Goal: Information Seeking & Learning: Learn about a topic

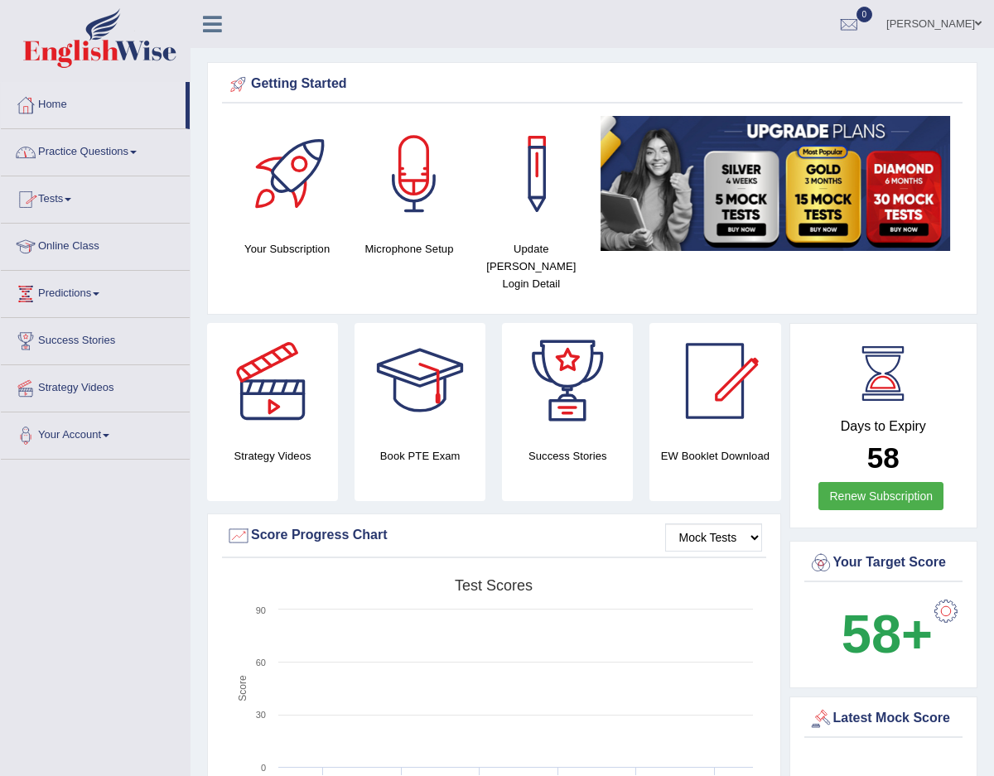
click at [73, 104] on link "Home" at bounding box center [93, 102] width 185 height 41
click at [92, 153] on link "Practice Questions" at bounding box center [95, 149] width 189 height 41
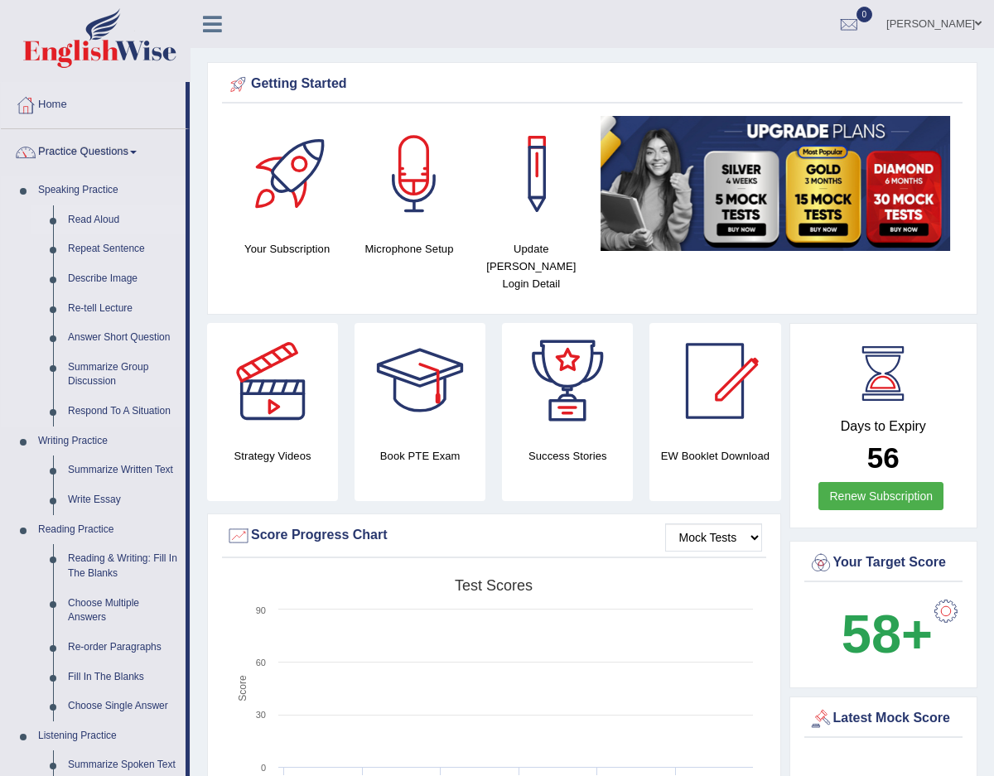
click at [95, 223] on link "Read Aloud" at bounding box center [122, 220] width 125 height 30
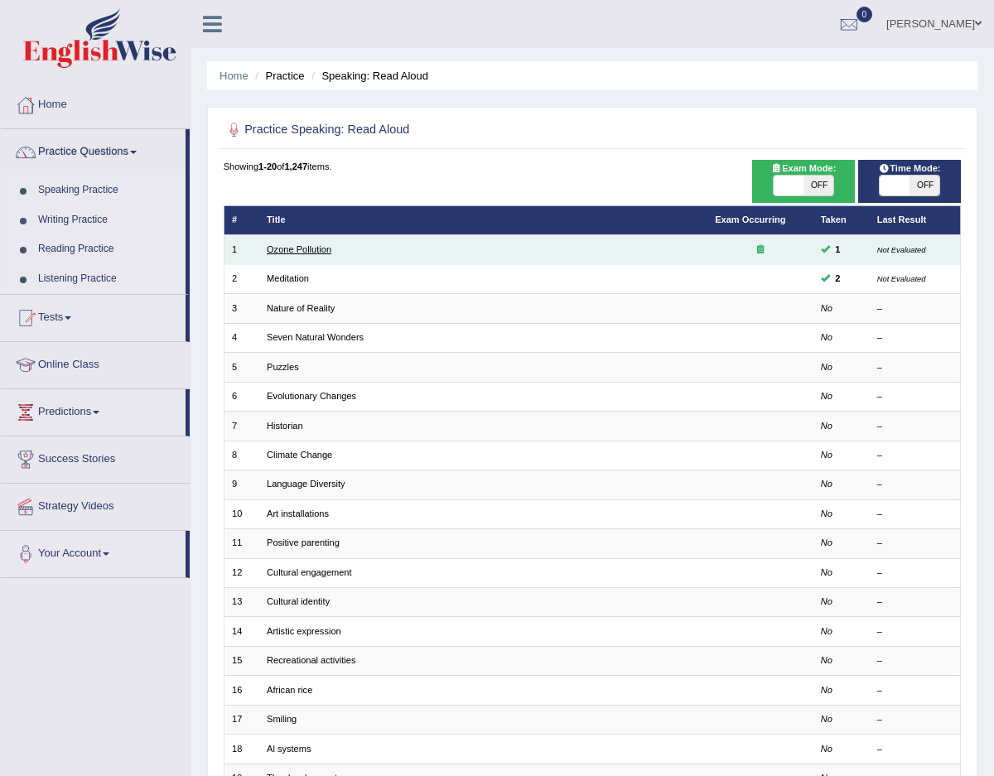
click at [320, 251] on link "Ozone Pollution" at bounding box center [299, 249] width 65 height 10
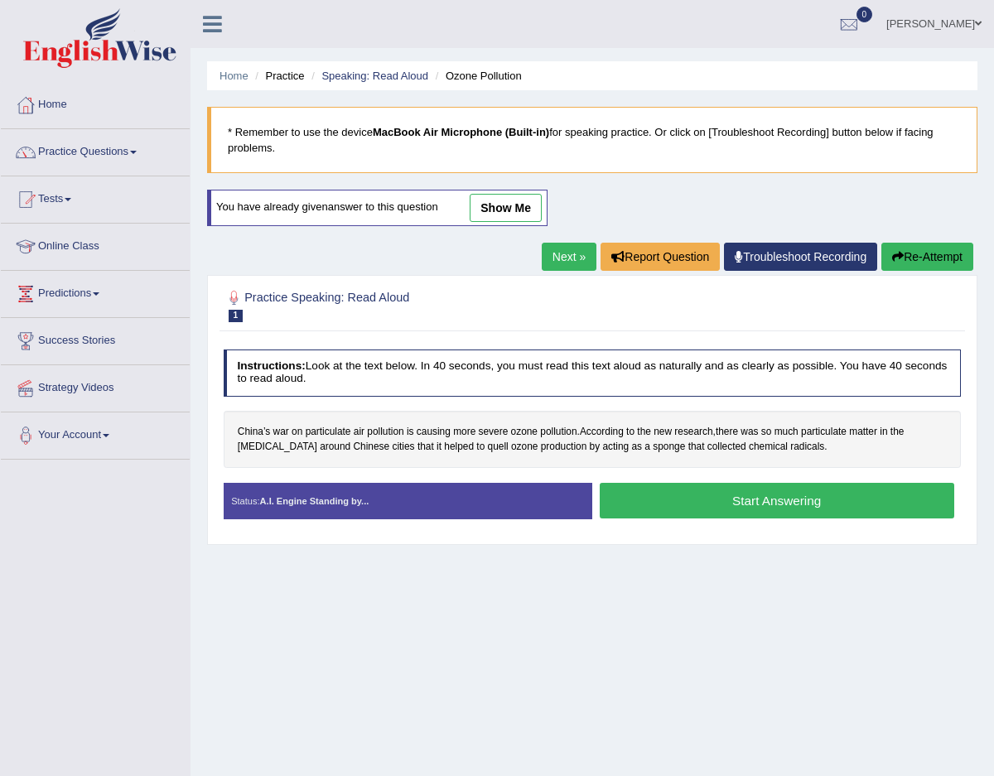
click at [524, 504] on div "Status: A.I. Engine Standing by..." at bounding box center [408, 501] width 369 height 36
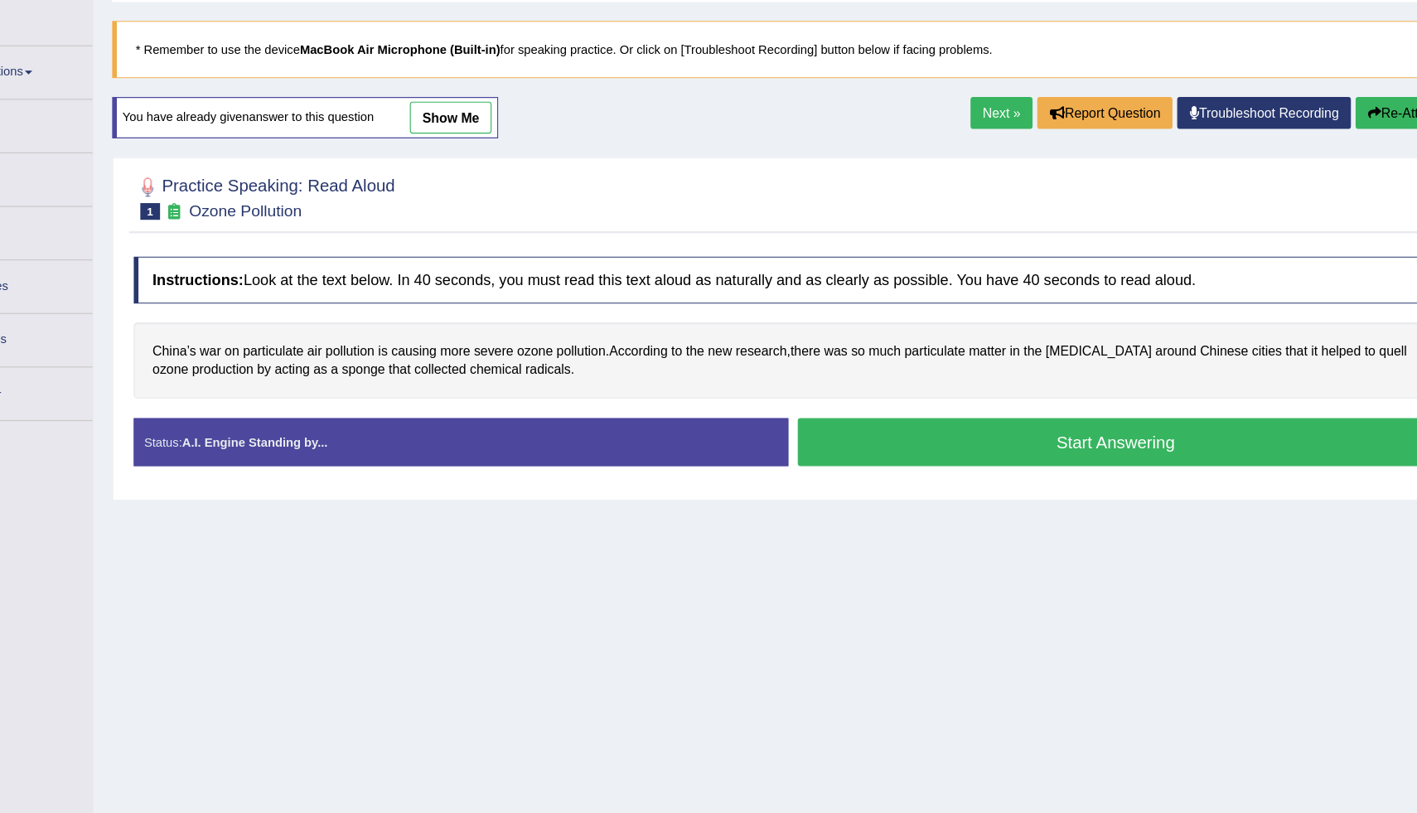
click at [242, 275] on span "1" at bounding box center [240, 275] width 17 height 15
click at [239, 253] on div at bounding box center [238, 253] width 25 height 25
click at [241, 253] on div at bounding box center [238, 253] width 25 height 25
click at [969, 481] on button "Start Answering" at bounding box center [1092, 478] width 561 height 42
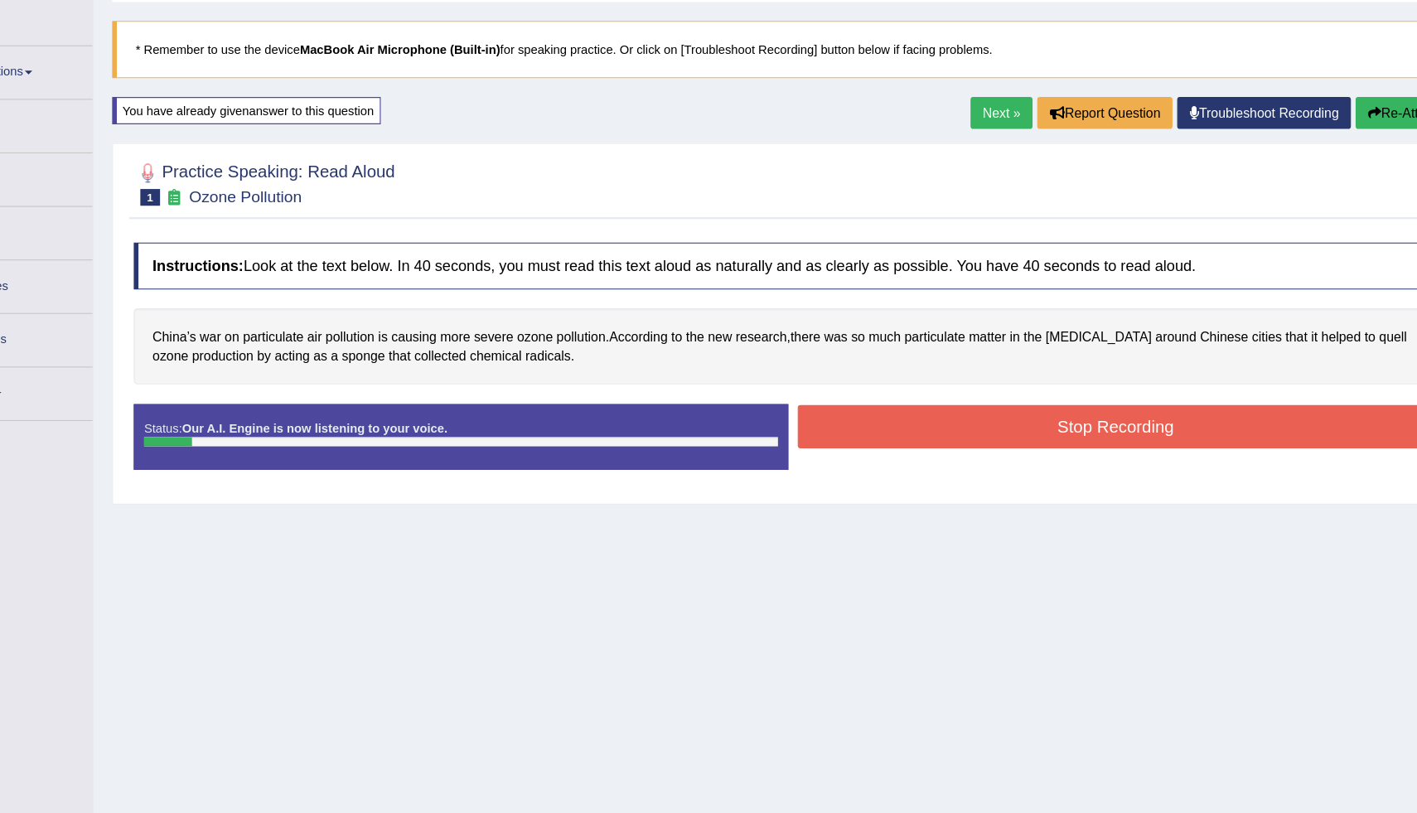
click at [987, 451] on button "Stop Recording" at bounding box center [1092, 465] width 561 height 38
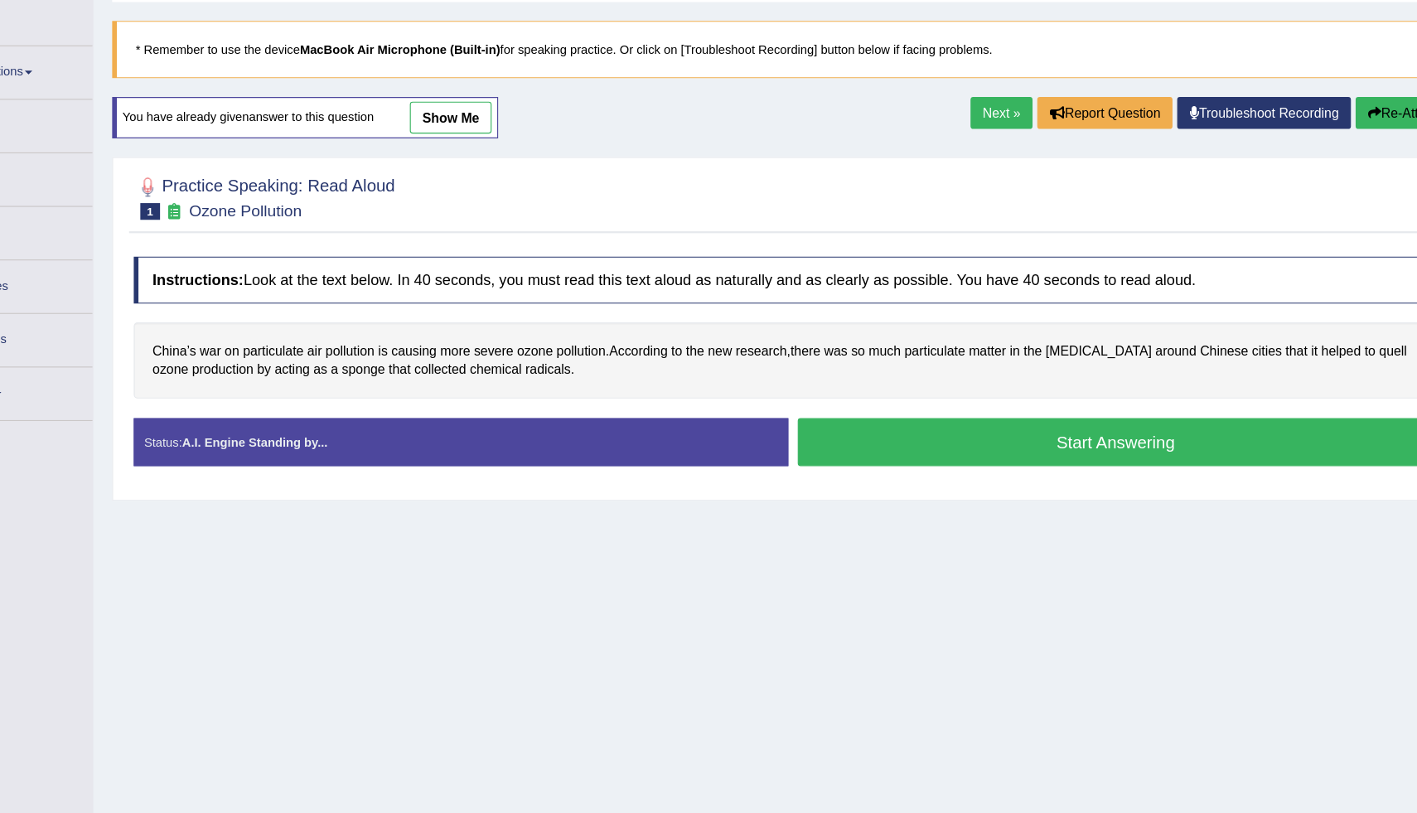
click at [1063, 494] on button "Start Answering" at bounding box center [1092, 478] width 561 height 42
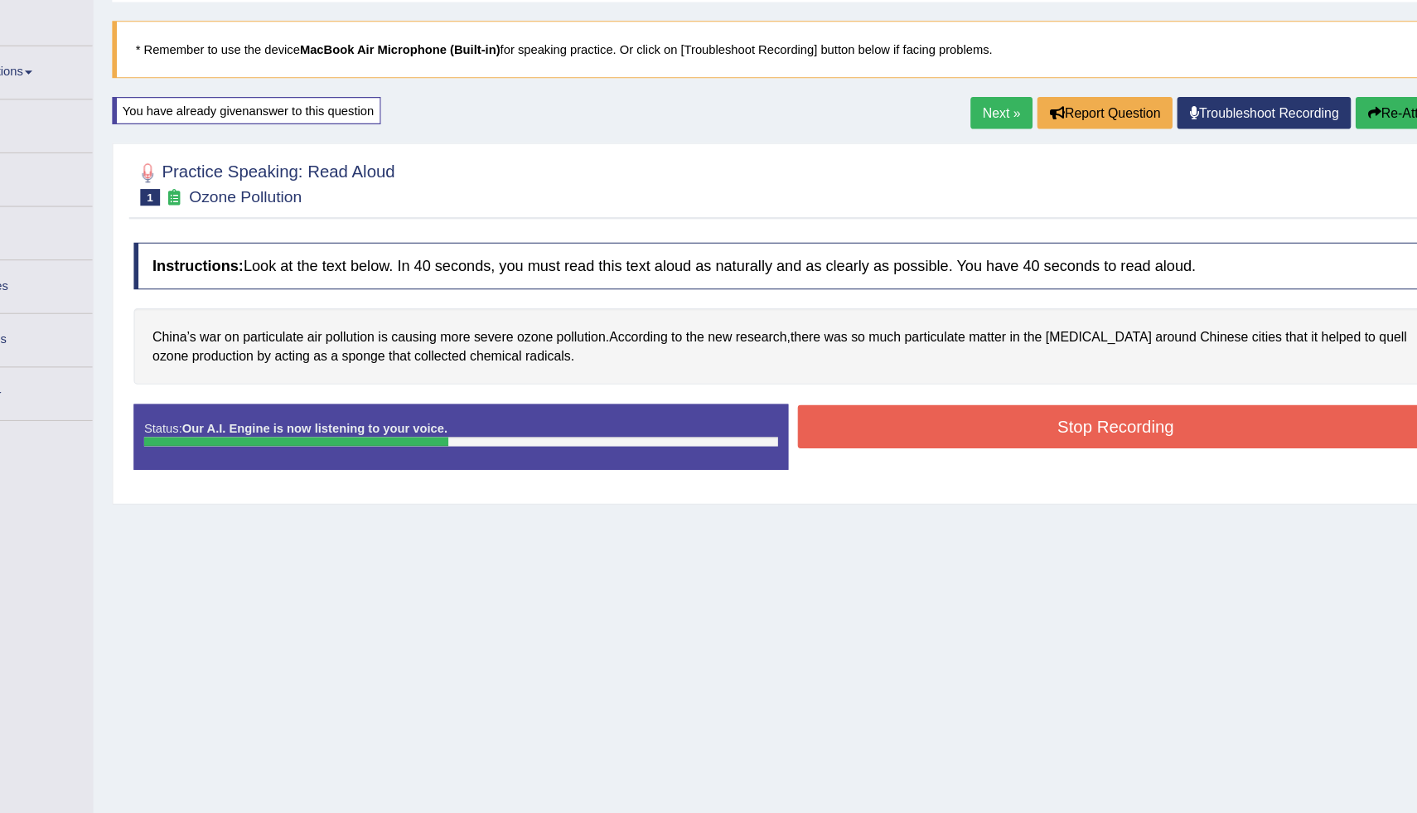
click at [1063, 494] on div "Status: Our A.I. Engine is now listening to your voice. Start Answering Stop Re…" at bounding box center [803, 482] width 1155 height 75
click at [1086, 462] on button "Stop Recording" at bounding box center [1092, 465] width 561 height 38
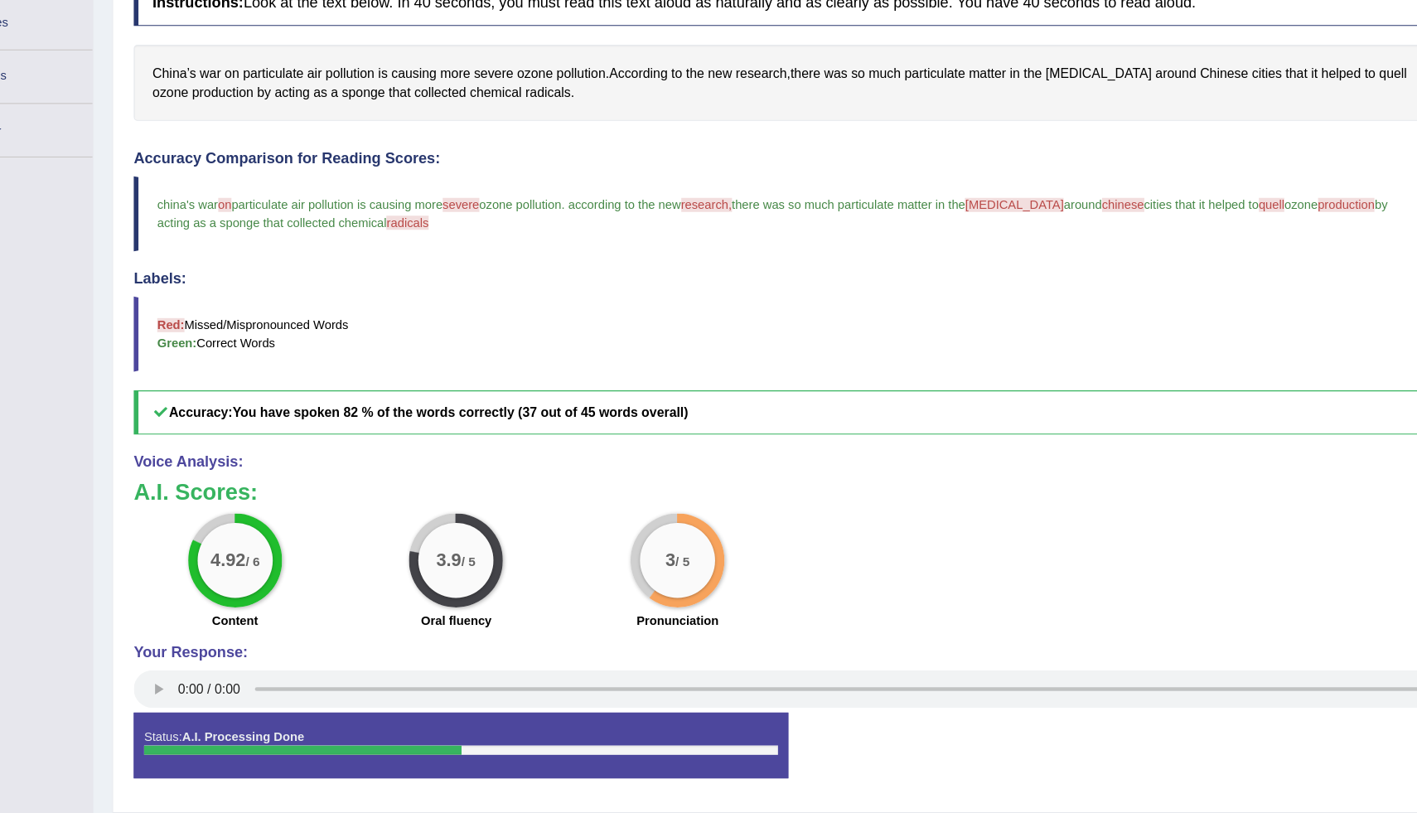
scroll to position [280, 0]
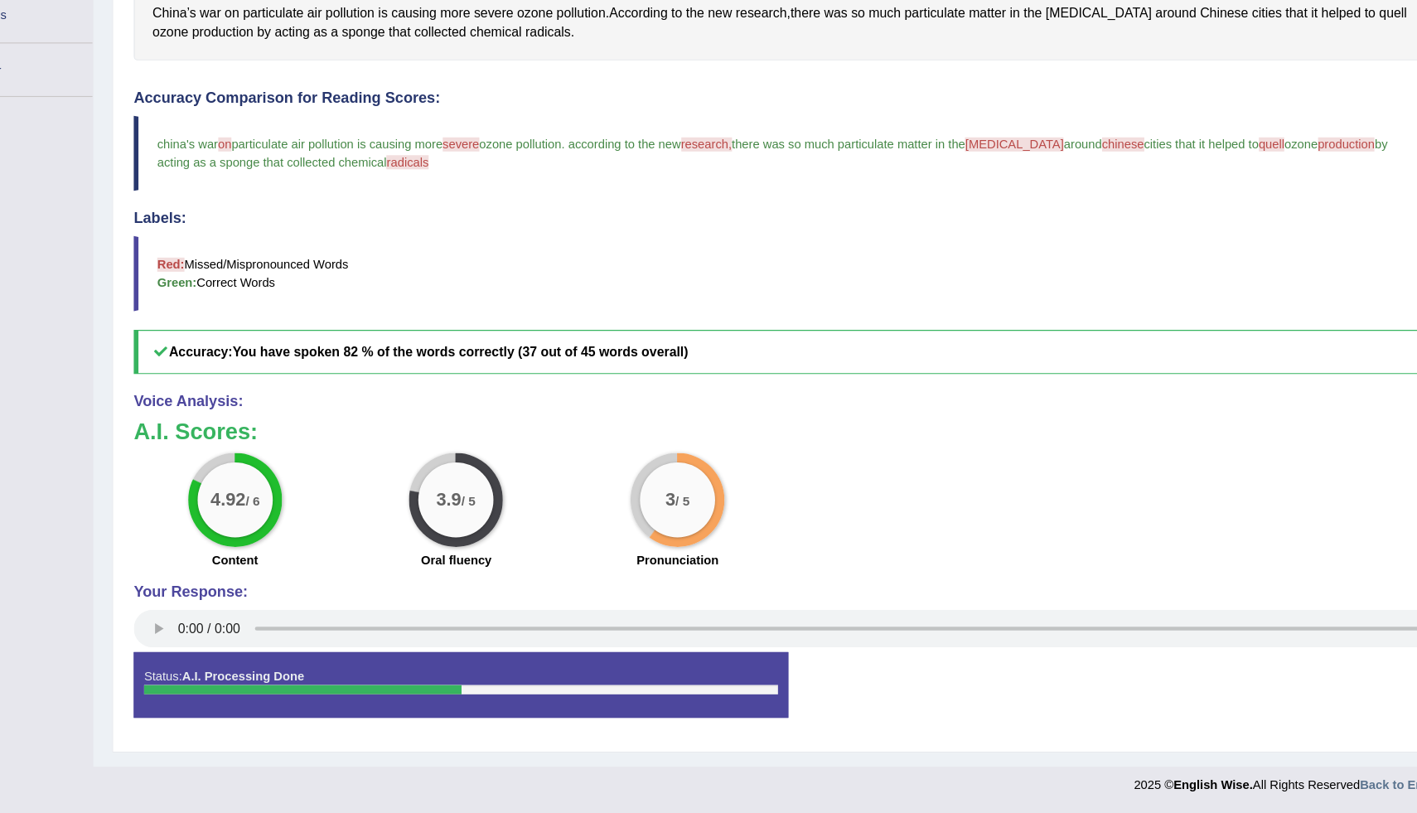
click at [526, 546] on div "3.9 / 5" at bounding box center [510, 536] width 66 height 66
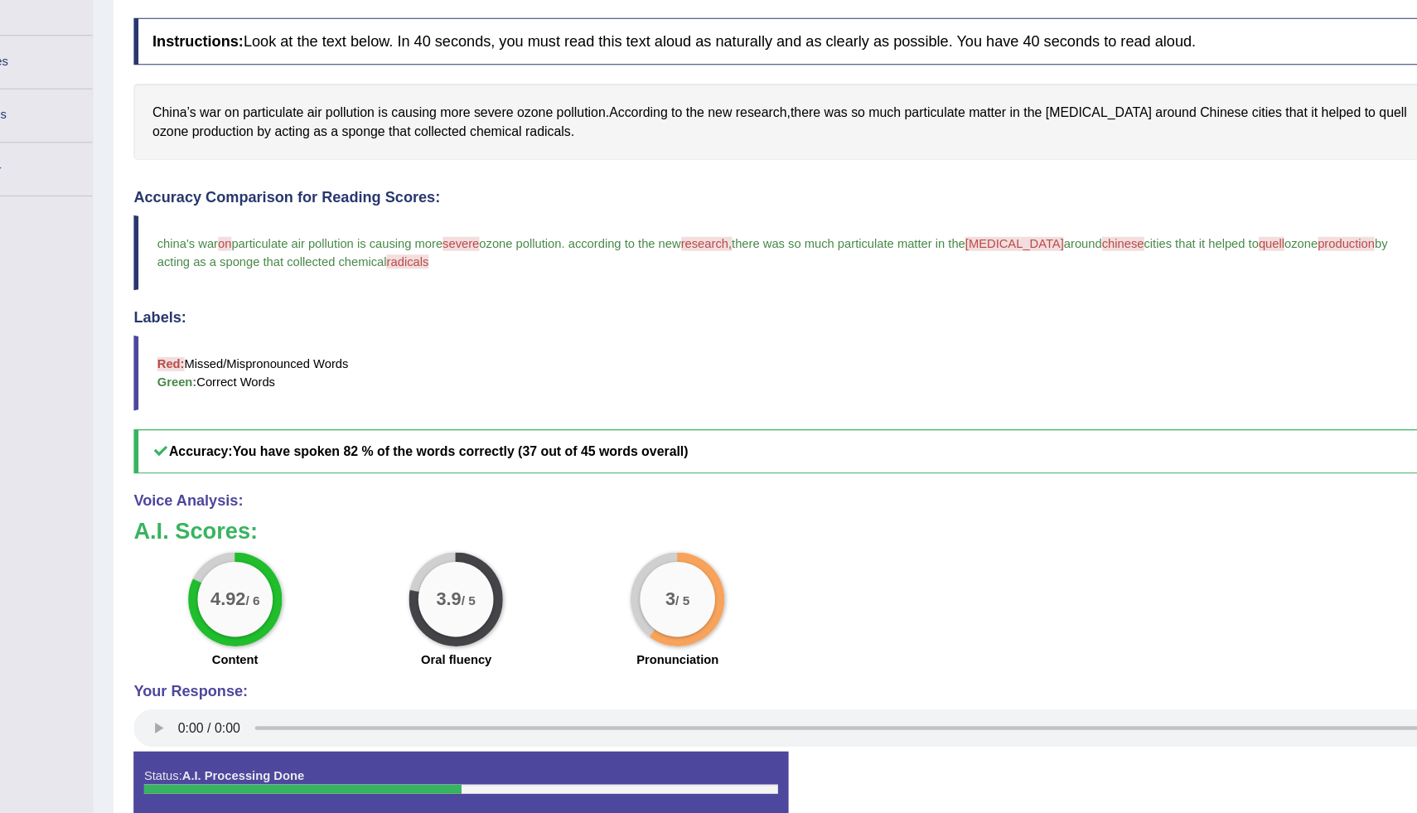
scroll to position [270, 0]
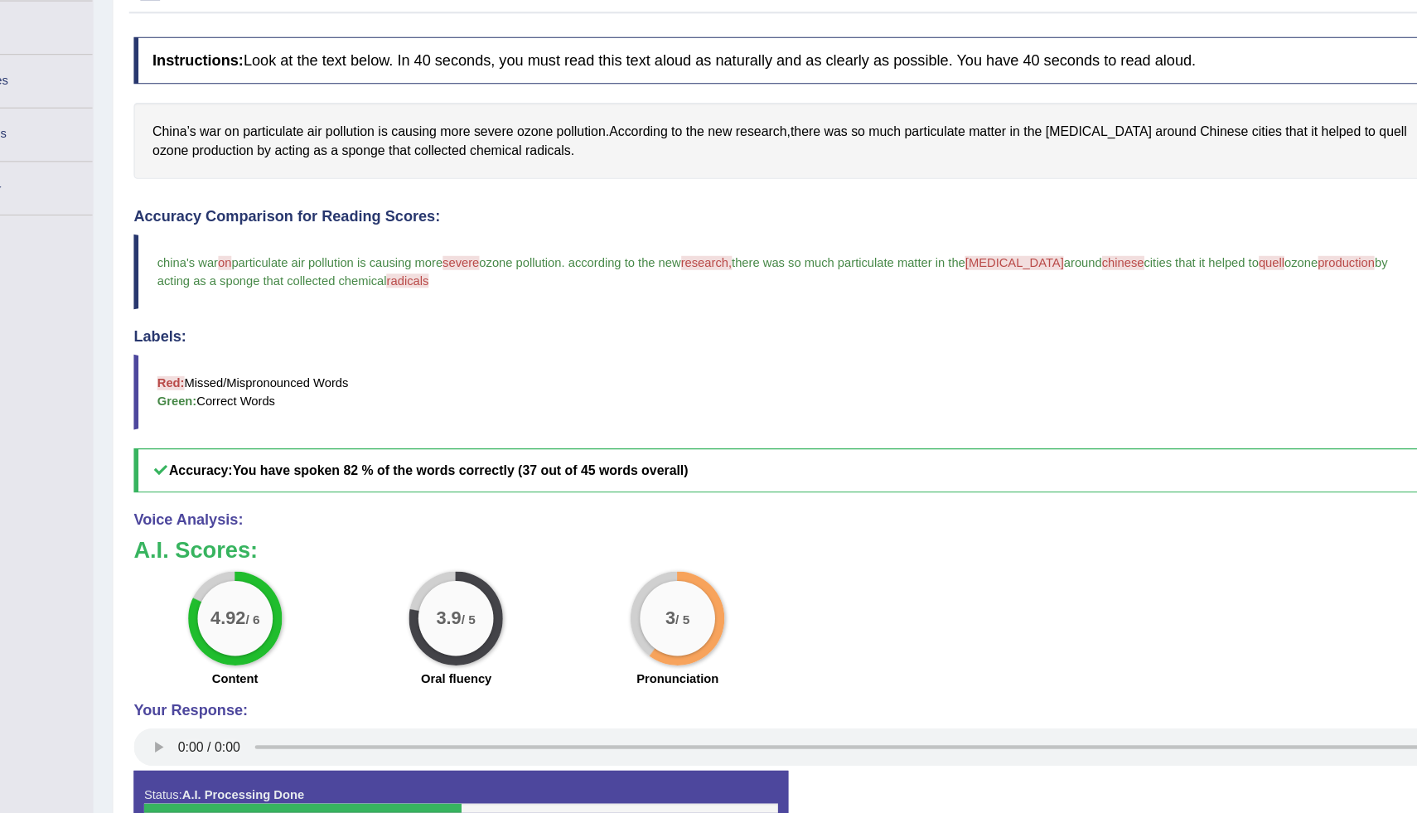
click at [449, 251] on span "radicals" at bounding box center [467, 247] width 37 height 12
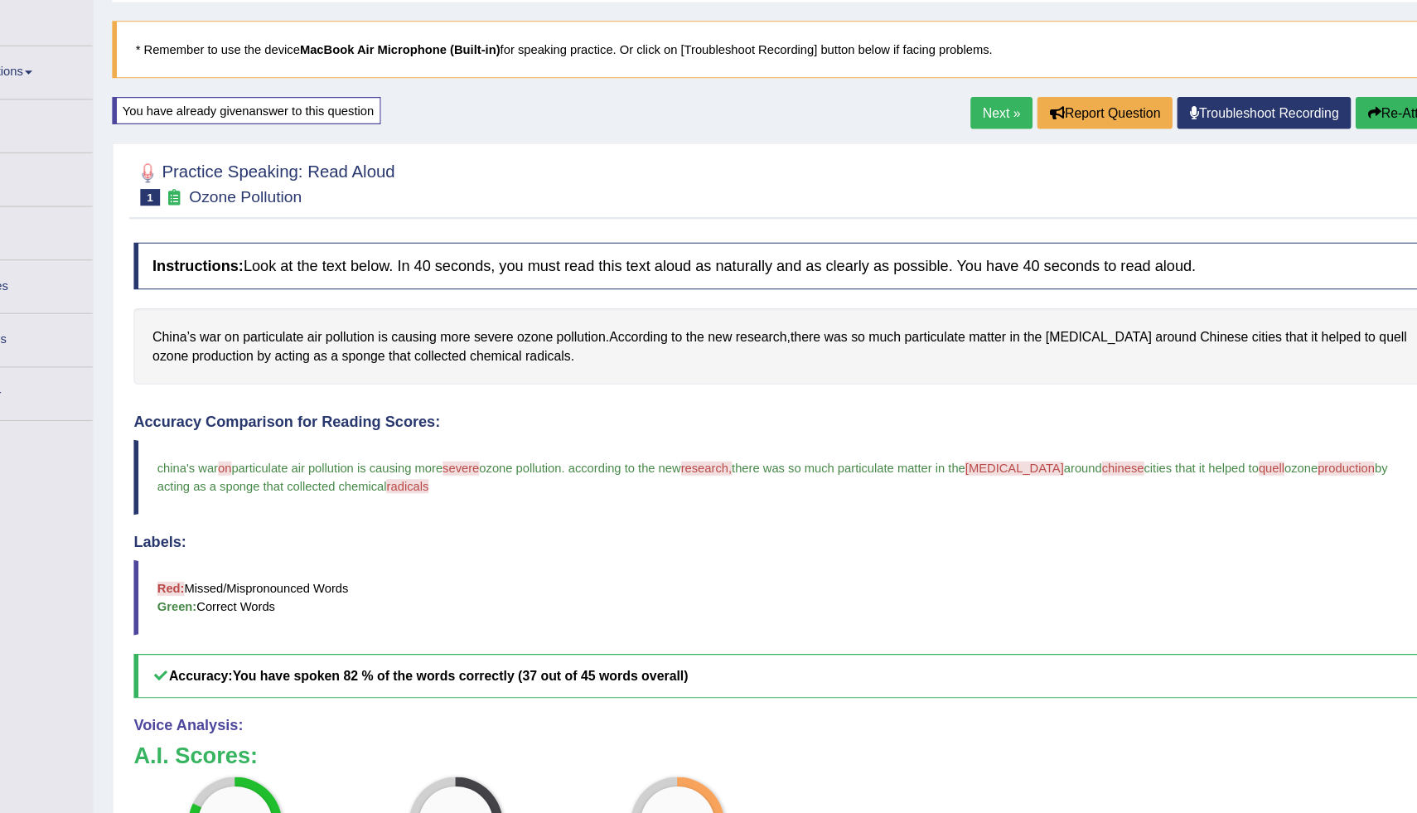
scroll to position [83, 0]
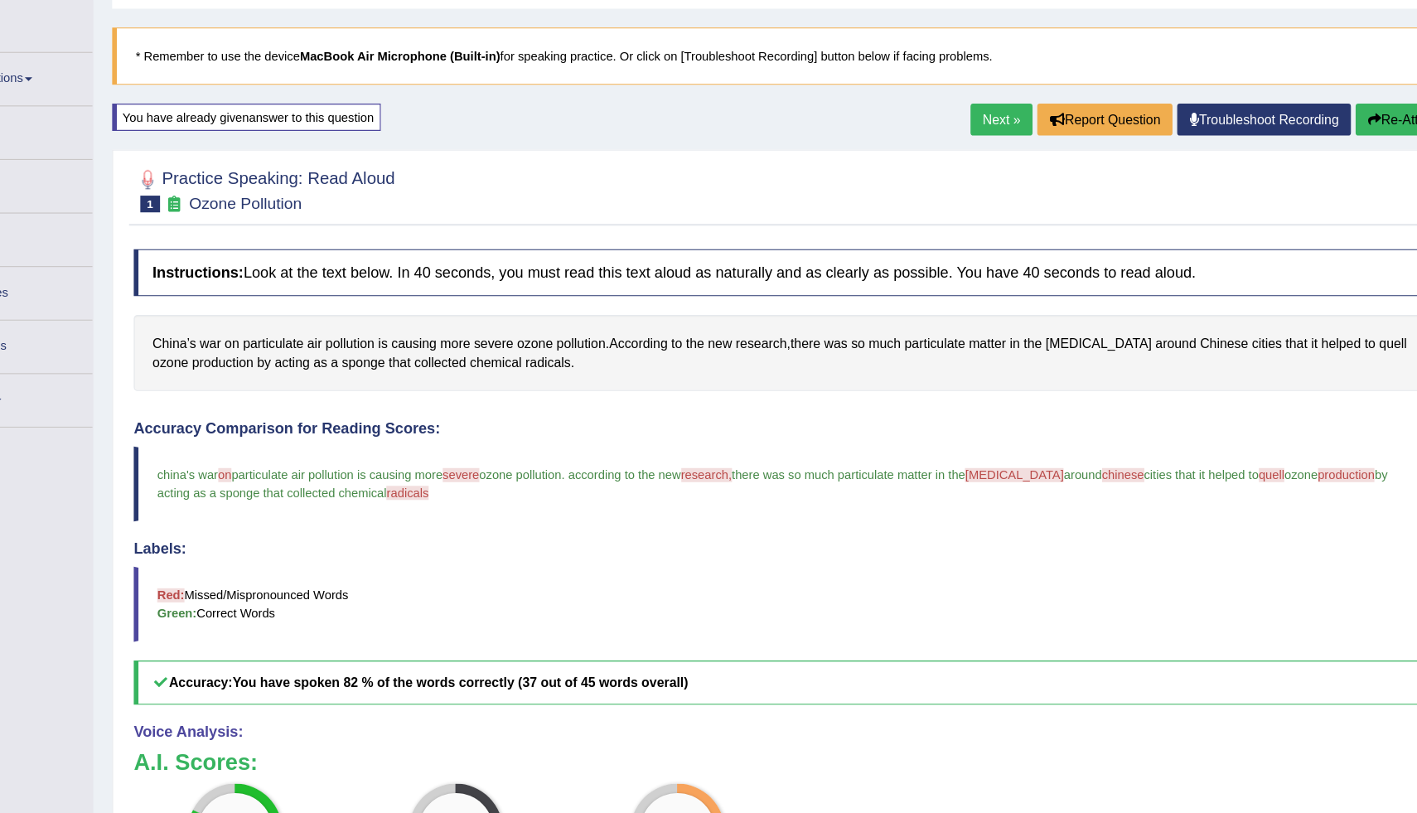
click at [987, 103] on link "Next »" at bounding box center [991, 105] width 55 height 28
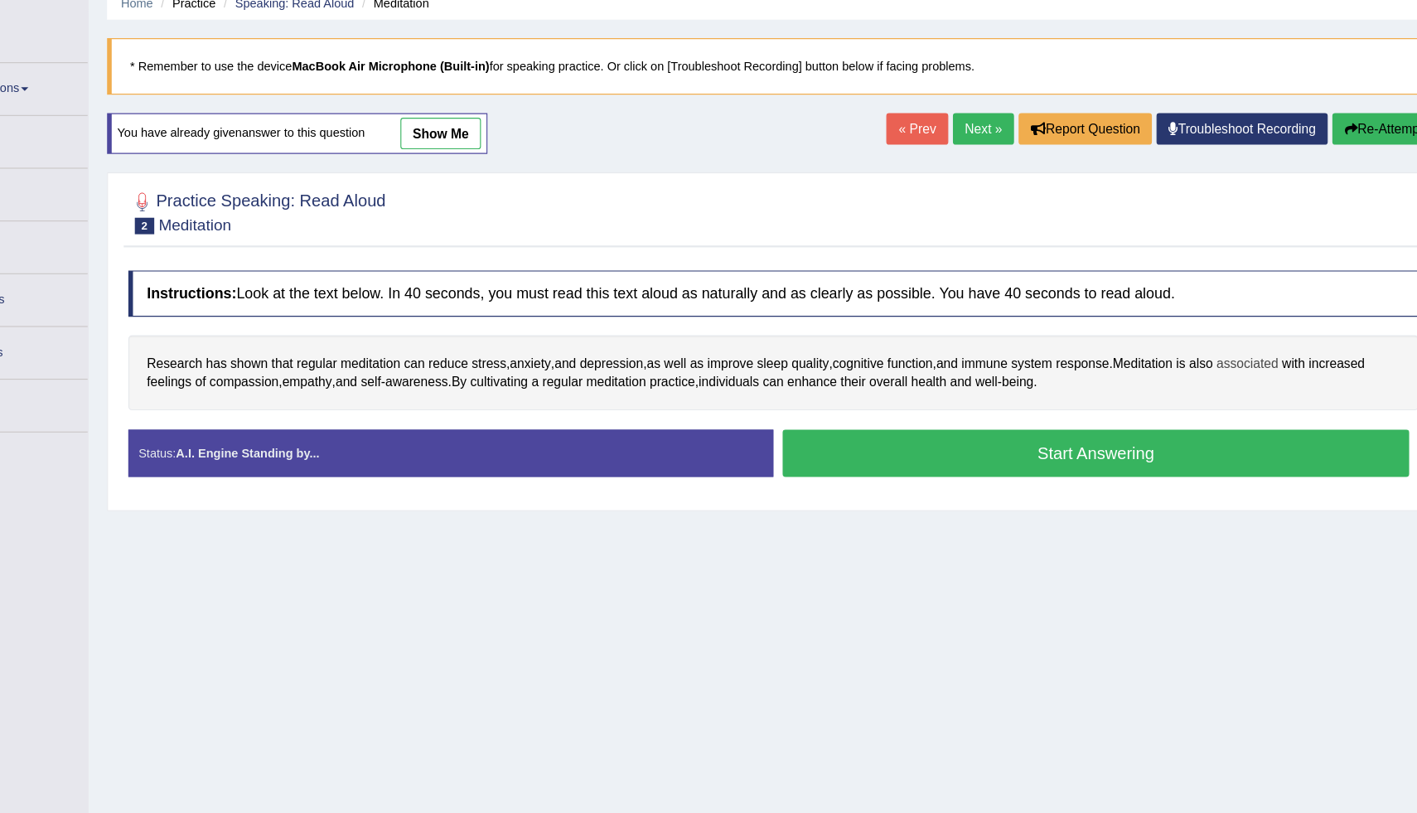
click at [1251, 404] on span "associated" at bounding box center [1229, 397] width 56 height 17
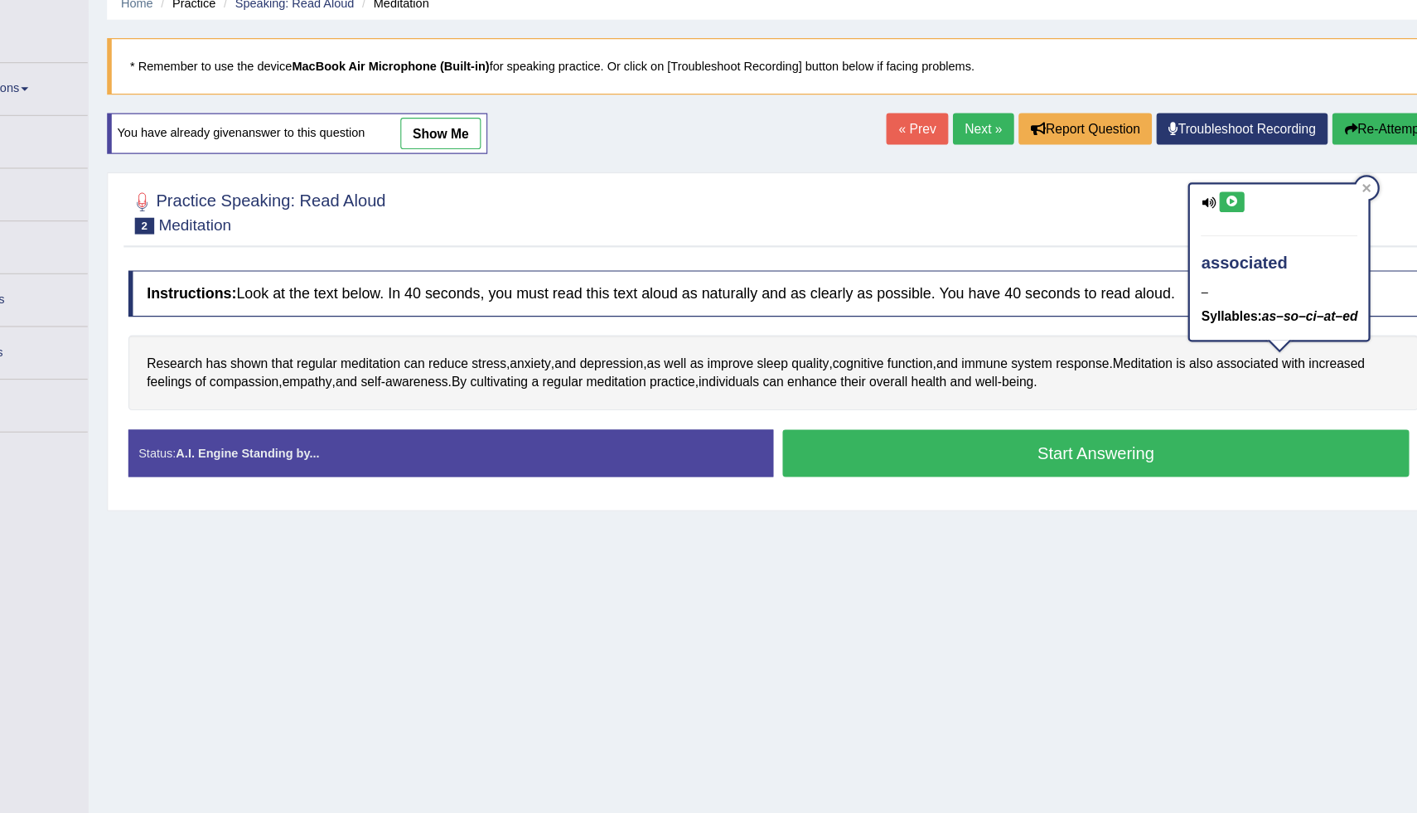
click at [1214, 249] on icon at bounding box center [1214, 254] width 12 height 10
click at [1126, 283] on div at bounding box center [803, 262] width 1155 height 51
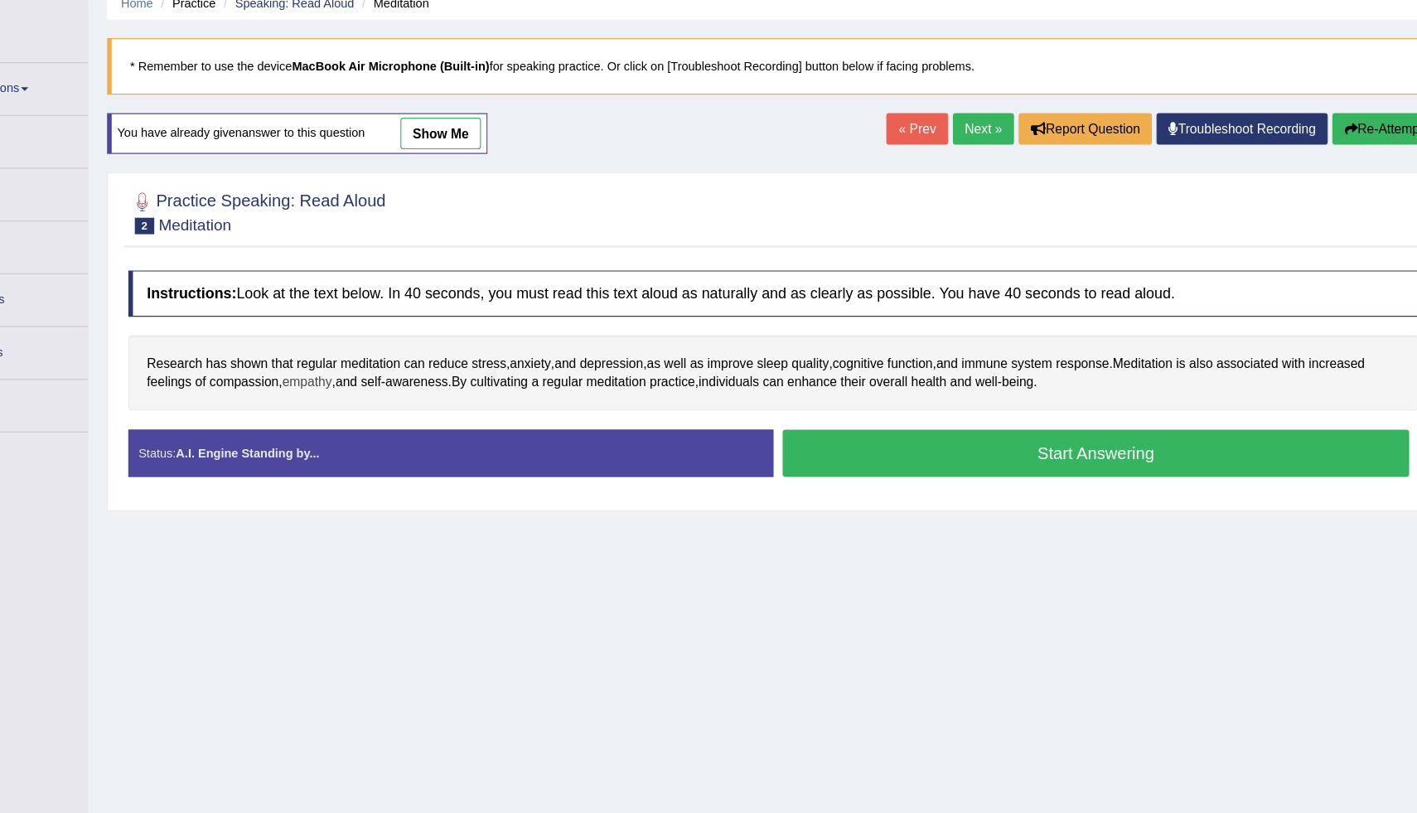
click at [384, 420] on span "empathy" at bounding box center [386, 414] width 45 height 17
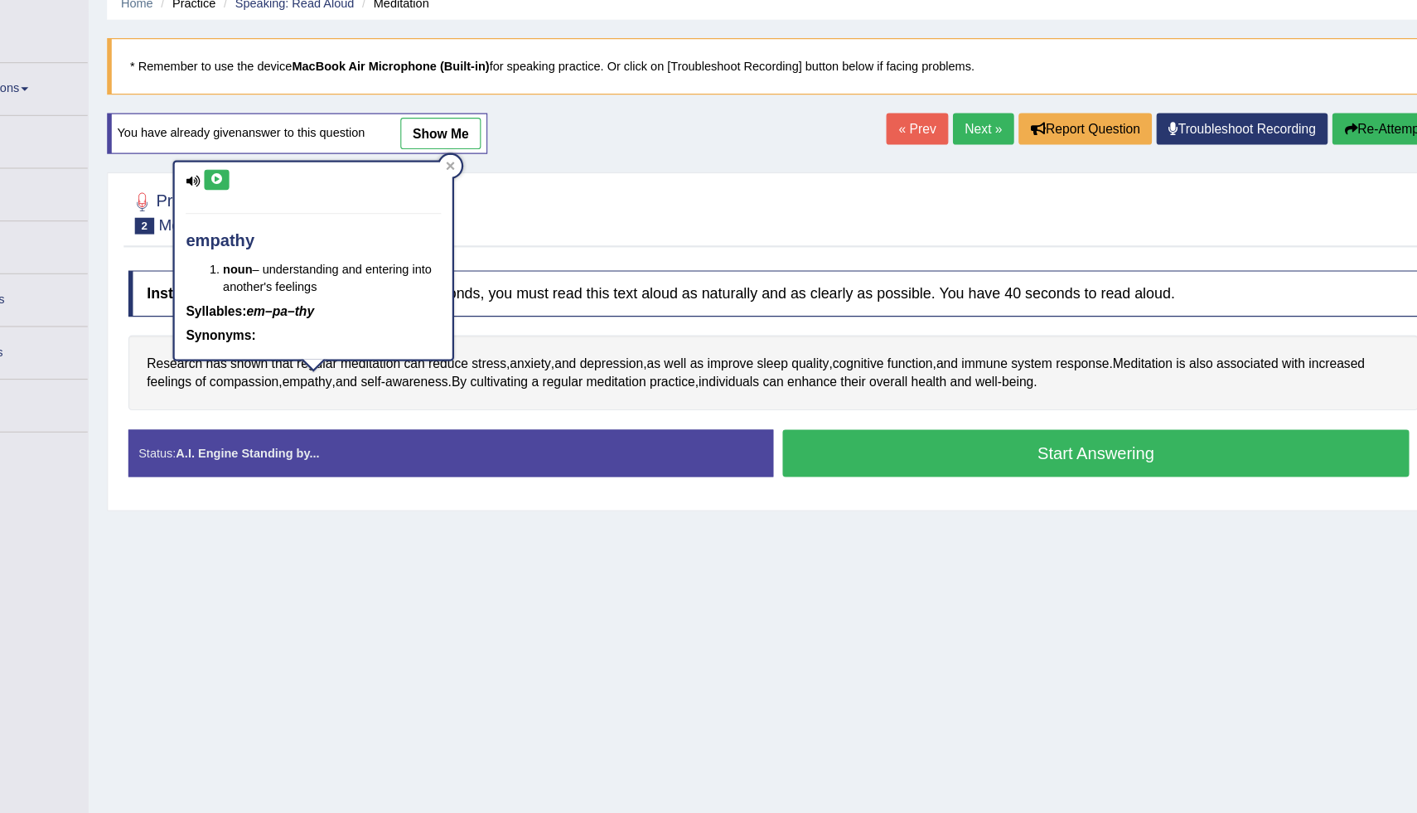
click at [312, 237] on button at bounding box center [305, 234] width 22 height 18
click at [510, 220] on icon at bounding box center [514, 221] width 8 height 8
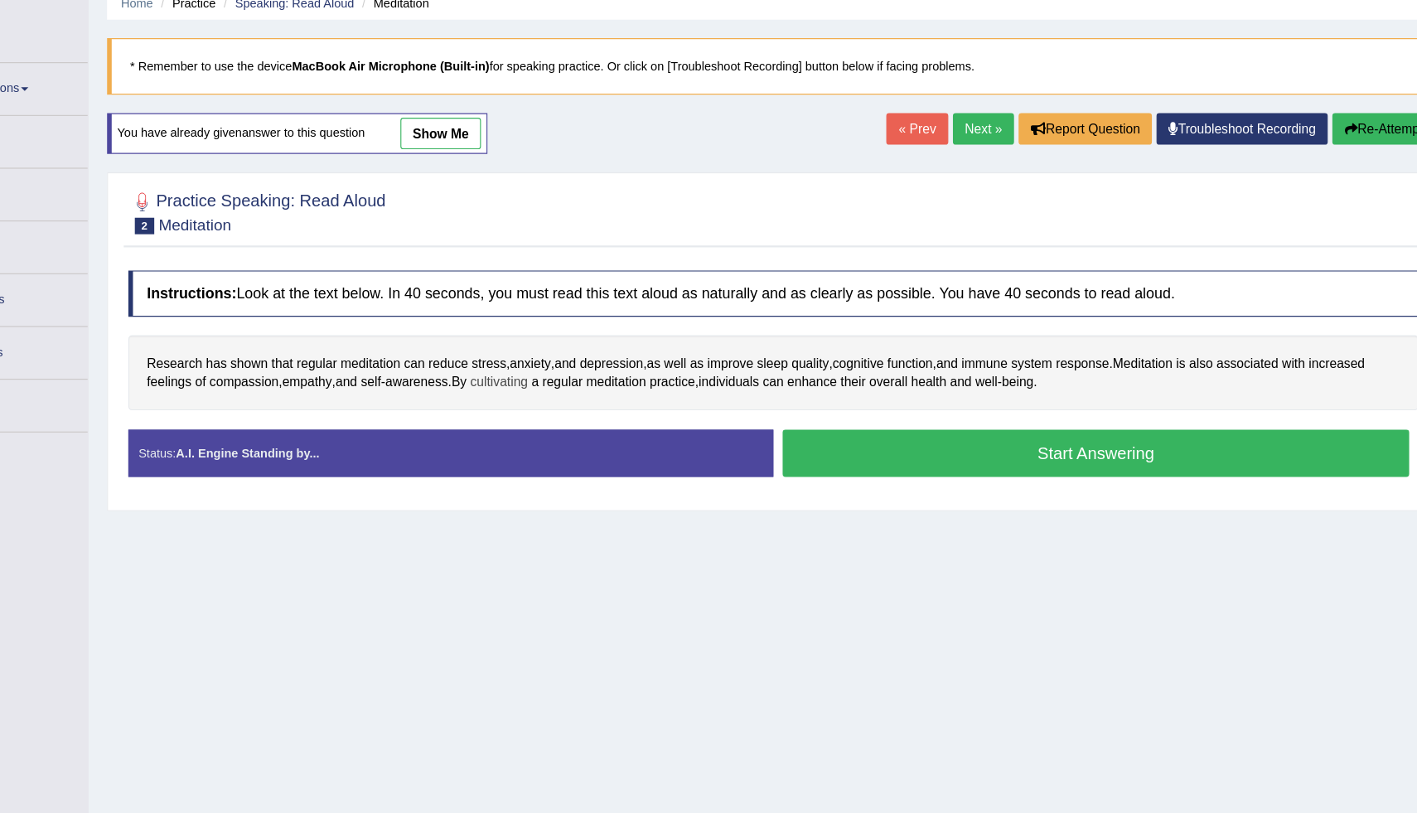
click at [577, 422] on span "cultivating" at bounding box center [557, 414] width 51 height 17
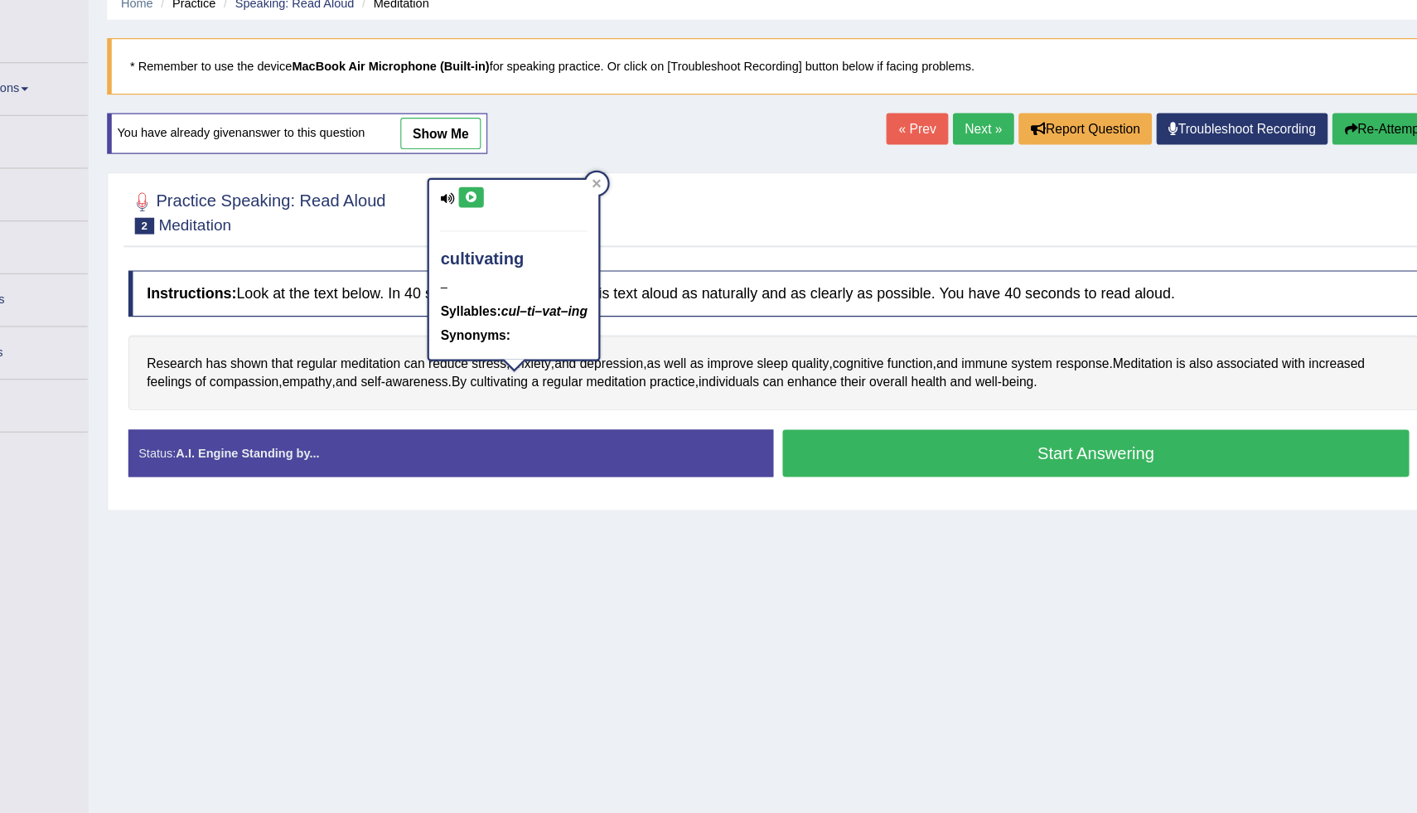
click at [530, 255] on button at bounding box center [533, 249] width 22 height 18
click at [639, 237] on div at bounding box center [646, 237] width 20 height 20
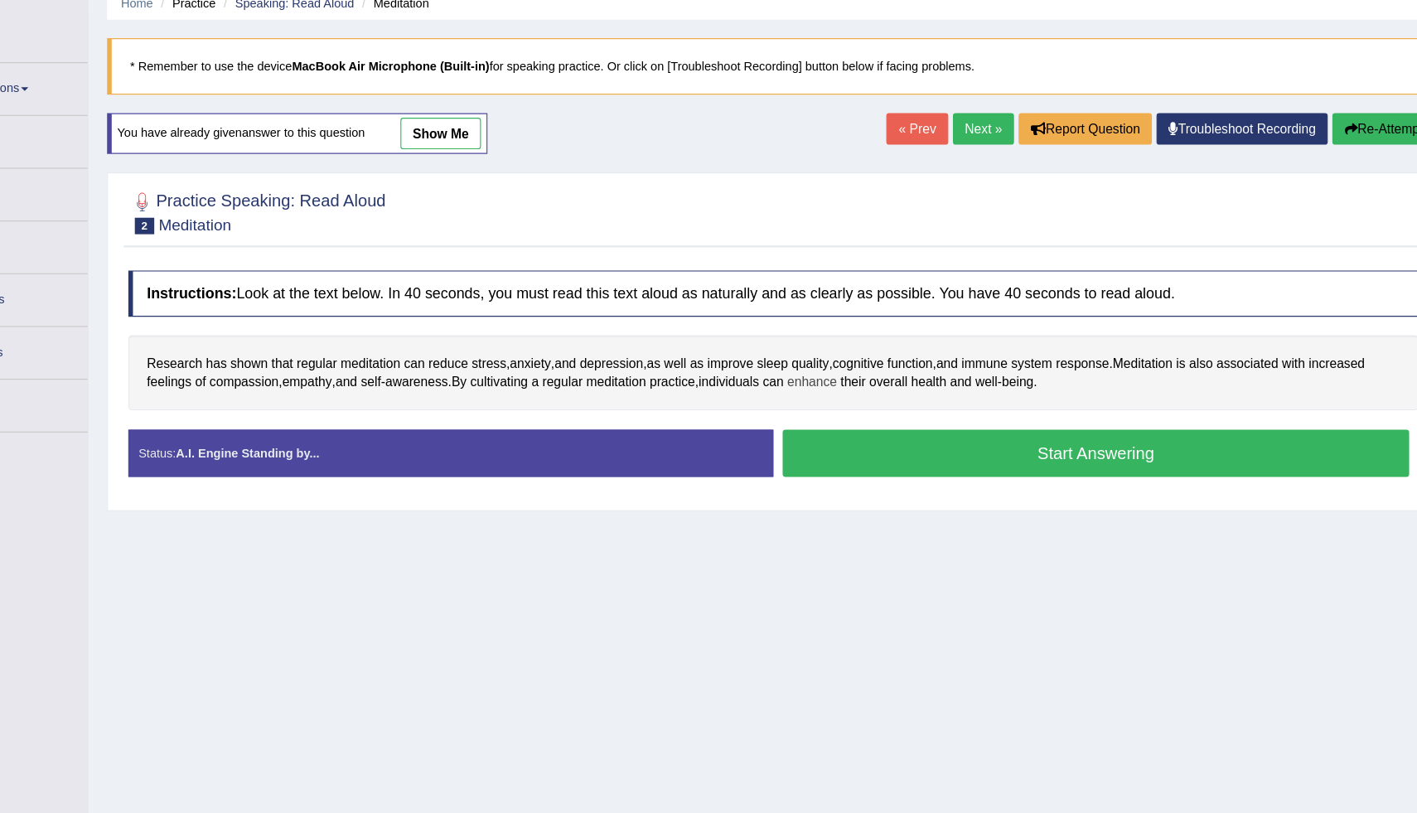
click at [861, 422] on span "enhance" at bounding box center [838, 414] width 45 height 17
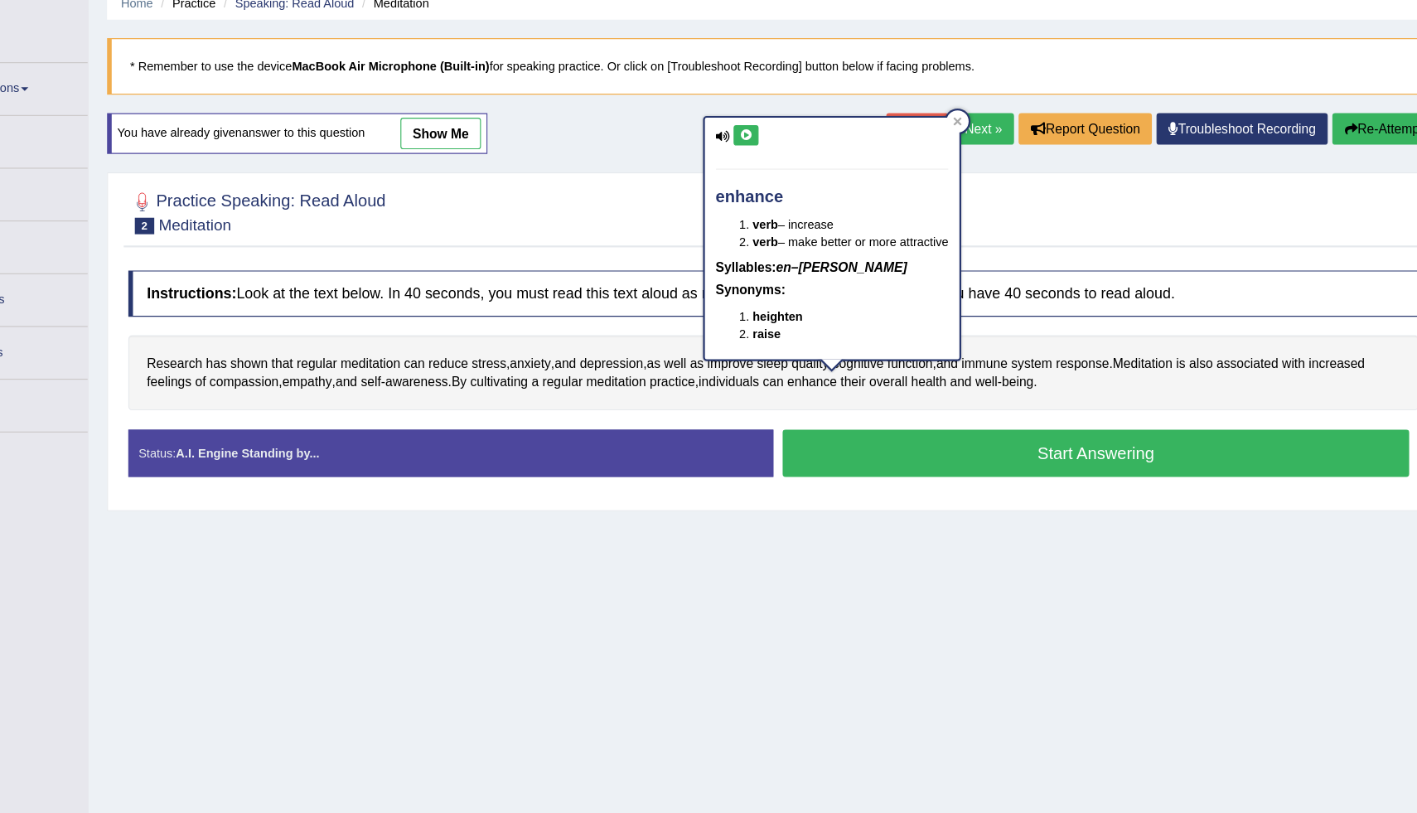
click at [777, 201] on button at bounding box center [779, 194] width 22 height 18
click at [973, 181] on icon at bounding box center [968, 181] width 8 height 8
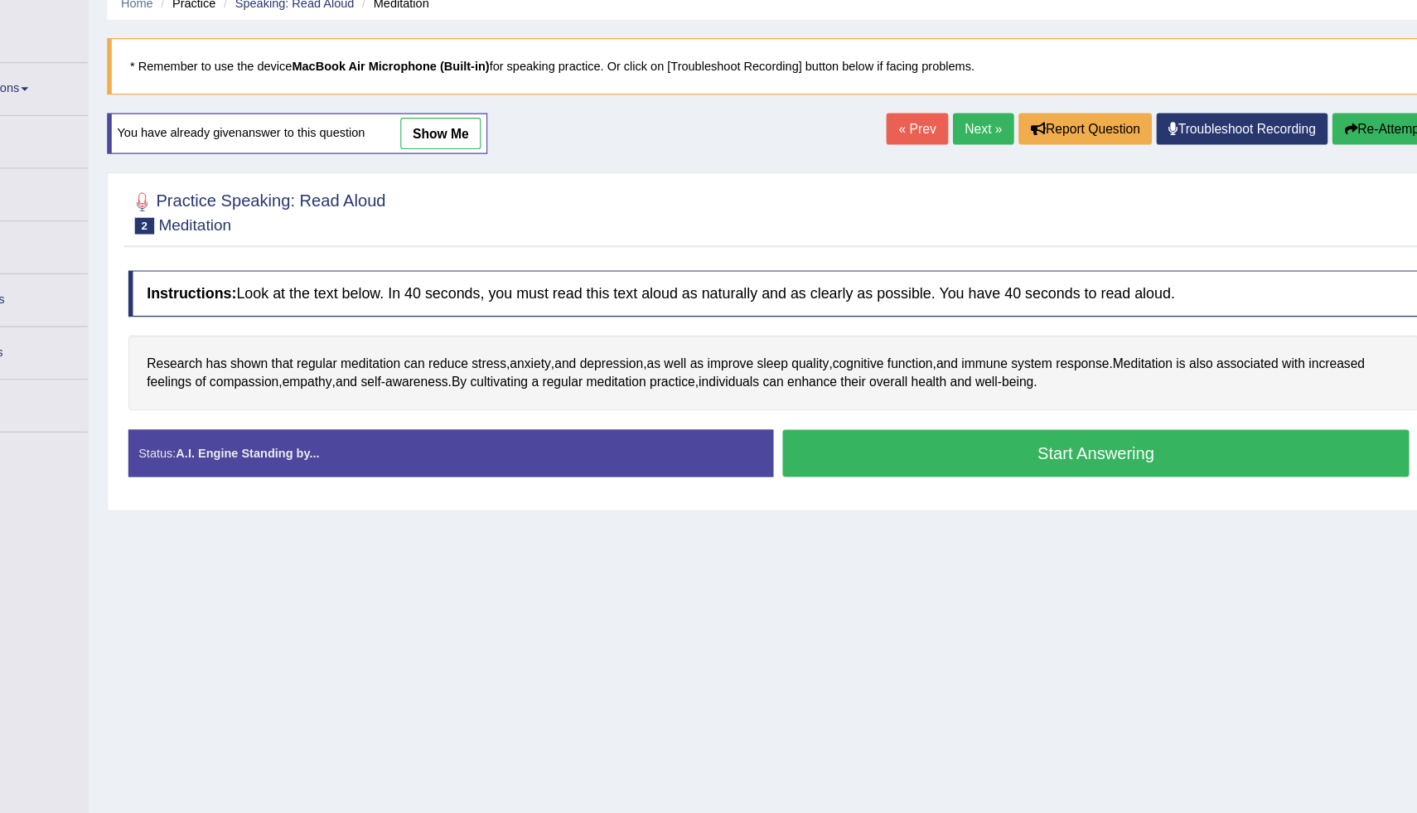
click at [911, 481] on button "Start Answering" at bounding box center [1092, 478] width 561 height 42
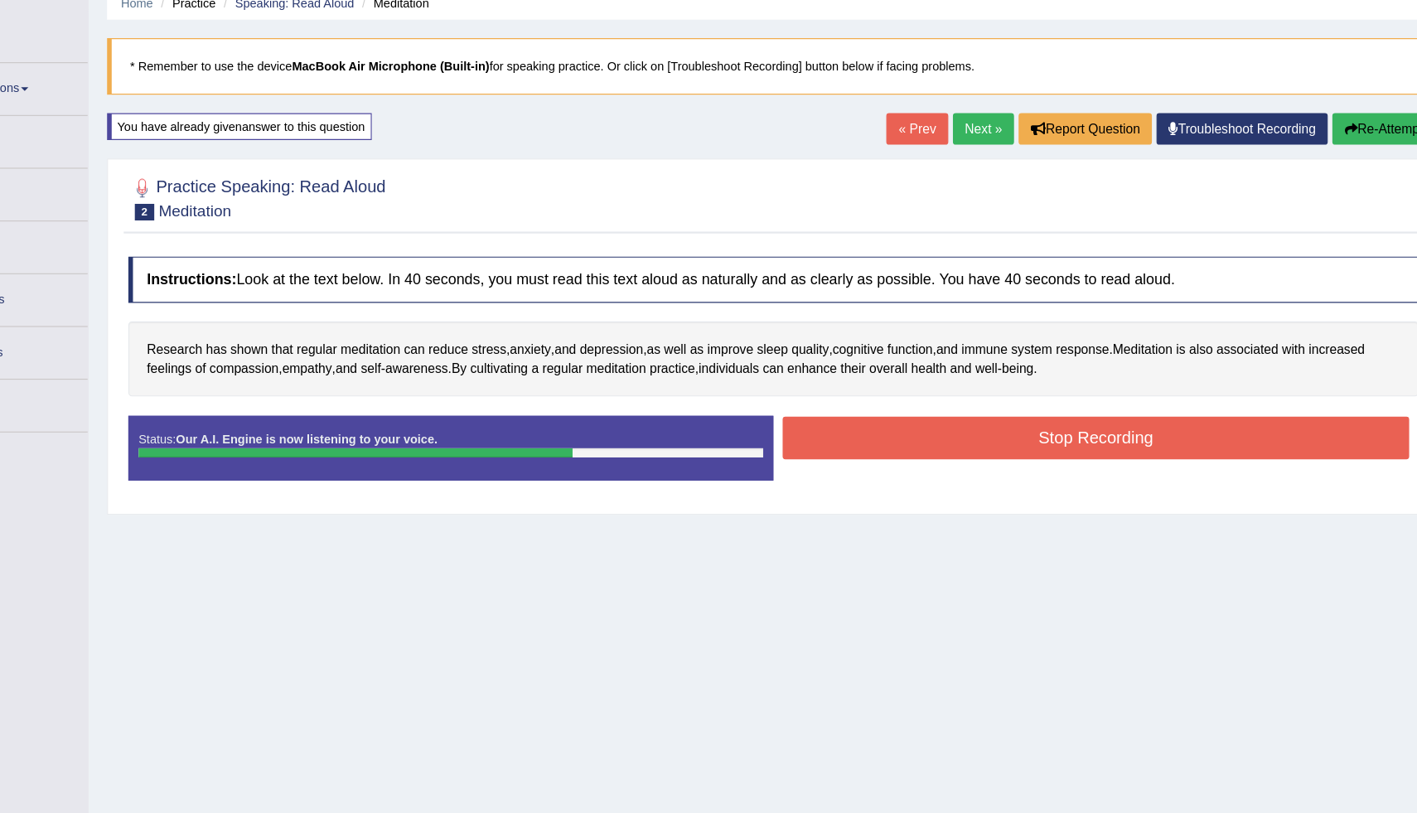
click at [911, 481] on button "Stop Recording" at bounding box center [1092, 465] width 561 height 38
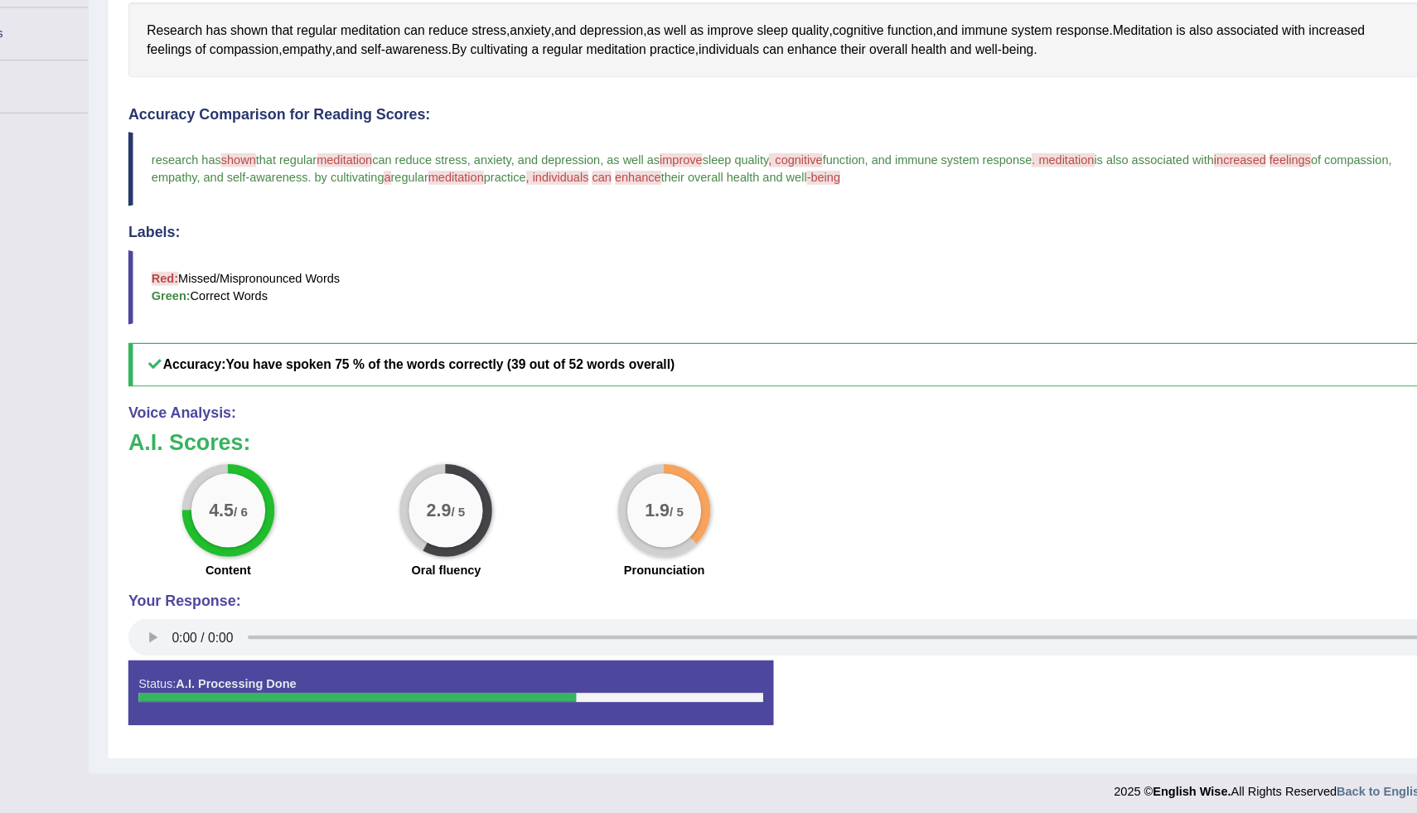
scroll to position [280, 0]
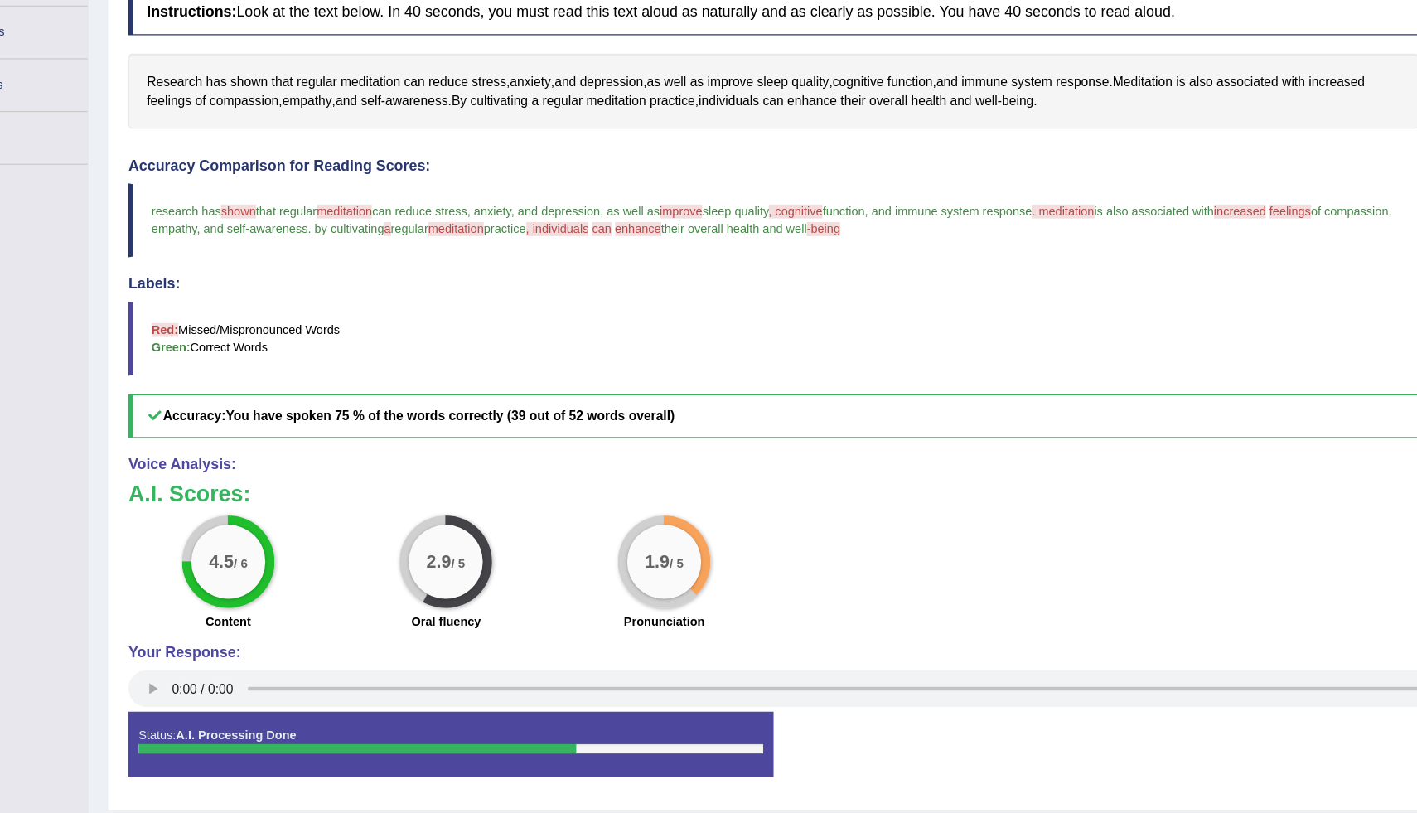
click at [424, 220] on span "meditation" at bounding box center [420, 222] width 50 height 12
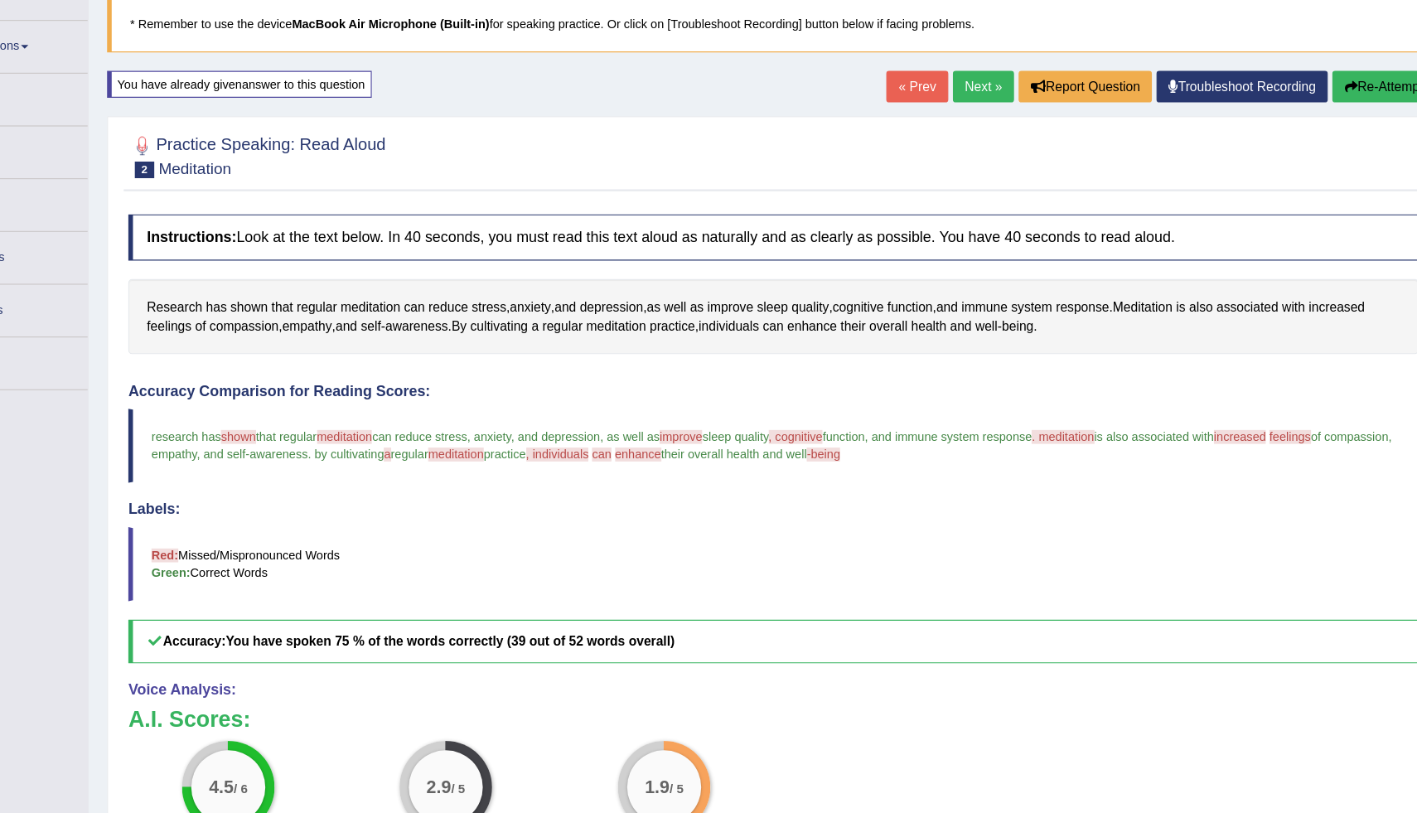
scroll to position [14, 0]
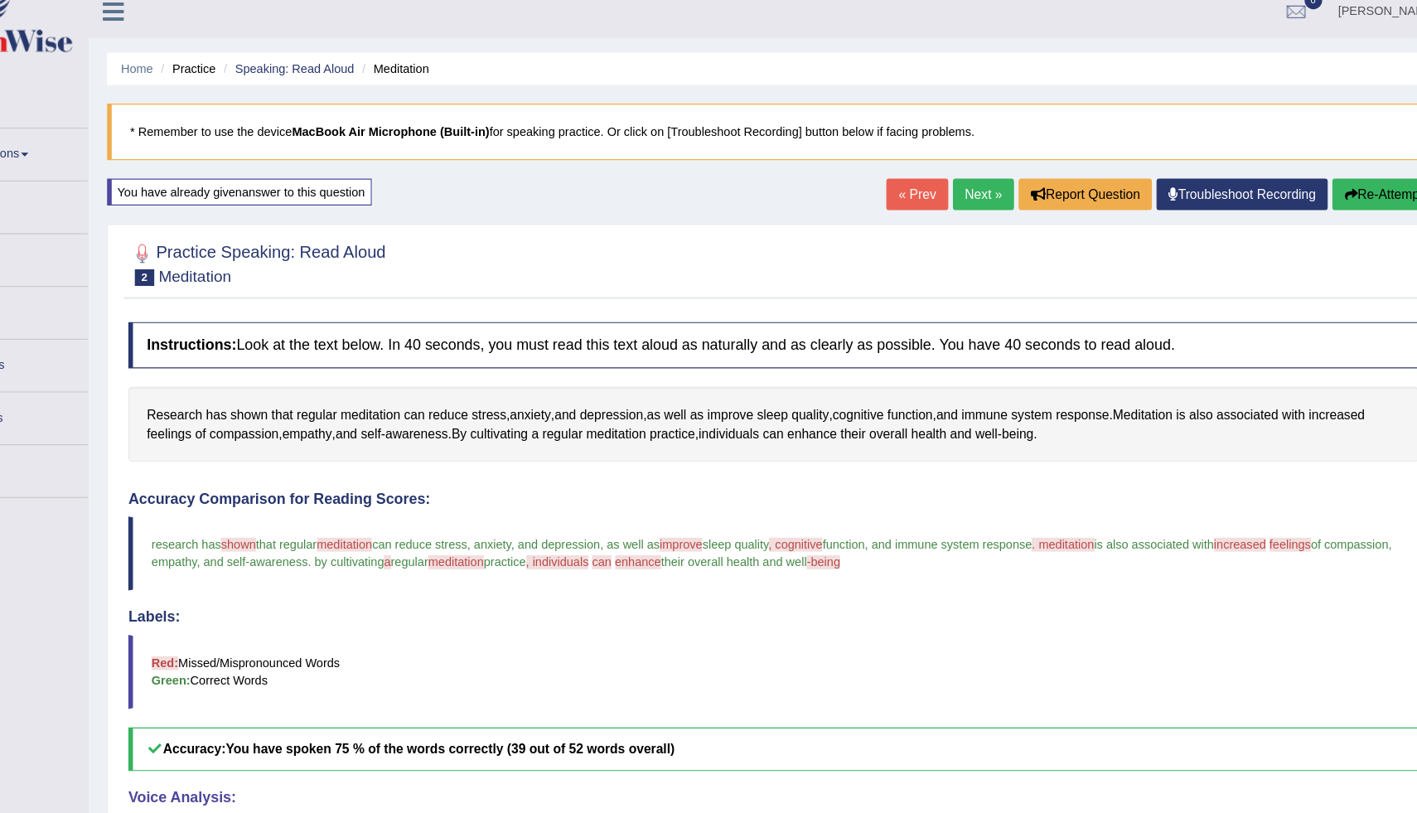
click at [1346, 176] on button "Re-Attempt" at bounding box center [1350, 174] width 92 height 28
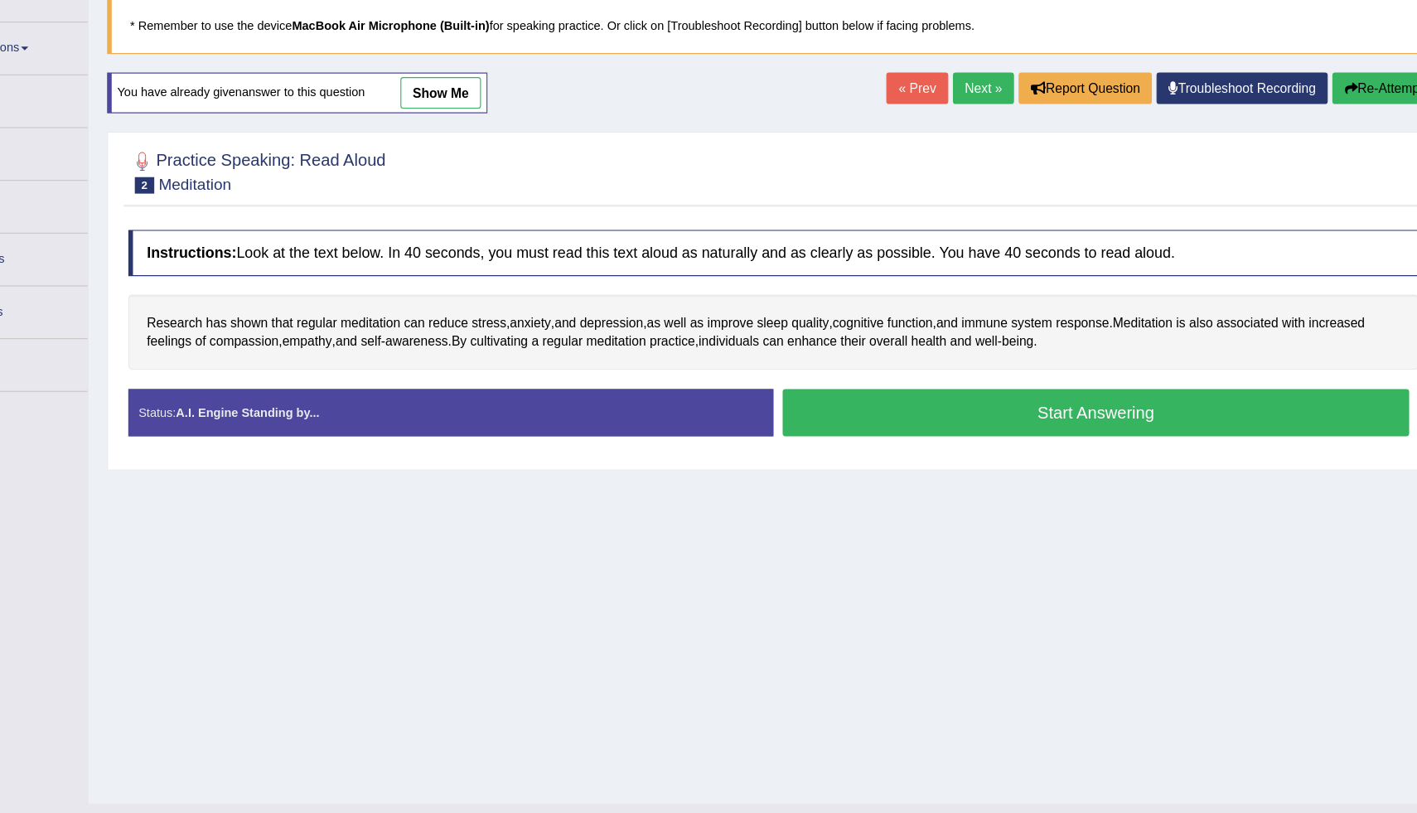
scroll to position [48, 0]
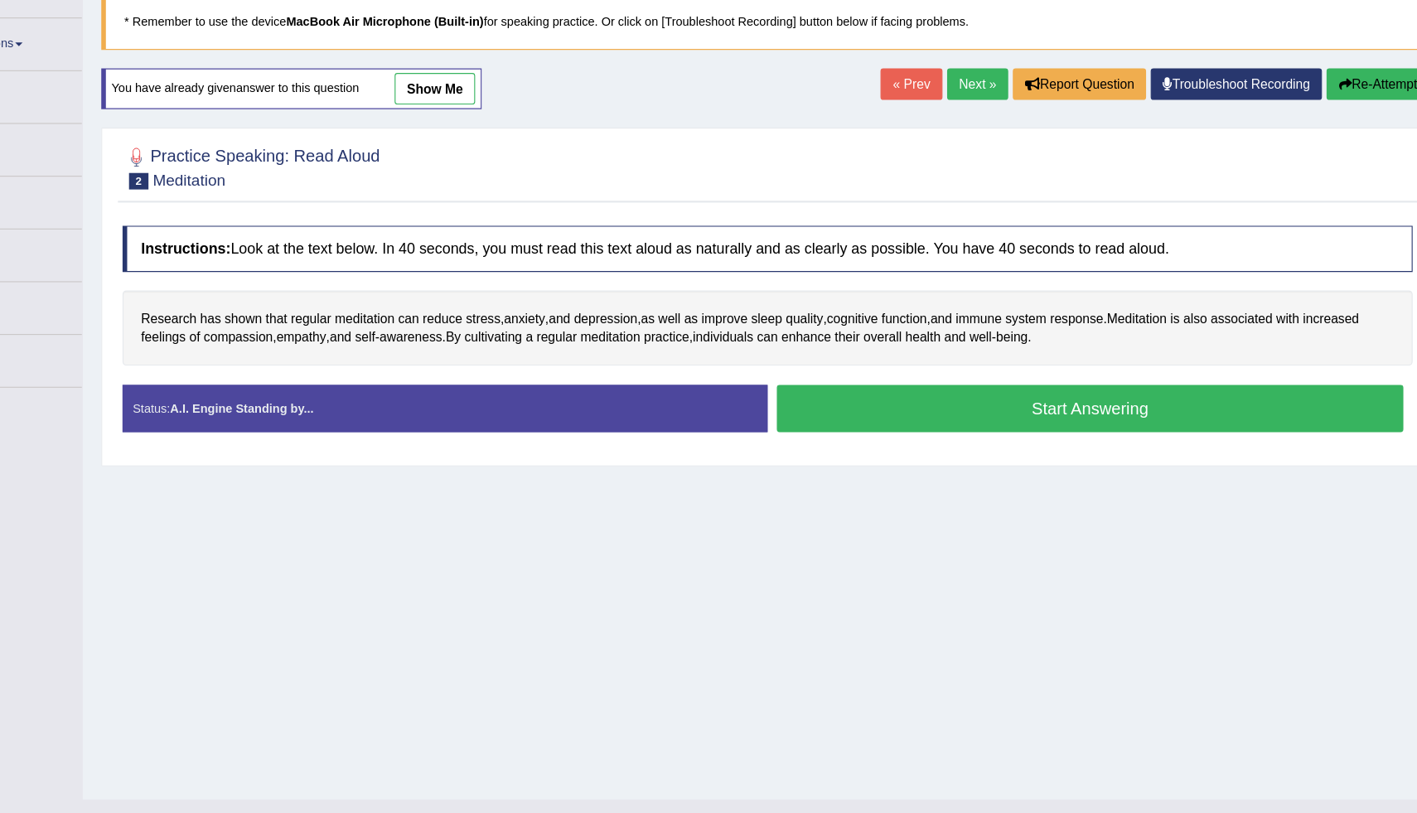
click at [884, 424] on button "Start Answering" at bounding box center [1092, 430] width 561 height 42
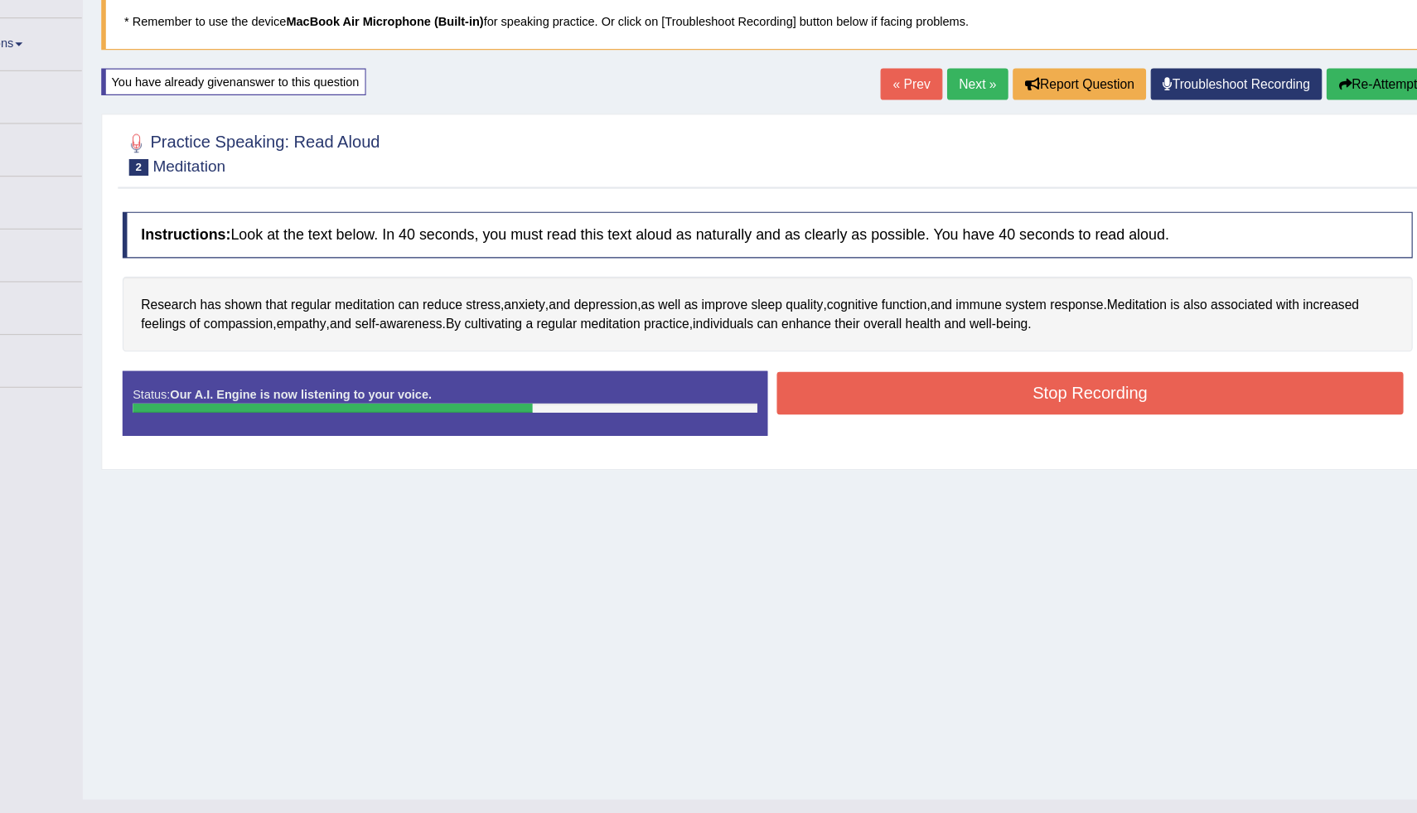
click at [884, 424] on button "Stop Recording" at bounding box center [1092, 417] width 561 height 38
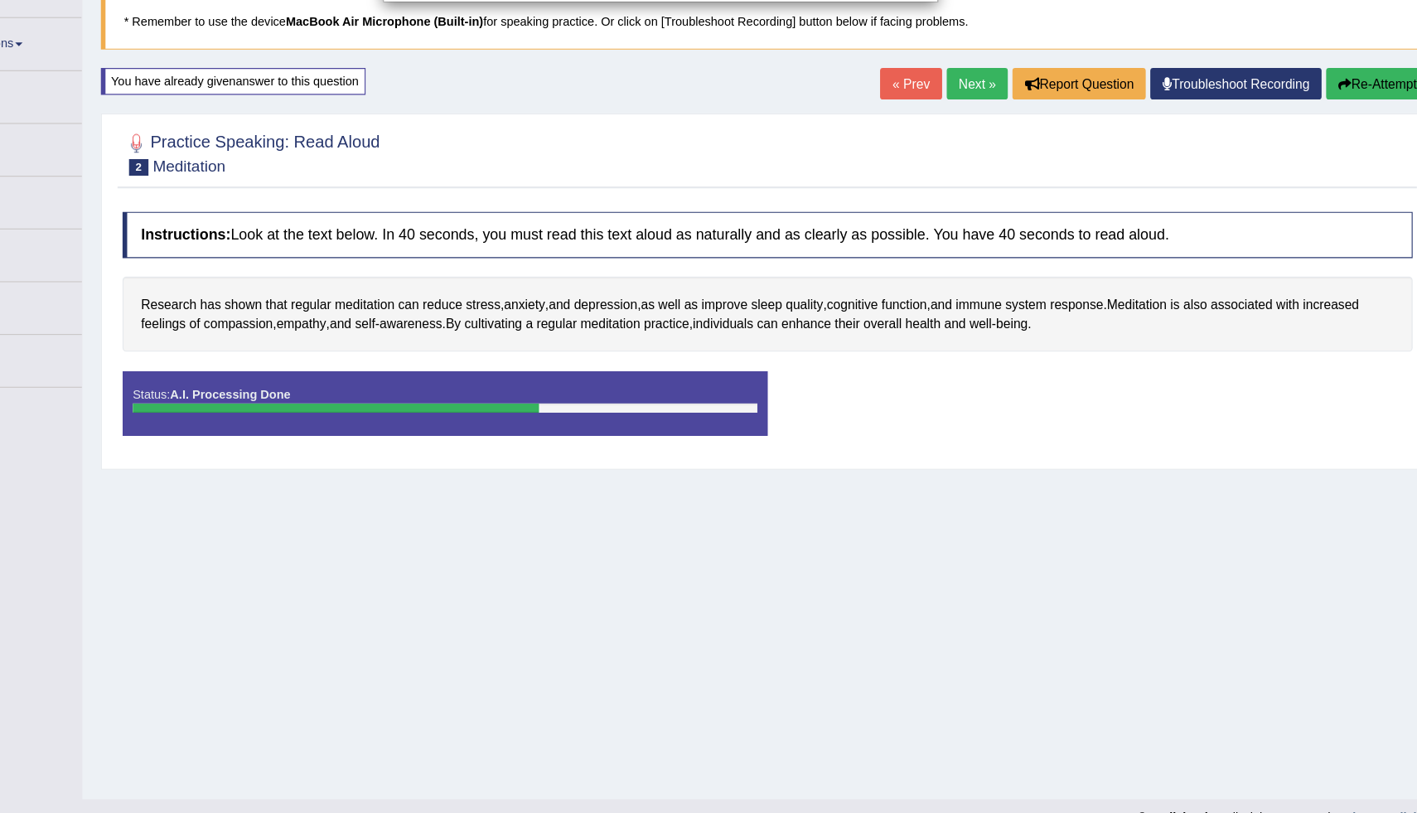
click at [1345, 142] on div "Saving your answer..." at bounding box center [708, 406] width 1417 height 813
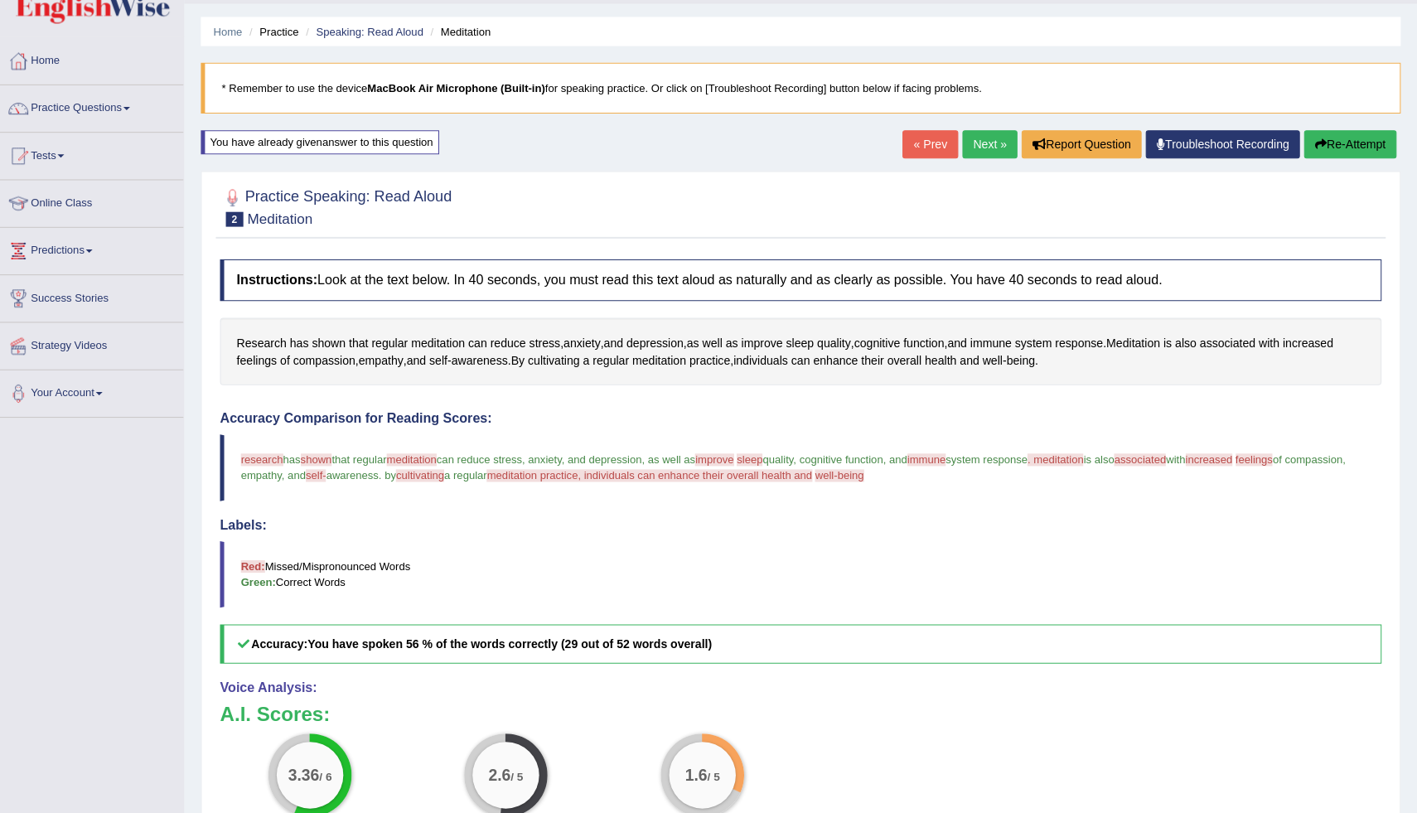
scroll to position [43, 0]
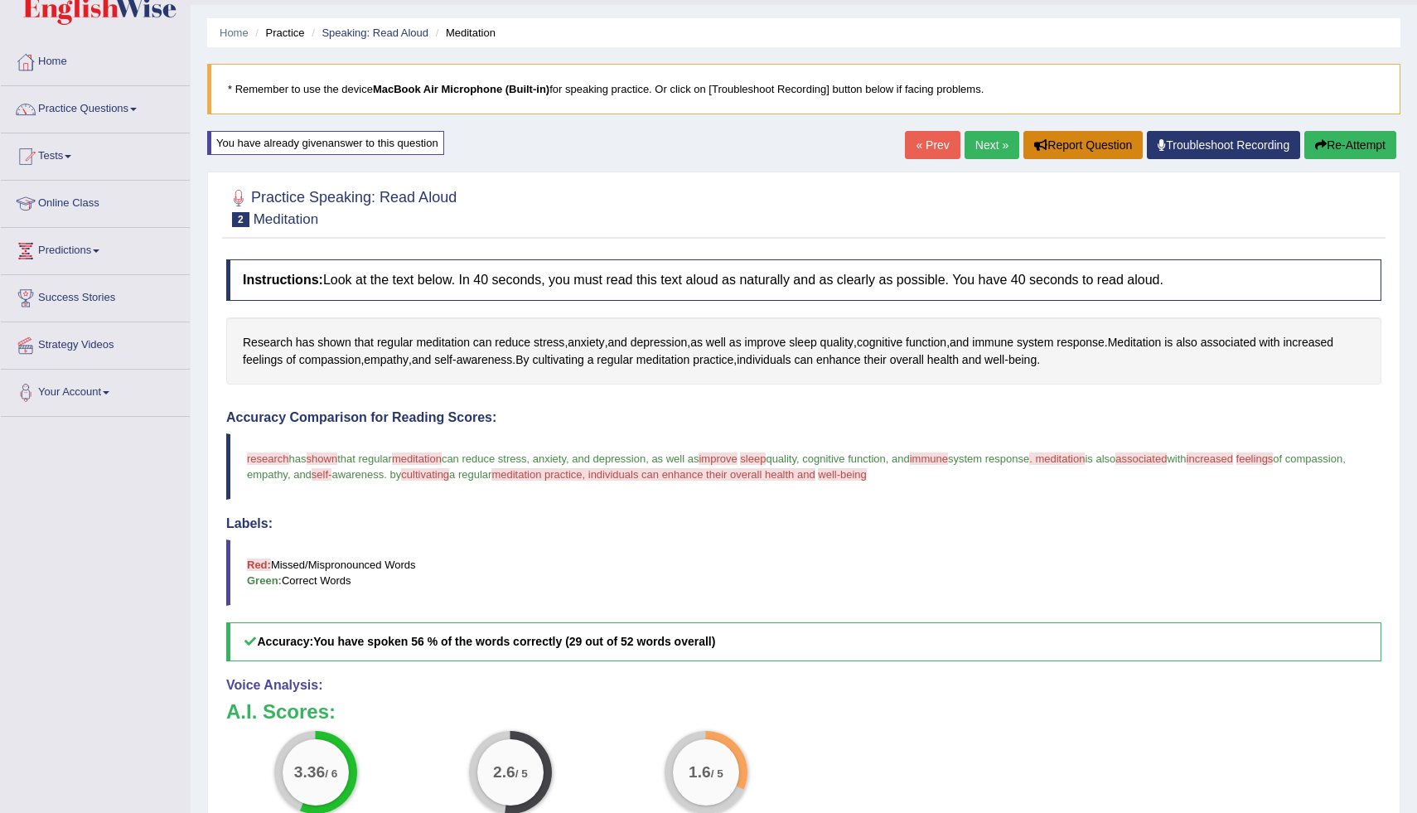
click at [1114, 149] on button "Report Question" at bounding box center [1082, 145] width 119 height 28
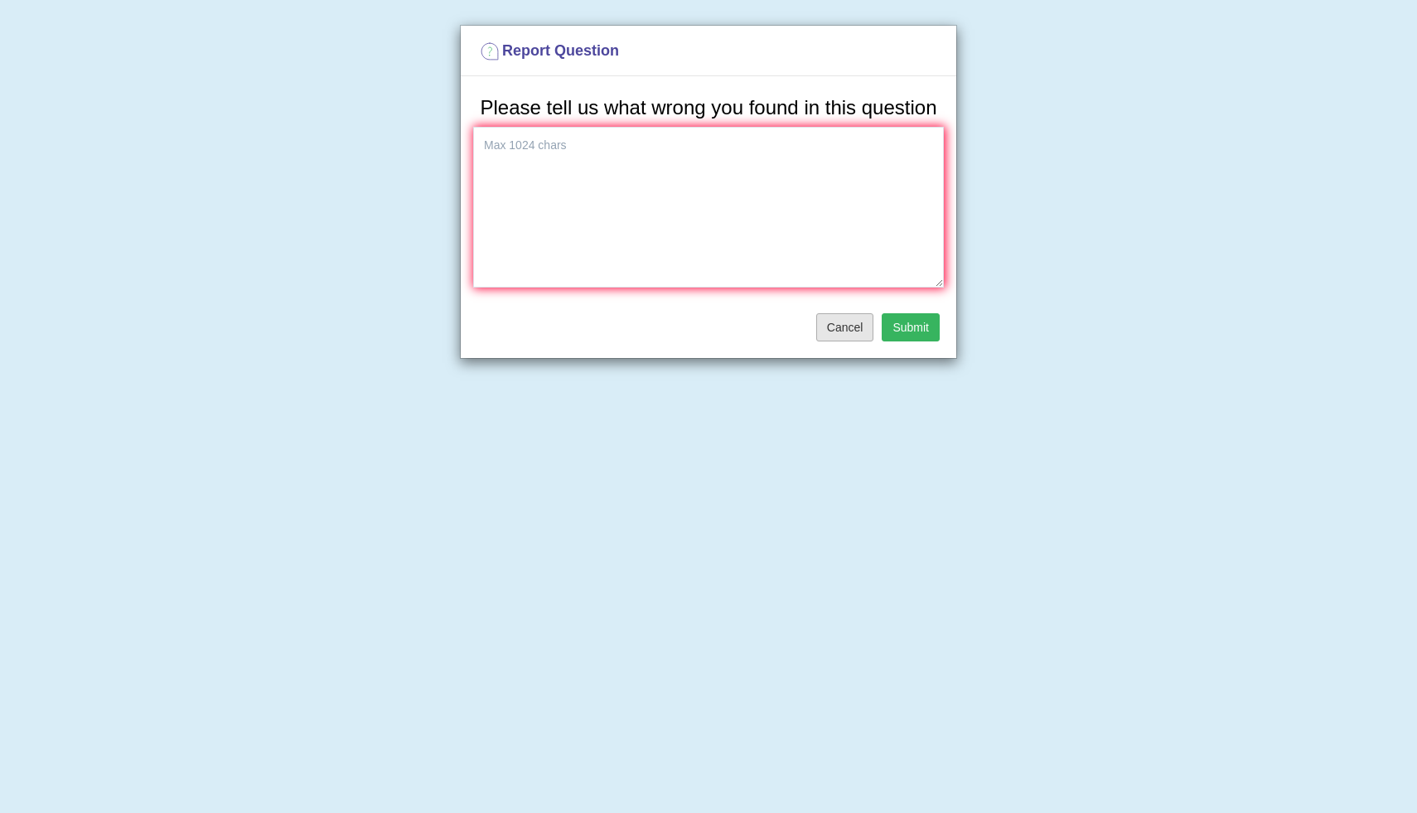
click at [830, 341] on button "Cancel" at bounding box center [845, 327] width 58 height 28
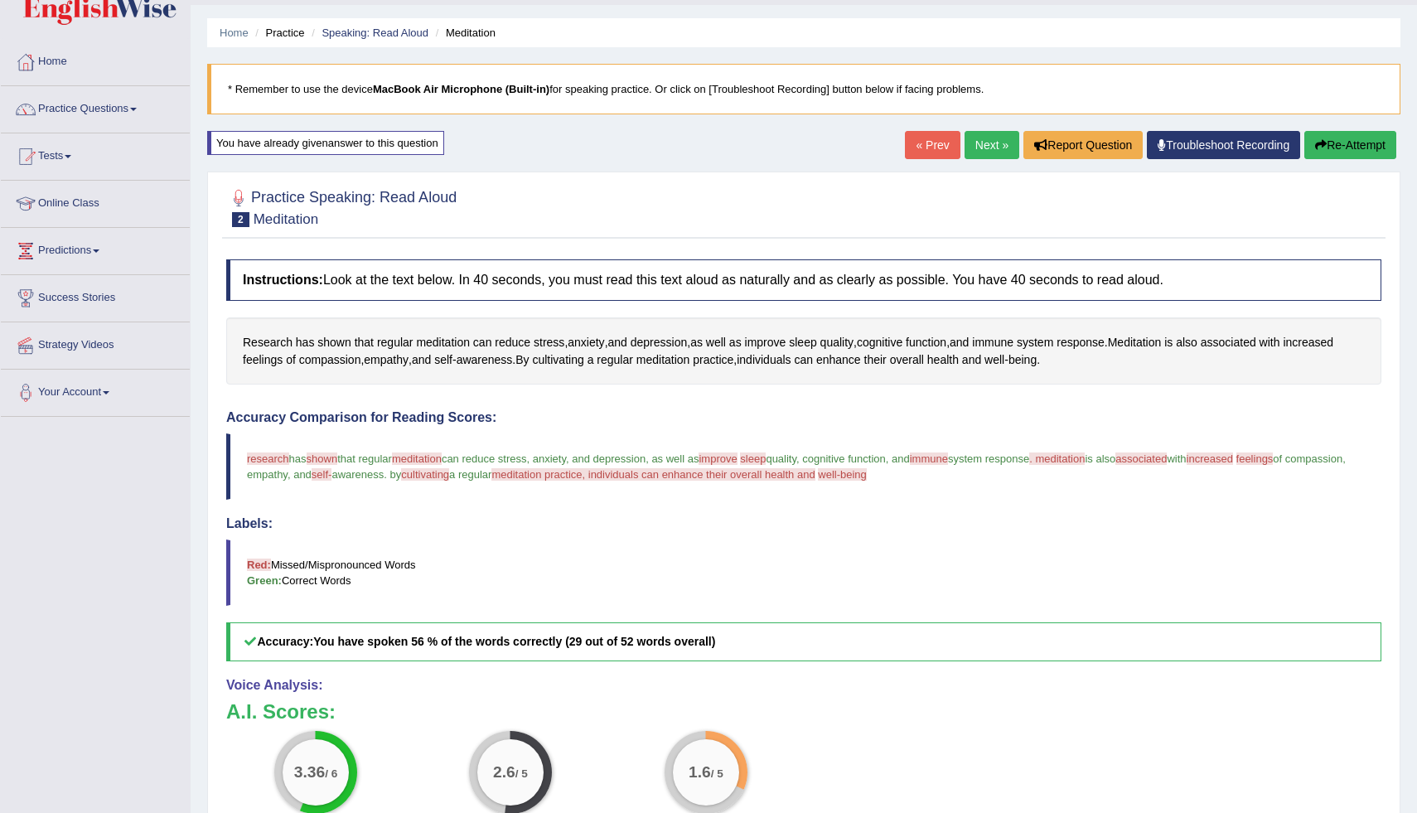
click at [1187, 147] on link "Troubleshoot Recording" at bounding box center [1223, 145] width 153 height 28
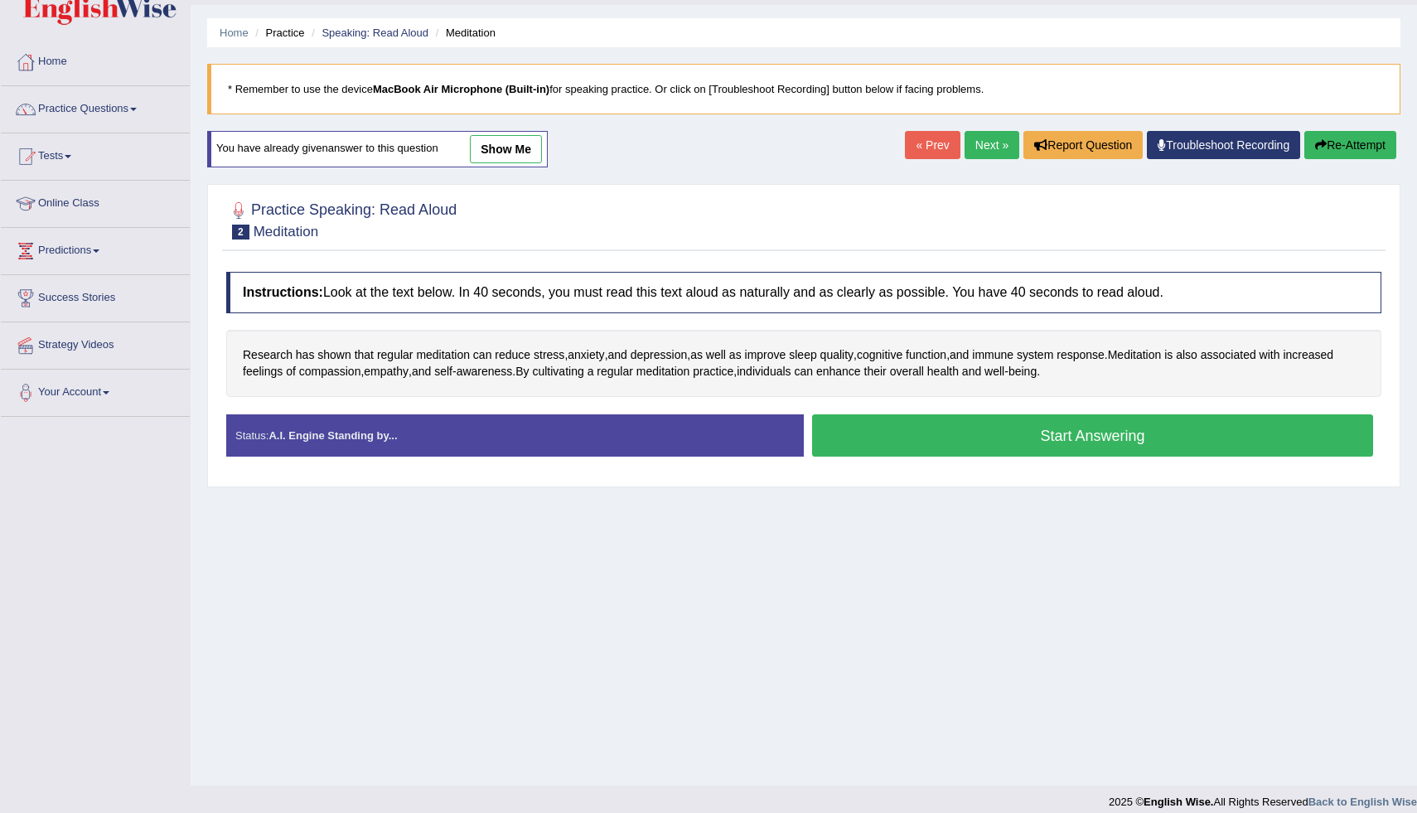
click at [1043, 452] on button "Start Answering" at bounding box center [1092, 435] width 561 height 42
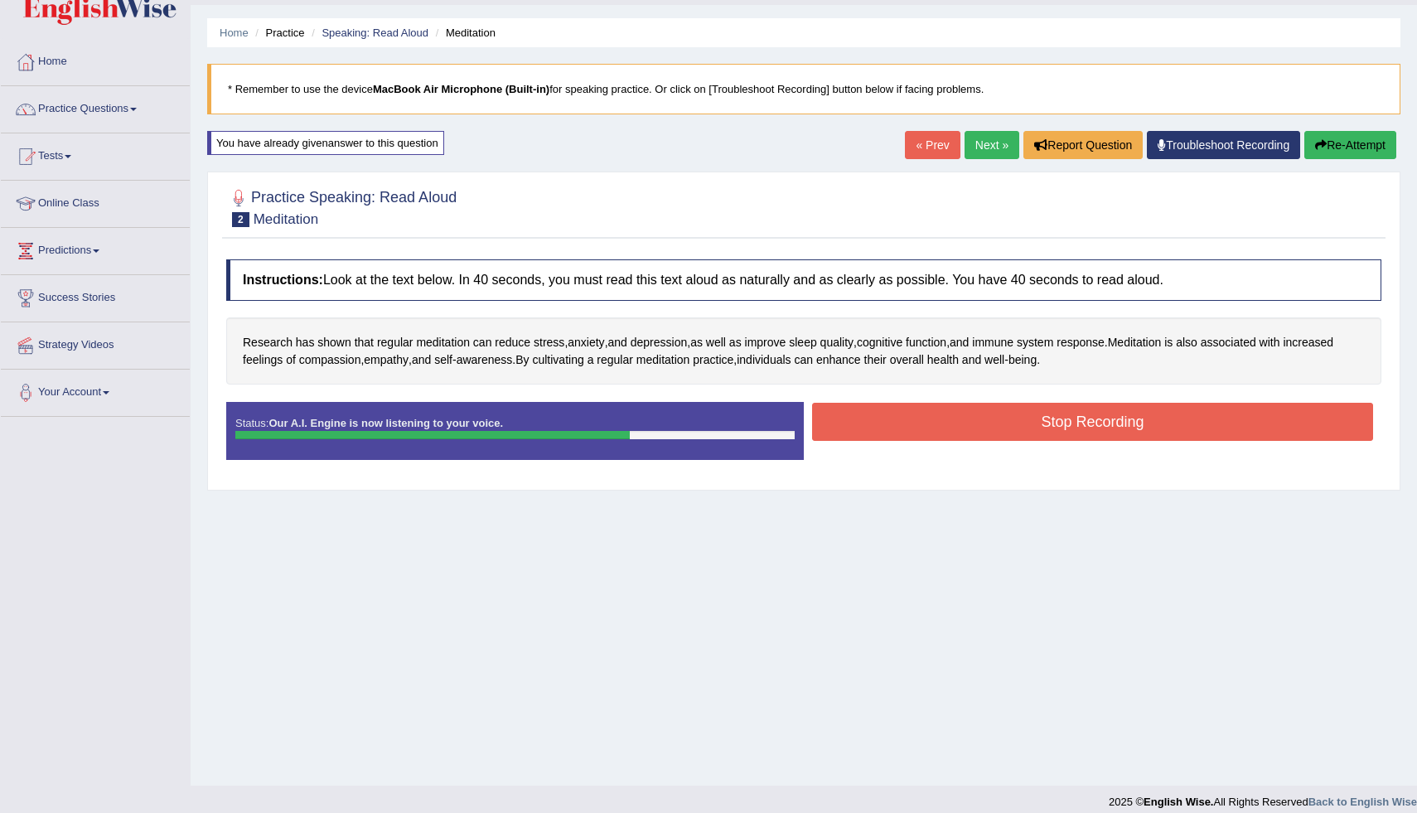
click at [1066, 418] on button "Stop Recording" at bounding box center [1092, 422] width 561 height 38
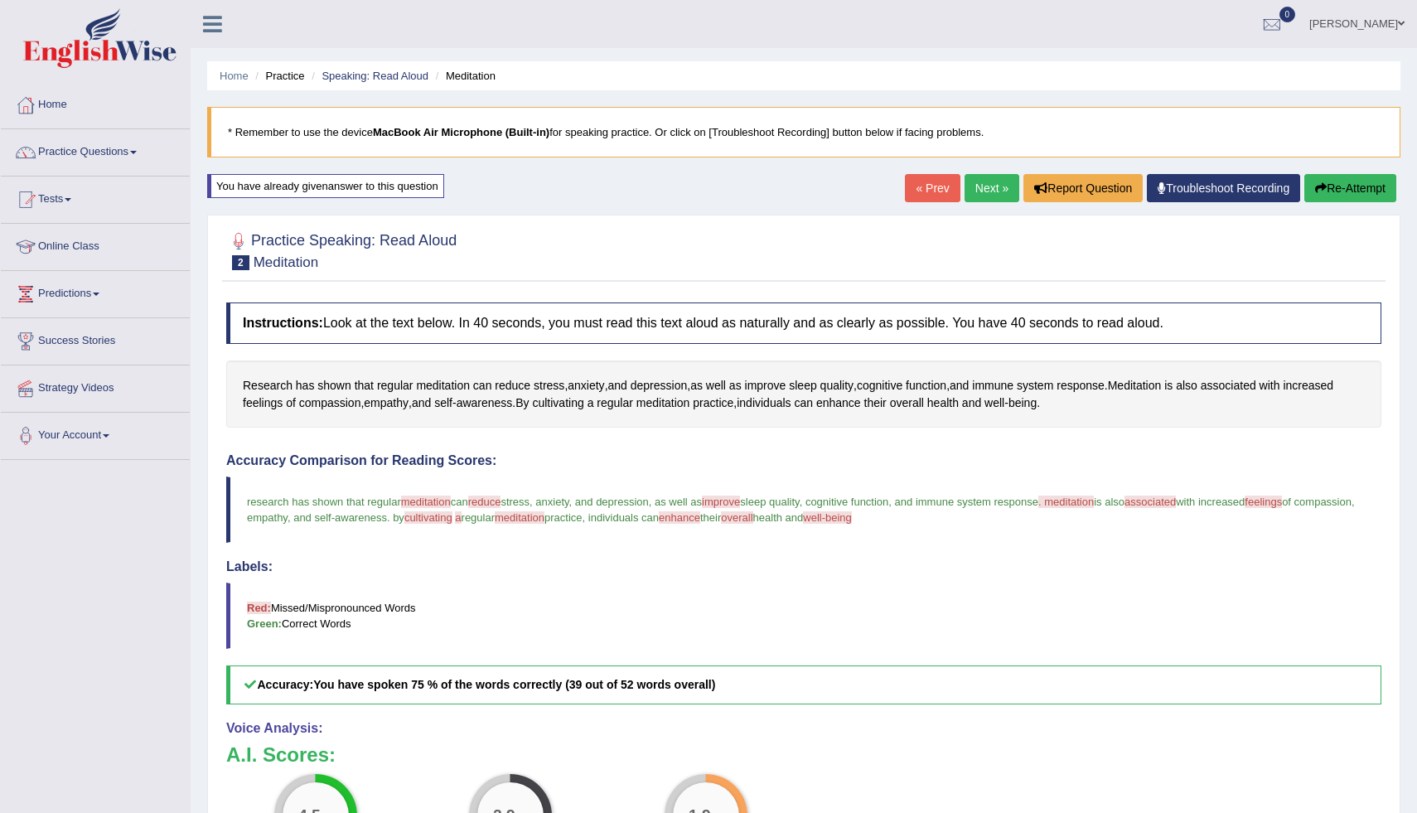
click at [993, 186] on link "Next »" at bounding box center [991, 188] width 55 height 28
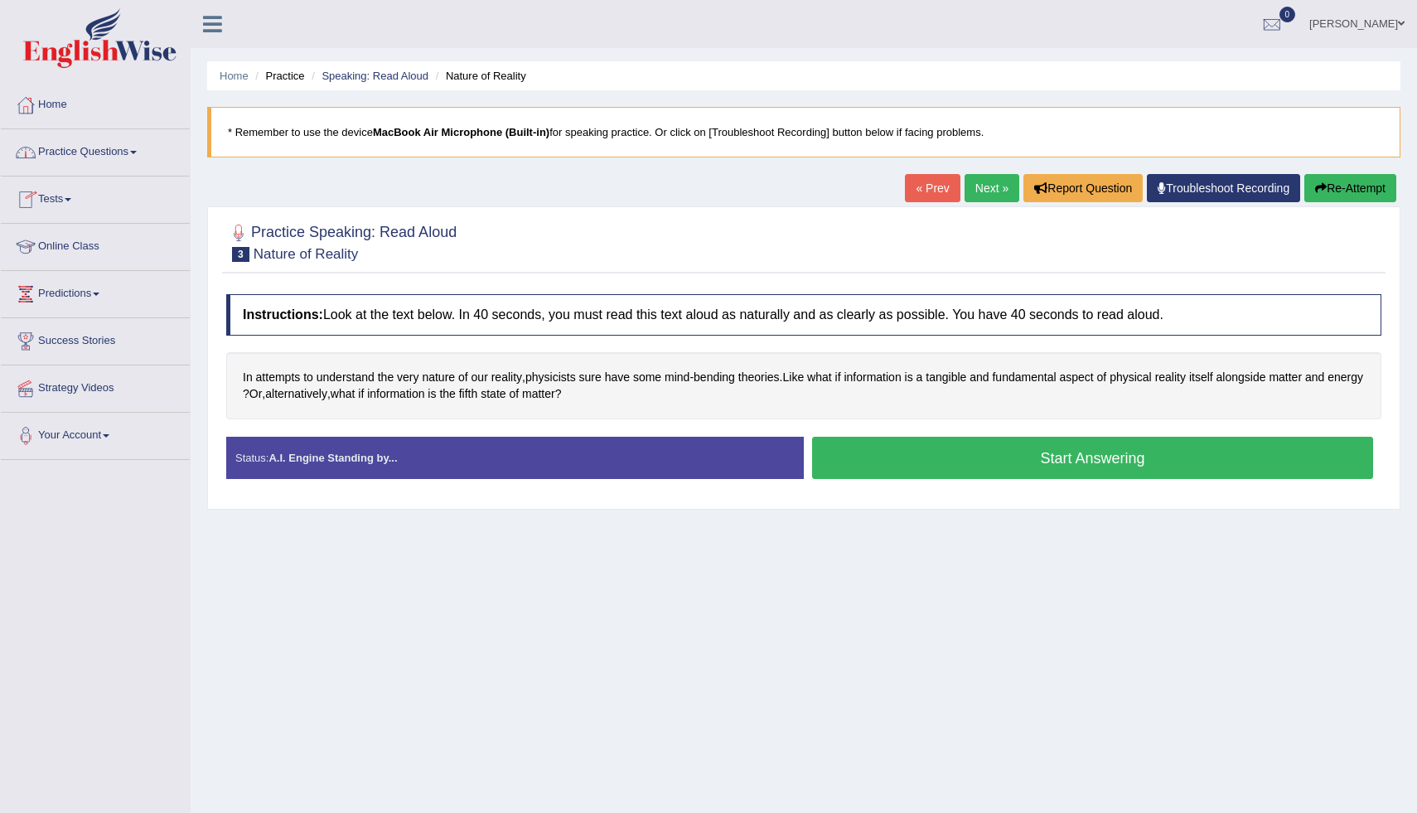
click at [926, 190] on link "« Prev" at bounding box center [932, 188] width 55 height 28
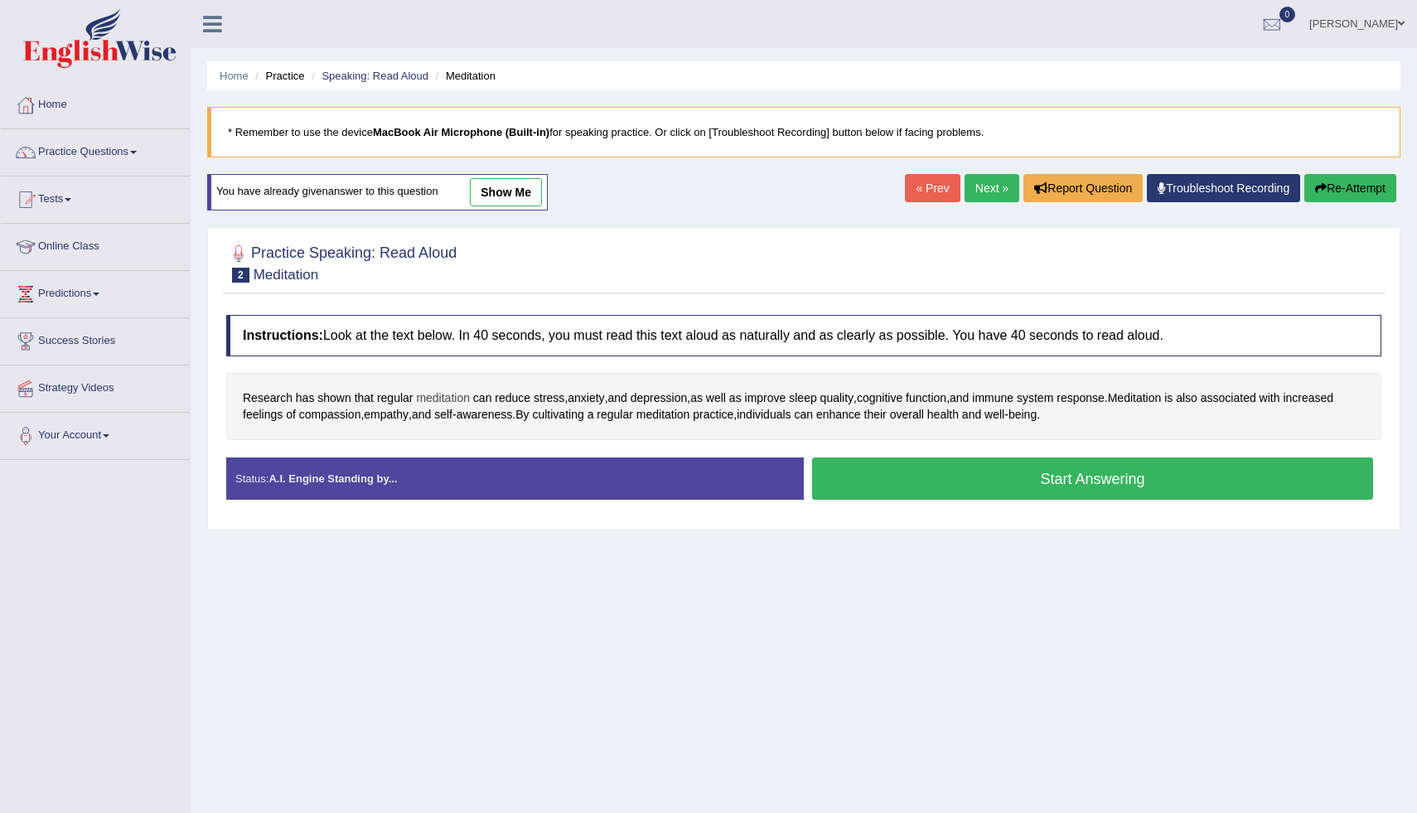
click at [446, 400] on span "meditation" at bounding box center [443, 397] width 54 height 17
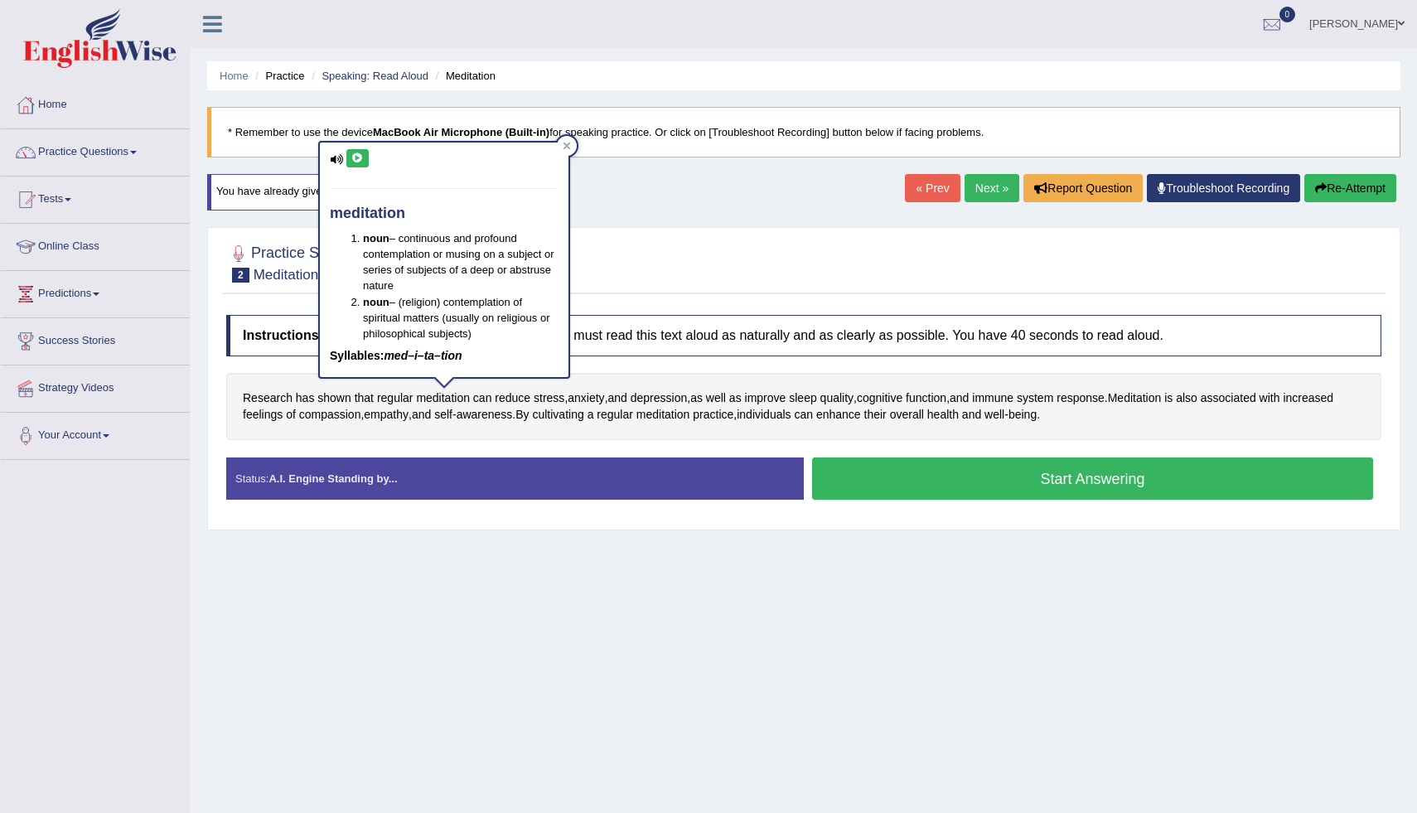
click at [355, 162] on icon at bounding box center [357, 158] width 12 height 10
click at [565, 154] on div at bounding box center [567, 146] width 20 height 20
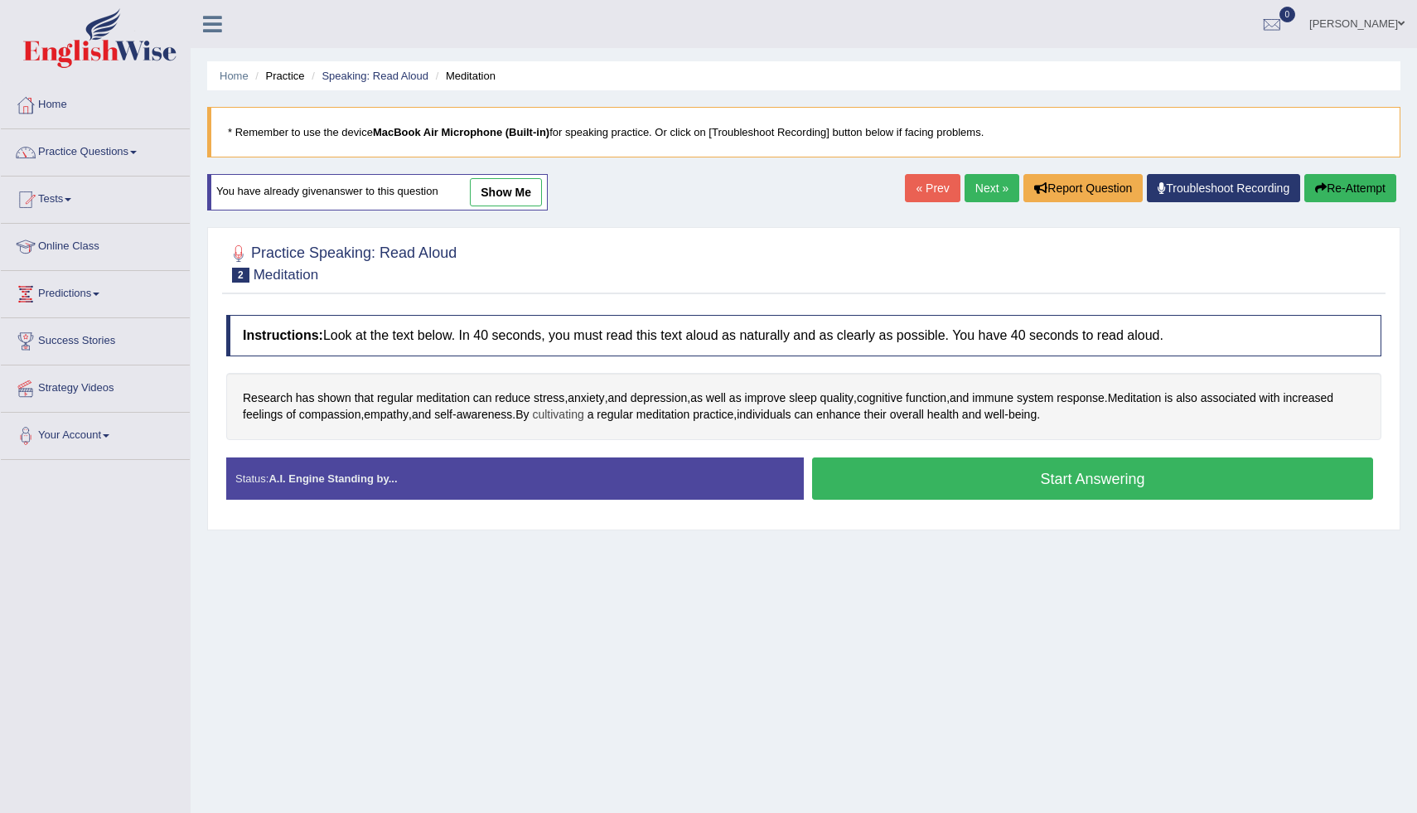
click at [582, 418] on span "cultivating" at bounding box center [557, 414] width 51 height 17
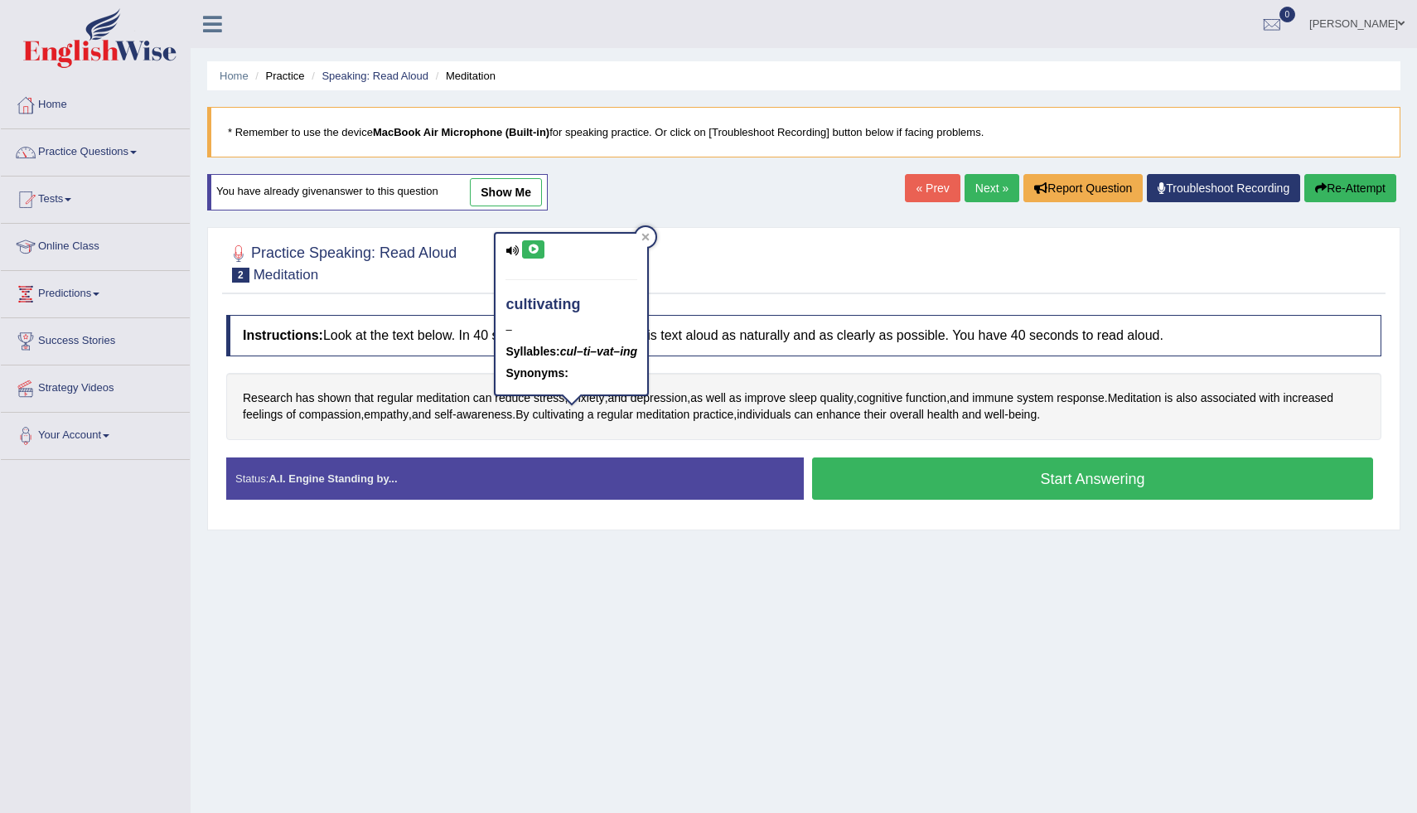
click at [539, 258] on button at bounding box center [533, 249] width 22 height 18
click at [651, 234] on div at bounding box center [646, 237] width 20 height 20
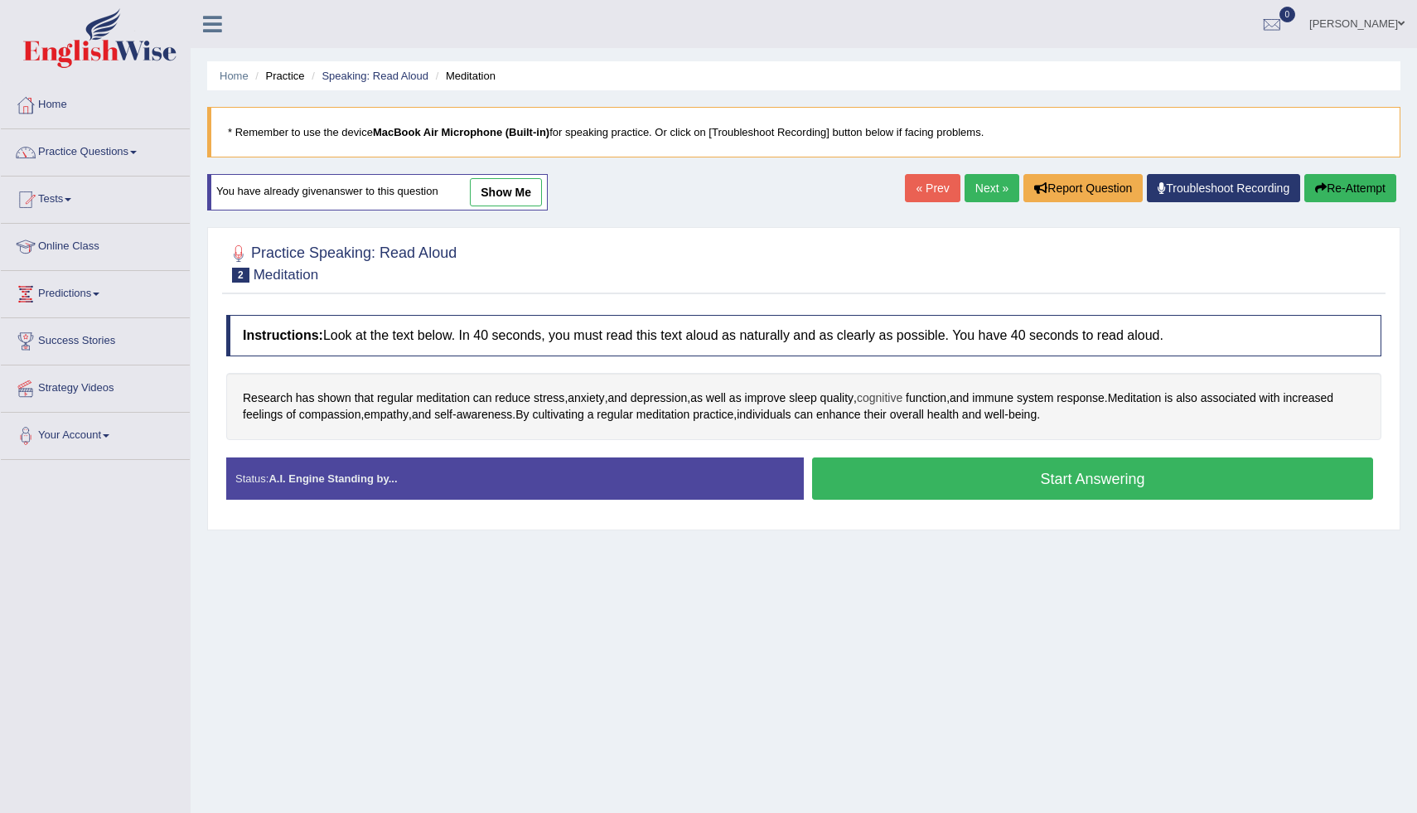
click at [894, 401] on span "cognitive" at bounding box center [880, 397] width 46 height 17
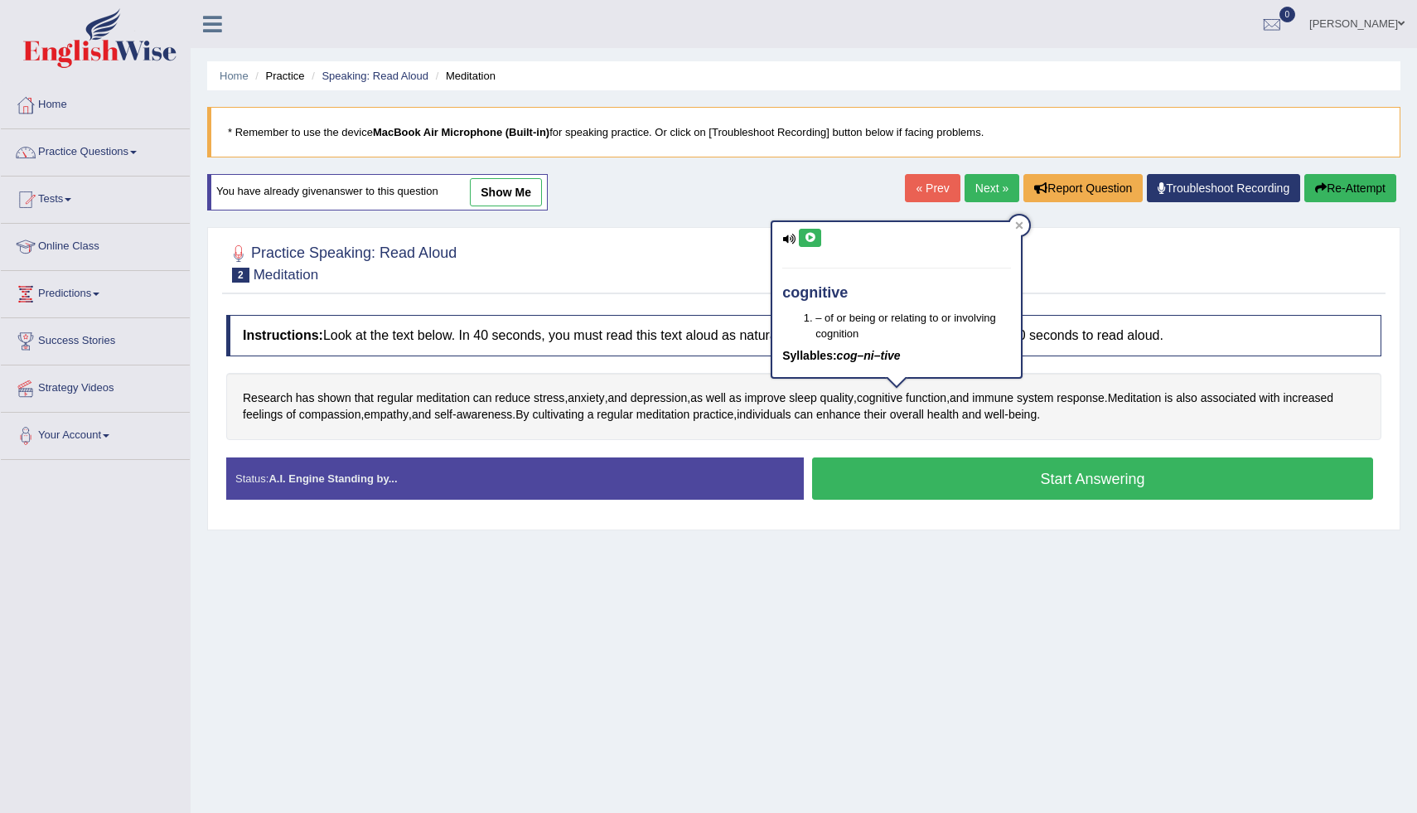
click at [815, 240] on icon at bounding box center [810, 238] width 12 height 10
click at [1022, 224] on icon at bounding box center [1019, 225] width 8 height 8
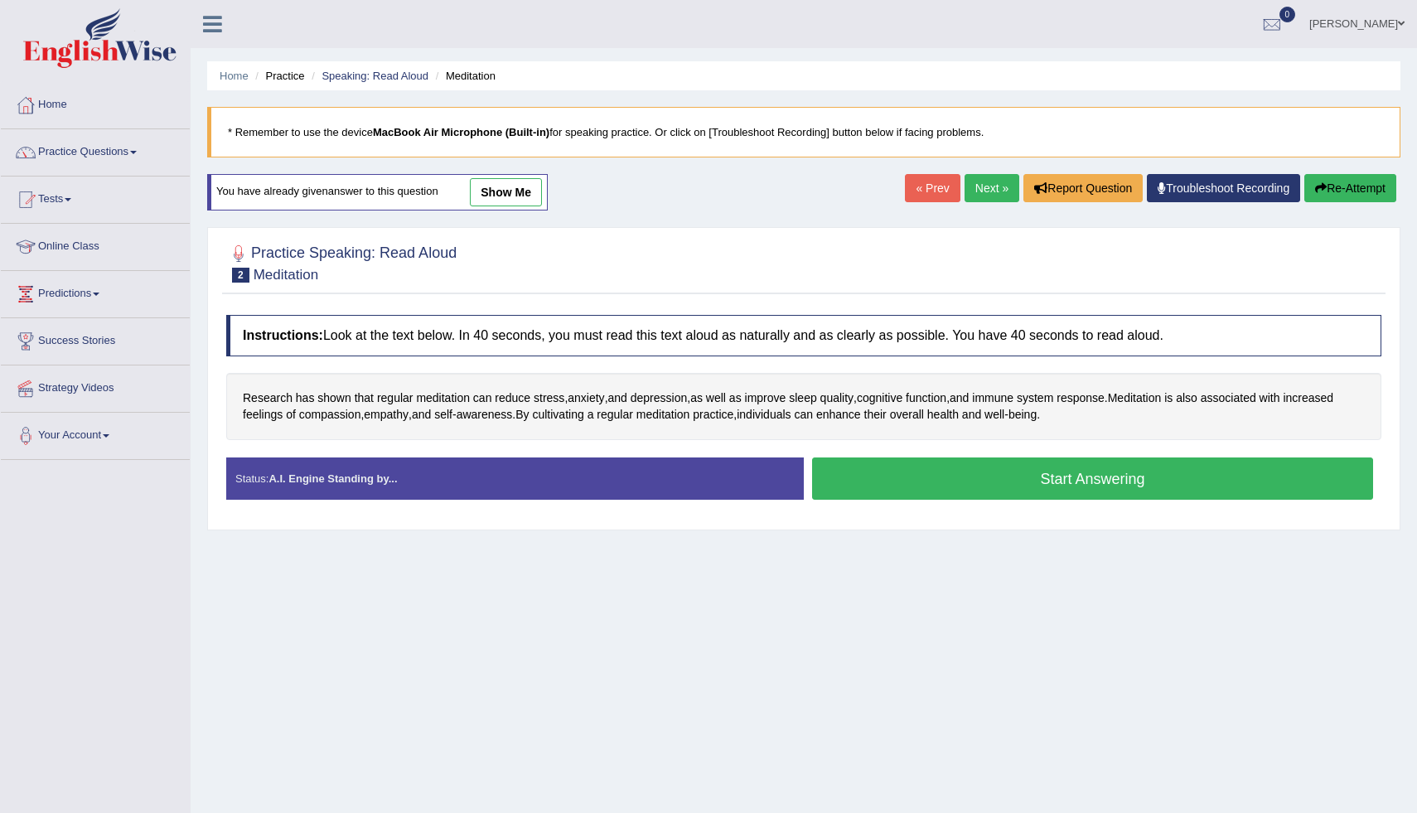
click at [920, 485] on button "Start Answering" at bounding box center [1092, 478] width 561 height 42
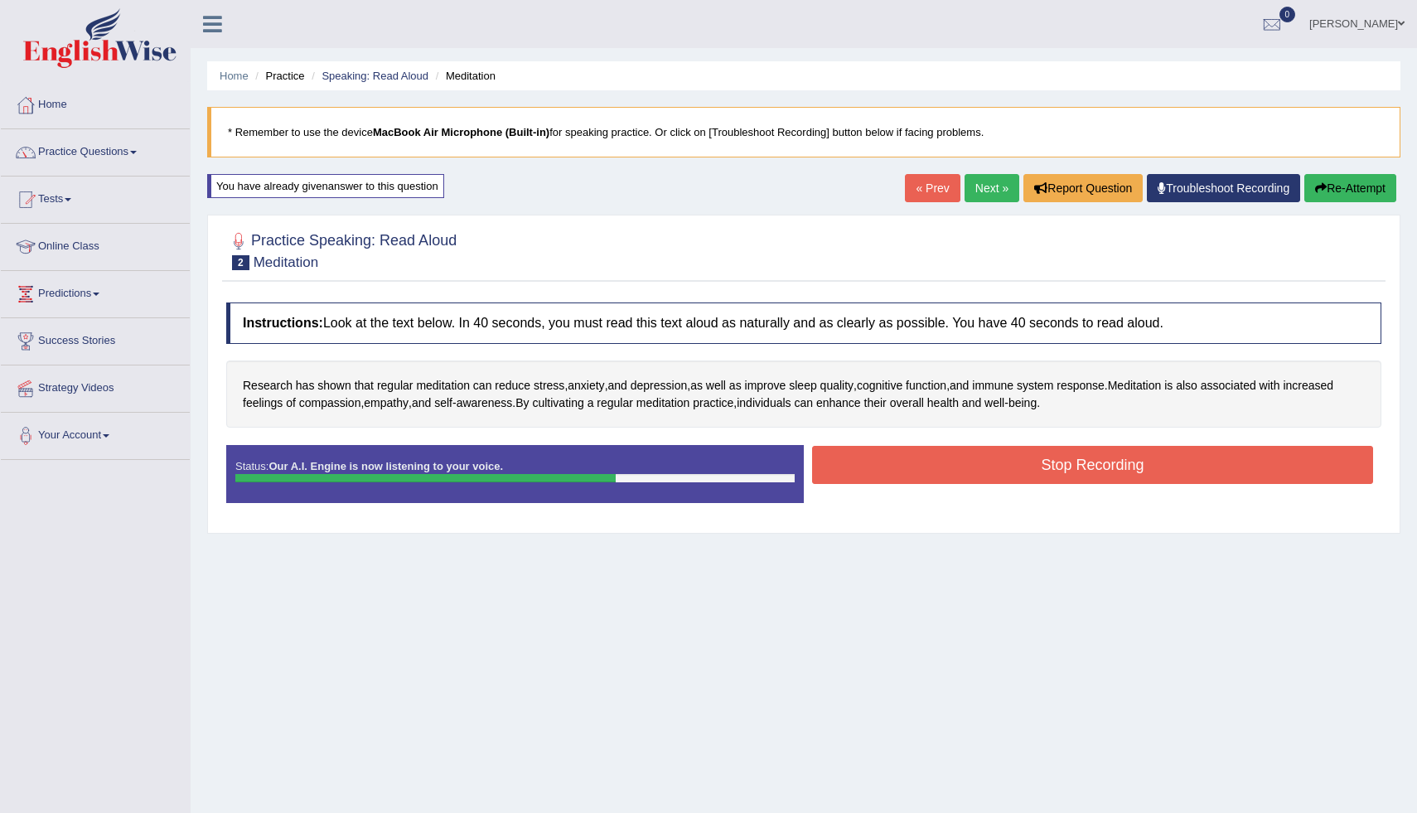
click at [983, 453] on button "Stop Recording" at bounding box center [1092, 465] width 561 height 38
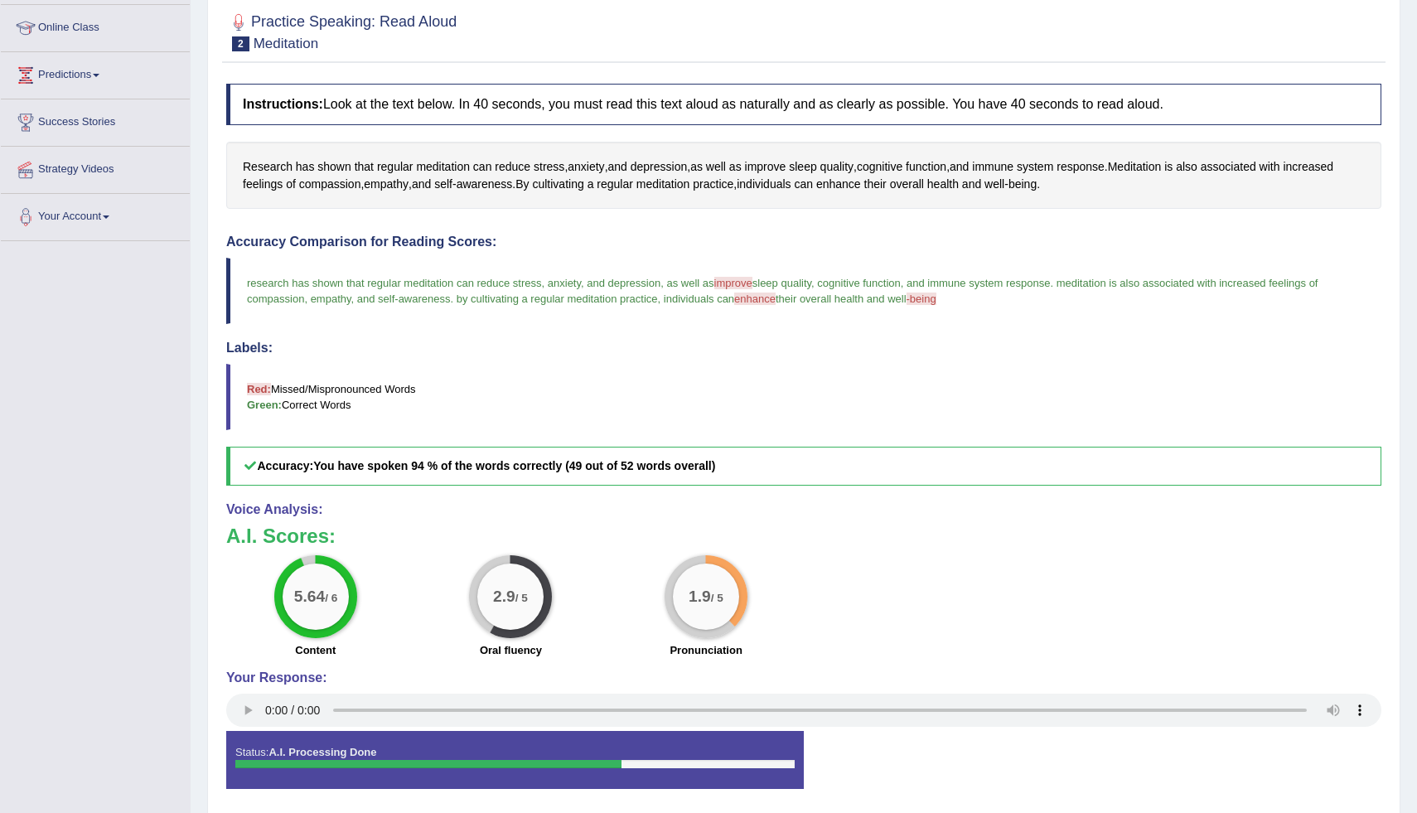
scroll to position [220, 0]
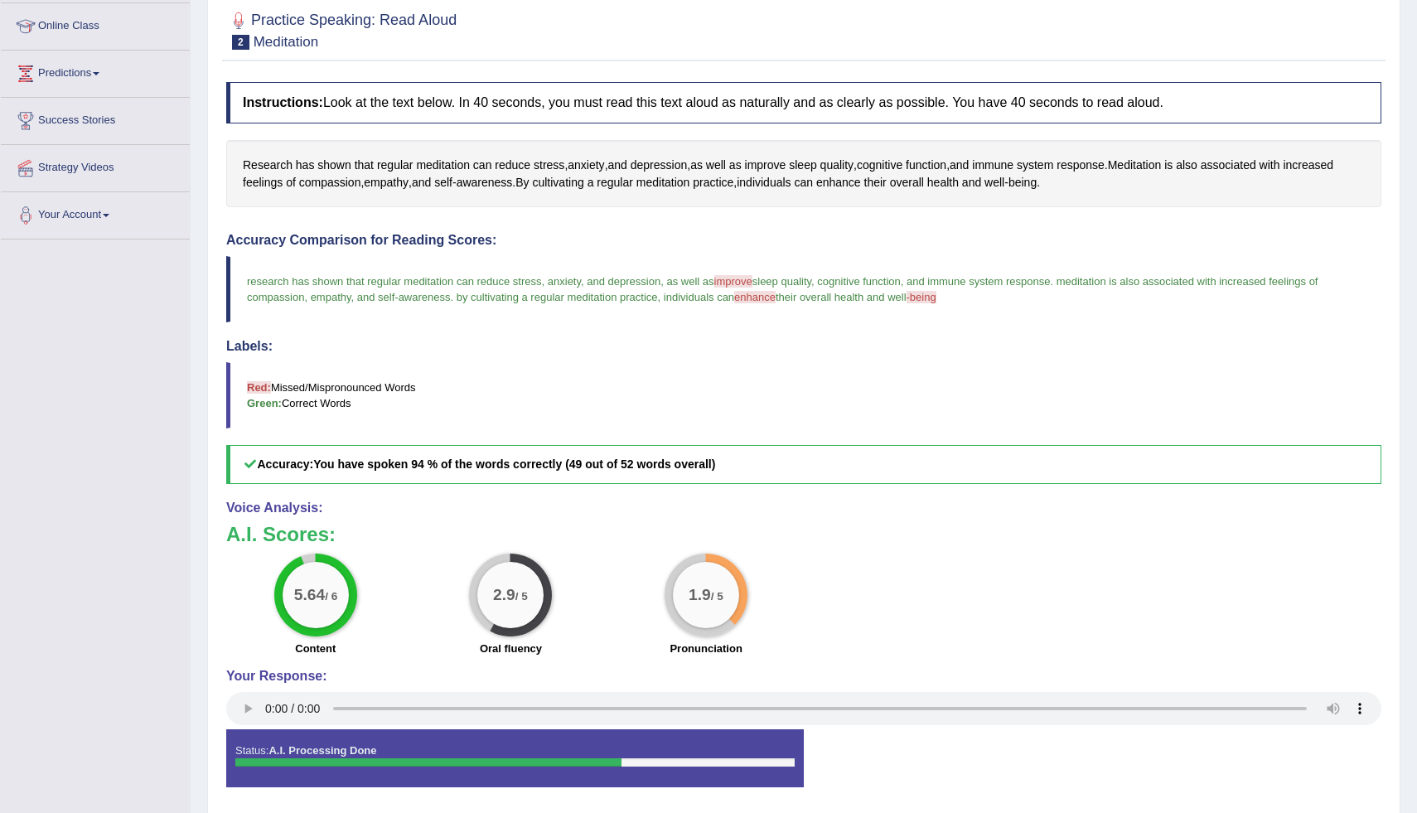
click at [776, 302] on span "enhance" at bounding box center [754, 297] width 41 height 12
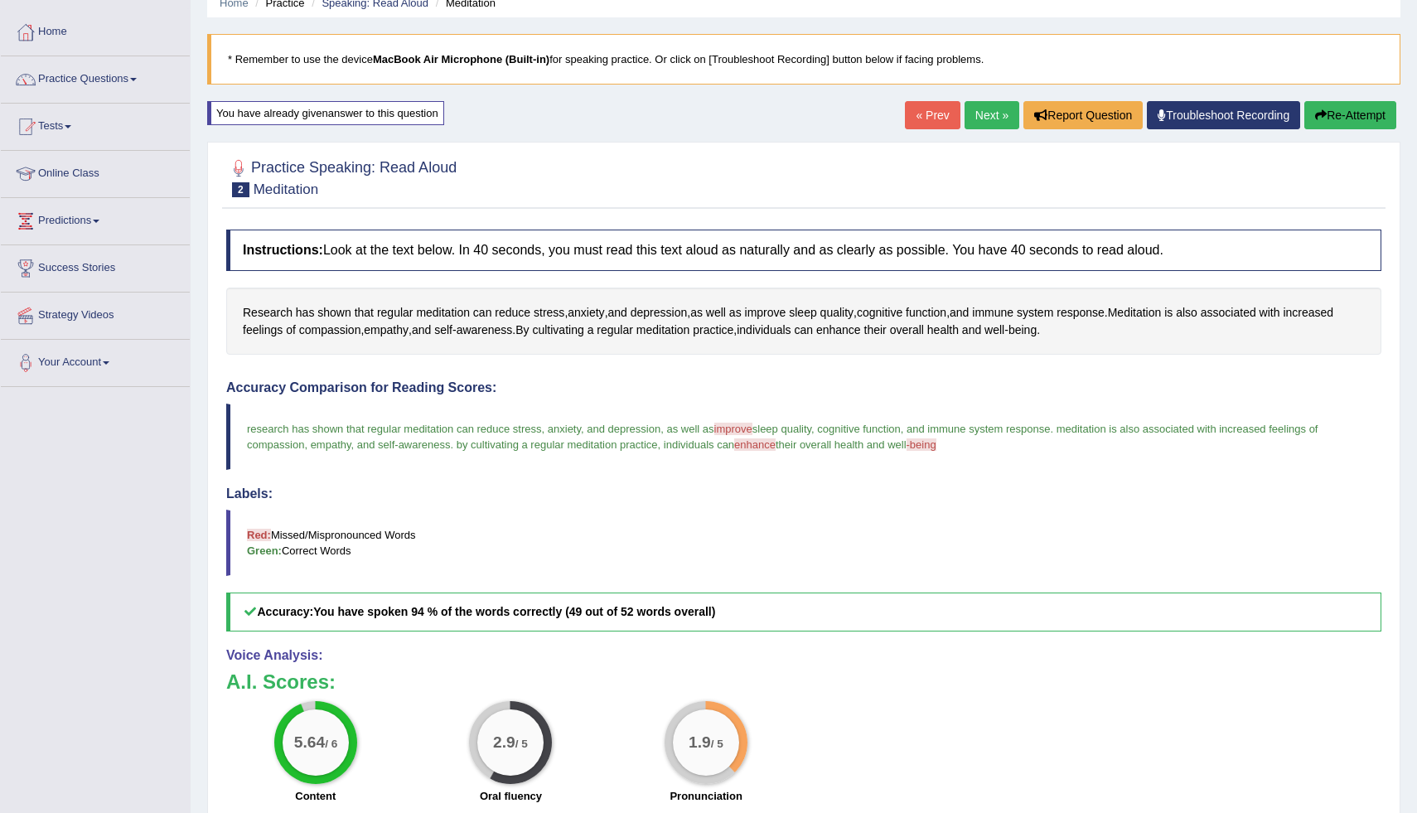
scroll to position [0, 0]
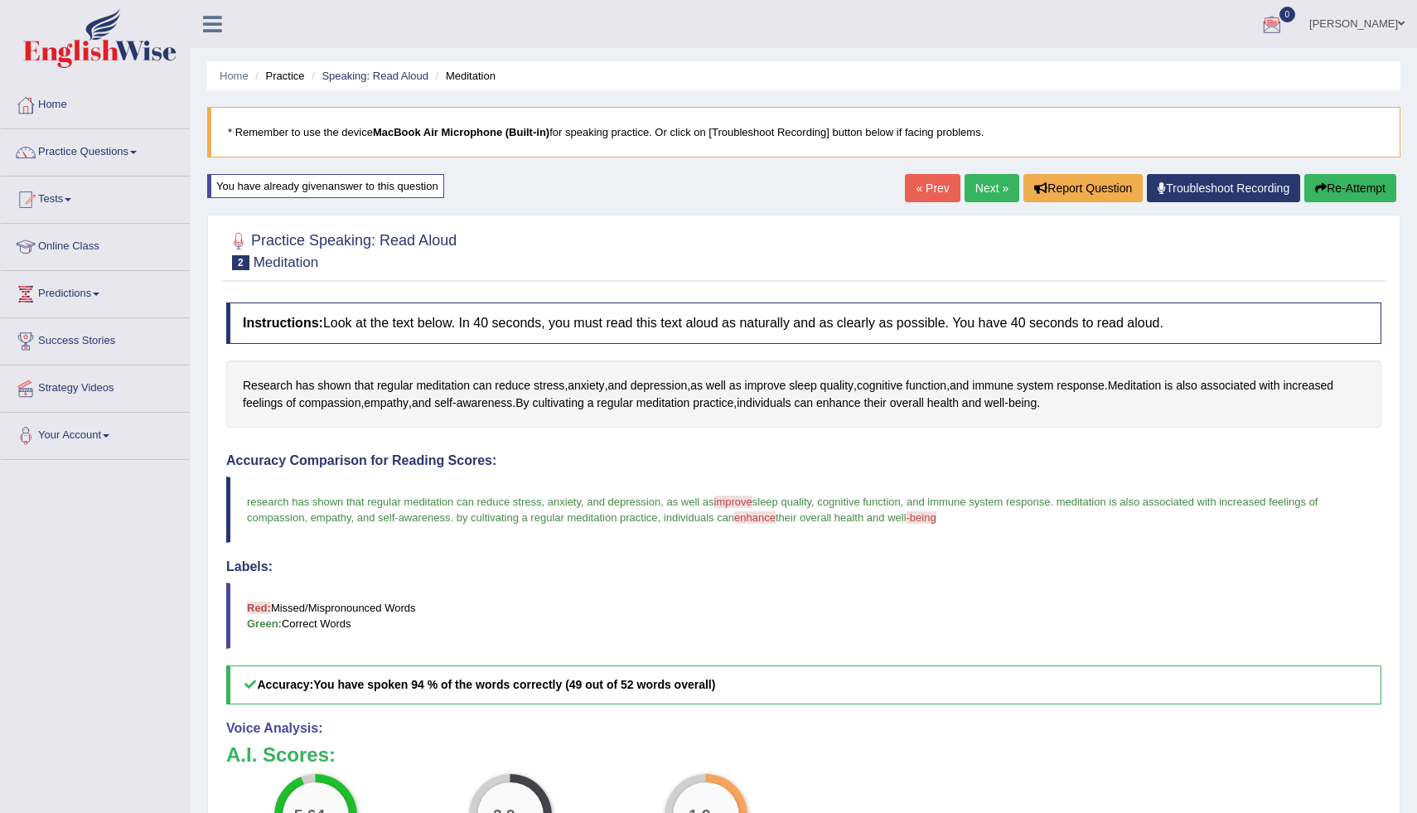
click at [987, 183] on link "Next »" at bounding box center [991, 188] width 55 height 28
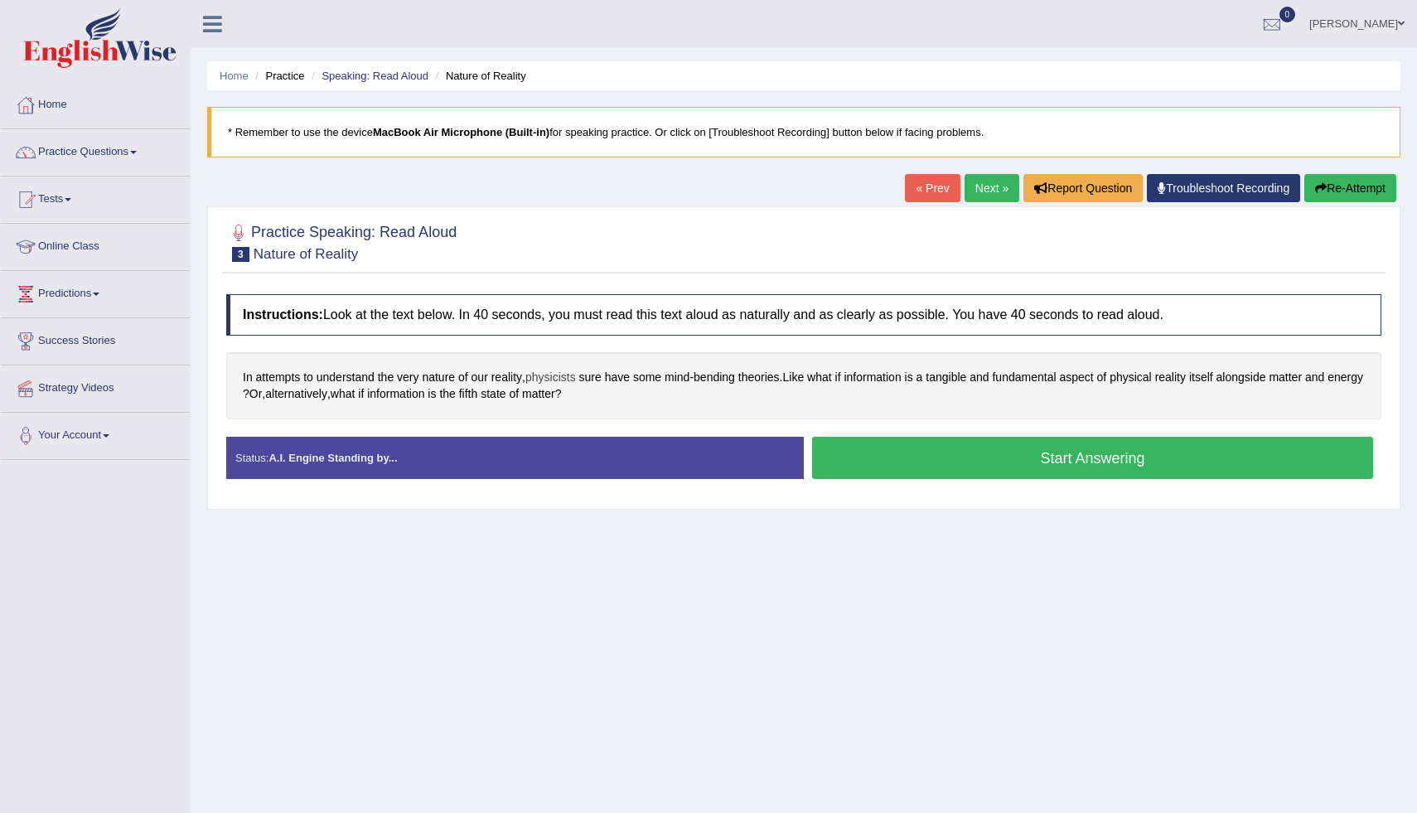
click at [563, 380] on span "physicists" at bounding box center [550, 377] width 51 height 17
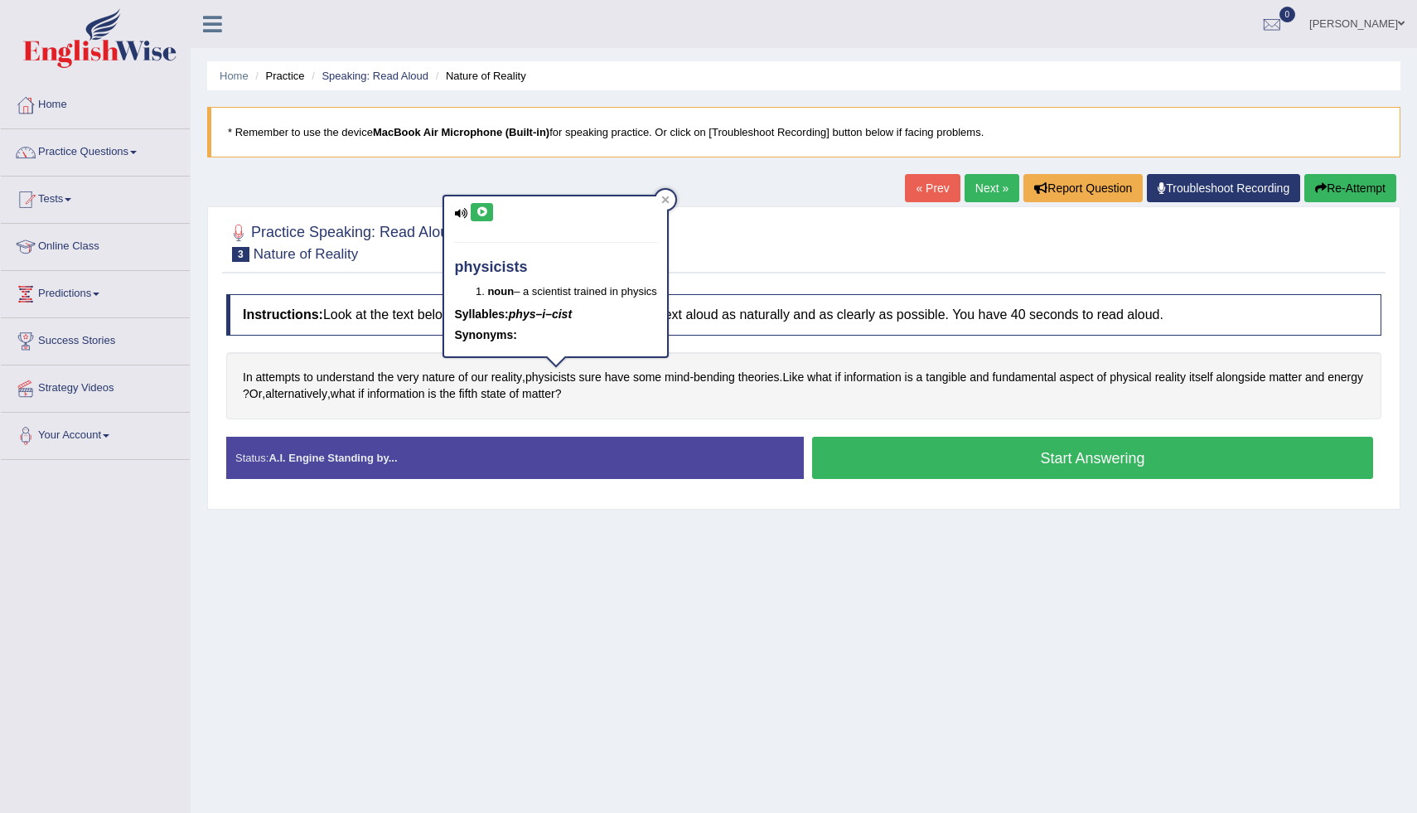
click at [483, 207] on icon at bounding box center [482, 212] width 12 height 10
click at [604, 389] on div "In attempts to understand the very nature of our reality , physicists sure have…" at bounding box center [803, 385] width 1155 height 67
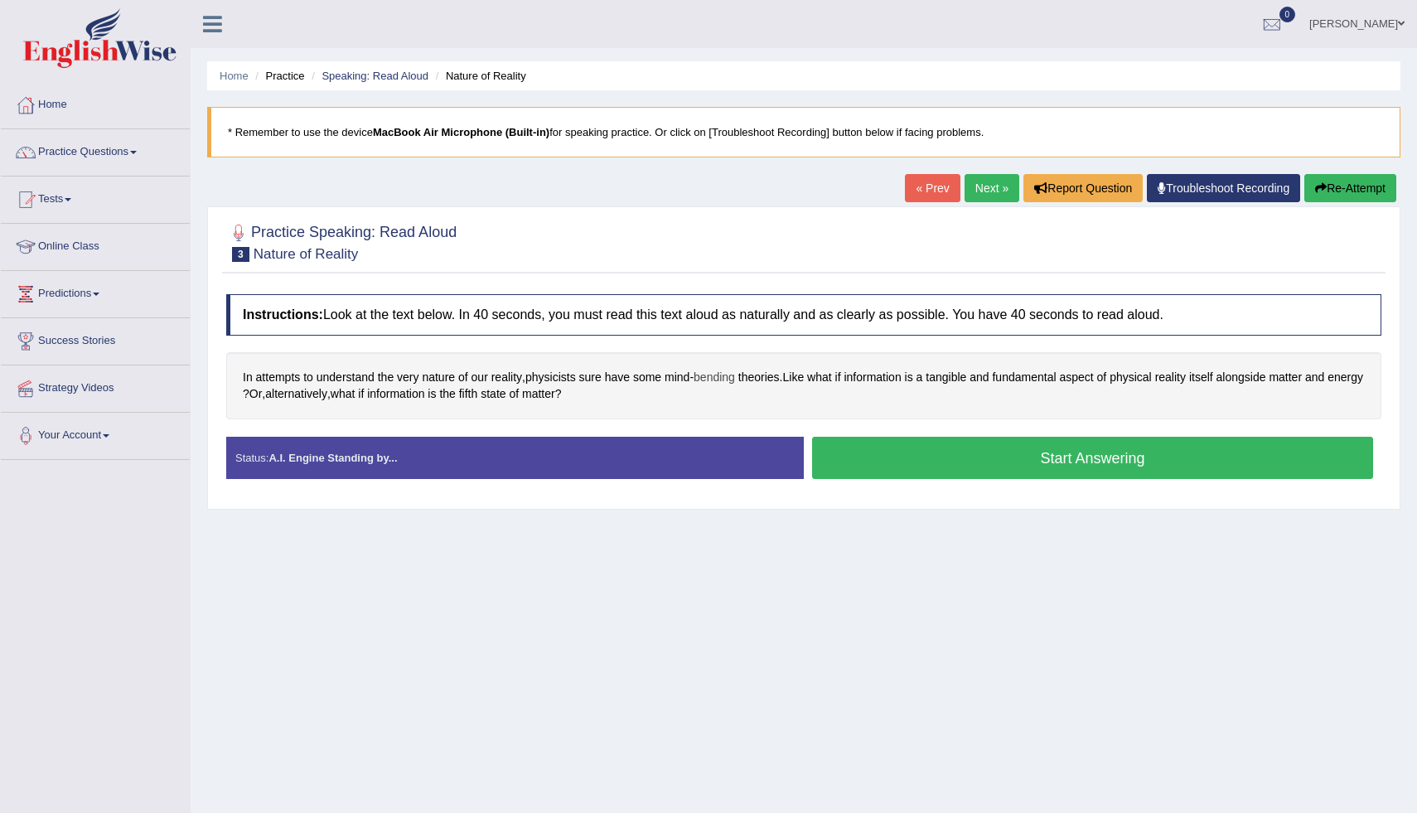
click at [723, 379] on span "bending" at bounding box center [714, 377] width 41 height 17
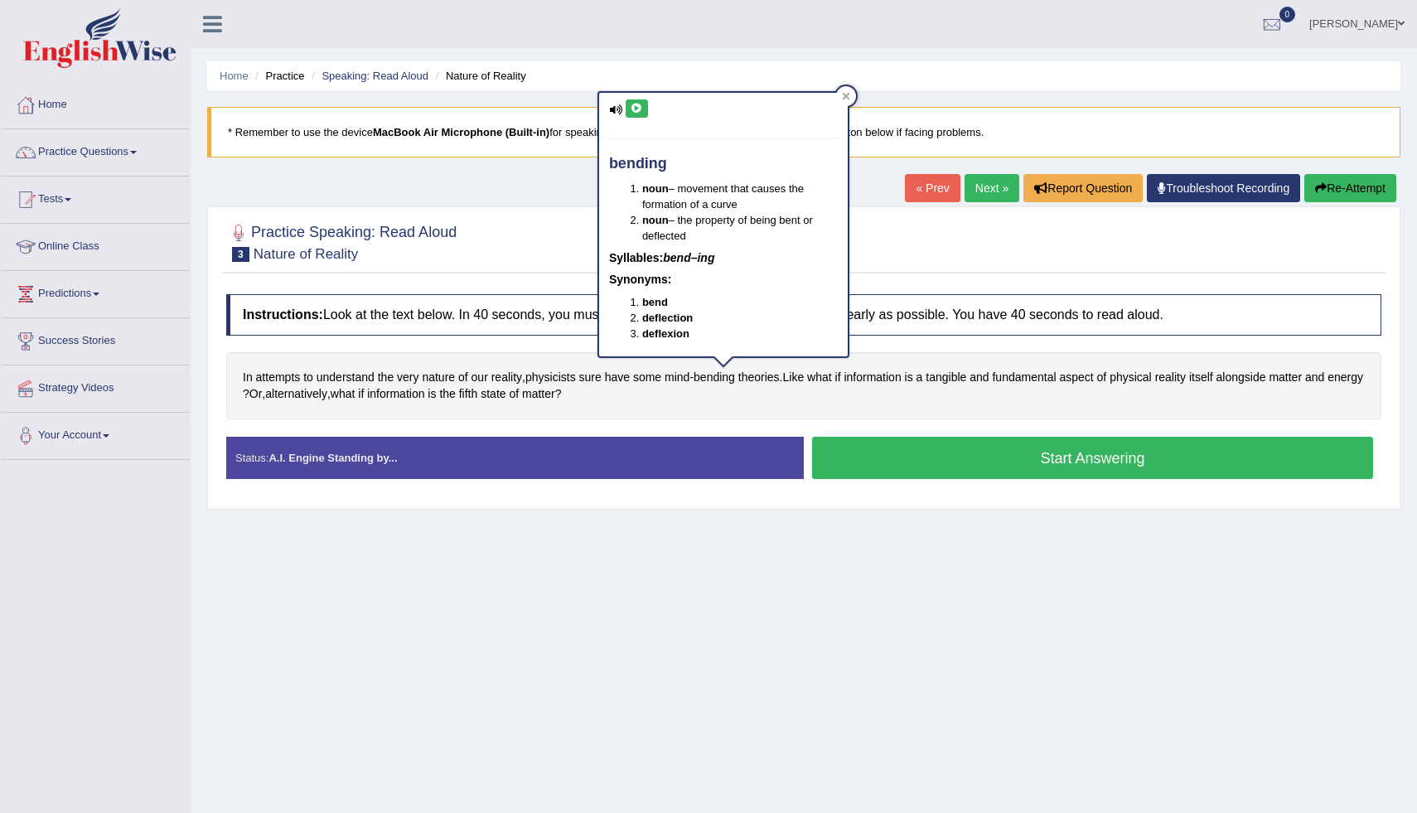
click at [638, 109] on icon at bounding box center [637, 109] width 12 height 10
click at [766, 383] on span "theories" at bounding box center [758, 377] width 41 height 17
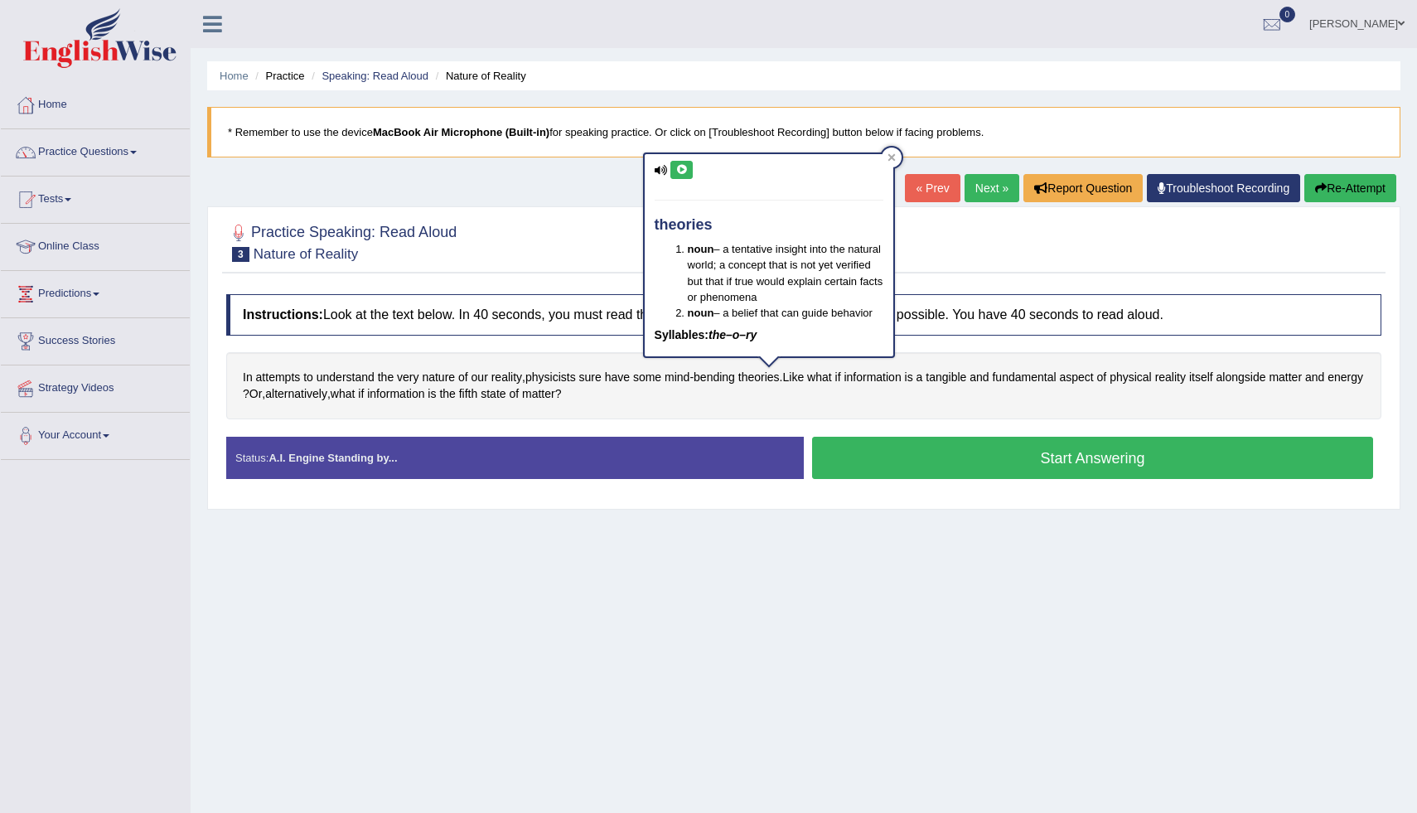
click at [680, 169] on icon at bounding box center [681, 170] width 12 height 10
click at [893, 150] on div at bounding box center [892, 157] width 20 height 20
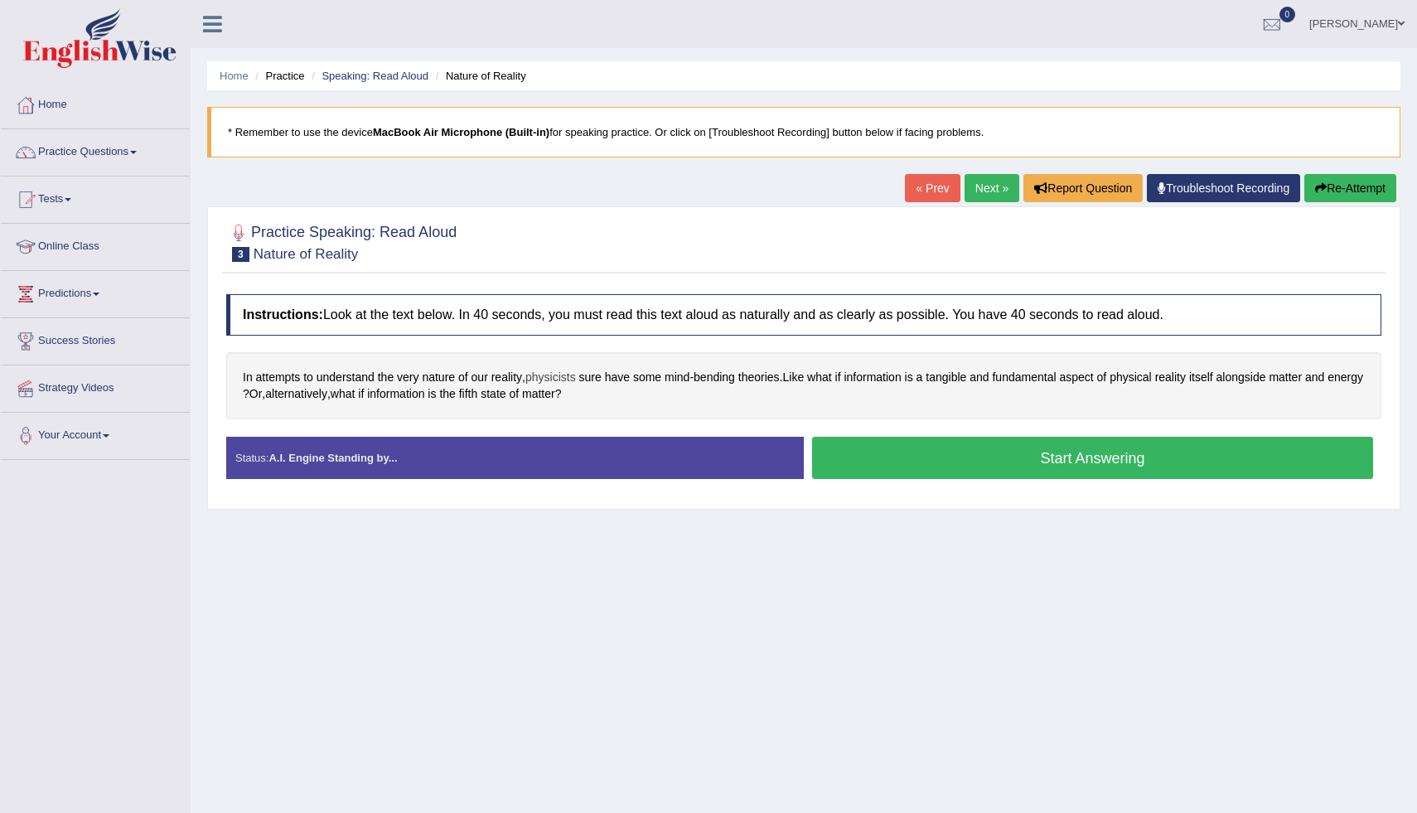
click at [568, 383] on span "physicists" at bounding box center [550, 377] width 51 height 17
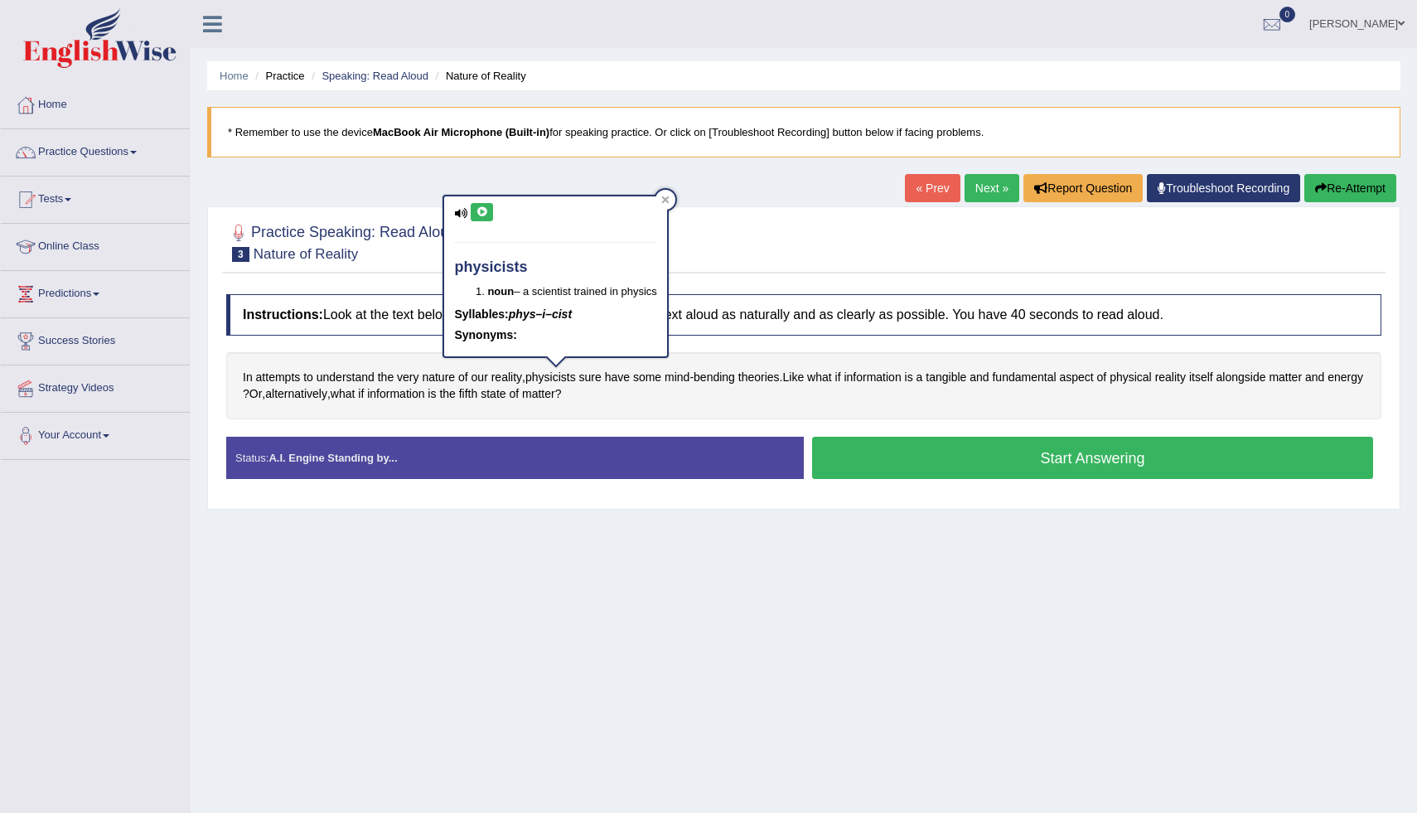
click at [483, 215] on icon at bounding box center [482, 212] width 12 height 10
click at [675, 200] on div at bounding box center [665, 200] width 20 height 20
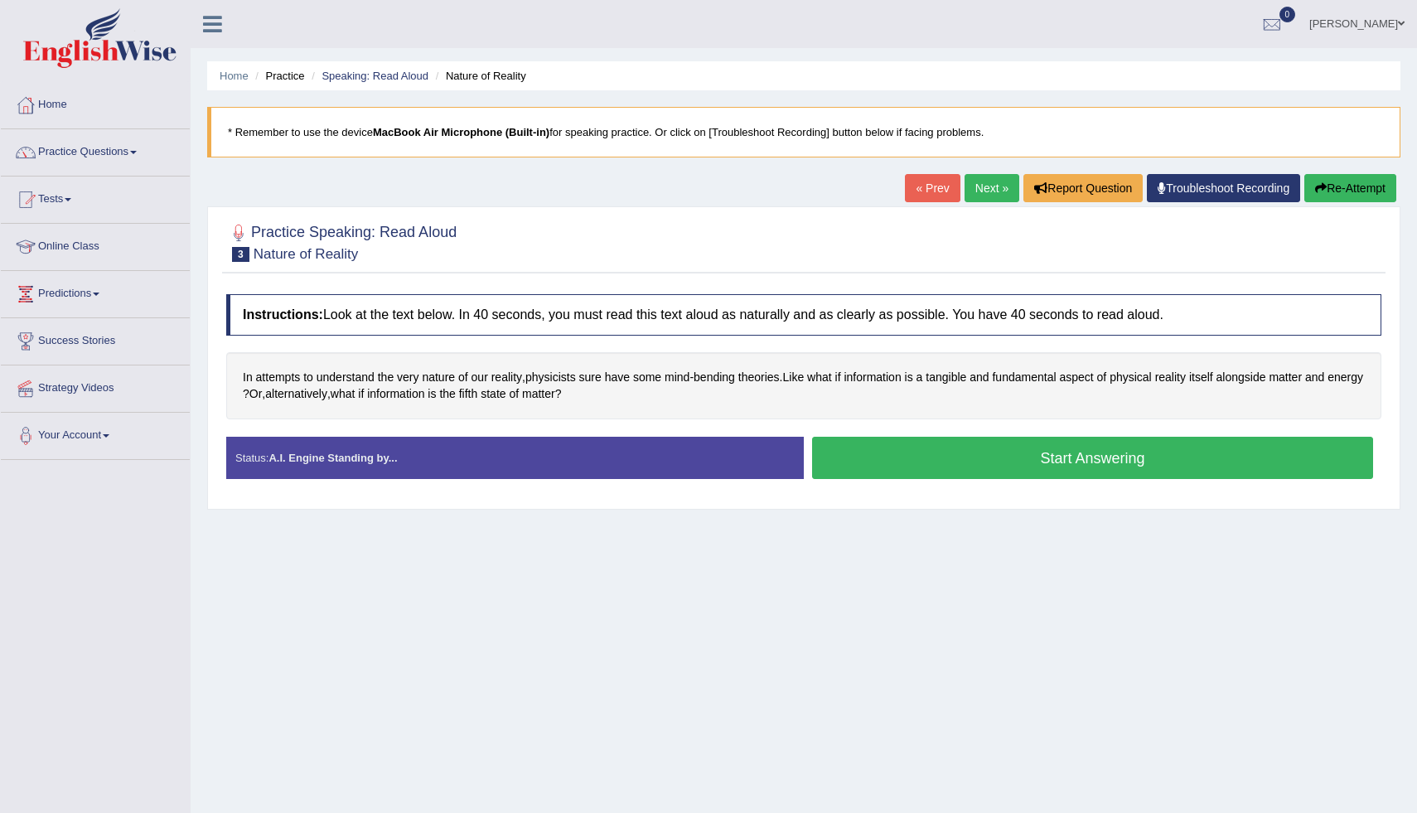
click at [889, 449] on button "Start Answering" at bounding box center [1092, 458] width 561 height 42
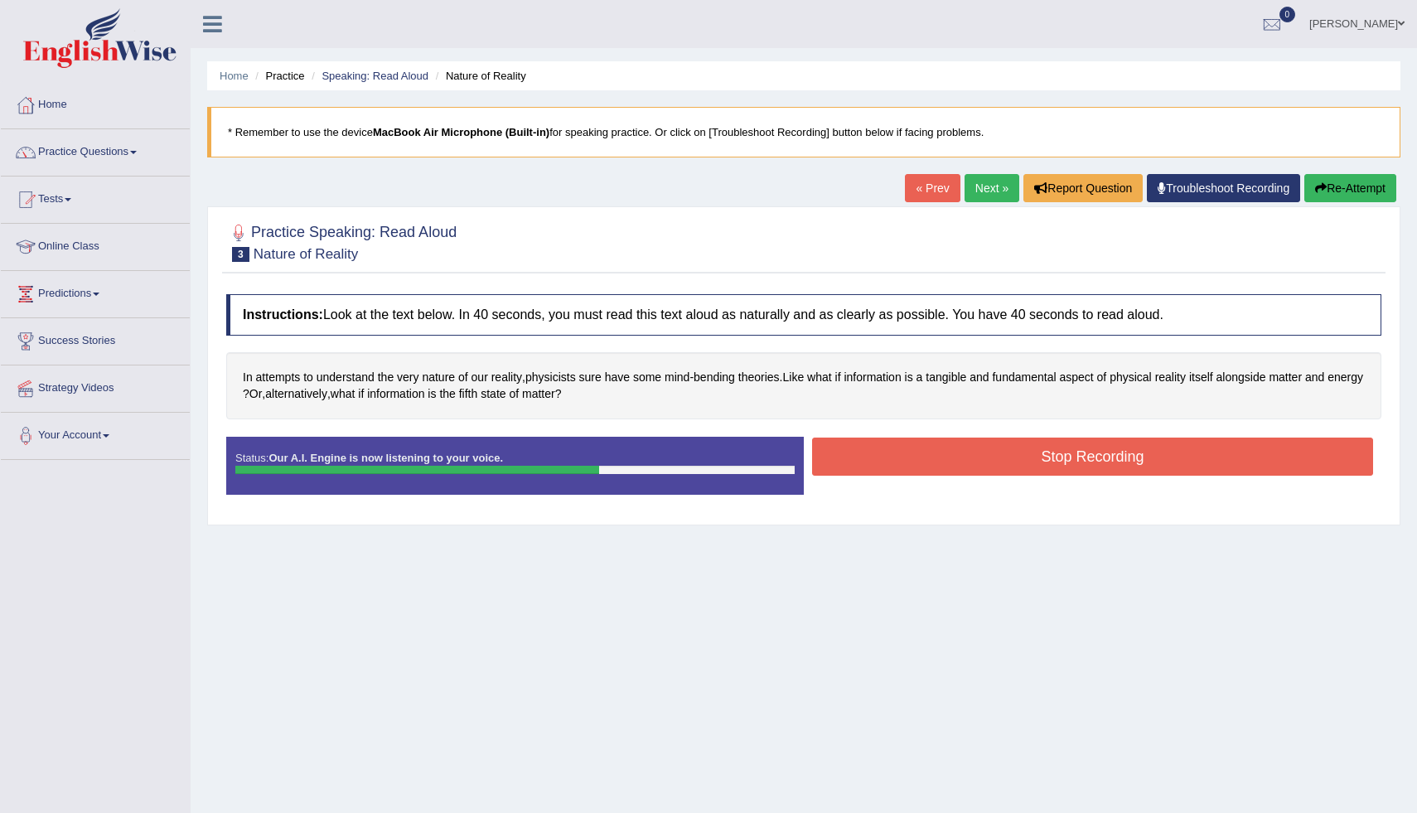
click at [902, 476] on div "Stop Recording" at bounding box center [1093, 458] width 578 height 42
click at [925, 456] on button "Stop Recording" at bounding box center [1092, 456] width 561 height 38
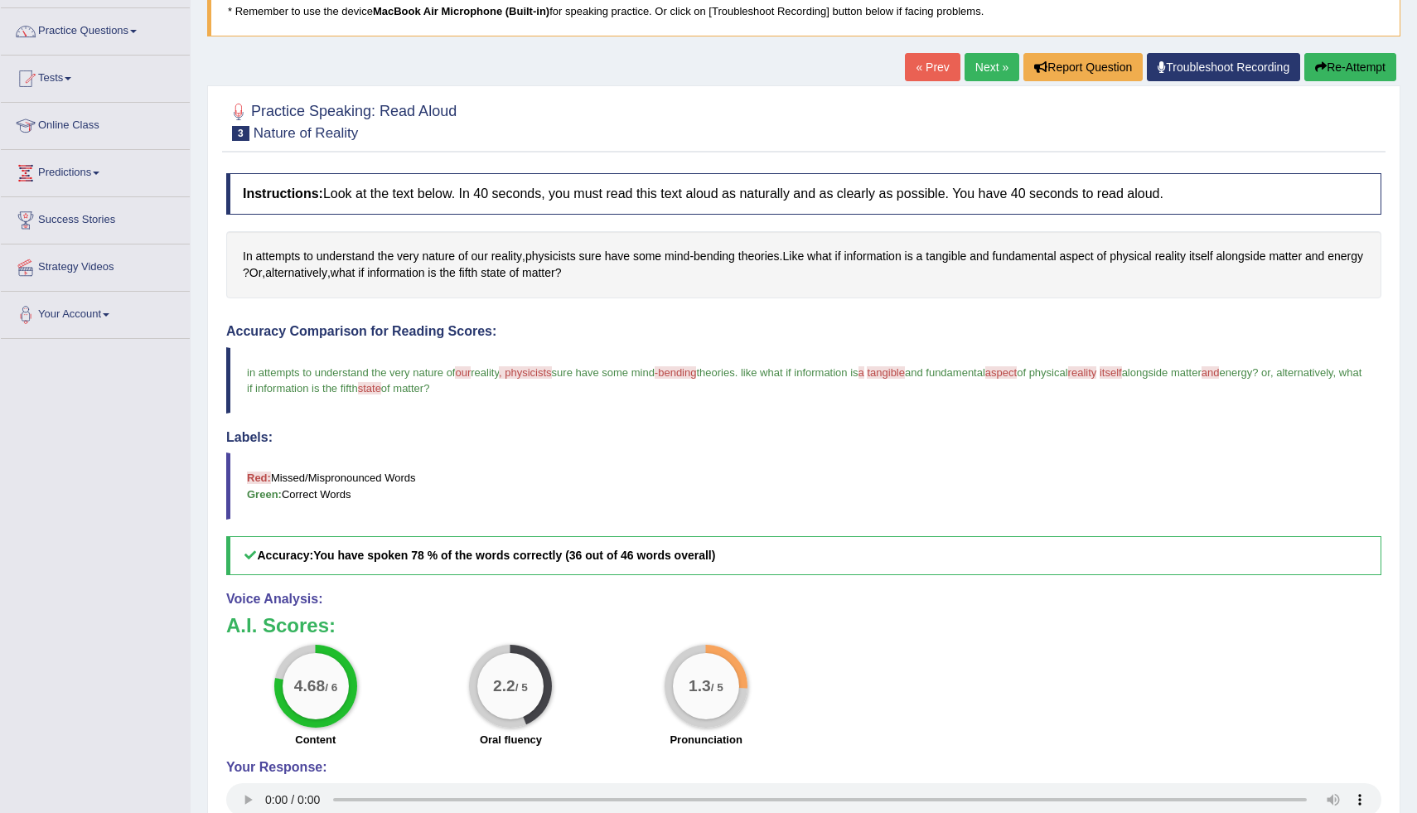
scroll to position [103, 0]
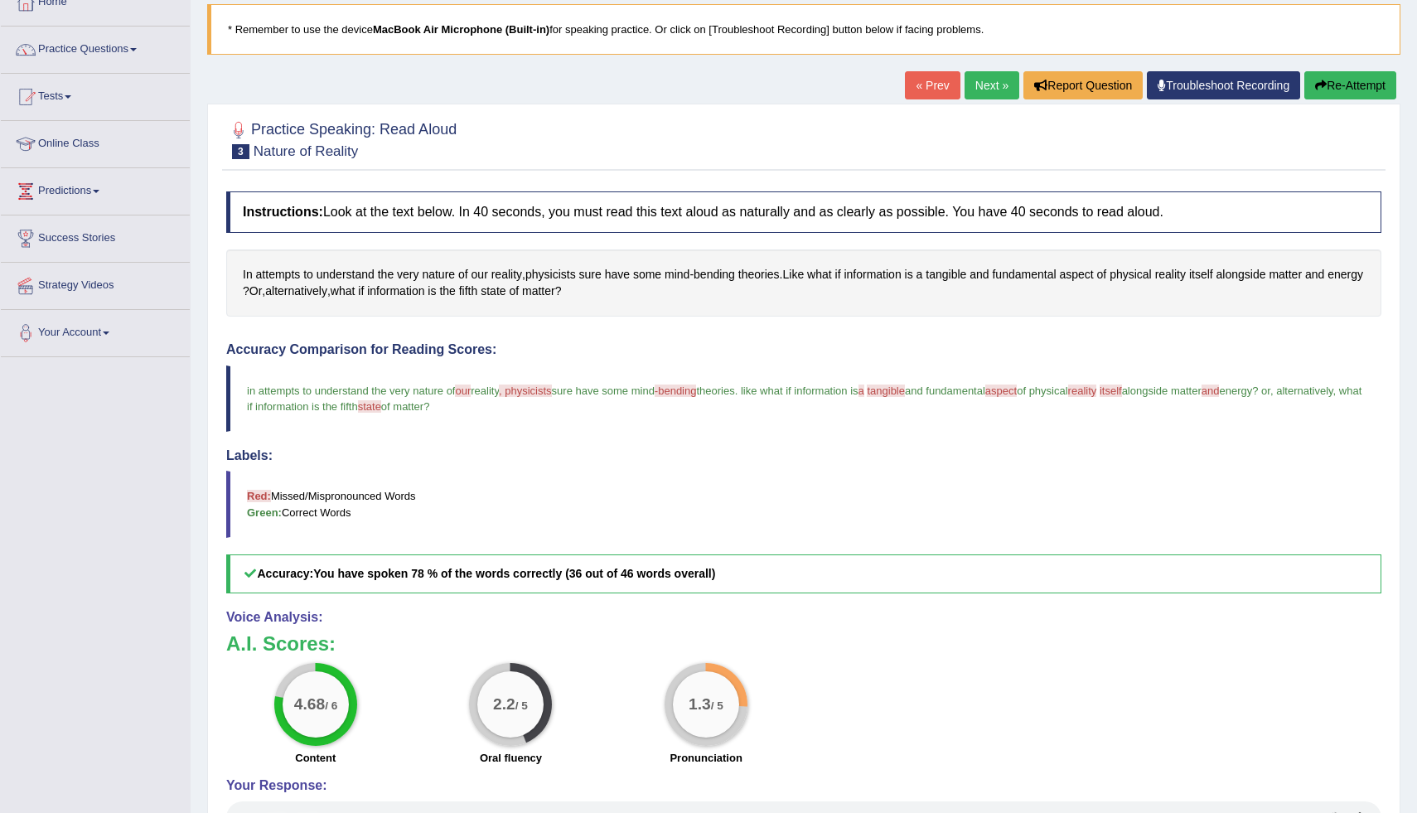
click at [1327, 84] on button "Re-Attempt" at bounding box center [1350, 85] width 92 height 28
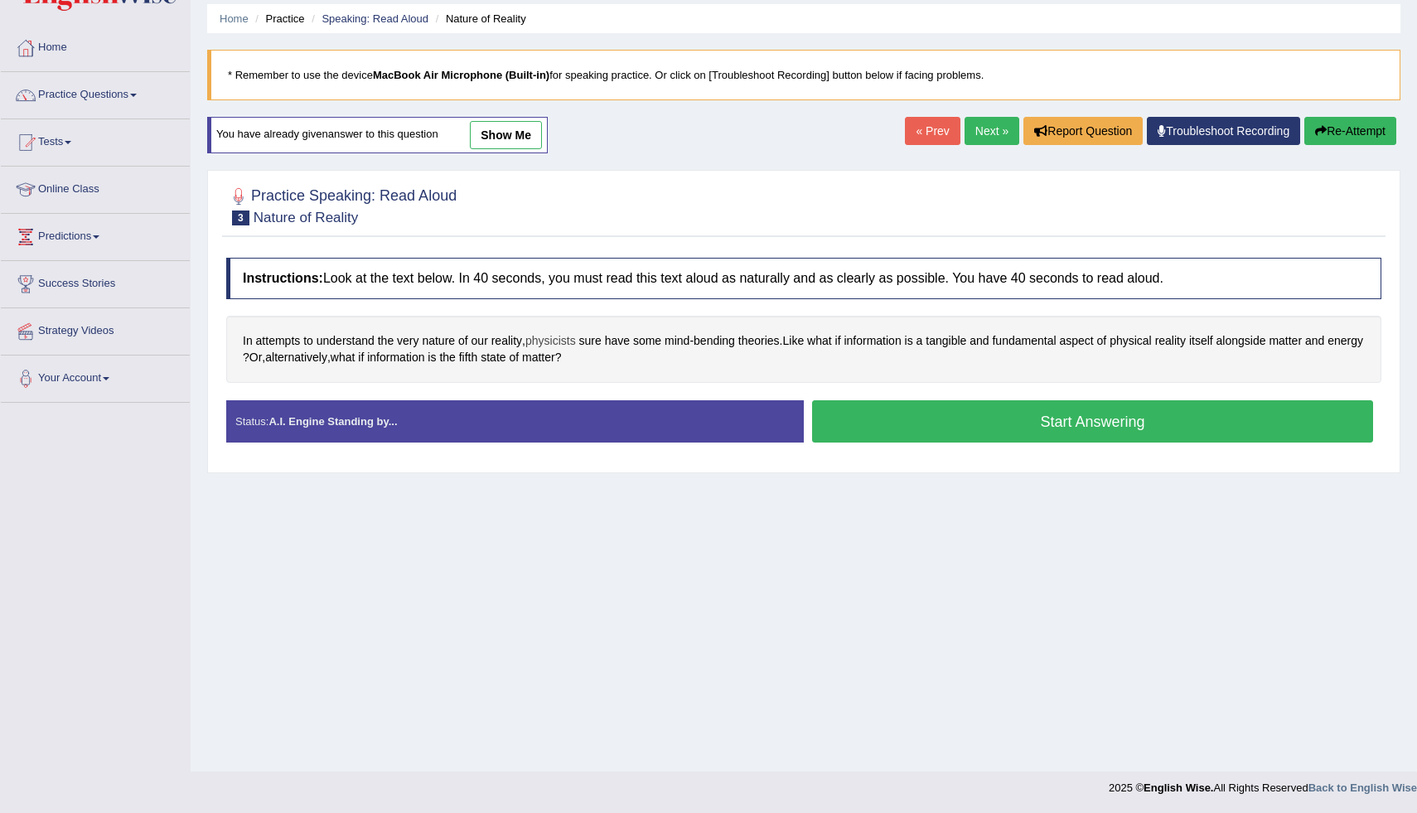
click at [568, 337] on span "physicists" at bounding box center [550, 340] width 51 height 17
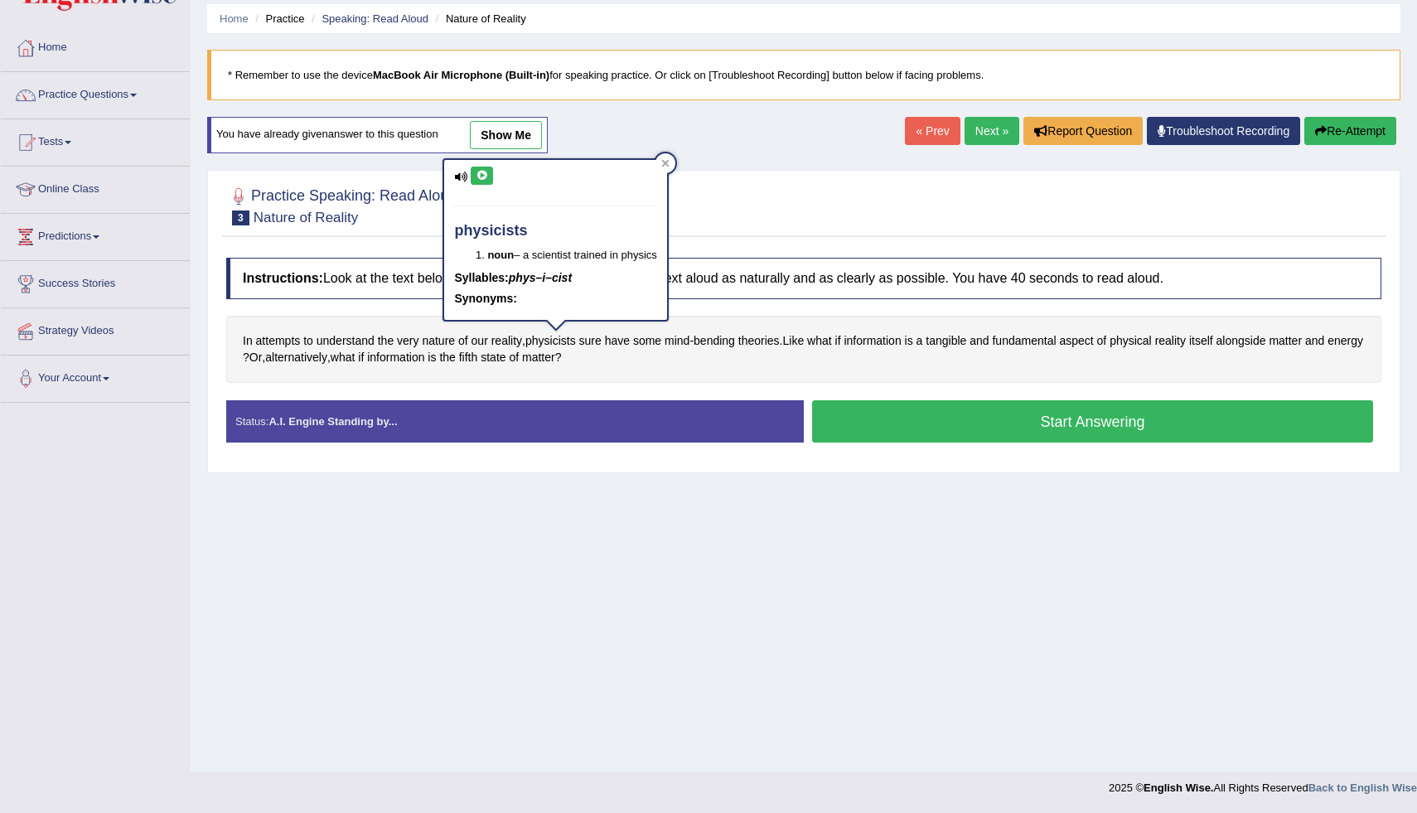
click at [486, 176] on icon at bounding box center [482, 176] width 12 height 10
click at [664, 159] on div at bounding box center [665, 163] width 20 height 20
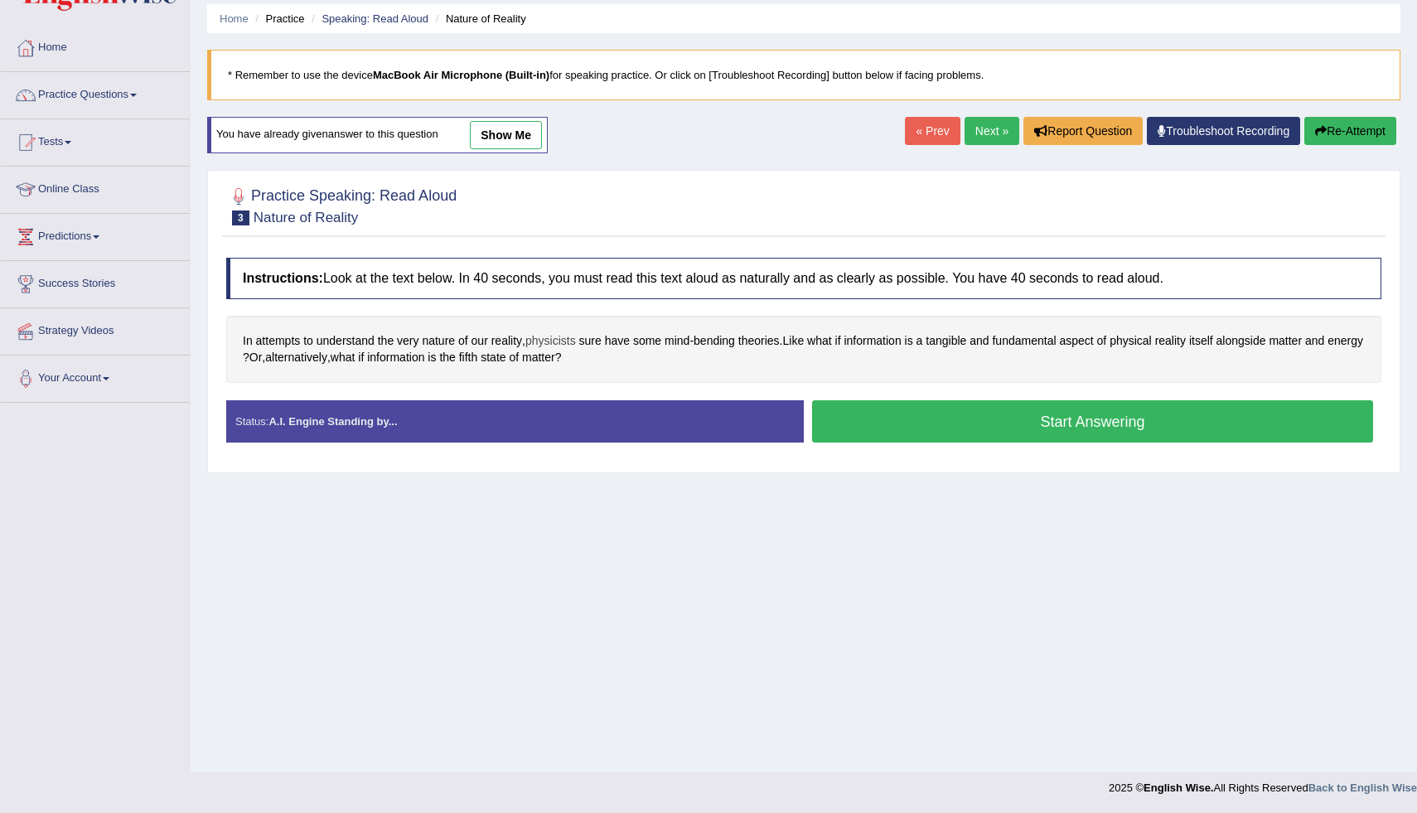
click at [574, 340] on span "physicists" at bounding box center [550, 340] width 51 height 17
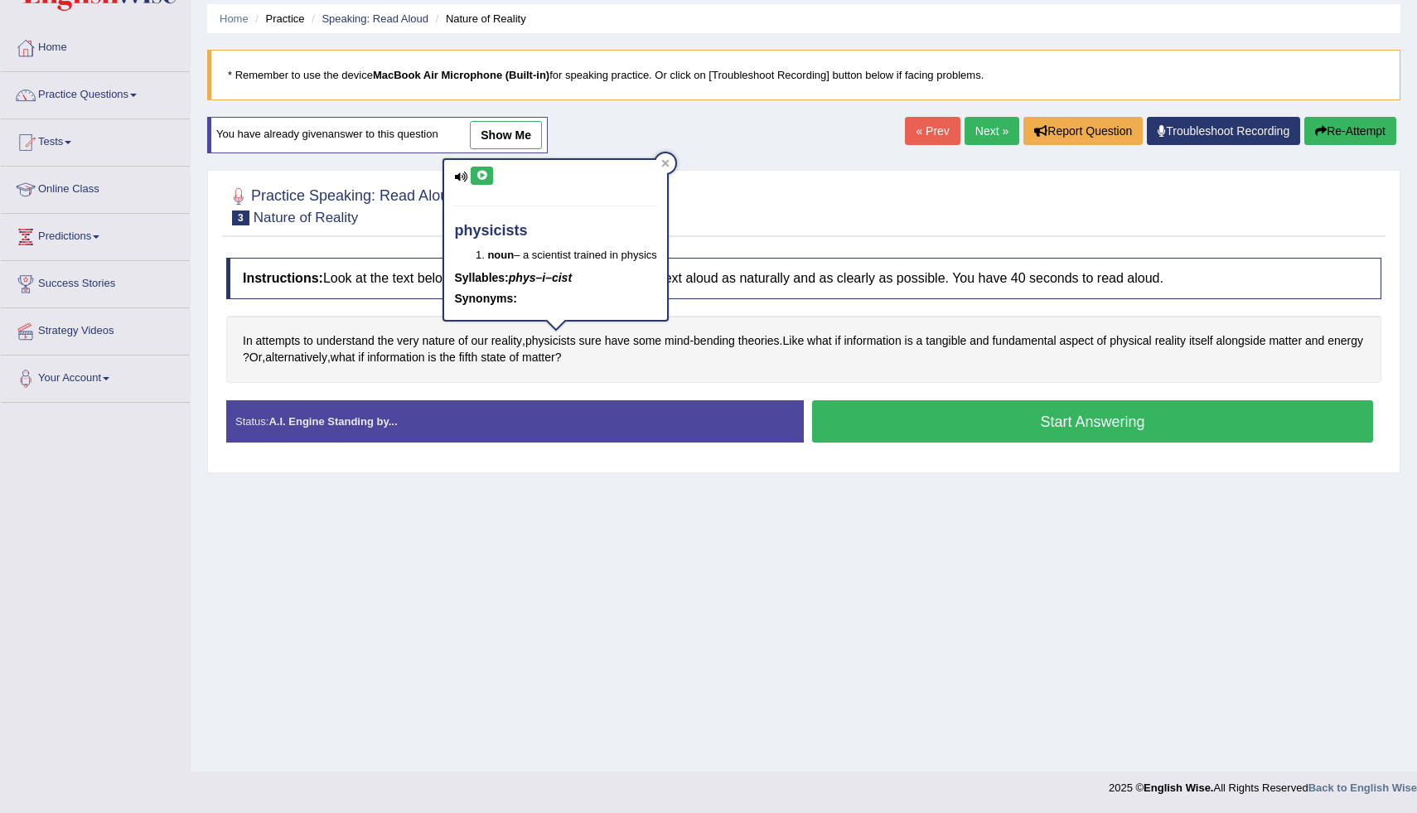
click at [486, 179] on icon at bounding box center [482, 176] width 12 height 10
click at [666, 162] on icon at bounding box center [665, 163] width 8 height 8
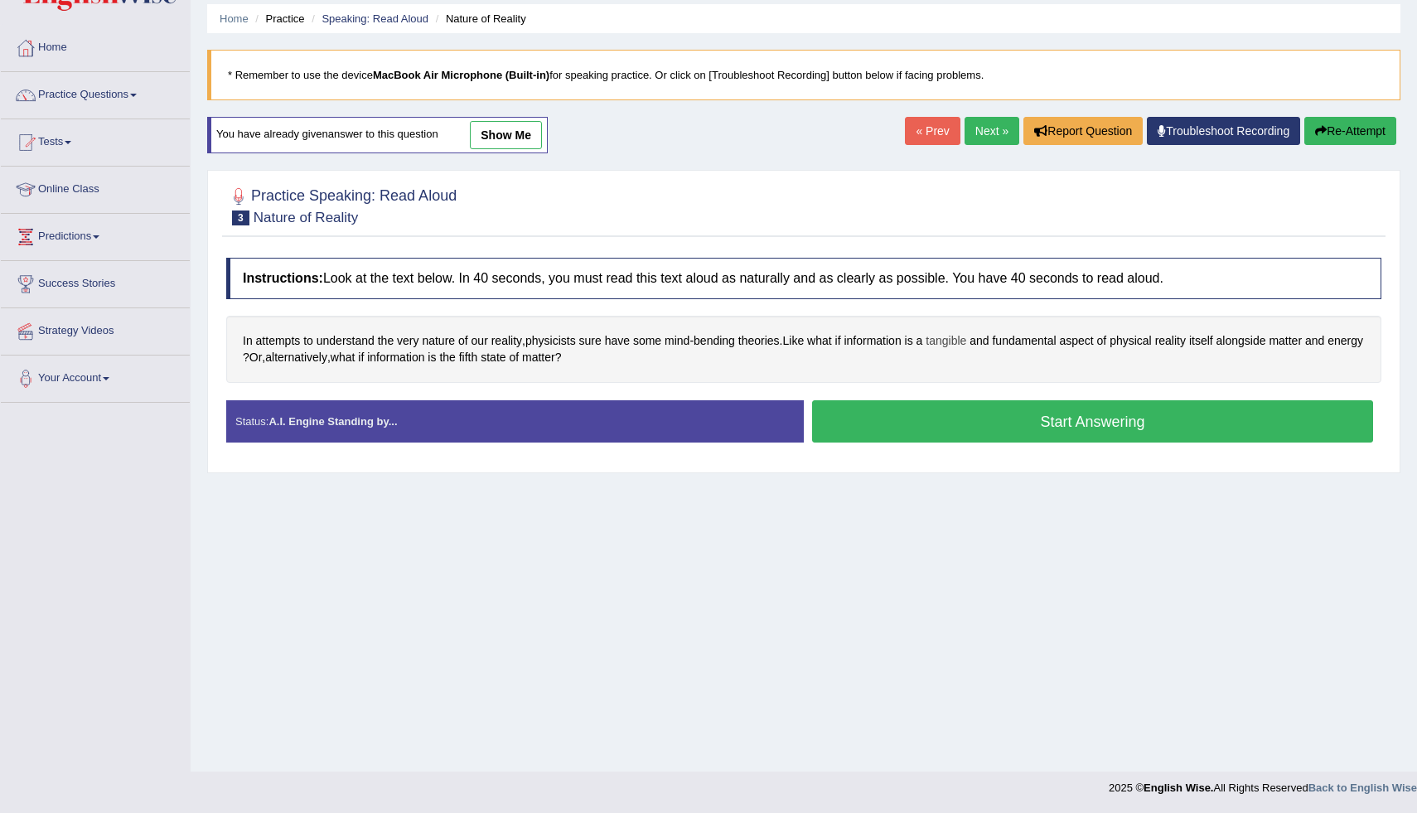
click at [966, 342] on span "tangible" at bounding box center [946, 340] width 41 height 17
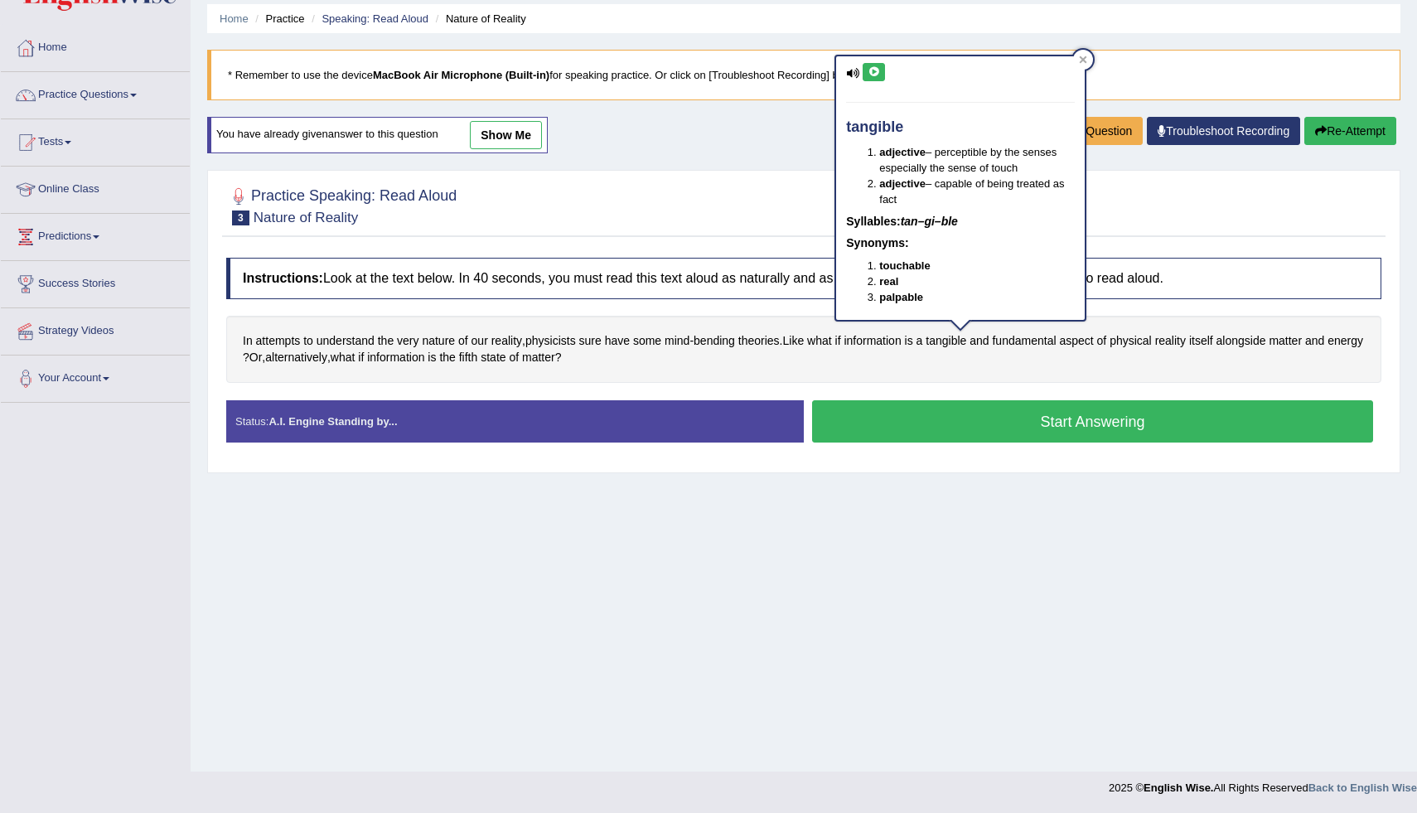
click at [875, 65] on button at bounding box center [874, 72] width 22 height 18
click at [1086, 56] on icon at bounding box center [1083, 60] width 8 height 8
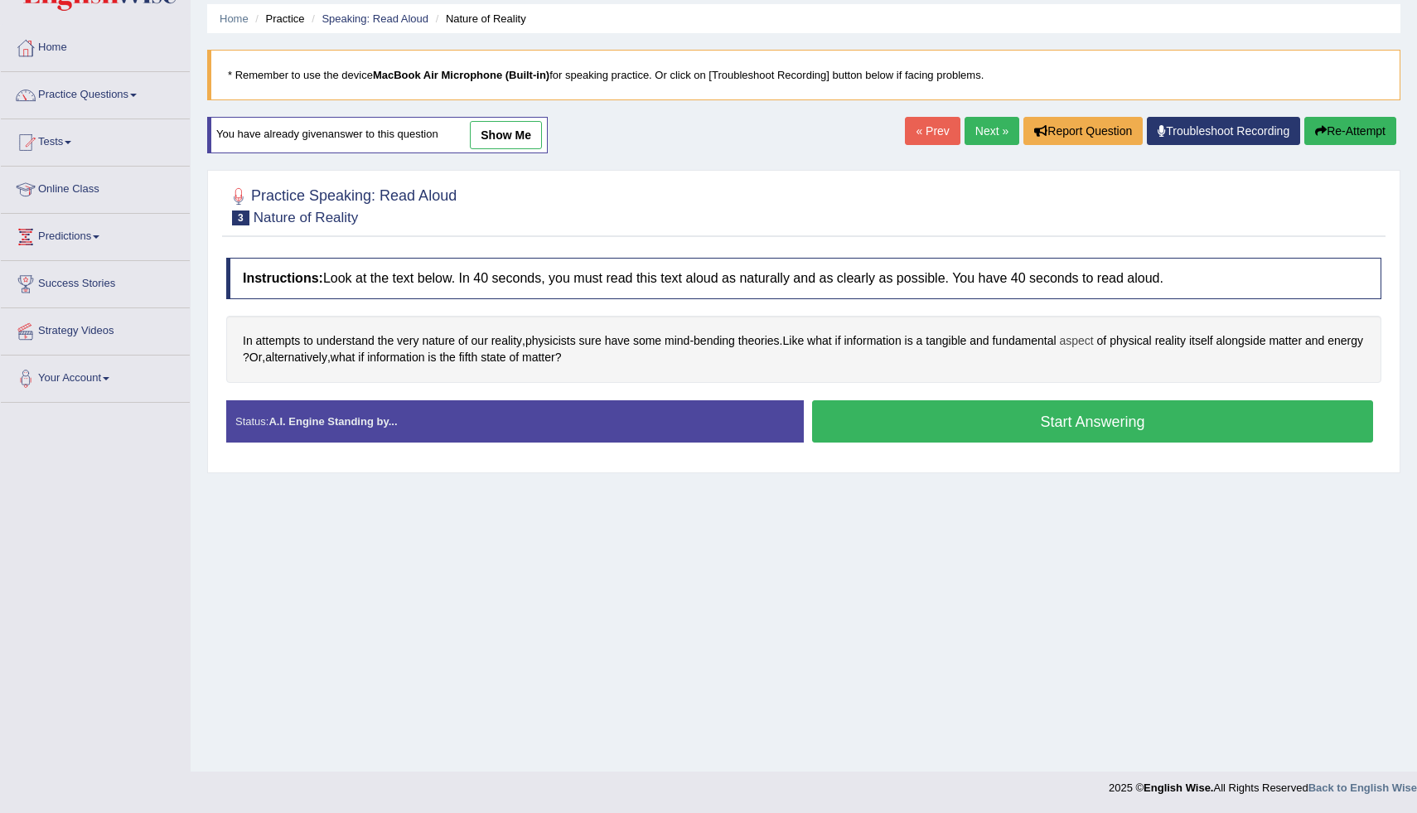
click at [1092, 343] on span "aspect" at bounding box center [1076, 340] width 34 height 17
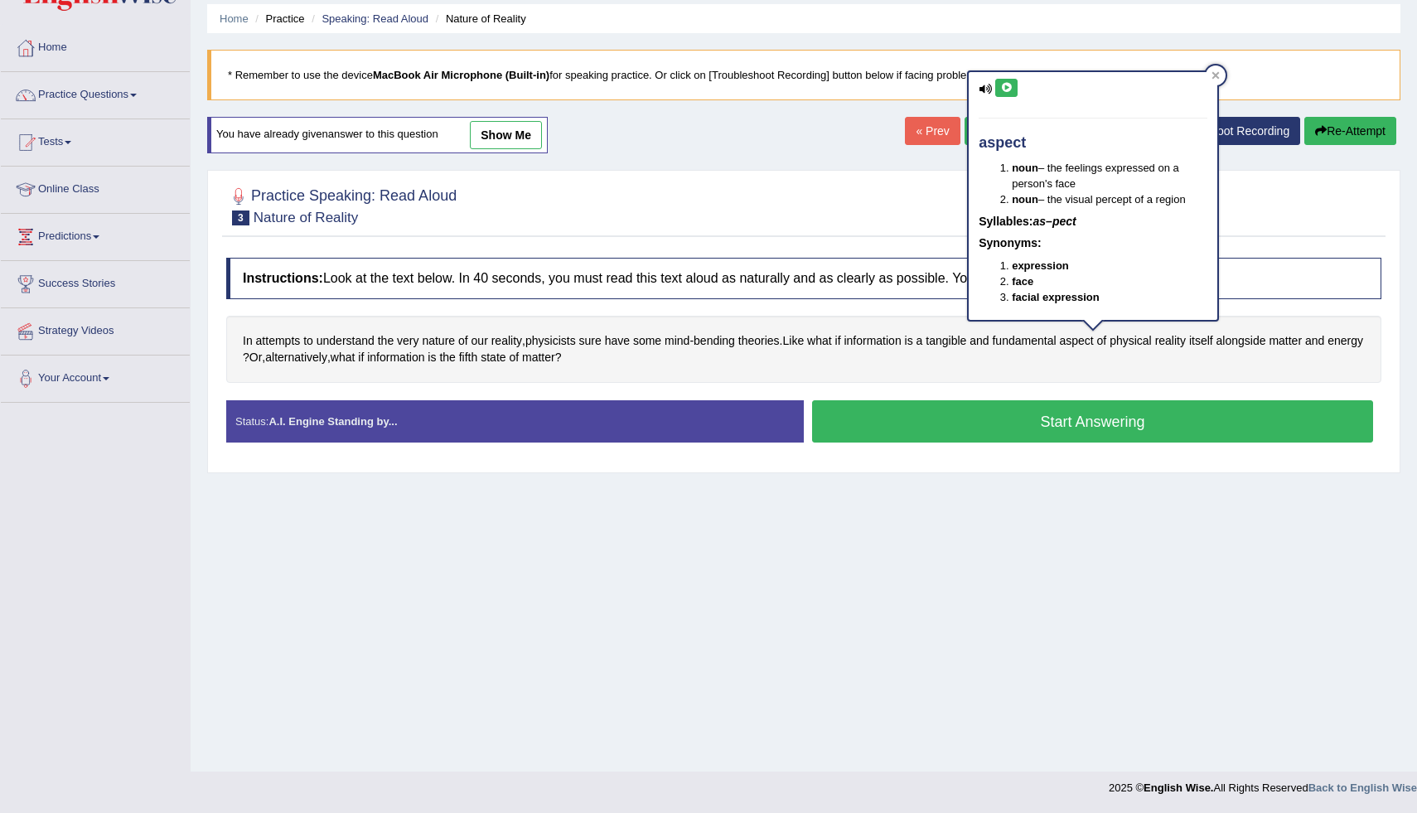
click at [1001, 87] on icon at bounding box center [1006, 88] width 12 height 10
click at [1217, 75] on icon at bounding box center [1215, 75] width 8 height 8
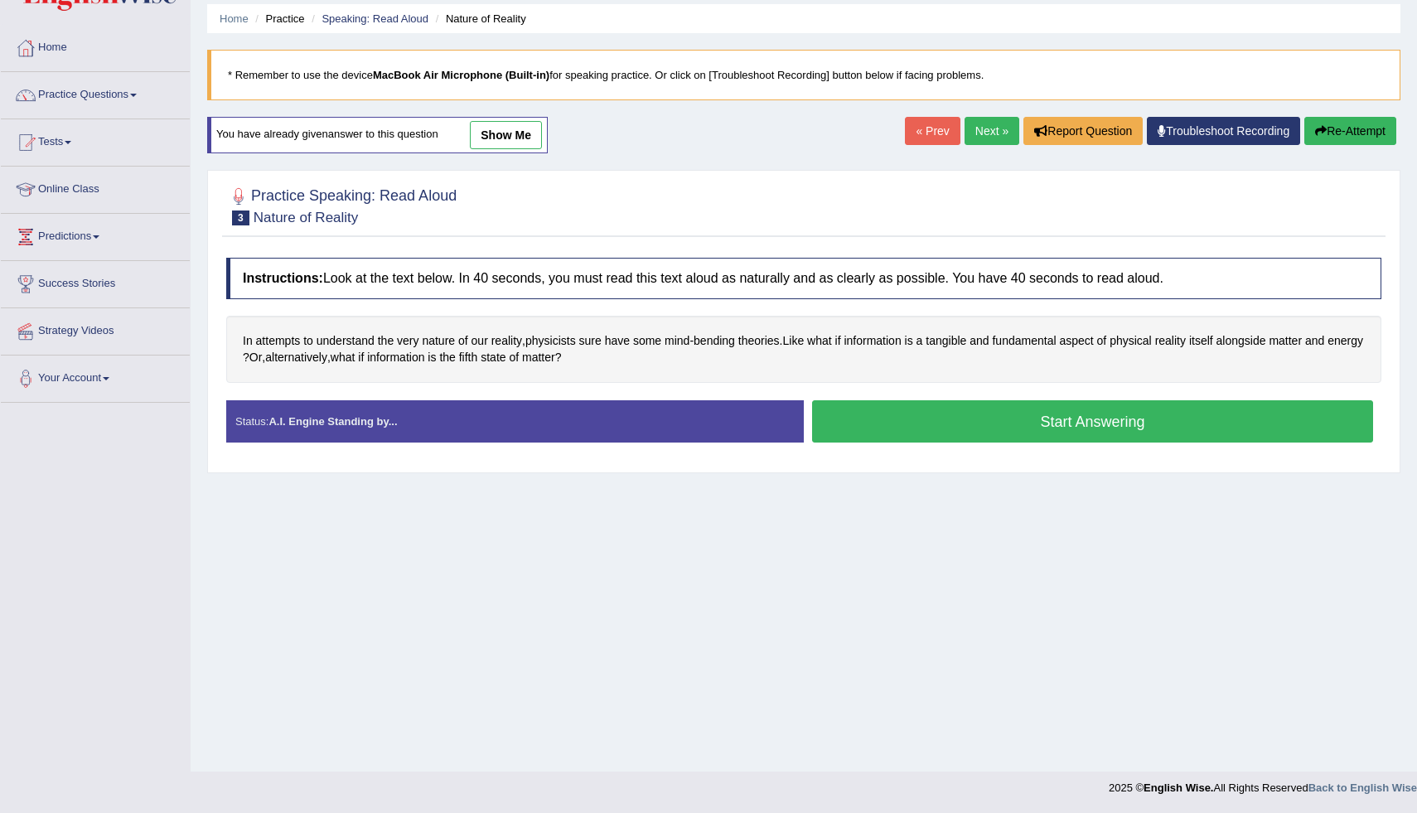
click at [921, 428] on button "Start Answering" at bounding box center [1092, 421] width 561 height 42
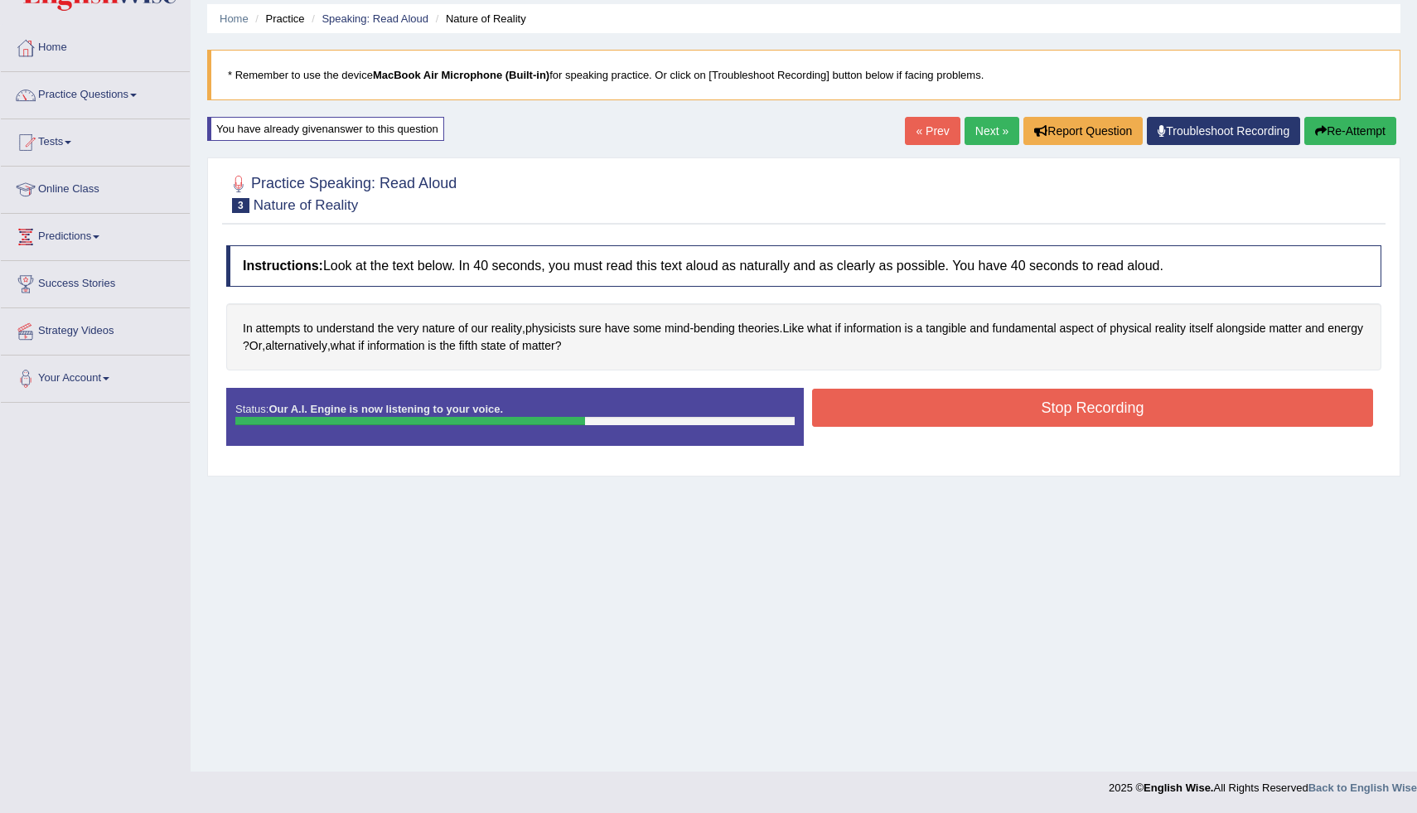
click at [917, 404] on button "Stop Recording" at bounding box center [1092, 408] width 561 height 38
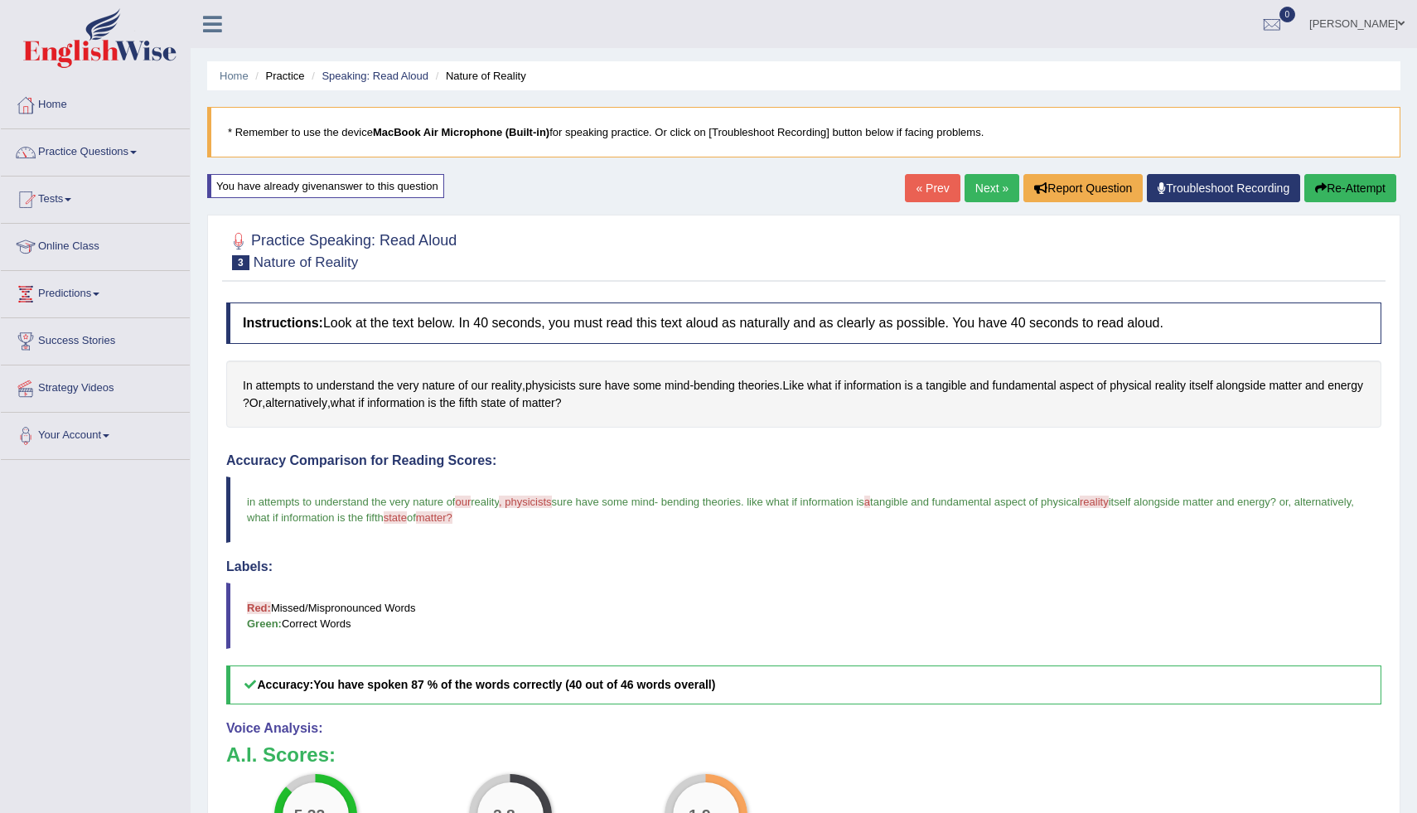
click at [1347, 186] on button "Re-Attempt" at bounding box center [1350, 188] width 92 height 28
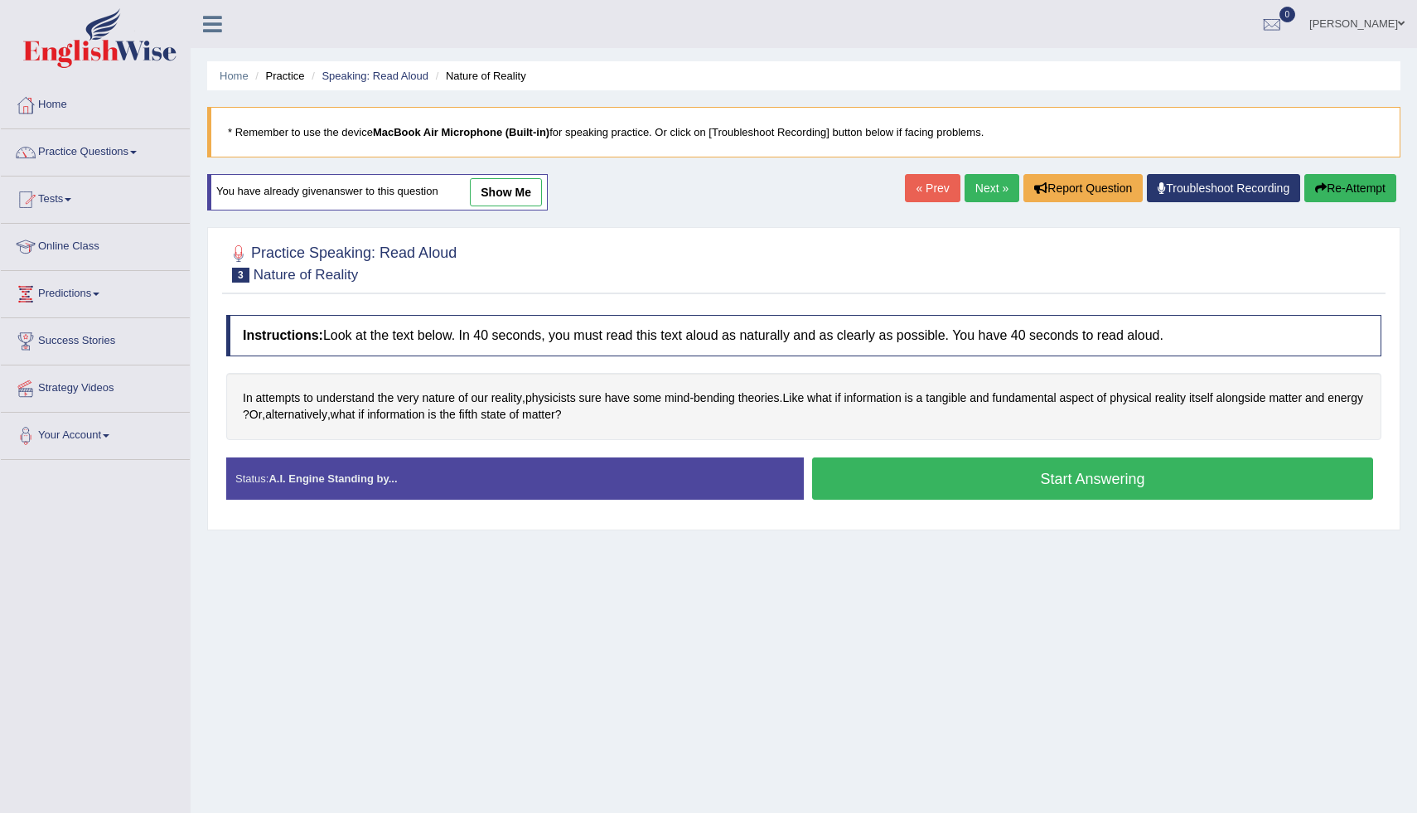
click at [1005, 194] on link "Next »" at bounding box center [991, 188] width 55 height 28
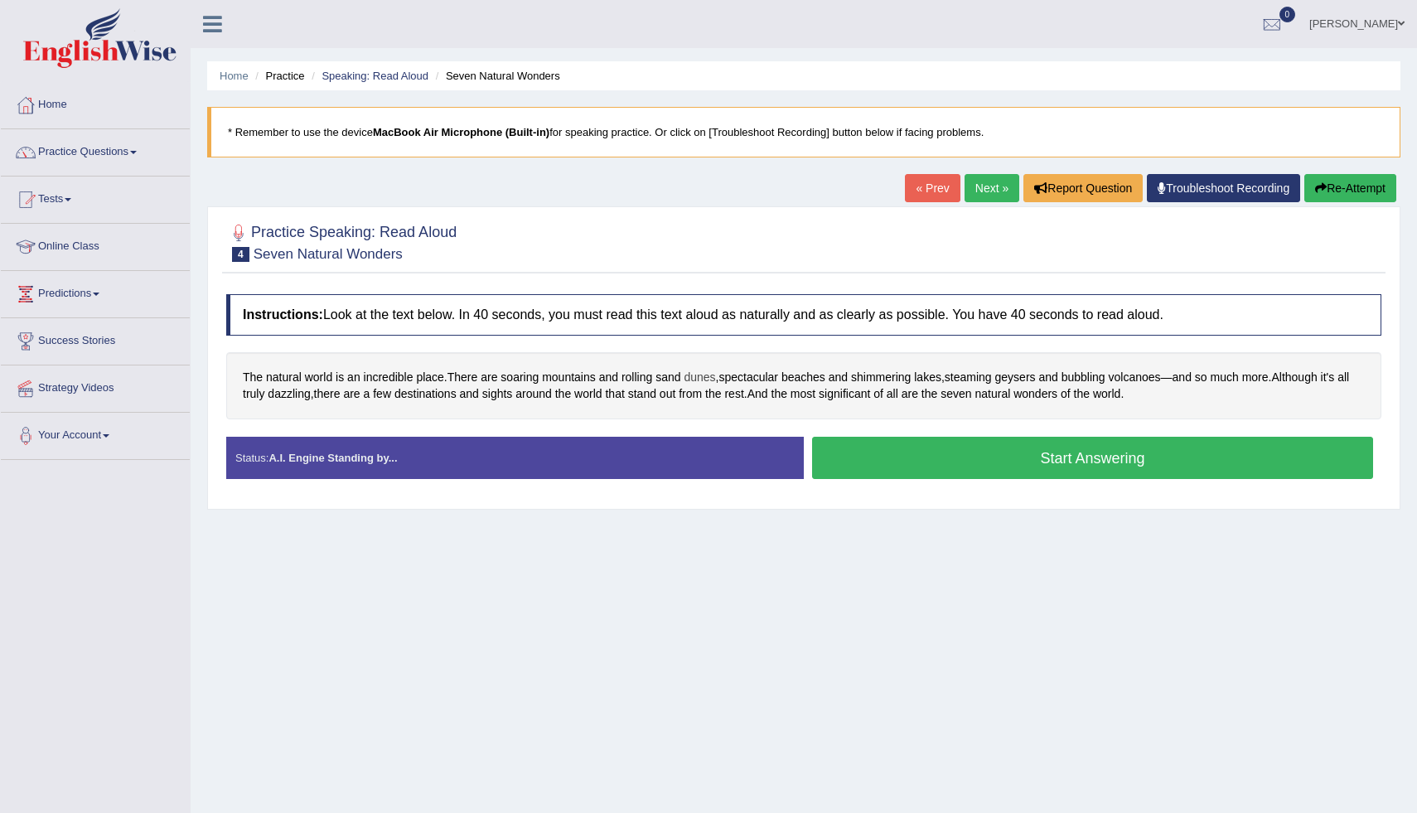
click at [708, 383] on span "dunes" at bounding box center [699, 377] width 31 height 17
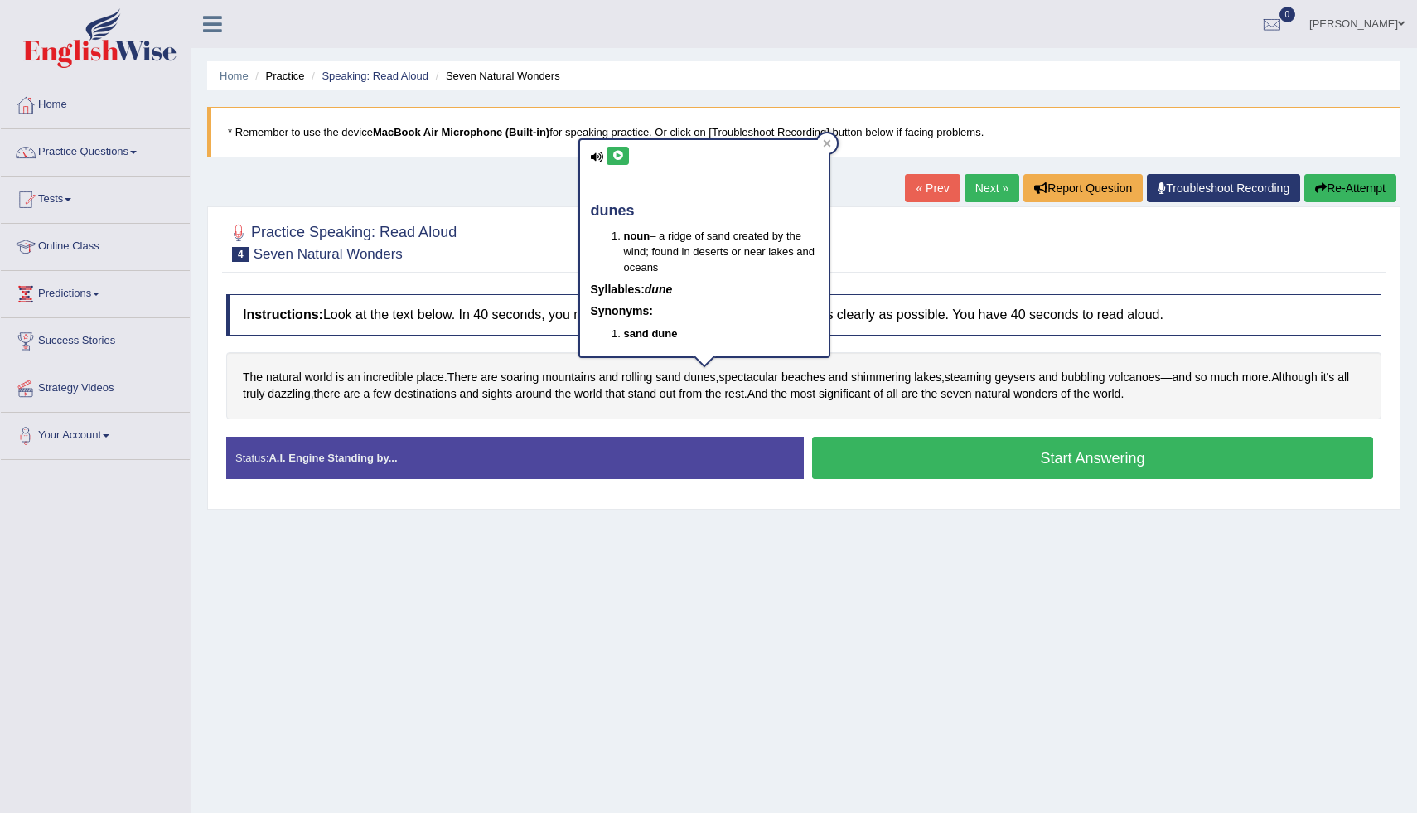
click at [618, 151] on icon at bounding box center [617, 156] width 12 height 10
click at [752, 98] on div "Home Practice Speaking: Read Aloud Seven Natural Wonders * Remember to use the …" at bounding box center [804, 414] width 1226 height 829
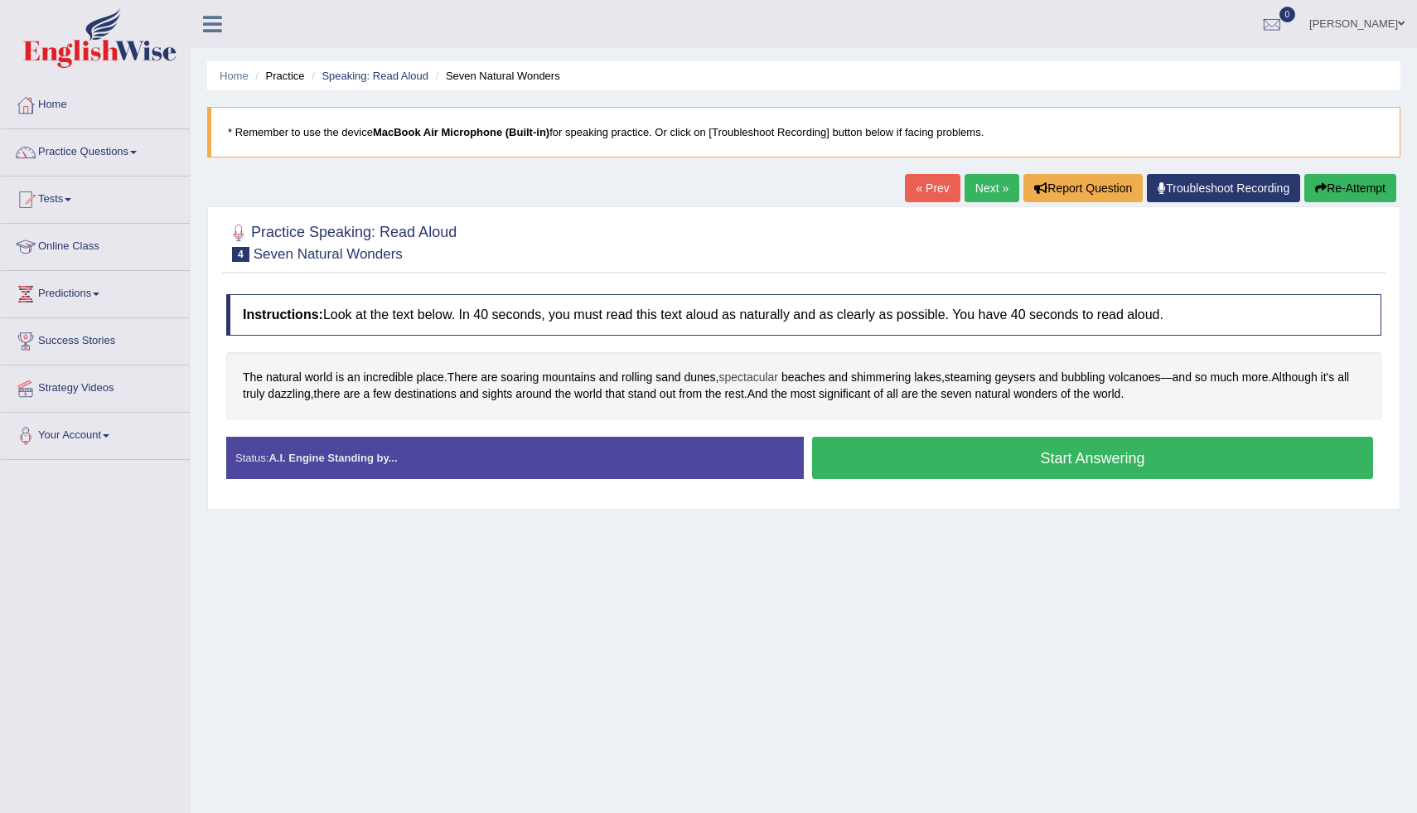
click at [774, 379] on span "spectacular" at bounding box center [748, 377] width 60 height 17
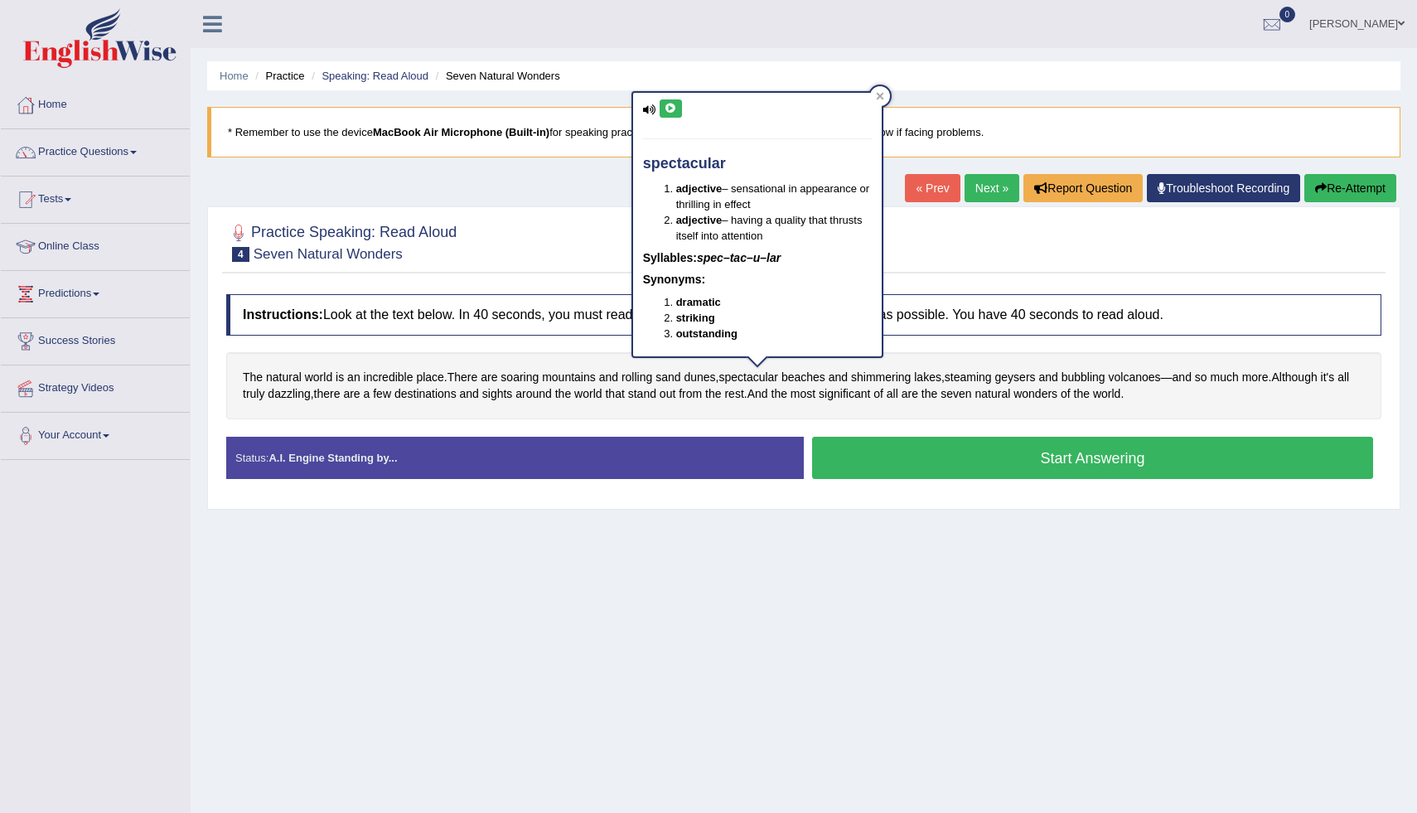
click at [676, 106] on button at bounding box center [671, 108] width 22 height 18
click at [887, 97] on div at bounding box center [880, 96] width 20 height 20
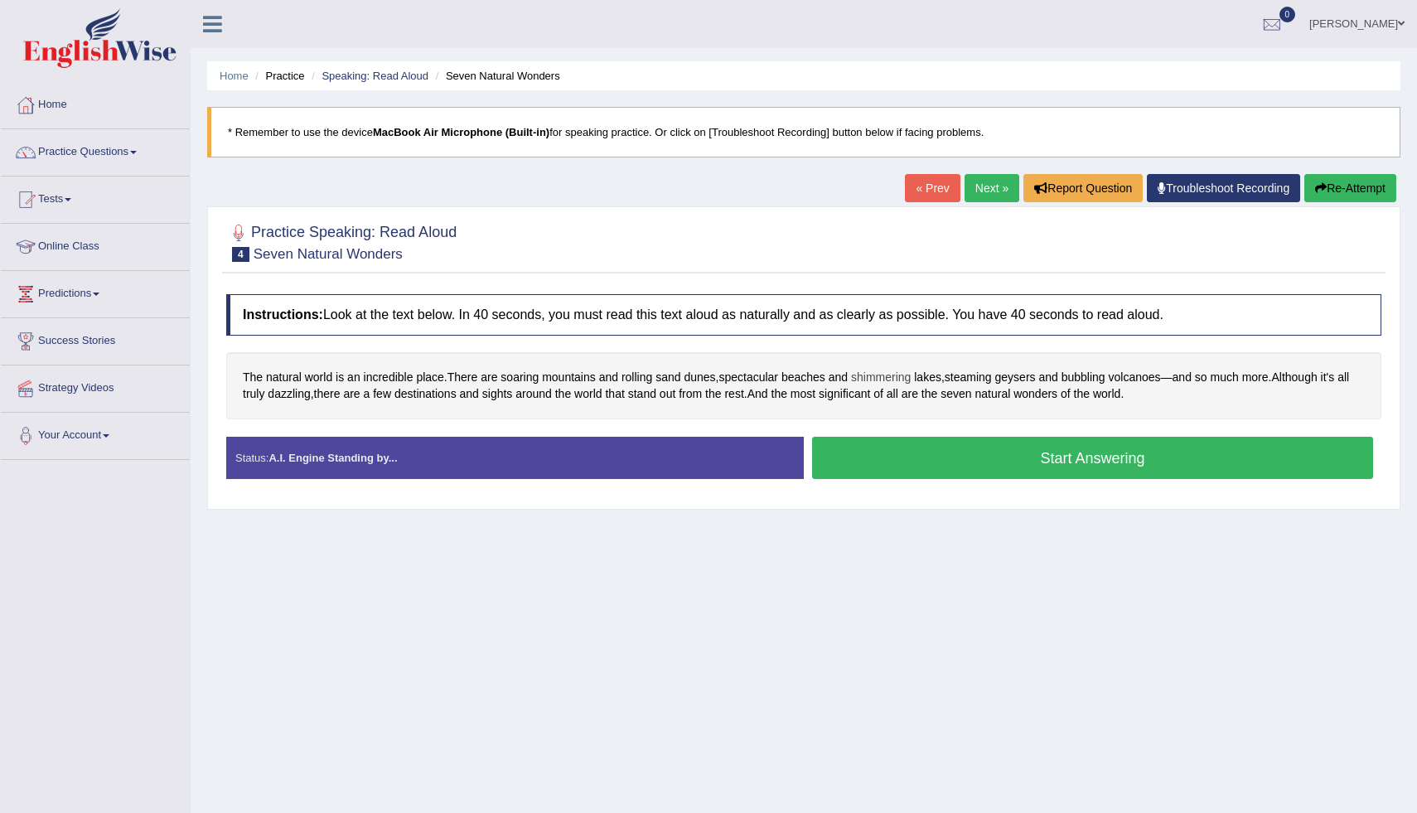
click at [891, 379] on span "shimmering" at bounding box center [881, 377] width 60 height 17
click at [873, 242] on icon at bounding box center [869, 244] width 12 height 10
click at [957, 227] on div at bounding box center [947, 231] width 20 height 20
click at [1152, 379] on span "volcanoes" at bounding box center [1135, 377] width 52 height 17
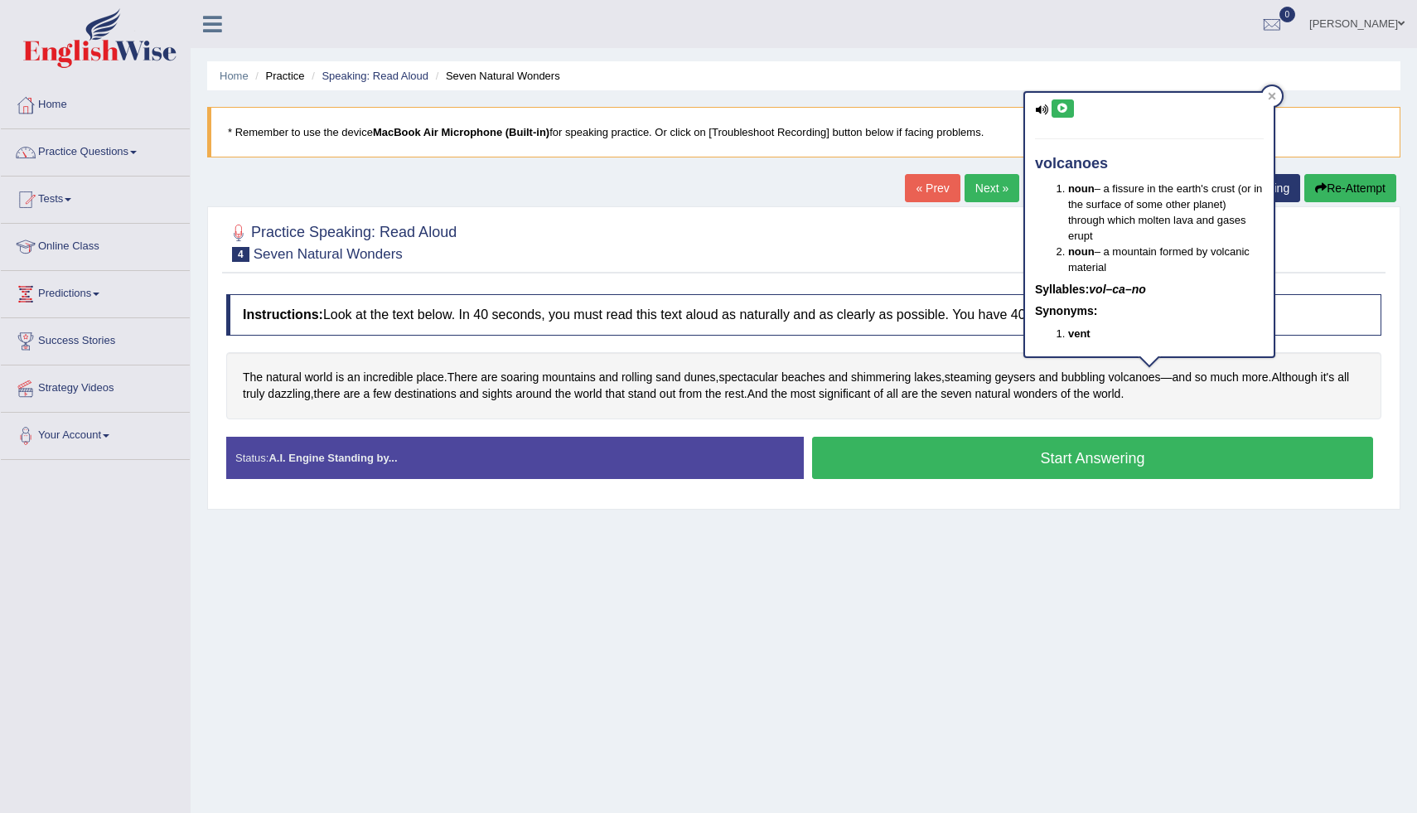
click at [1066, 111] on icon at bounding box center [1062, 109] width 12 height 10
click at [1271, 96] on icon at bounding box center [1272, 96] width 7 height 7
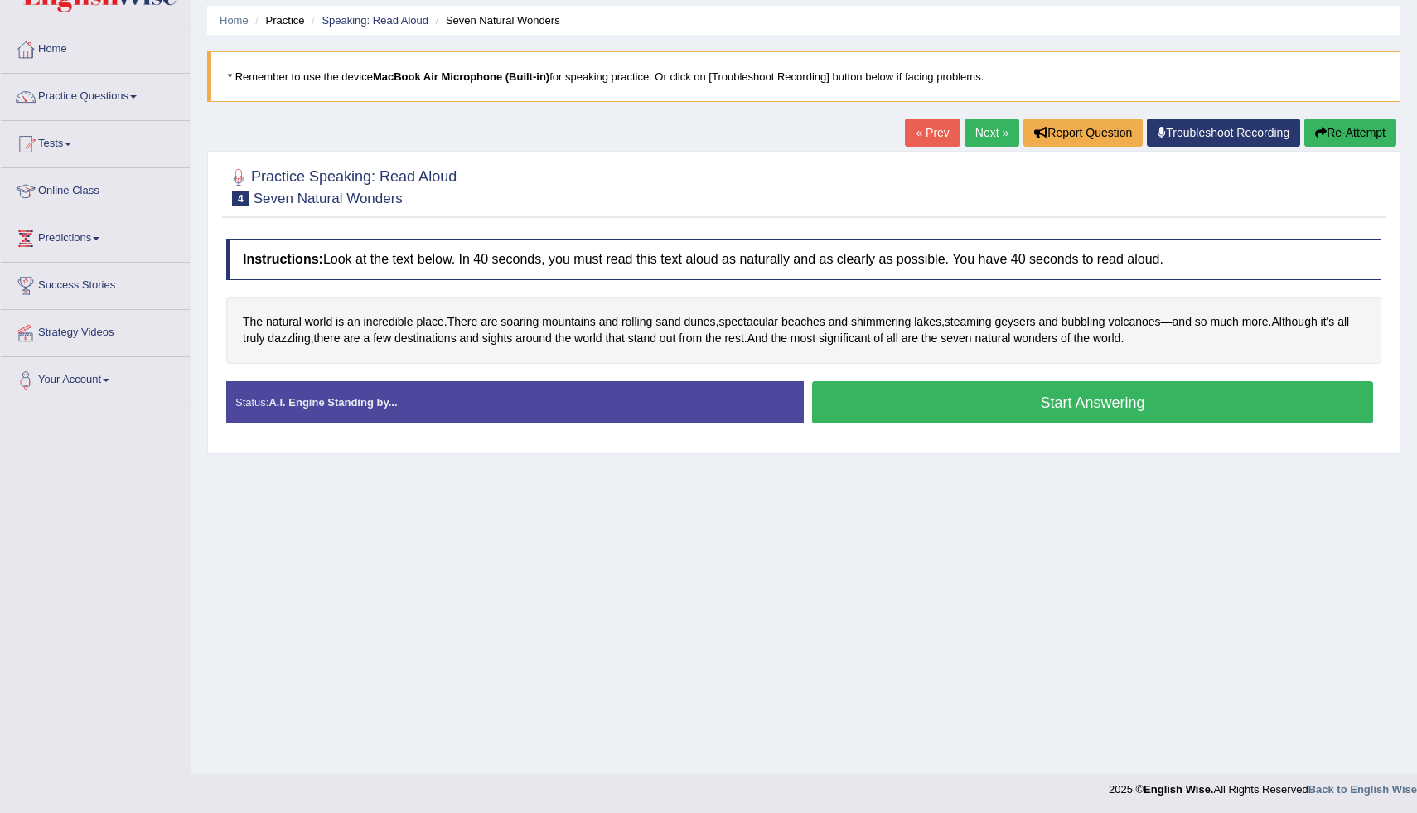
scroll to position [57, 0]
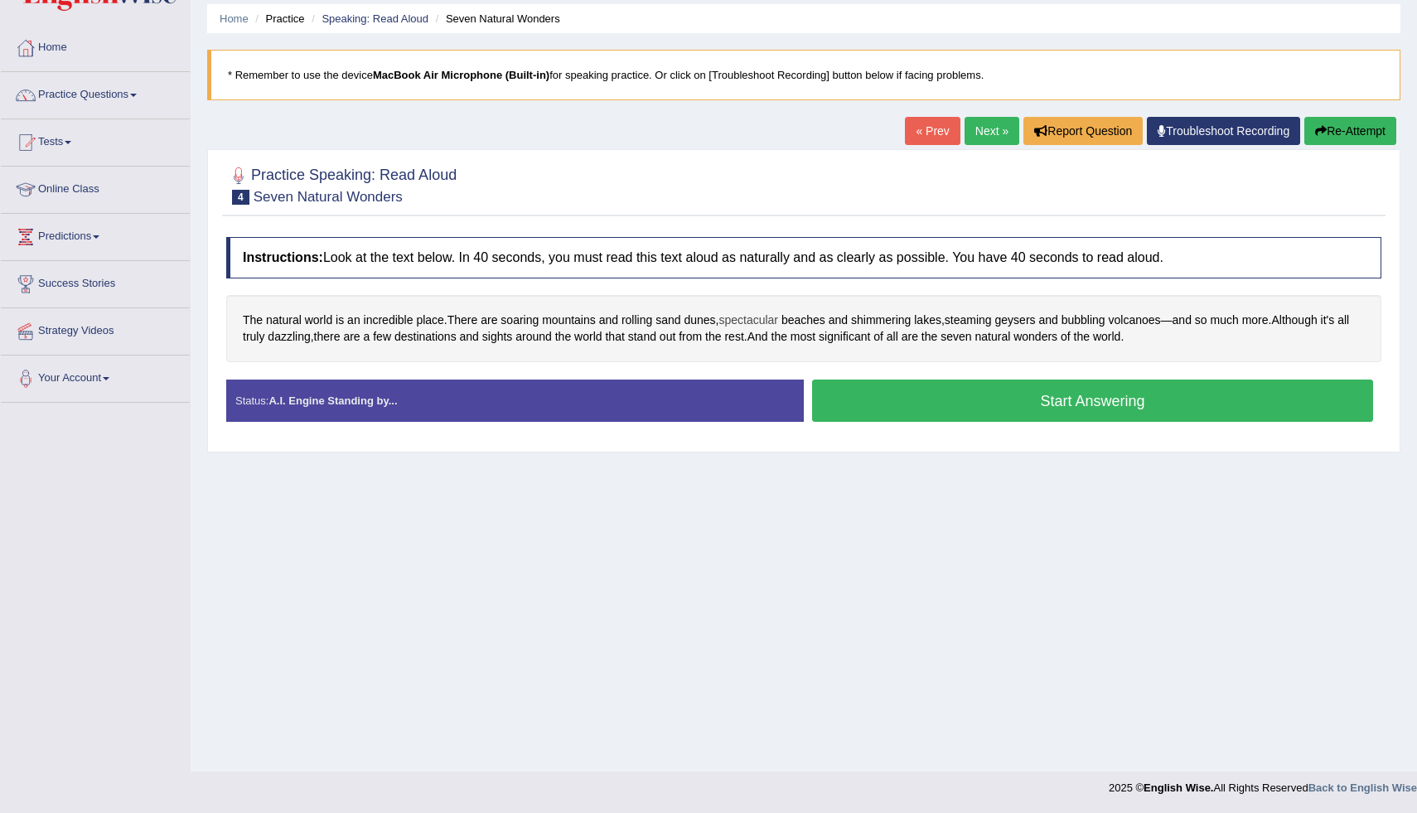
click at [747, 320] on span "spectacular" at bounding box center [748, 320] width 60 height 17
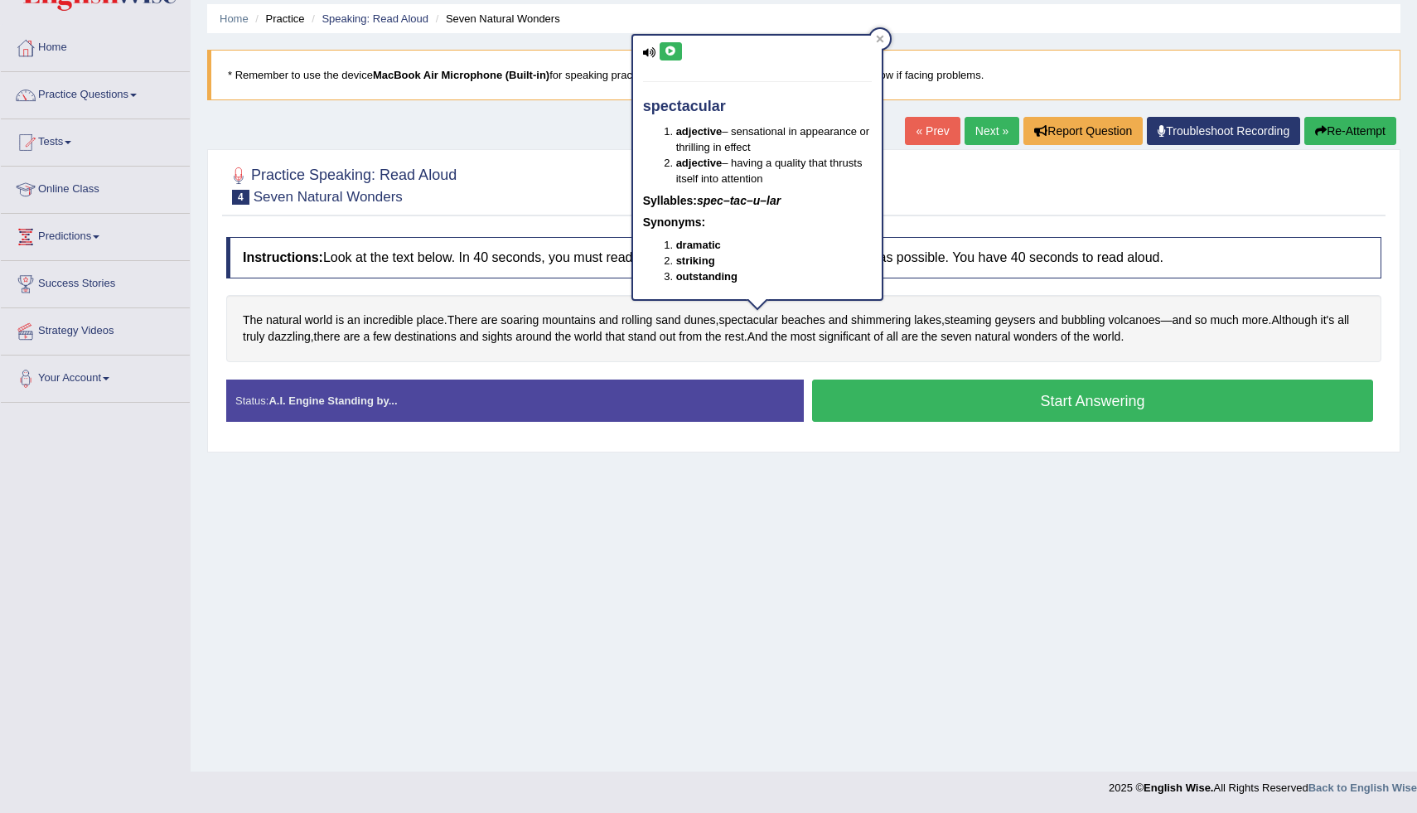
click at [668, 51] on icon at bounding box center [671, 51] width 12 height 10
click at [880, 41] on icon at bounding box center [880, 39] width 8 height 8
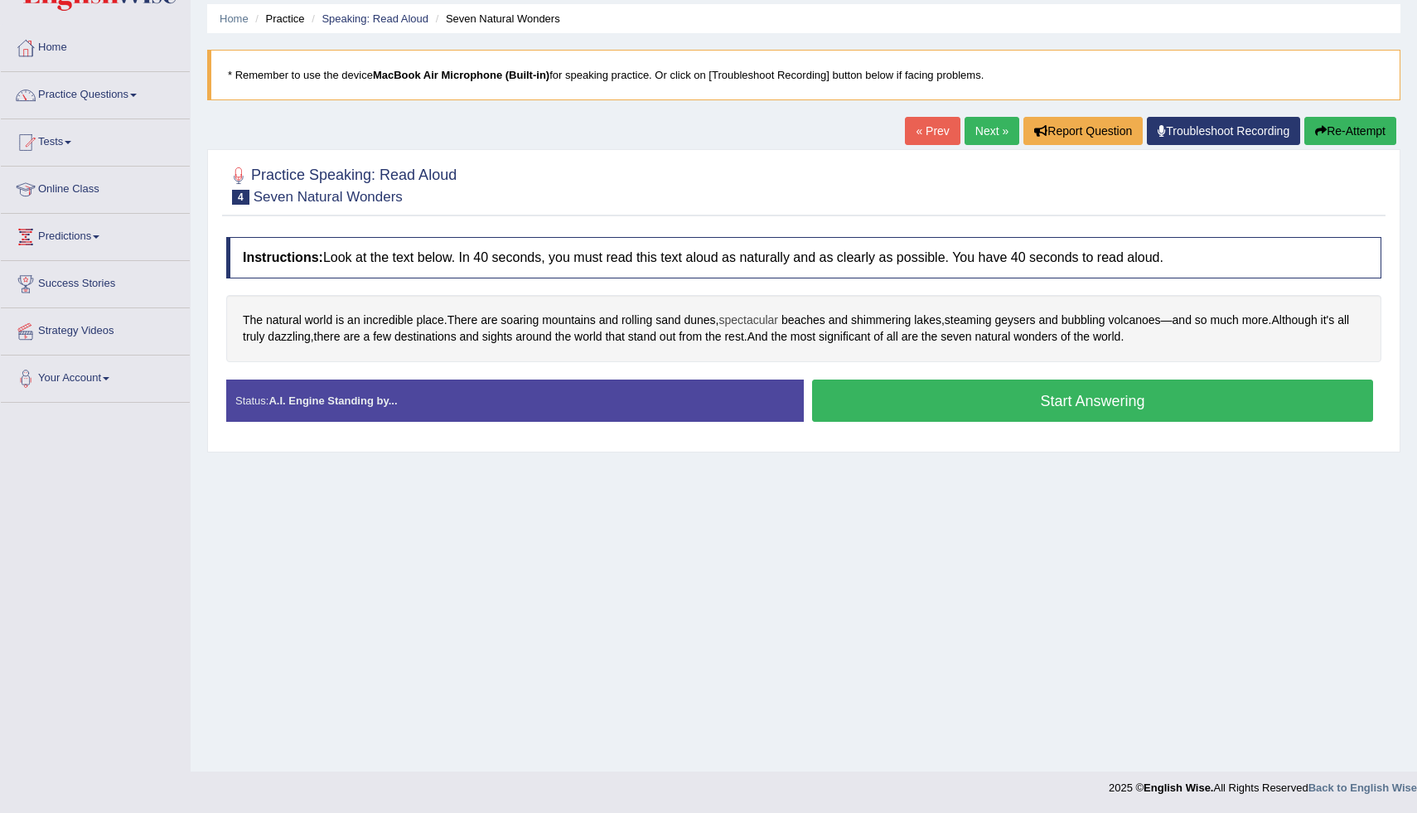
click at [778, 317] on span "spectacular" at bounding box center [748, 320] width 60 height 17
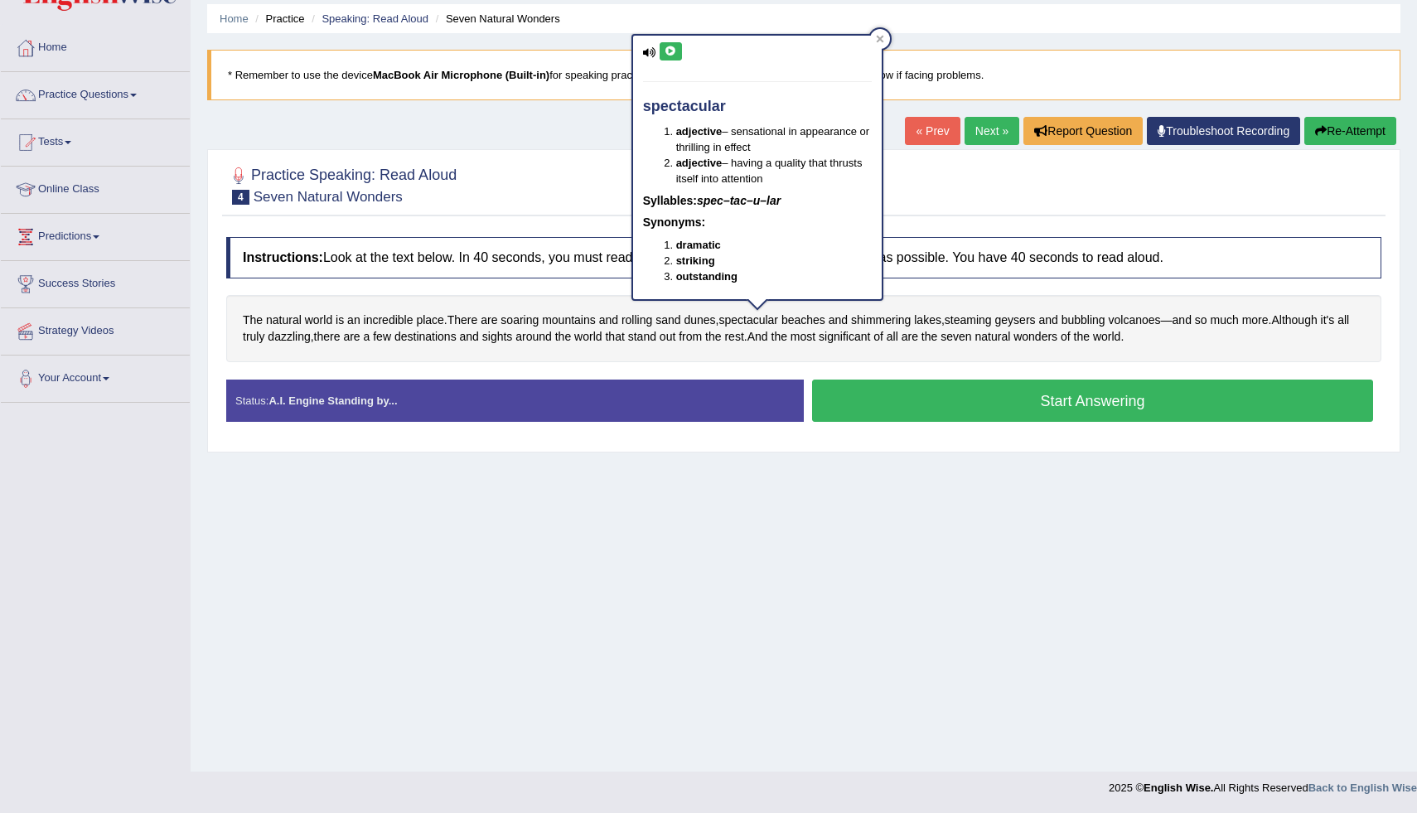
click at [677, 50] on button at bounding box center [671, 51] width 22 height 18
click at [877, 43] on div at bounding box center [880, 39] width 20 height 20
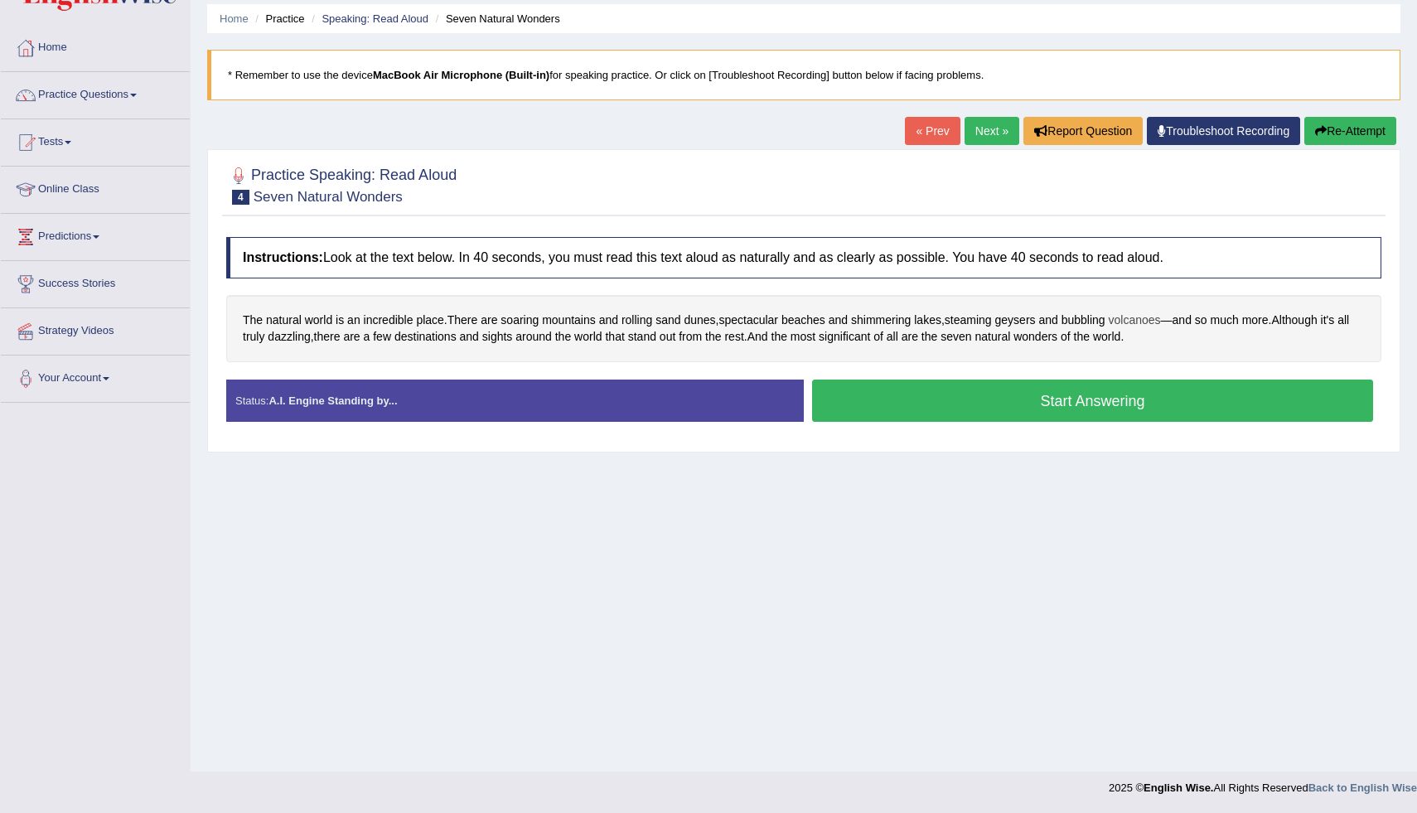
click at [1161, 325] on span "volcanoes" at bounding box center [1135, 320] width 52 height 17
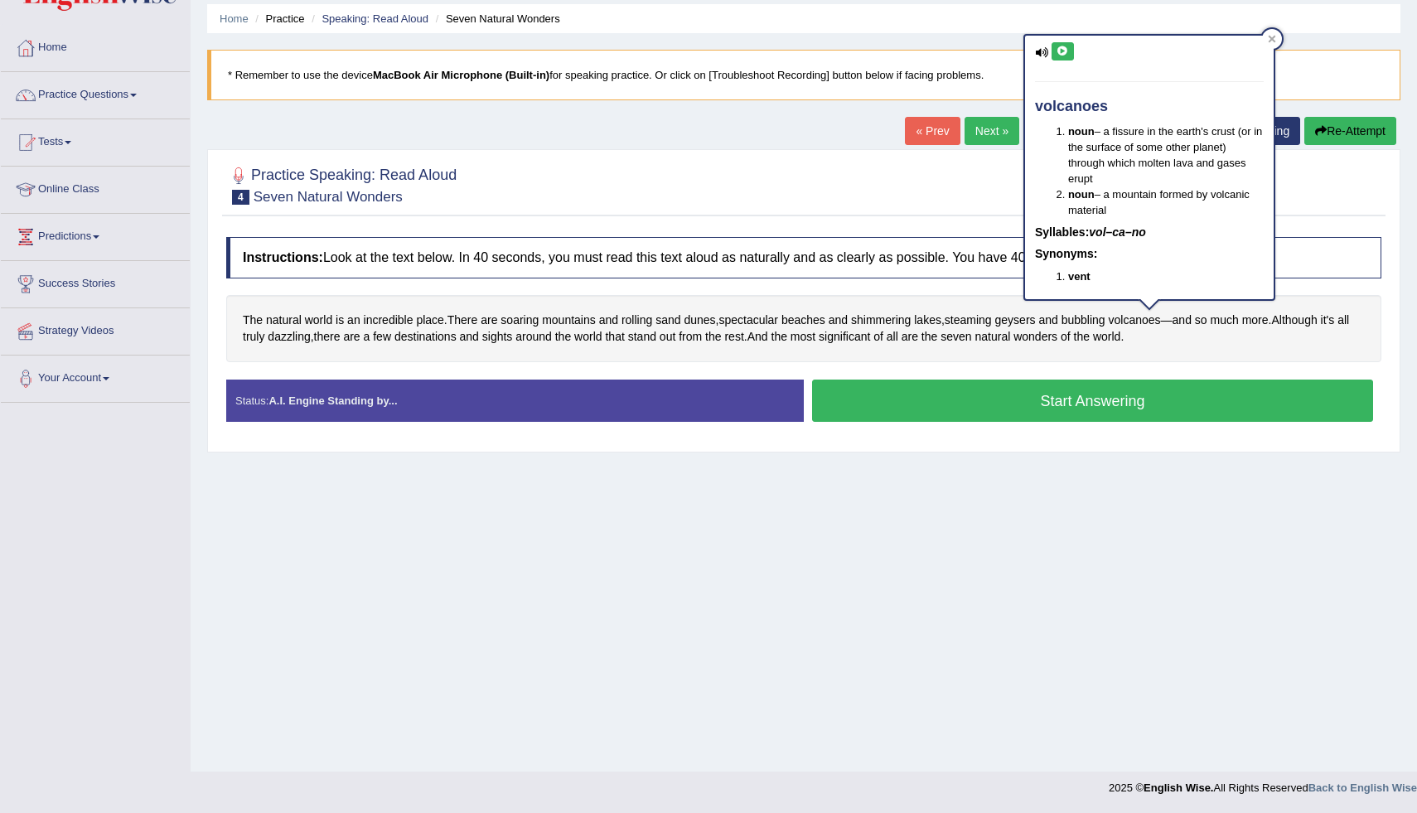
click at [1066, 49] on icon at bounding box center [1062, 51] width 12 height 10
click at [1276, 38] on div at bounding box center [1272, 39] width 20 height 20
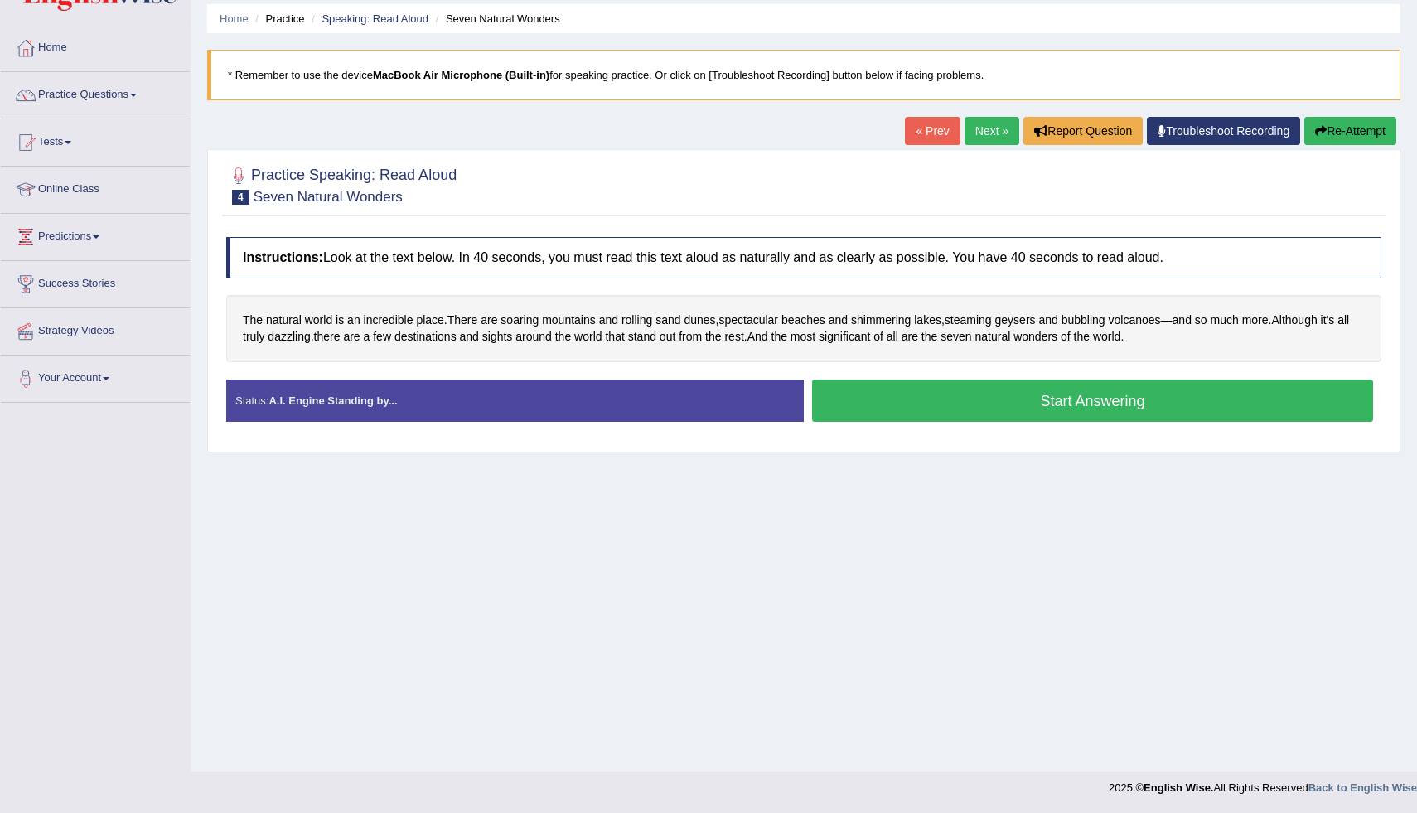
click at [1065, 398] on button "Start Answering" at bounding box center [1092, 400] width 561 height 42
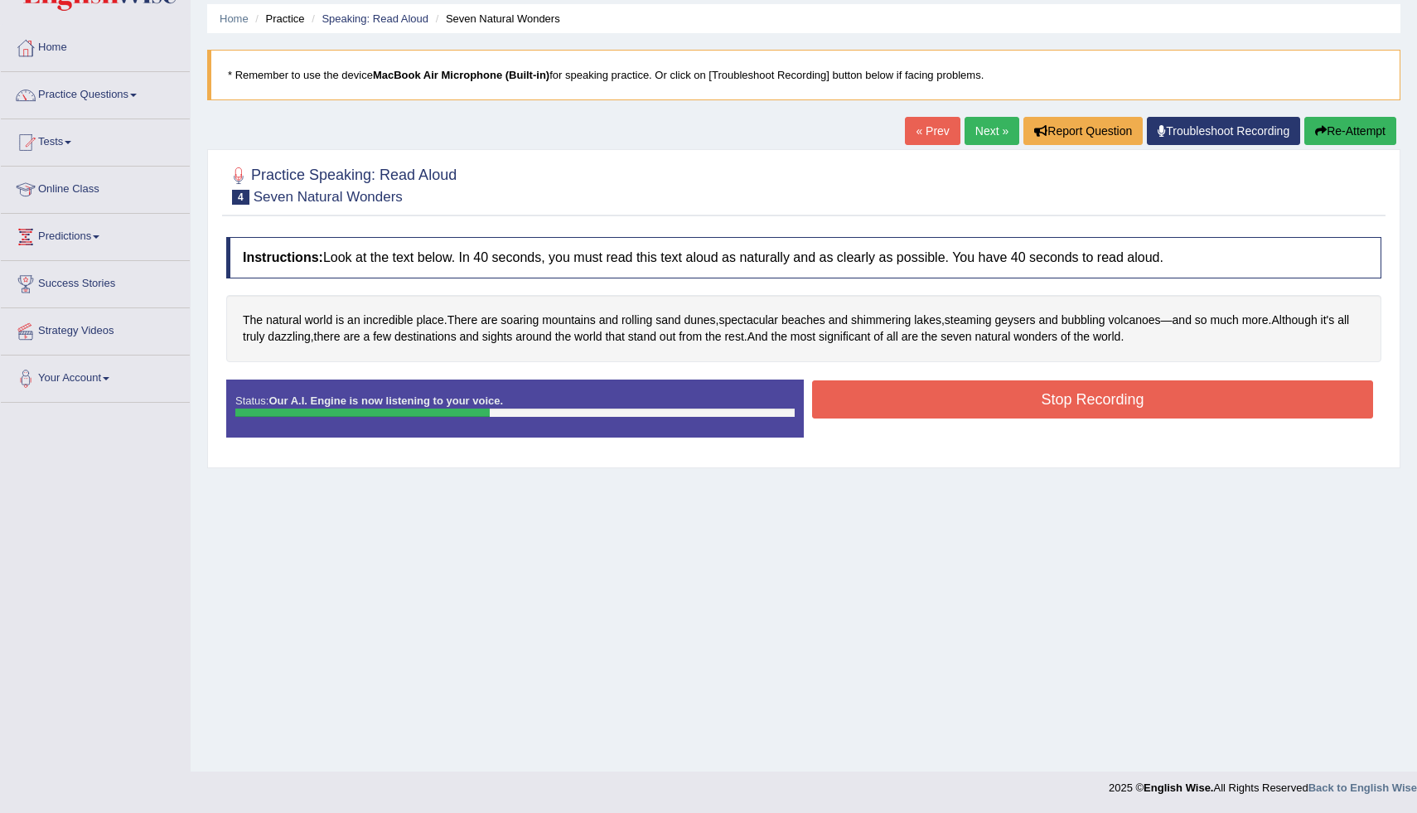
click at [906, 418] on button "Stop Recording" at bounding box center [1092, 399] width 561 height 38
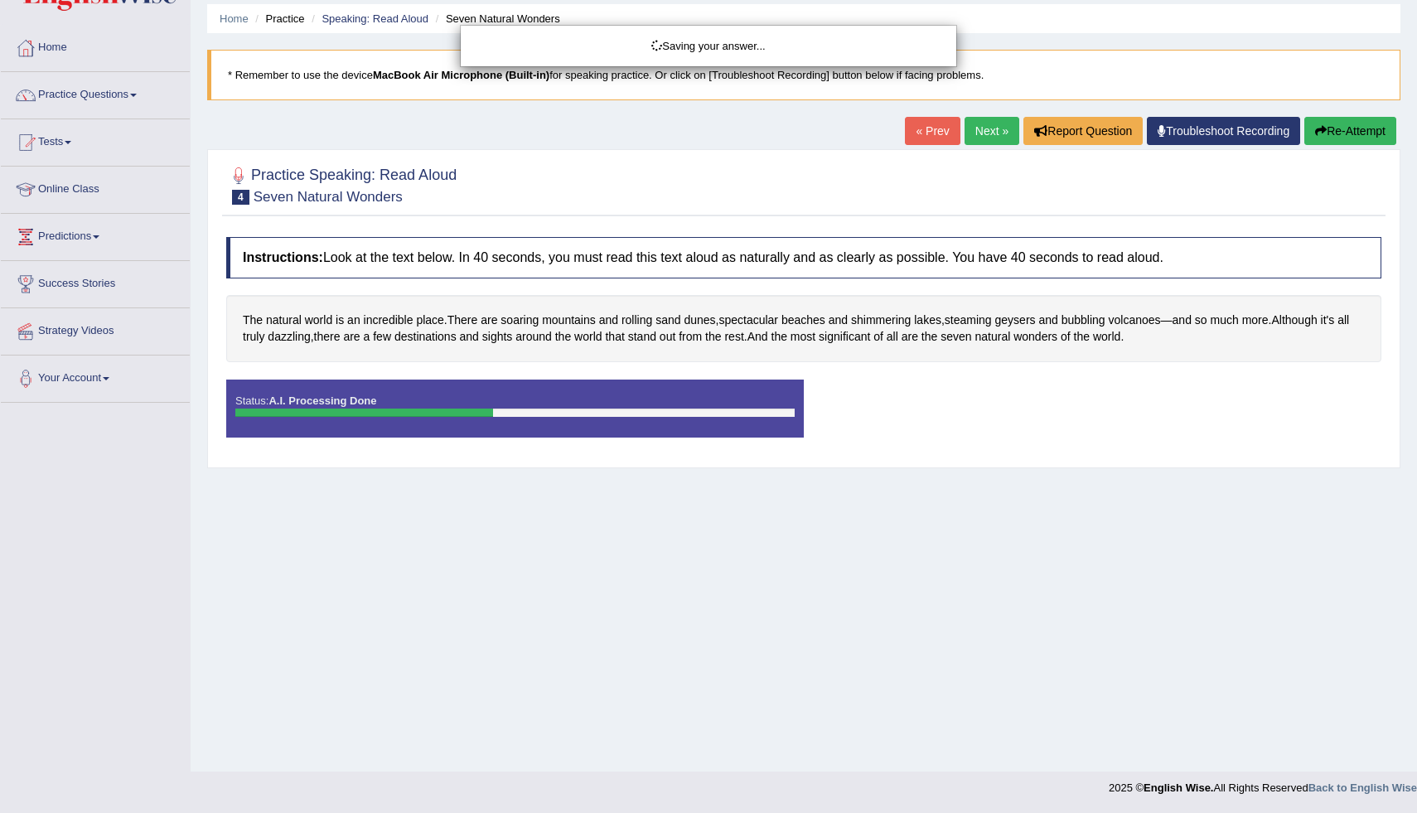
click at [1340, 135] on div "Saving your answer..." at bounding box center [708, 406] width 1417 height 813
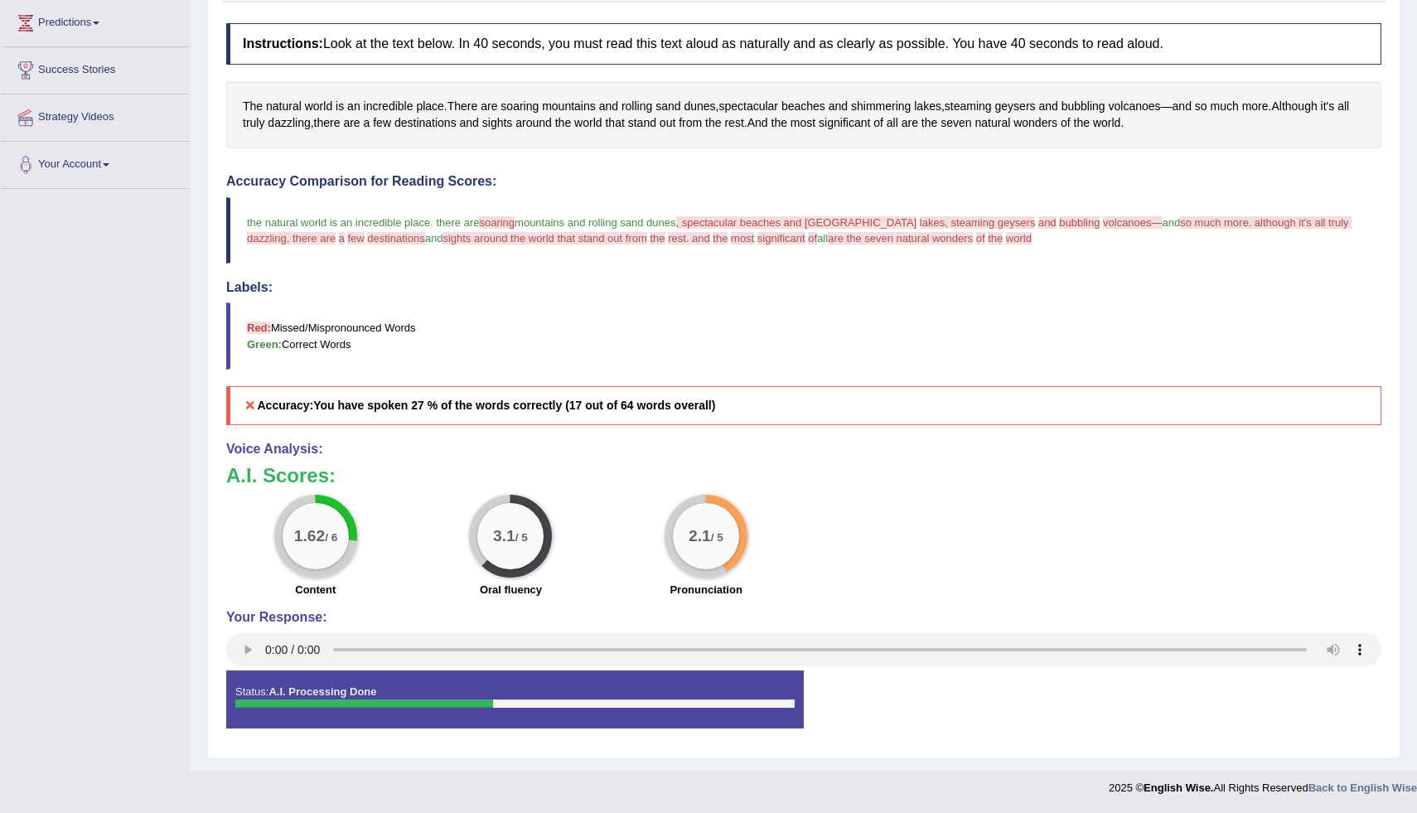
scroll to position [0, 0]
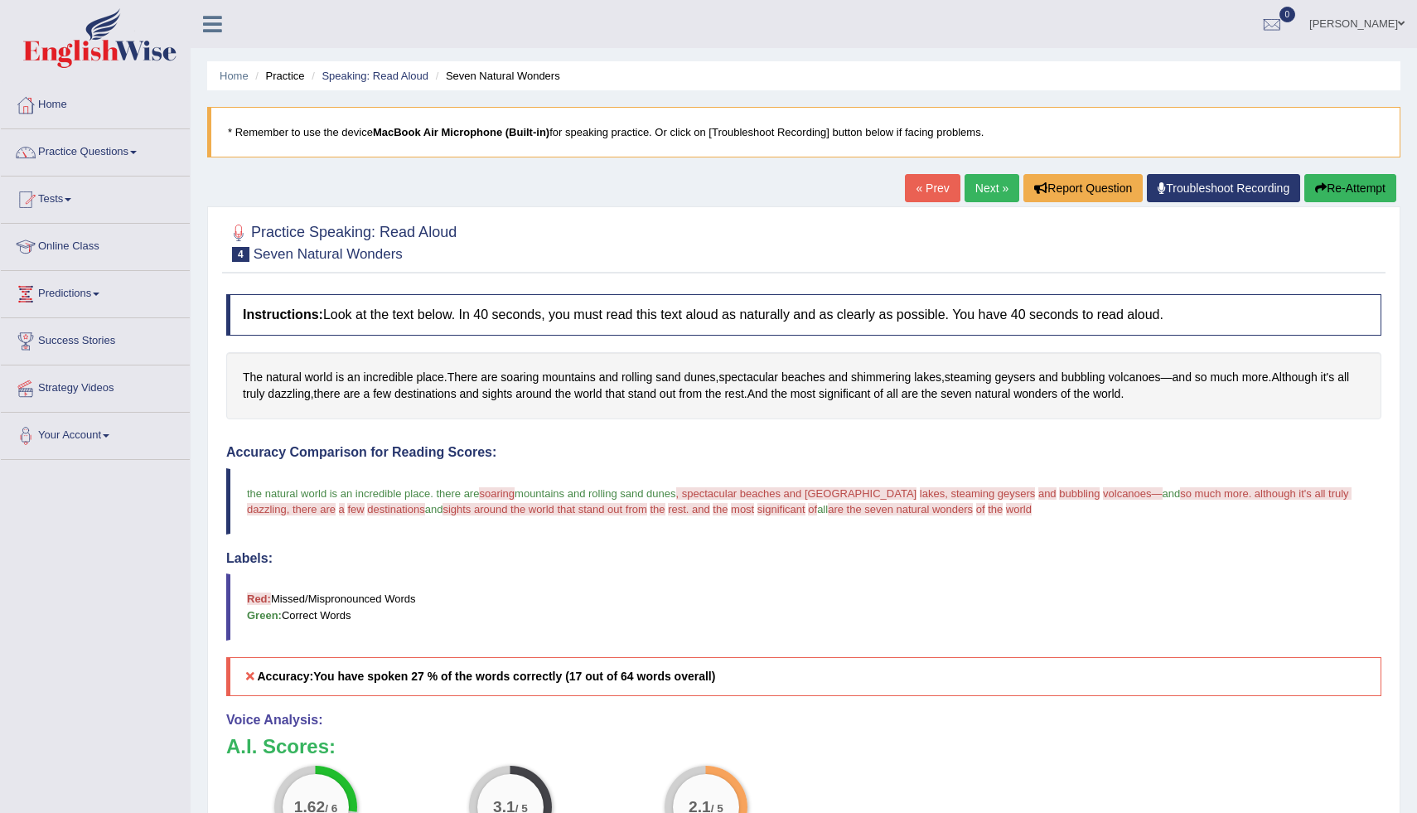
click at [1322, 185] on button "Re-Attempt" at bounding box center [1350, 188] width 92 height 28
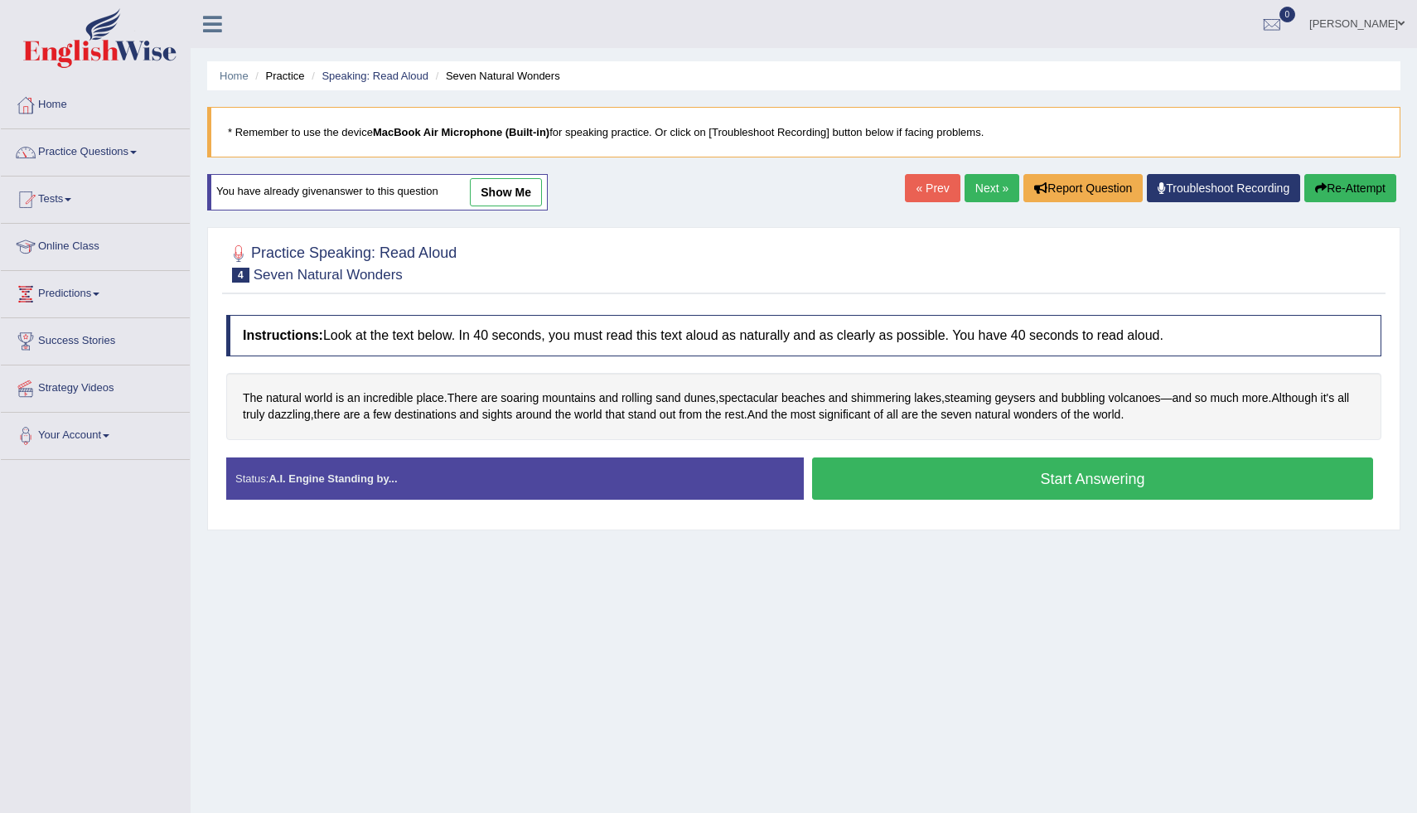
click at [944, 470] on button "Start Answering" at bounding box center [1092, 478] width 561 height 42
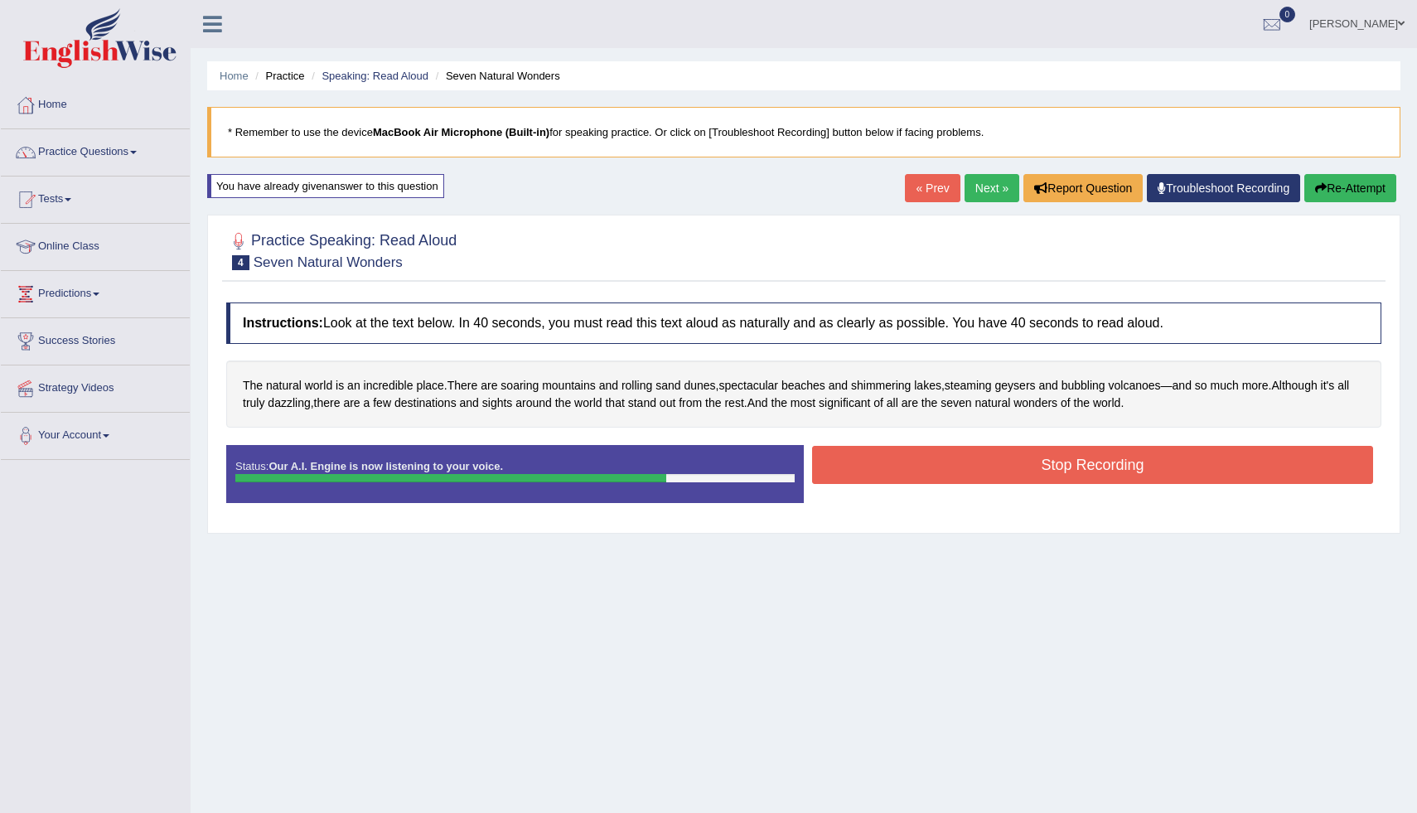
click at [942, 197] on link "« Prev" at bounding box center [932, 188] width 55 height 28
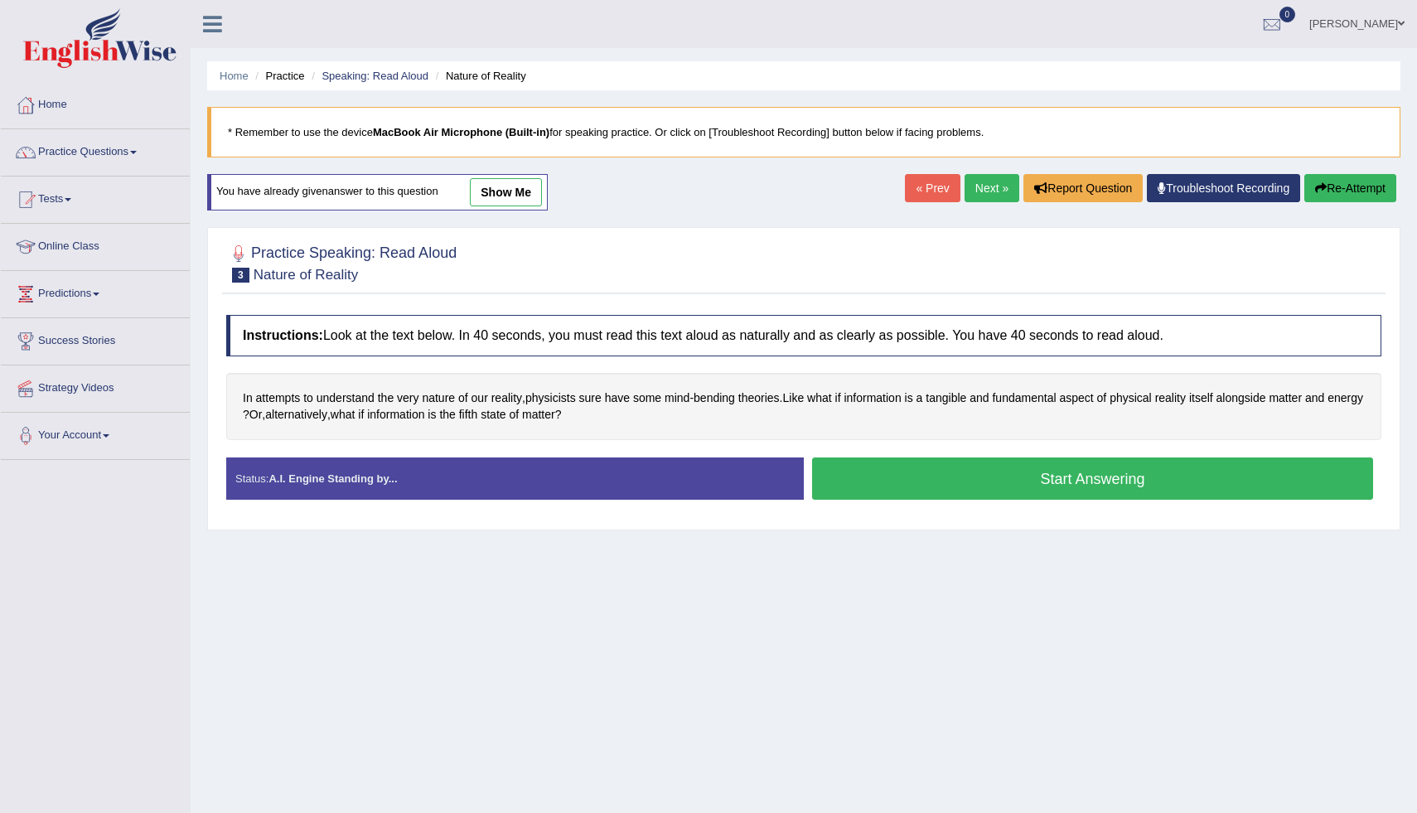
scroll to position [57, 0]
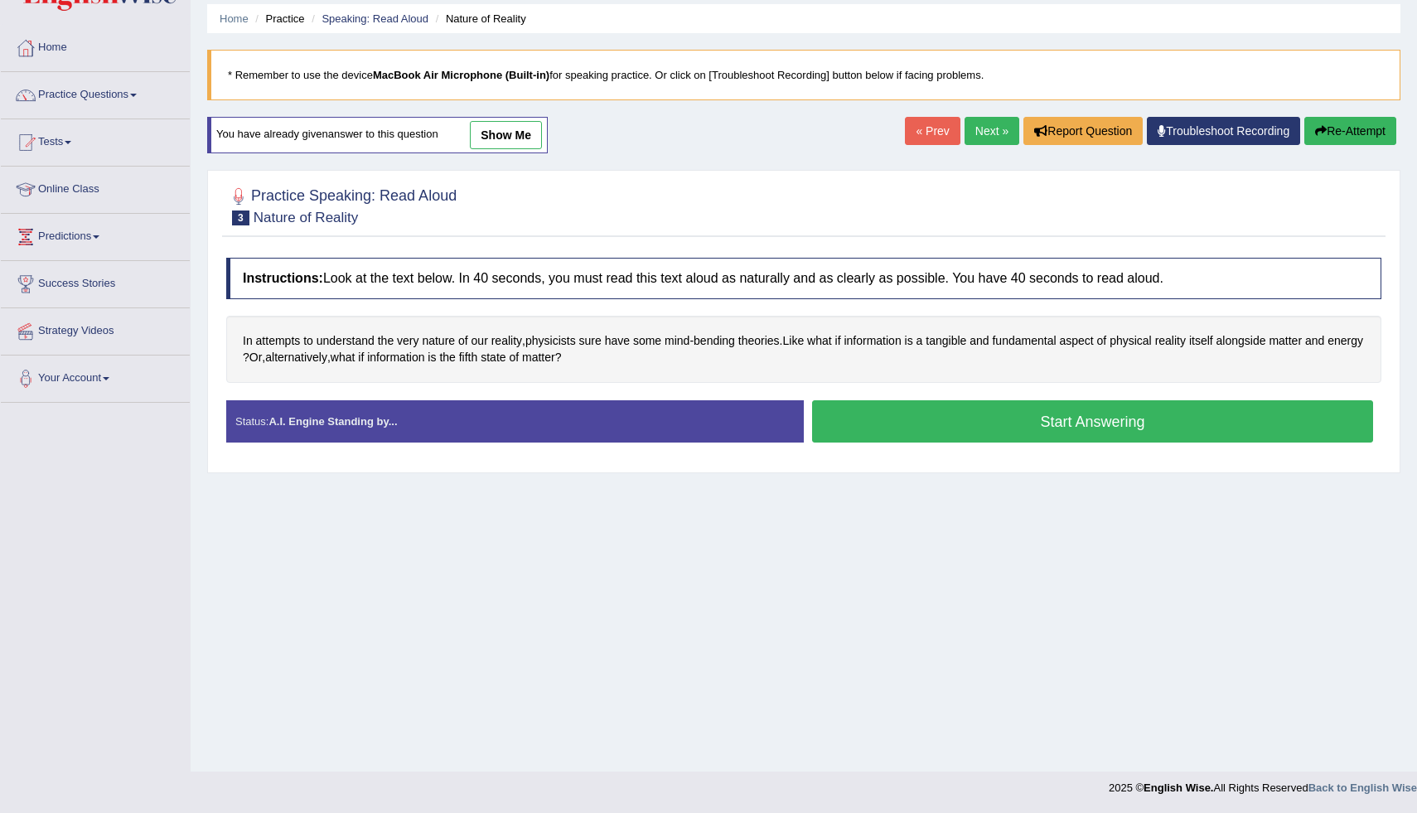
click at [987, 132] on link "Next »" at bounding box center [991, 131] width 55 height 28
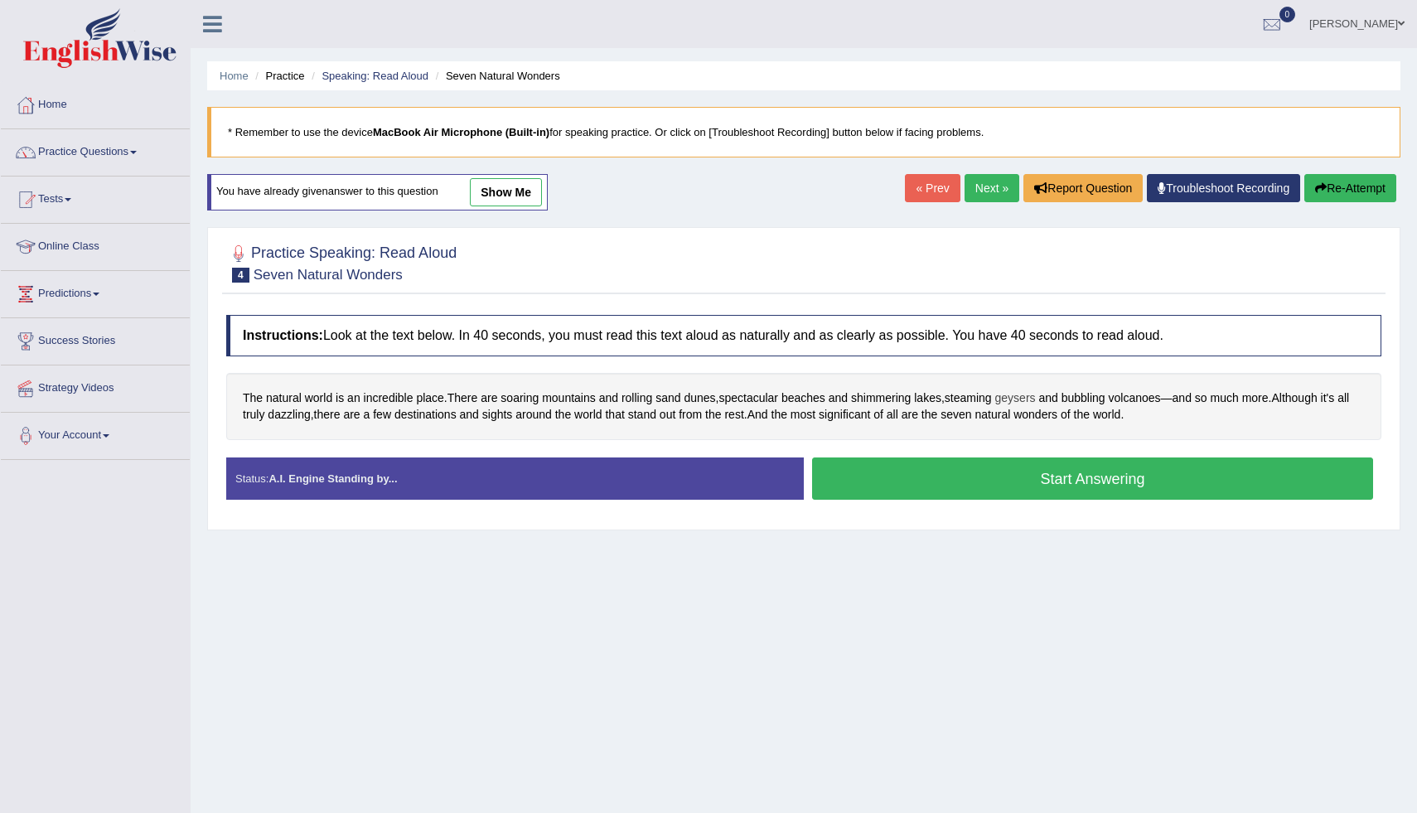
click at [1034, 397] on span "geysers" at bounding box center [1015, 397] width 41 height 17
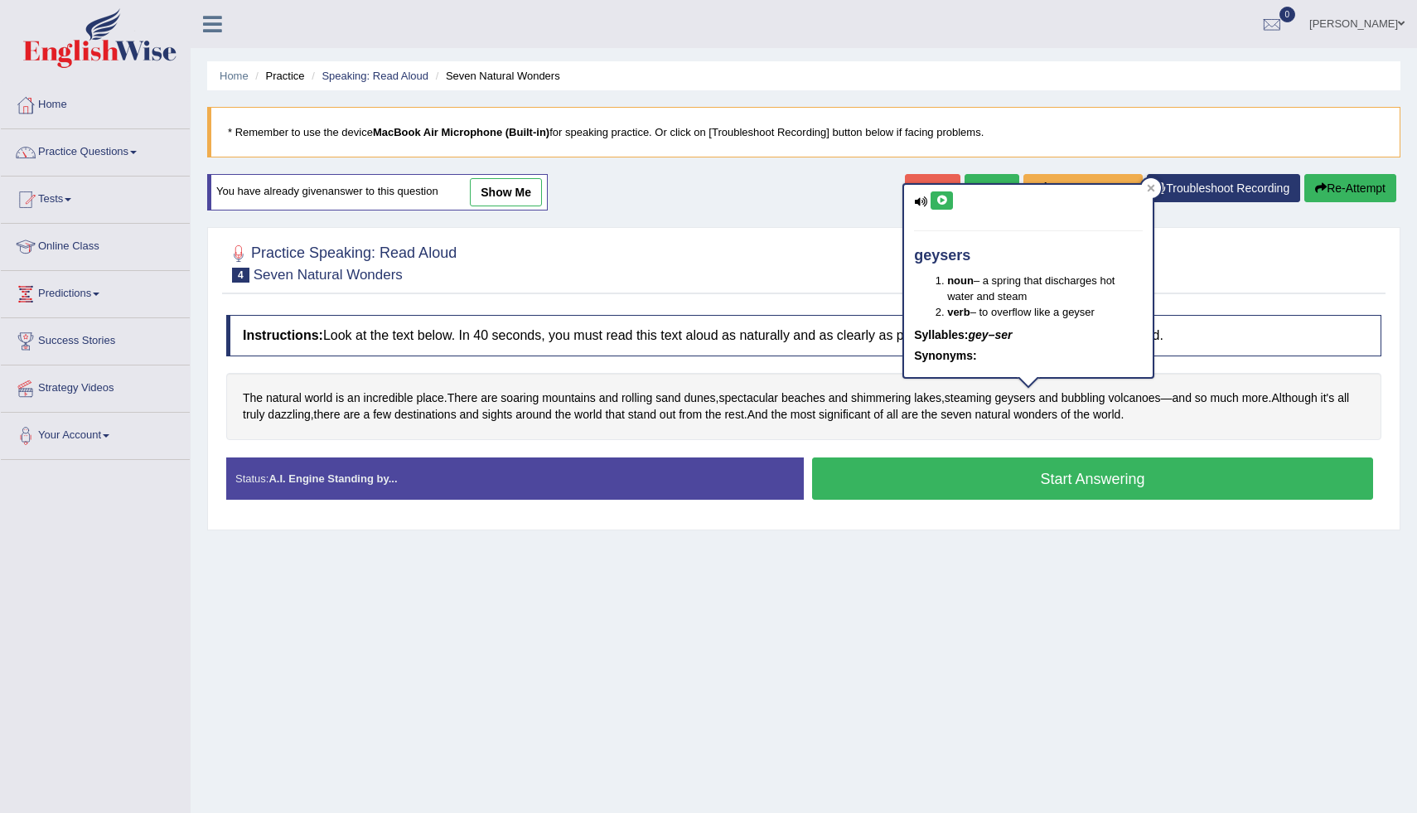
click at [950, 205] on button at bounding box center [941, 200] width 22 height 18
click at [949, 205] on button at bounding box center [941, 200] width 22 height 18
click at [1154, 185] on icon at bounding box center [1151, 188] width 8 height 8
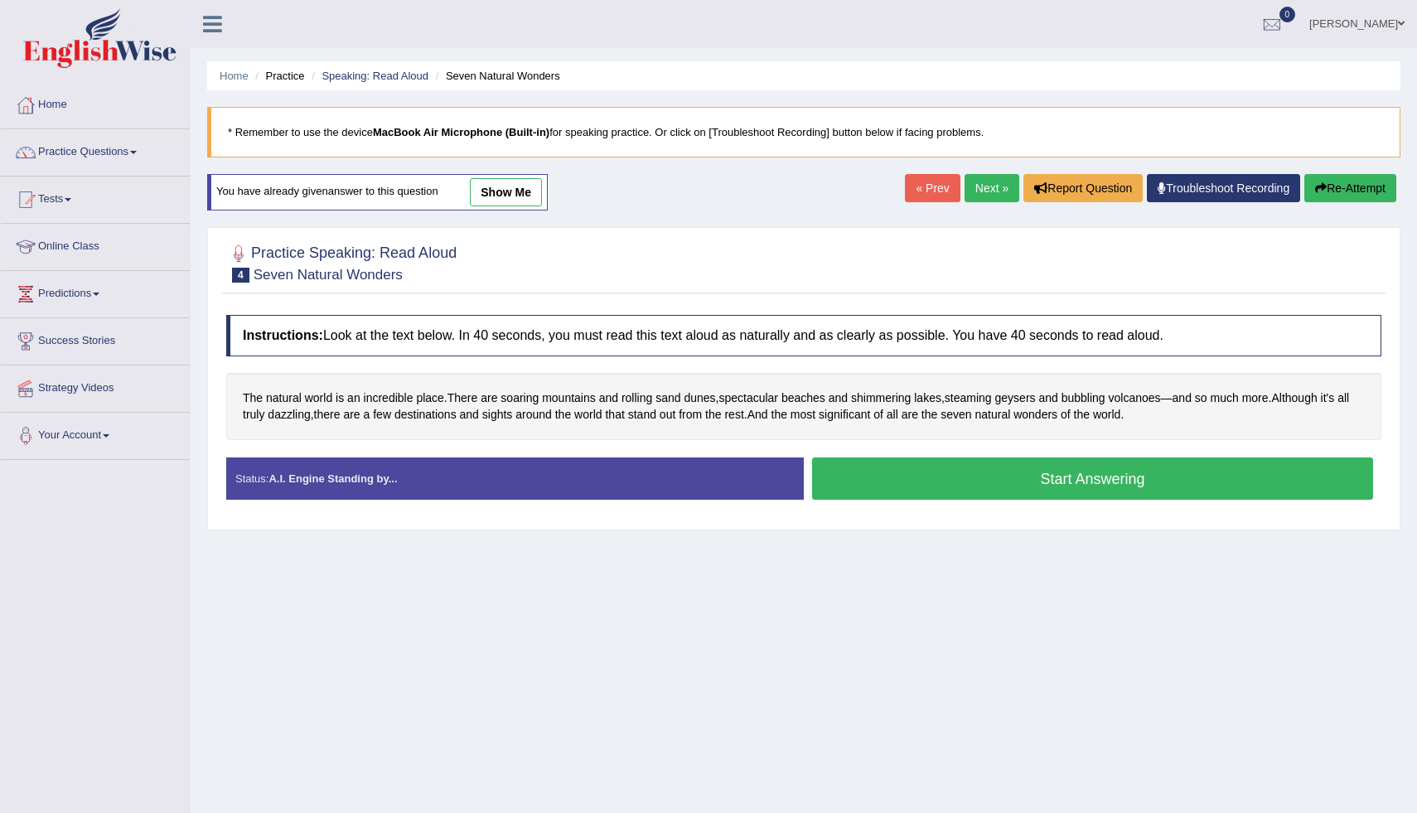
click at [960, 492] on button "Start Answering" at bounding box center [1092, 478] width 561 height 42
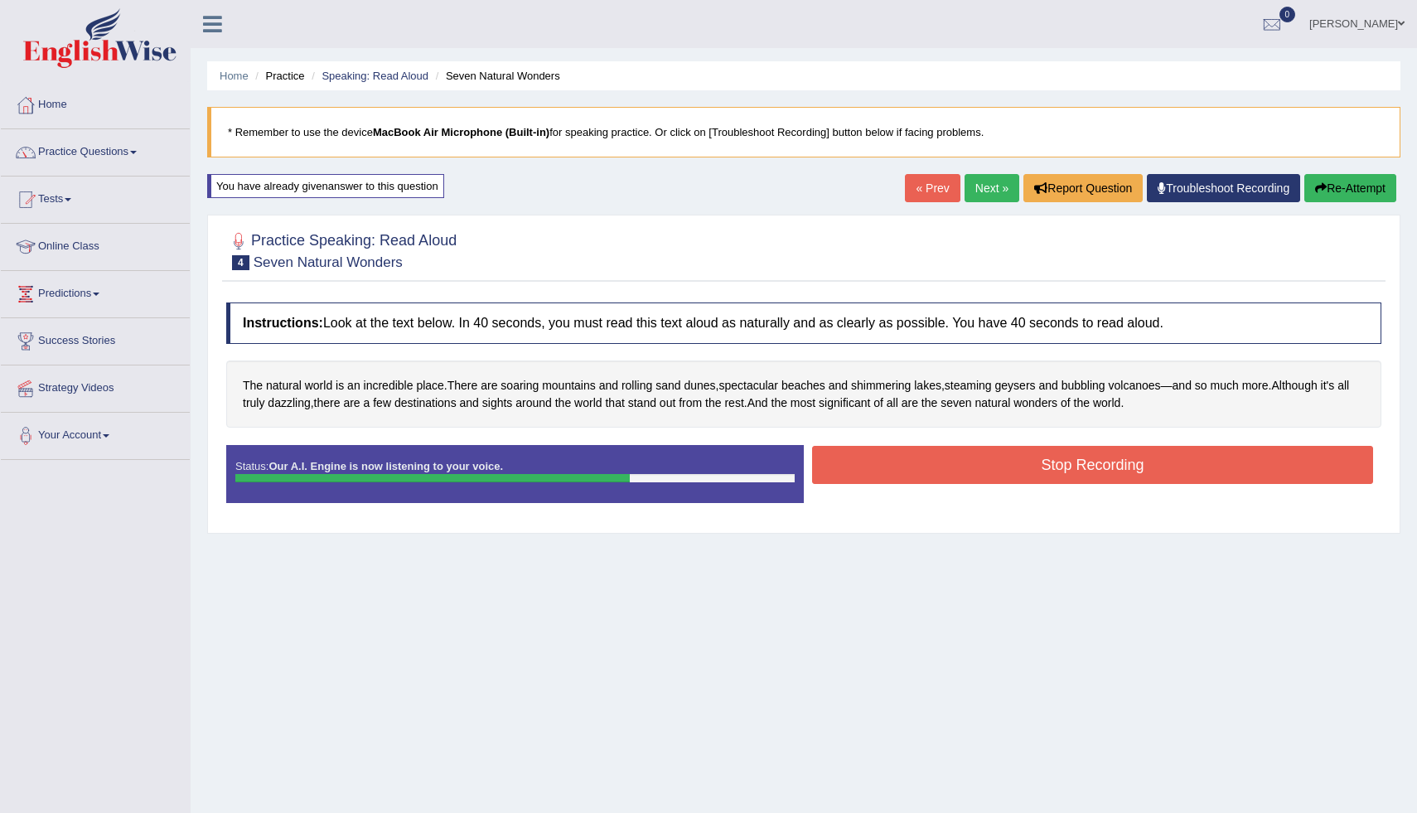
click at [1045, 458] on button "Stop Recording" at bounding box center [1092, 465] width 561 height 38
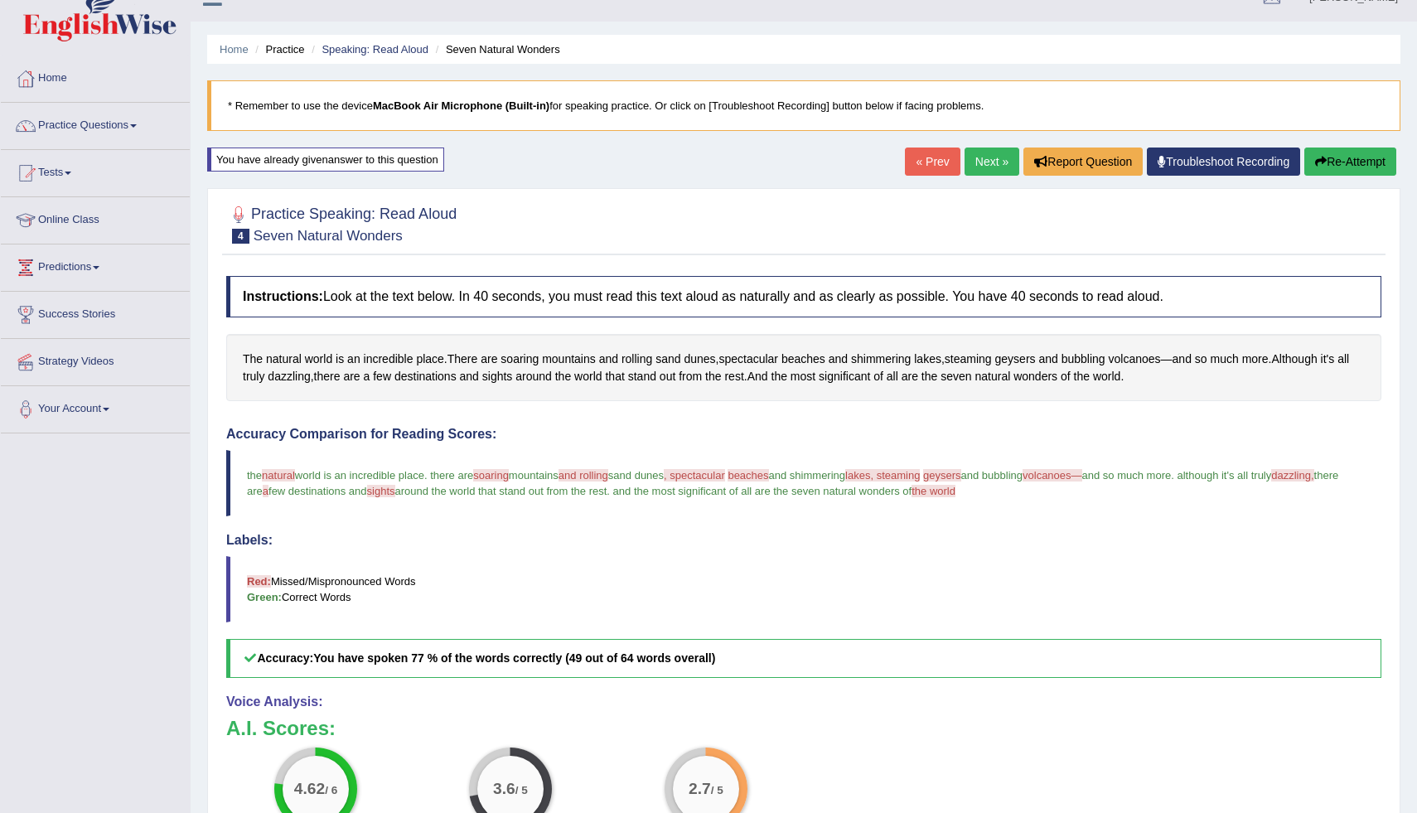
scroll to position [27, 0]
click at [509, 479] on span "soaring" at bounding box center [491, 475] width 36 height 12
click at [509, 478] on span "soaring" at bounding box center [491, 475] width 36 height 12
click at [722, 477] on span ", spectacular" at bounding box center [694, 475] width 61 height 12
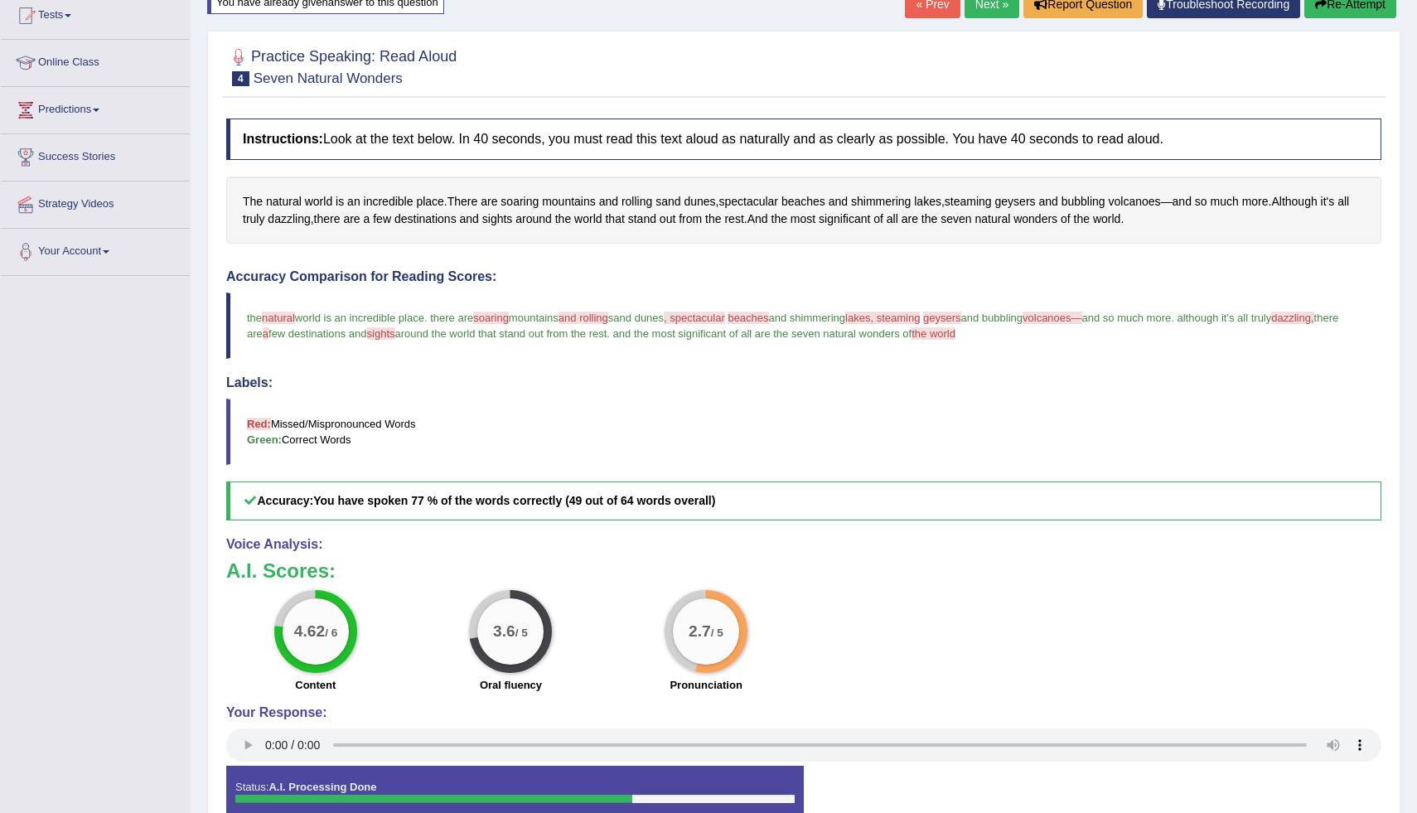
scroll to position [0, 0]
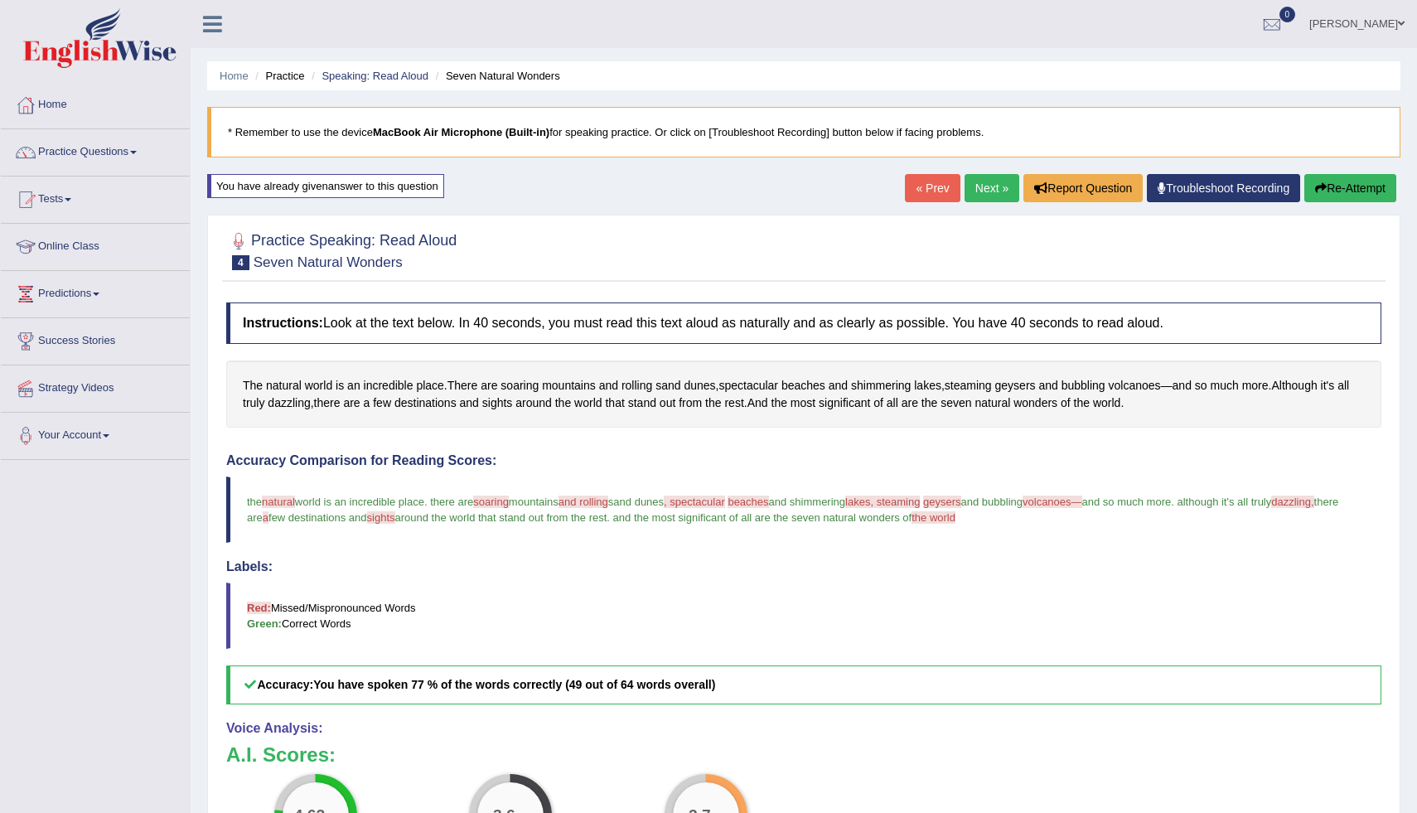
click at [1344, 189] on button "Re-Attempt" at bounding box center [1350, 188] width 92 height 28
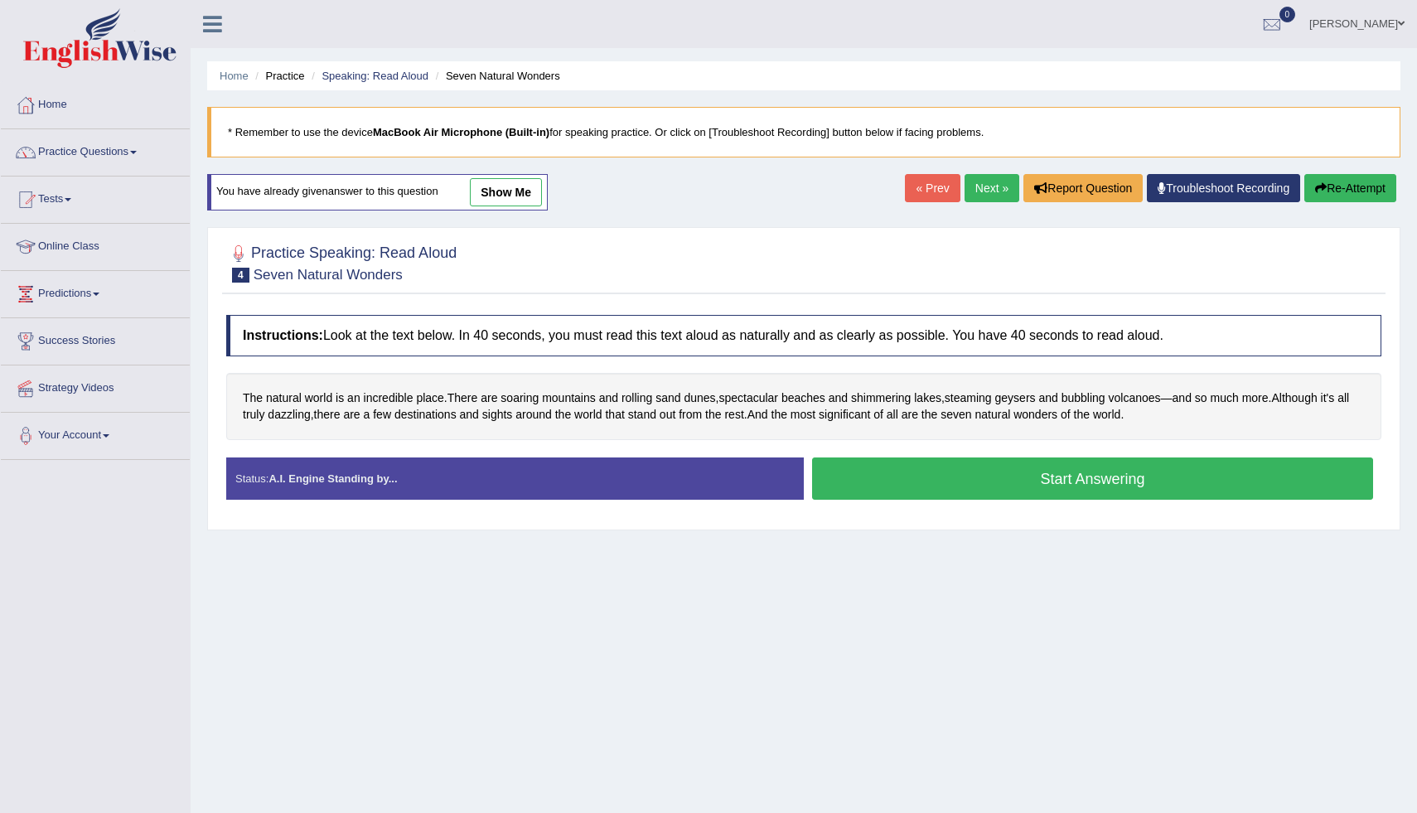
click at [992, 489] on button "Start Answering" at bounding box center [1092, 478] width 561 height 42
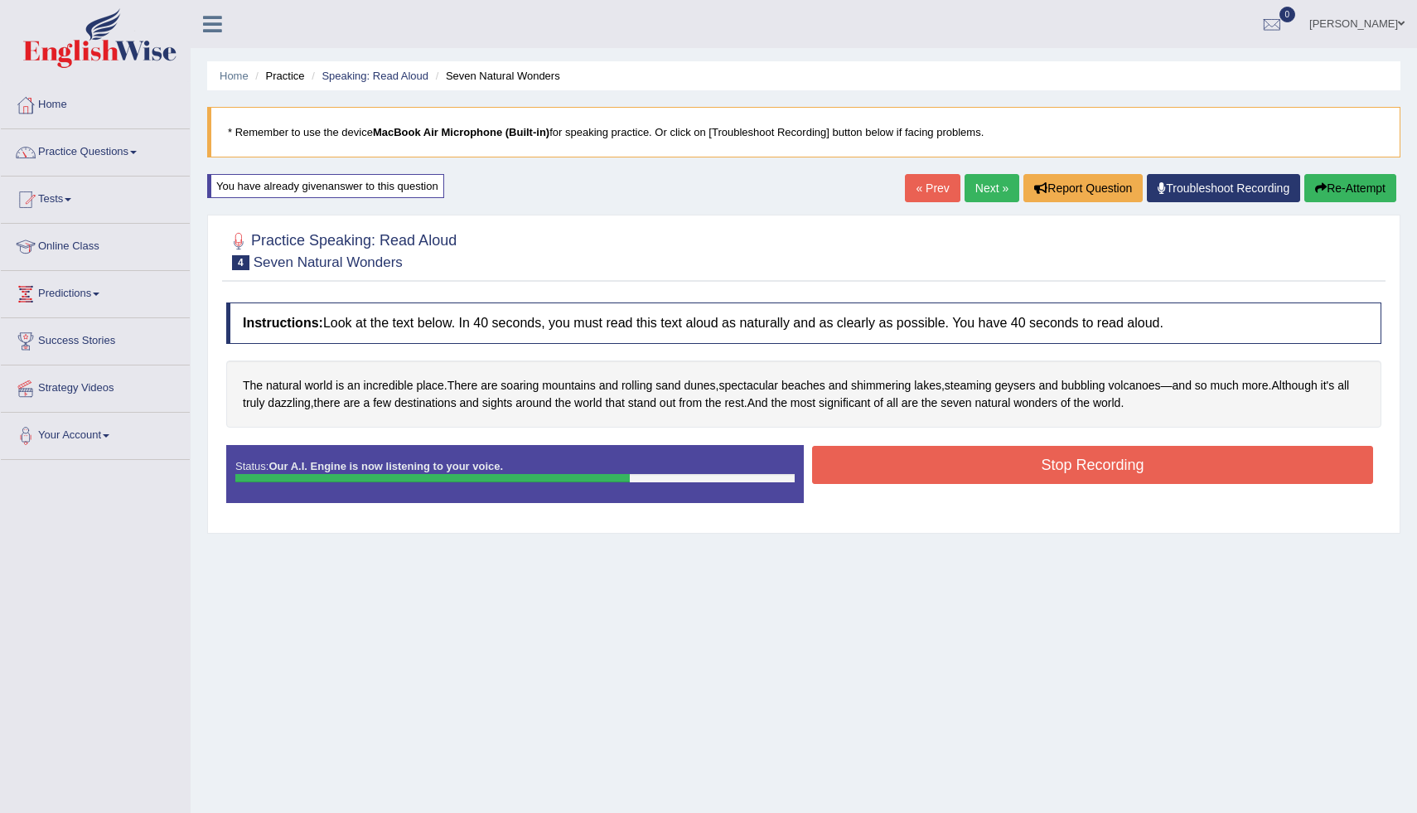
click at [998, 476] on button "Stop Recording" at bounding box center [1092, 465] width 561 height 38
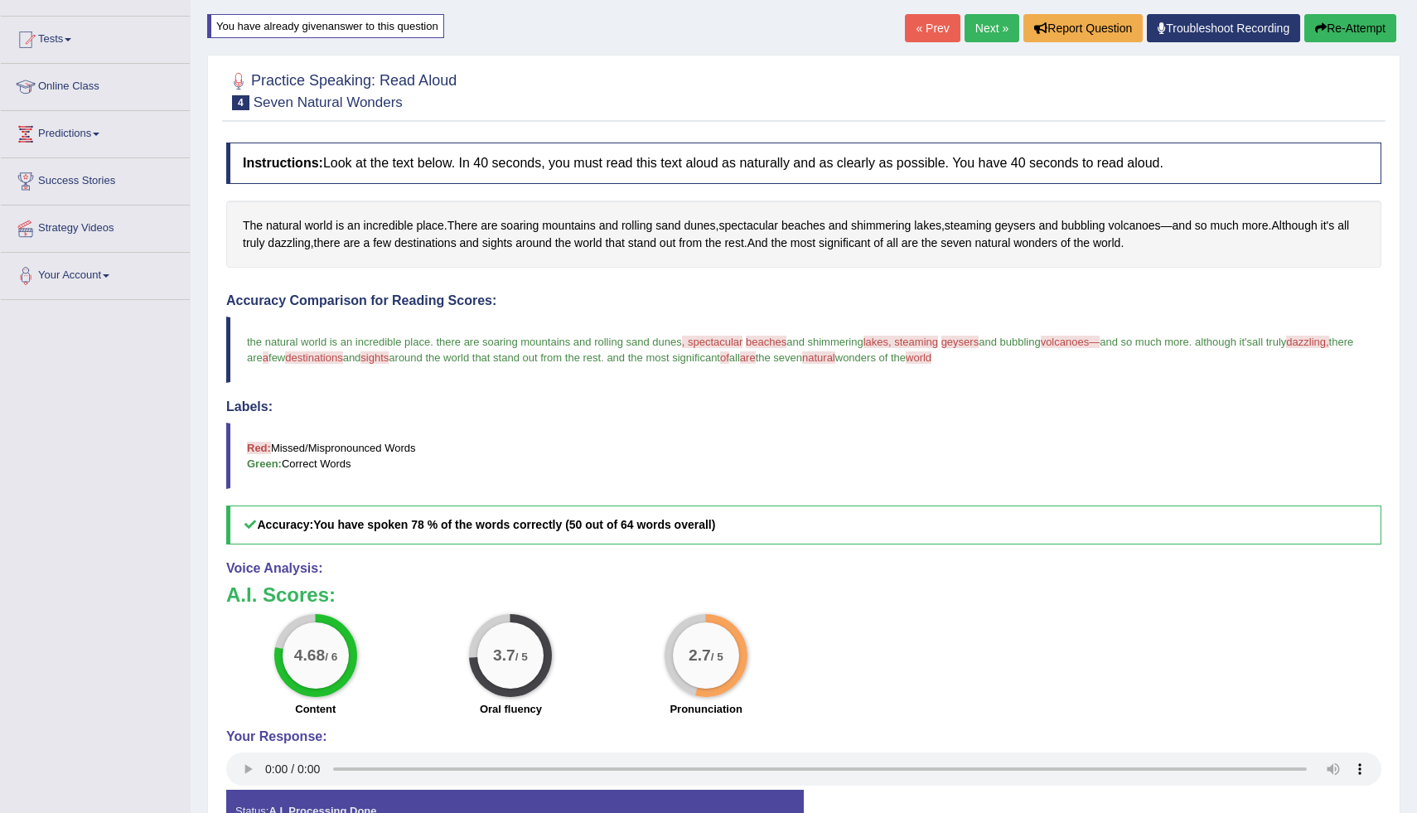
scroll to position [167, 0]
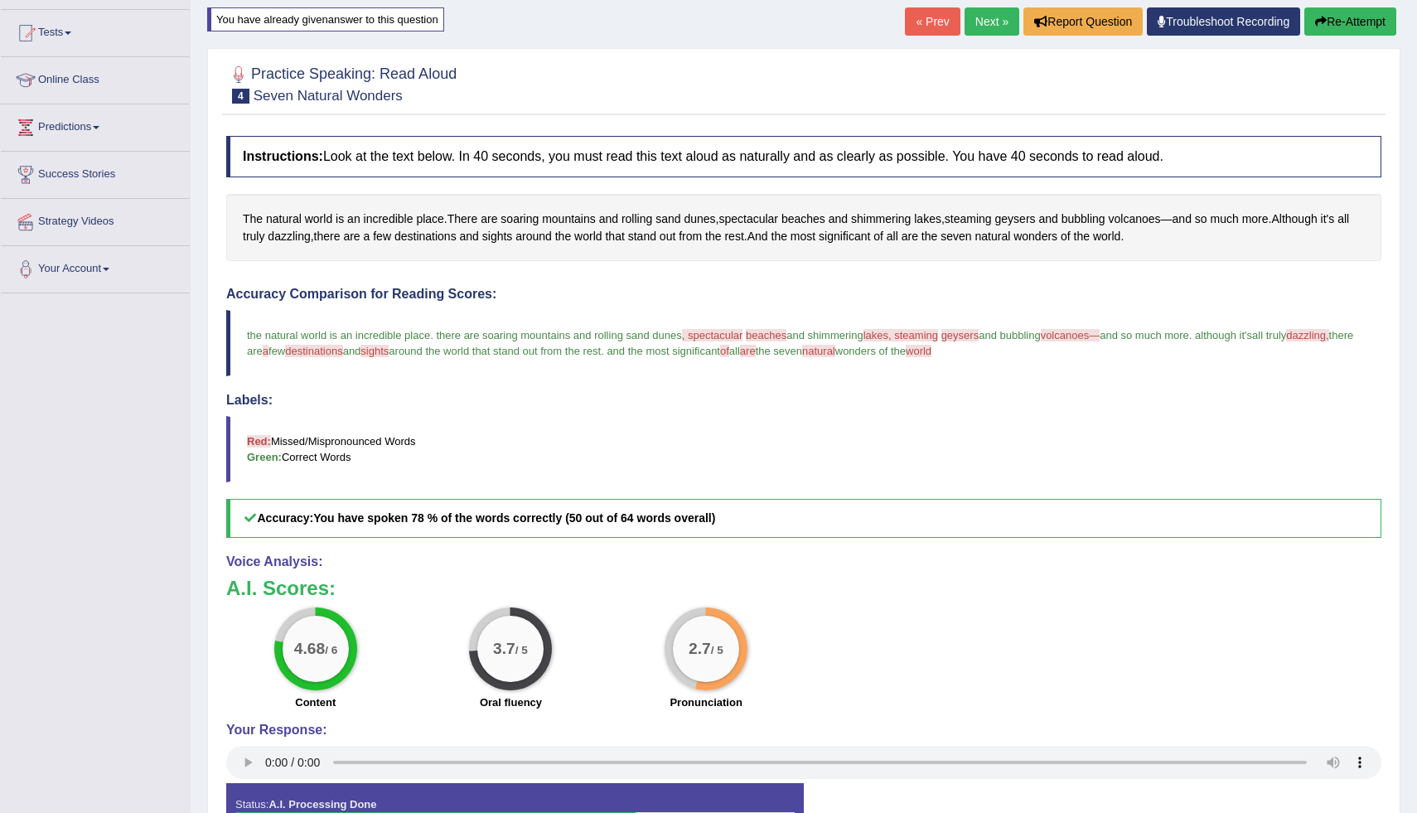
click at [1356, 27] on button "Re-Attempt" at bounding box center [1350, 21] width 92 height 28
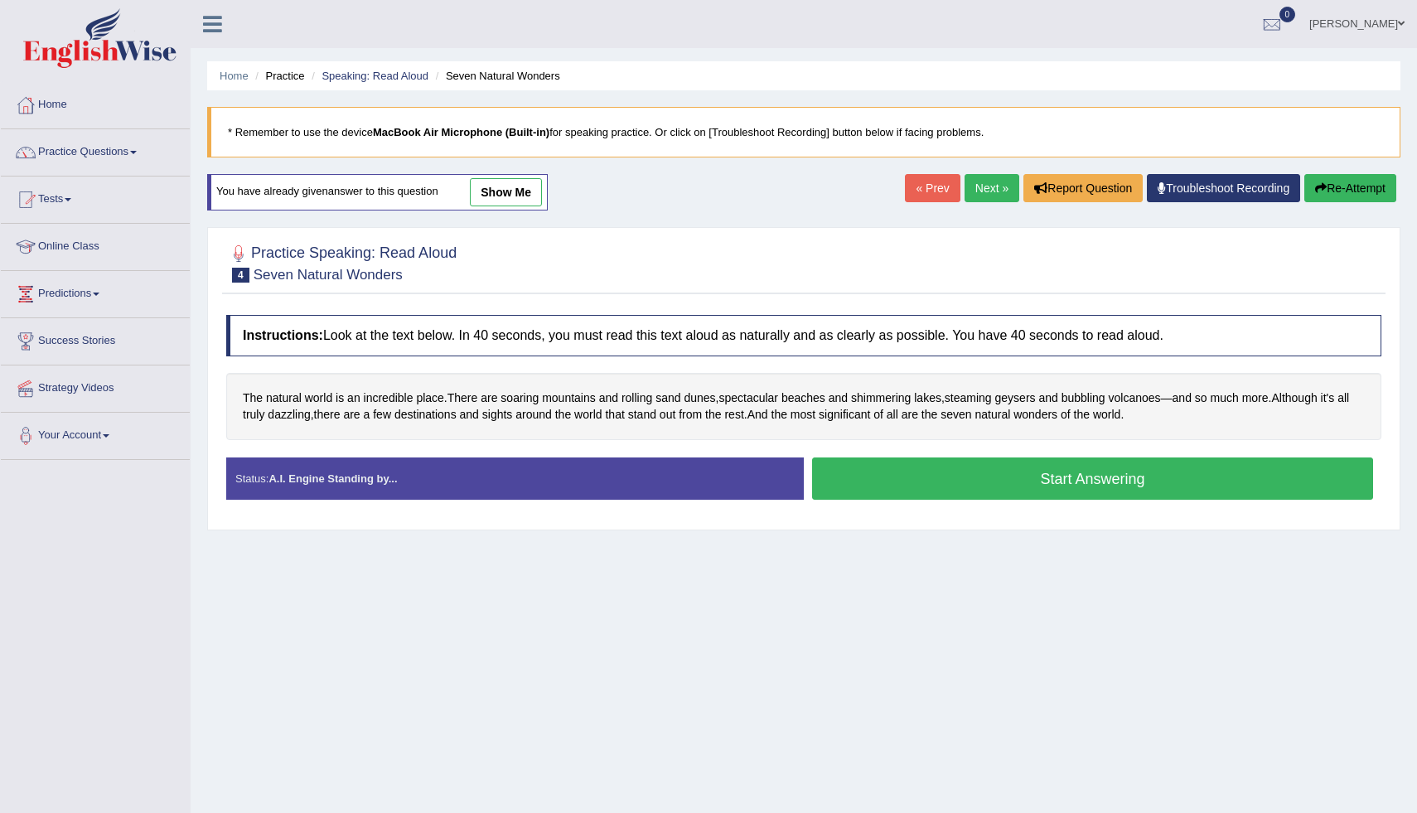
scroll to position [57, 0]
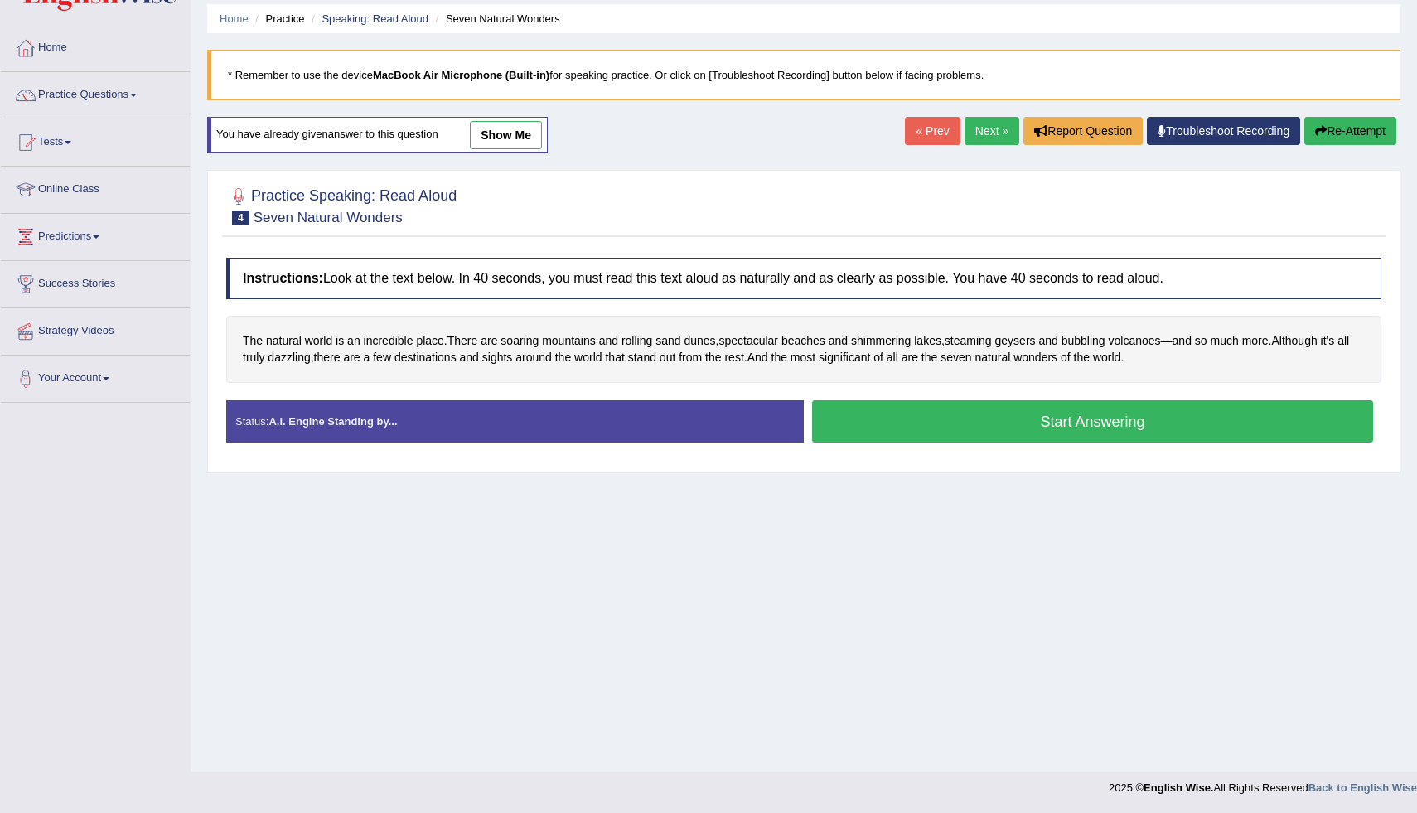
click at [978, 433] on button "Start Answering" at bounding box center [1092, 421] width 561 height 42
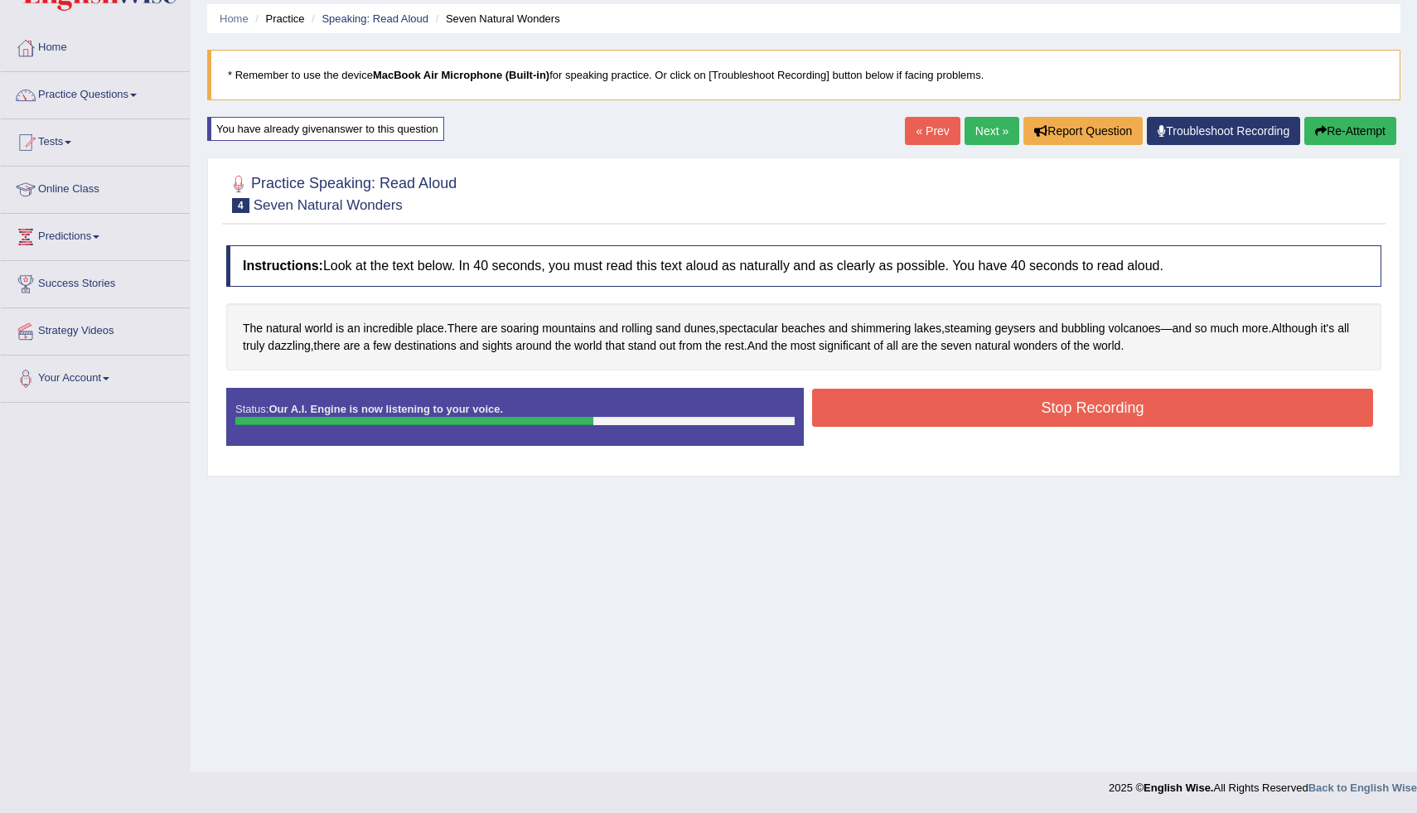
click at [1017, 410] on button "Stop Recording" at bounding box center [1092, 408] width 561 height 38
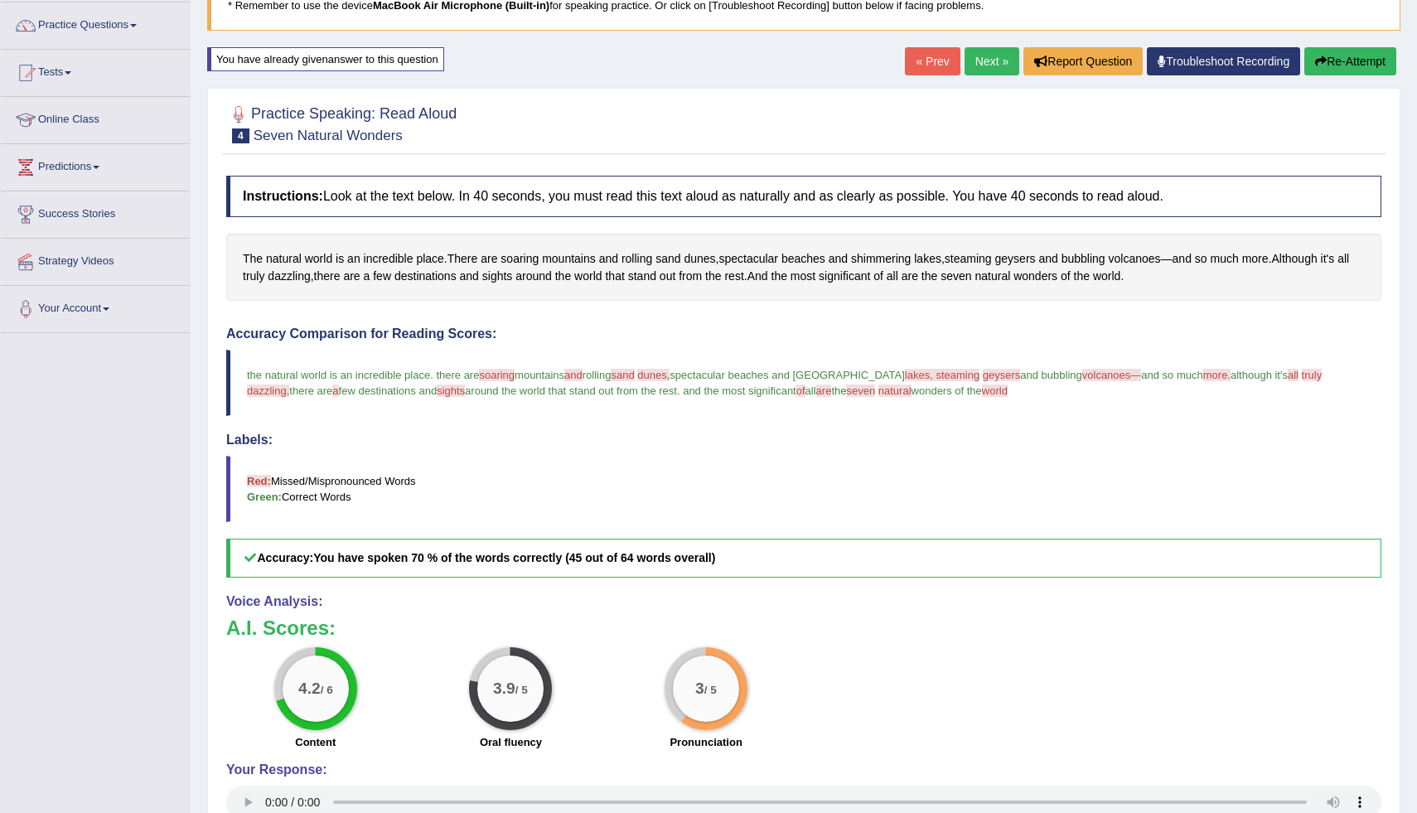
scroll to position [124, 0]
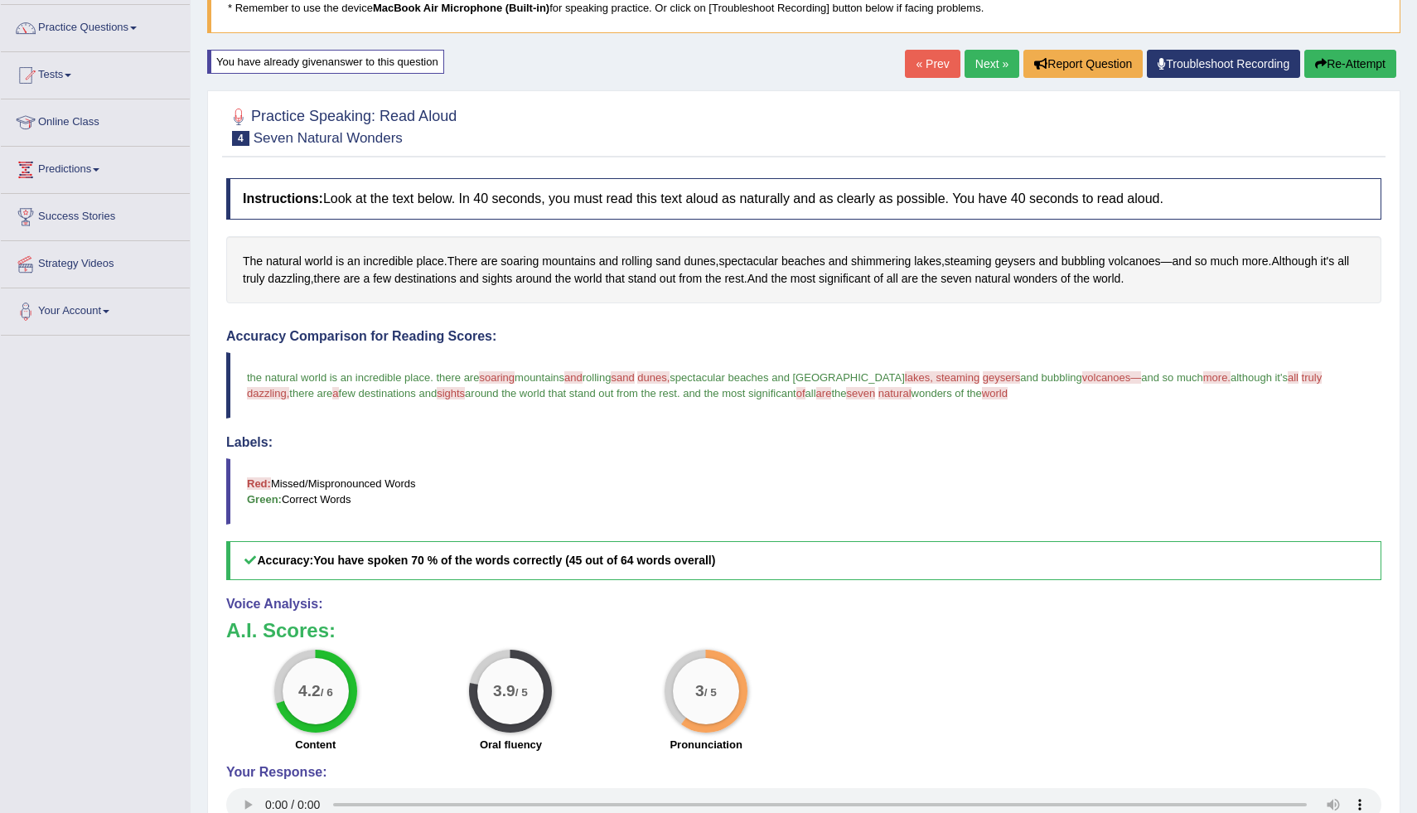
click at [1336, 75] on button "Re-Attempt" at bounding box center [1350, 64] width 92 height 28
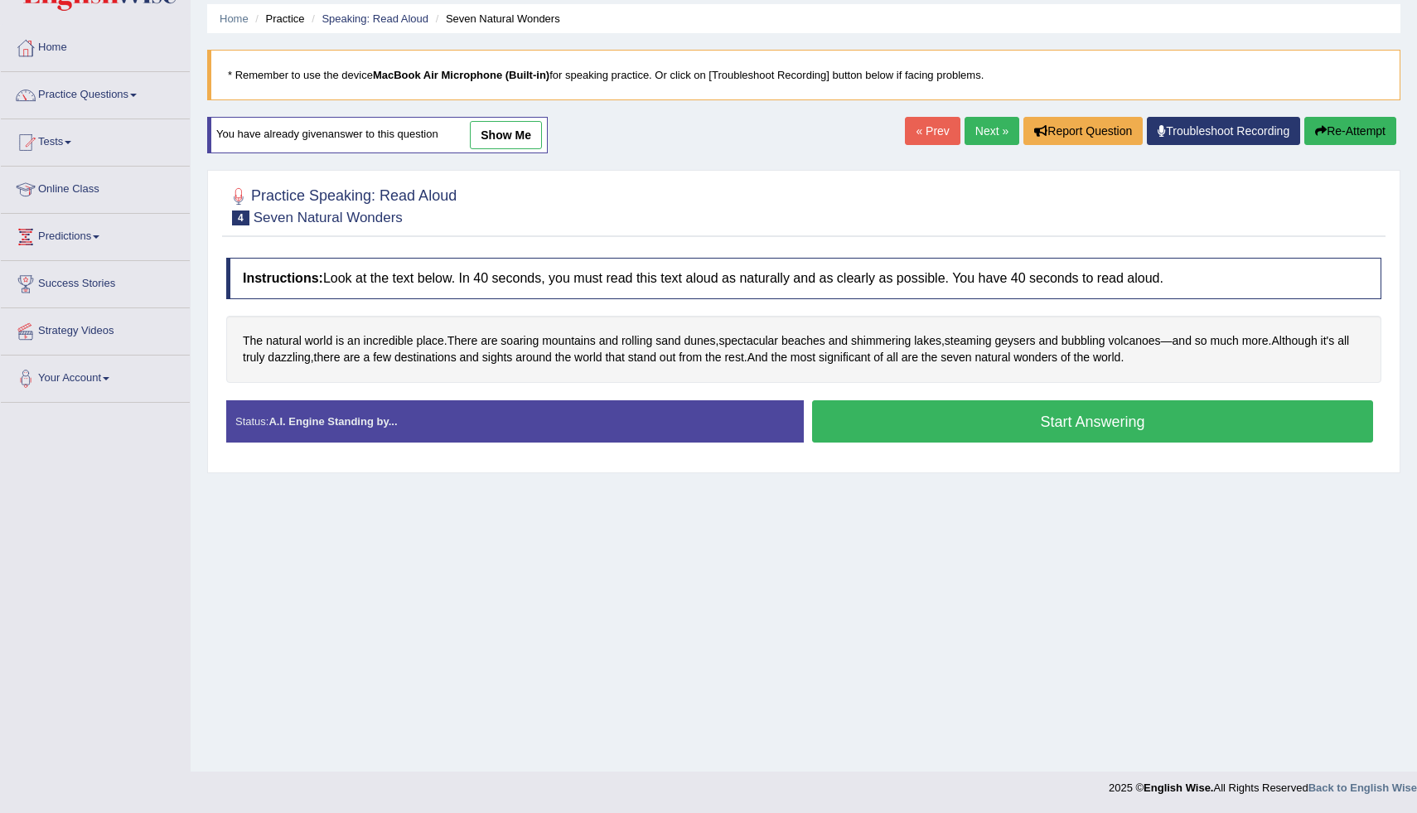
click at [1135, 418] on button "Start Answering" at bounding box center [1092, 421] width 561 height 42
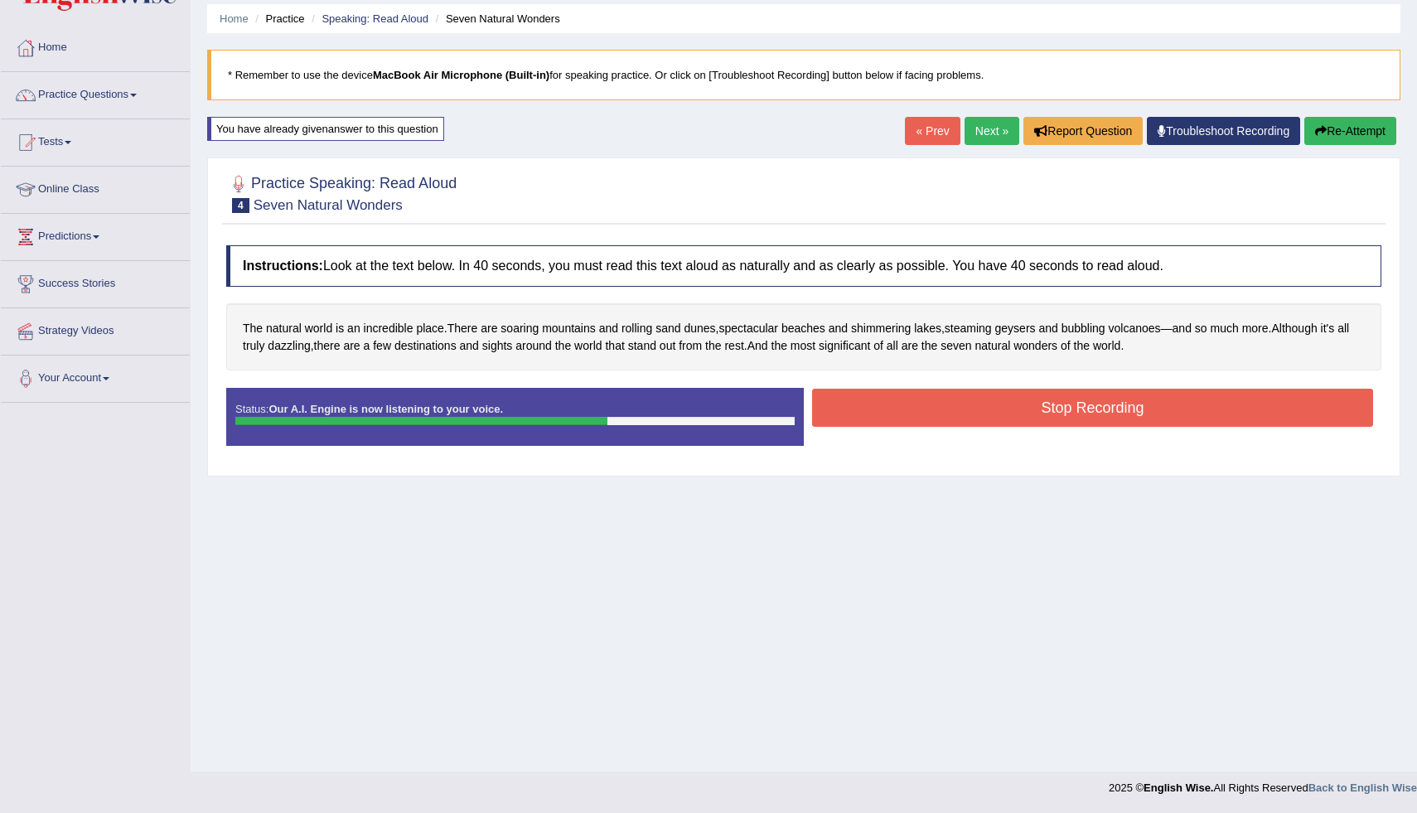
click at [1031, 415] on button "Stop Recording" at bounding box center [1092, 408] width 561 height 38
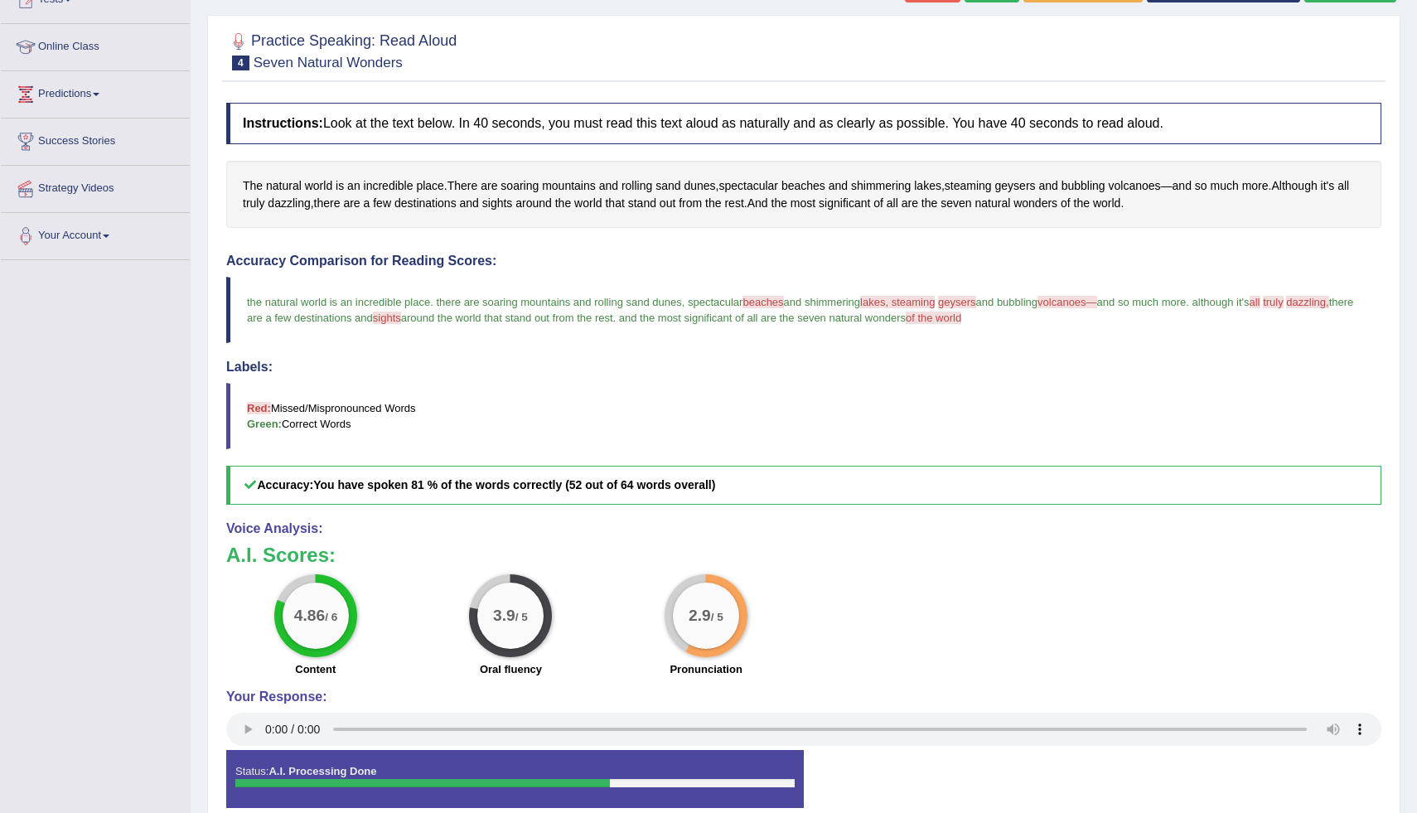
scroll to position [142, 0]
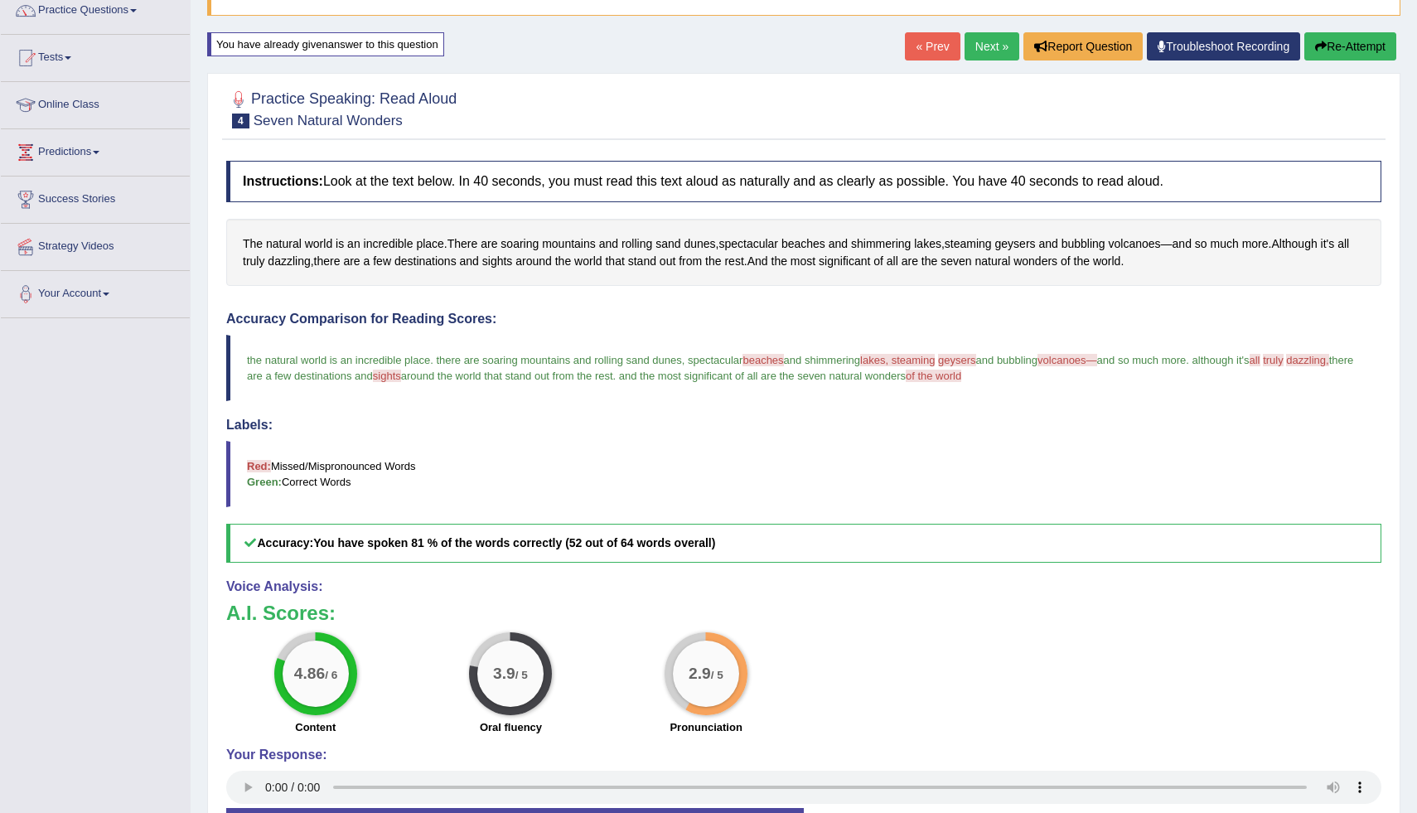
click at [1327, 51] on button "Re-Attempt" at bounding box center [1350, 46] width 92 height 28
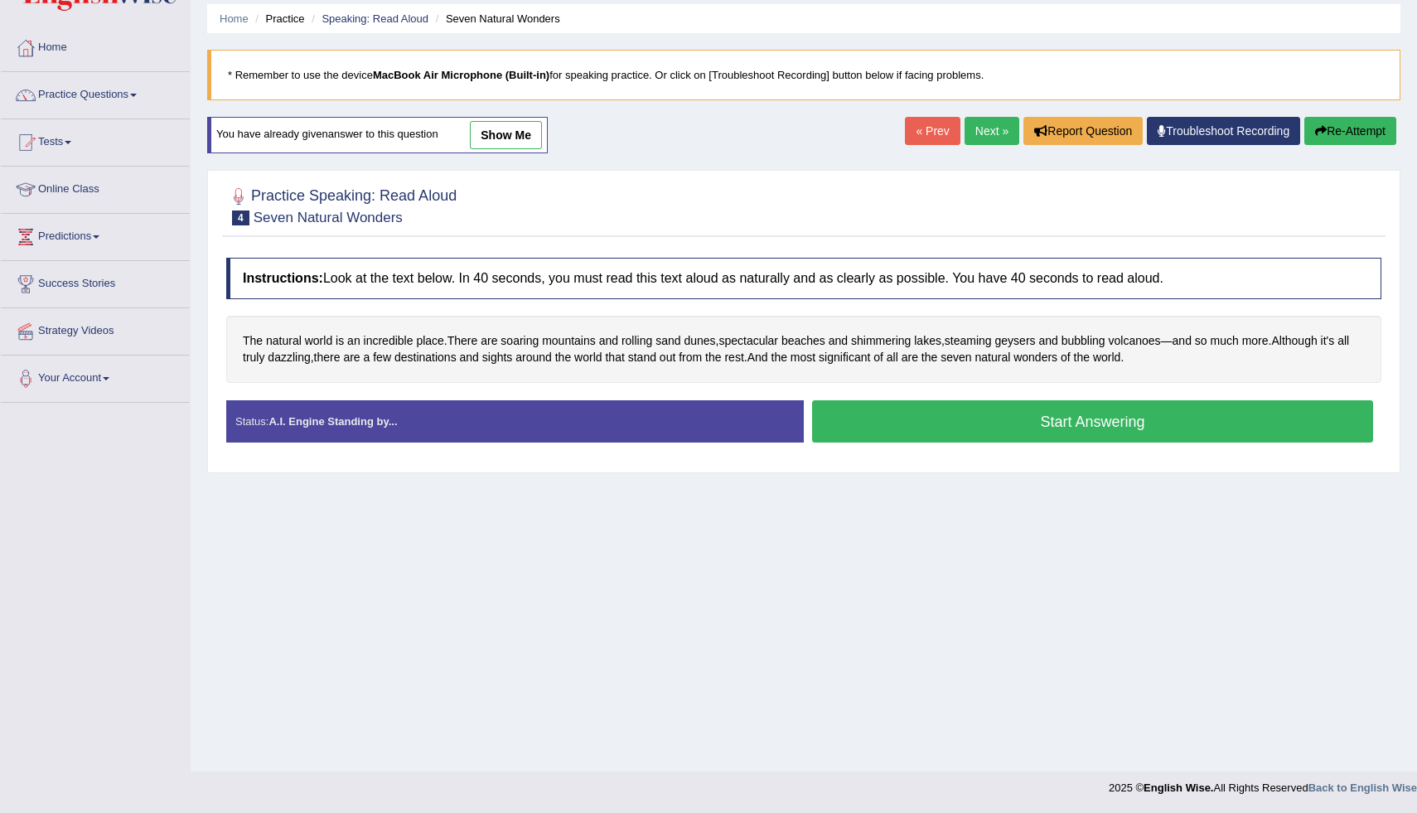
click at [1095, 431] on button "Start Answering" at bounding box center [1092, 421] width 561 height 42
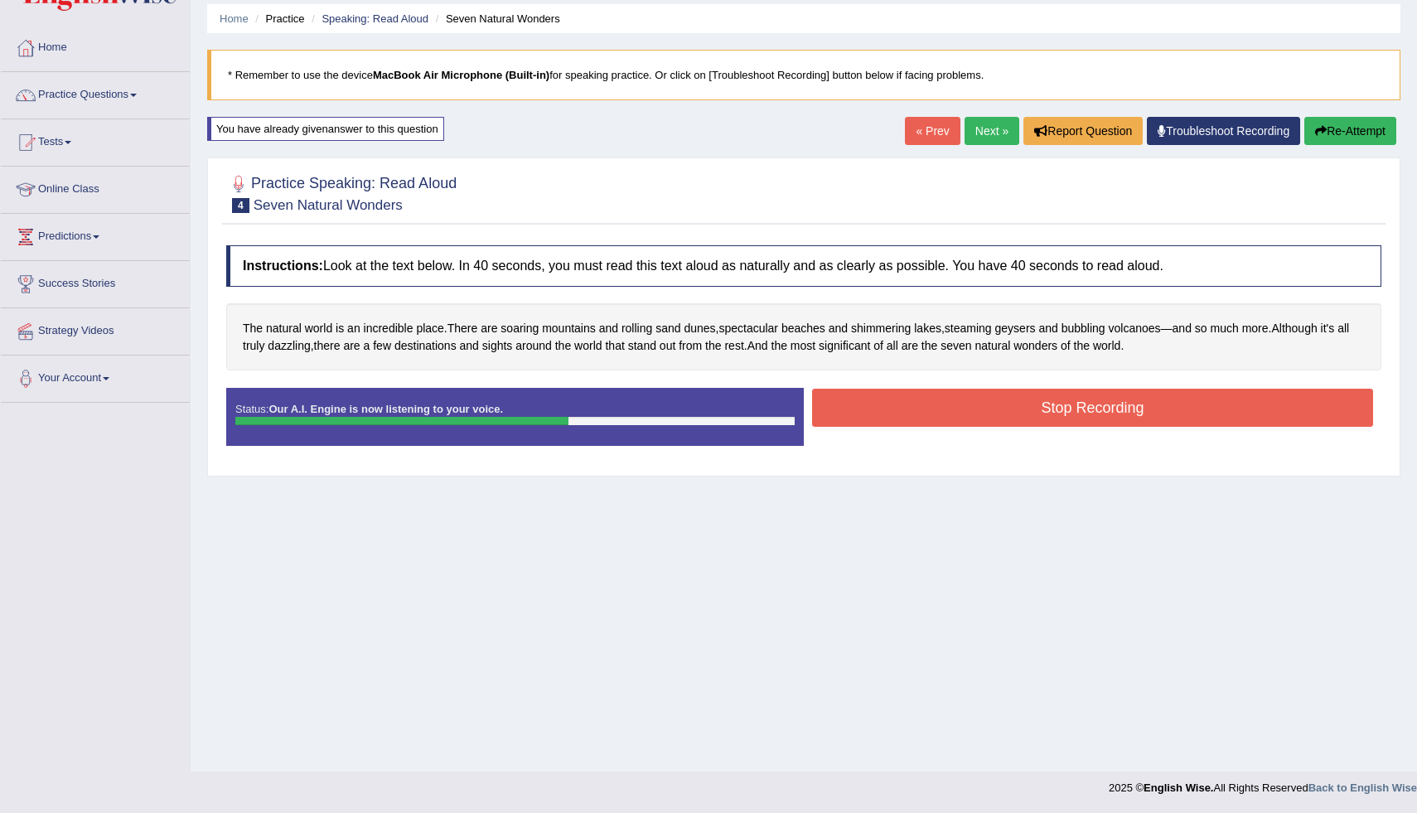
click at [1044, 389] on button "Stop Recording" at bounding box center [1092, 408] width 561 height 38
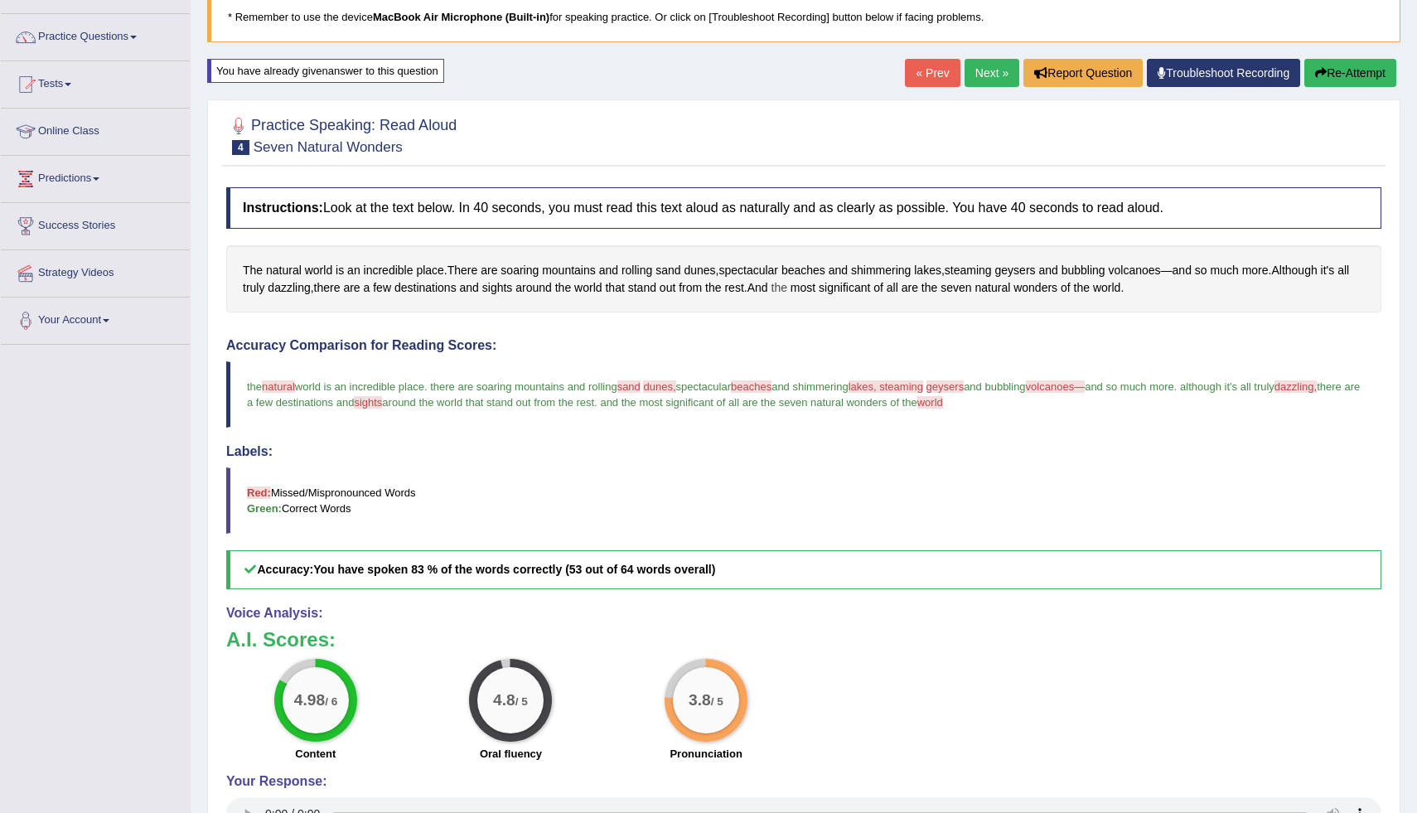
scroll to position [109, 0]
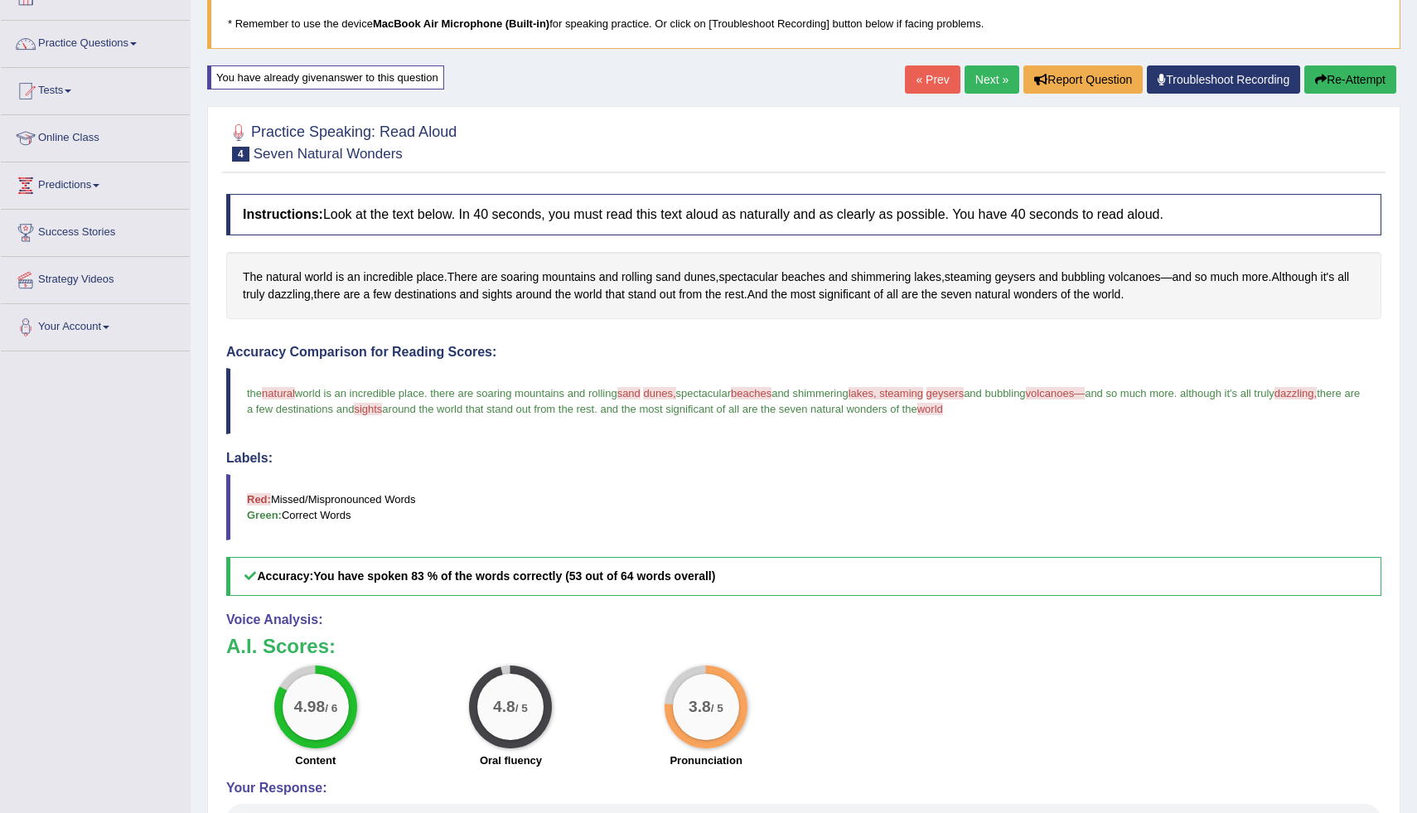
click at [1357, 87] on button "Re-Attempt" at bounding box center [1350, 79] width 92 height 28
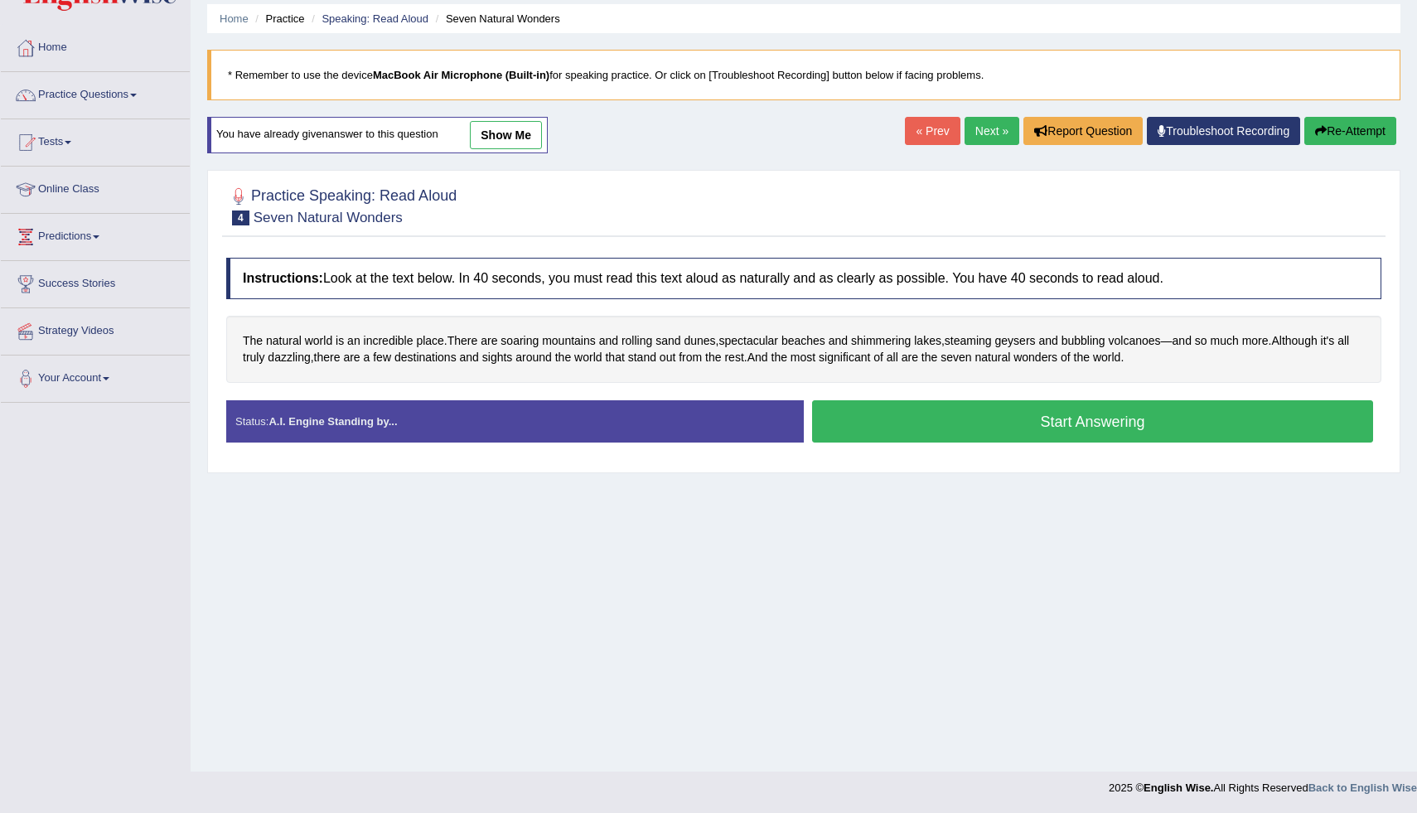
click at [929, 419] on button "Start Answering" at bounding box center [1092, 421] width 561 height 42
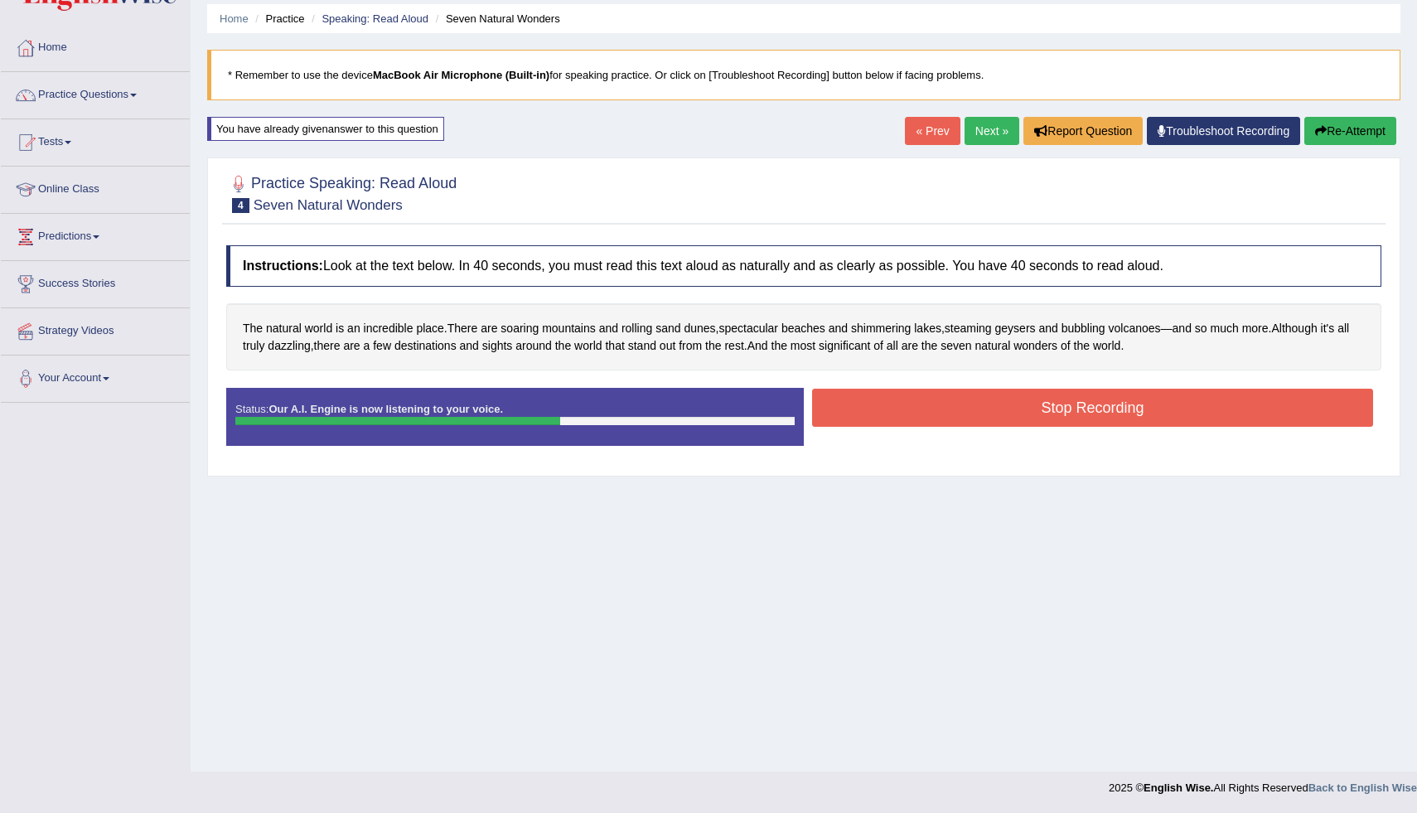
click at [1039, 406] on button "Stop Recording" at bounding box center [1092, 408] width 561 height 38
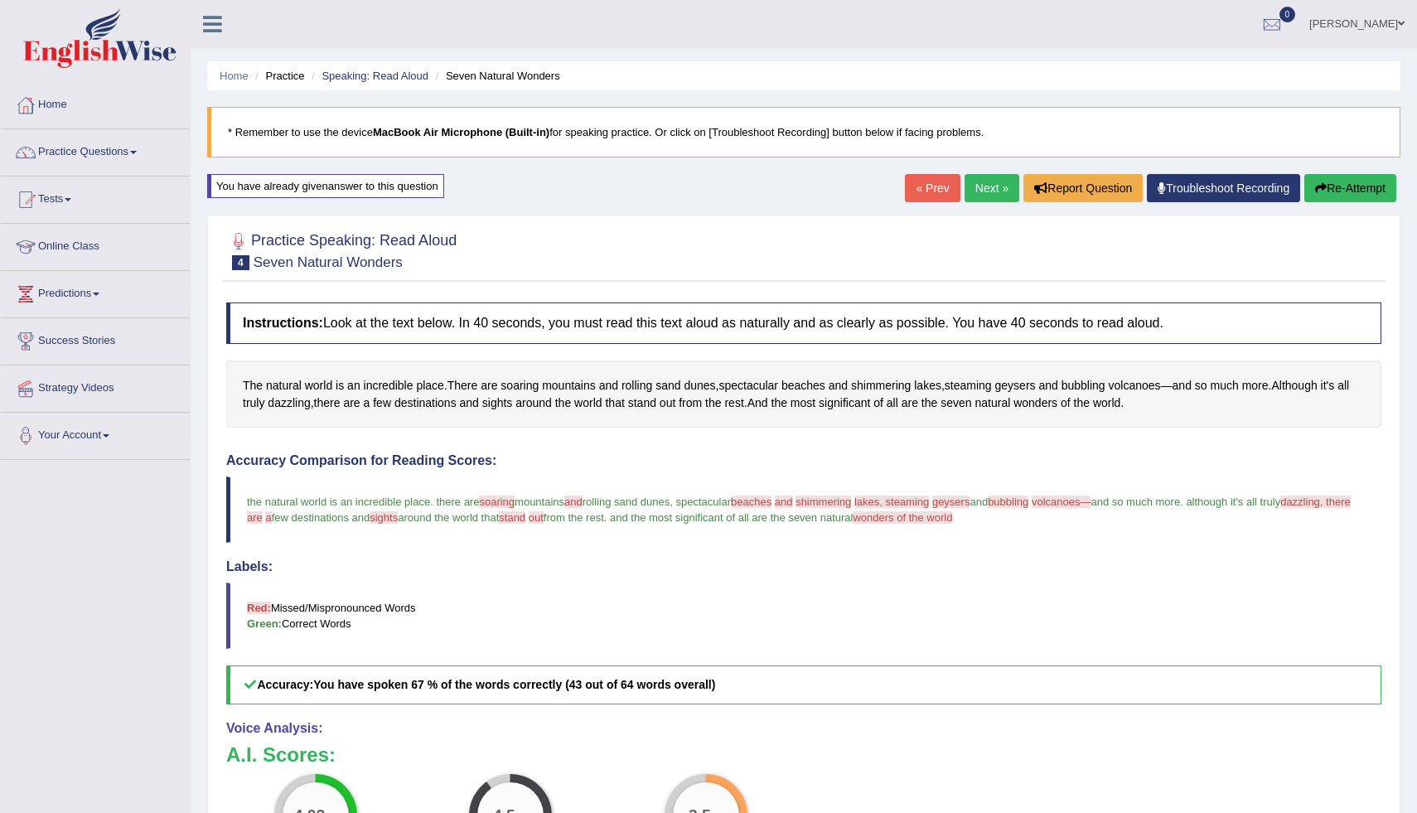
click at [1336, 193] on button "Re-Attempt" at bounding box center [1350, 188] width 92 height 28
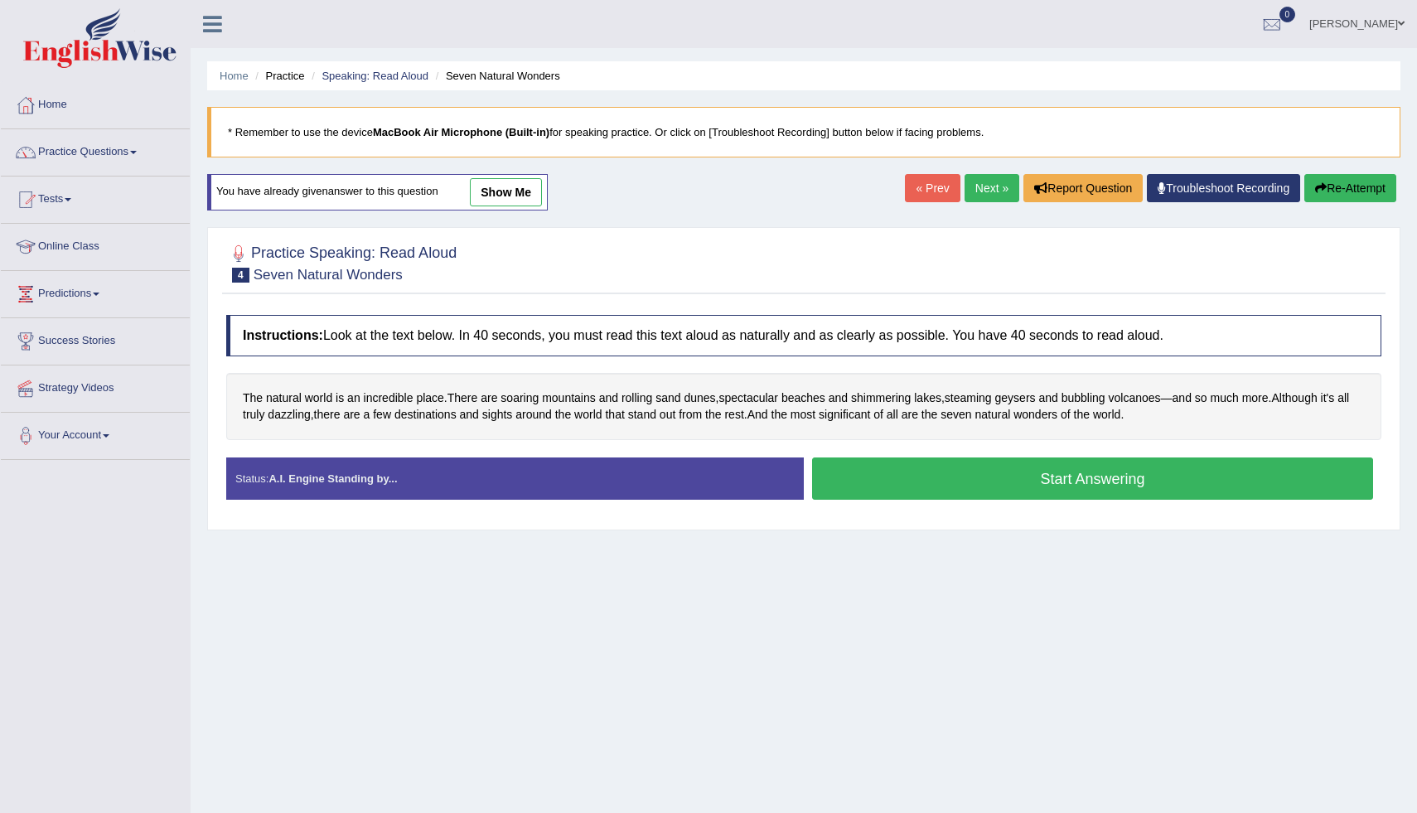
scroll to position [57, 0]
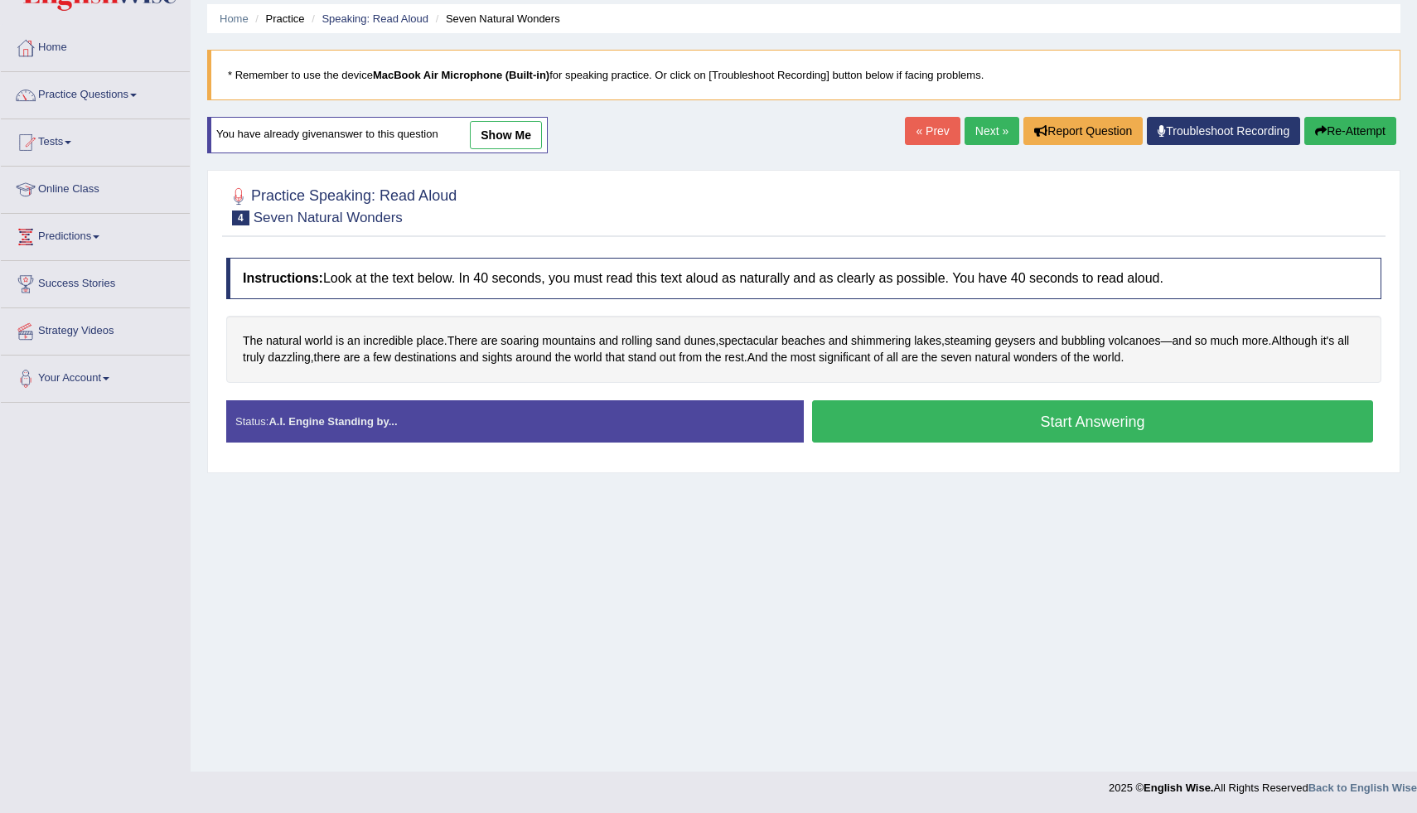
click at [924, 411] on button "Start Answering" at bounding box center [1092, 421] width 561 height 42
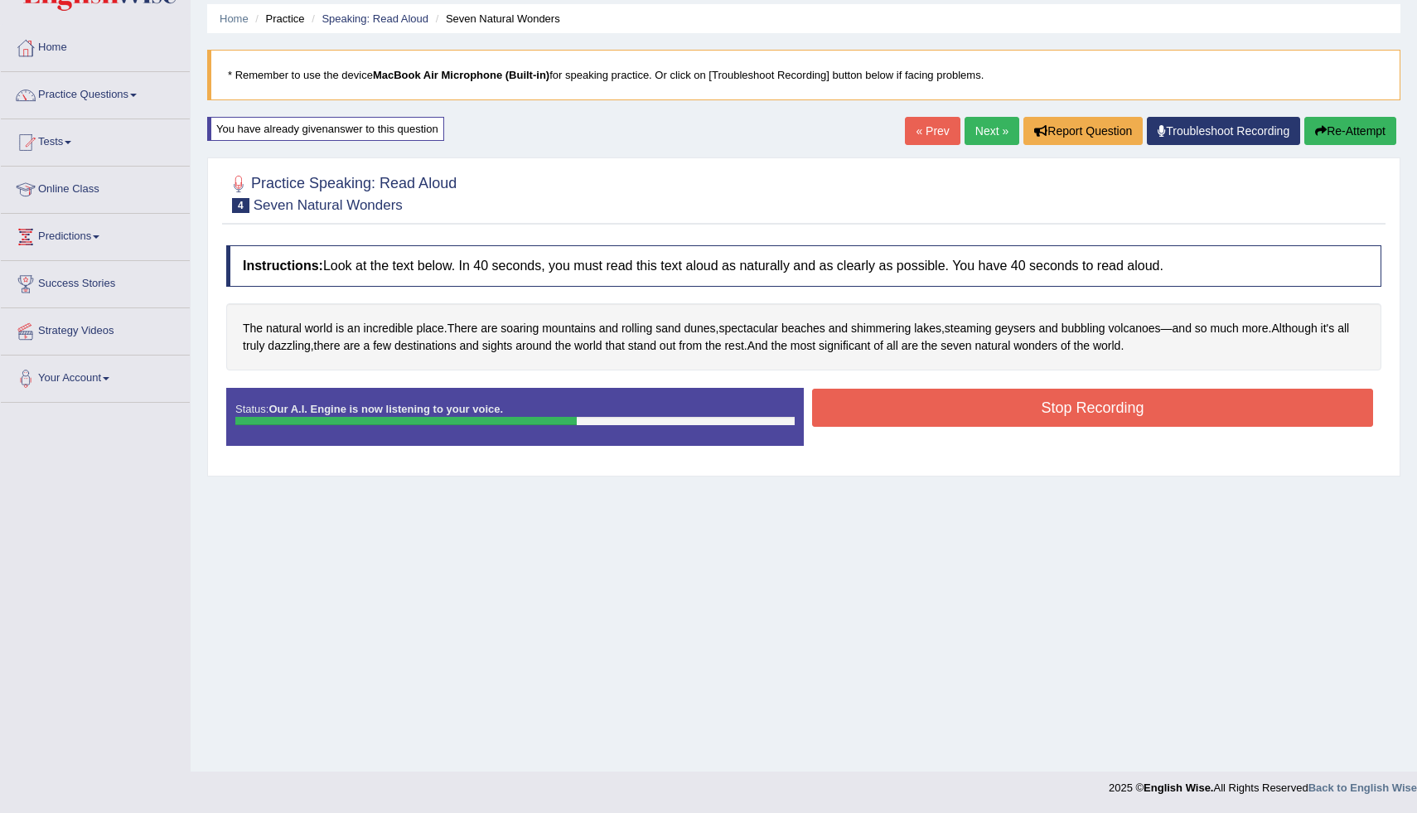
click at [981, 408] on button "Stop Recording" at bounding box center [1092, 408] width 561 height 38
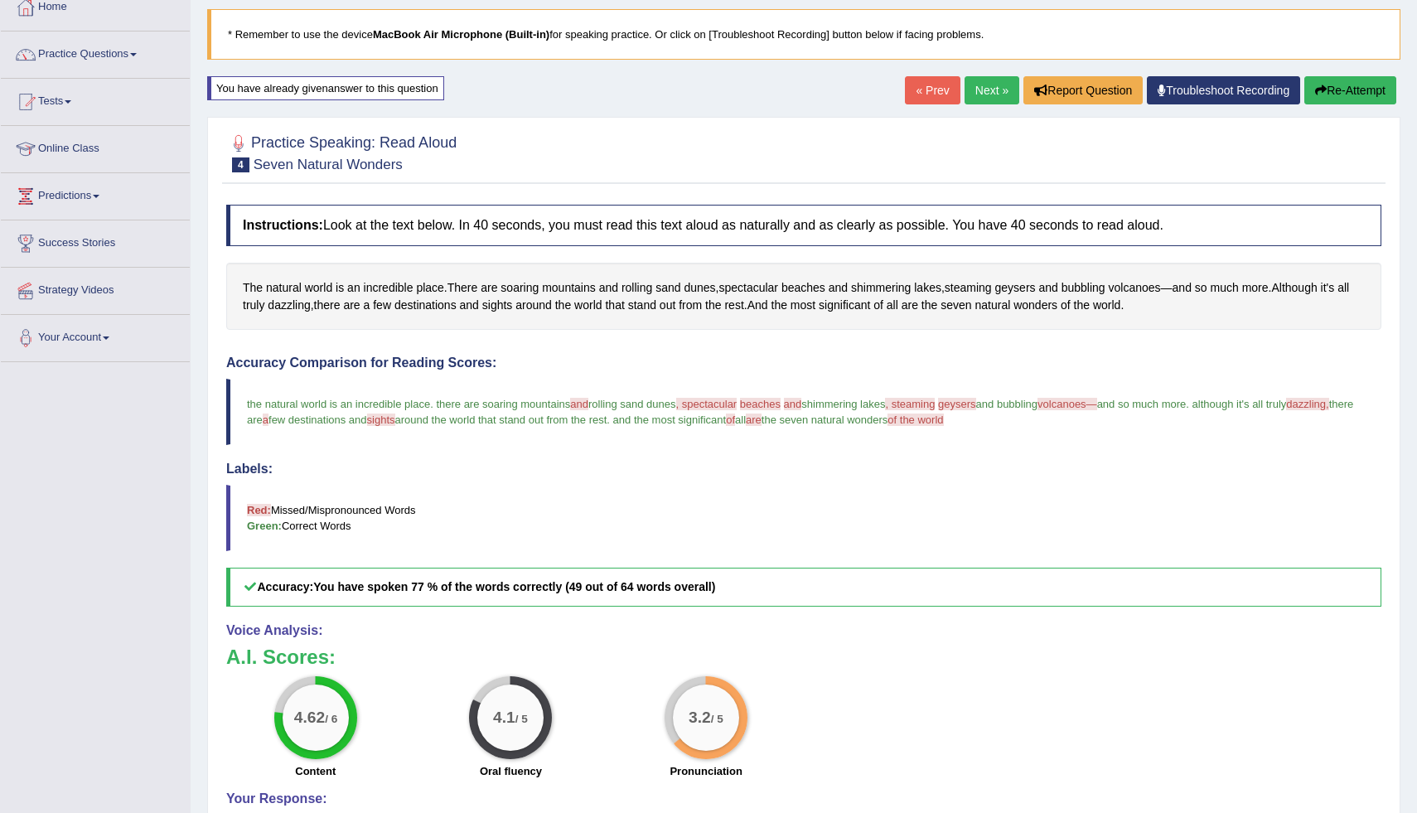
scroll to position [19, 0]
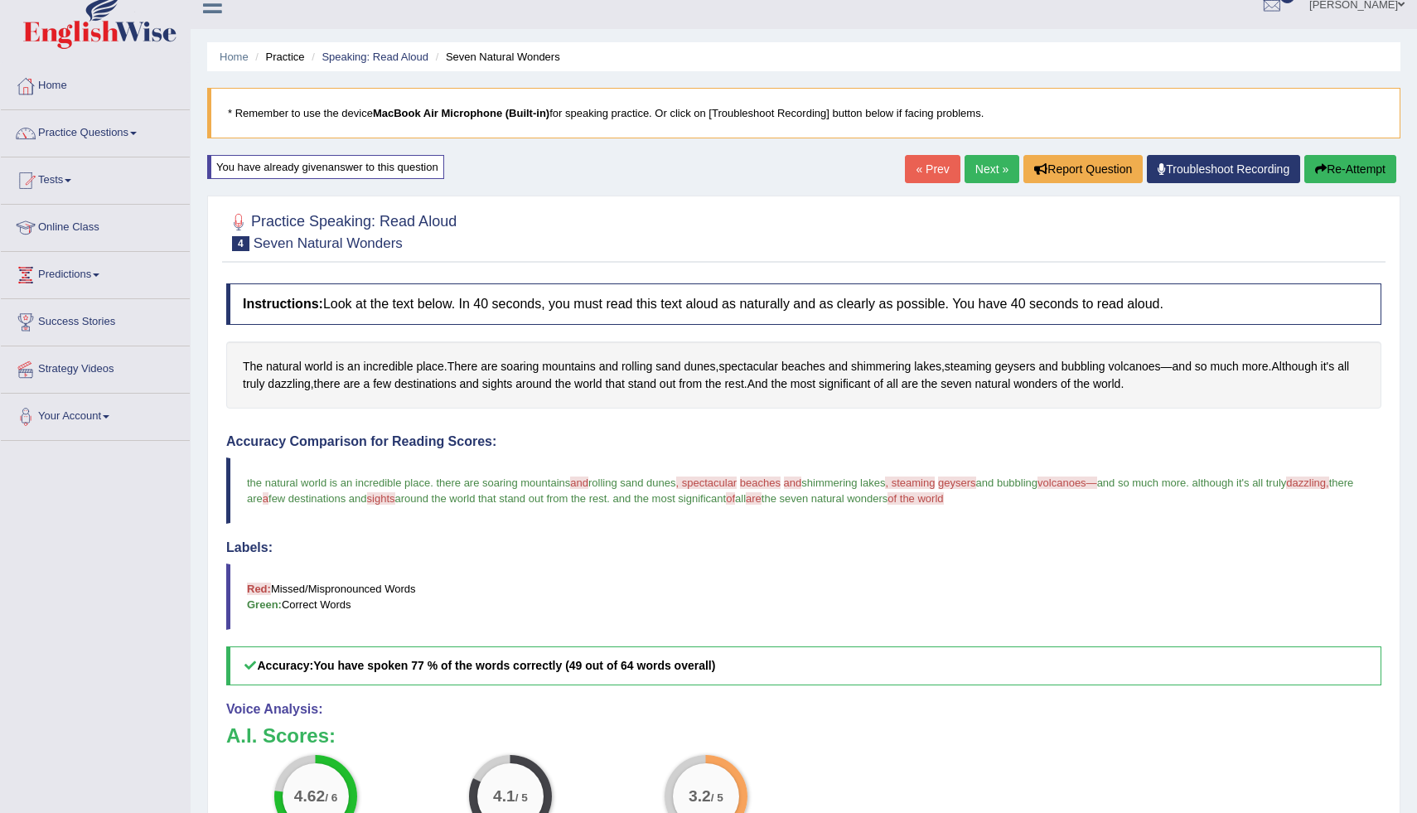
click at [1097, 482] on span "volcanoes—" at bounding box center [1067, 482] width 60 height 12
click at [1080, 520] on blockquote "the natural world is an incredible place . there are soaring mountains and roll…" at bounding box center [803, 490] width 1155 height 66
click at [981, 175] on link "Next »" at bounding box center [991, 169] width 55 height 28
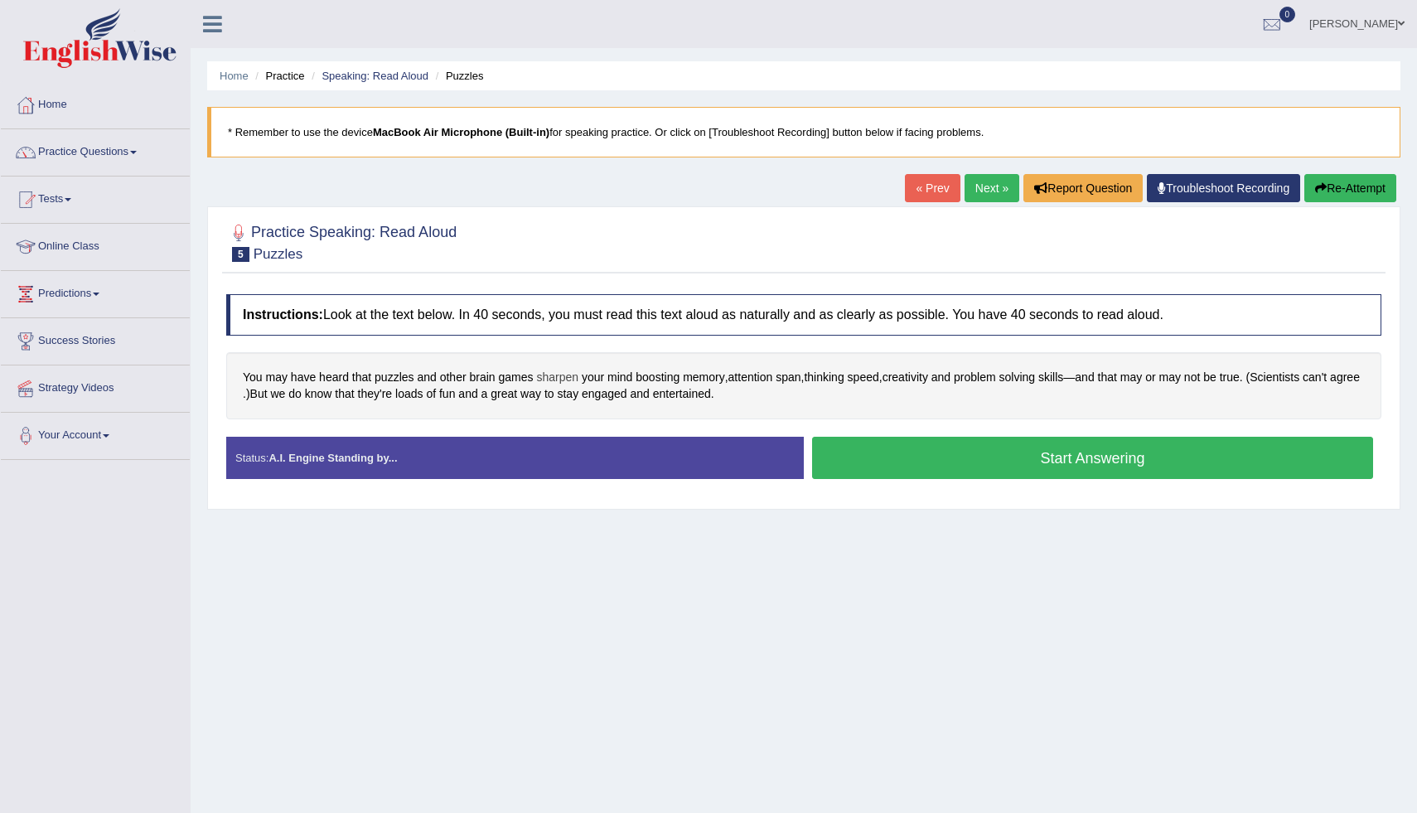
click at [578, 380] on span "sharpen" at bounding box center [557, 377] width 42 height 17
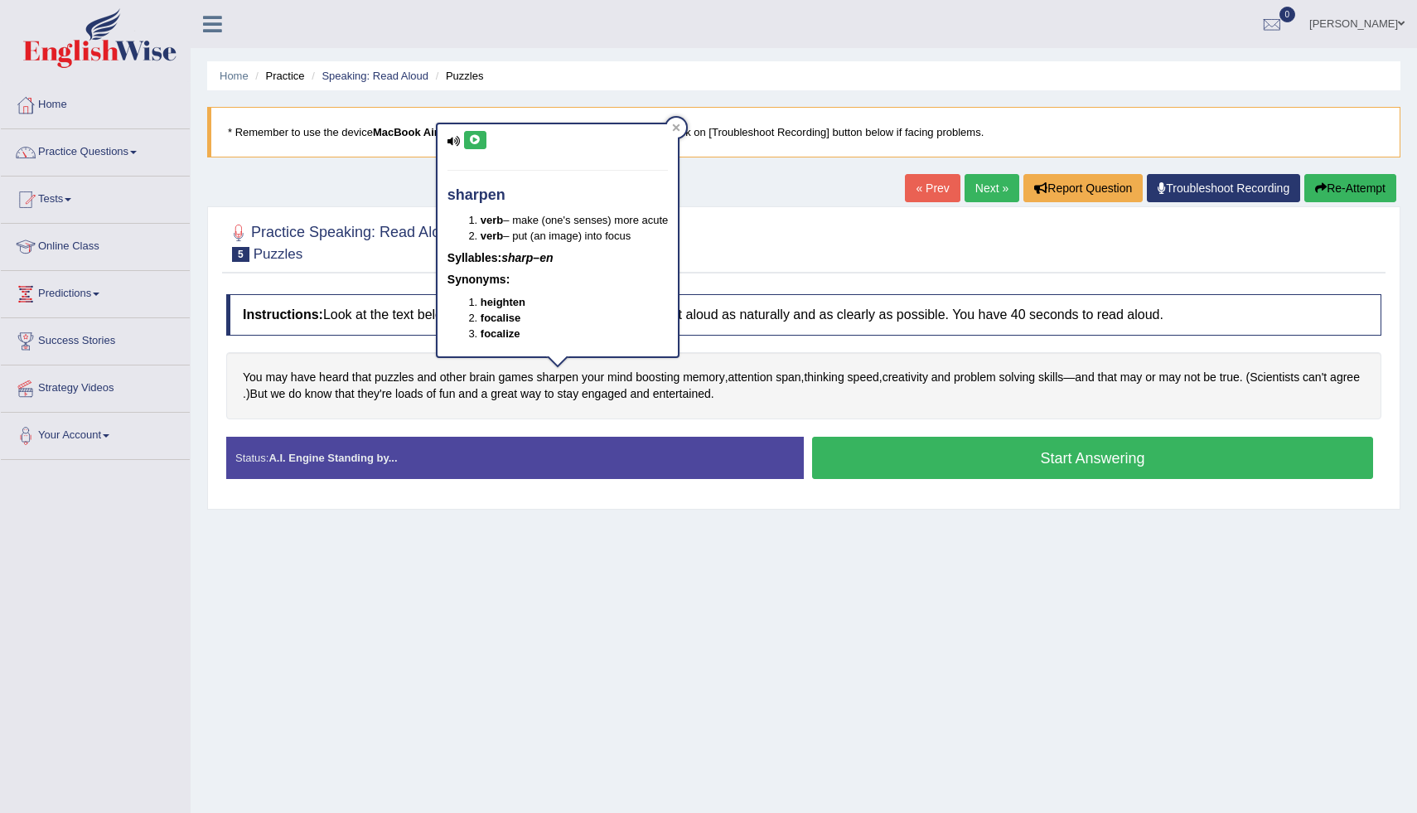
click at [480, 143] on icon at bounding box center [475, 140] width 12 height 10
click at [685, 125] on div at bounding box center [676, 128] width 20 height 20
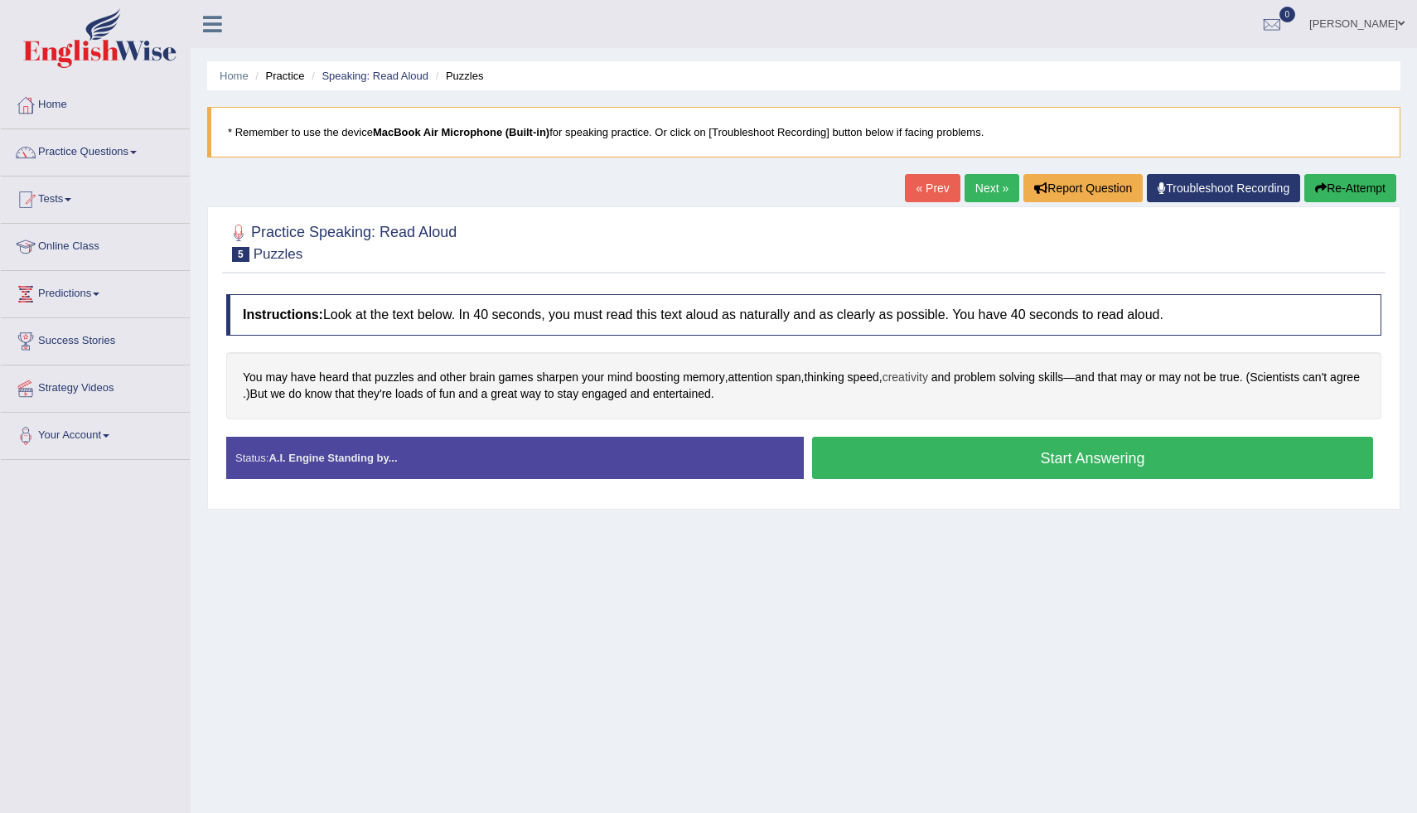
click at [921, 384] on span "creativity" at bounding box center [905, 377] width 46 height 17
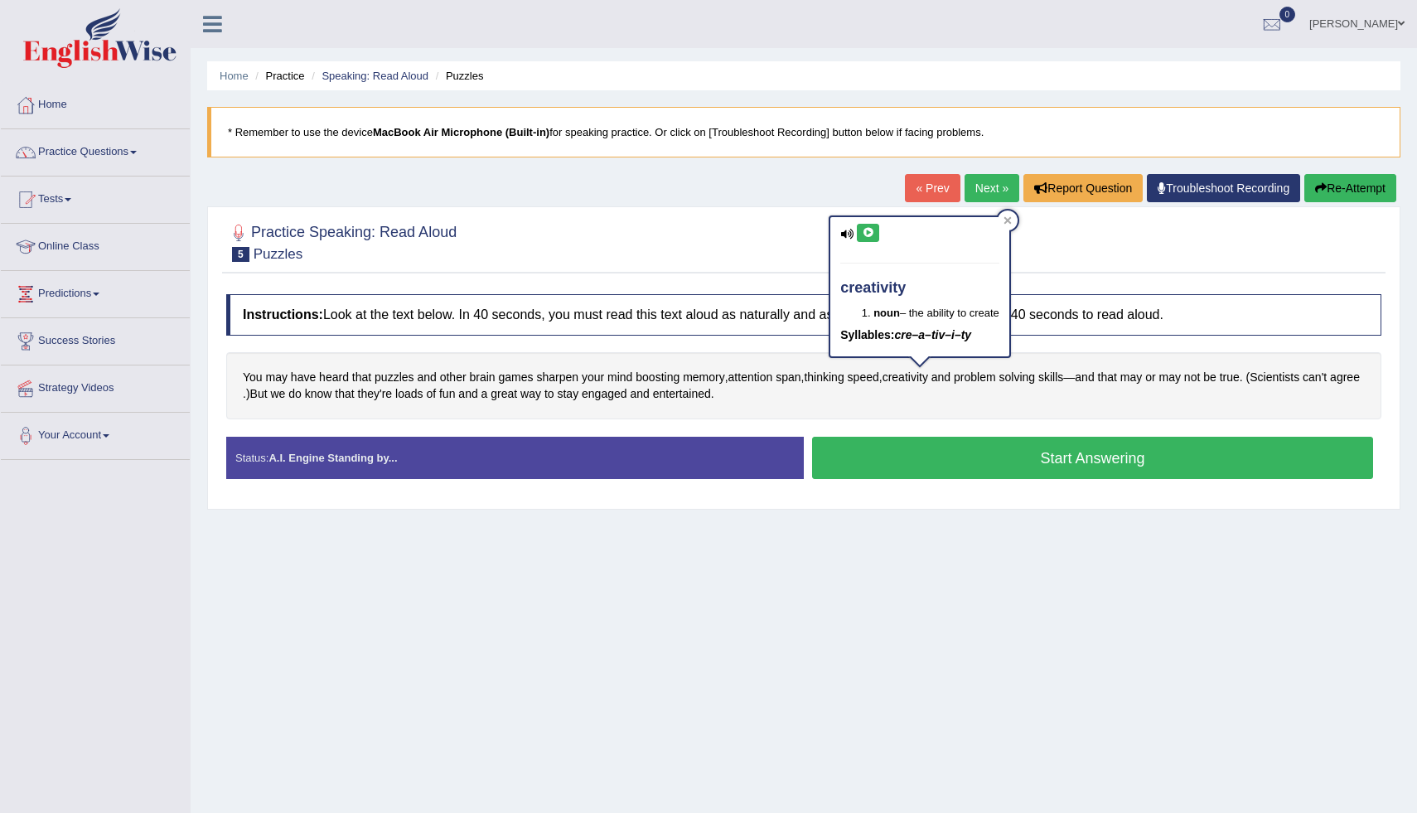
click at [869, 235] on icon at bounding box center [868, 233] width 12 height 10
click at [1016, 219] on div at bounding box center [1008, 220] width 20 height 20
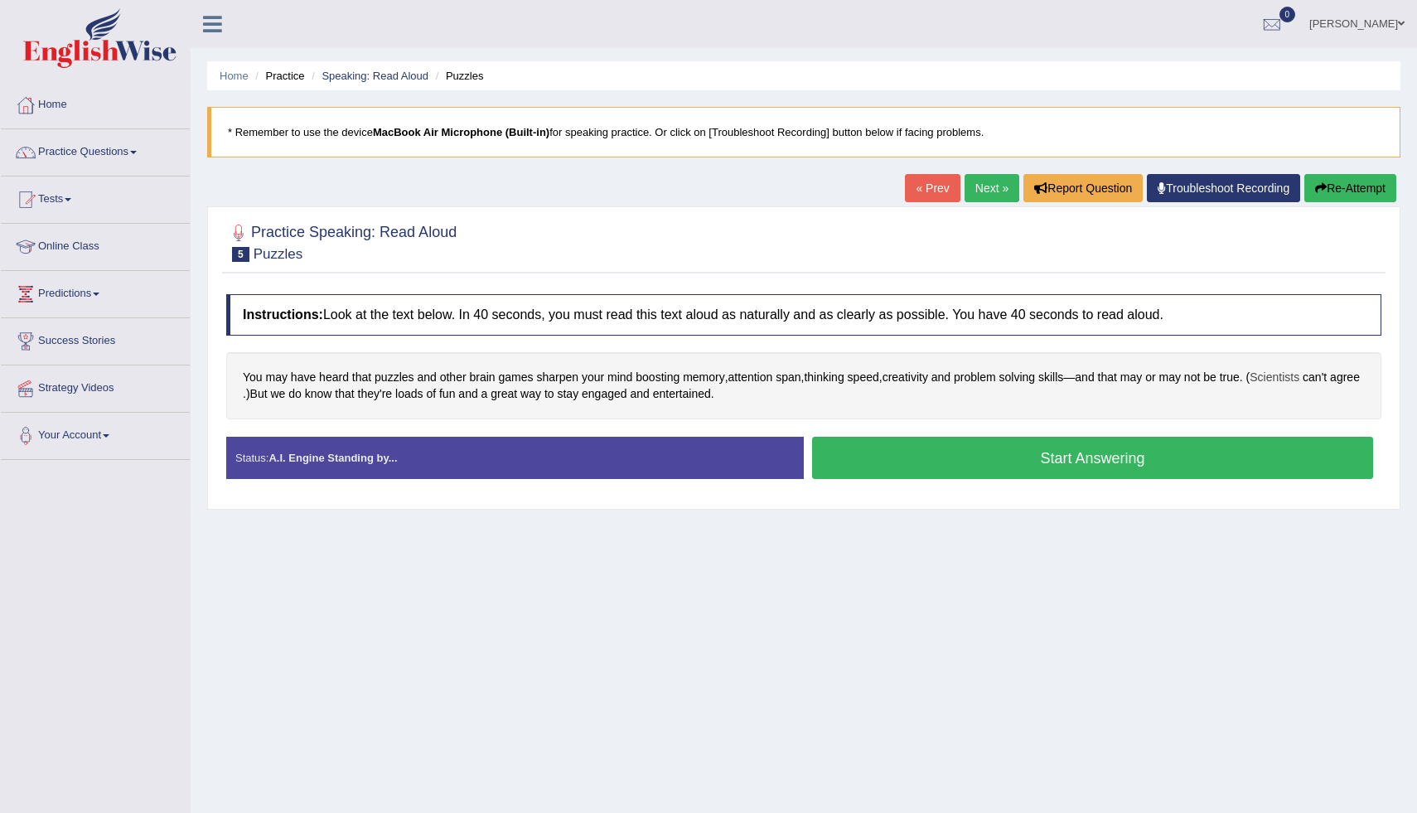
click at [1299, 380] on span "Scientists" at bounding box center [1274, 377] width 50 height 17
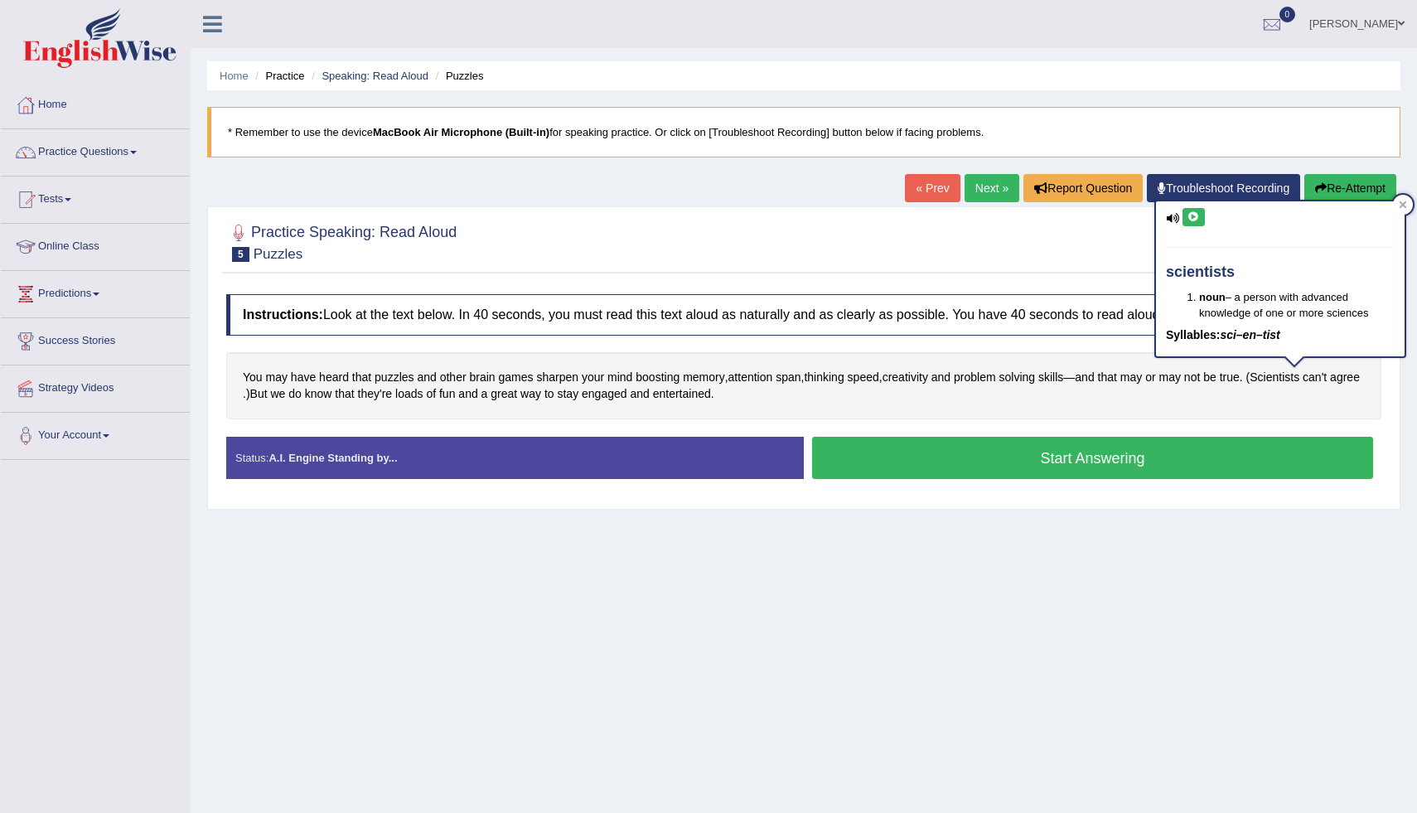
click at [1201, 225] on button at bounding box center [1193, 217] width 22 height 18
click at [1202, 220] on button at bounding box center [1193, 217] width 22 height 18
click at [1409, 204] on div at bounding box center [1403, 205] width 20 height 20
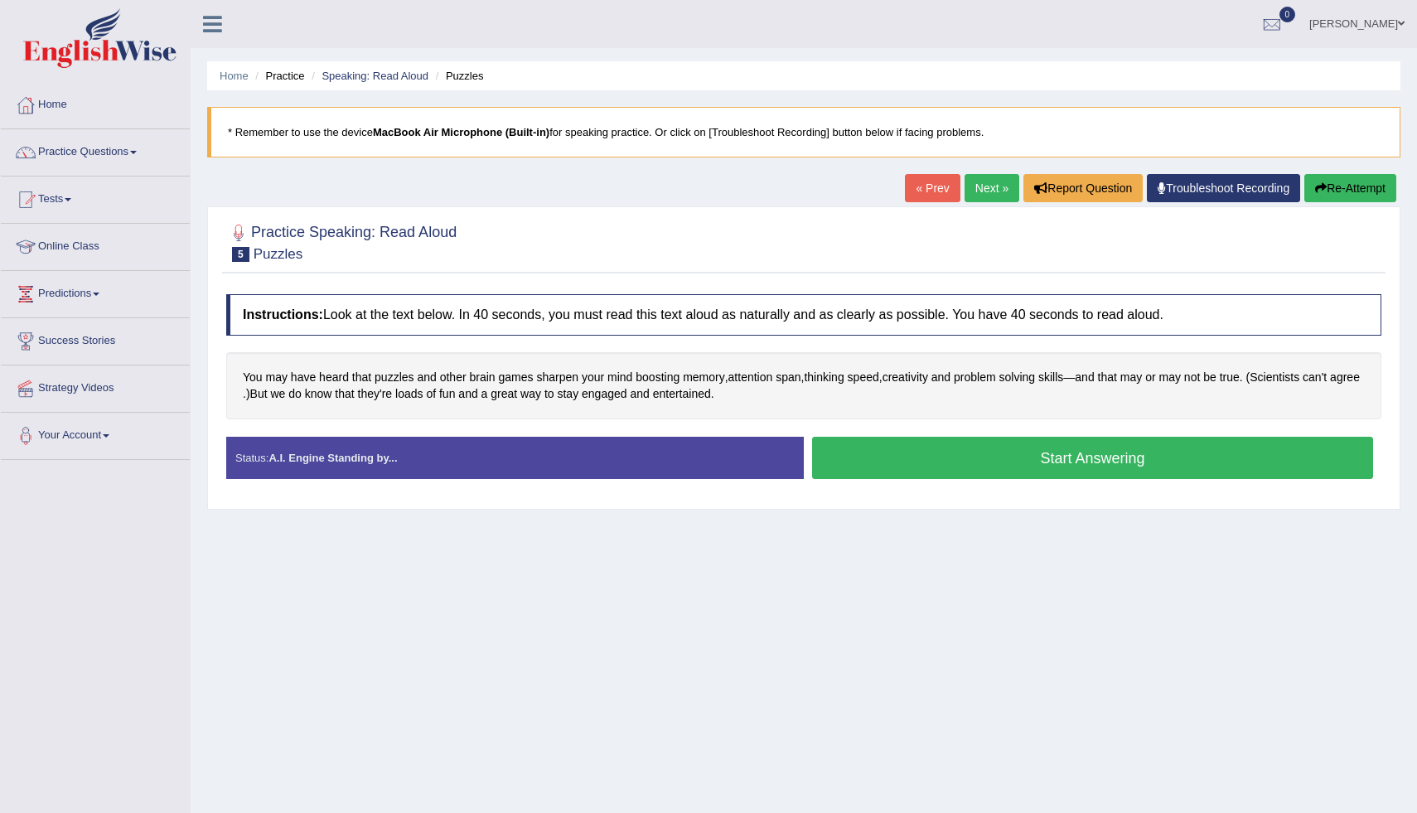
click at [1006, 470] on button "Start Answering" at bounding box center [1092, 458] width 561 height 42
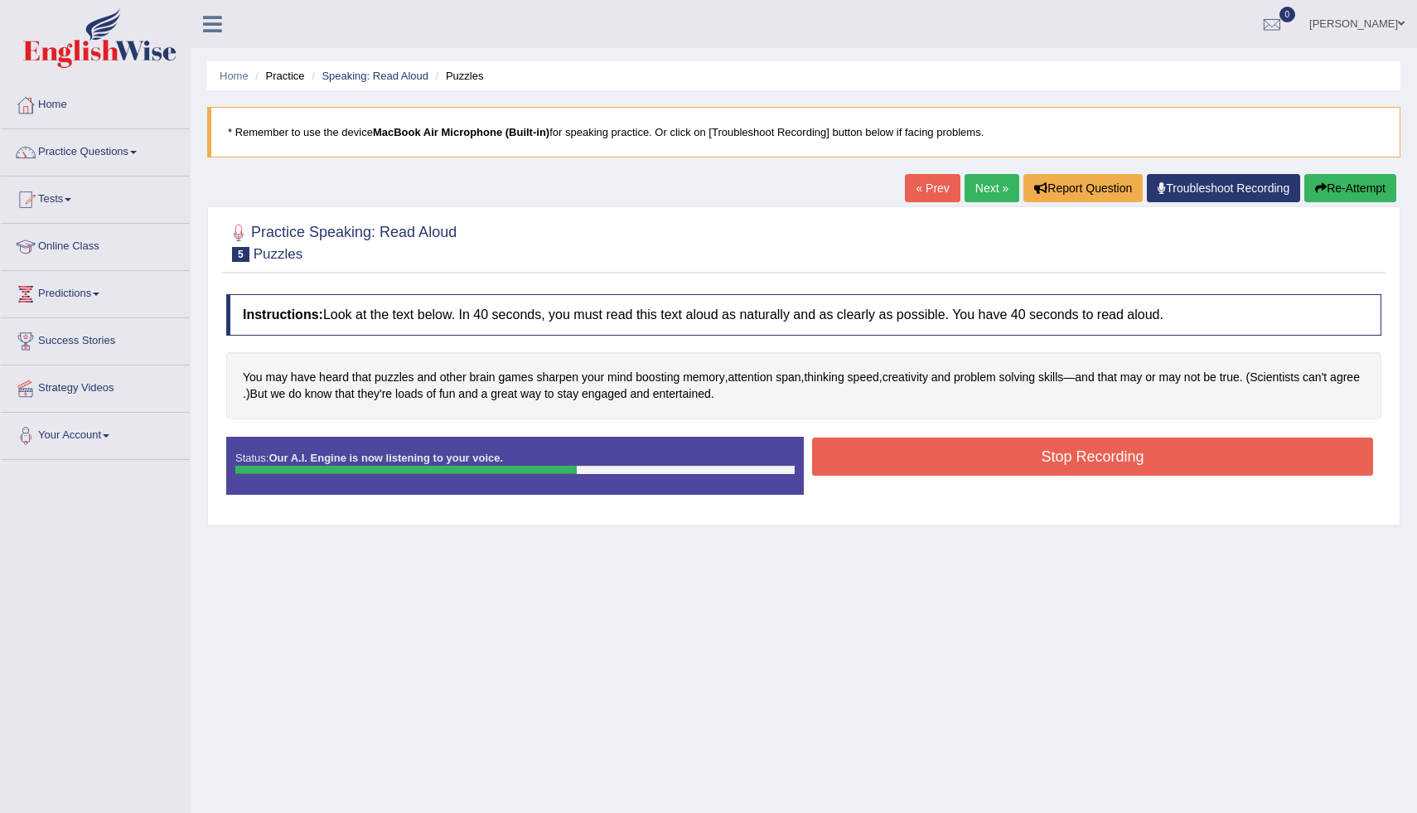
click at [899, 465] on button "Stop Recording" at bounding box center [1092, 456] width 561 height 38
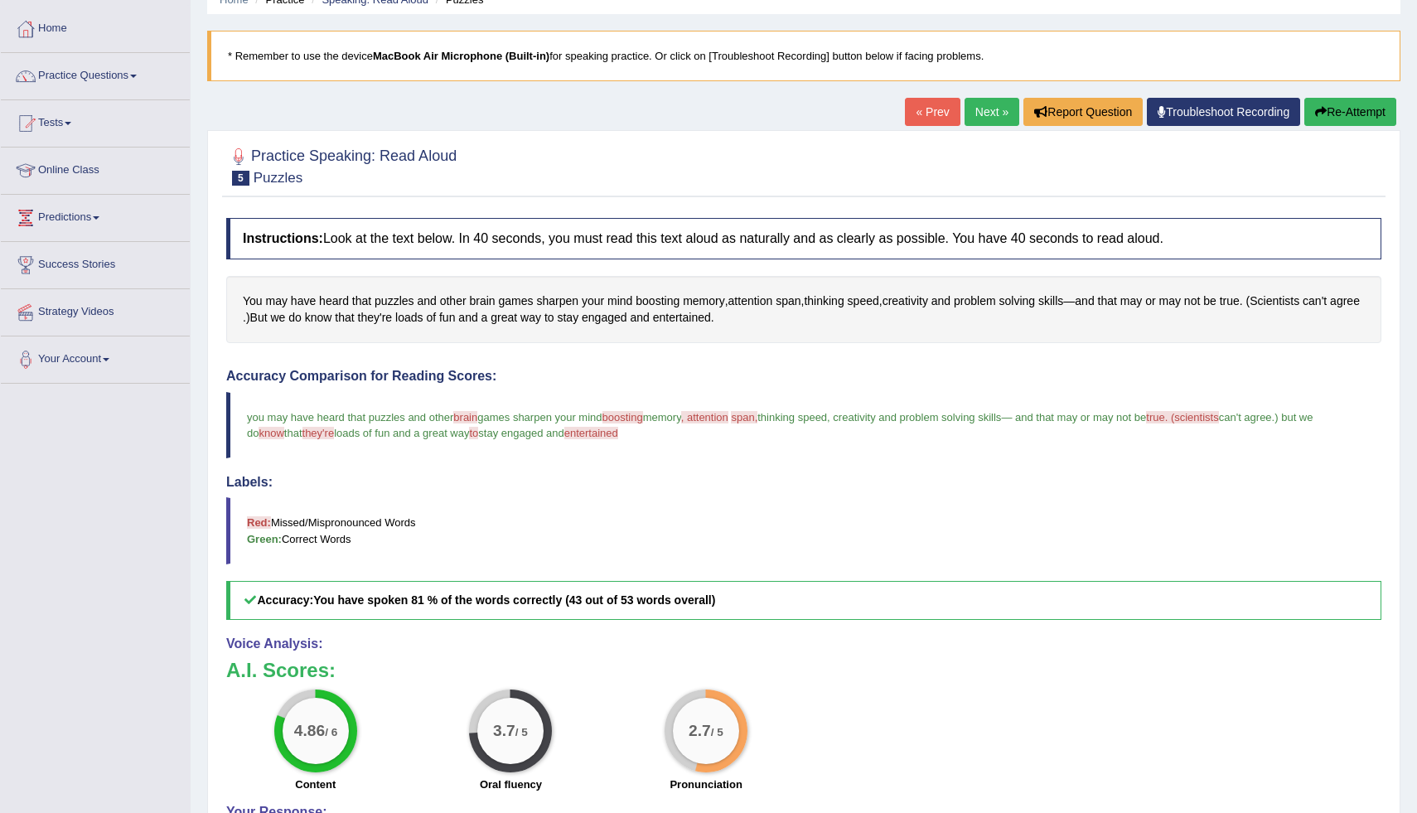
scroll to position [63, 0]
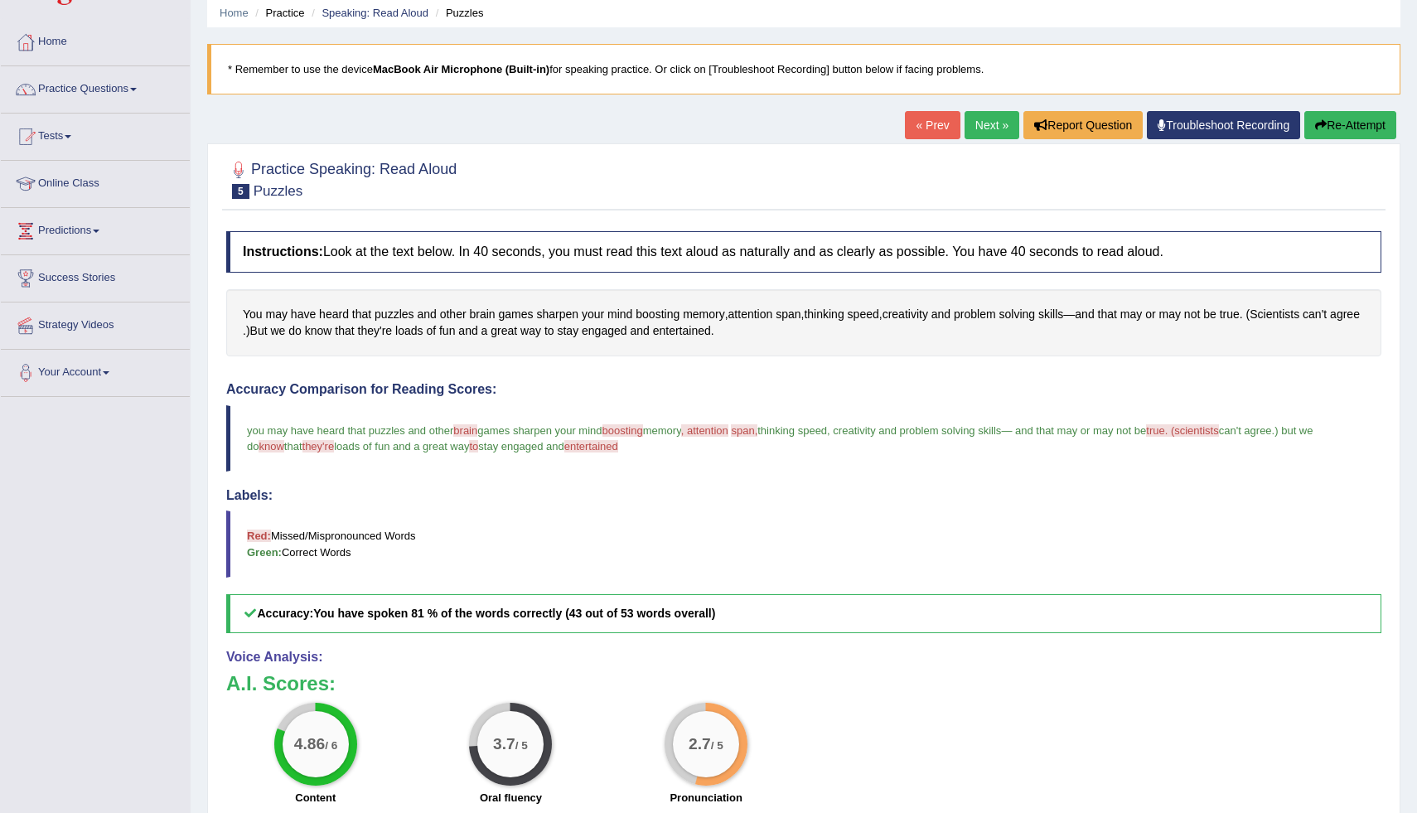
click at [1364, 126] on button "Re-Attempt" at bounding box center [1350, 125] width 92 height 28
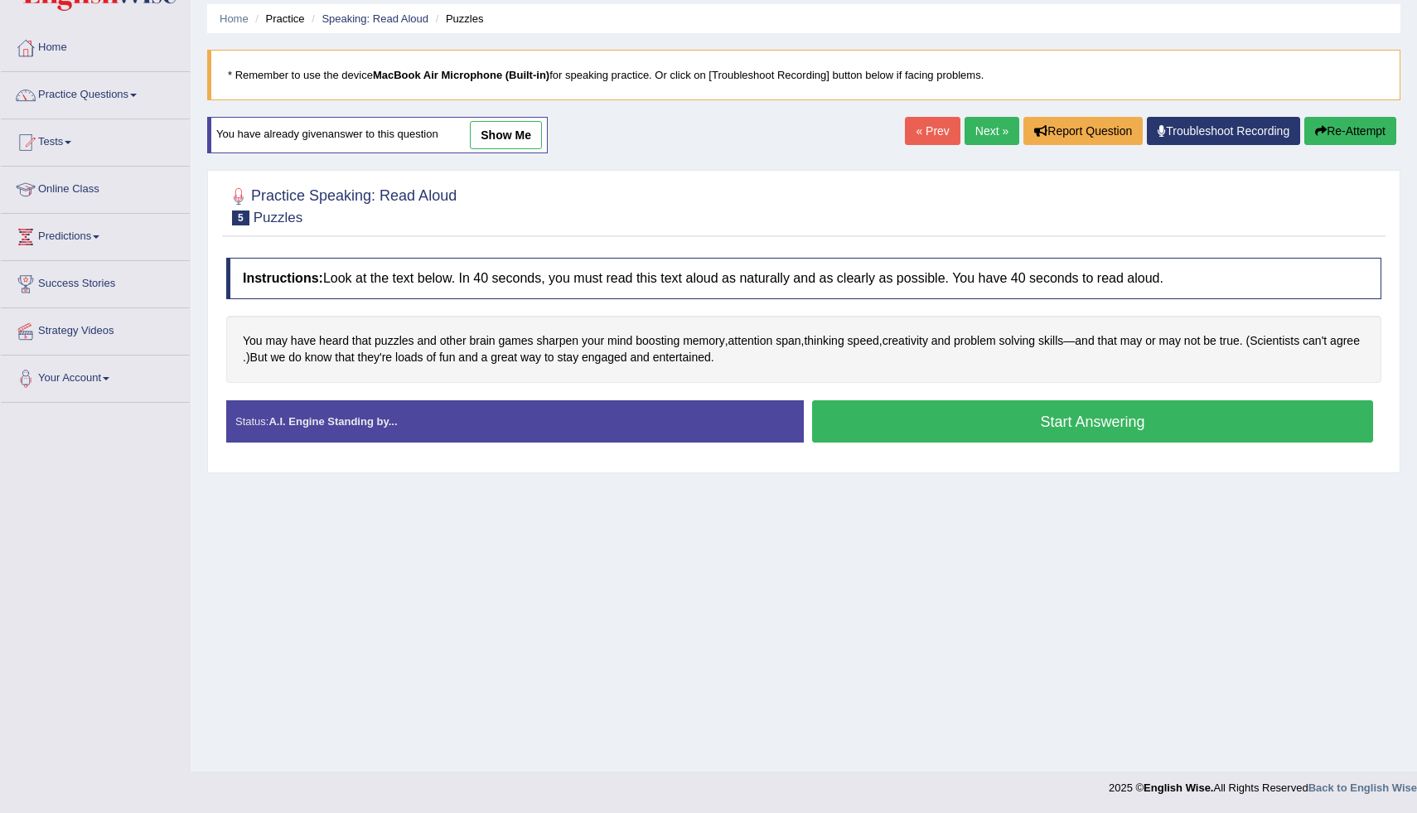
click at [937, 417] on button "Start Answering" at bounding box center [1092, 421] width 561 height 42
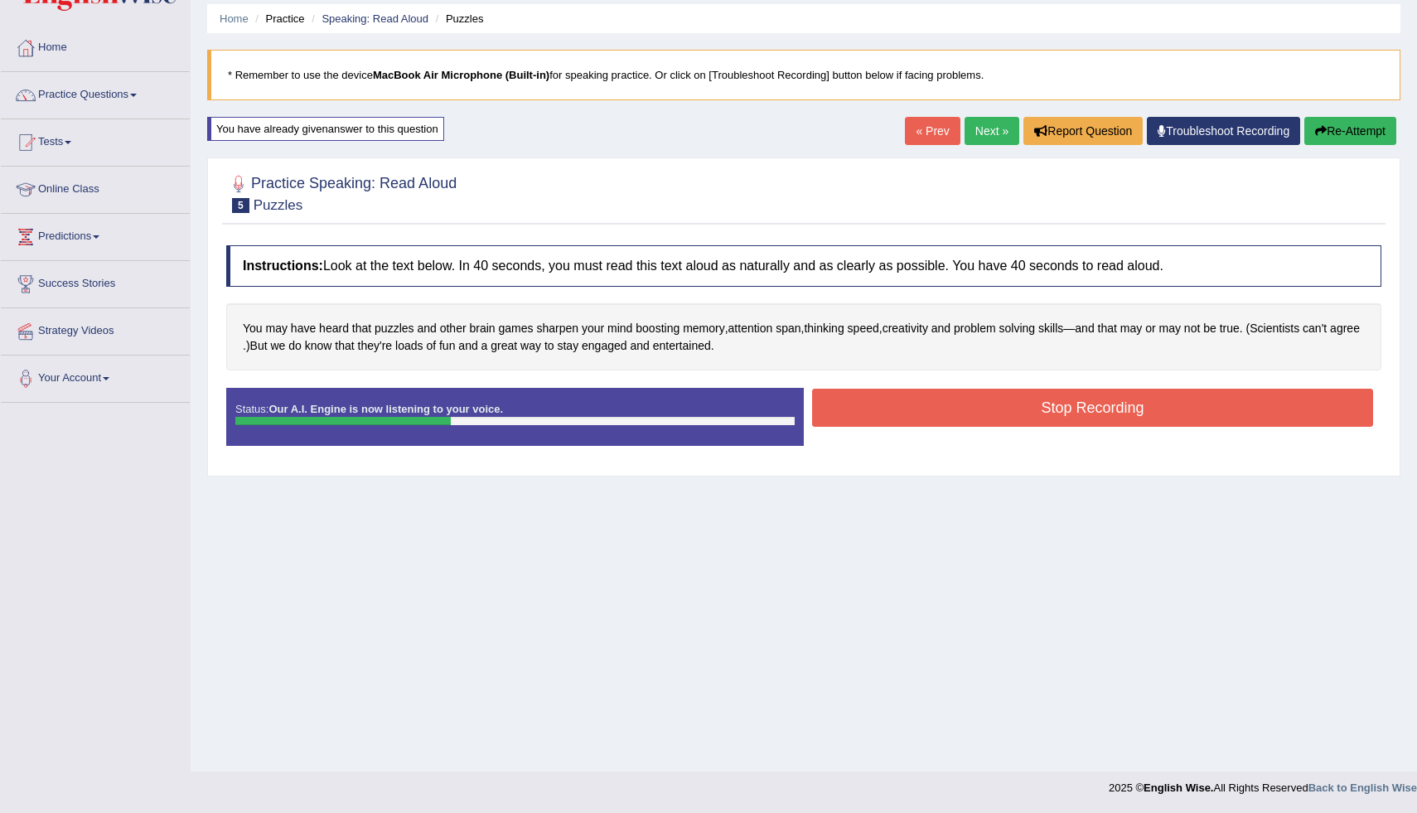
click at [893, 408] on button "Stop Recording" at bounding box center [1092, 408] width 561 height 38
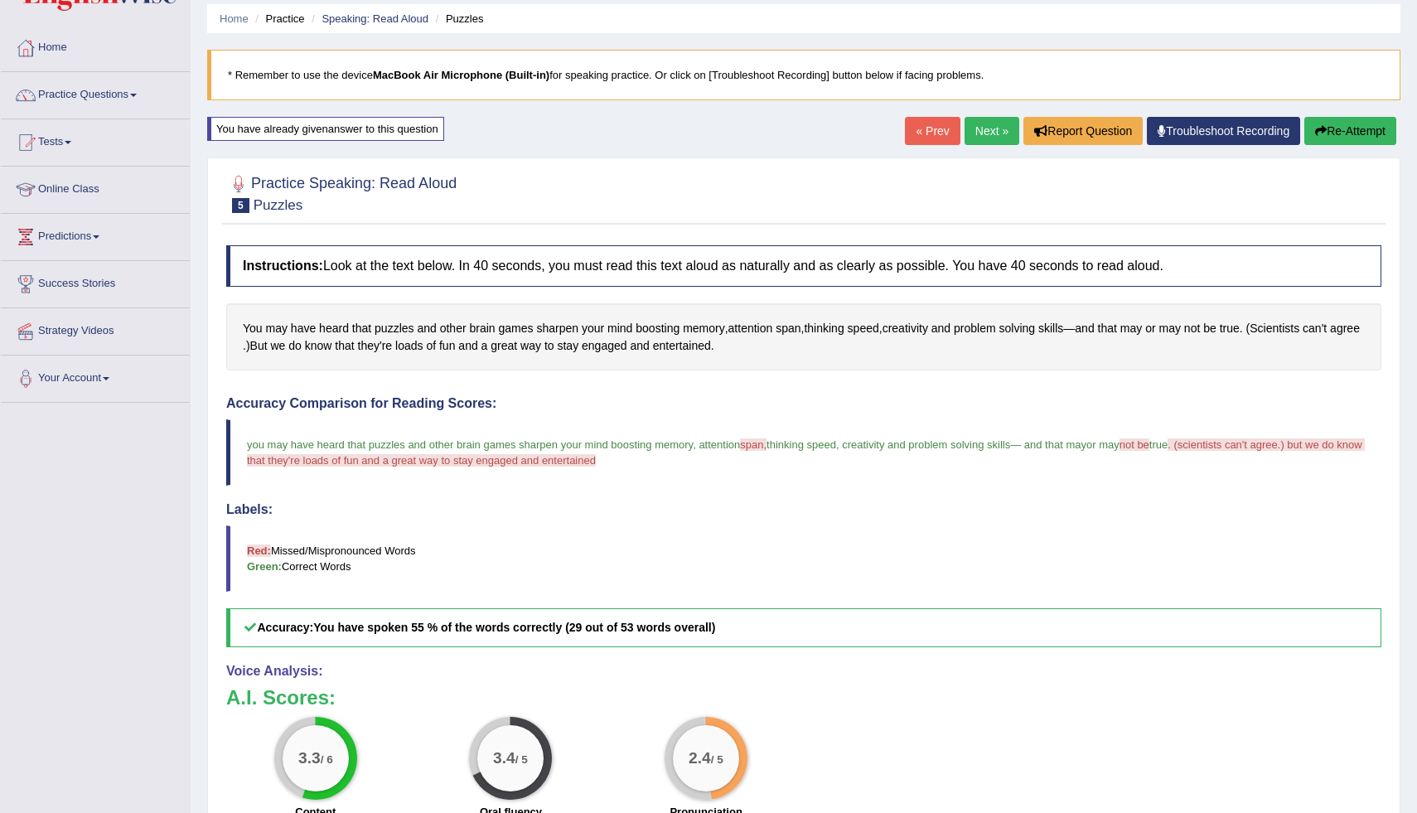
click at [1364, 133] on button "Re-Attempt" at bounding box center [1350, 131] width 92 height 28
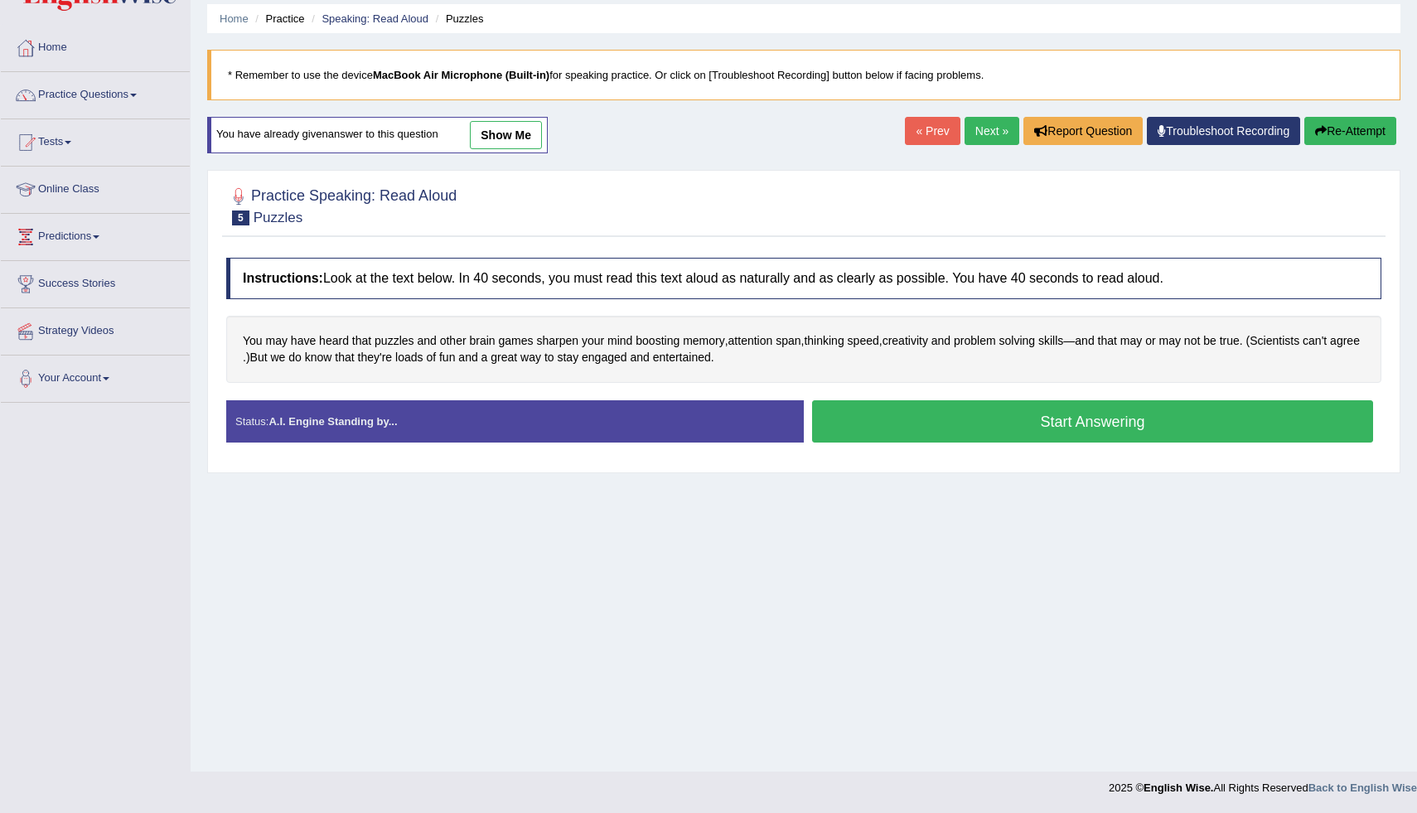
click at [1015, 432] on button "Start Answering" at bounding box center [1092, 421] width 561 height 42
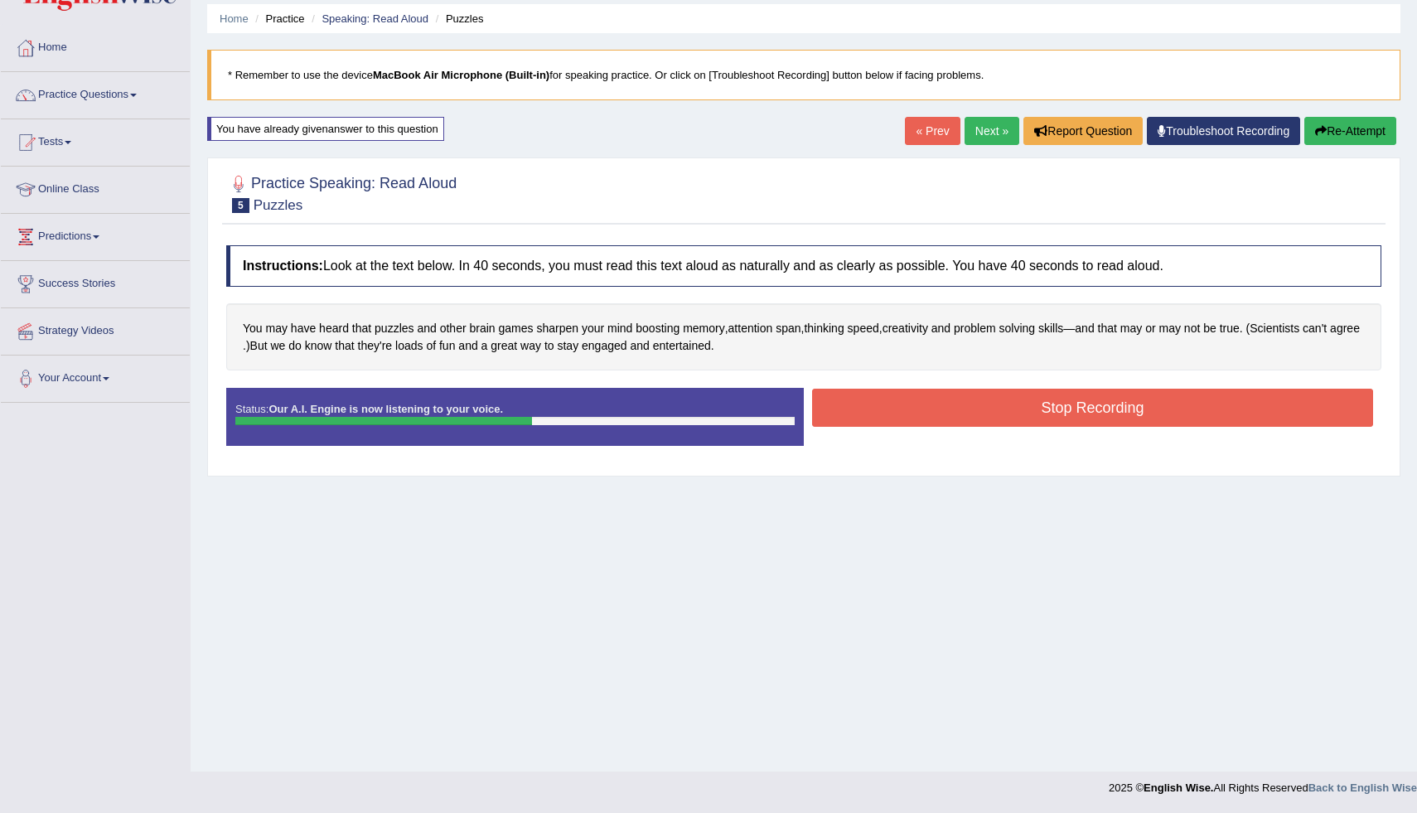
click at [943, 126] on link "« Prev" at bounding box center [932, 131] width 55 height 28
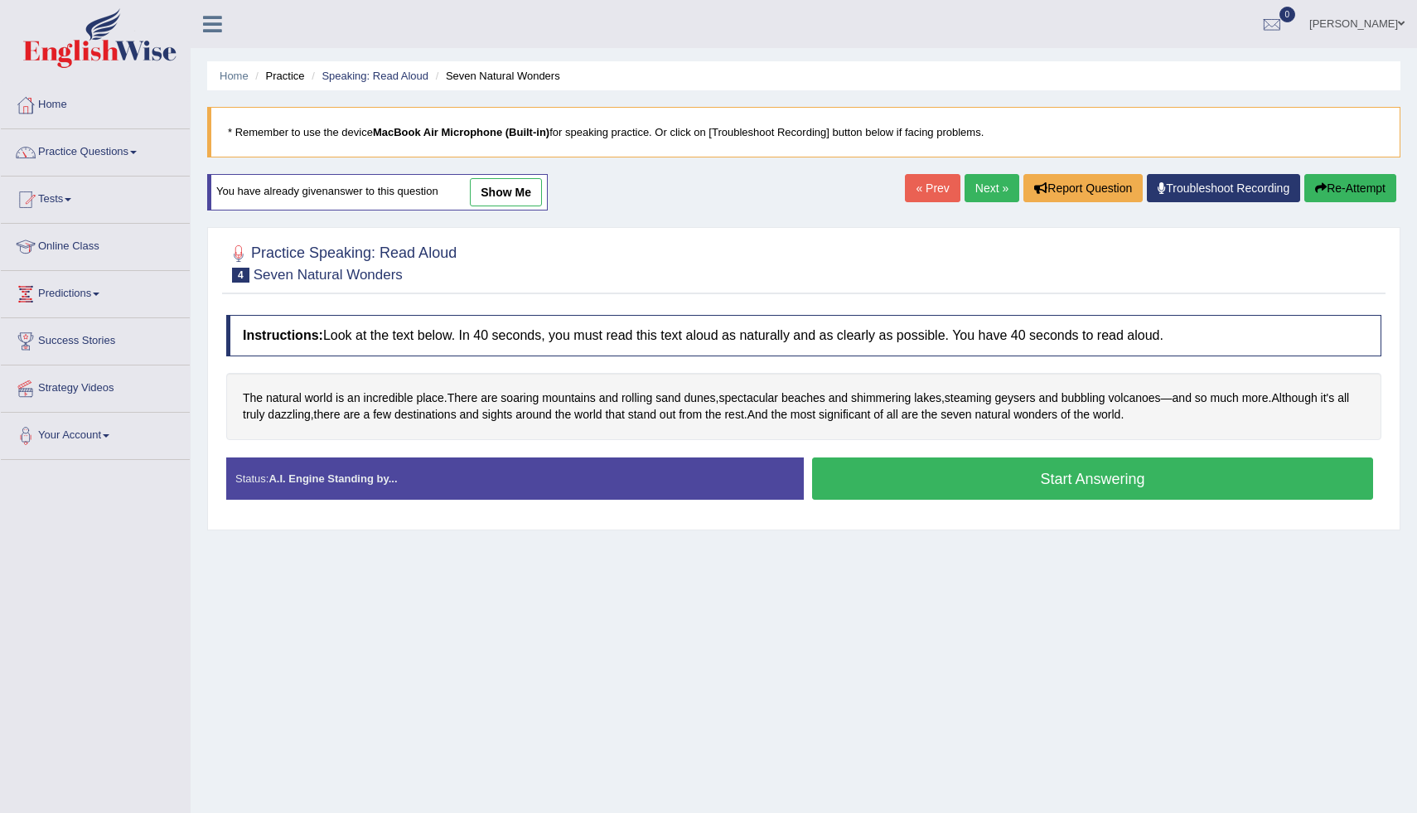
click at [984, 188] on link "Next »" at bounding box center [991, 188] width 55 height 28
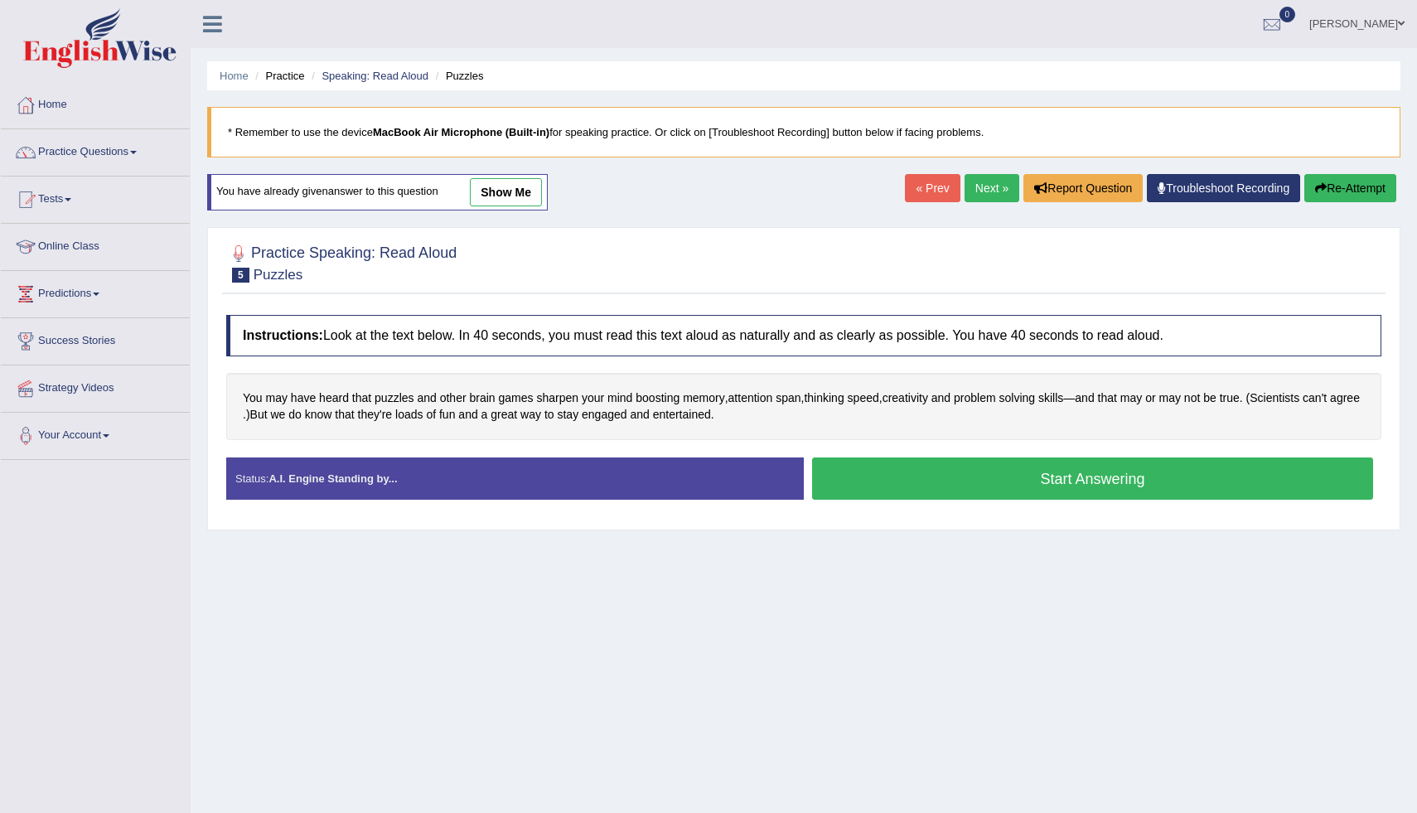
click at [1051, 488] on button "Start Answering" at bounding box center [1092, 478] width 561 height 42
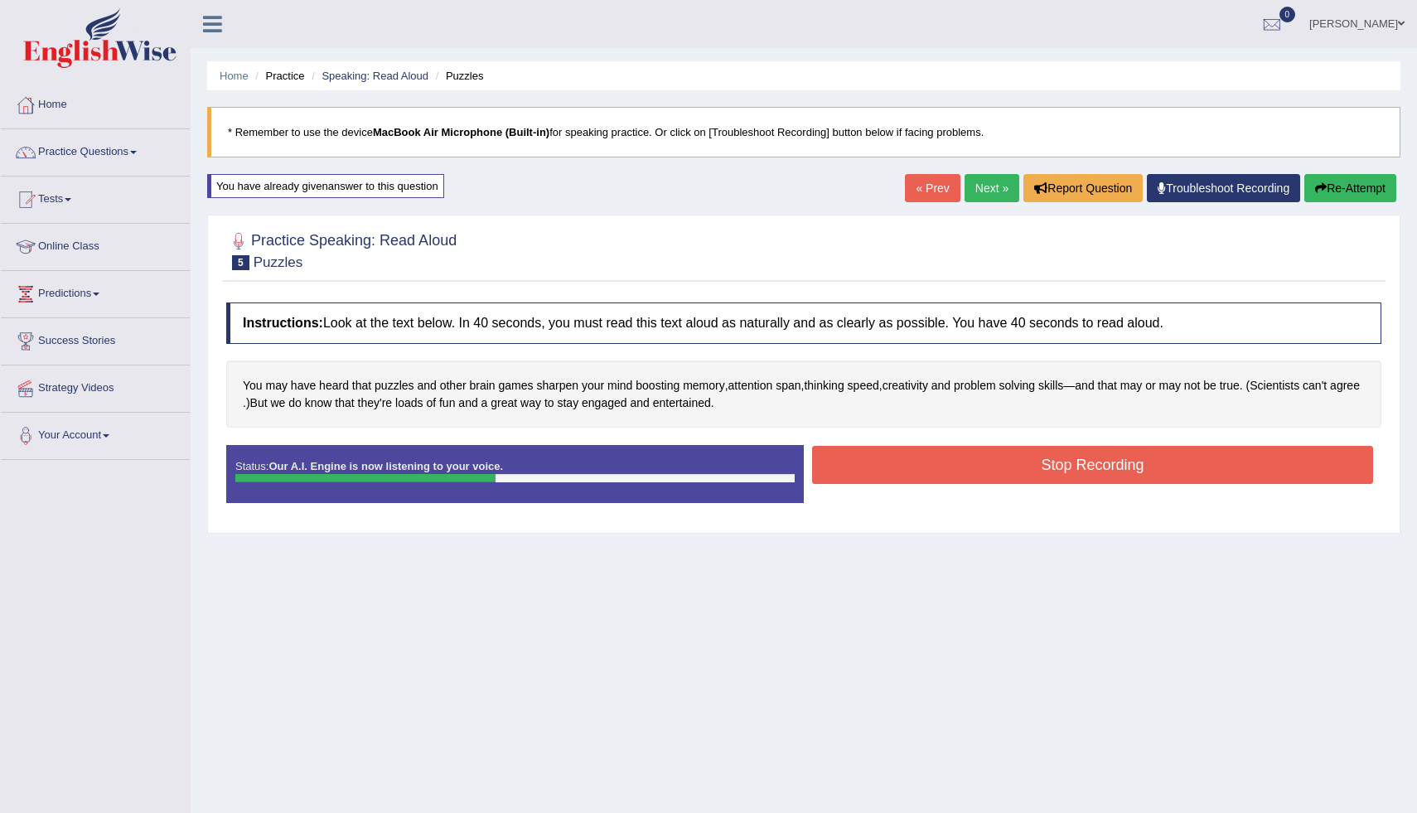
click at [979, 466] on button "Stop Recording" at bounding box center [1092, 465] width 561 height 38
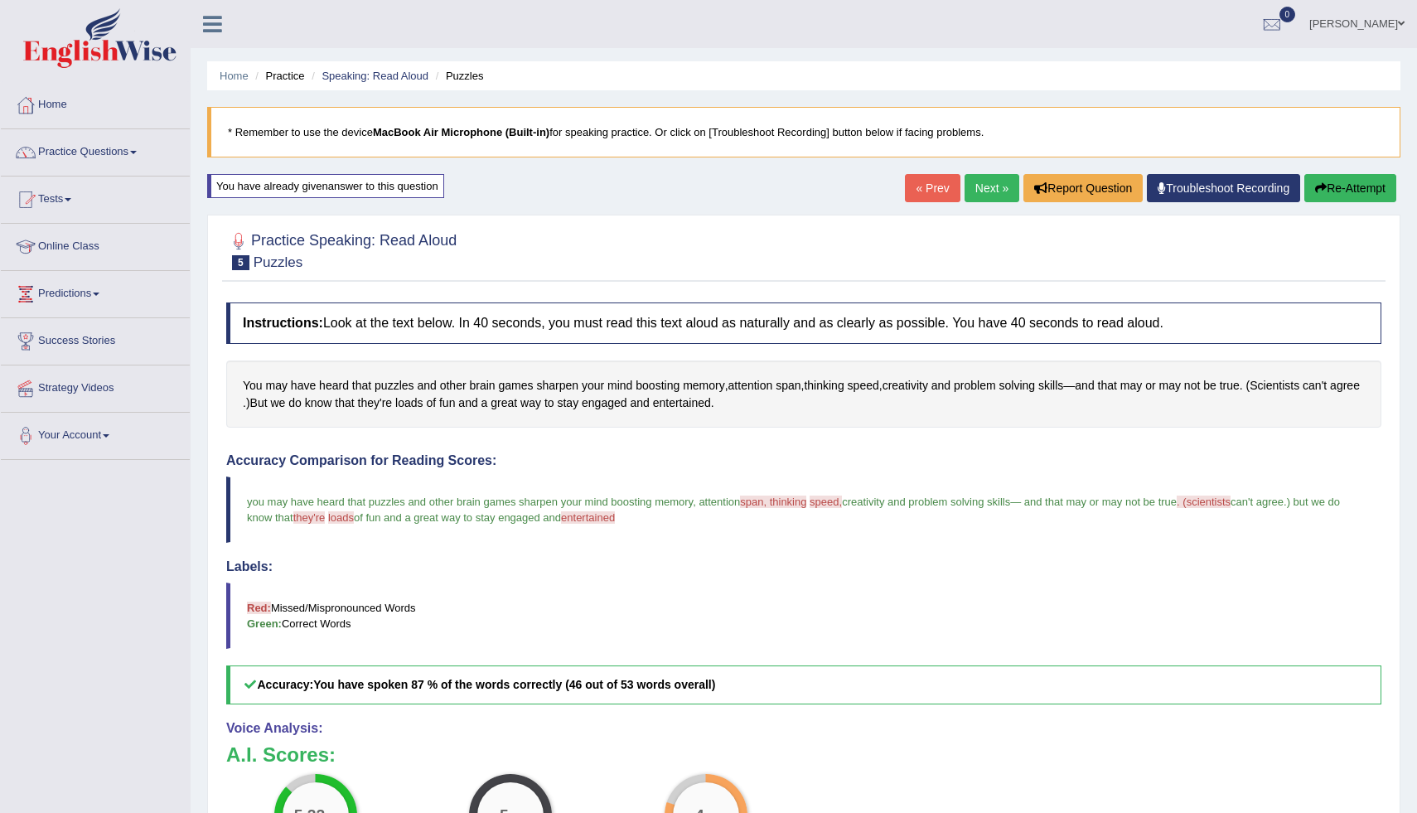
click at [995, 194] on link "Next »" at bounding box center [991, 188] width 55 height 28
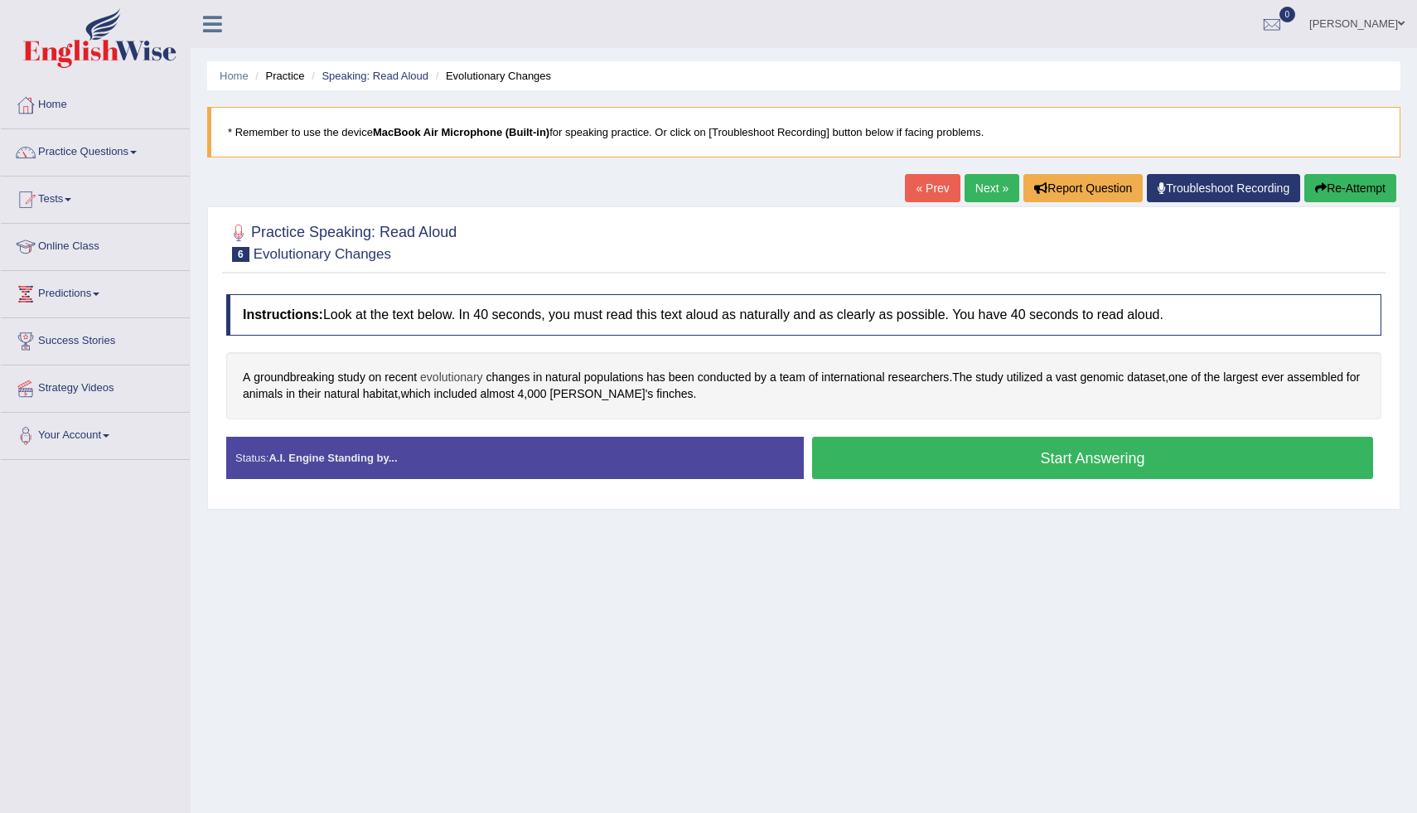
click at [461, 379] on span "evolutionary" at bounding box center [451, 377] width 63 height 17
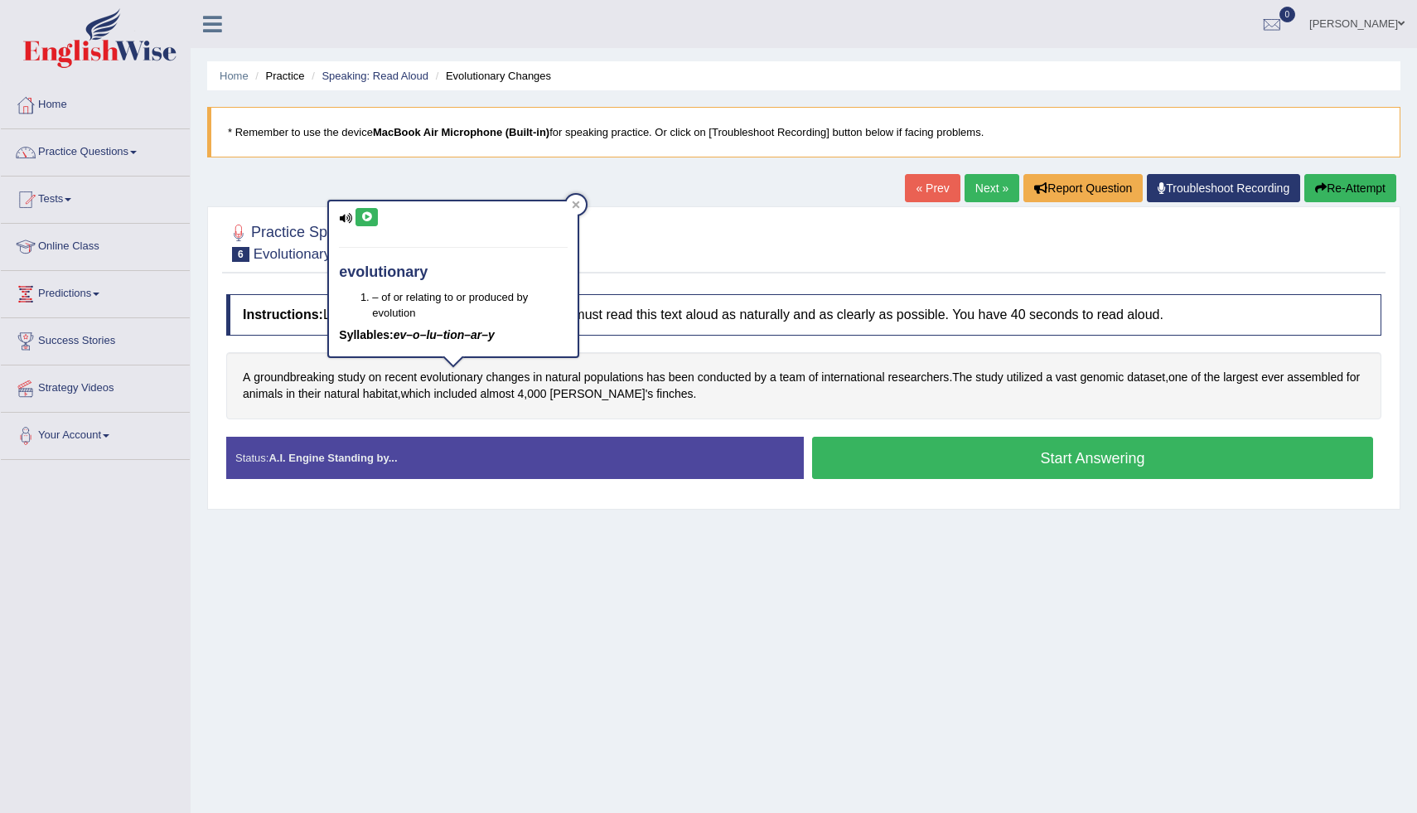
click at [363, 215] on icon at bounding box center [366, 217] width 12 height 10
click at [573, 206] on icon at bounding box center [576, 204] width 7 height 7
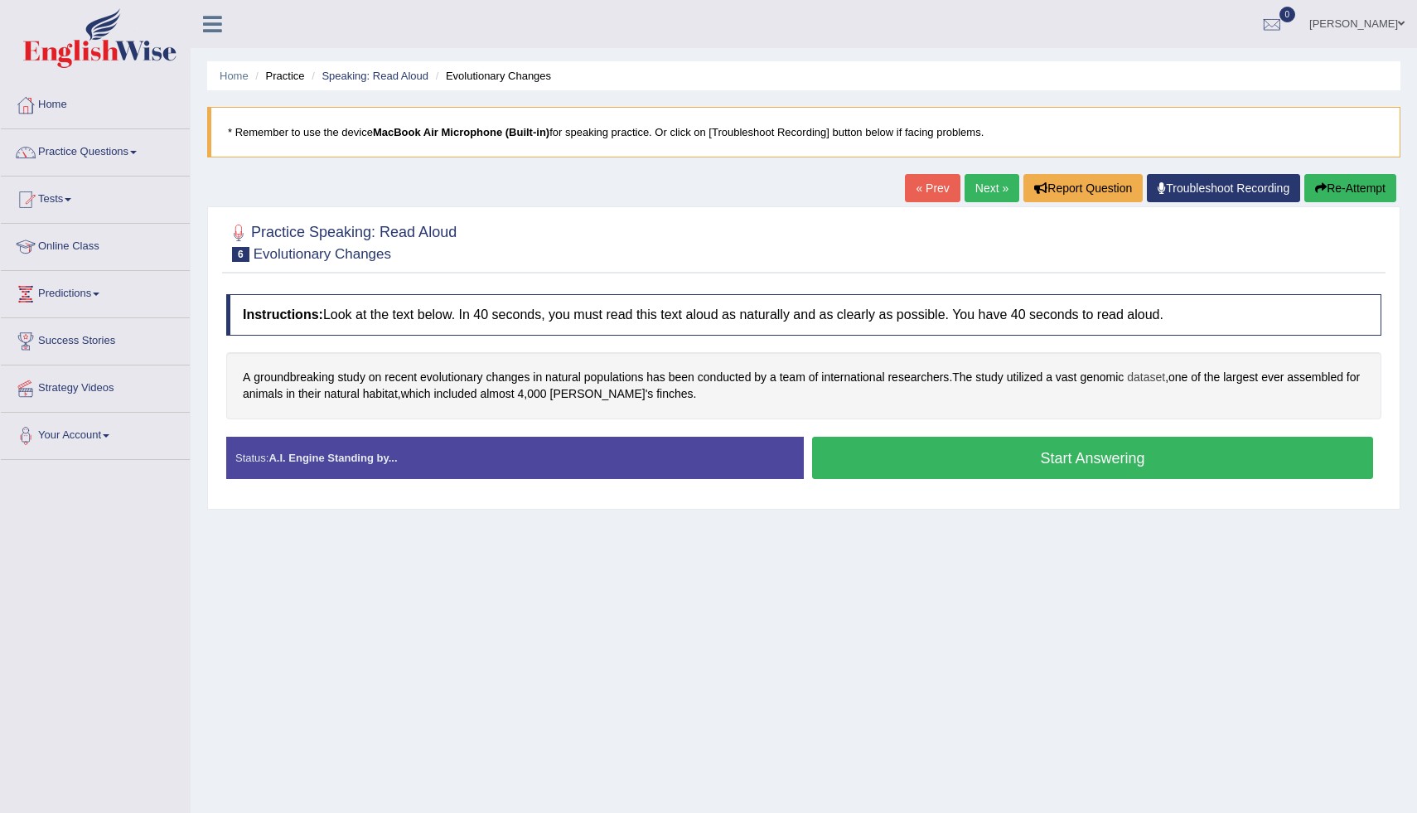
click at [1156, 379] on span "dataset" at bounding box center [1146, 377] width 38 height 17
click at [542, 416] on div "A groundbreaking study on recent evolutionary changes in natural populations ha…" at bounding box center [803, 385] width 1155 height 67
click at [888, 459] on button "Start Answering" at bounding box center [1092, 458] width 561 height 42
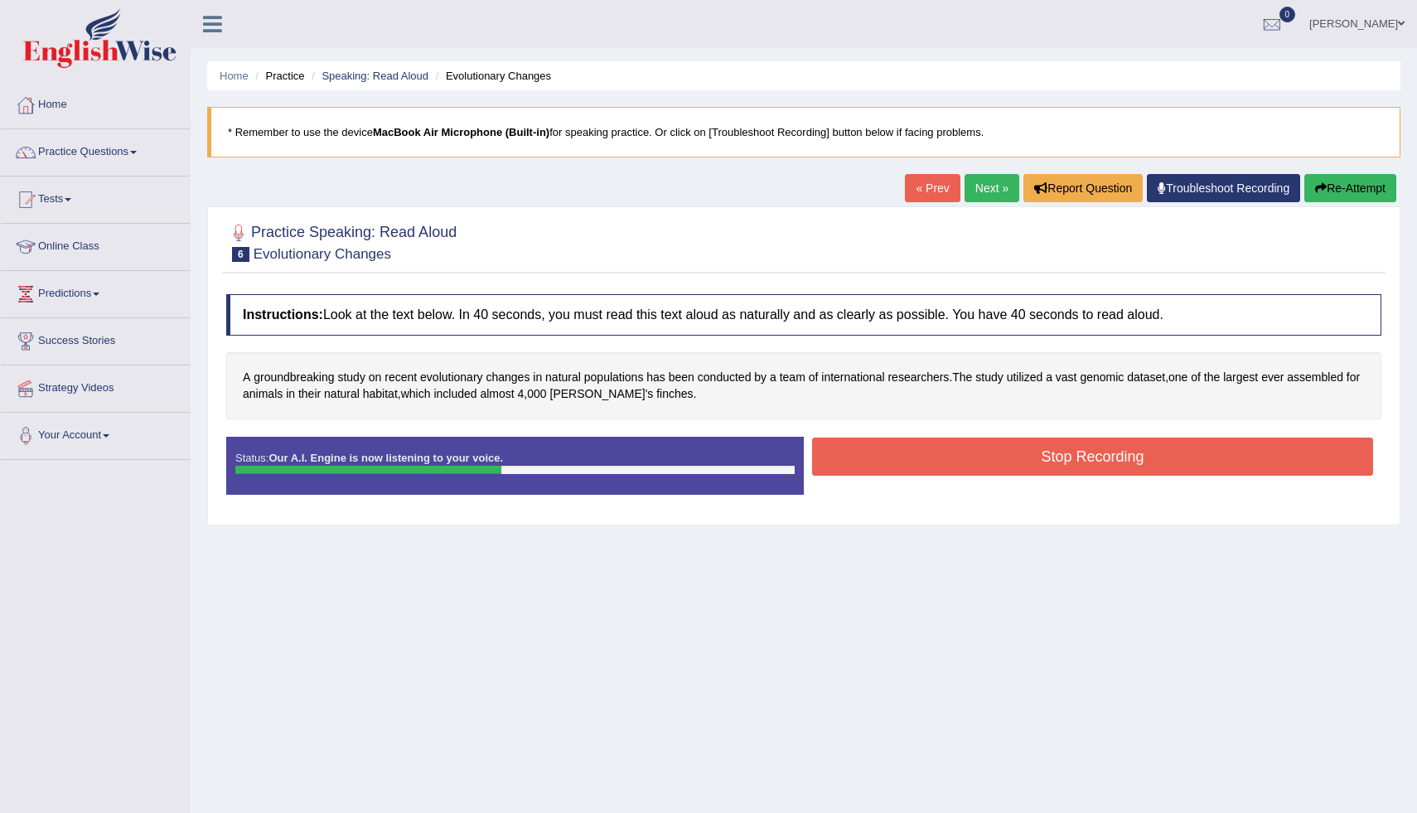
click at [858, 466] on button "Stop Recording" at bounding box center [1092, 456] width 561 height 38
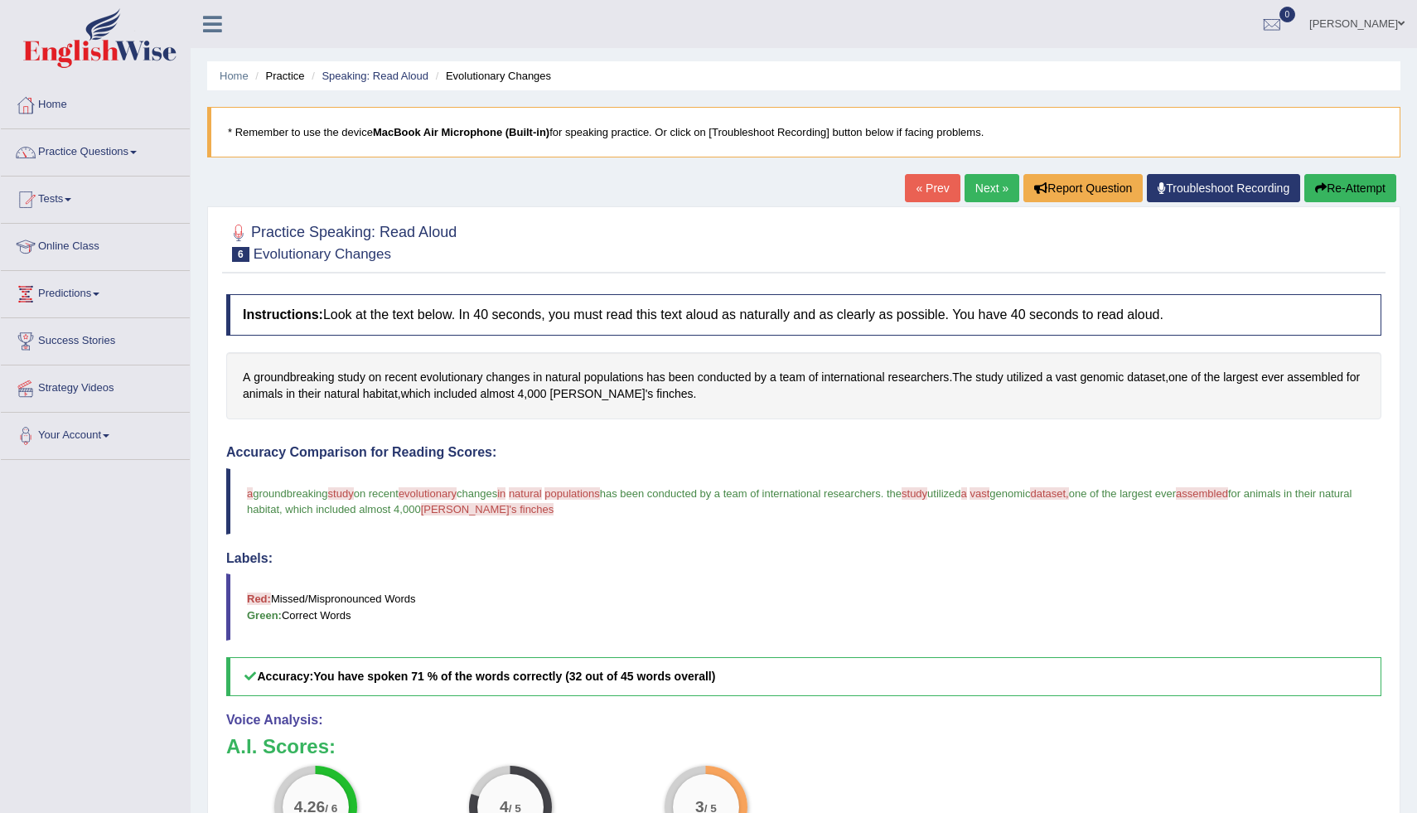
click at [1371, 178] on button "Re-Attempt" at bounding box center [1350, 188] width 92 height 28
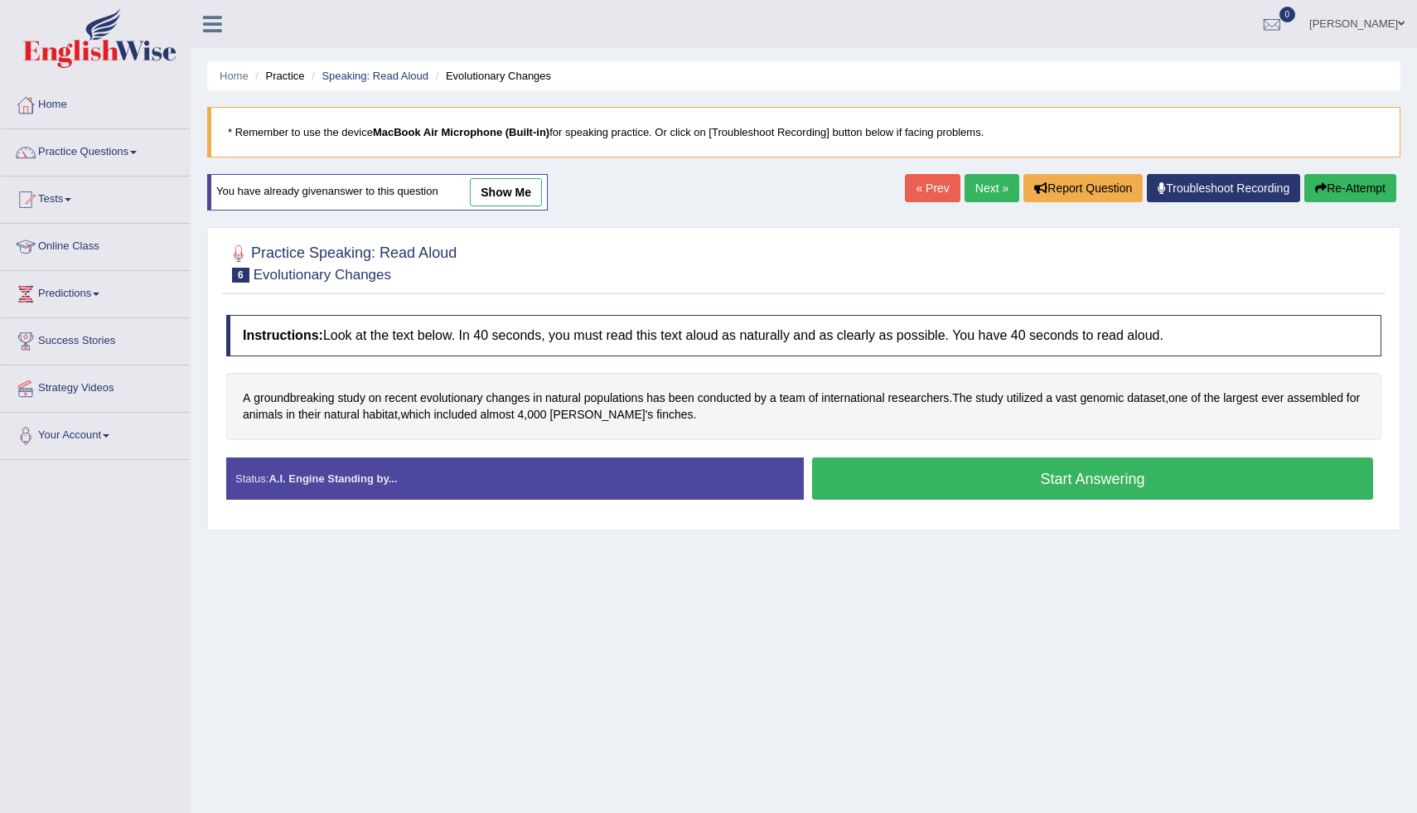
click at [861, 479] on button "Start Answering" at bounding box center [1092, 478] width 561 height 42
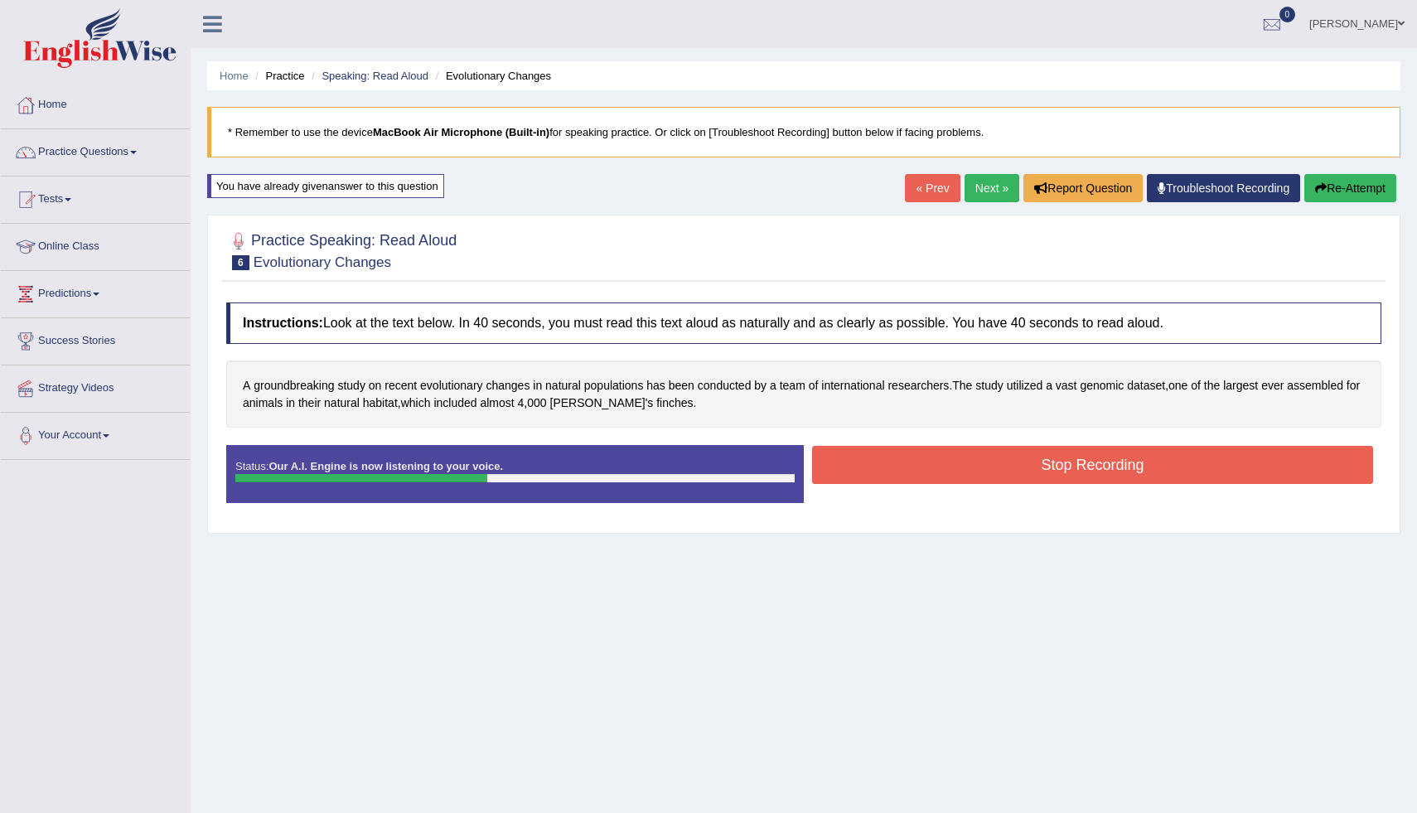
click at [912, 466] on button "Stop Recording" at bounding box center [1092, 465] width 561 height 38
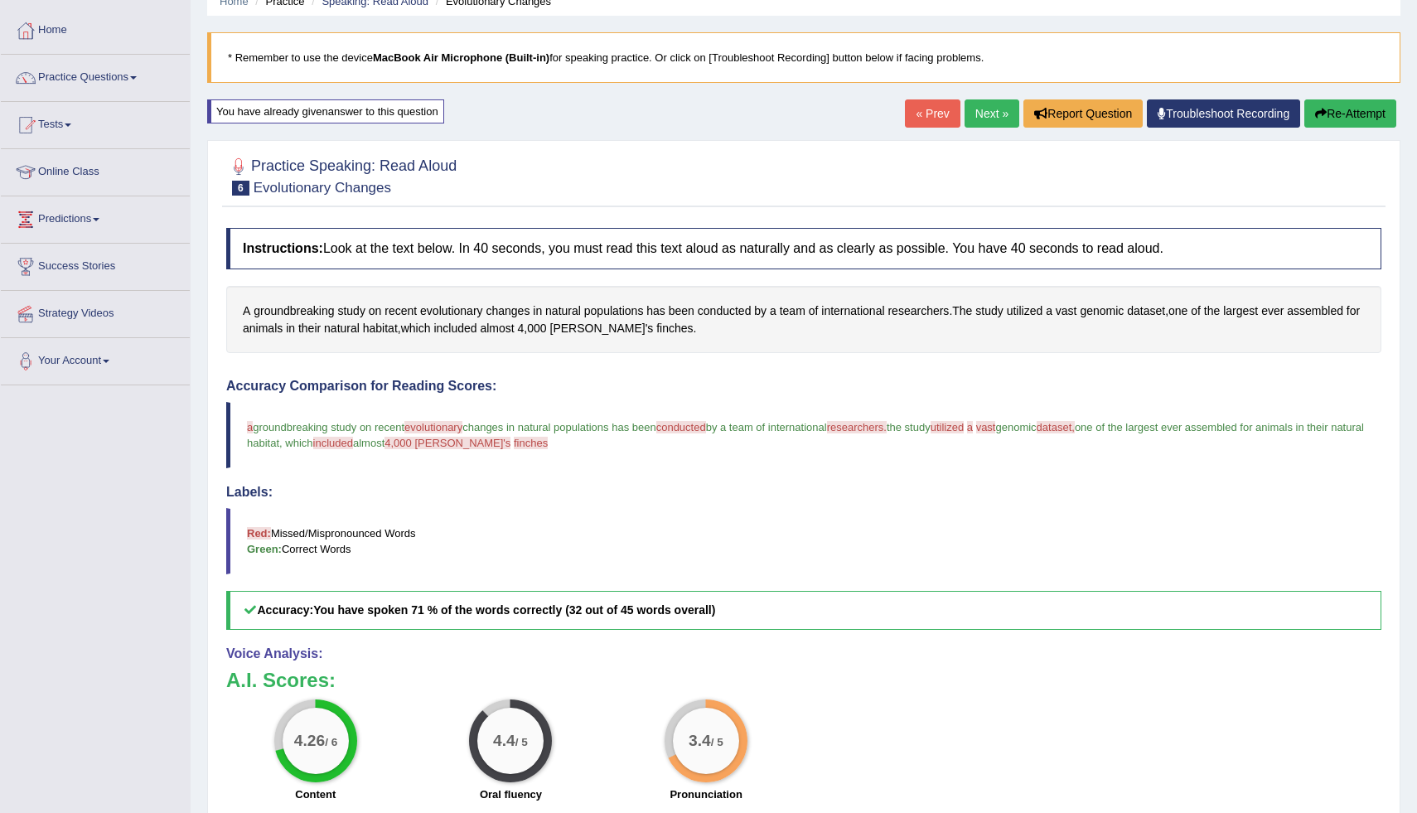
scroll to position [73, 0]
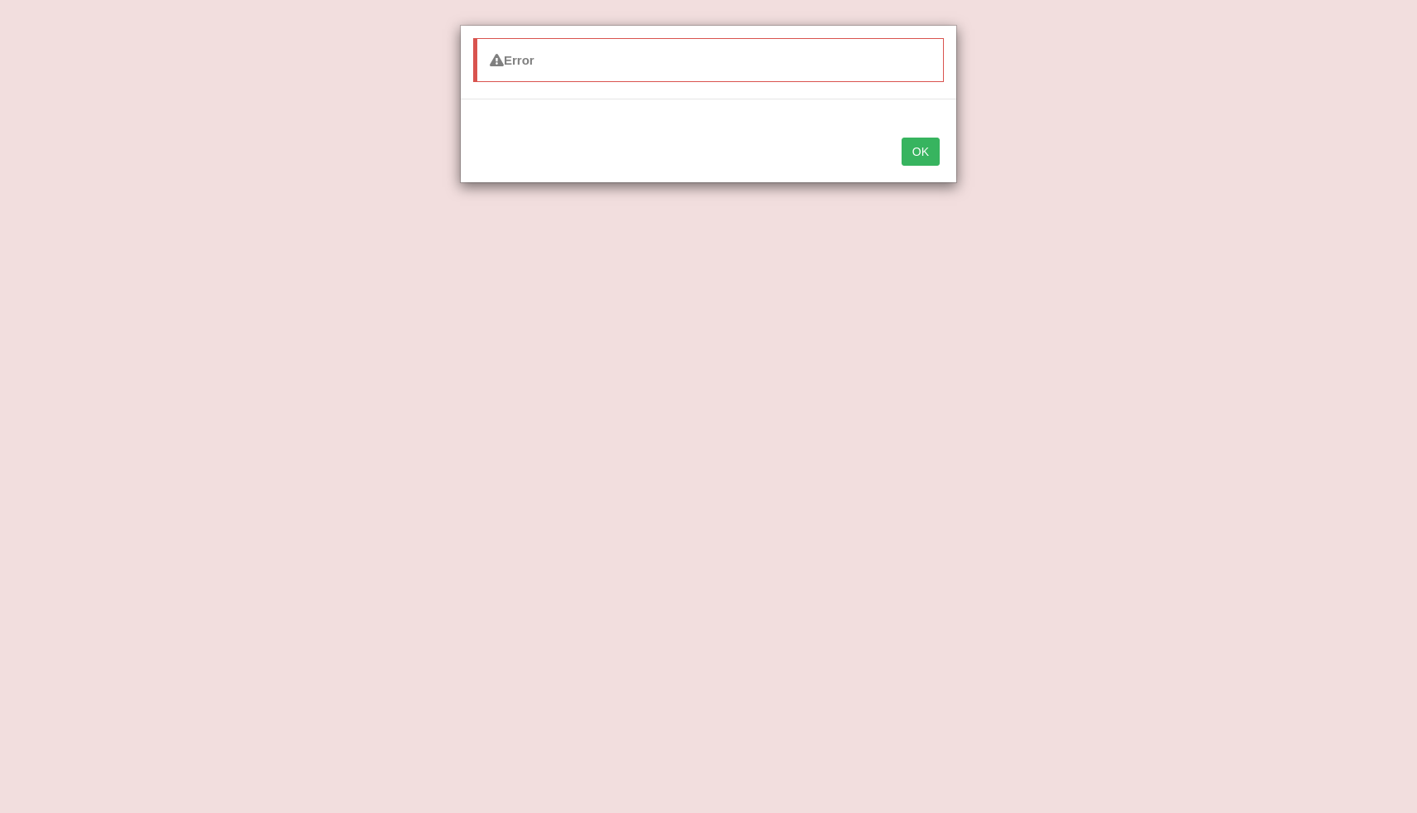
click at [924, 151] on button "OK" at bounding box center [920, 152] width 38 height 28
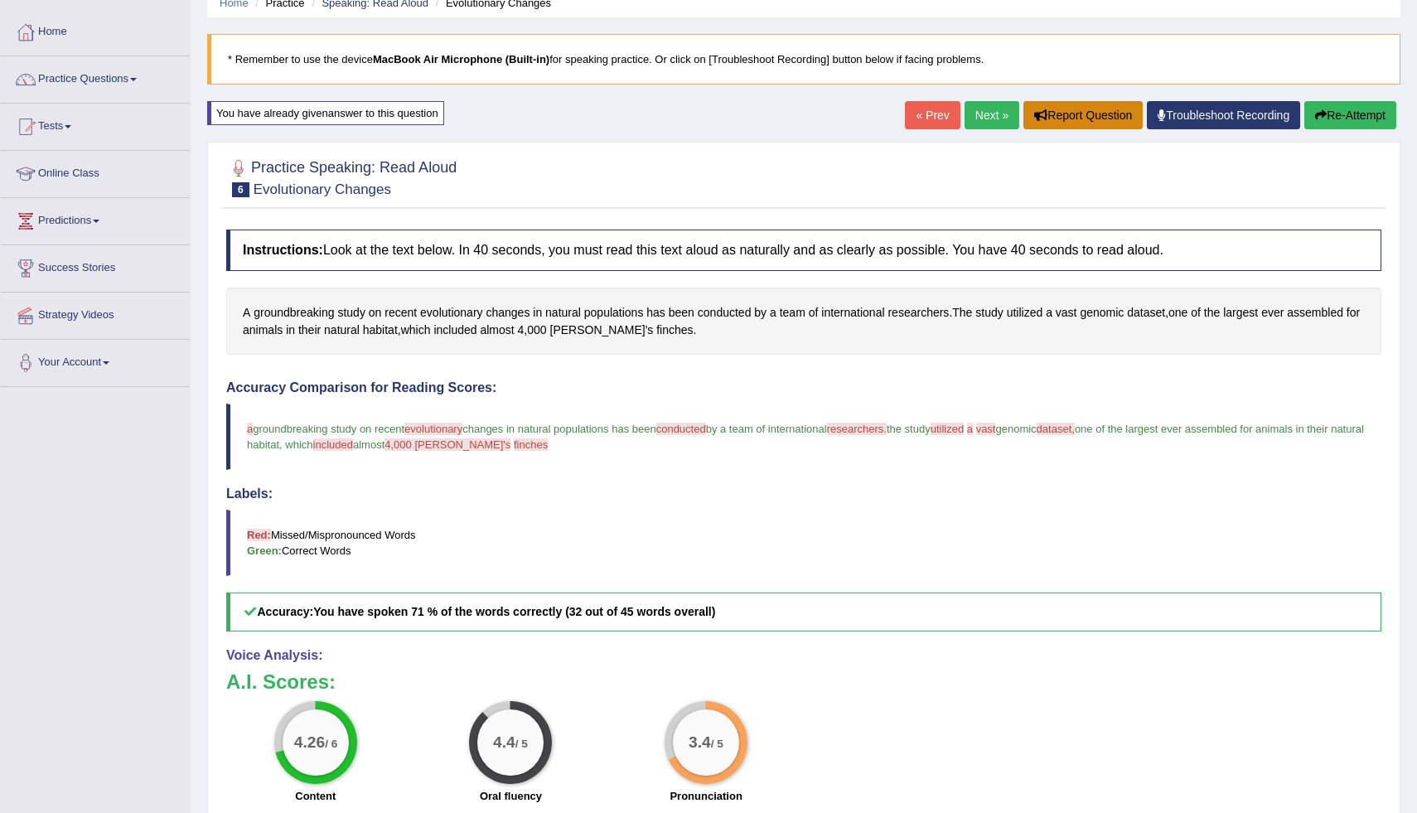
click at [1040, 107] on button "Report Question" at bounding box center [1082, 115] width 119 height 28
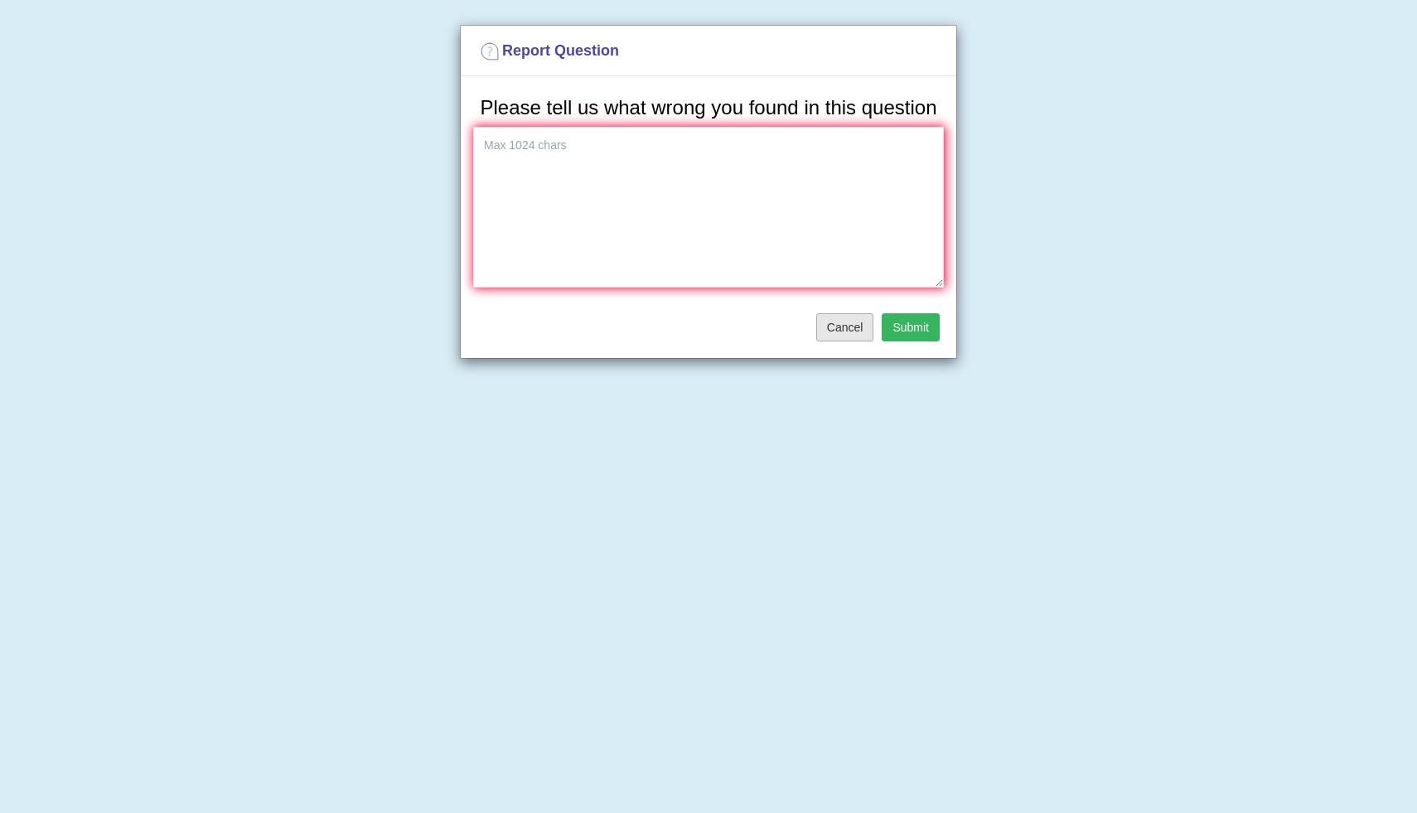
click at [854, 341] on button "Cancel" at bounding box center [845, 327] width 58 height 28
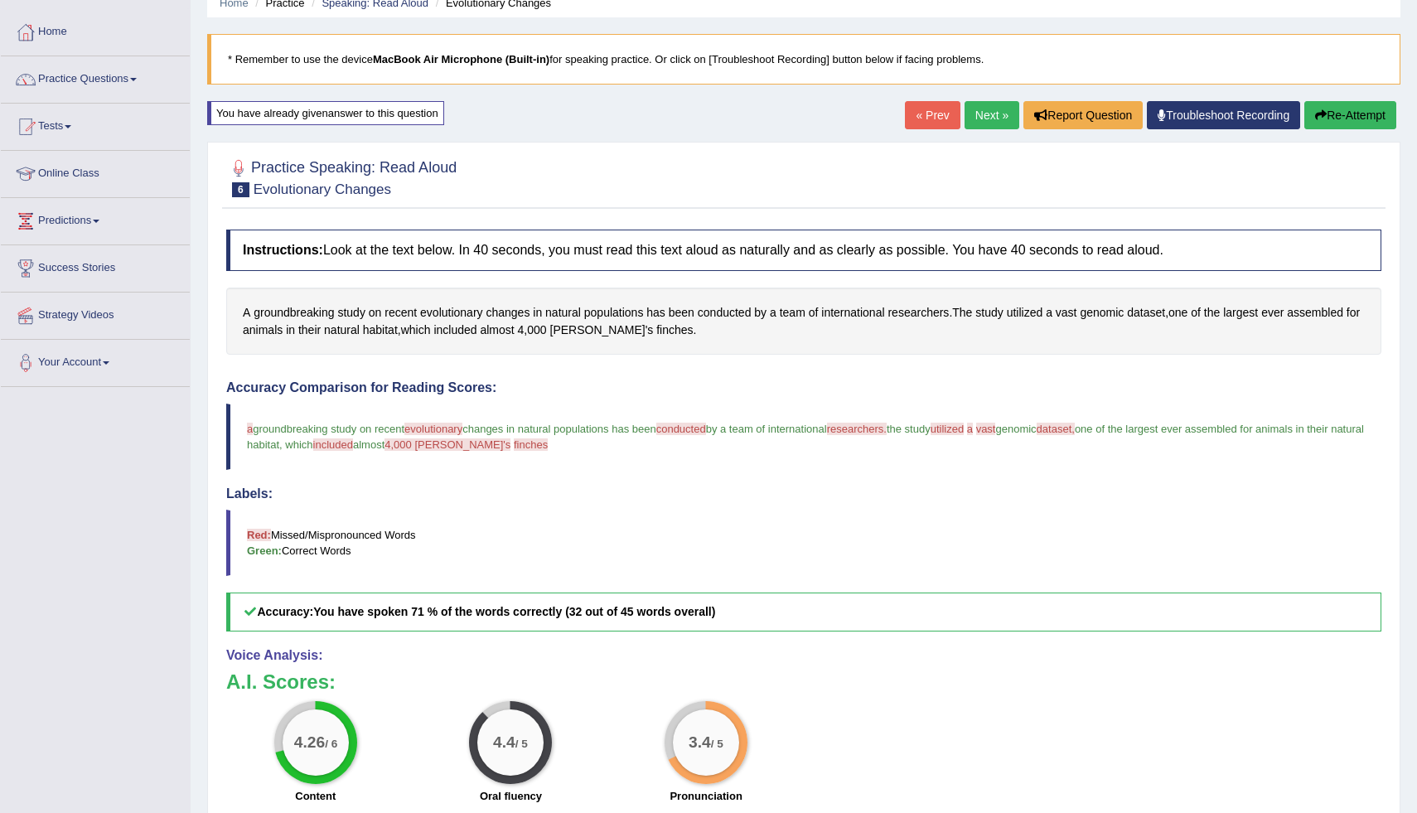
click at [1343, 111] on button "Re-Attempt" at bounding box center [1350, 115] width 92 height 28
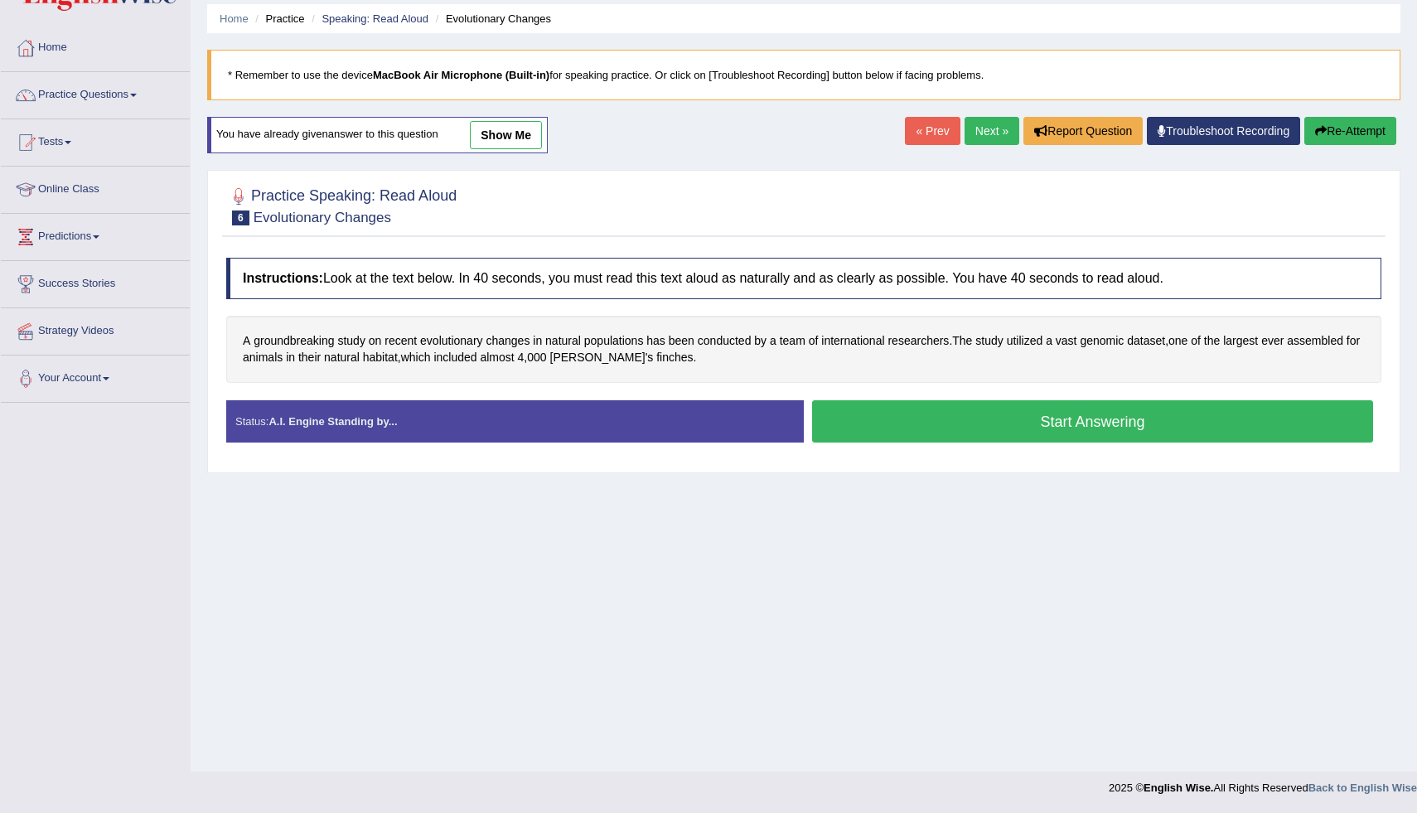
click at [834, 420] on button "Start Answering" at bounding box center [1092, 421] width 561 height 42
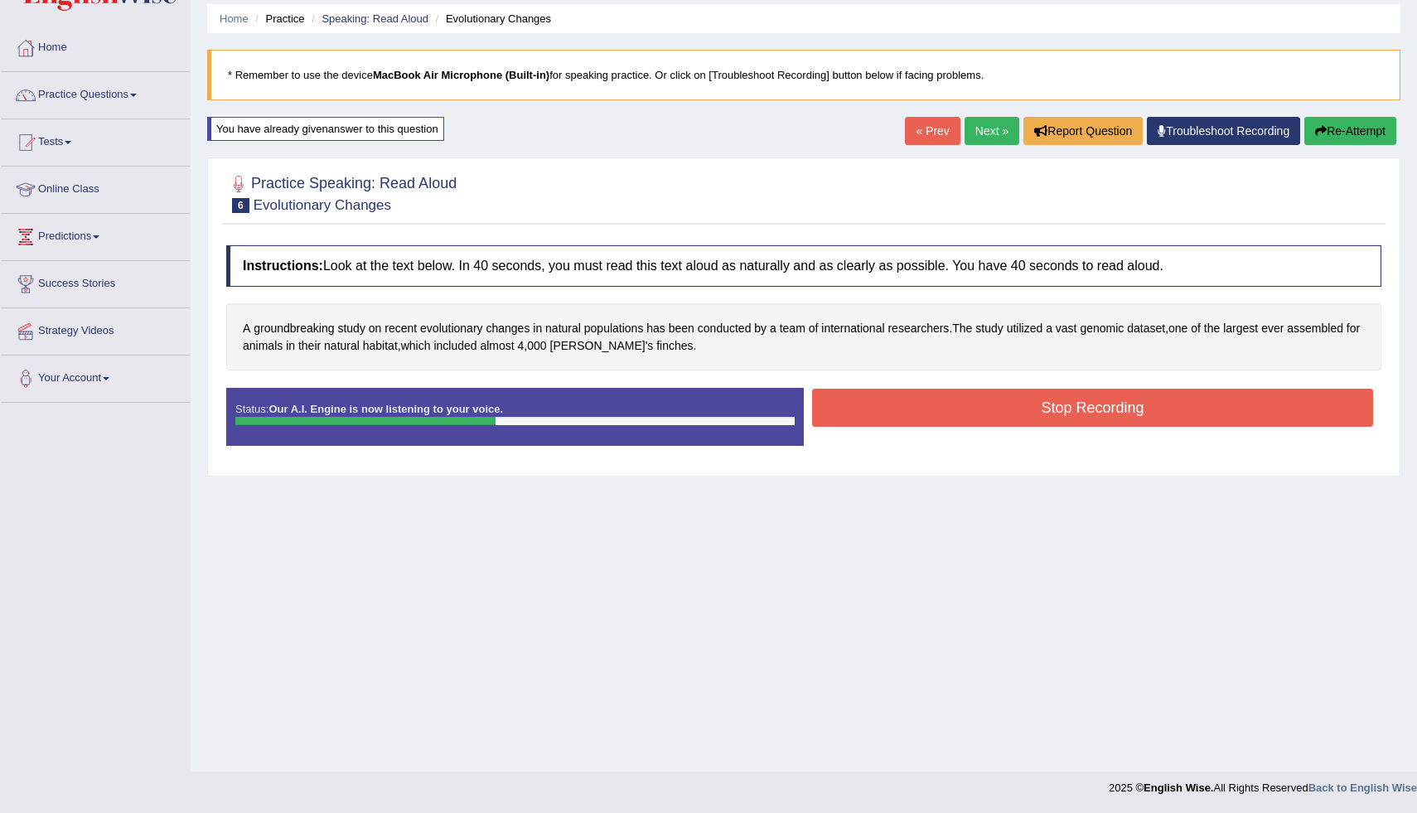
click at [903, 417] on button "Stop Recording" at bounding box center [1092, 408] width 561 height 38
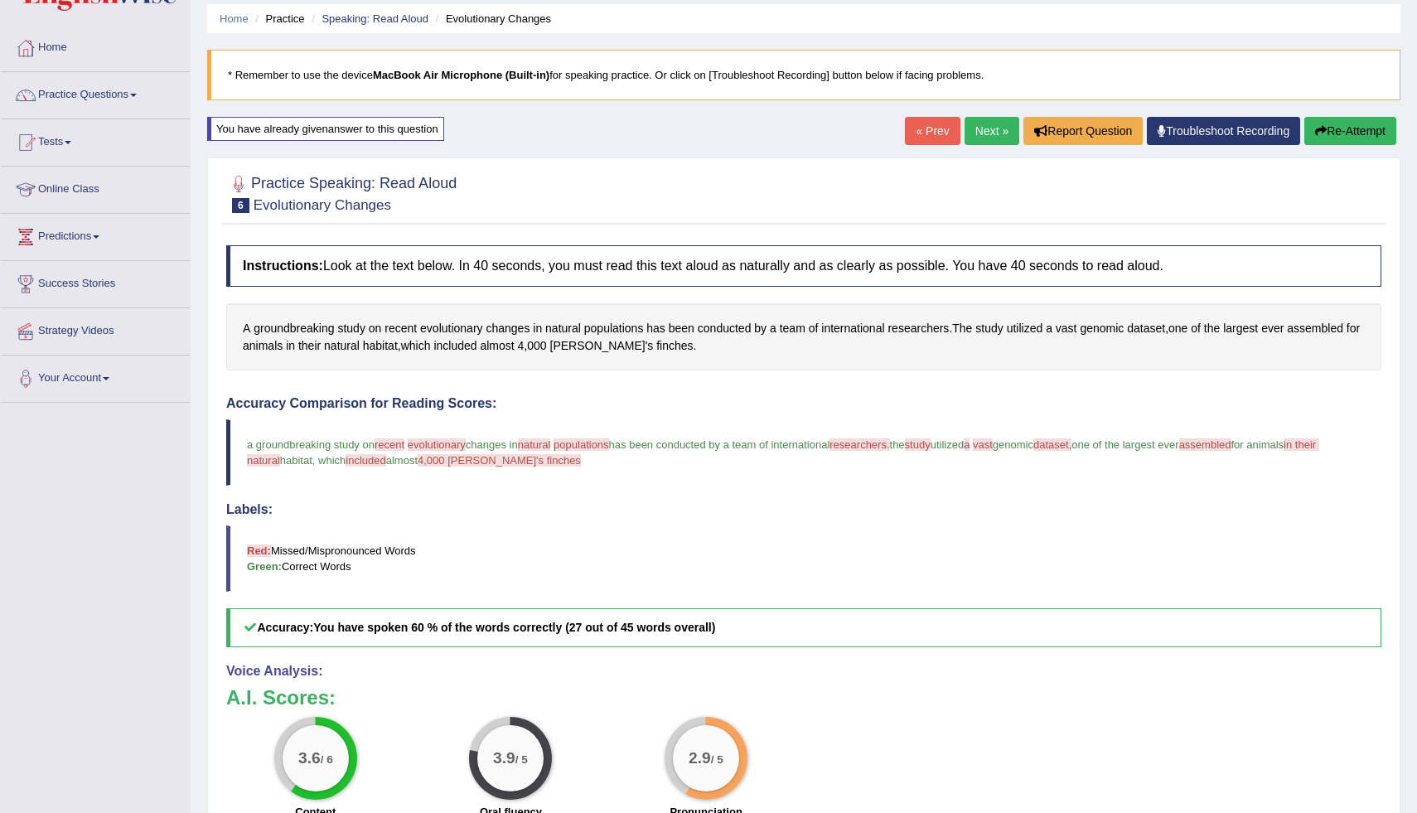
click at [1315, 131] on icon "button" at bounding box center [1321, 131] width 12 height 12
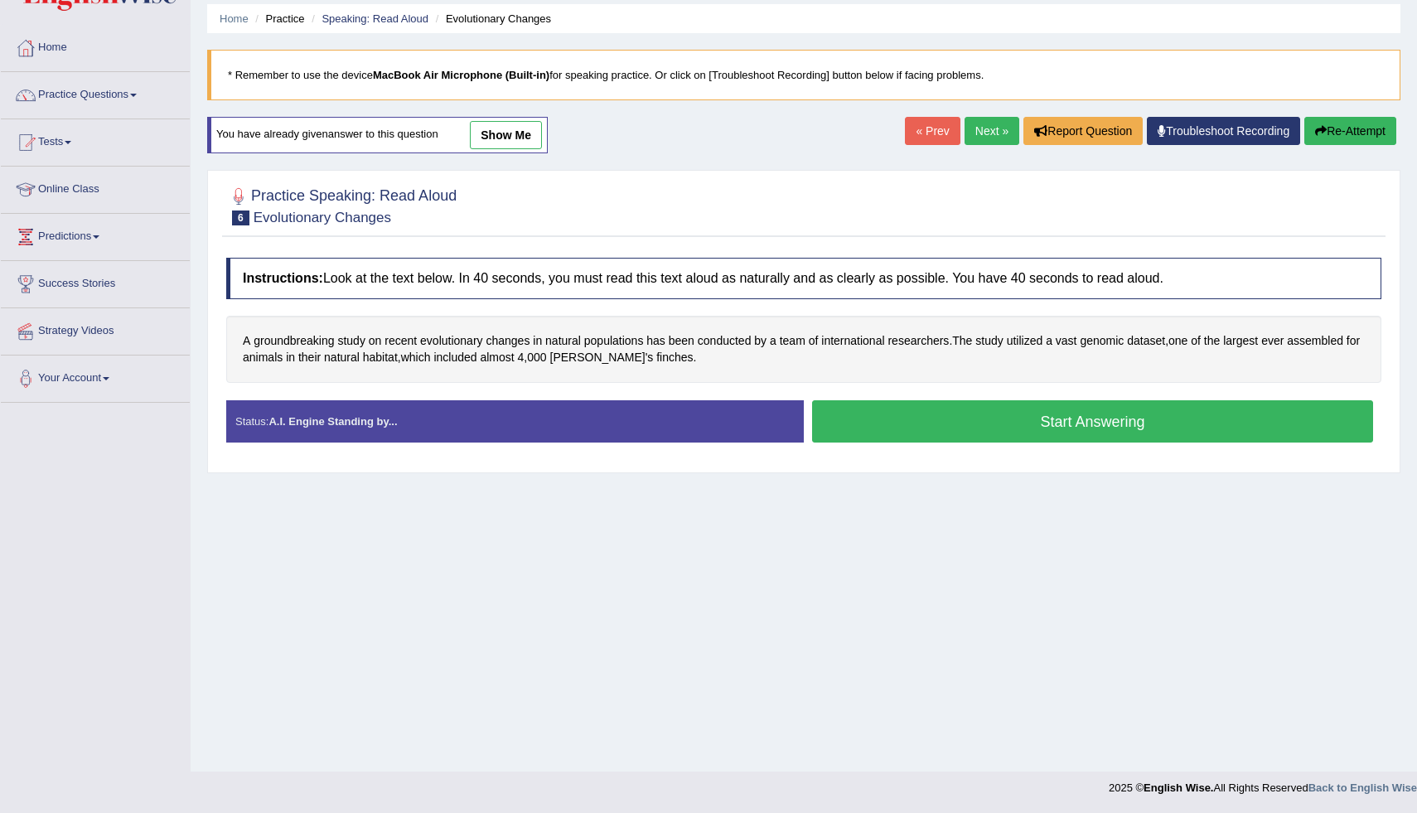
click at [979, 414] on button "Start Answering" at bounding box center [1092, 421] width 561 height 42
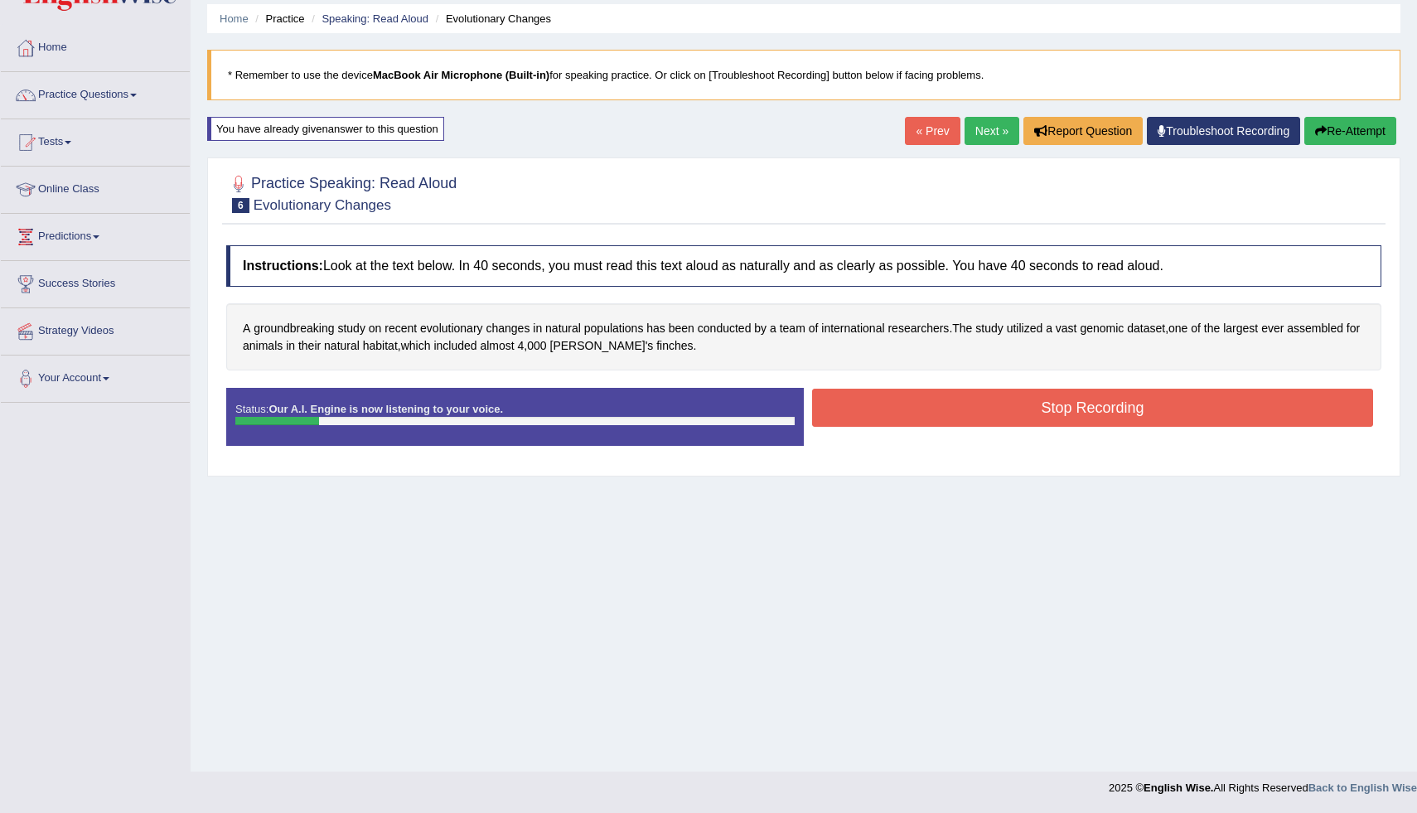
click at [923, 128] on link "« Prev" at bounding box center [932, 131] width 55 height 28
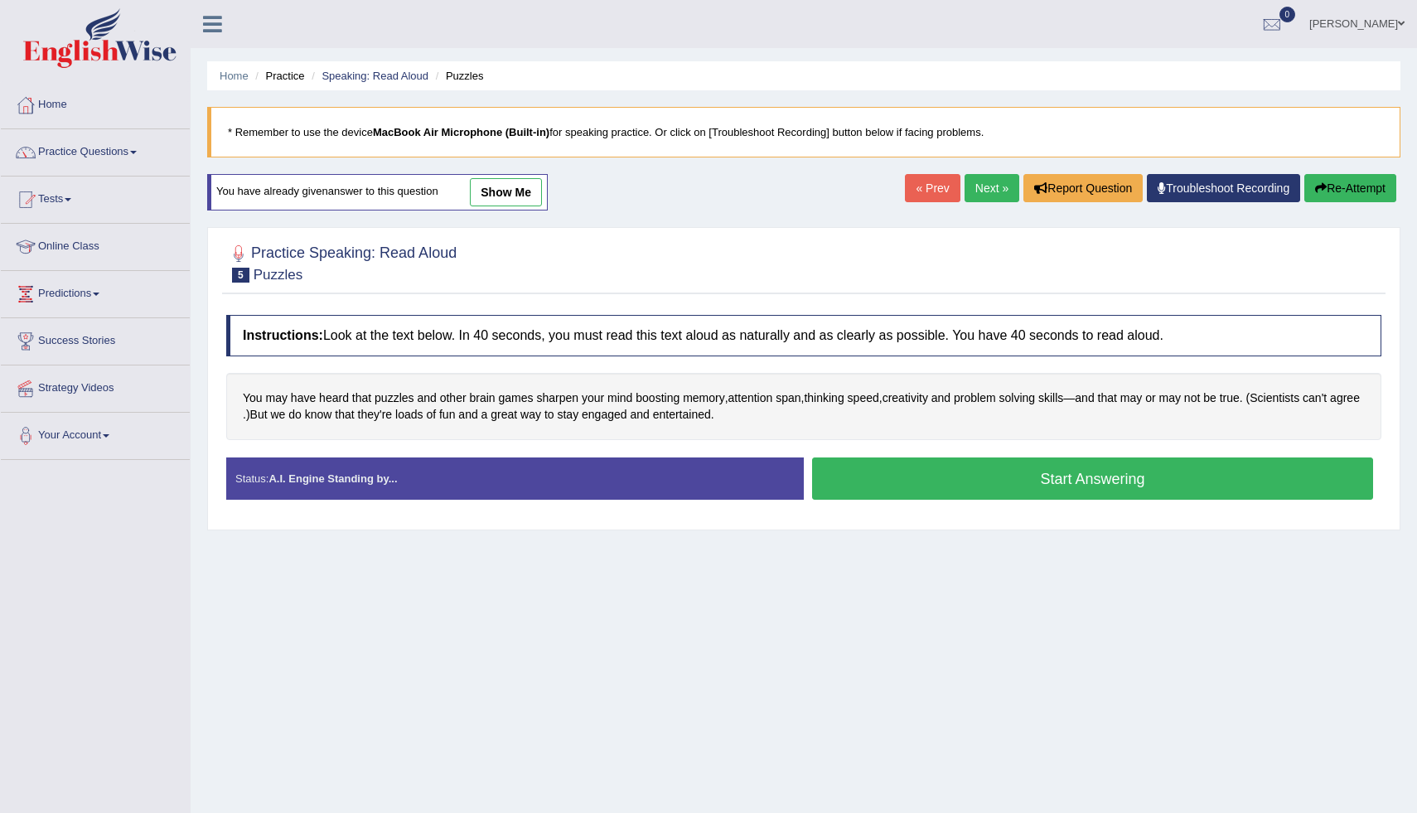
click at [985, 188] on link "Next »" at bounding box center [991, 188] width 55 height 28
click at [984, 191] on link "Next »" at bounding box center [991, 188] width 55 height 28
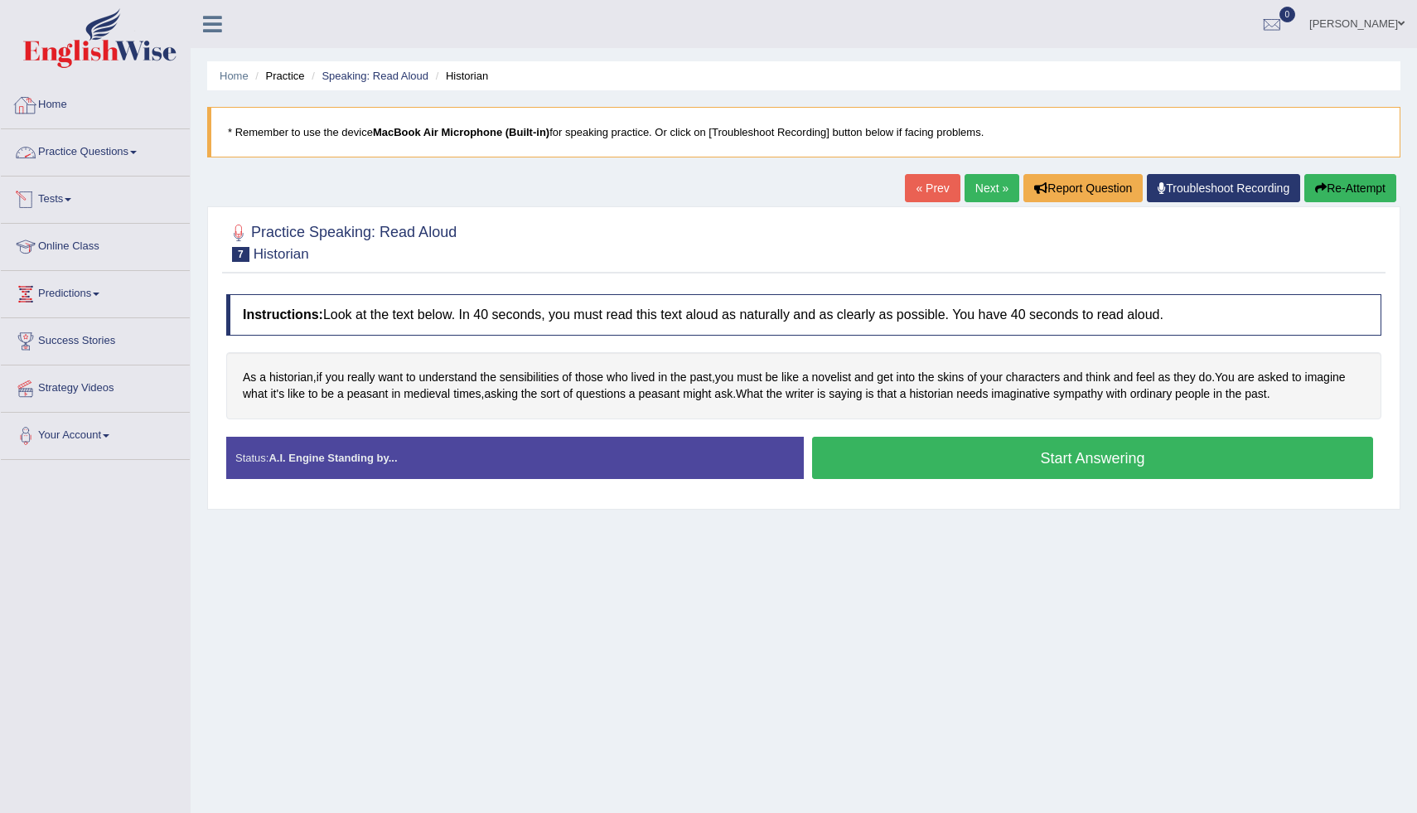
click at [530, 32] on div "[PERSON_NAME] Toggle navigation Username: haderaziz Access Type: Online Subscri…" at bounding box center [804, 24] width 1226 height 48
click at [940, 186] on link "« Prev" at bounding box center [932, 188] width 55 height 28
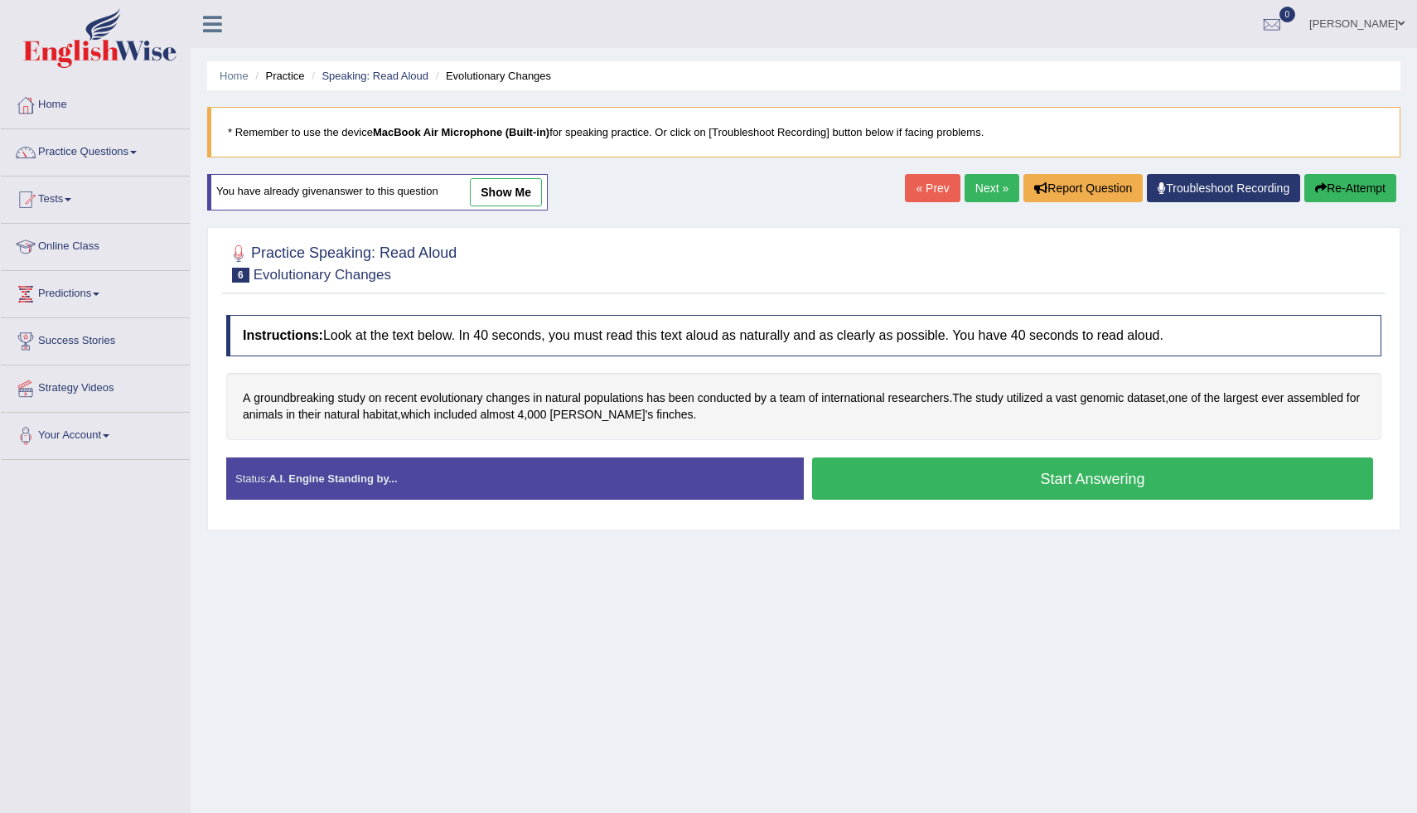
click at [958, 499] on button "Start Answering" at bounding box center [1092, 478] width 561 height 42
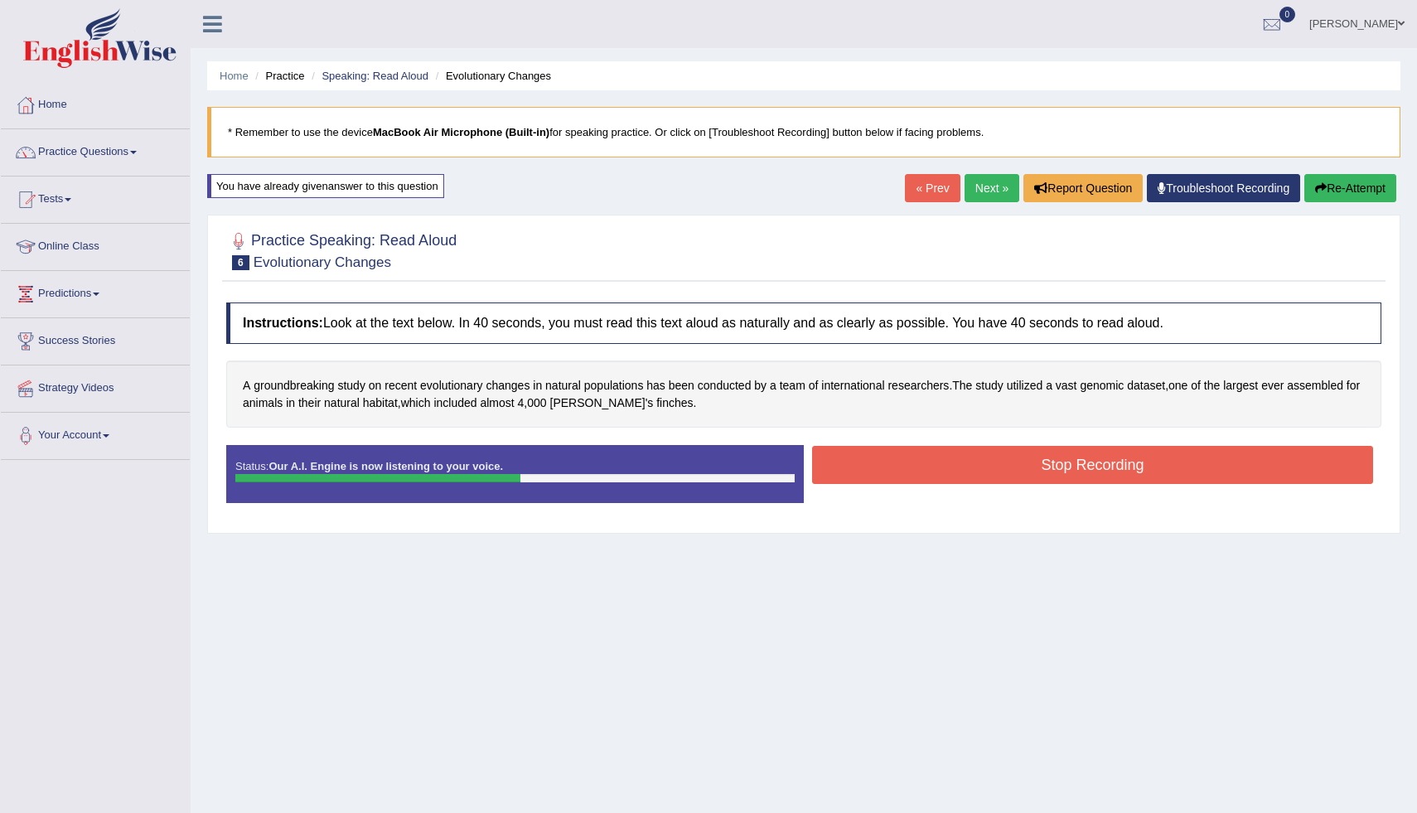
click at [882, 466] on button "Stop Recording" at bounding box center [1092, 465] width 561 height 38
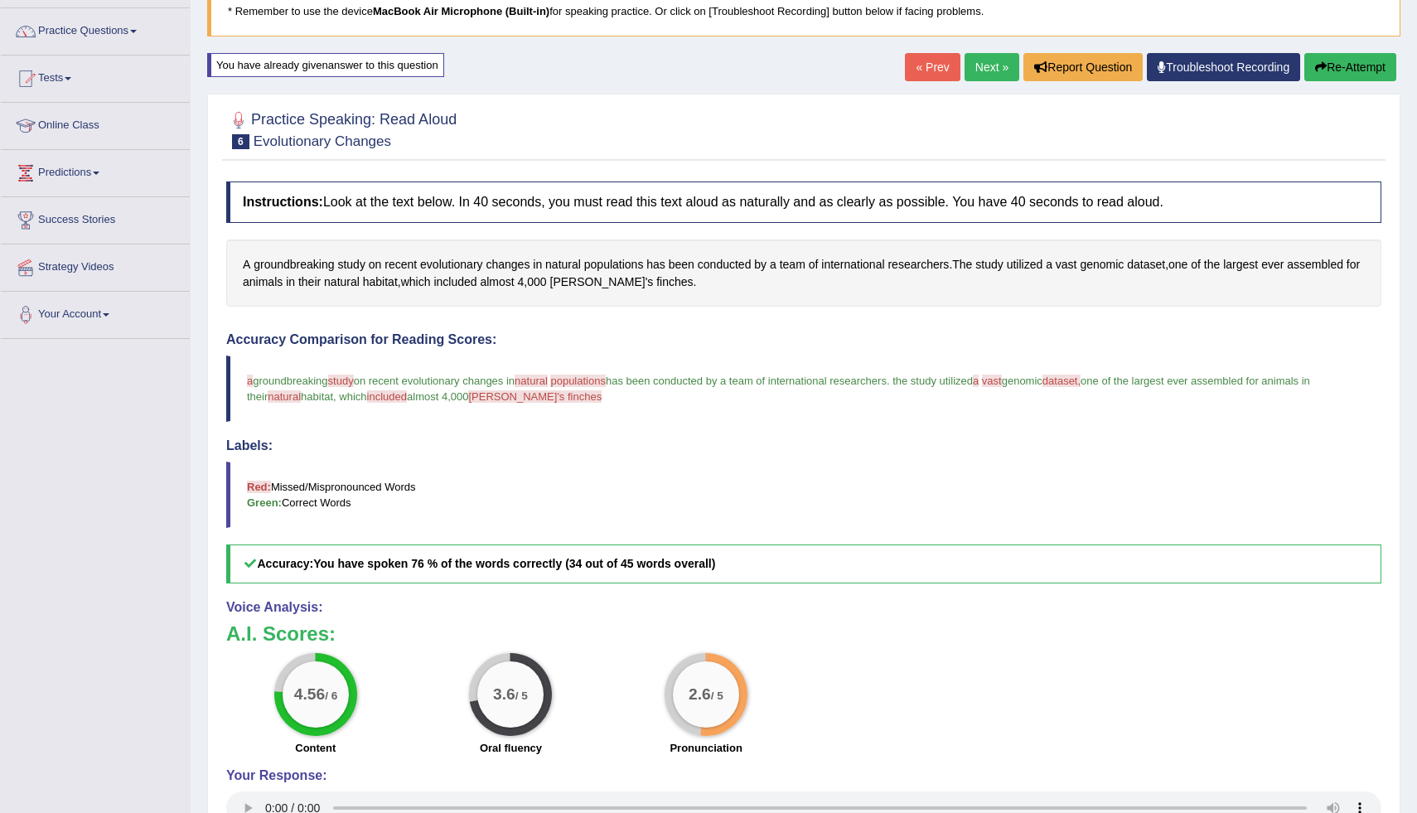
scroll to position [128, 0]
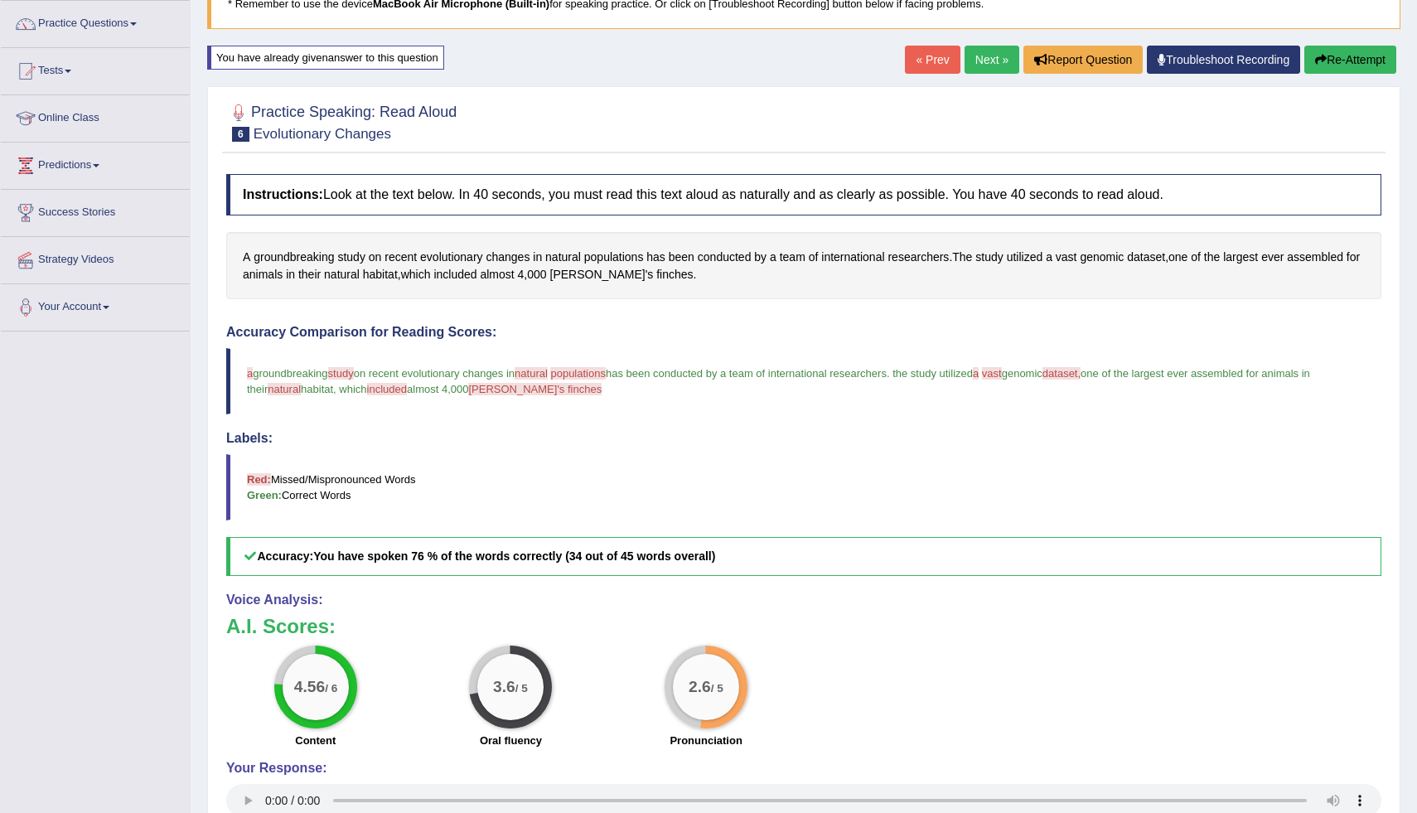
click at [1334, 65] on button "Re-Attempt" at bounding box center [1350, 60] width 92 height 28
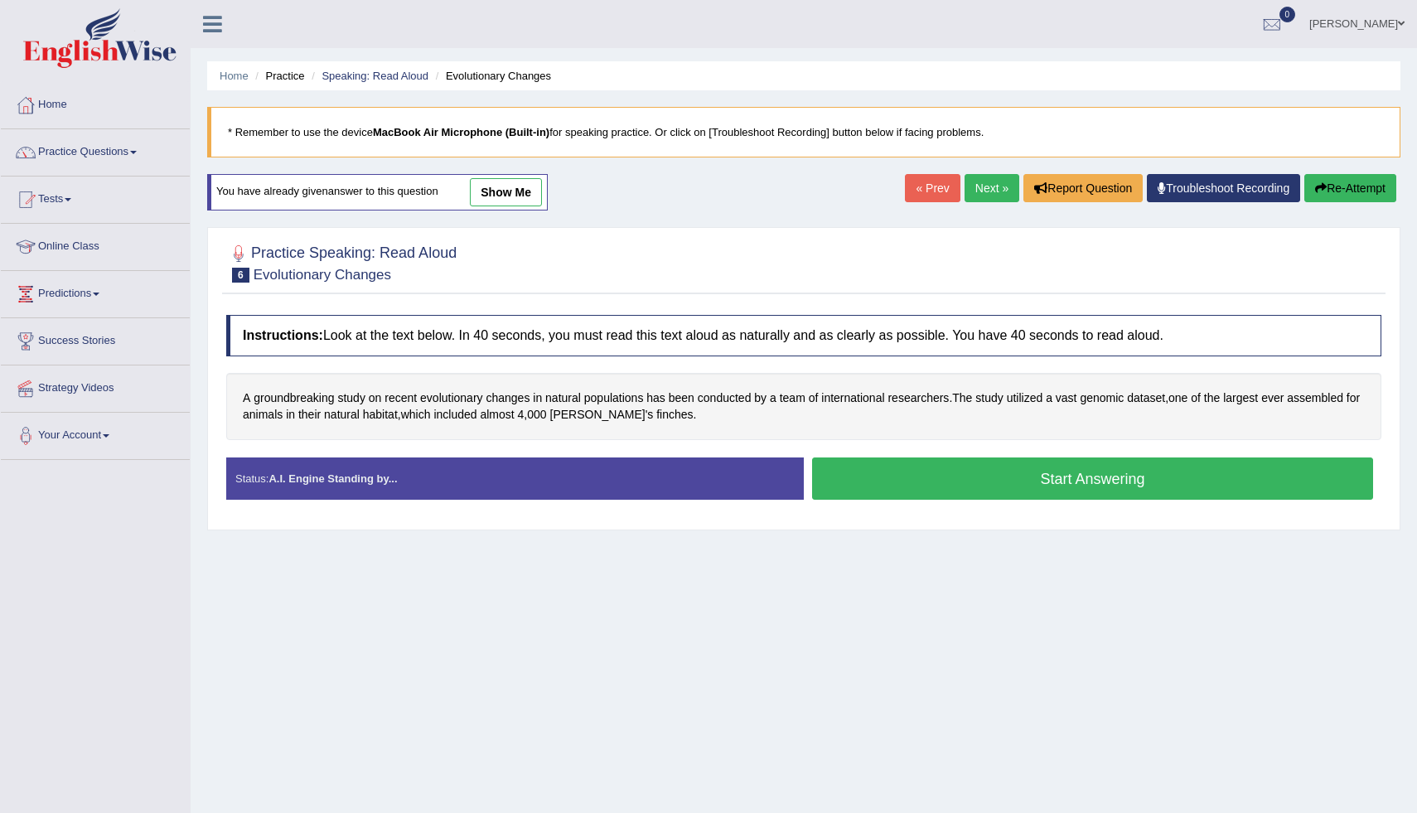
scroll to position [57, 0]
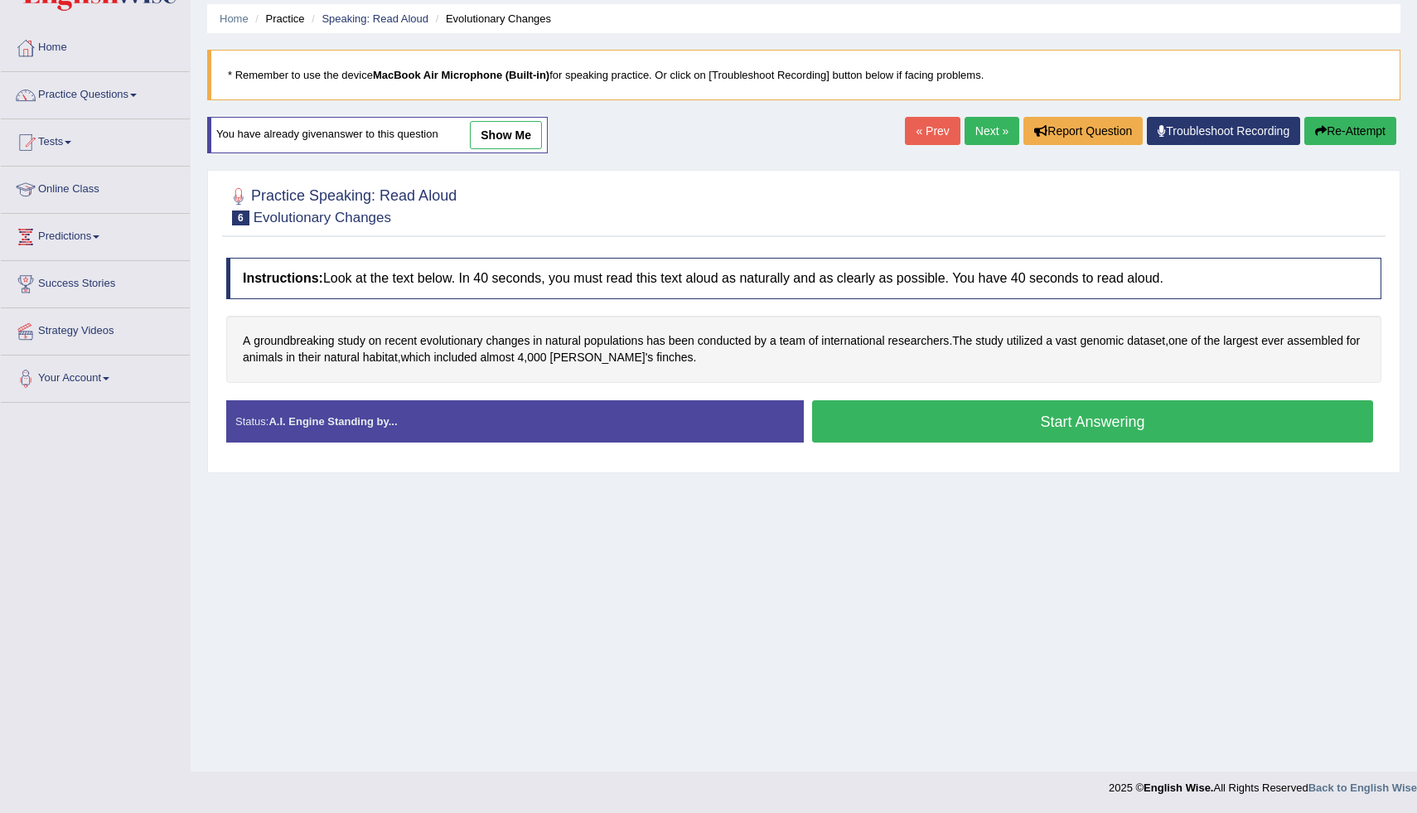
click at [964, 136] on link "Next »" at bounding box center [991, 131] width 55 height 28
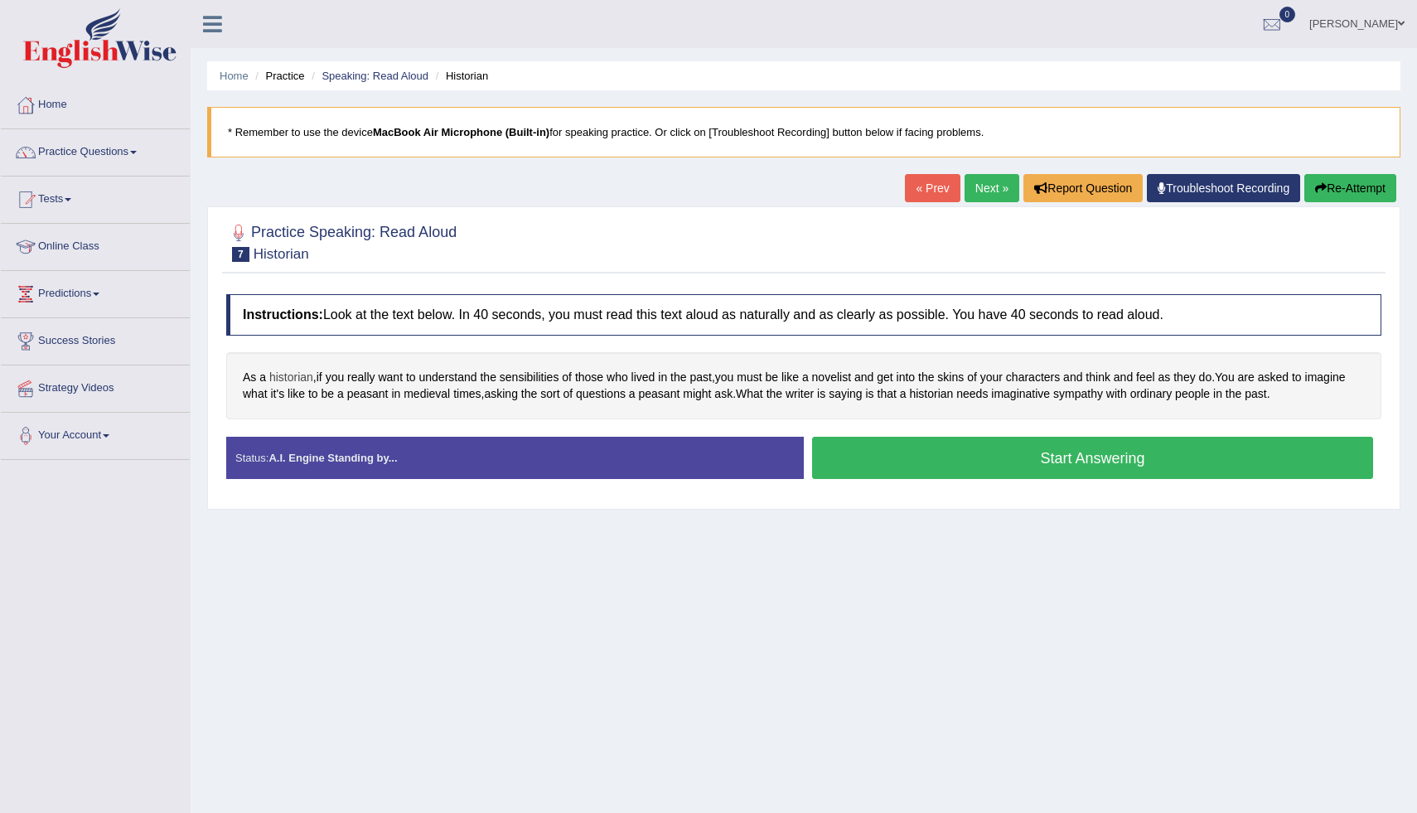
click at [302, 379] on span "historian" at bounding box center [291, 377] width 44 height 17
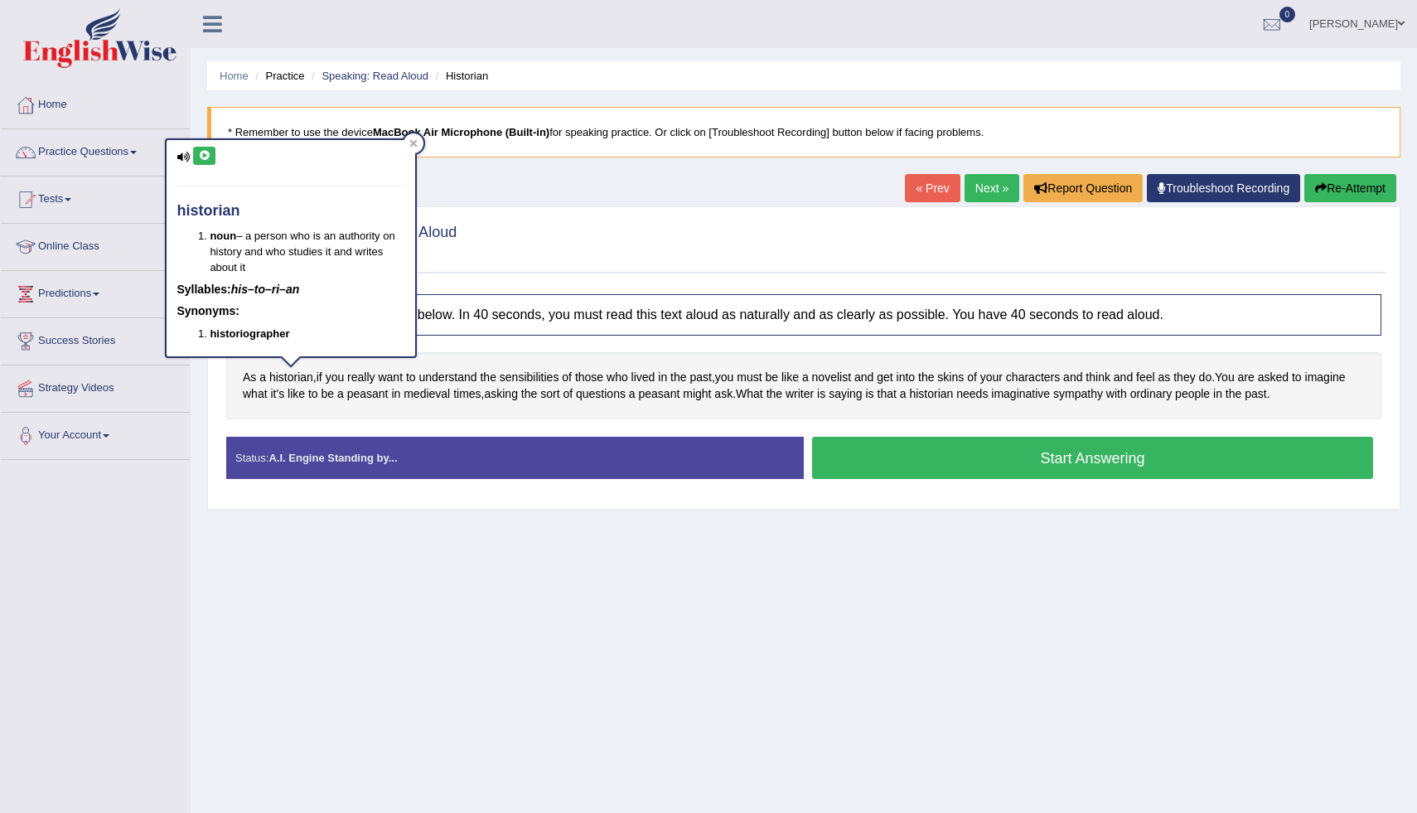
click at [207, 152] on icon at bounding box center [204, 156] width 12 height 10
click at [418, 144] on div at bounding box center [414, 143] width 20 height 20
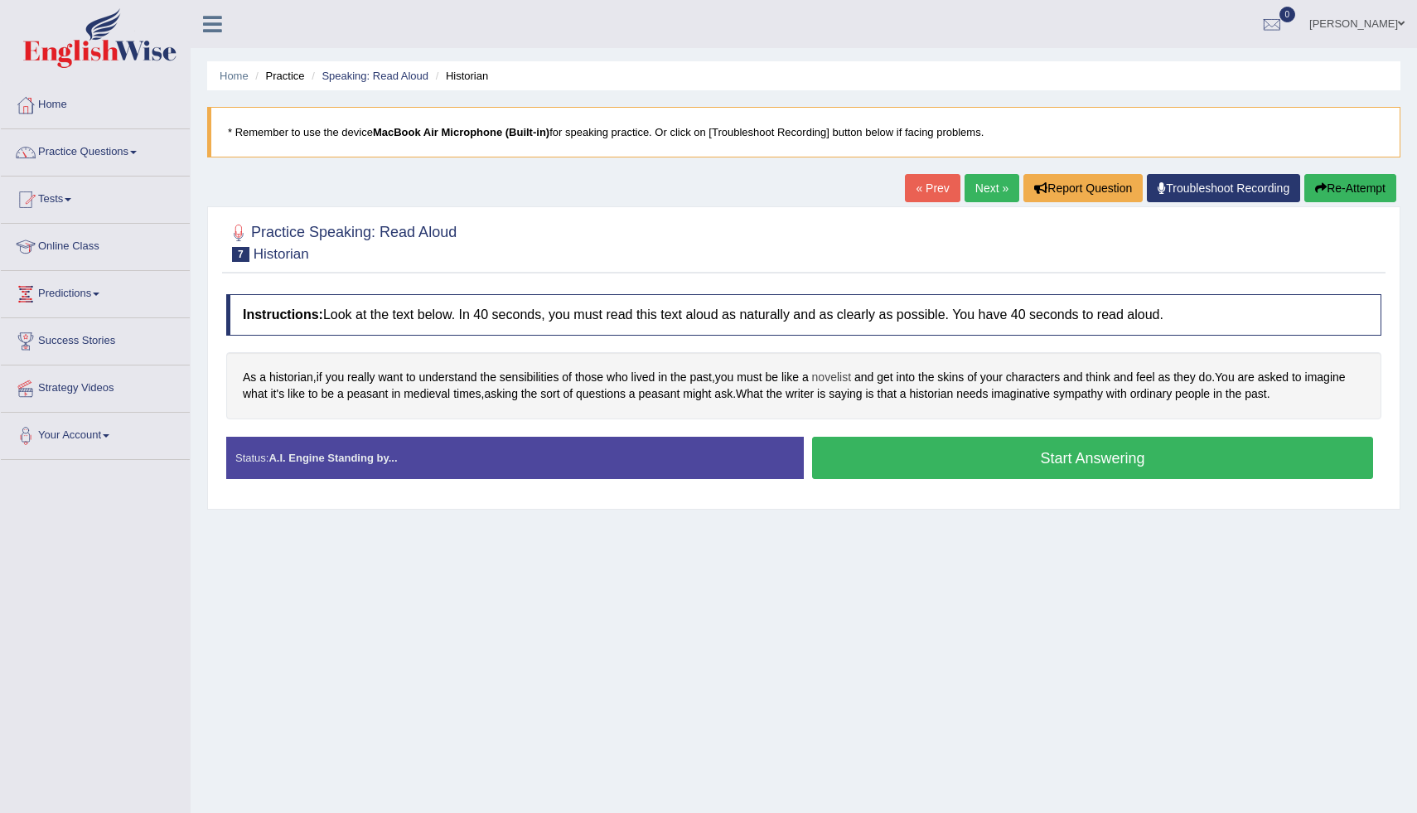
click at [847, 383] on span "novelist" at bounding box center [831, 377] width 39 height 17
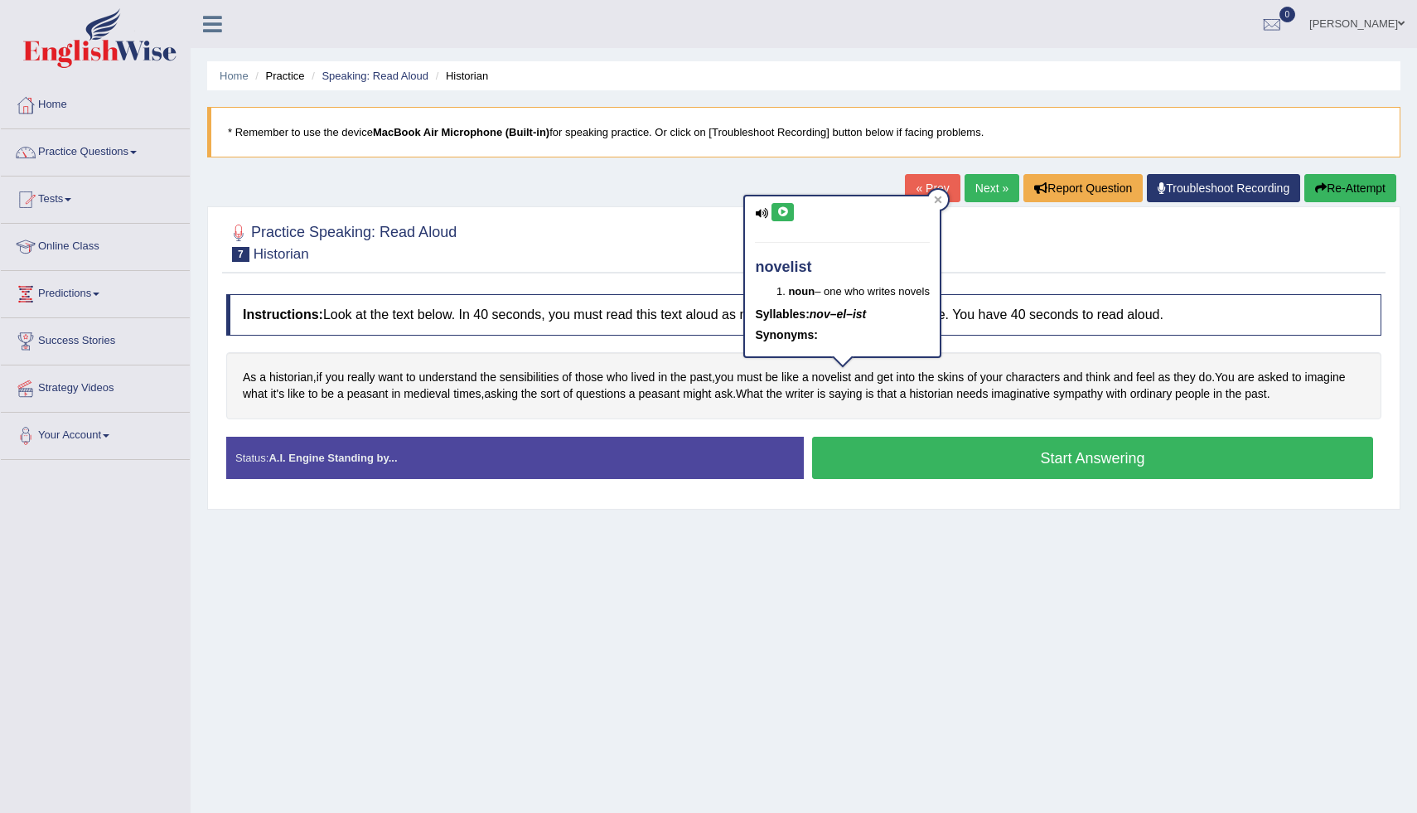
click at [787, 211] on icon at bounding box center [782, 212] width 12 height 10
click at [946, 198] on div at bounding box center [938, 200] width 20 height 20
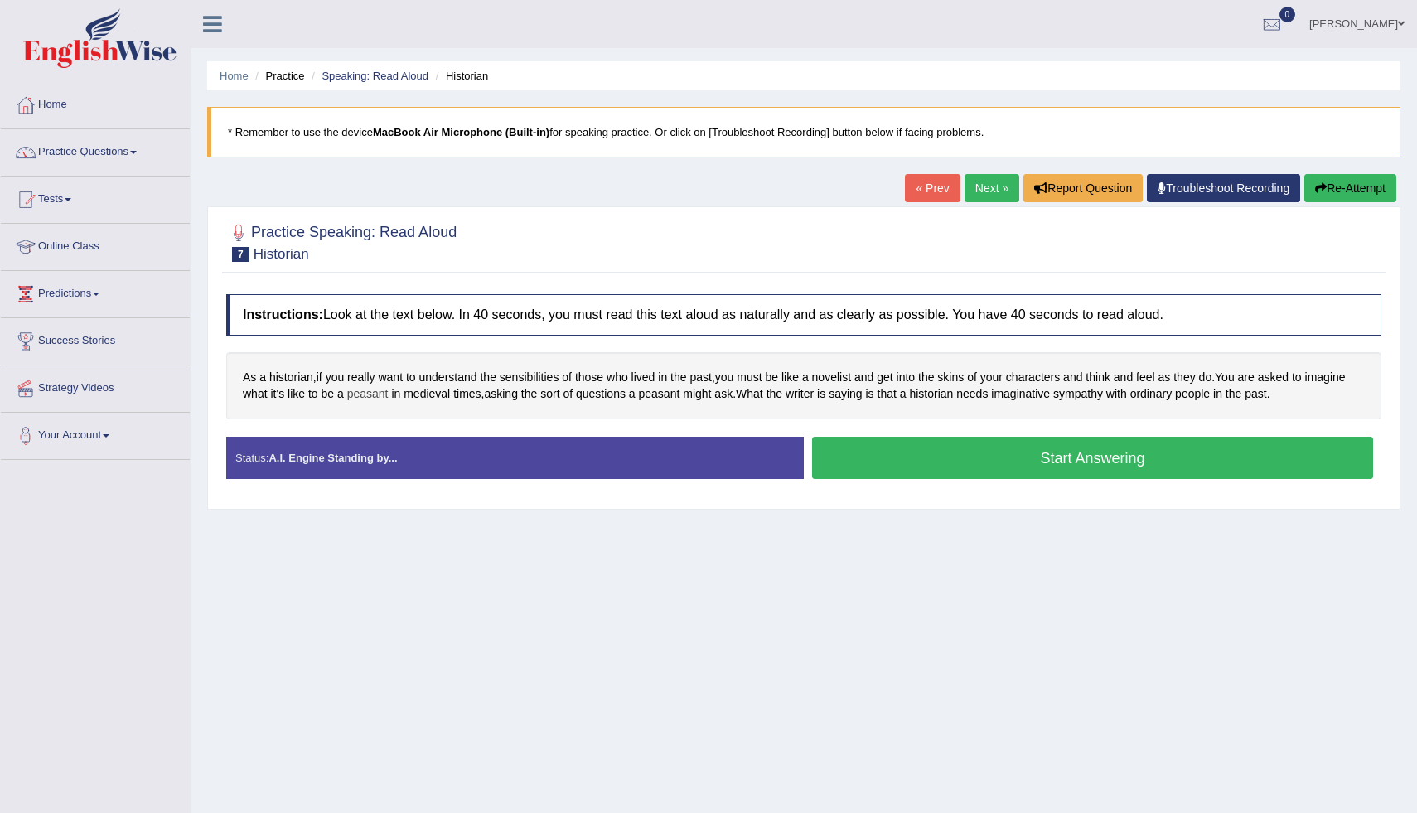
click at [389, 402] on span "peasant" at bounding box center [367, 393] width 41 height 17
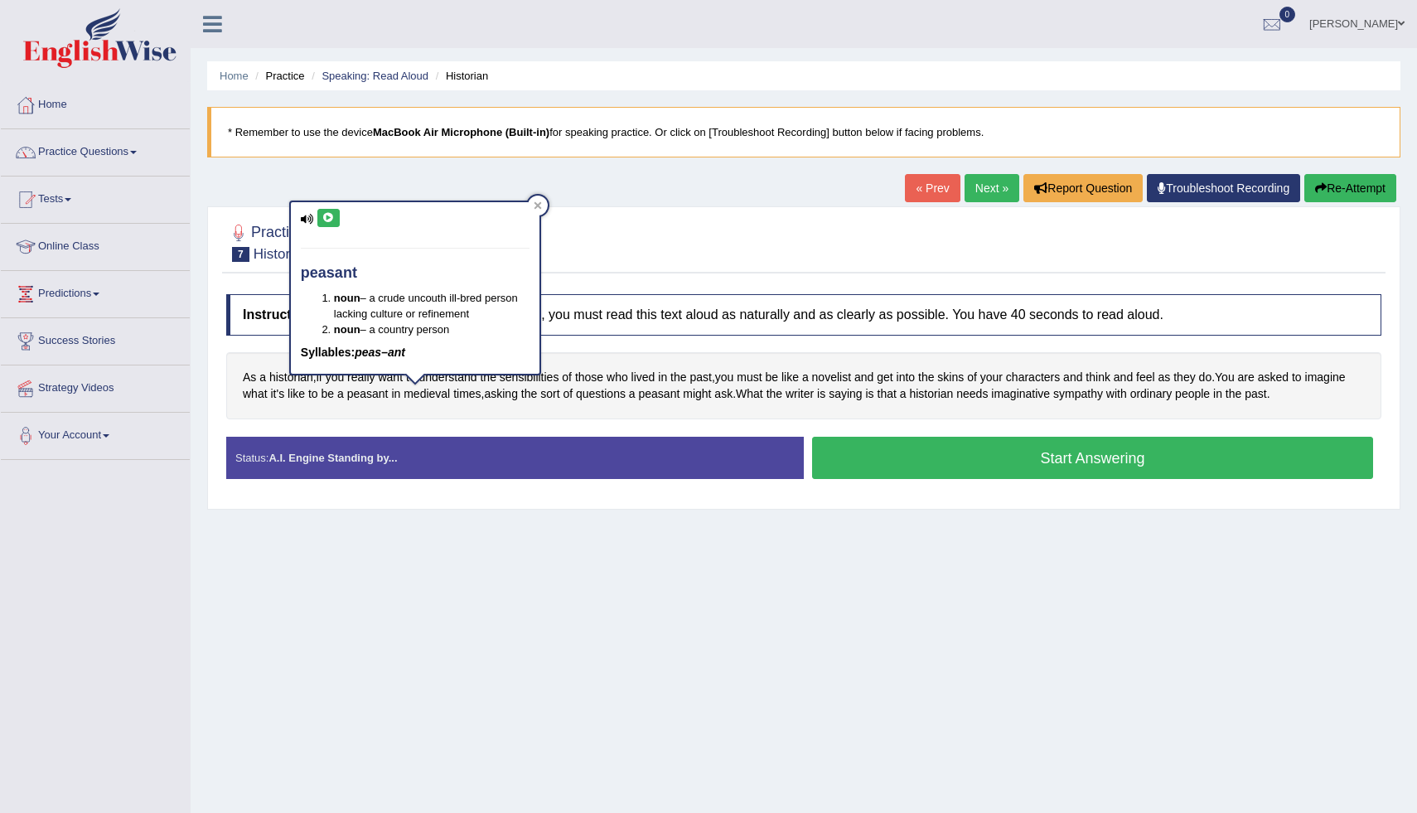
click at [334, 221] on icon at bounding box center [328, 218] width 12 height 10
click at [539, 205] on icon at bounding box center [538, 205] width 8 height 8
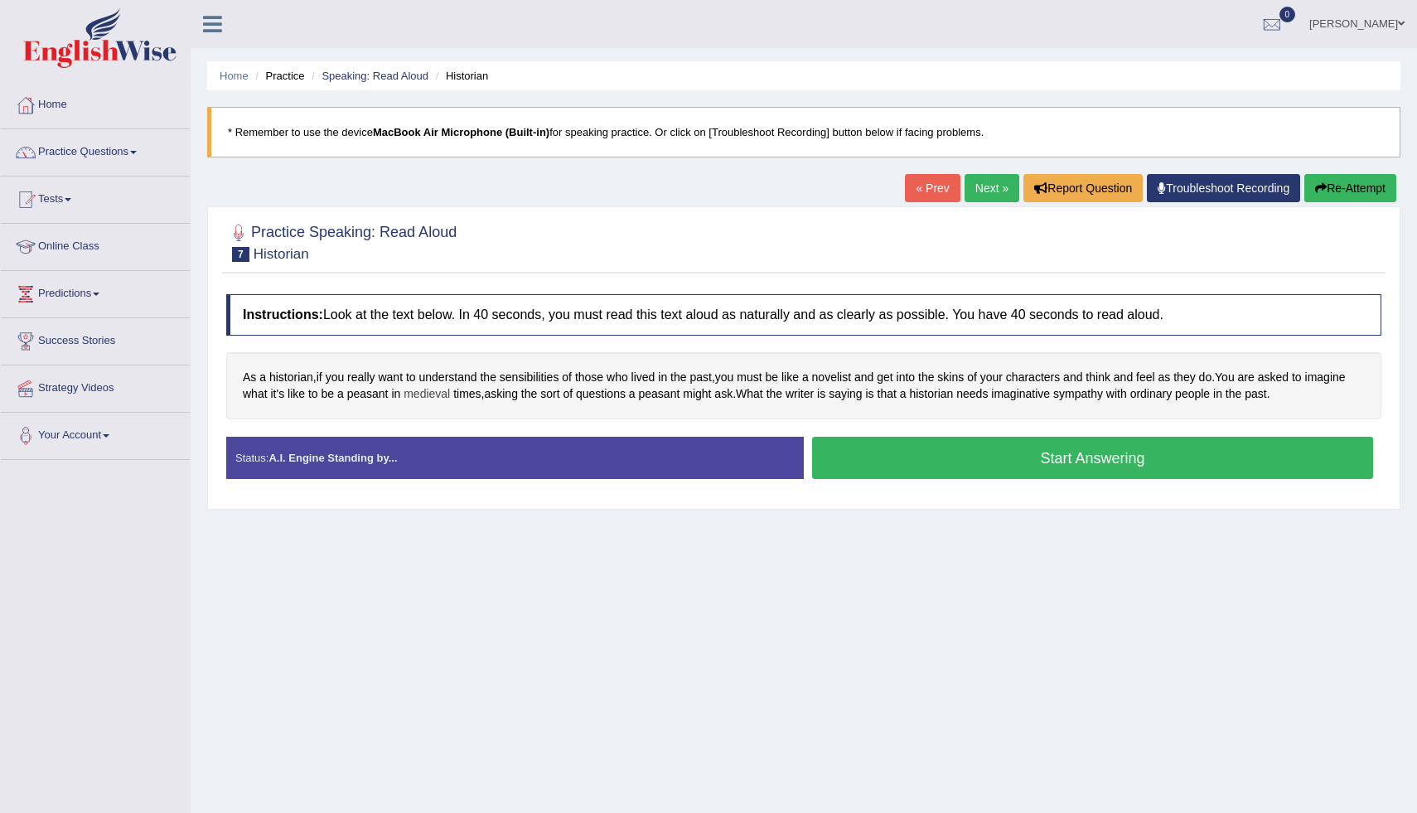
click at [450, 398] on span "medieval" at bounding box center [427, 393] width 46 height 17
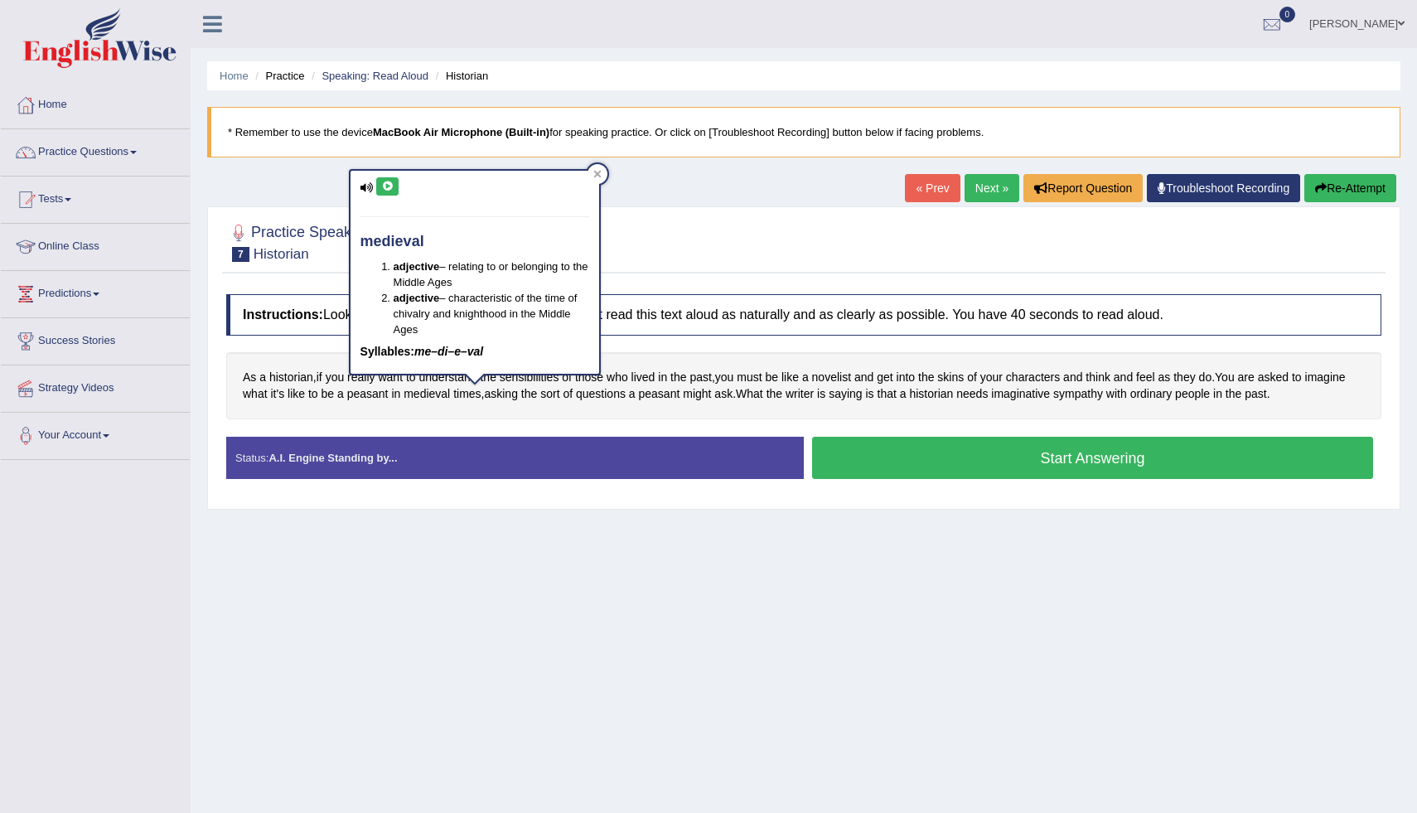
click at [384, 180] on button at bounding box center [387, 186] width 22 height 18
click at [601, 173] on icon at bounding box center [597, 174] width 8 height 8
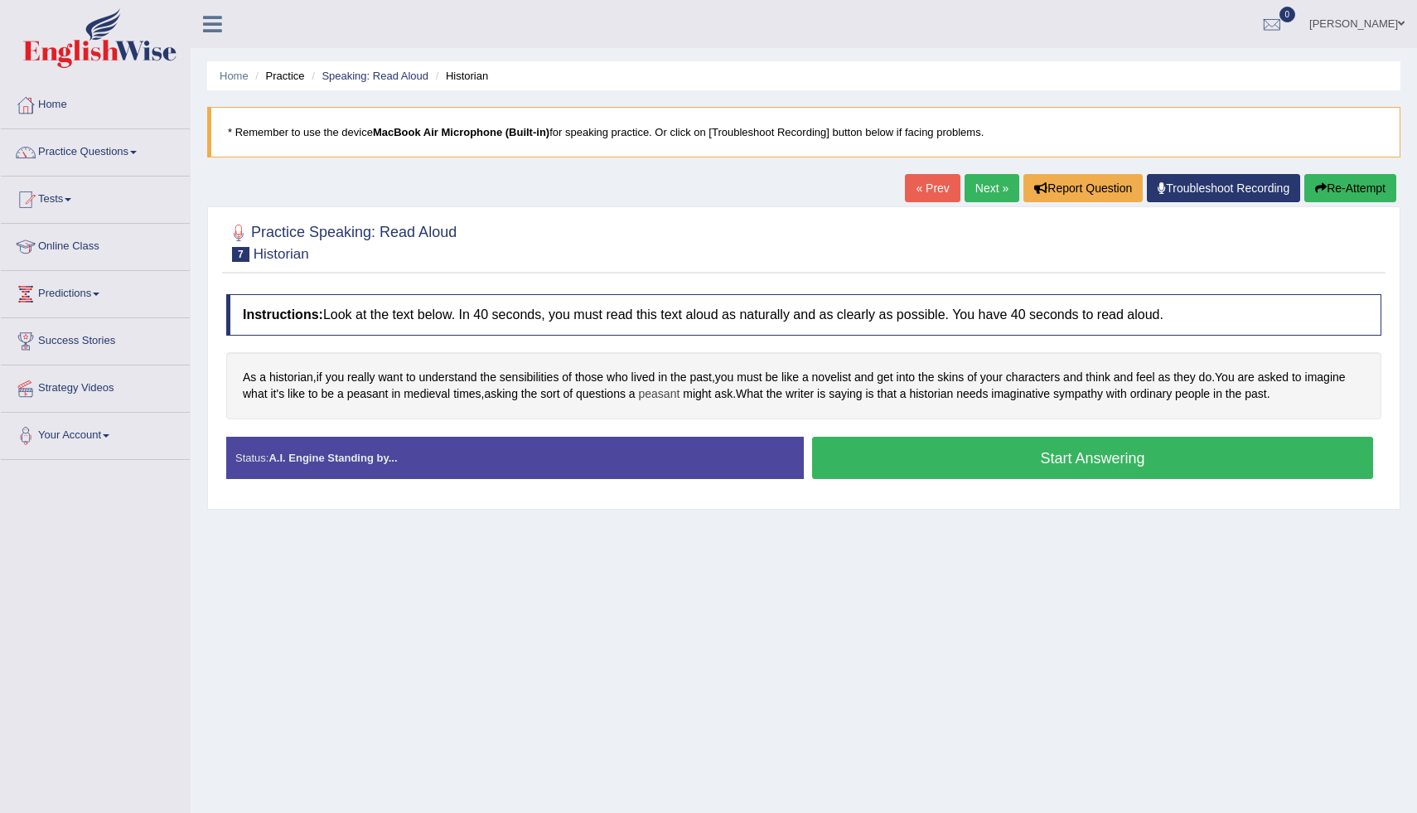
click at [680, 397] on span "peasant" at bounding box center [659, 393] width 41 height 17
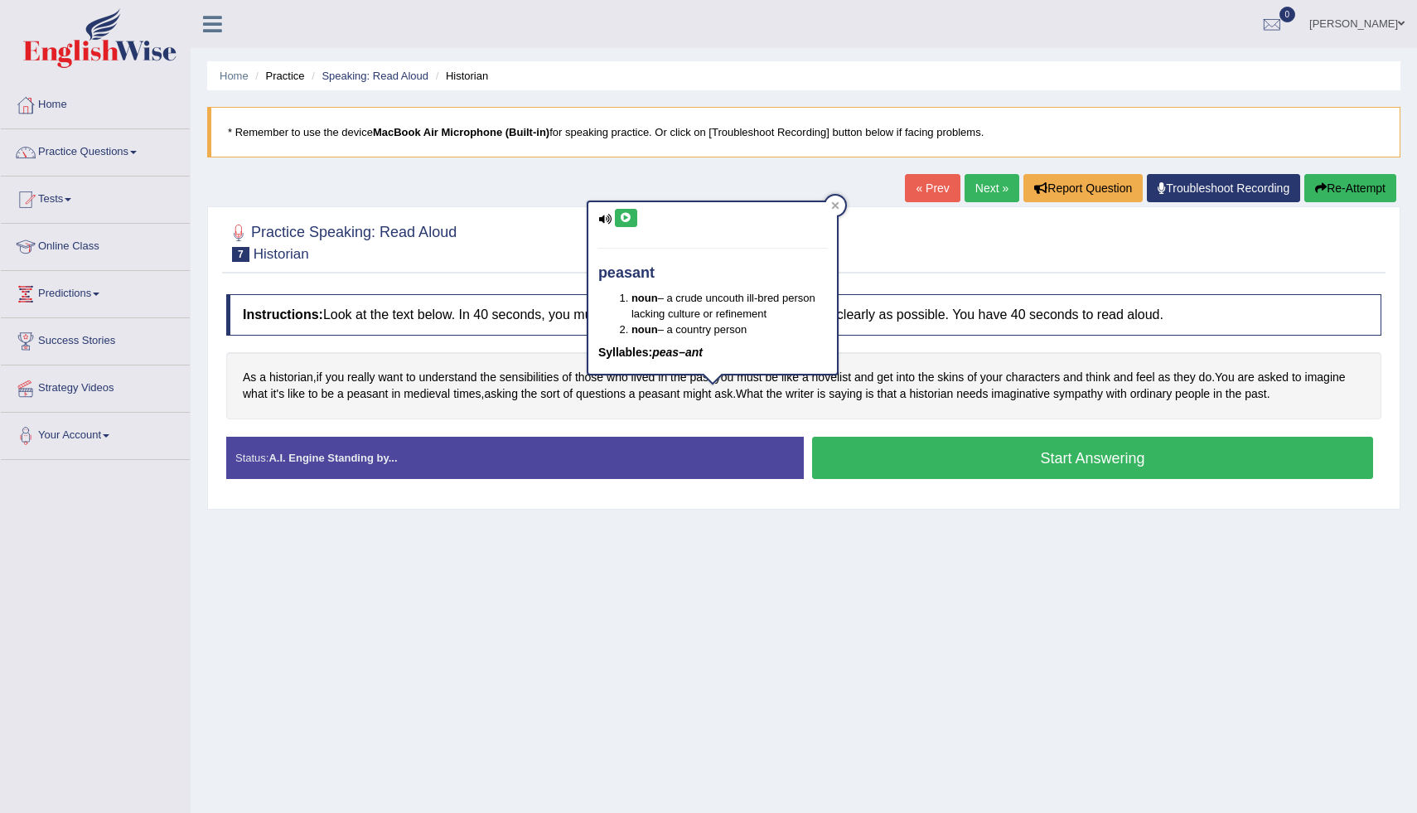
click at [626, 219] on icon at bounding box center [626, 218] width 12 height 10
click at [841, 209] on div at bounding box center [835, 206] width 20 height 20
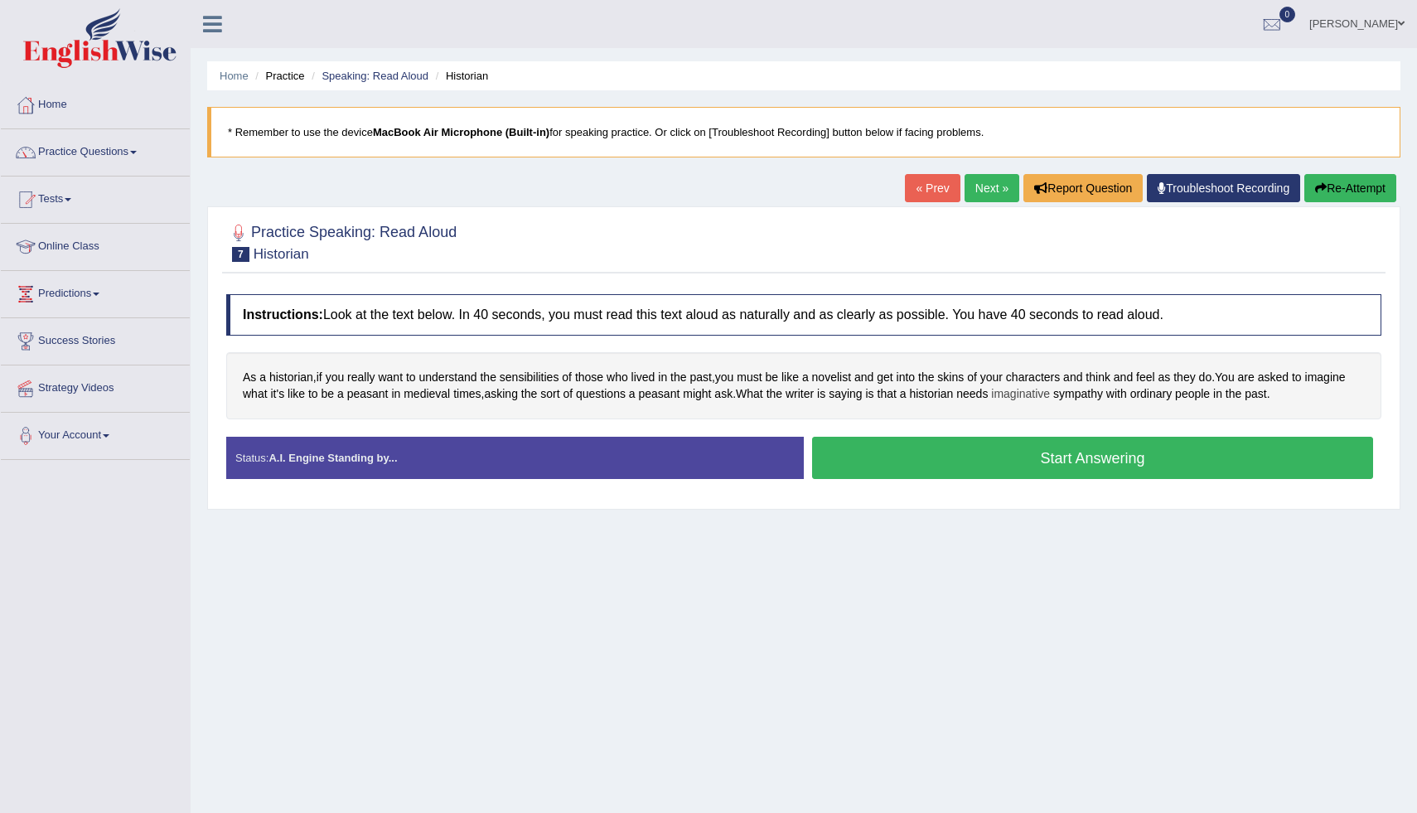
click at [1050, 401] on span "imaginative" at bounding box center [1020, 393] width 59 height 17
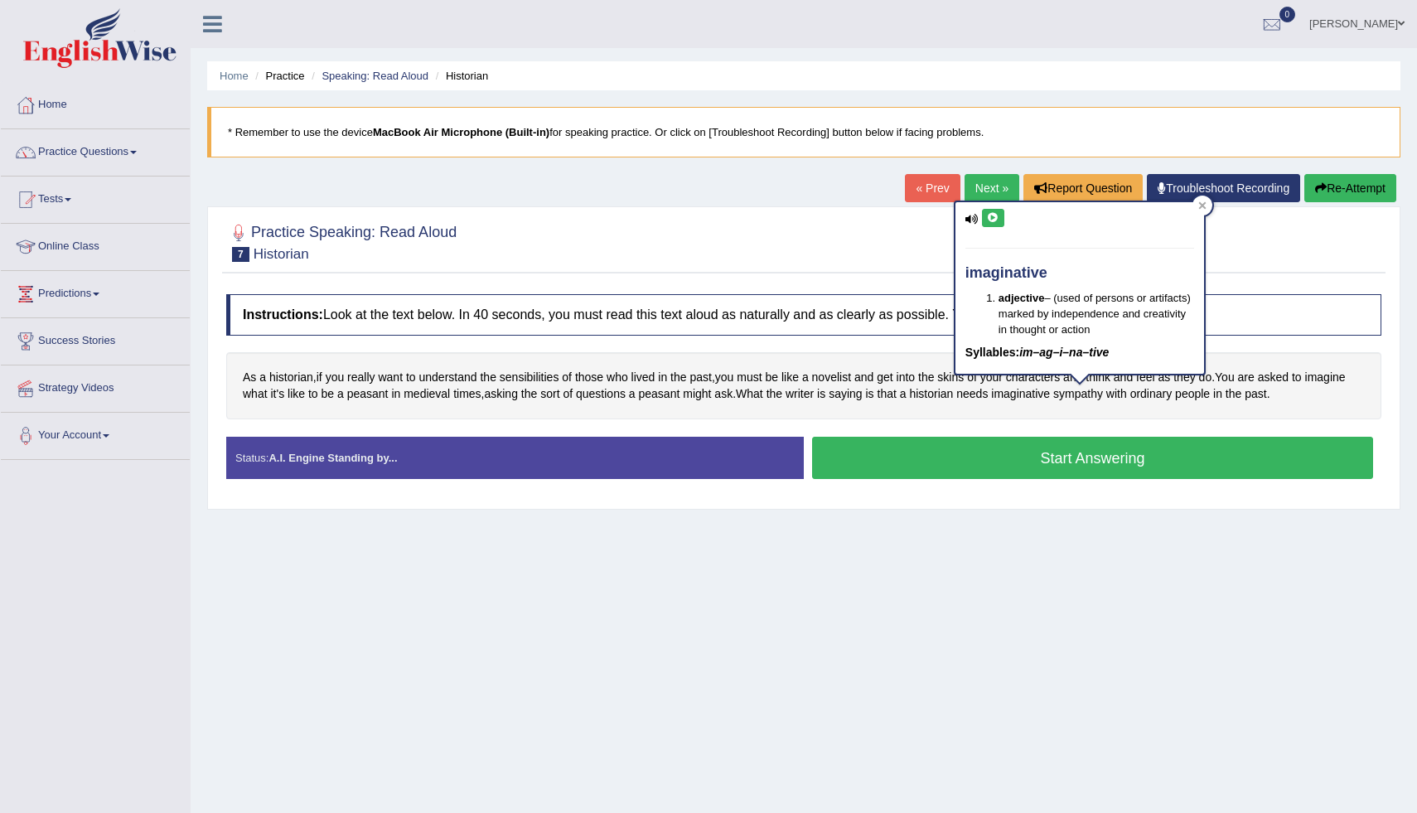
click at [988, 211] on button at bounding box center [993, 218] width 22 height 18
click at [993, 215] on icon at bounding box center [993, 218] width 12 height 10
click at [995, 225] on button at bounding box center [993, 218] width 22 height 18
click at [996, 218] on icon at bounding box center [993, 218] width 12 height 10
click at [1206, 205] on div at bounding box center [1202, 206] width 20 height 20
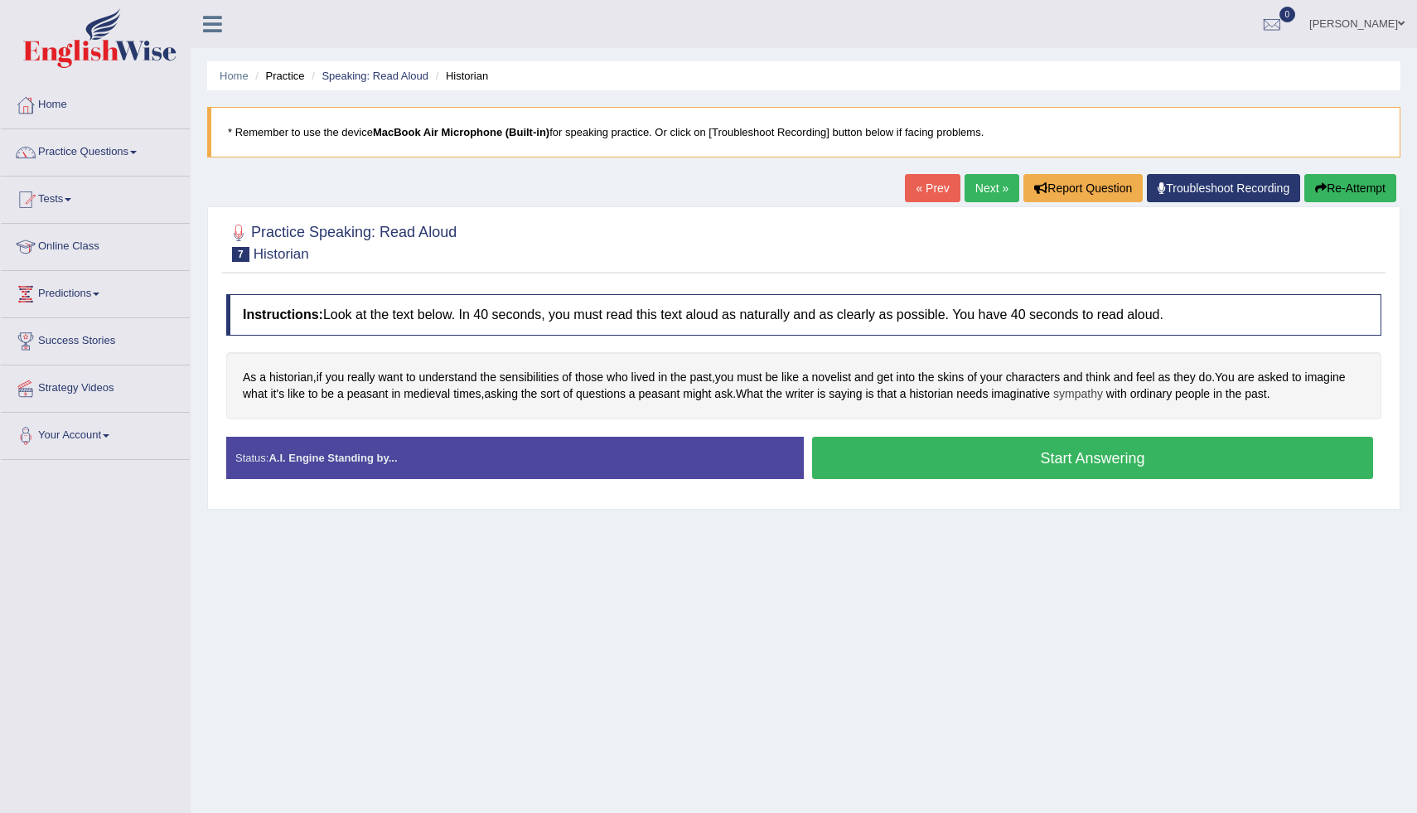
click at [1103, 399] on span "sympathy" at bounding box center [1078, 393] width 50 height 17
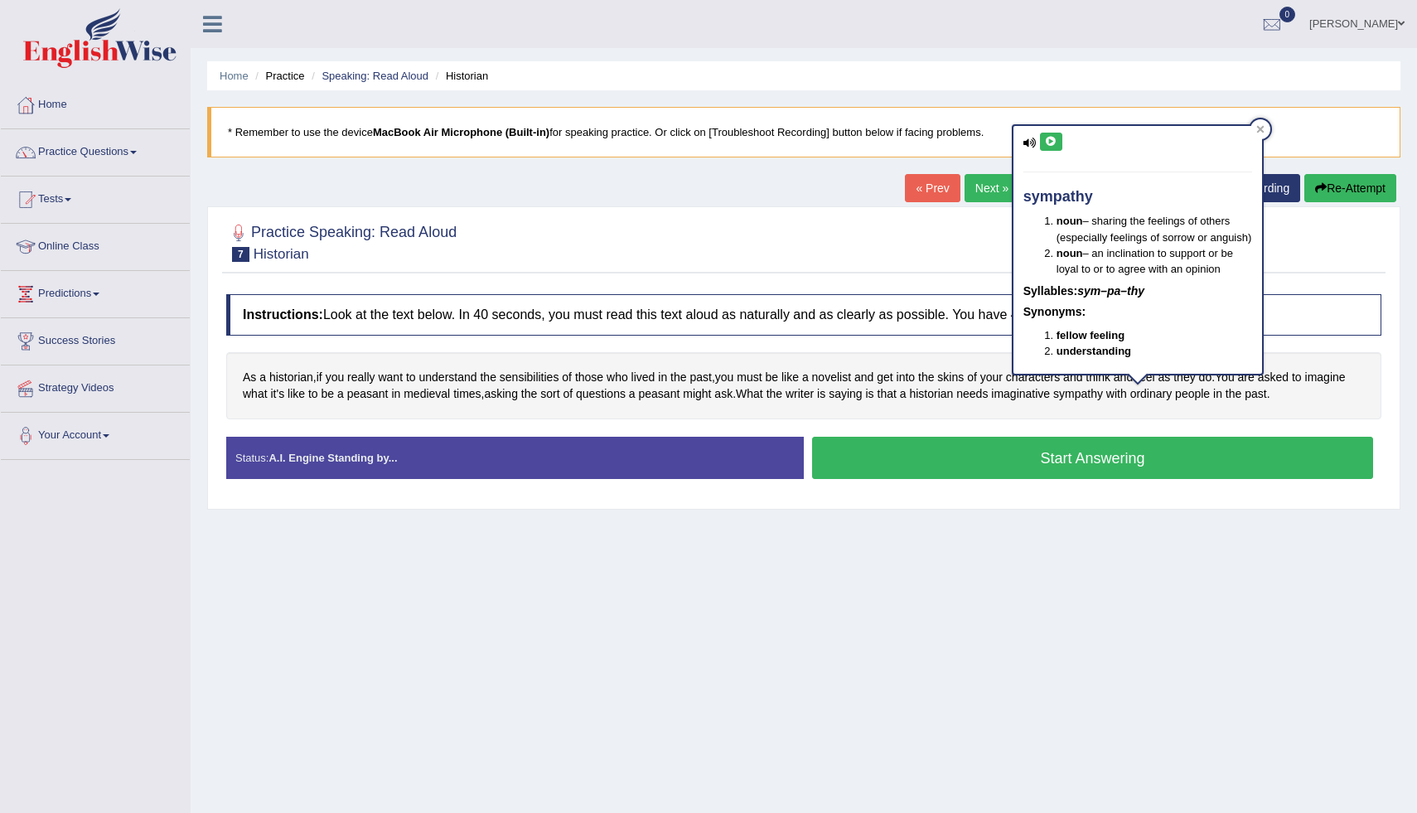
click at [1059, 143] on button at bounding box center [1051, 142] width 22 height 18
click at [1263, 127] on icon at bounding box center [1259, 128] width 7 height 7
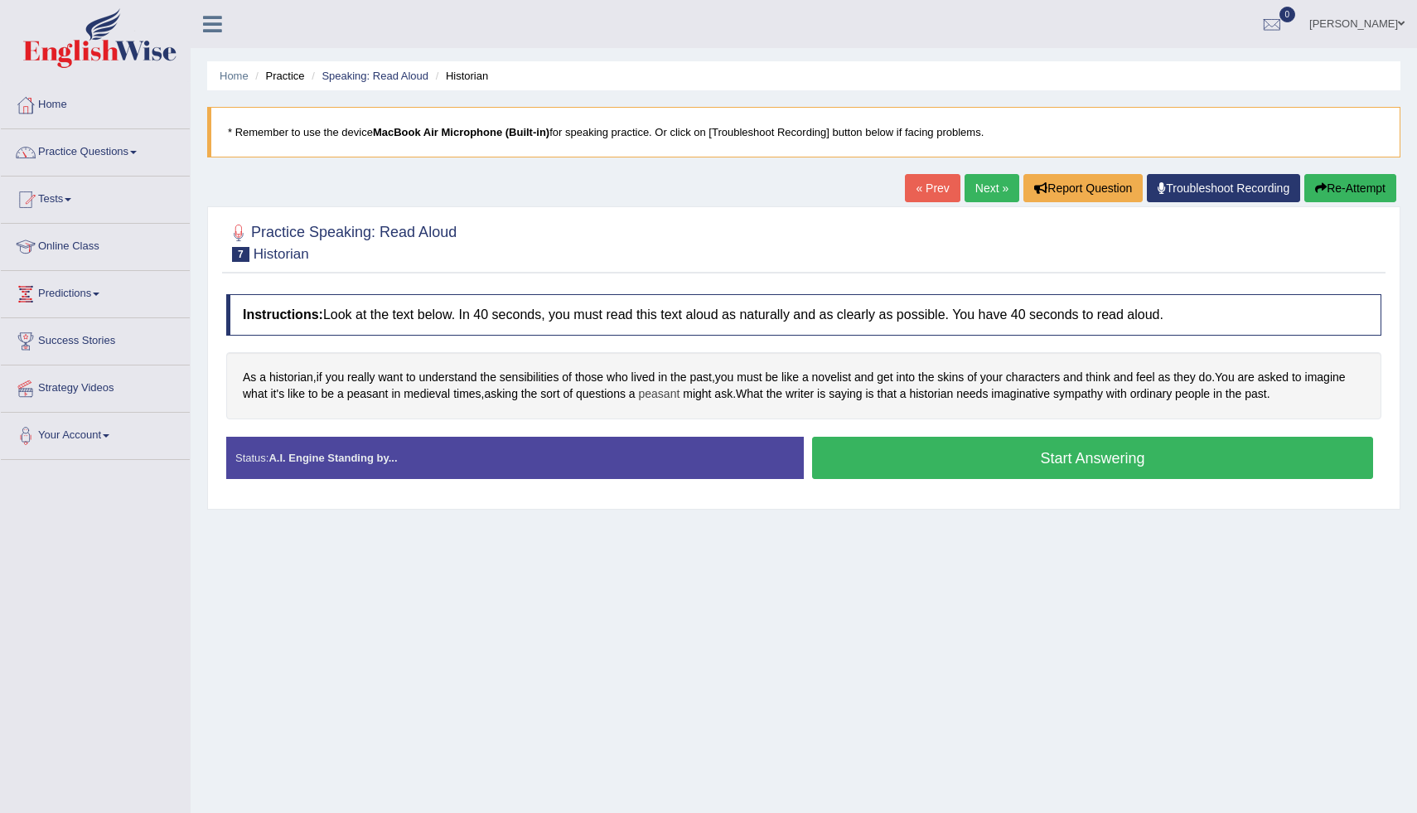
click at [680, 399] on span "peasant" at bounding box center [659, 393] width 41 height 17
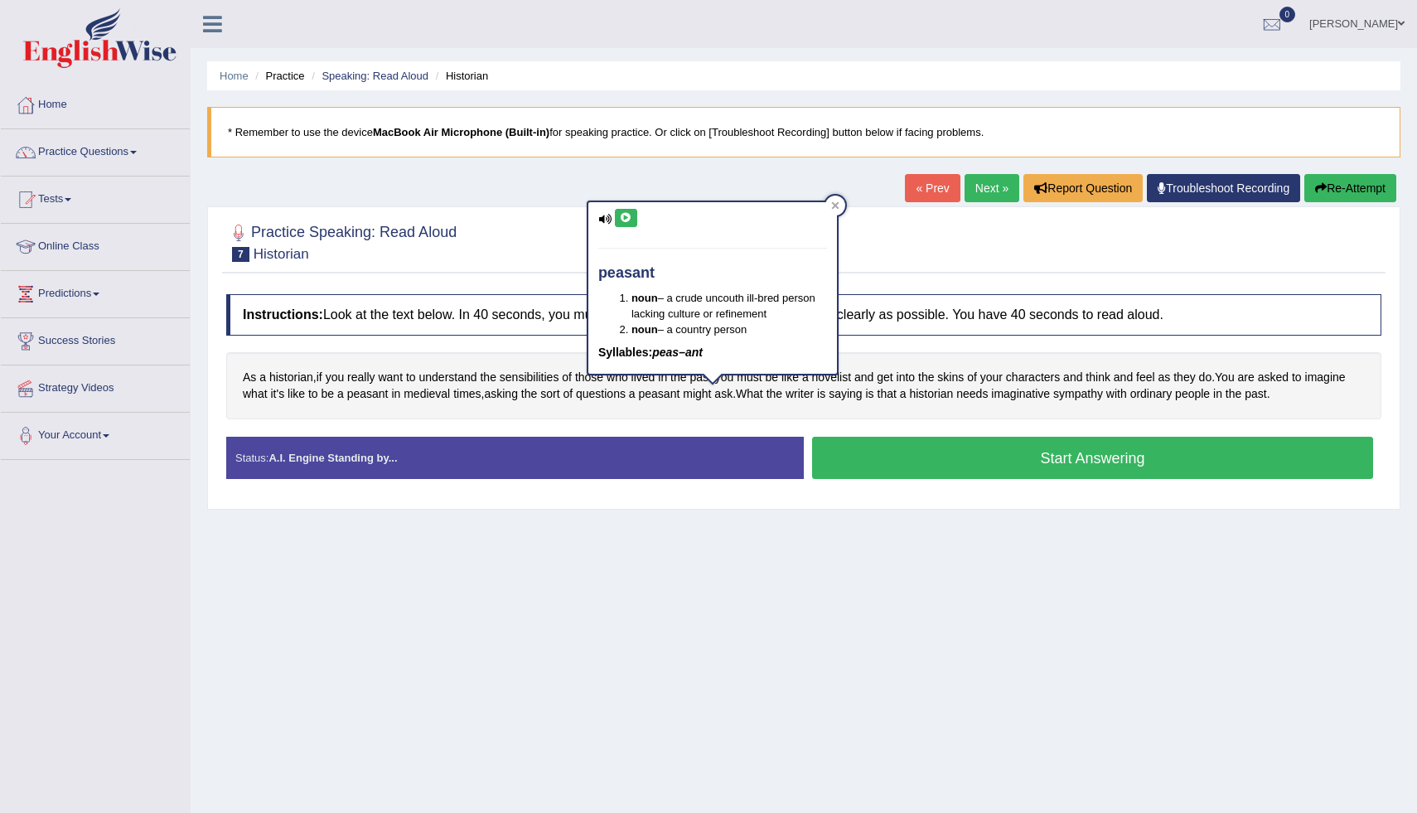
click at [631, 219] on icon at bounding box center [626, 218] width 12 height 10
click at [835, 210] on div at bounding box center [835, 206] width 20 height 20
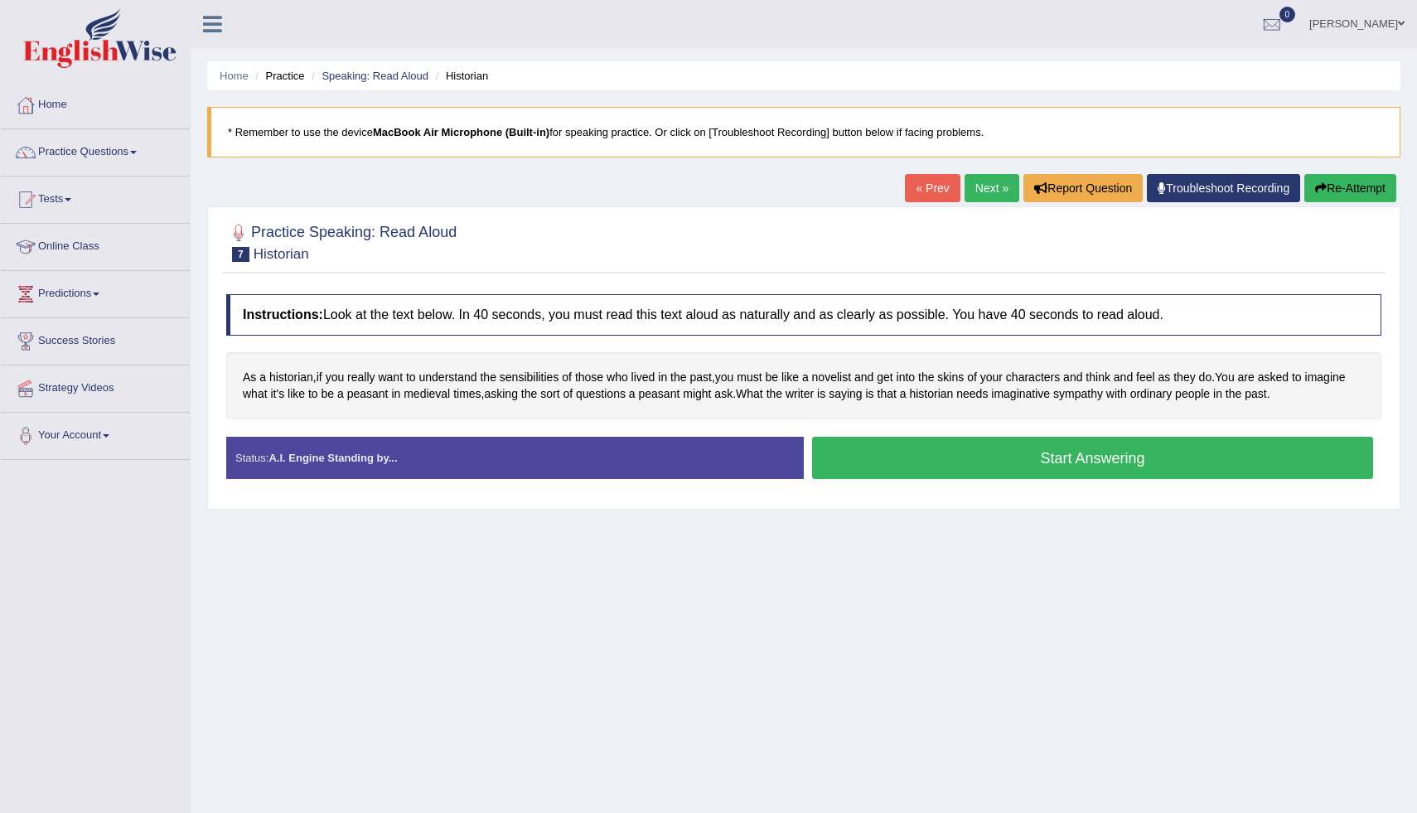
click at [302, 463] on strong "A.I. Engine Standing by..." at bounding box center [332, 458] width 128 height 12
click at [229, 463] on div "Status: A.I. Engine Standing by..." at bounding box center [515, 458] width 578 height 42
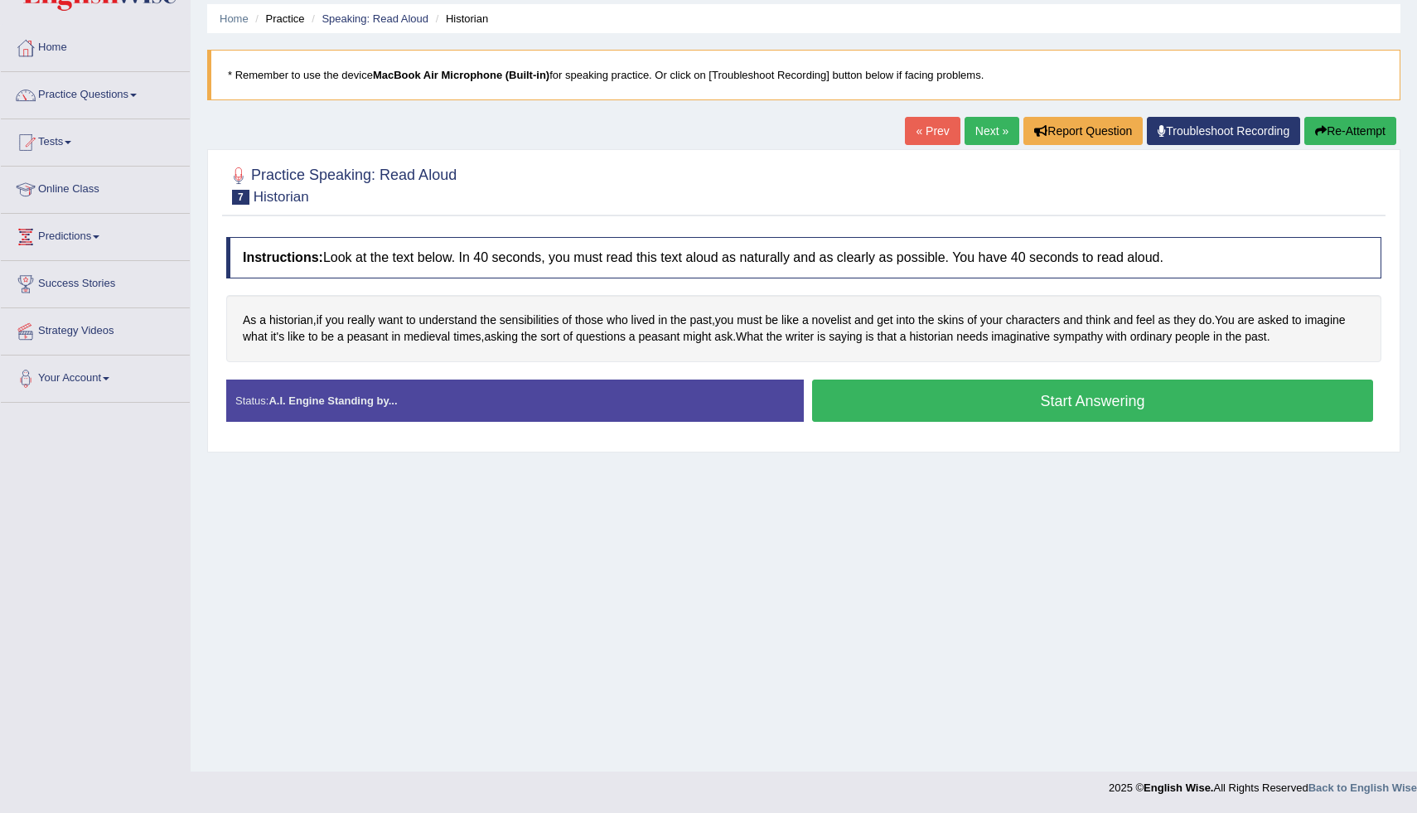
scroll to position [16, 0]
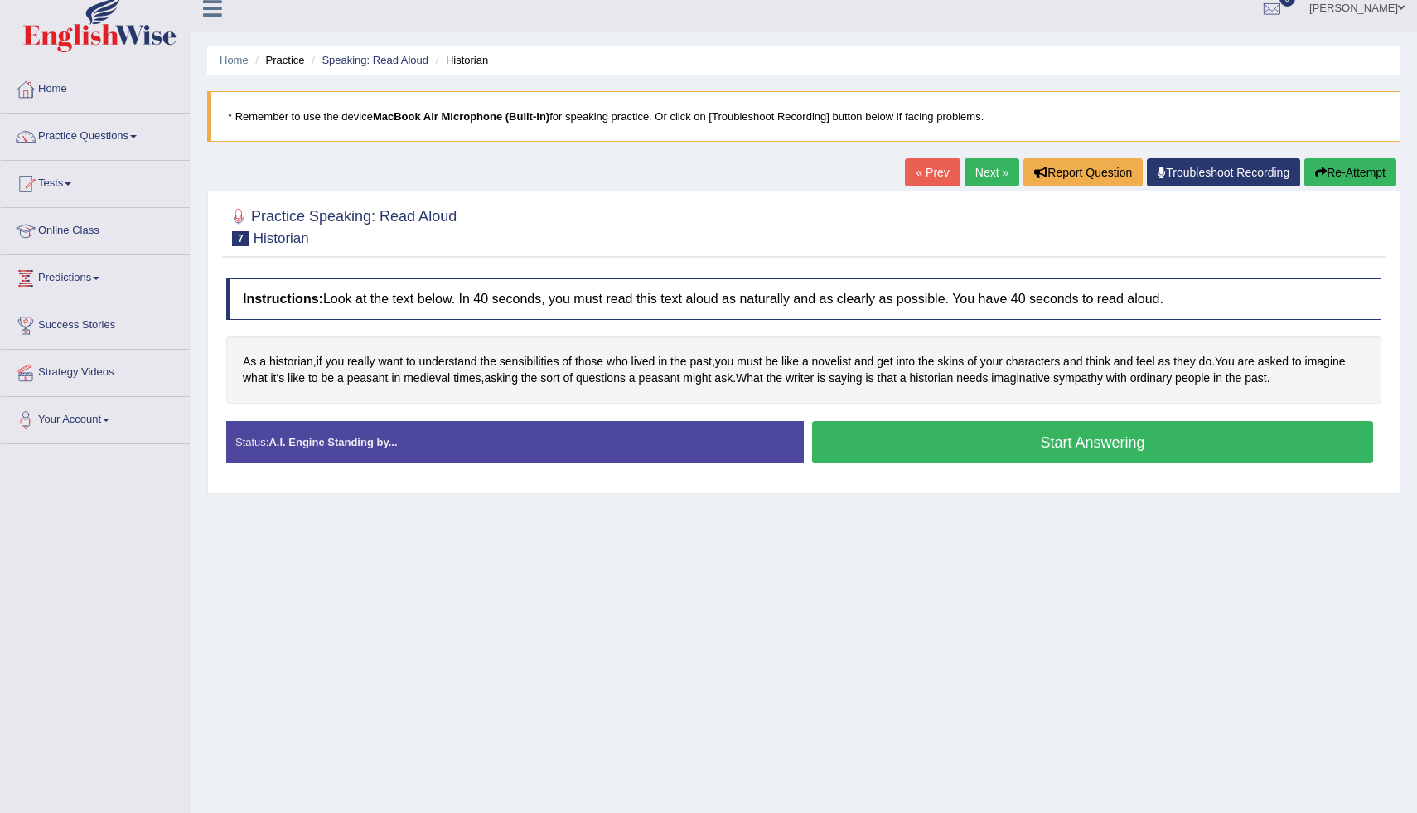
click at [939, 449] on button "Start Answering" at bounding box center [1092, 442] width 561 height 42
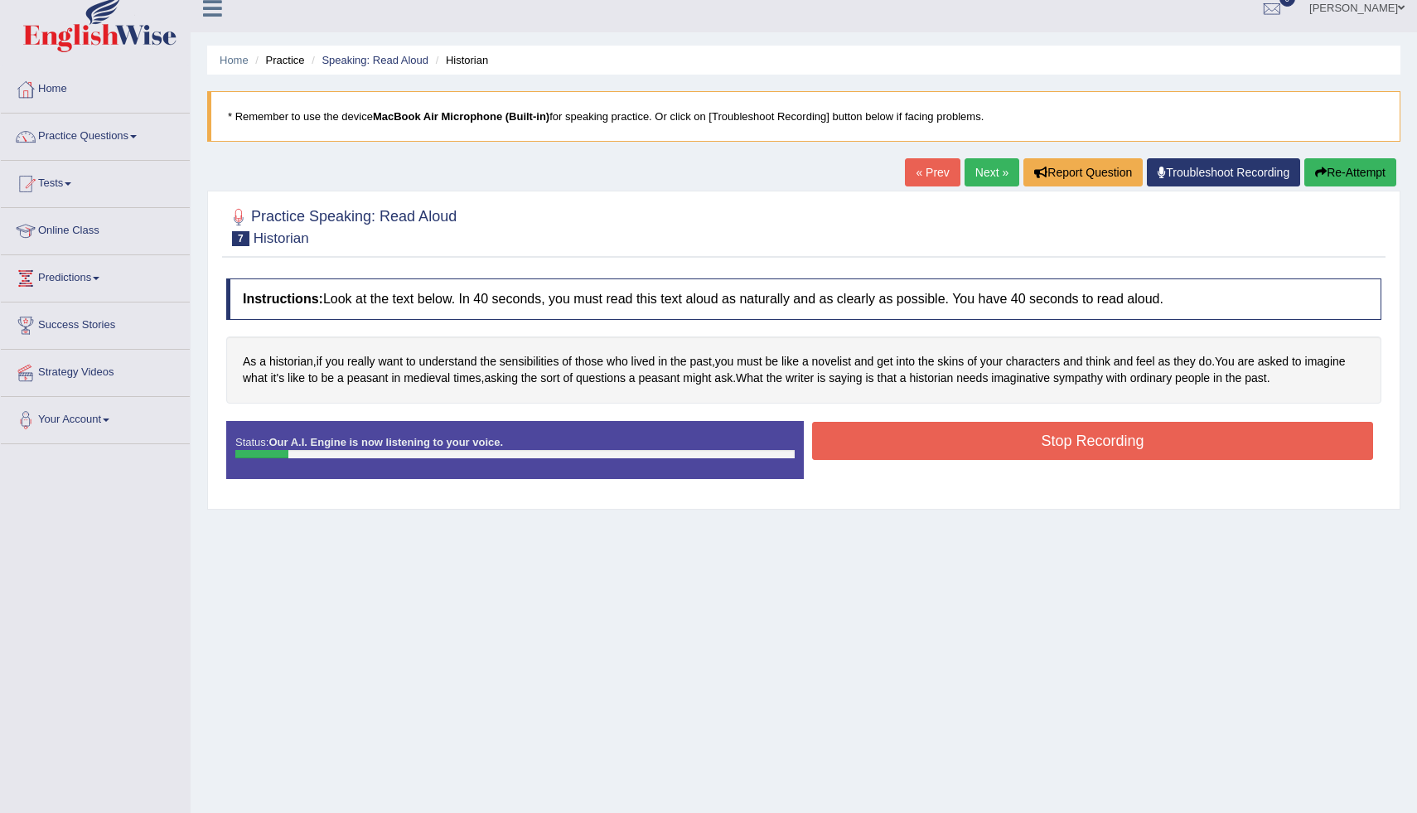
click at [1003, 435] on button "Stop Recording" at bounding box center [1092, 441] width 561 height 38
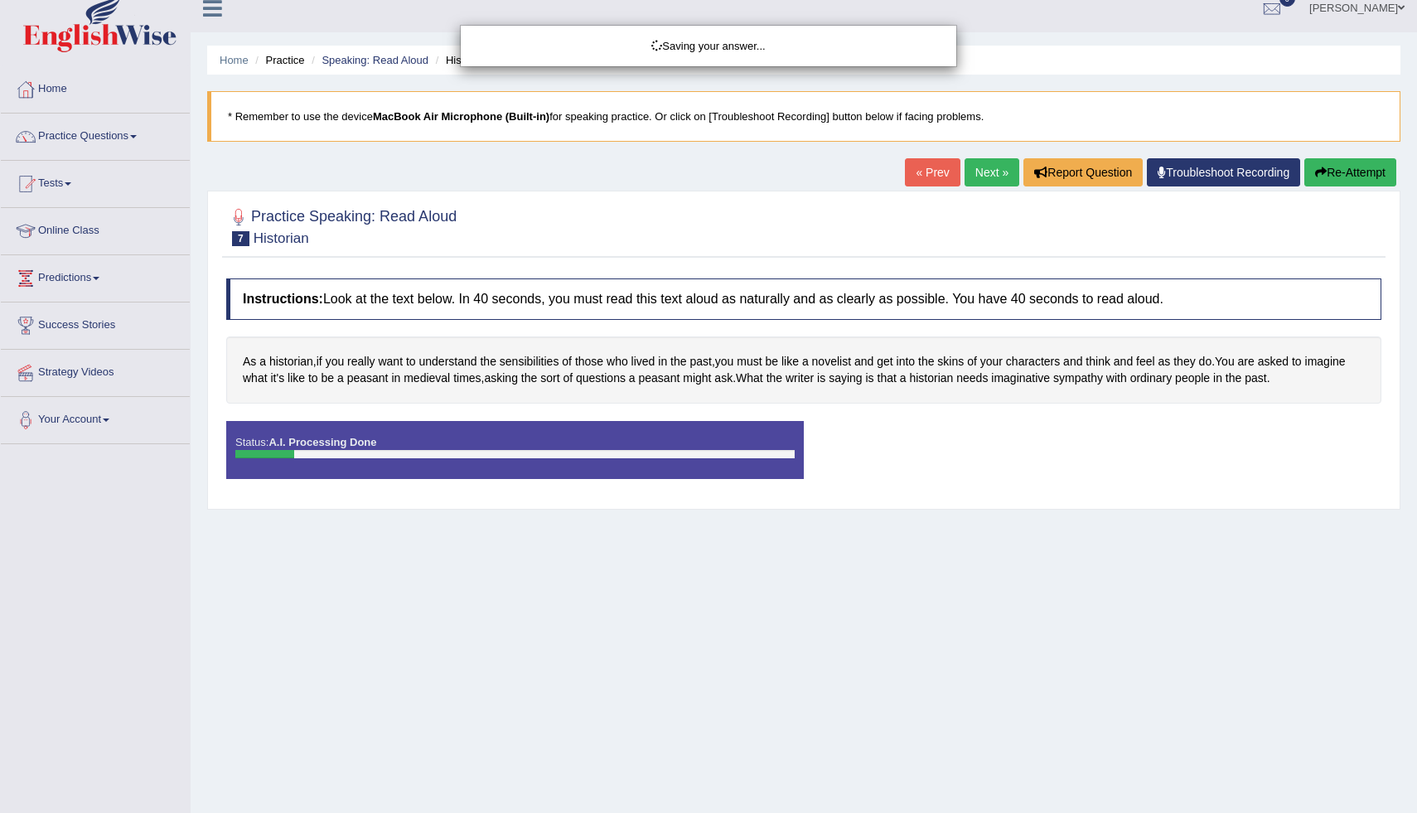
click at [937, 174] on div "Saving your answer..." at bounding box center [708, 406] width 1417 height 813
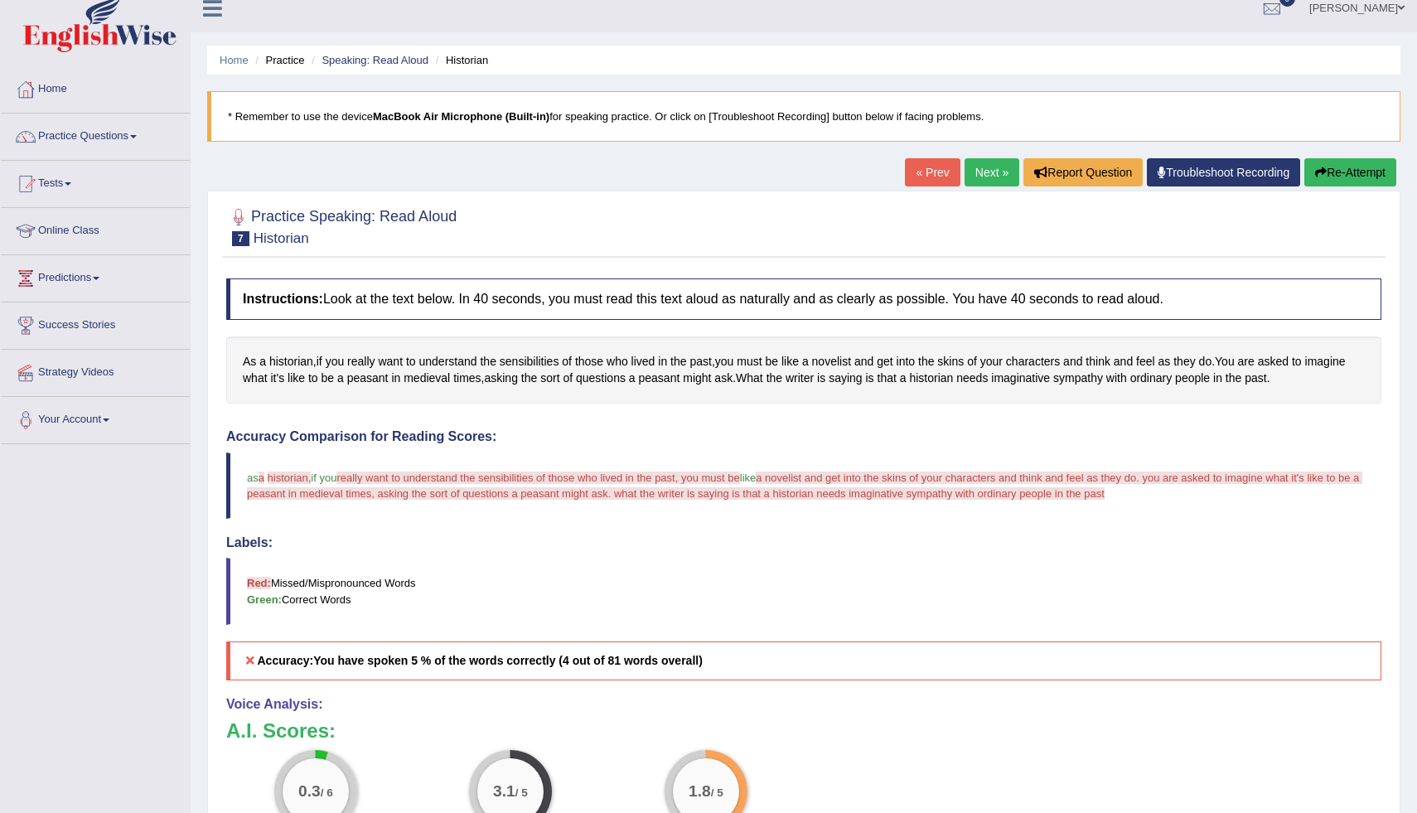
click at [932, 165] on link "« Prev" at bounding box center [932, 172] width 55 height 28
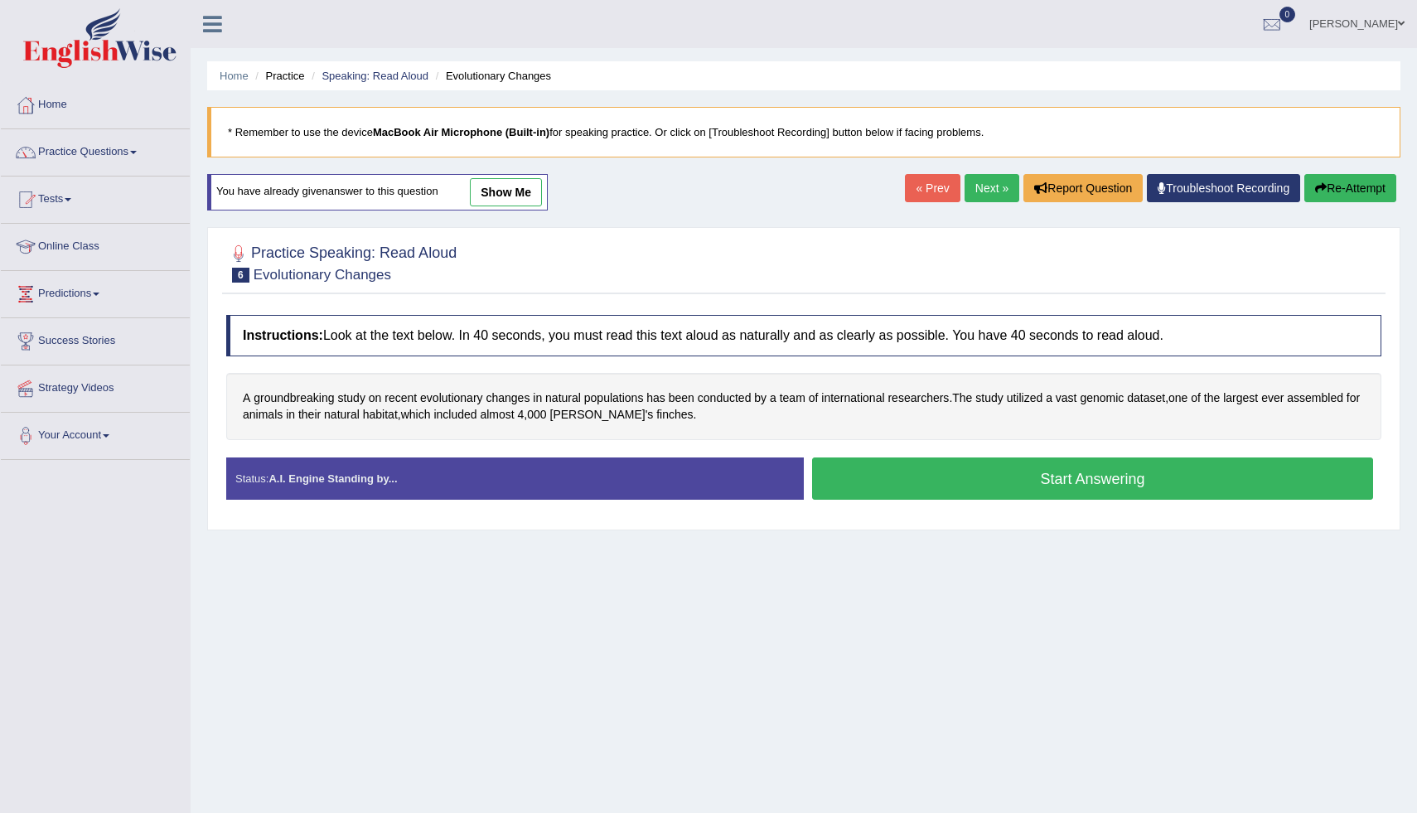
click at [990, 191] on link "Next »" at bounding box center [991, 188] width 55 height 28
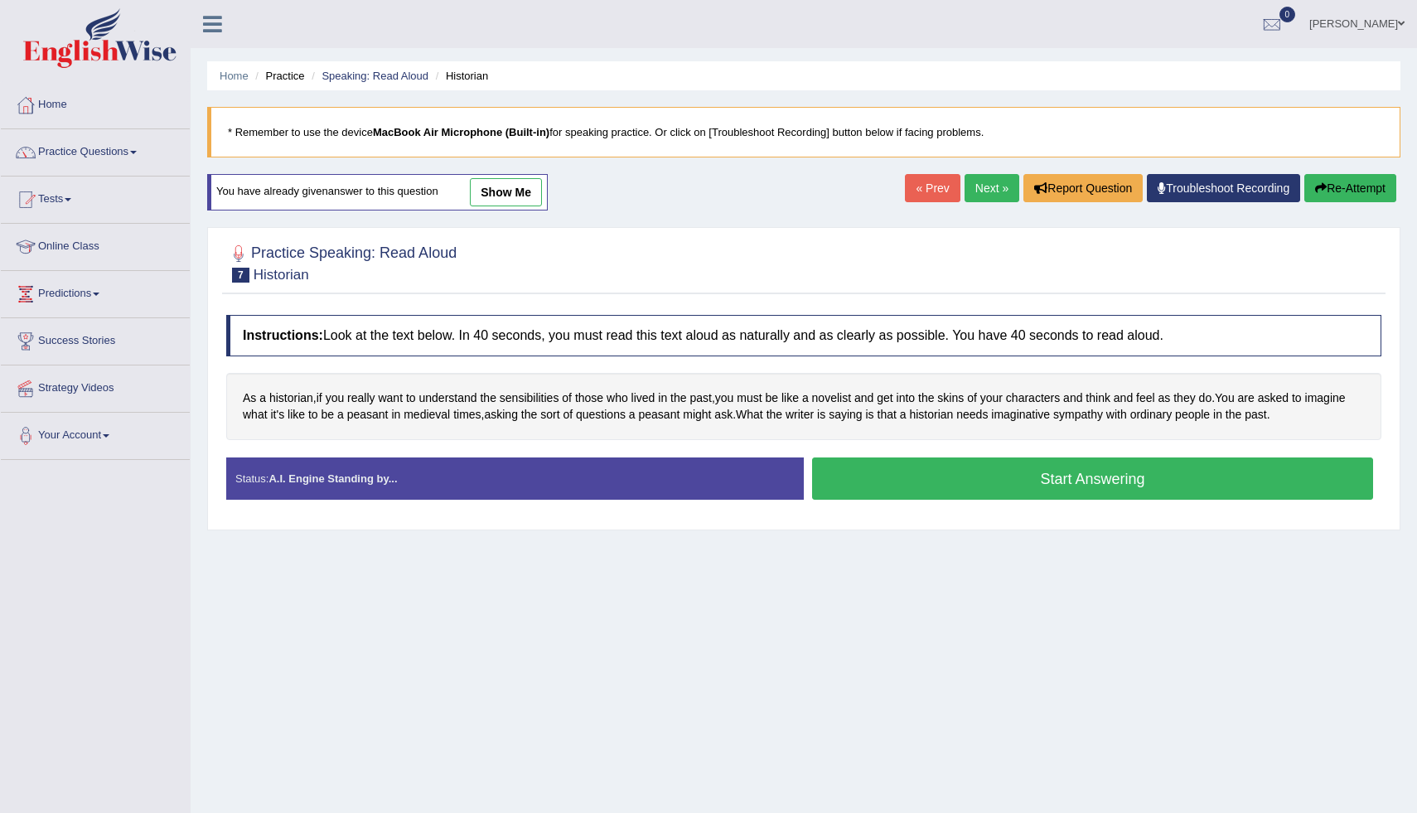
click at [930, 486] on button "Start Answering" at bounding box center [1092, 478] width 561 height 42
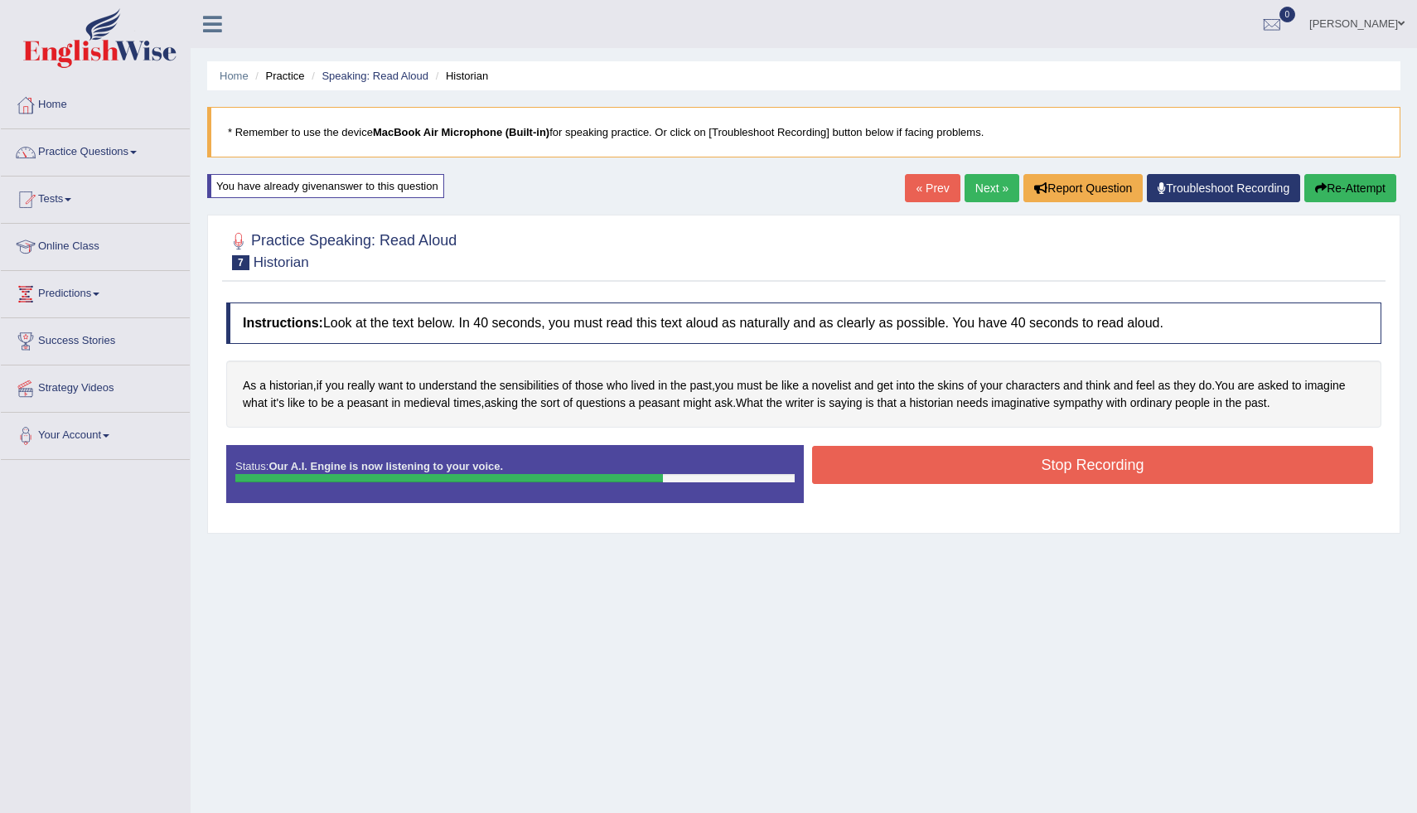
click at [1200, 464] on button "Stop Recording" at bounding box center [1092, 465] width 561 height 38
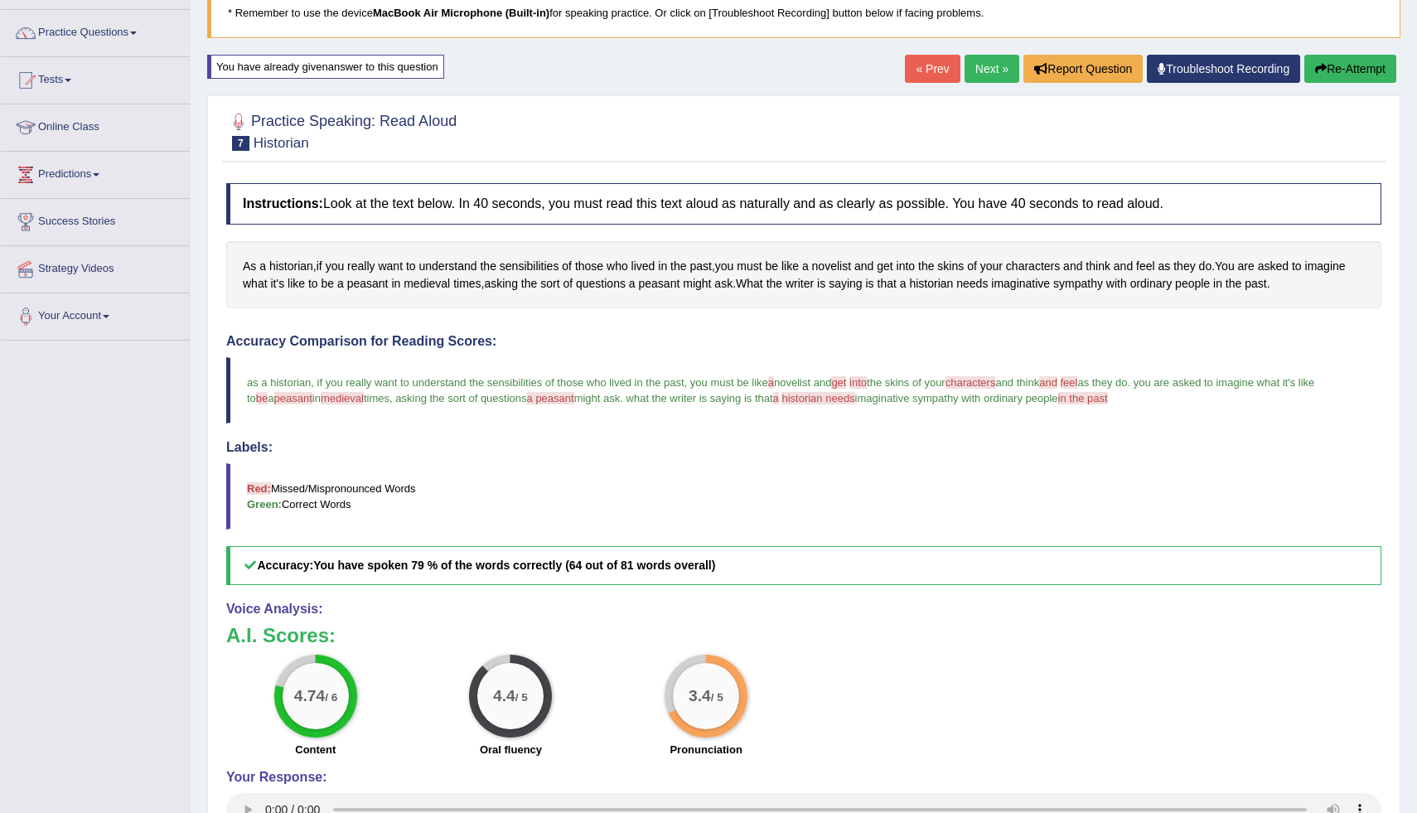
scroll to position [121, 0]
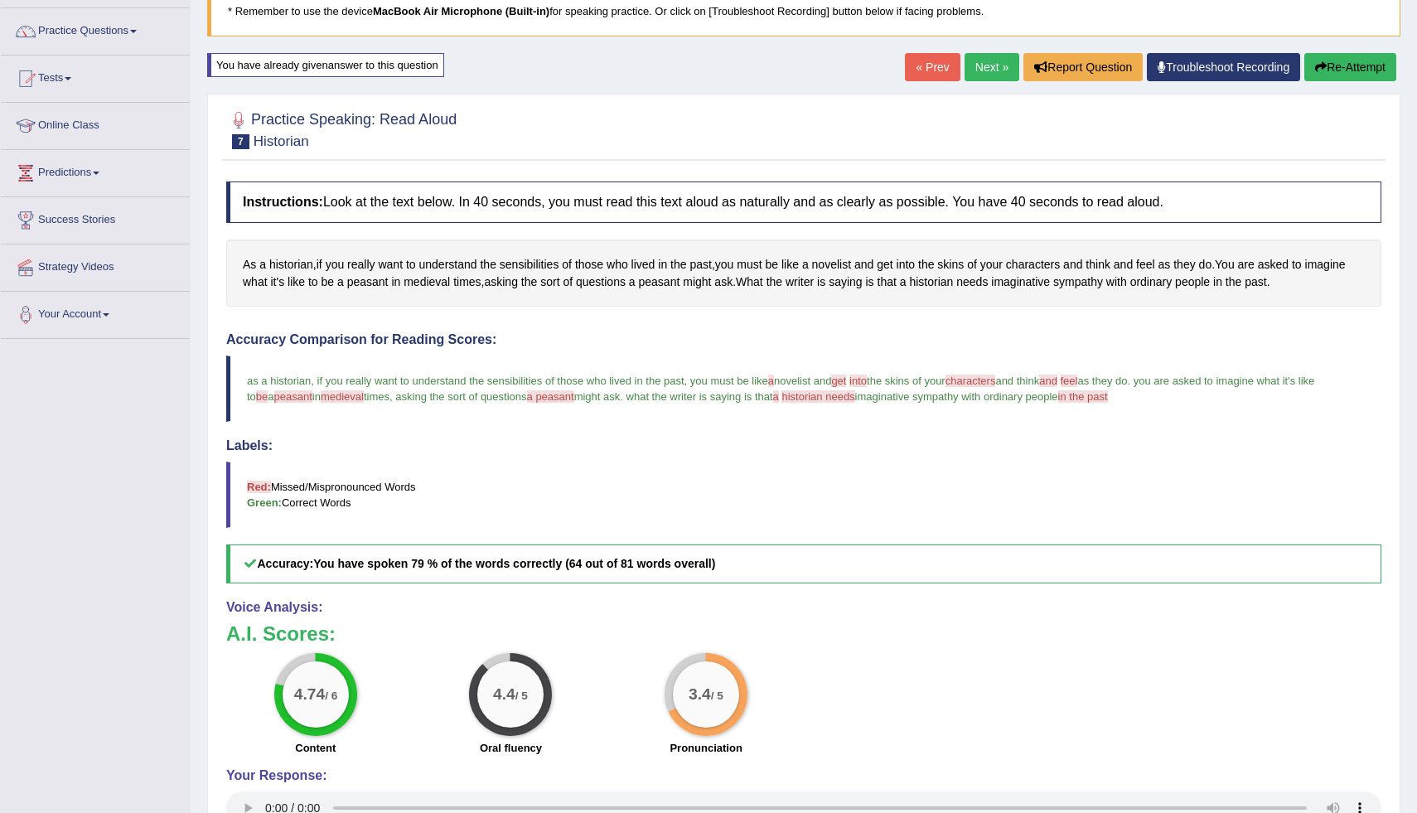
click at [1347, 70] on button "Re-Attempt" at bounding box center [1350, 67] width 92 height 28
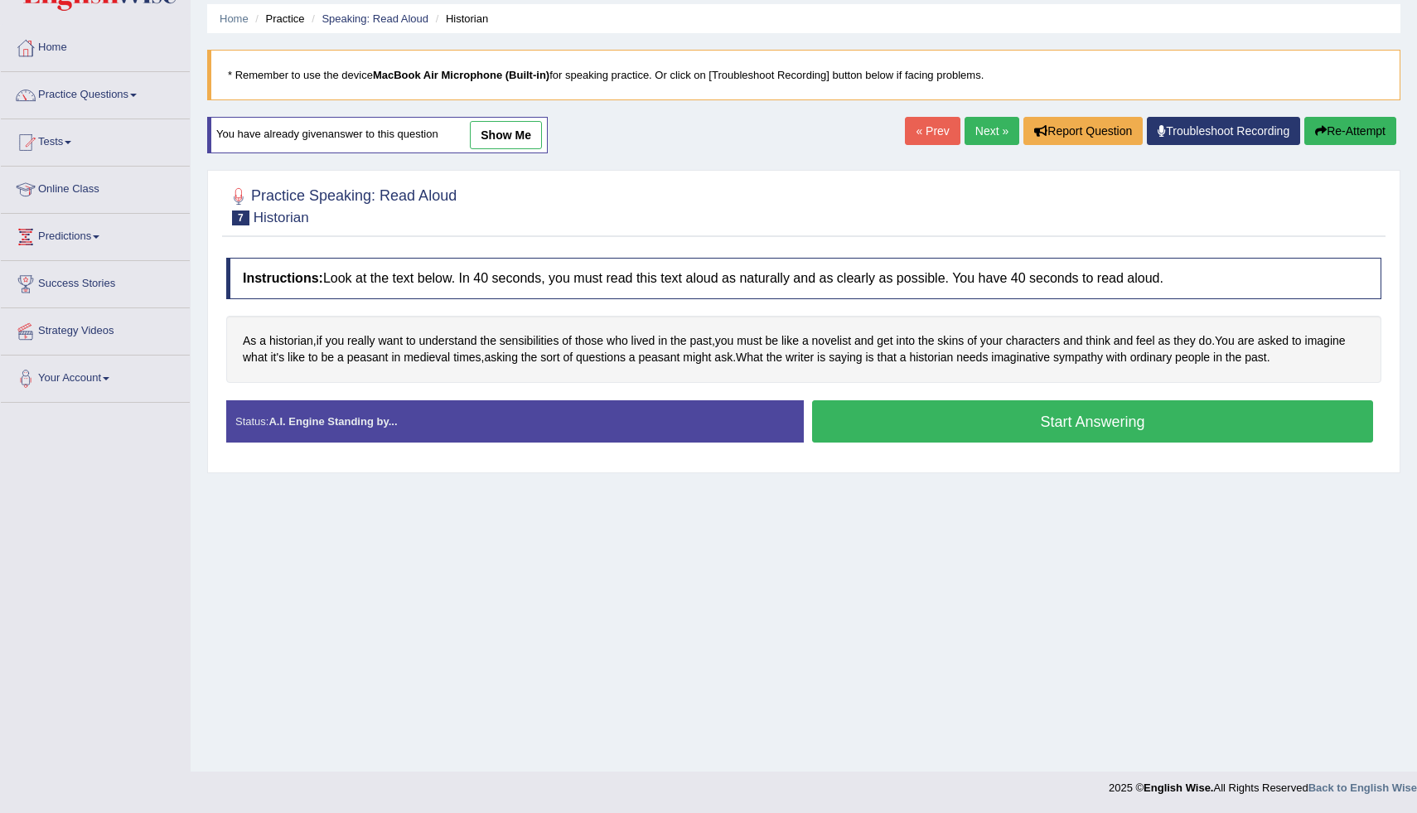
click at [525, 131] on link "show me" at bounding box center [506, 135] width 72 height 28
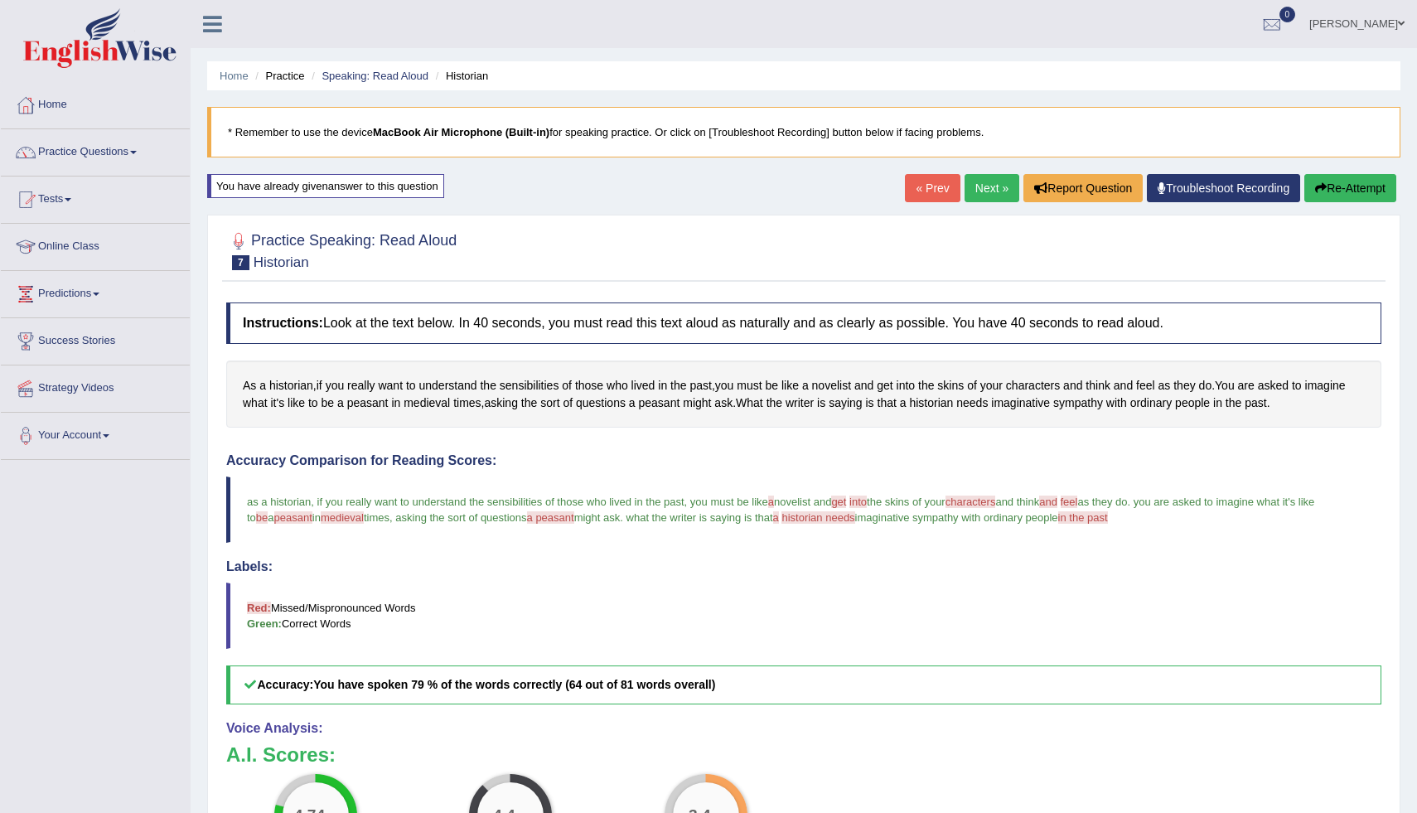
drag, startPoint x: 1369, startPoint y: 192, endPoint x: 1357, endPoint y: 196, distance: 12.3
click at [1367, 192] on button "Re-Attempt" at bounding box center [1350, 188] width 92 height 28
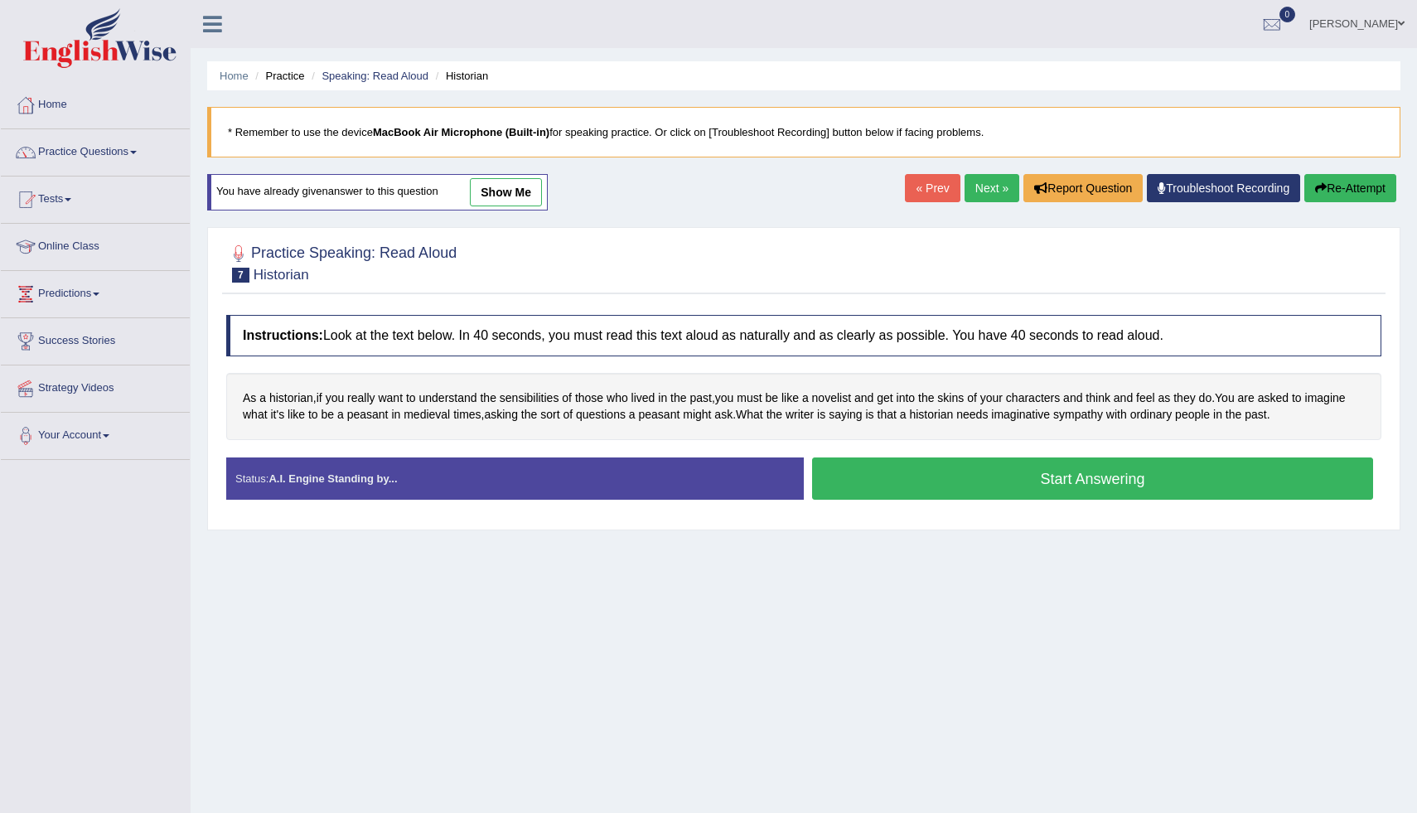
click at [958, 486] on button "Start Answering" at bounding box center [1092, 478] width 561 height 42
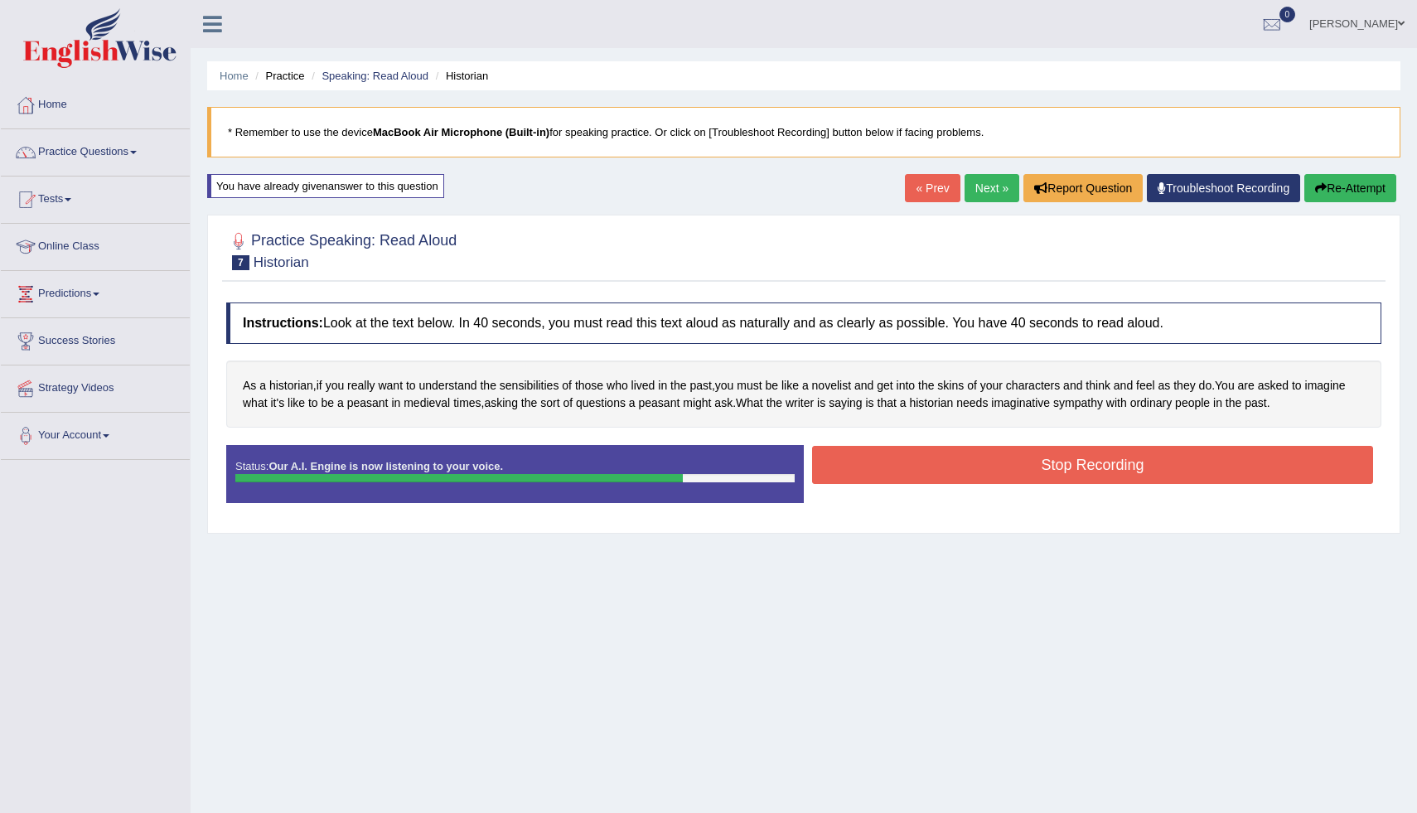
click at [1233, 462] on button "Stop Recording" at bounding box center [1092, 465] width 561 height 38
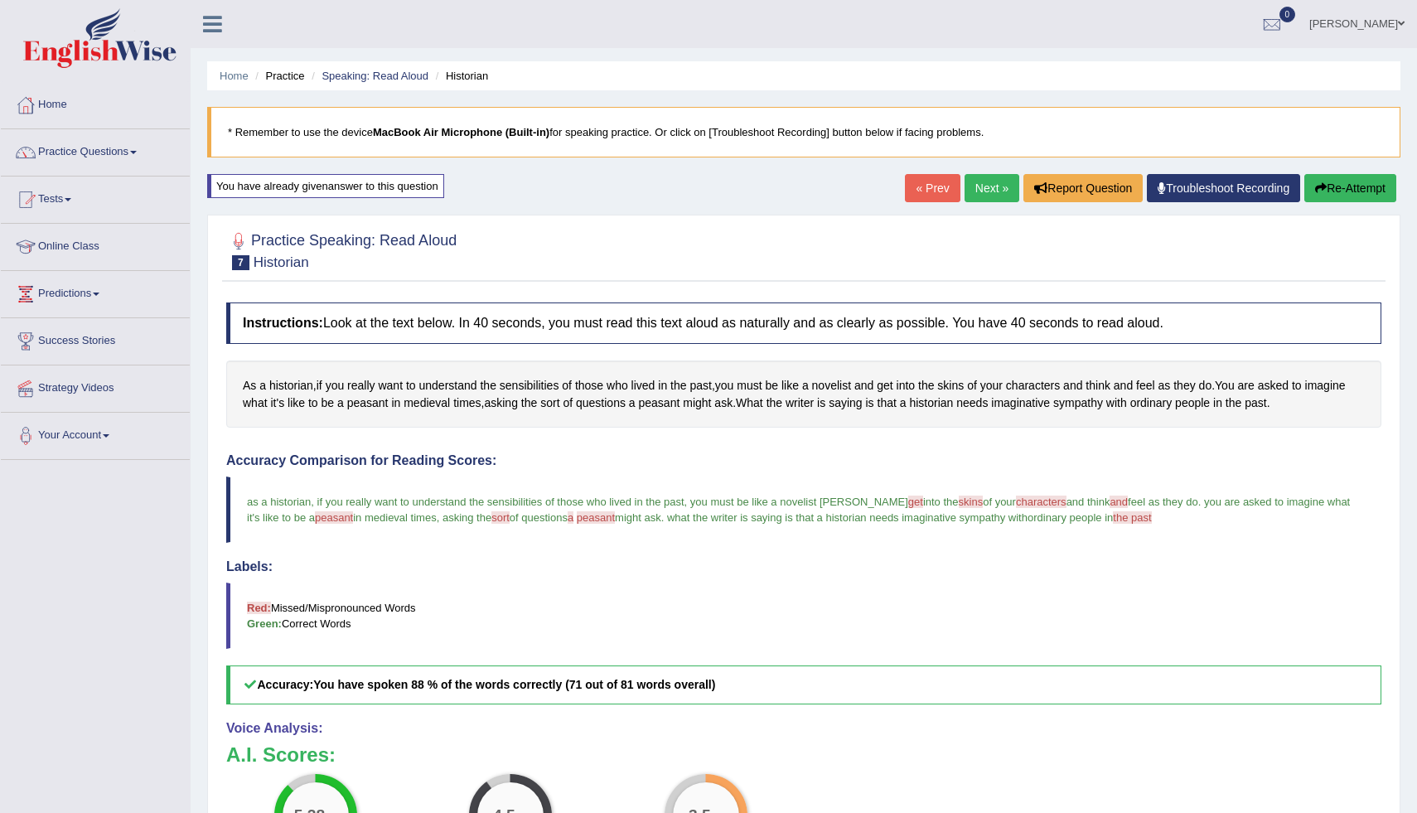
click at [994, 193] on link "Next »" at bounding box center [991, 188] width 55 height 28
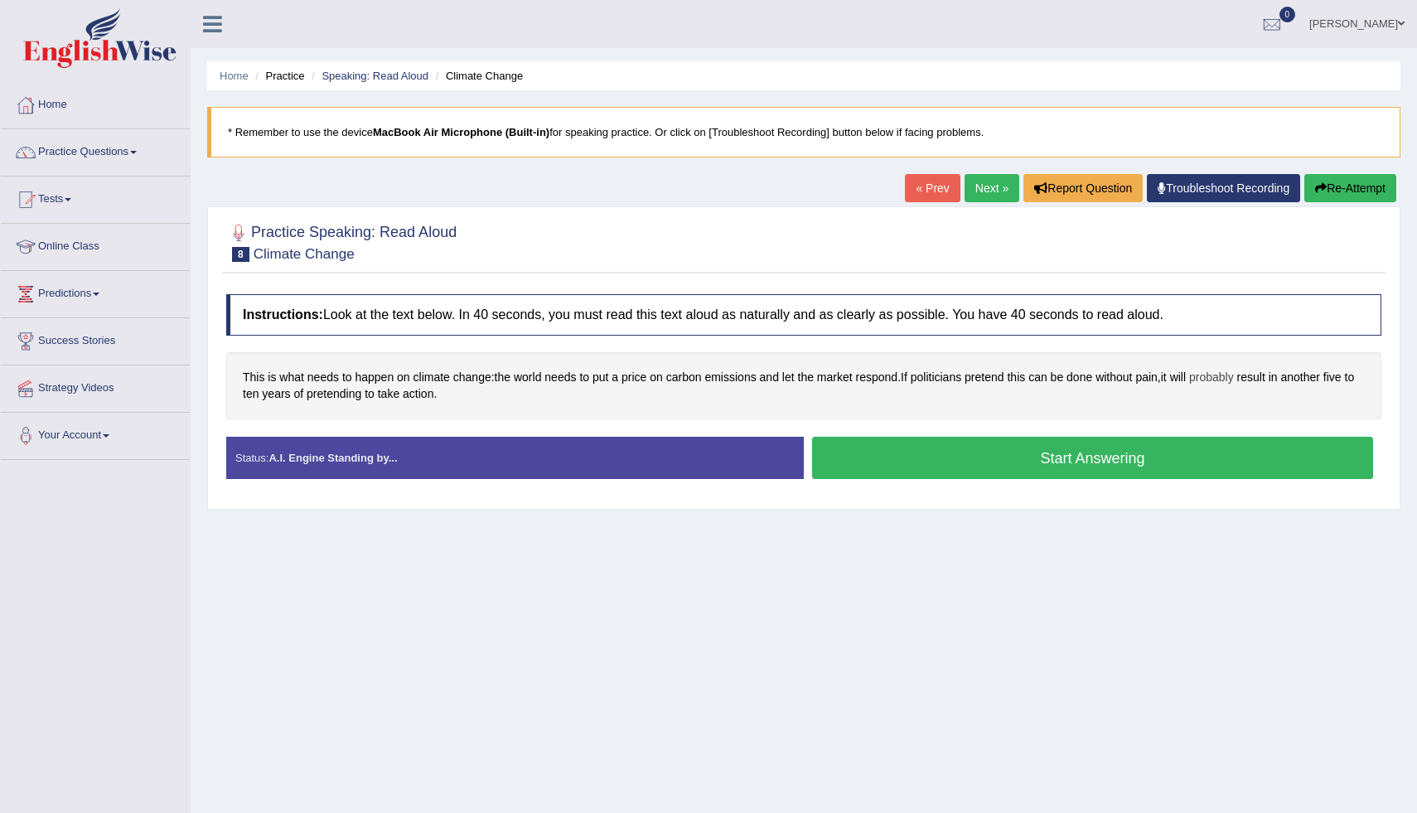
click at [1234, 378] on span "probably" at bounding box center [1211, 377] width 45 height 17
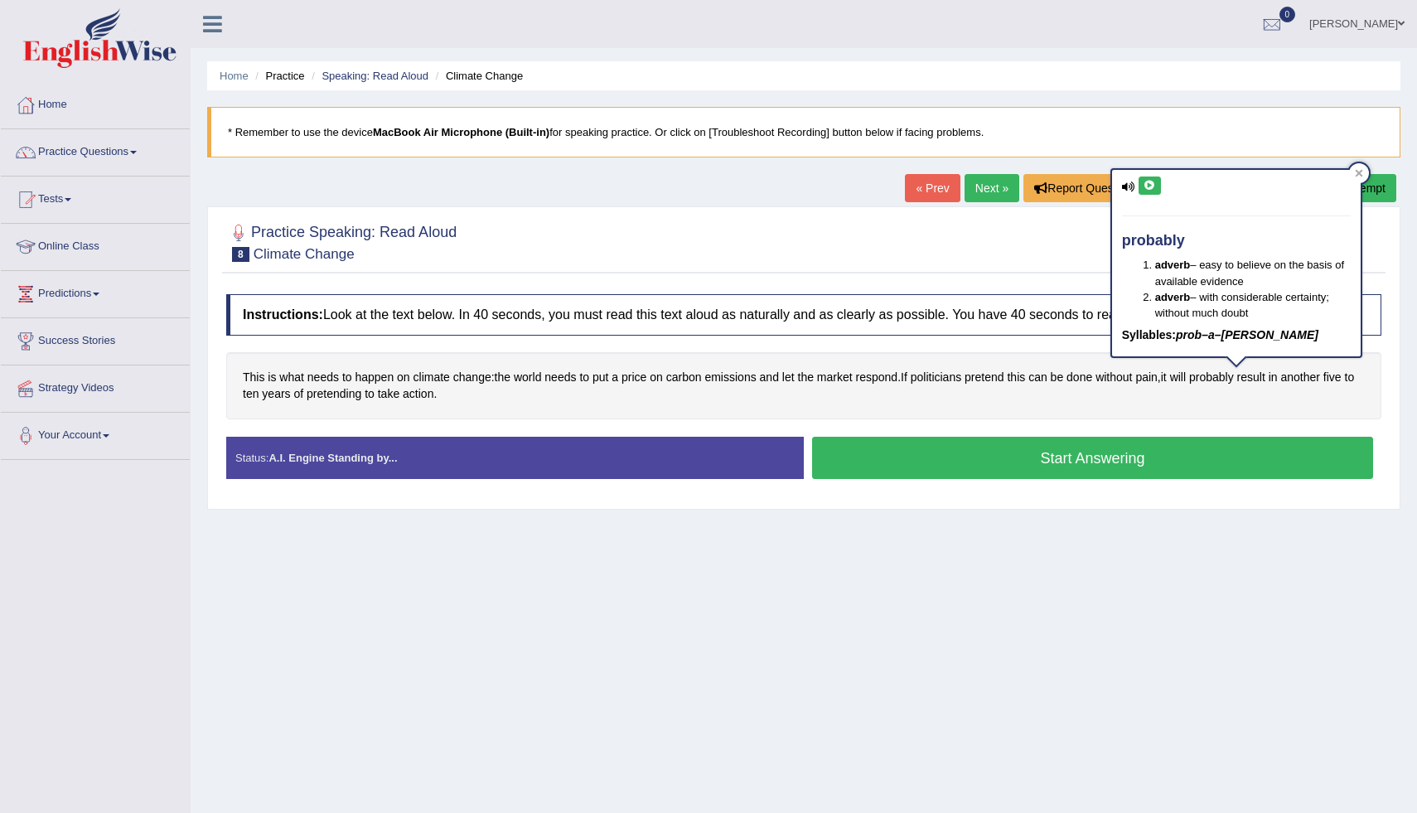
click at [1154, 184] on icon at bounding box center [1149, 186] width 12 height 10
click at [1149, 182] on icon at bounding box center [1149, 186] width 12 height 10
click at [1370, 159] on div "Home Practice Speaking: Read Aloud Climate Change * Remember to use the device …" at bounding box center [804, 414] width 1226 height 829
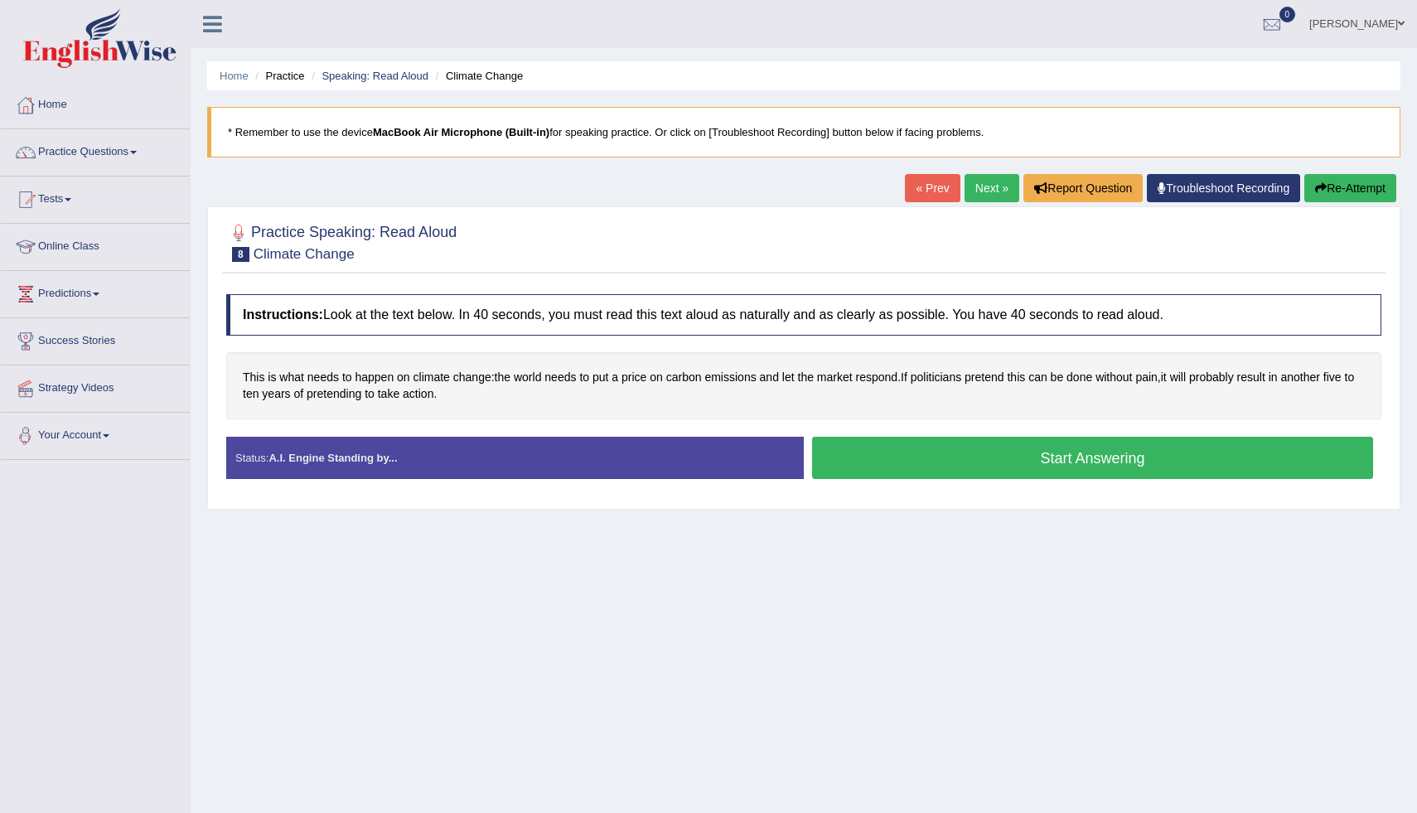
click at [906, 450] on button "Start Answering" at bounding box center [1092, 458] width 561 height 42
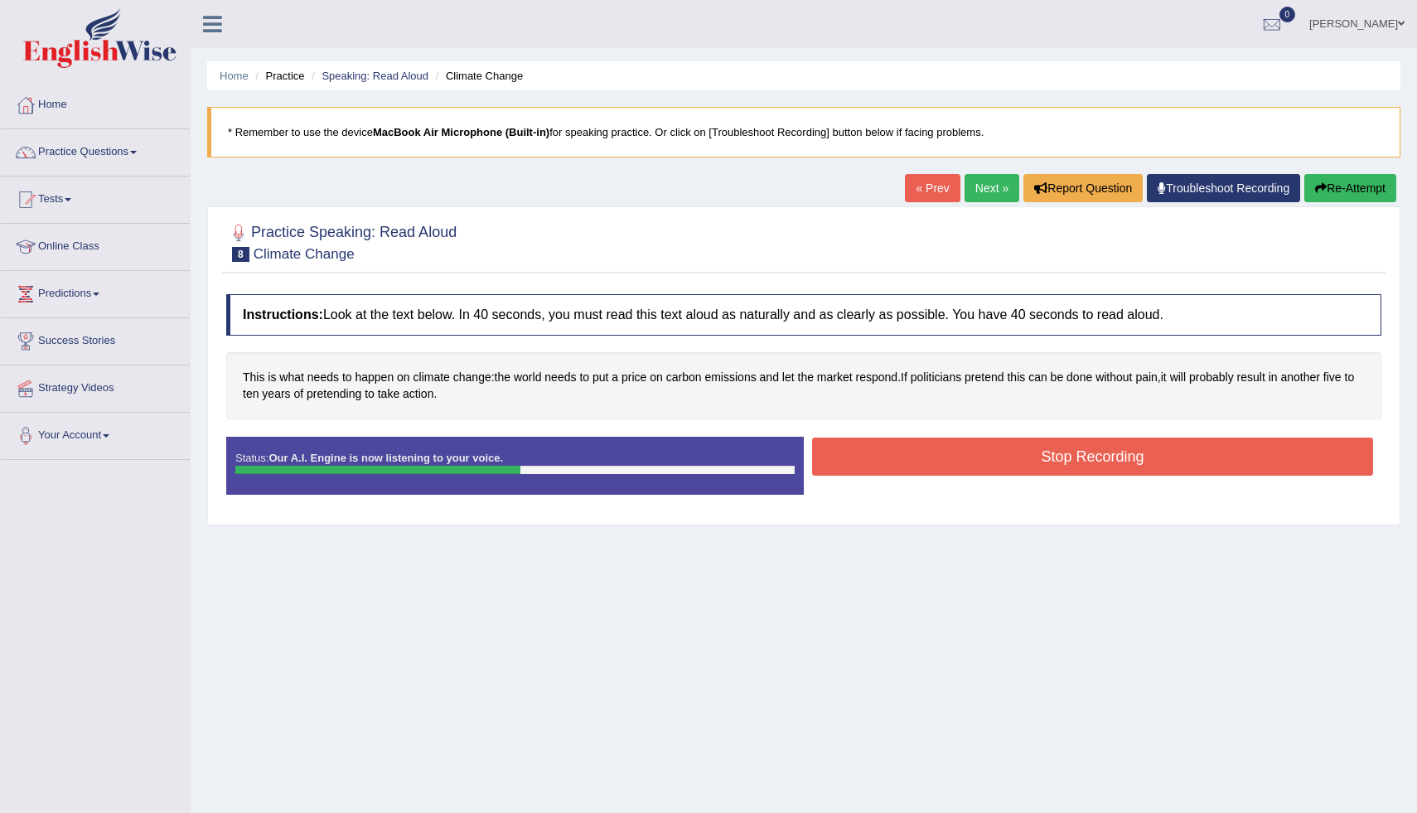
click at [912, 460] on button "Stop Recording" at bounding box center [1092, 456] width 561 height 38
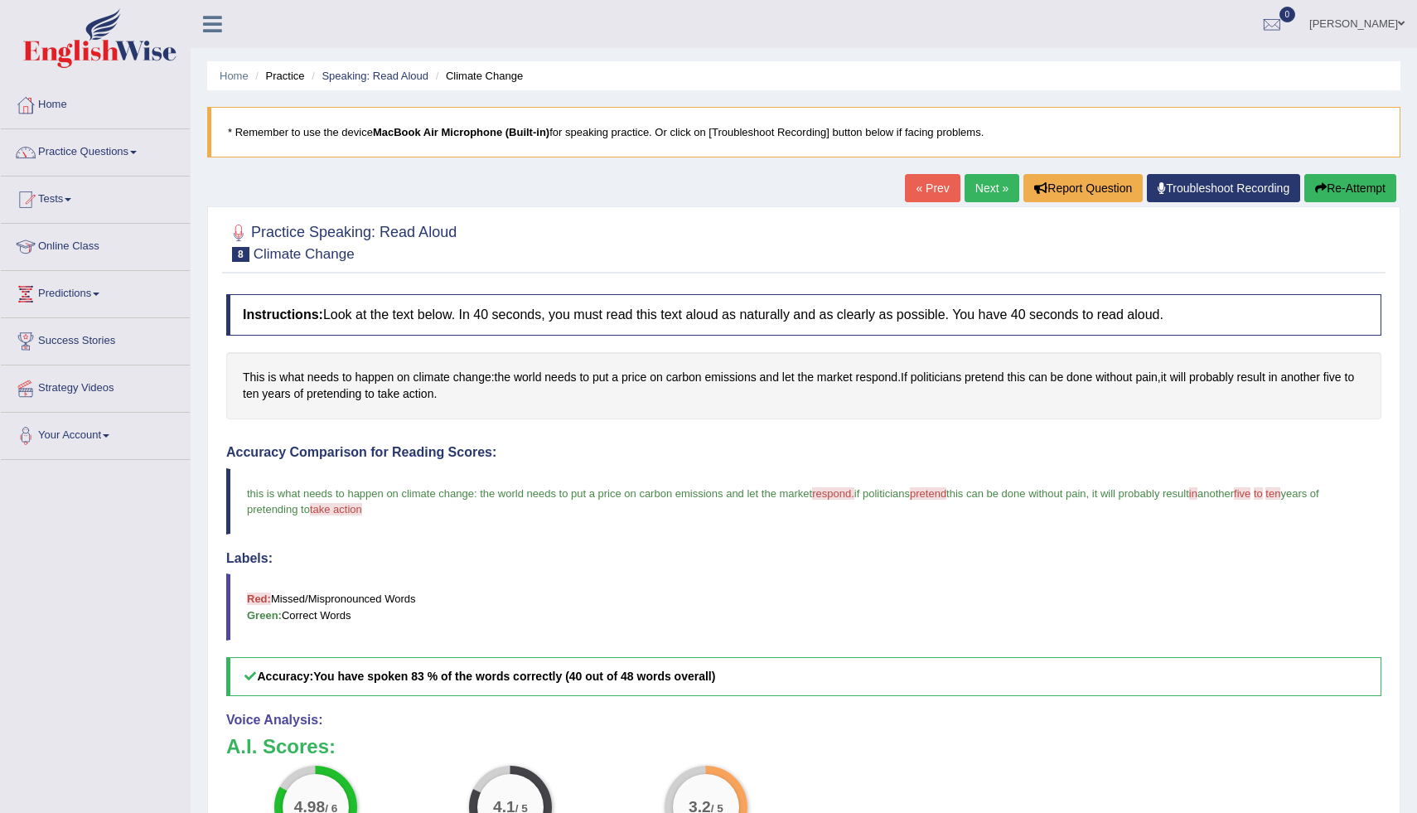
click at [998, 189] on link "Next »" at bounding box center [991, 188] width 55 height 28
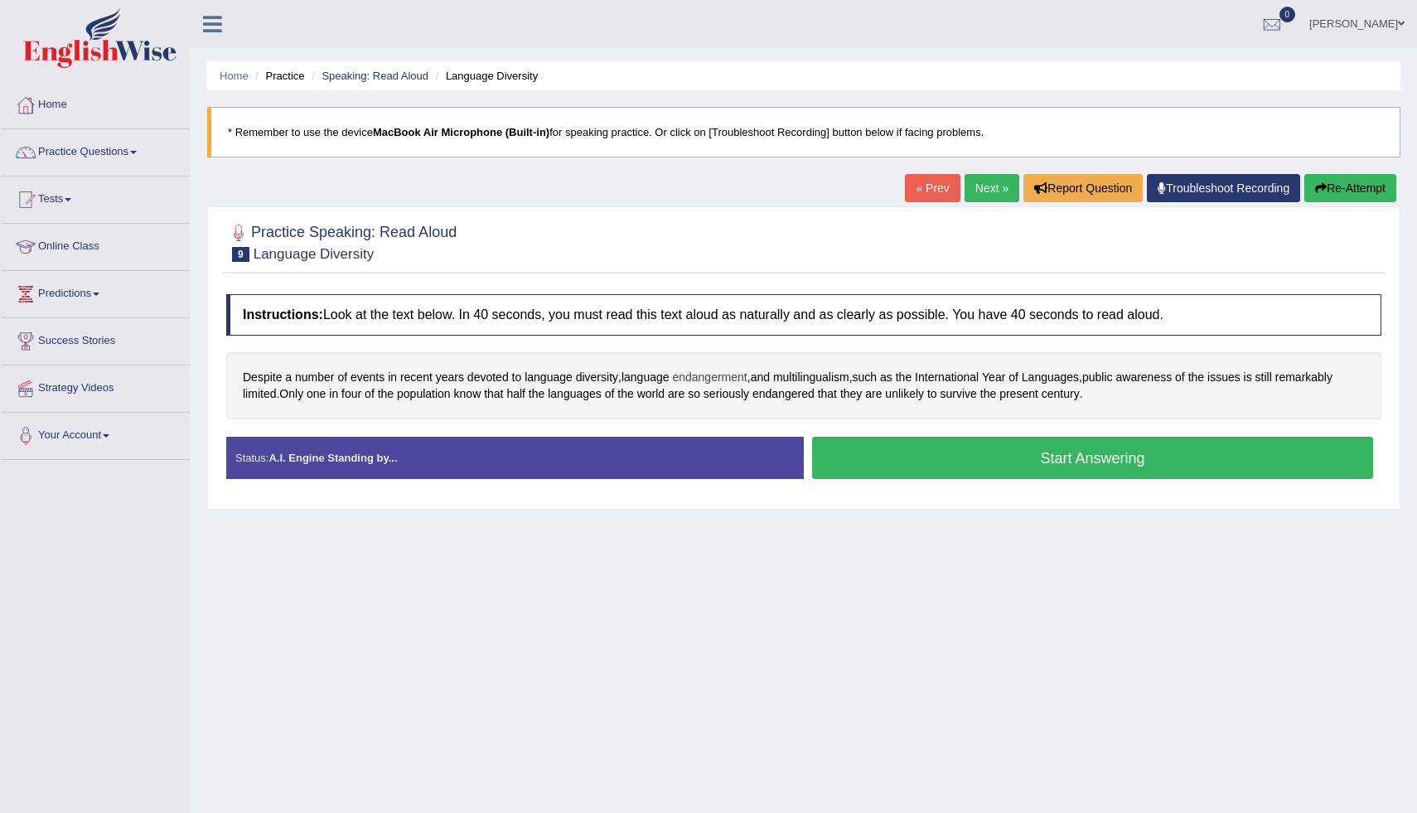
click at [716, 378] on span "endangerment" at bounding box center [709, 377] width 75 height 17
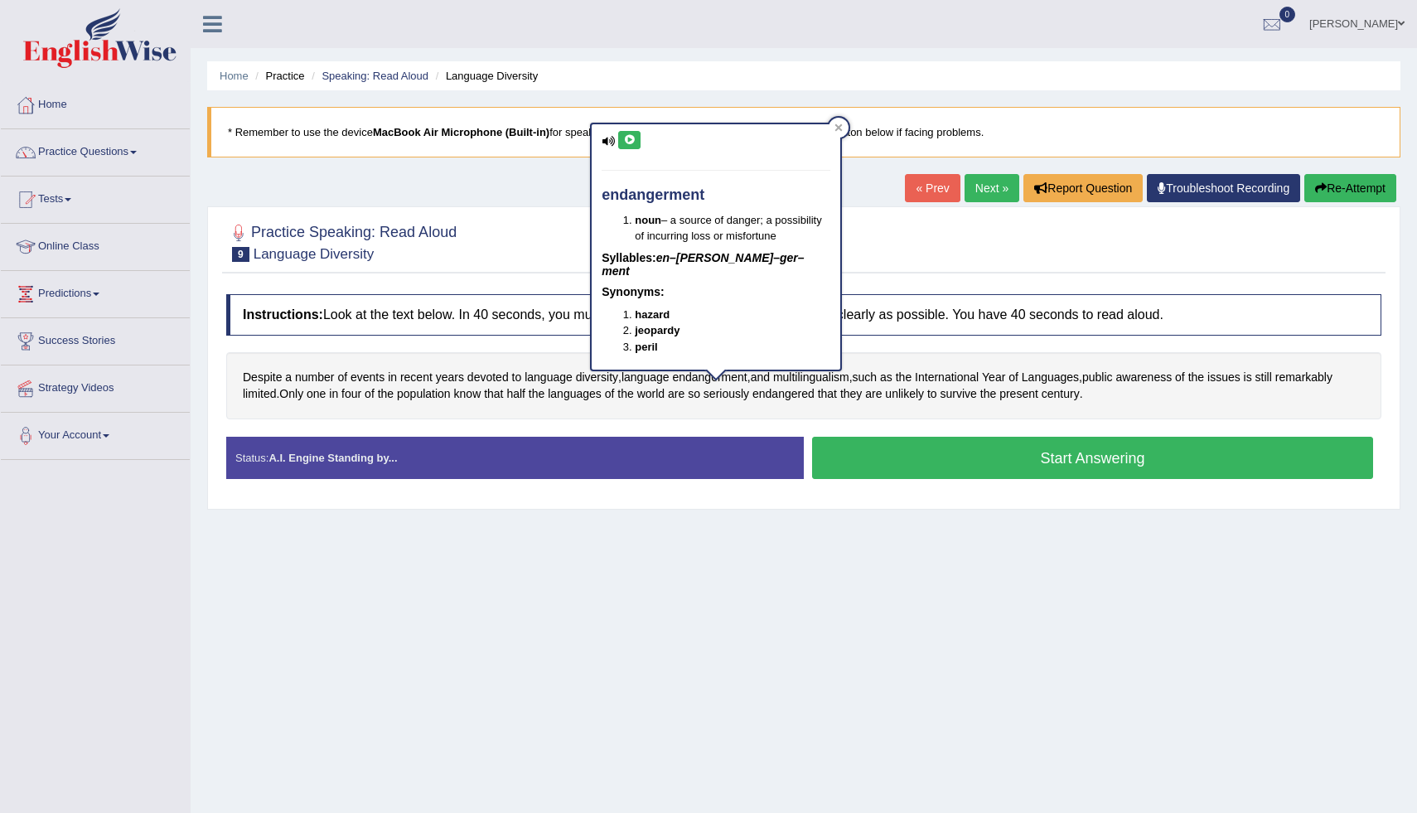
click at [632, 130] on div "endangerment noun – a source of danger; a possibility of incurring loss or misf…" at bounding box center [716, 246] width 249 height 245
click at [632, 137] on icon at bounding box center [629, 140] width 12 height 10
click at [632, 141] on icon at bounding box center [629, 140] width 12 height 10
click at [846, 128] on div at bounding box center [839, 128] width 20 height 20
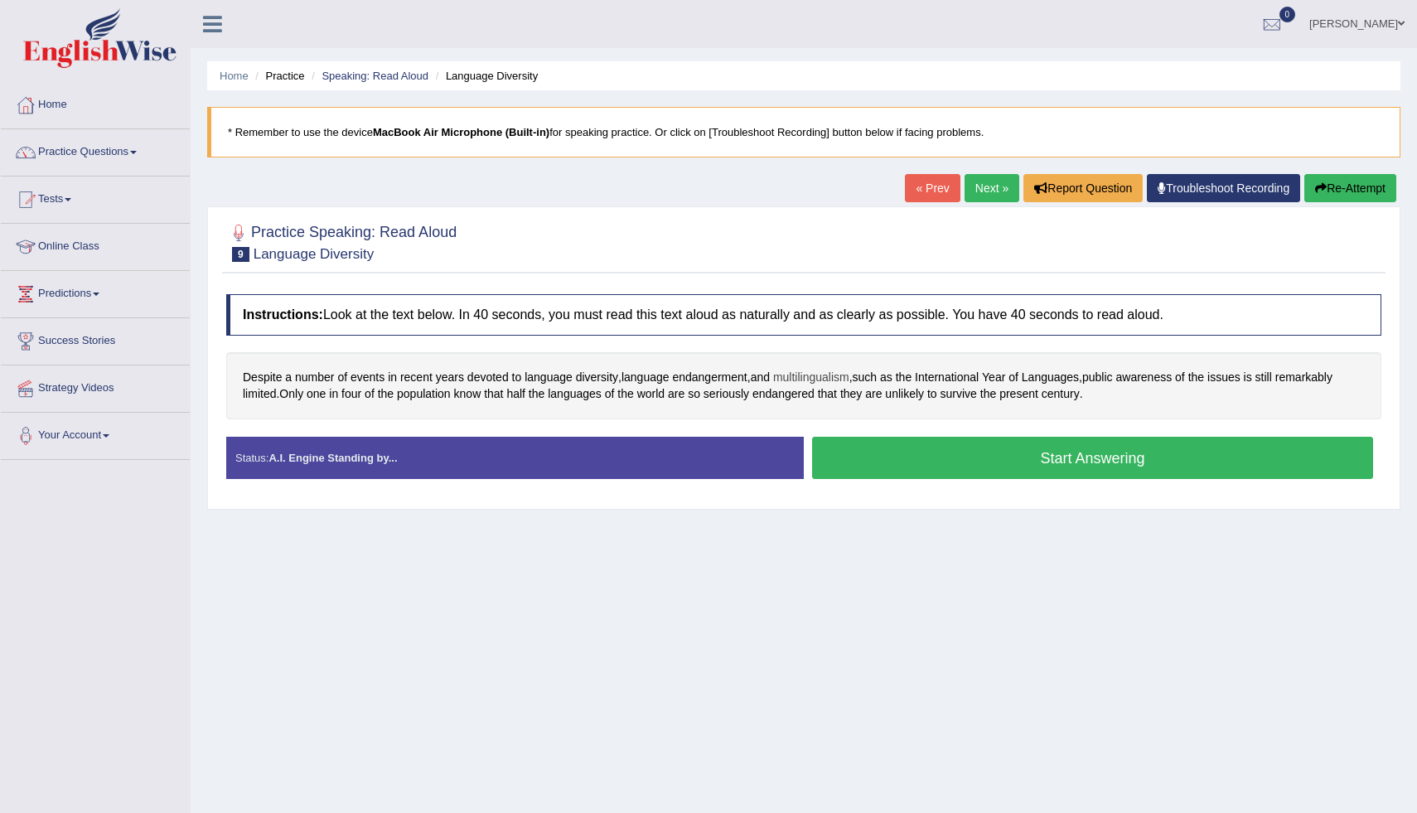
click at [809, 379] on span "multilingualism" at bounding box center [811, 377] width 76 height 17
click at [799, 246] on icon at bounding box center [799, 244] width 12 height 10
click at [800, 244] on icon at bounding box center [799, 244] width 12 height 10
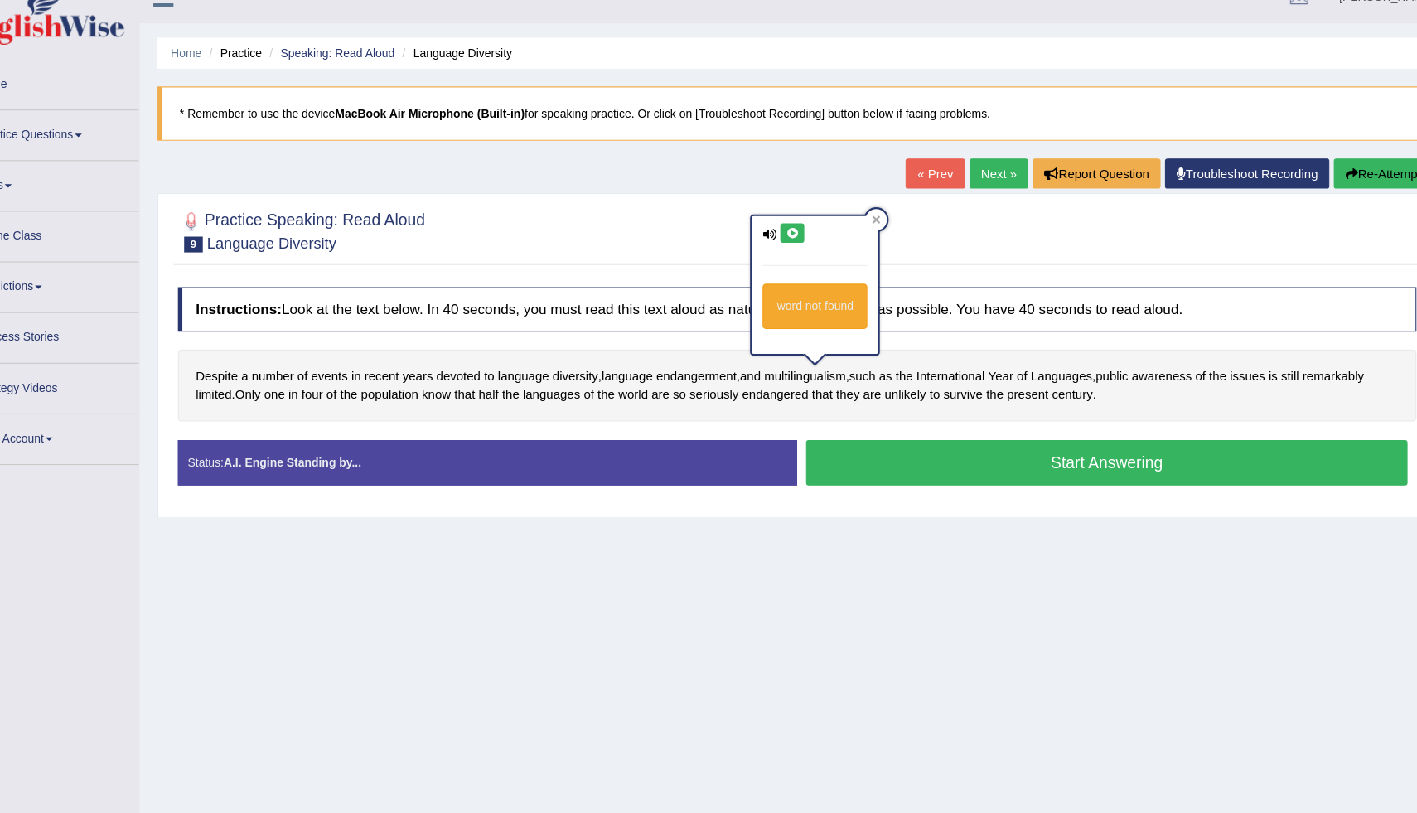
click at [823, 570] on div "Home Practice Speaking: Read Aloud Language Diversity * Remember to use the dev…" at bounding box center [804, 414] width 1226 height 829
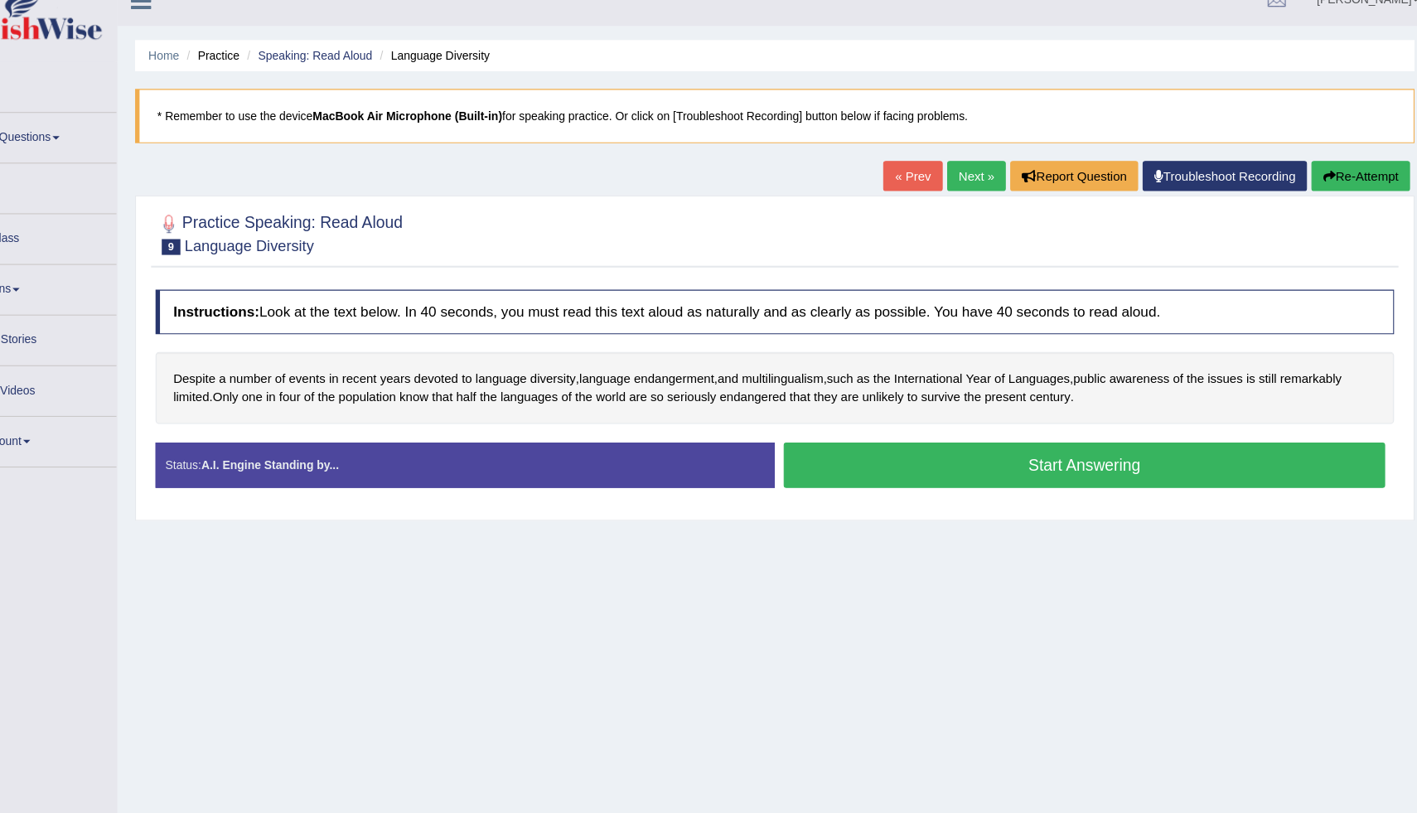
click at [1010, 462] on button "Start Answering" at bounding box center [1092, 458] width 561 height 42
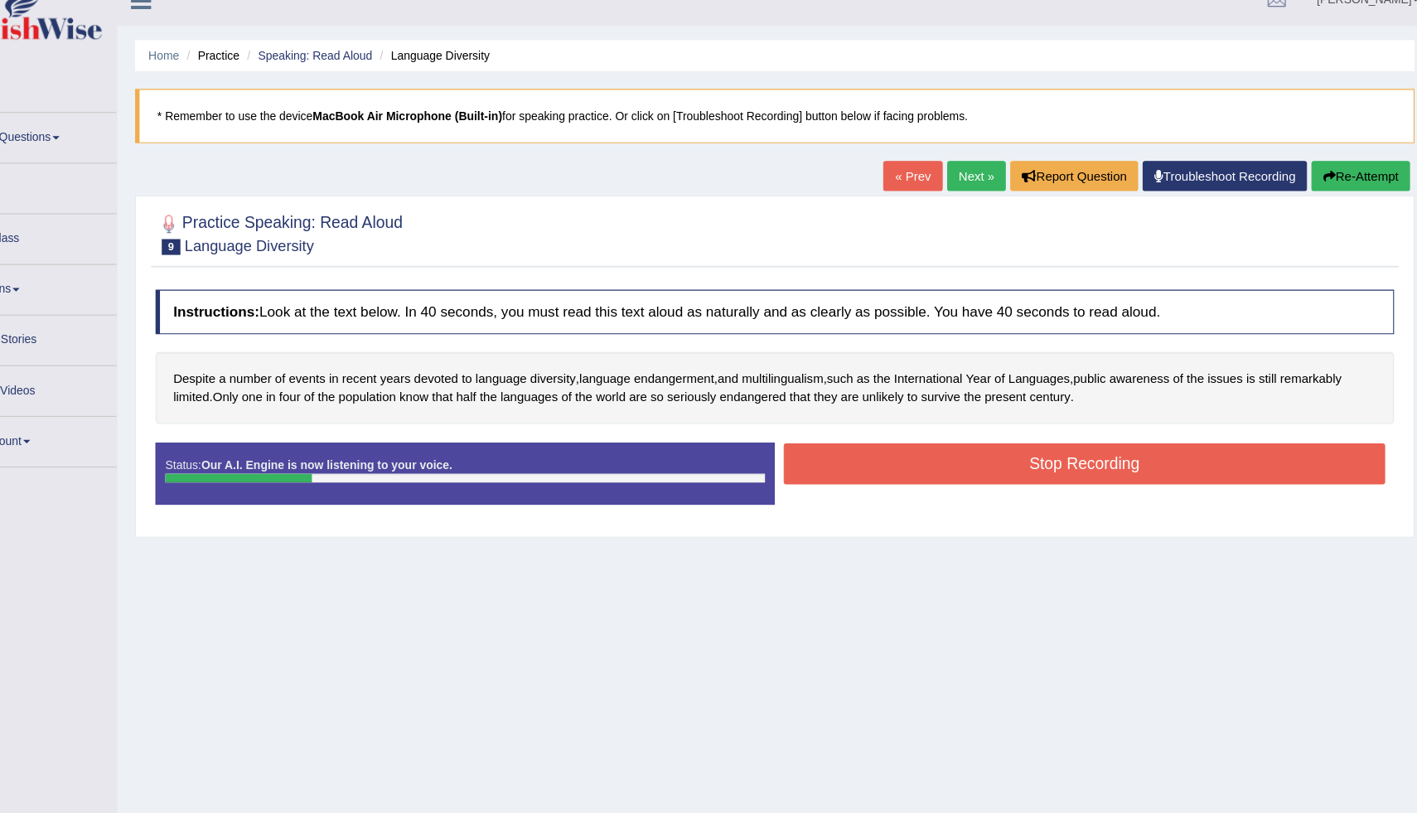
click at [1010, 462] on button "Stop Recording" at bounding box center [1092, 456] width 561 height 38
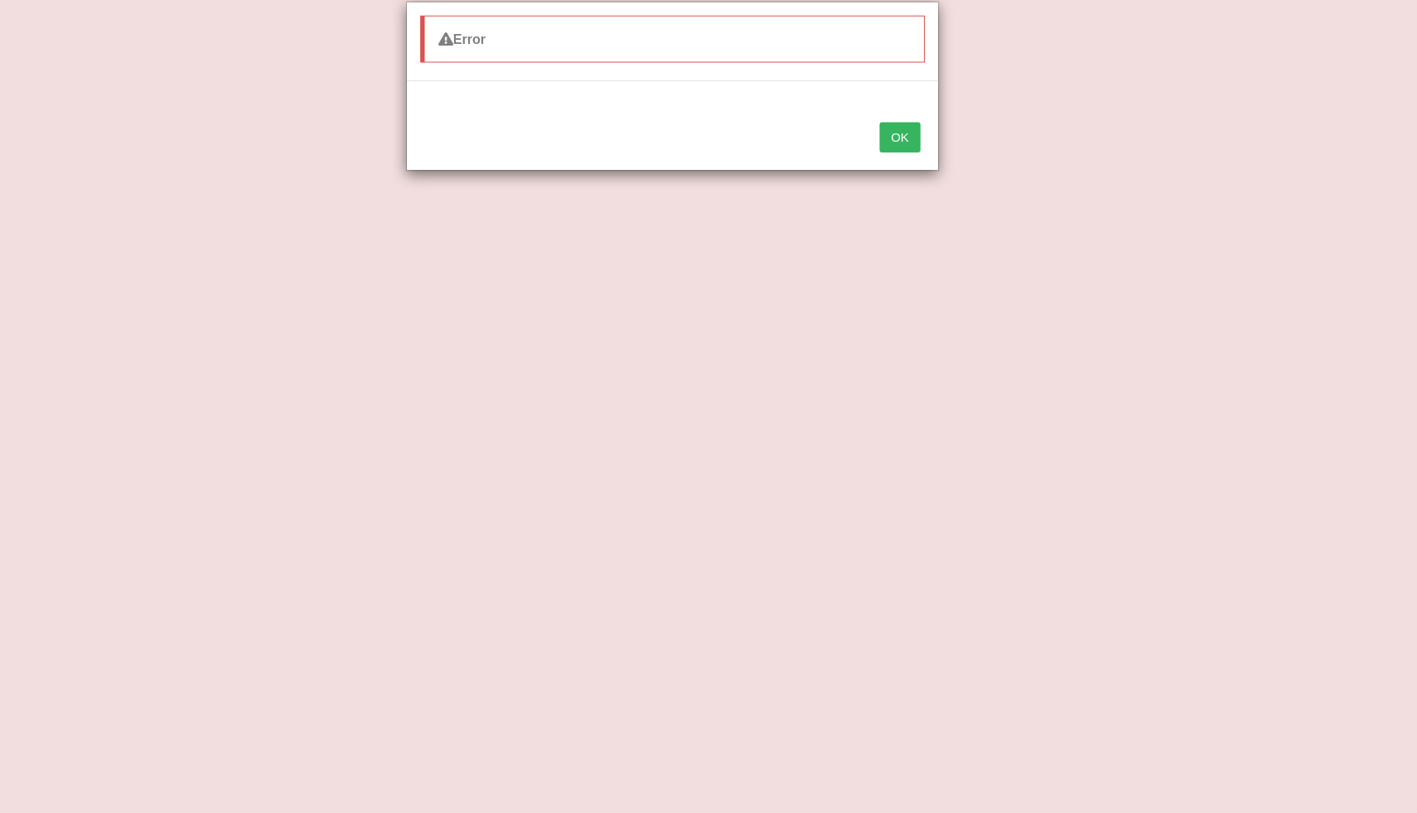
click at [927, 157] on button "OK" at bounding box center [920, 152] width 38 height 28
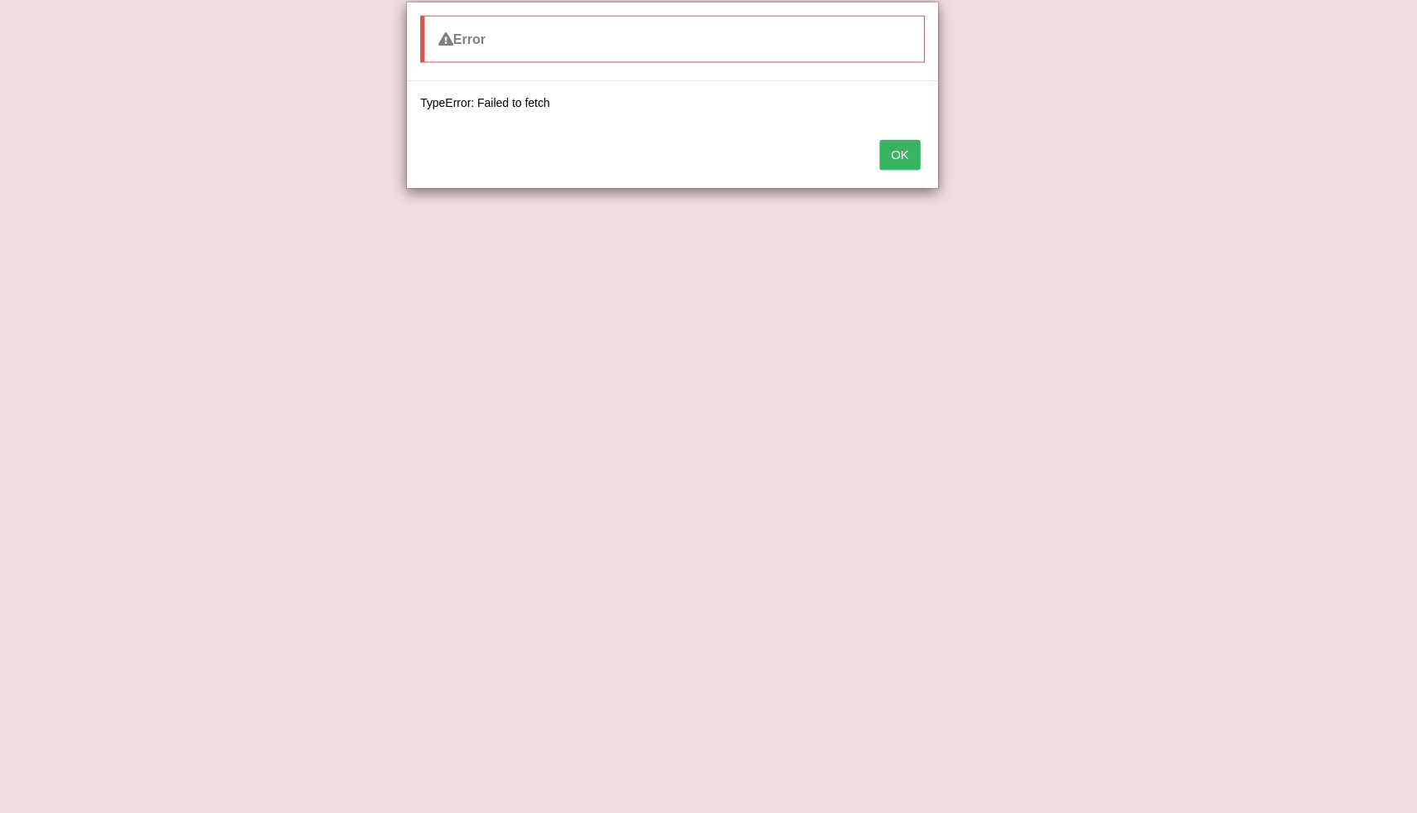
click at [929, 157] on button "OK" at bounding box center [920, 168] width 38 height 28
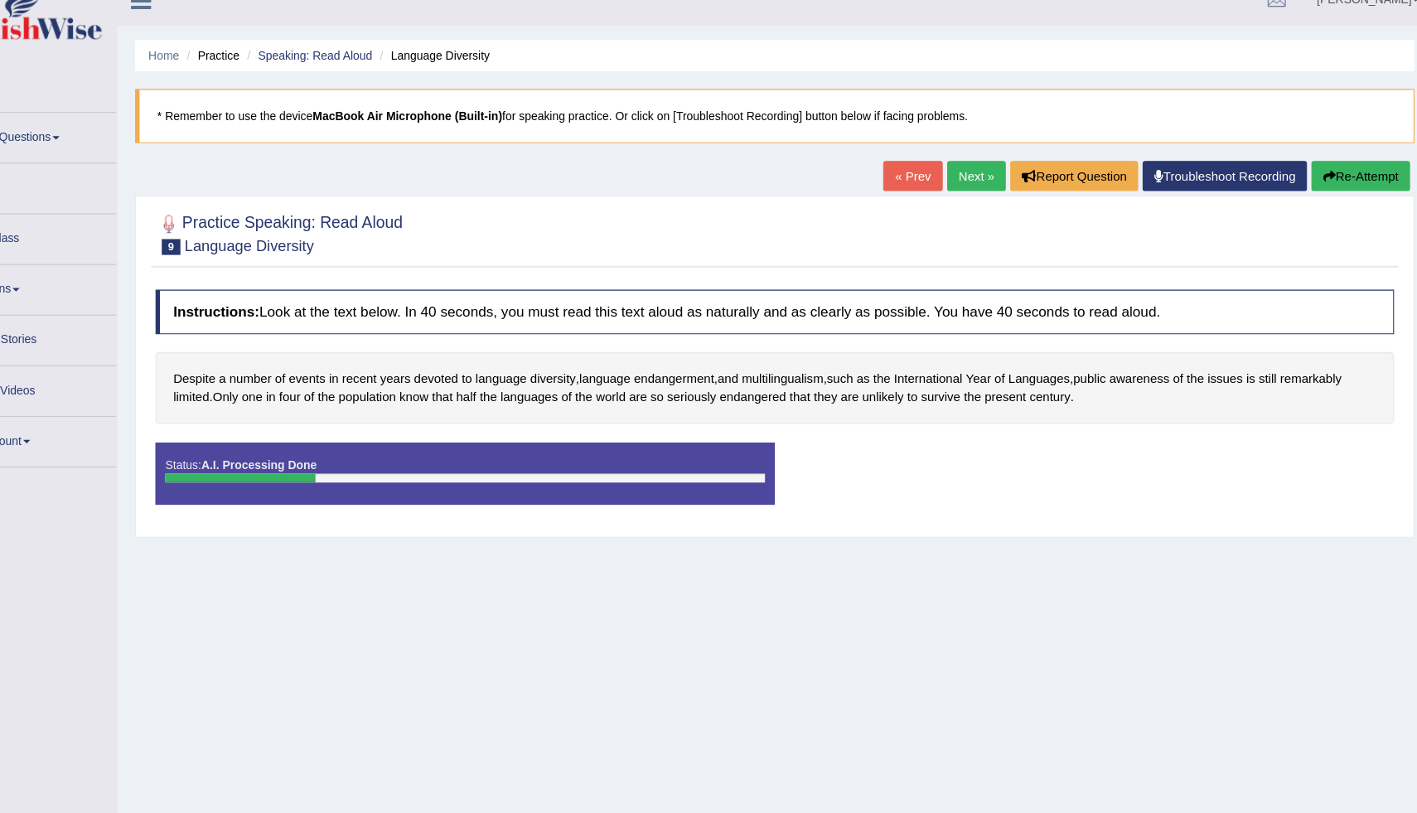
click at [905, 190] on link "« Prev" at bounding box center [932, 188] width 55 height 28
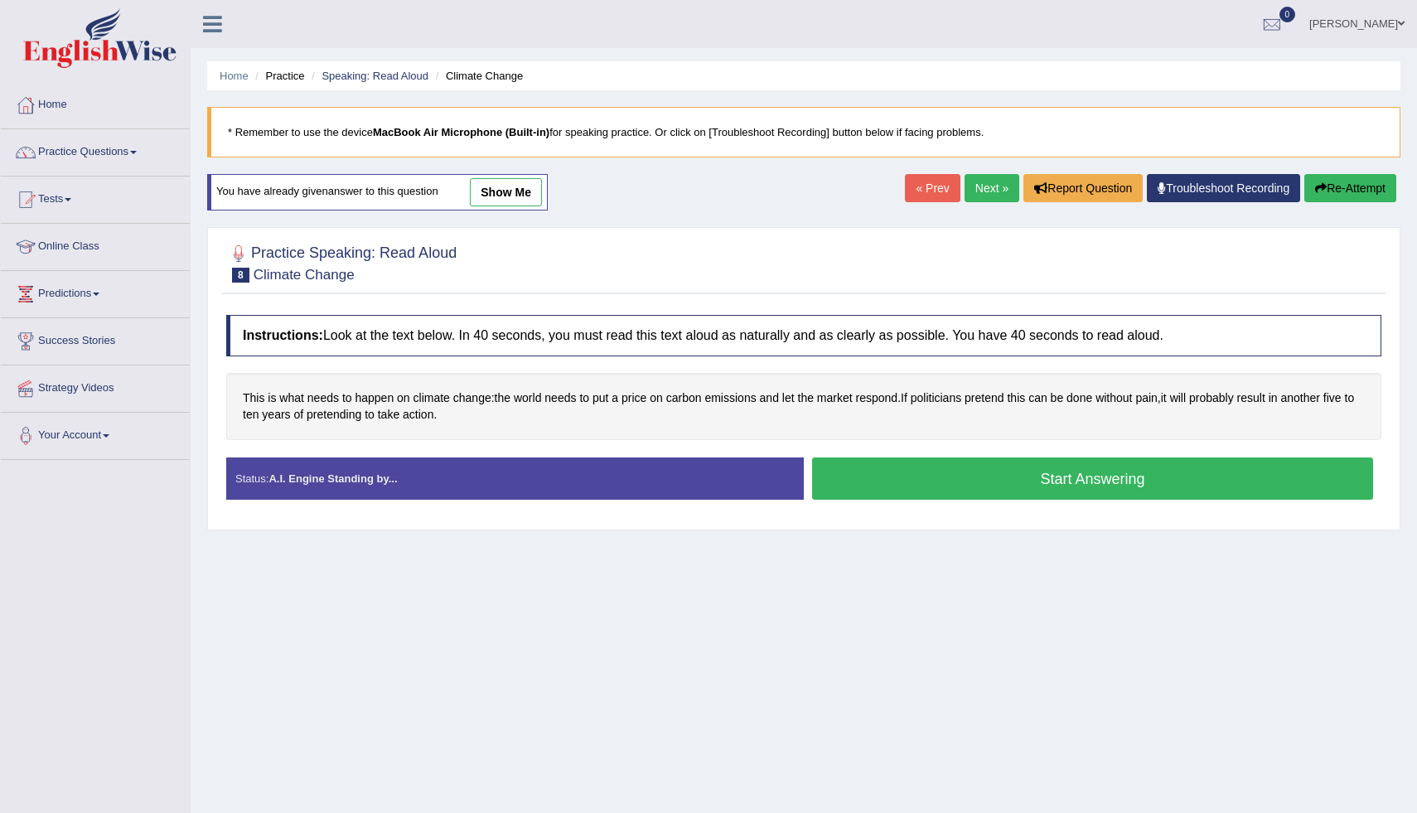
click at [990, 193] on link "Next »" at bounding box center [991, 188] width 55 height 28
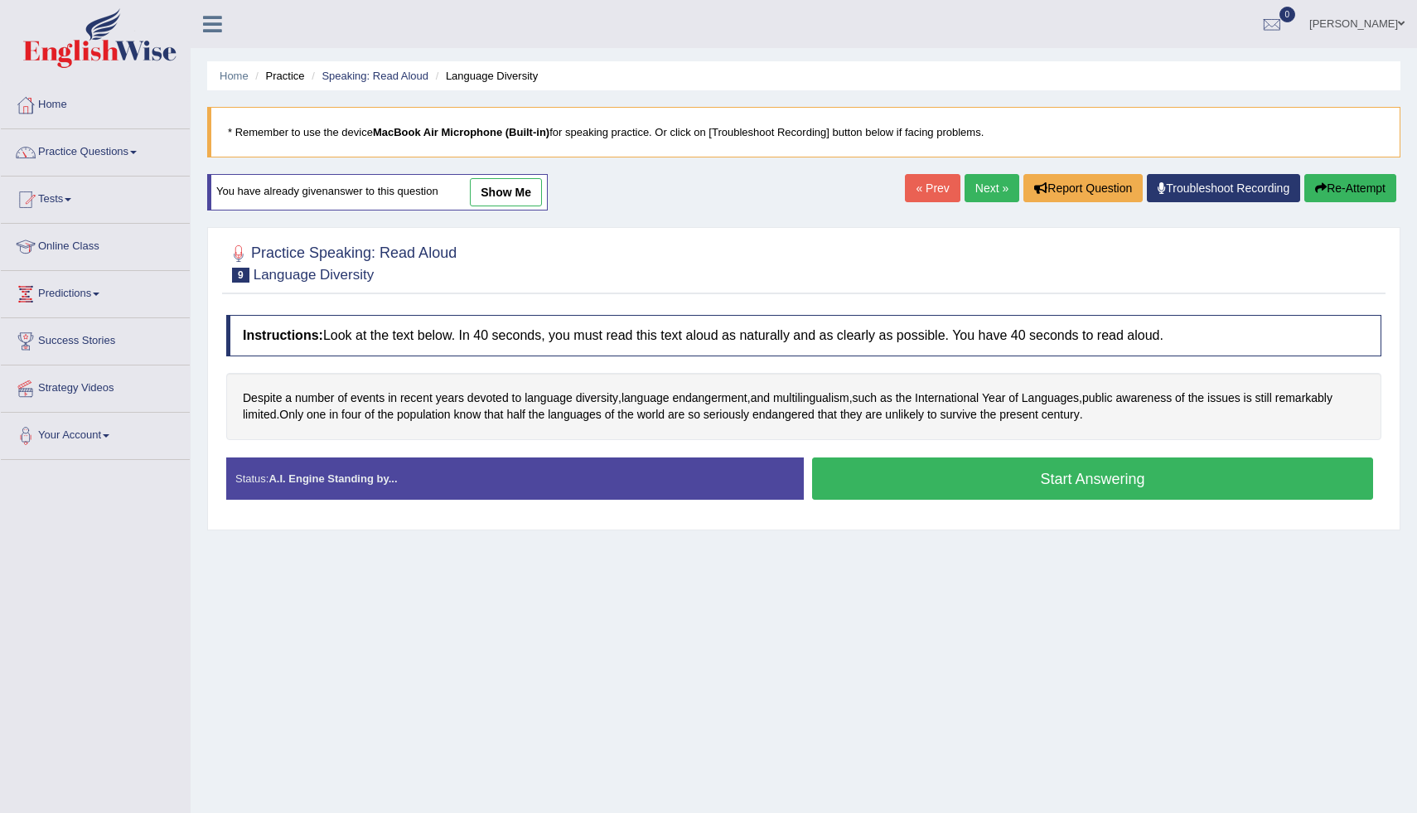
click at [873, 474] on button "Start Answering" at bounding box center [1092, 478] width 561 height 42
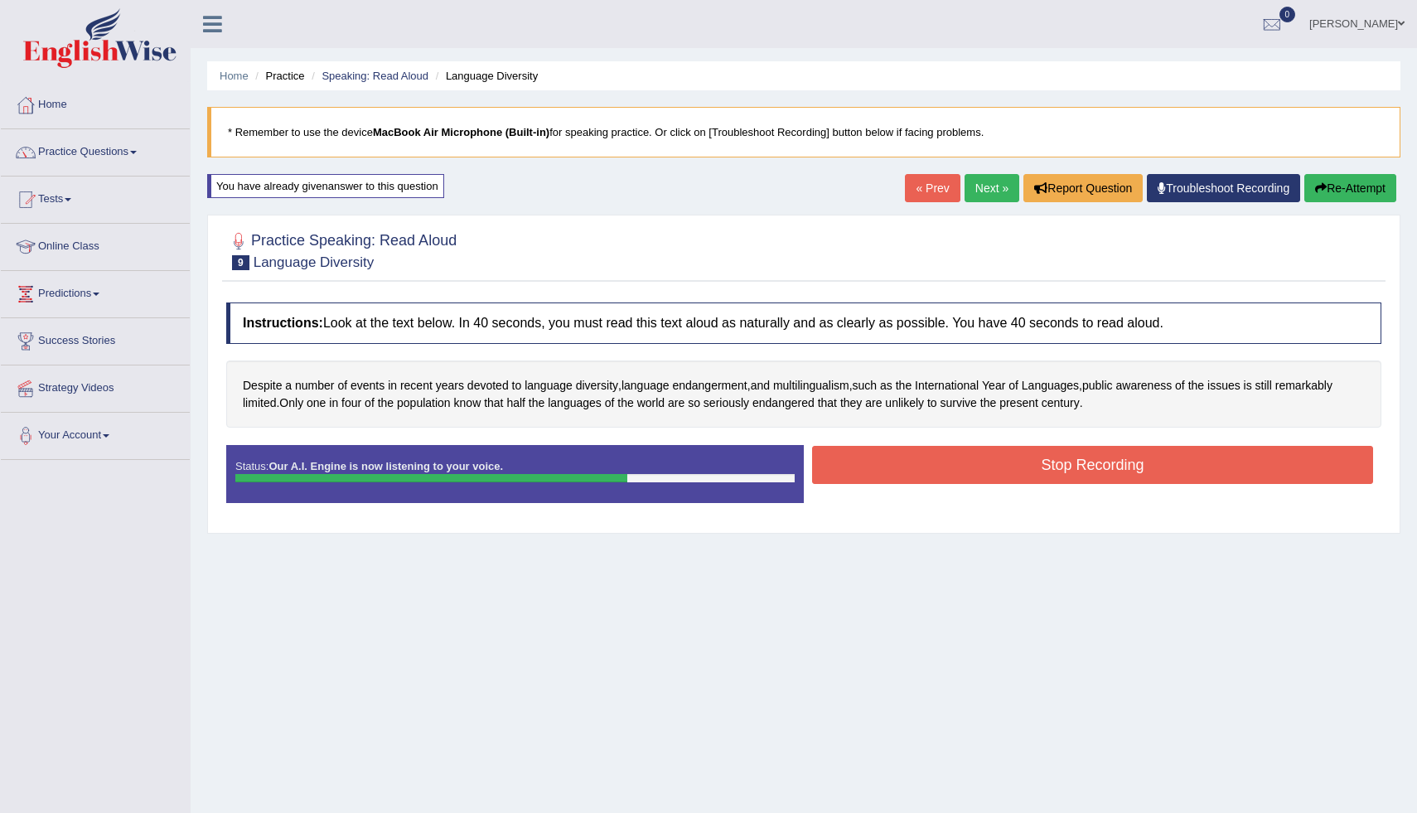
click at [981, 472] on button "Stop Recording" at bounding box center [1092, 465] width 561 height 38
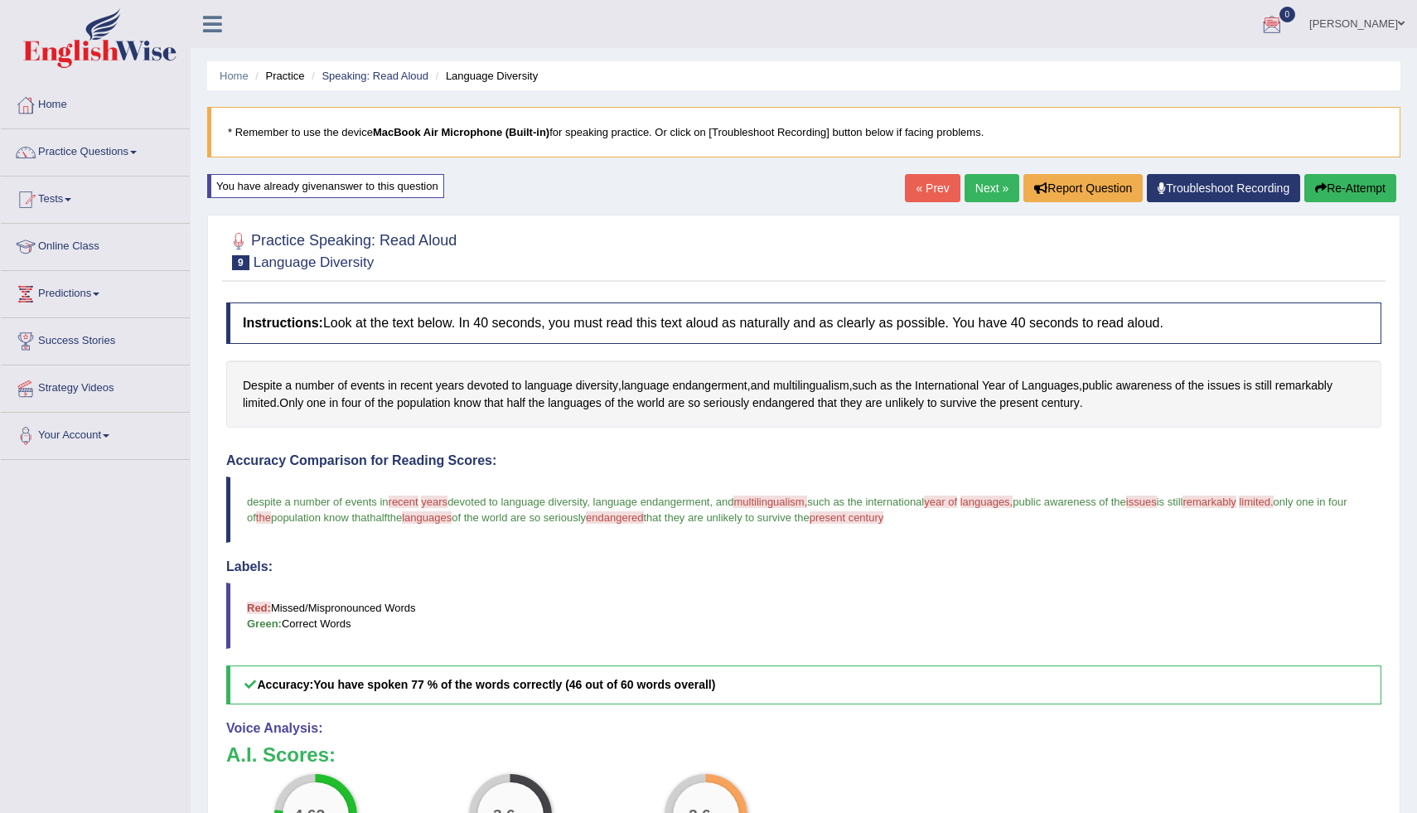
click at [990, 191] on link "Next »" at bounding box center [991, 188] width 55 height 28
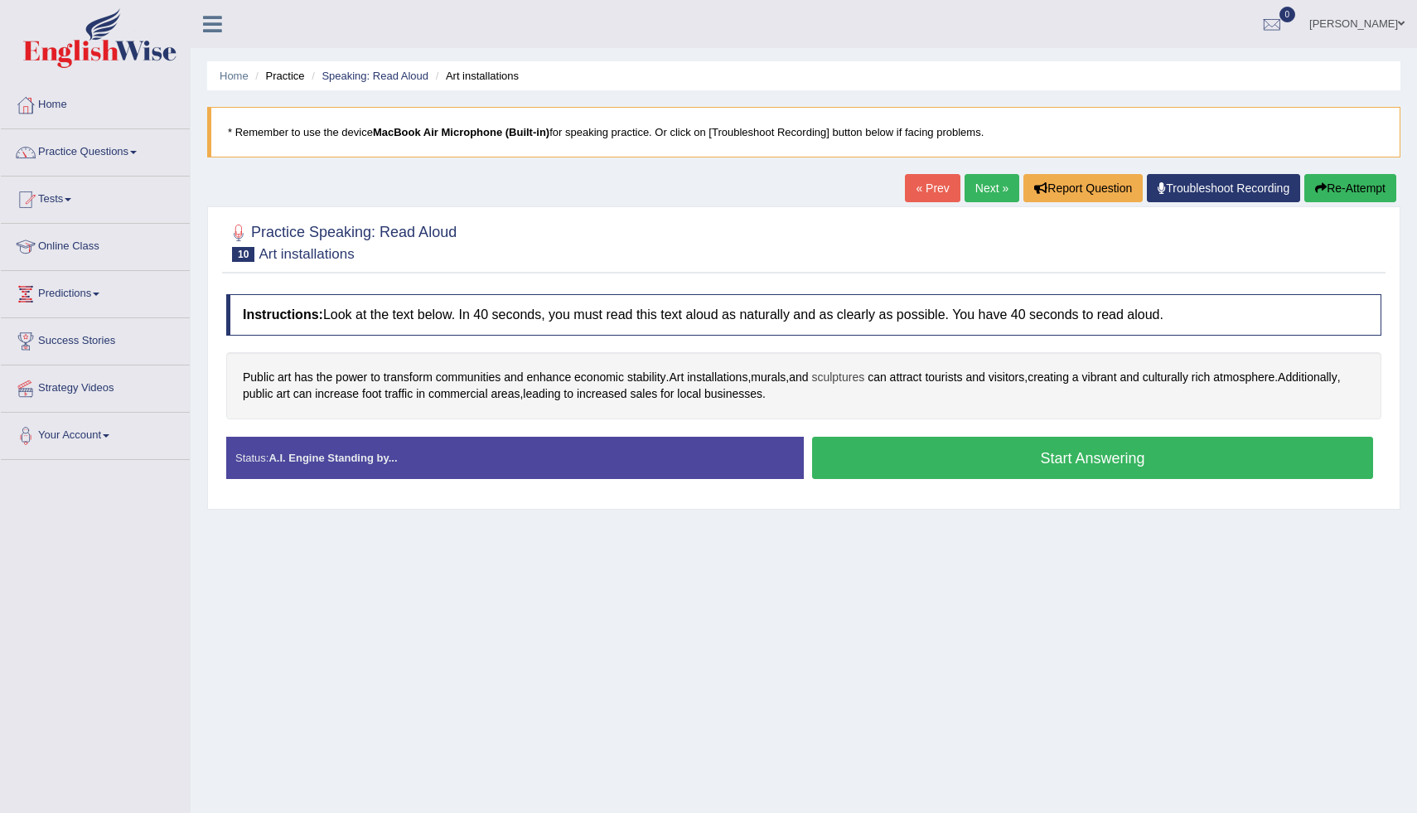
click at [847, 379] on span "sculptures" at bounding box center [837, 377] width 53 height 17
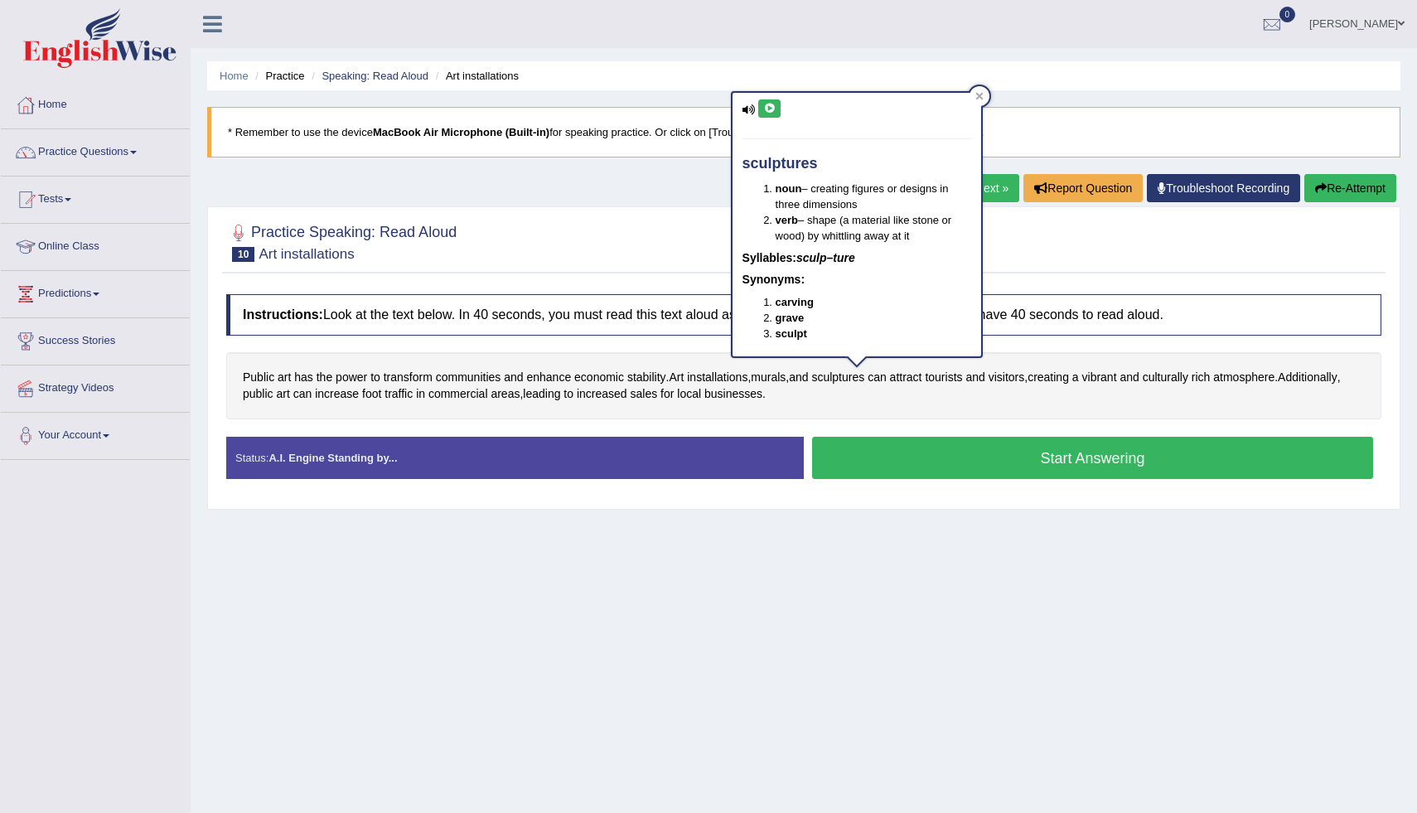
click at [775, 110] on icon at bounding box center [769, 109] width 12 height 10
click at [779, 110] on button at bounding box center [769, 108] width 22 height 18
click at [694, 256] on div at bounding box center [803, 241] width 1155 height 51
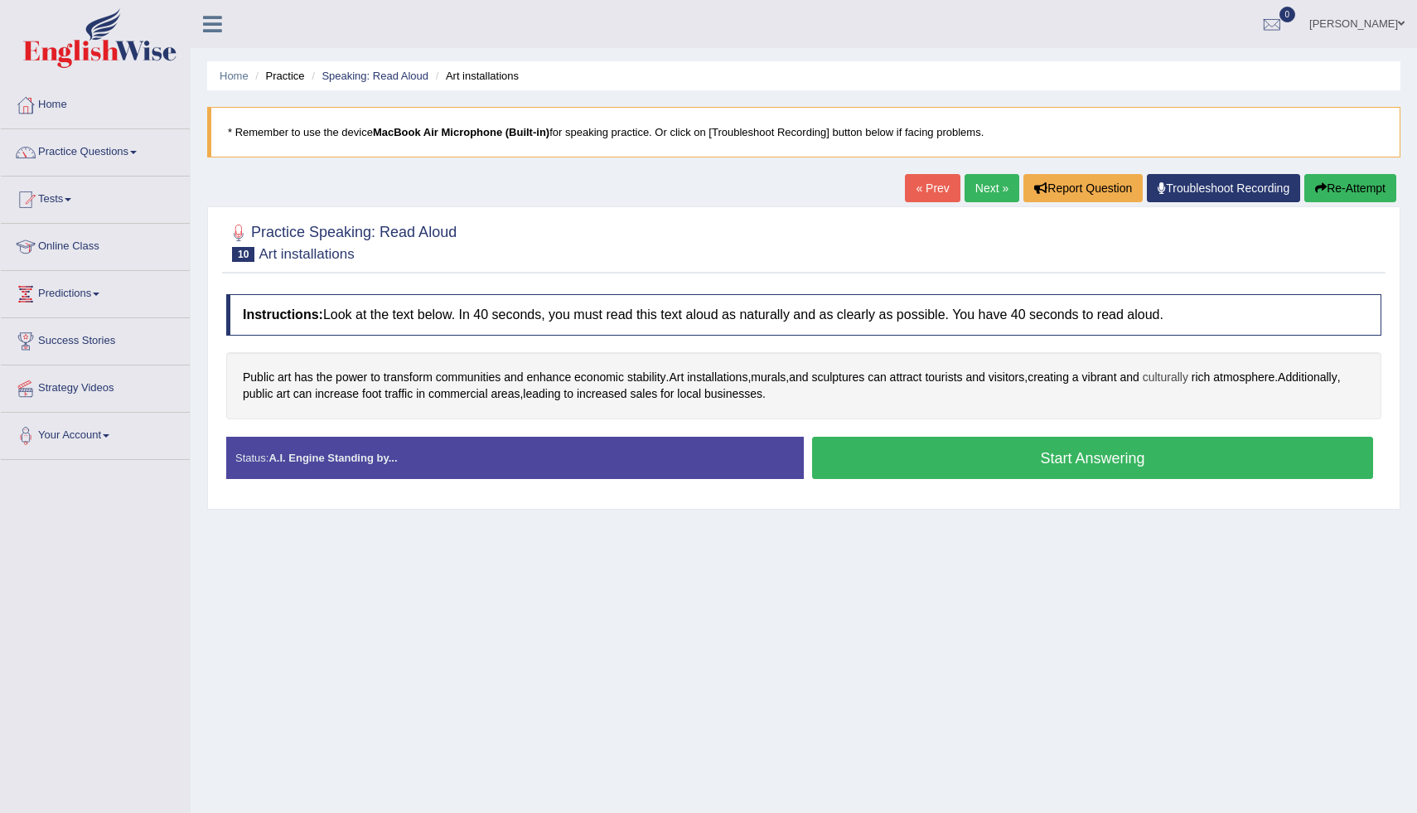
click at [1188, 383] on span "culturally" at bounding box center [1166, 377] width 46 height 17
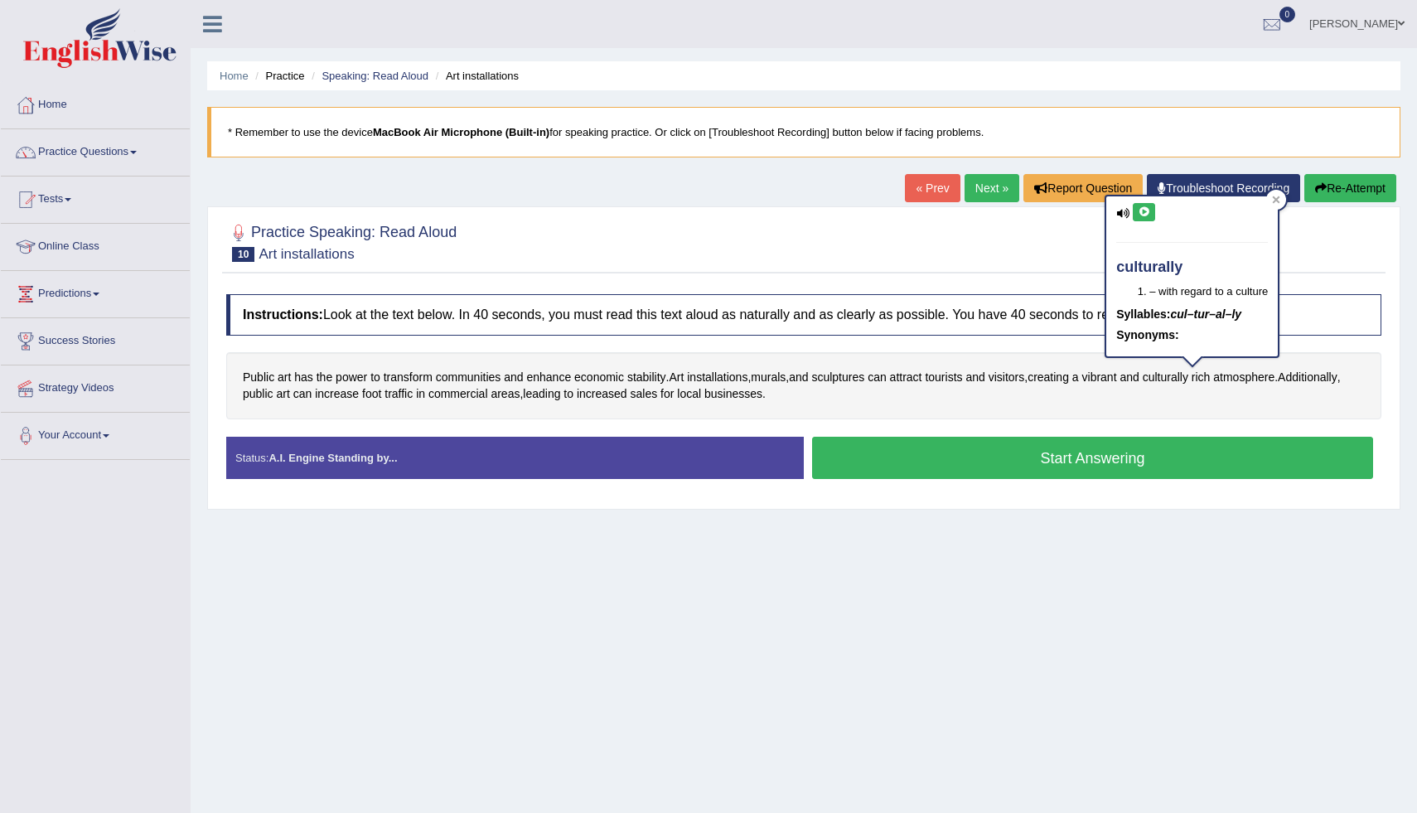
click at [1146, 217] on button at bounding box center [1144, 212] width 22 height 18
click at [1148, 211] on icon at bounding box center [1144, 212] width 12 height 10
click at [1282, 199] on div at bounding box center [1276, 200] width 20 height 20
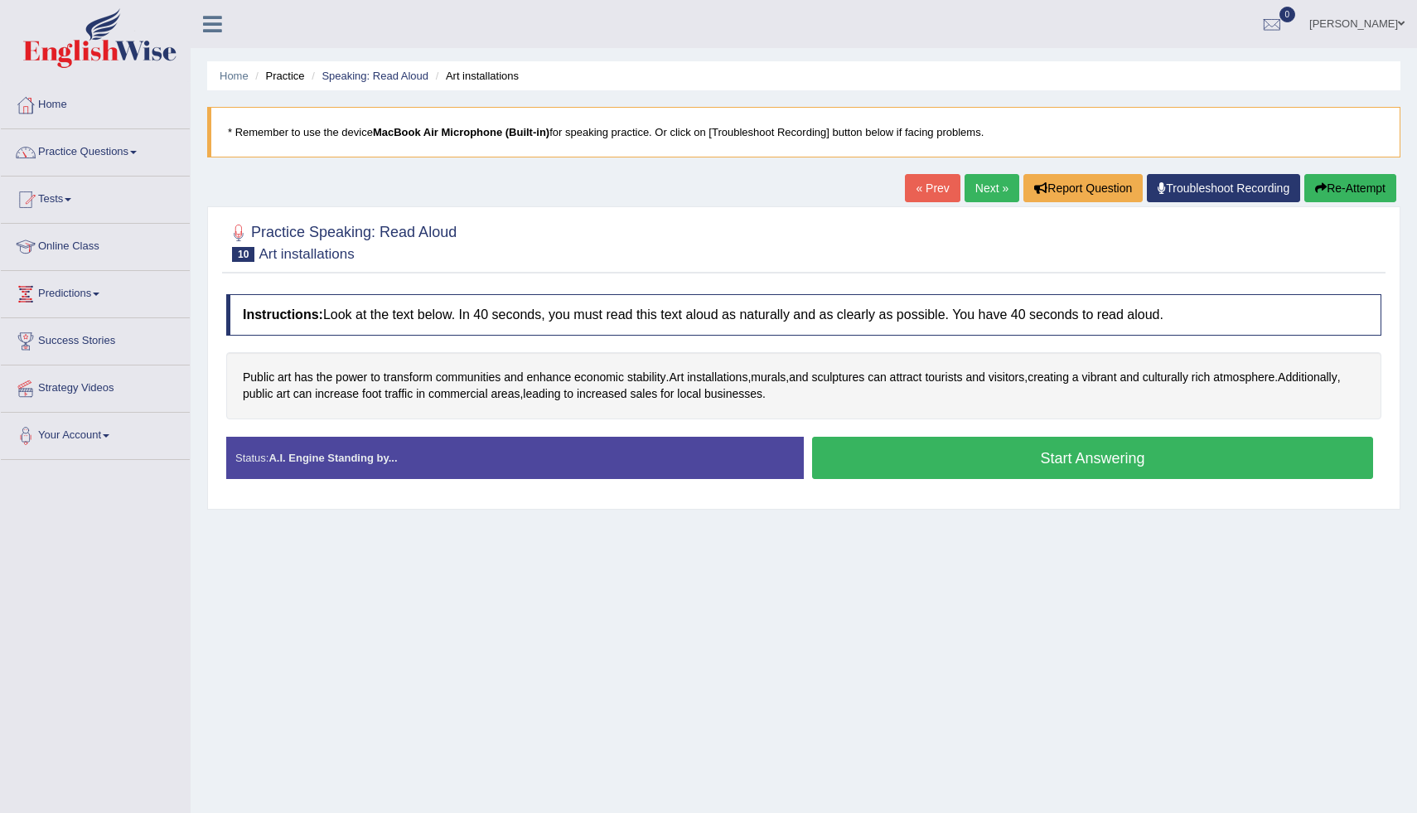
click at [954, 462] on button "Start Answering" at bounding box center [1092, 458] width 561 height 42
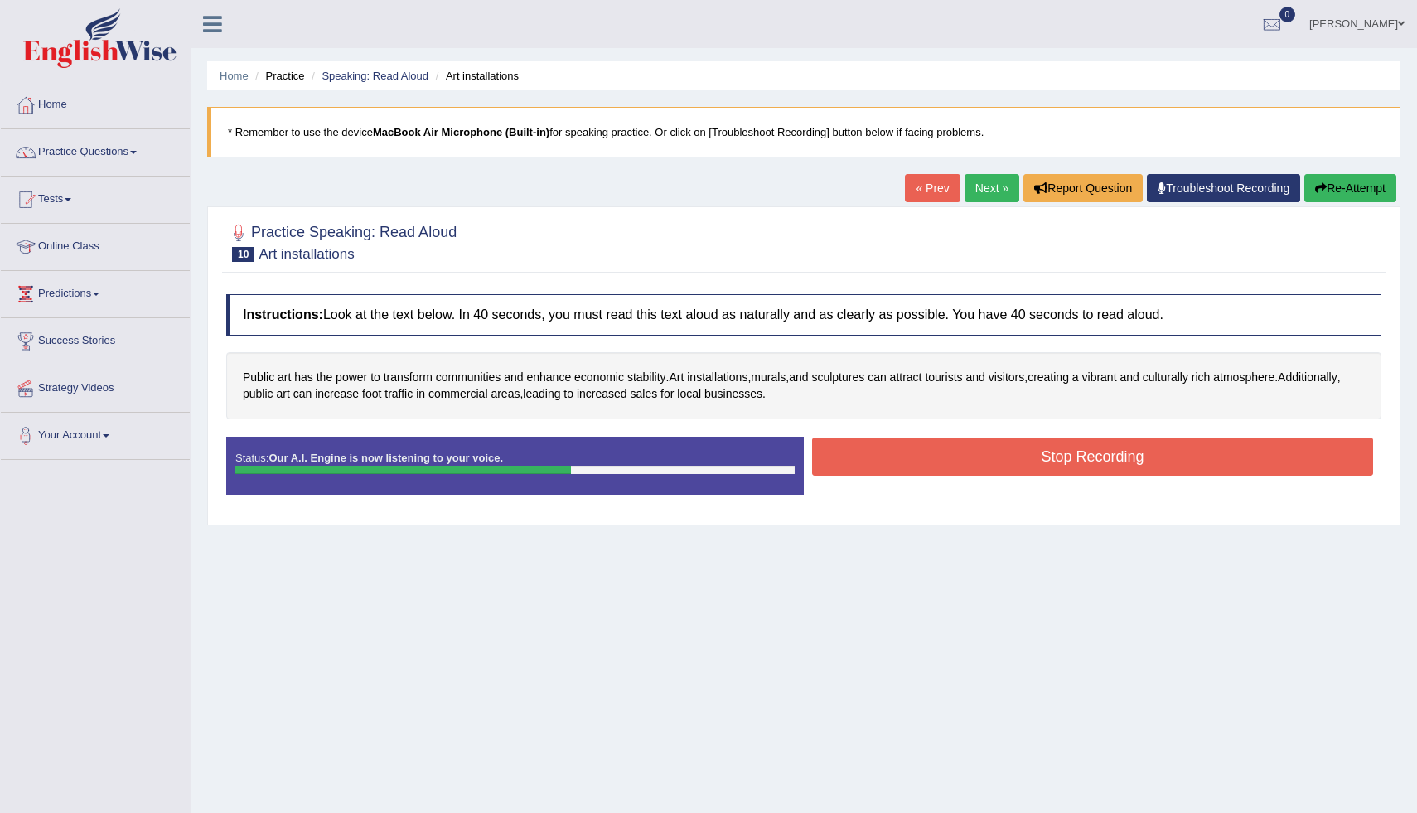
click at [910, 447] on button "Stop Recording" at bounding box center [1092, 456] width 561 height 38
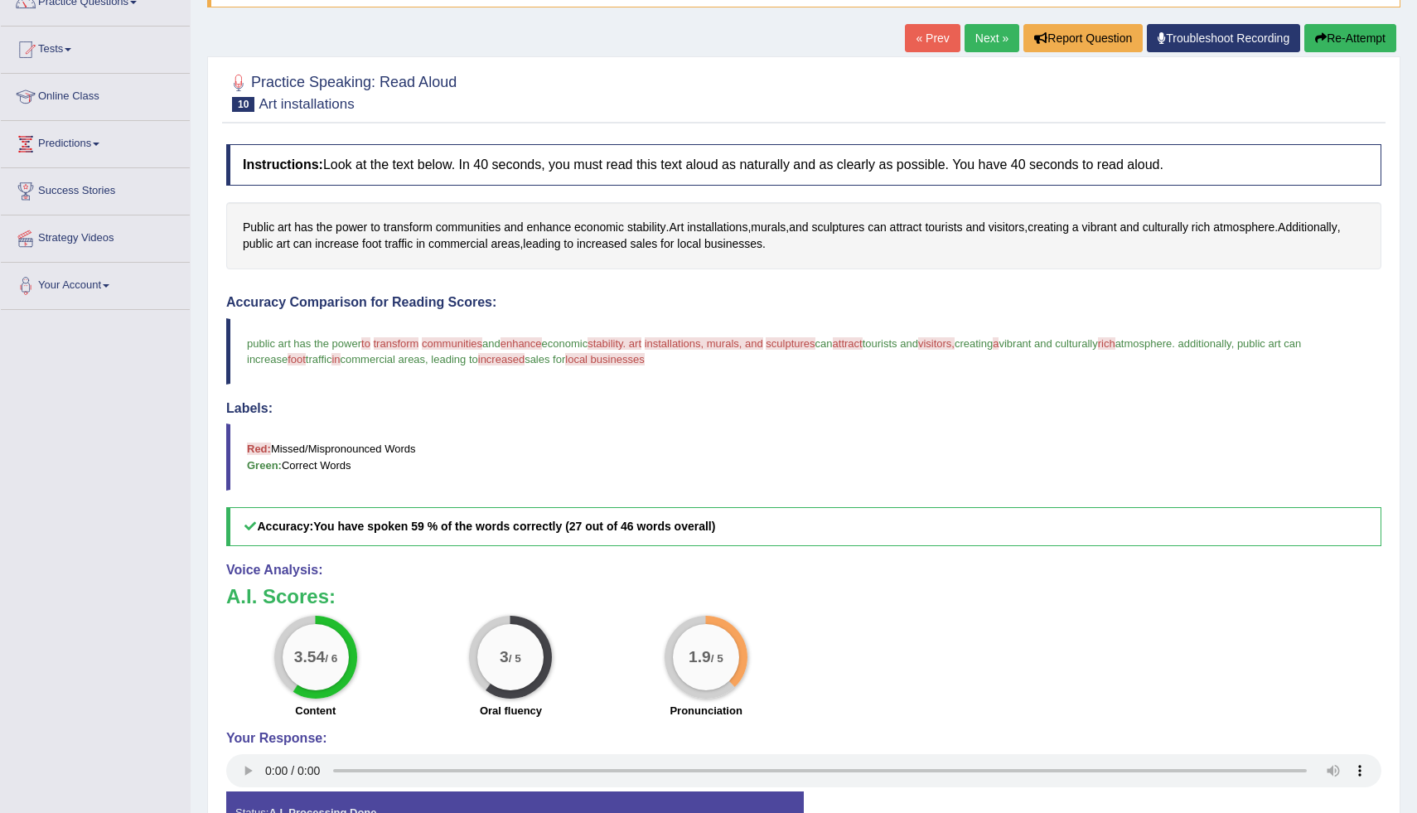
scroll to position [152, 0]
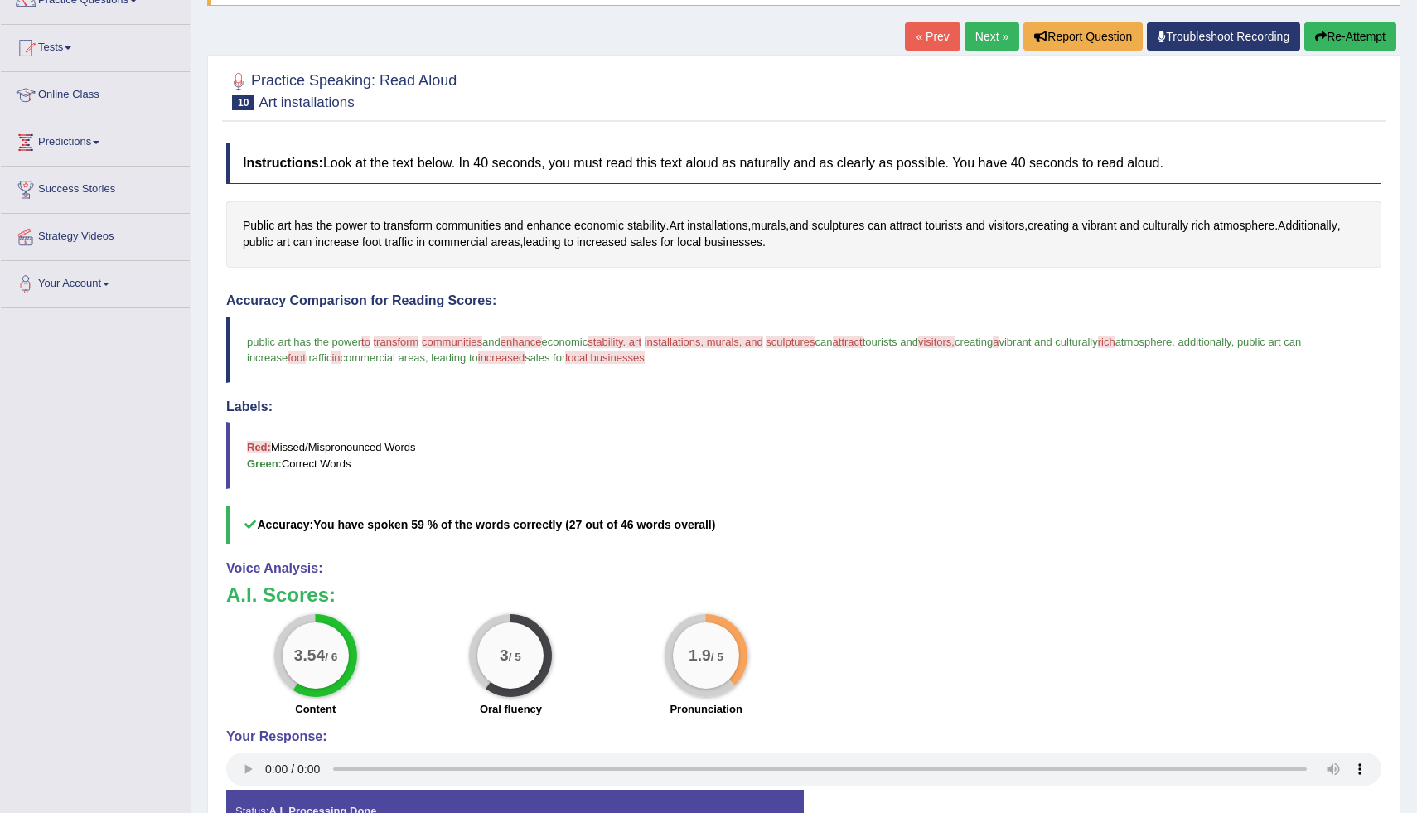
click at [1321, 38] on icon "button" at bounding box center [1321, 37] width 12 height 12
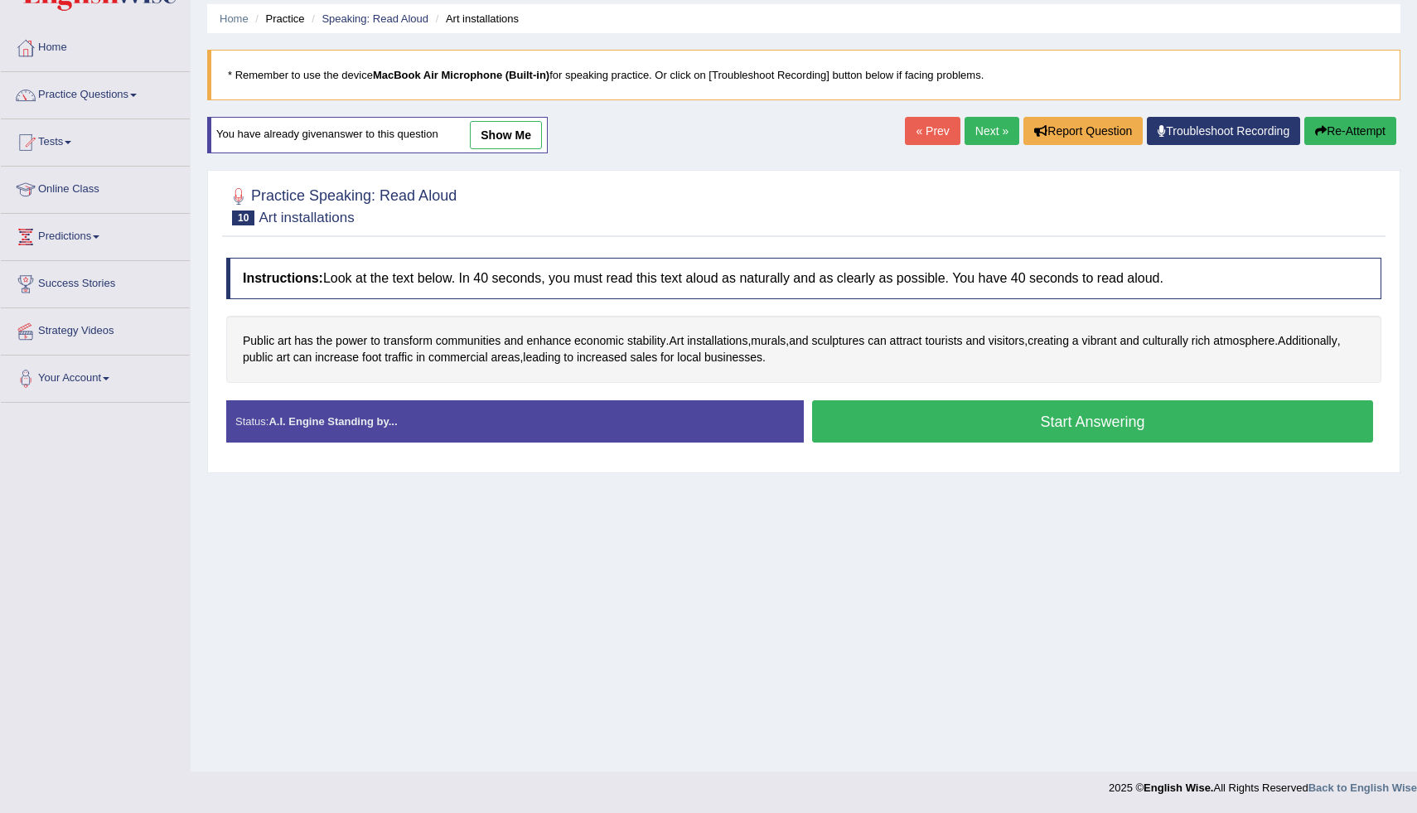
click at [914, 418] on button "Start Answering" at bounding box center [1092, 421] width 561 height 42
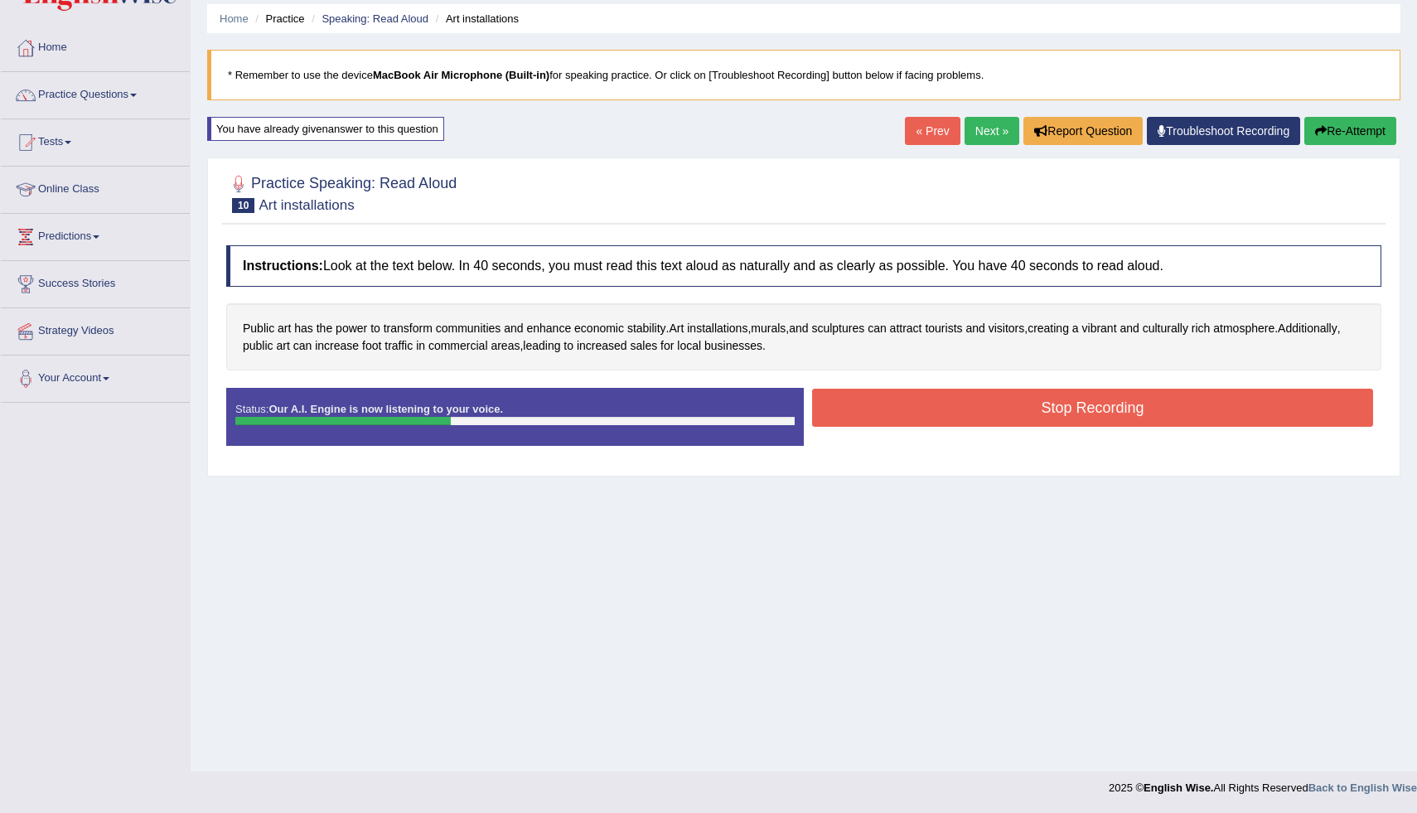
click at [931, 128] on link "« Prev" at bounding box center [932, 131] width 55 height 28
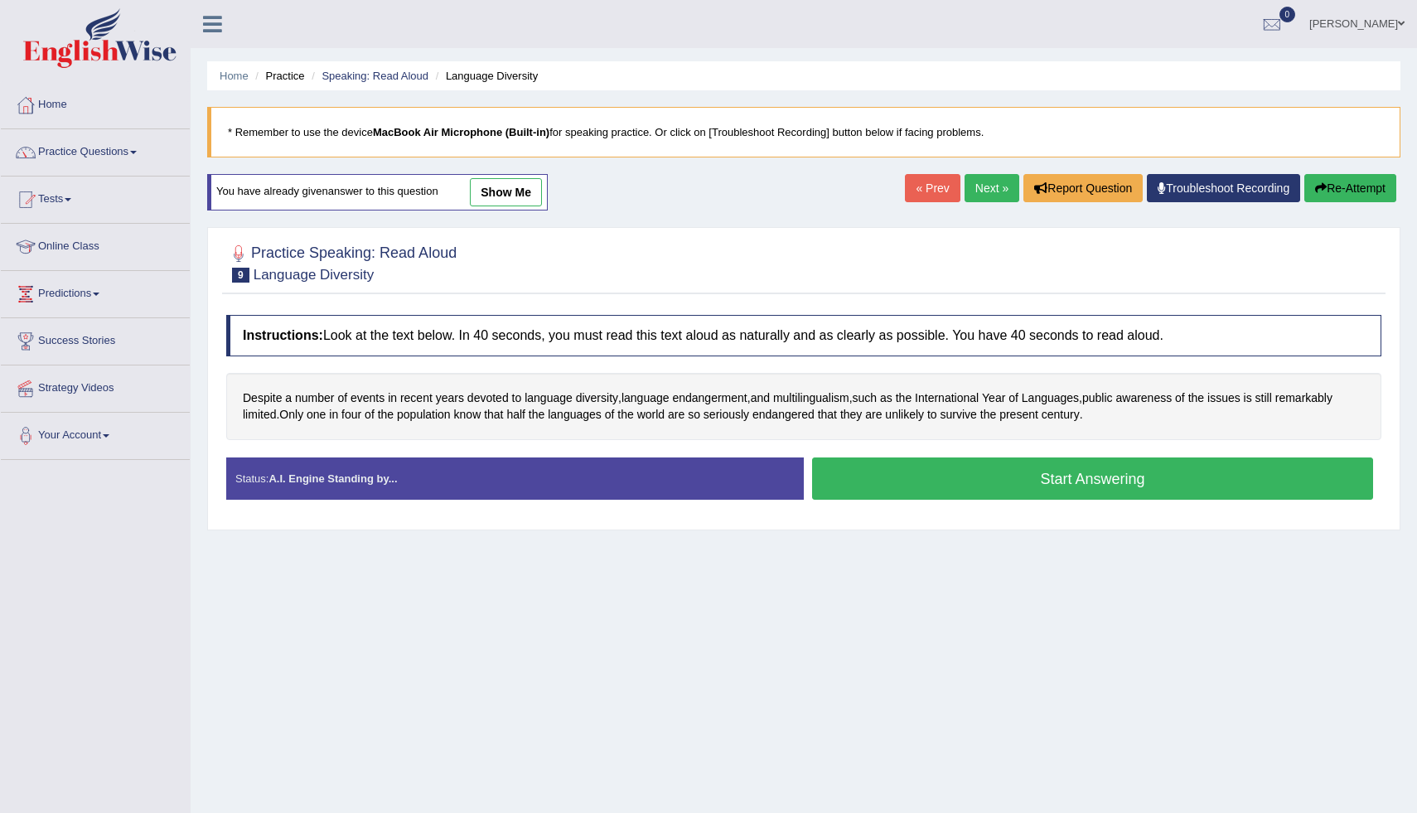
click at [977, 184] on link "Next »" at bounding box center [991, 188] width 55 height 28
click at [843, 399] on span "sculptures" at bounding box center [837, 397] width 53 height 17
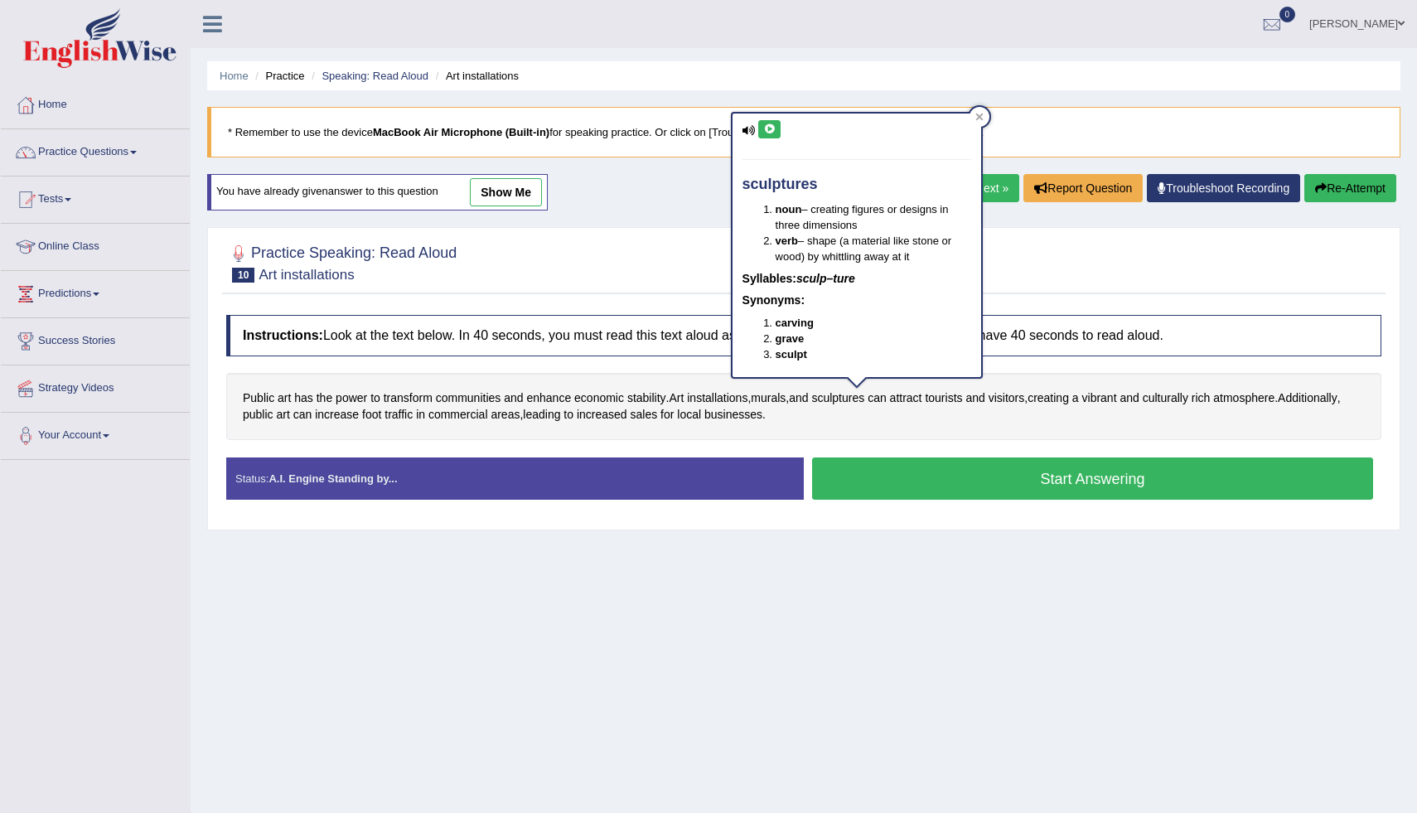
click at [769, 126] on icon at bounding box center [769, 129] width 12 height 10
click at [979, 111] on div at bounding box center [979, 117] width 20 height 20
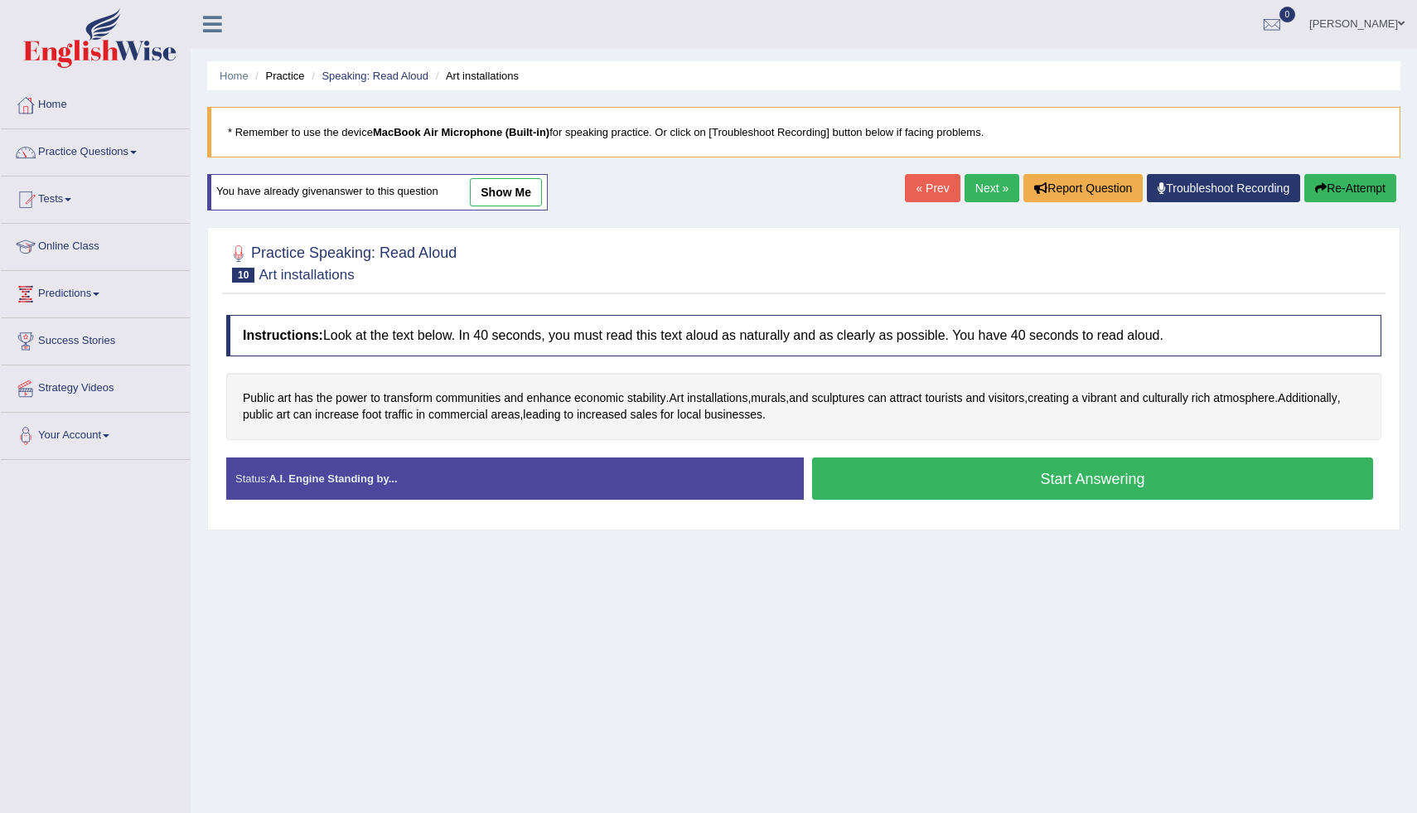
click at [1019, 487] on button "Start Answering" at bounding box center [1092, 478] width 561 height 42
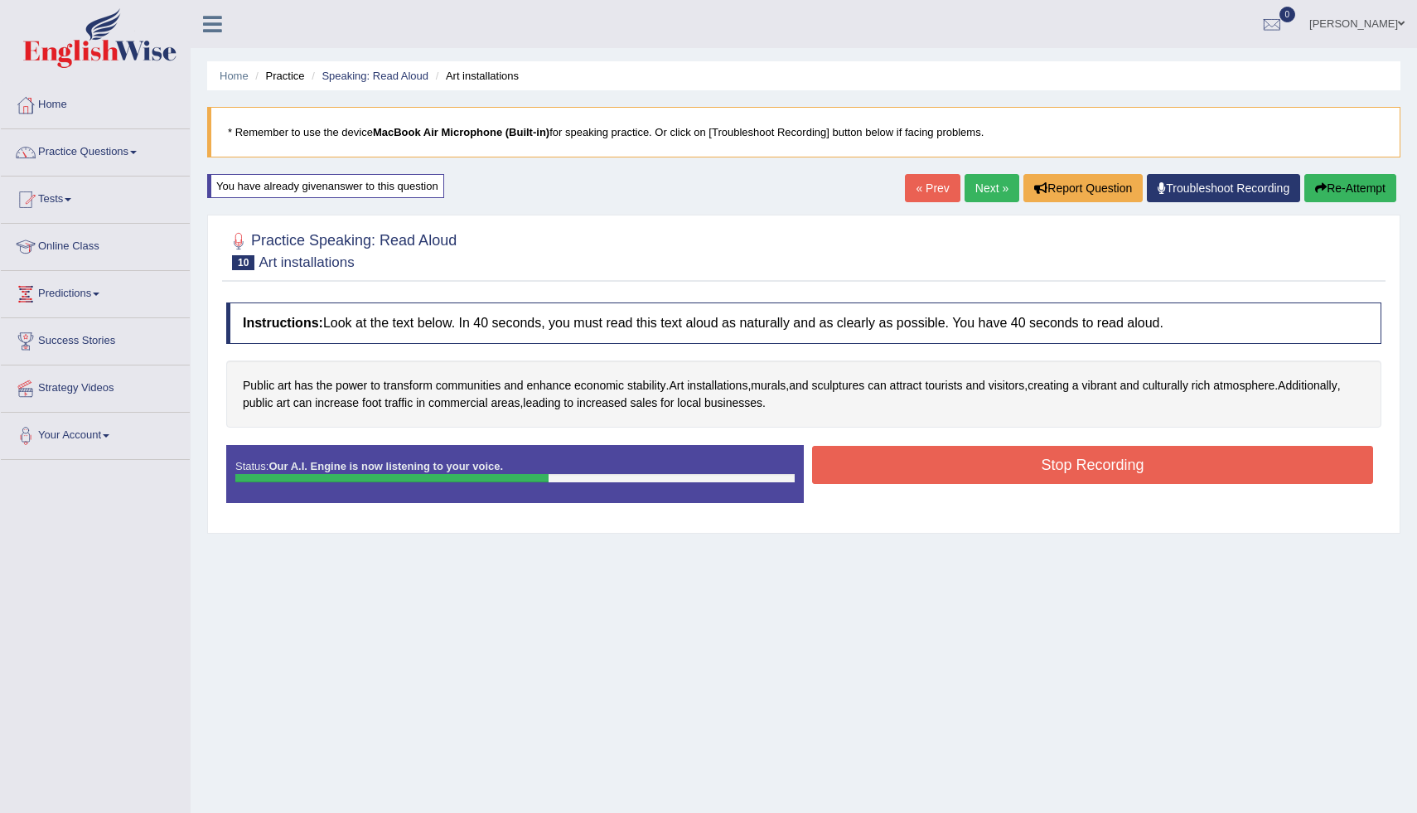
click at [867, 456] on button "Stop Recording" at bounding box center [1092, 465] width 561 height 38
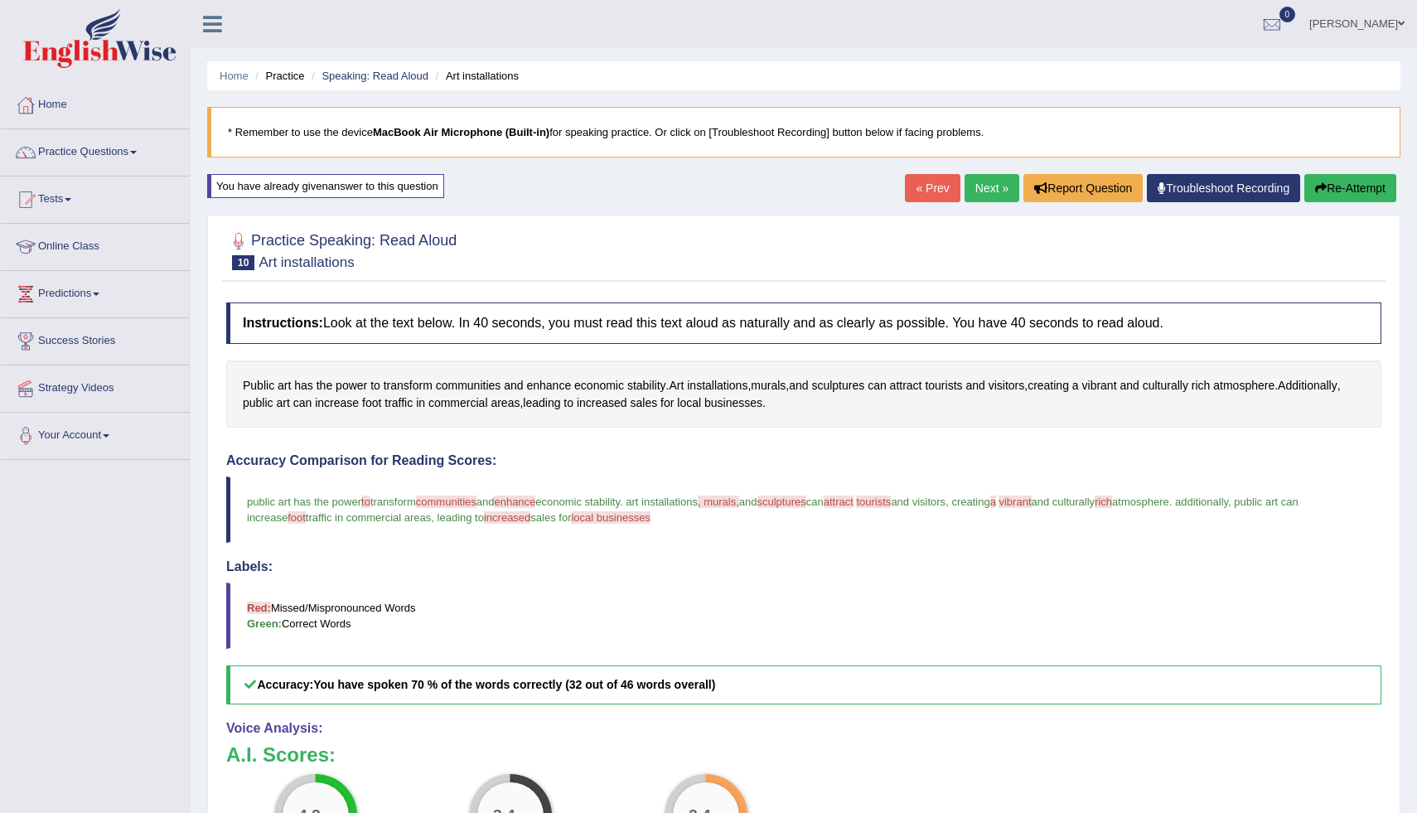
click at [1365, 191] on button "Re-Attempt" at bounding box center [1350, 188] width 92 height 28
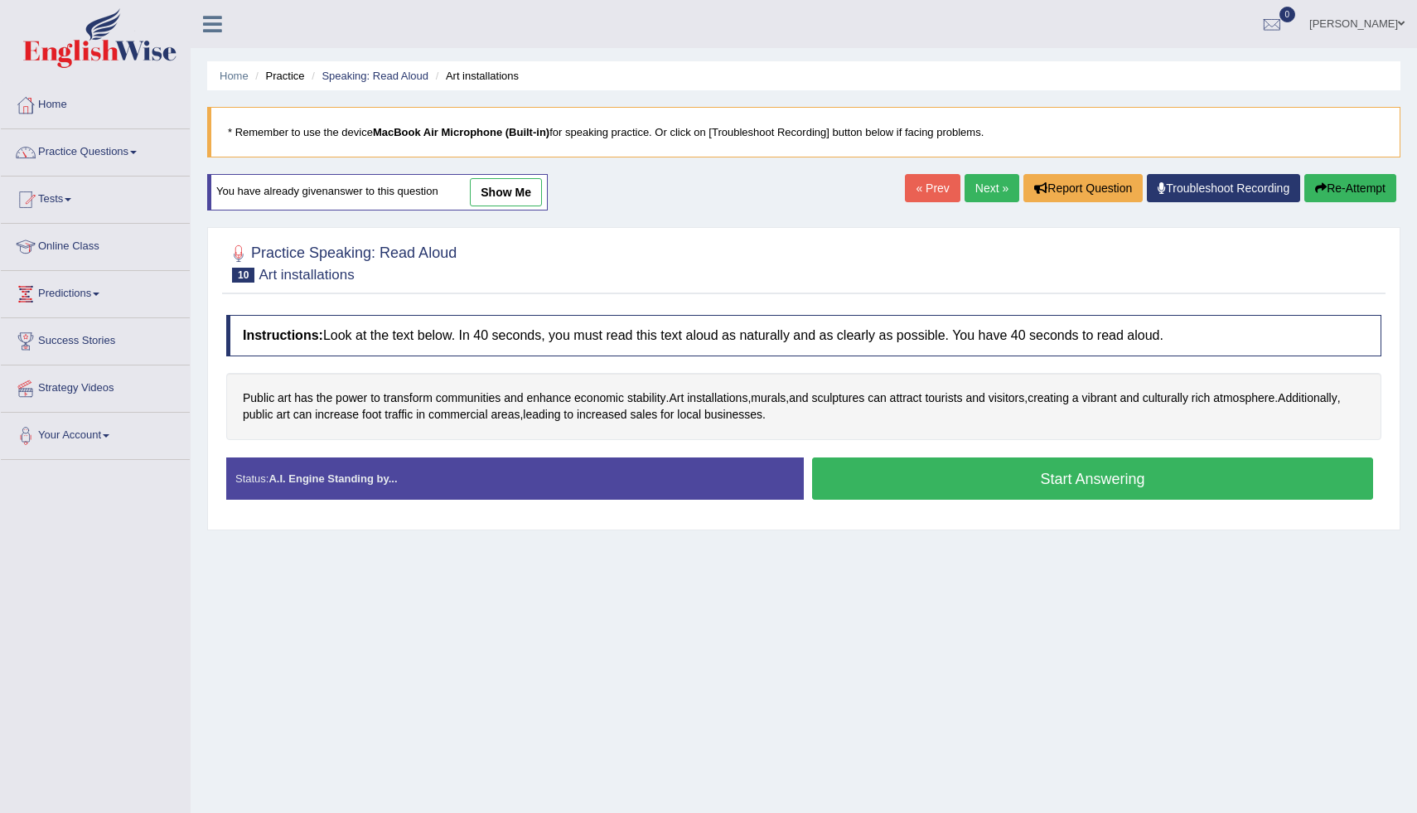
click at [1046, 486] on button "Start Answering" at bounding box center [1092, 478] width 561 height 42
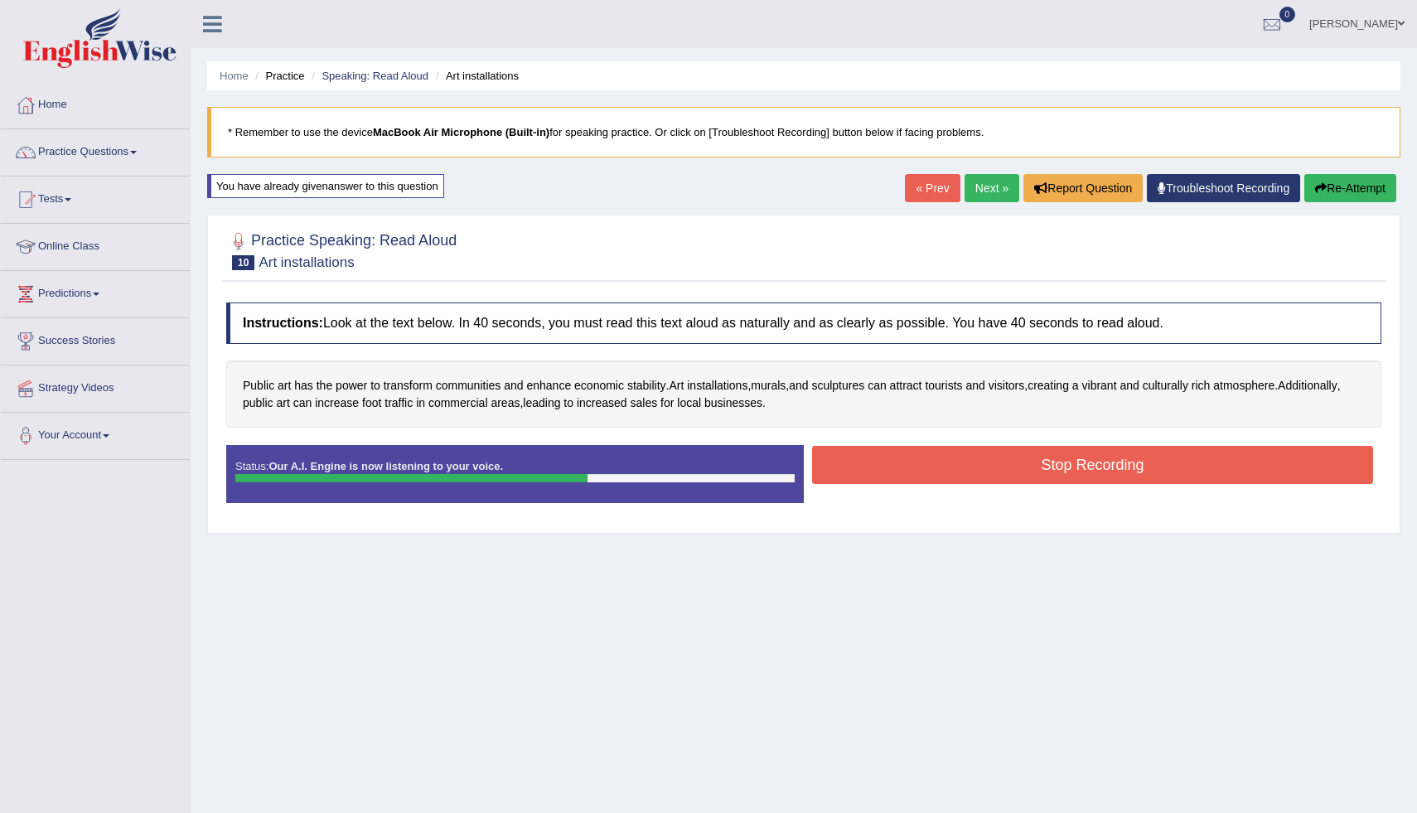
click at [912, 474] on button "Stop Recording" at bounding box center [1092, 465] width 561 height 38
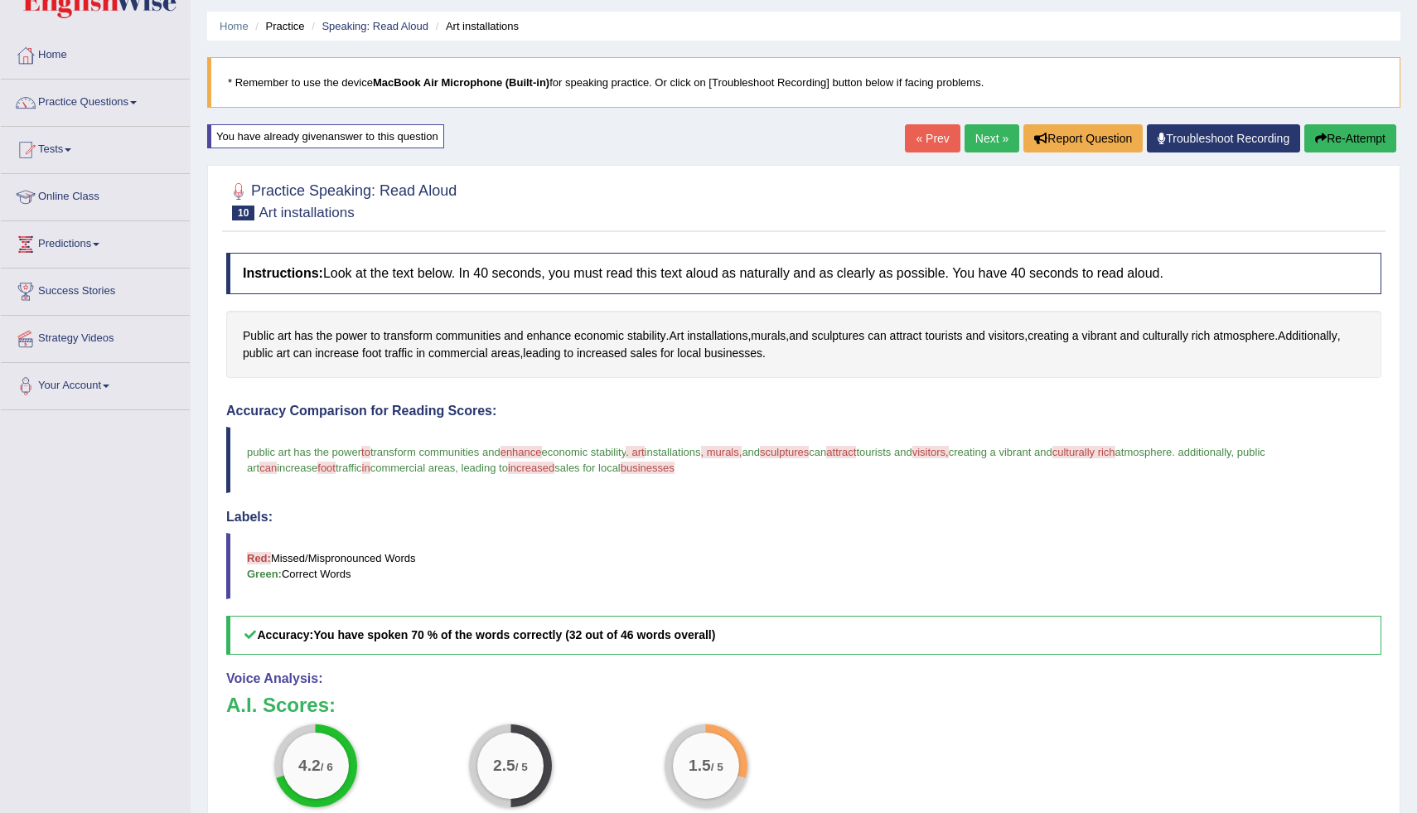
scroll to position [49, 0]
click at [1374, 142] on button "Re-Attempt" at bounding box center [1350, 139] width 92 height 28
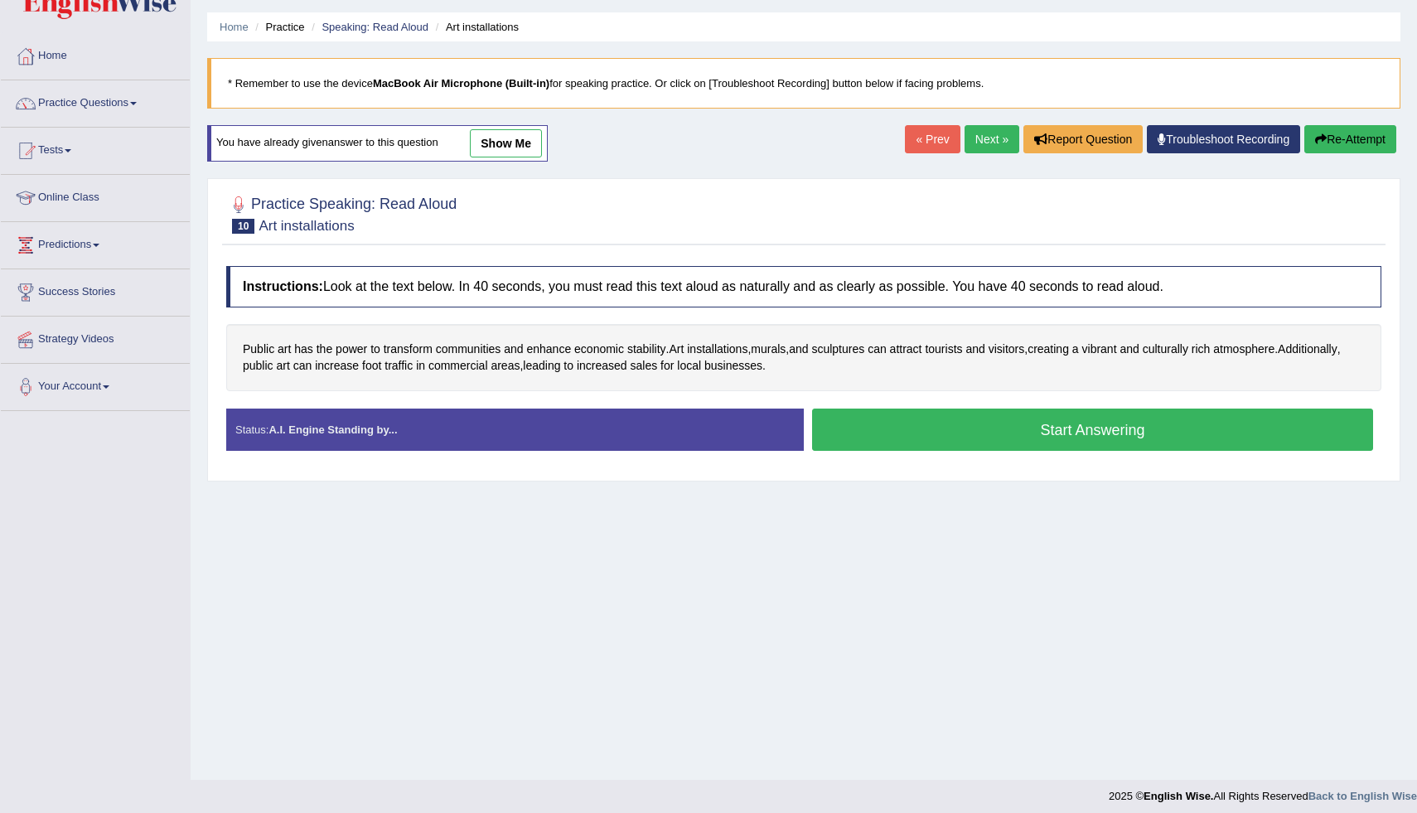
click at [1138, 428] on button "Start Answering" at bounding box center [1092, 429] width 561 height 42
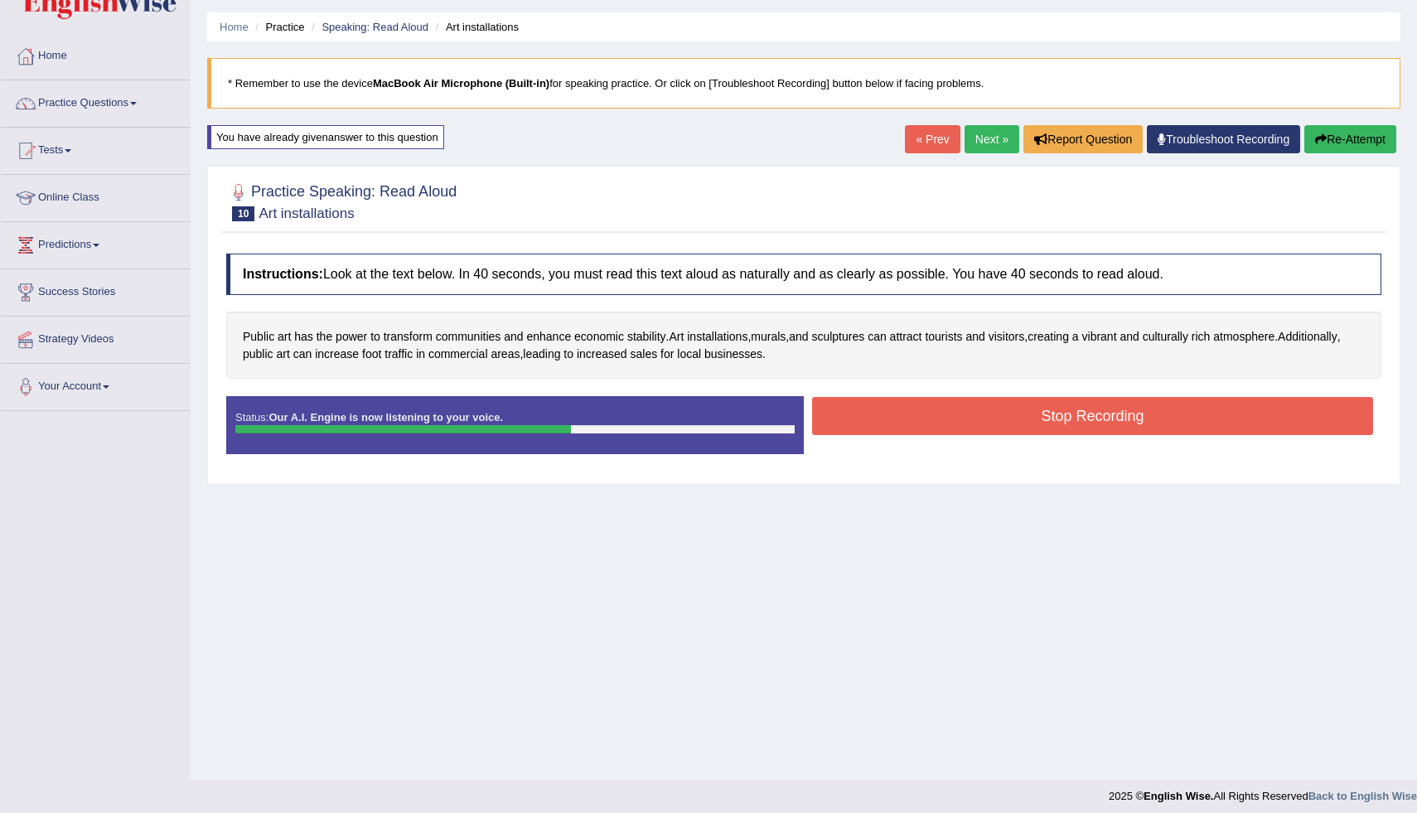
click at [899, 421] on button "Stop Recording" at bounding box center [1092, 416] width 561 height 38
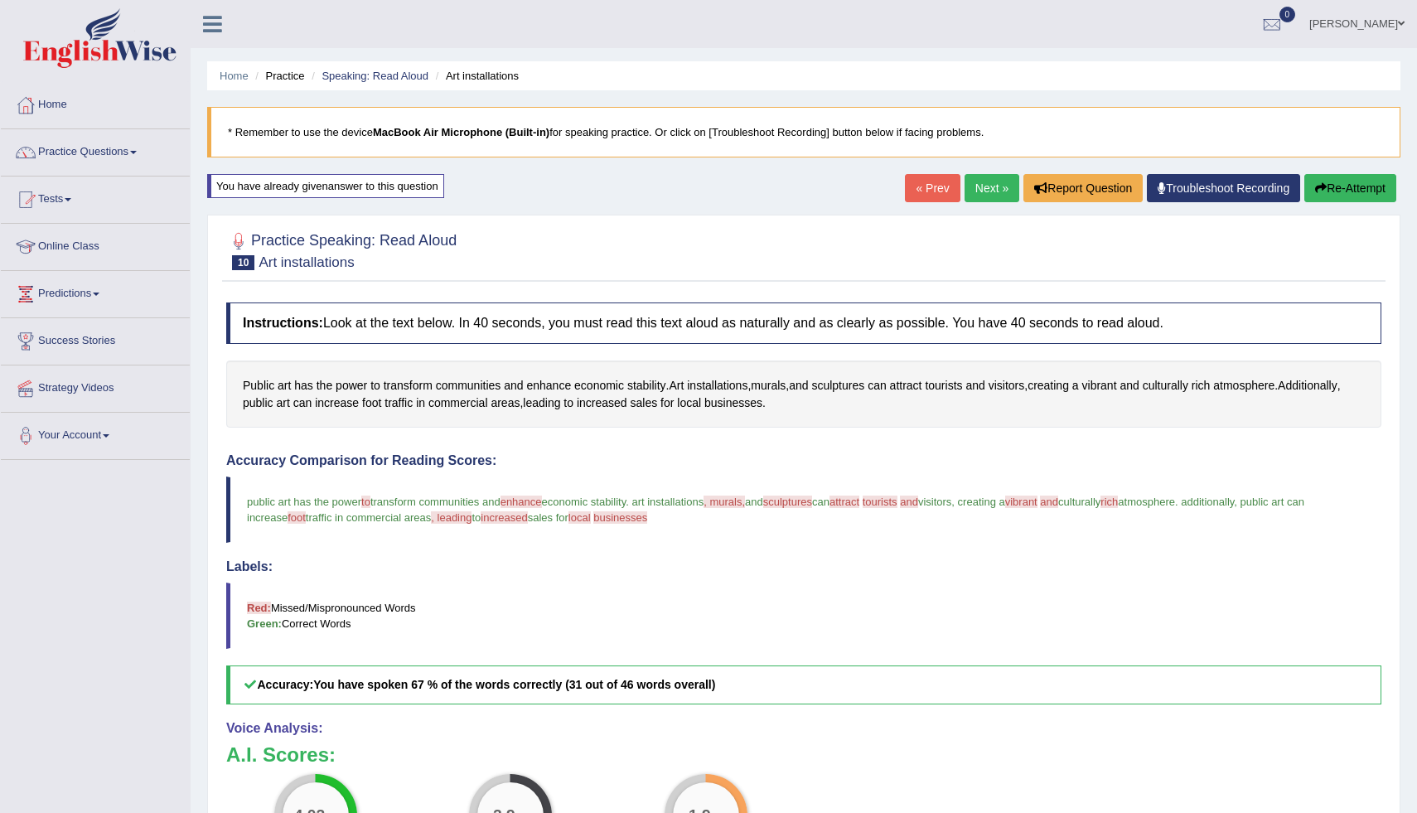
click at [1335, 186] on button "Re-Attempt" at bounding box center [1350, 188] width 92 height 28
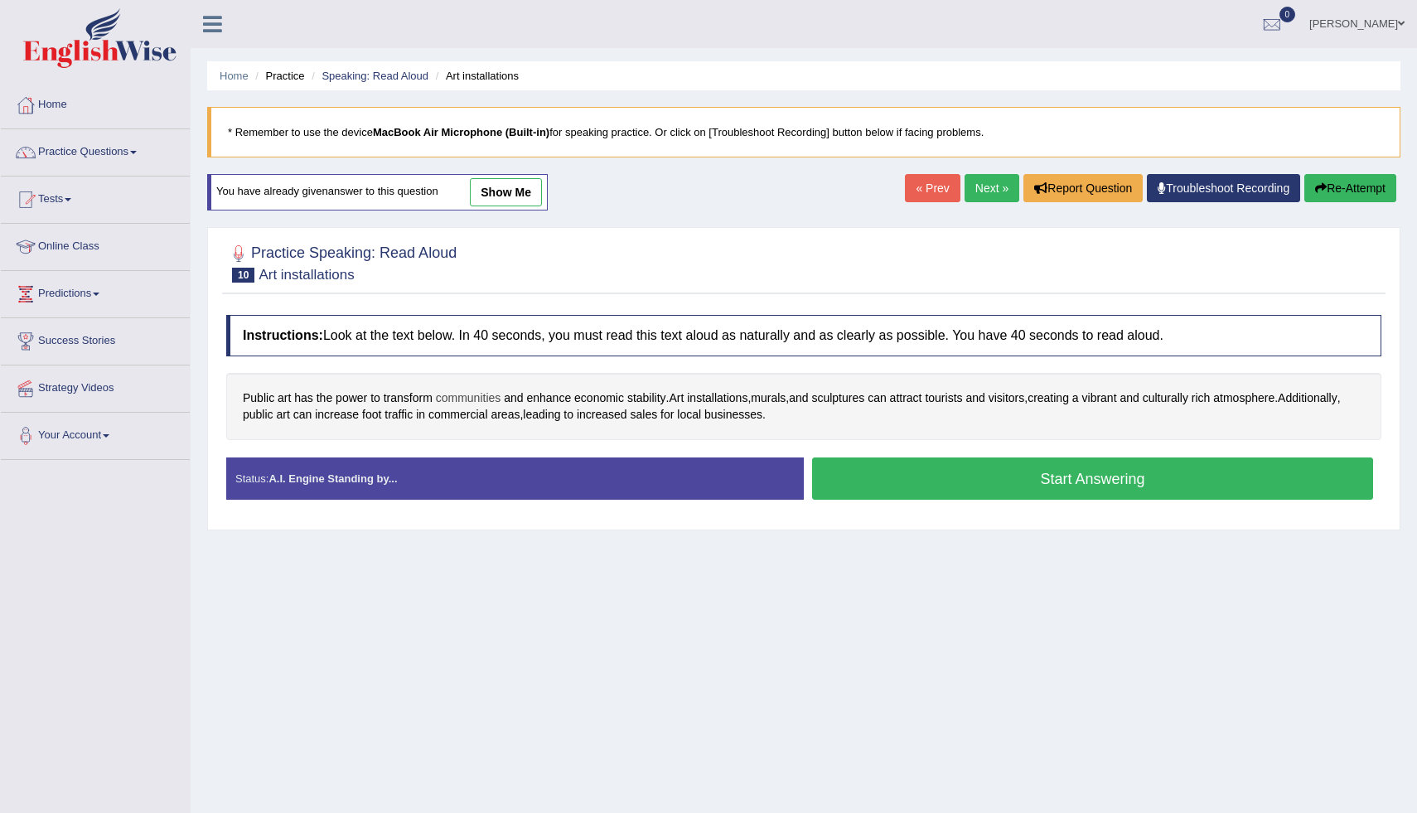
click at [491, 401] on span "communities" at bounding box center [468, 397] width 65 height 17
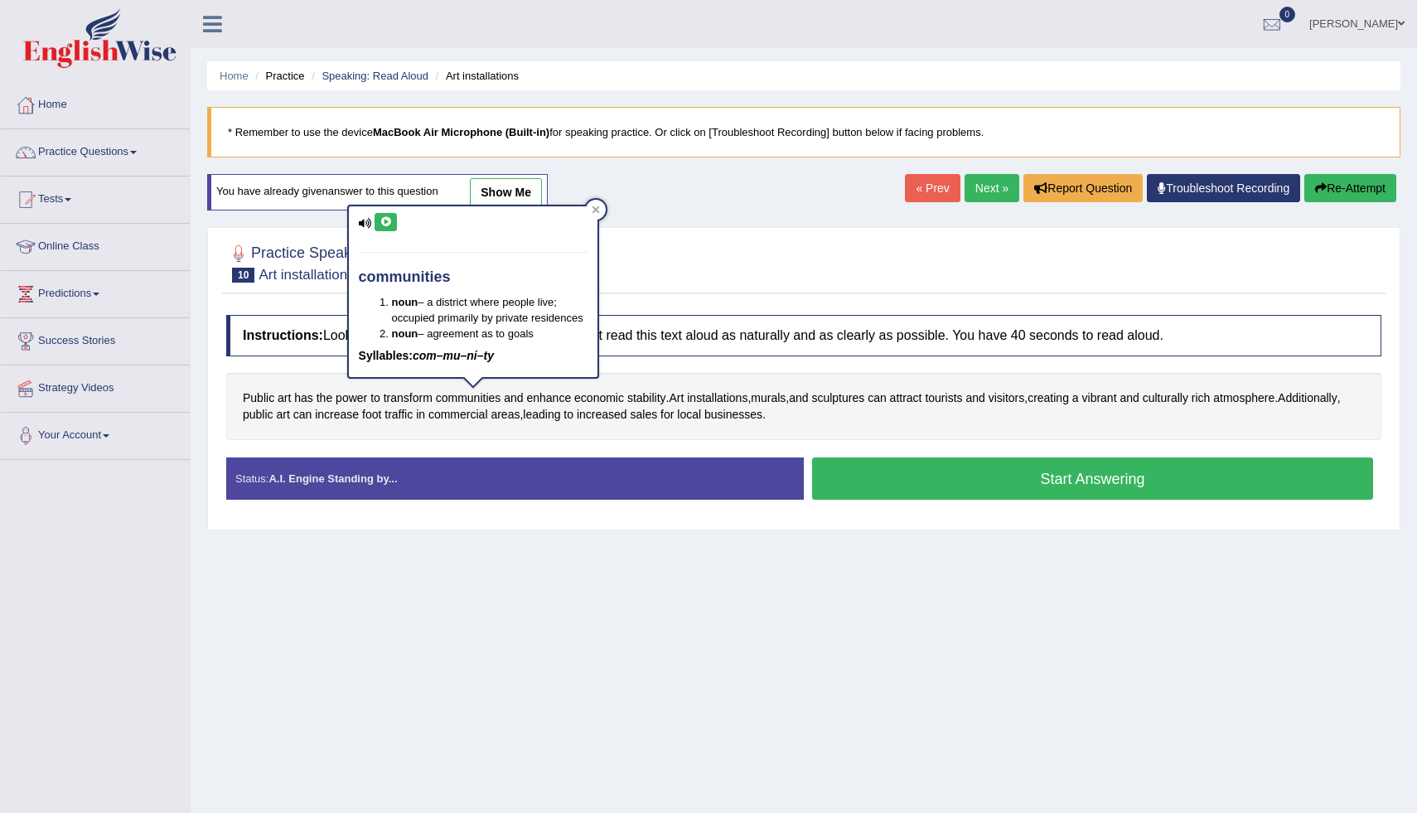
click at [384, 225] on icon at bounding box center [385, 222] width 12 height 10
click at [380, 222] on icon at bounding box center [385, 222] width 12 height 10
click at [599, 206] on icon at bounding box center [596, 209] width 8 height 8
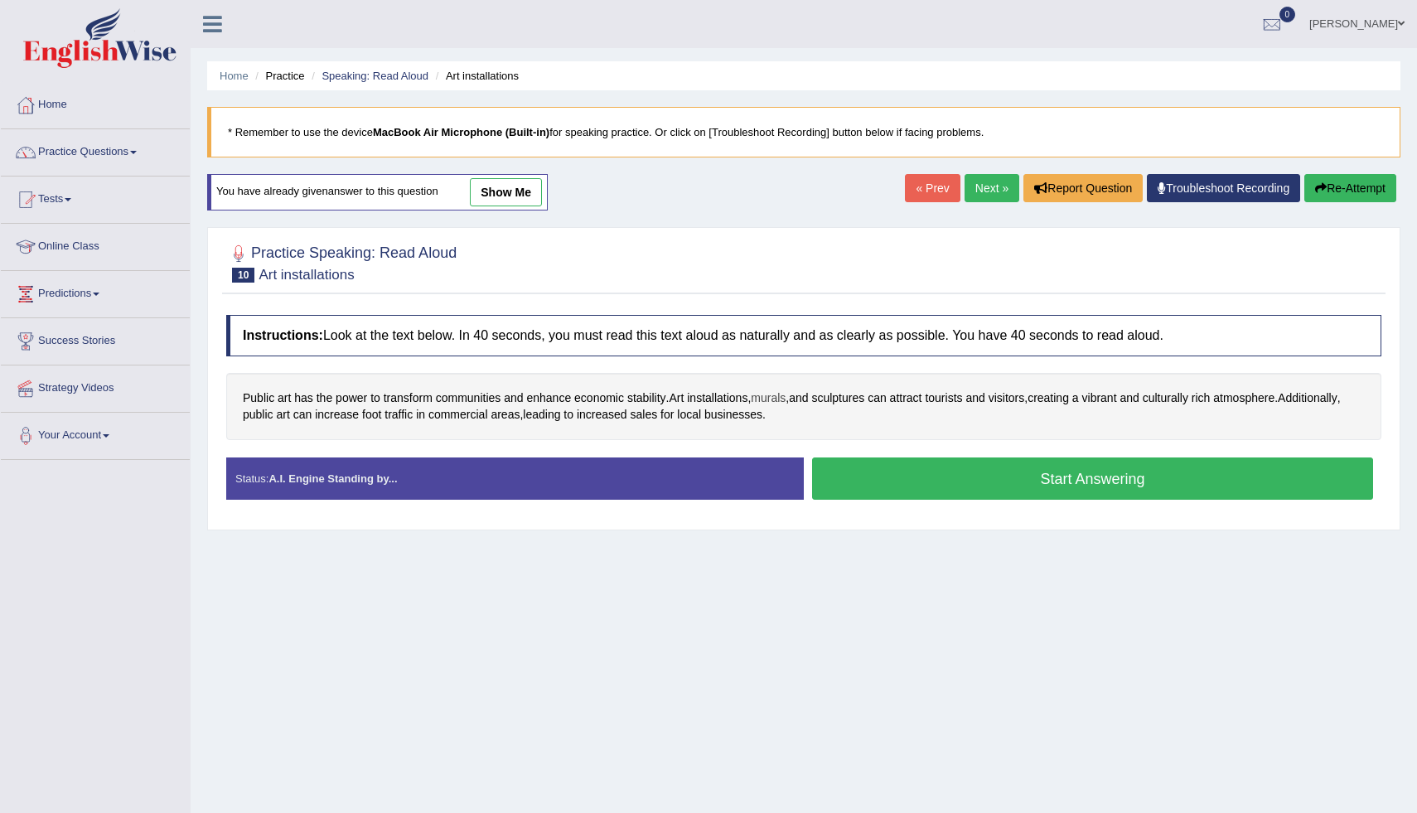
click at [785, 399] on span "murals" at bounding box center [768, 397] width 35 height 17
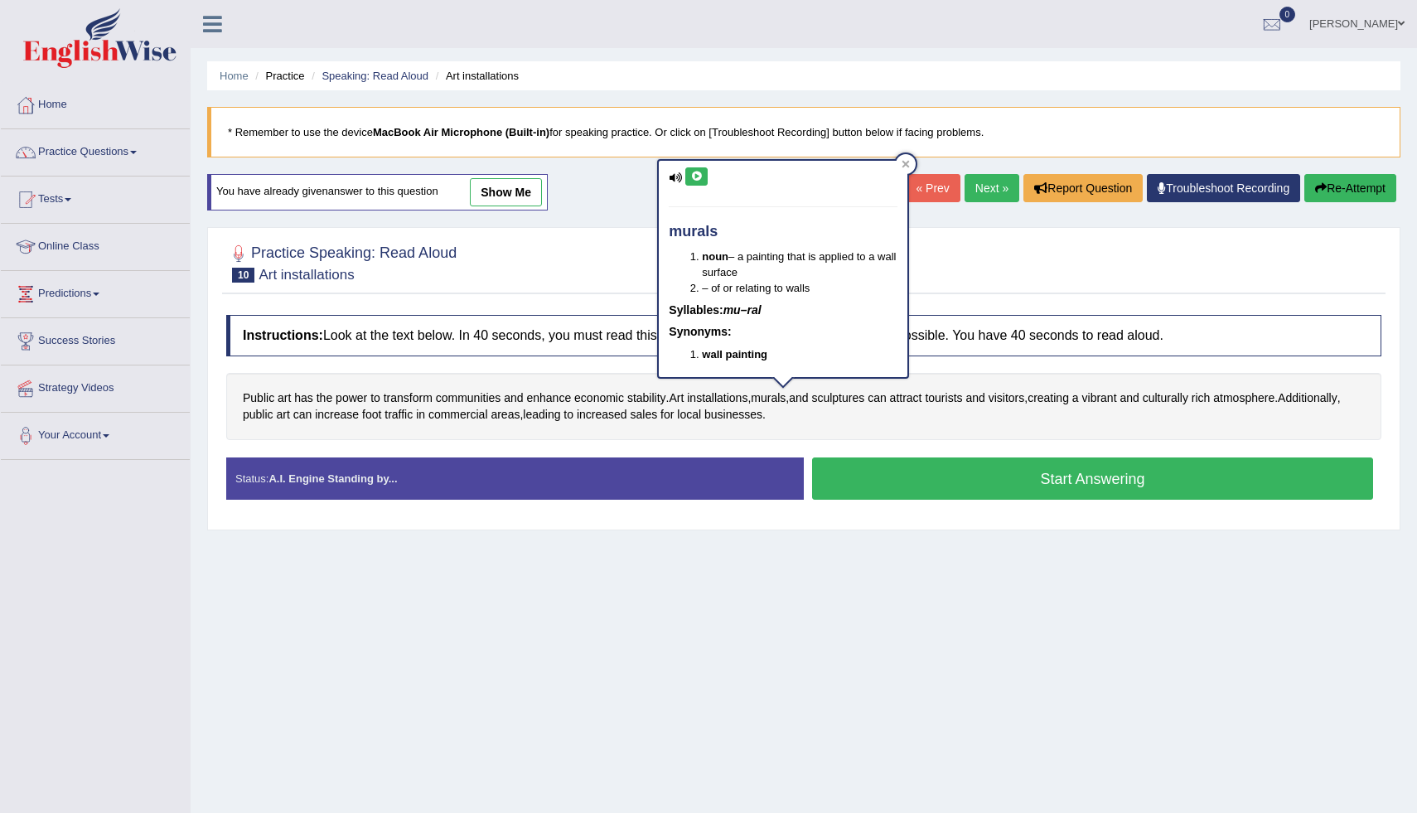
click at [701, 181] on icon at bounding box center [696, 177] width 12 height 10
click at [910, 165] on icon at bounding box center [905, 164] width 8 height 8
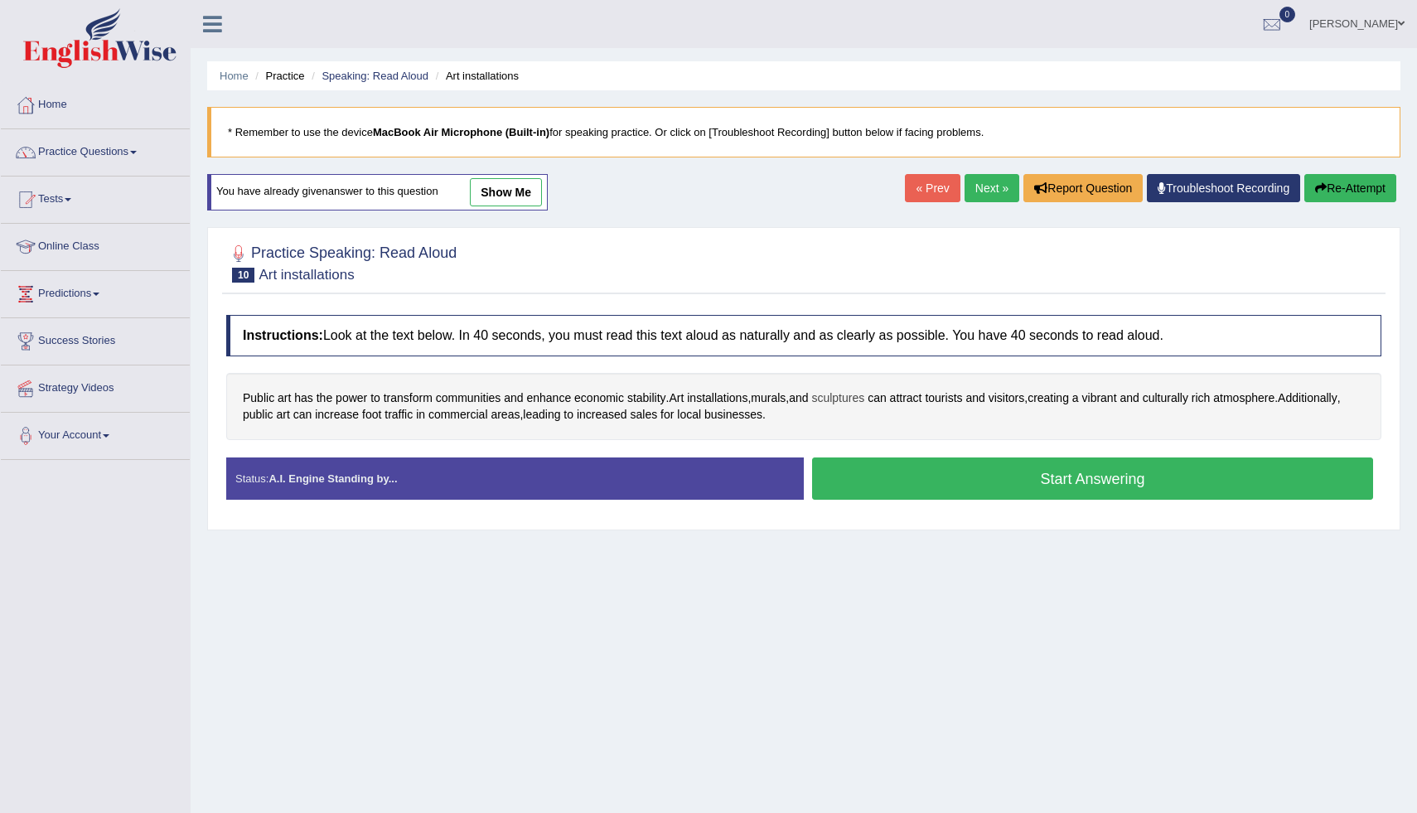
click at [848, 403] on span "sculptures" at bounding box center [837, 397] width 53 height 17
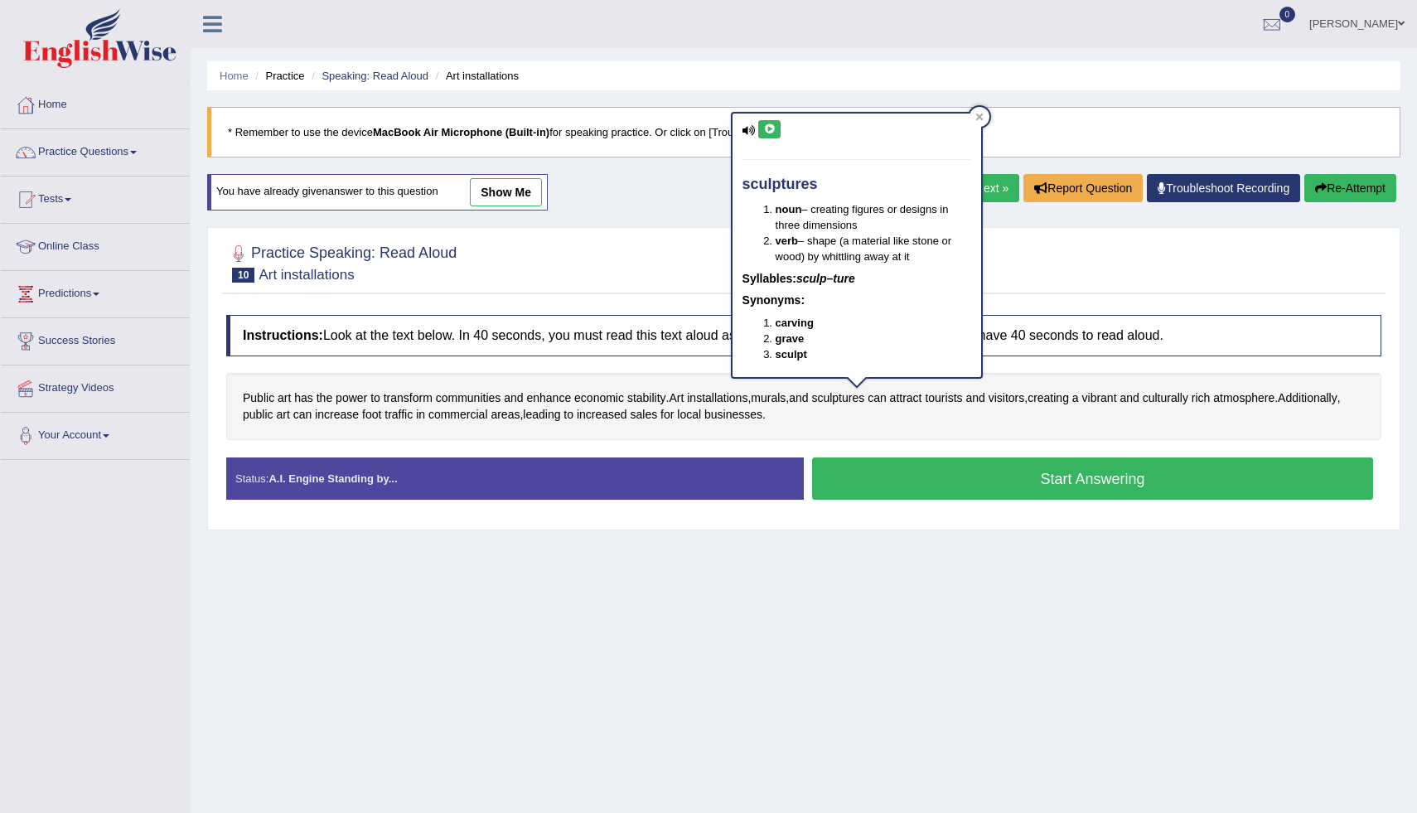
click at [772, 135] on button at bounding box center [769, 129] width 22 height 18
click at [771, 135] on button at bounding box center [769, 129] width 22 height 18
click at [977, 117] on icon at bounding box center [979, 117] width 8 height 8
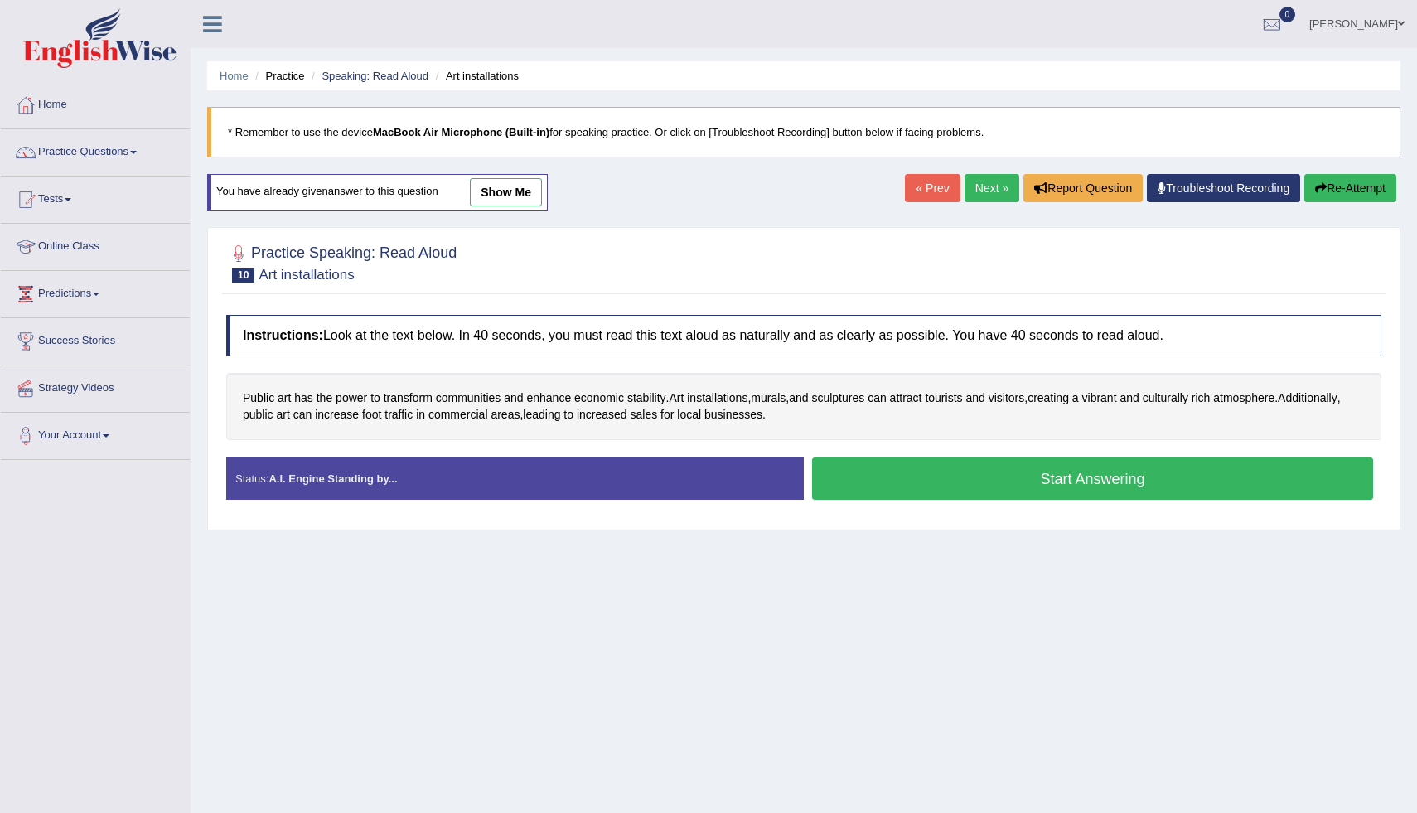
click at [946, 480] on button "Start Answering" at bounding box center [1092, 478] width 561 height 42
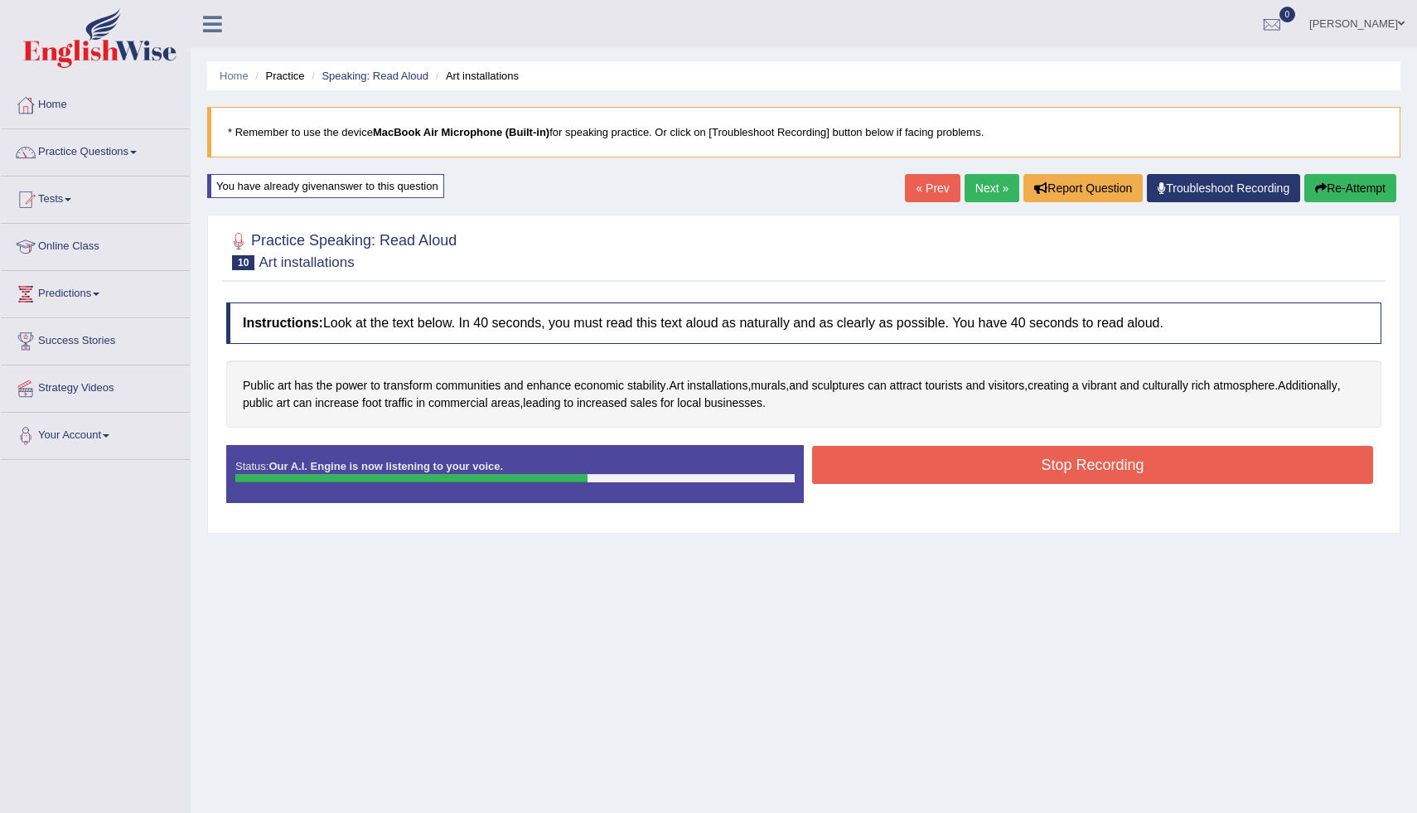
click at [925, 471] on button "Stop Recording" at bounding box center [1092, 465] width 561 height 38
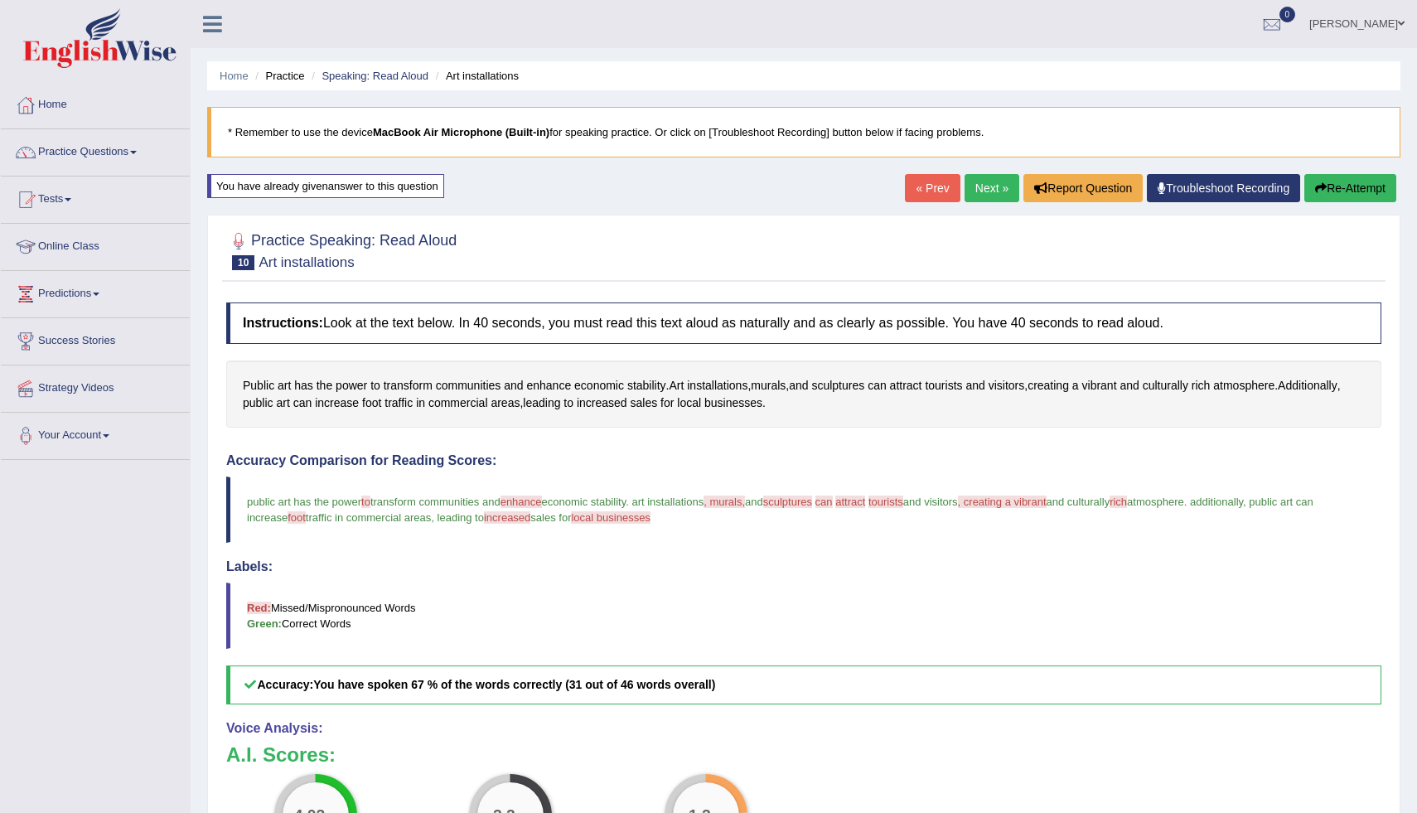
click at [1354, 193] on button "Re-Attempt" at bounding box center [1350, 188] width 92 height 28
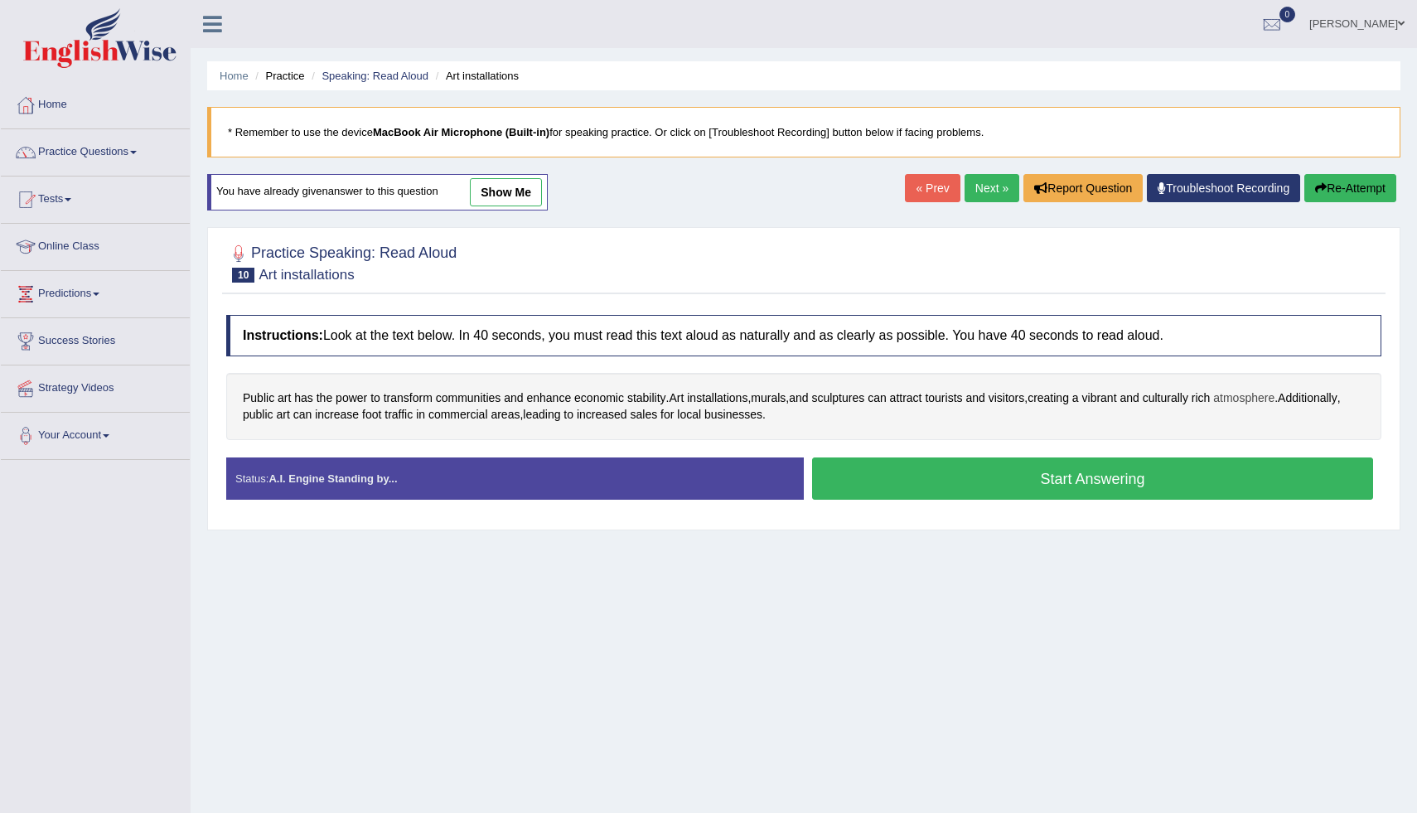
click at [1269, 393] on span "atmosphere" at bounding box center [1243, 397] width 61 height 17
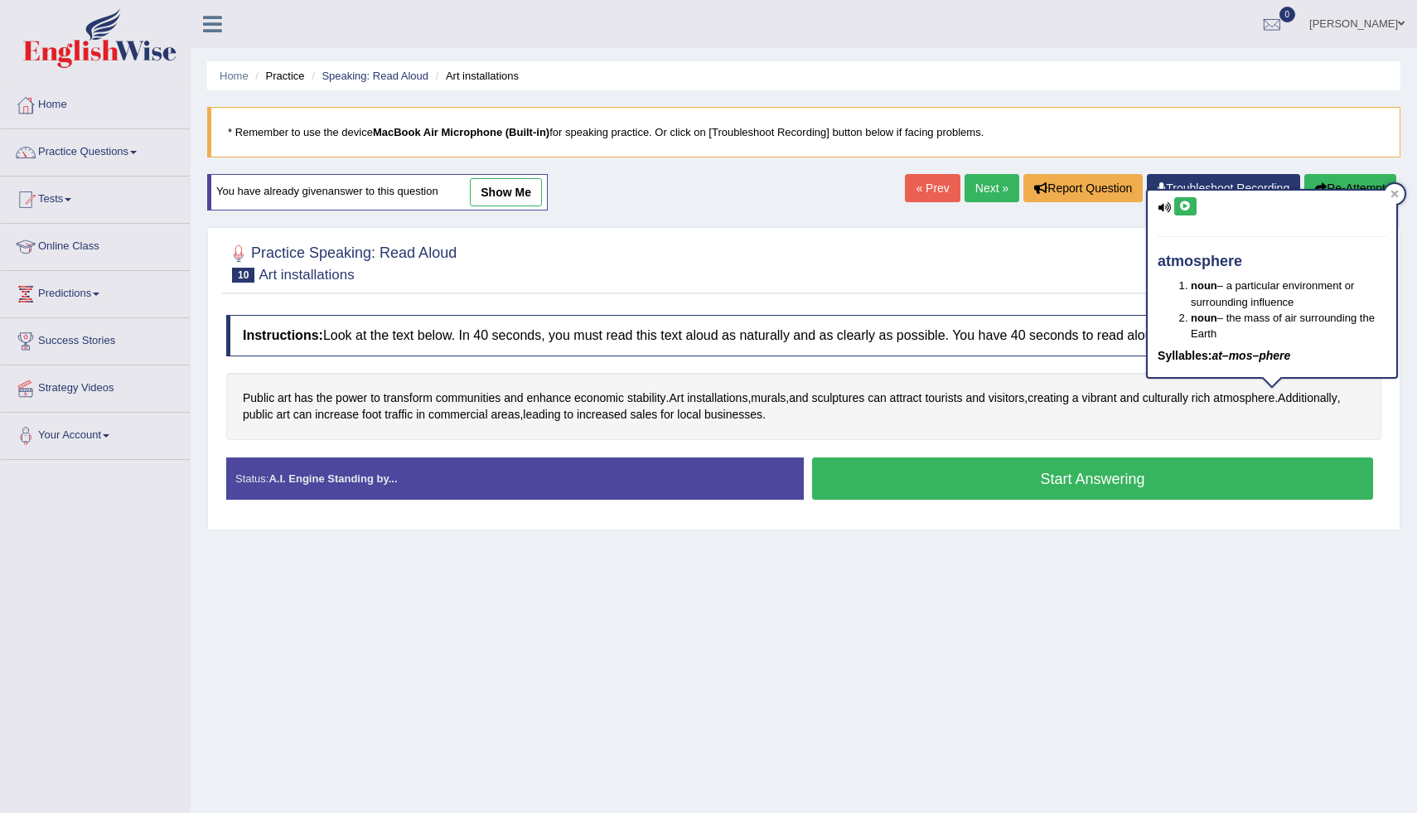
click at [1187, 202] on icon at bounding box center [1185, 206] width 12 height 10
click at [1191, 205] on icon at bounding box center [1185, 206] width 12 height 10
click at [1394, 191] on icon at bounding box center [1394, 194] width 8 height 8
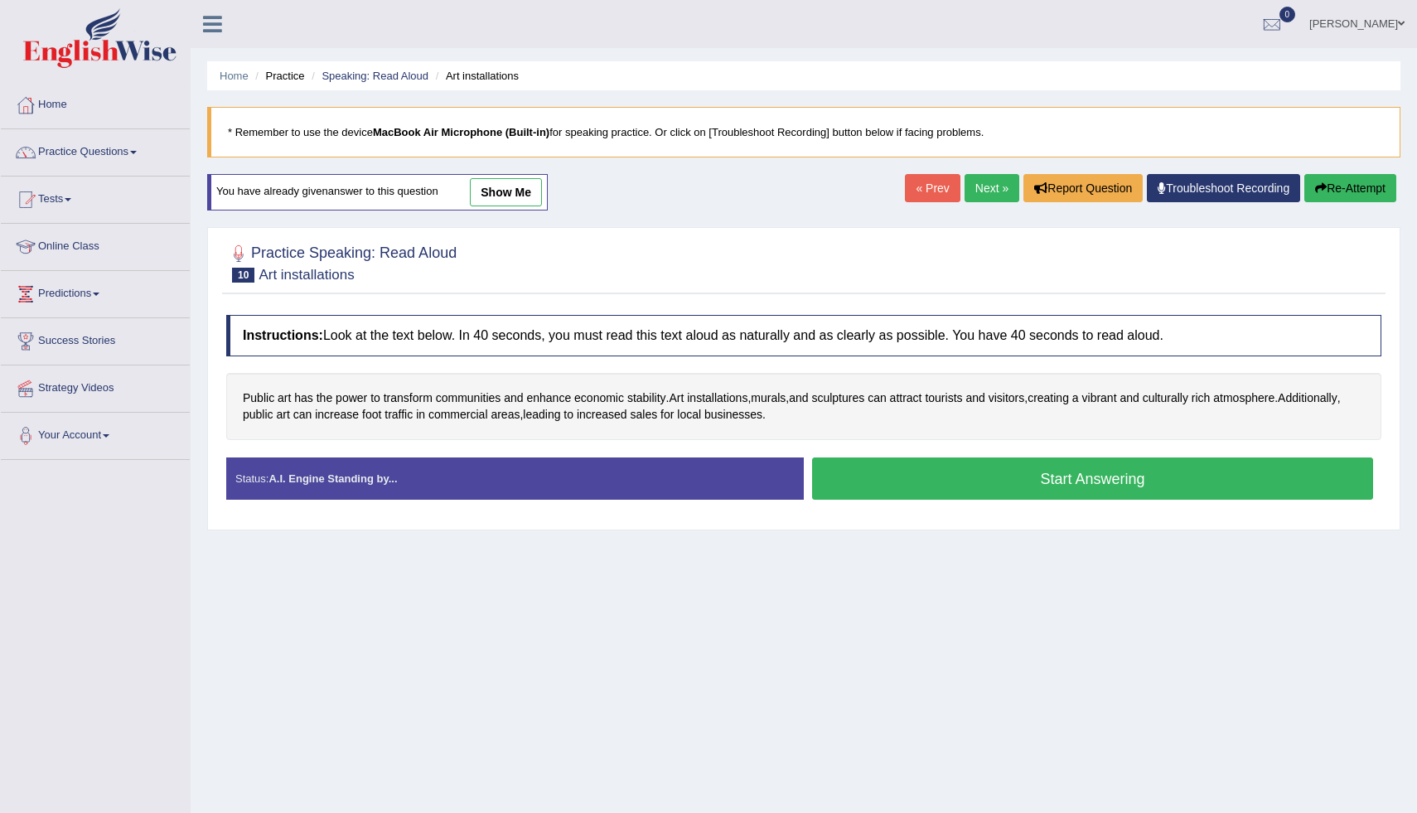
click at [934, 476] on button "Start Answering" at bounding box center [1092, 478] width 561 height 42
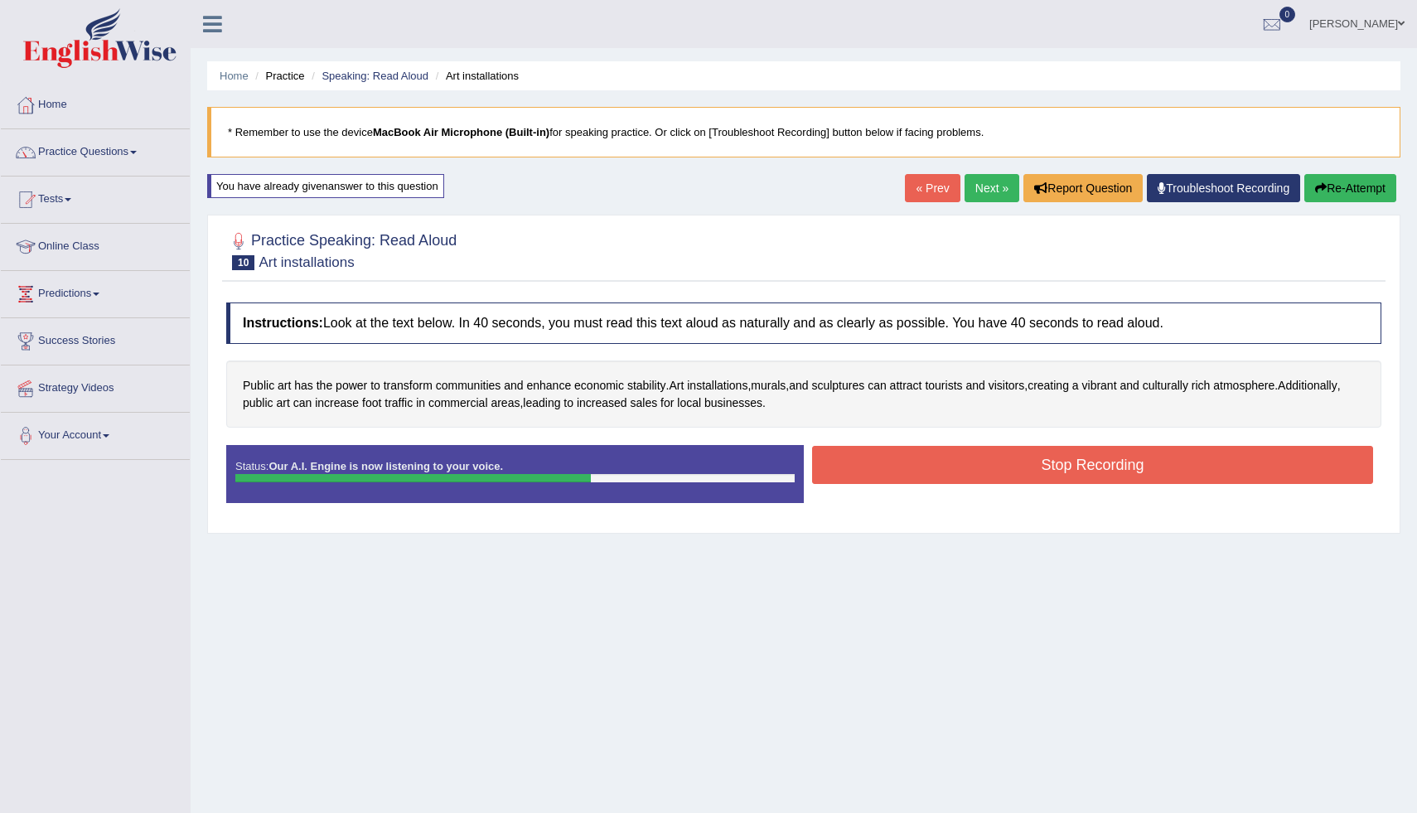
click at [921, 465] on button "Stop Recording" at bounding box center [1092, 465] width 561 height 38
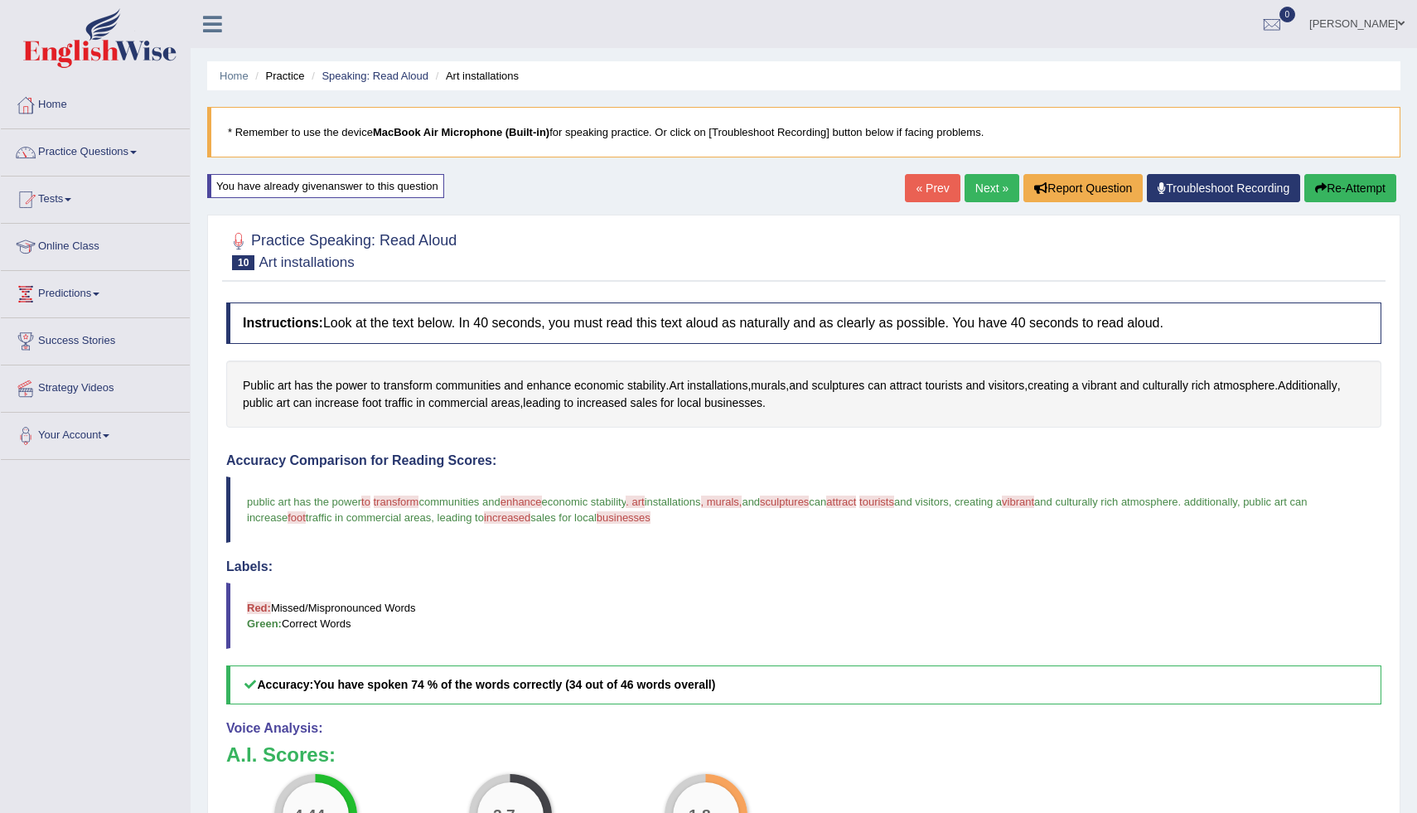
click at [809, 502] on span "sculptures" at bounding box center [784, 501] width 49 height 12
click at [1320, 192] on icon "button" at bounding box center [1321, 188] width 12 height 12
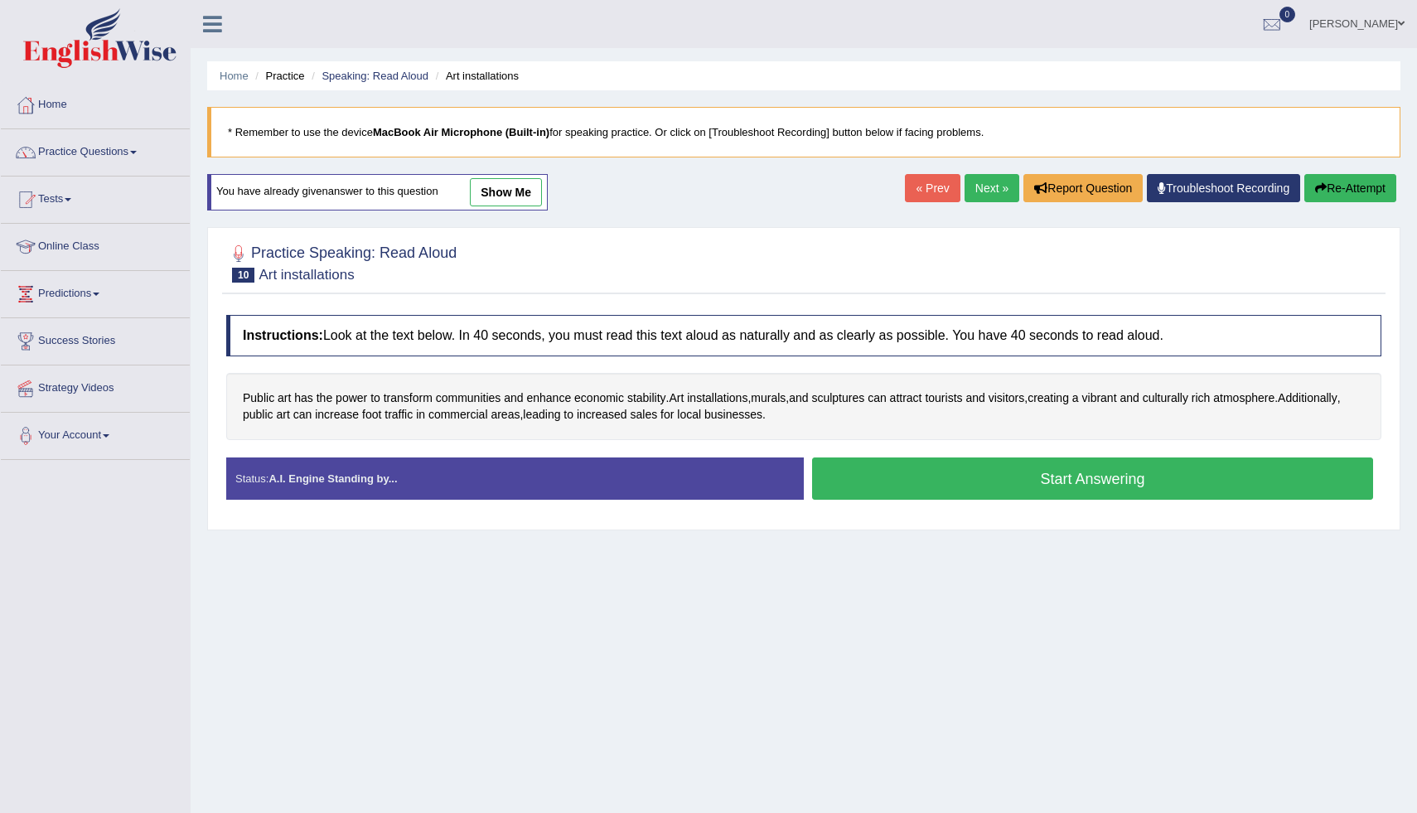
click at [964, 479] on button "Start Answering" at bounding box center [1092, 478] width 561 height 42
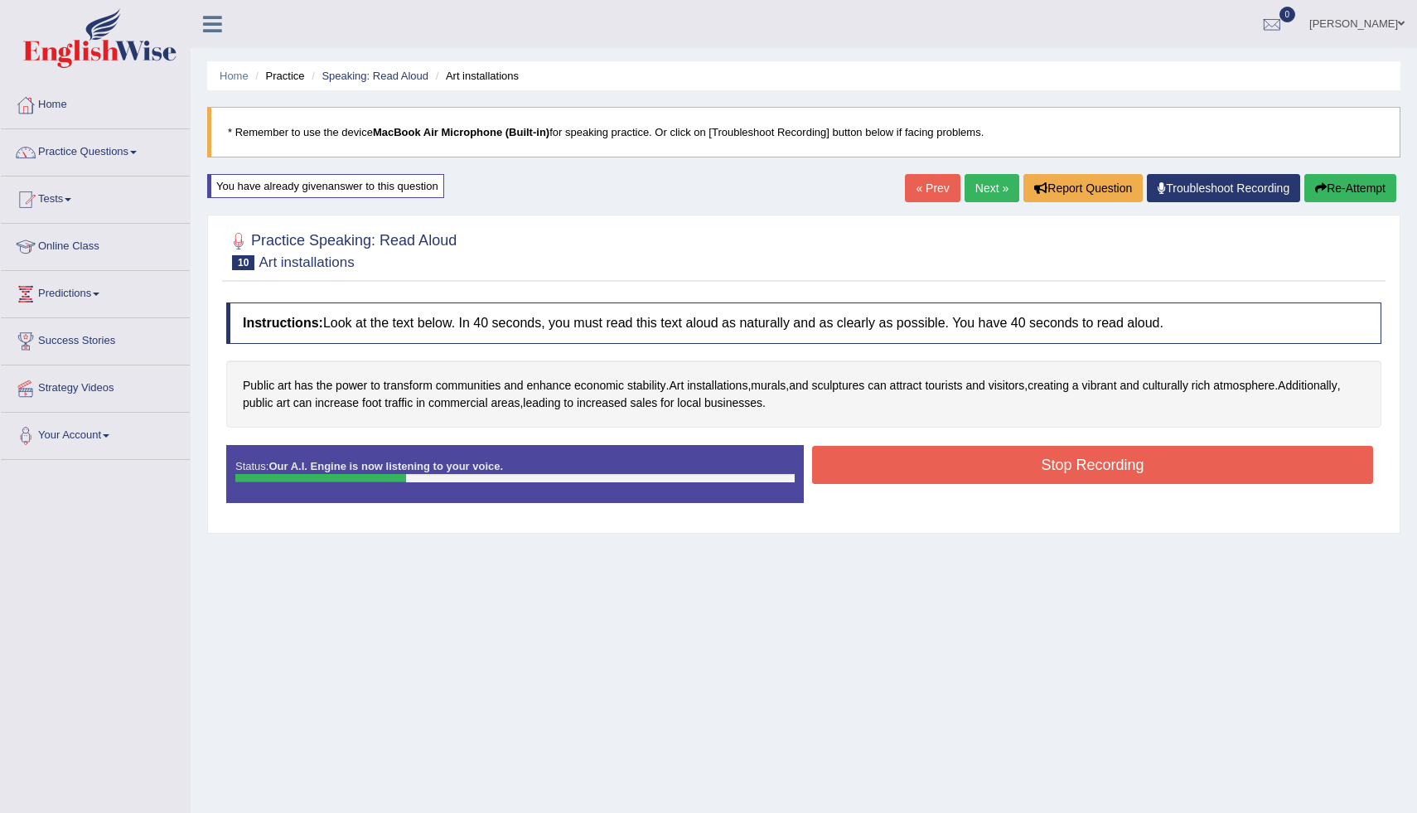
click at [974, 185] on link "Next »" at bounding box center [991, 188] width 55 height 28
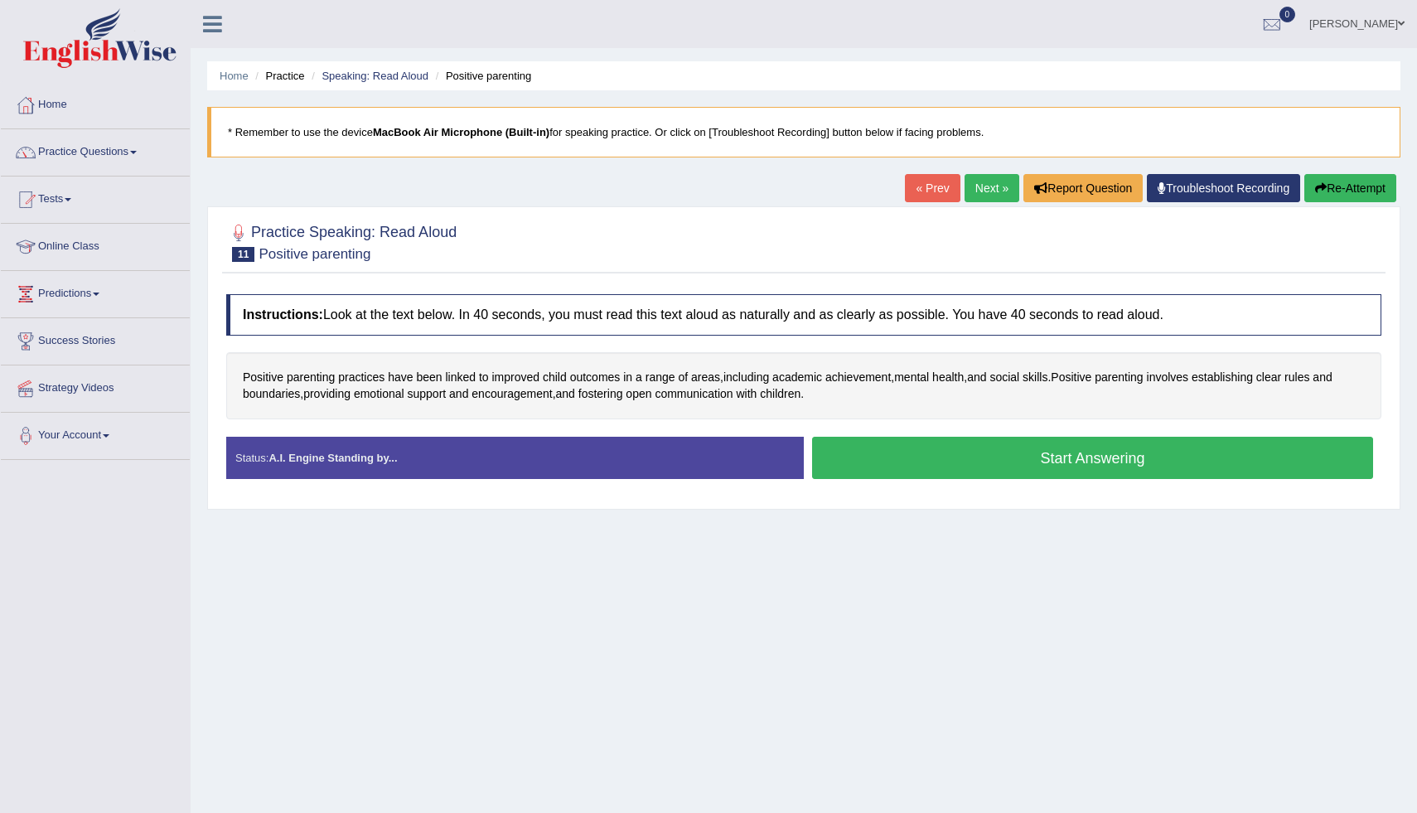
click at [911, 186] on link "« Prev" at bounding box center [932, 188] width 55 height 28
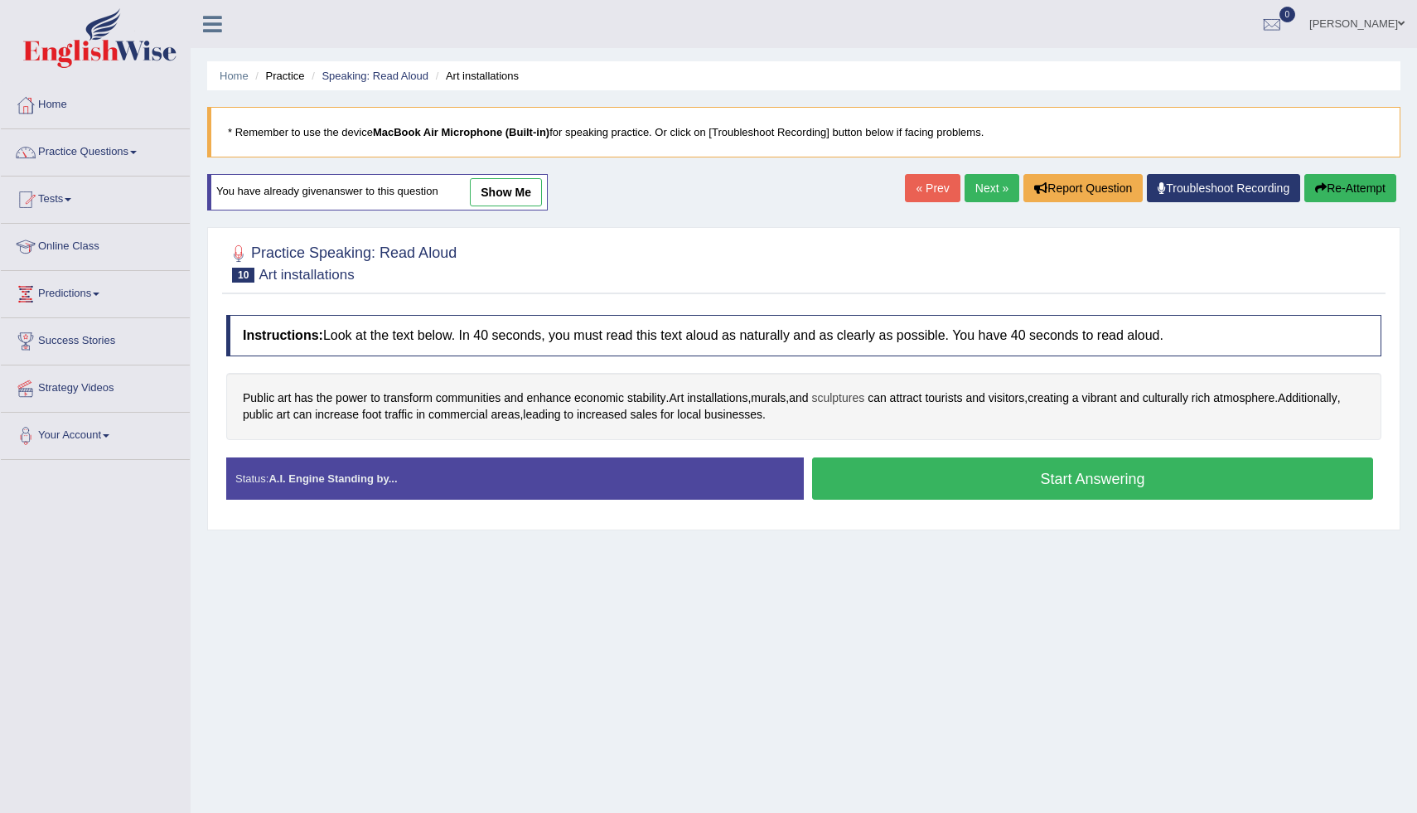
click at [853, 394] on span "sculptures" at bounding box center [837, 397] width 53 height 17
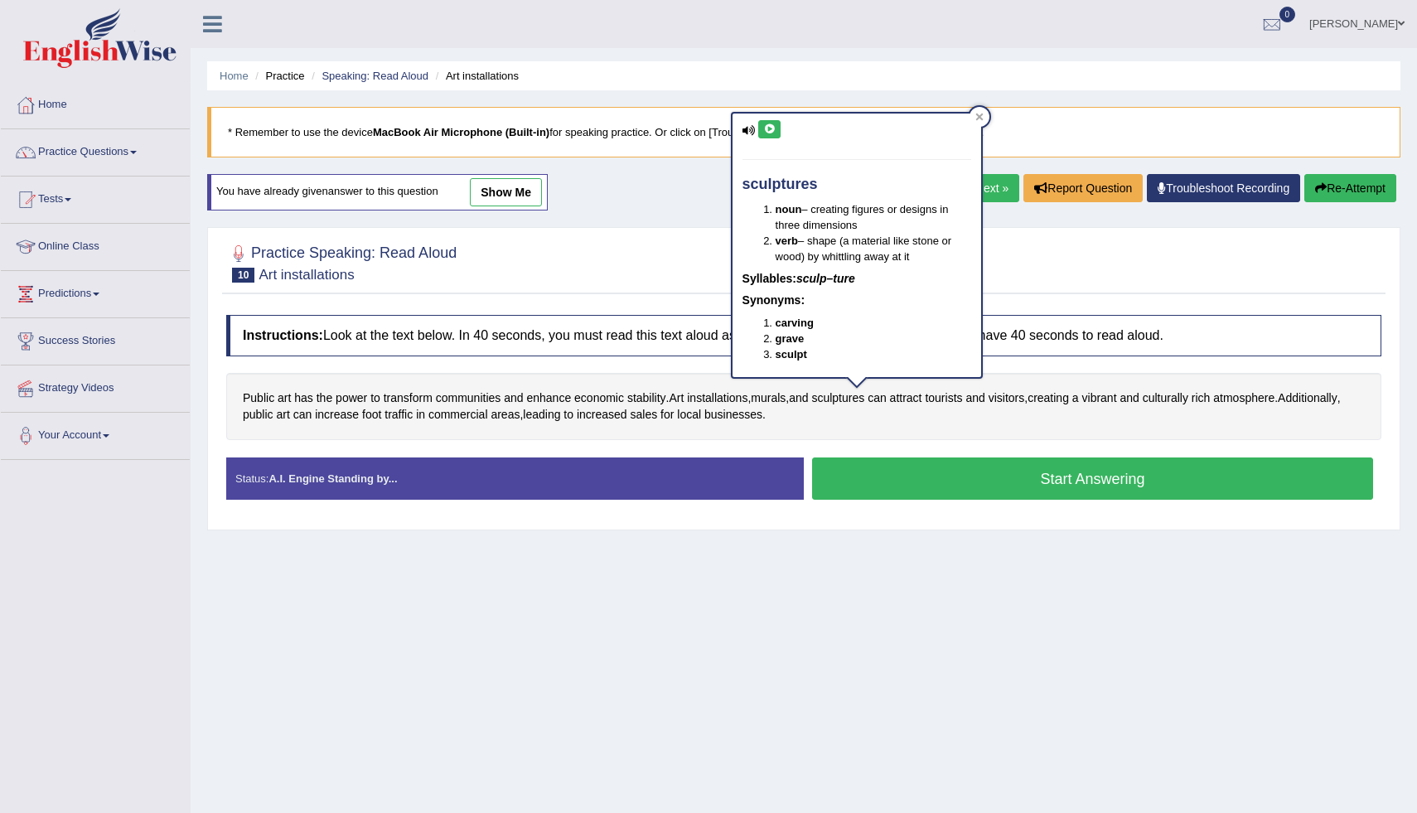
click at [768, 127] on icon at bounding box center [769, 129] width 12 height 10
click at [771, 133] on icon at bounding box center [769, 129] width 12 height 10
click at [768, 128] on icon at bounding box center [769, 129] width 12 height 10
click at [976, 118] on icon at bounding box center [978, 117] width 7 height 7
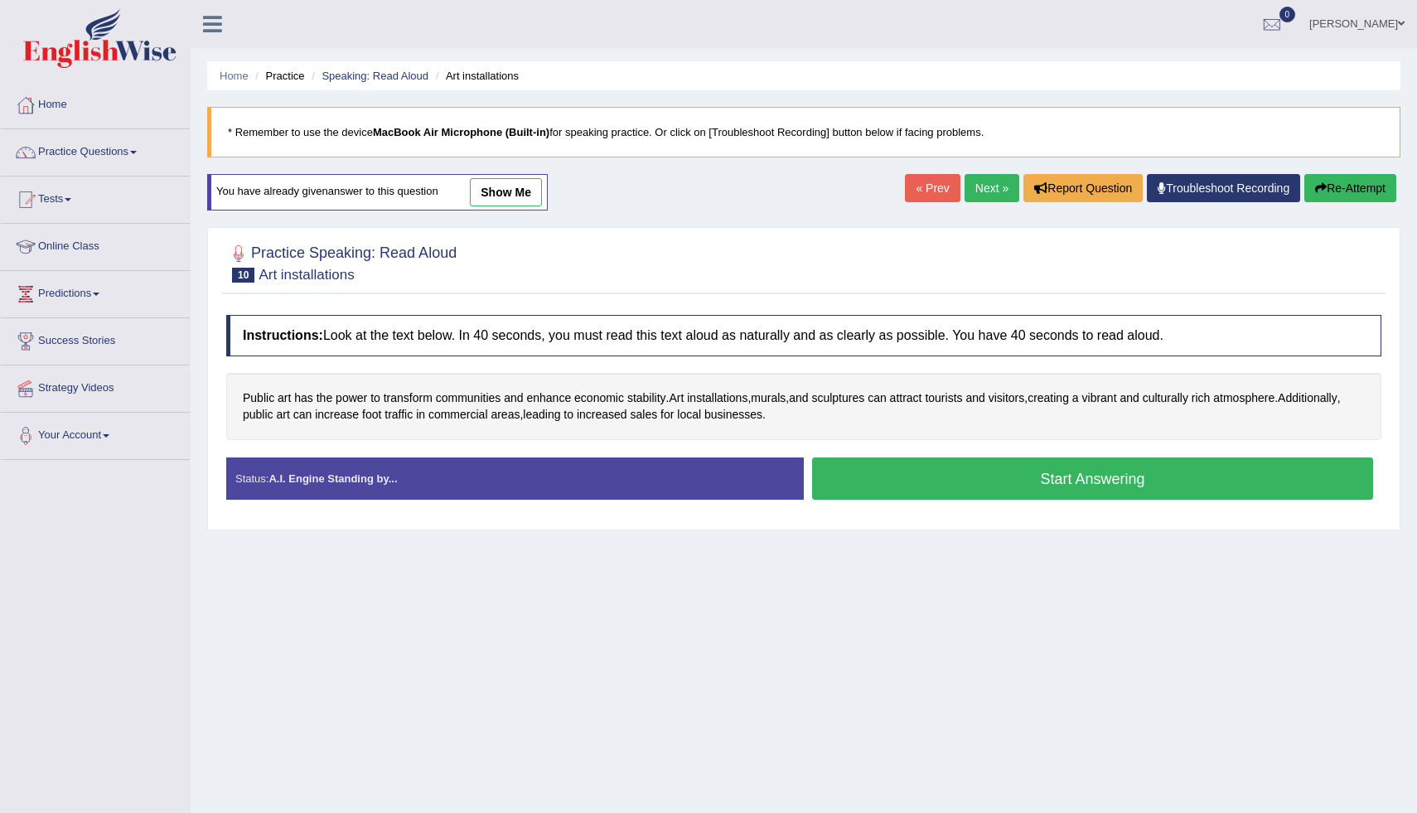
click at [915, 488] on button "Start Answering" at bounding box center [1092, 478] width 561 height 42
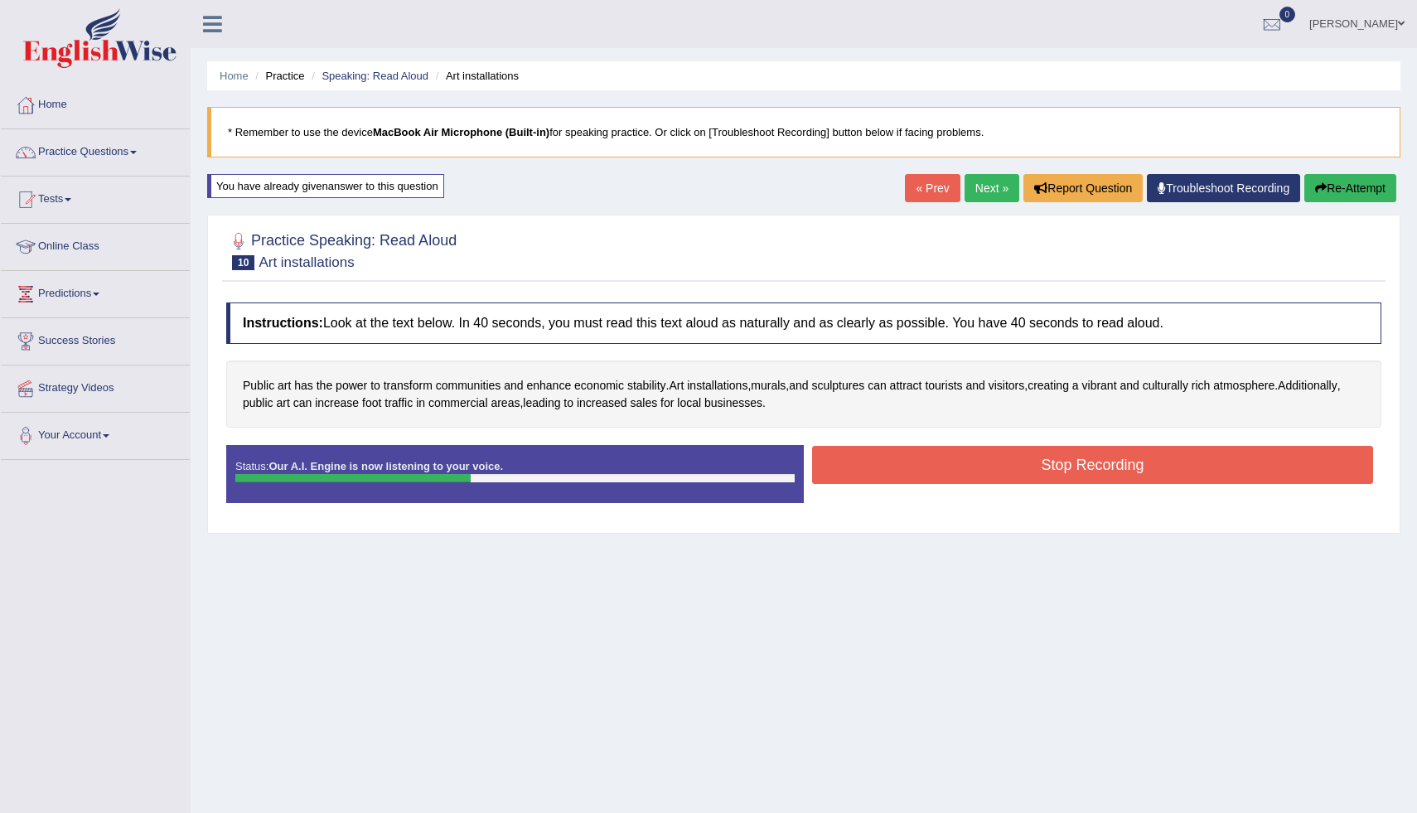
click at [930, 470] on button "Stop Recording" at bounding box center [1092, 465] width 561 height 38
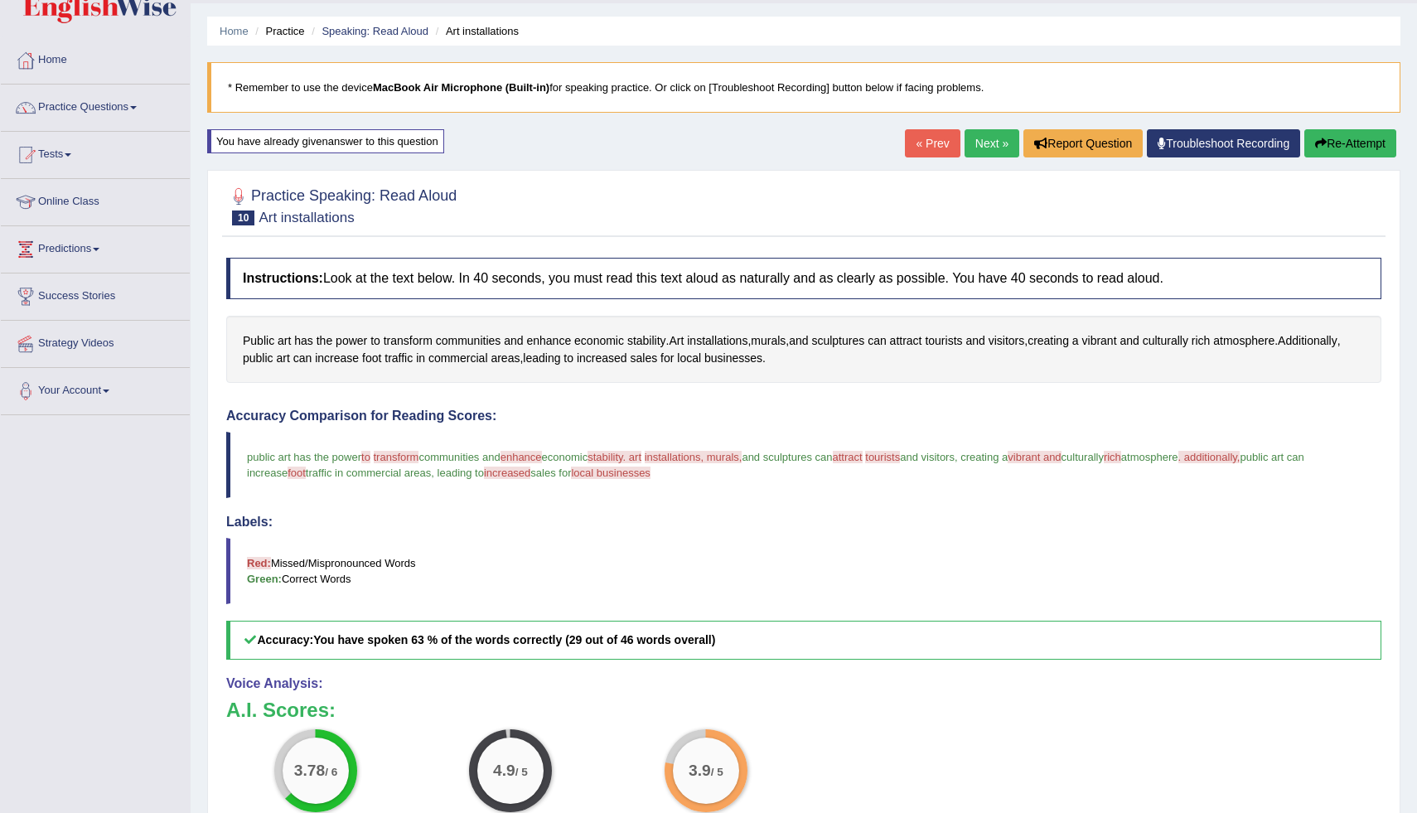
scroll to position [31, 0]
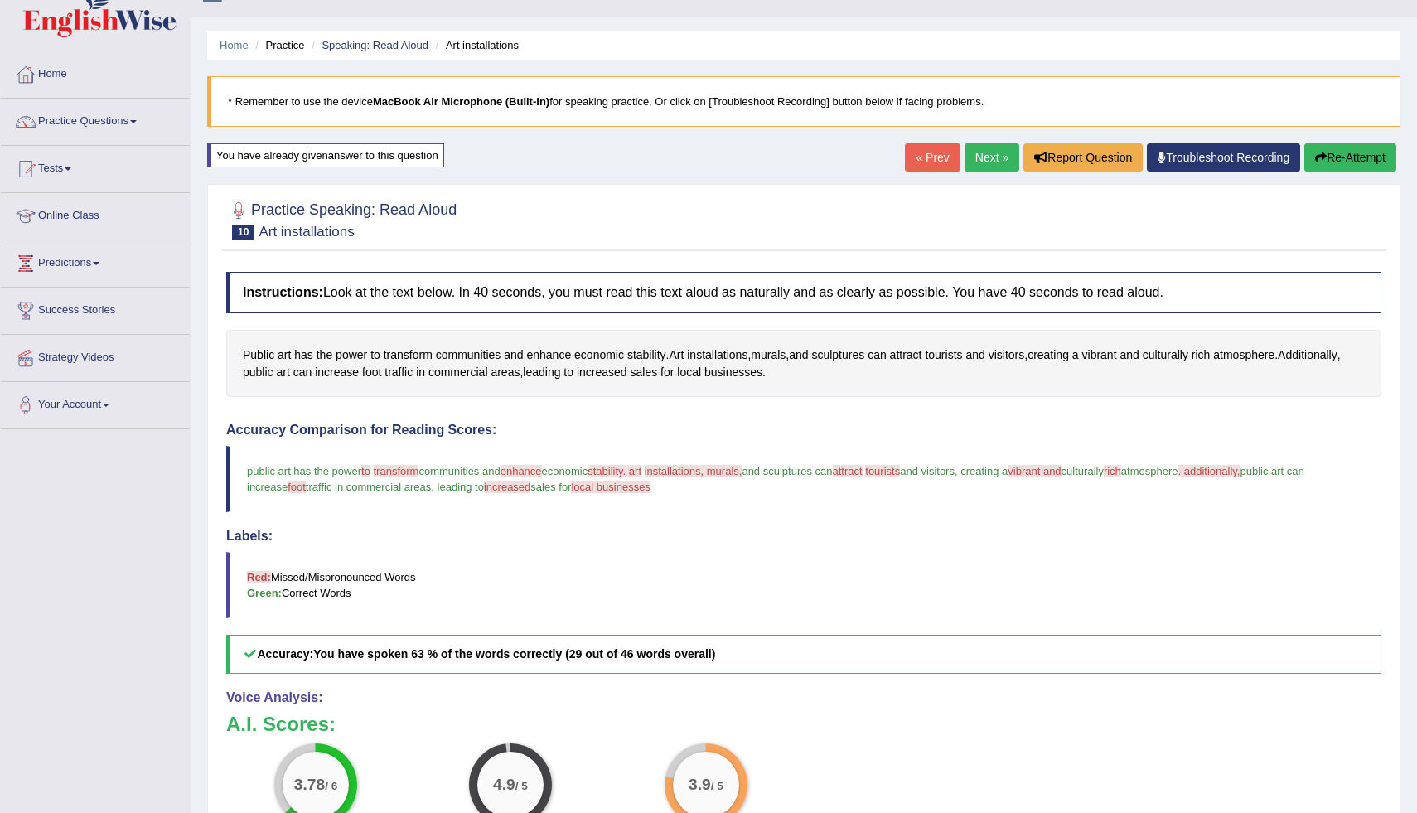
click at [1382, 154] on button "Re-Attempt" at bounding box center [1350, 157] width 92 height 28
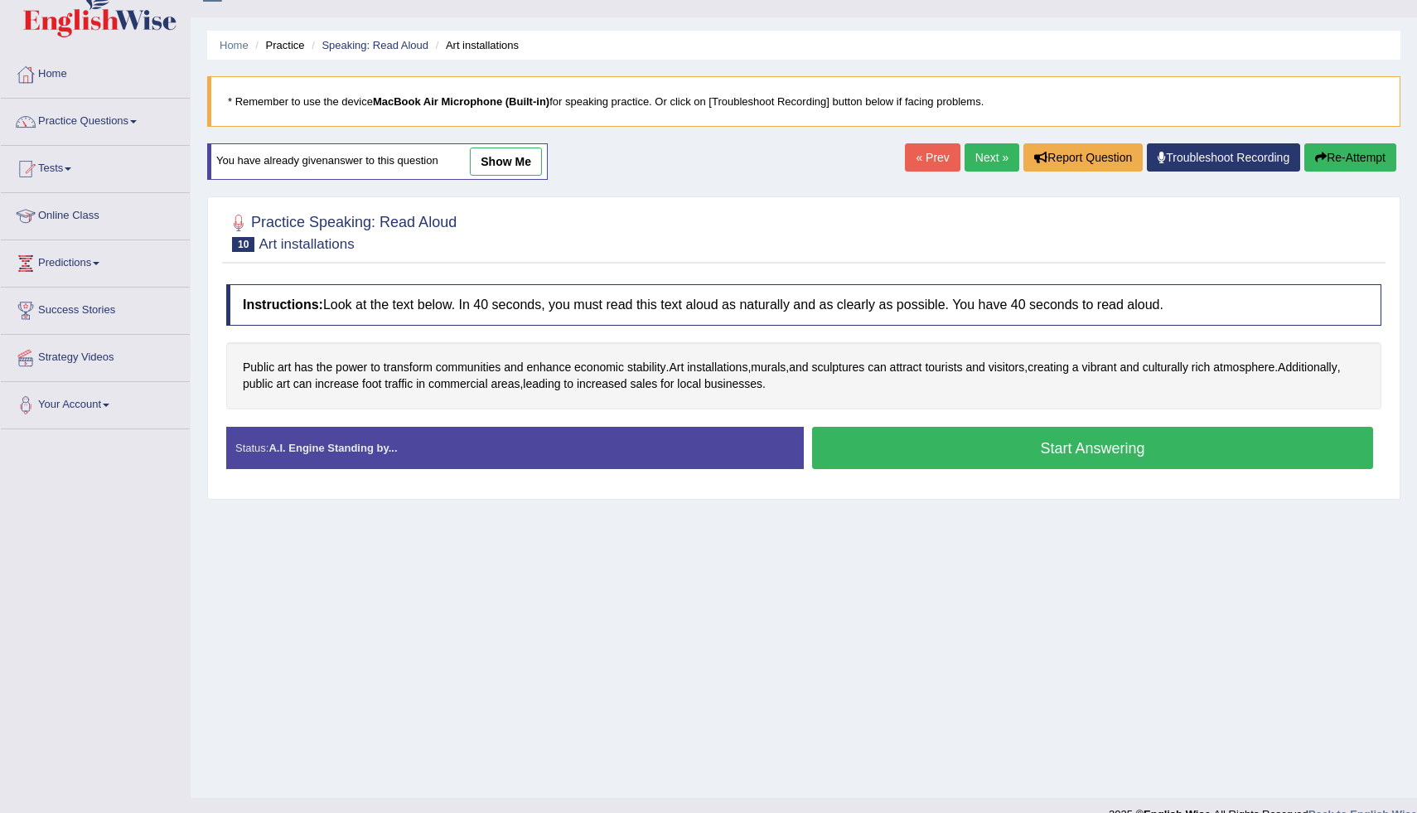
click at [906, 457] on button "Start Answering" at bounding box center [1092, 448] width 561 height 42
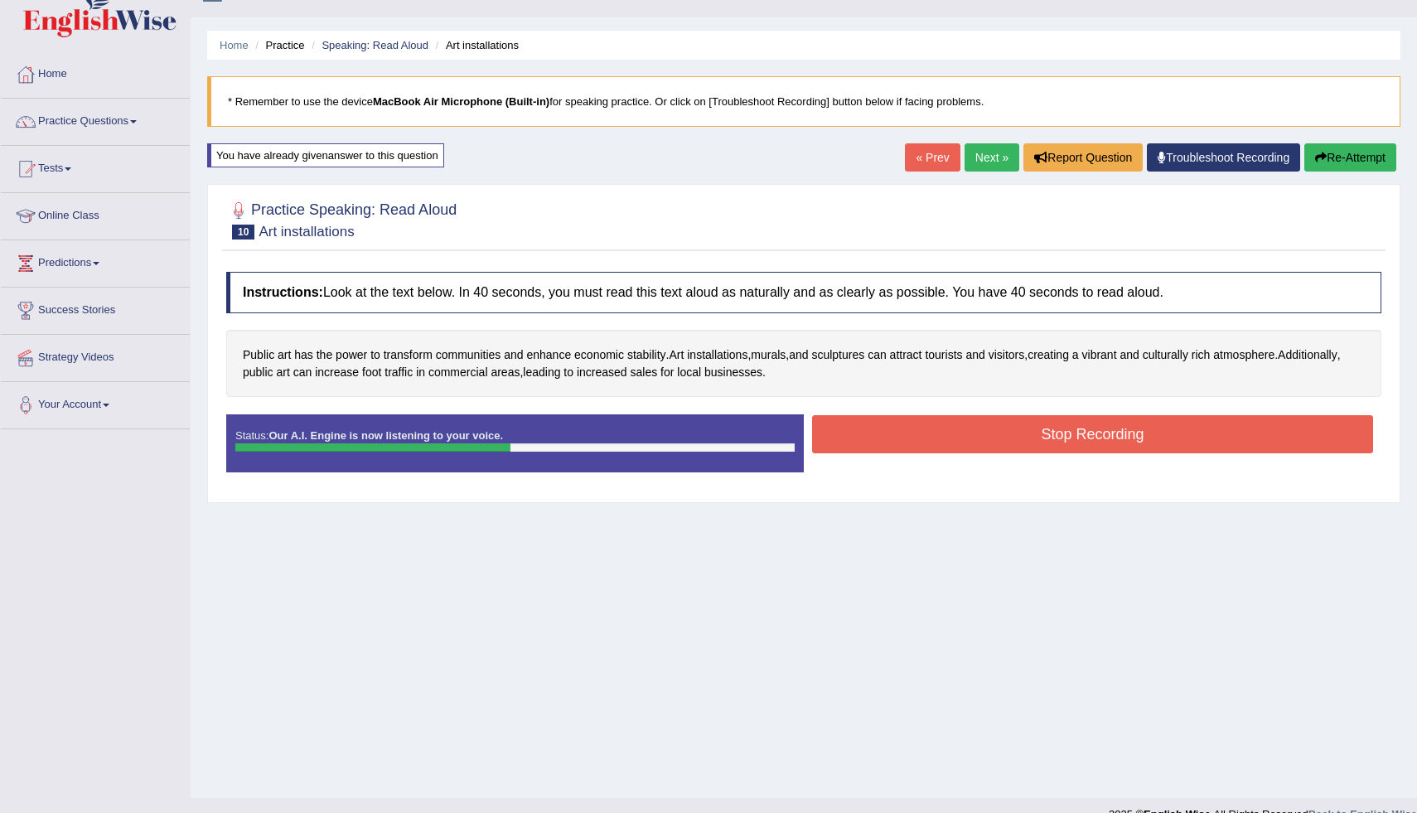
click at [1322, 148] on button "Re-Attempt" at bounding box center [1350, 157] width 92 height 28
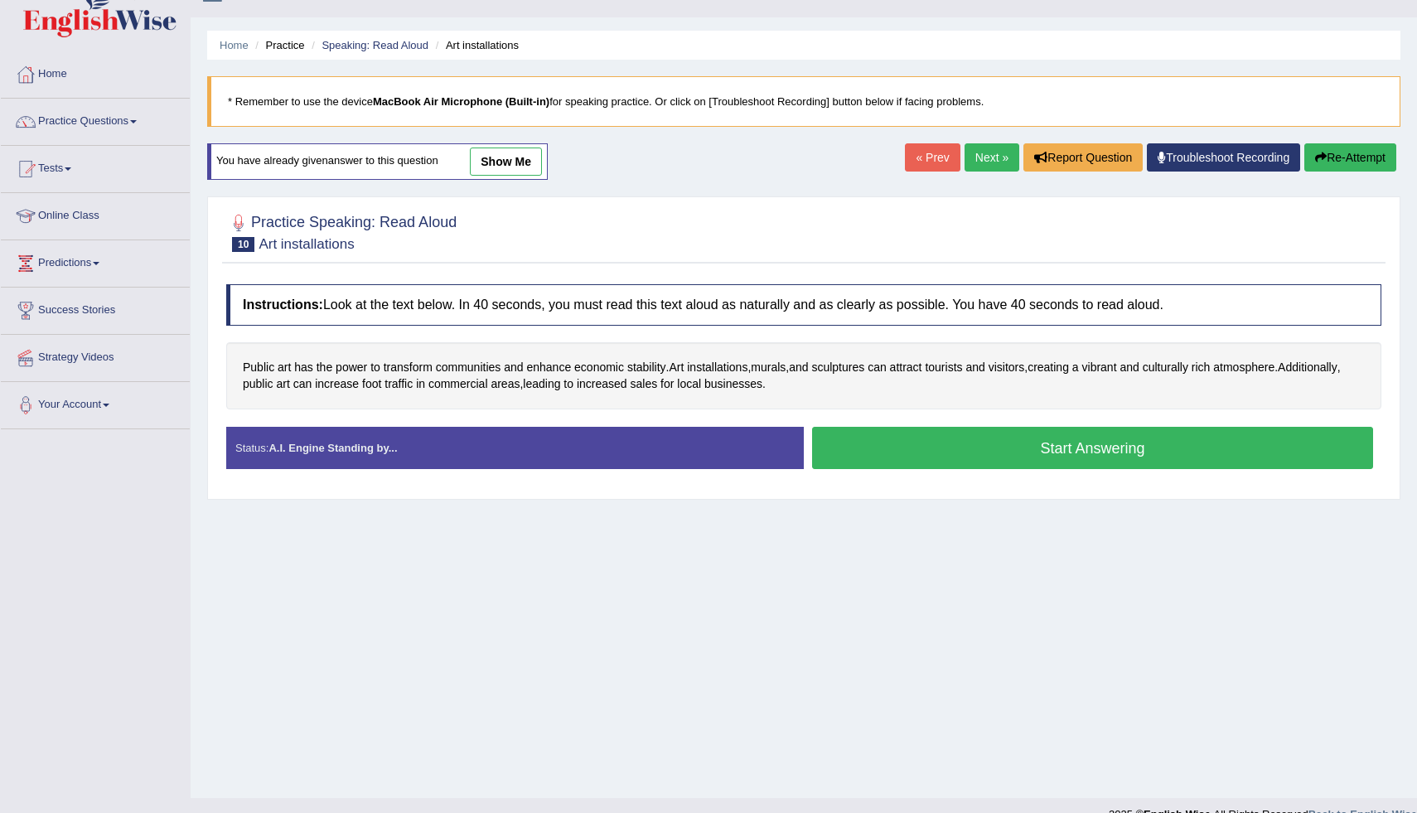
click at [855, 440] on button "Start Answering" at bounding box center [1092, 448] width 561 height 42
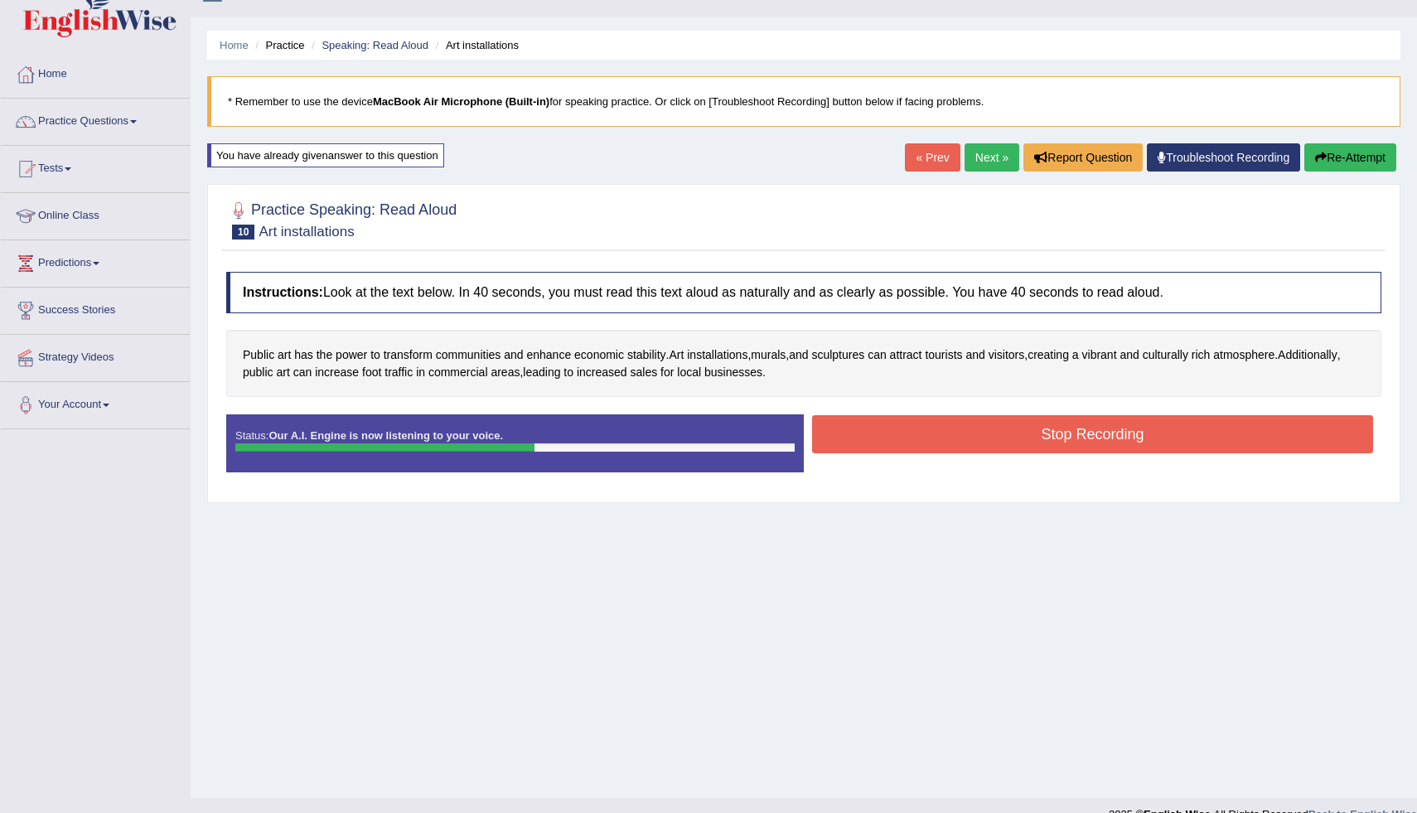
click at [906, 432] on button "Stop Recording" at bounding box center [1092, 434] width 561 height 38
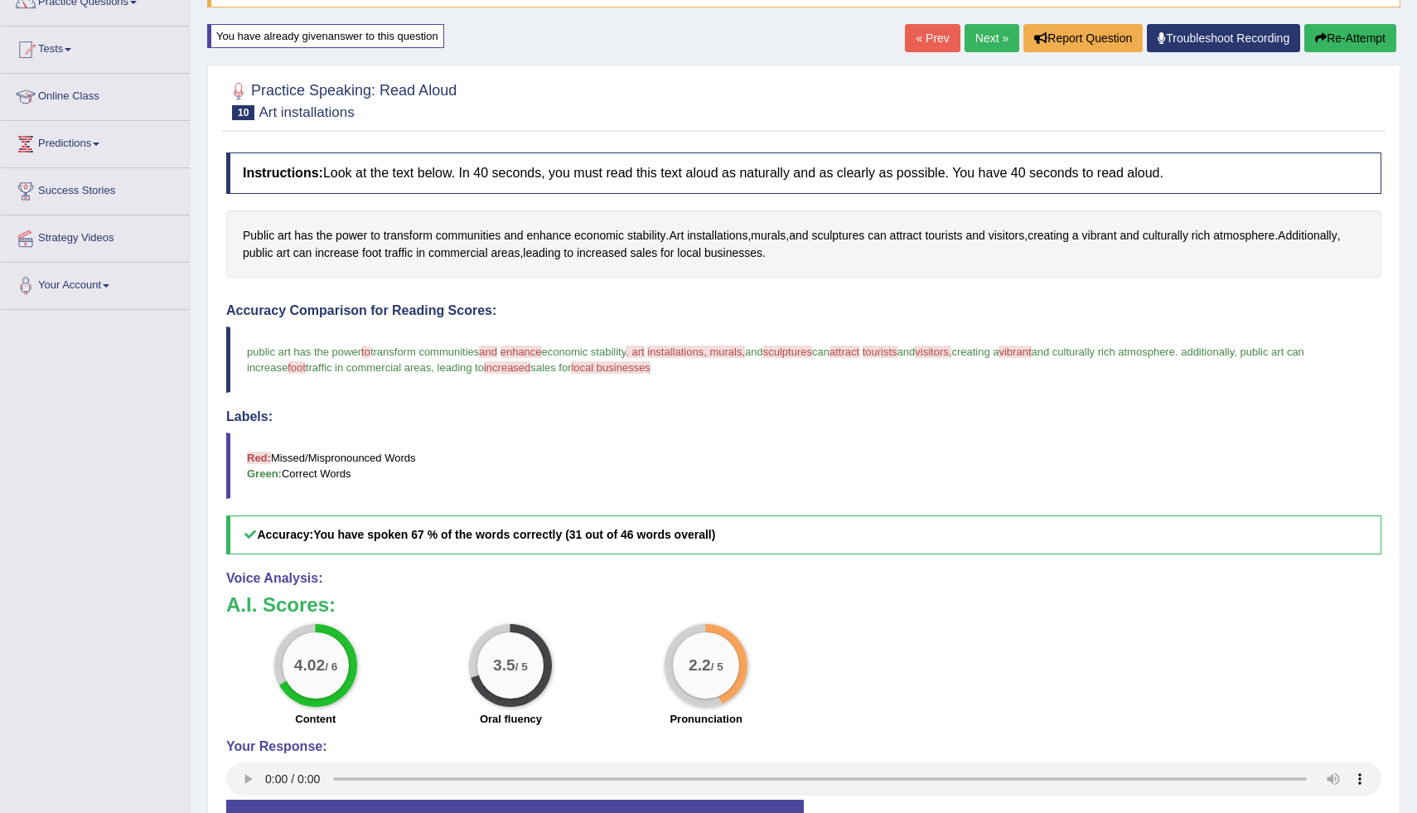
scroll to position [4, 0]
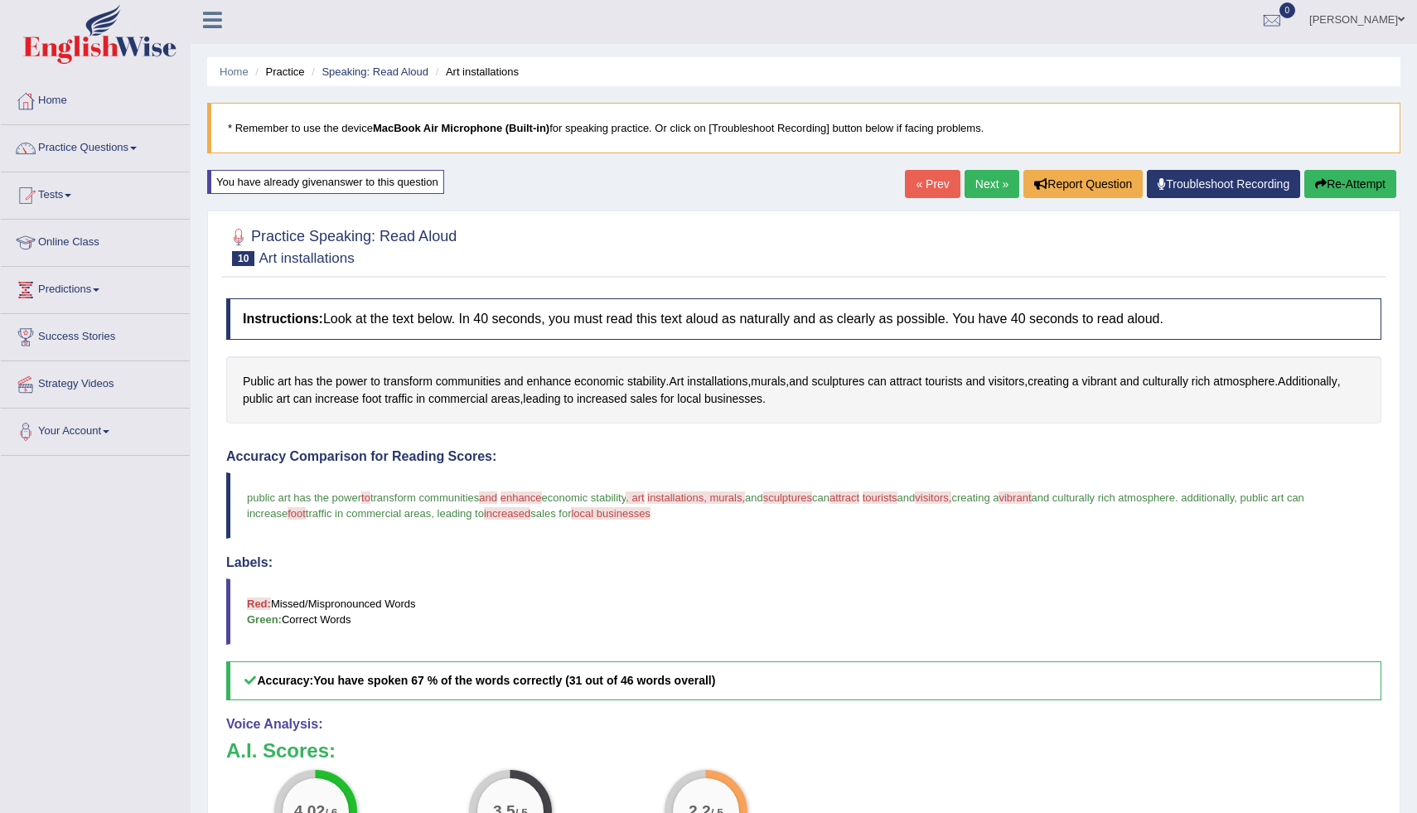
click at [1336, 187] on button "Re-Attempt" at bounding box center [1350, 184] width 92 height 28
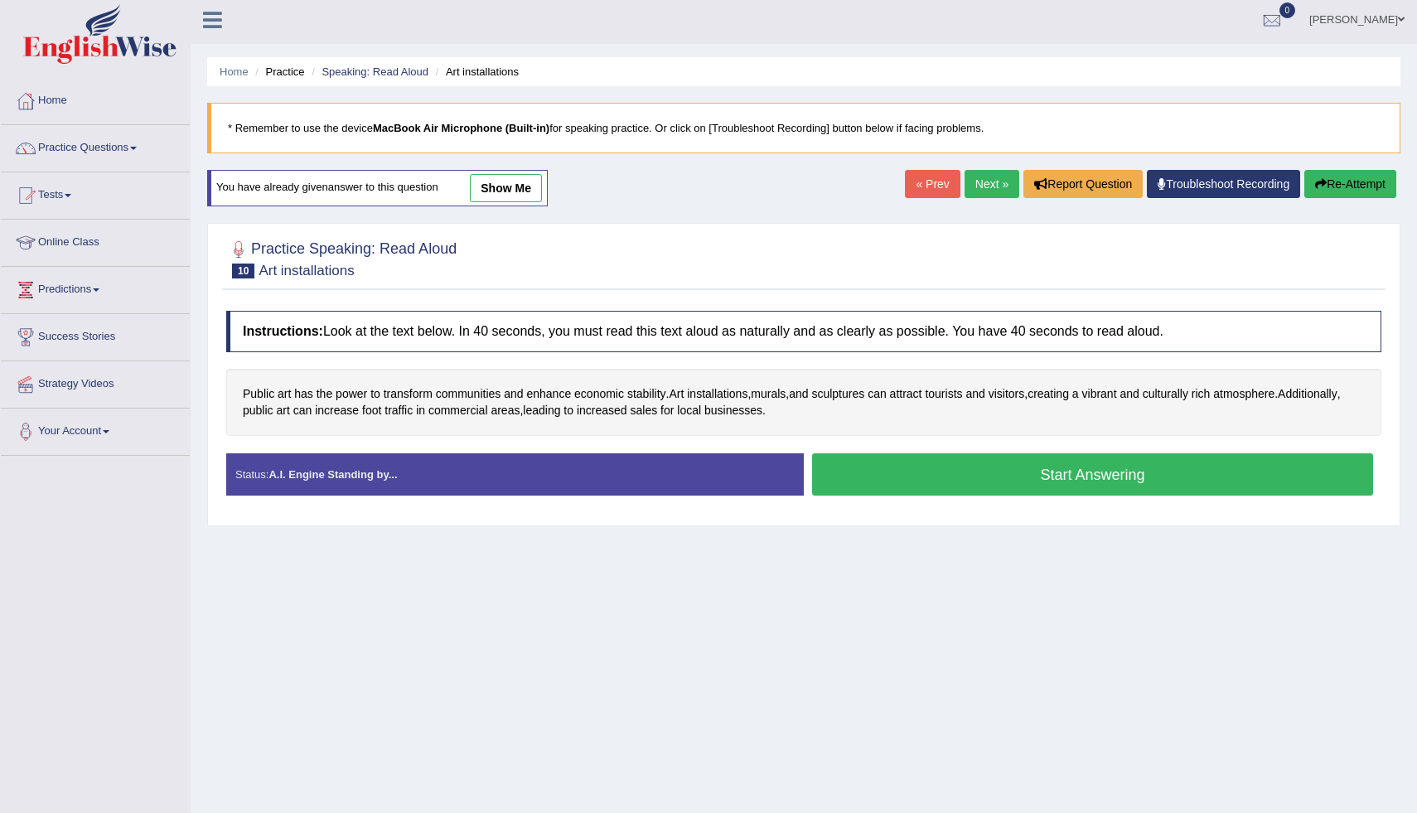
click at [904, 461] on button "Start Answering" at bounding box center [1092, 474] width 561 height 42
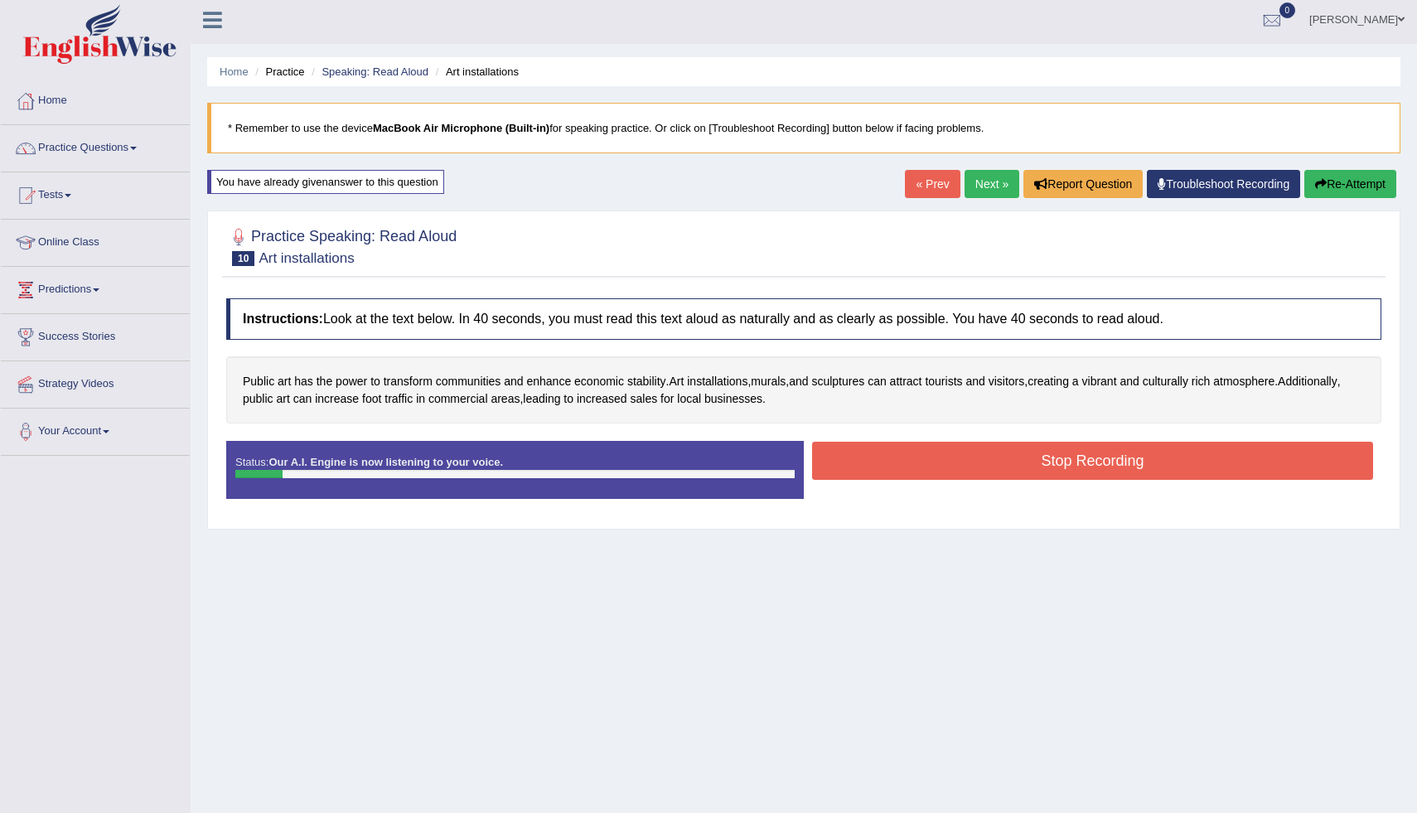
click at [1344, 193] on button "Re-Attempt" at bounding box center [1350, 184] width 92 height 28
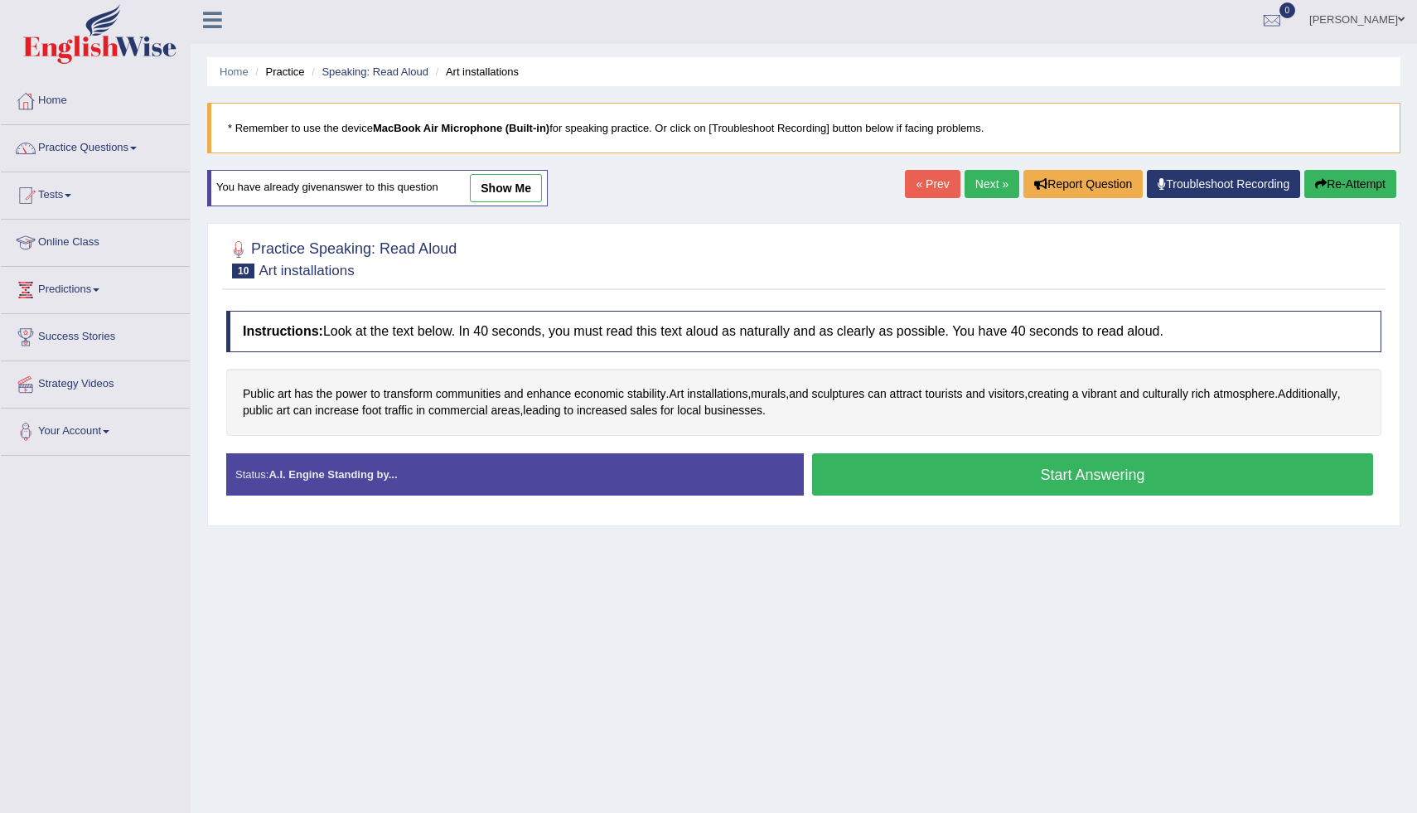
click at [1249, 465] on button "Start Answering" at bounding box center [1092, 474] width 561 height 42
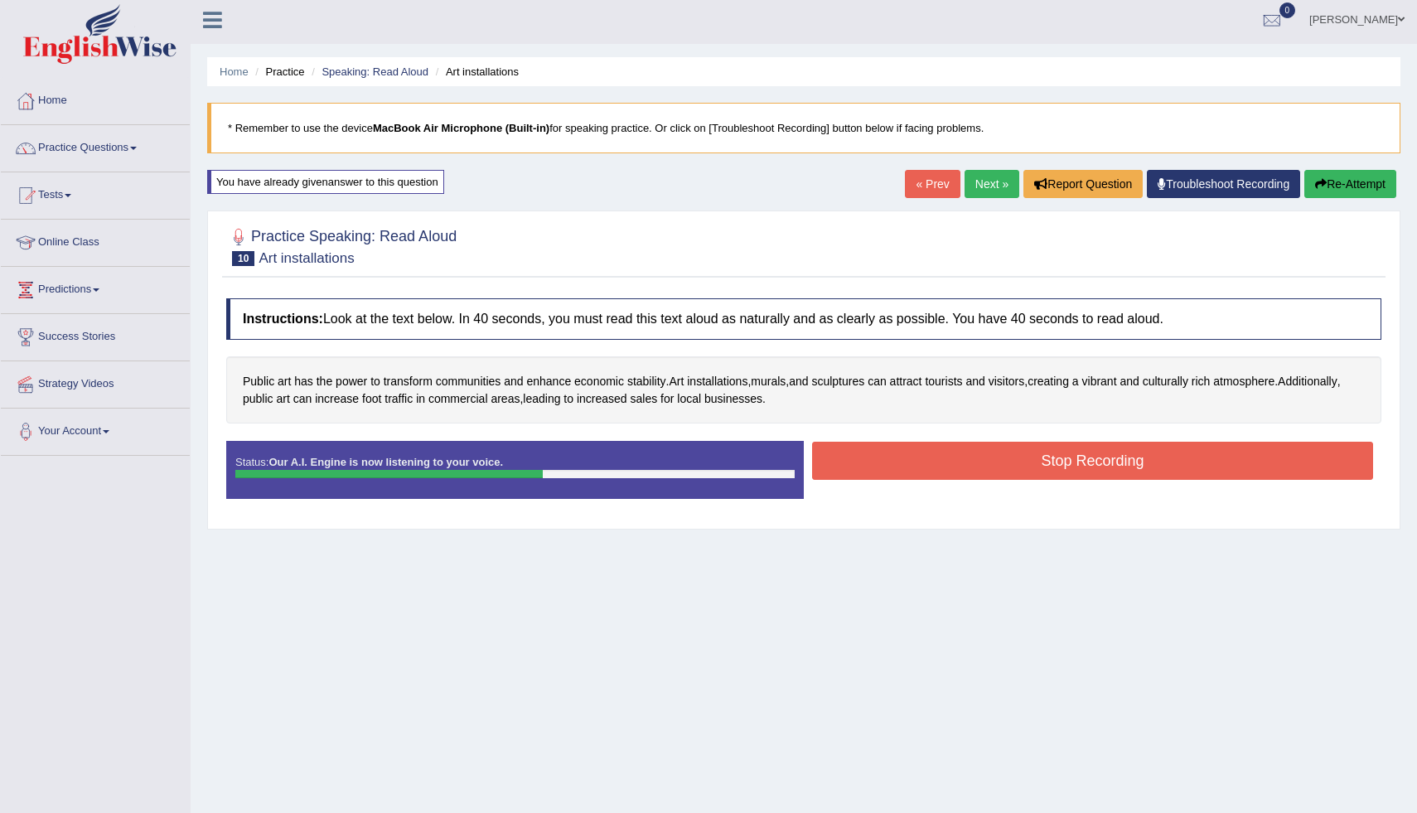
click at [886, 449] on button "Stop Recording" at bounding box center [1092, 461] width 561 height 38
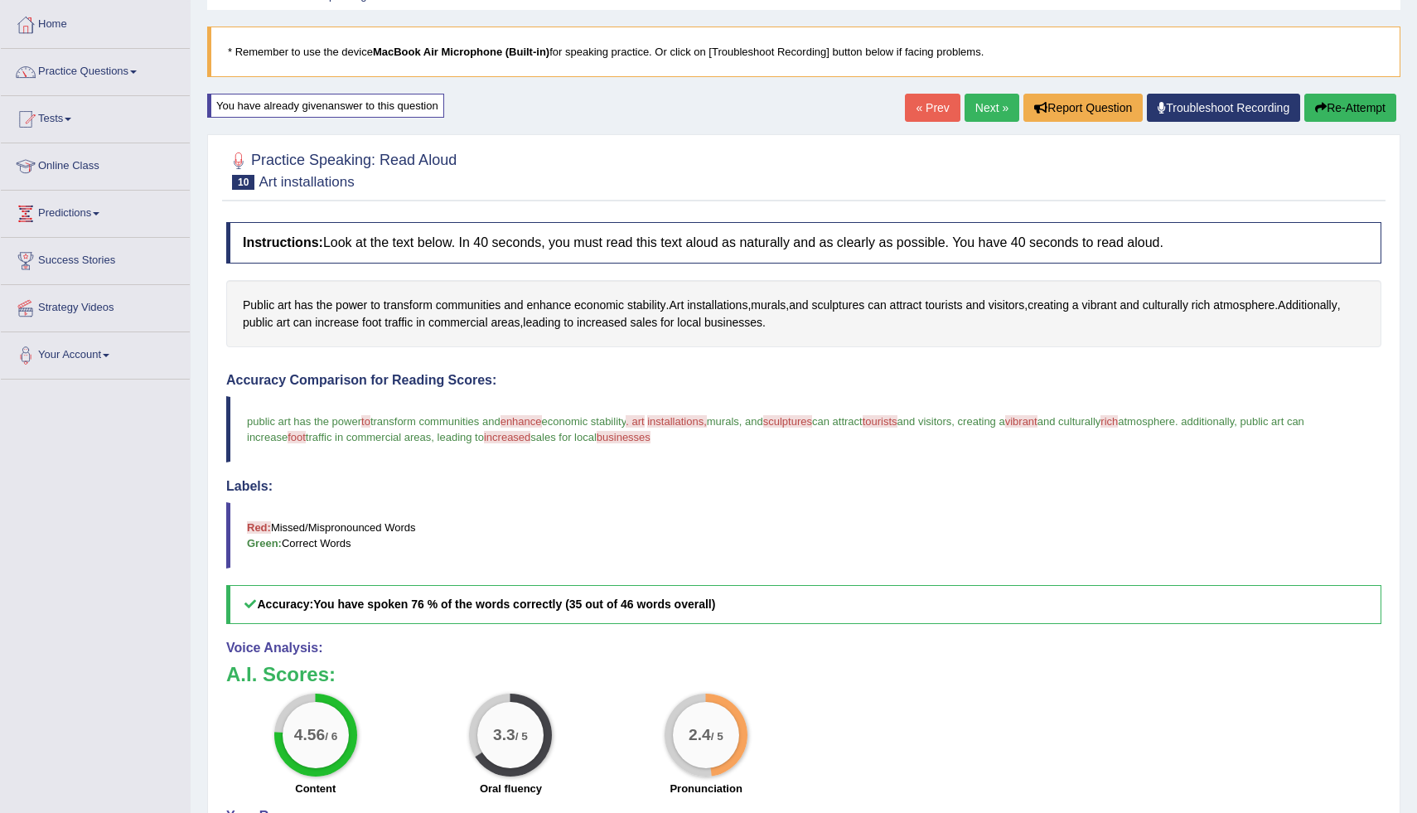
scroll to position [89, 0]
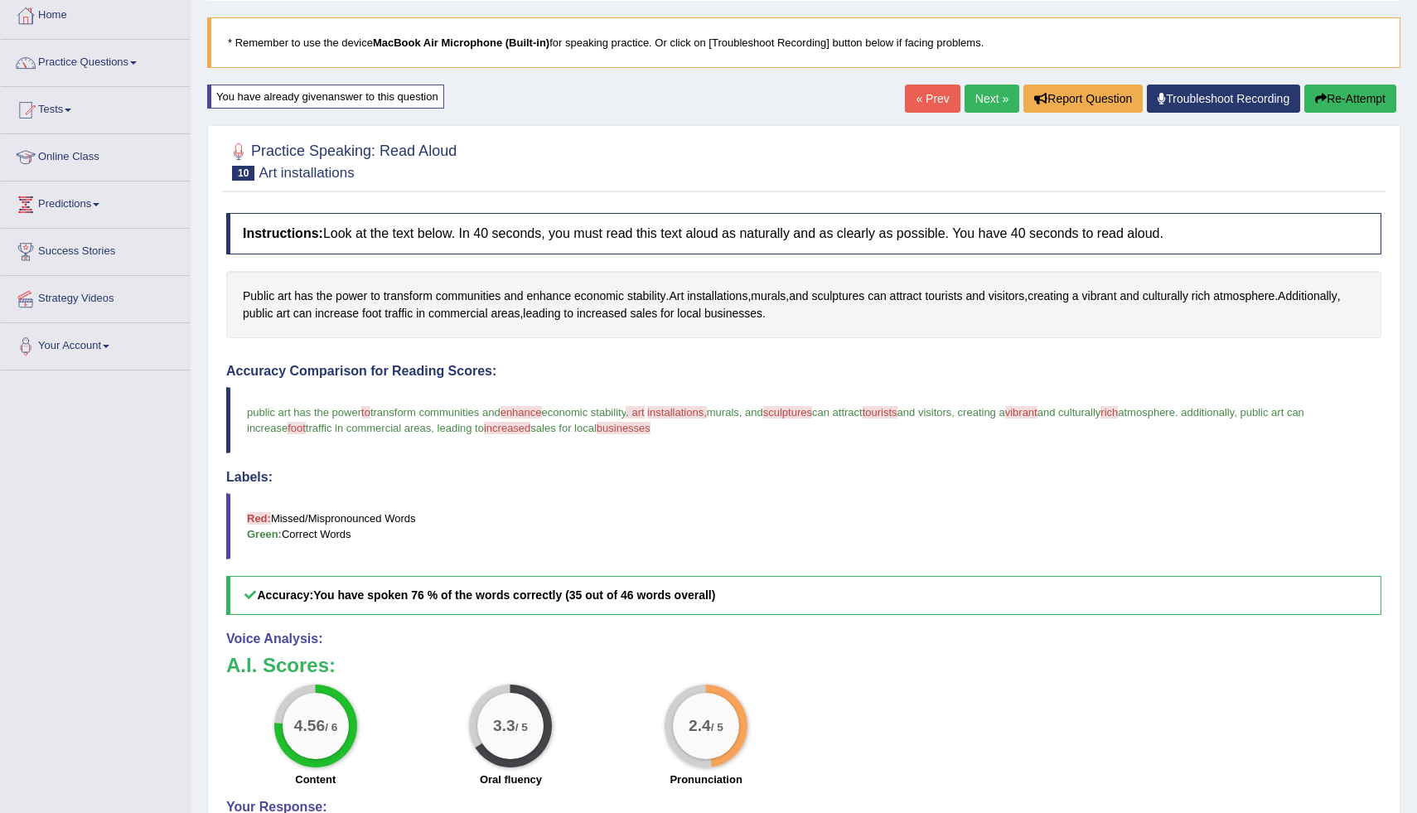
click at [533, 413] on span "enhance" at bounding box center [520, 412] width 41 height 12
click at [1361, 105] on button "Re-Attempt" at bounding box center [1350, 99] width 92 height 28
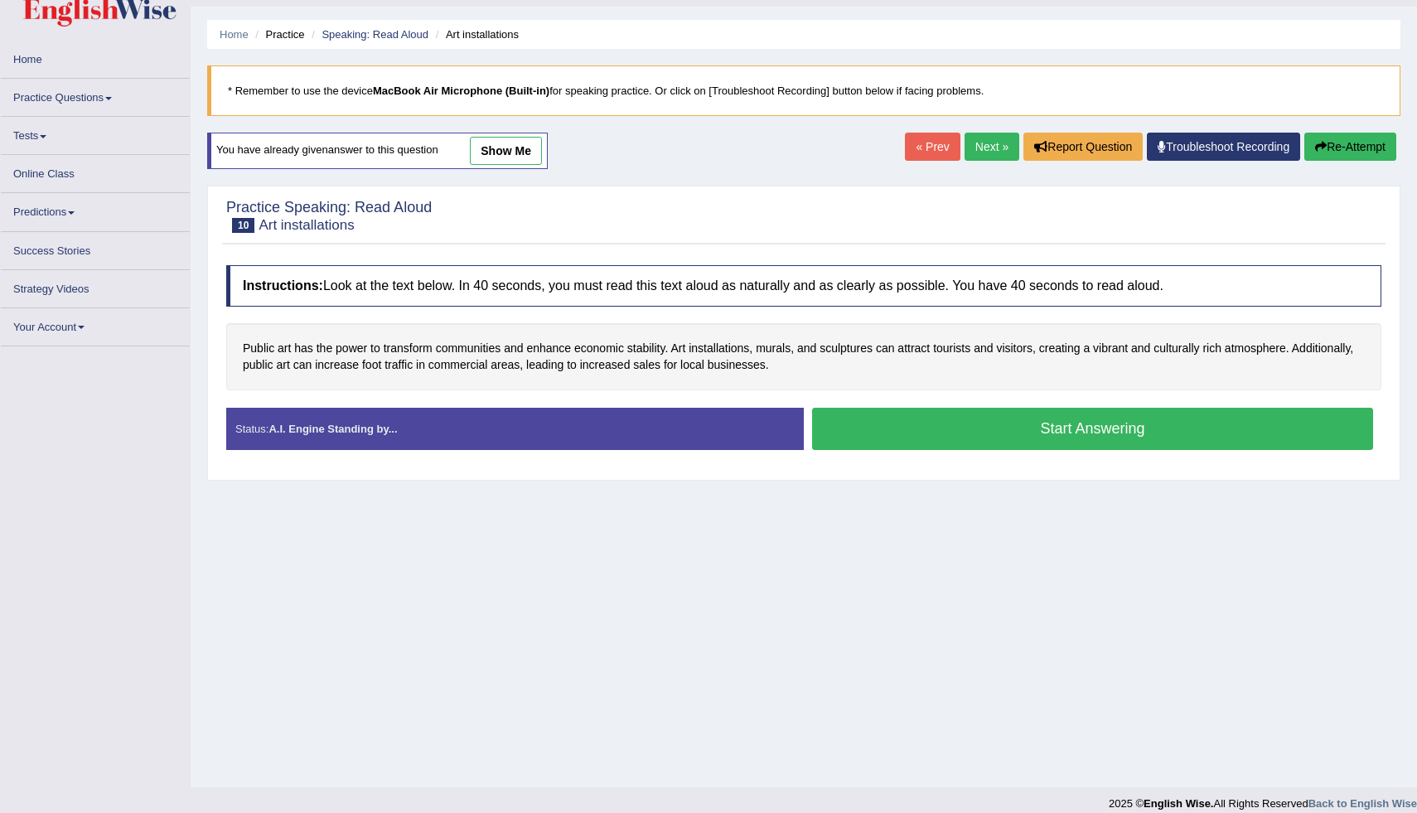
scroll to position [50, 0]
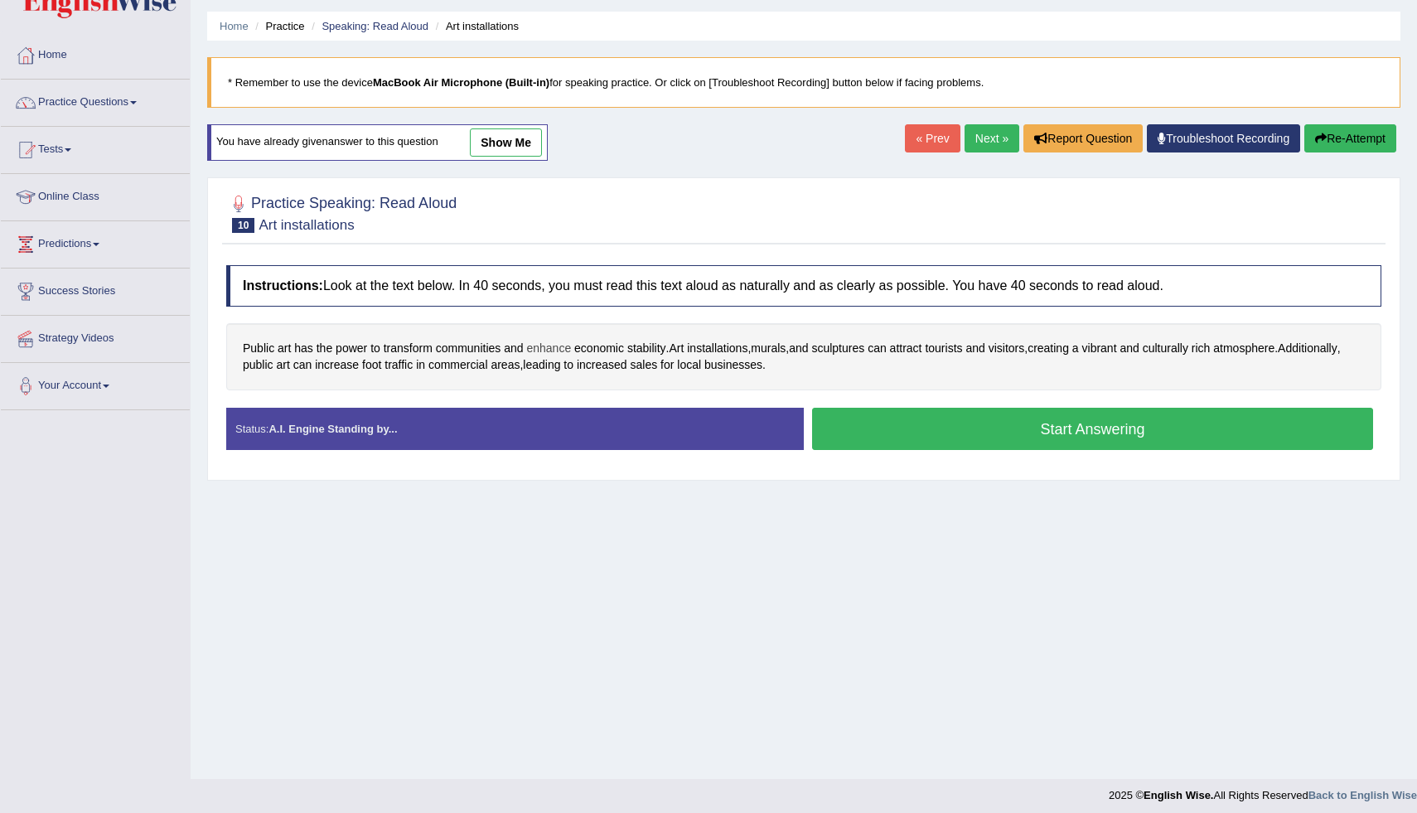
click at [562, 347] on span "enhance" at bounding box center [548, 348] width 45 height 17
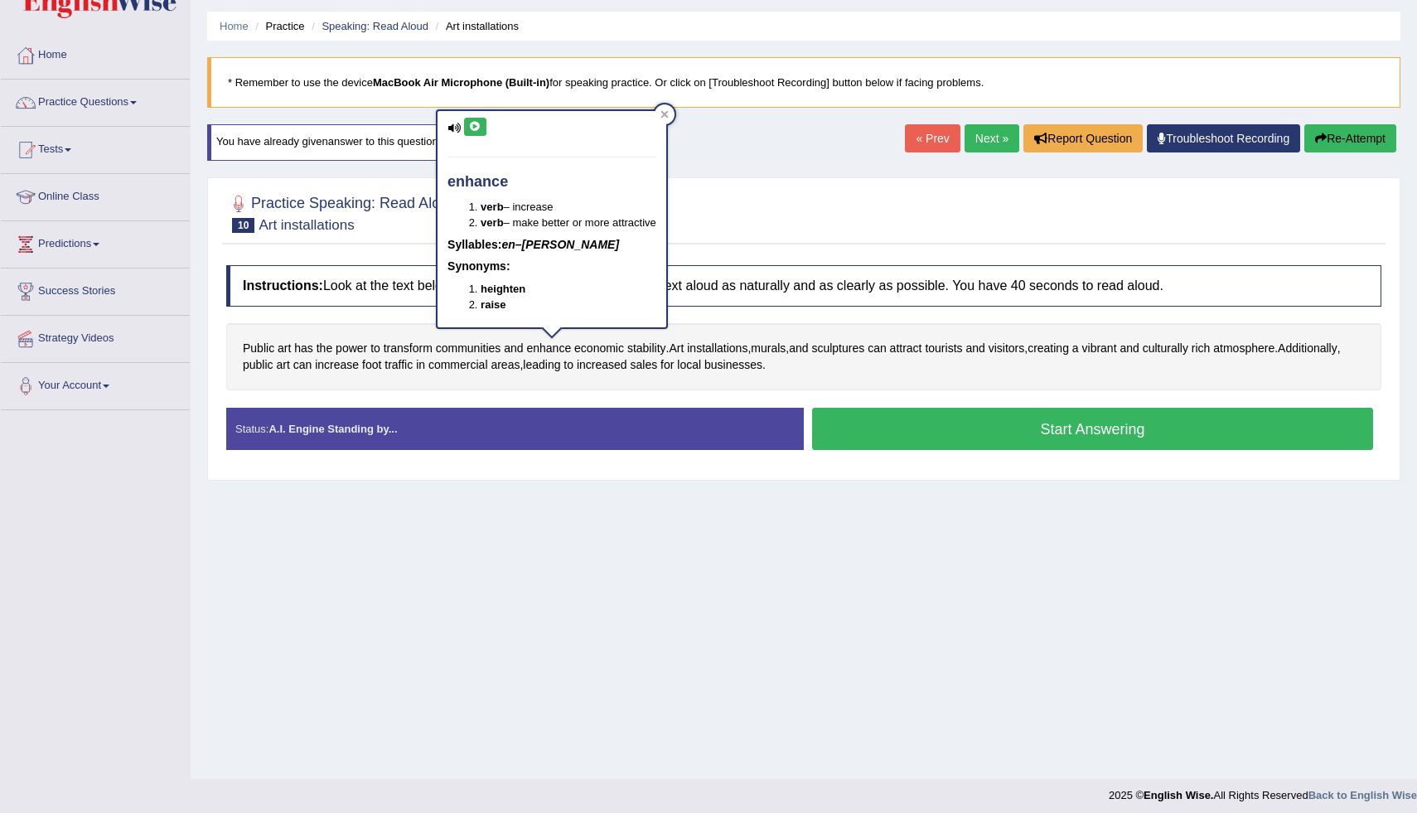
click at [477, 123] on icon at bounding box center [475, 127] width 12 height 10
click at [674, 113] on div at bounding box center [665, 114] width 20 height 20
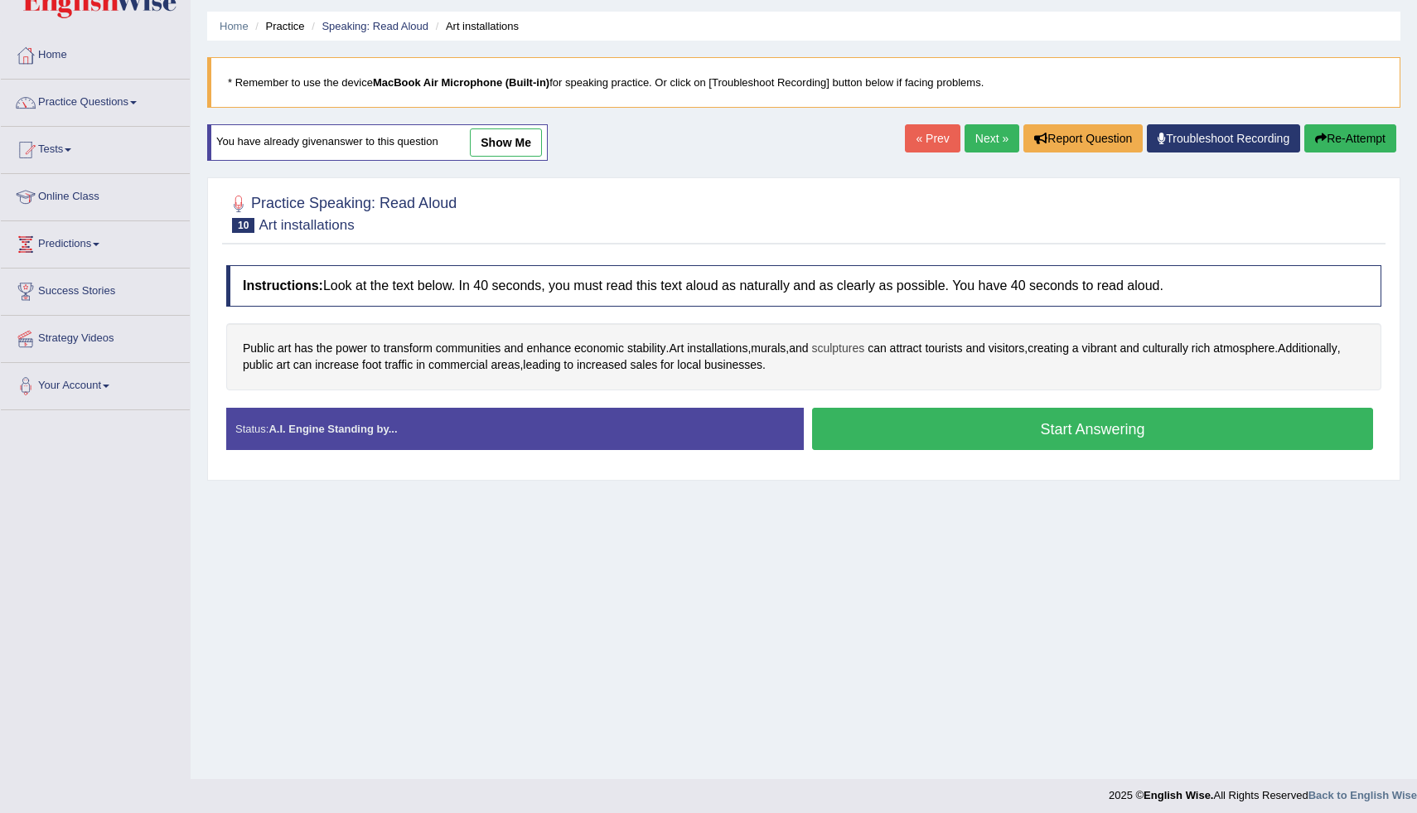
click at [861, 346] on span "sculptures" at bounding box center [837, 348] width 53 height 17
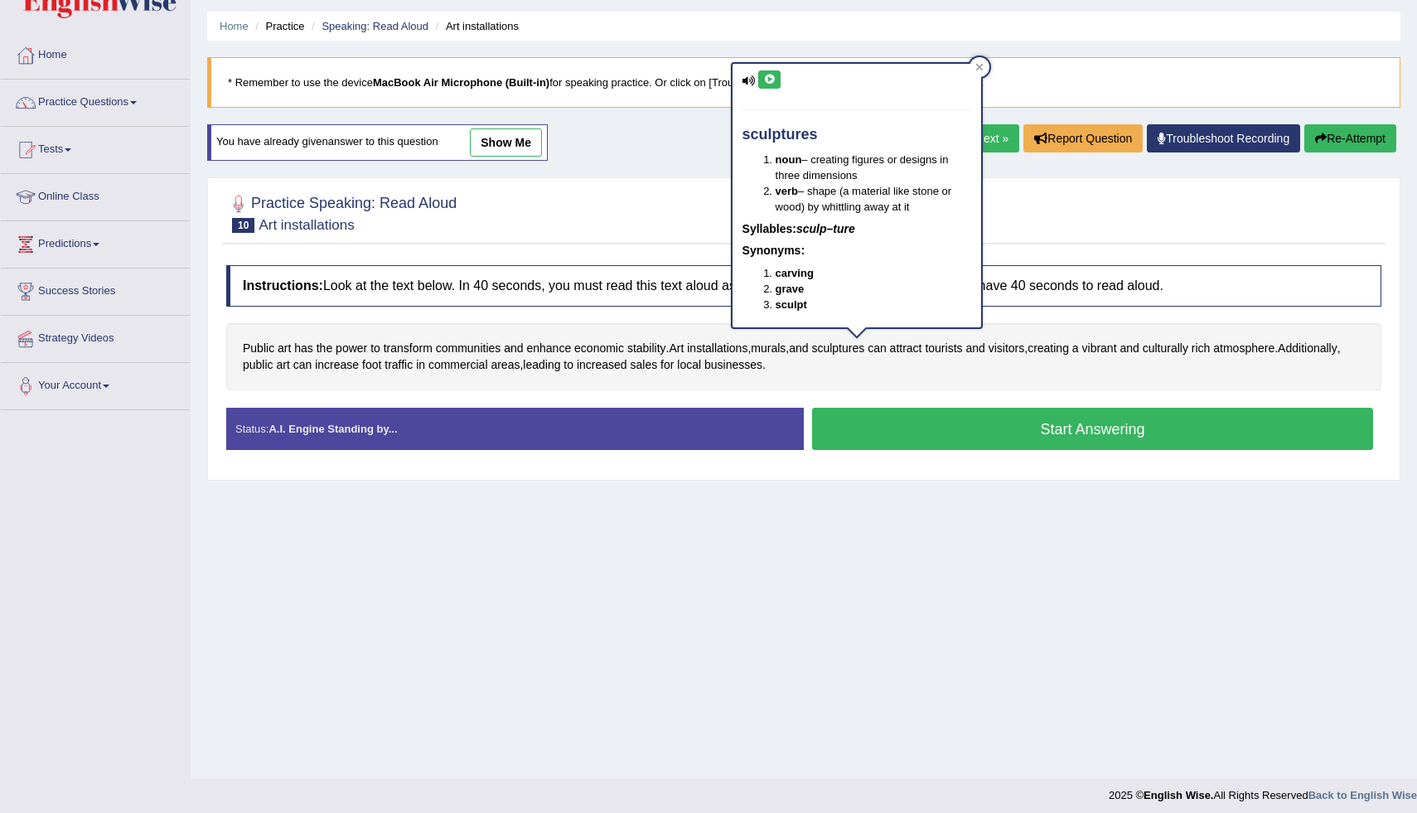
click at [773, 80] on icon at bounding box center [769, 80] width 12 height 10
click at [770, 78] on icon at bounding box center [769, 80] width 12 height 10
click at [979, 62] on div at bounding box center [979, 67] width 20 height 20
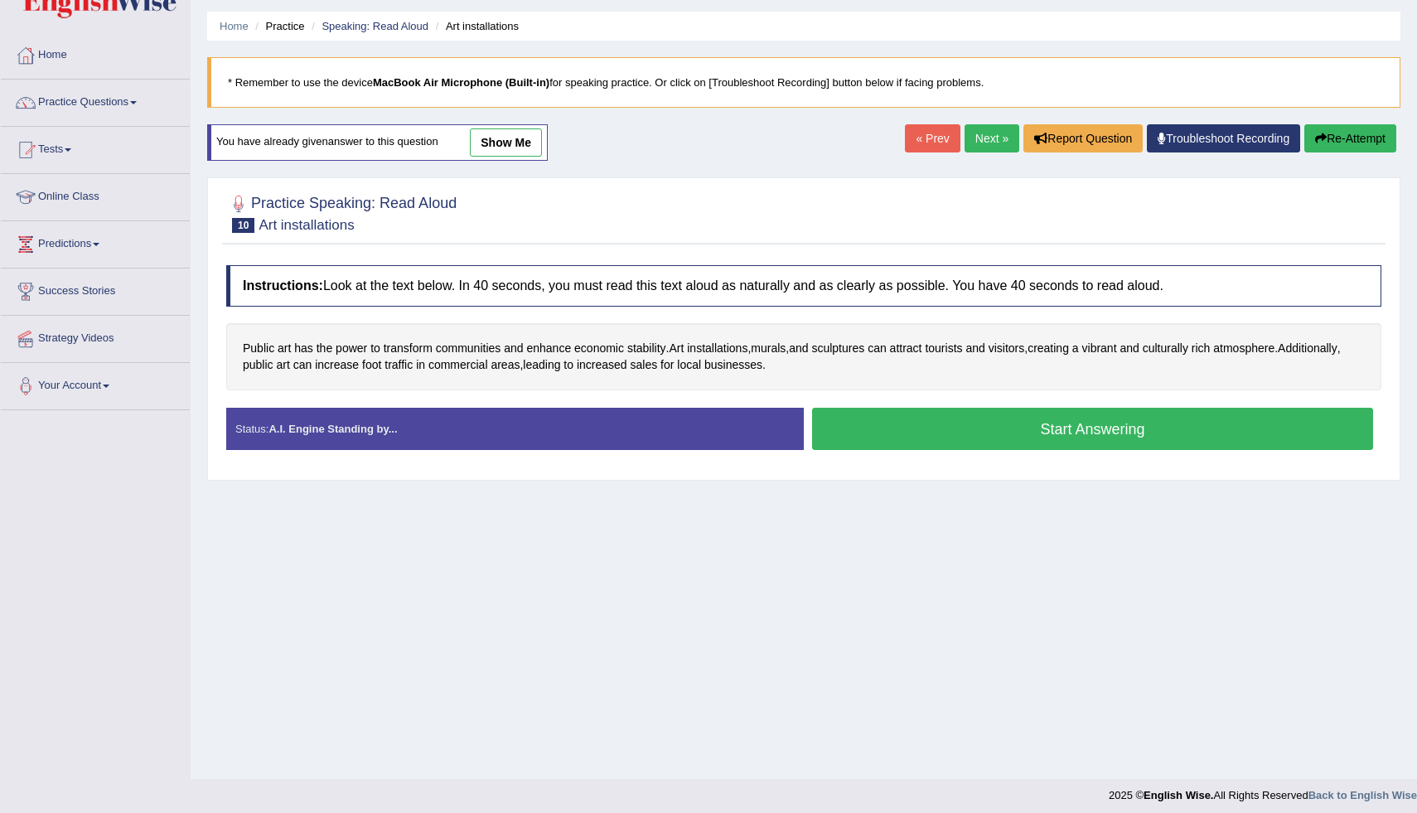
click at [956, 435] on button "Start Answering" at bounding box center [1092, 429] width 561 height 42
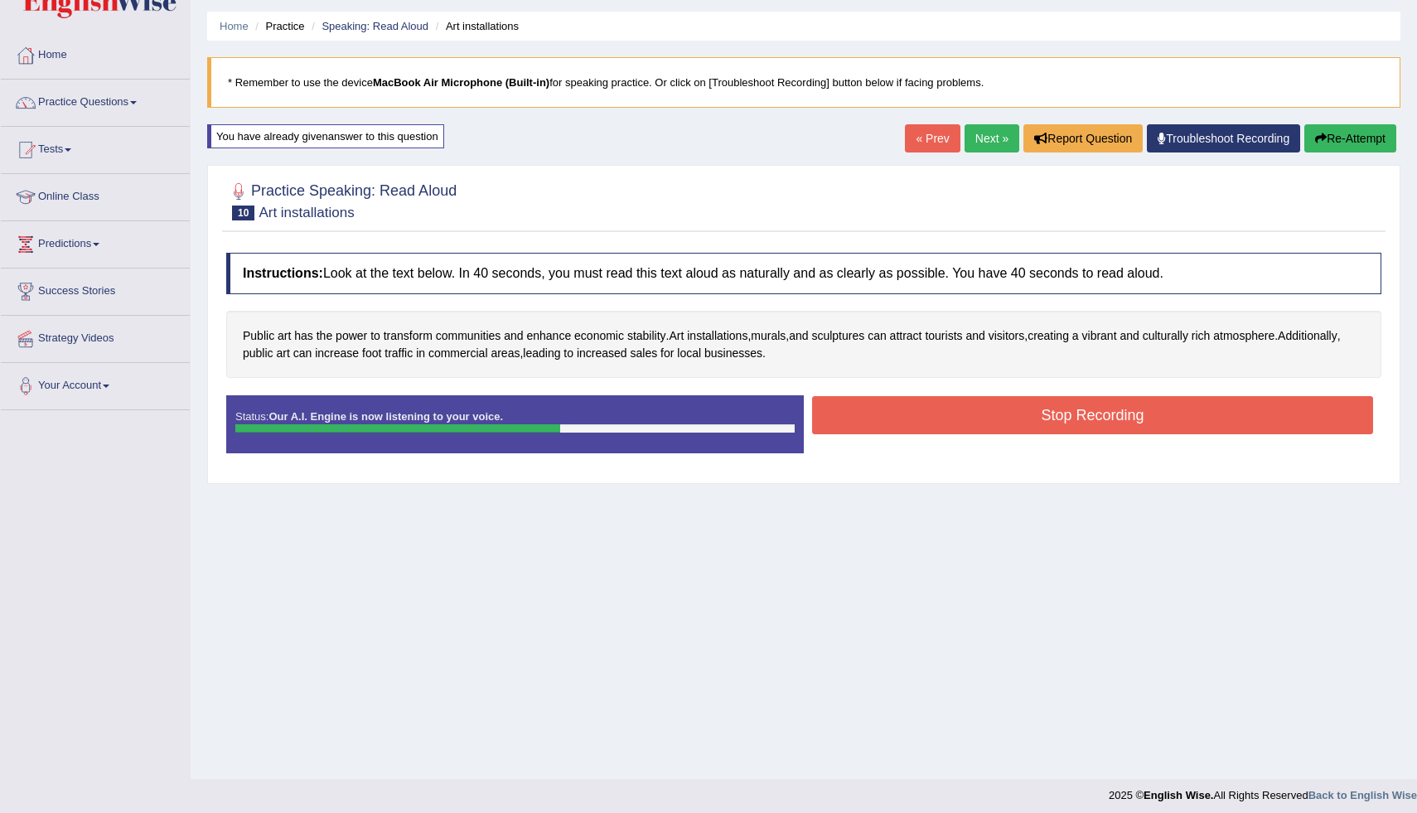
click at [874, 412] on button "Stop Recording" at bounding box center [1092, 415] width 561 height 38
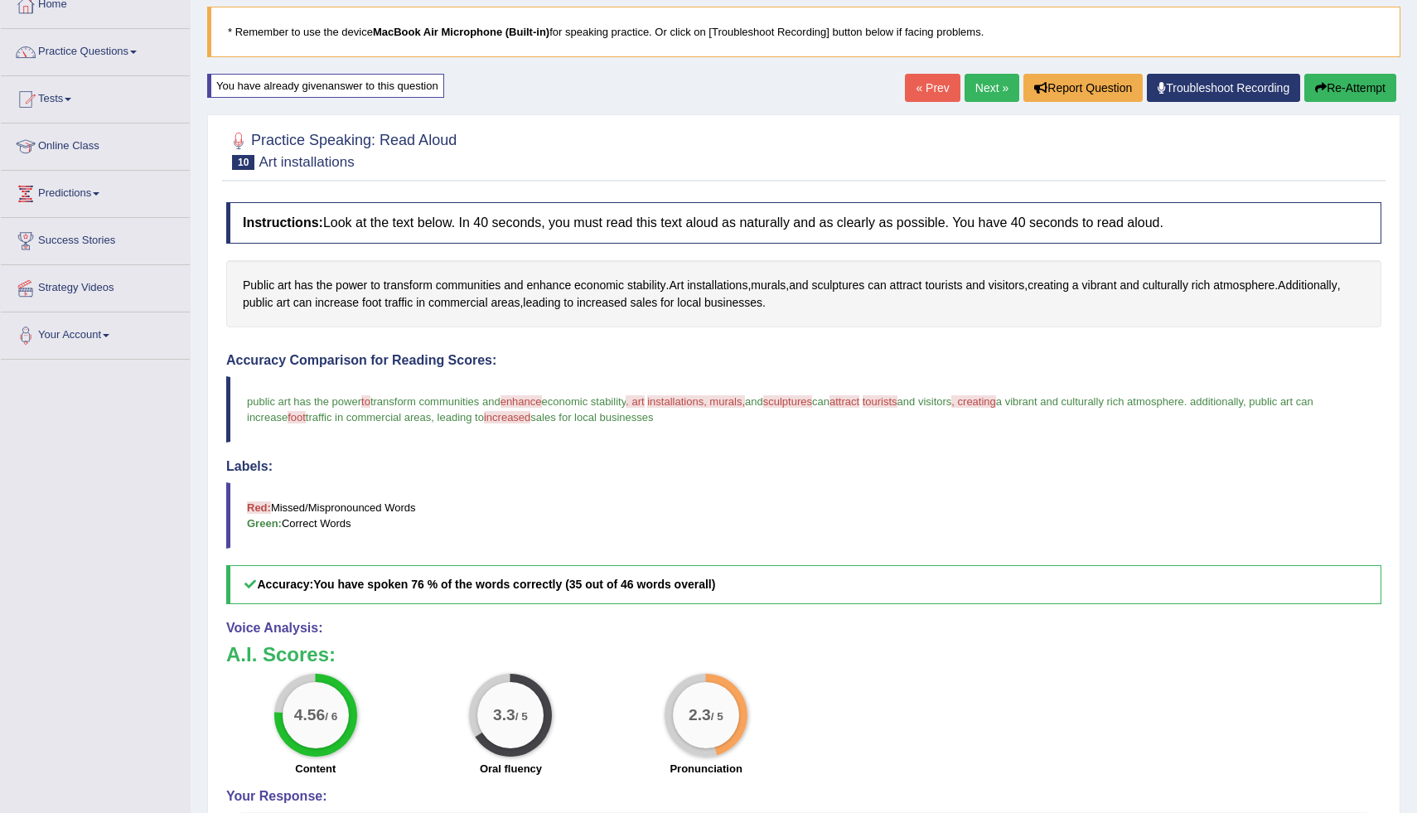
scroll to position [99, 0]
click at [1342, 76] on button "Re-Attempt" at bounding box center [1350, 89] width 92 height 28
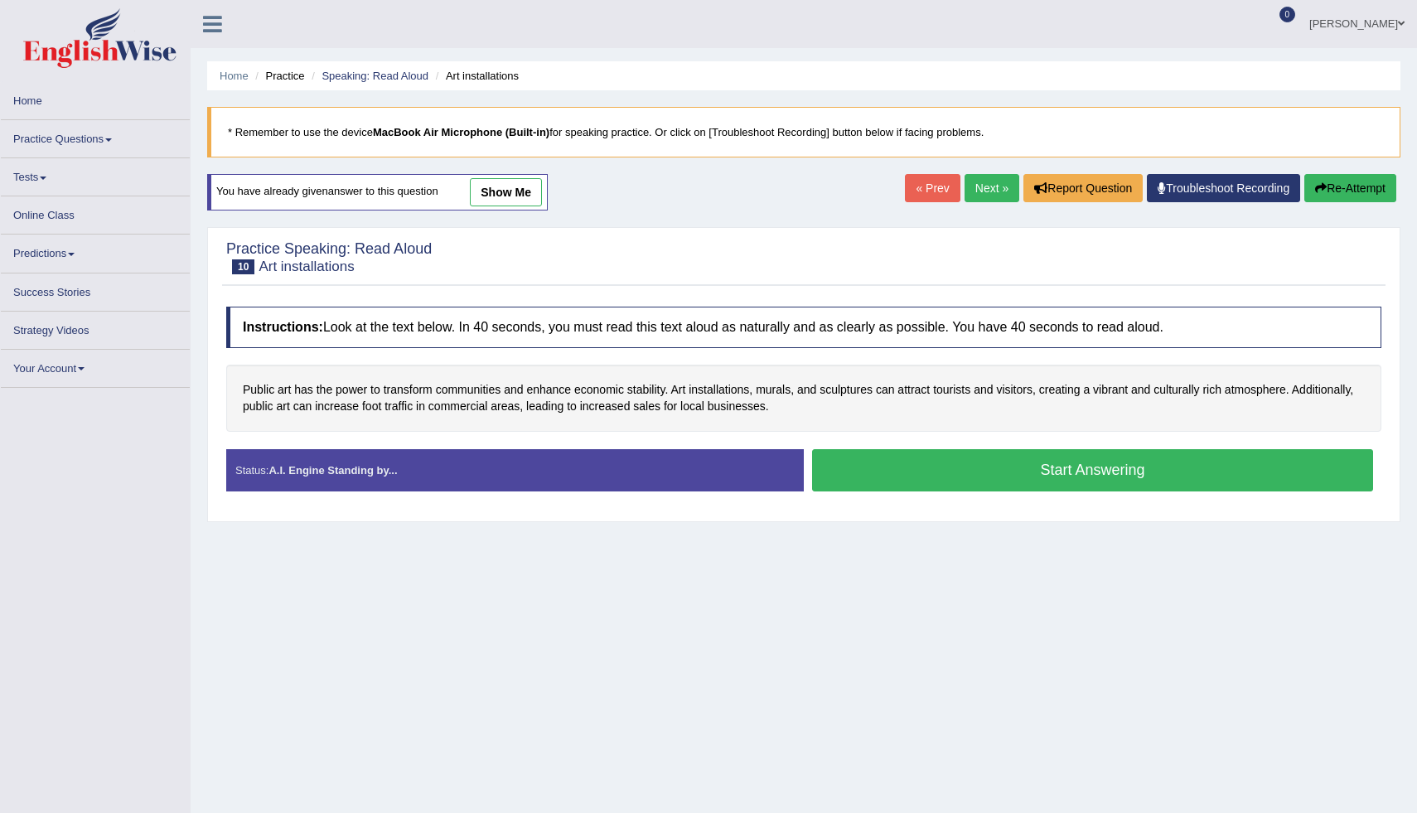
scroll to position [57, 0]
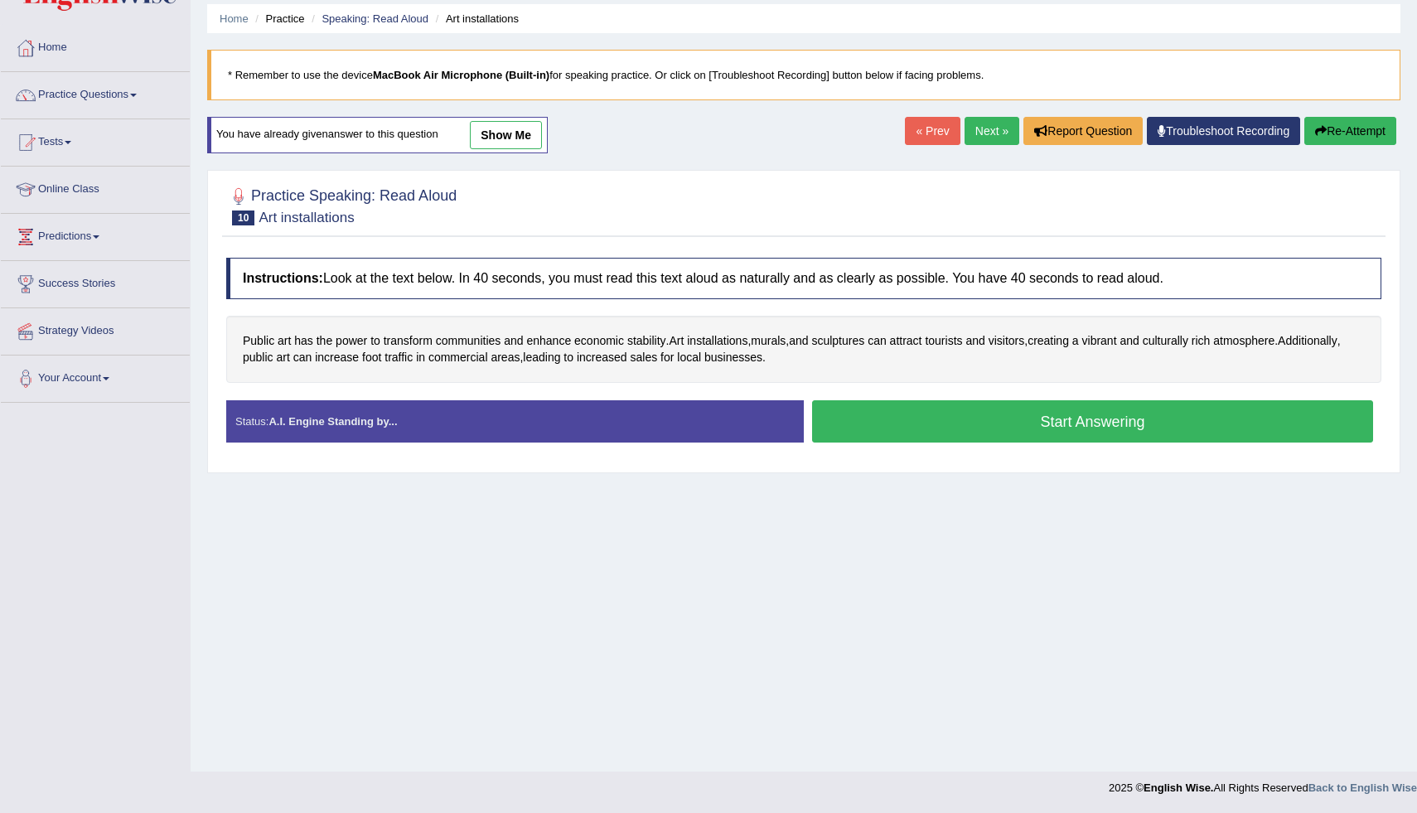
click at [916, 427] on button "Start Answering" at bounding box center [1092, 421] width 561 height 42
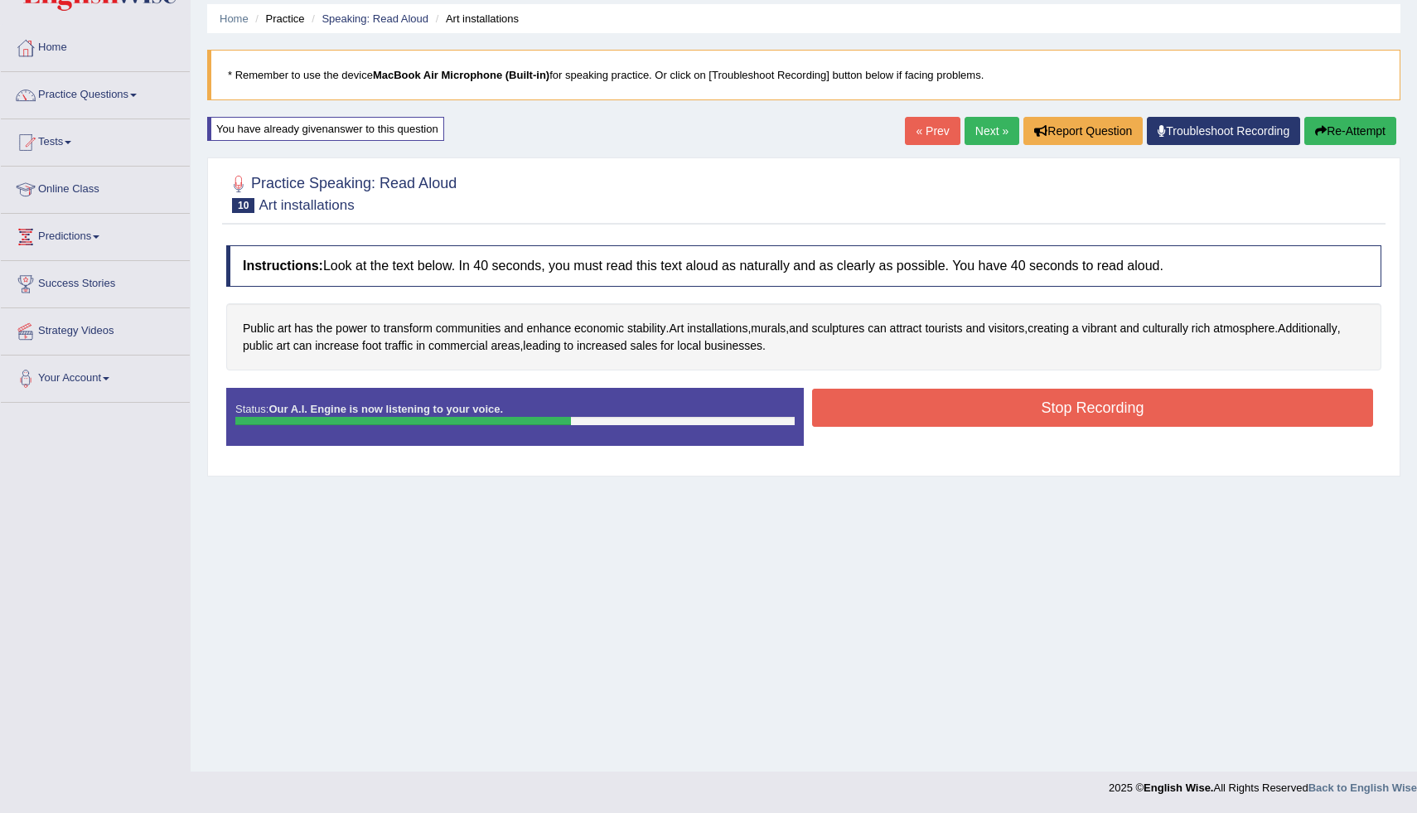
click at [887, 404] on button "Stop Recording" at bounding box center [1092, 408] width 561 height 38
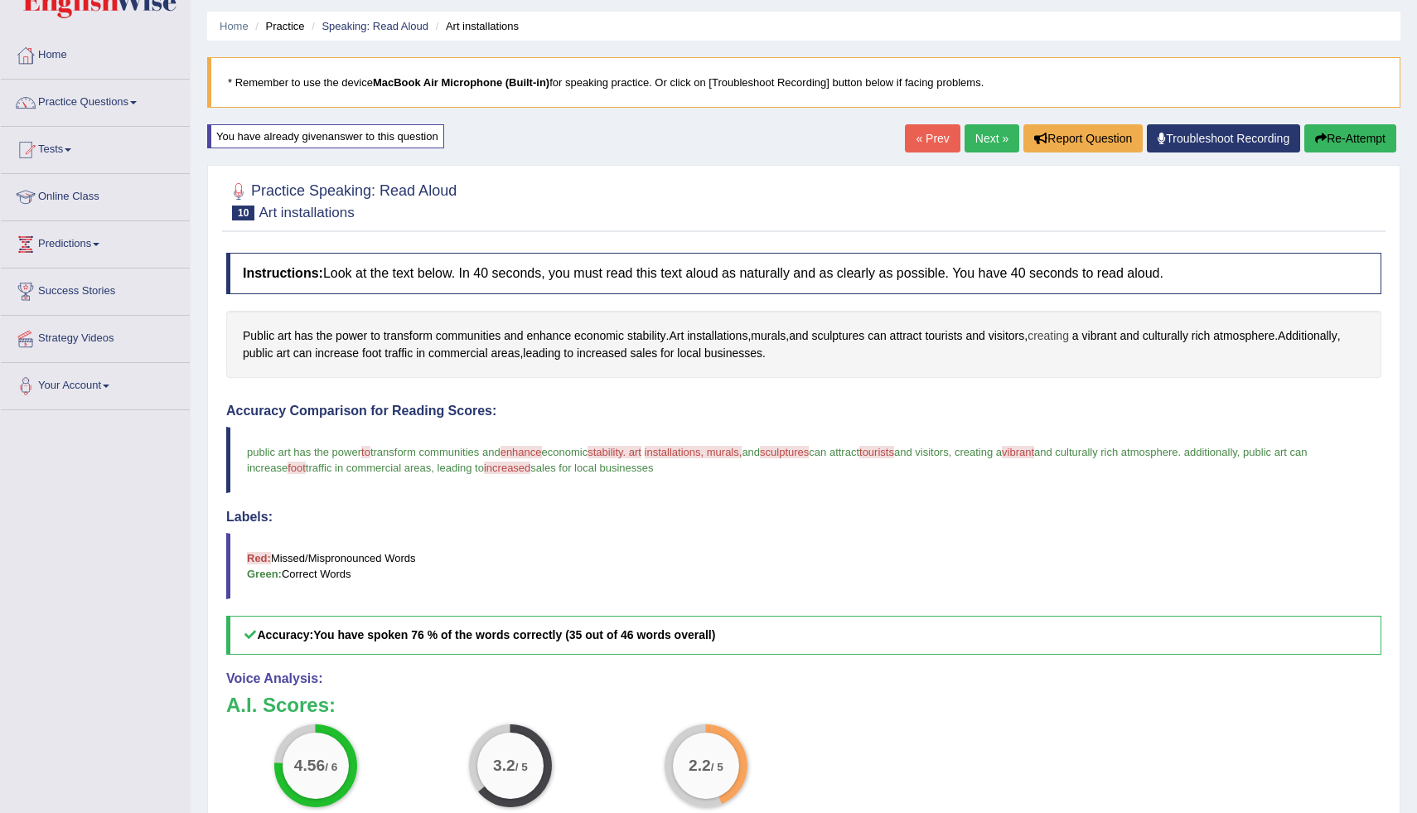
scroll to position [0, 0]
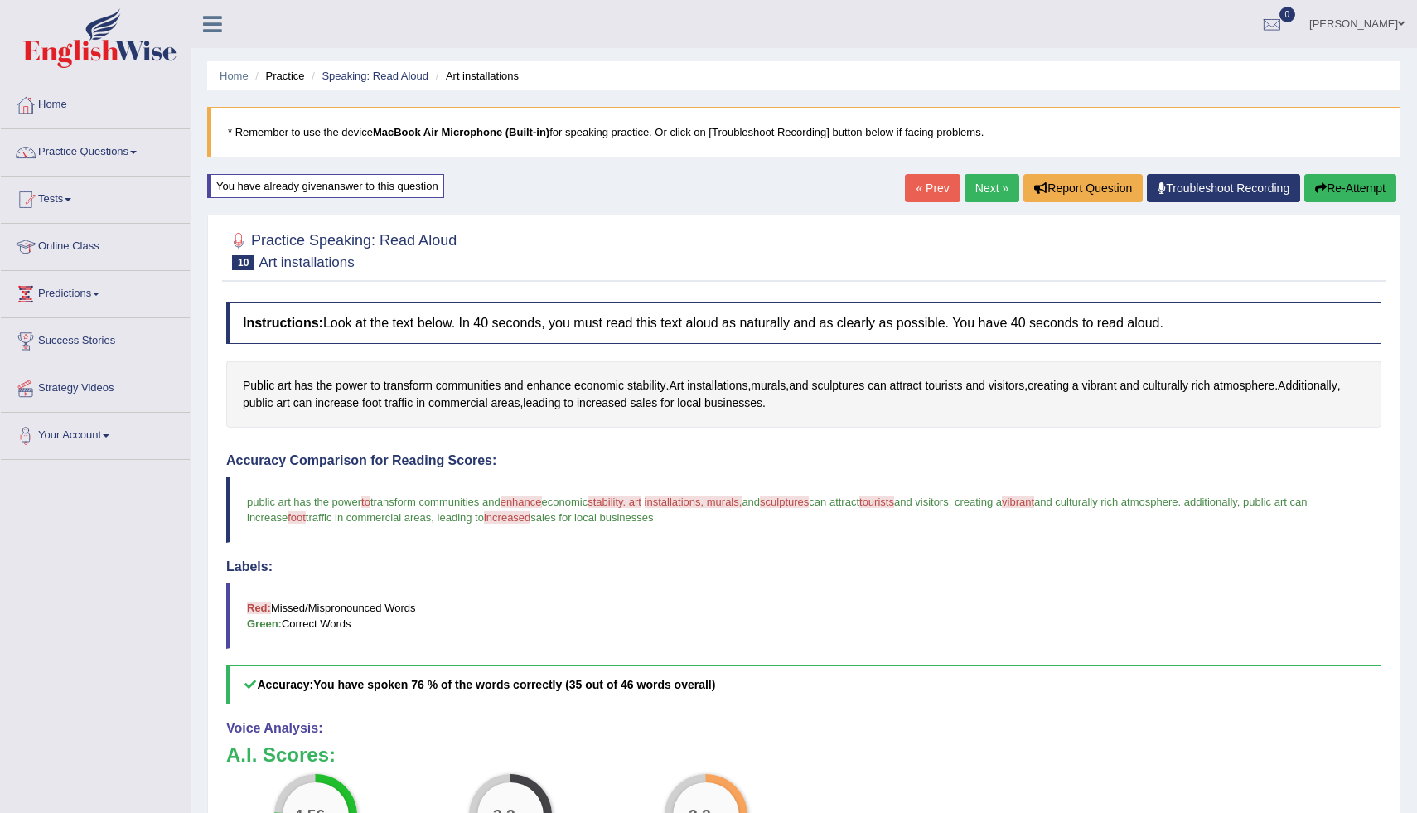
click at [1337, 189] on button "Re-Attempt" at bounding box center [1350, 188] width 92 height 28
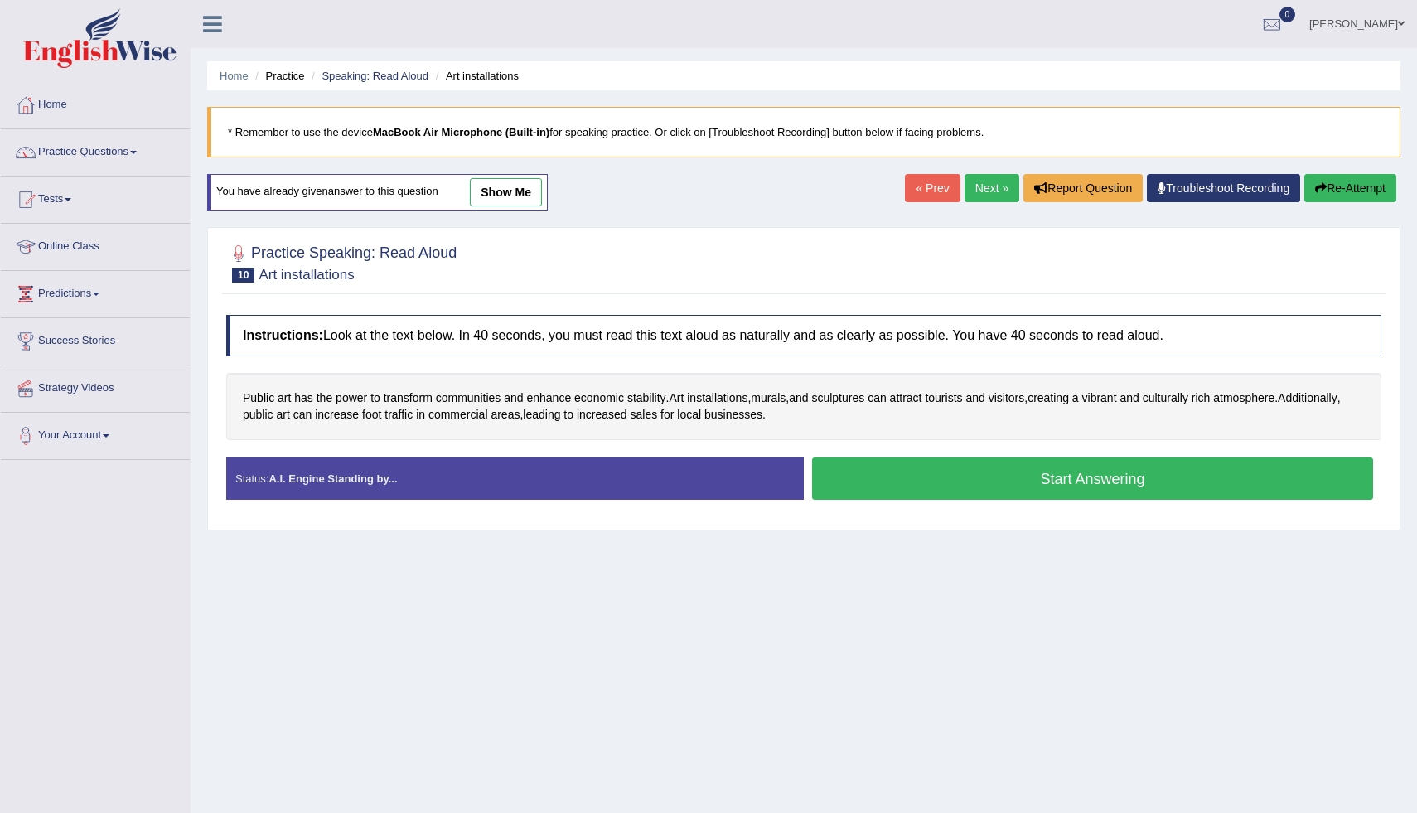
click at [876, 483] on button "Start Answering" at bounding box center [1092, 478] width 561 height 42
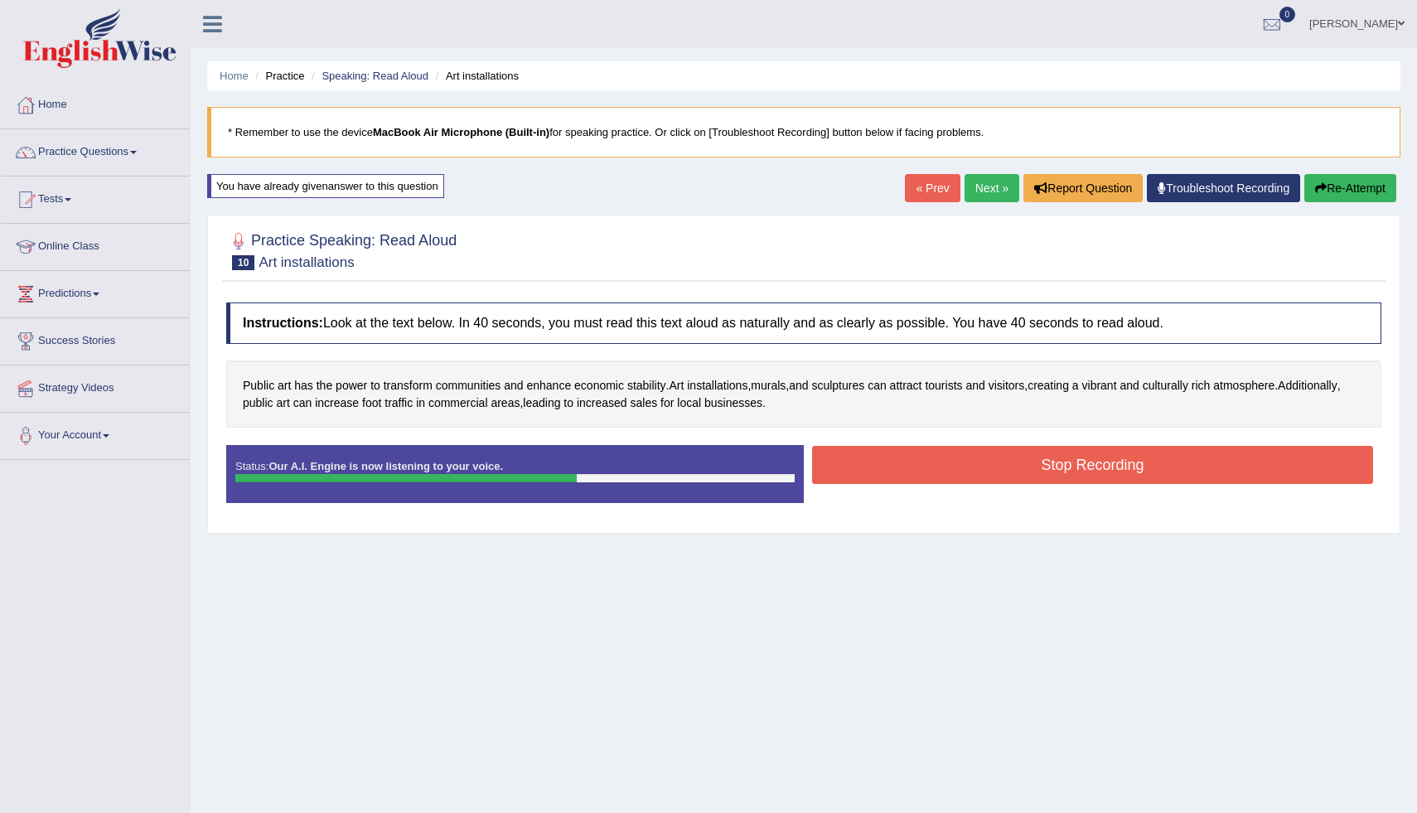
click at [866, 473] on button "Stop Recording" at bounding box center [1092, 465] width 561 height 38
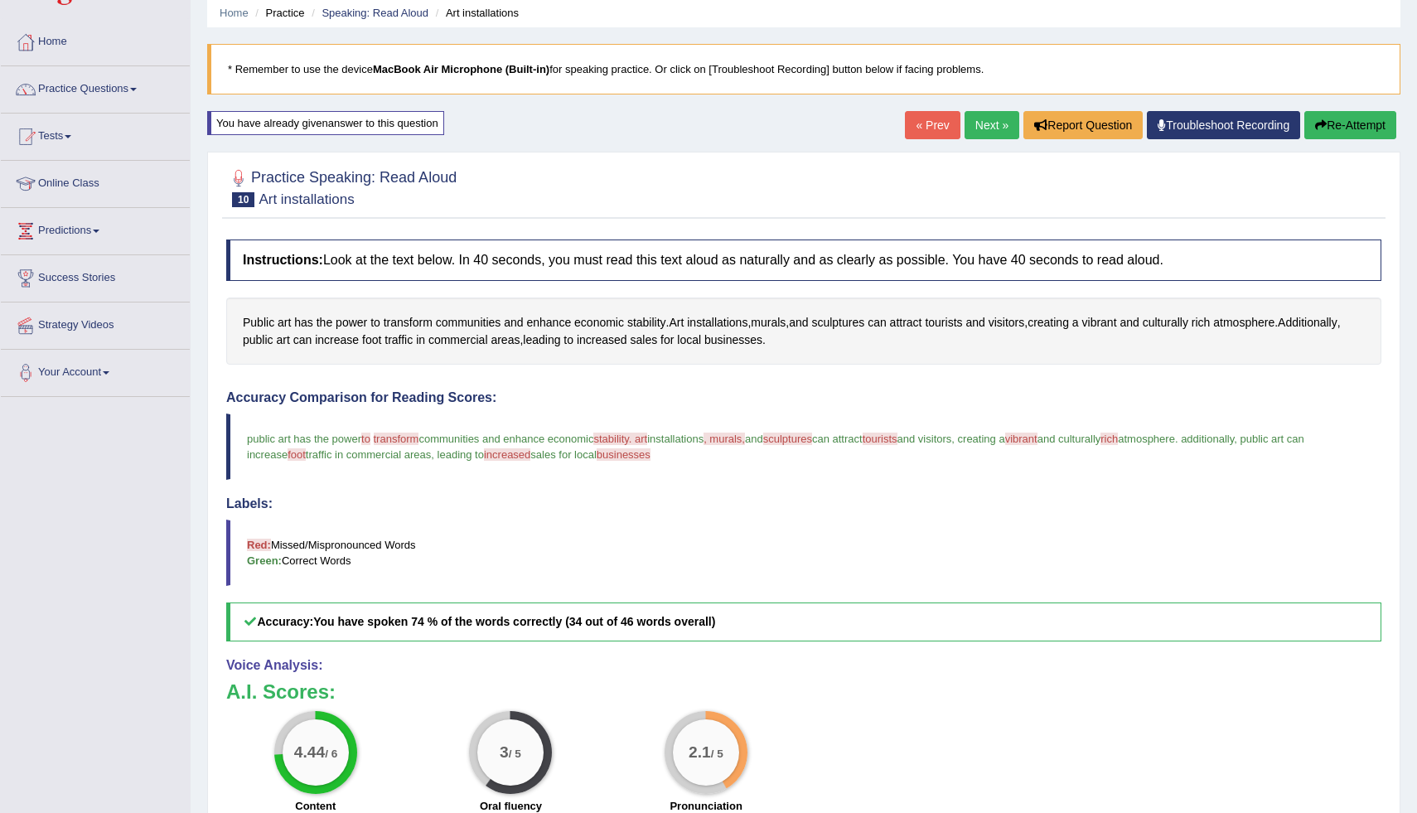
scroll to position [60, 0]
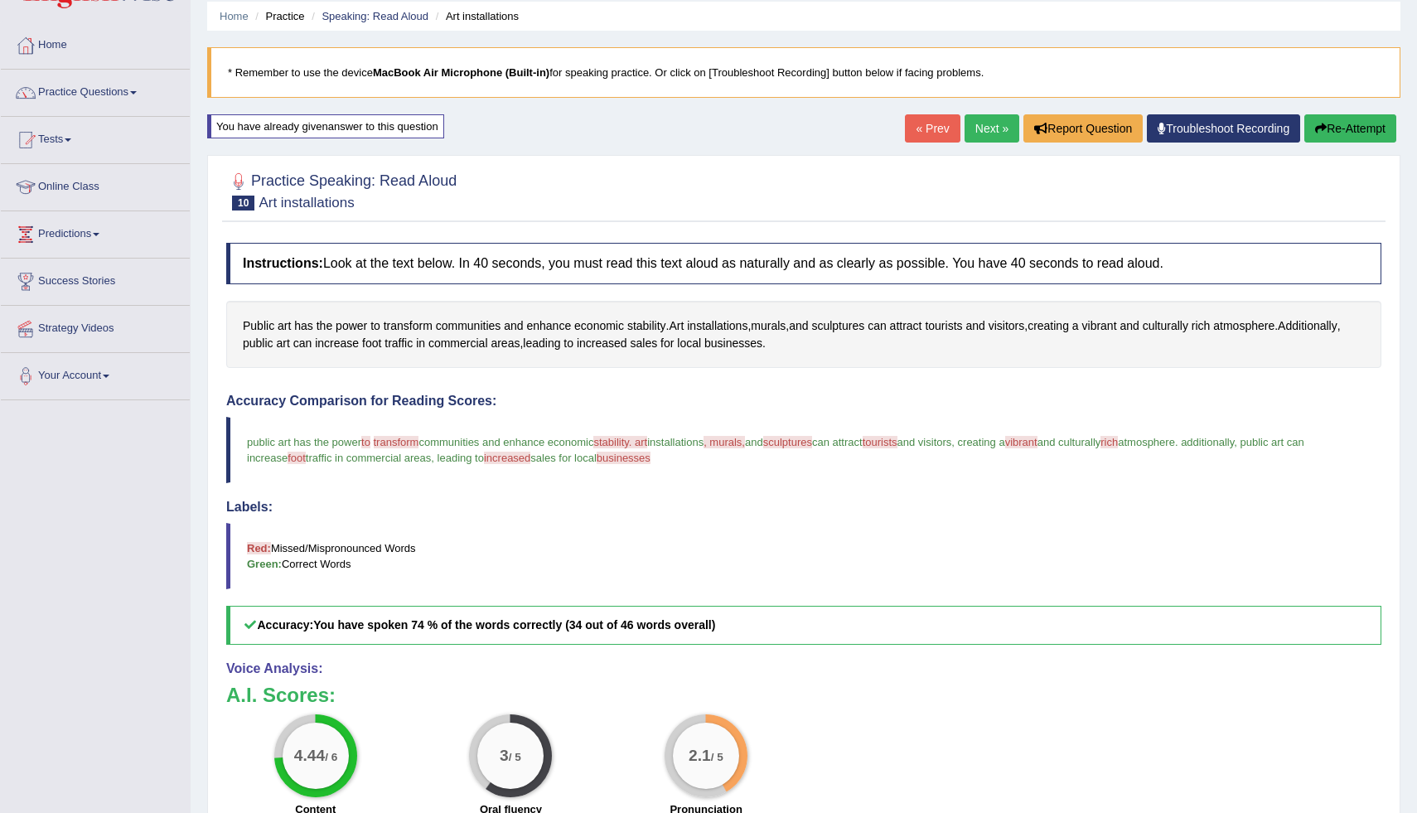
click at [812, 445] on span "sculptures" at bounding box center [787, 442] width 49 height 12
click at [1366, 125] on button "Re-Attempt" at bounding box center [1350, 128] width 92 height 28
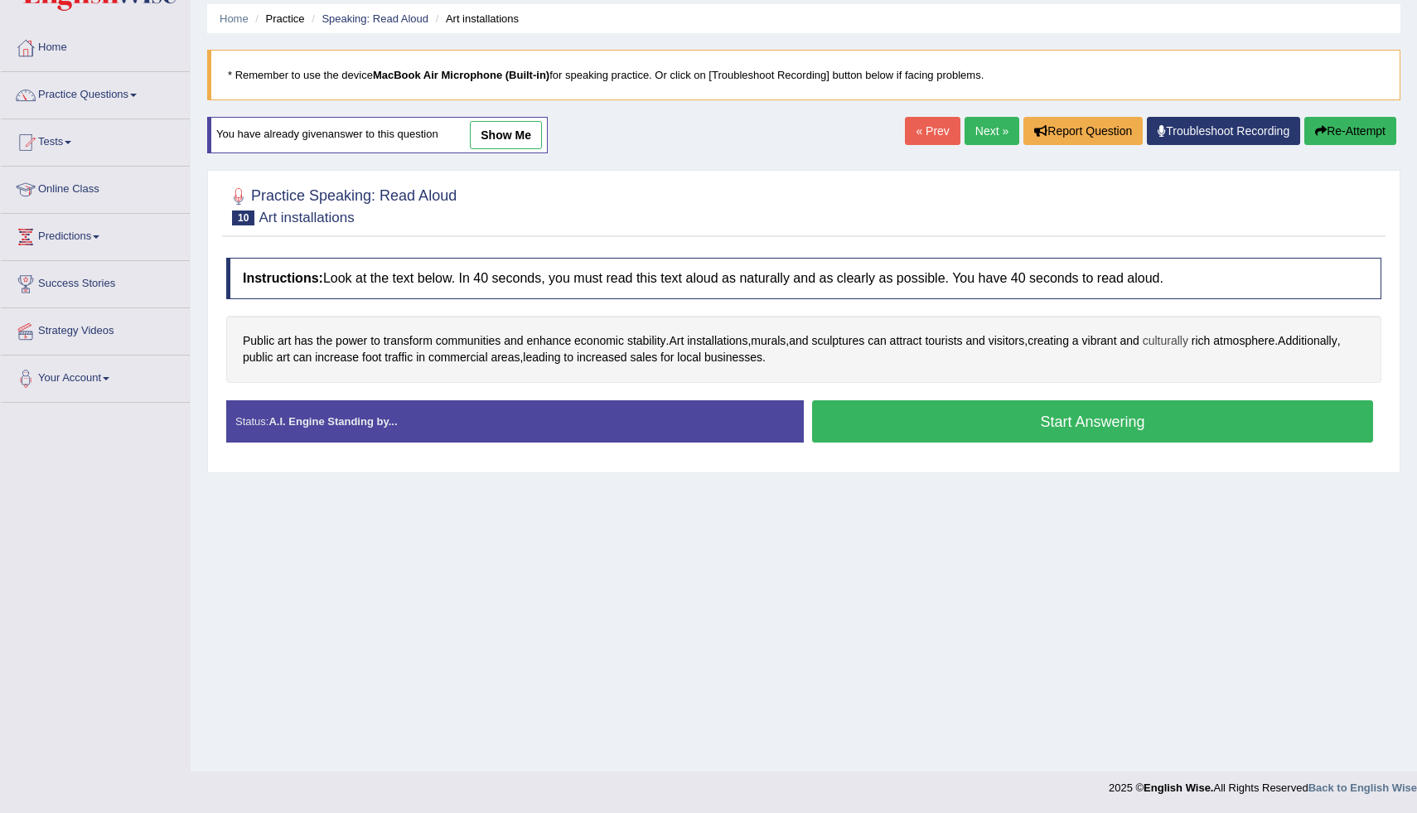
click at [1182, 343] on span "culturally" at bounding box center [1166, 340] width 46 height 17
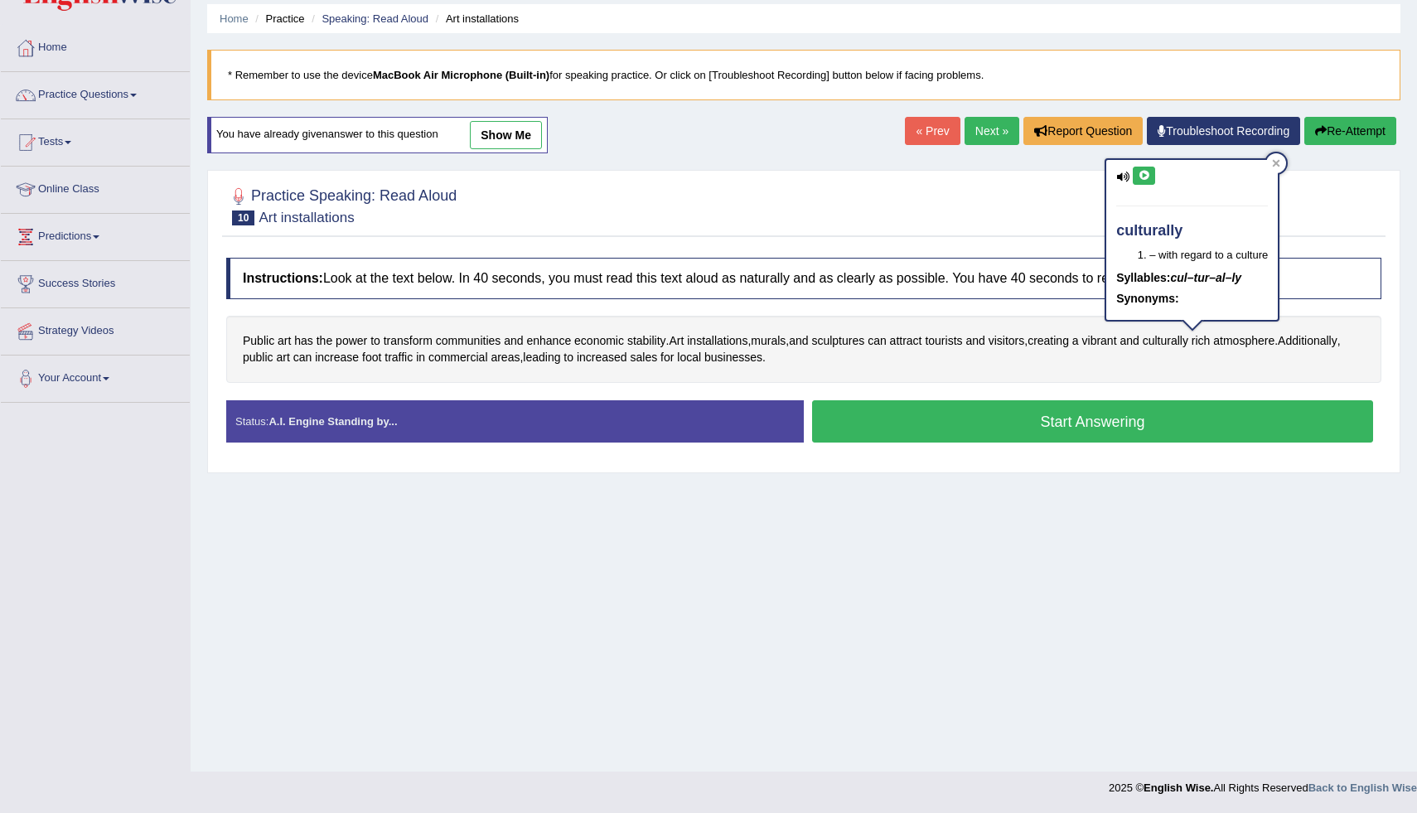
click at [1152, 172] on button at bounding box center [1144, 176] width 22 height 18
click at [1277, 167] on div at bounding box center [1276, 163] width 20 height 20
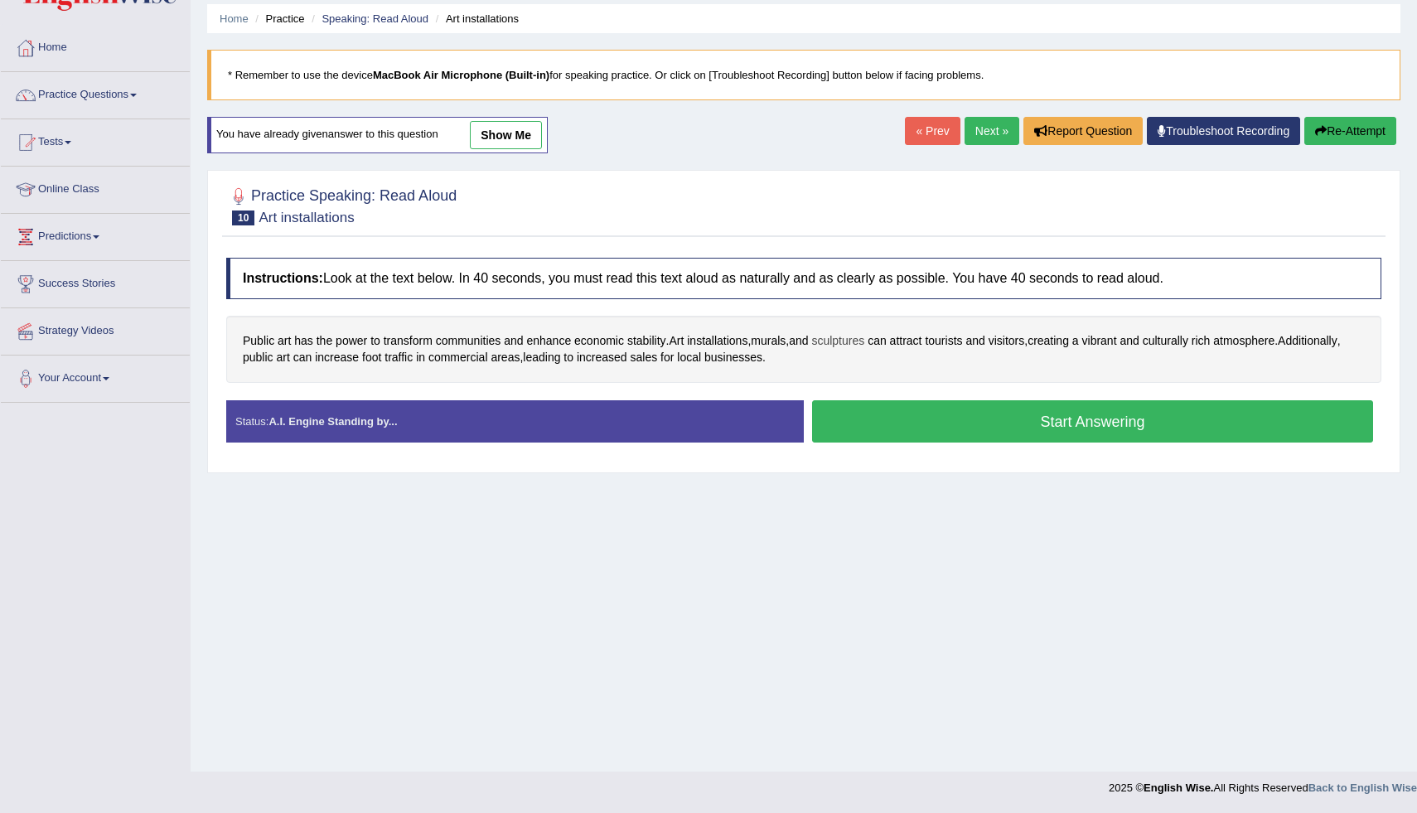
click at [839, 340] on span "sculptures" at bounding box center [837, 340] width 53 height 17
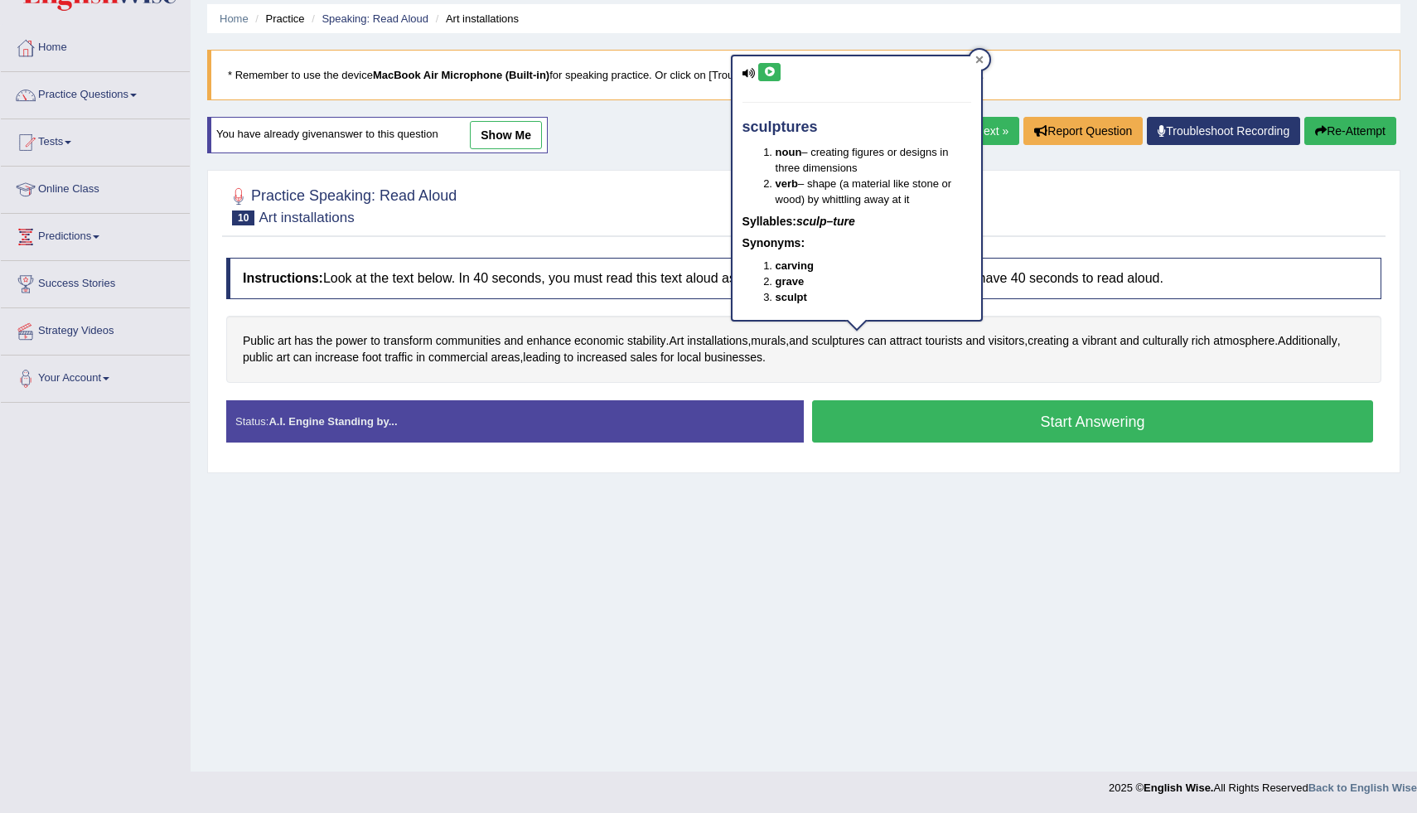
click at [975, 61] on icon at bounding box center [978, 59] width 7 height 7
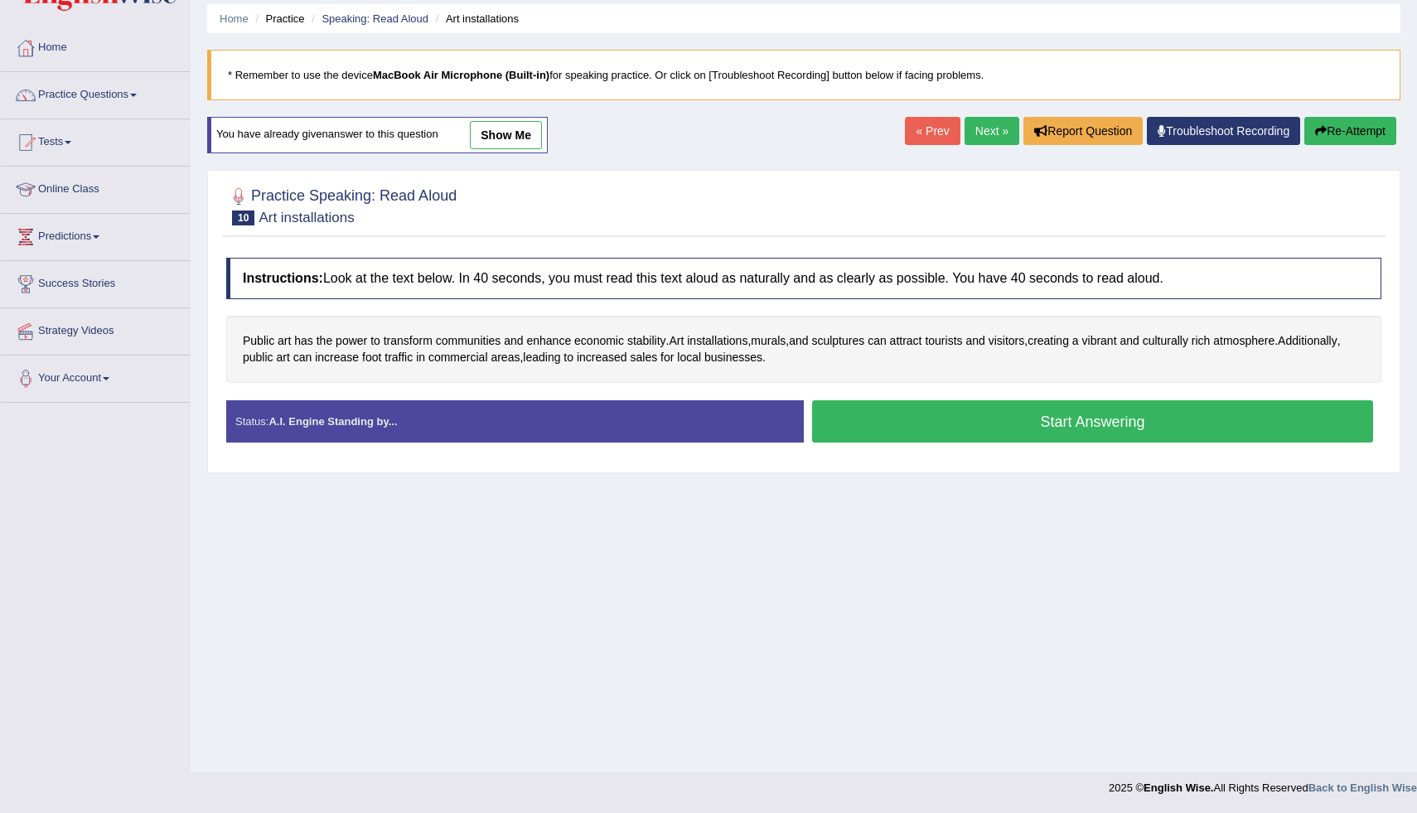
click at [871, 427] on button "Start Answering" at bounding box center [1092, 421] width 561 height 42
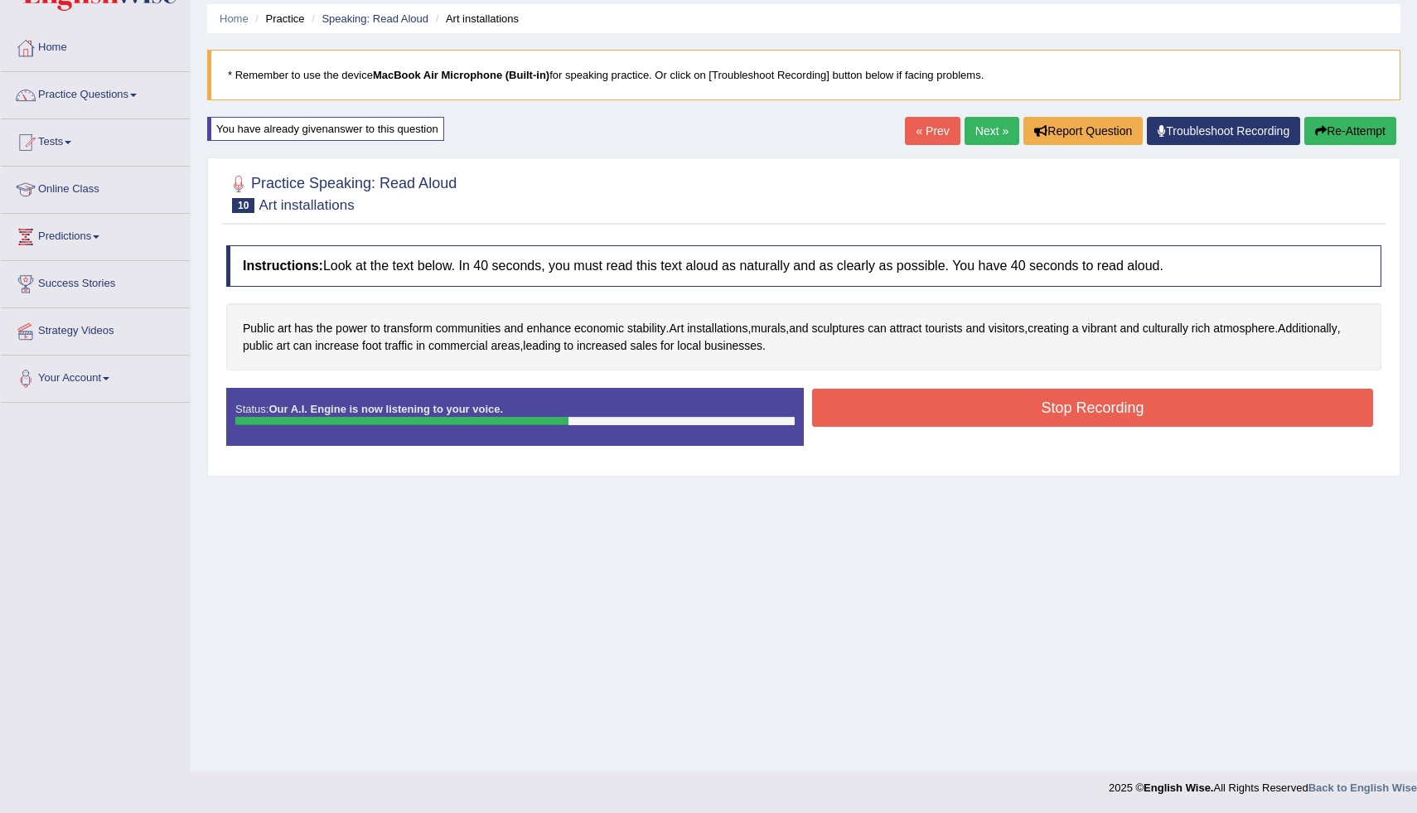
click at [877, 410] on button "Stop Recording" at bounding box center [1092, 408] width 561 height 38
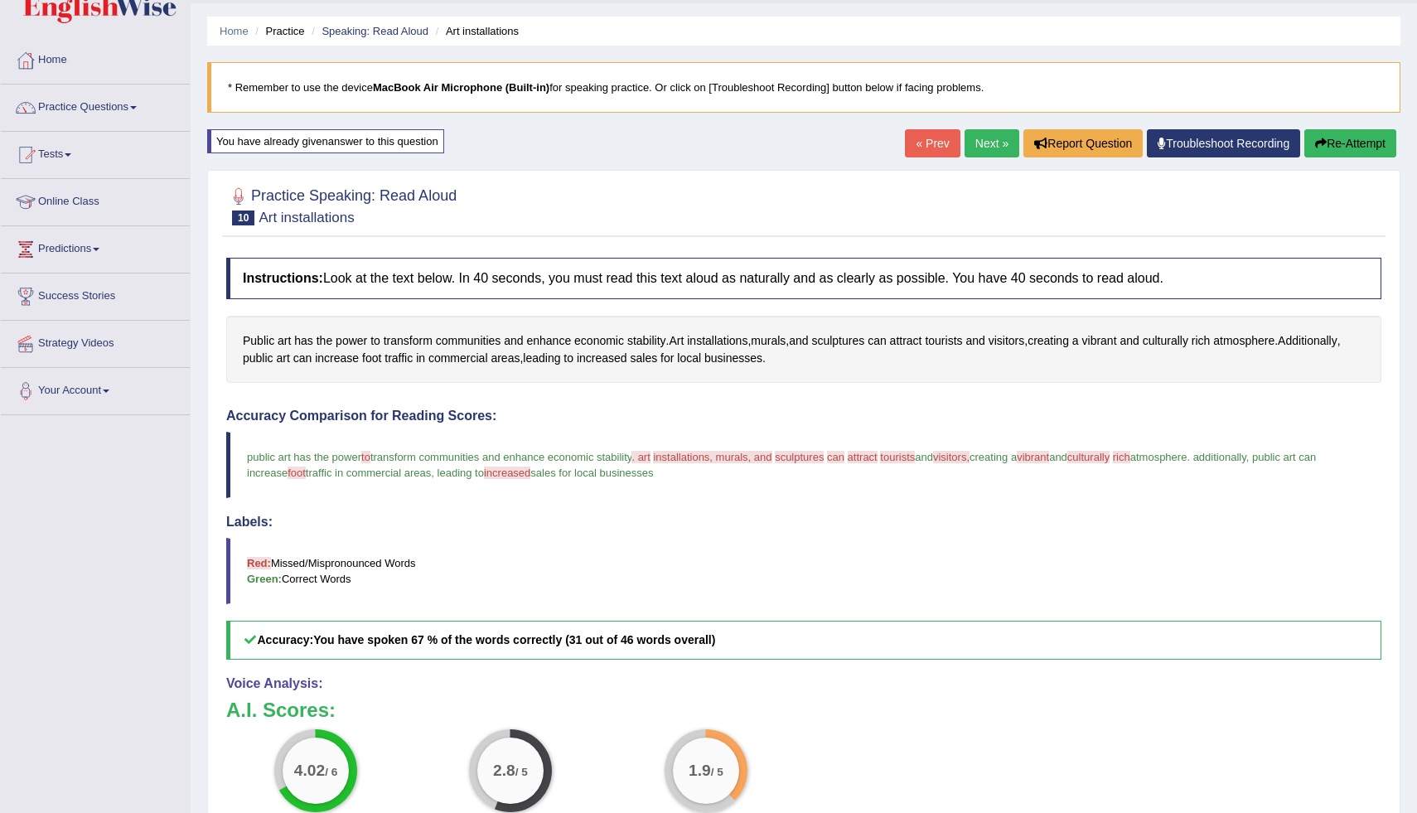
scroll to position [51, 0]
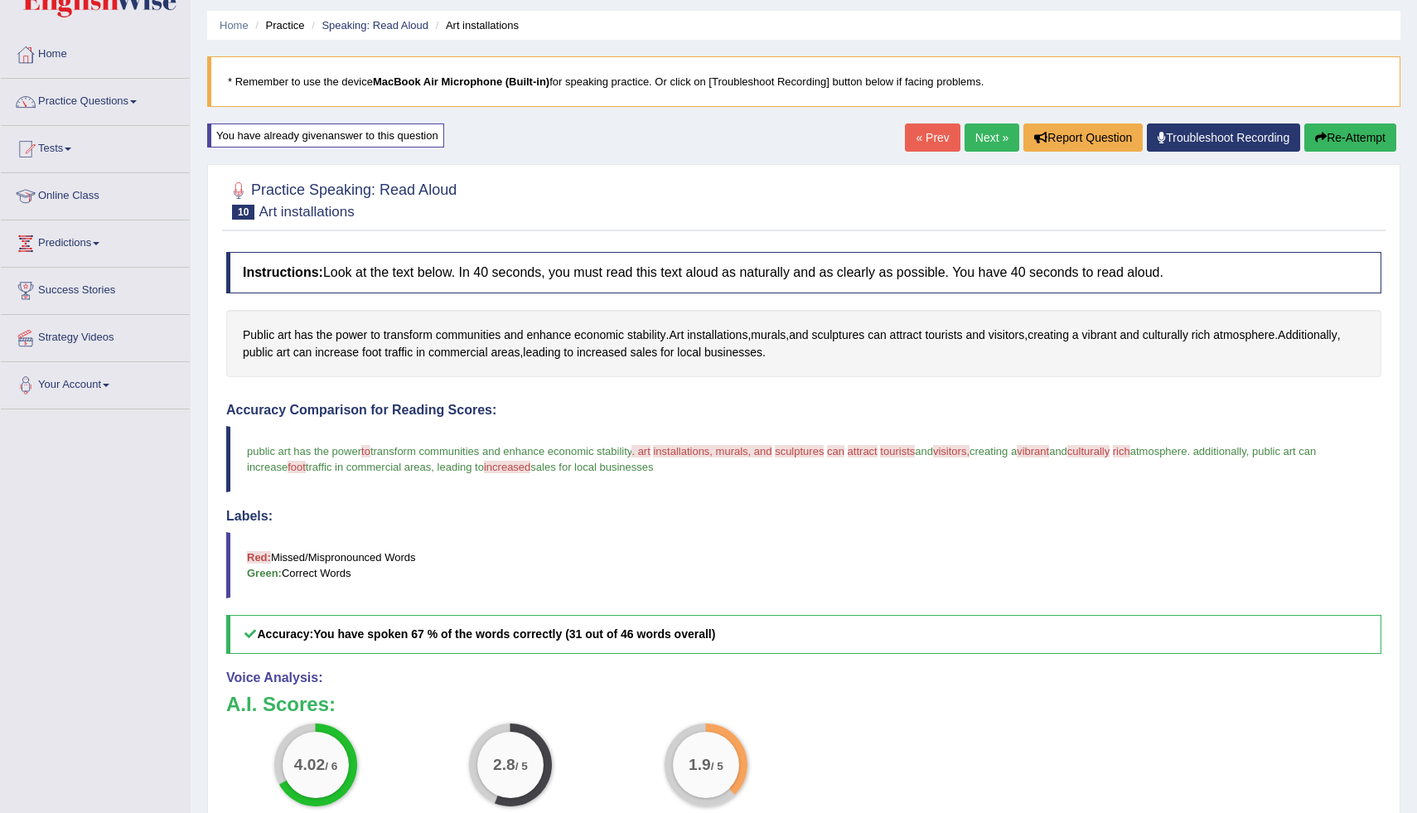
click at [1331, 130] on button "Re-Attempt" at bounding box center [1350, 137] width 92 height 28
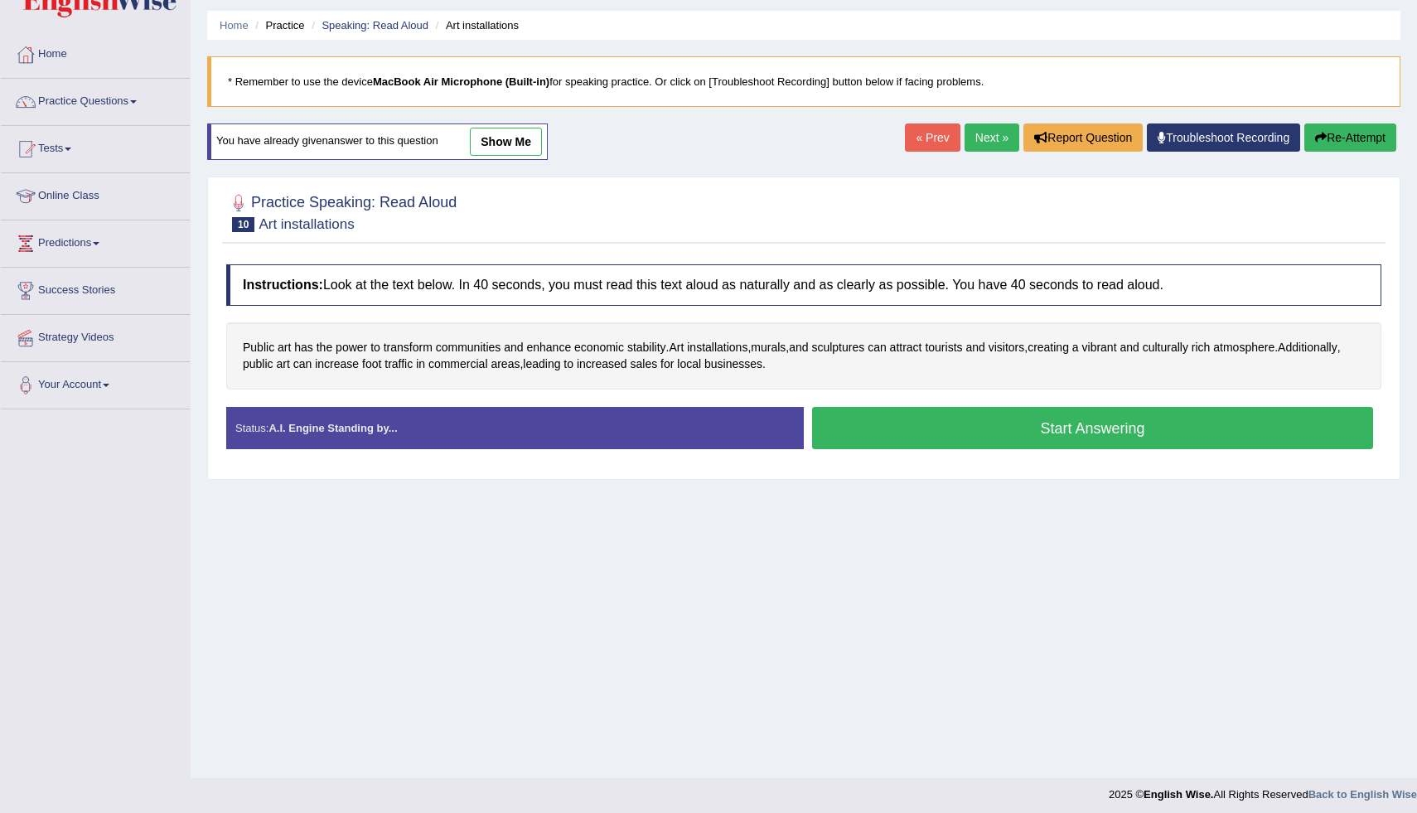
click at [868, 413] on button "Start Answering" at bounding box center [1092, 428] width 561 height 42
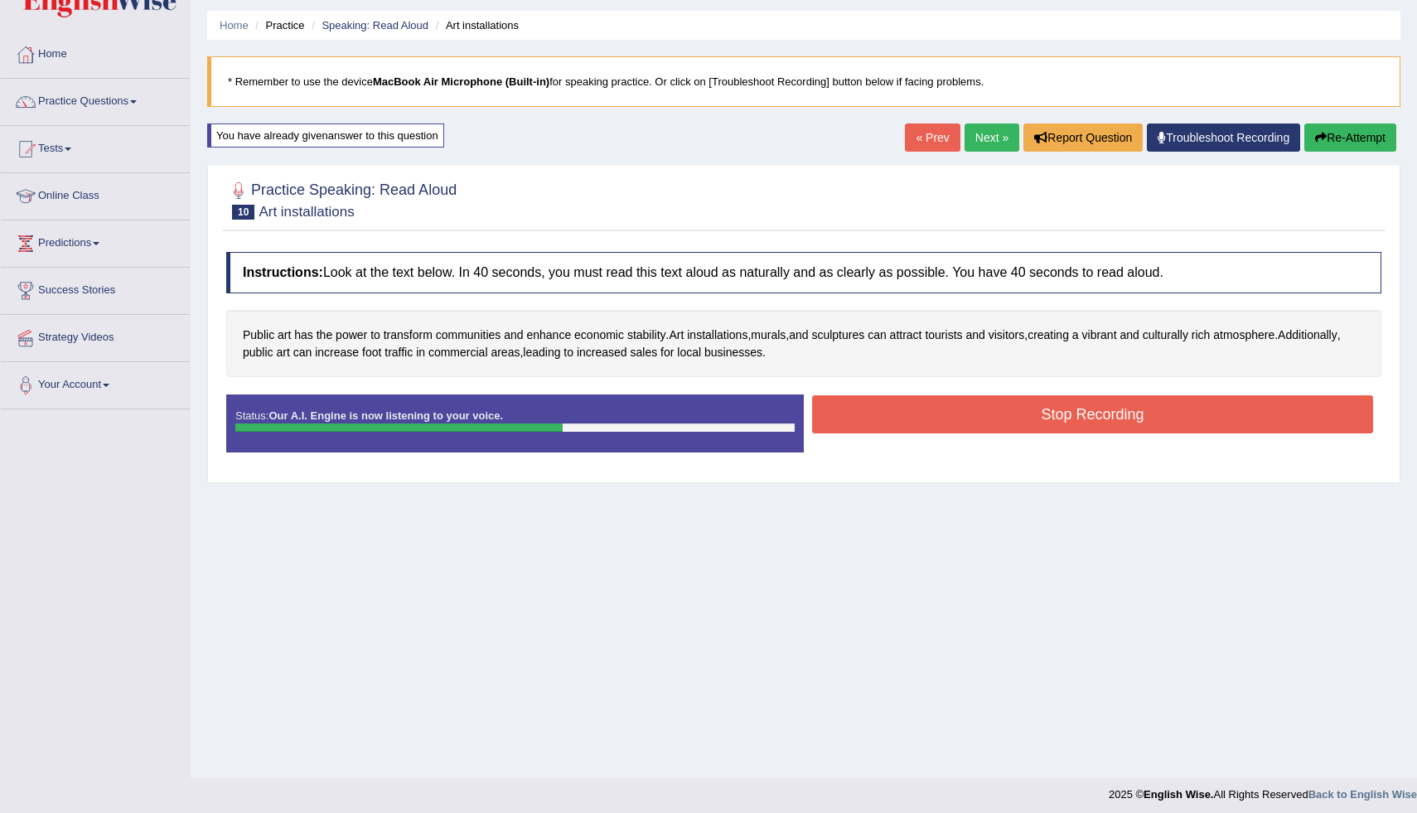
click at [892, 423] on button "Stop Recording" at bounding box center [1092, 414] width 561 height 38
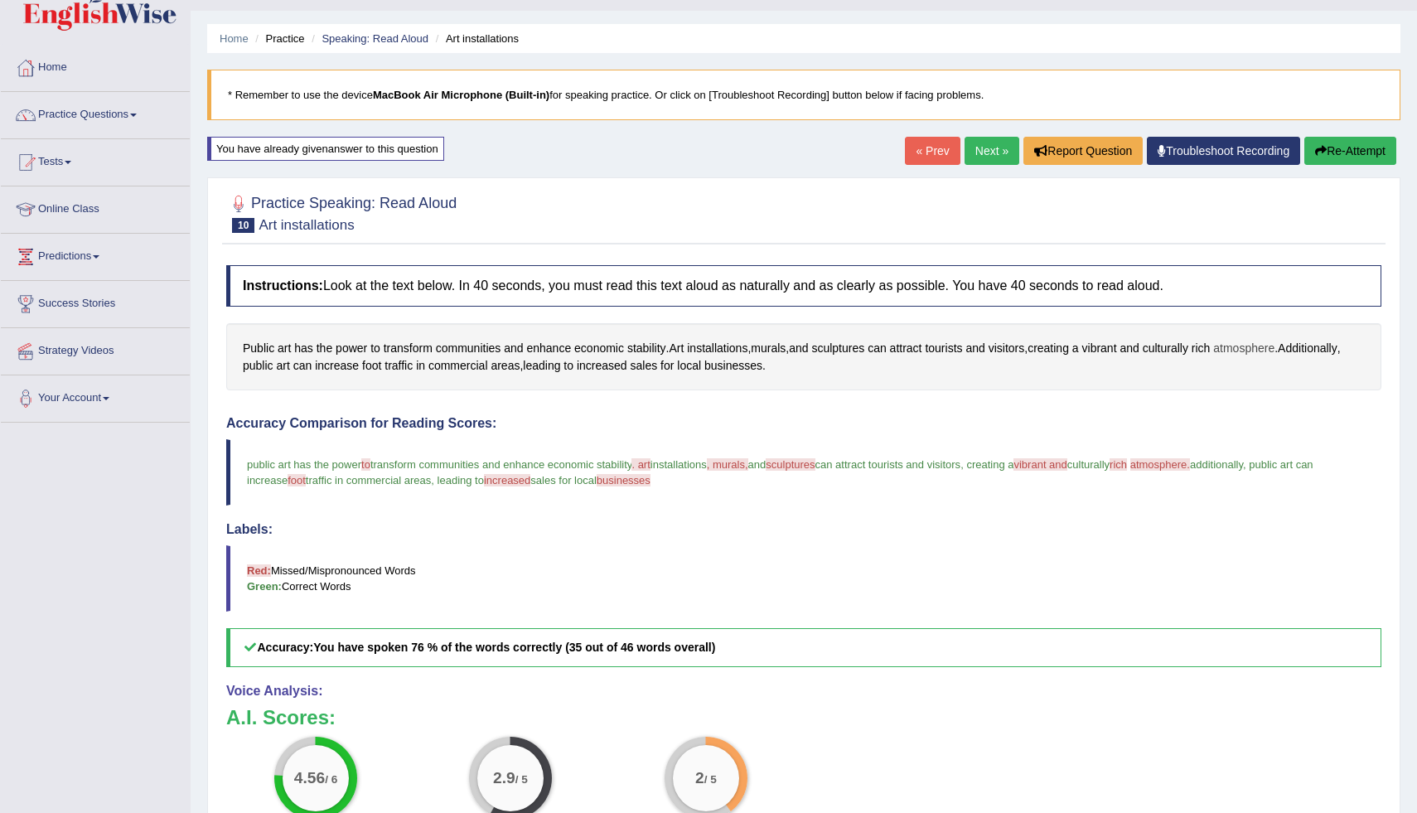
scroll to position [47, 0]
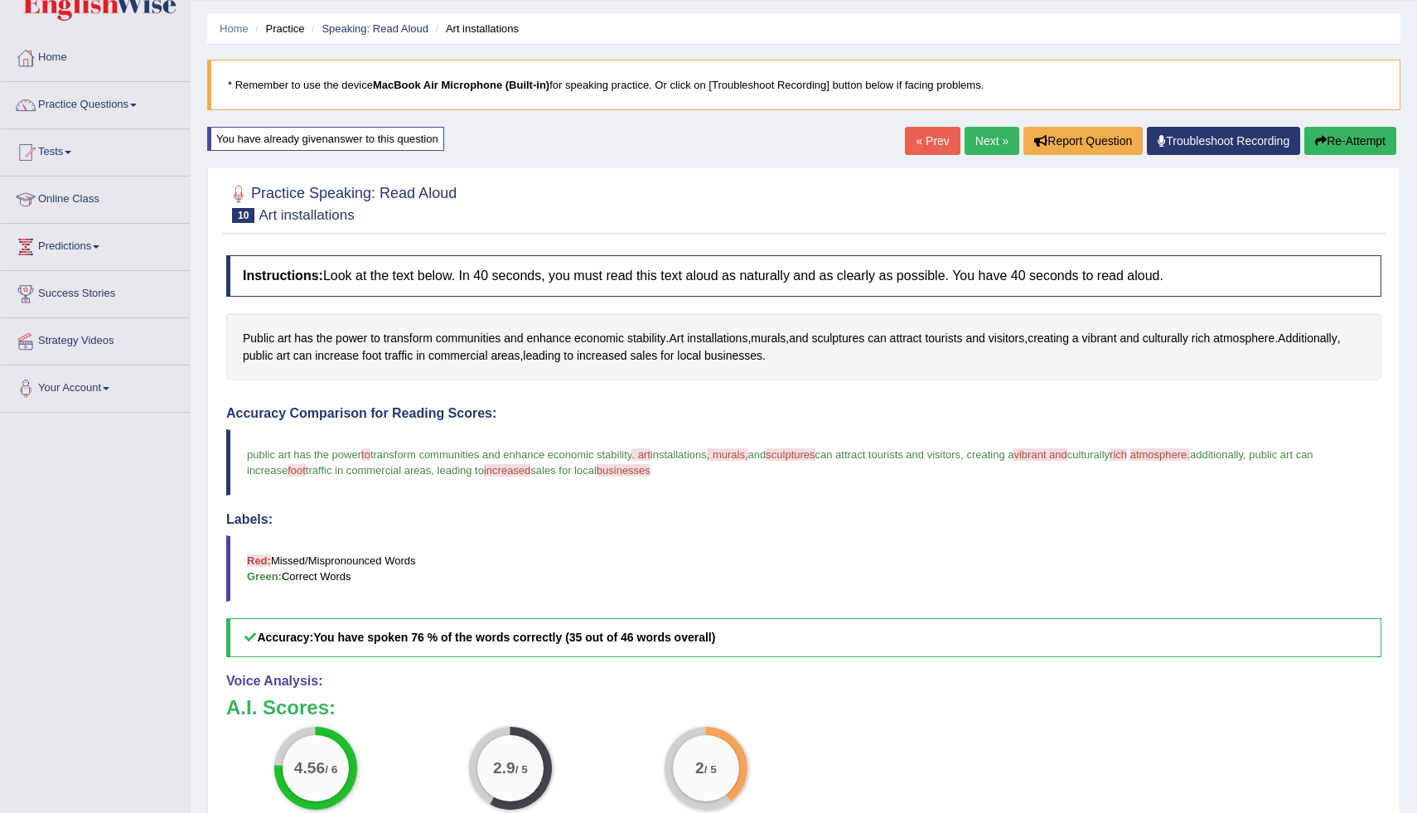
click at [989, 148] on link "Next »" at bounding box center [991, 141] width 55 height 28
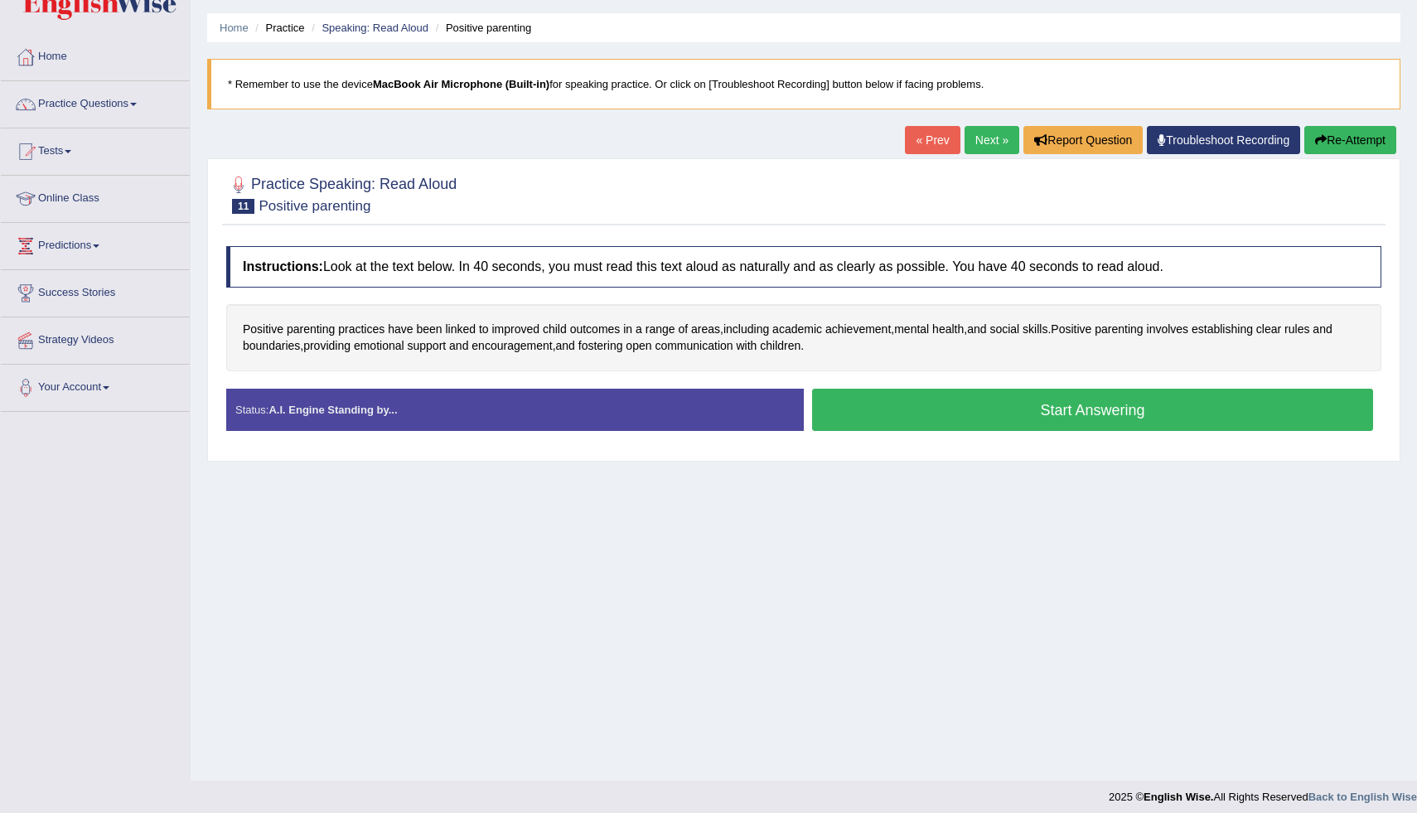
scroll to position [56, 0]
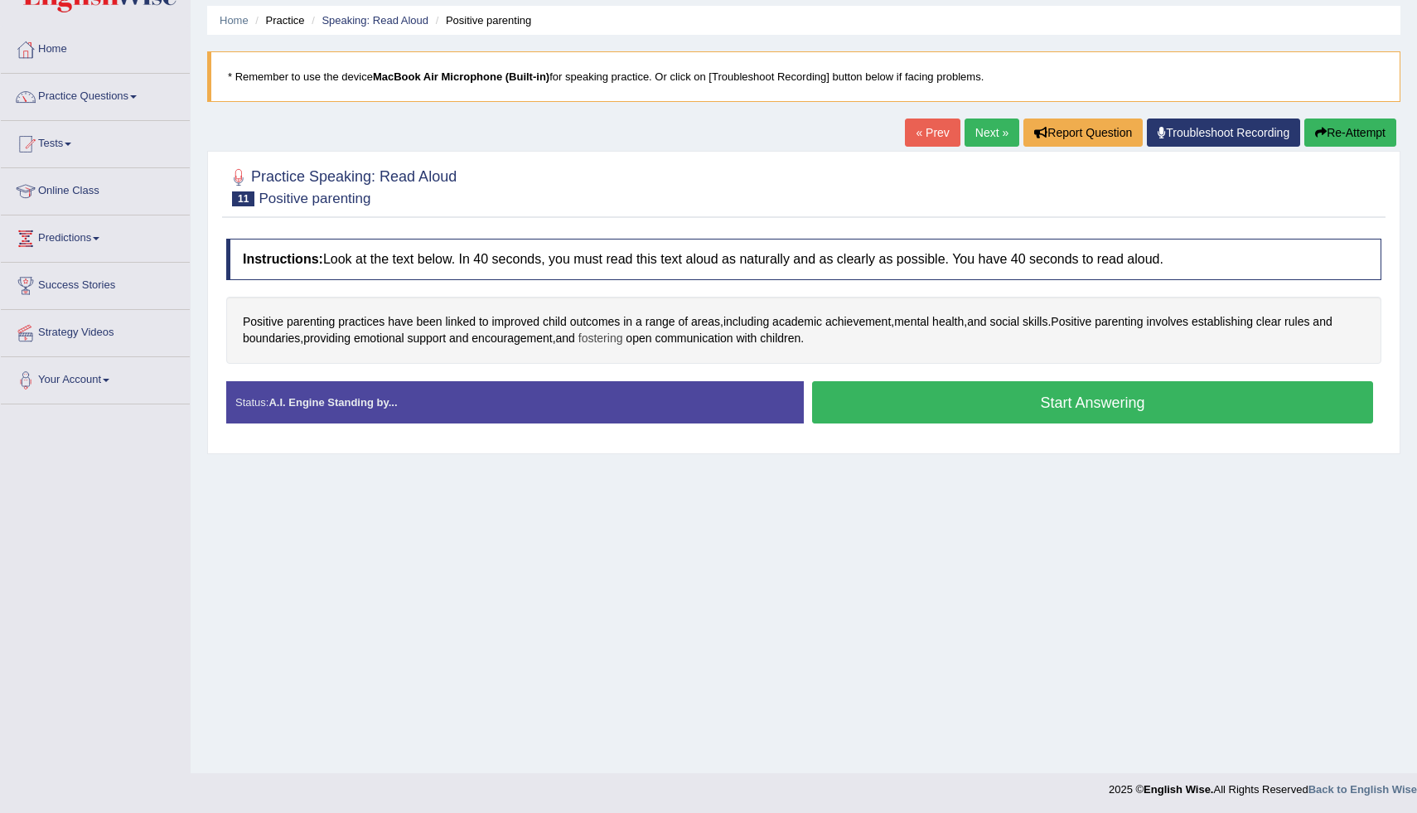
click at [604, 341] on span "fostering" at bounding box center [600, 338] width 45 height 17
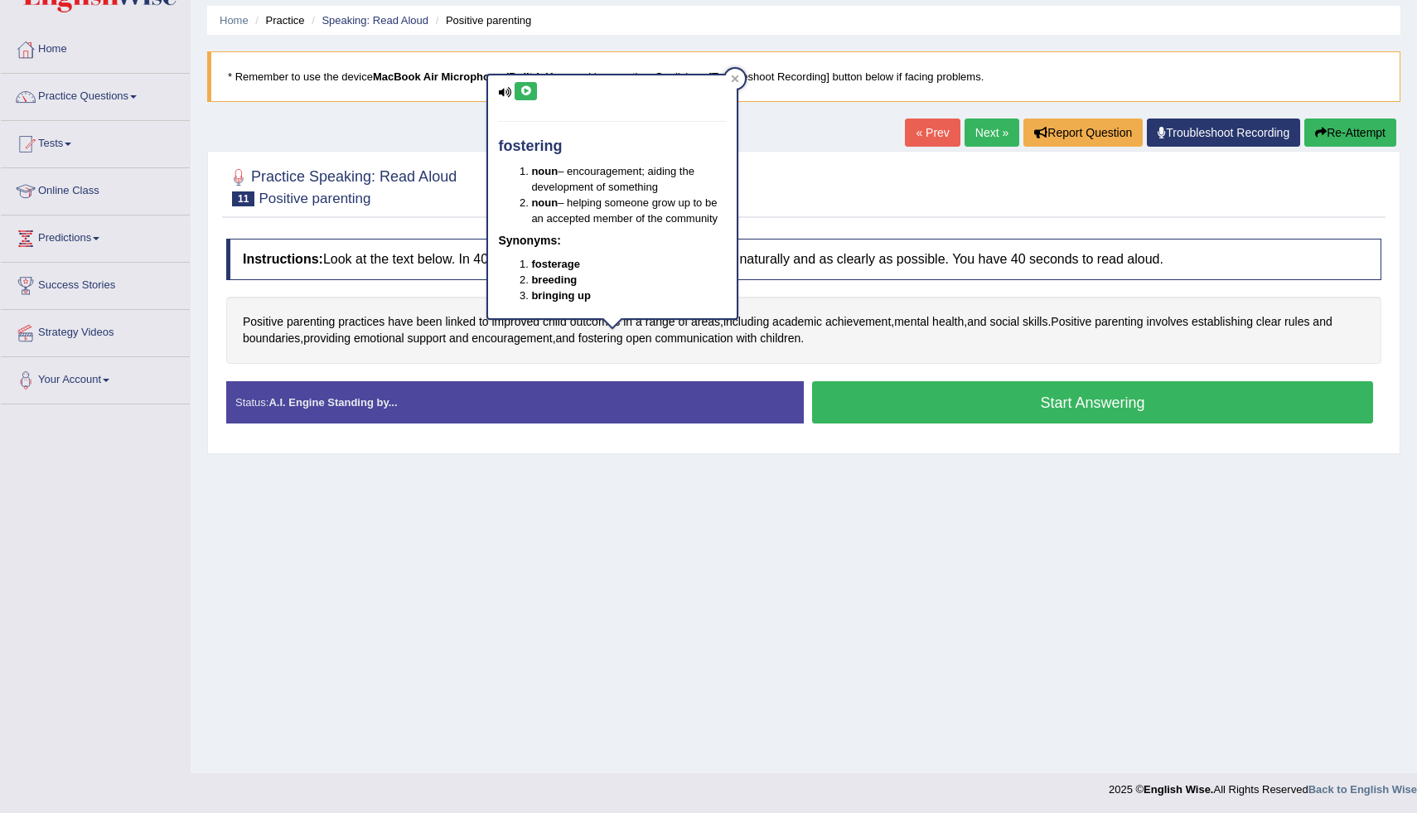
click at [530, 91] on icon at bounding box center [526, 91] width 12 height 10
click at [626, 359] on div "Positive parenting practices have been linked to improved child outcomes in a r…" at bounding box center [803, 330] width 1155 height 67
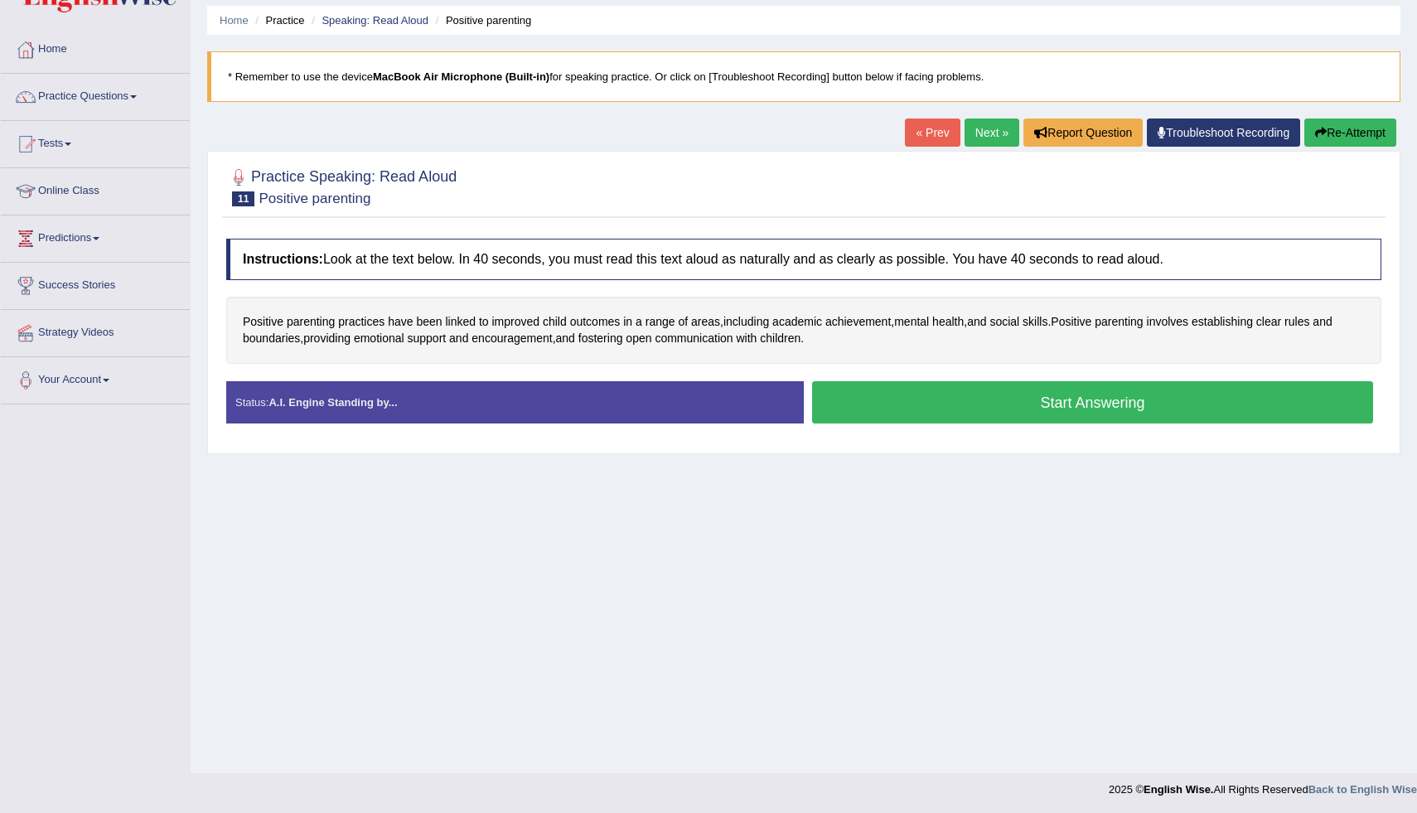
click at [913, 407] on button "Start Answering" at bounding box center [1092, 402] width 561 height 42
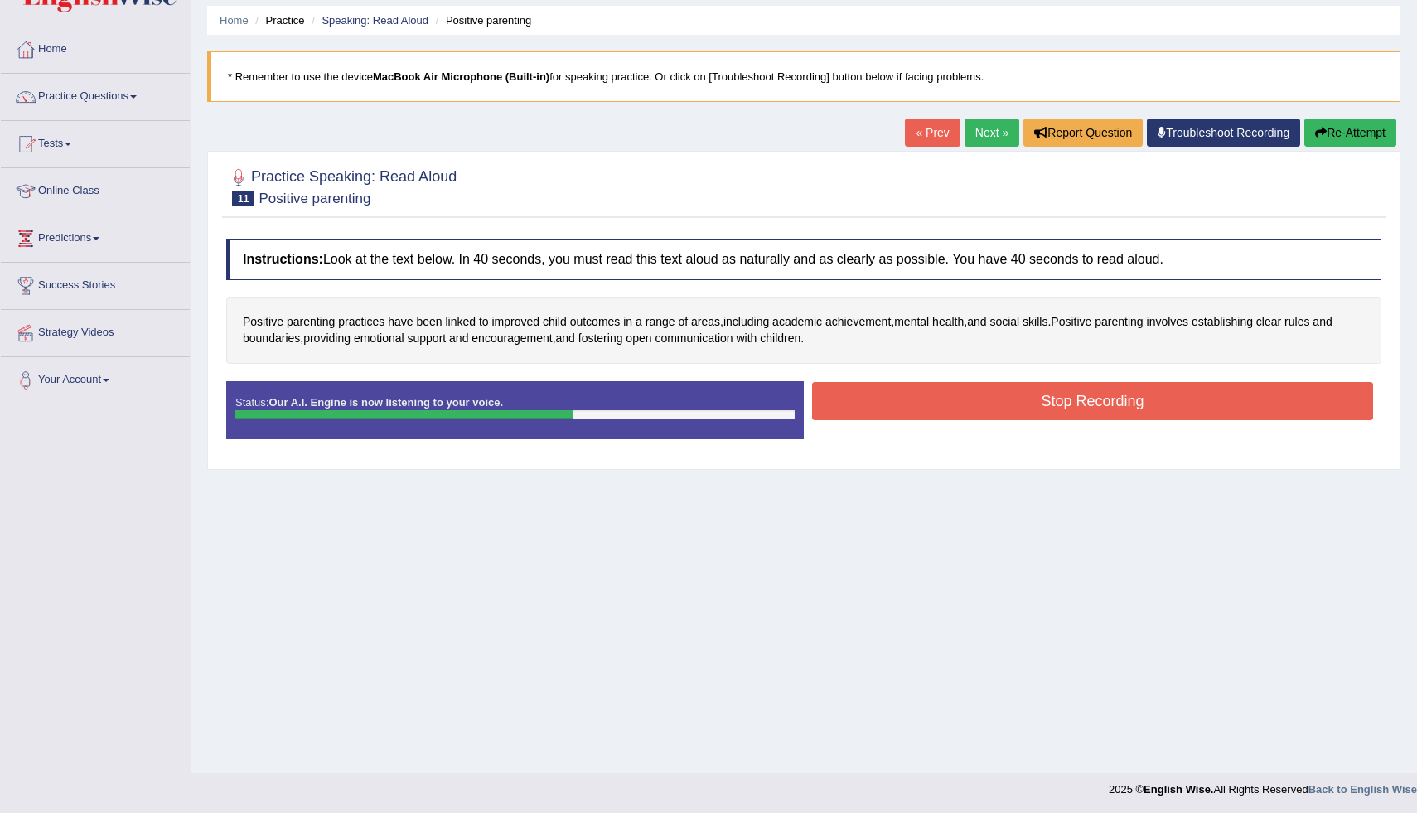
click at [855, 387] on button "Stop Recording" at bounding box center [1092, 401] width 561 height 38
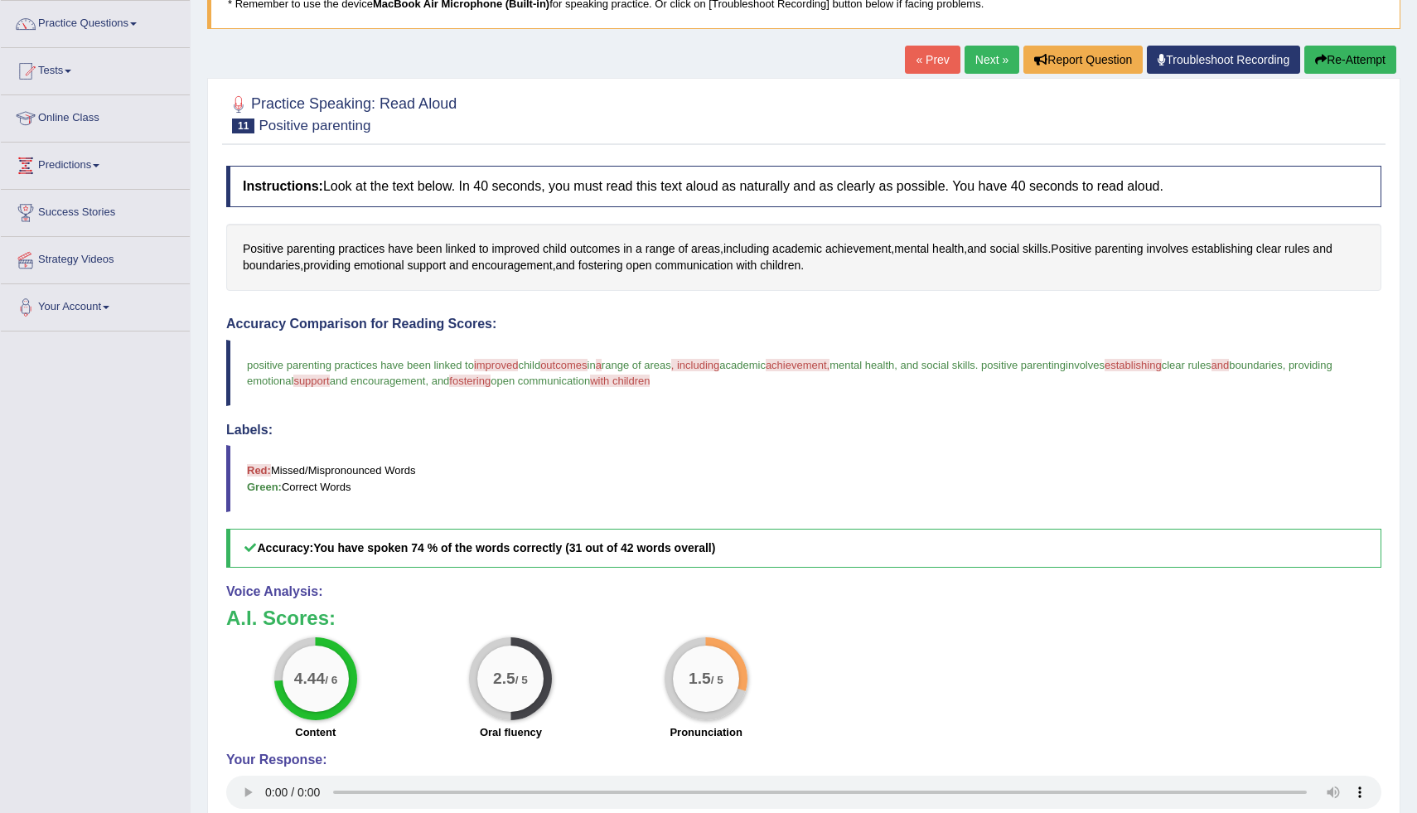
scroll to position [62, 0]
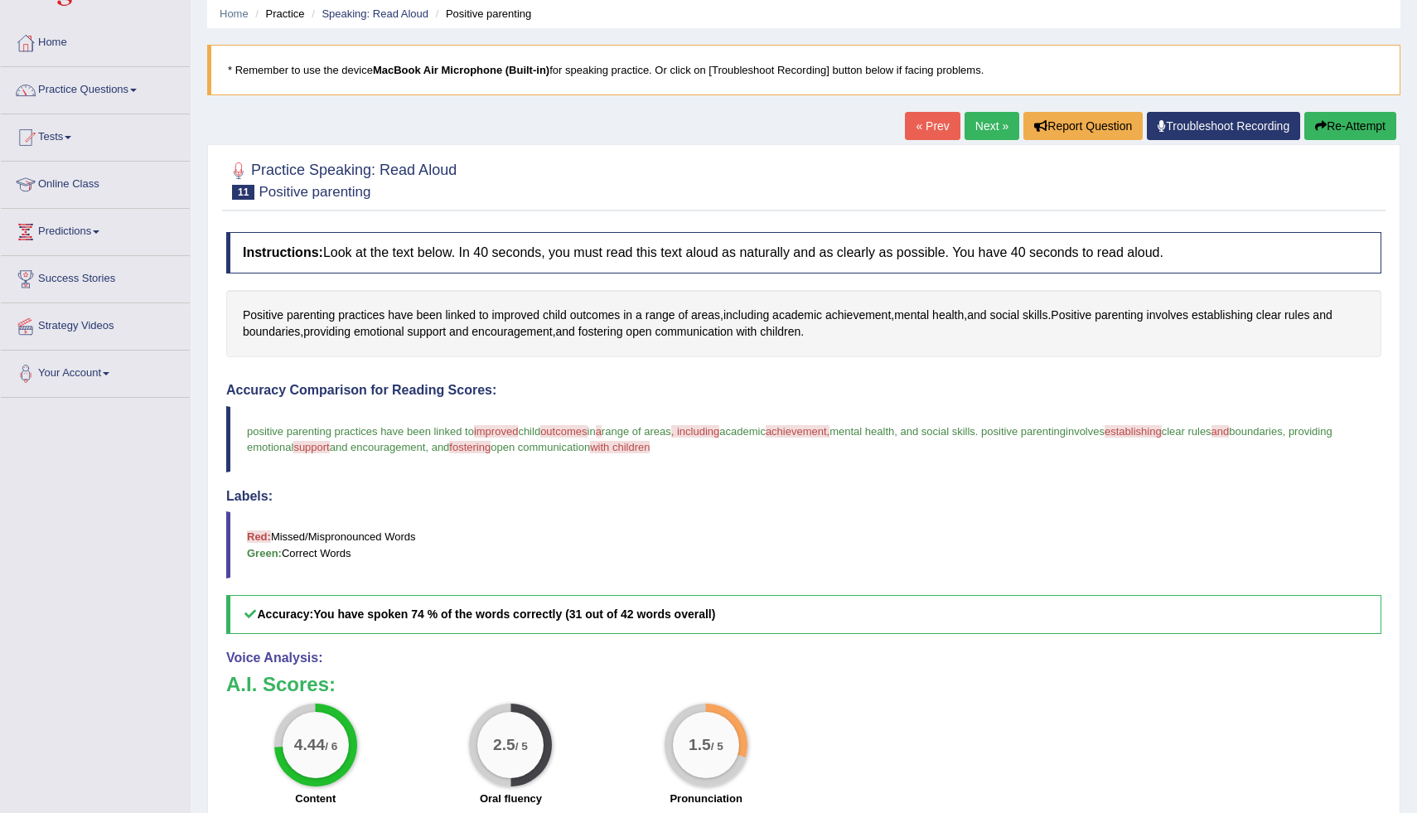
click at [1341, 117] on button "Re-Attempt" at bounding box center [1350, 126] width 92 height 28
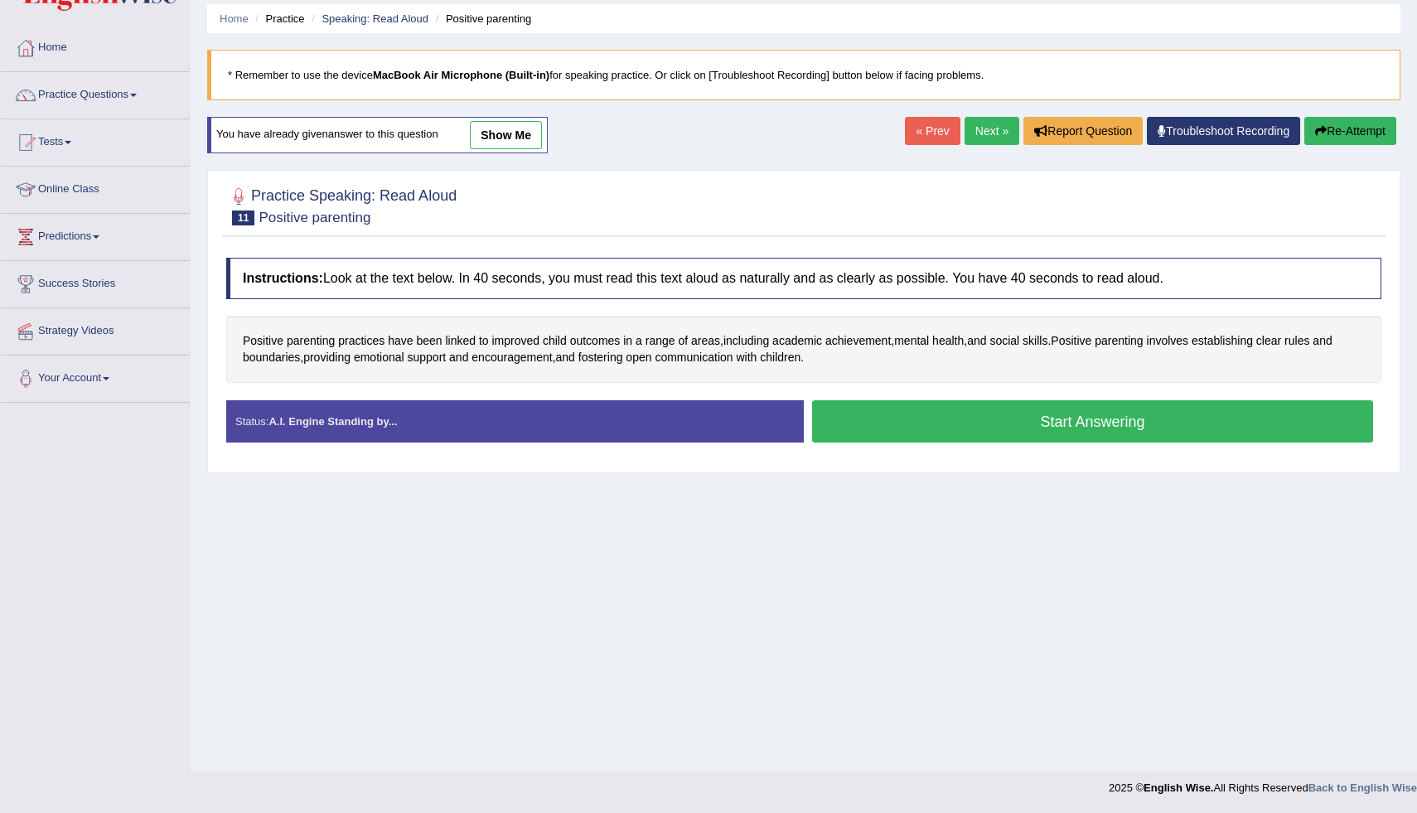
click at [853, 399] on div "Created with Highcharts 7.1.2 Great Too slow Too fast Time Speech pace meter: 0…" at bounding box center [1097, 399] width 586 height 1
click at [858, 420] on button "Start Answering" at bounding box center [1092, 421] width 561 height 42
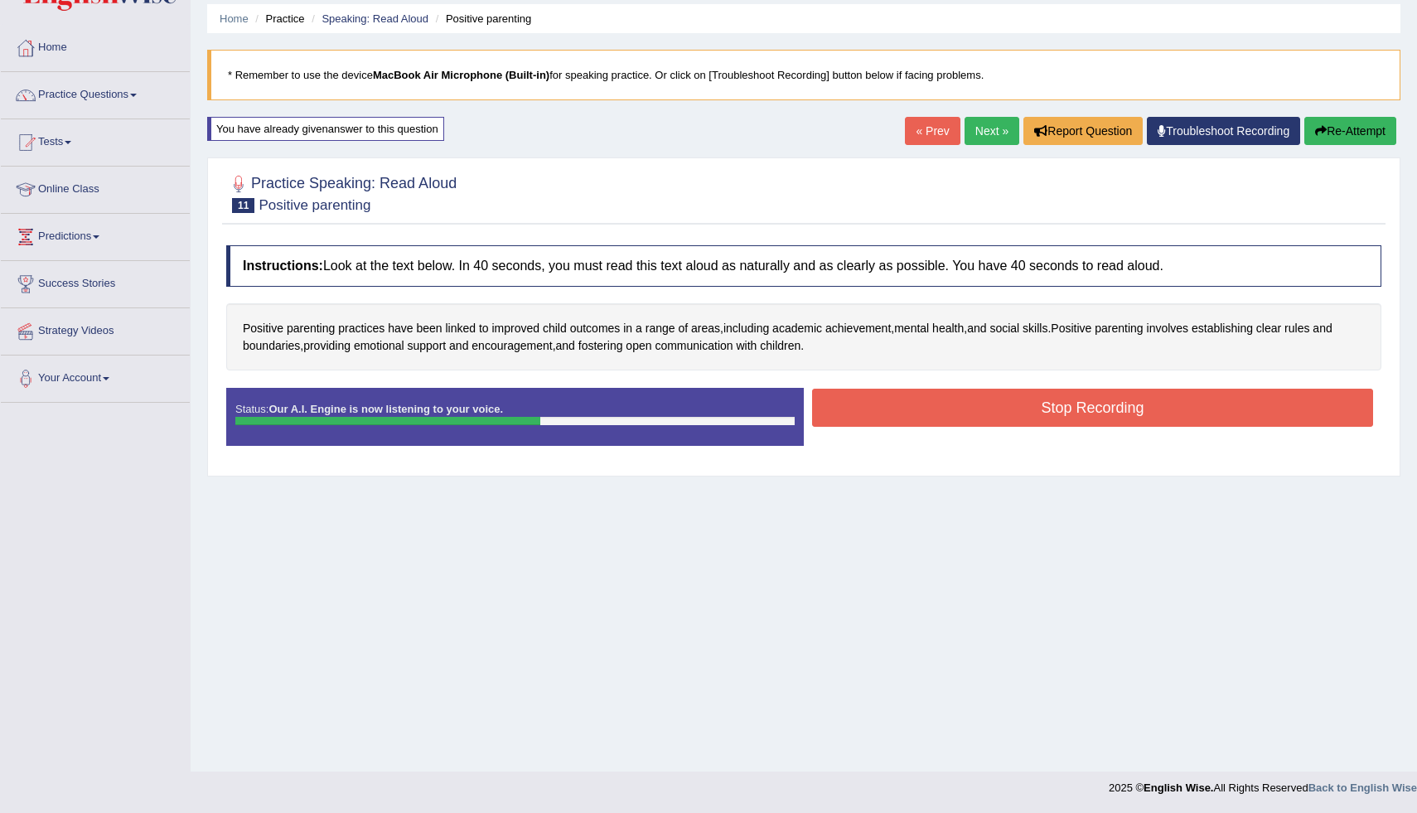
click at [910, 416] on button "Stop Recording" at bounding box center [1092, 408] width 561 height 38
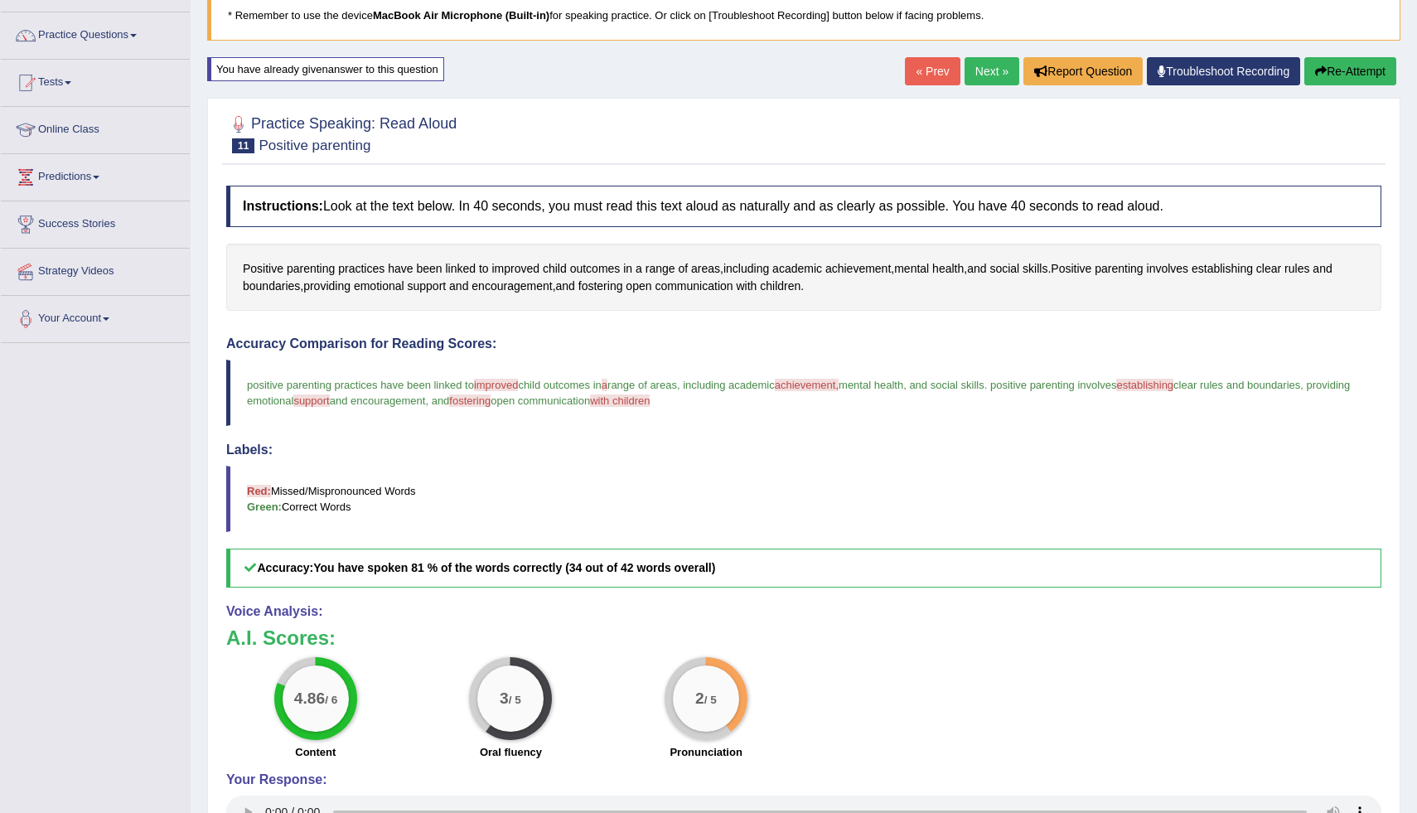
scroll to position [121, 0]
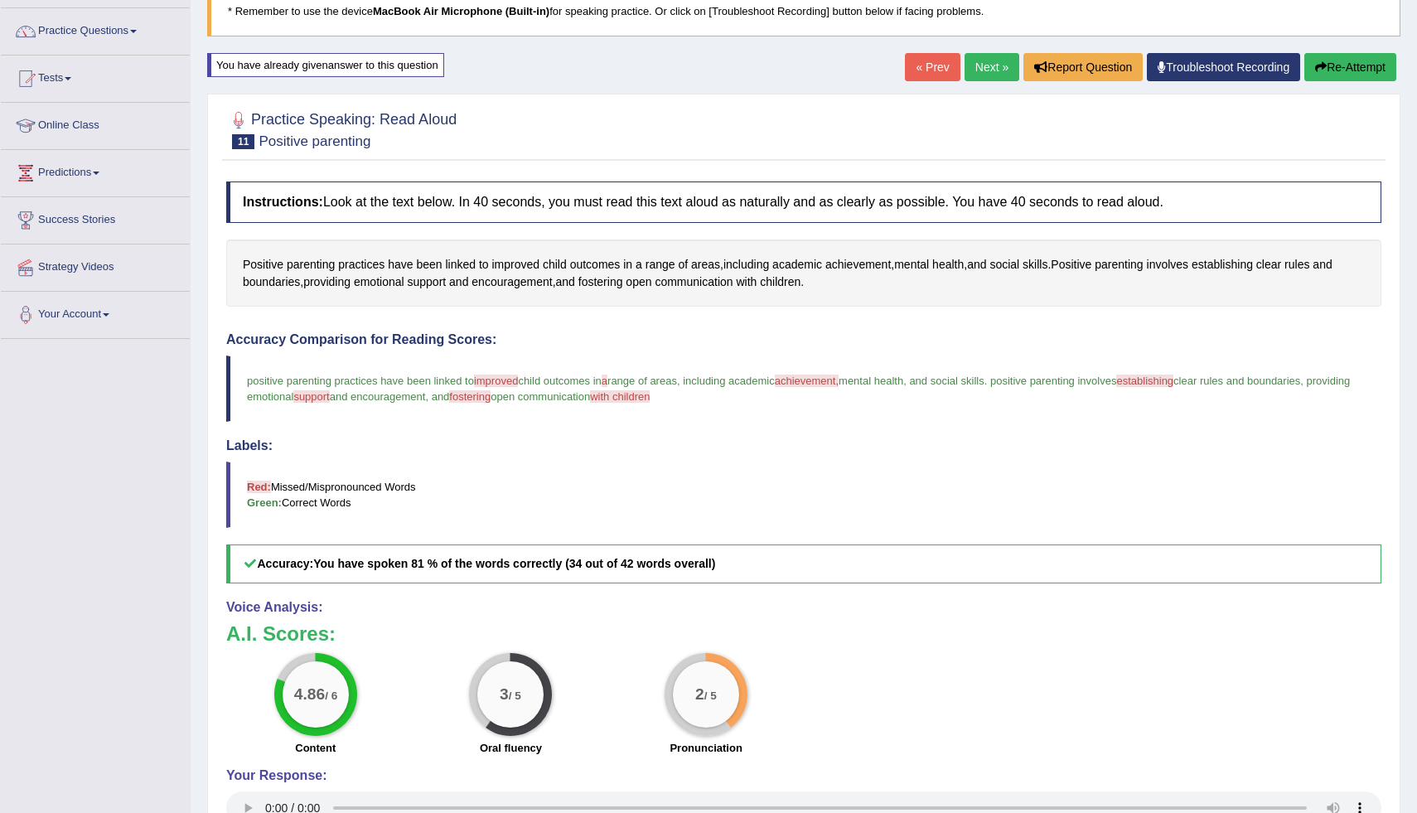
click at [1371, 66] on button "Re-Attempt" at bounding box center [1350, 67] width 92 height 28
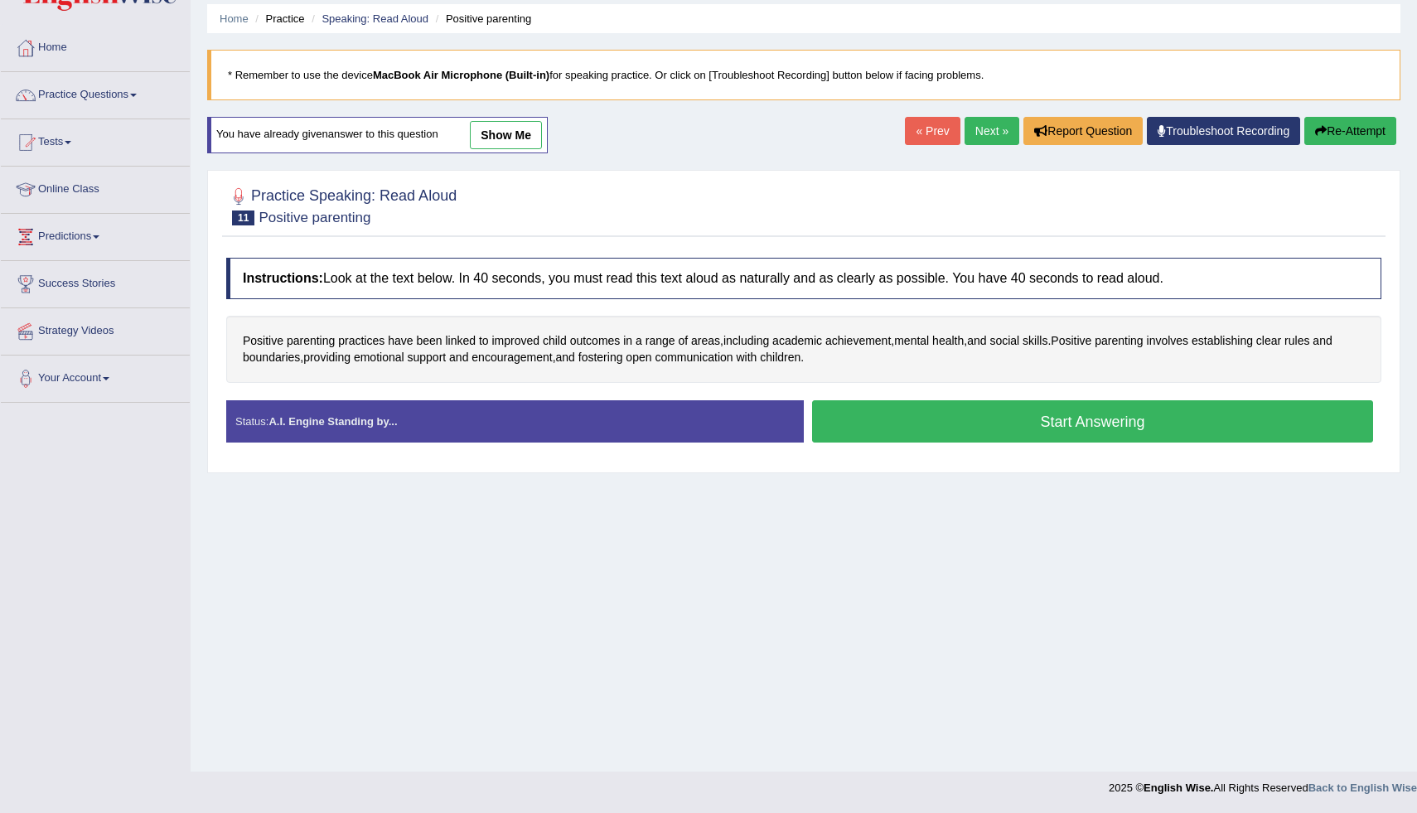
click at [1006, 428] on button "Start Answering" at bounding box center [1092, 421] width 561 height 42
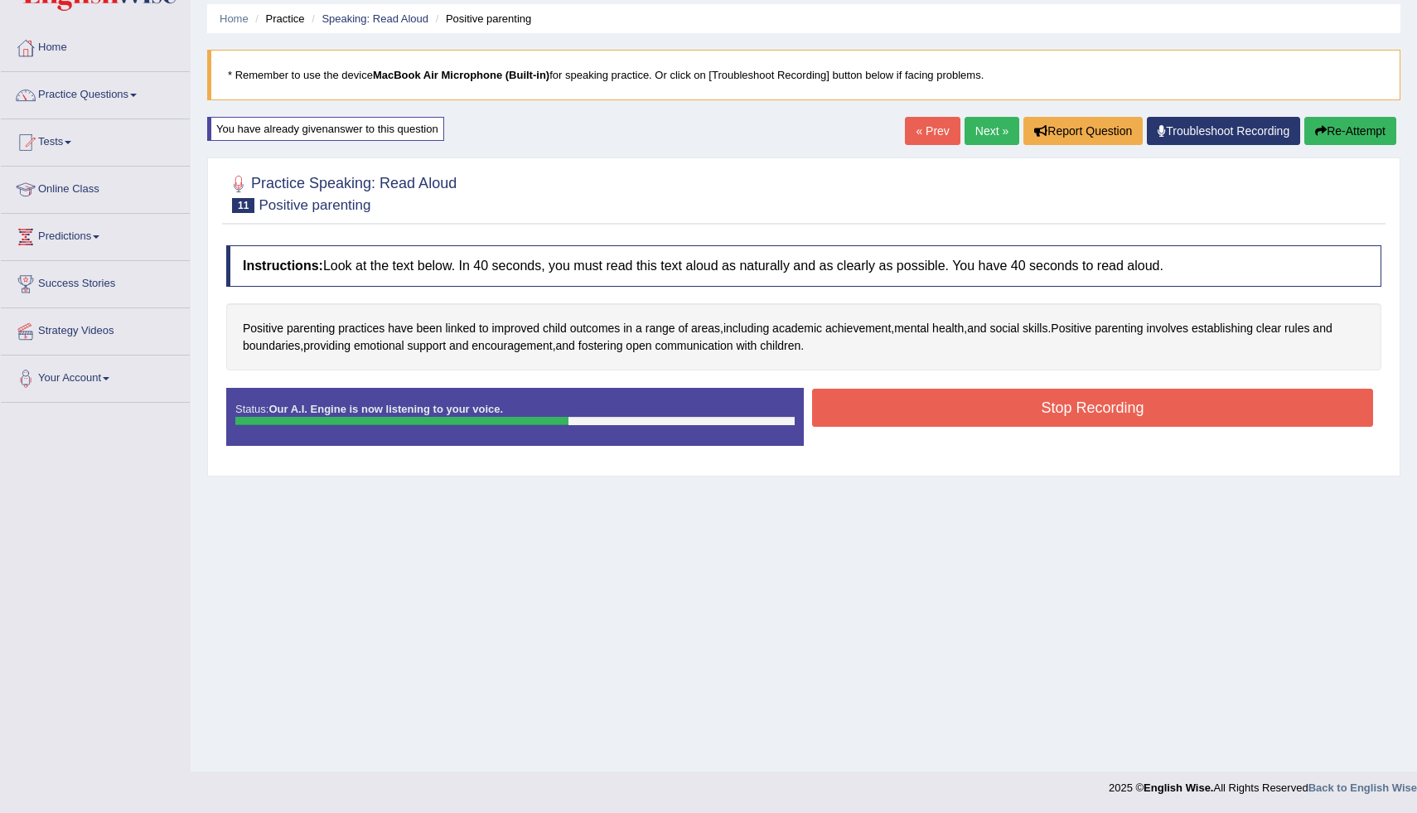
click at [869, 417] on button "Stop Recording" at bounding box center [1092, 408] width 561 height 38
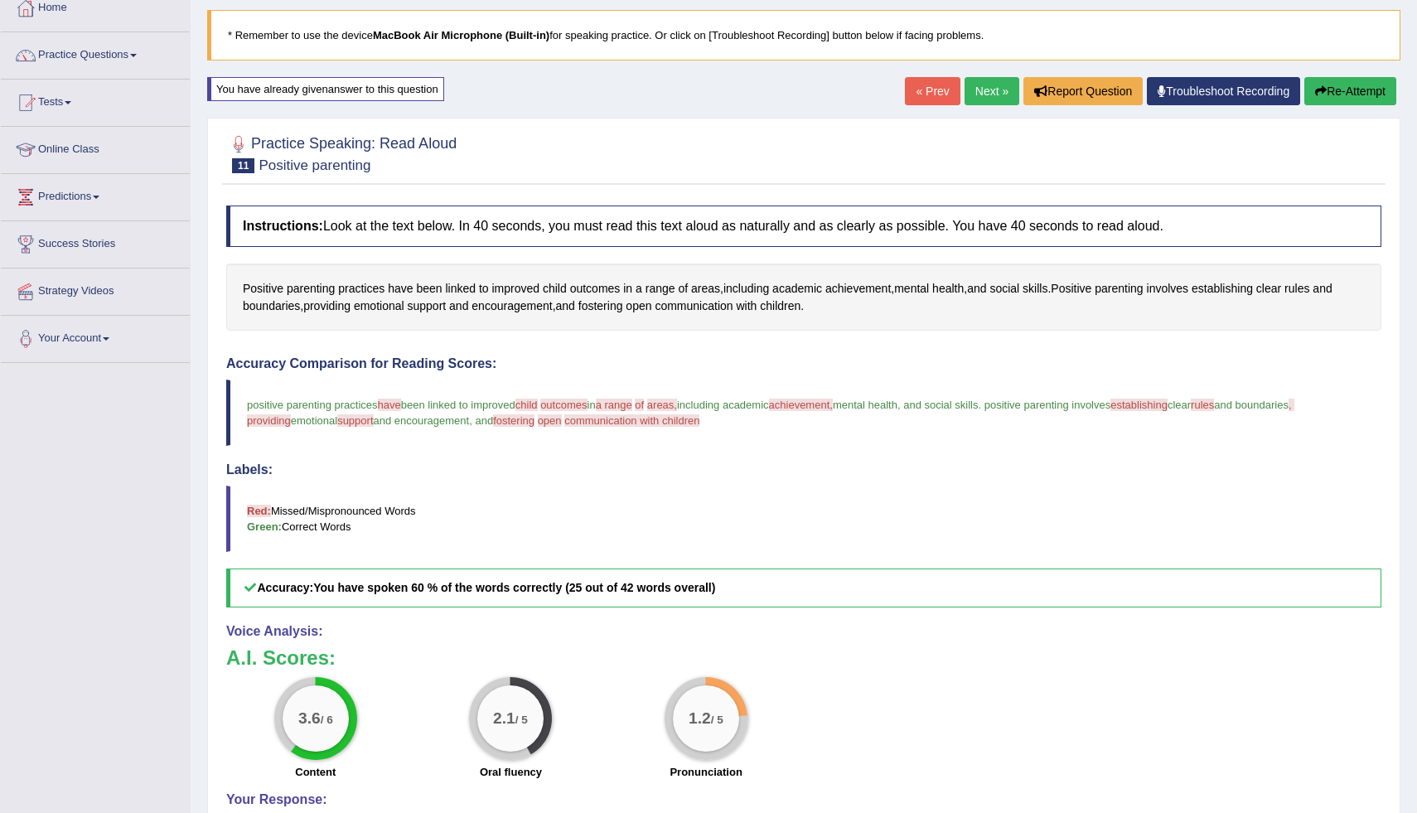
scroll to position [94, 0]
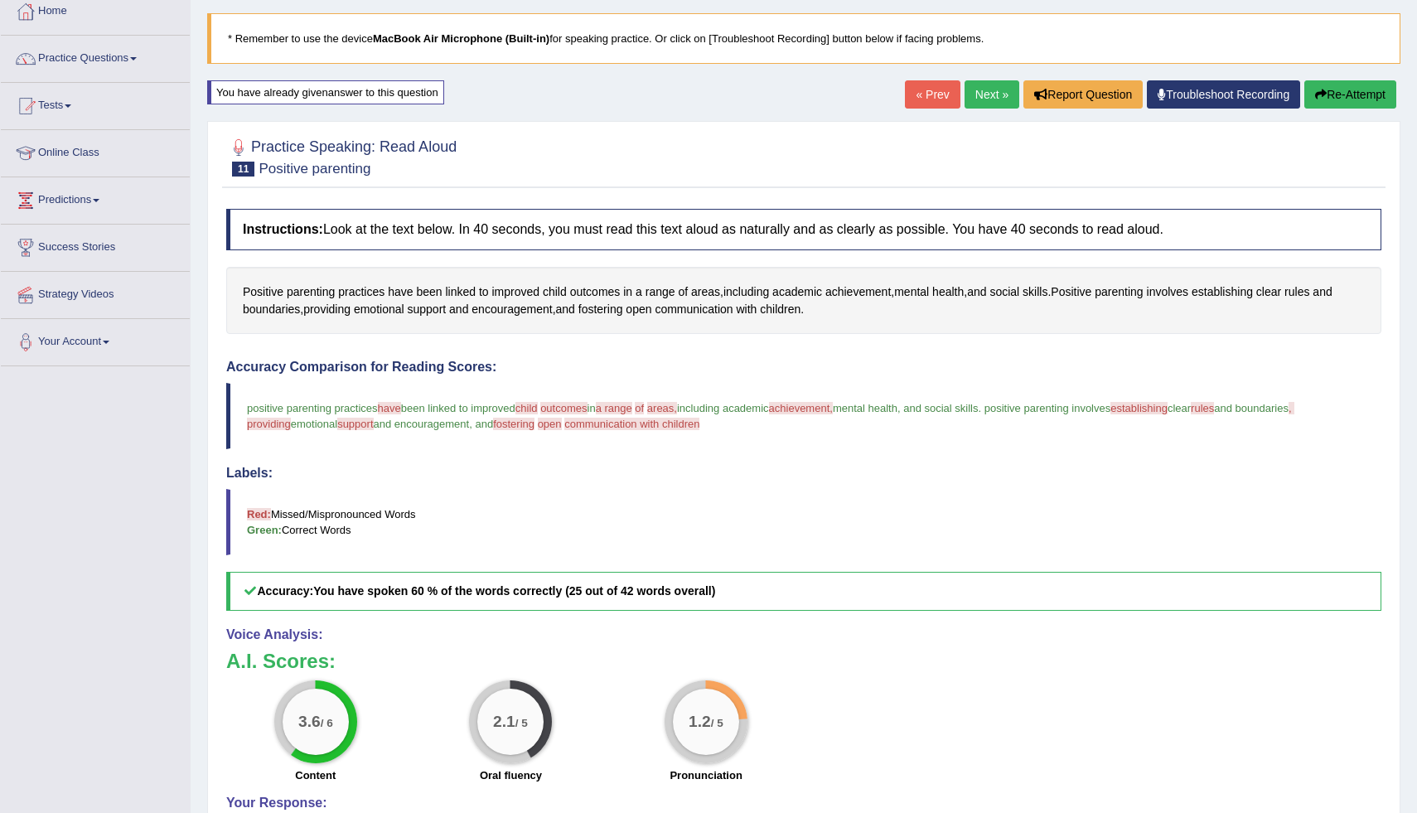
click at [1316, 91] on icon "button" at bounding box center [1321, 95] width 12 height 12
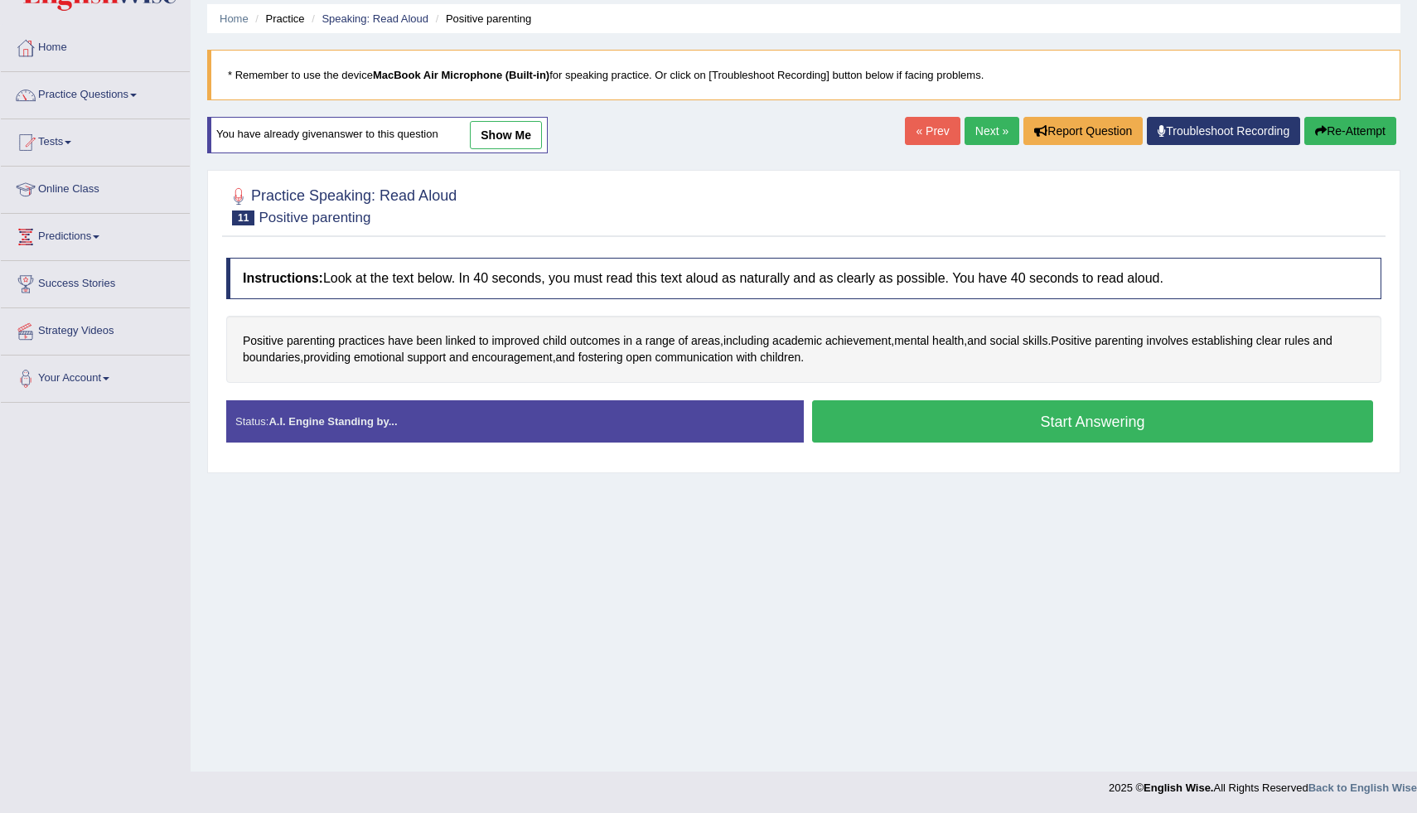
click at [901, 437] on button "Start Answering" at bounding box center [1092, 421] width 561 height 42
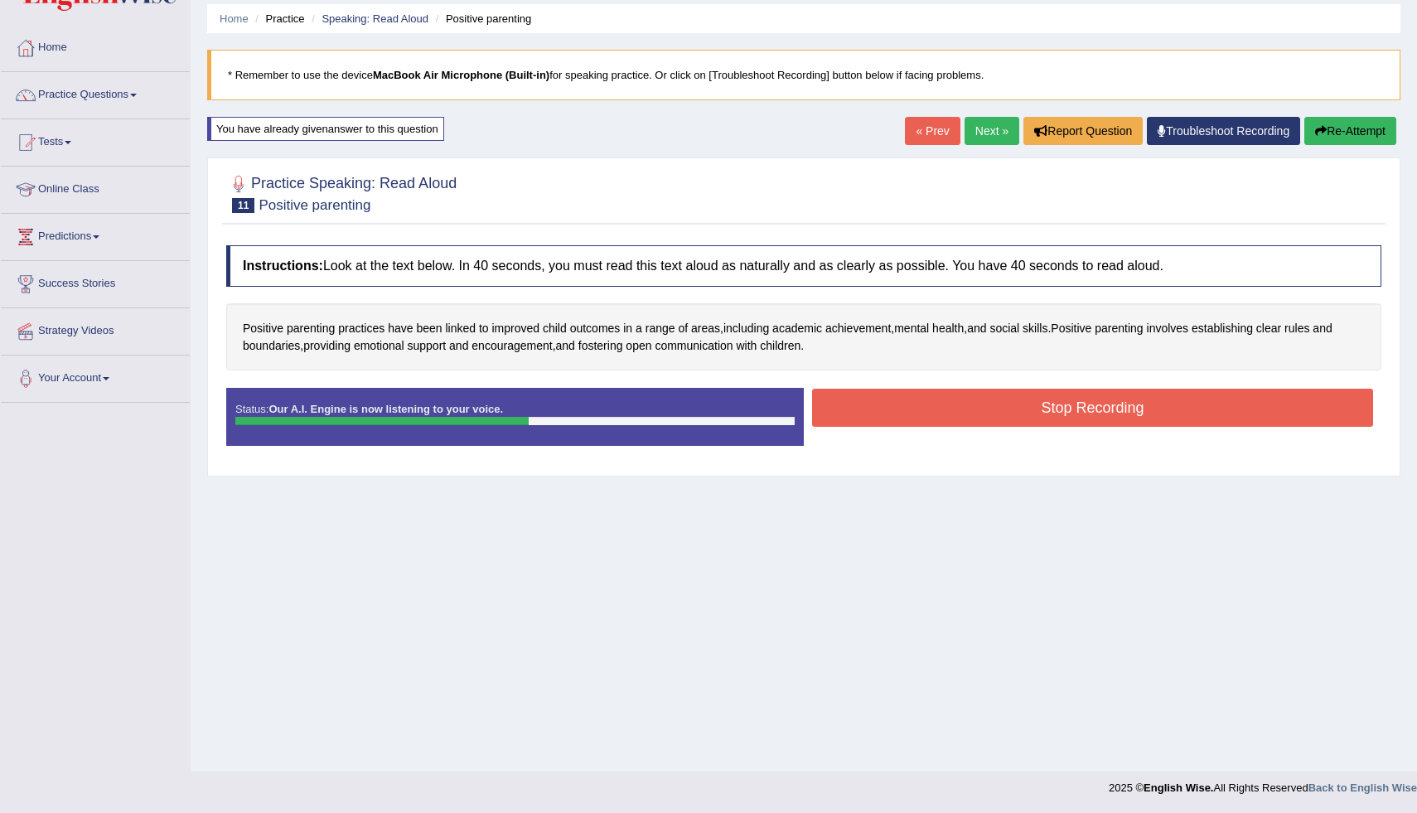
click at [906, 419] on button "Stop Recording" at bounding box center [1092, 408] width 561 height 38
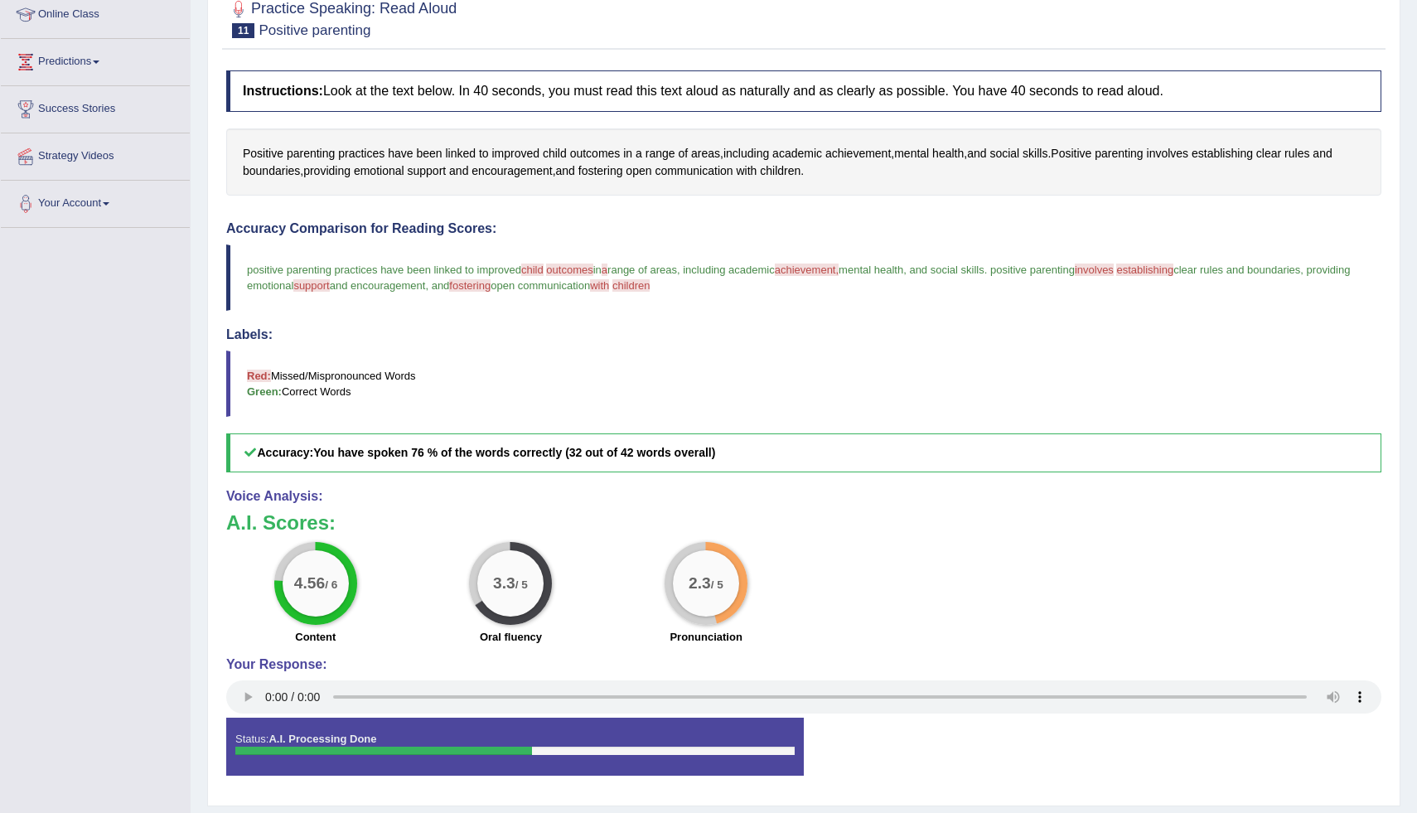
scroll to position [234, 0]
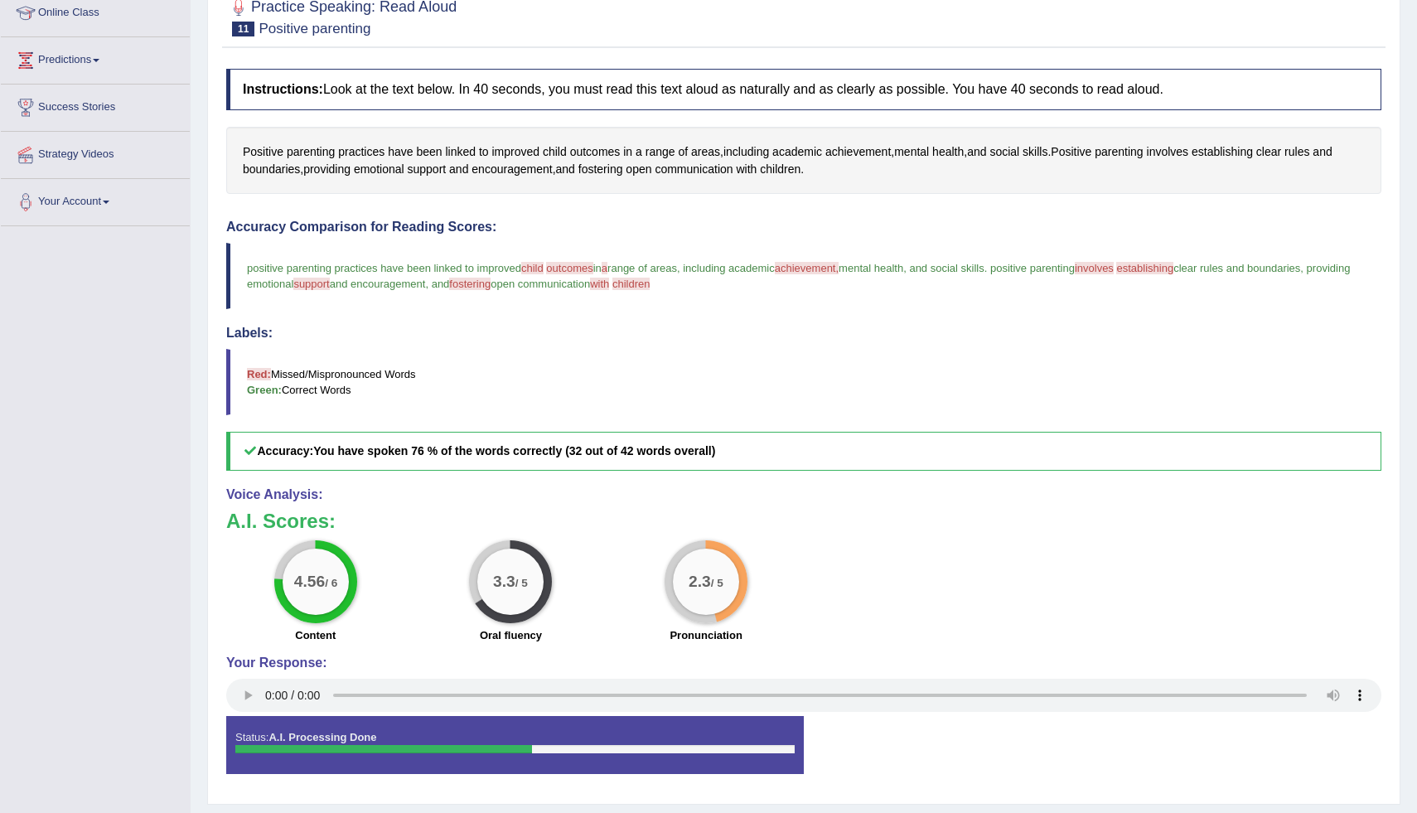
click at [700, 610] on div "2.3 / 5" at bounding box center [706, 582] width 66 height 66
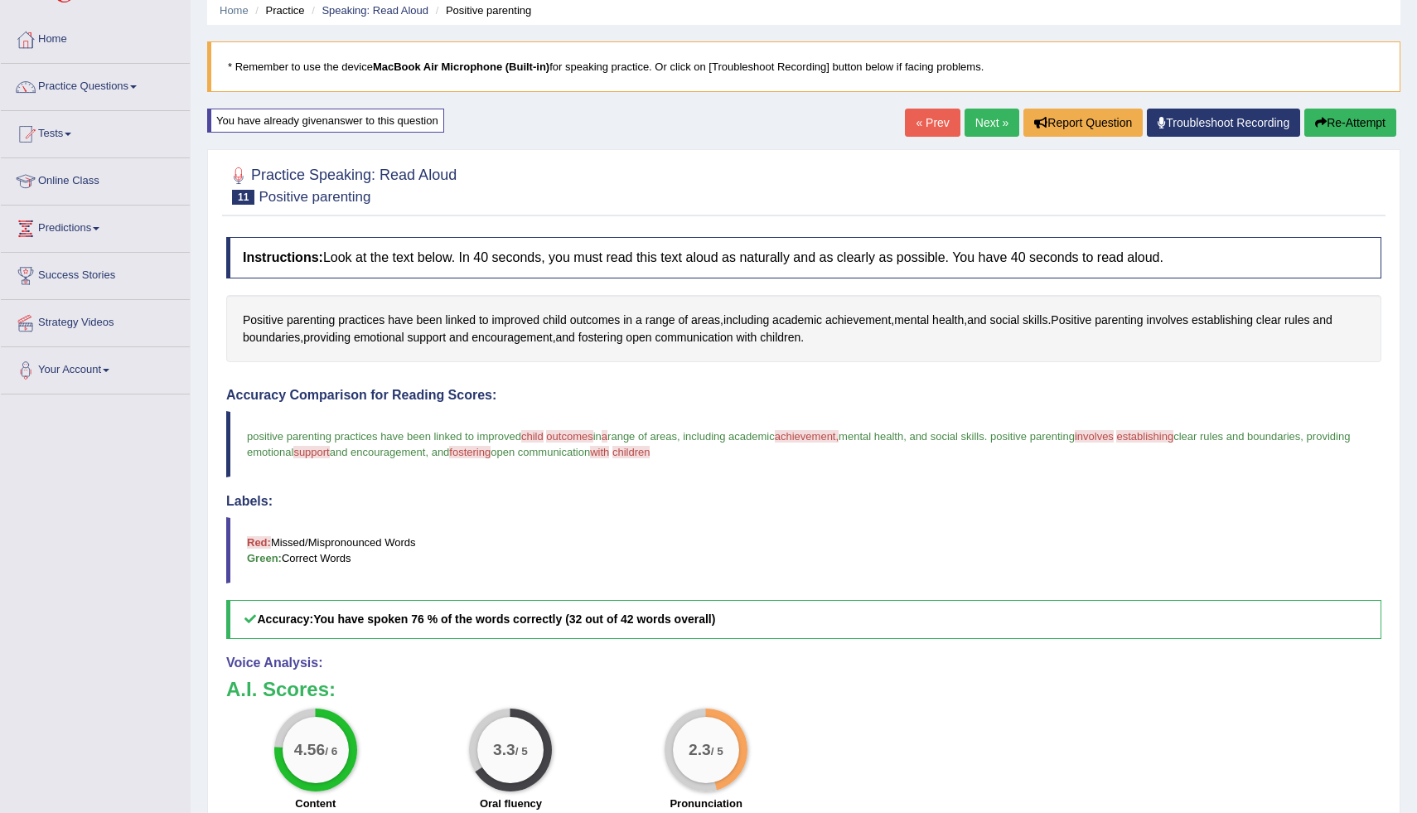
scroll to position [68, 0]
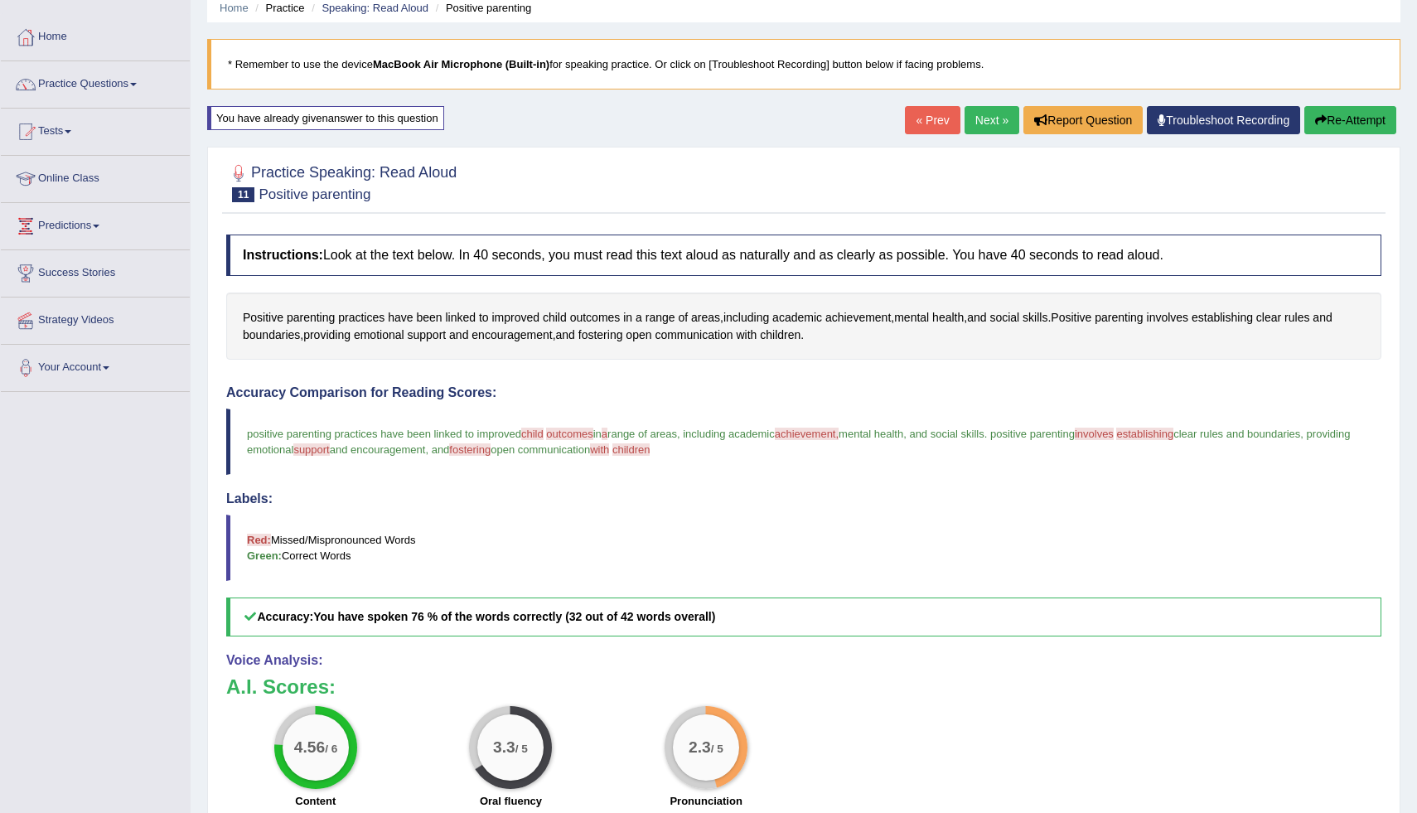
click at [1338, 125] on button "Re-Attempt" at bounding box center [1350, 120] width 92 height 28
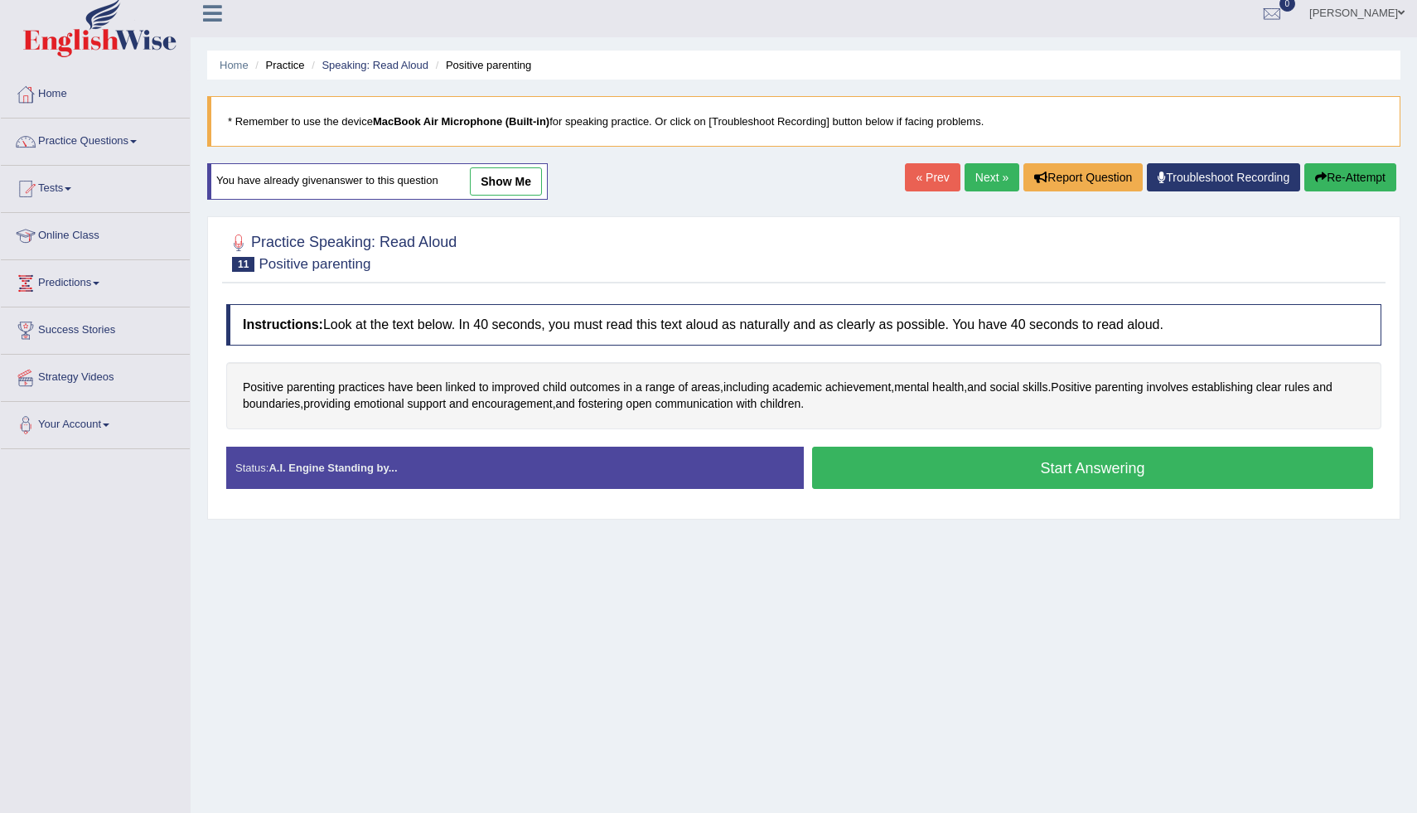
click at [917, 462] on button "Start Answering" at bounding box center [1092, 468] width 561 height 42
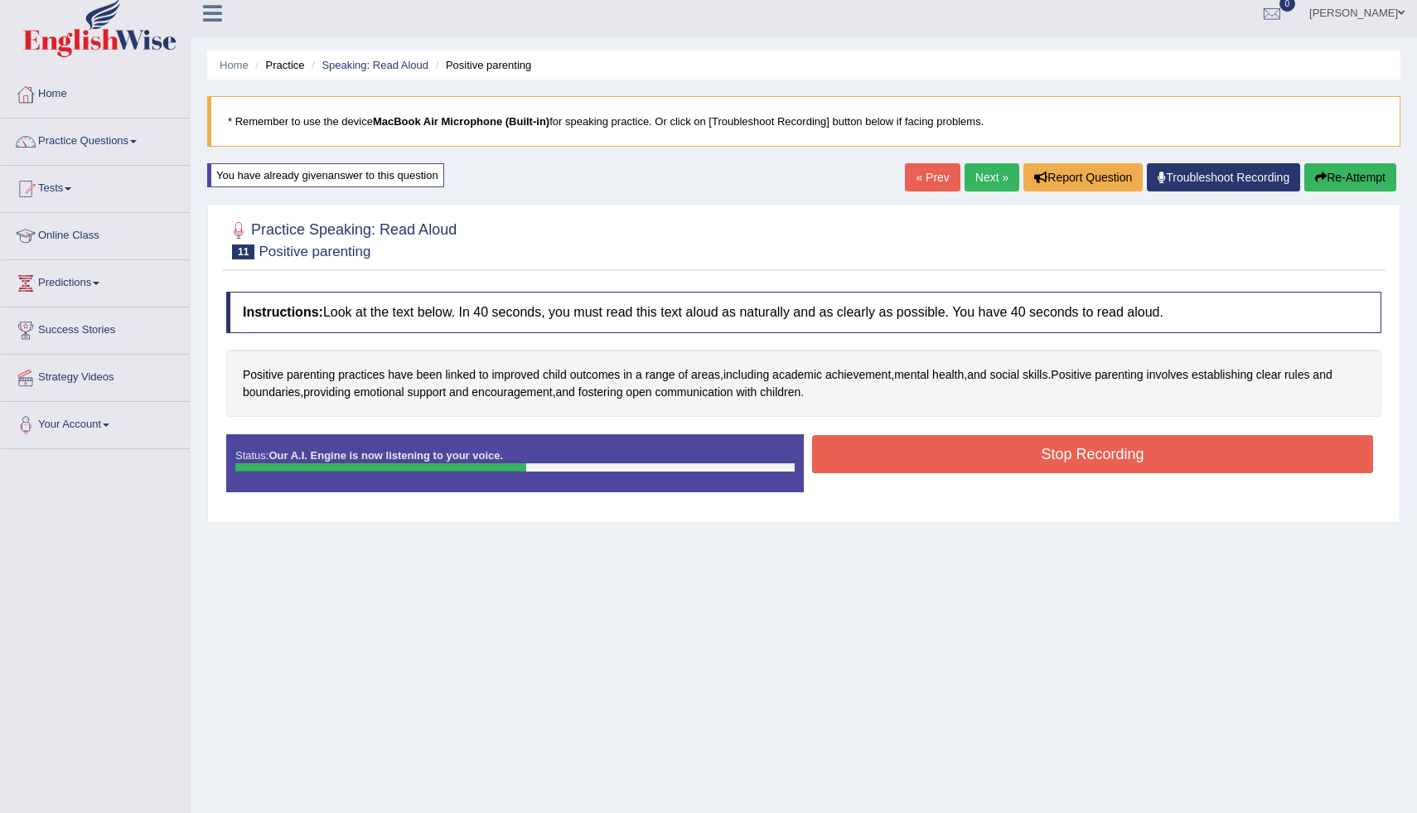
click at [877, 455] on button "Stop Recording" at bounding box center [1092, 454] width 561 height 38
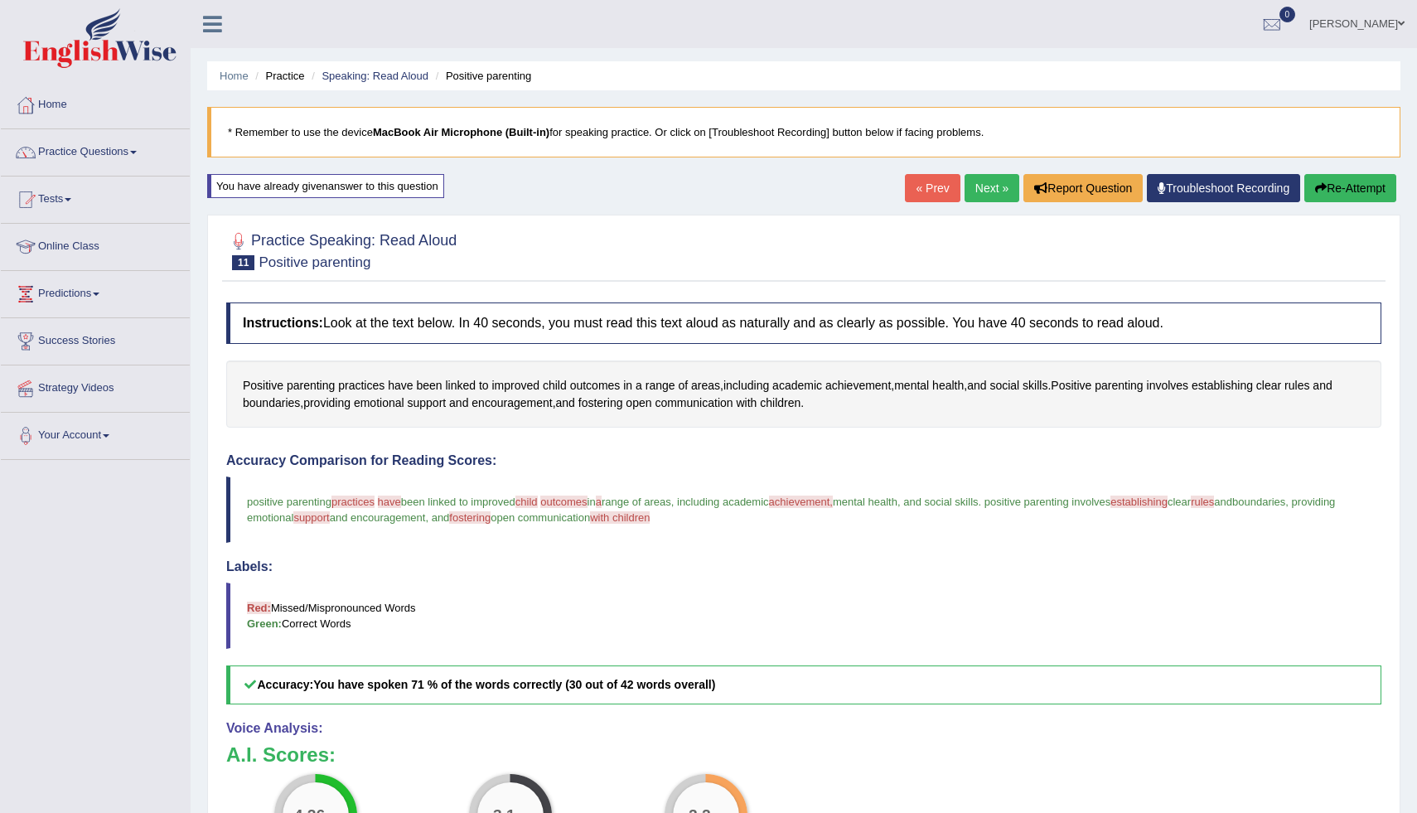
click at [1357, 182] on button "Re-Attempt" at bounding box center [1350, 188] width 92 height 28
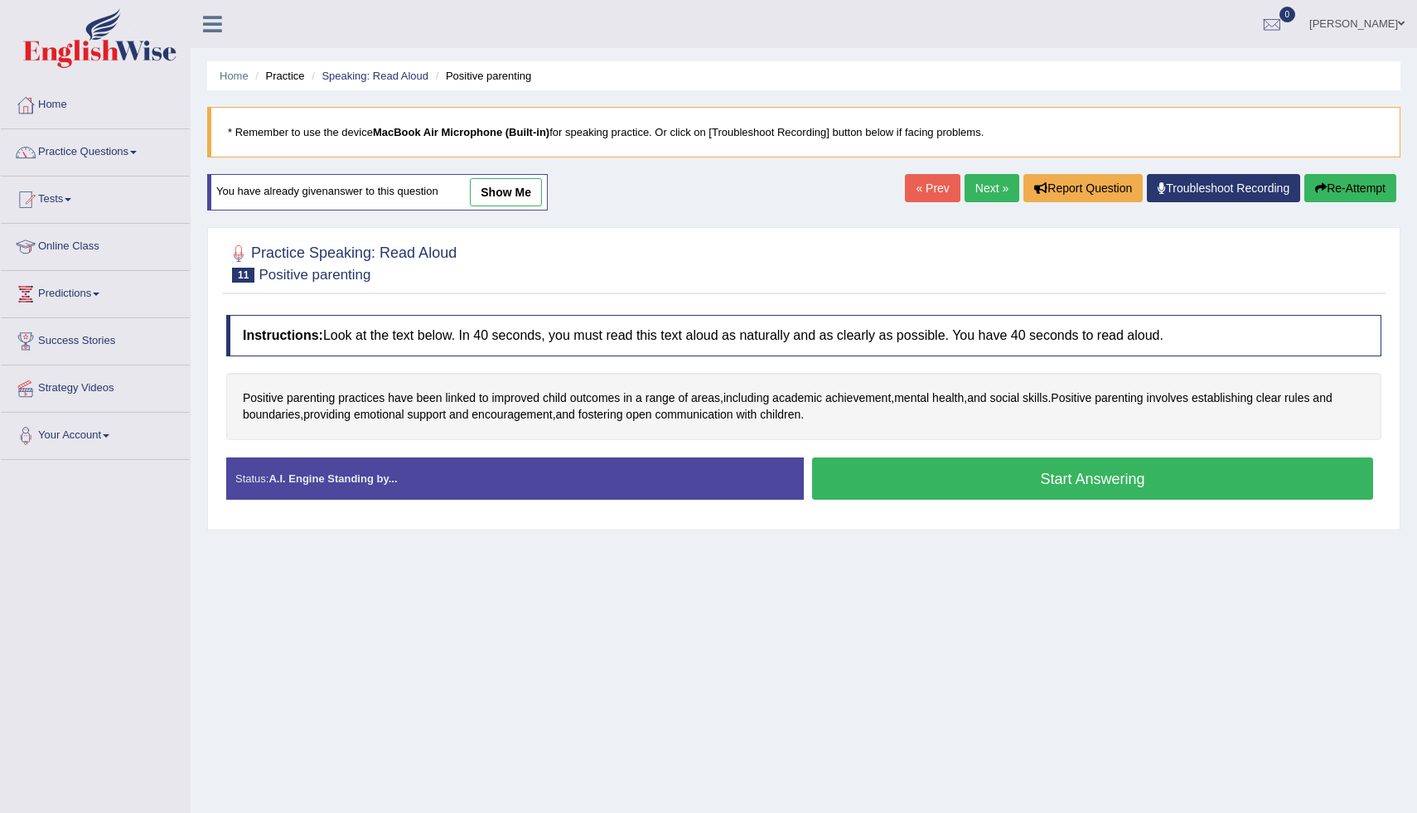
click at [1009, 495] on button "Start Answering" at bounding box center [1092, 478] width 561 height 42
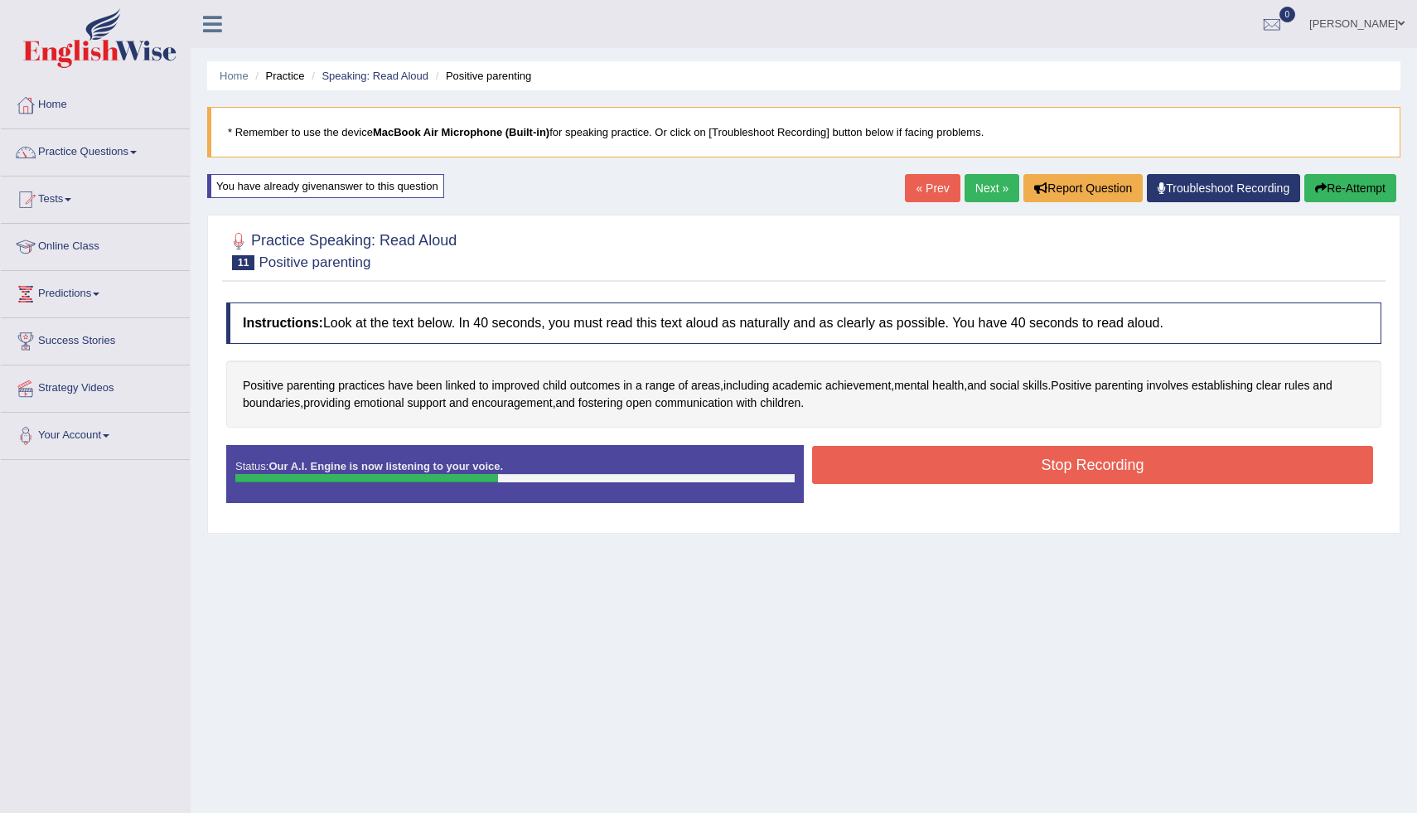
click at [929, 187] on link "« Prev" at bounding box center [932, 188] width 55 height 28
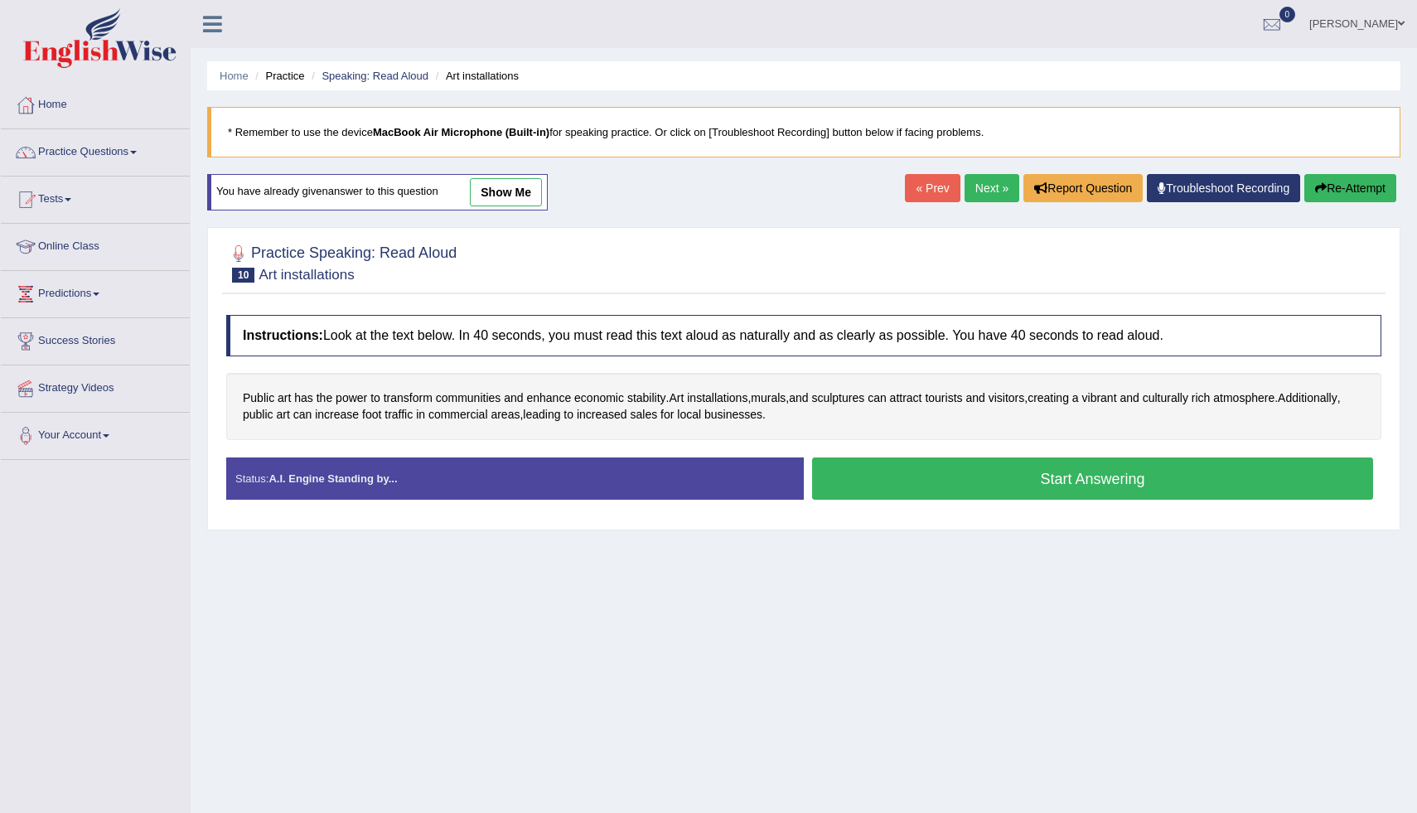
click at [982, 183] on link "Next »" at bounding box center [991, 188] width 55 height 28
click at [856, 472] on button "Start Answering" at bounding box center [1092, 478] width 561 height 42
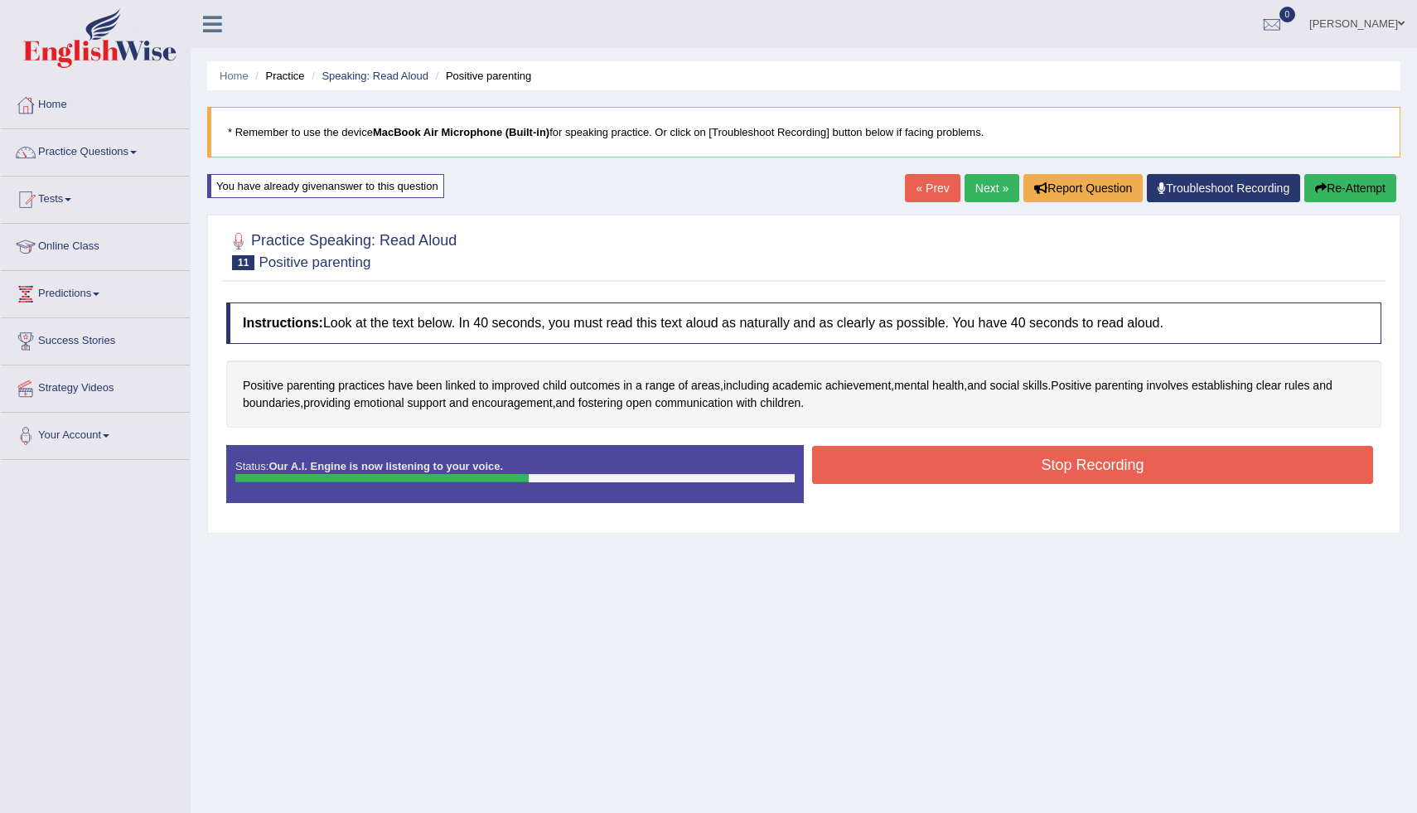
click at [878, 465] on button "Stop Recording" at bounding box center [1092, 465] width 561 height 38
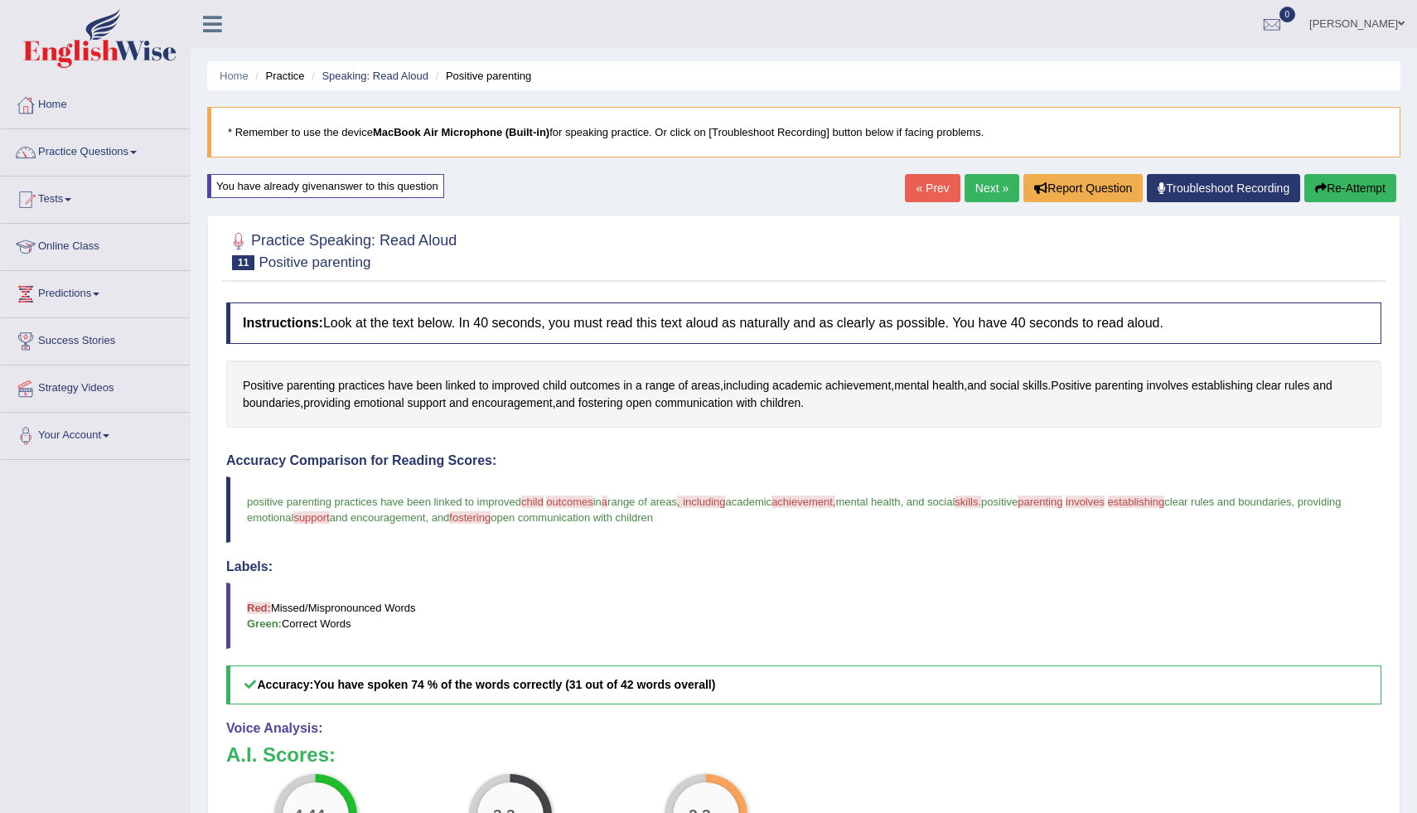
click at [982, 194] on link "Next »" at bounding box center [991, 188] width 55 height 28
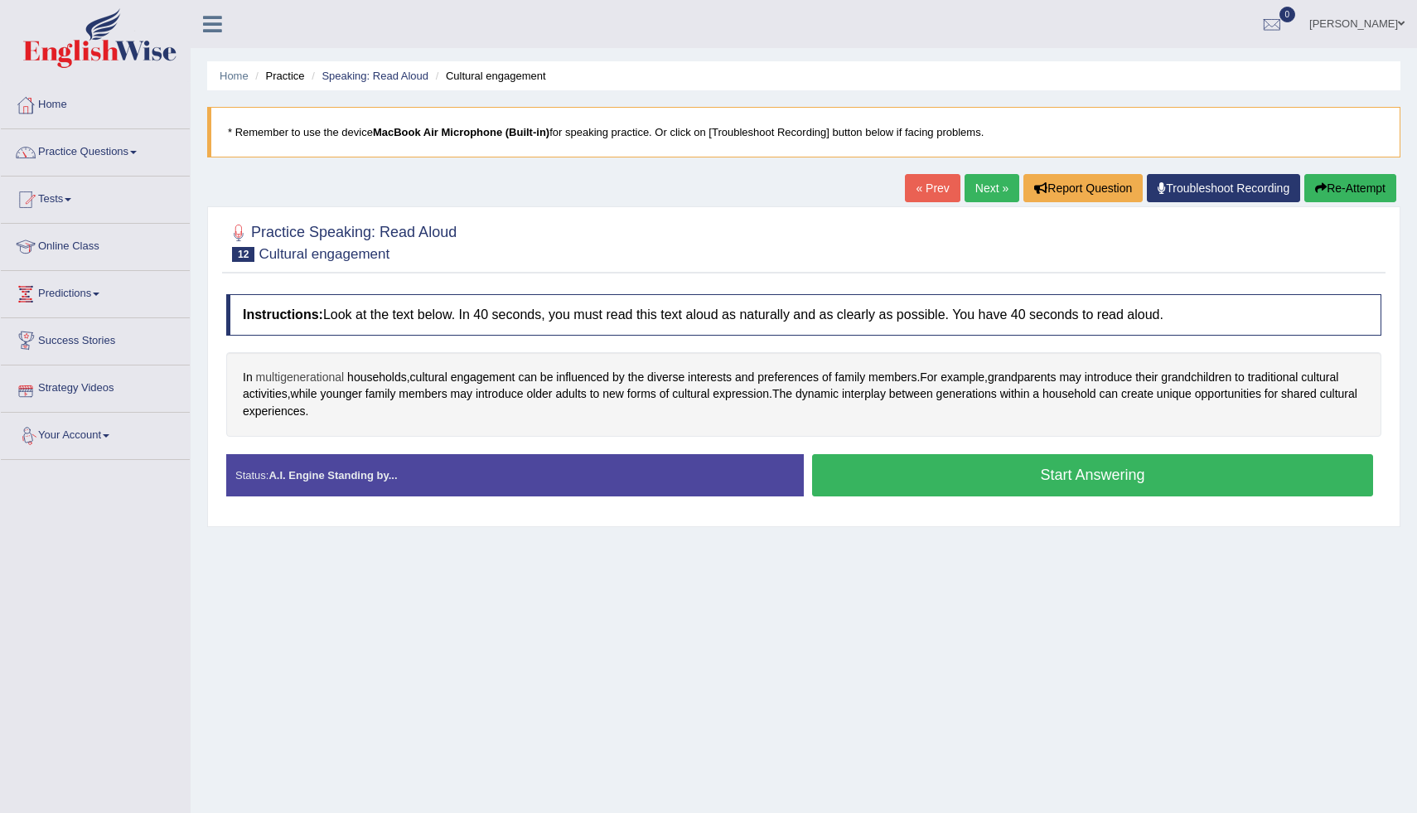
click at [282, 375] on span "multigenerational" at bounding box center [300, 377] width 89 height 17
click at [276, 244] on icon at bounding box center [278, 244] width 12 height 10
click at [356, 231] on icon at bounding box center [356, 231] width 8 height 8
click at [320, 378] on span "multigenerational" at bounding box center [300, 377] width 89 height 17
click at [282, 239] on icon at bounding box center [278, 244] width 12 height 10
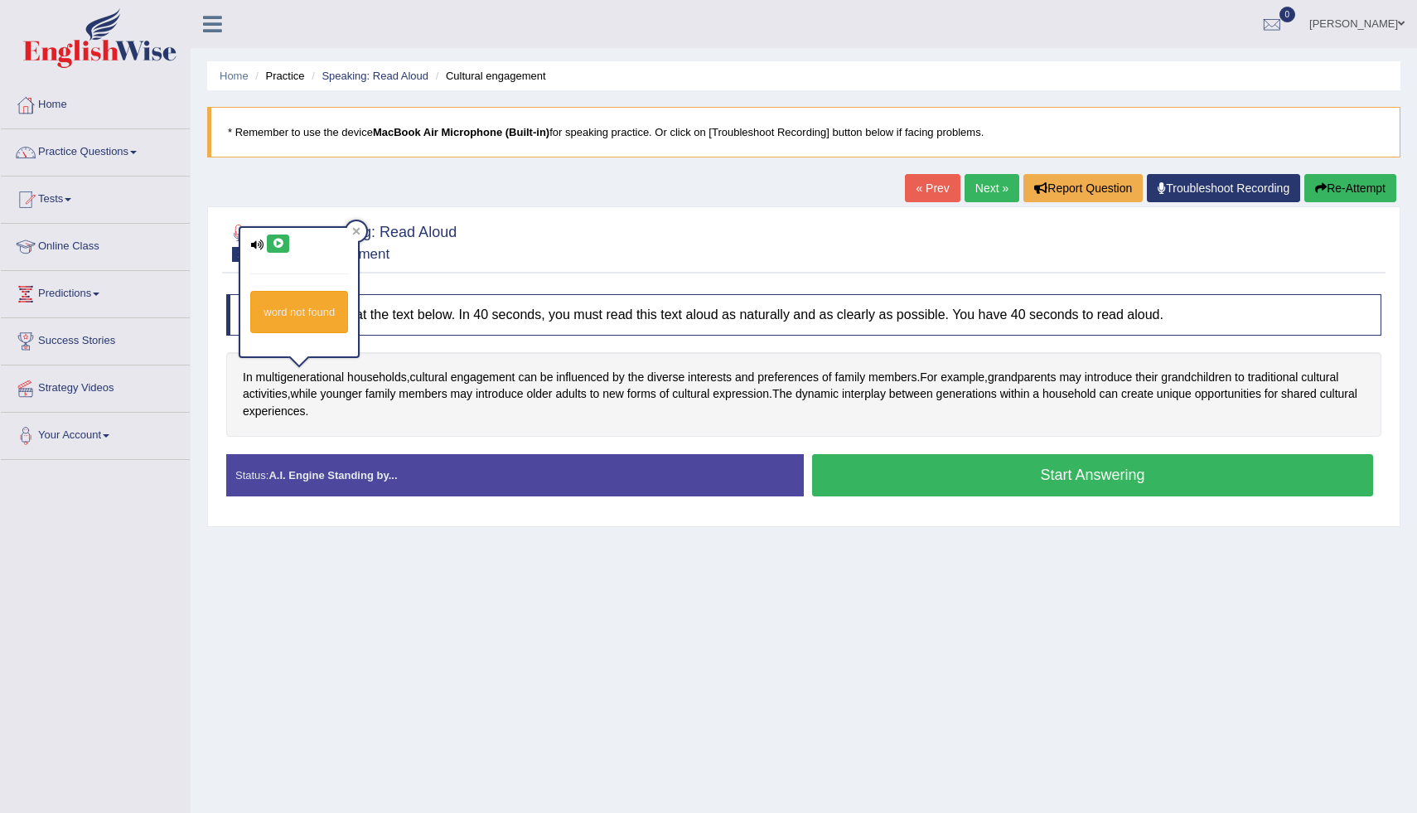
click at [445, 431] on div "In multigenerational households , cultural engagement can be influenced by the …" at bounding box center [803, 394] width 1155 height 85
click at [602, 381] on span "influenced" at bounding box center [582, 377] width 53 height 17
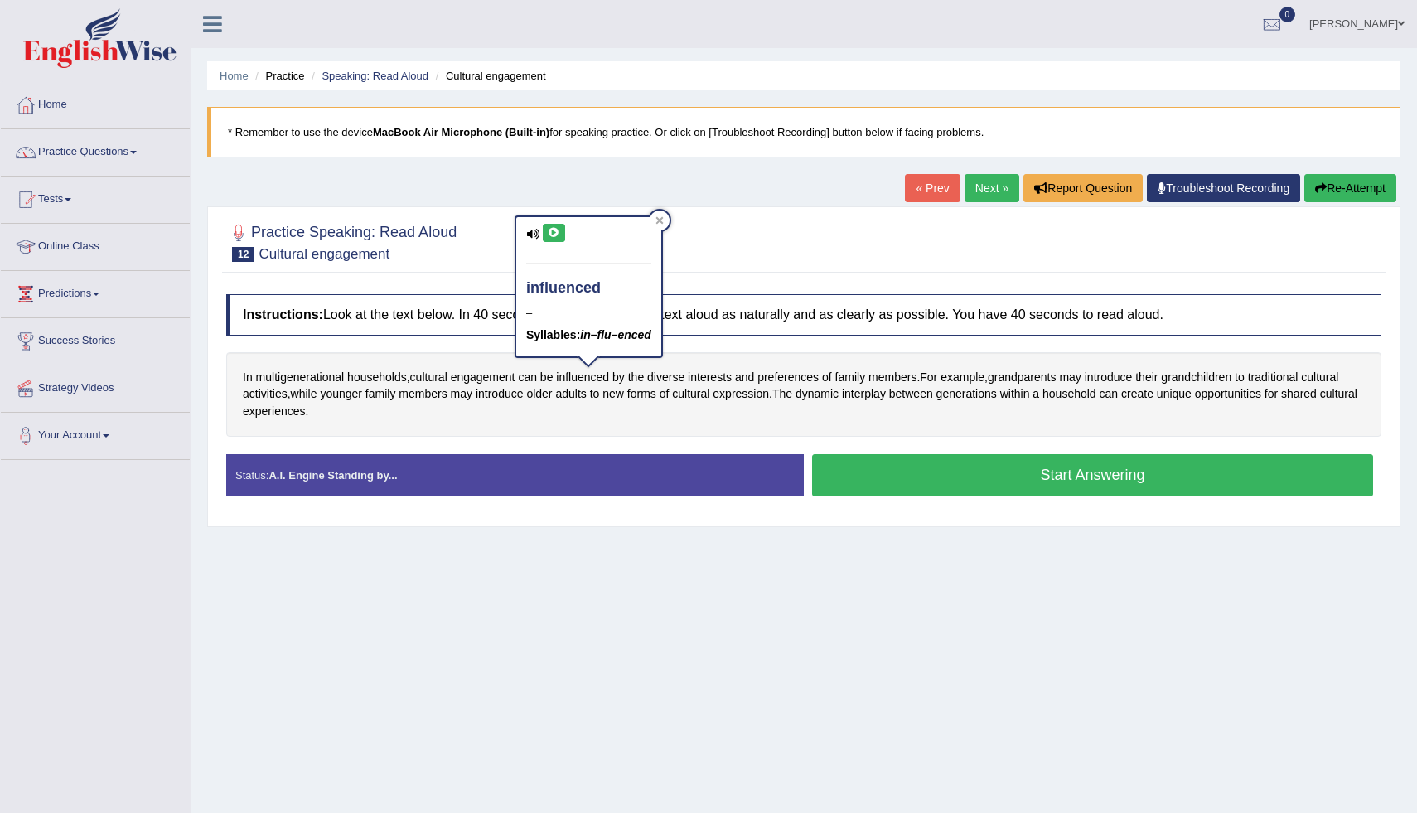
click at [559, 234] on button at bounding box center [554, 233] width 22 height 18
click at [554, 232] on icon at bounding box center [554, 233] width 12 height 10
click at [613, 416] on div "In multigenerational households , cultural engagement can be influenced by the …" at bounding box center [803, 394] width 1155 height 85
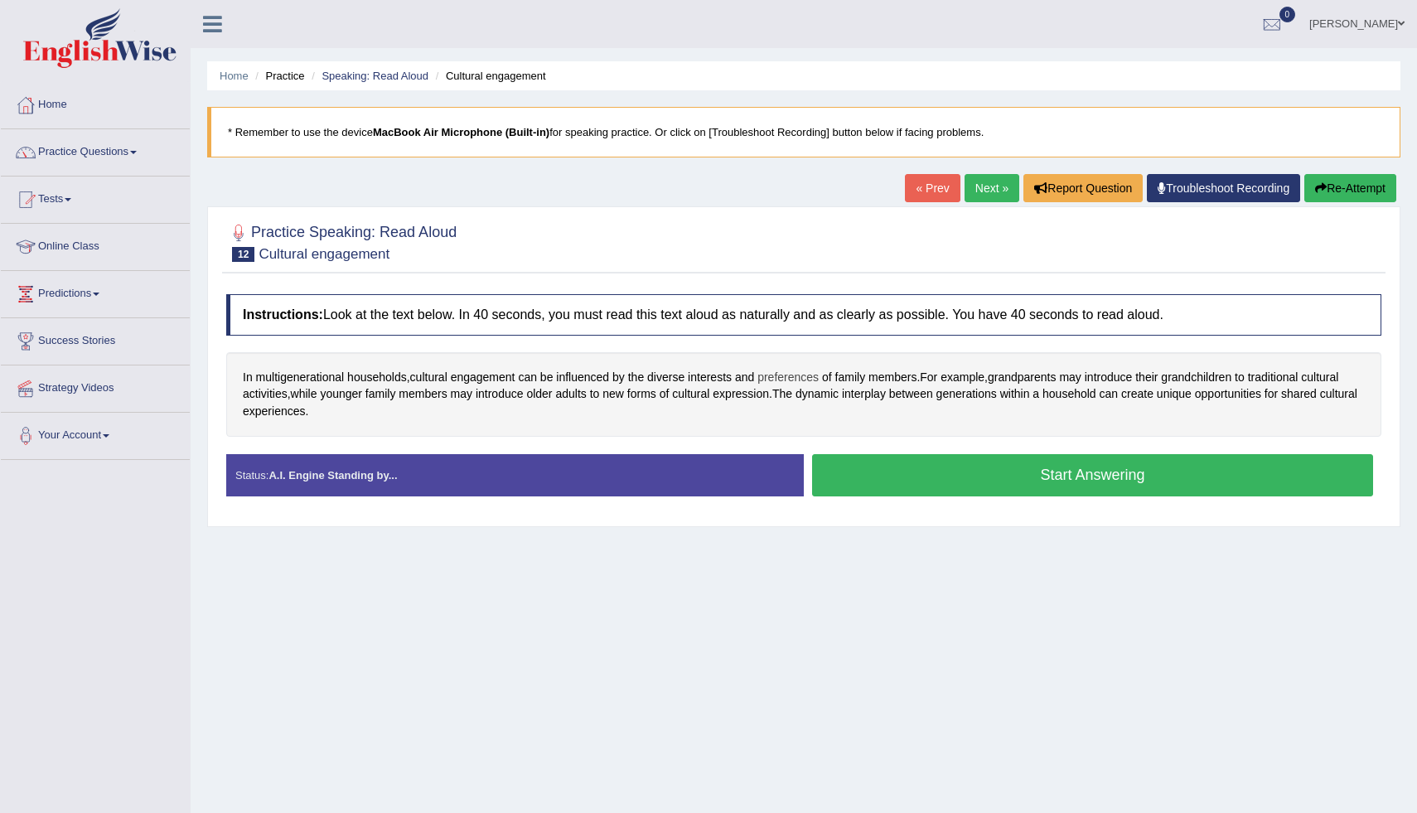
click at [785, 377] on span "preferences" at bounding box center [787, 377] width 61 height 17
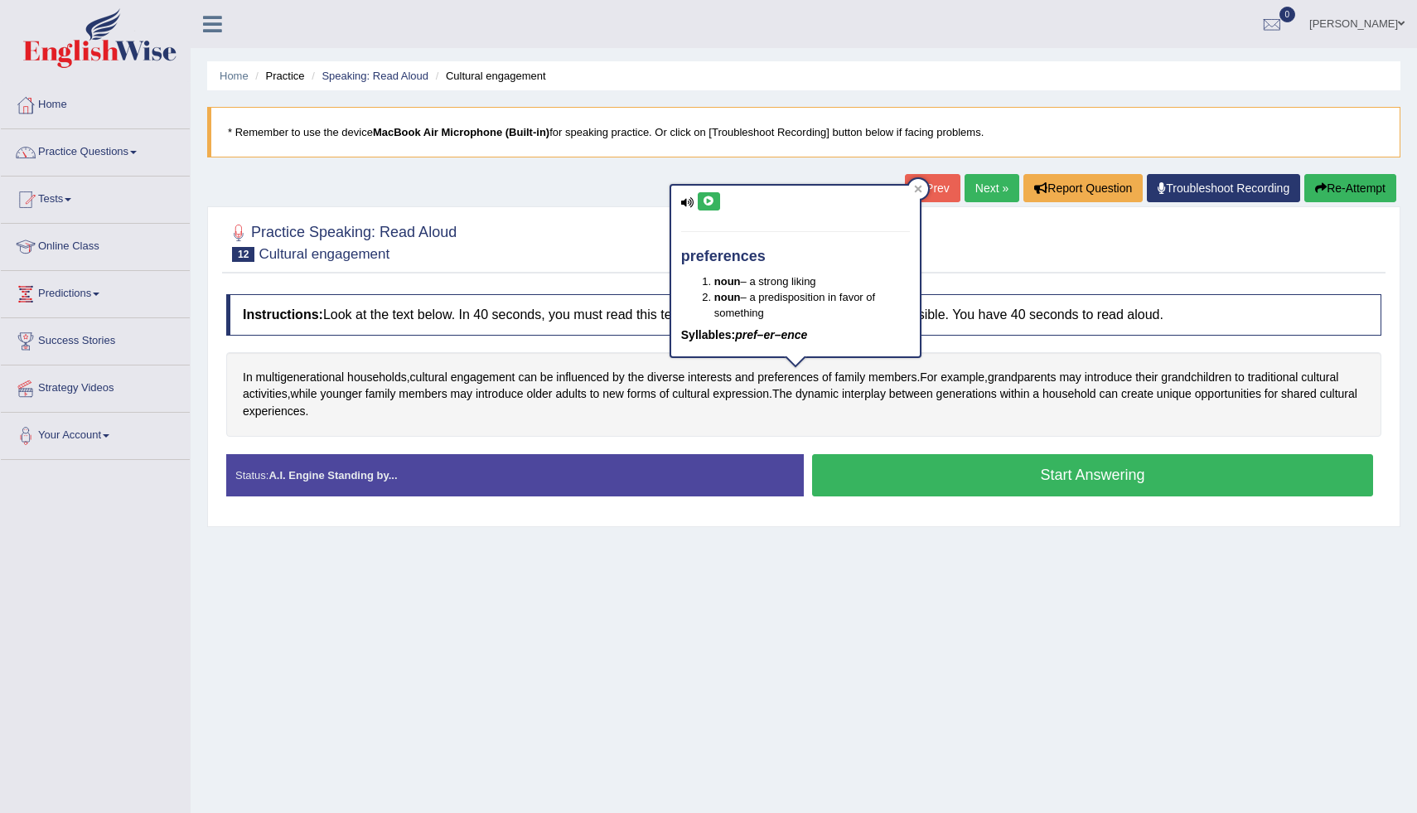
click at [707, 205] on icon at bounding box center [709, 201] width 12 height 10
click at [708, 199] on icon at bounding box center [709, 201] width 12 height 10
click at [919, 188] on icon at bounding box center [917, 188] width 7 height 7
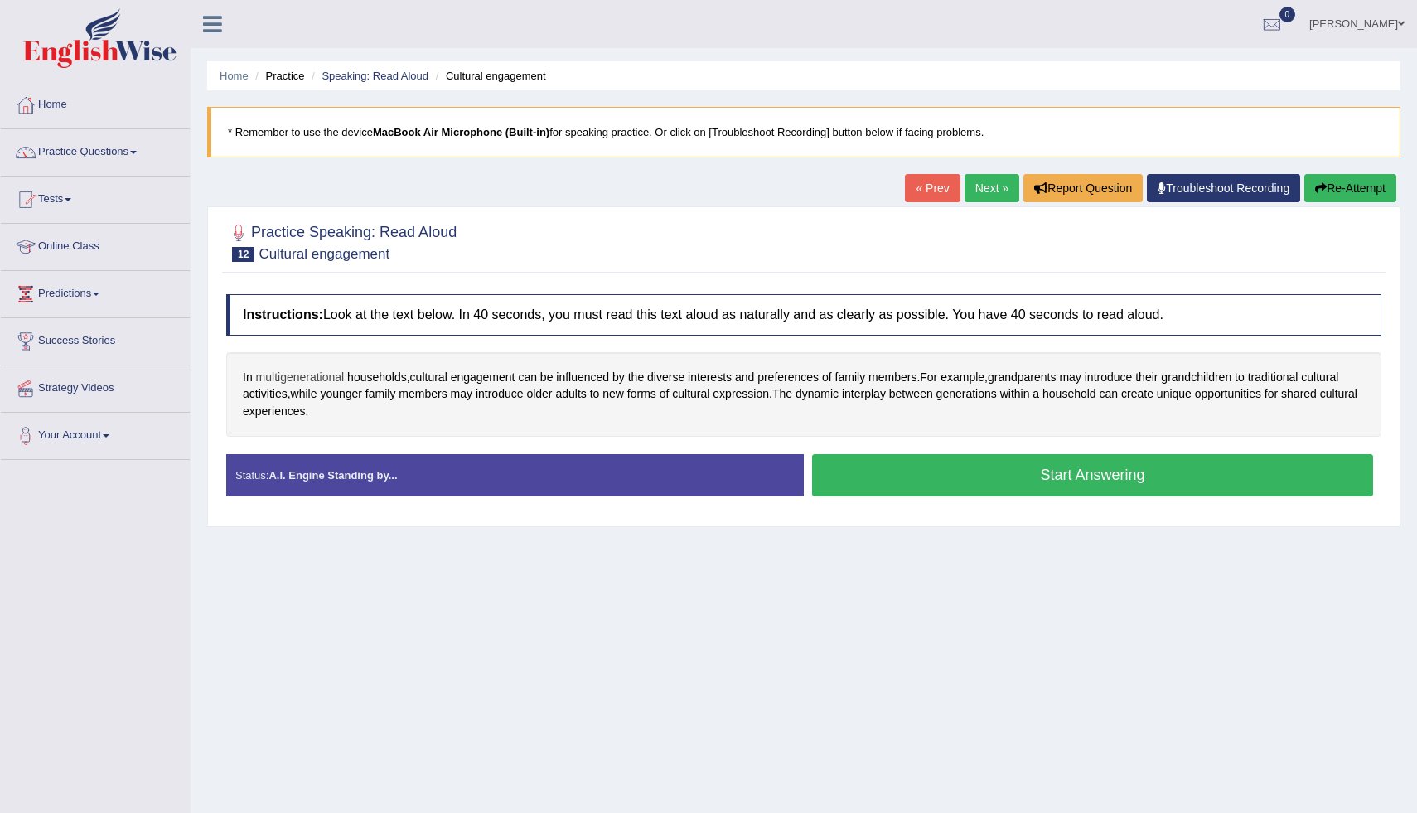
click at [311, 379] on span "multigenerational" at bounding box center [300, 377] width 89 height 17
click at [279, 242] on icon at bounding box center [278, 244] width 12 height 10
click at [218, 386] on div "Practice Speaking: Read Aloud 12 Cultural engagement Instructions: Look at the …" at bounding box center [803, 366] width 1193 height 320
click at [1012, 483] on button "Start Answering" at bounding box center [1092, 475] width 561 height 42
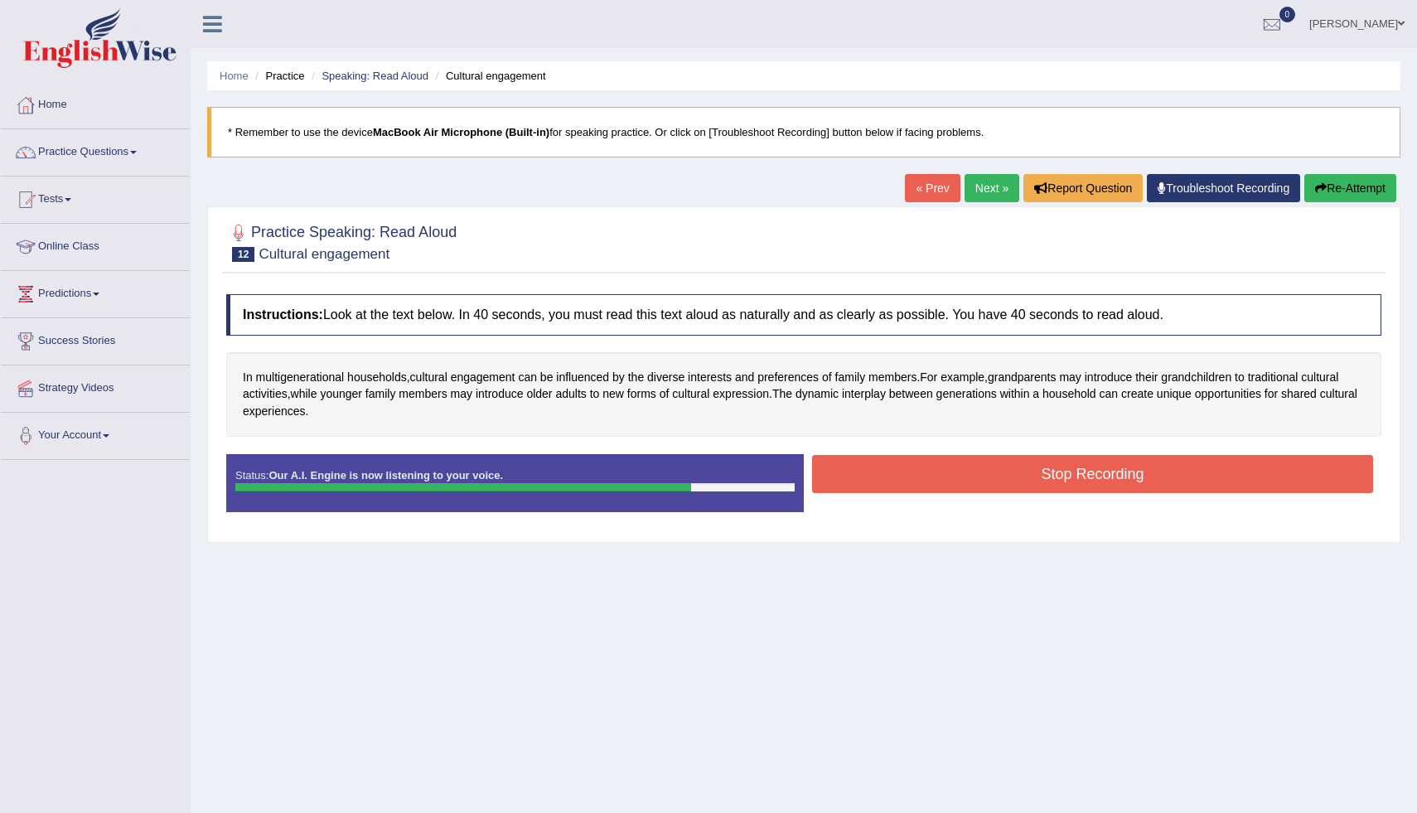
click at [922, 481] on button "Stop Recording" at bounding box center [1092, 474] width 561 height 38
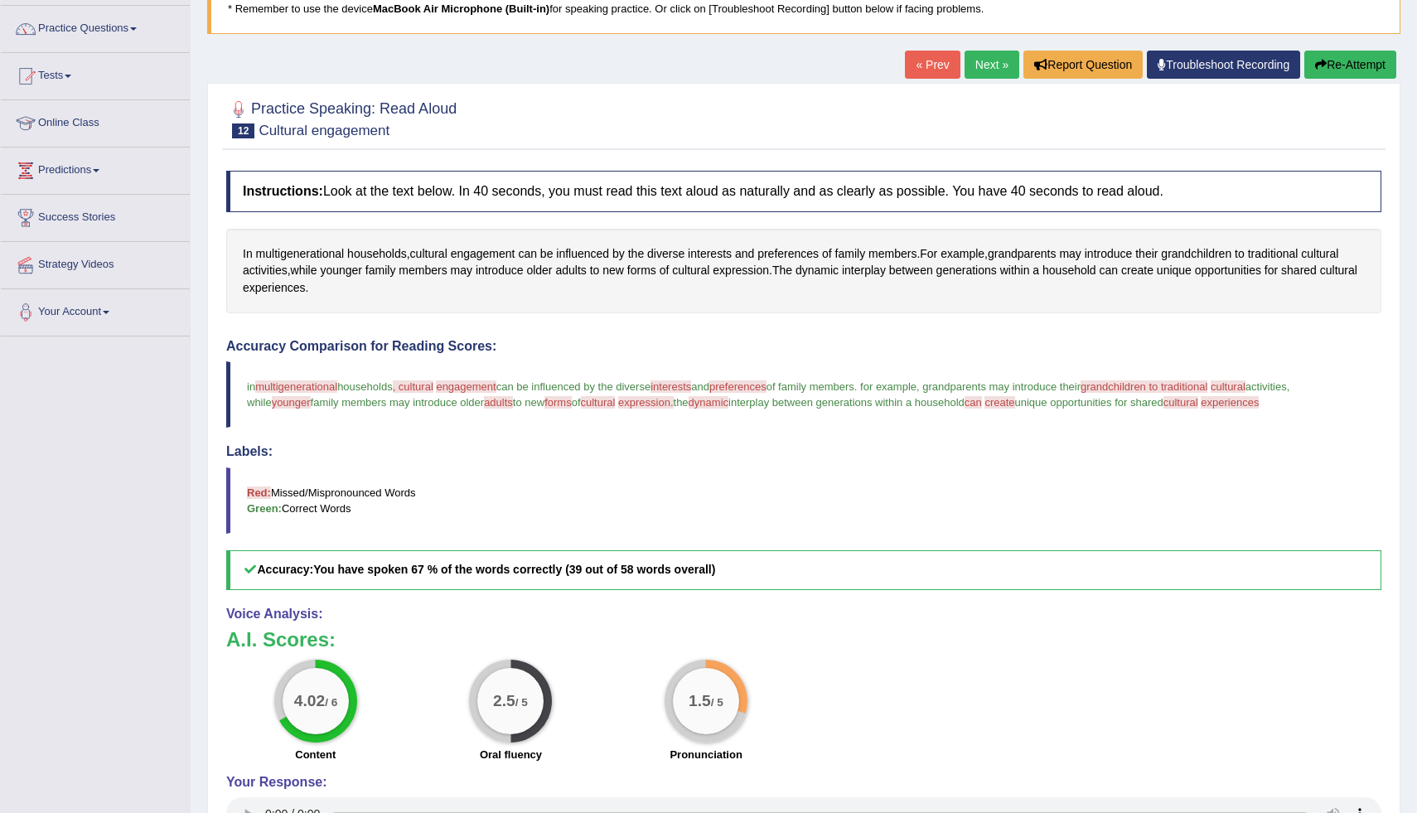
scroll to position [119, 0]
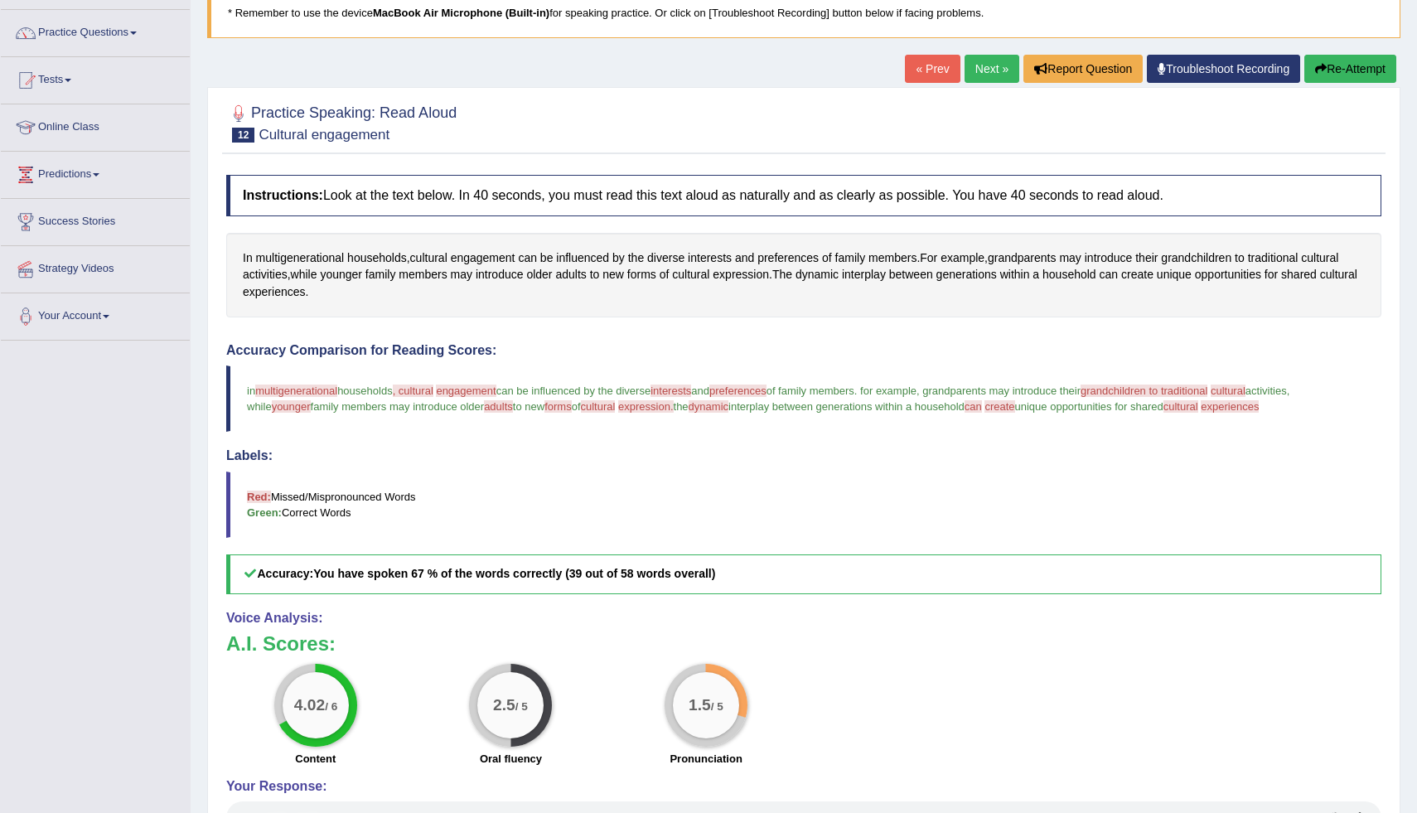
click at [1338, 68] on button "Re-Attempt" at bounding box center [1350, 69] width 92 height 28
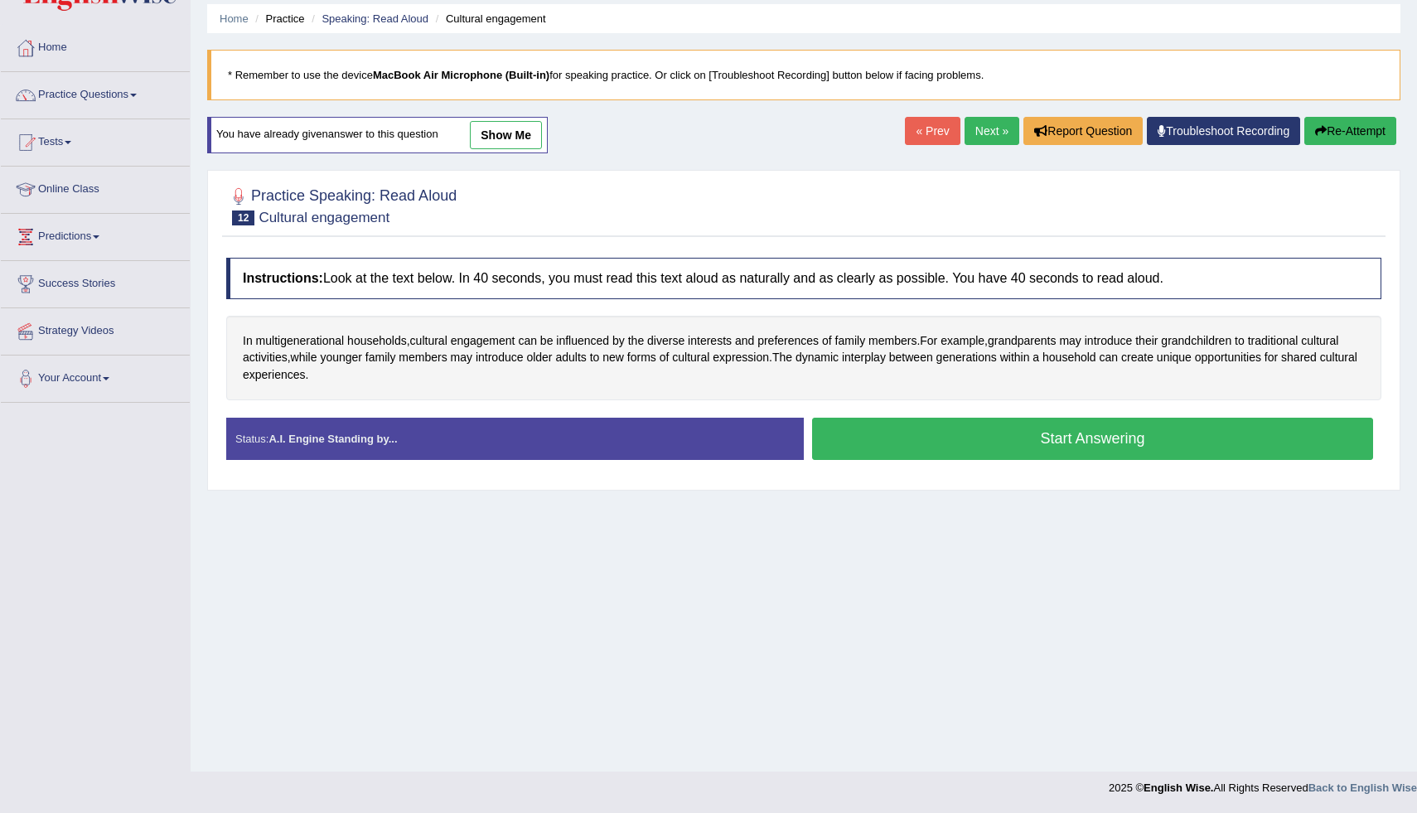
click at [897, 447] on button "Start Answering" at bounding box center [1092, 439] width 561 height 42
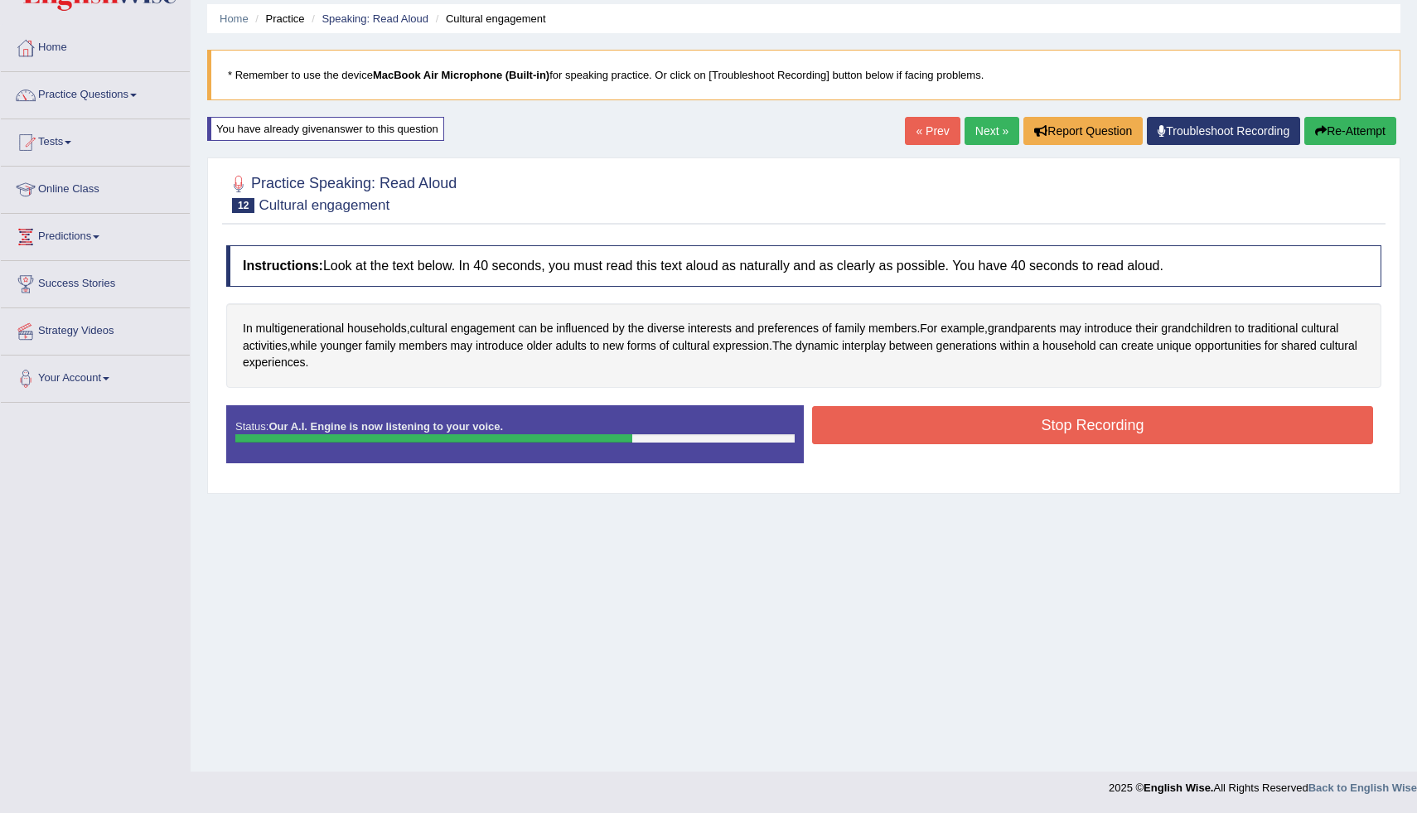
click at [982, 429] on button "Stop Recording" at bounding box center [1092, 425] width 561 height 38
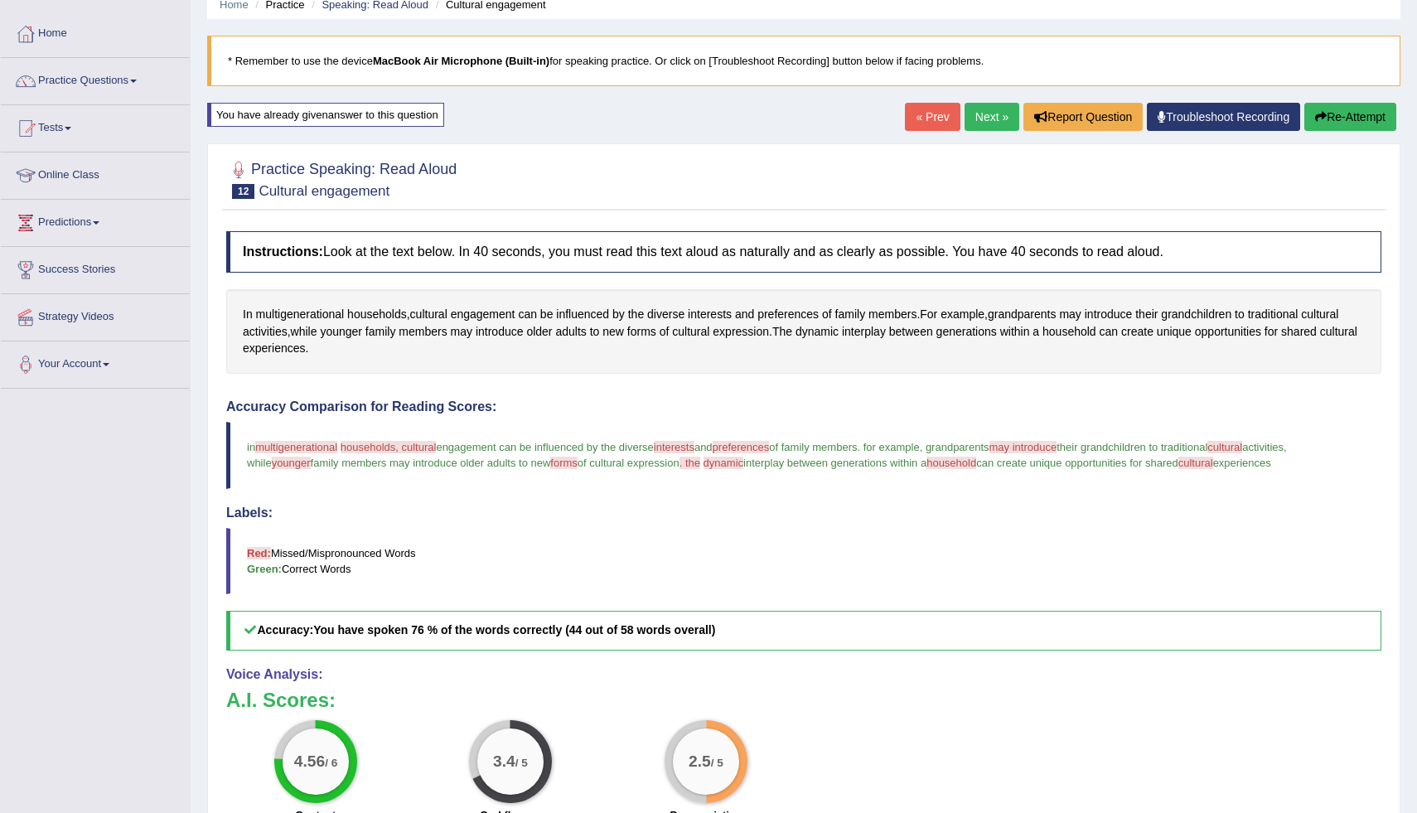
scroll to position [32, 0]
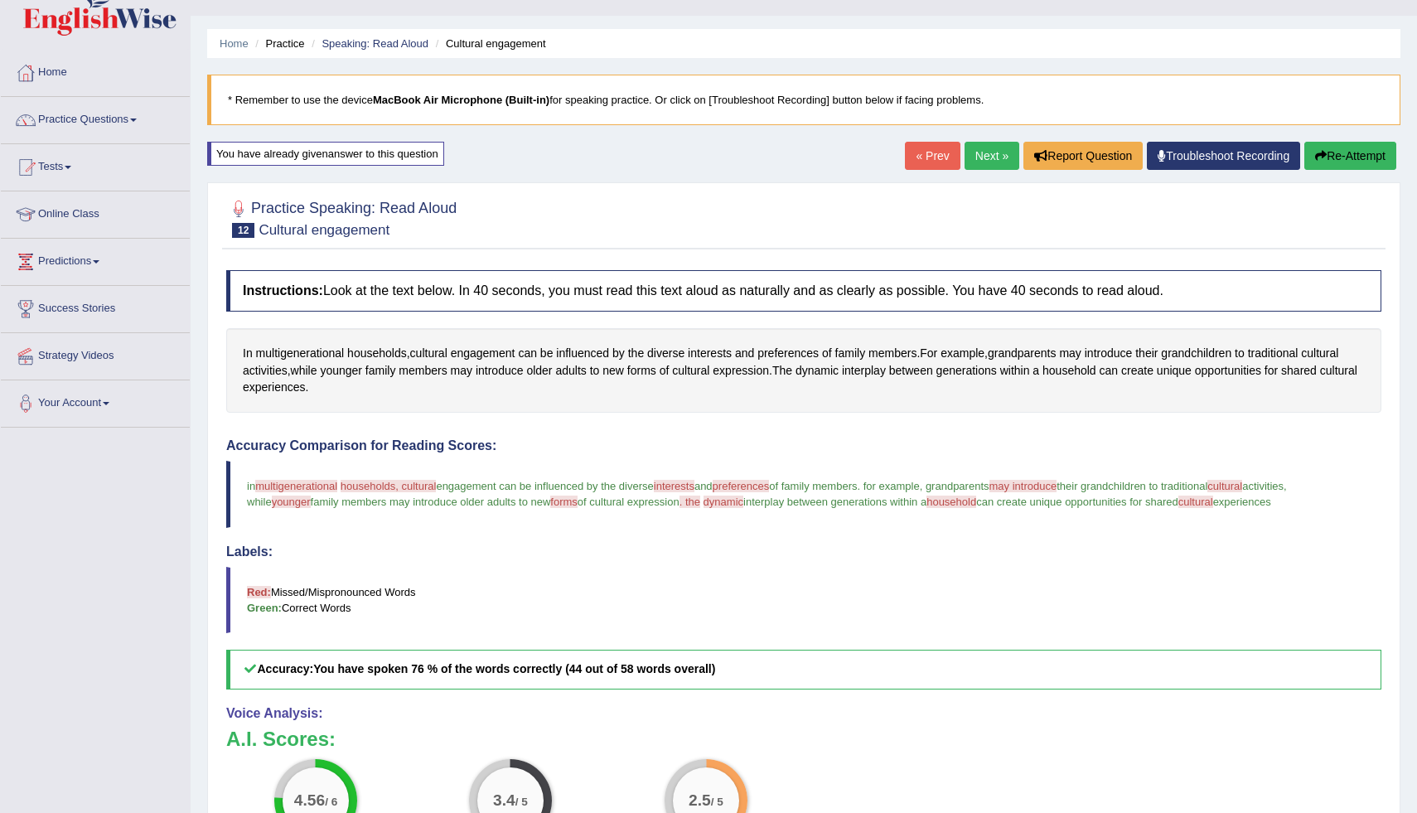
click at [1340, 155] on button "Re-Attempt" at bounding box center [1350, 156] width 92 height 28
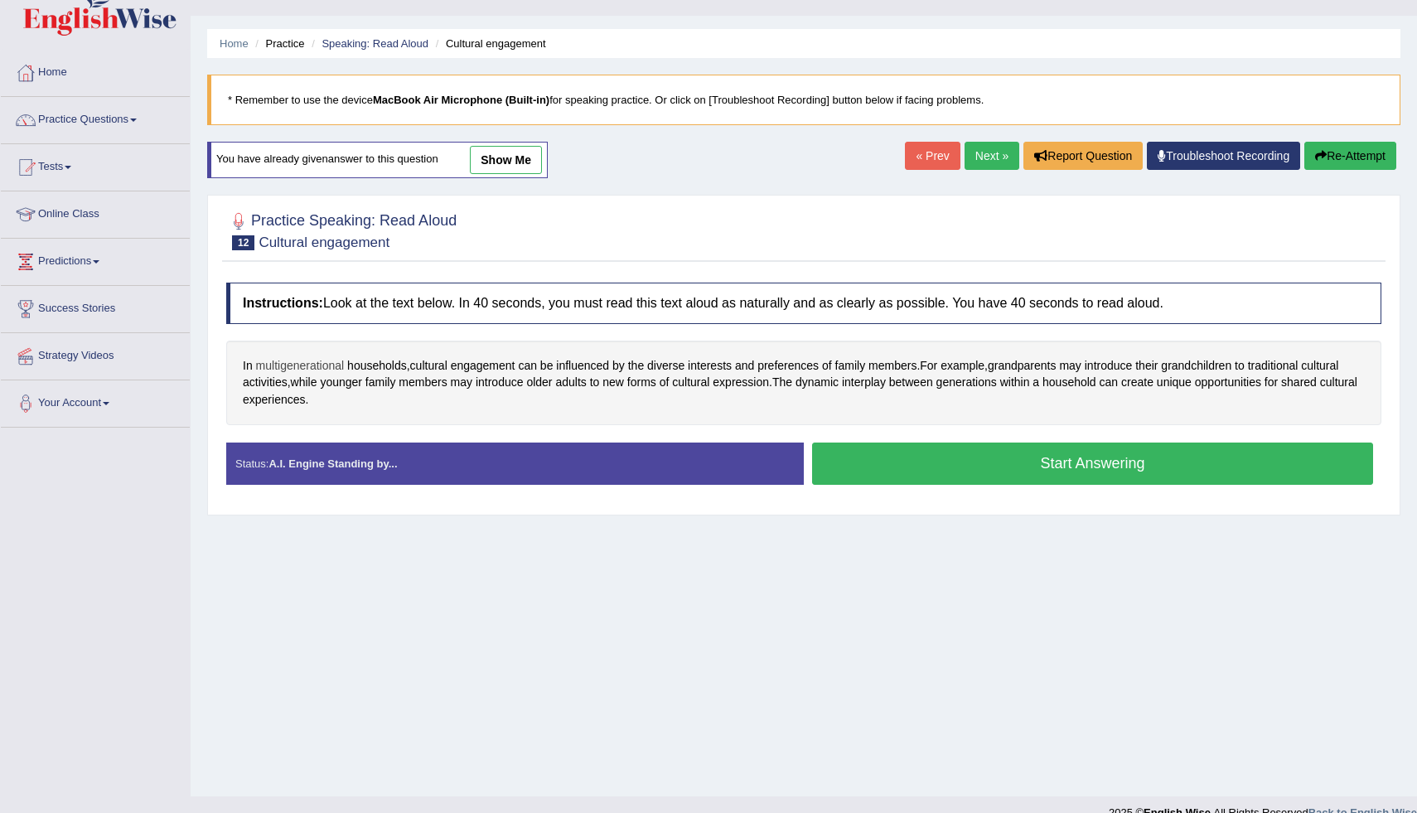
click at [308, 367] on span "multigenerational" at bounding box center [300, 365] width 89 height 17
click at [276, 232] on icon at bounding box center [278, 232] width 12 height 10
click at [363, 216] on div at bounding box center [356, 220] width 20 height 20
click at [966, 477] on button "Start Answering" at bounding box center [1092, 463] width 561 height 42
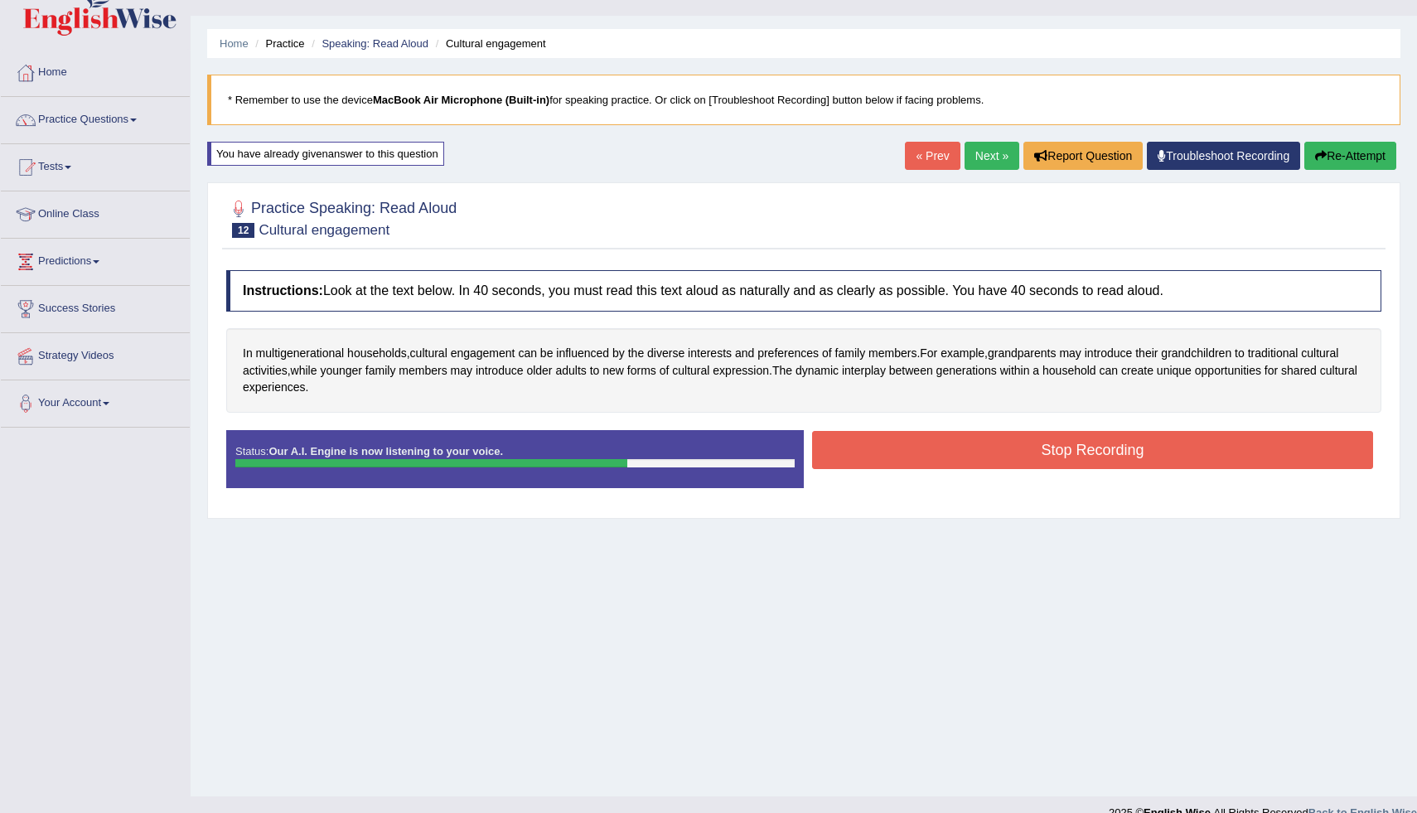
click at [919, 459] on button "Stop Recording" at bounding box center [1092, 450] width 561 height 38
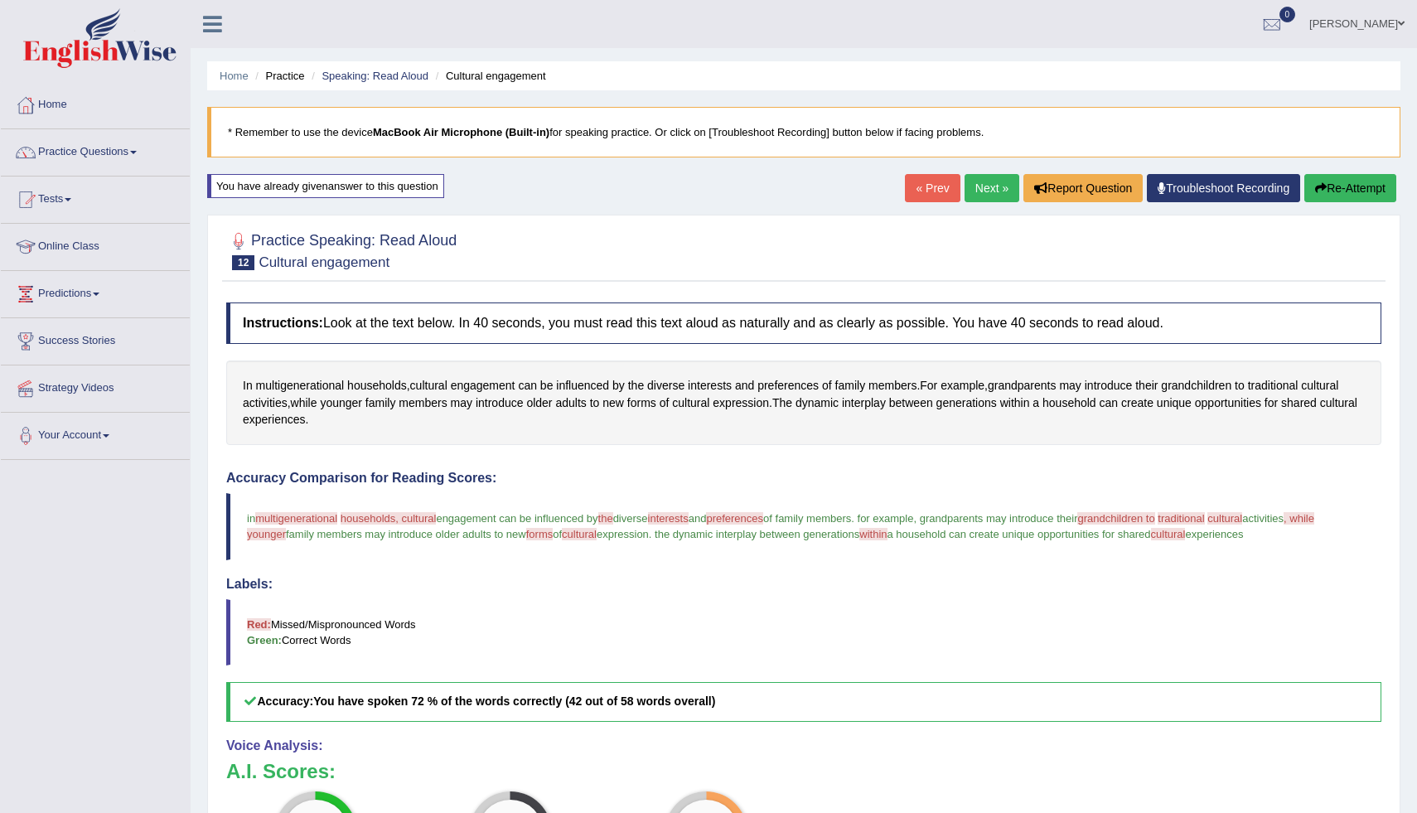
click at [1352, 192] on button "Re-Attempt" at bounding box center [1350, 188] width 92 height 28
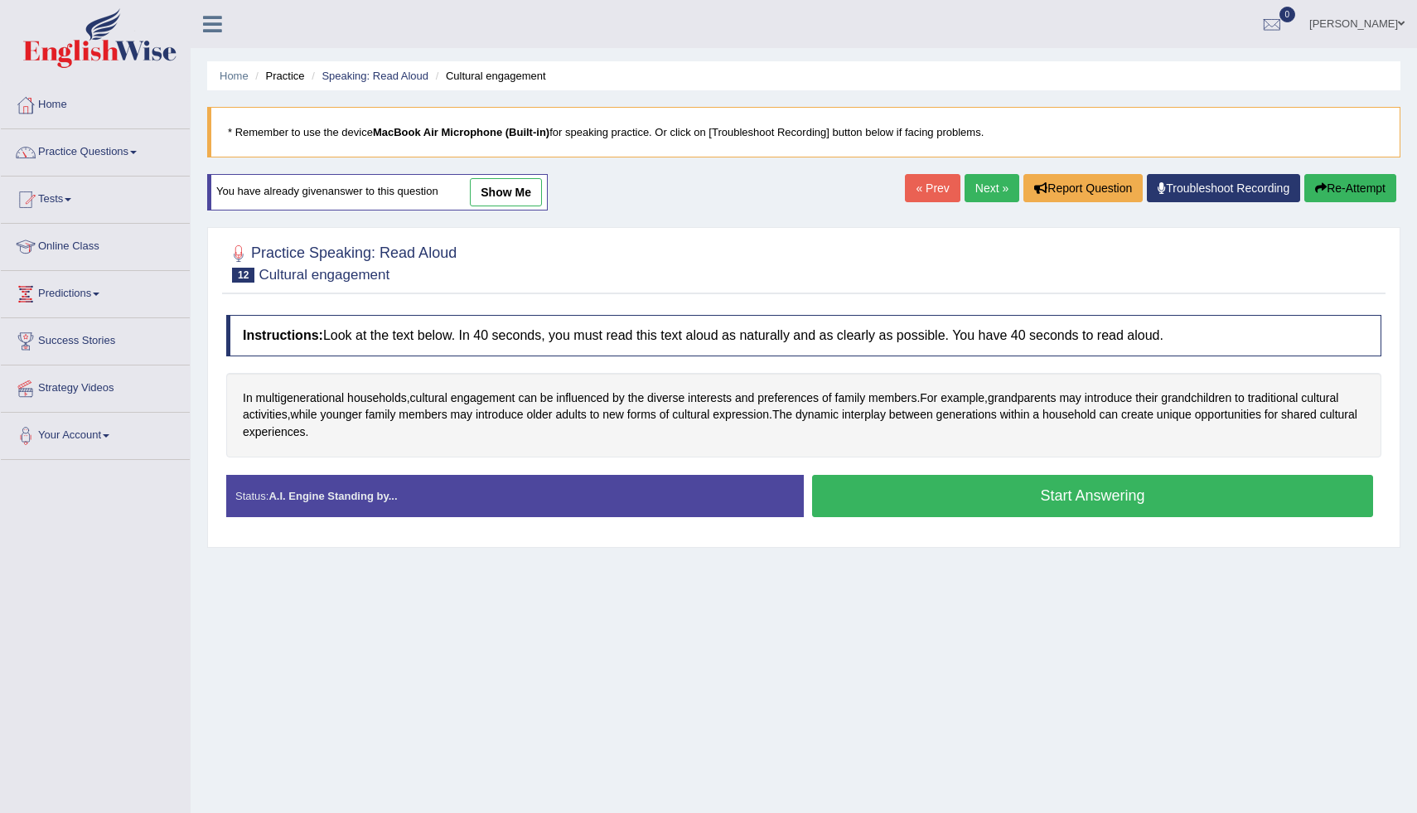
click at [496, 181] on link "show me" at bounding box center [506, 192] width 72 height 28
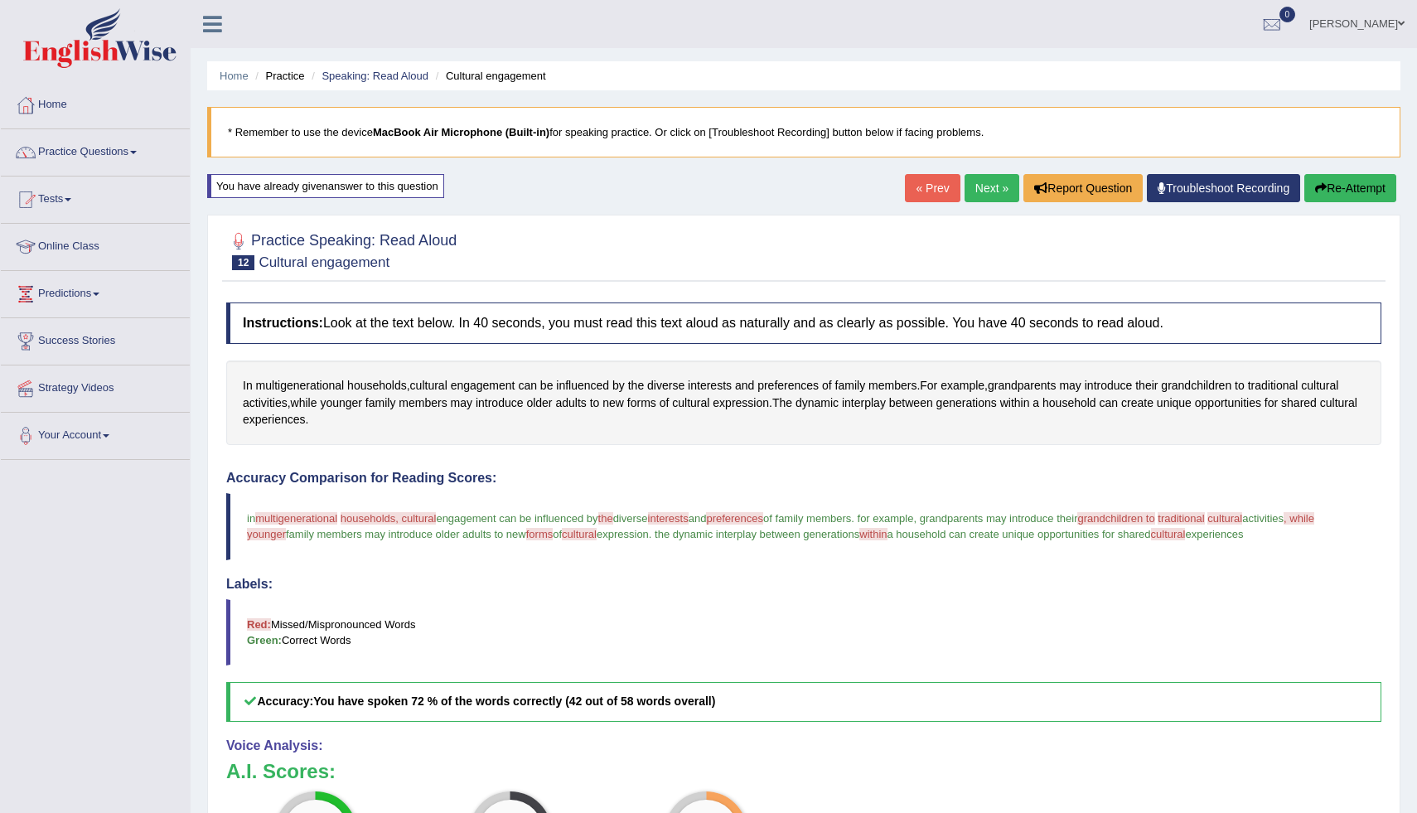
click at [1333, 195] on button "Re-Attempt" at bounding box center [1350, 188] width 92 height 28
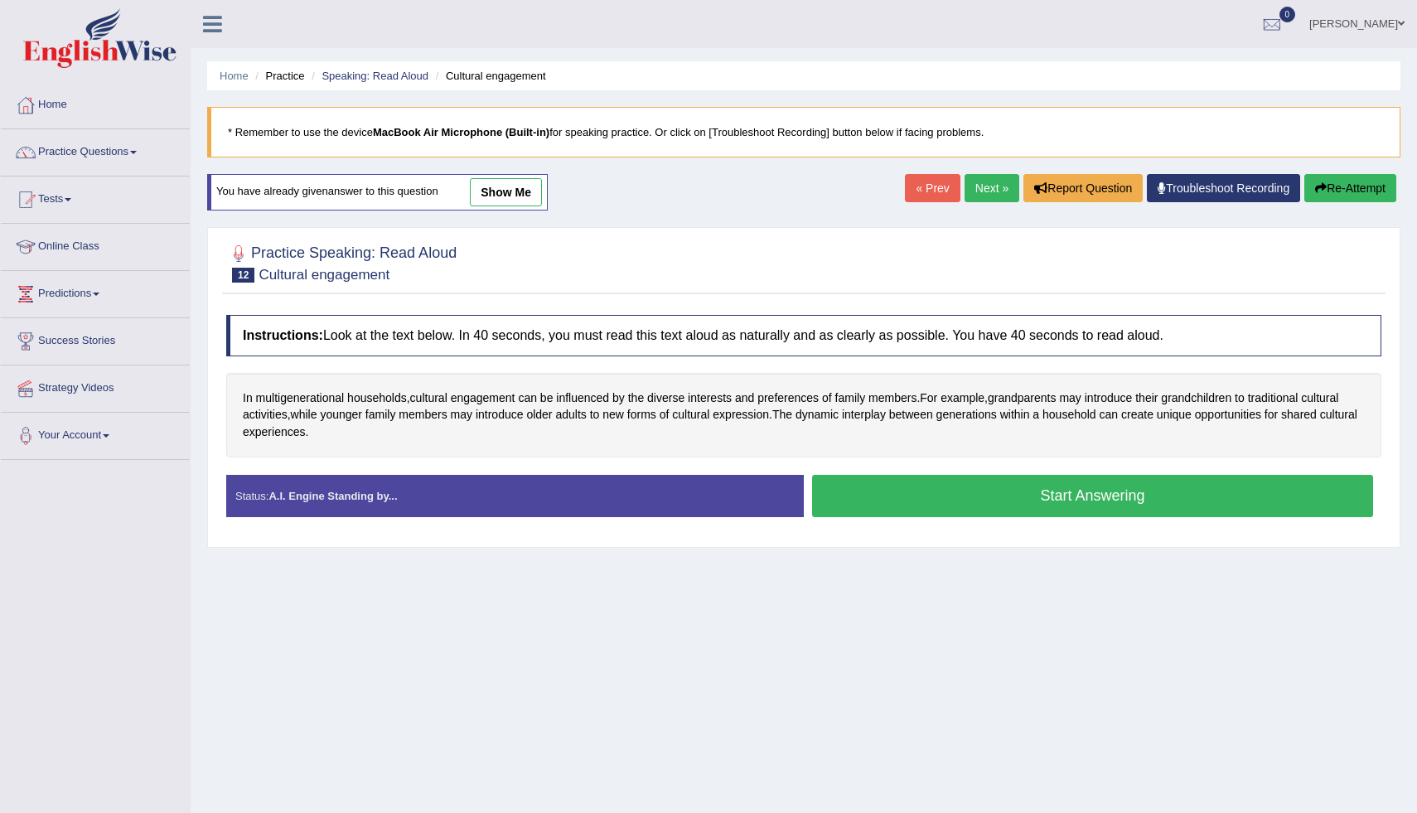
click at [933, 481] on button "Start Answering" at bounding box center [1092, 496] width 561 height 42
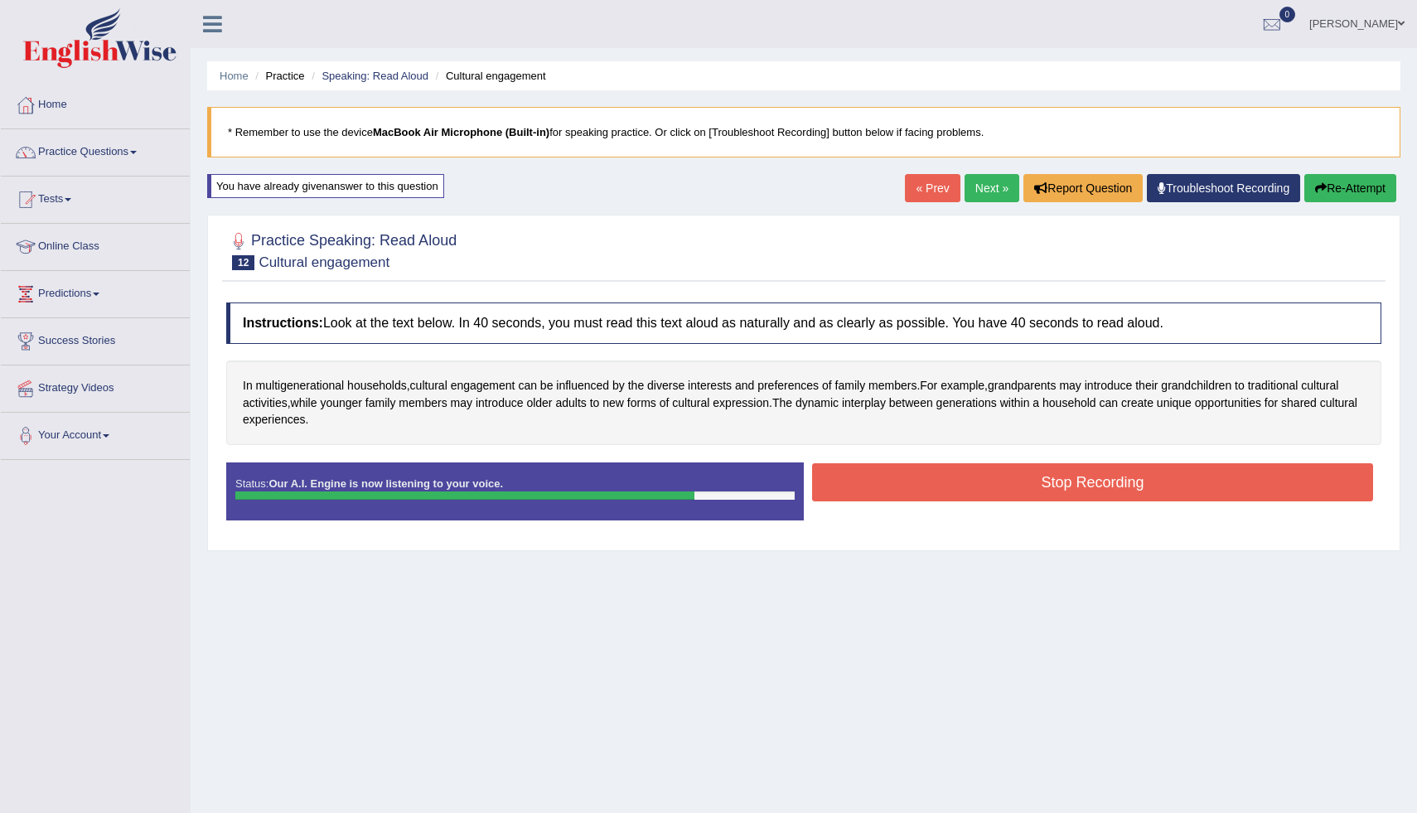
click at [884, 494] on button "Stop Recording" at bounding box center [1092, 482] width 561 height 38
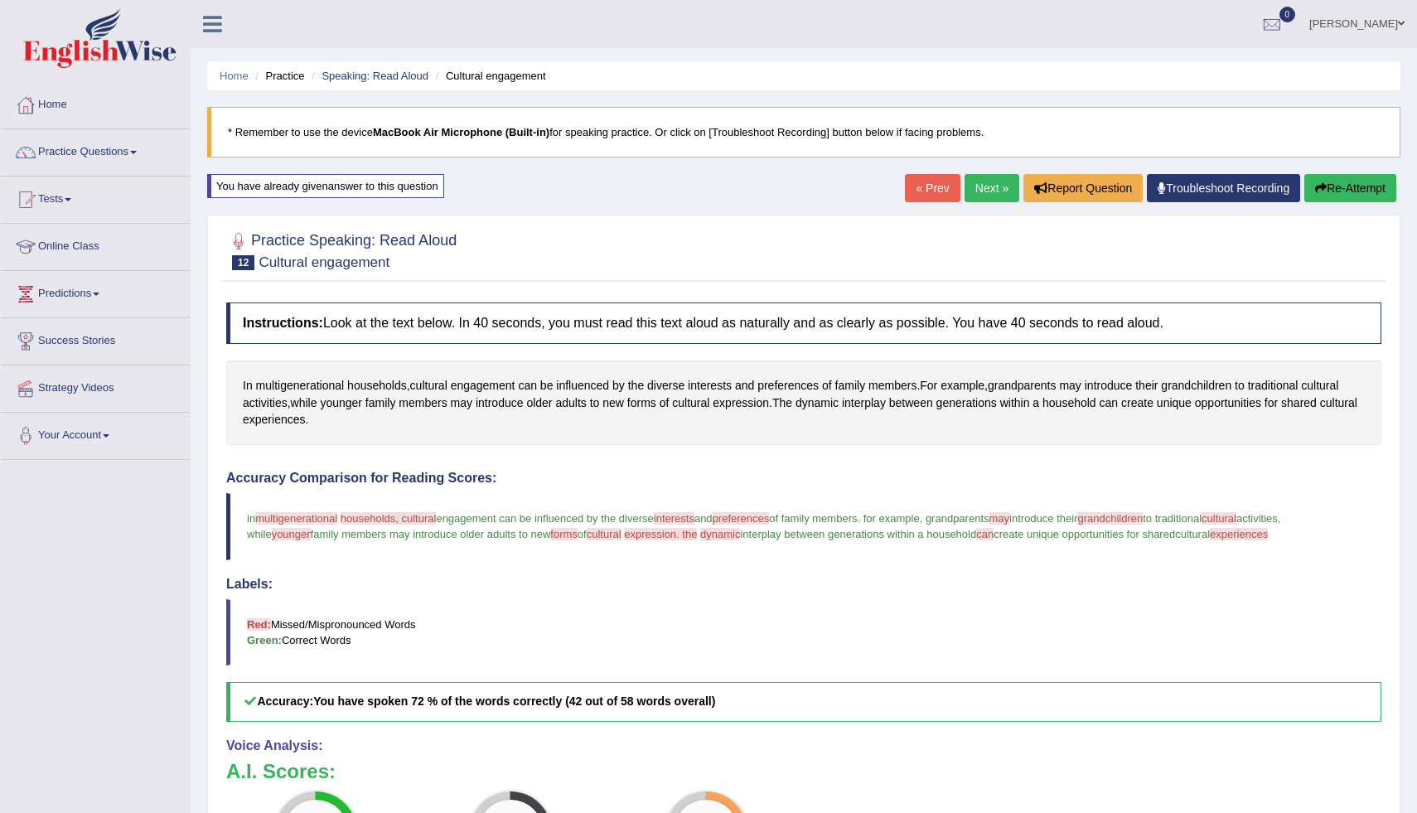
click at [1370, 186] on button "Re-Attempt" at bounding box center [1350, 188] width 92 height 28
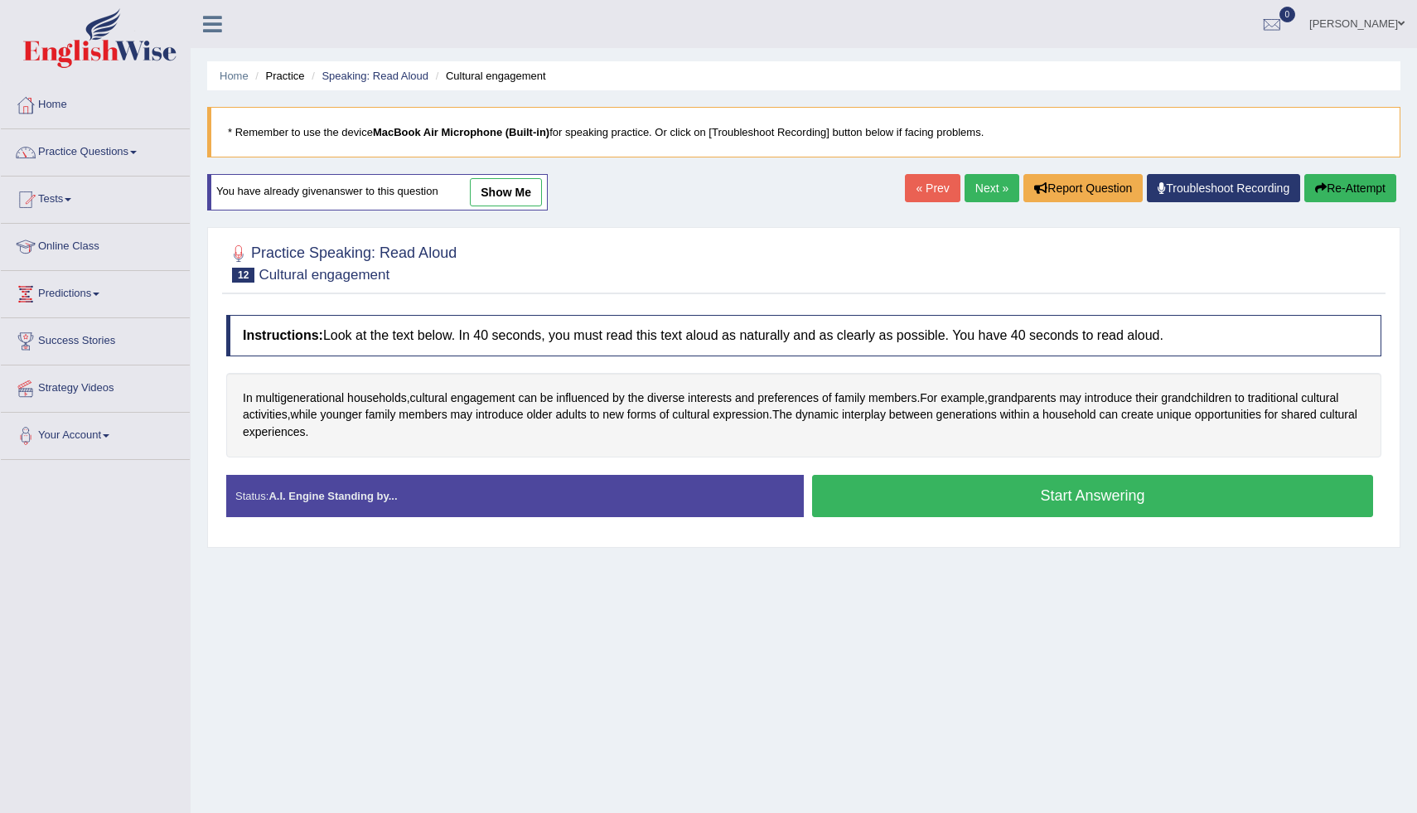
click at [997, 490] on button "Start Answering" at bounding box center [1092, 496] width 561 height 42
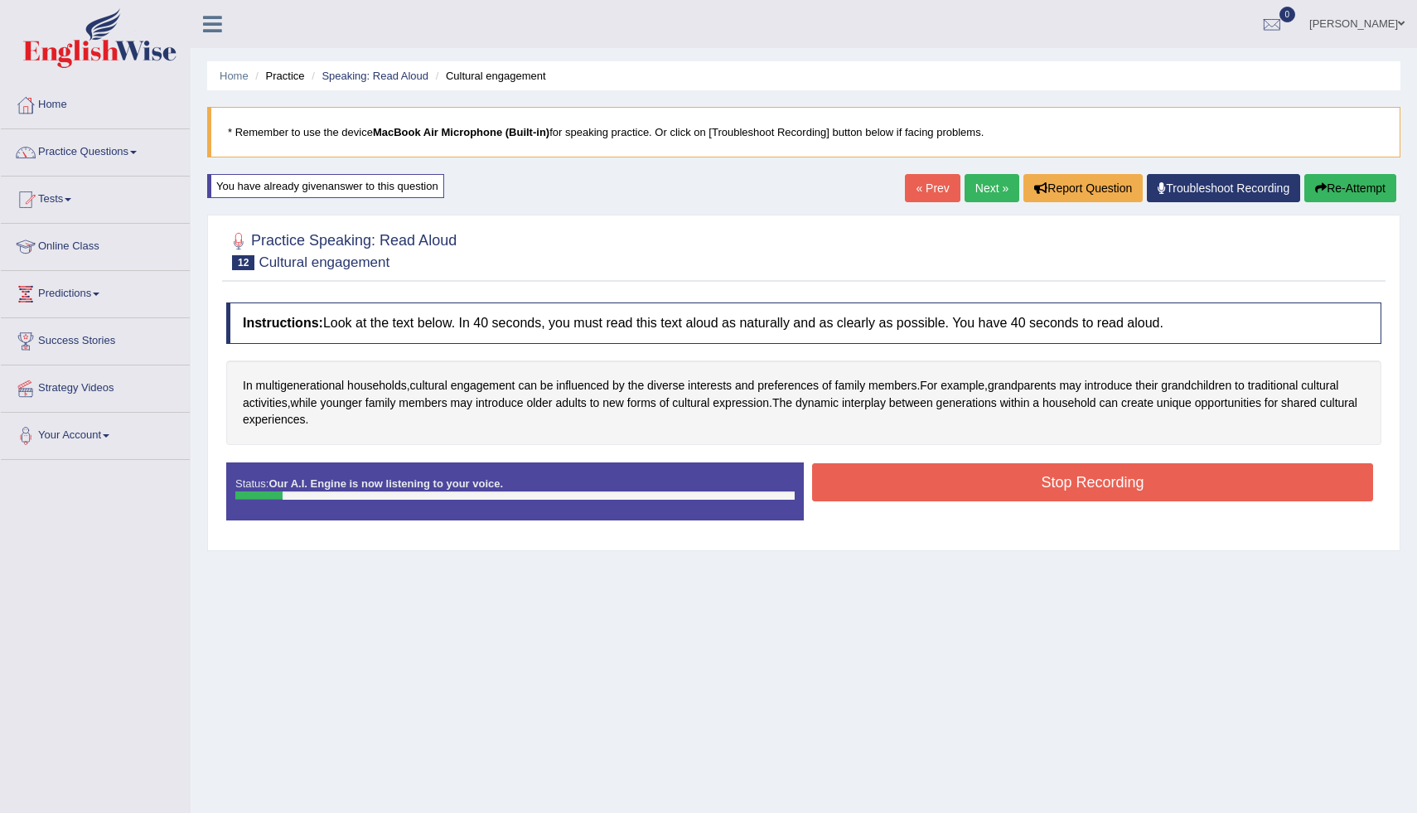
click at [910, 491] on button "Stop Recording" at bounding box center [1092, 482] width 561 height 38
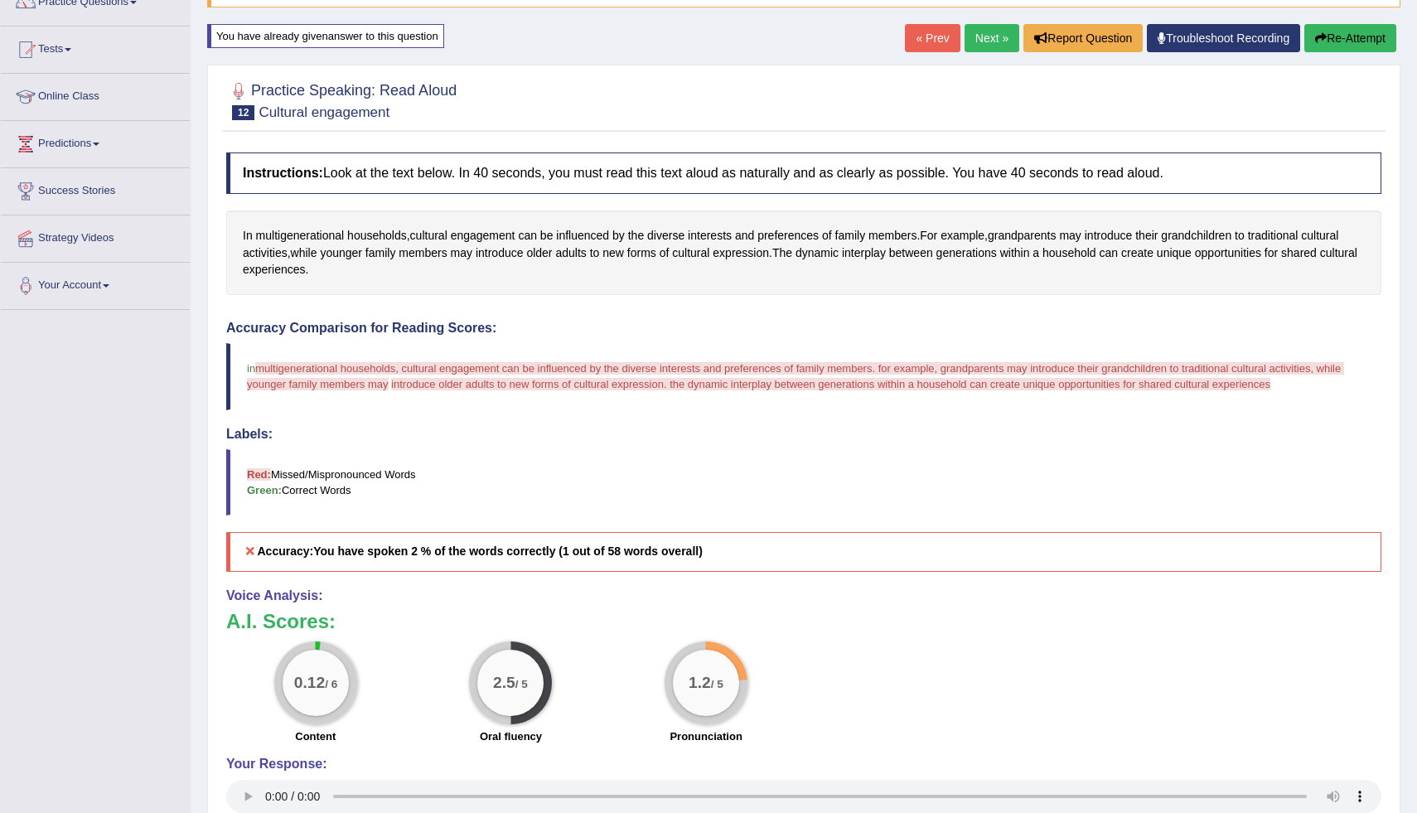
scroll to position [147, 0]
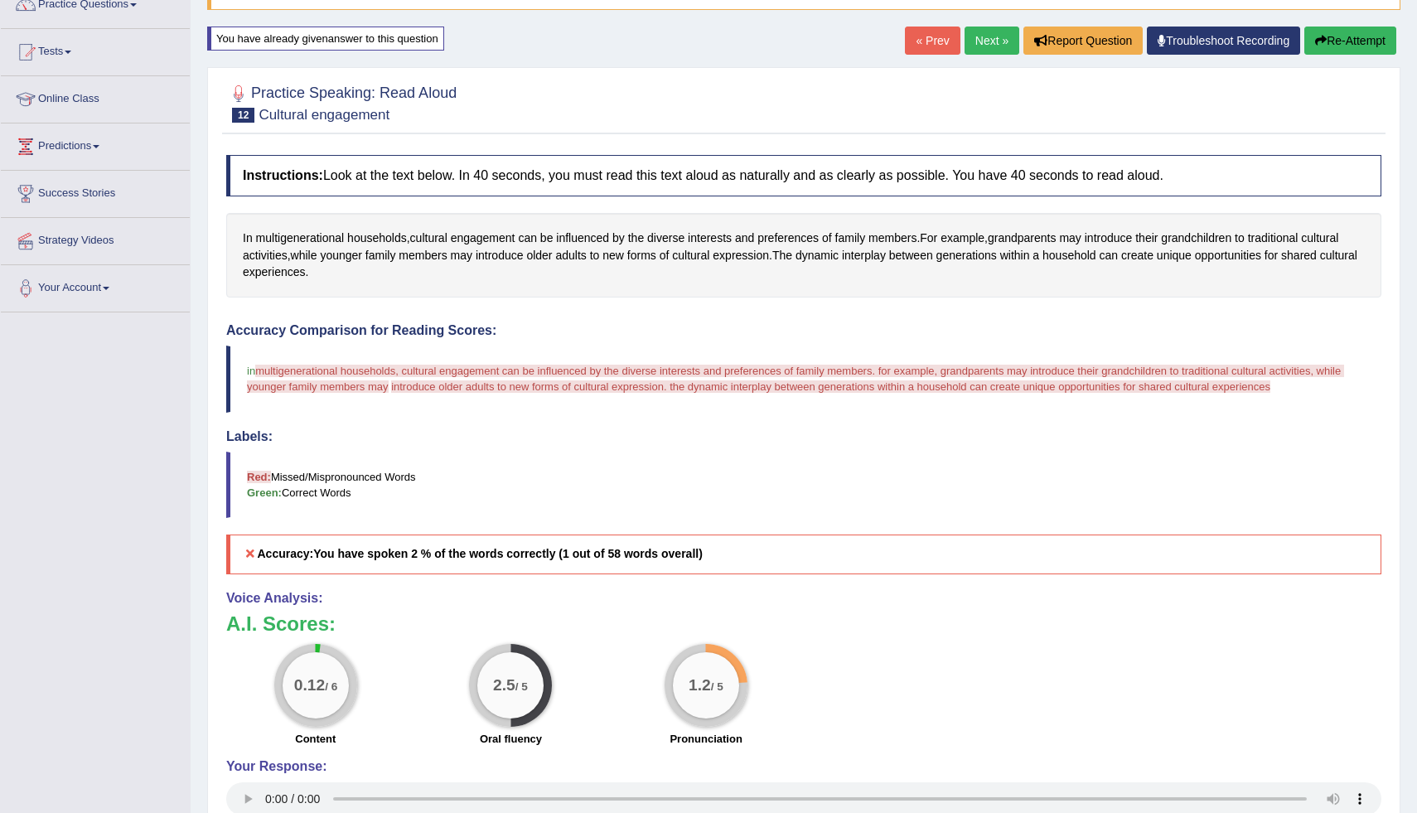
click at [1343, 36] on button "Re-Attempt" at bounding box center [1350, 41] width 92 height 28
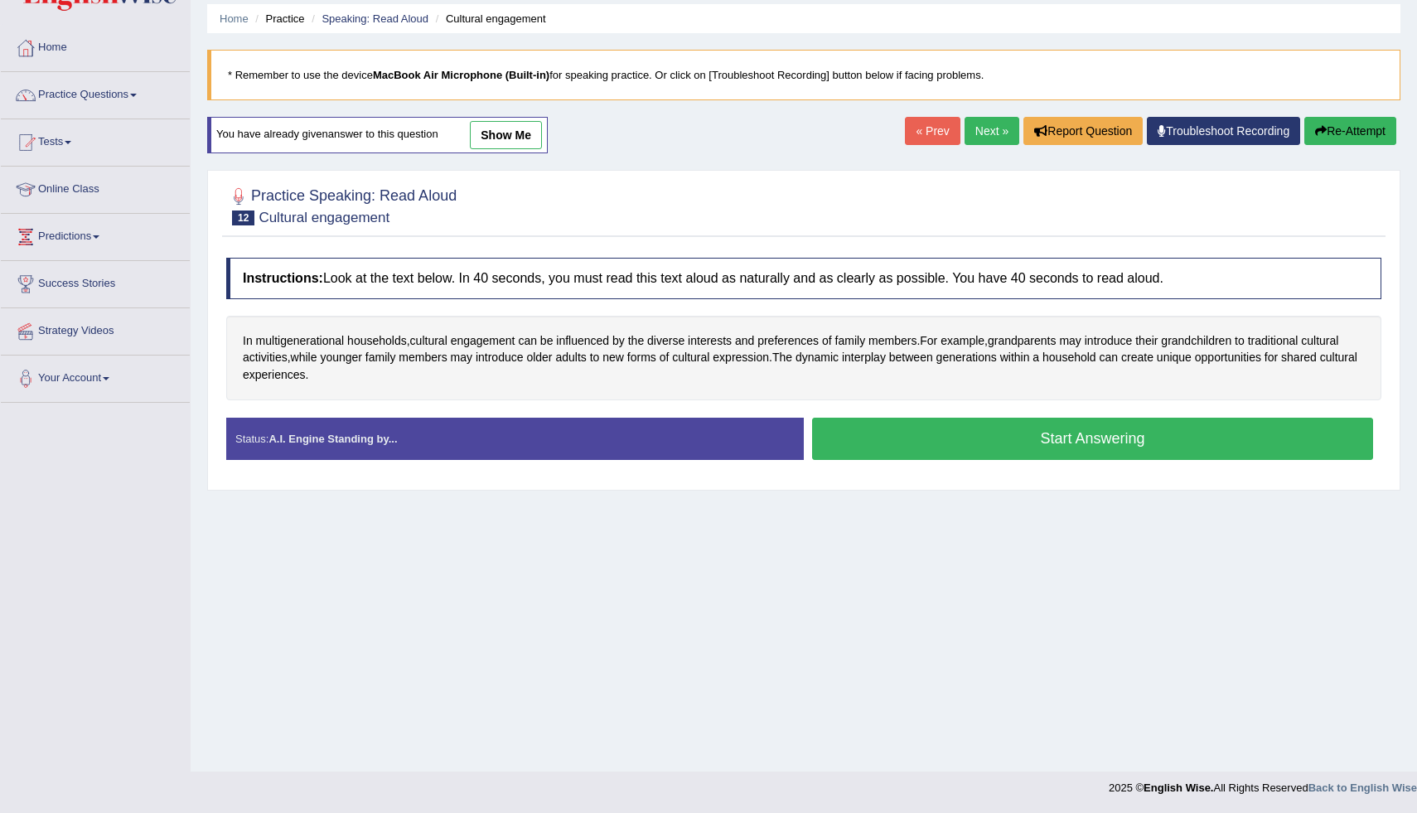
click at [1022, 452] on button "Start Answering" at bounding box center [1092, 439] width 561 height 42
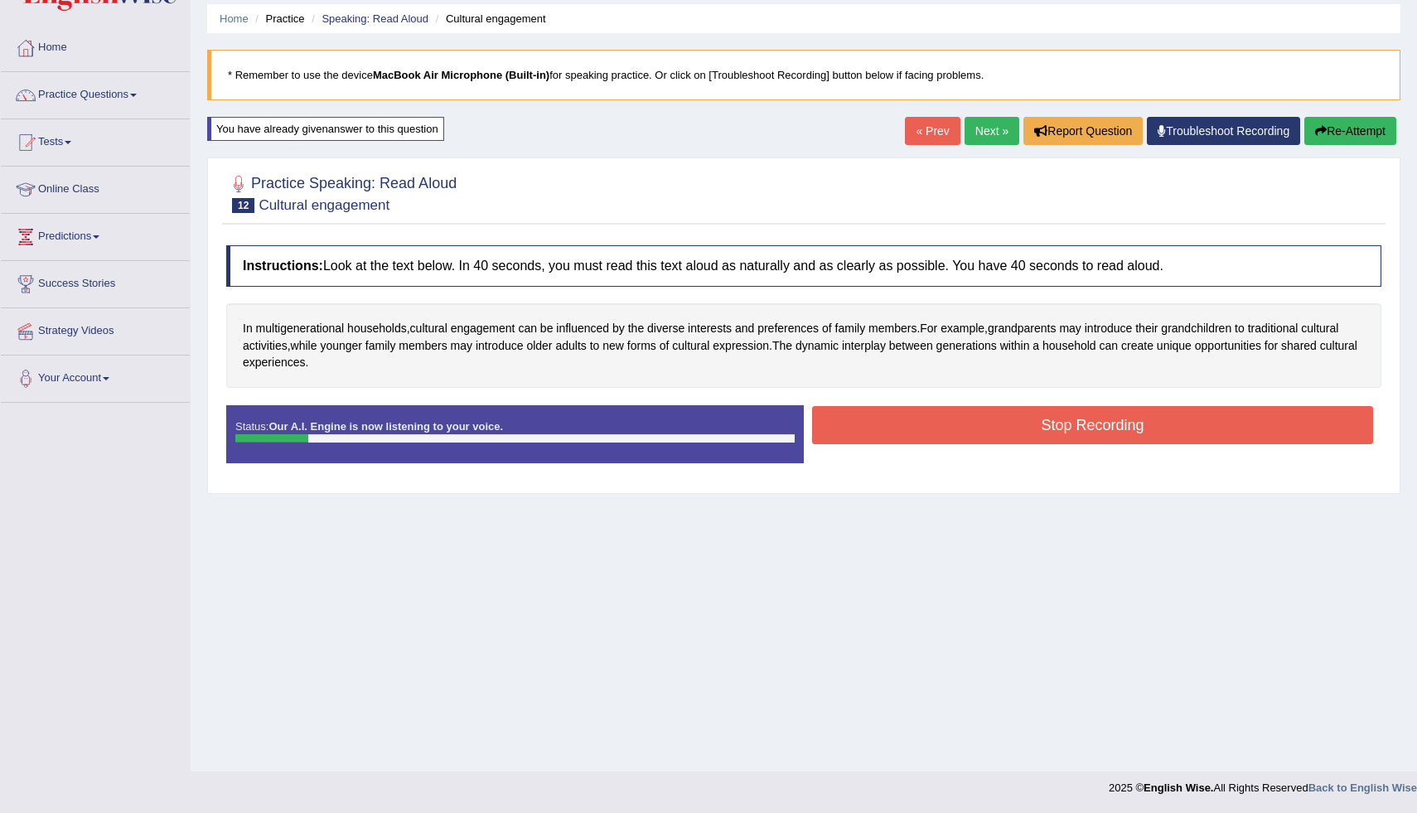
click at [910, 144] on link "« Prev" at bounding box center [932, 131] width 55 height 28
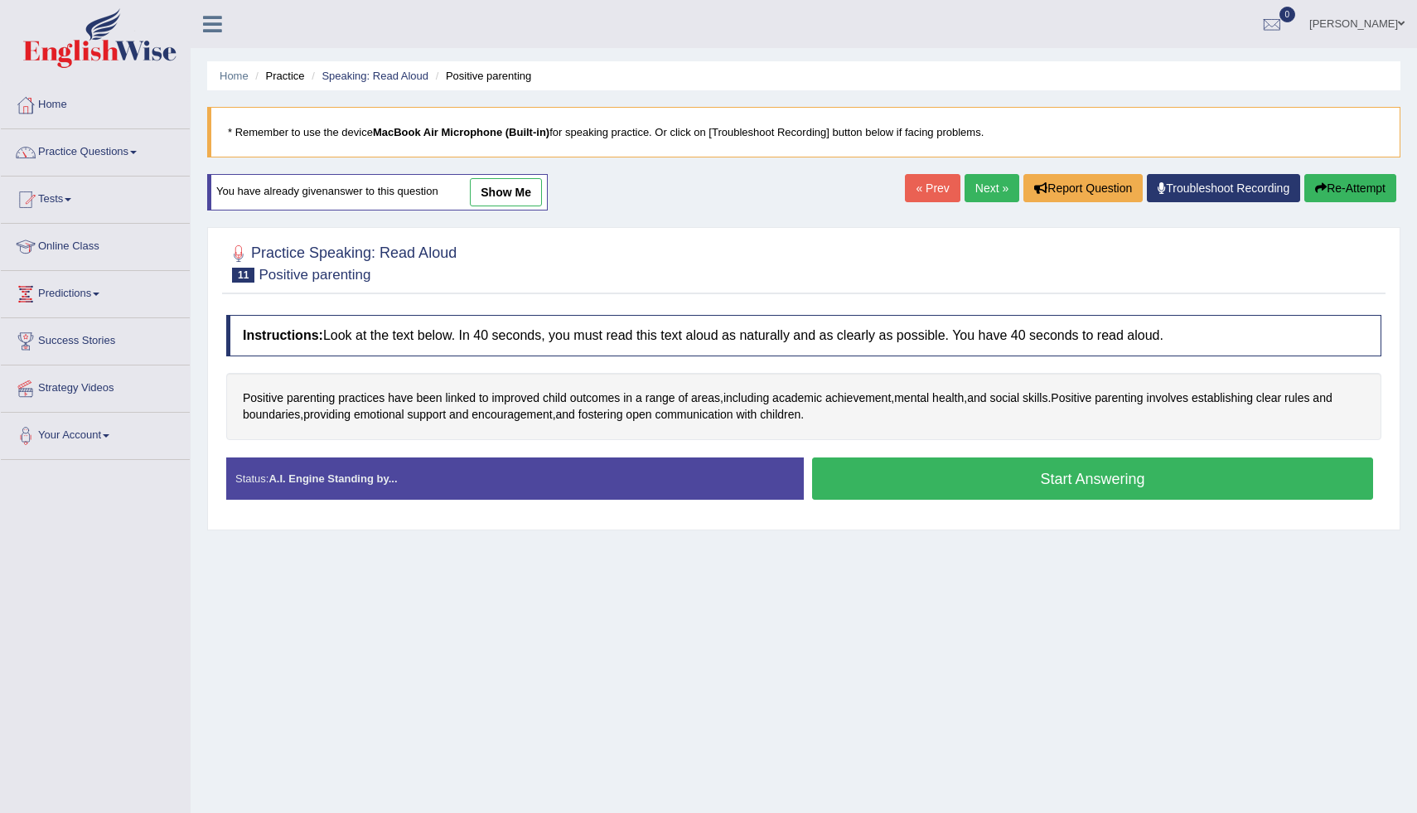
click at [967, 181] on link "Next »" at bounding box center [991, 188] width 55 height 28
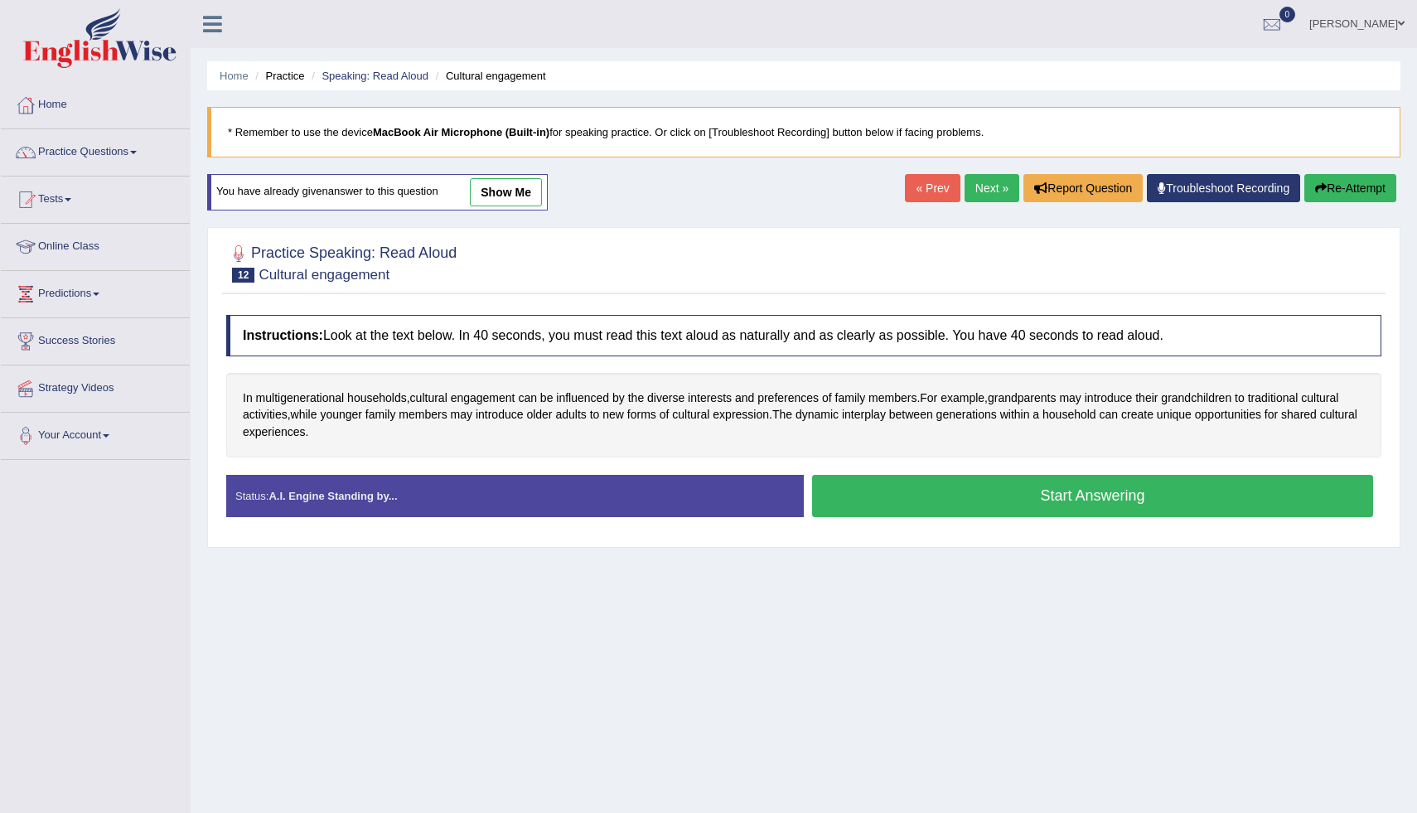
click at [945, 509] on button "Start Answering" at bounding box center [1092, 496] width 561 height 42
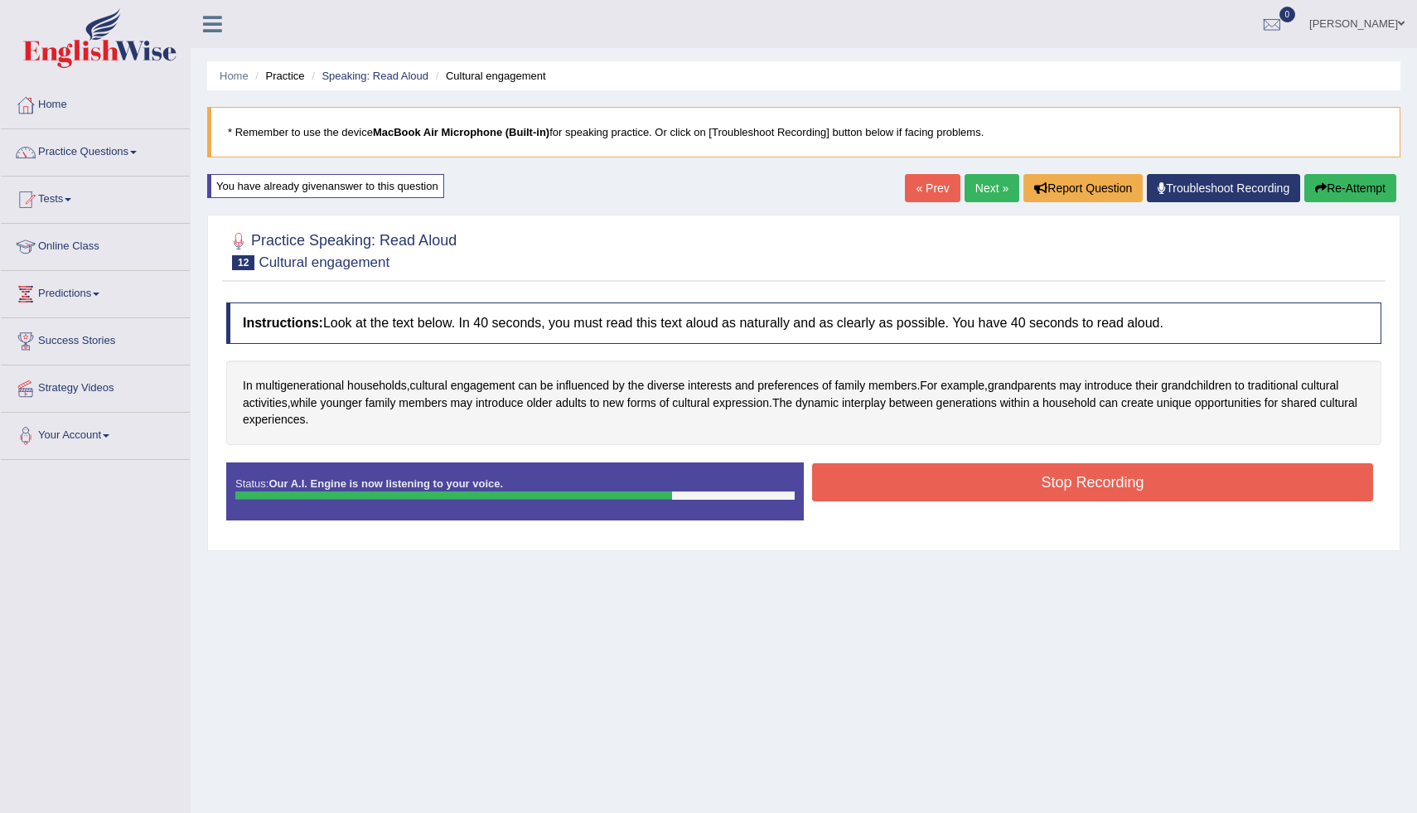
click at [893, 479] on button "Stop Recording" at bounding box center [1092, 482] width 561 height 38
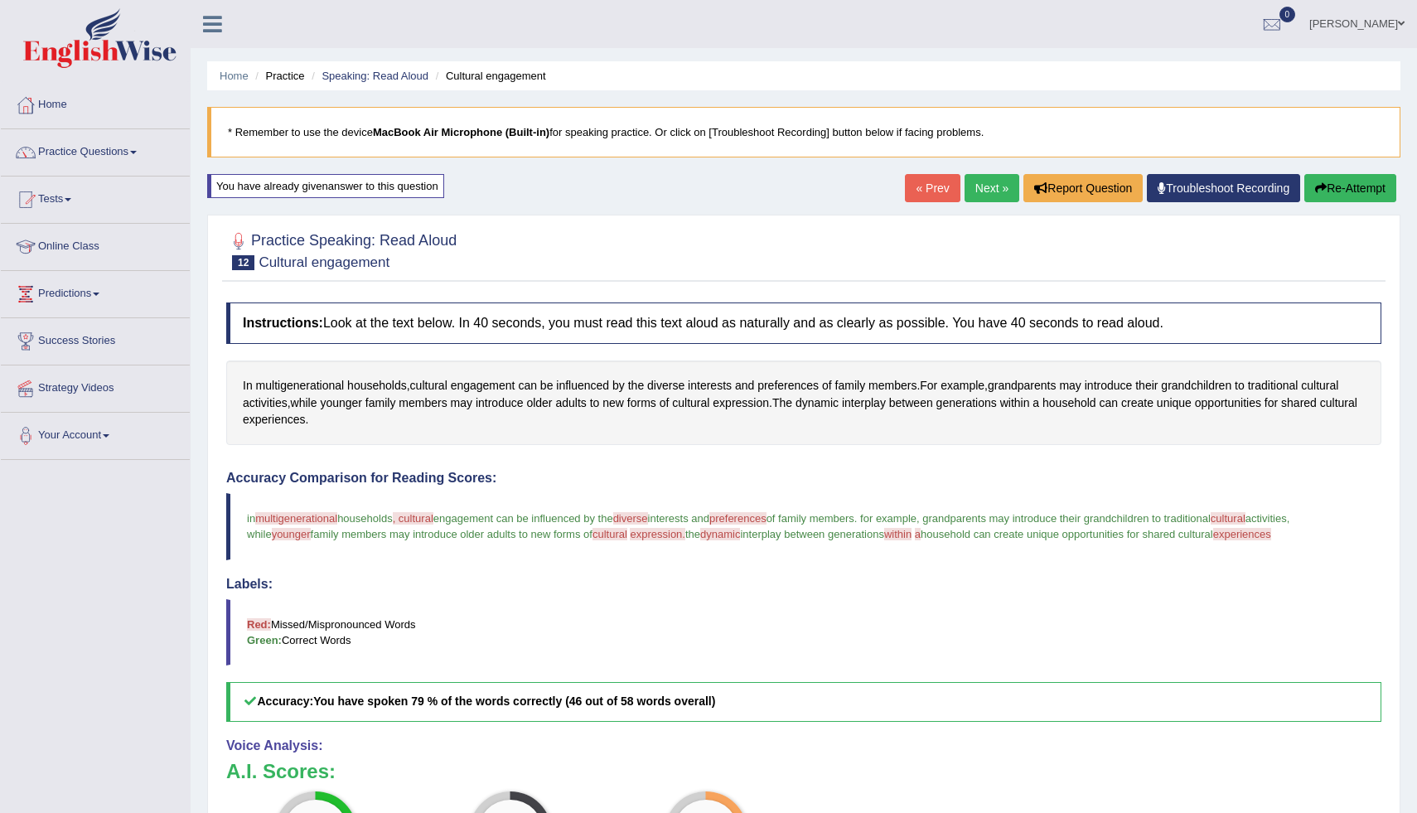
click at [1370, 177] on button "Re-Attempt" at bounding box center [1350, 188] width 92 height 28
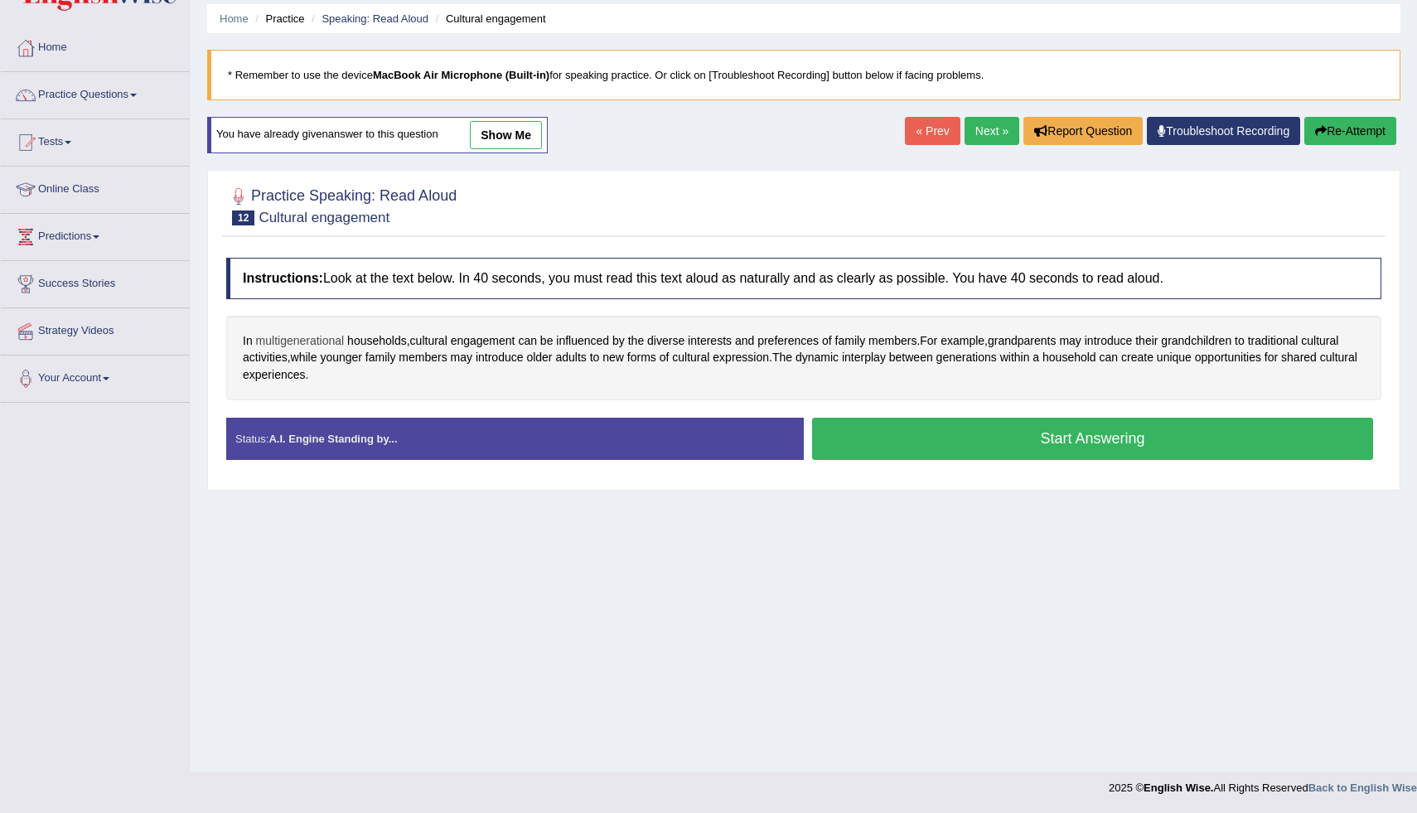
click at [323, 339] on span "multigenerational" at bounding box center [300, 340] width 89 height 17
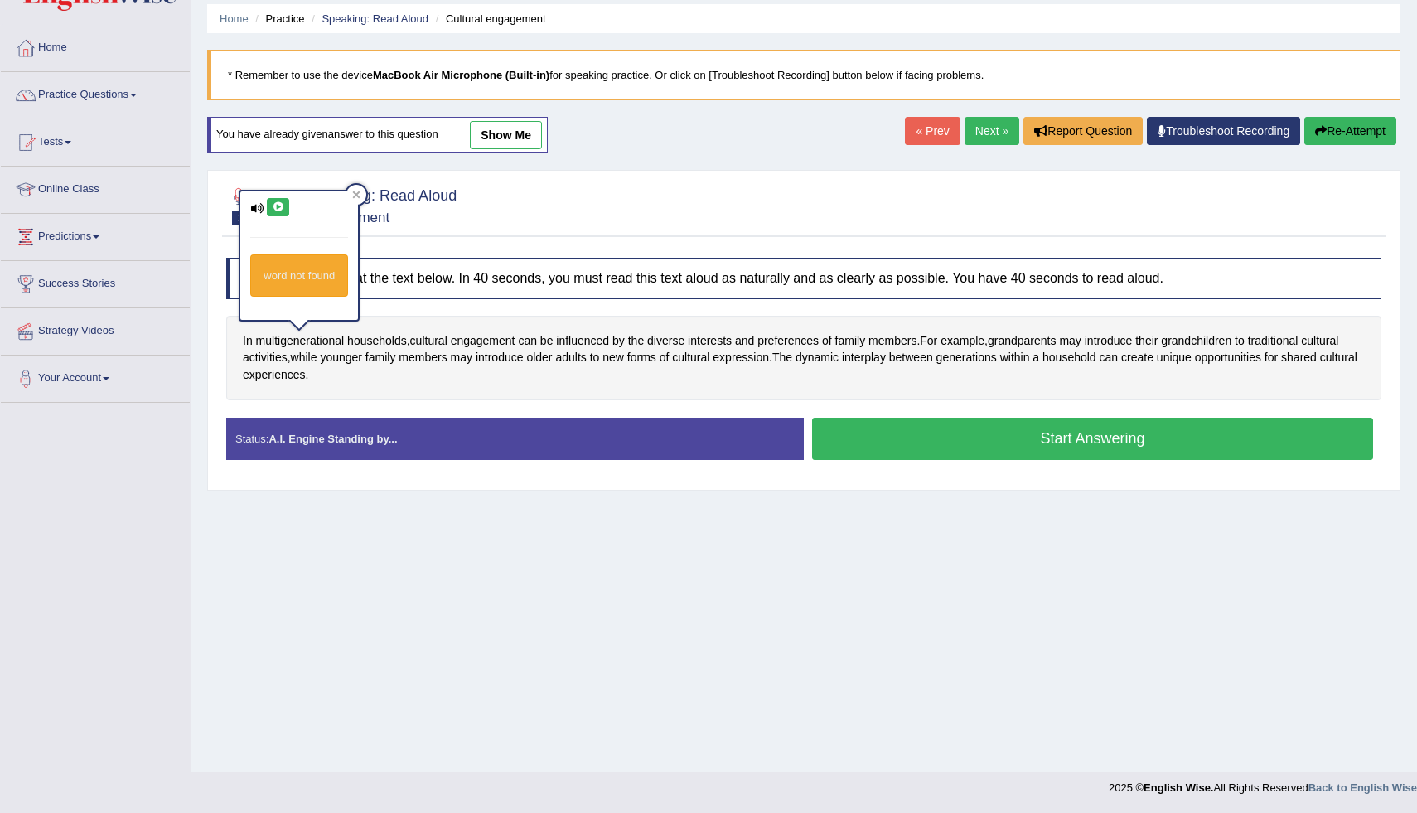
click at [279, 206] on icon at bounding box center [278, 207] width 12 height 10
click at [360, 196] on icon at bounding box center [356, 194] width 7 height 7
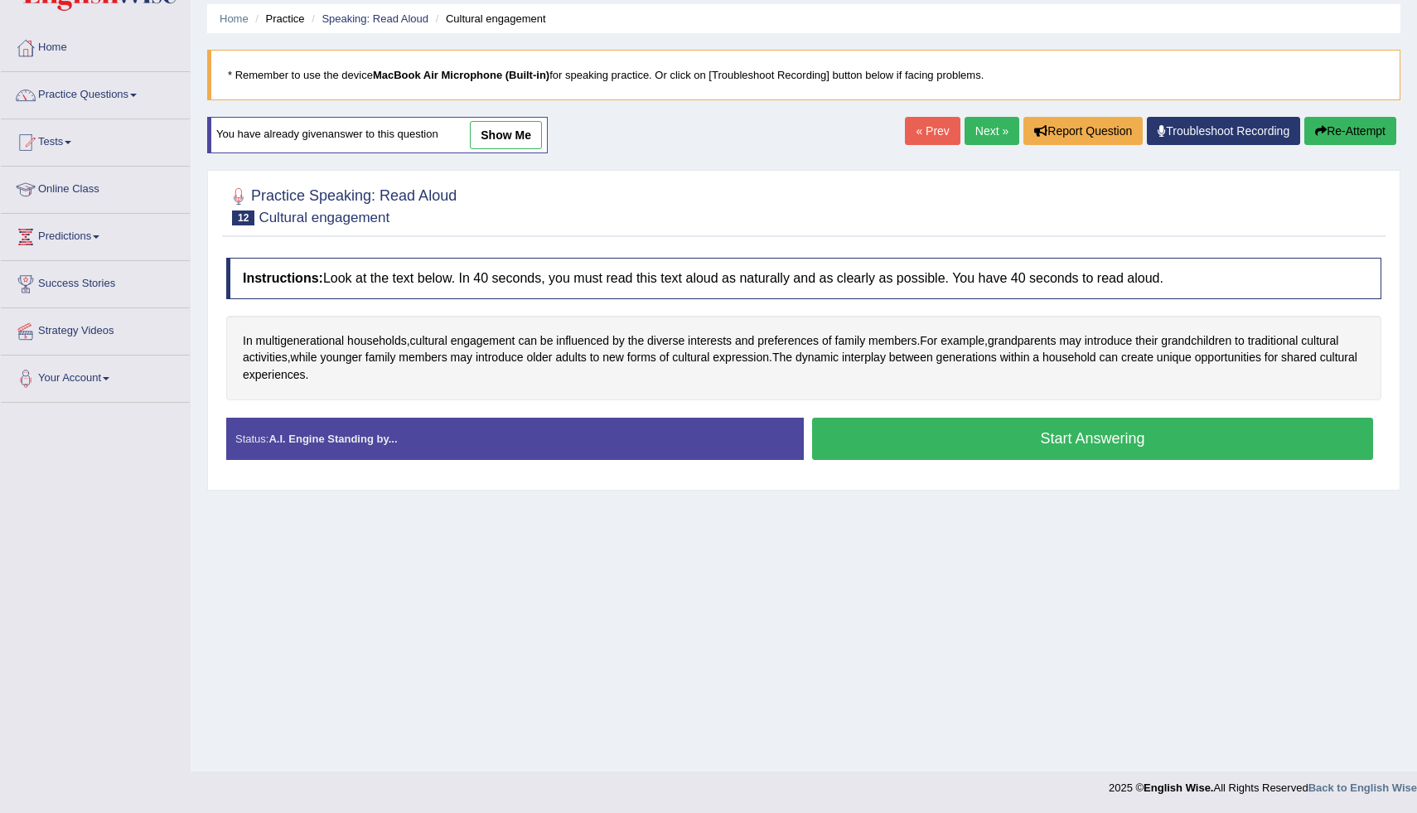
click at [1008, 440] on button "Start Answering" at bounding box center [1092, 439] width 561 height 42
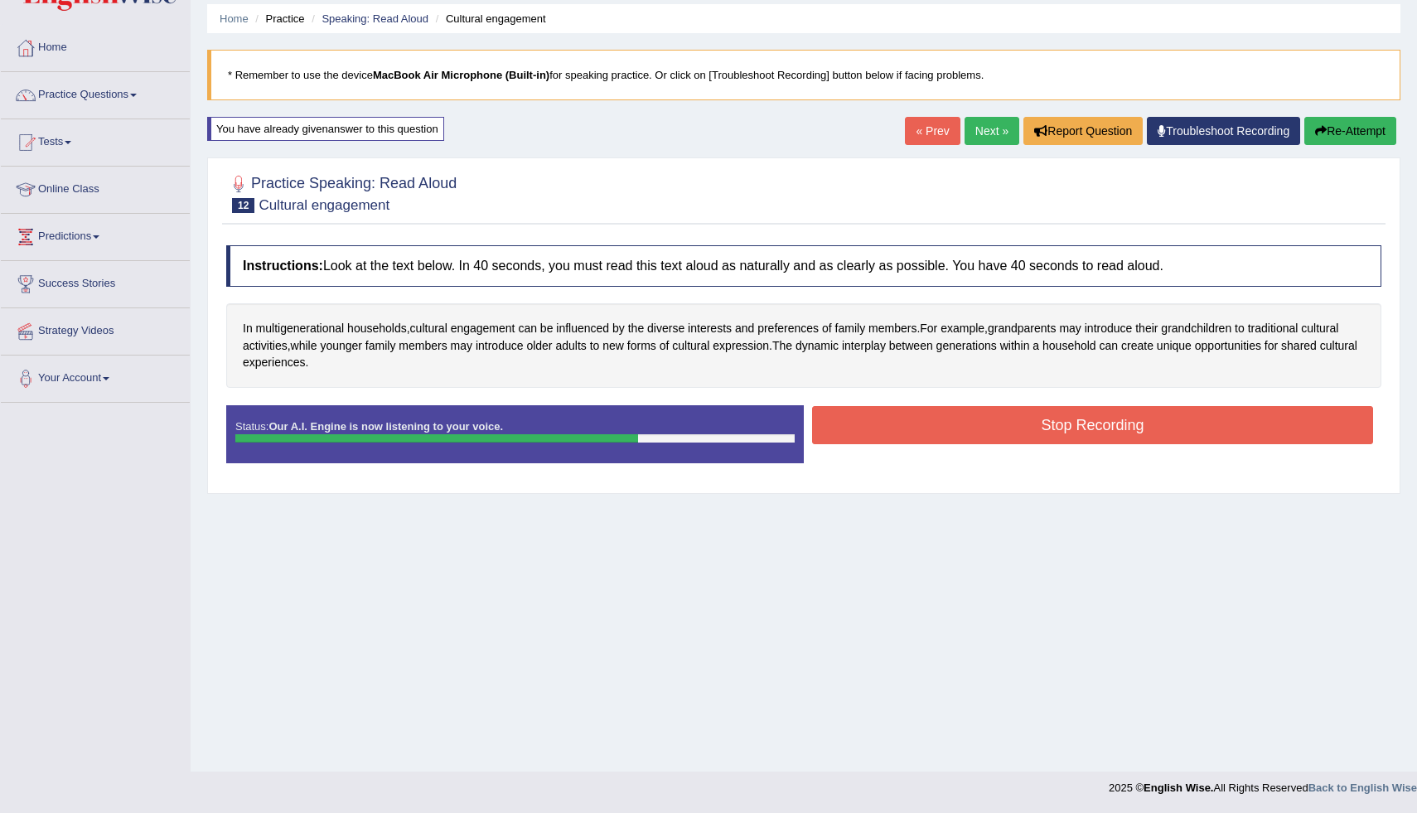
click at [944, 420] on button "Stop Recording" at bounding box center [1092, 425] width 561 height 38
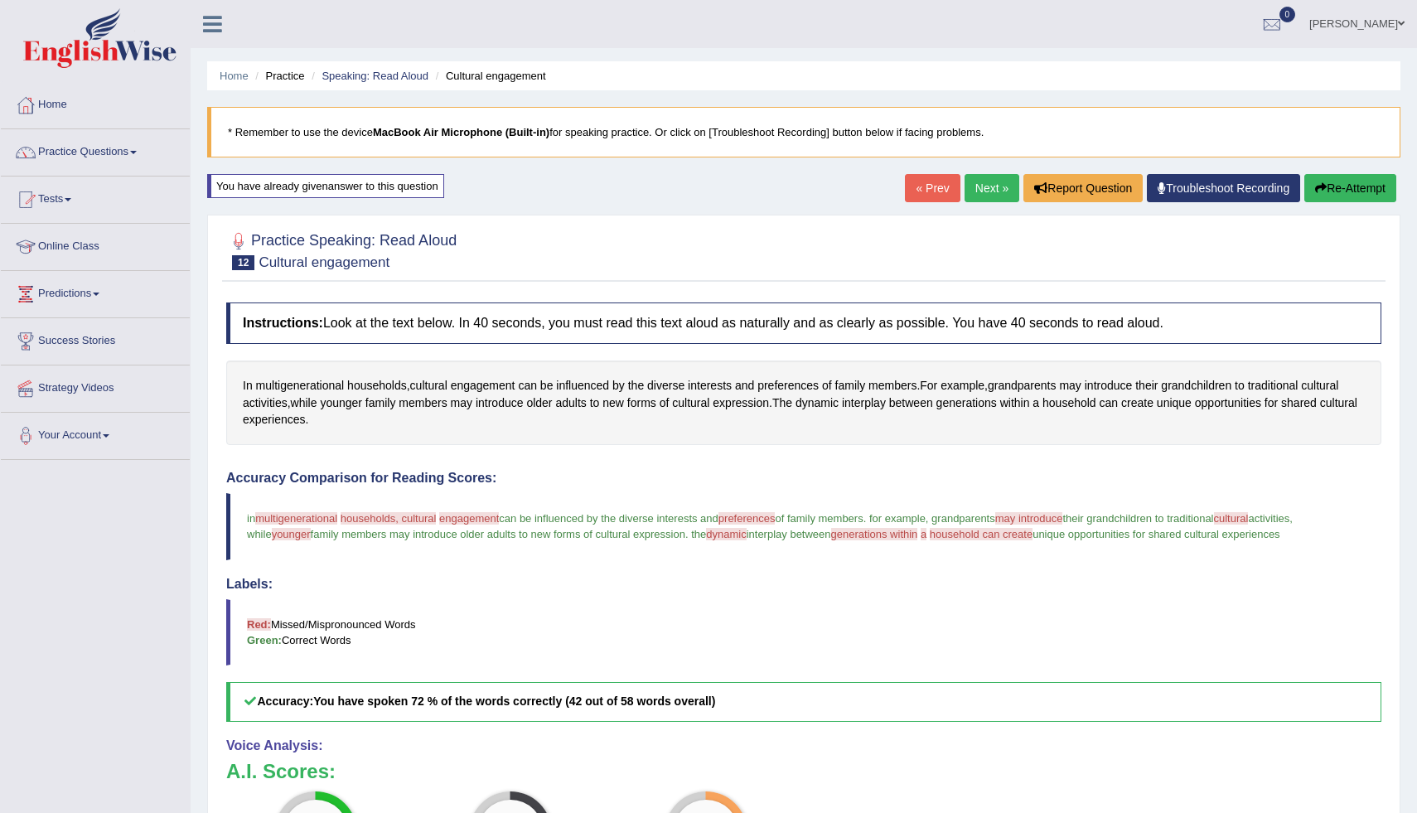
click at [1332, 177] on button "Re-Attempt" at bounding box center [1350, 188] width 92 height 28
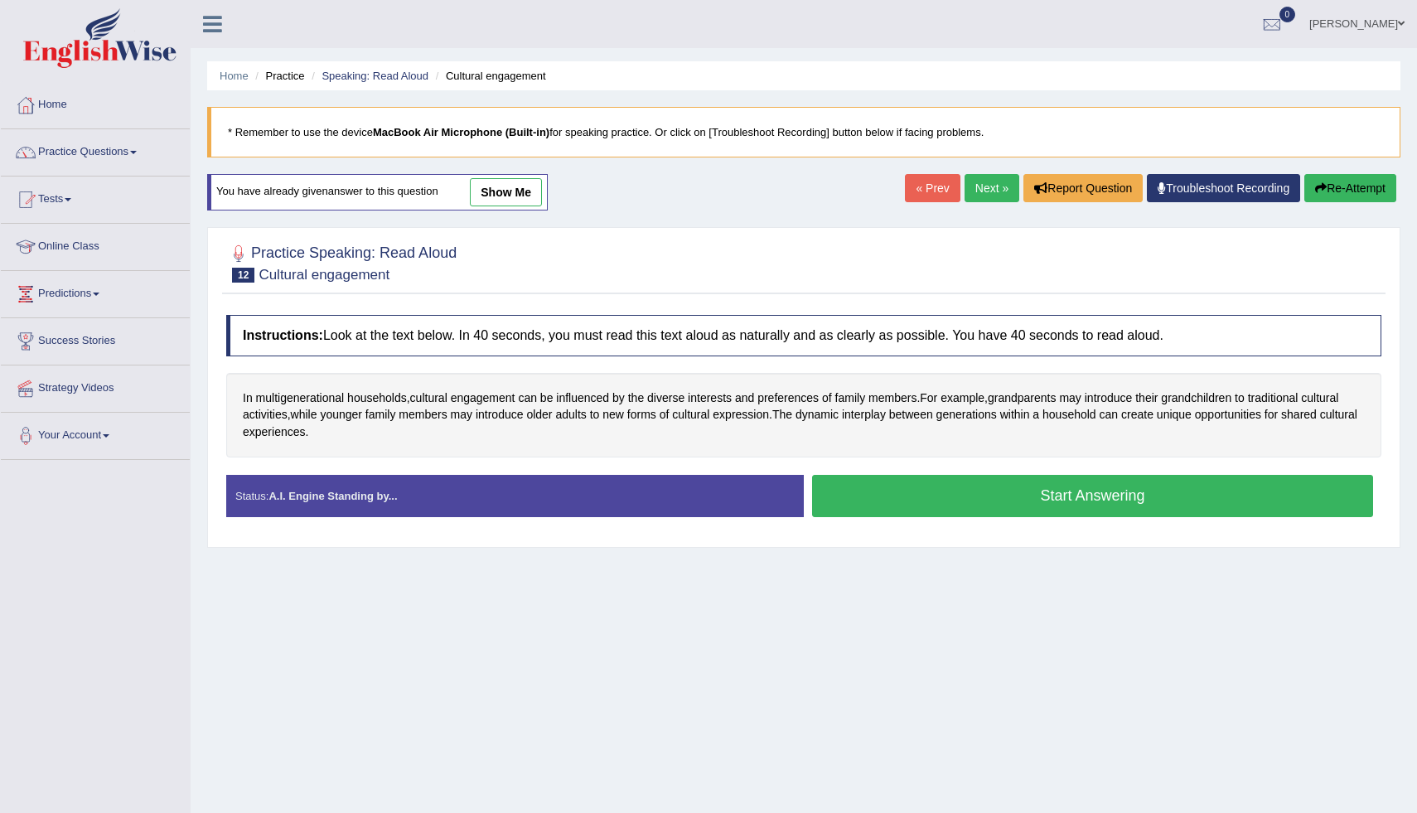
click at [873, 521] on div "Stop Recording" at bounding box center [1093, 521] width 578 height 1
click at [880, 493] on button "Start Answering" at bounding box center [1092, 496] width 561 height 42
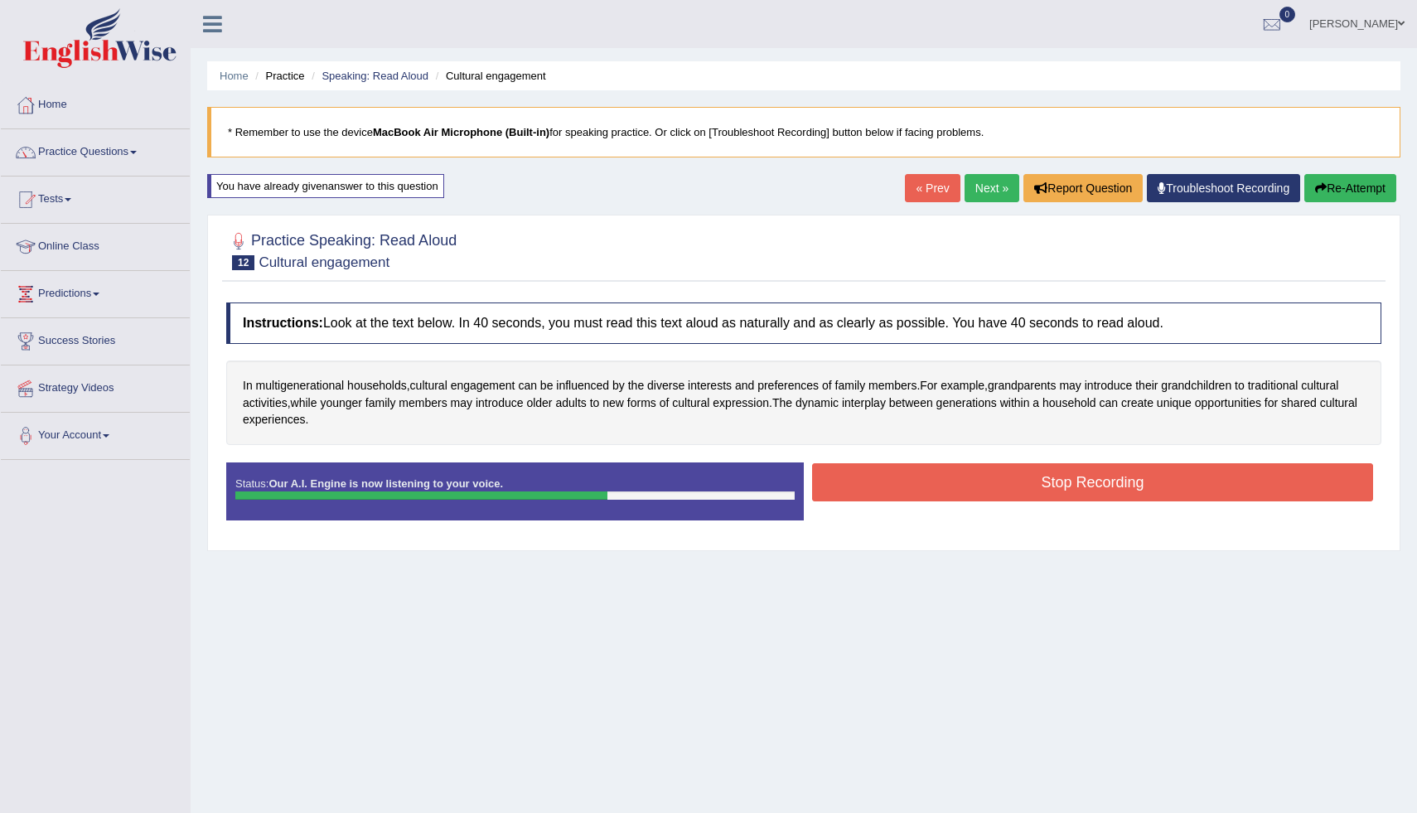
click at [875, 467] on button "Stop Recording" at bounding box center [1092, 482] width 561 height 38
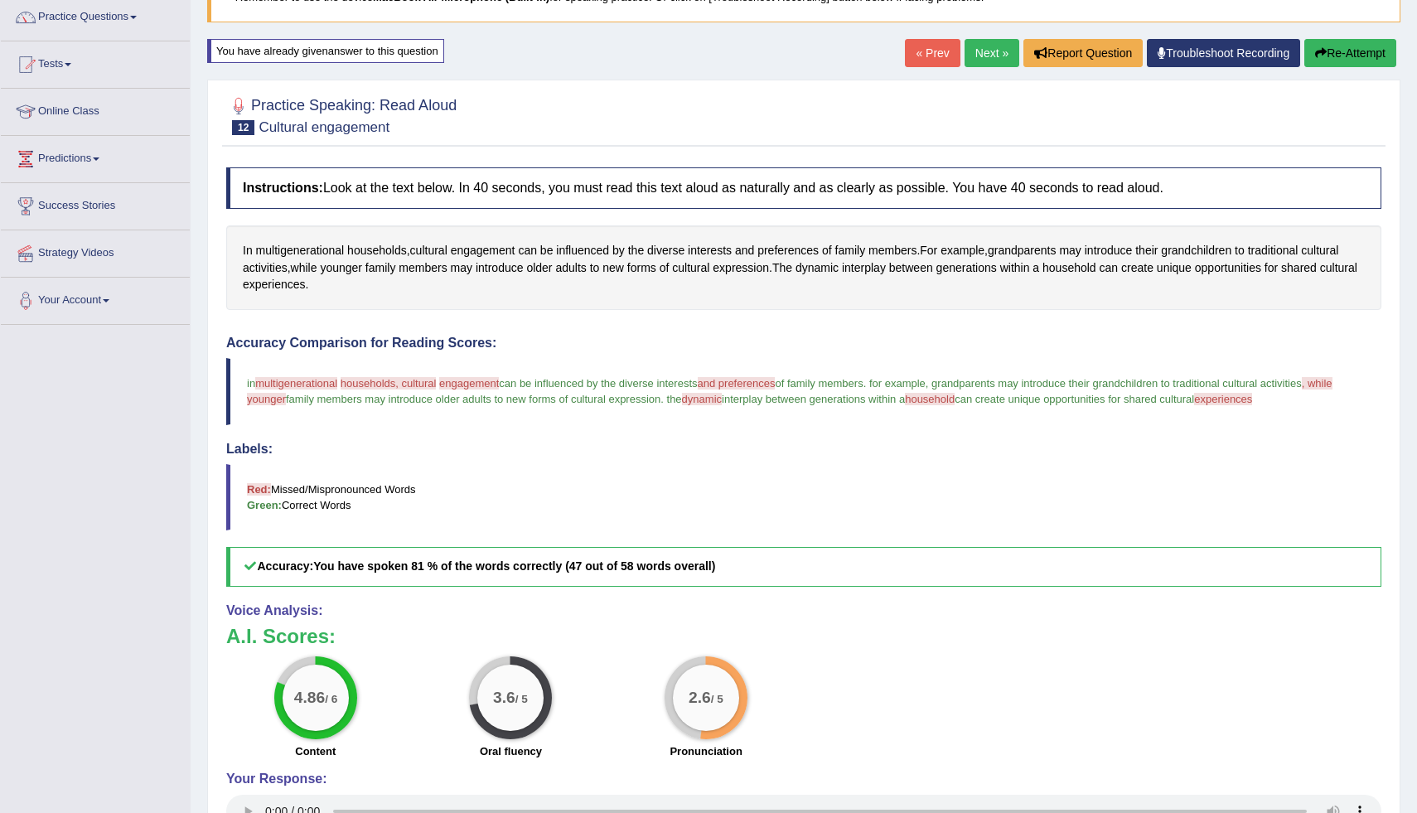
scroll to position [123, 0]
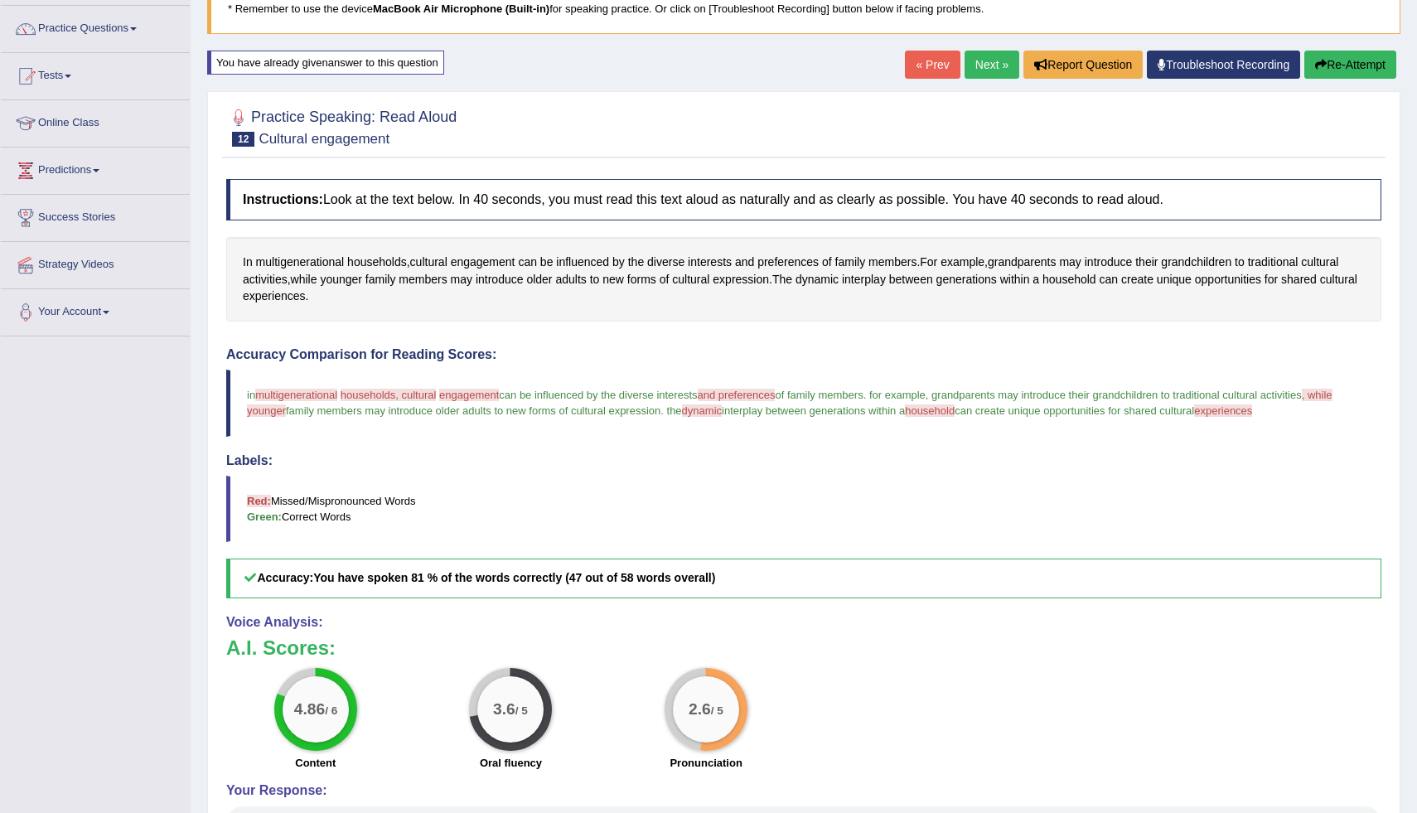
click at [1320, 67] on icon "button" at bounding box center [1321, 65] width 12 height 12
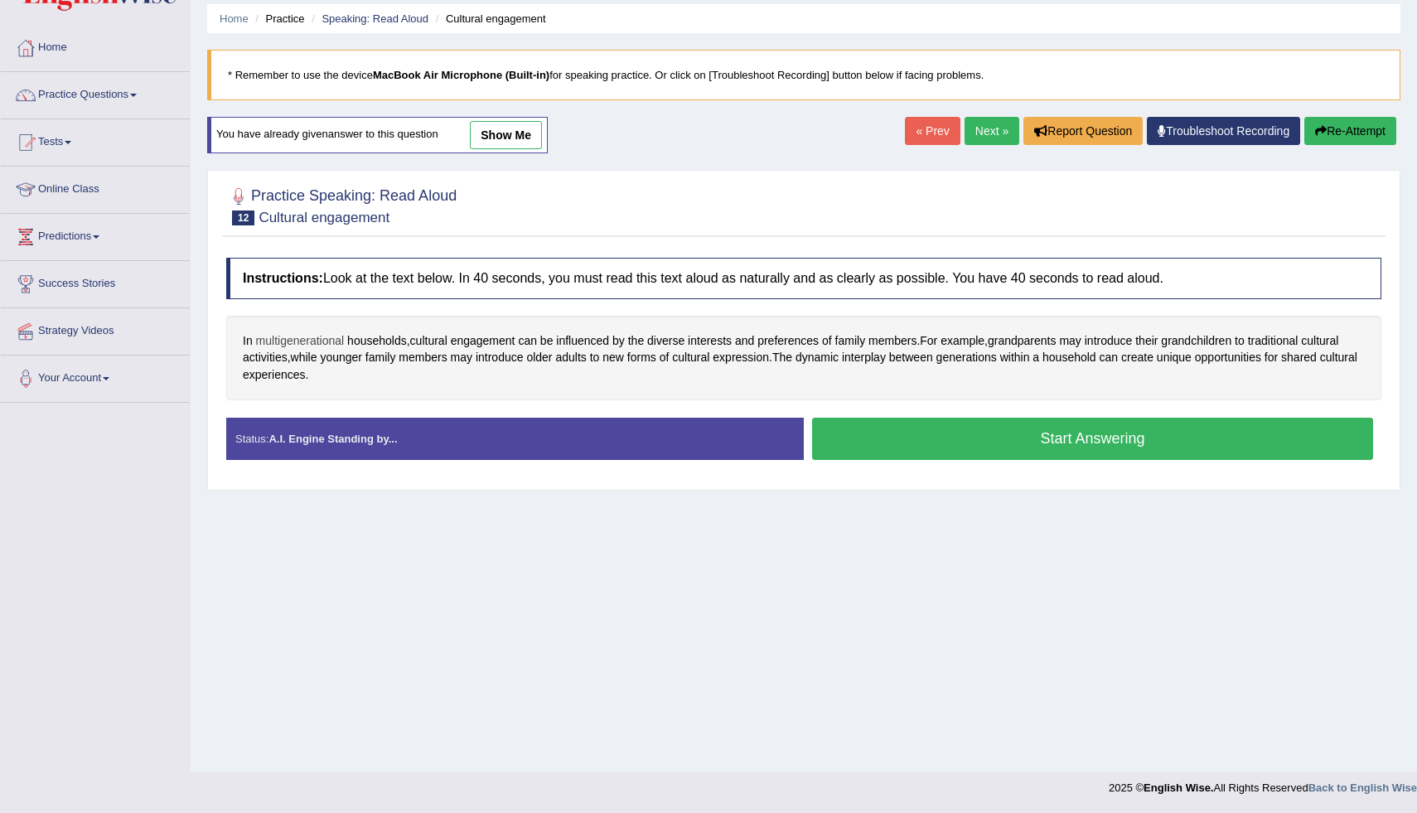
click at [295, 344] on span "multigenerational" at bounding box center [300, 340] width 89 height 17
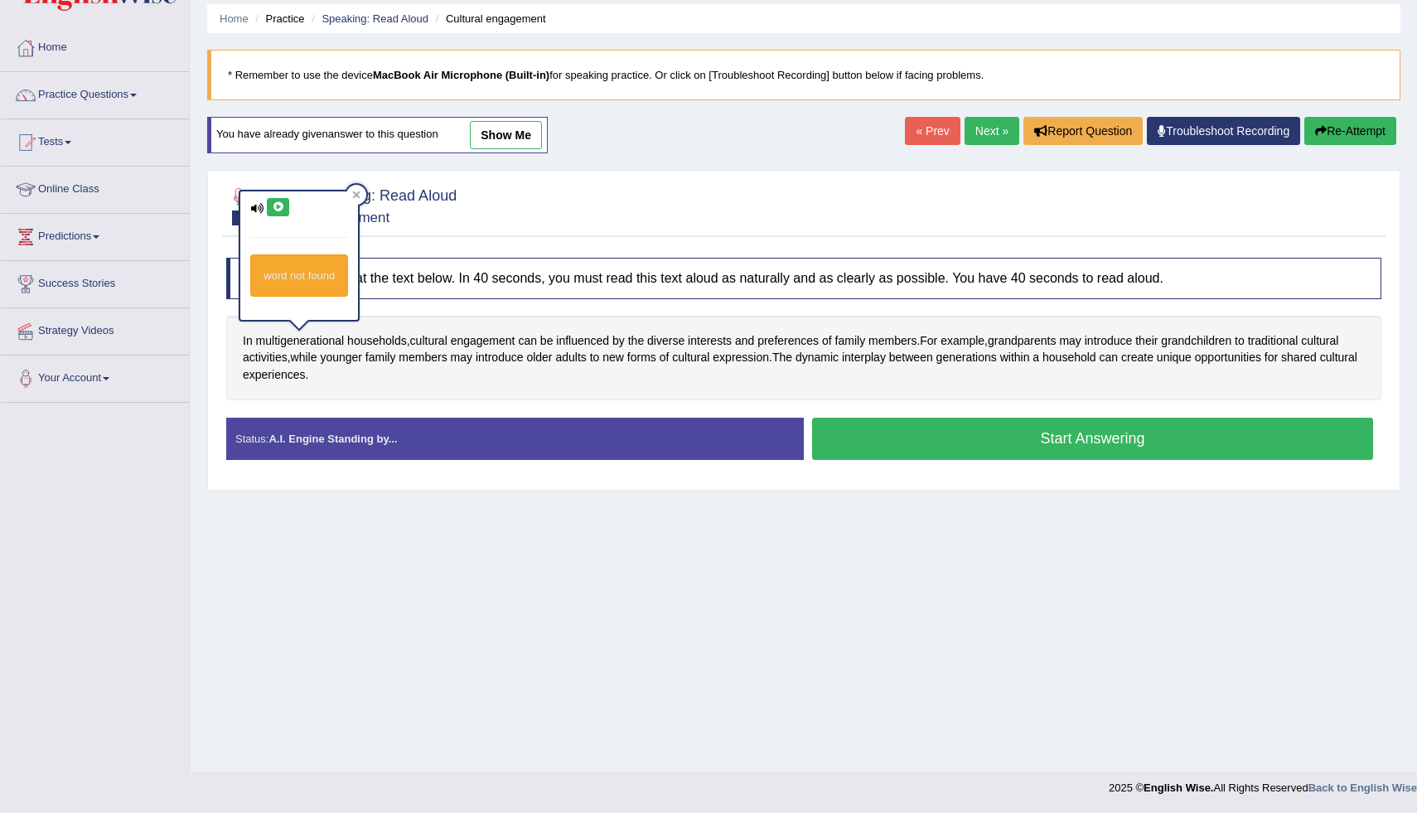
click at [276, 204] on icon at bounding box center [278, 207] width 12 height 10
click at [505, 341] on span "engagement" at bounding box center [483, 340] width 65 height 17
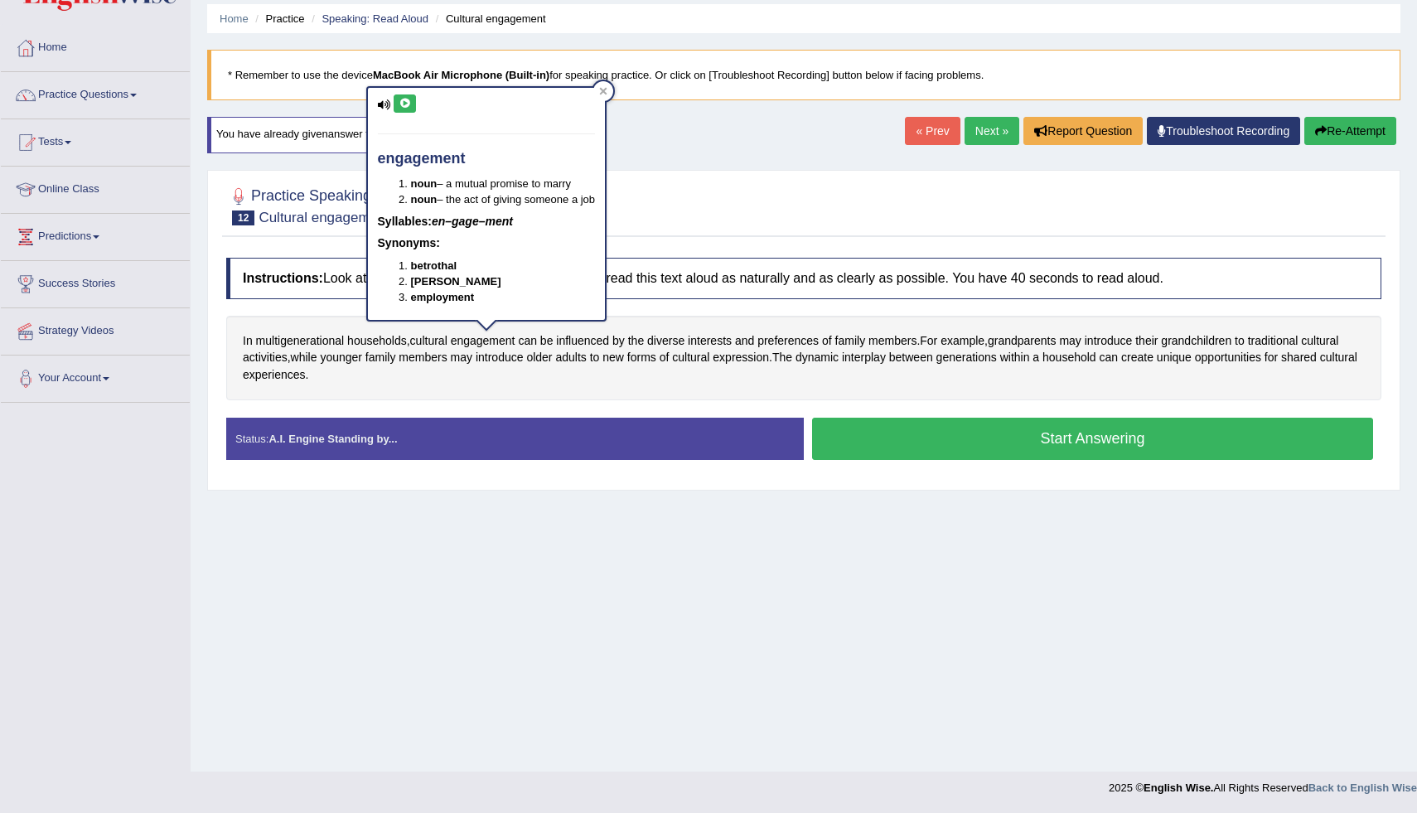
click at [411, 105] on button at bounding box center [405, 103] width 22 height 18
click at [612, 93] on div at bounding box center [603, 91] width 20 height 20
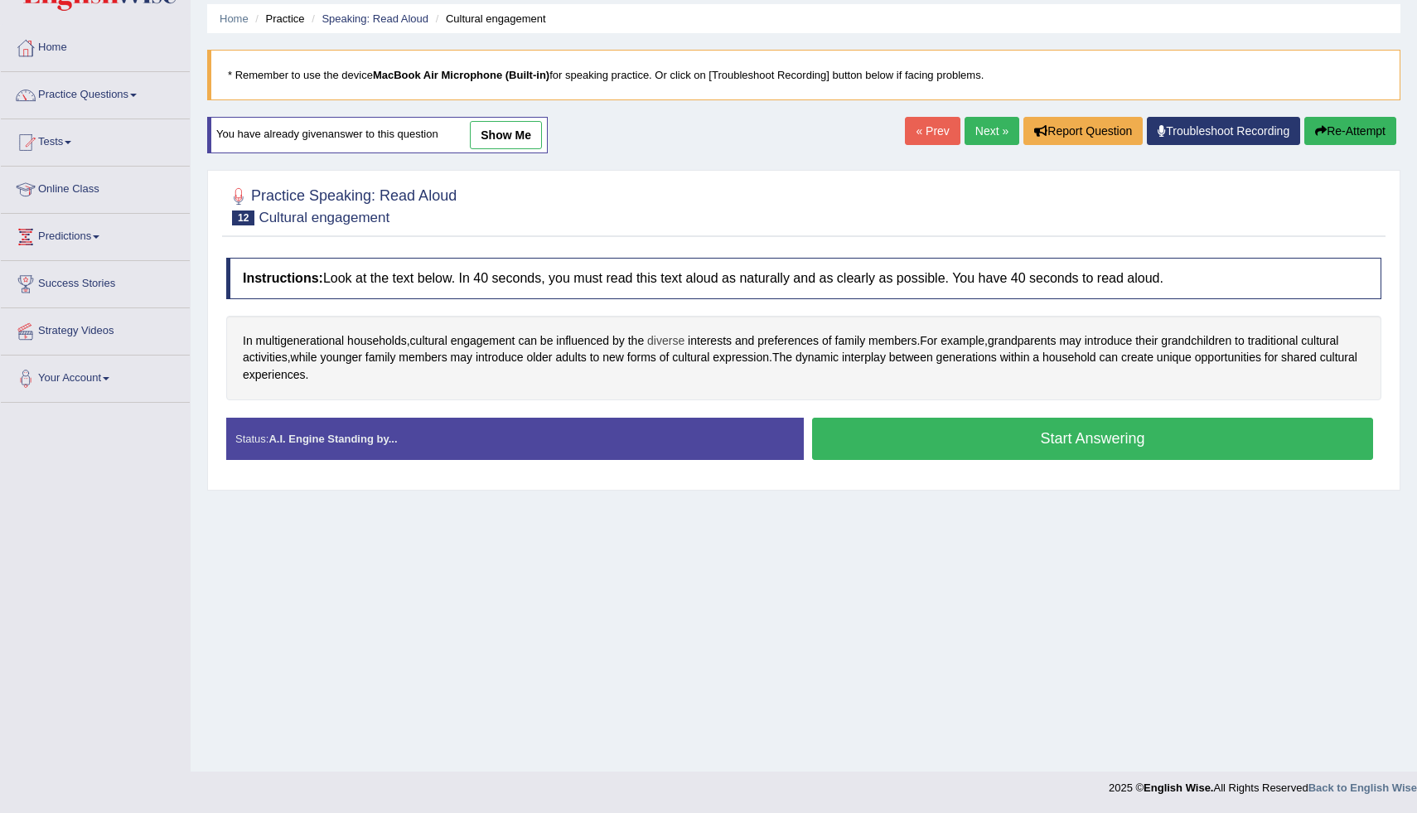
click at [673, 341] on span "diverse" at bounding box center [665, 340] width 37 height 17
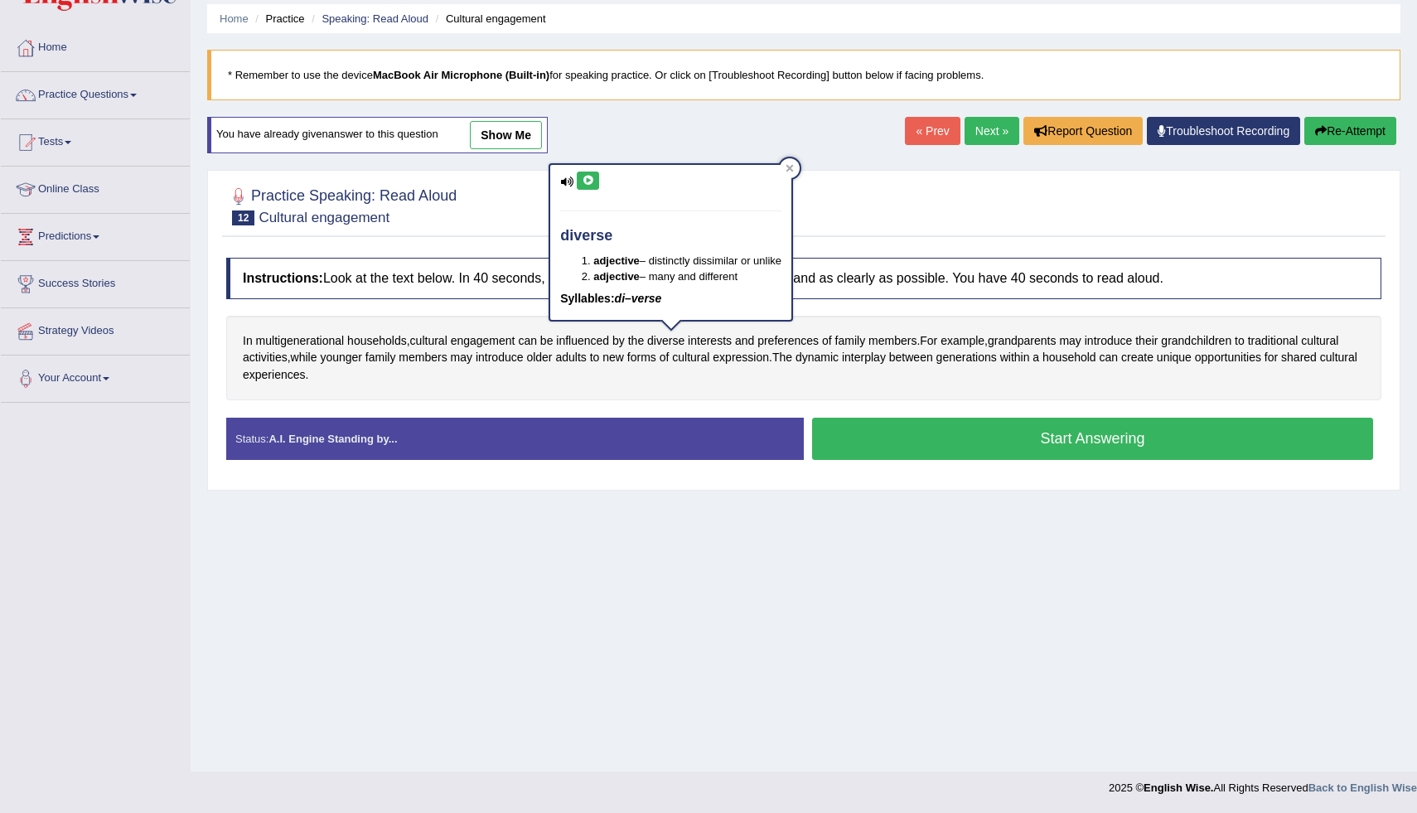
click at [594, 180] on button at bounding box center [588, 181] width 22 height 18
click at [800, 165] on div at bounding box center [790, 168] width 20 height 20
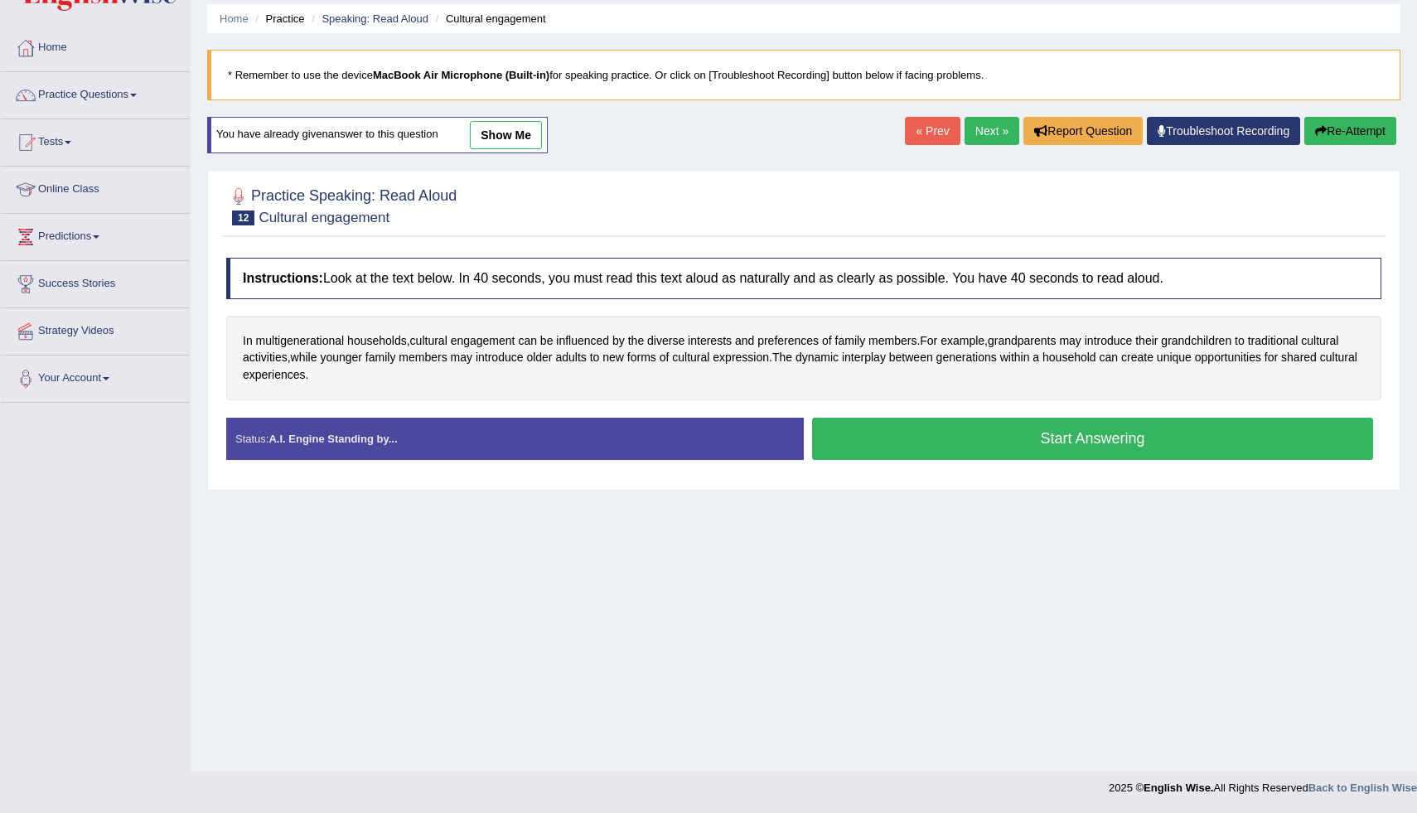
click at [955, 442] on button "Start Answering" at bounding box center [1092, 439] width 561 height 42
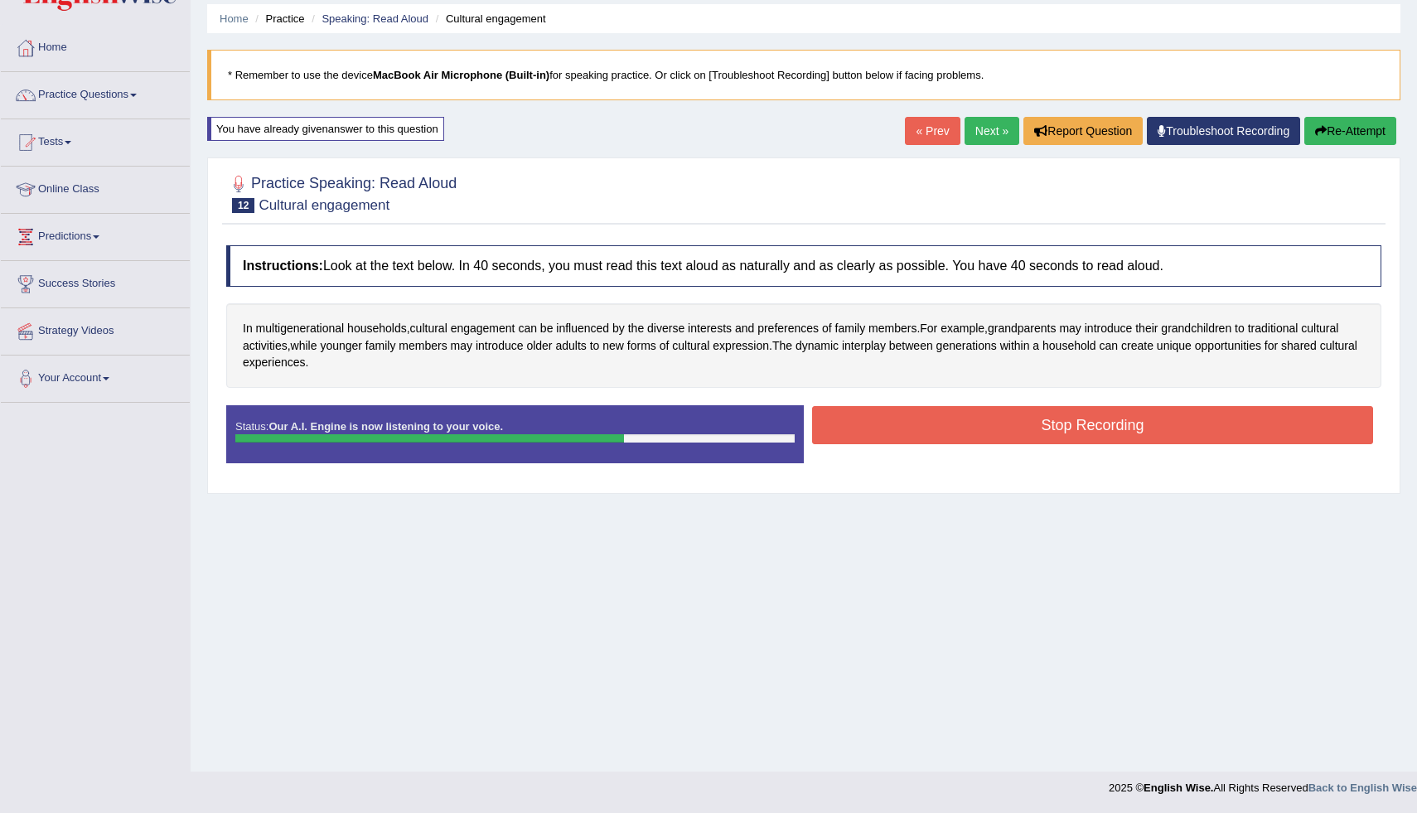
click at [852, 432] on button "Stop Recording" at bounding box center [1092, 425] width 561 height 38
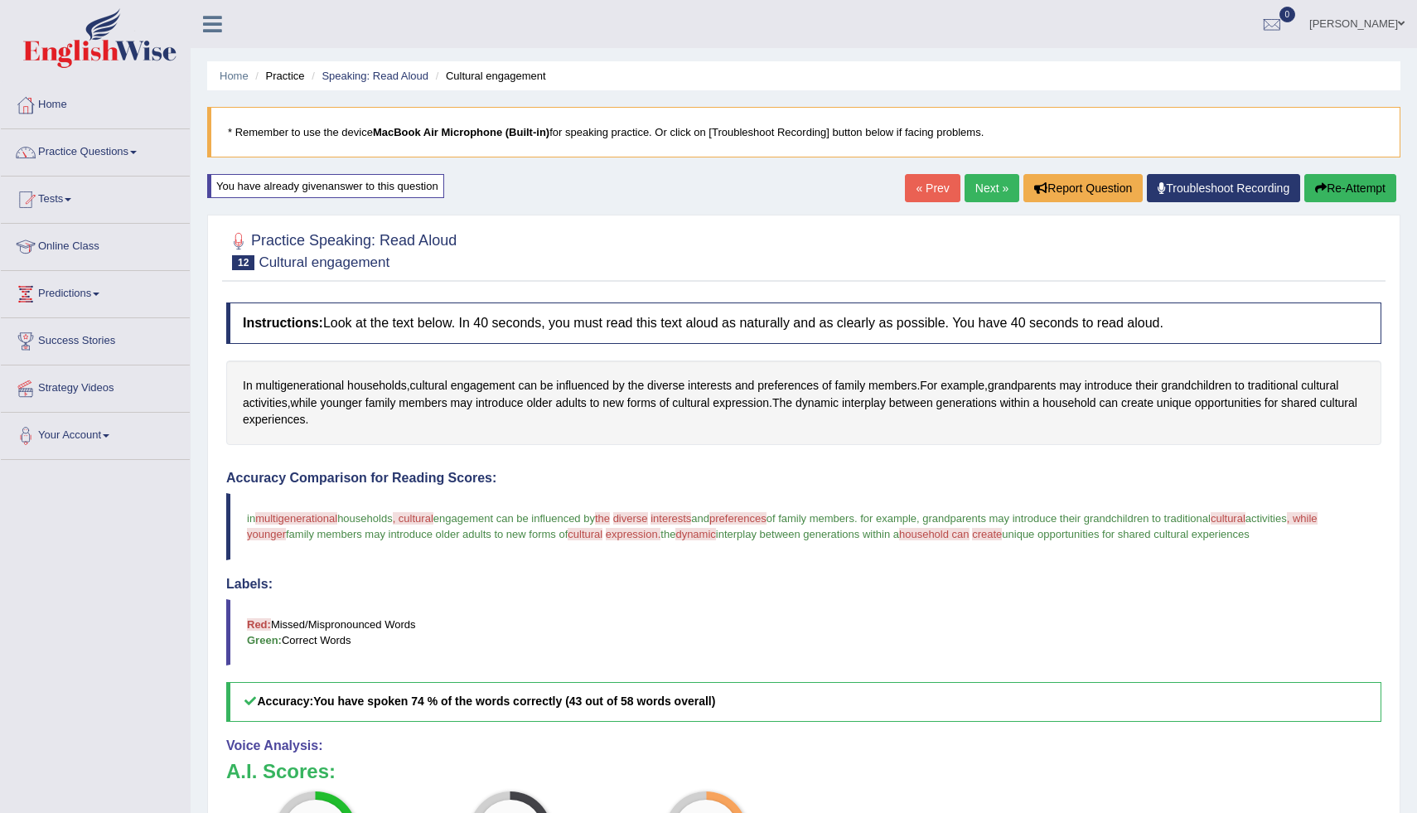
click at [1322, 187] on button "Re-Attempt" at bounding box center [1350, 188] width 92 height 28
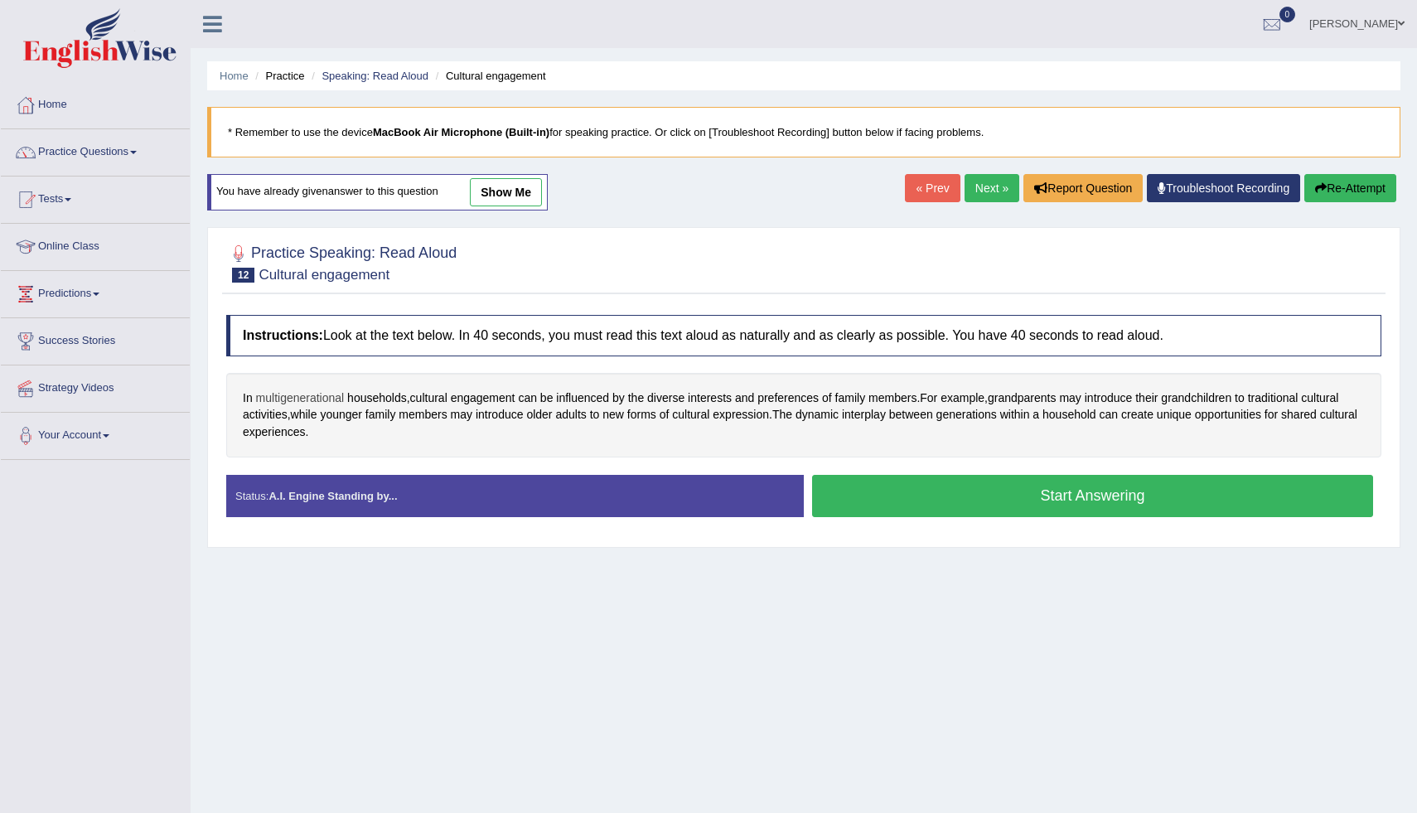
click at [295, 399] on span "multigenerational" at bounding box center [300, 397] width 89 height 17
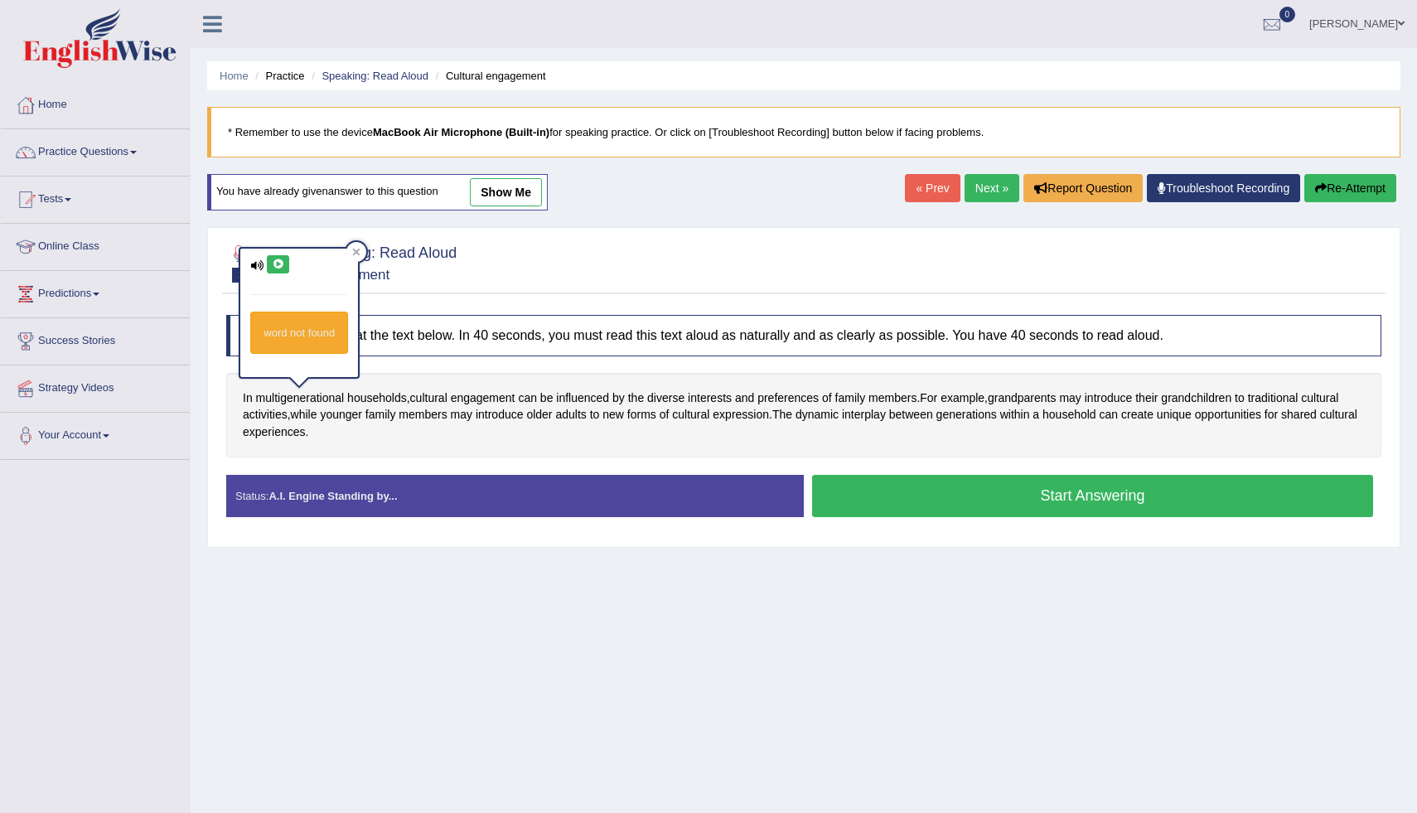
click at [280, 257] on button at bounding box center [278, 264] width 22 height 18
click at [360, 253] on icon at bounding box center [356, 252] width 8 height 8
click at [861, 512] on button "Start Answering" at bounding box center [1092, 496] width 561 height 42
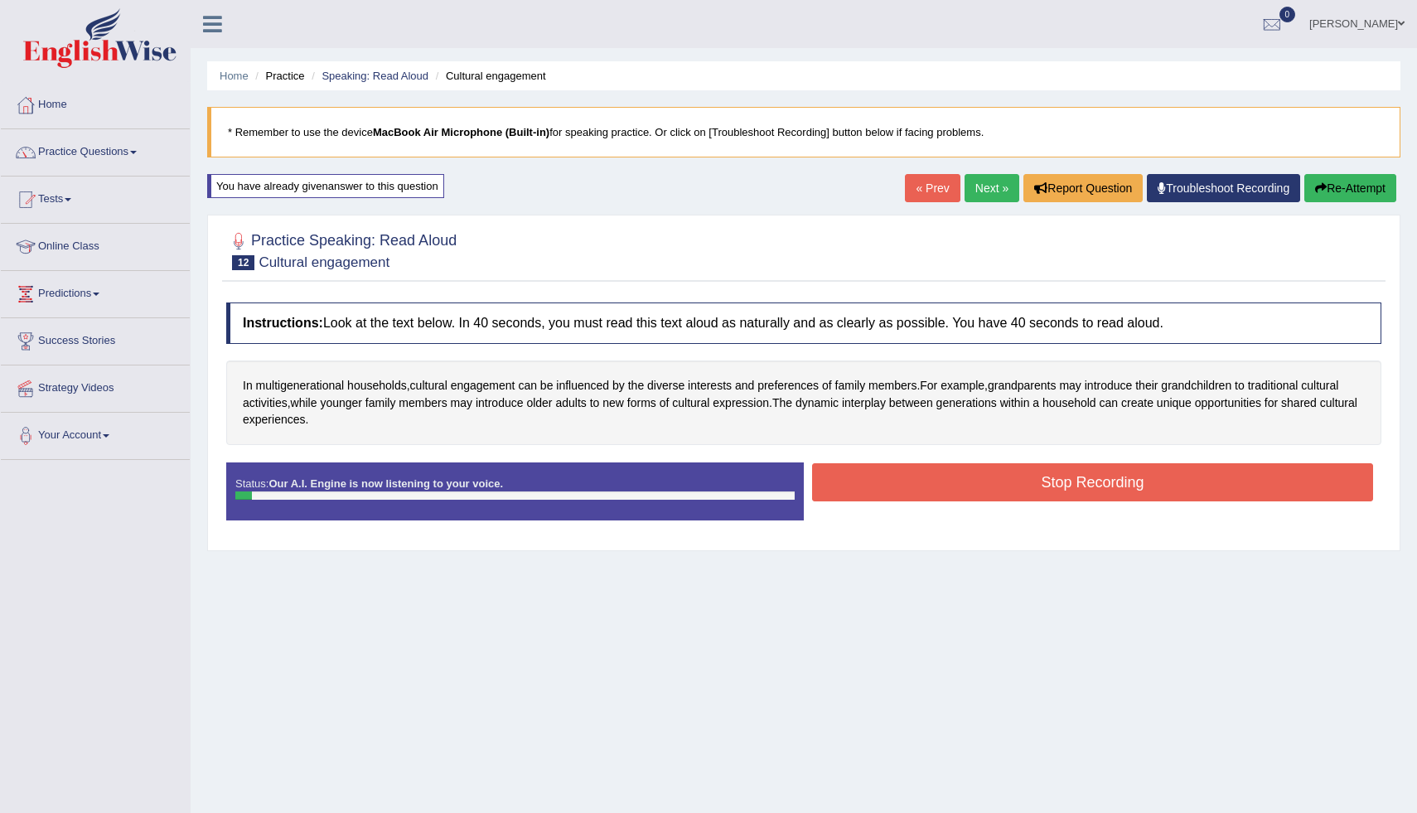
click at [935, 480] on button "Stop Recording" at bounding box center [1092, 482] width 561 height 38
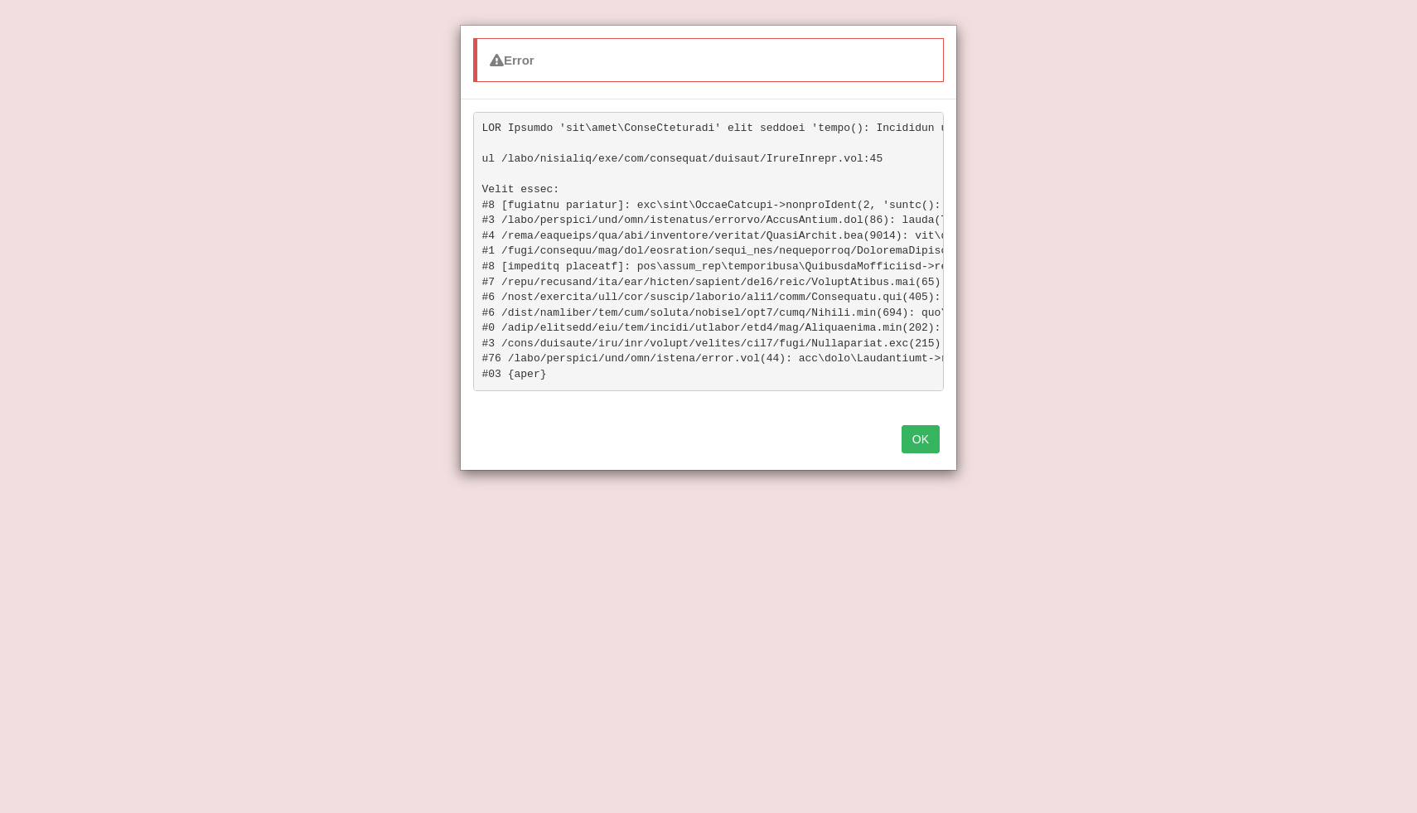
click at [911, 433] on button "OK" at bounding box center [920, 439] width 38 height 28
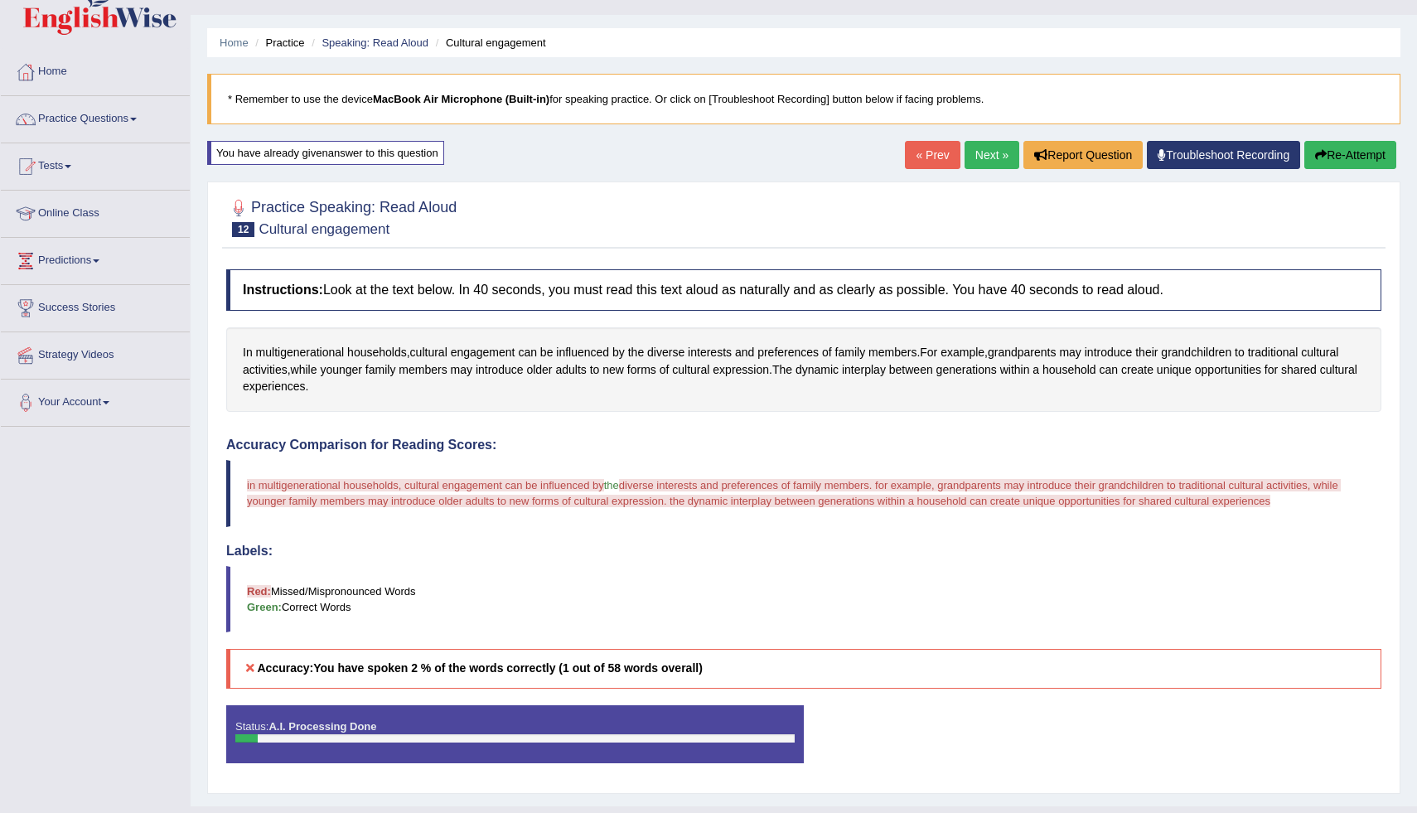
scroll to position [43, 0]
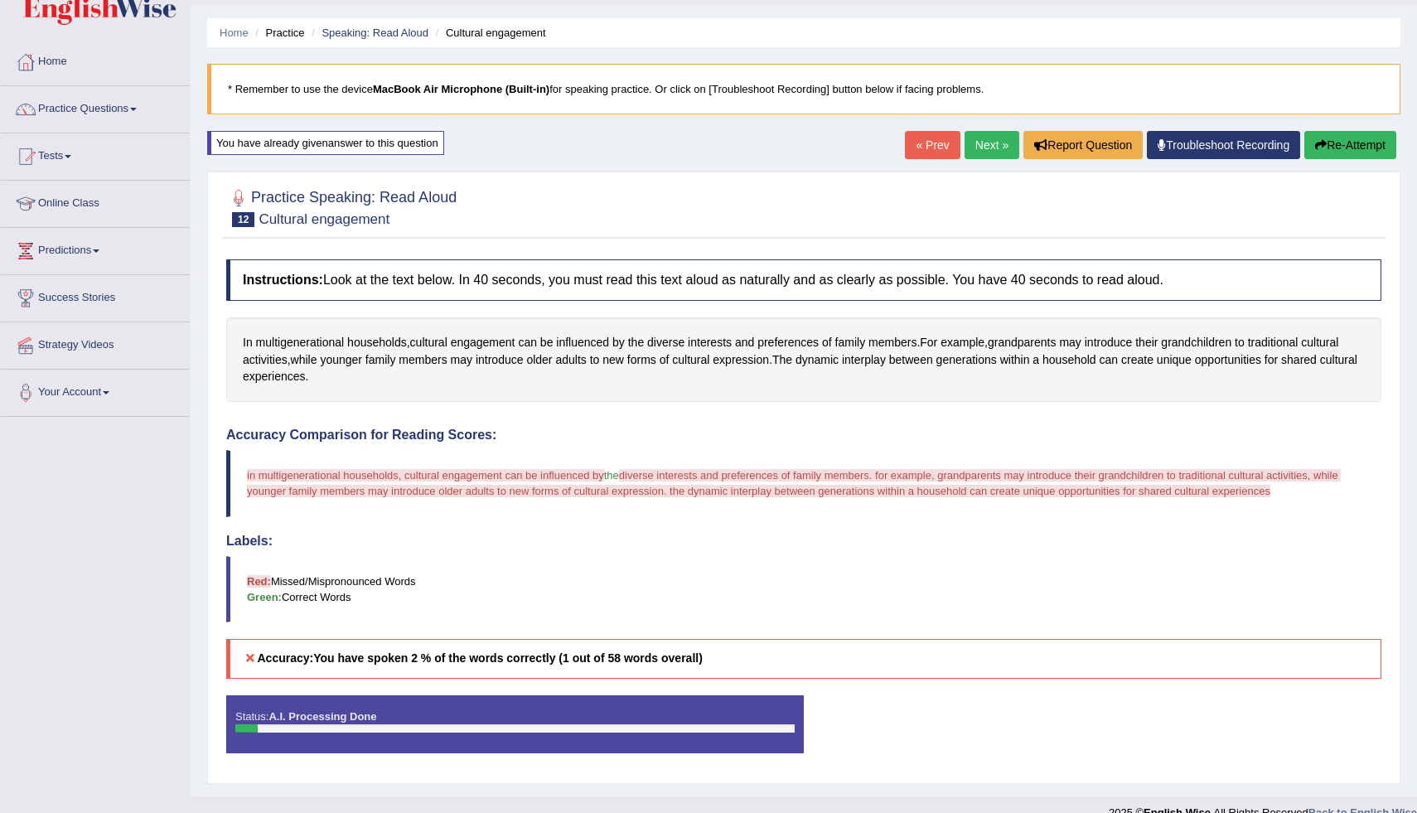
click at [1344, 136] on button "Re-Attempt" at bounding box center [1350, 145] width 92 height 28
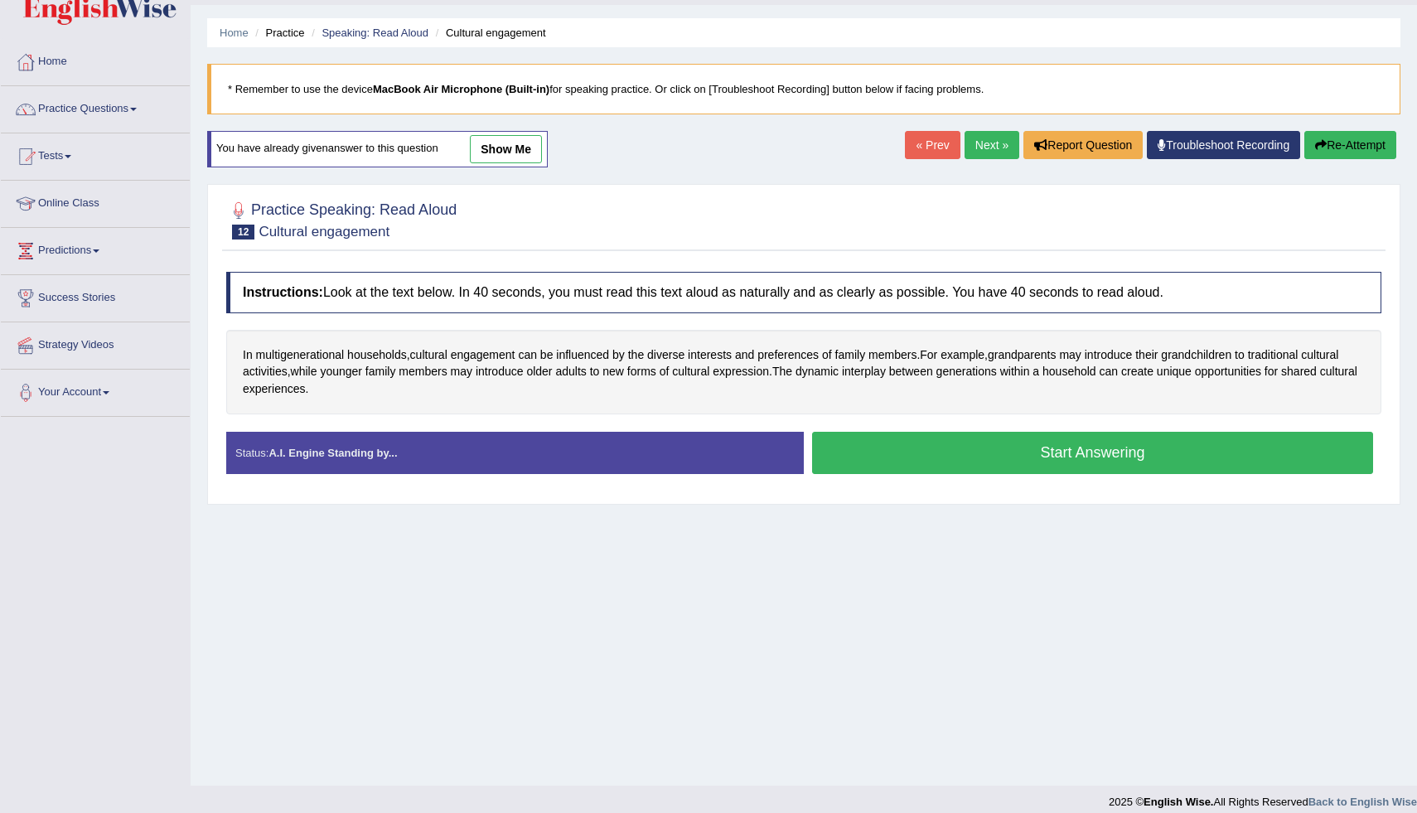
click at [964, 447] on button "Start Answering" at bounding box center [1092, 453] width 561 height 42
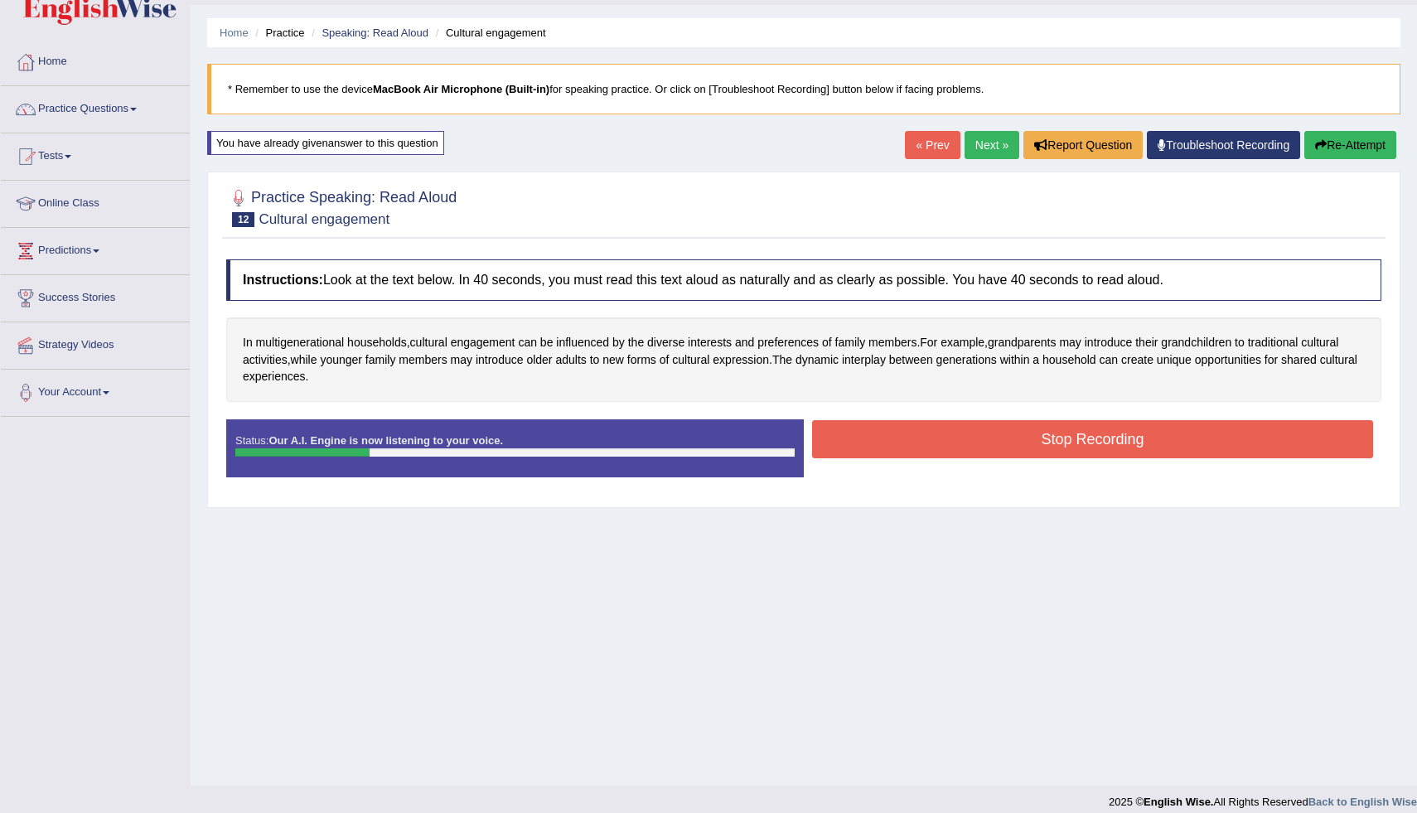
click at [933, 147] on link "« Prev" at bounding box center [932, 145] width 55 height 28
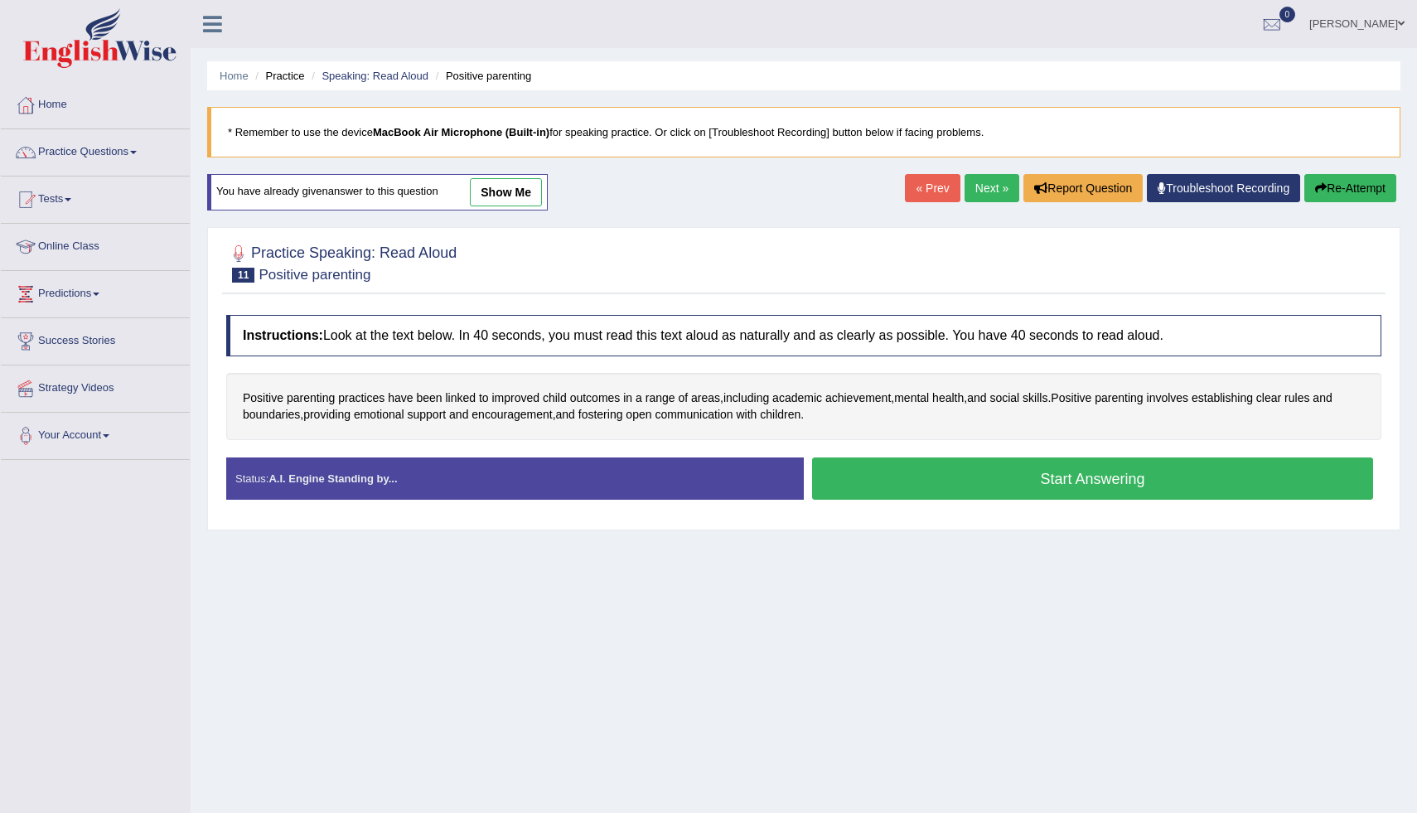
click at [984, 197] on link "Next »" at bounding box center [991, 188] width 55 height 28
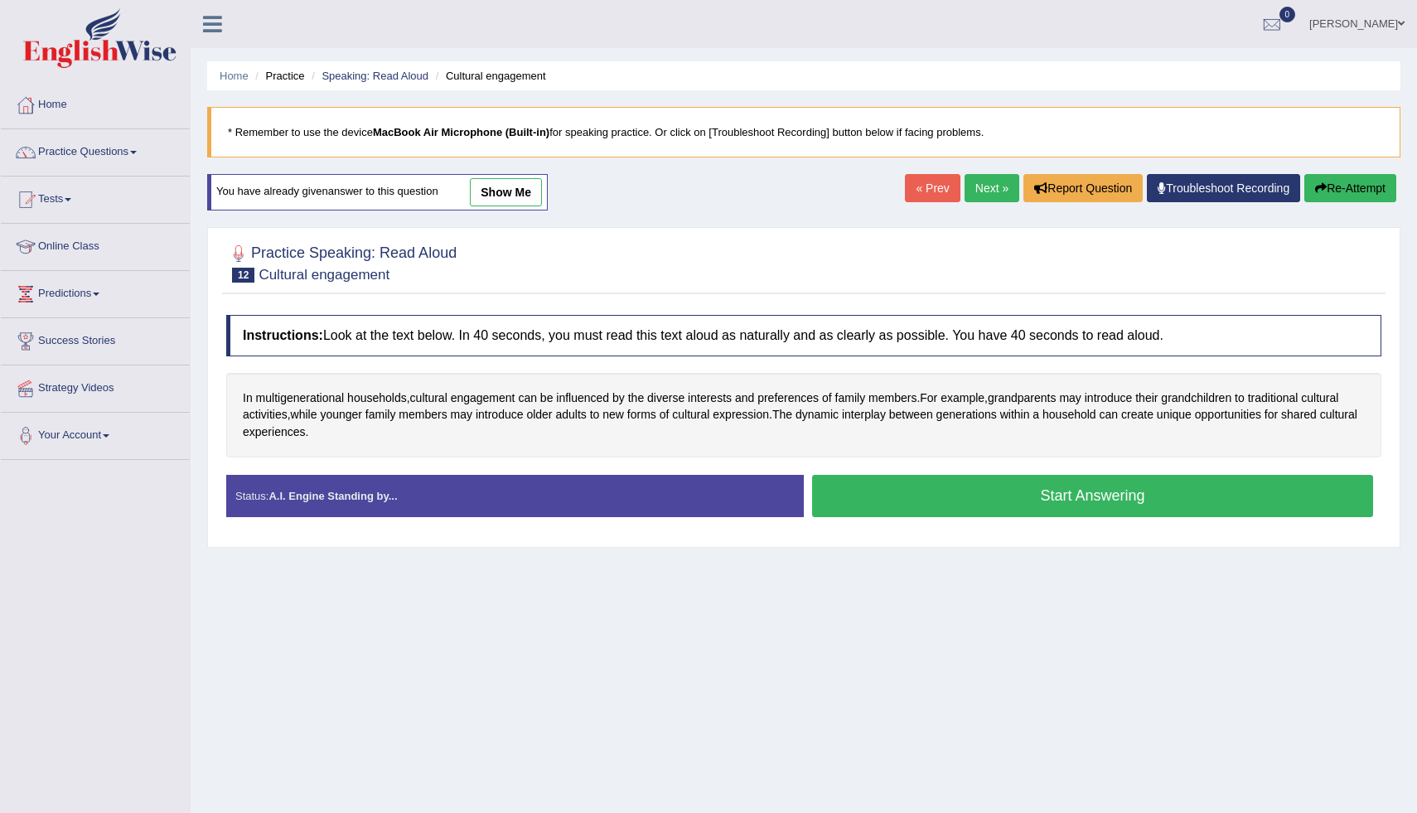
click at [900, 495] on button "Start Answering" at bounding box center [1092, 496] width 561 height 42
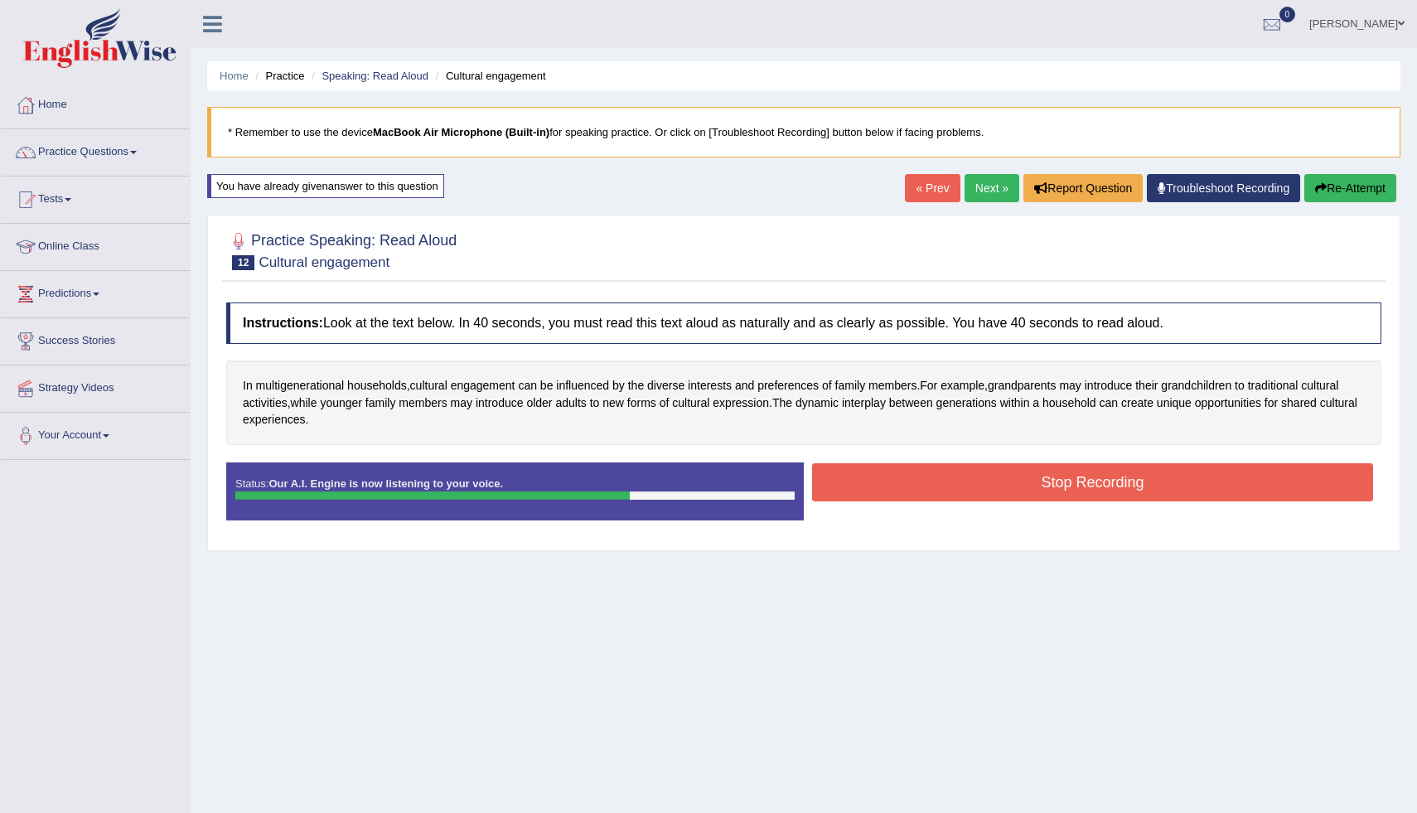
click at [876, 487] on button "Stop Recording" at bounding box center [1092, 482] width 561 height 38
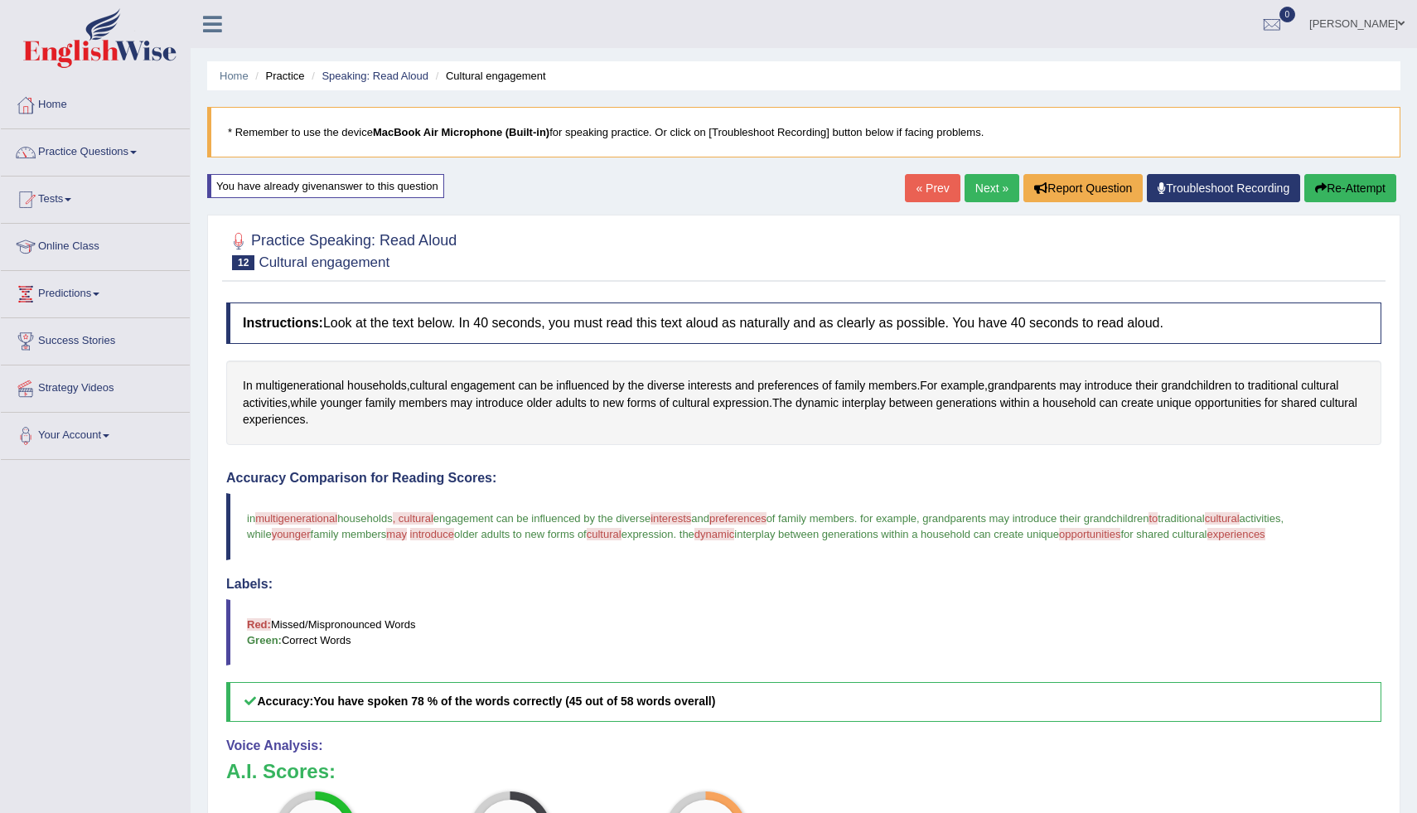
click at [984, 192] on link "Next »" at bounding box center [991, 188] width 55 height 28
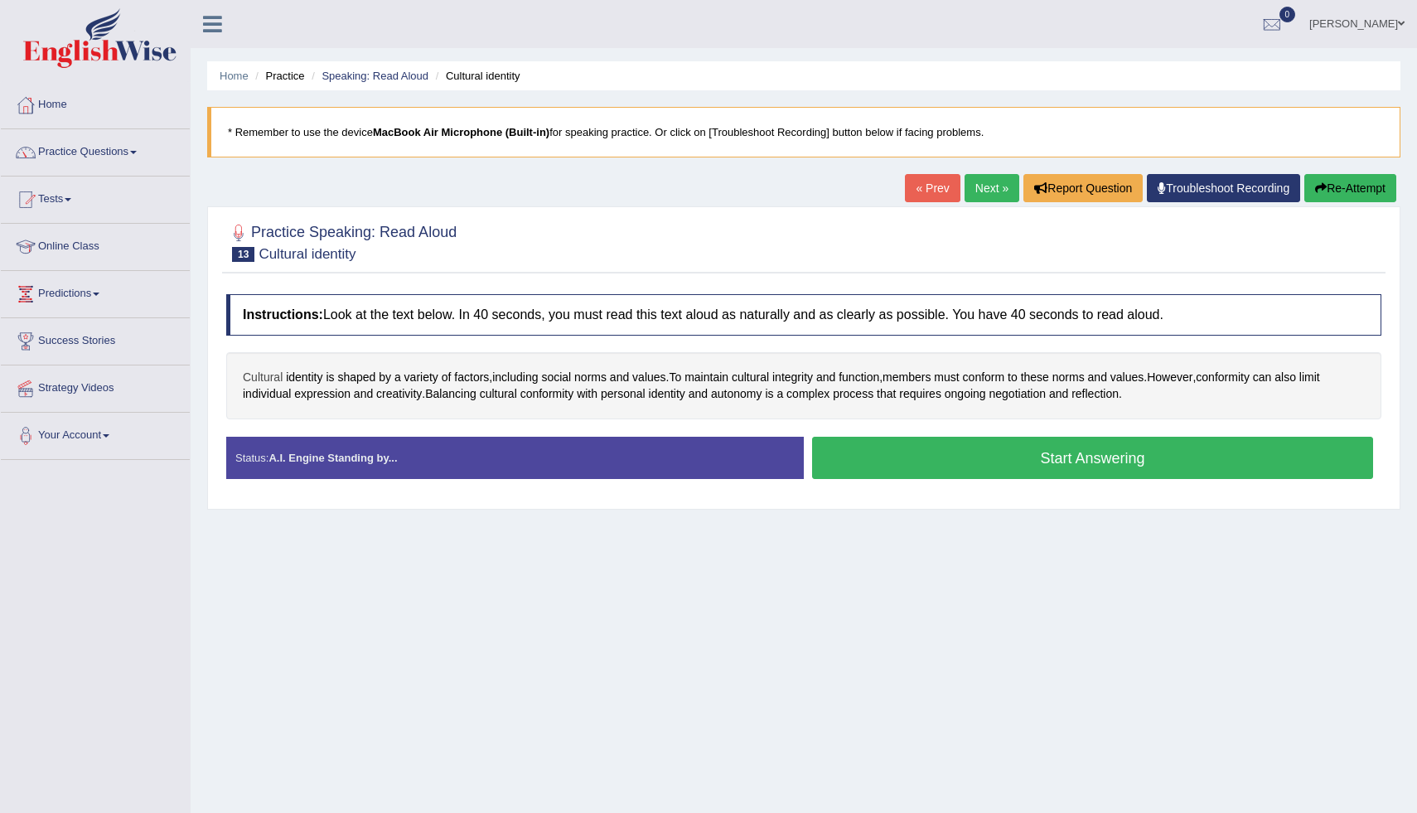
click at [260, 381] on span "Cultural" at bounding box center [263, 377] width 40 height 17
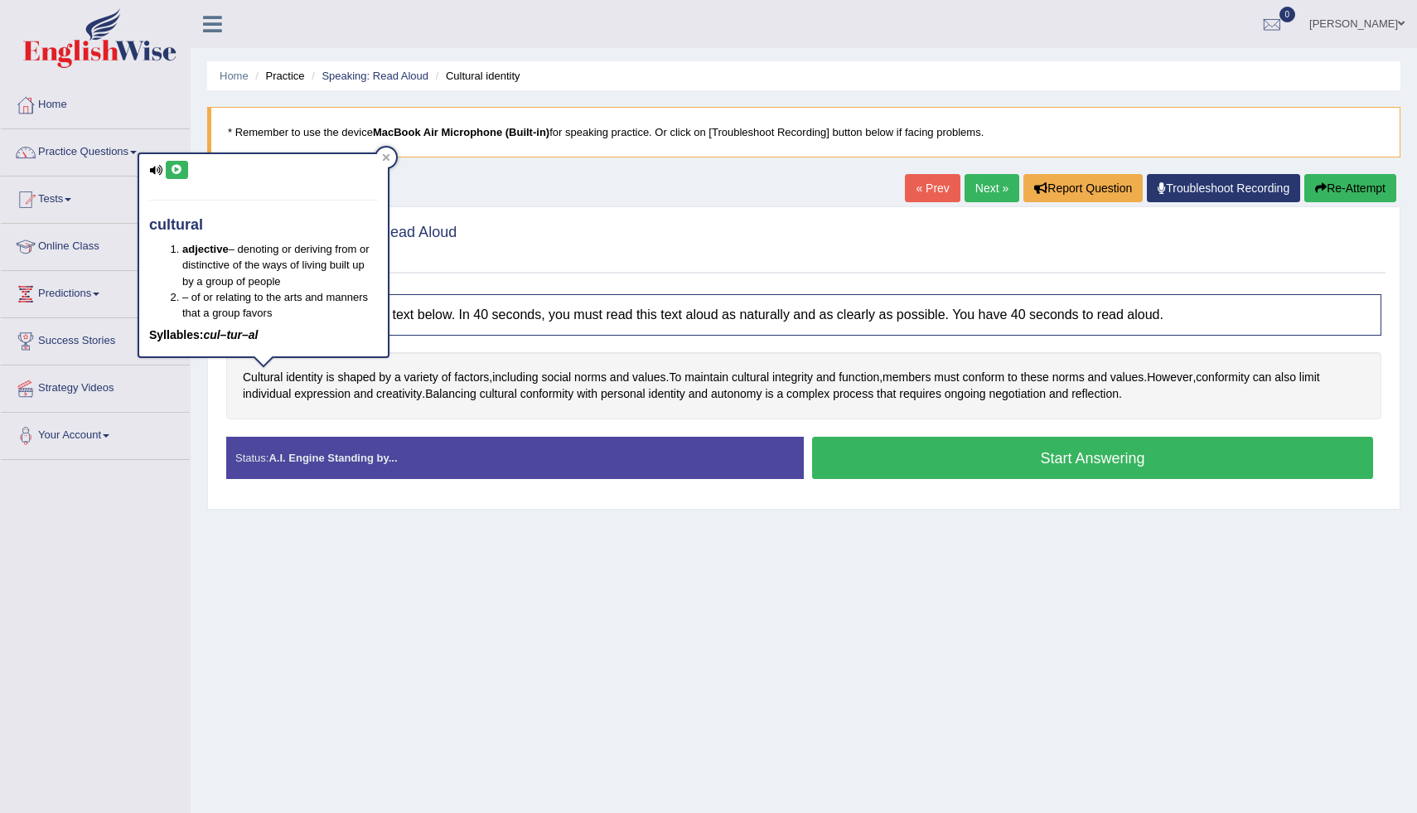
click at [176, 171] on icon at bounding box center [177, 170] width 12 height 10
click at [392, 157] on div at bounding box center [386, 157] width 20 height 20
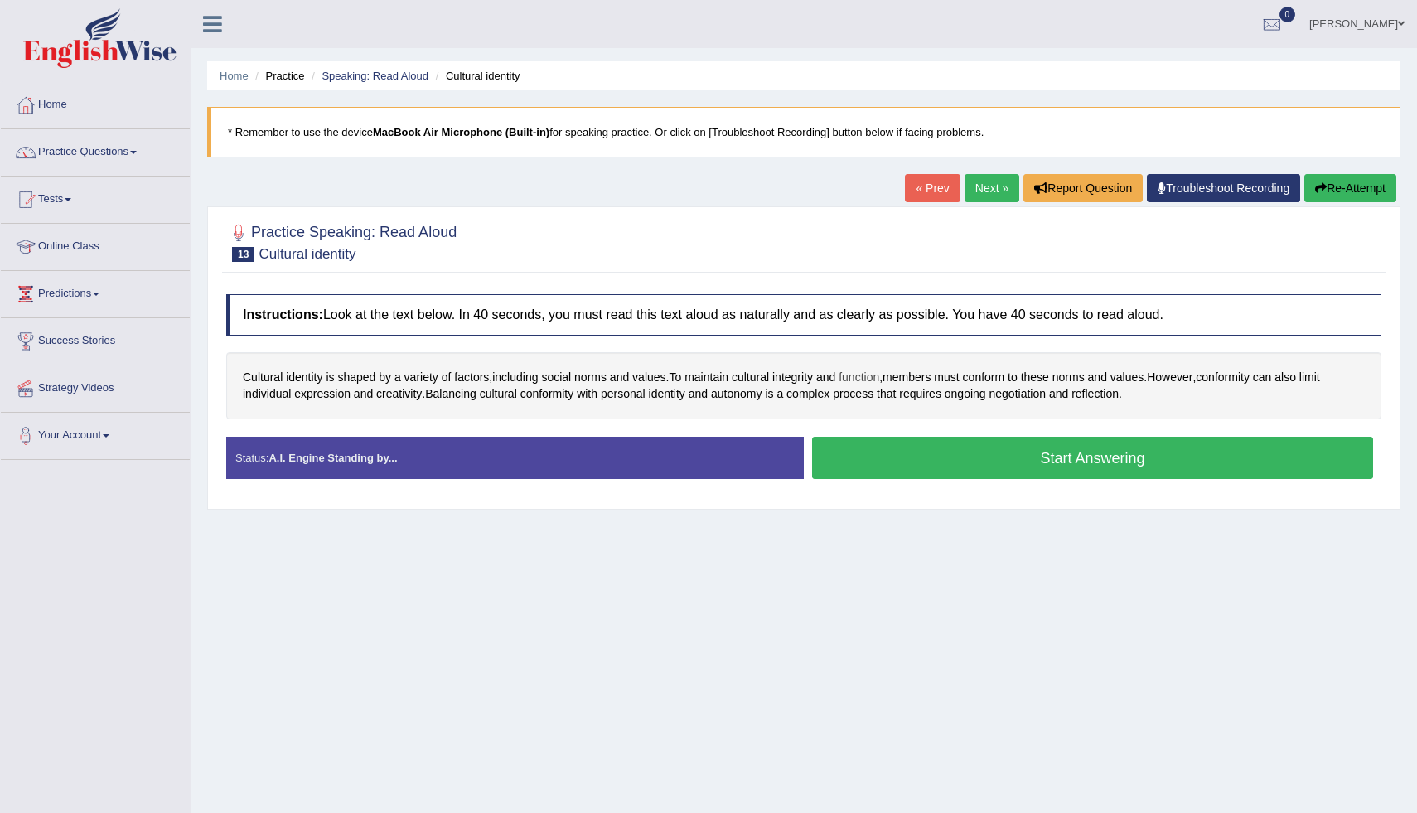
click at [879, 381] on span "function" at bounding box center [859, 377] width 41 height 17
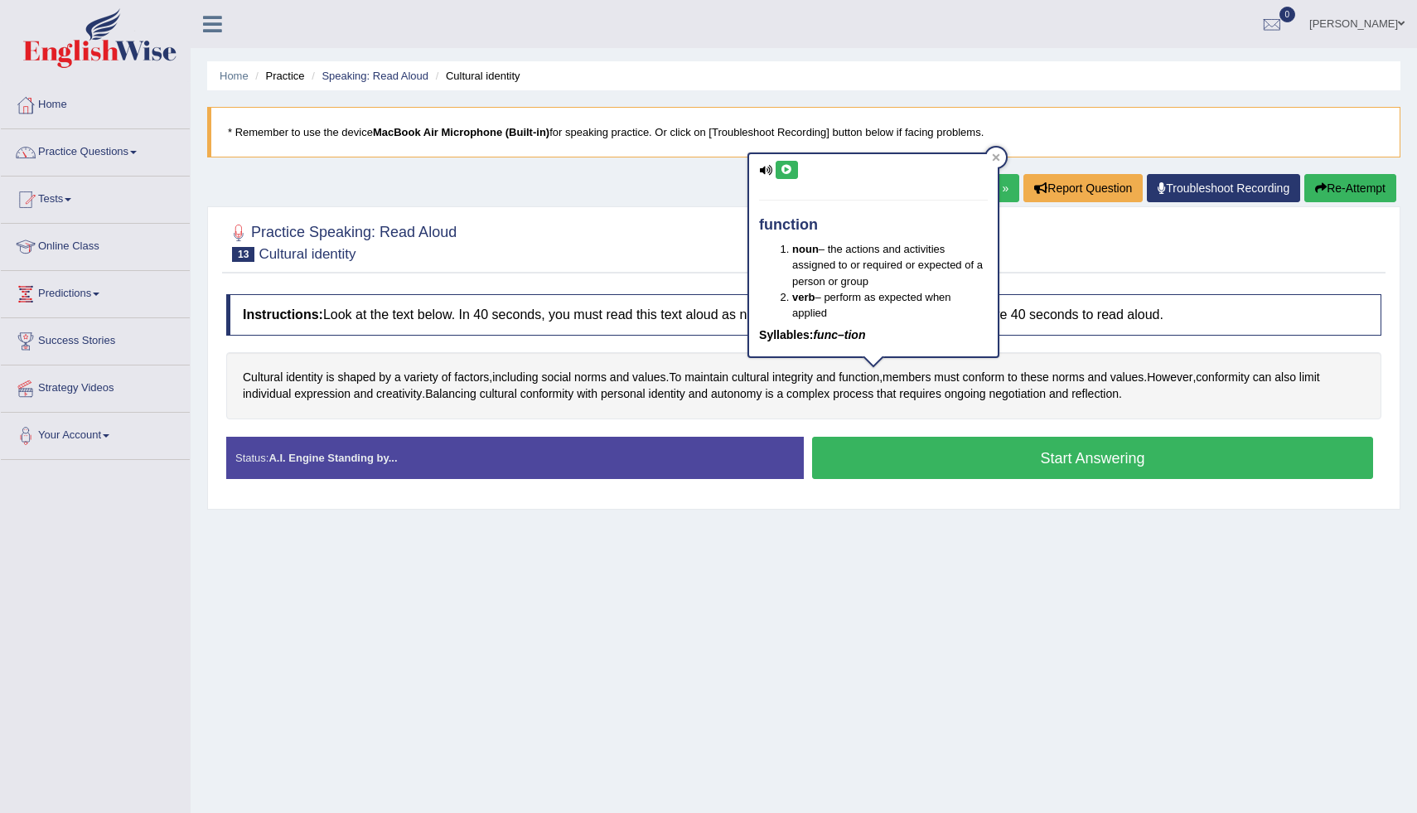
click at [791, 172] on icon at bounding box center [787, 170] width 12 height 10
click at [998, 153] on icon at bounding box center [996, 157] width 8 height 8
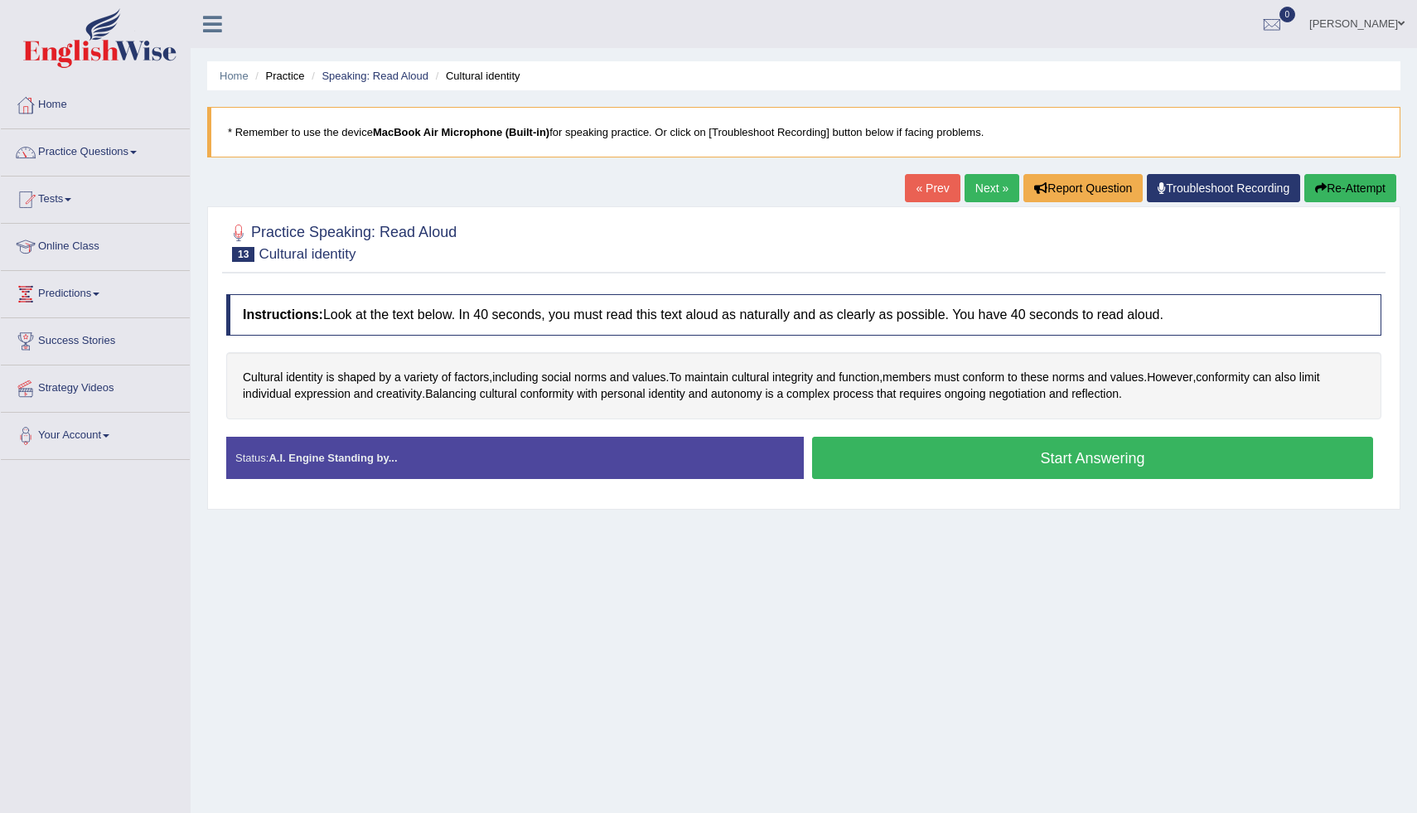
click at [993, 462] on button "Start Answering" at bounding box center [1092, 458] width 561 height 42
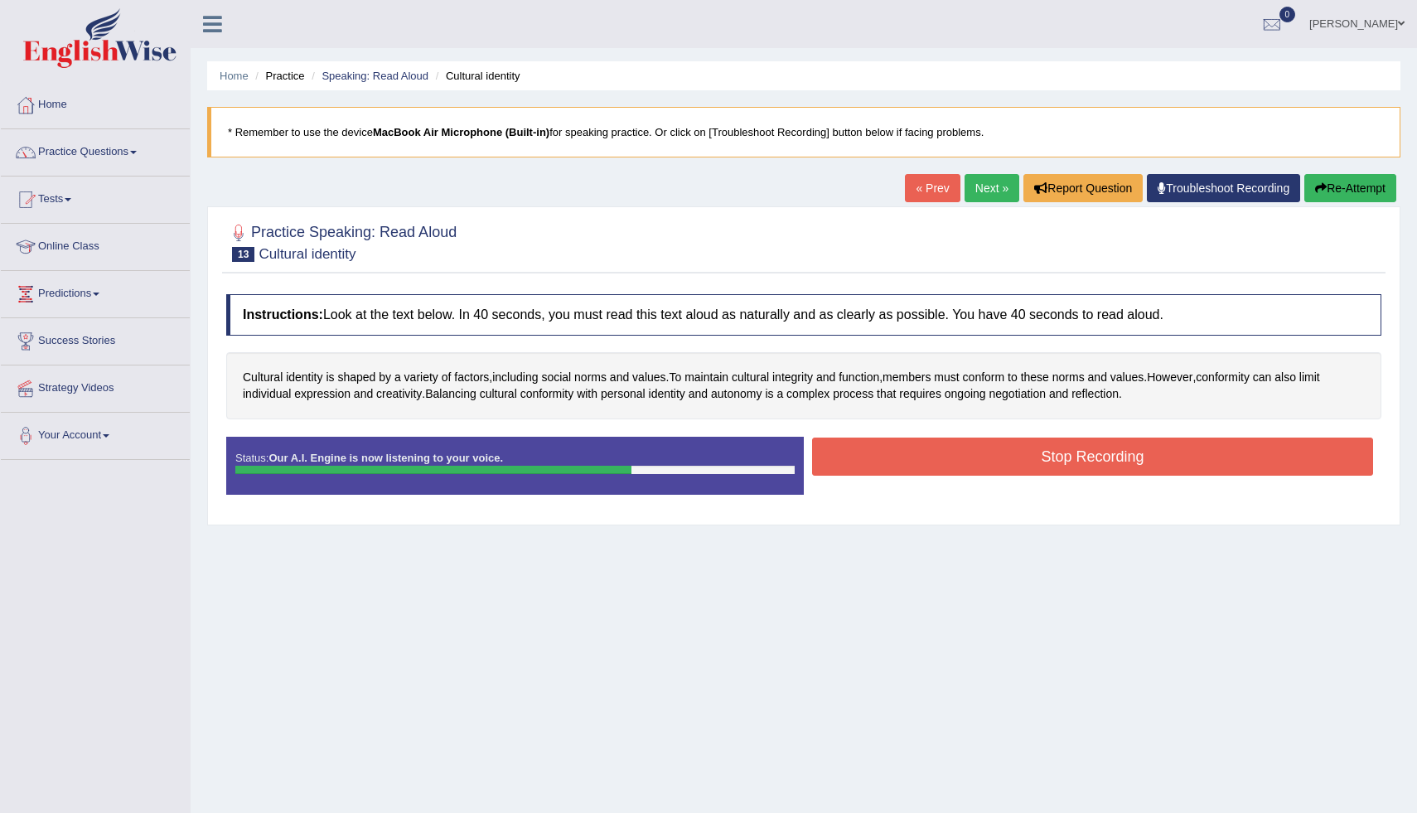
click at [1003, 459] on button "Stop Recording" at bounding box center [1092, 456] width 561 height 38
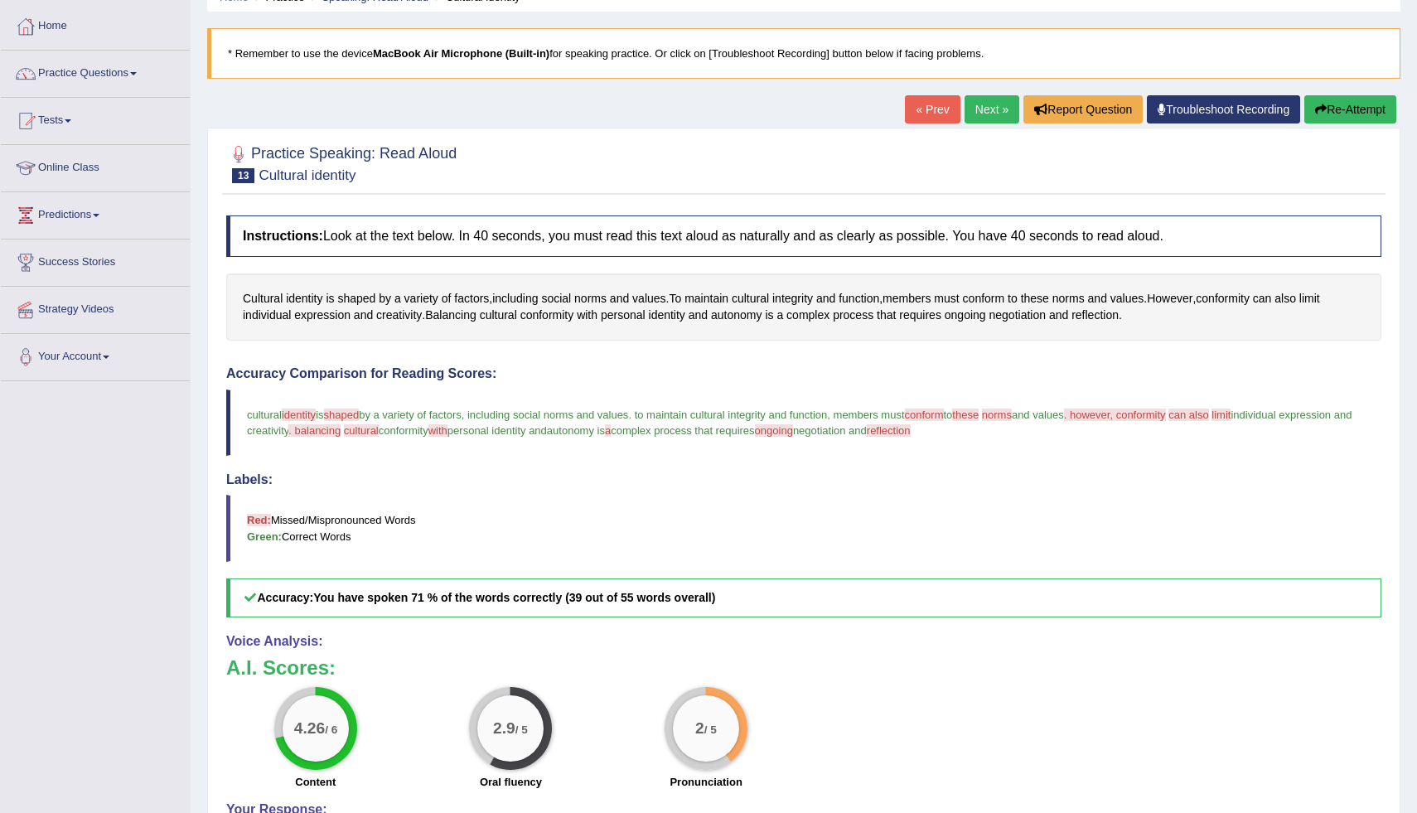
scroll to position [75, 0]
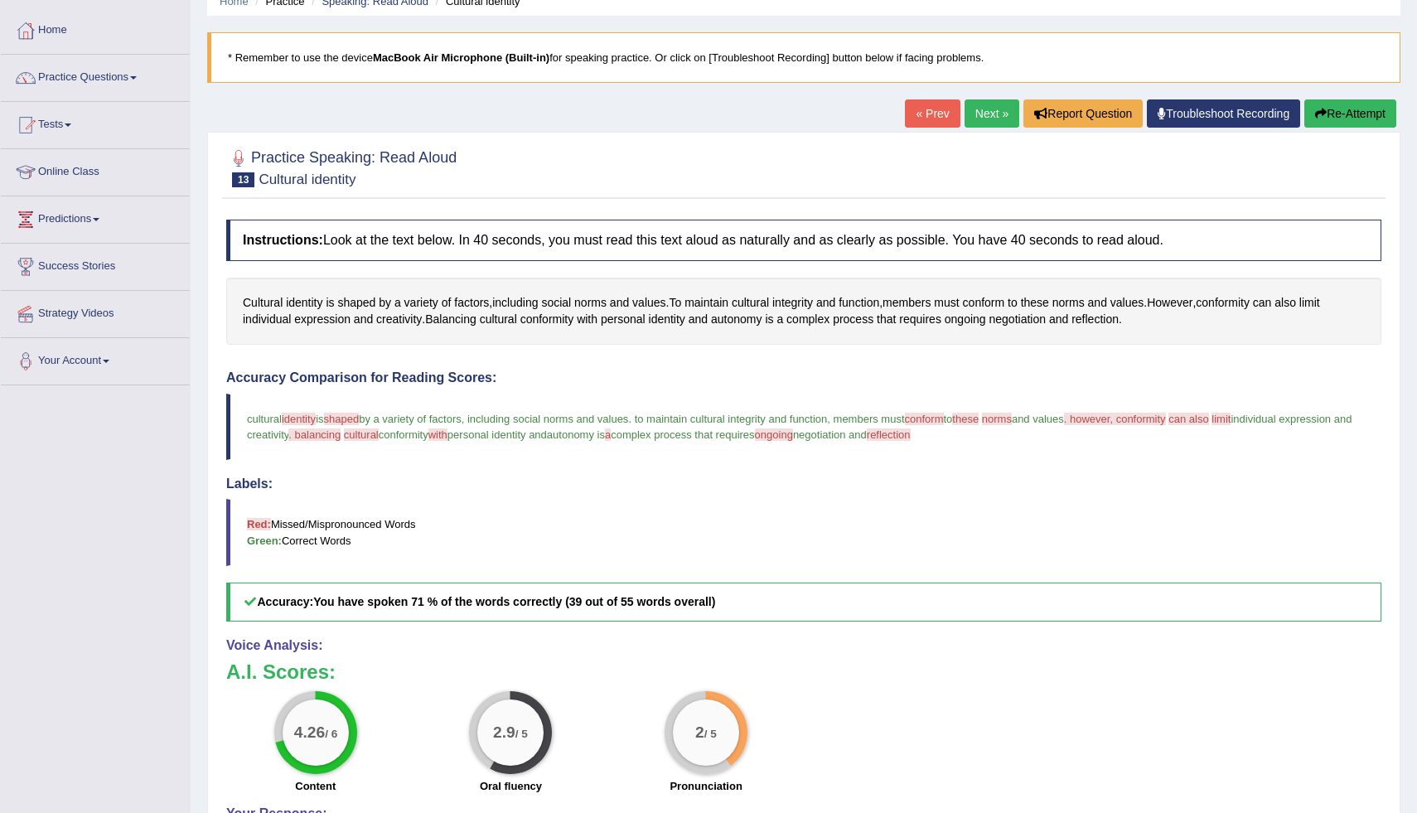
click at [987, 124] on link "Next »" at bounding box center [991, 113] width 55 height 28
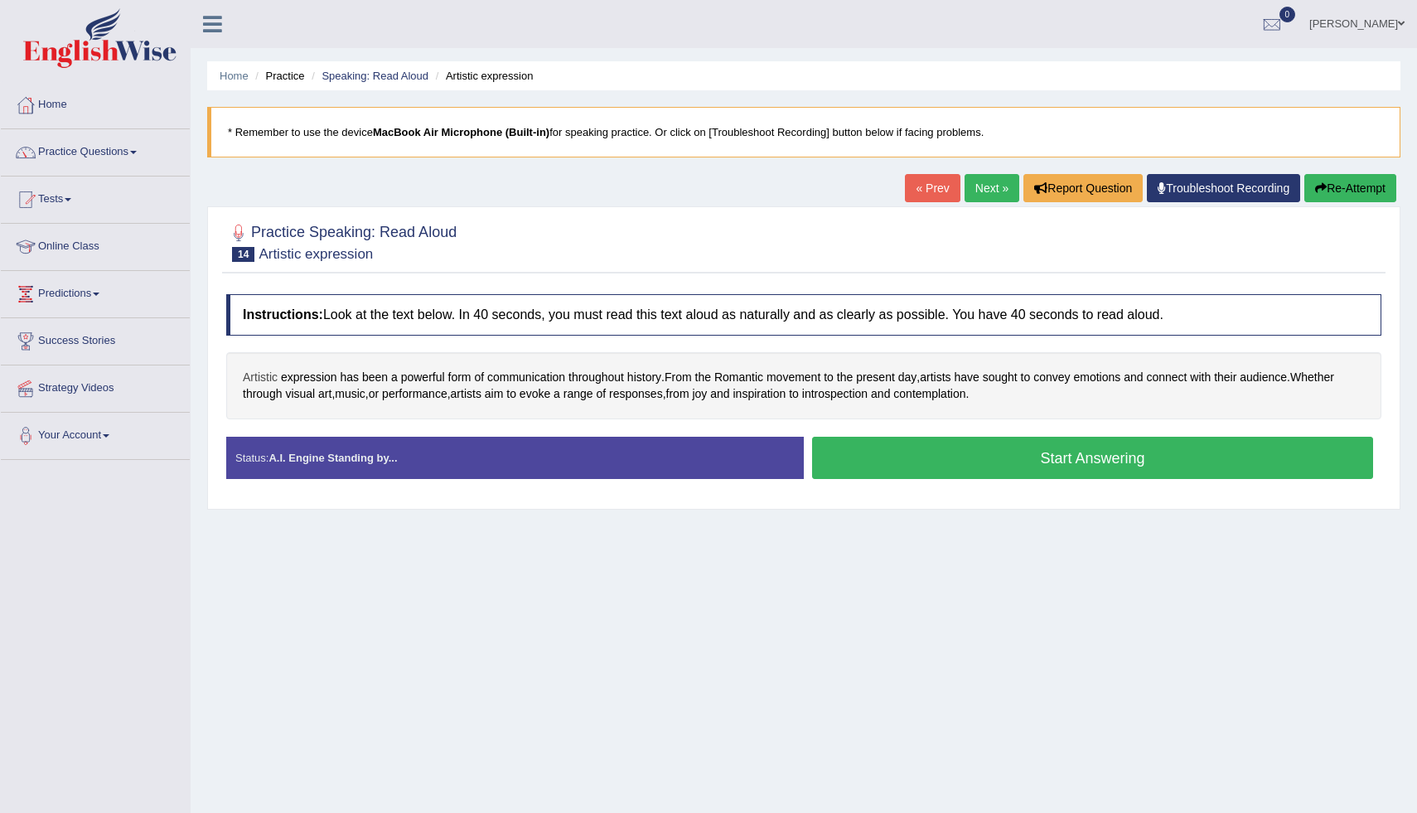
click at [272, 377] on span "Artistic" at bounding box center [260, 377] width 35 height 17
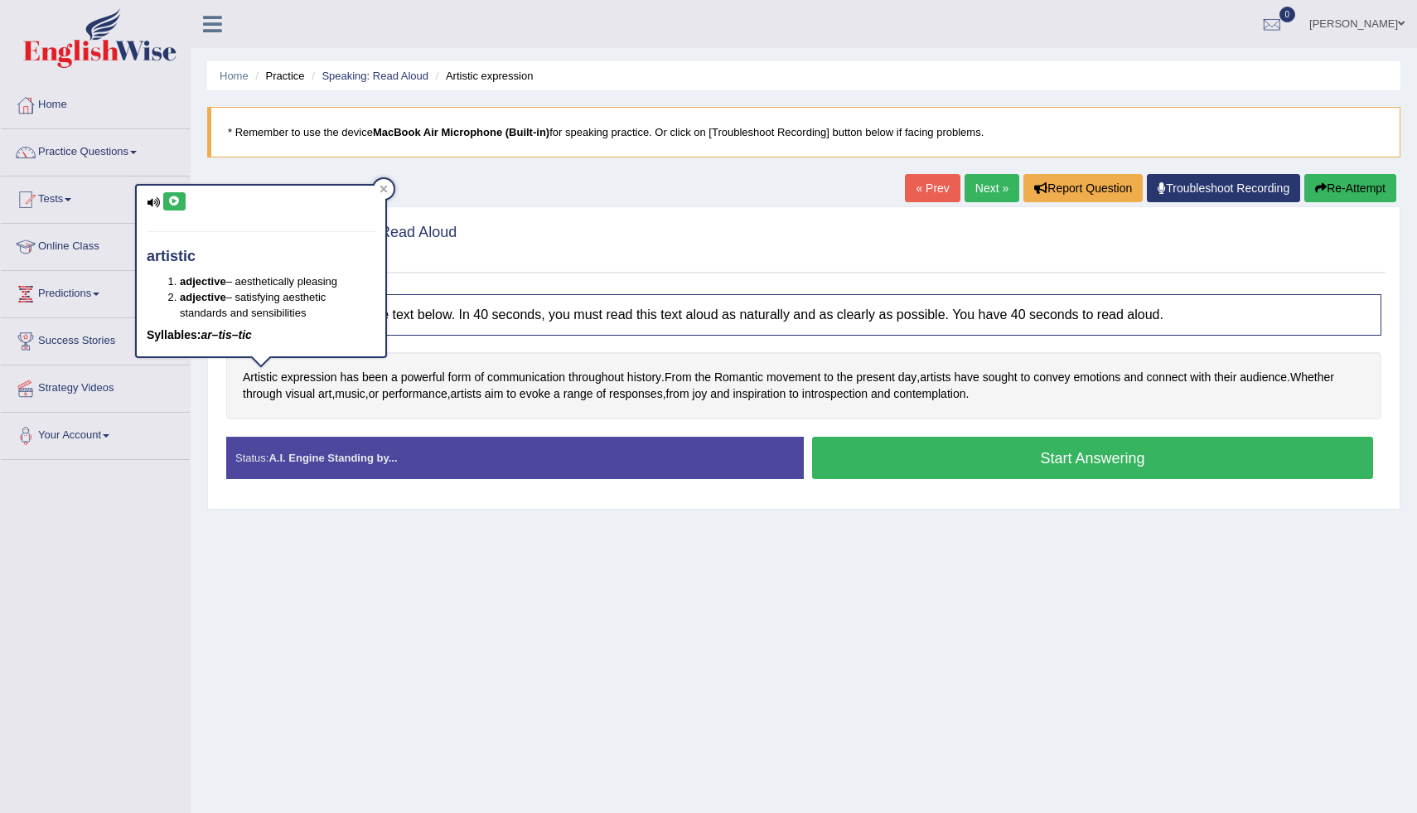
click at [177, 204] on icon at bounding box center [174, 201] width 12 height 10
click at [392, 189] on div at bounding box center [384, 189] width 20 height 20
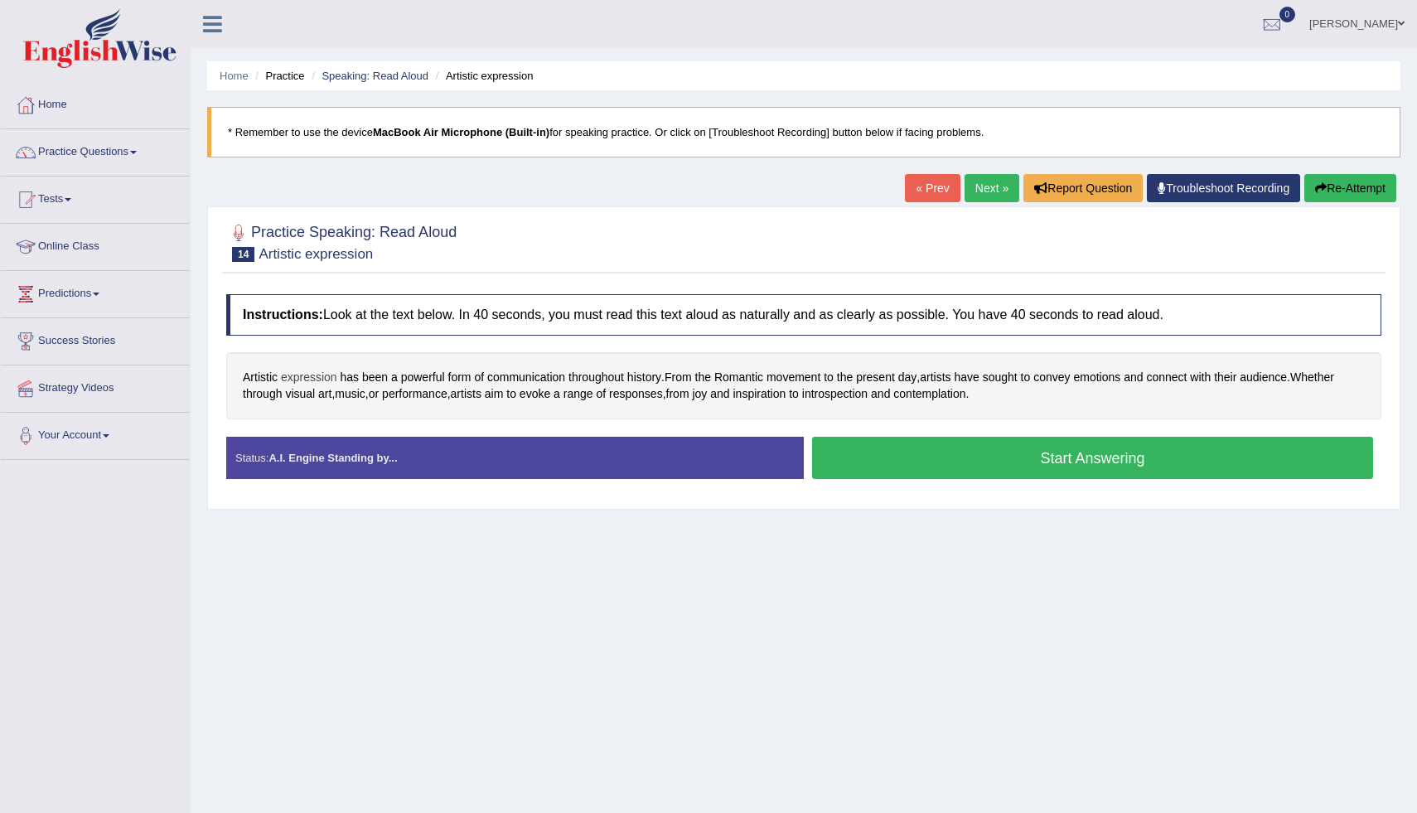
click at [323, 380] on span "expression" at bounding box center [309, 377] width 56 height 17
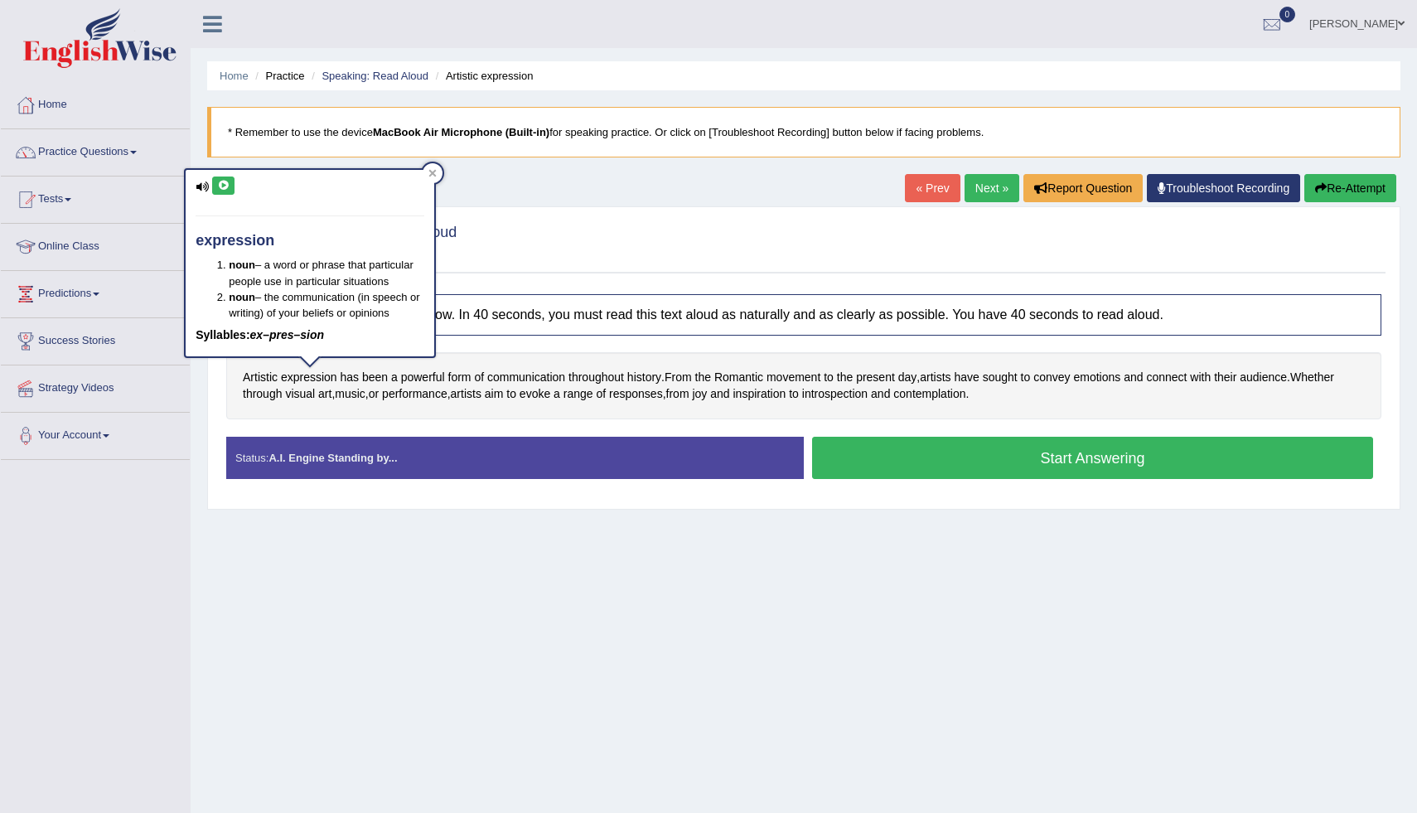
click at [224, 188] on icon at bounding box center [223, 186] width 12 height 10
click at [433, 176] on icon at bounding box center [432, 173] width 8 height 8
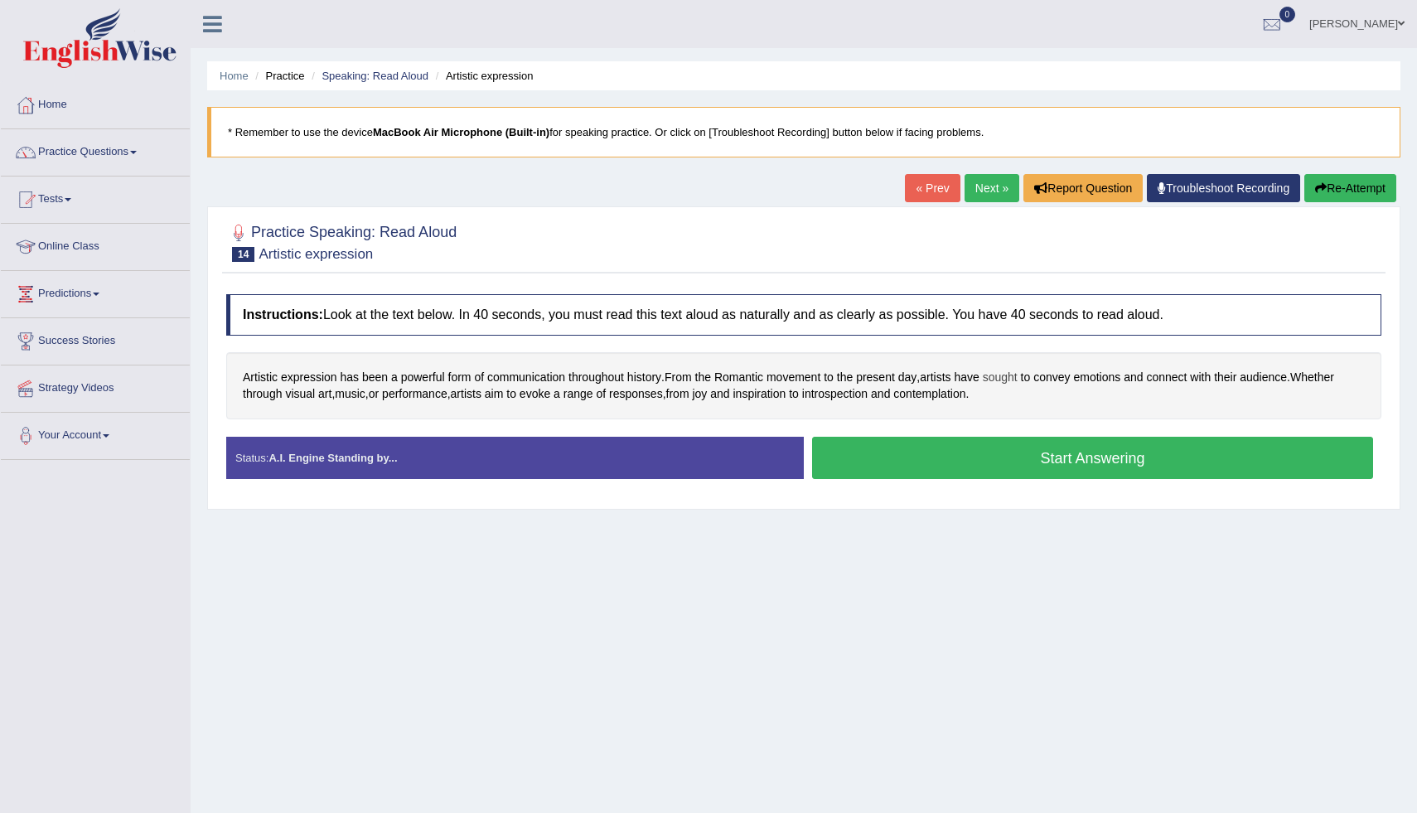
click at [1013, 380] on span "sought" at bounding box center [1000, 377] width 35 height 17
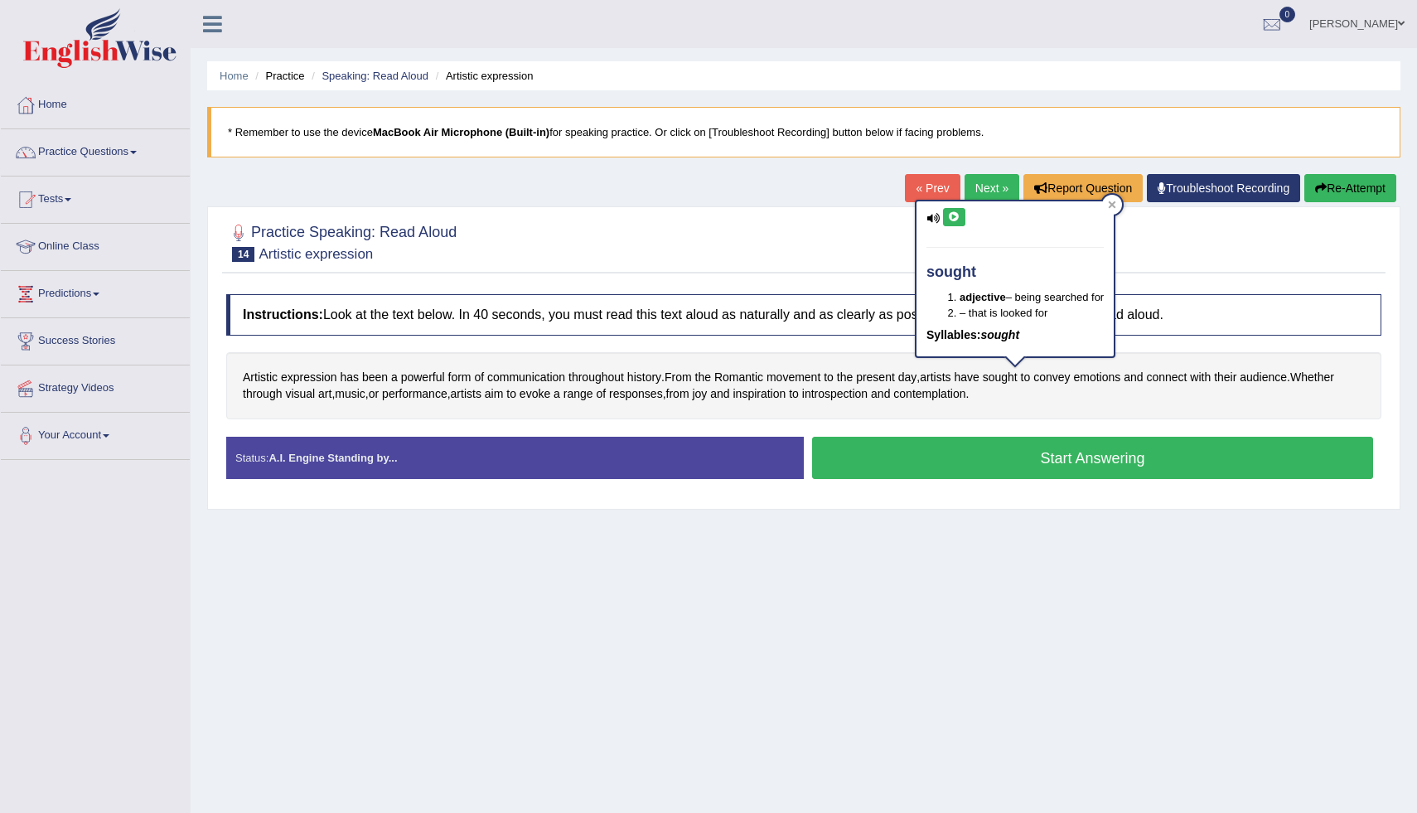
click at [951, 223] on button at bounding box center [954, 217] width 22 height 18
click at [1111, 207] on icon at bounding box center [1112, 205] width 8 height 8
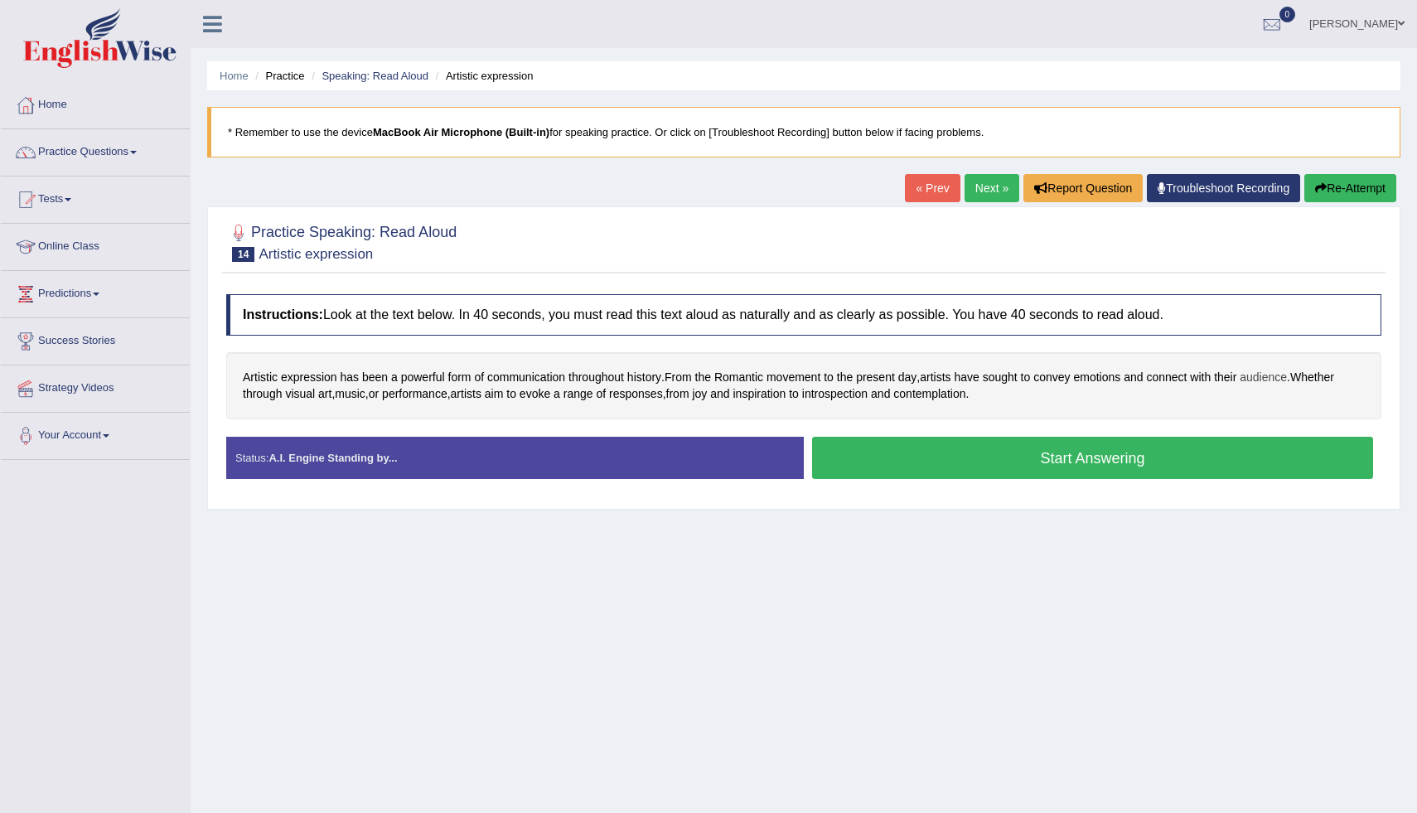
click at [1282, 379] on span "audience" at bounding box center [1263, 377] width 47 height 17
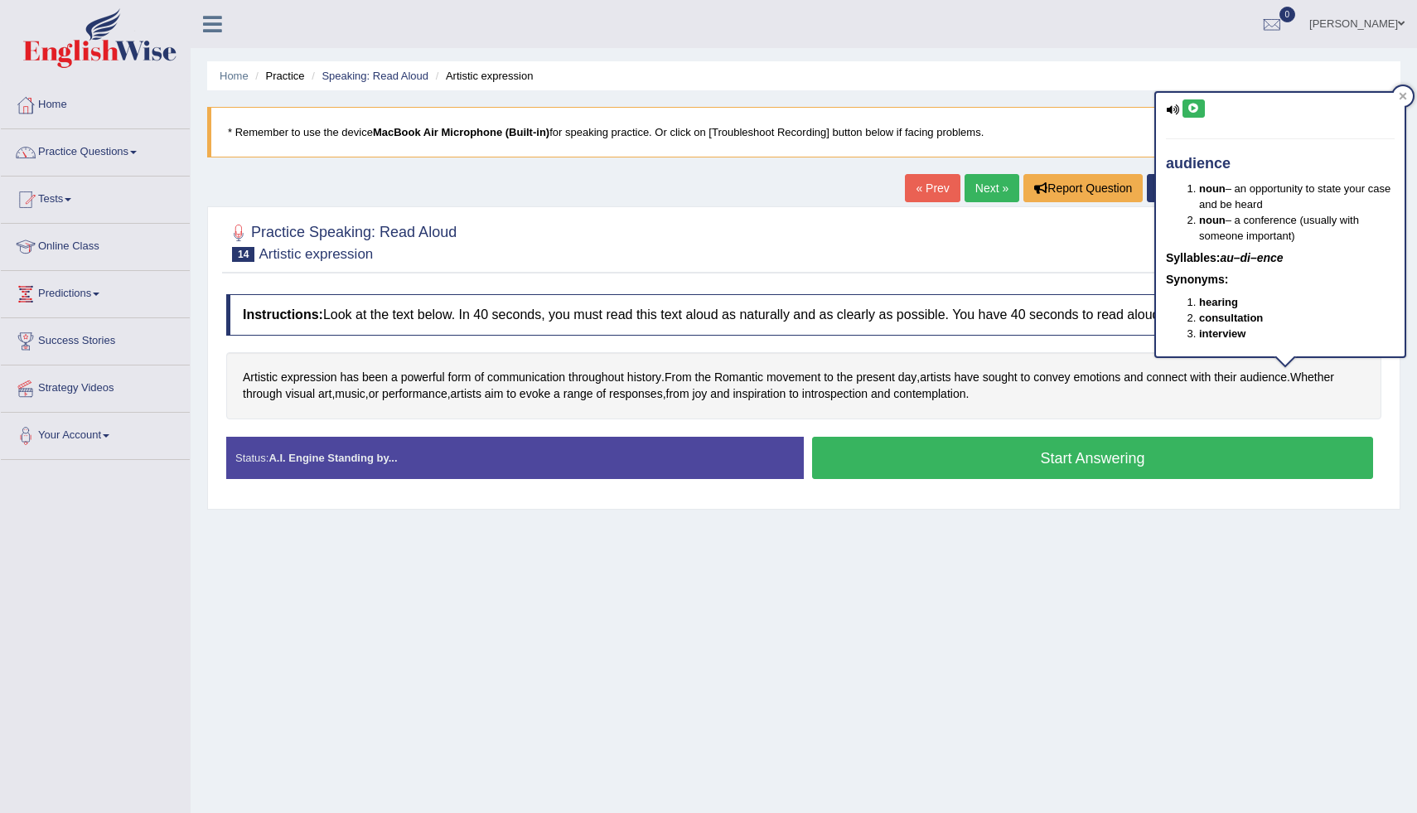
click at [1196, 109] on icon at bounding box center [1193, 109] width 12 height 10
click at [365, 392] on span "music" at bounding box center [350, 393] width 31 height 17
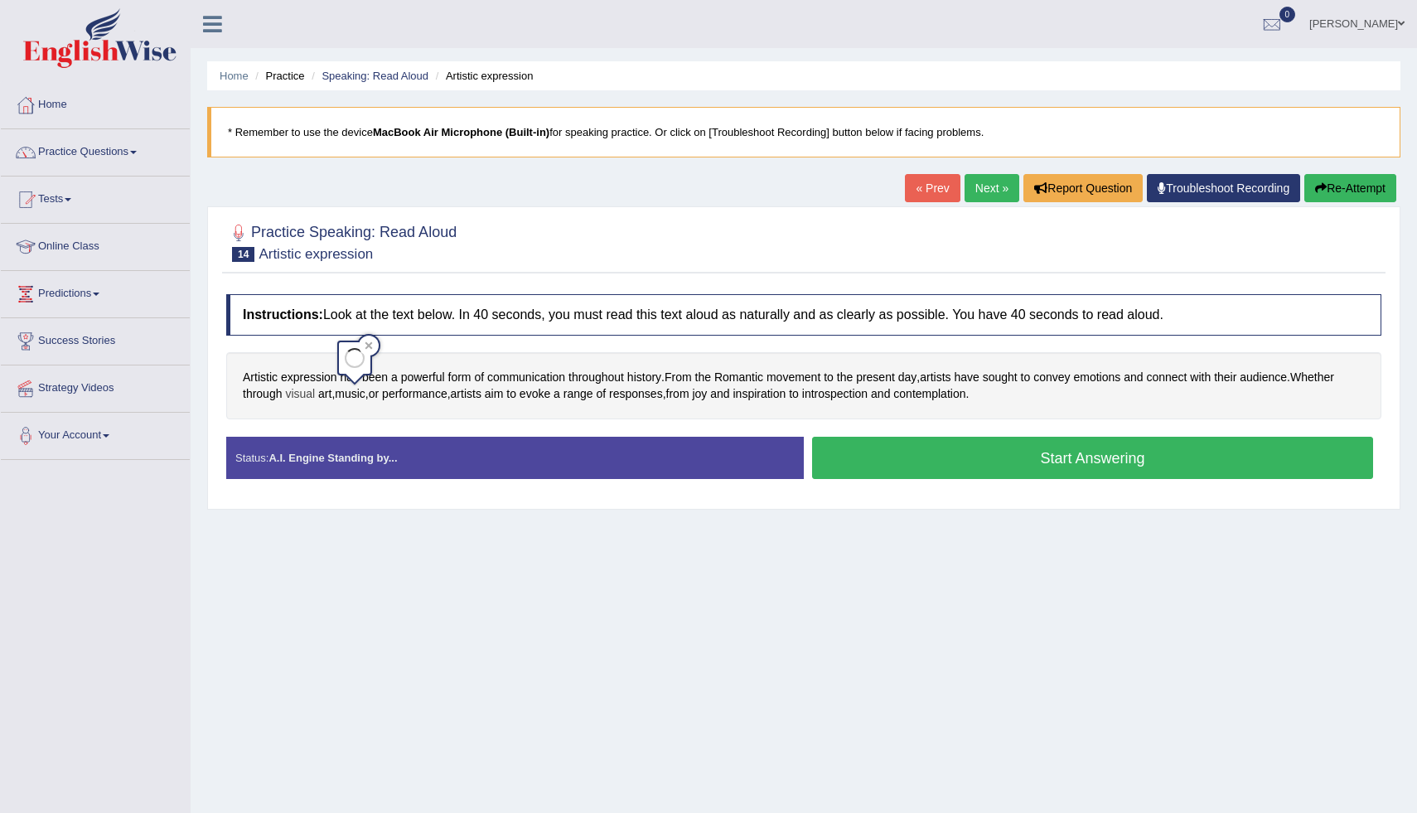
click at [300, 398] on span "visual" at bounding box center [300, 393] width 30 height 17
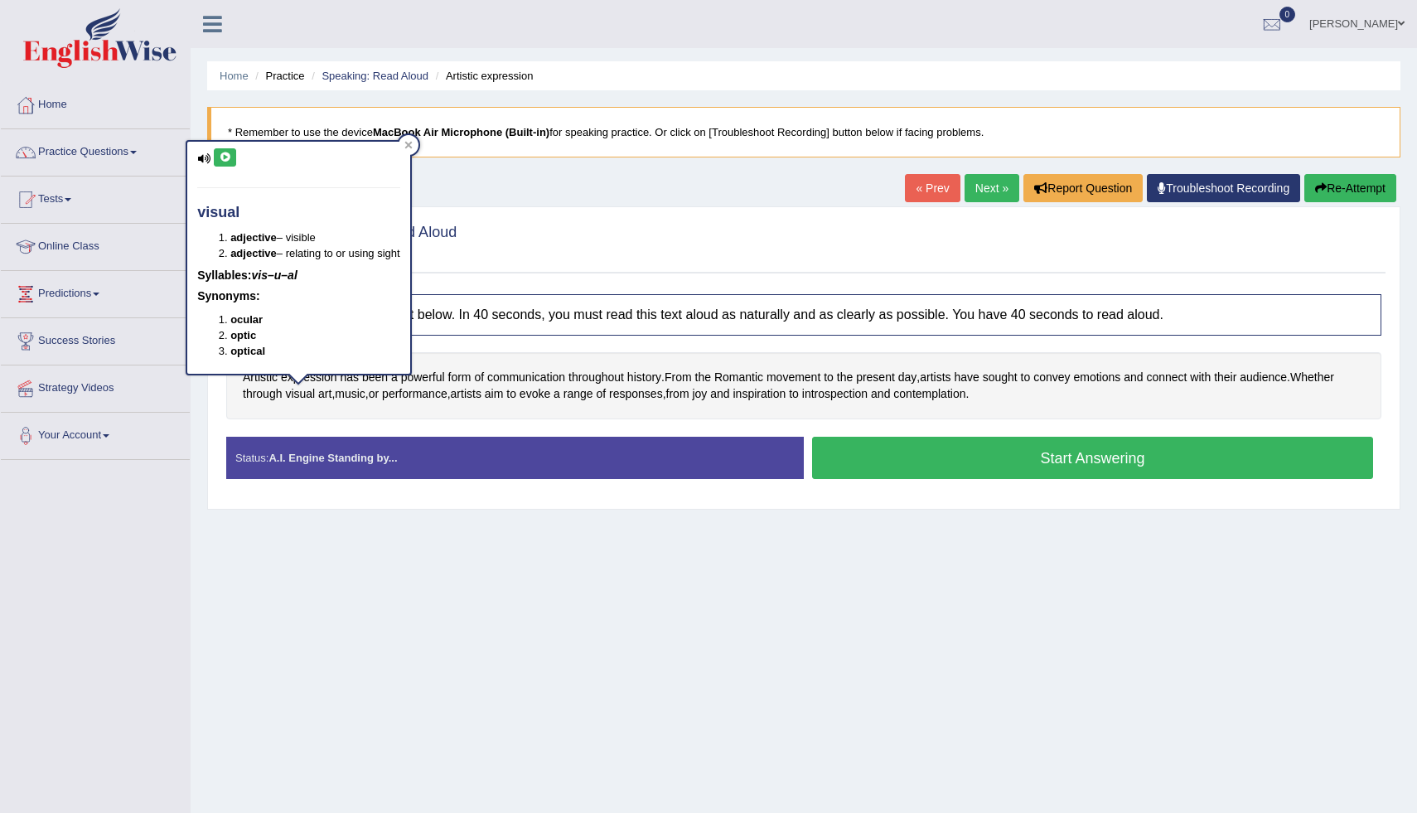
click at [226, 162] on button at bounding box center [225, 157] width 22 height 18
click at [230, 158] on icon at bounding box center [225, 157] width 12 height 10
click at [497, 259] on div at bounding box center [803, 241] width 1155 height 51
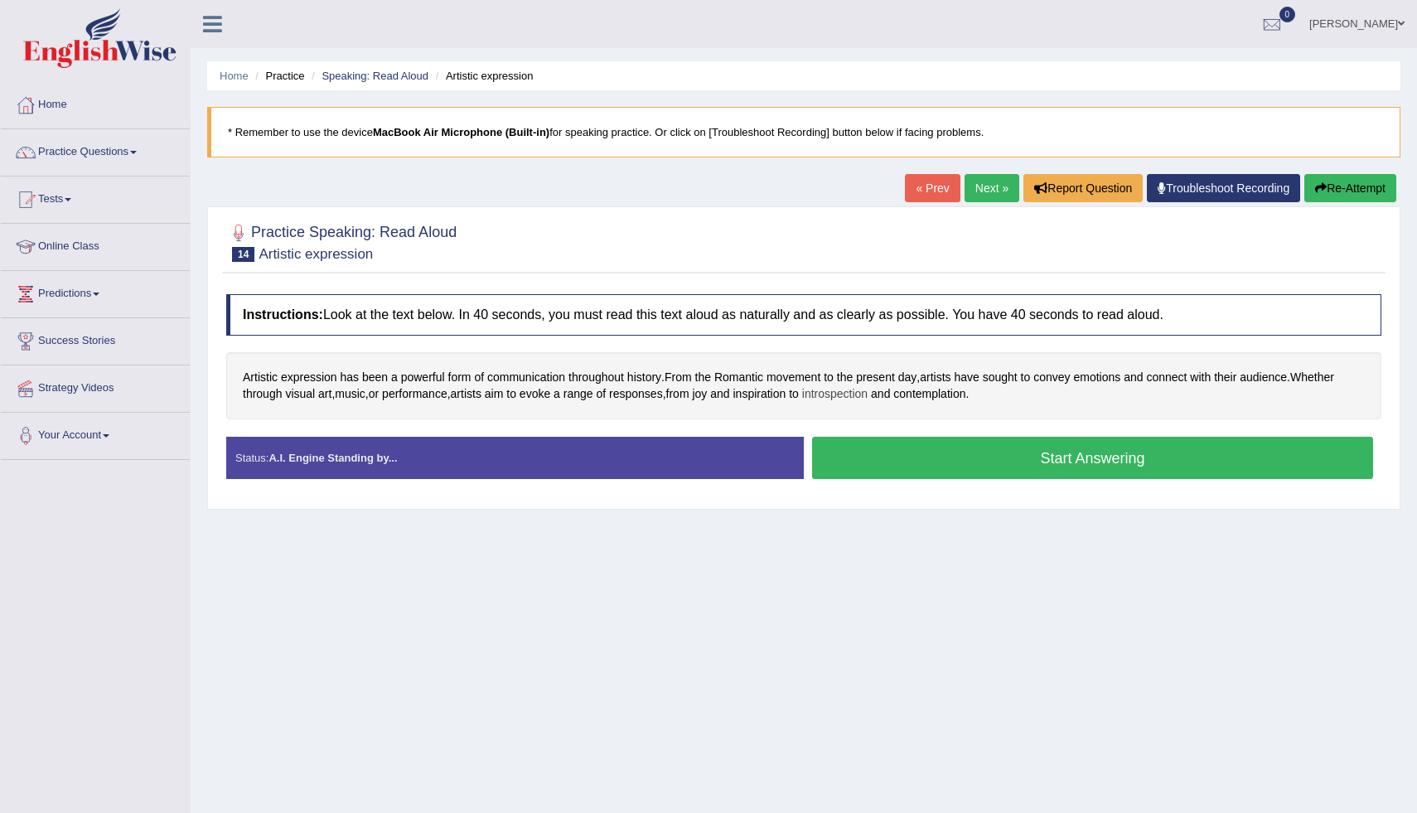
click at [857, 394] on span "introspection" at bounding box center [834, 393] width 65 height 17
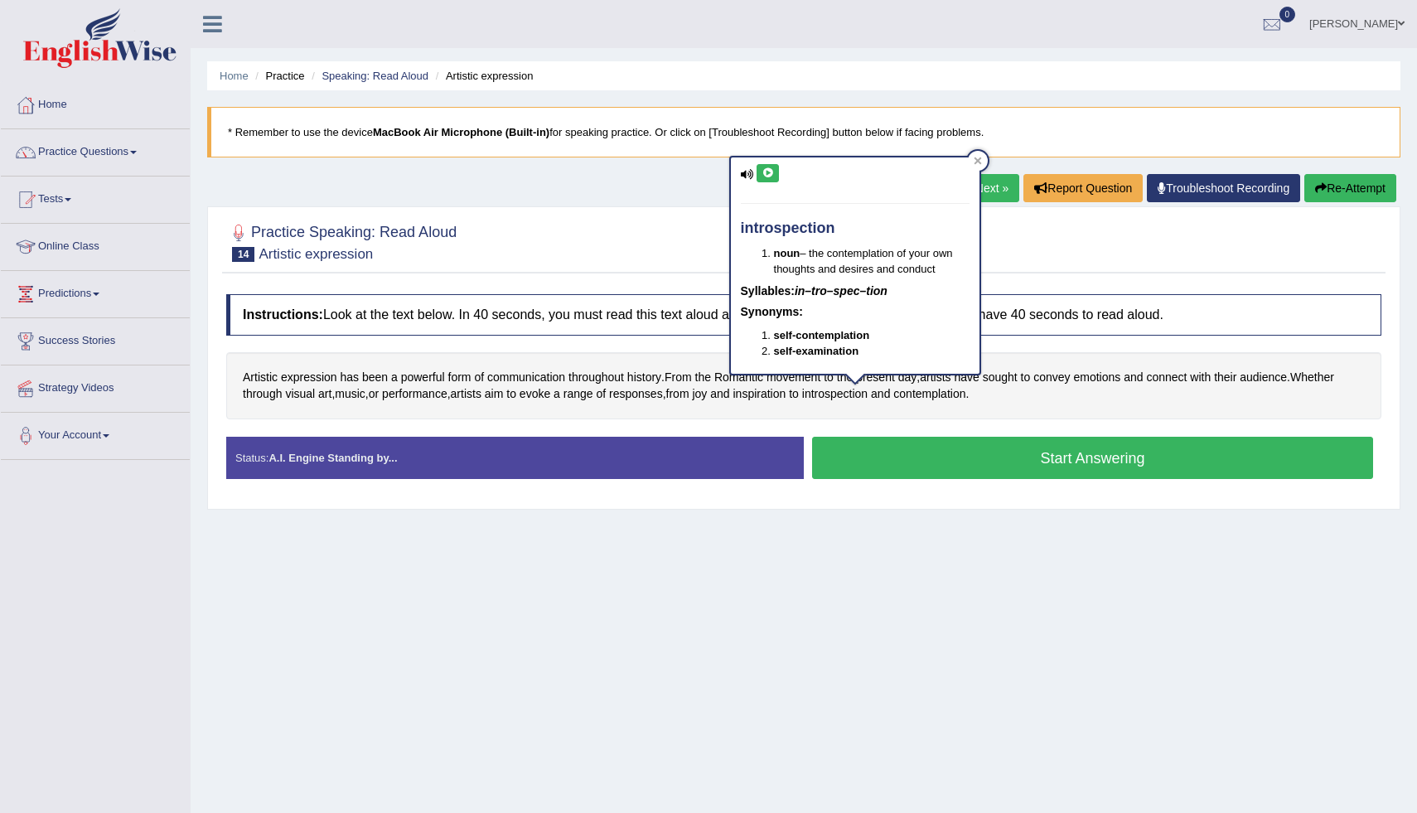
click at [767, 174] on icon at bounding box center [767, 173] width 12 height 10
click at [772, 174] on icon at bounding box center [767, 173] width 12 height 10
click at [978, 162] on icon at bounding box center [977, 160] width 7 height 7
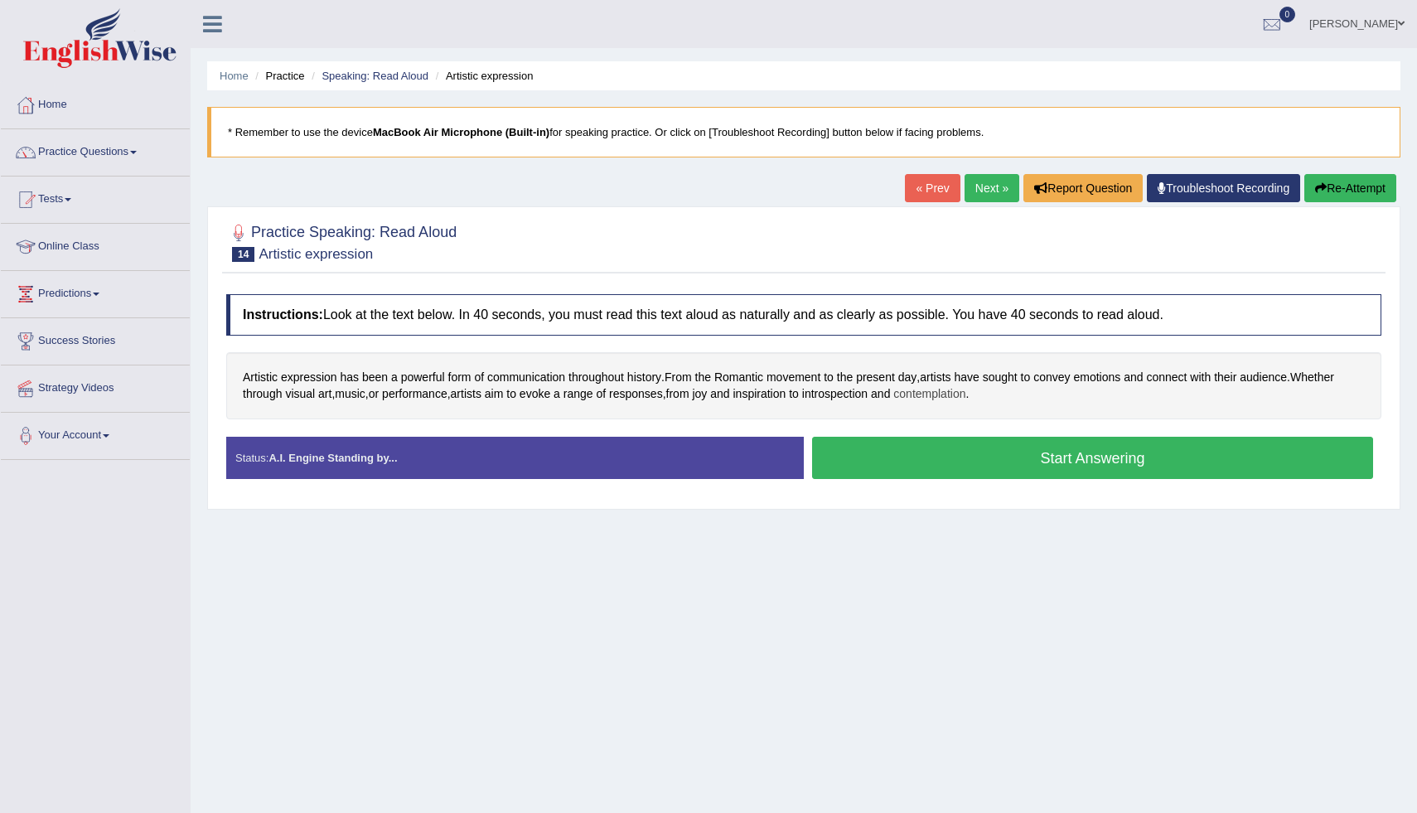
click at [936, 398] on span "contemplation" at bounding box center [929, 393] width 72 height 17
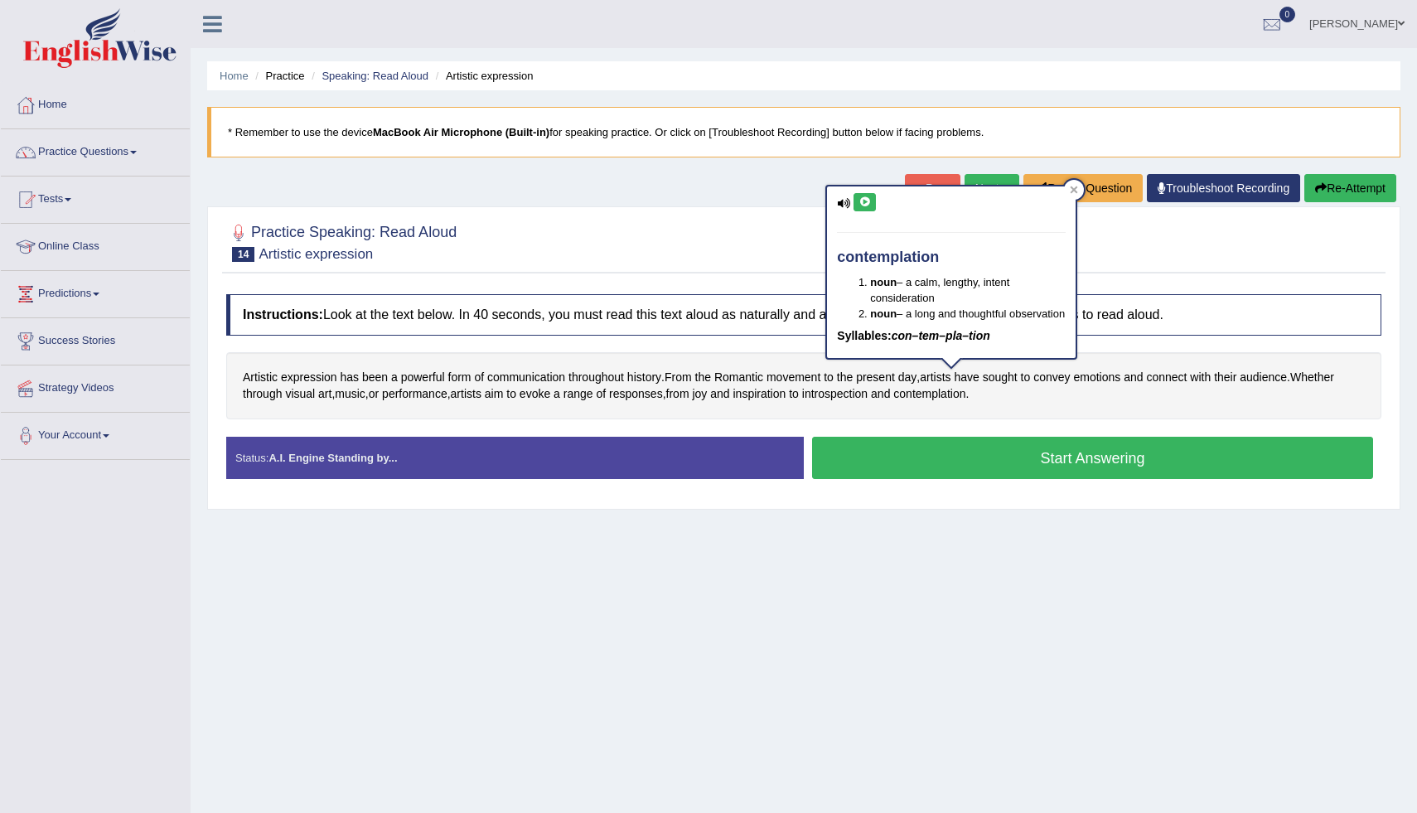
click at [867, 204] on icon at bounding box center [864, 202] width 12 height 10
click at [1073, 188] on icon at bounding box center [1074, 189] width 7 height 7
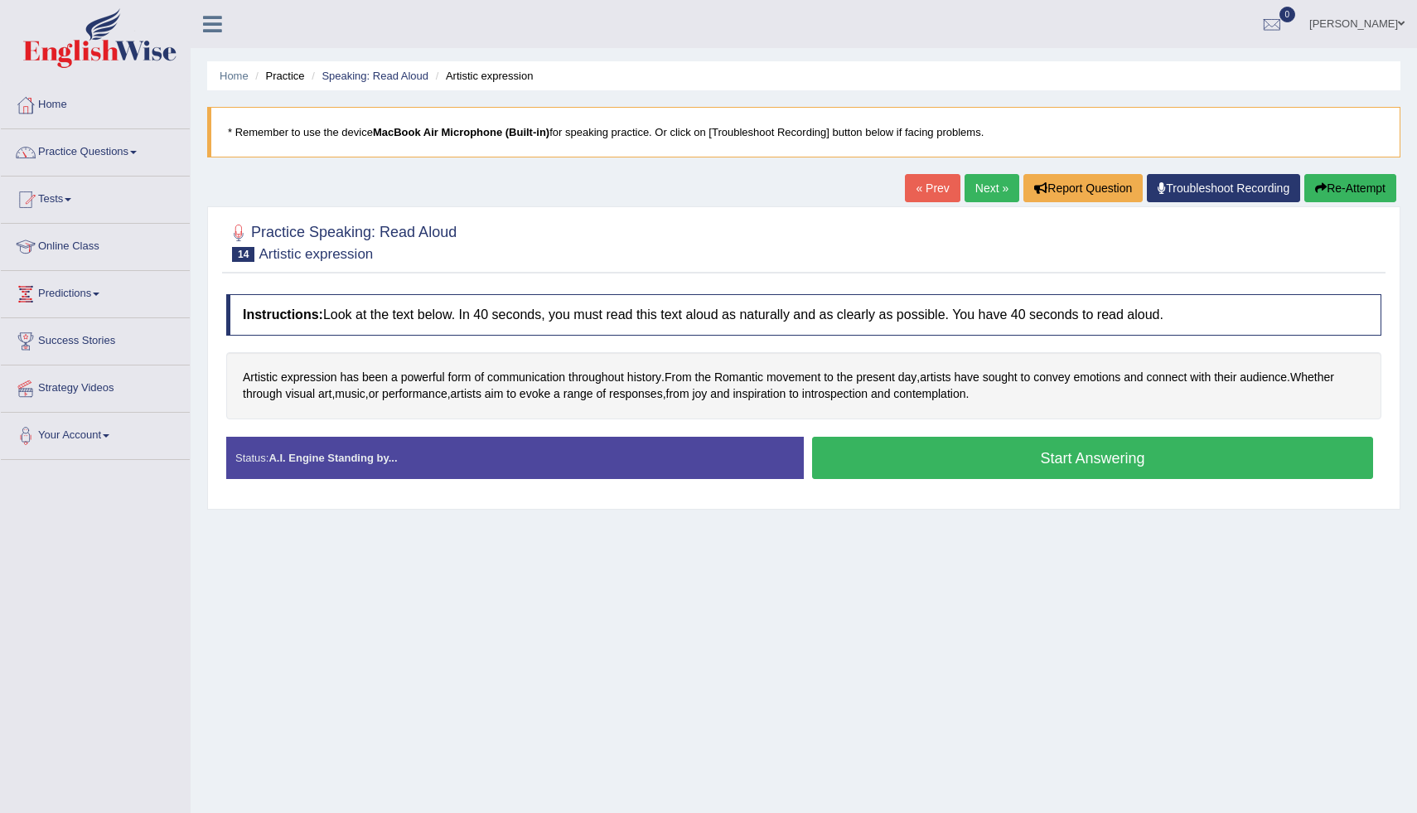
click at [982, 463] on button "Start Answering" at bounding box center [1092, 458] width 561 height 42
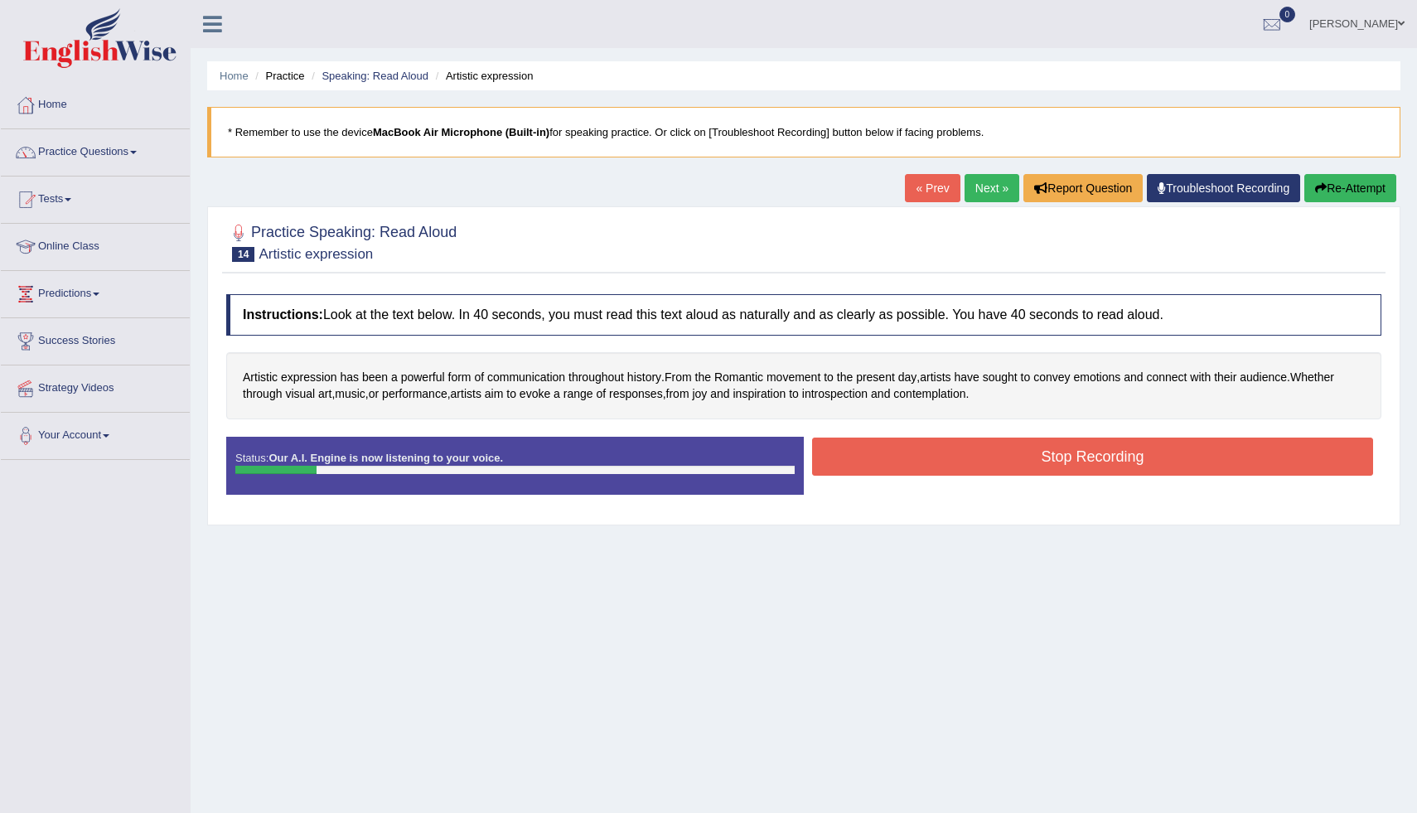
click at [929, 191] on link "« Prev" at bounding box center [932, 188] width 55 height 28
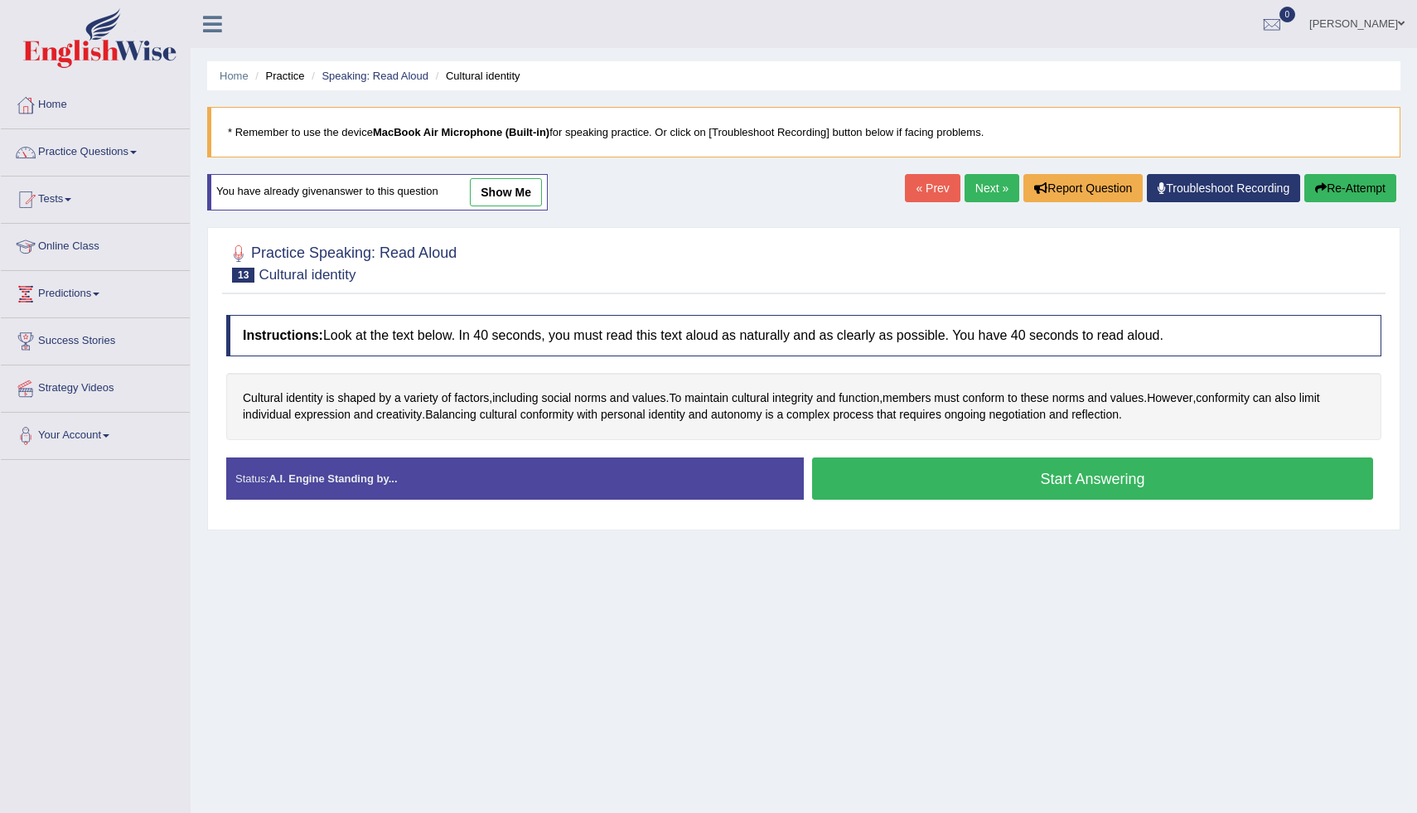
click at [966, 194] on link "Next »" at bounding box center [991, 188] width 55 height 28
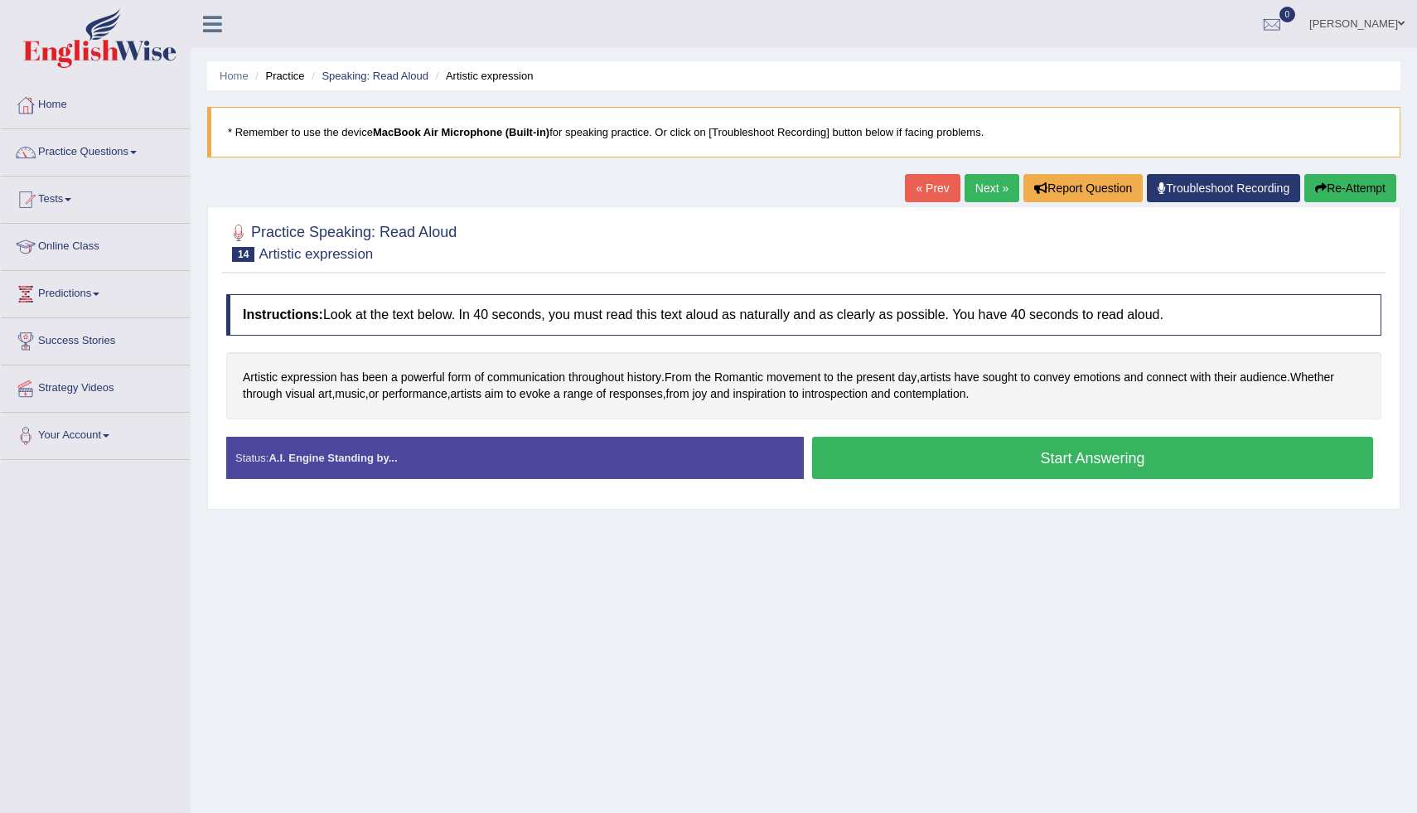
click at [942, 451] on button "Start Answering" at bounding box center [1092, 458] width 561 height 42
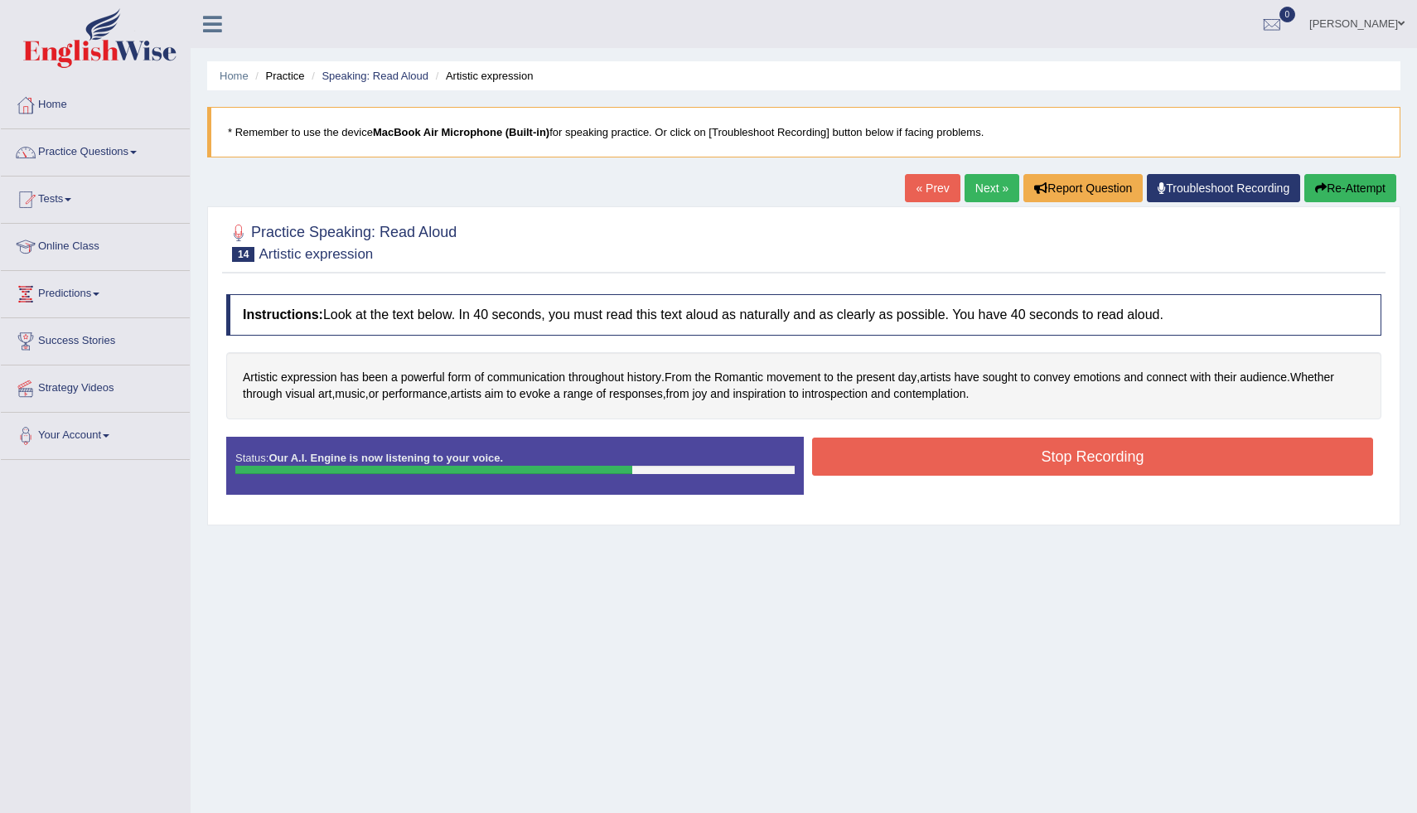
click at [979, 455] on button "Stop Recording" at bounding box center [1092, 456] width 561 height 38
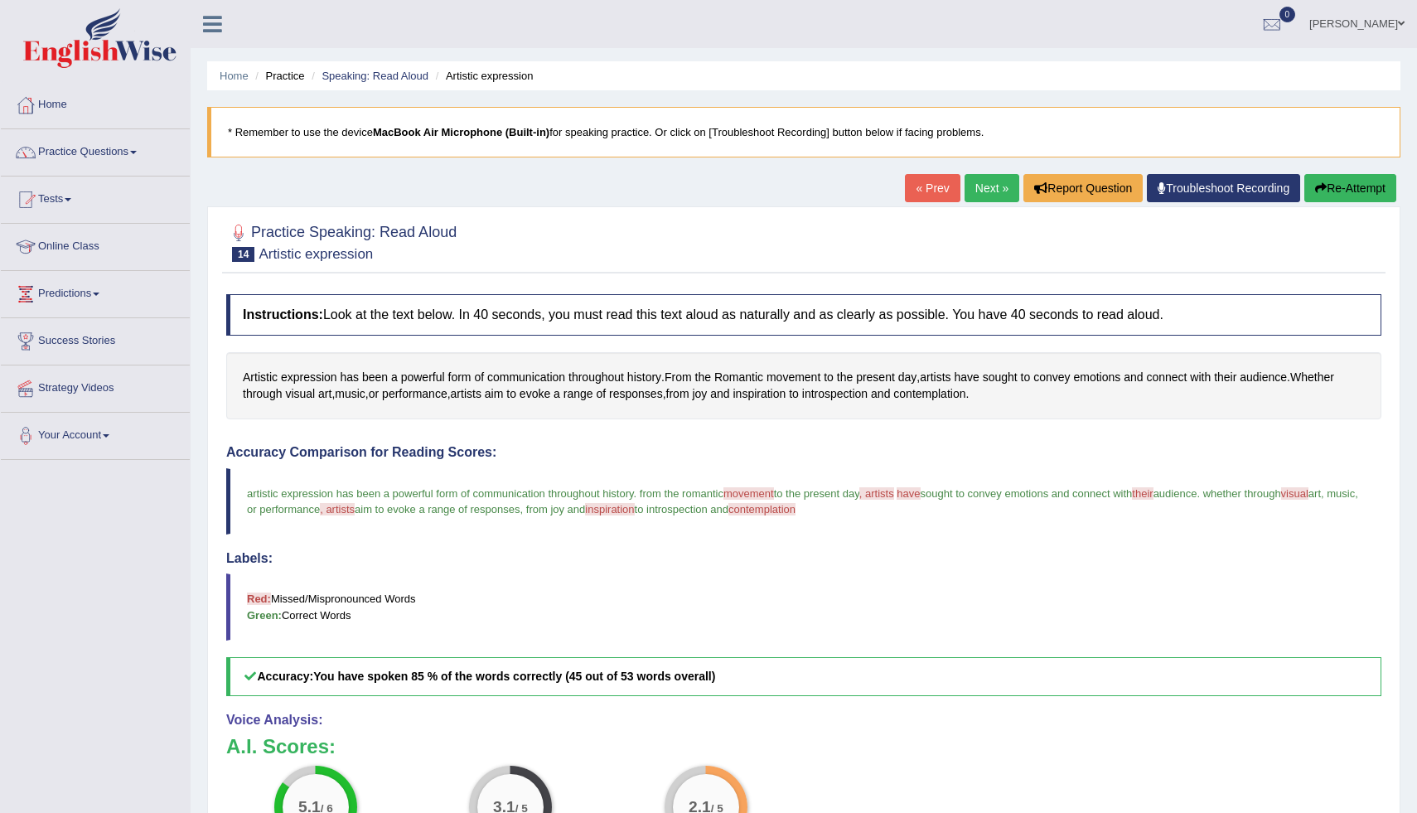
click at [1327, 184] on button "Re-Attempt" at bounding box center [1350, 188] width 92 height 28
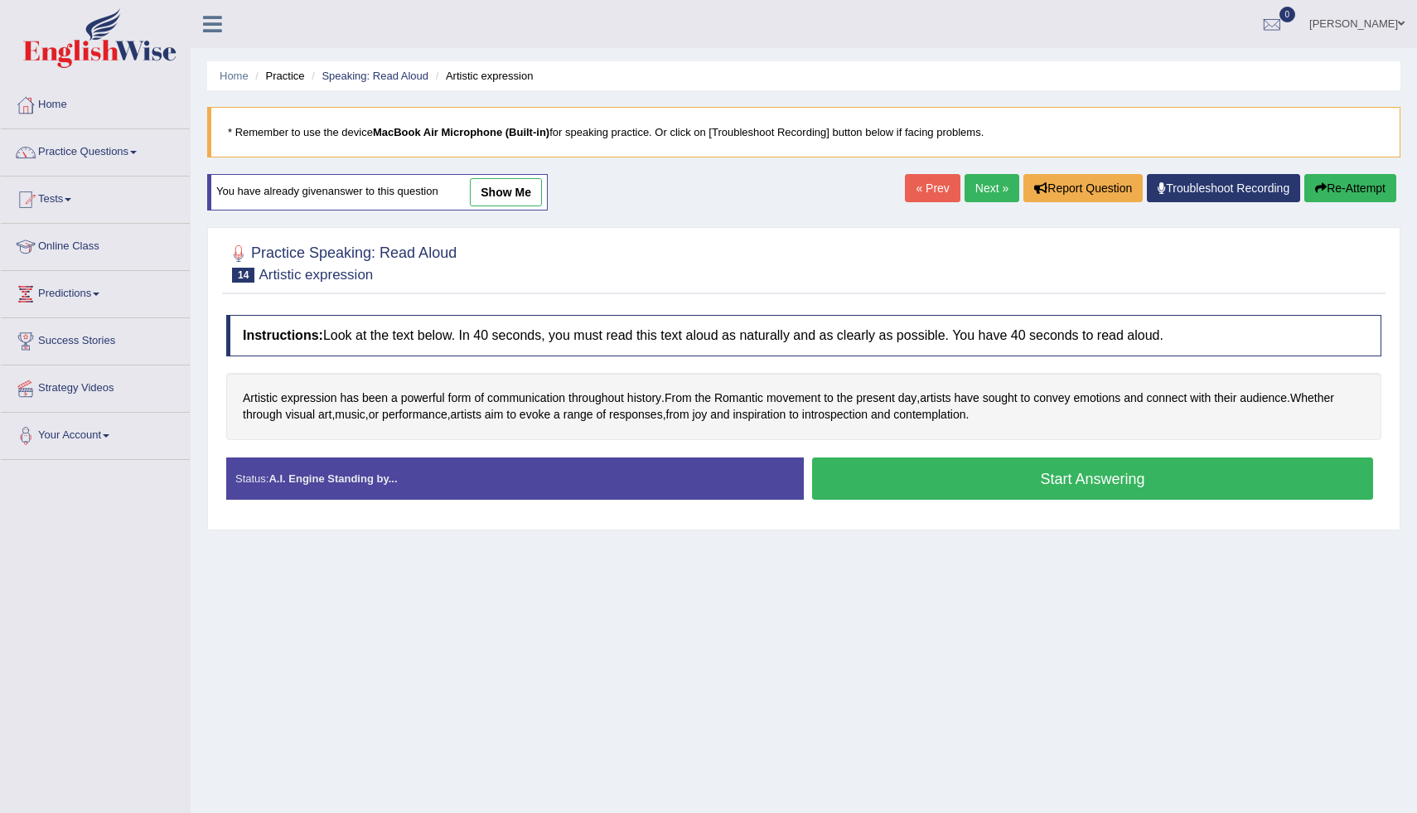
click at [985, 191] on link "Next »" at bounding box center [991, 188] width 55 height 28
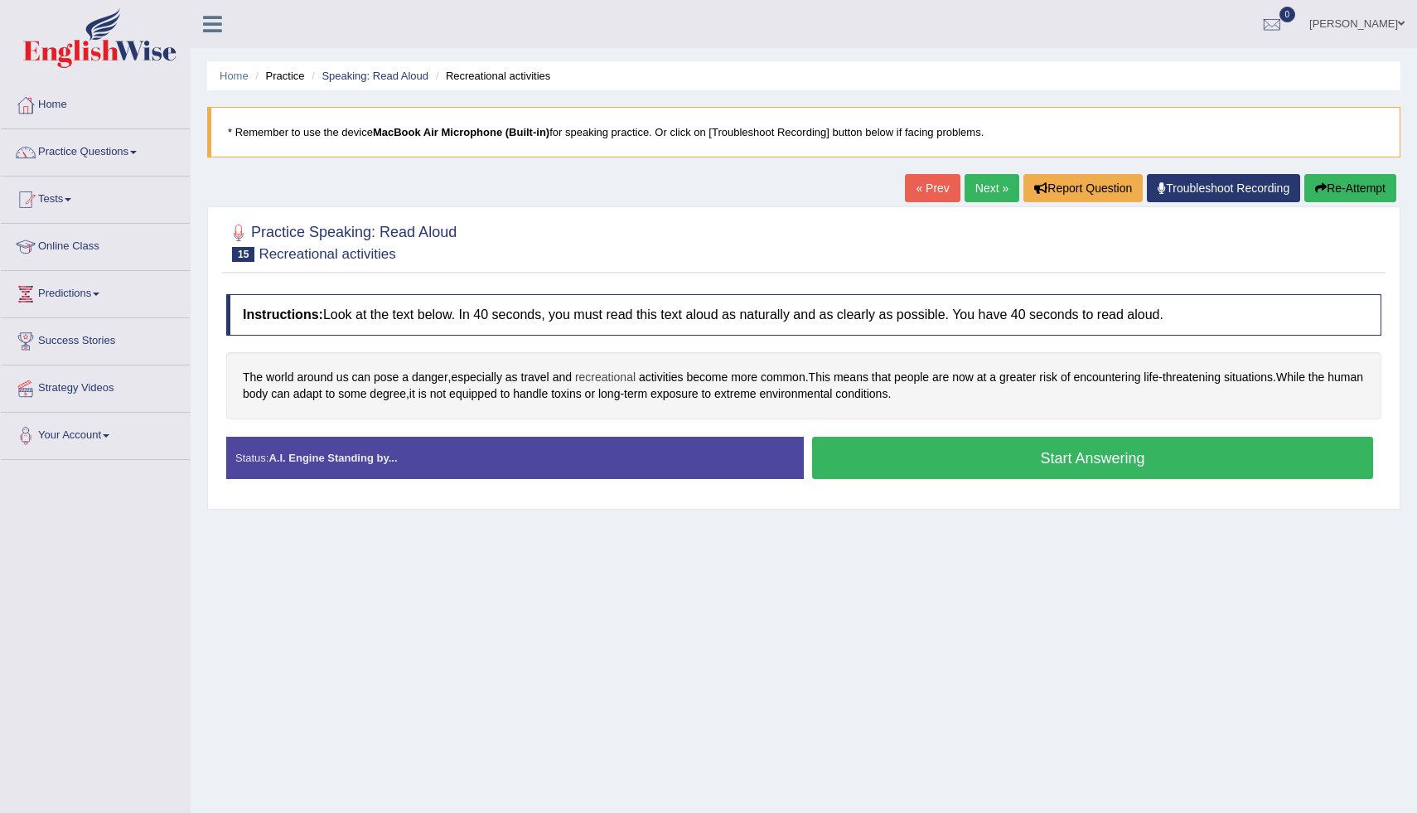
click at [601, 381] on span "recreational" at bounding box center [605, 377] width 60 height 17
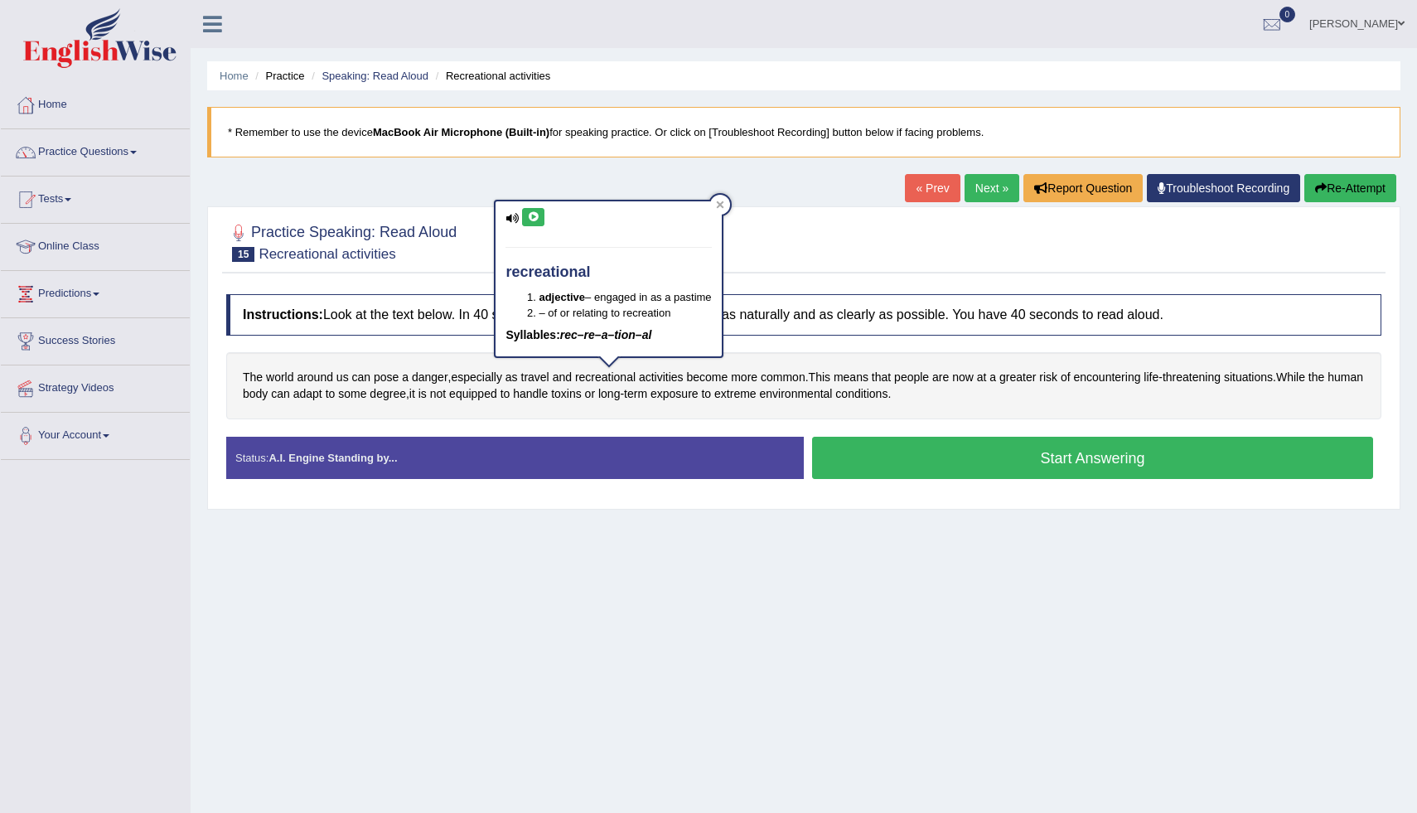
click at [543, 215] on button at bounding box center [533, 217] width 22 height 18
click at [533, 219] on icon at bounding box center [533, 217] width 12 height 10
click at [535, 220] on icon at bounding box center [533, 217] width 12 height 10
click at [621, 375] on span "recreational" at bounding box center [605, 377] width 60 height 17
click at [537, 220] on icon at bounding box center [533, 217] width 12 height 10
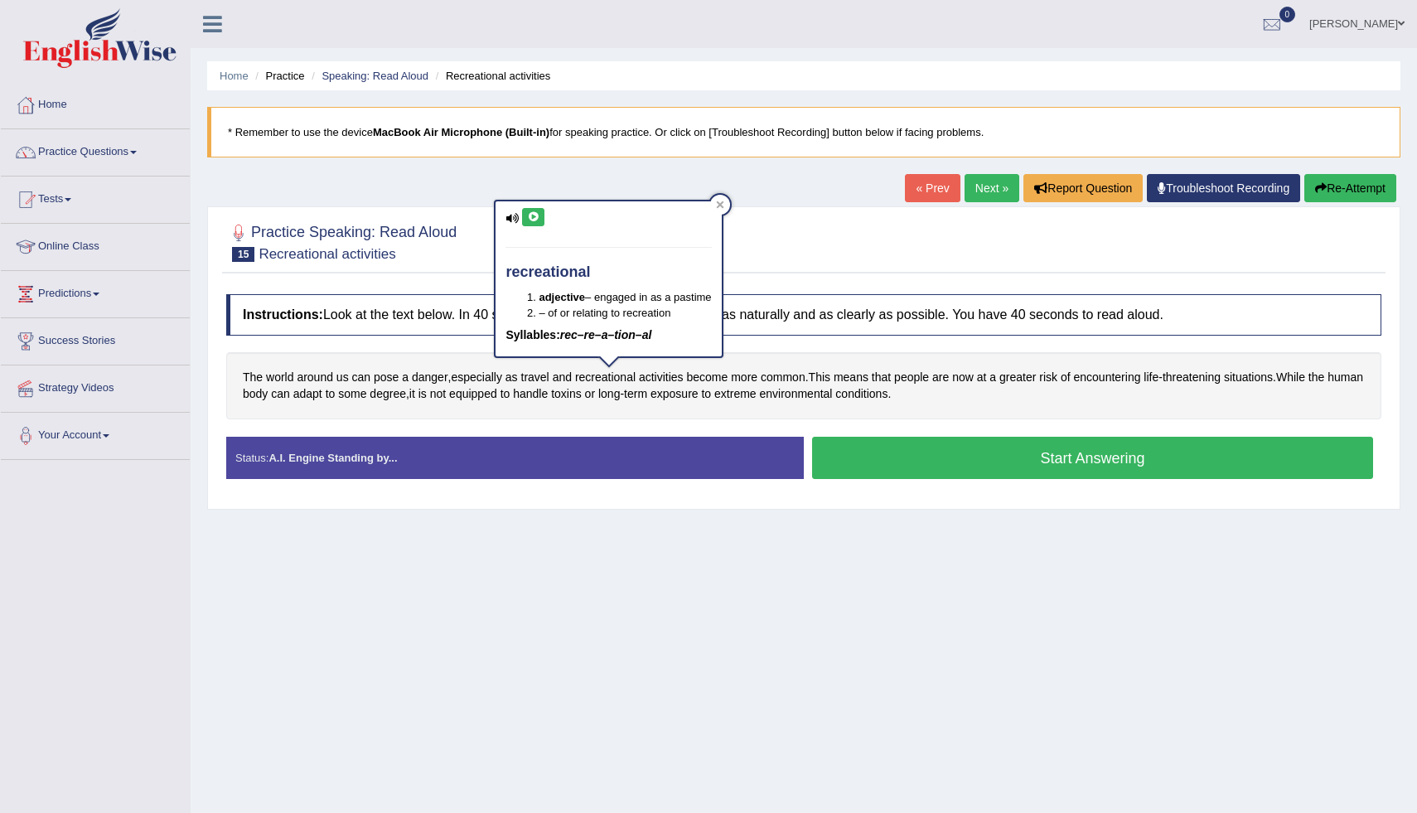
click at [539, 217] on icon at bounding box center [533, 217] width 12 height 10
click at [718, 199] on div at bounding box center [720, 205] width 20 height 20
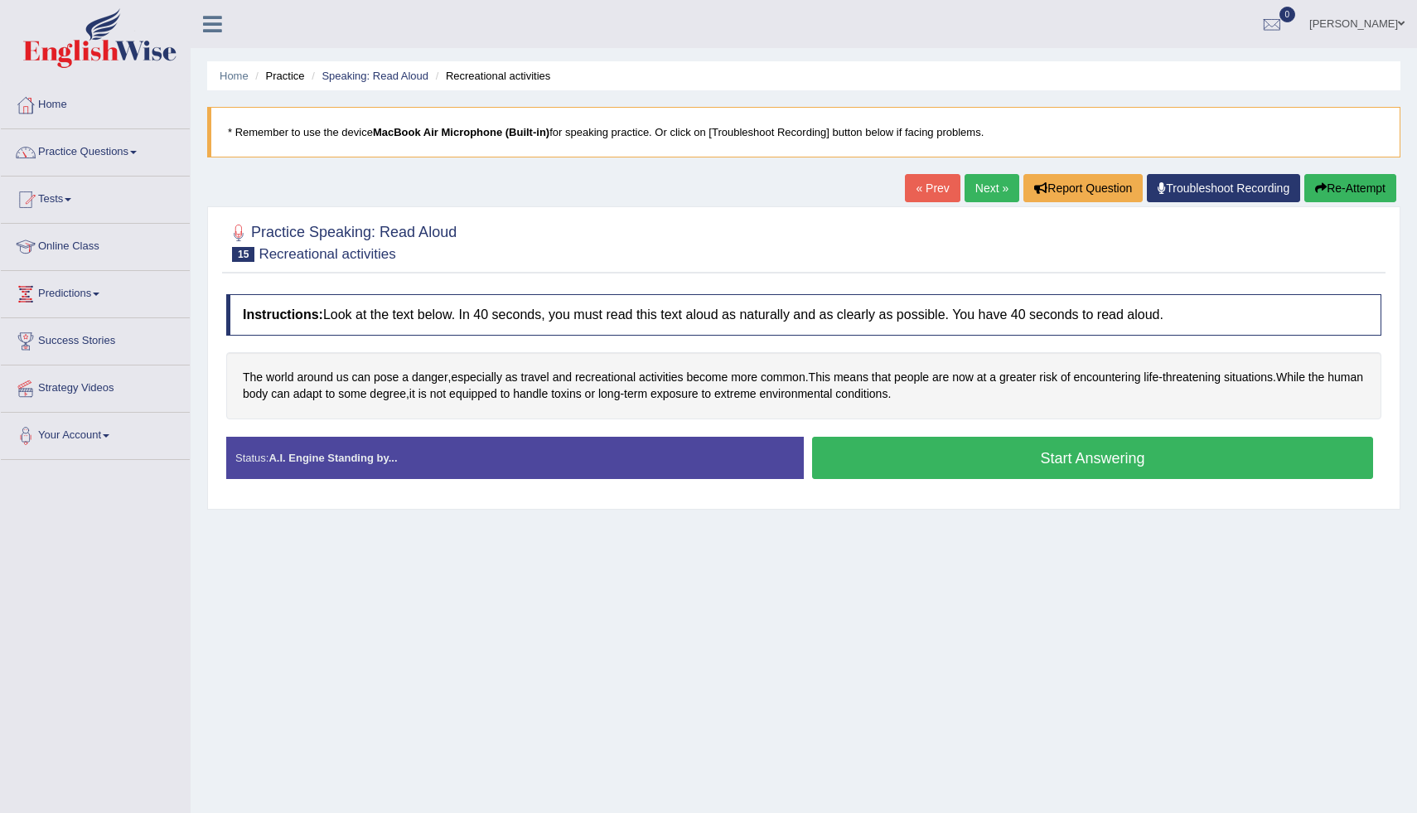
click at [881, 451] on button "Start Answering" at bounding box center [1092, 458] width 561 height 42
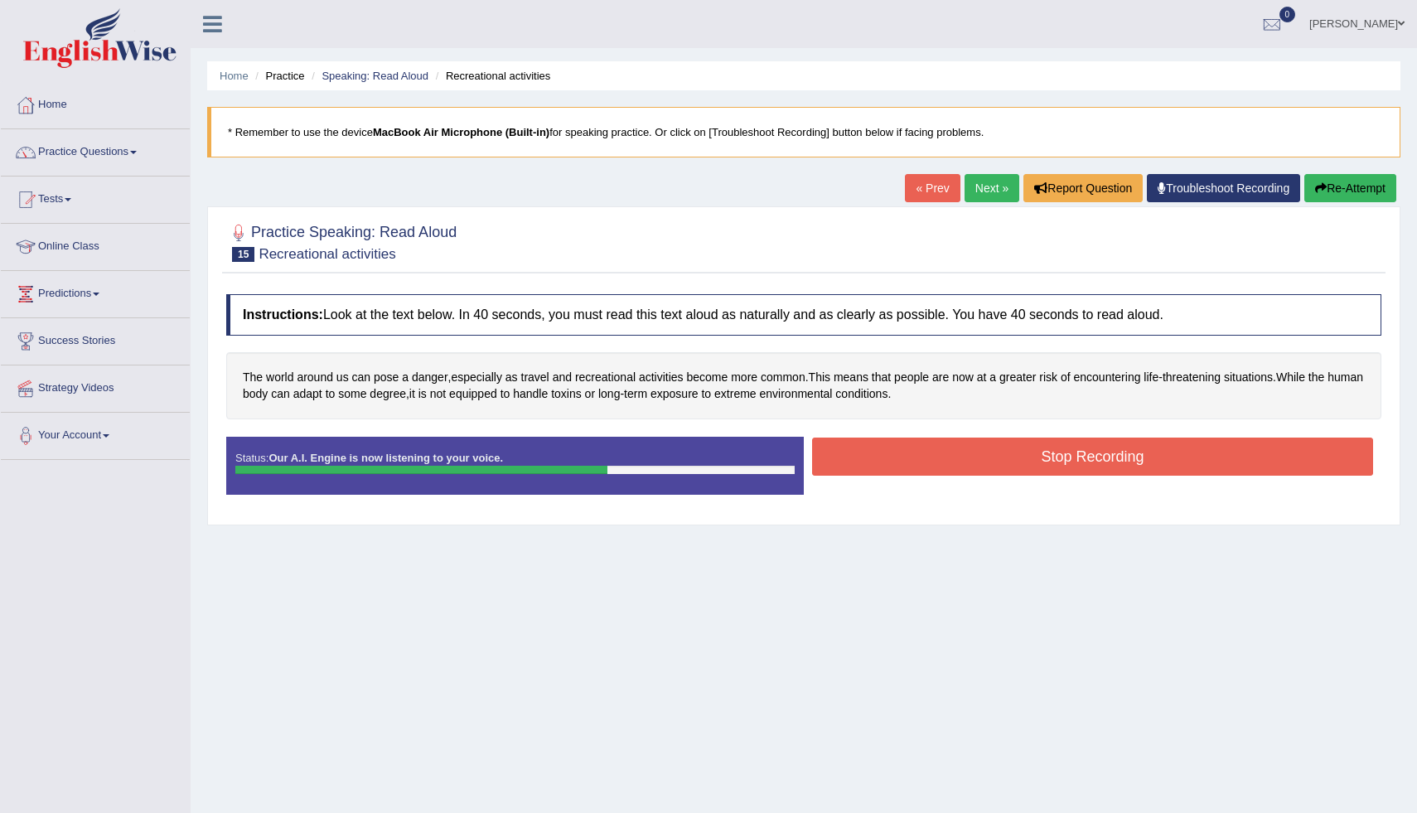
click at [887, 451] on button "Stop Recording" at bounding box center [1092, 456] width 561 height 38
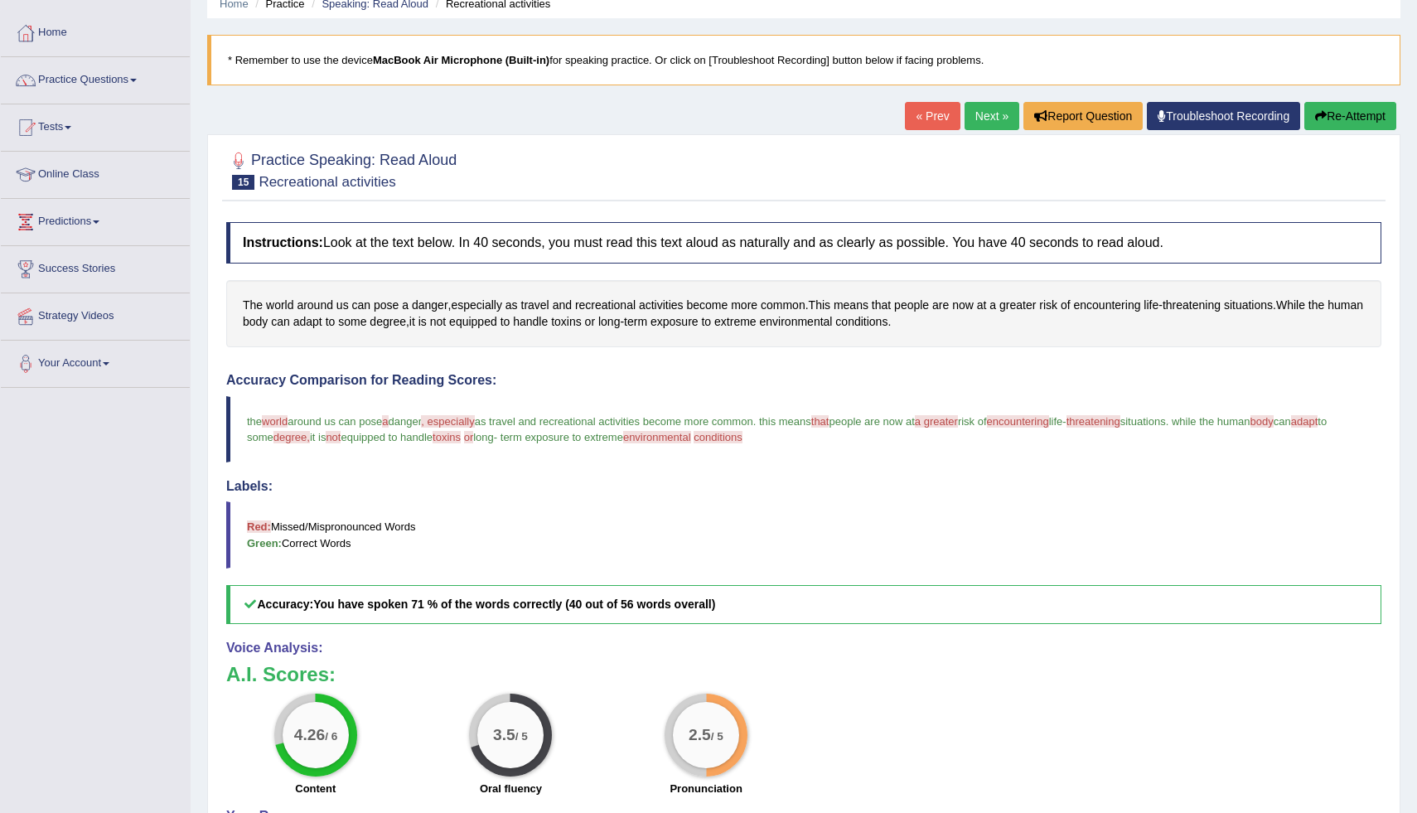
scroll to position [57, 0]
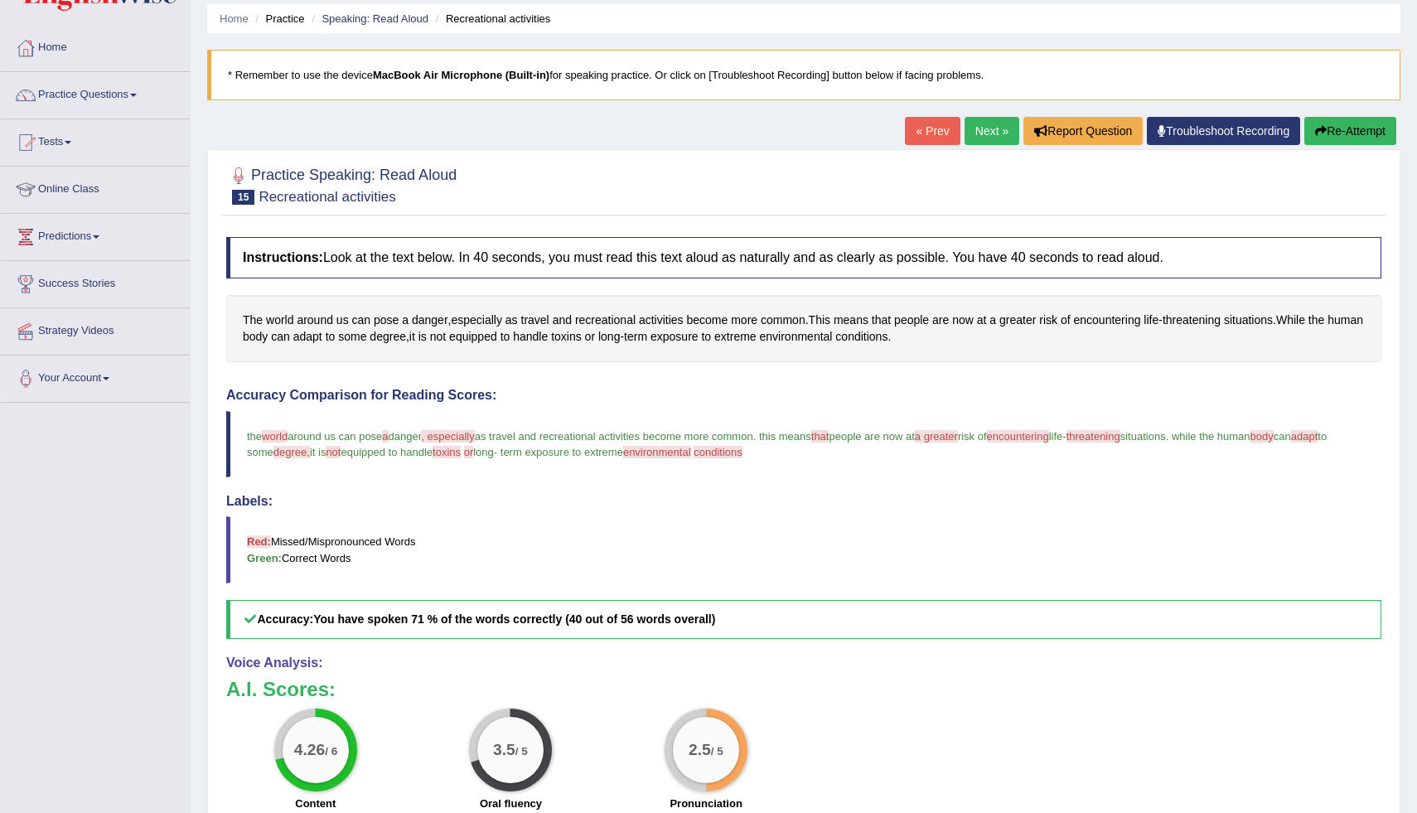
click at [1333, 137] on button "Re-Attempt" at bounding box center [1350, 131] width 92 height 28
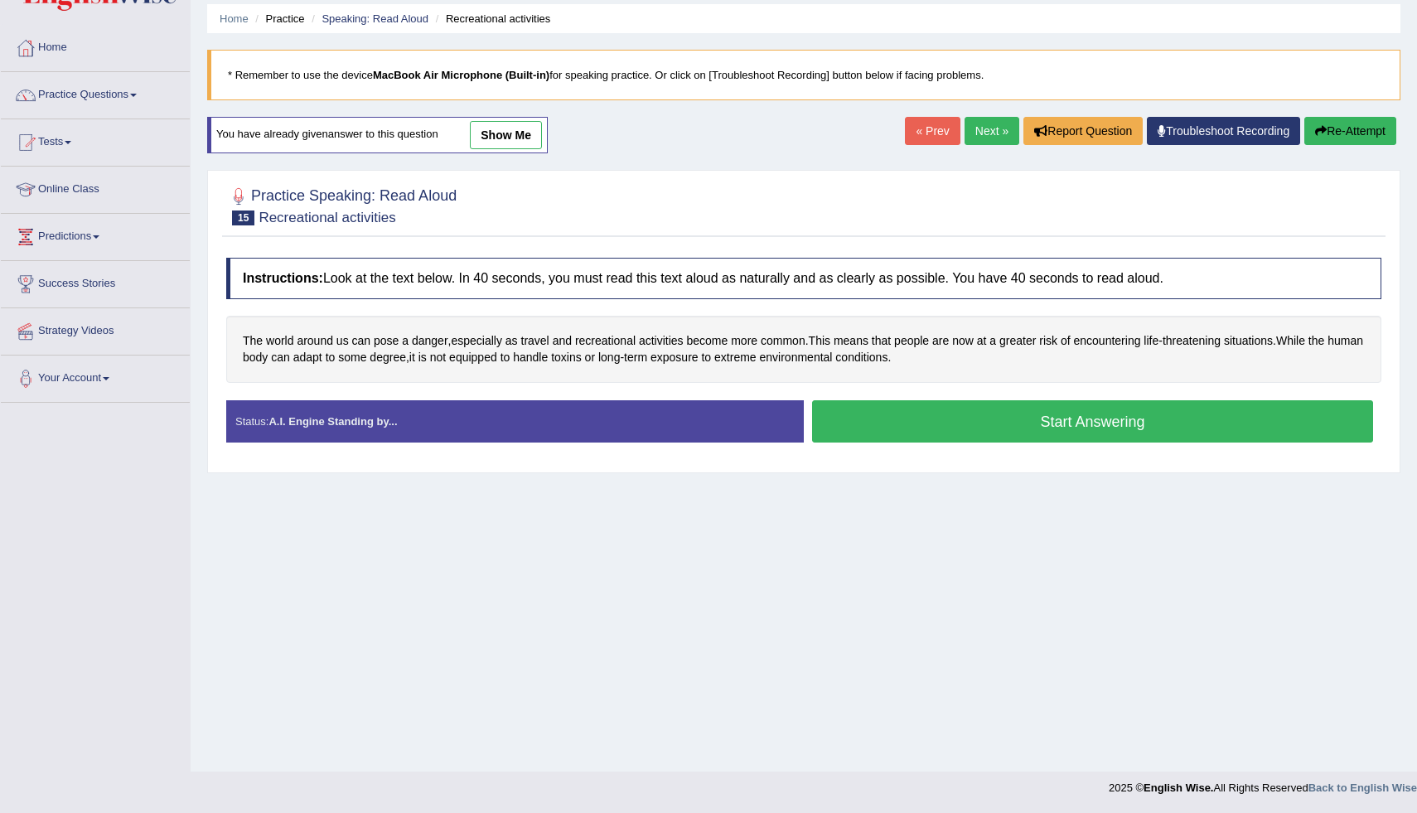
click at [846, 434] on button "Start Answering" at bounding box center [1092, 421] width 561 height 42
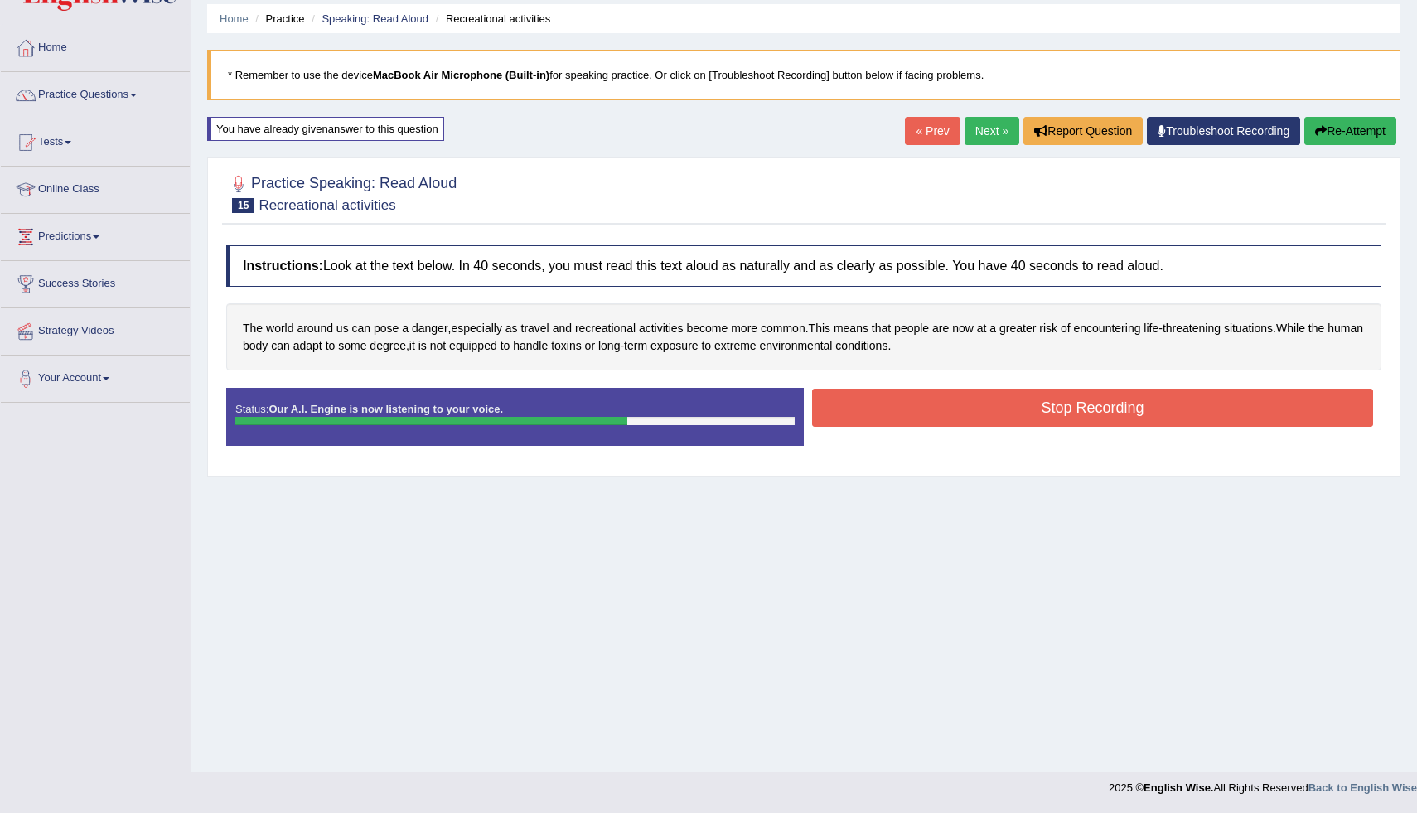
click at [887, 414] on button "Stop Recording" at bounding box center [1092, 408] width 561 height 38
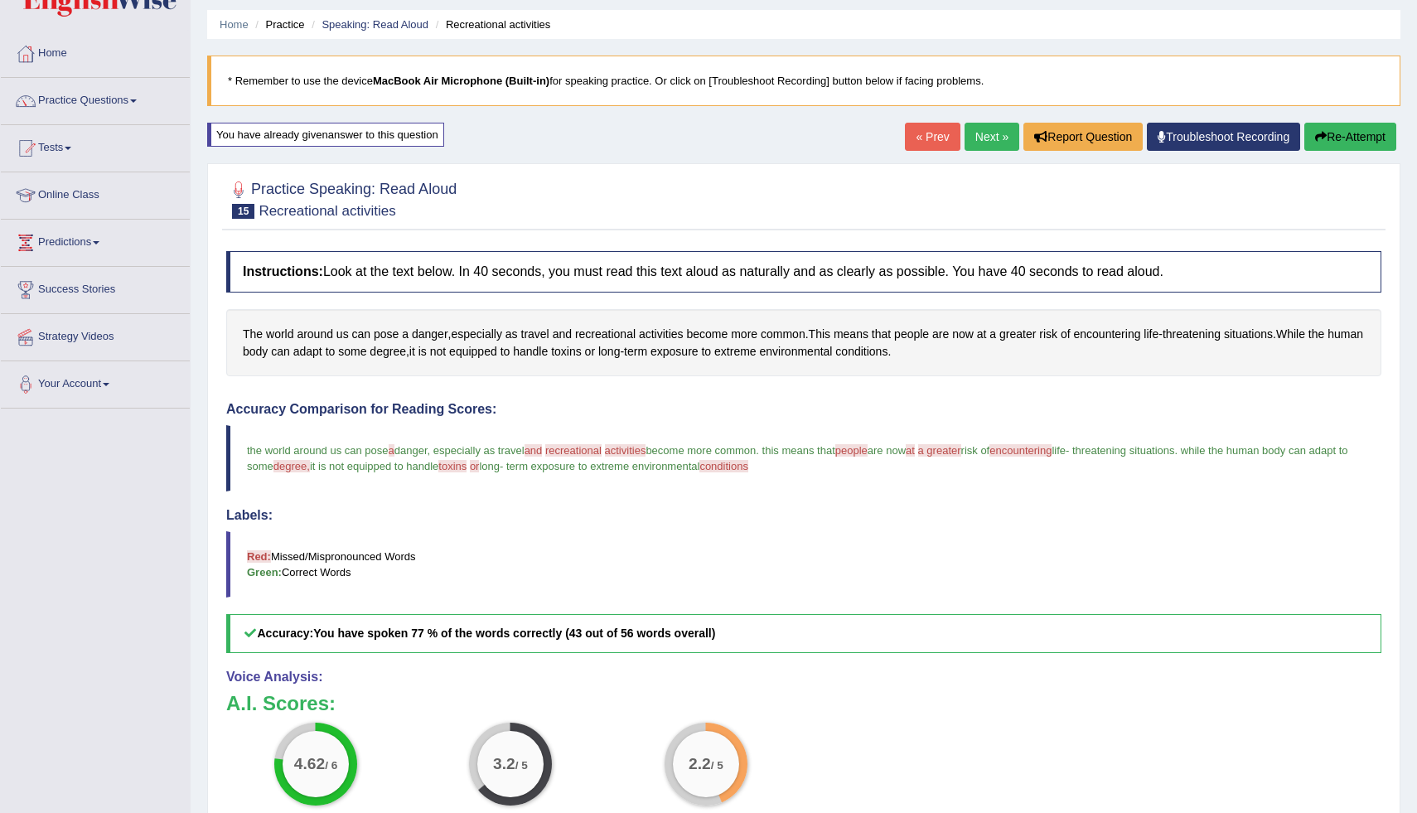
scroll to position [51, 0]
click at [1383, 141] on button "Re-Attempt" at bounding box center [1350, 137] width 92 height 28
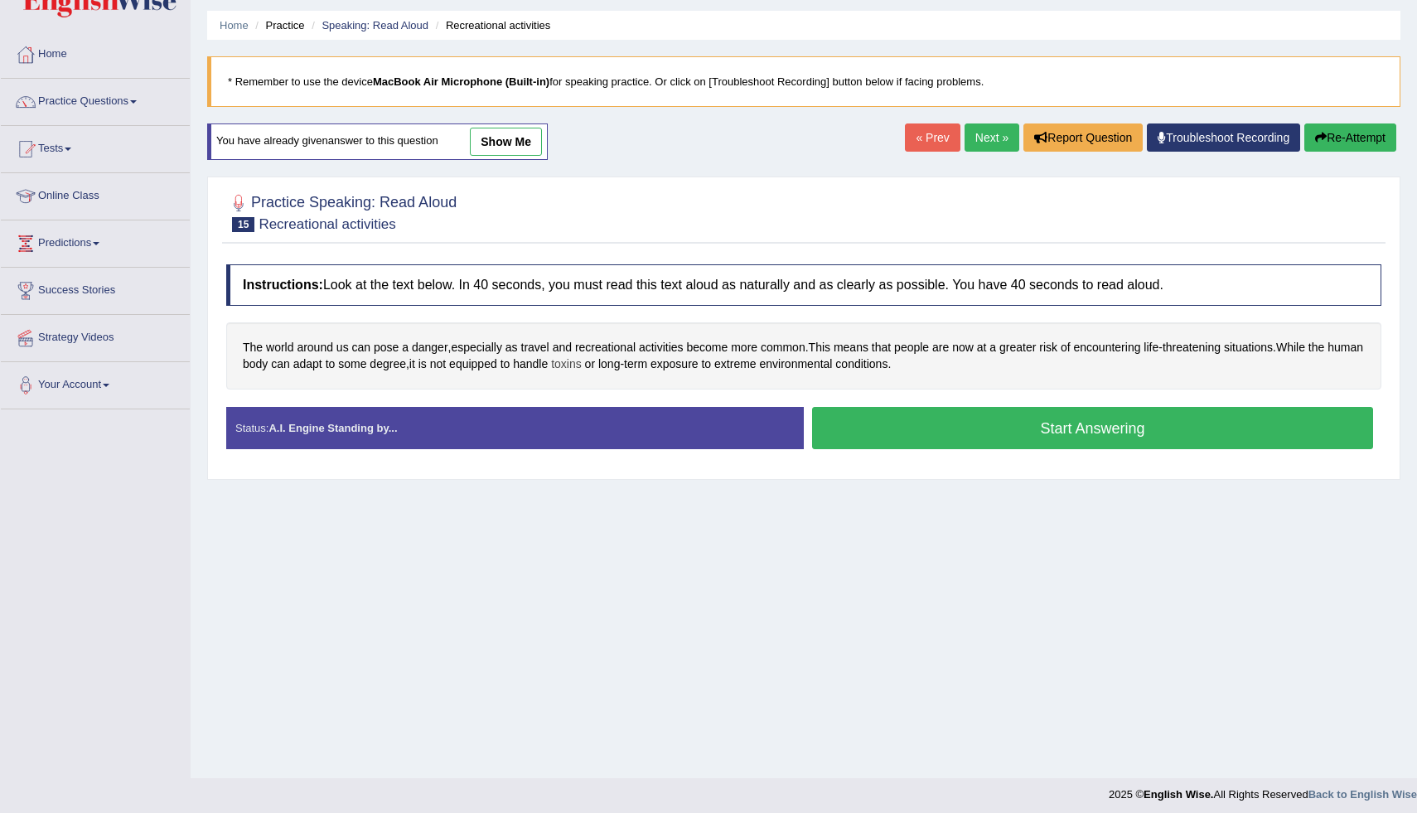
click at [582, 369] on span "toxins" at bounding box center [566, 363] width 31 height 17
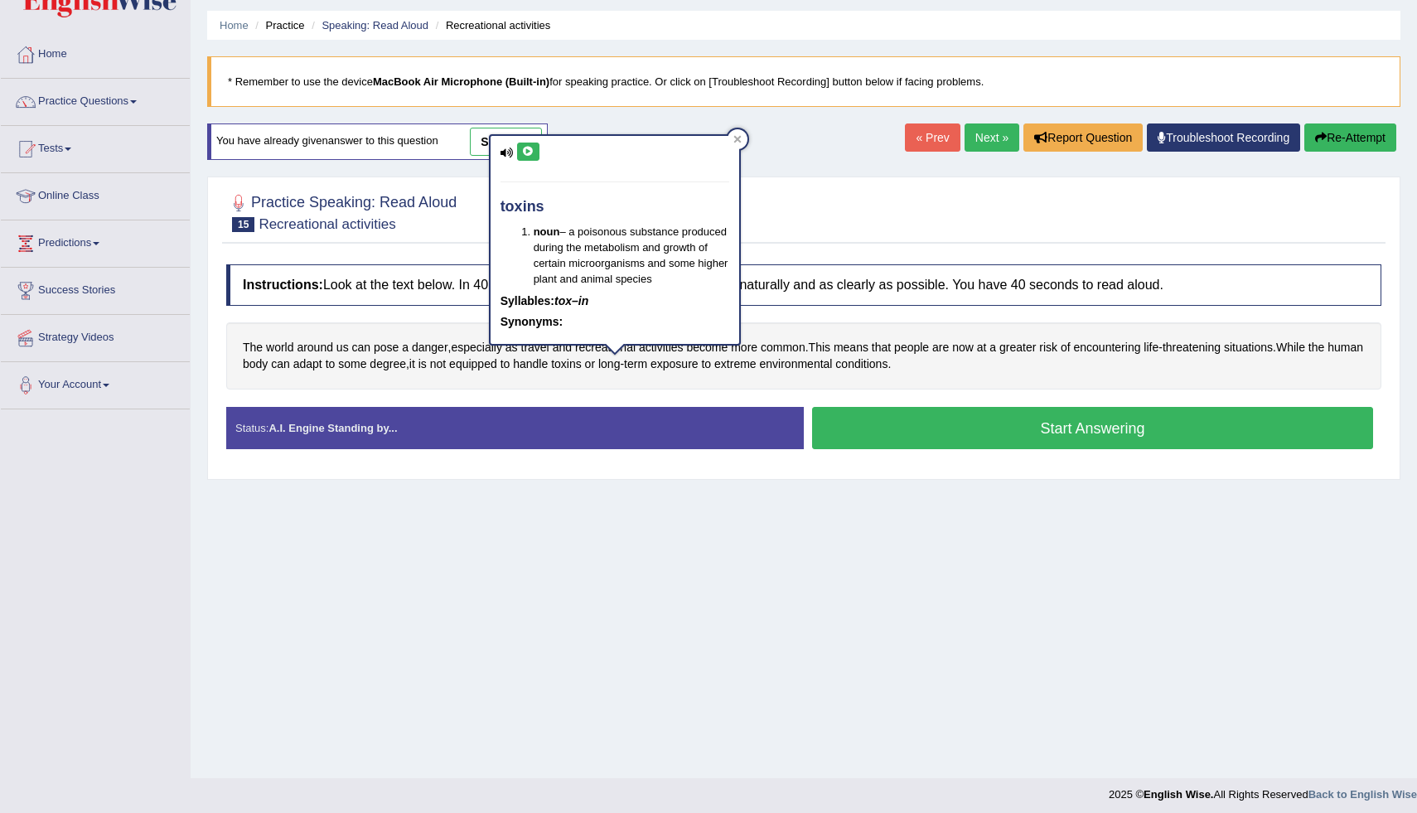
click at [528, 151] on icon at bounding box center [528, 152] width 12 height 10
click at [742, 135] on div at bounding box center [737, 139] width 20 height 20
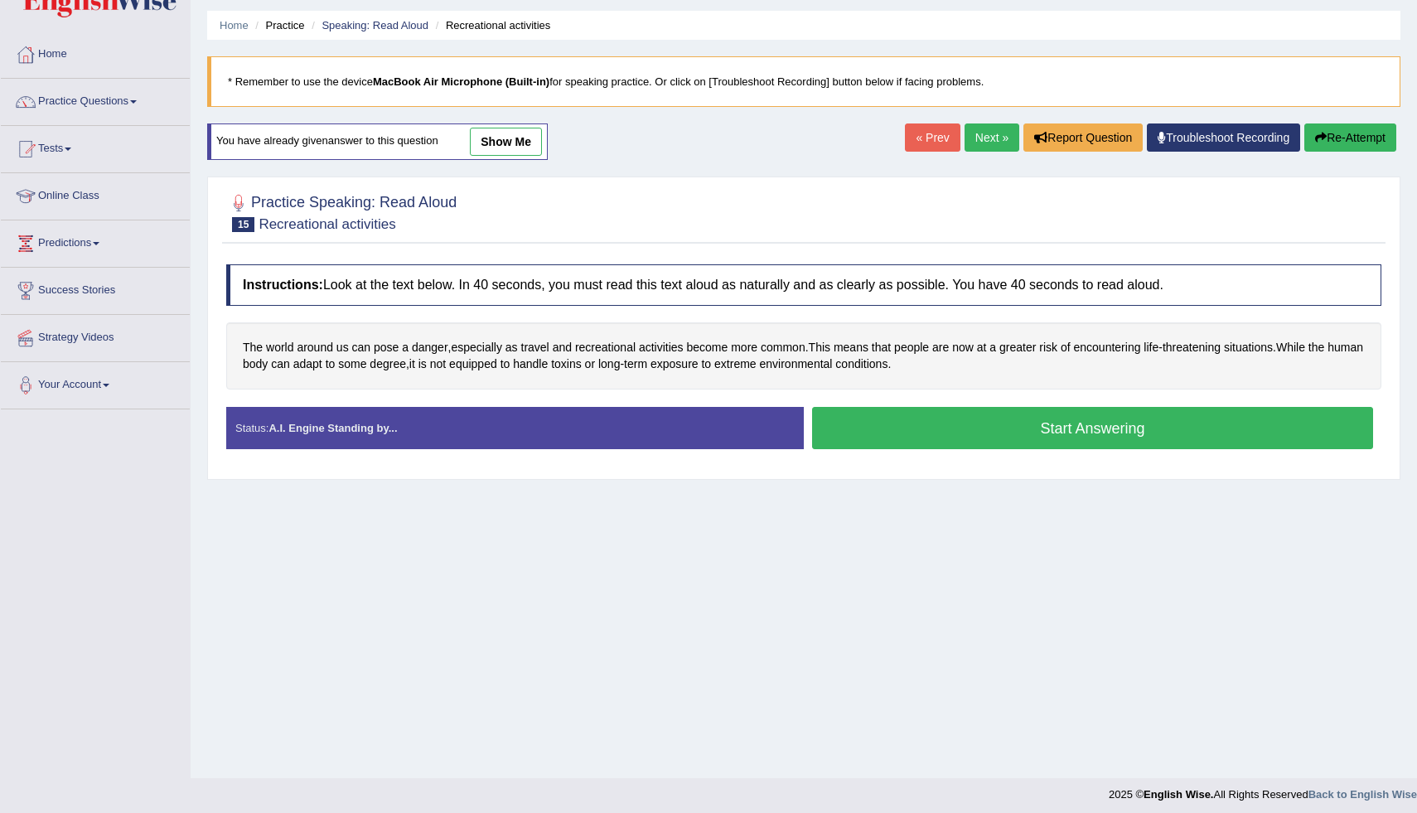
click at [940, 426] on button "Start Answering" at bounding box center [1092, 428] width 561 height 42
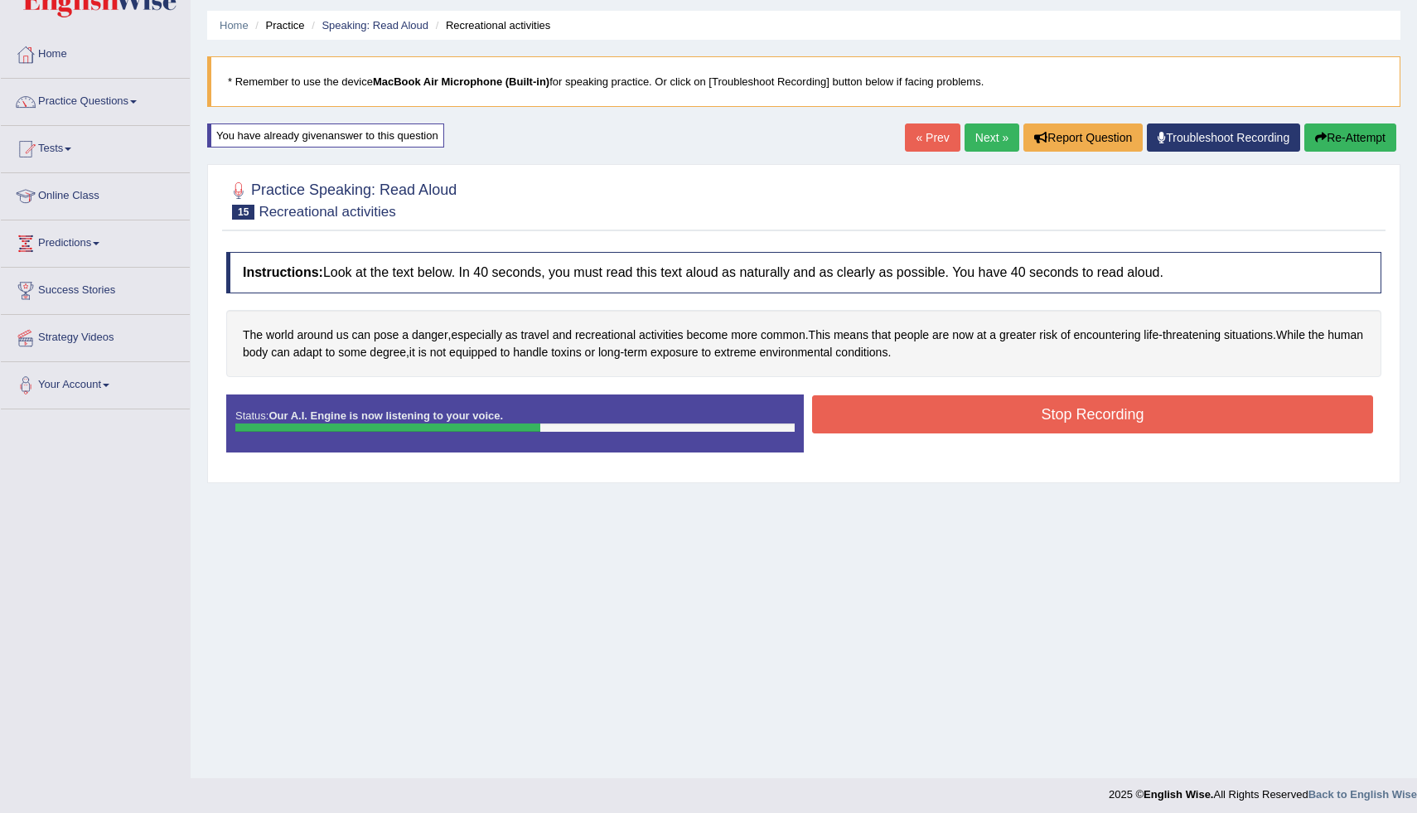
click at [924, 135] on link "« Prev" at bounding box center [932, 137] width 55 height 28
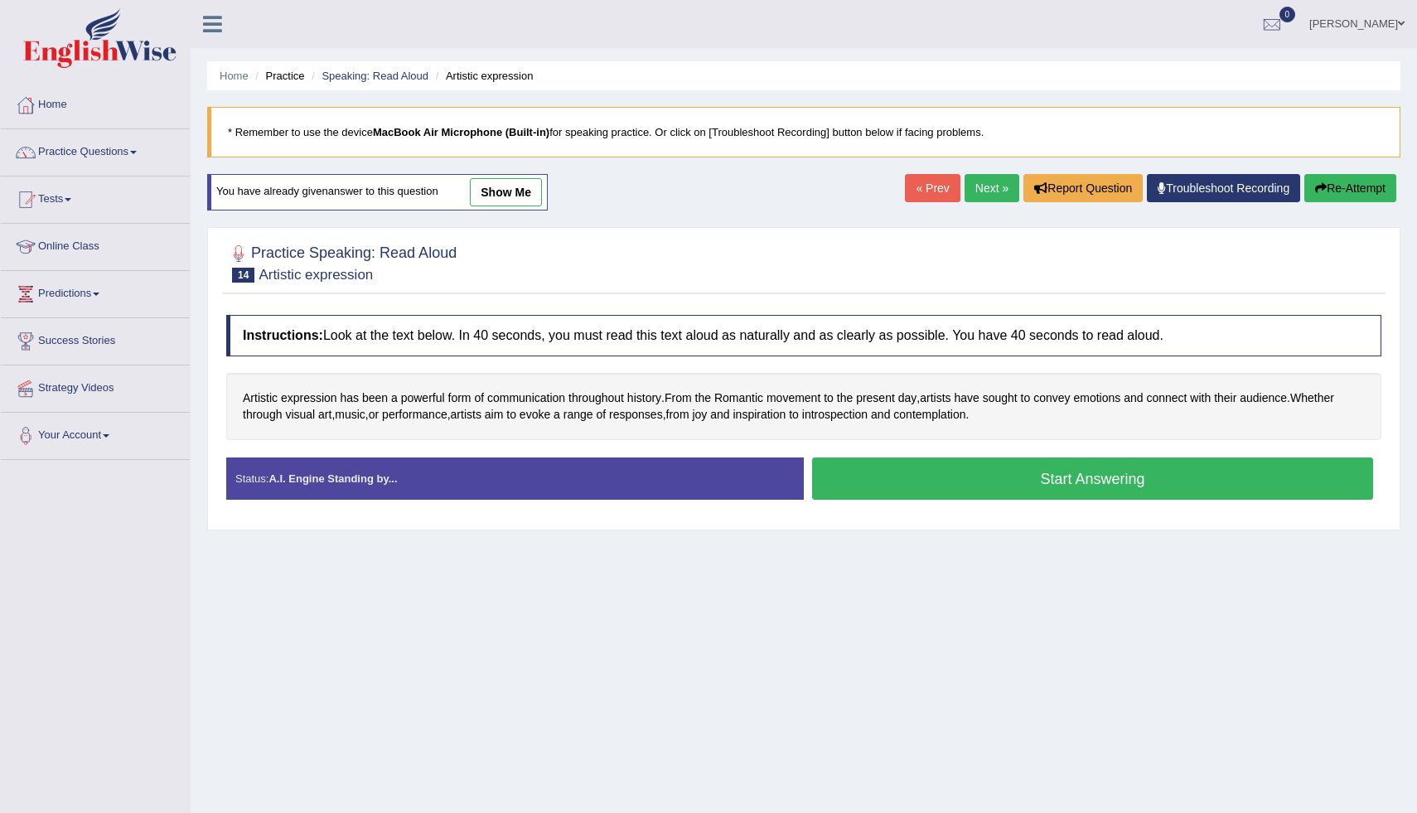
click at [970, 179] on link "Next »" at bounding box center [991, 188] width 55 height 28
click at [850, 501] on div "Start Answering" at bounding box center [1093, 480] width 578 height 46
click at [860, 480] on button "Start Answering" at bounding box center [1092, 478] width 561 height 42
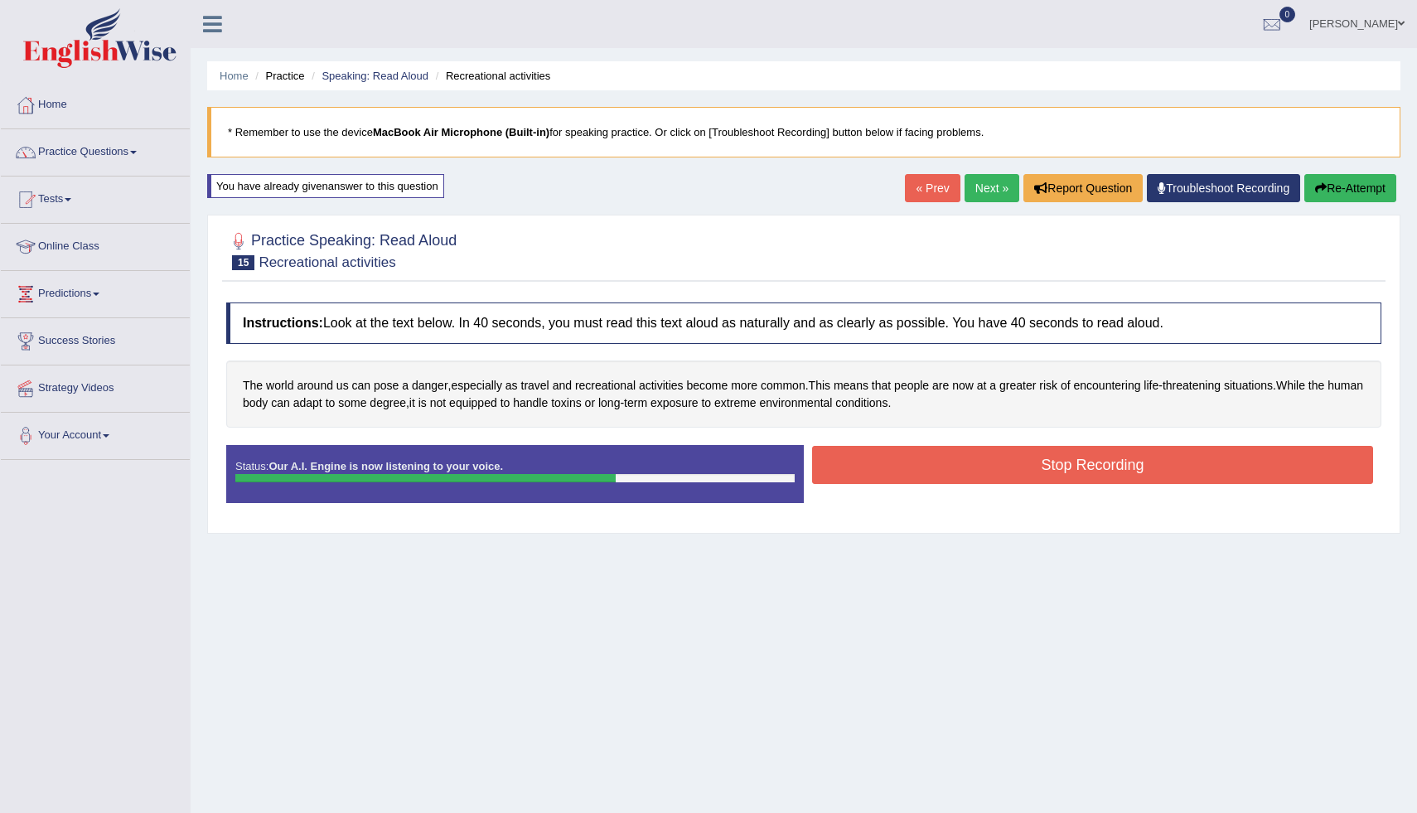
click at [894, 460] on button "Stop Recording" at bounding box center [1092, 465] width 561 height 38
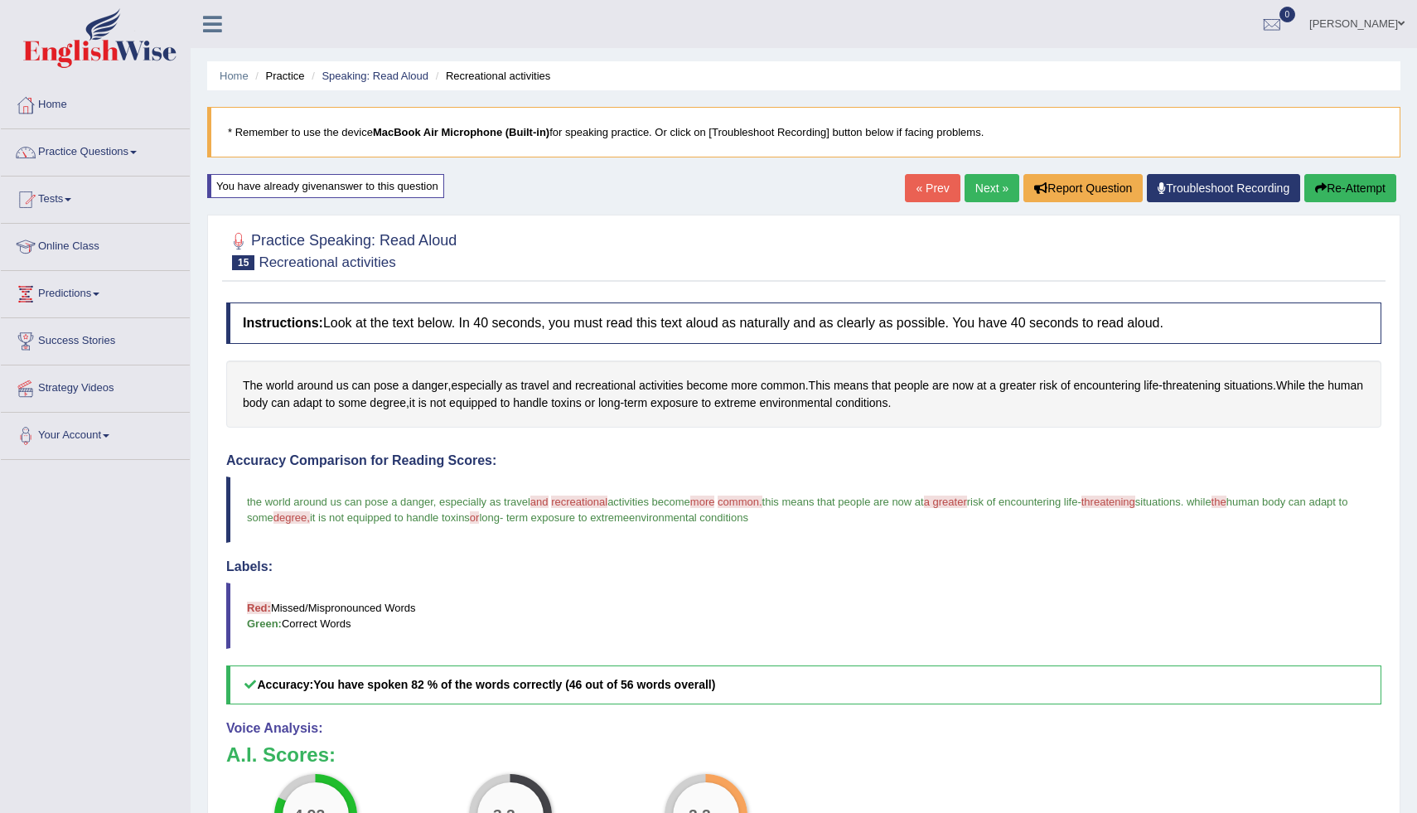
click at [1367, 187] on button "Re-Attempt" at bounding box center [1350, 188] width 92 height 28
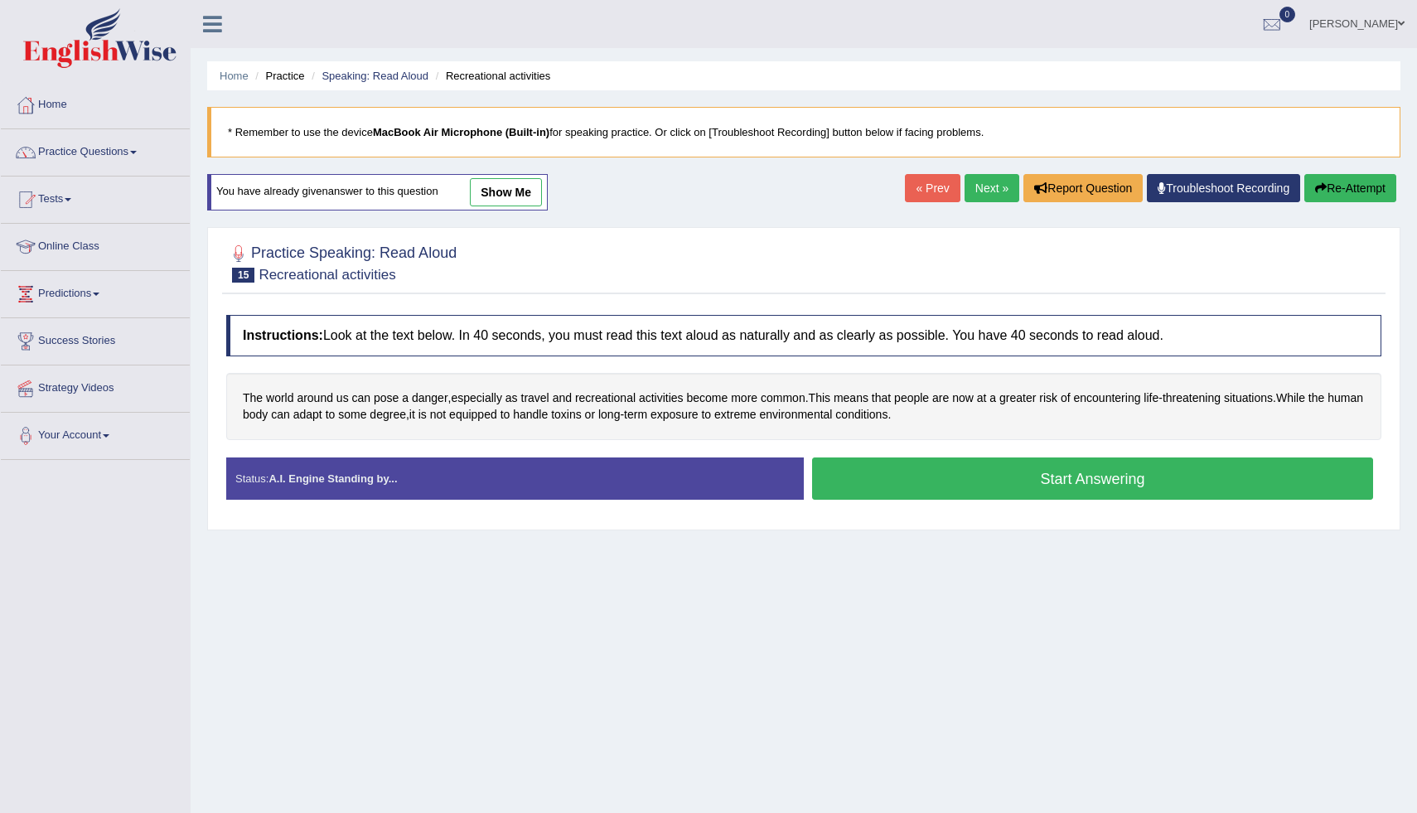
click at [840, 476] on button "Start Answering" at bounding box center [1092, 478] width 561 height 42
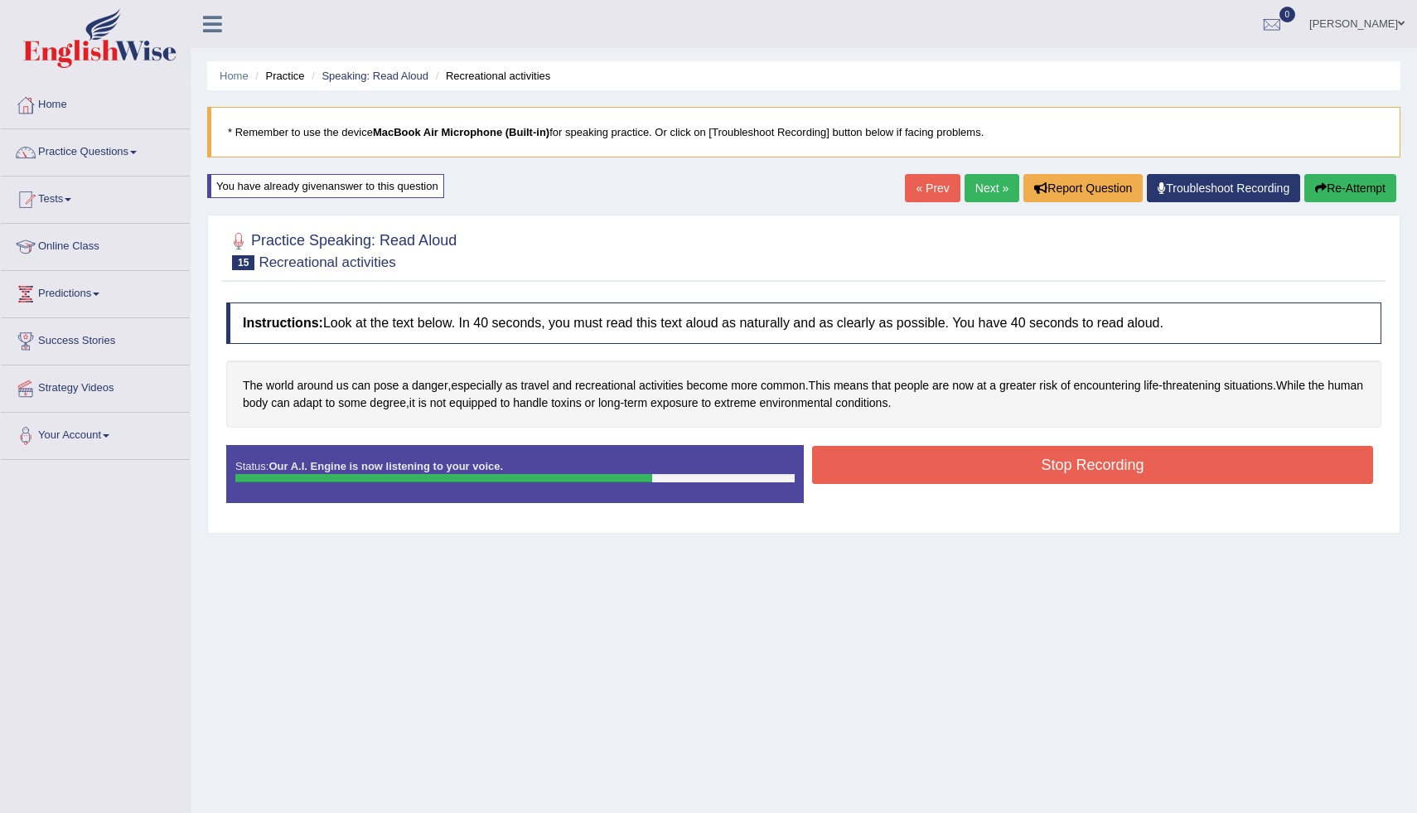
click at [912, 463] on button "Stop Recording" at bounding box center [1092, 465] width 561 height 38
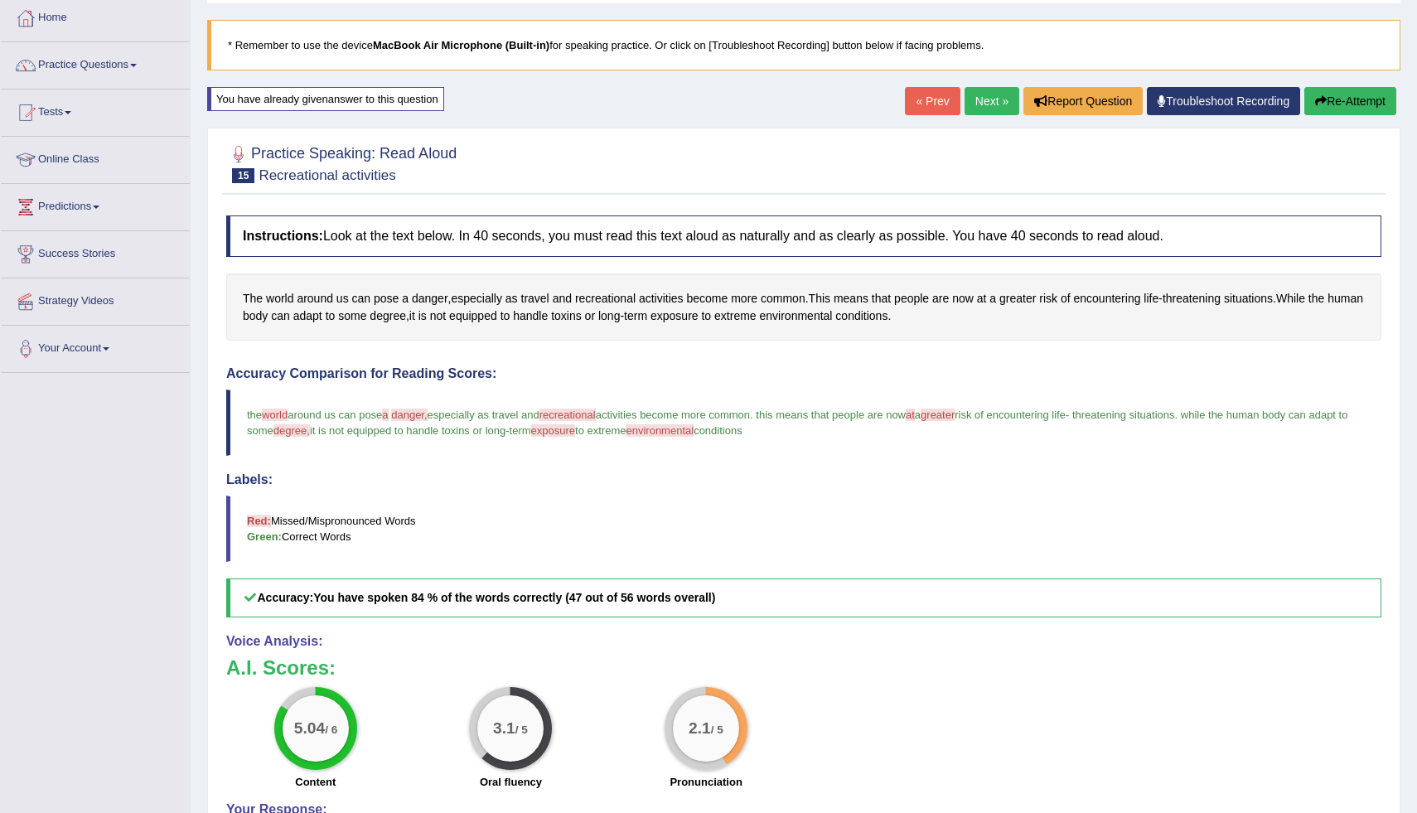
scroll to position [112, 0]
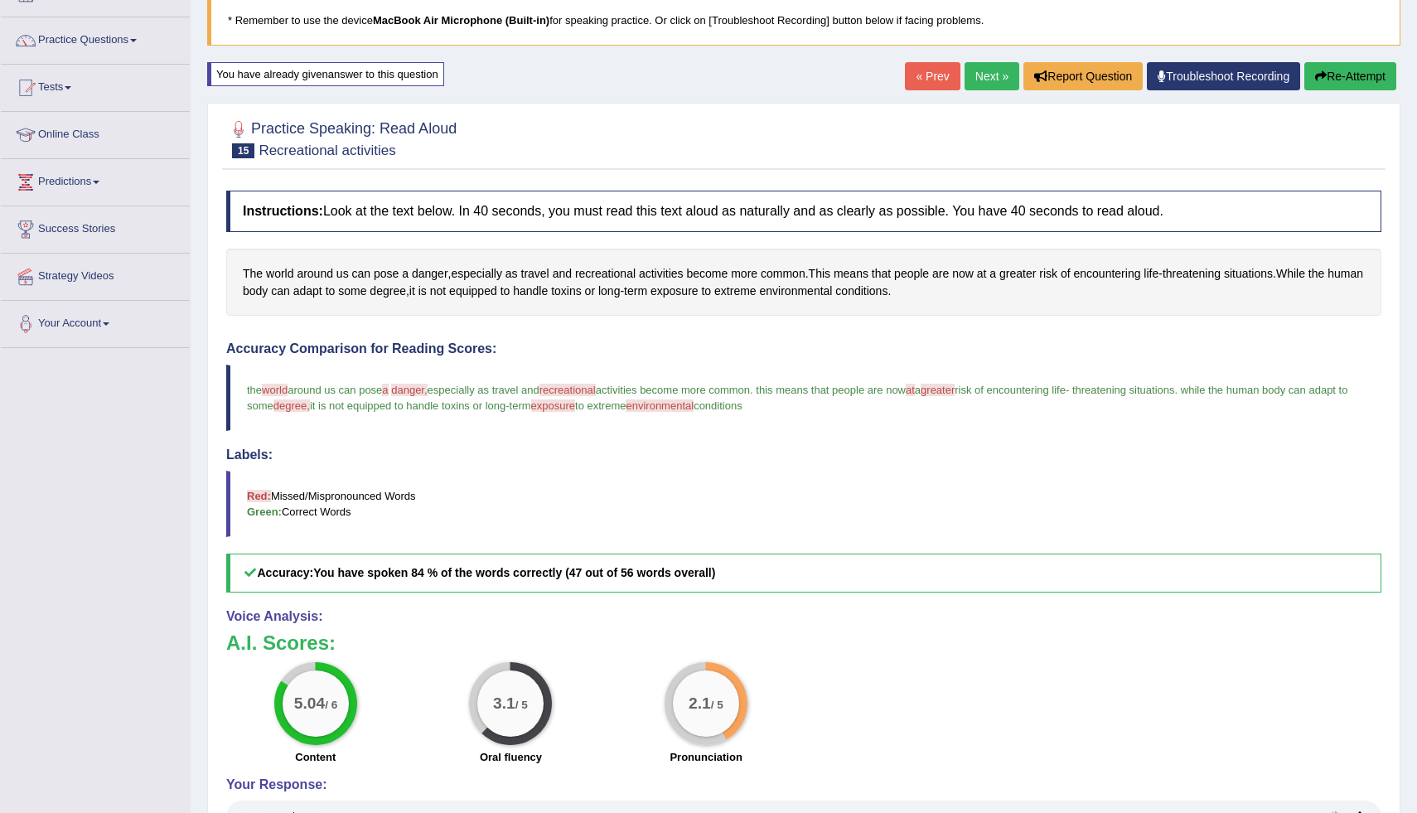
click at [973, 80] on link "Next »" at bounding box center [991, 76] width 55 height 28
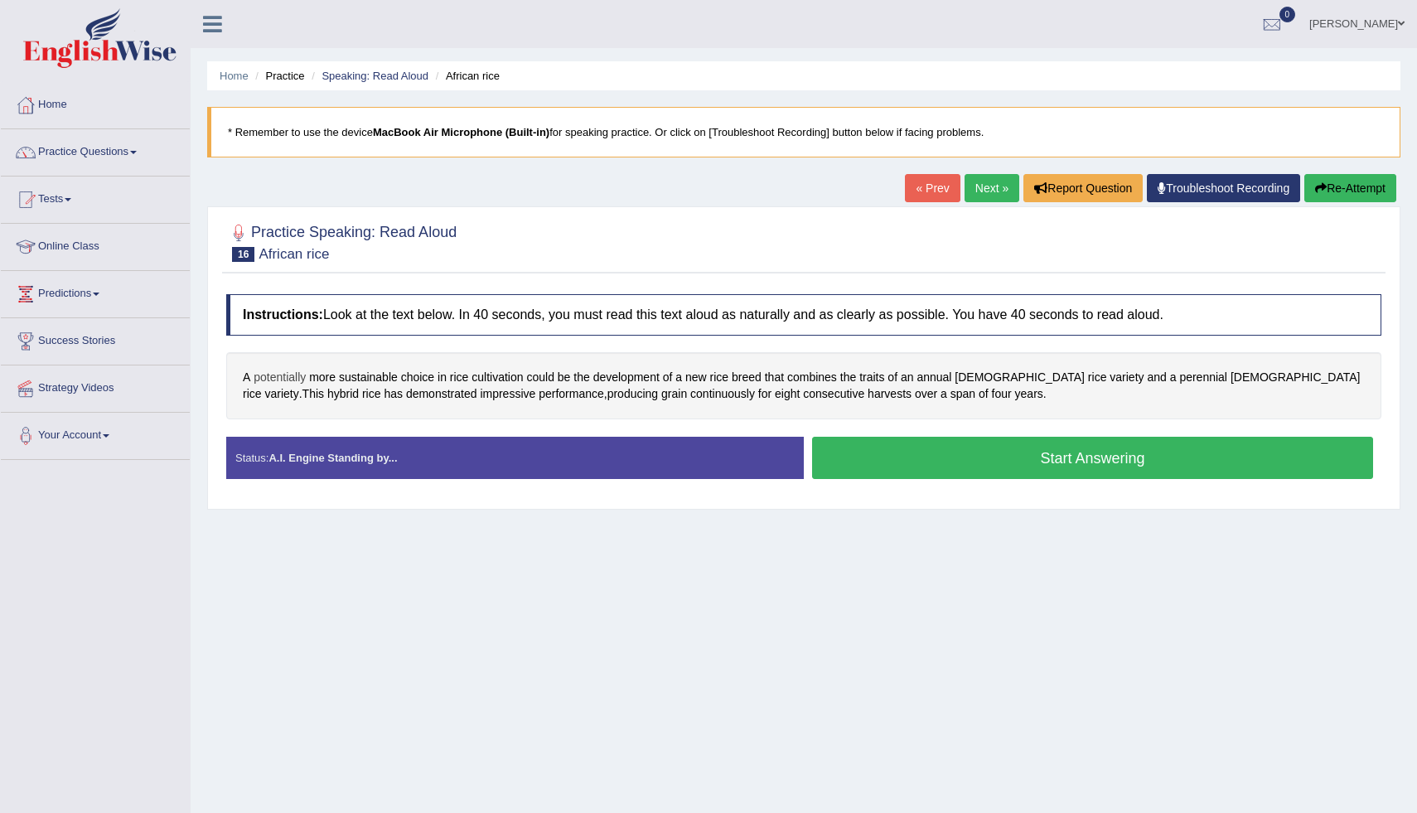
click at [263, 383] on span "potentially" at bounding box center [280, 377] width 52 height 17
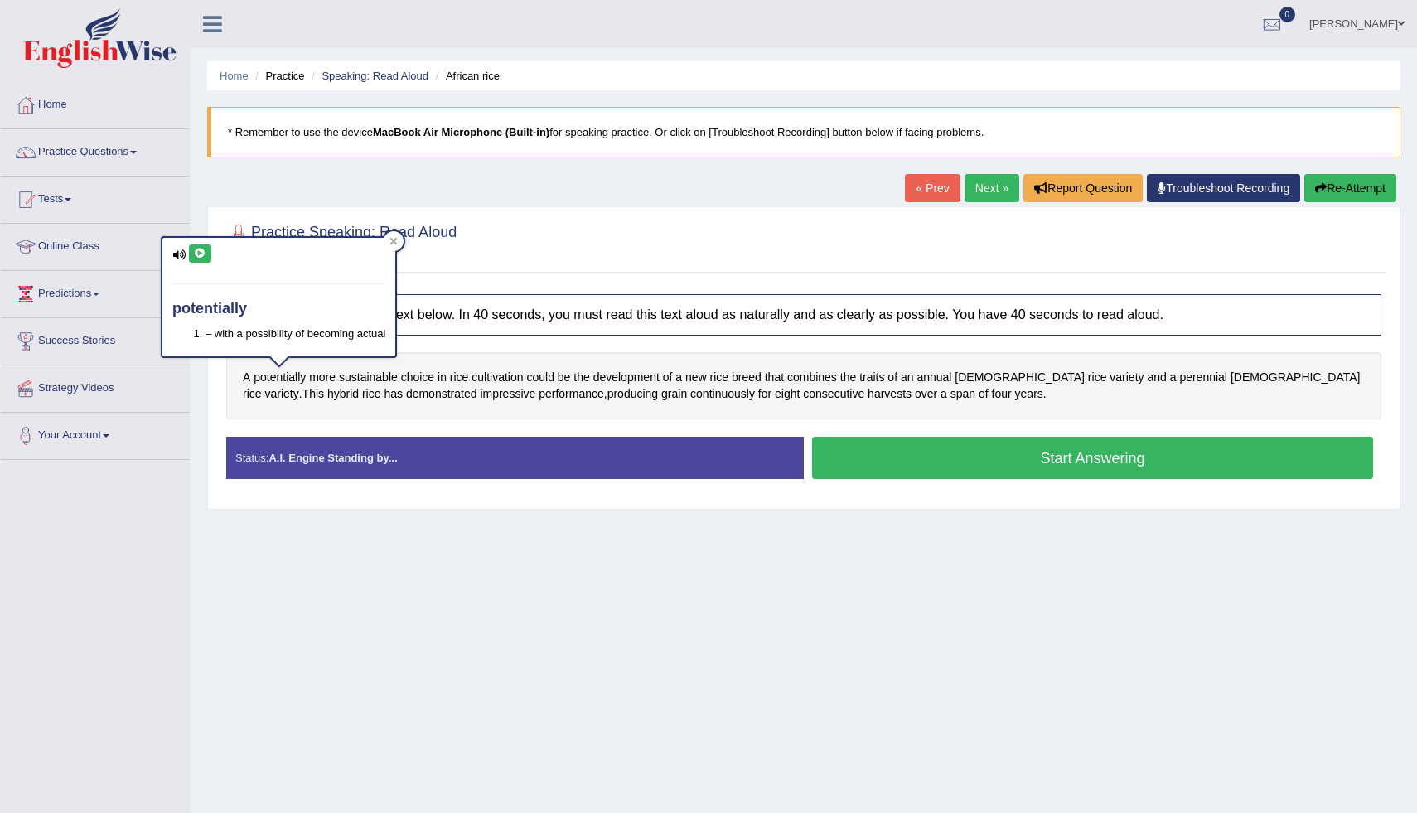
click at [203, 251] on icon at bounding box center [200, 254] width 12 height 10
click at [388, 243] on div at bounding box center [394, 241] width 20 height 20
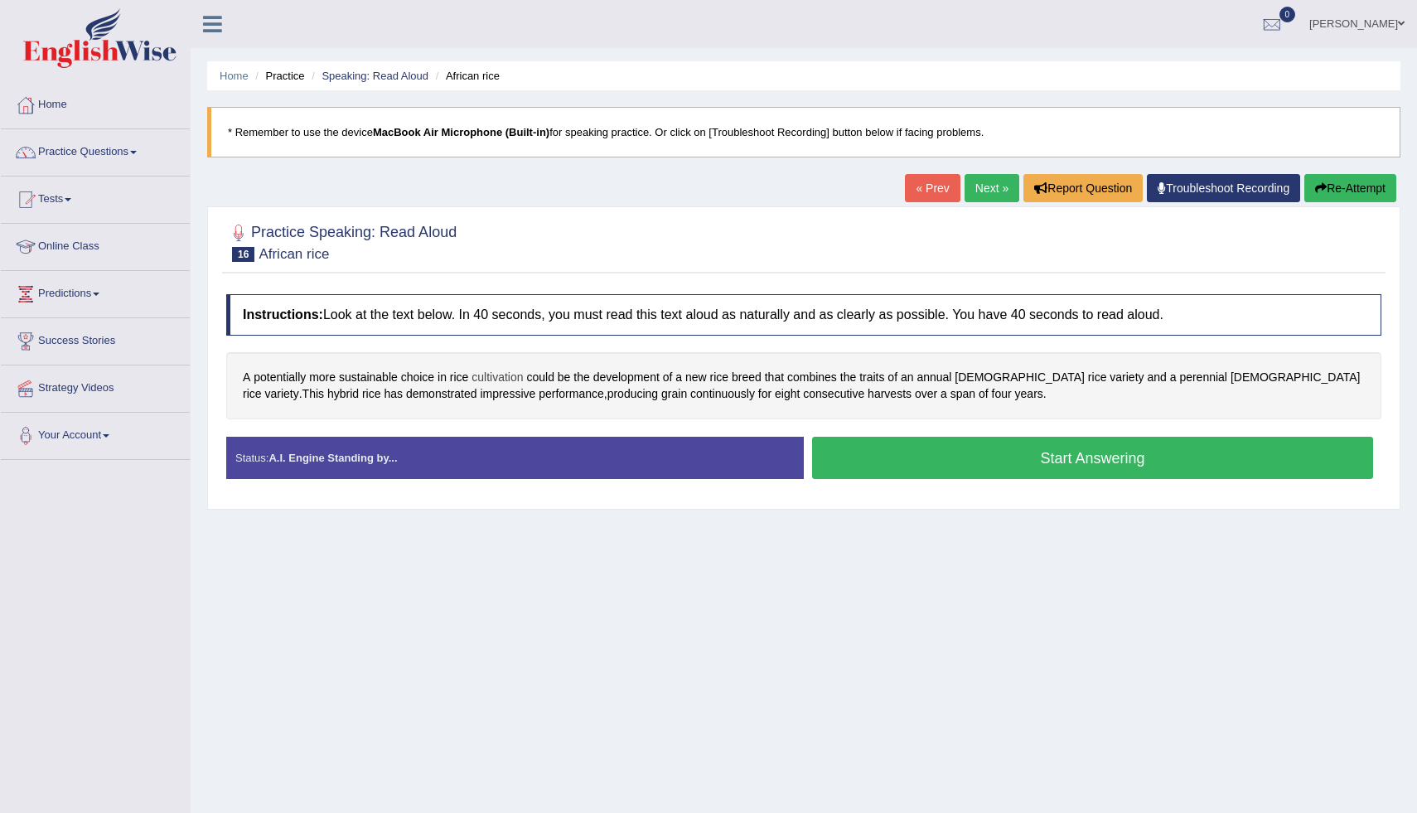
click at [498, 382] on span "cultivation" at bounding box center [496, 377] width 51 height 17
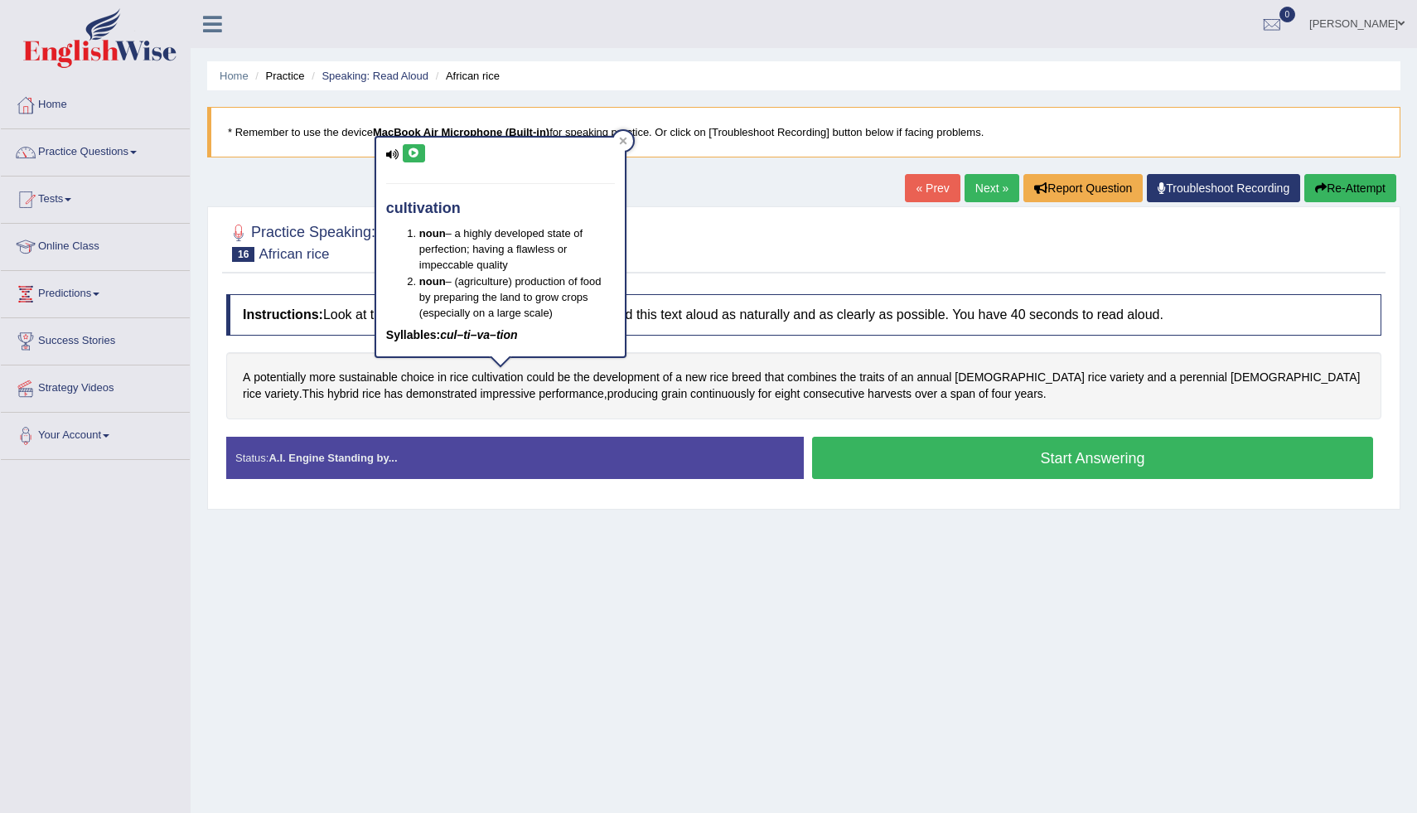
click at [415, 159] on button at bounding box center [414, 153] width 22 height 18
click at [408, 147] on button at bounding box center [414, 153] width 22 height 18
click at [625, 143] on icon at bounding box center [622, 141] width 7 height 7
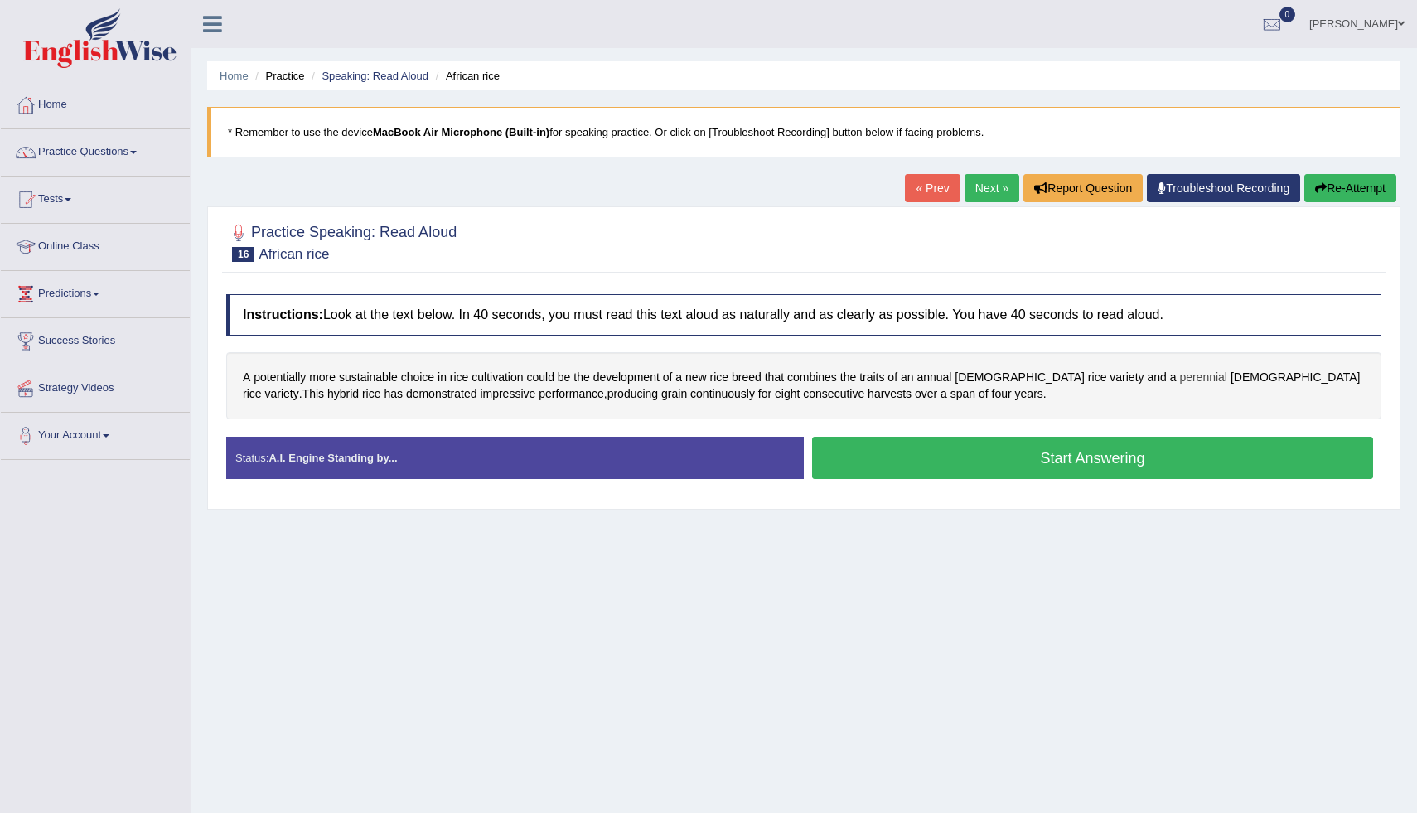
click at [1179, 381] on span "perennial" at bounding box center [1203, 377] width 48 height 17
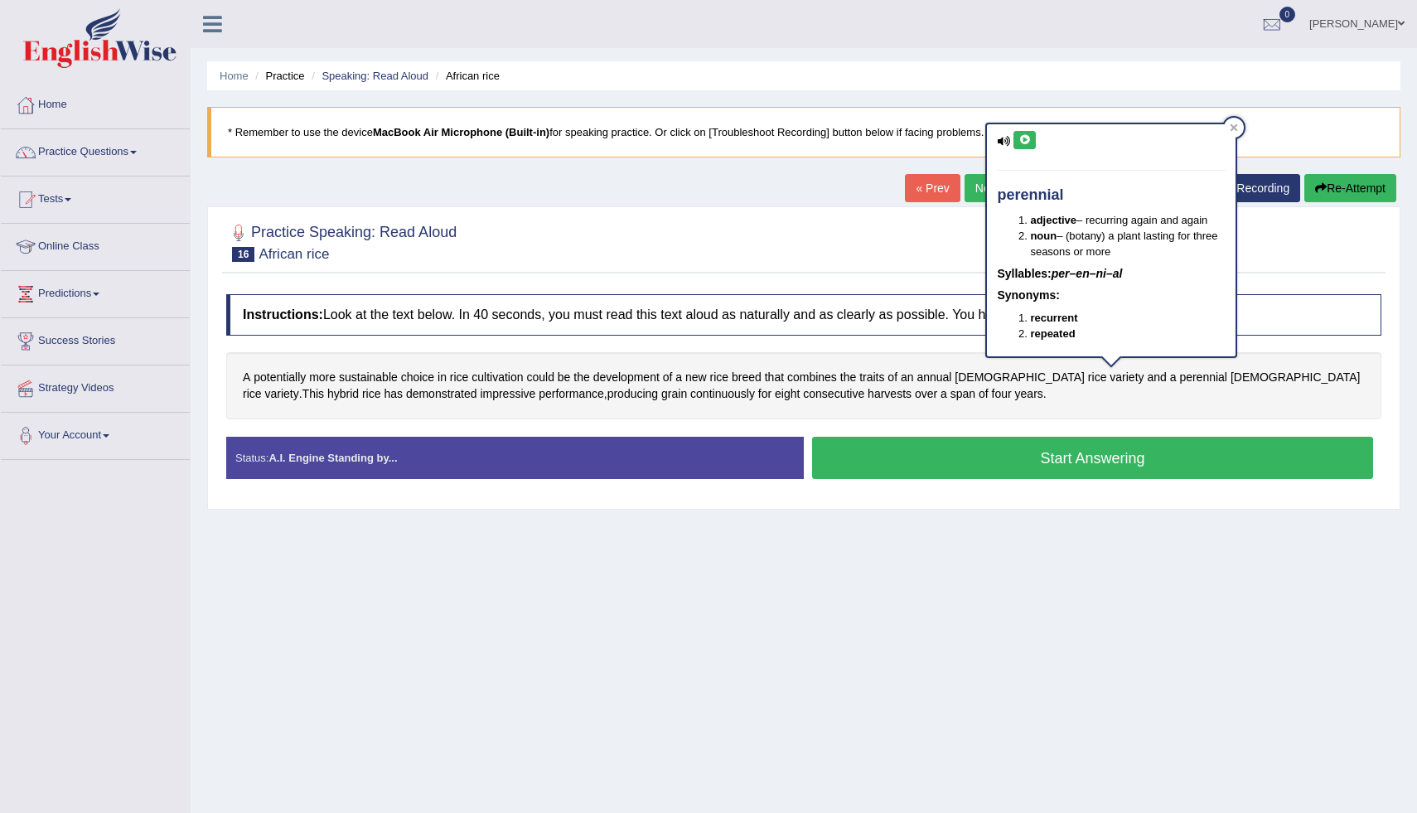
click at [1030, 147] on button at bounding box center [1024, 140] width 22 height 18
click at [1228, 126] on div at bounding box center [1234, 128] width 20 height 20
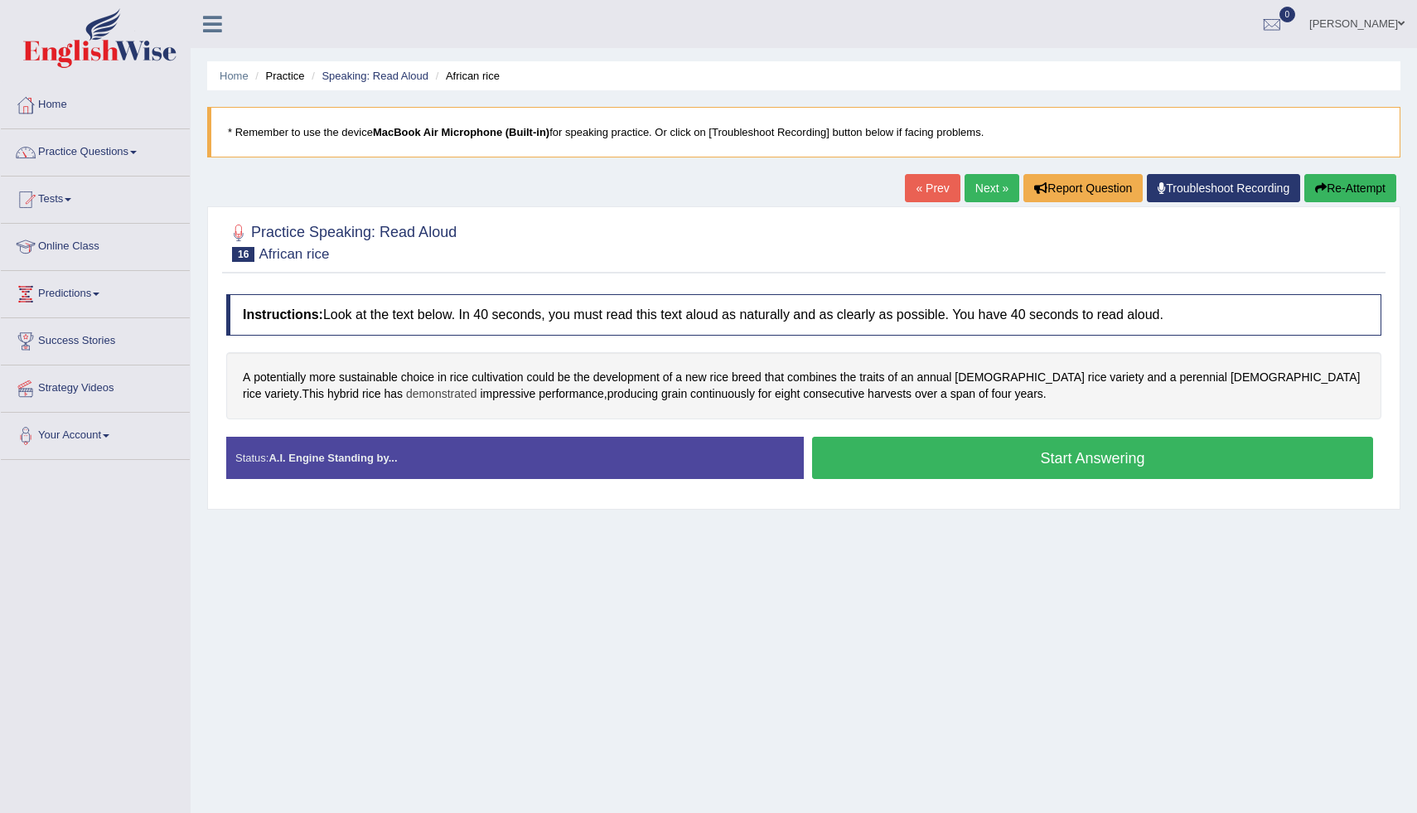
click at [406, 394] on span "demonstrated" at bounding box center [441, 393] width 71 height 17
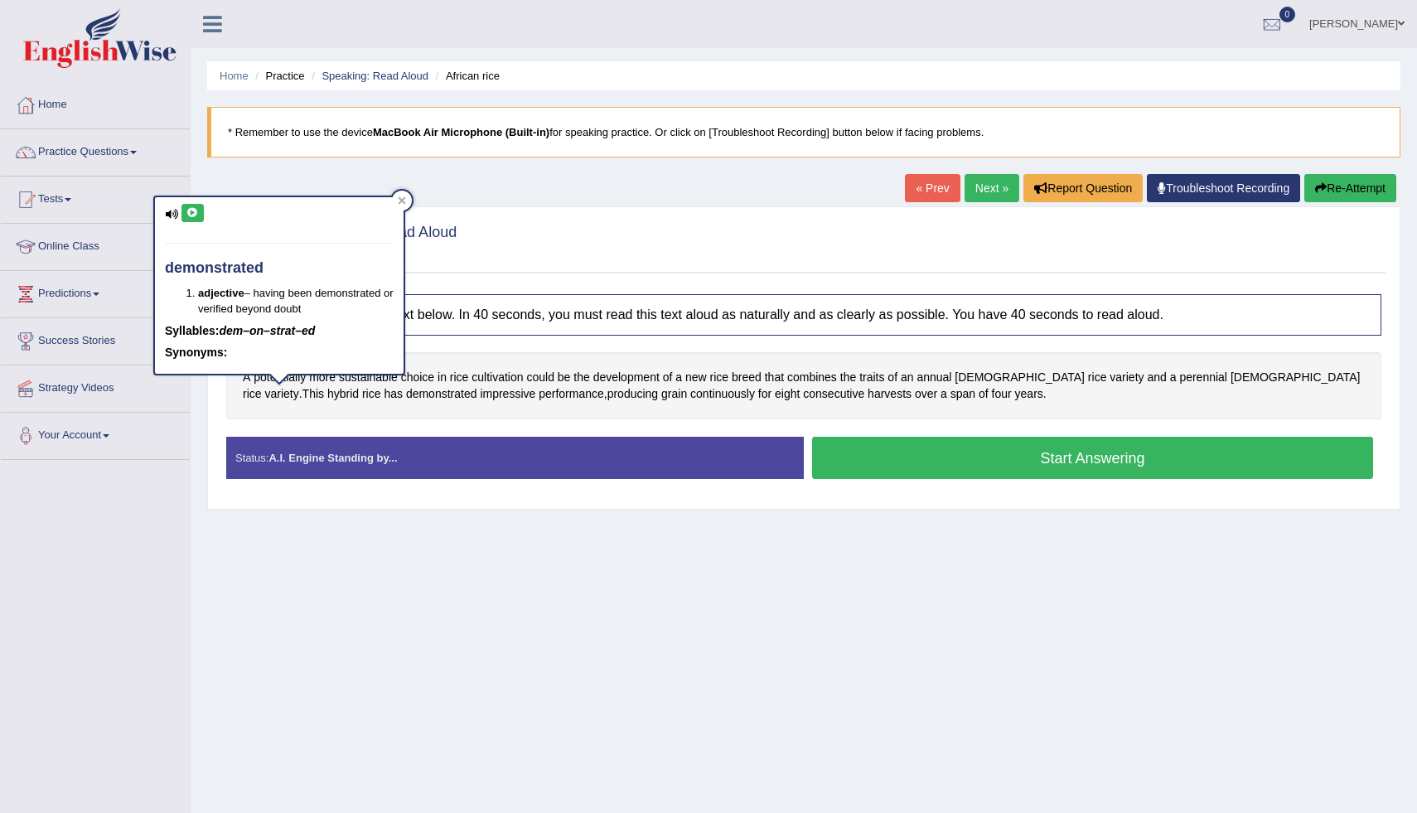
click at [191, 210] on icon at bounding box center [192, 213] width 12 height 10
click at [402, 203] on icon at bounding box center [402, 200] width 8 height 8
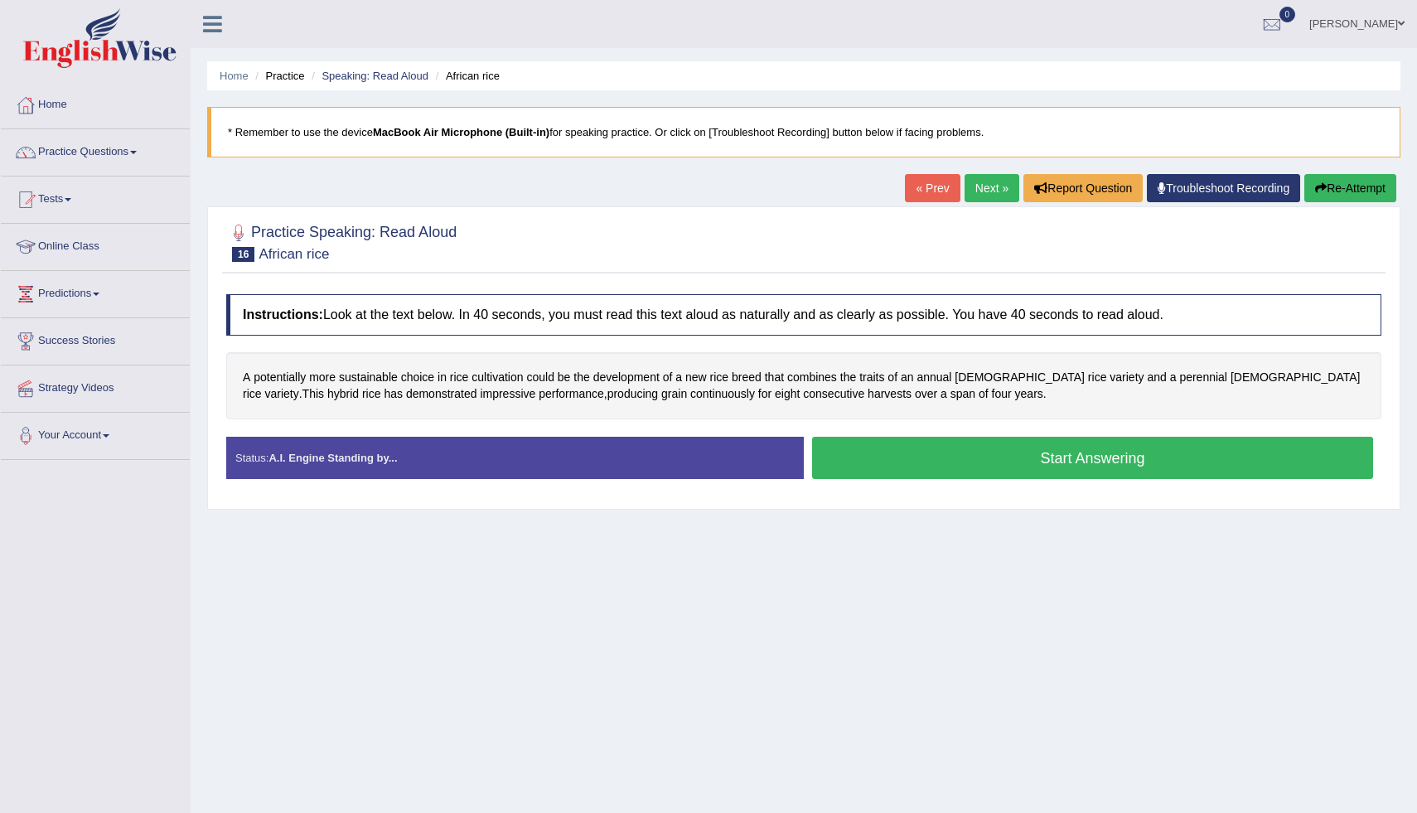
click at [926, 444] on button "Start Answering" at bounding box center [1092, 458] width 561 height 42
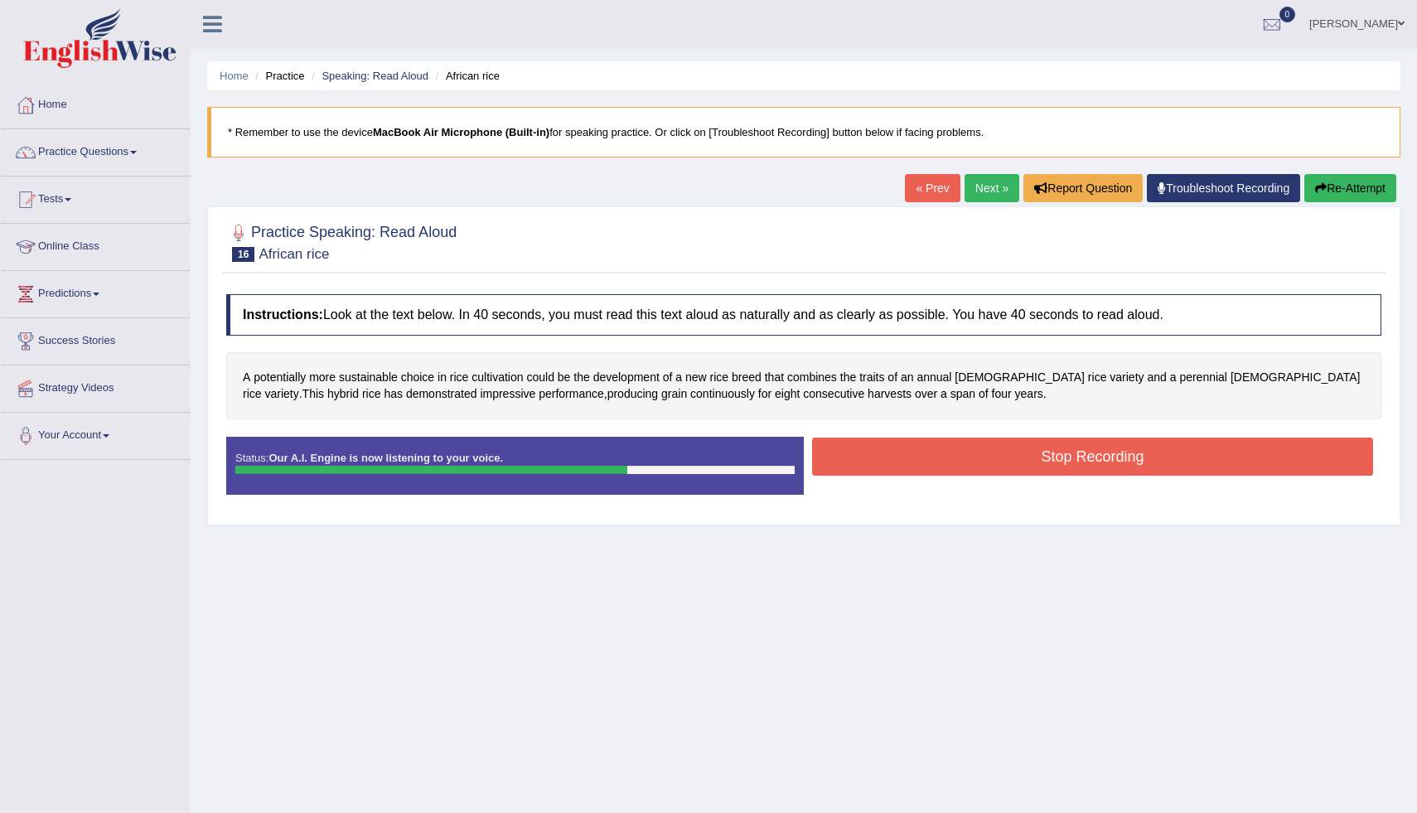
click at [870, 444] on button "Stop Recording" at bounding box center [1092, 456] width 561 height 38
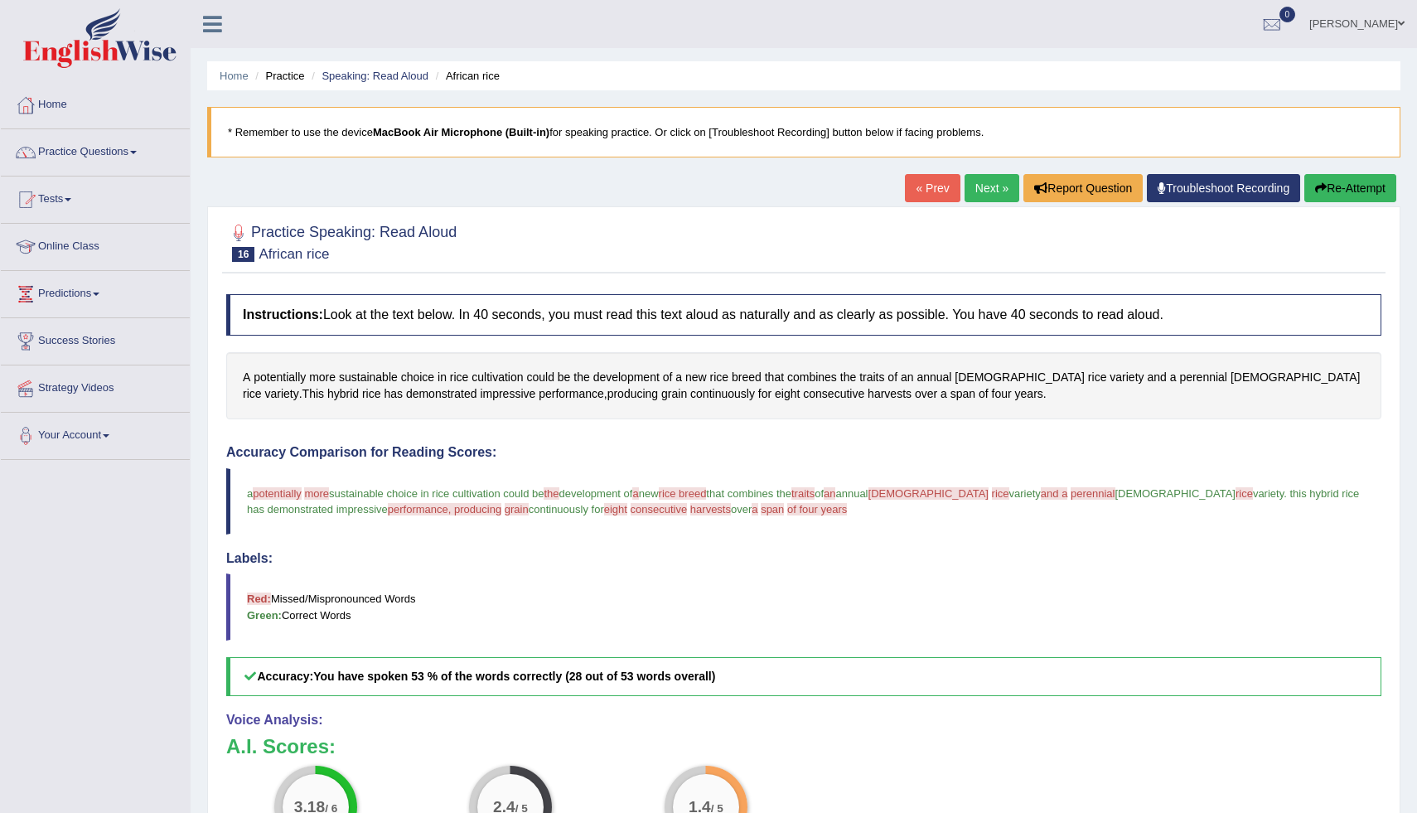
click at [1333, 189] on button "Re-Attempt" at bounding box center [1350, 188] width 92 height 28
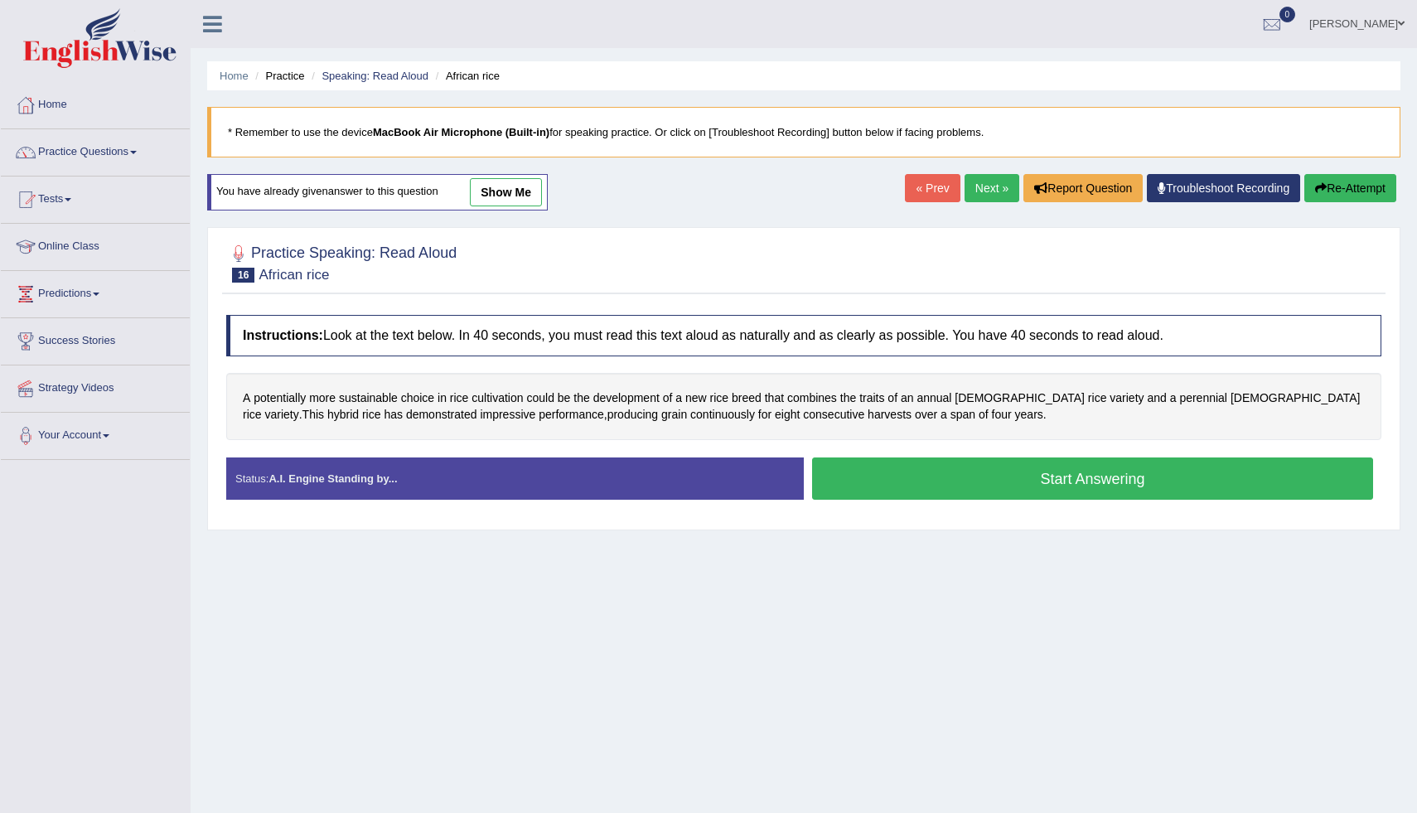
click at [886, 487] on button "Start Answering" at bounding box center [1092, 478] width 561 height 42
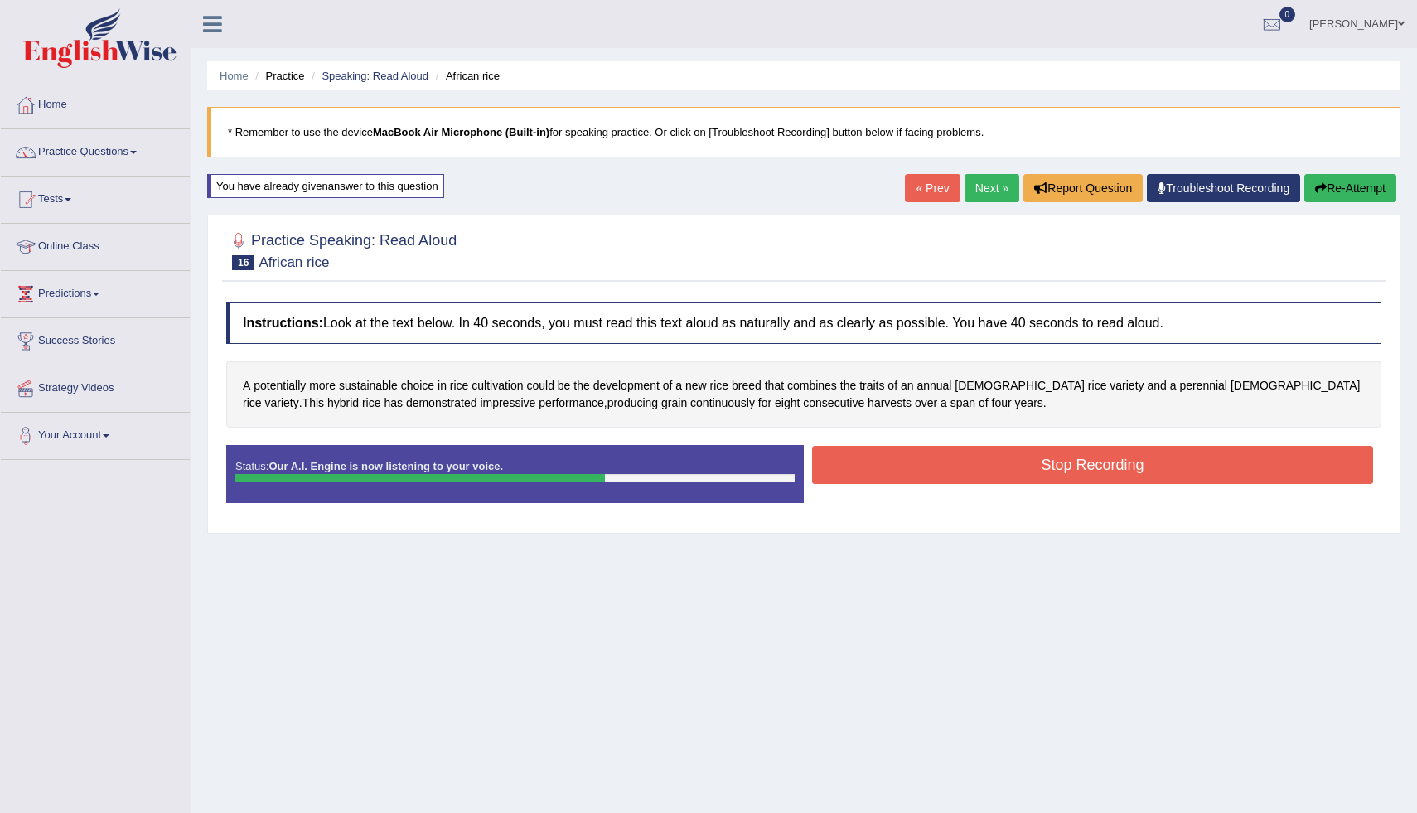
click at [867, 461] on button "Stop Recording" at bounding box center [1092, 465] width 561 height 38
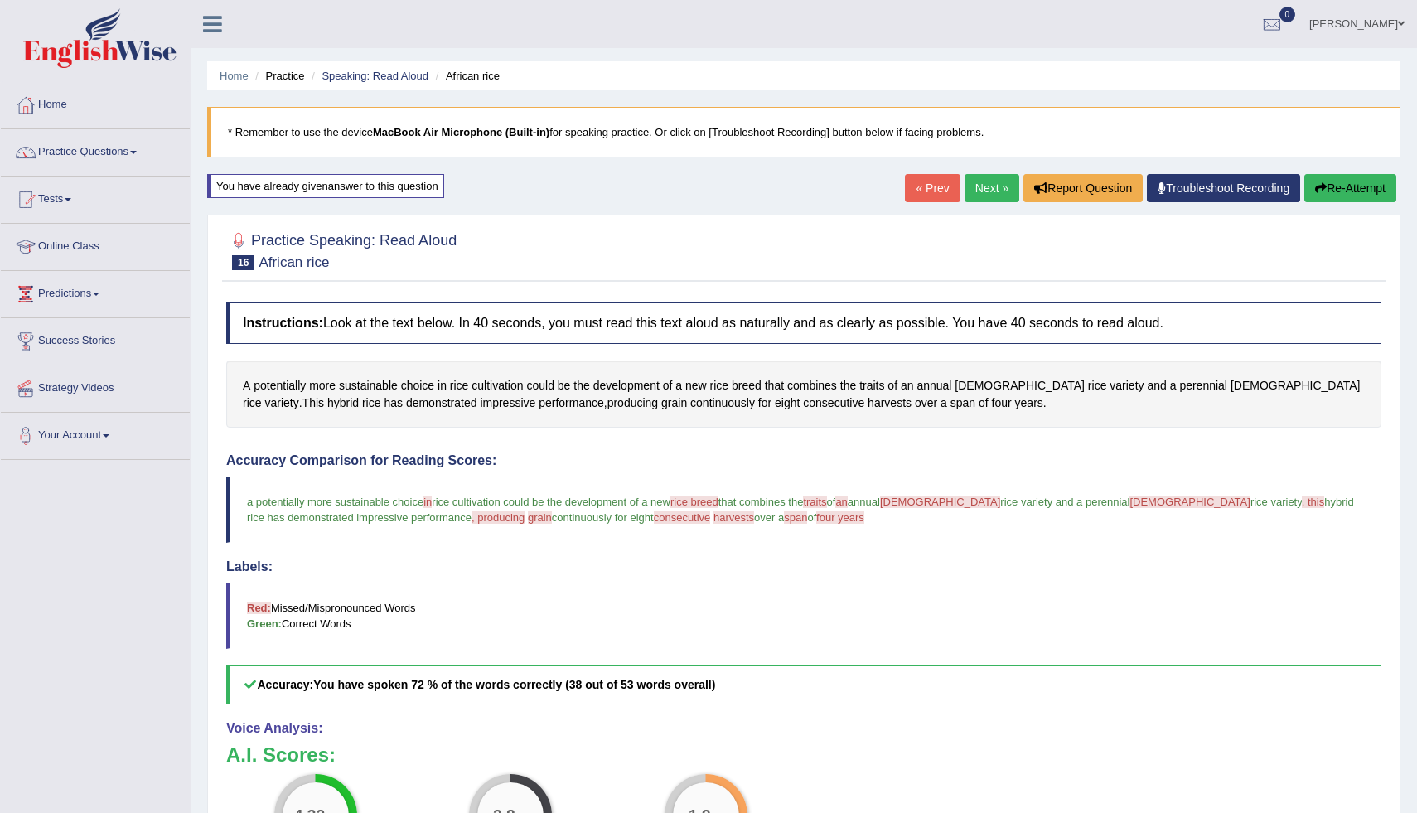
click at [1315, 186] on icon "button" at bounding box center [1321, 188] width 12 height 12
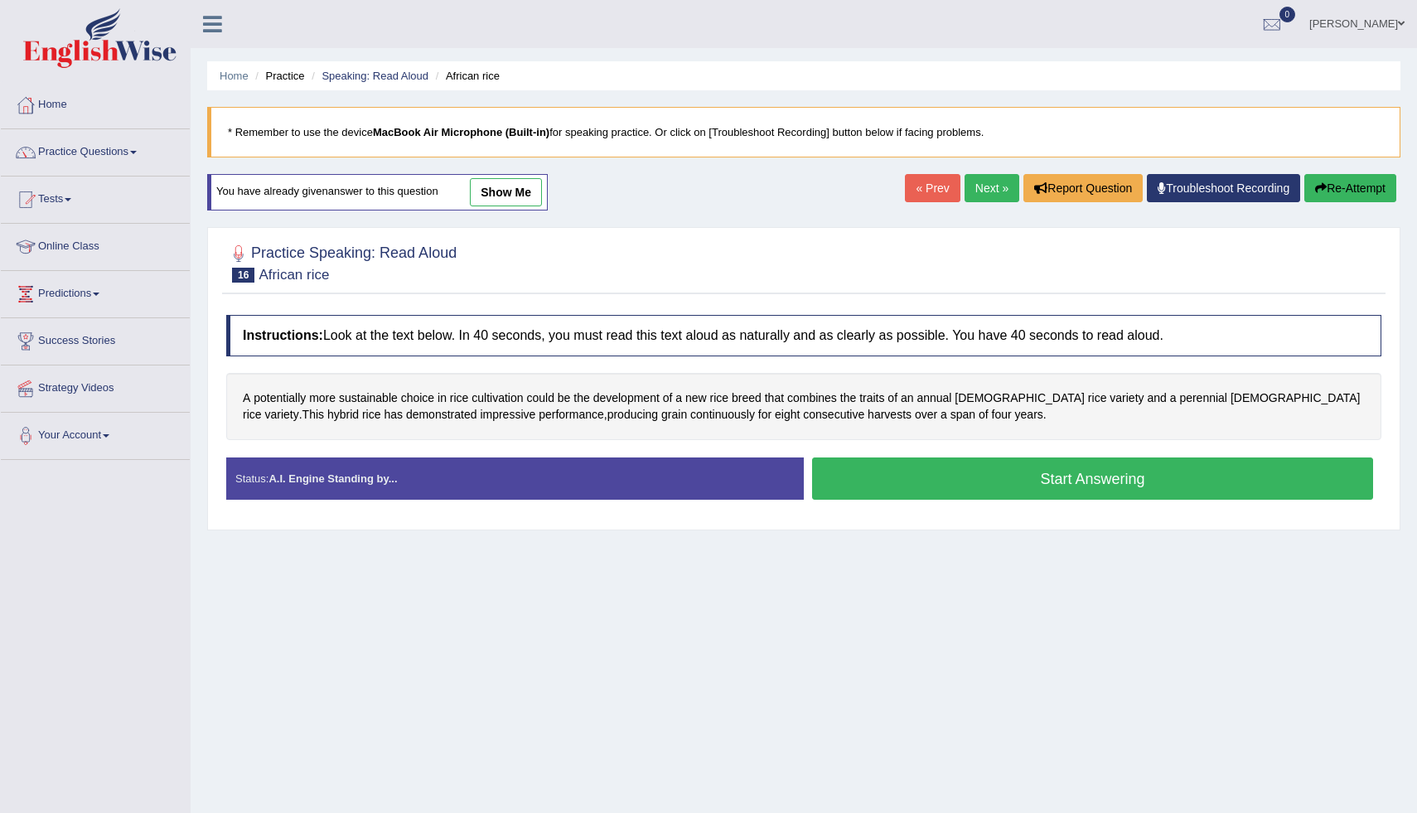
click at [863, 489] on button "Start Answering" at bounding box center [1092, 478] width 561 height 42
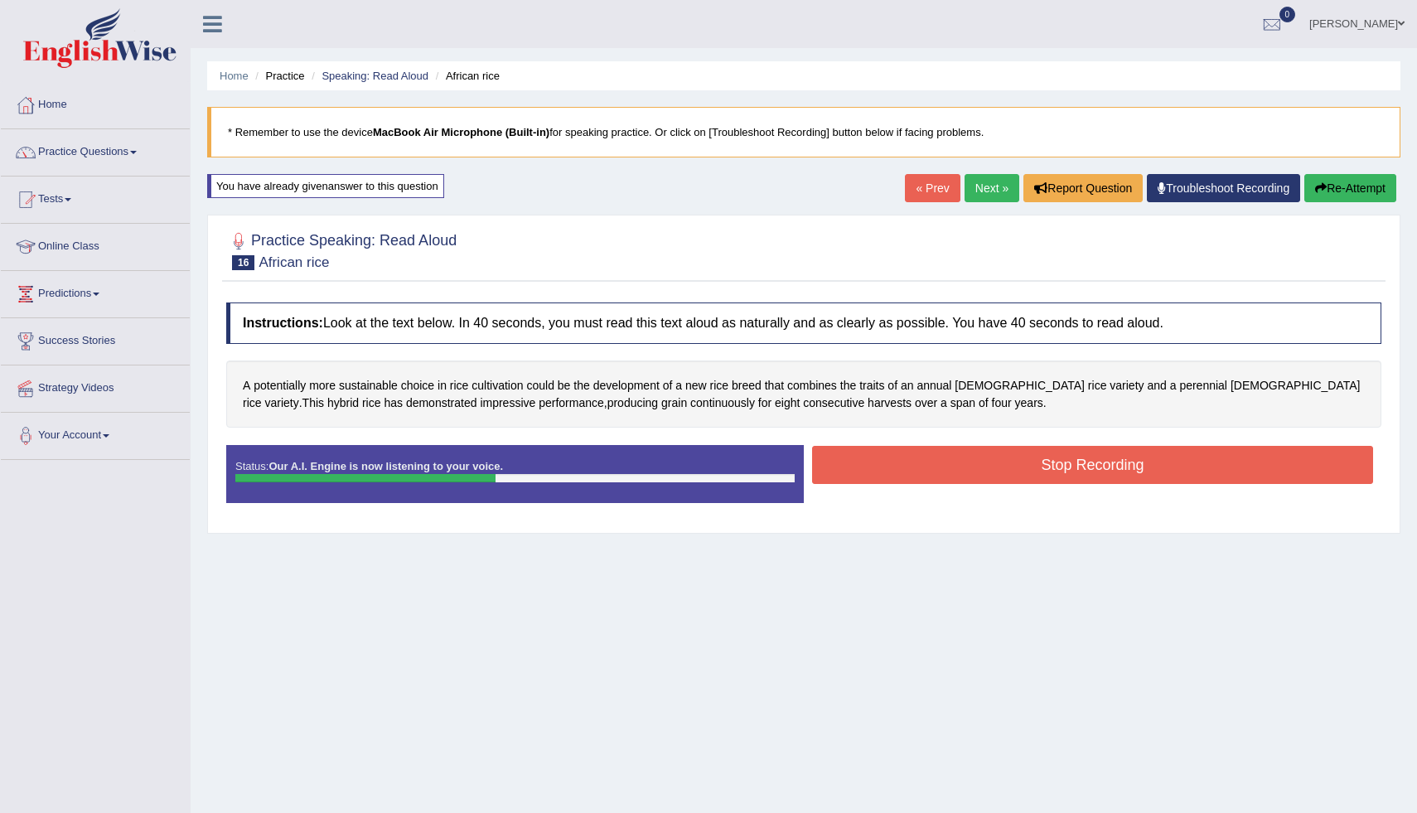
click at [921, 190] on link "« Prev" at bounding box center [932, 188] width 55 height 28
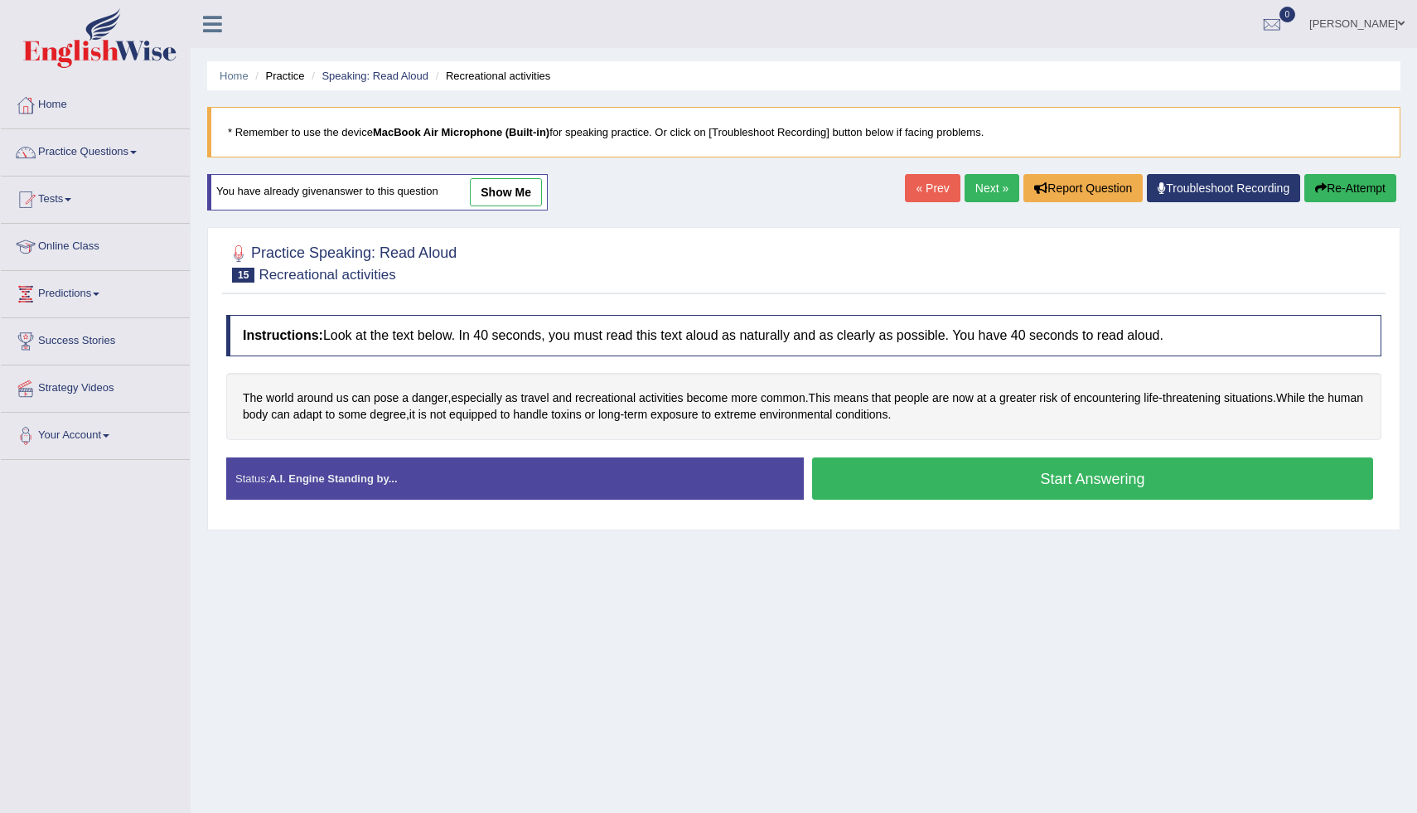
click at [965, 197] on link "Next »" at bounding box center [991, 188] width 55 height 28
click at [882, 488] on button "Start Answering" at bounding box center [1092, 478] width 561 height 42
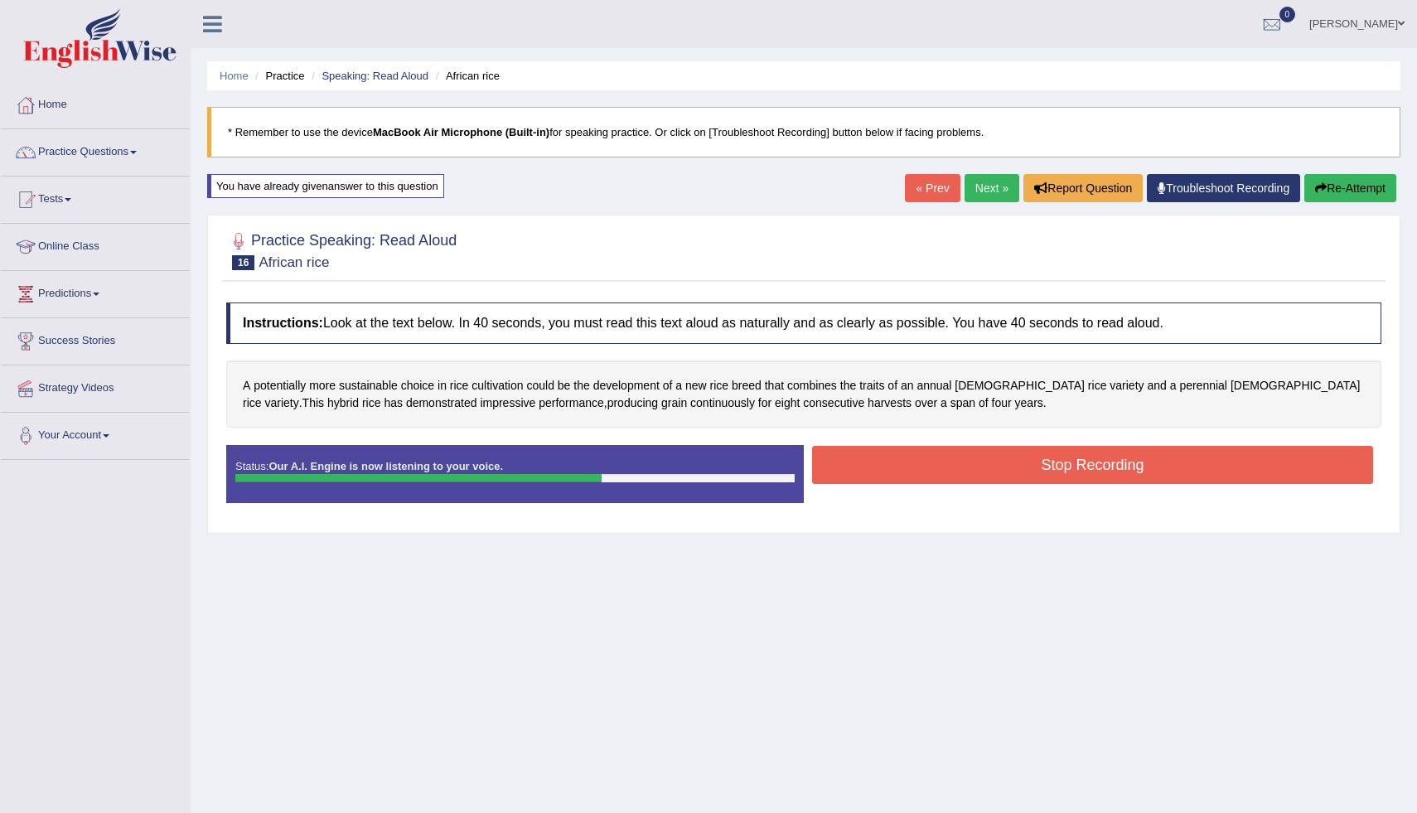
click at [868, 469] on button "Stop Recording" at bounding box center [1092, 465] width 561 height 38
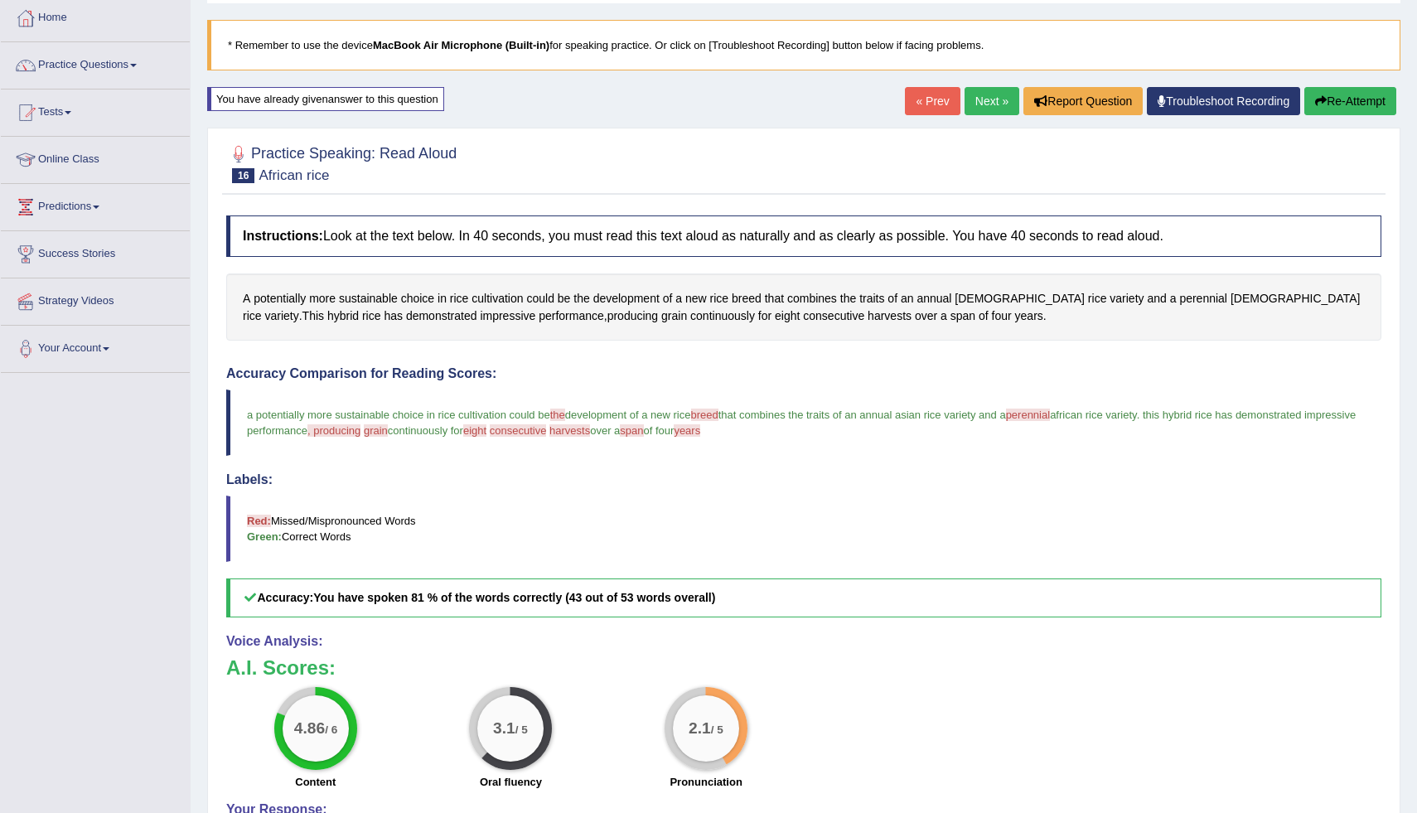
scroll to position [159, 0]
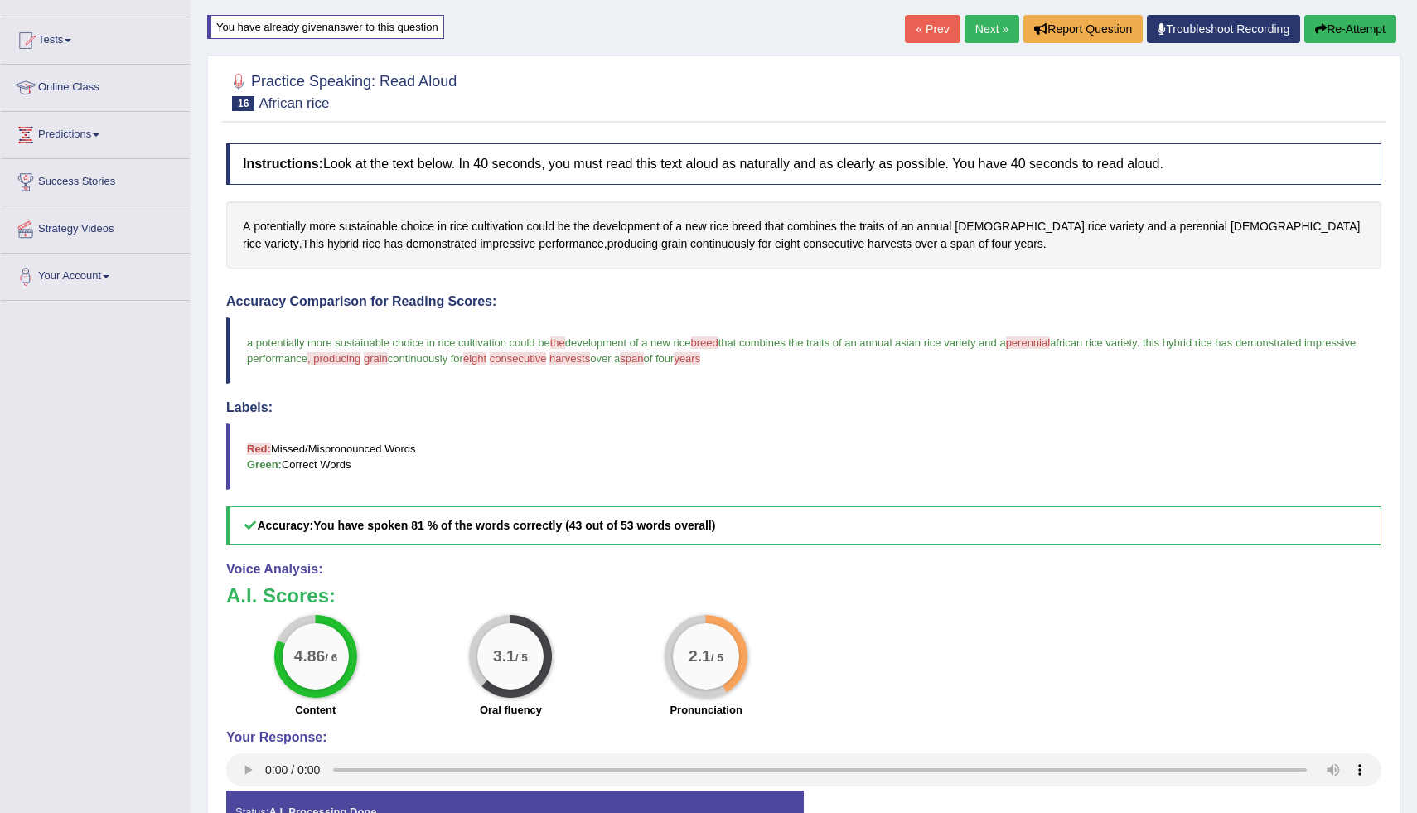
click at [981, 22] on link "Next »" at bounding box center [991, 29] width 55 height 28
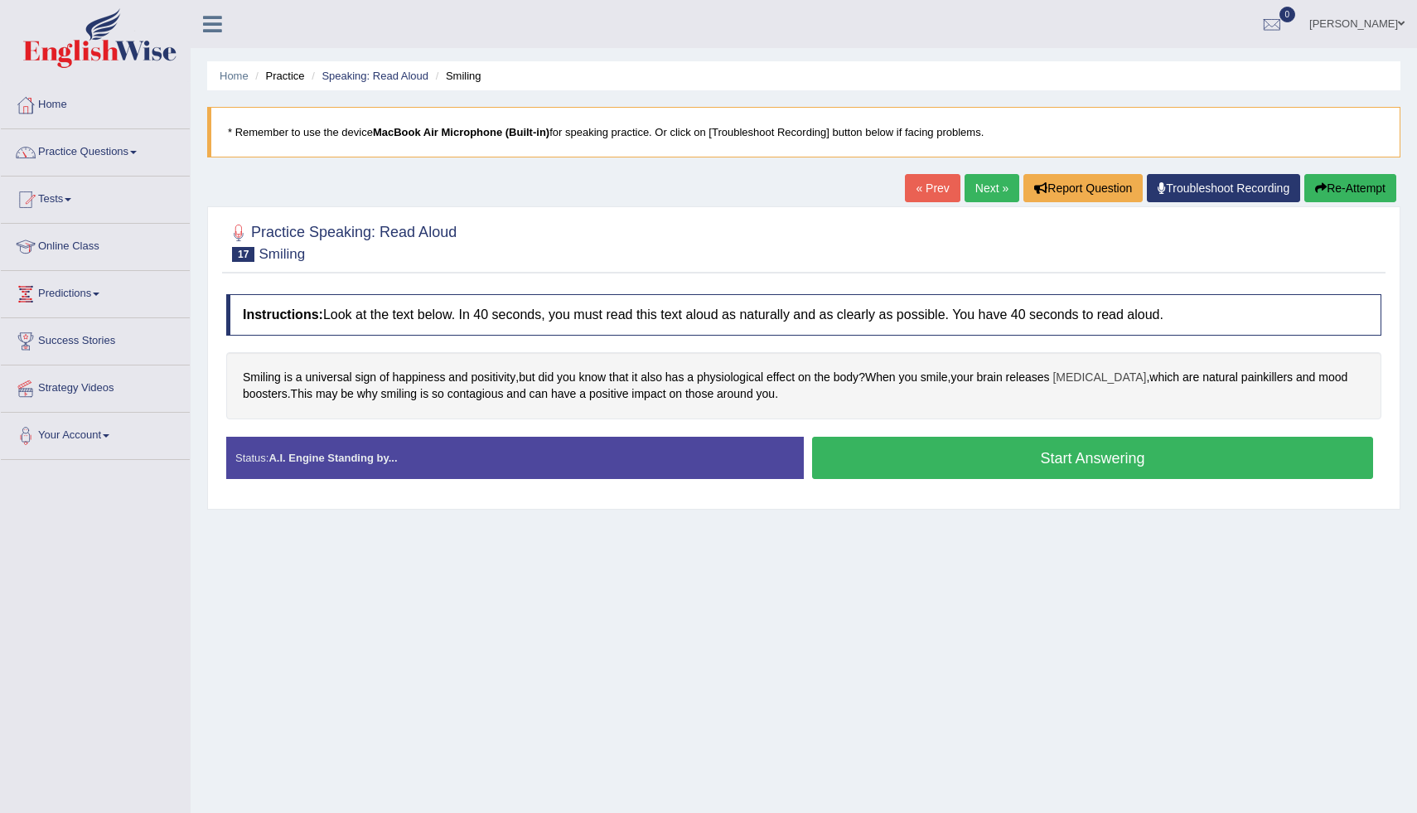
click at [1108, 374] on span "[MEDICAL_DATA]" at bounding box center [1099, 377] width 94 height 17
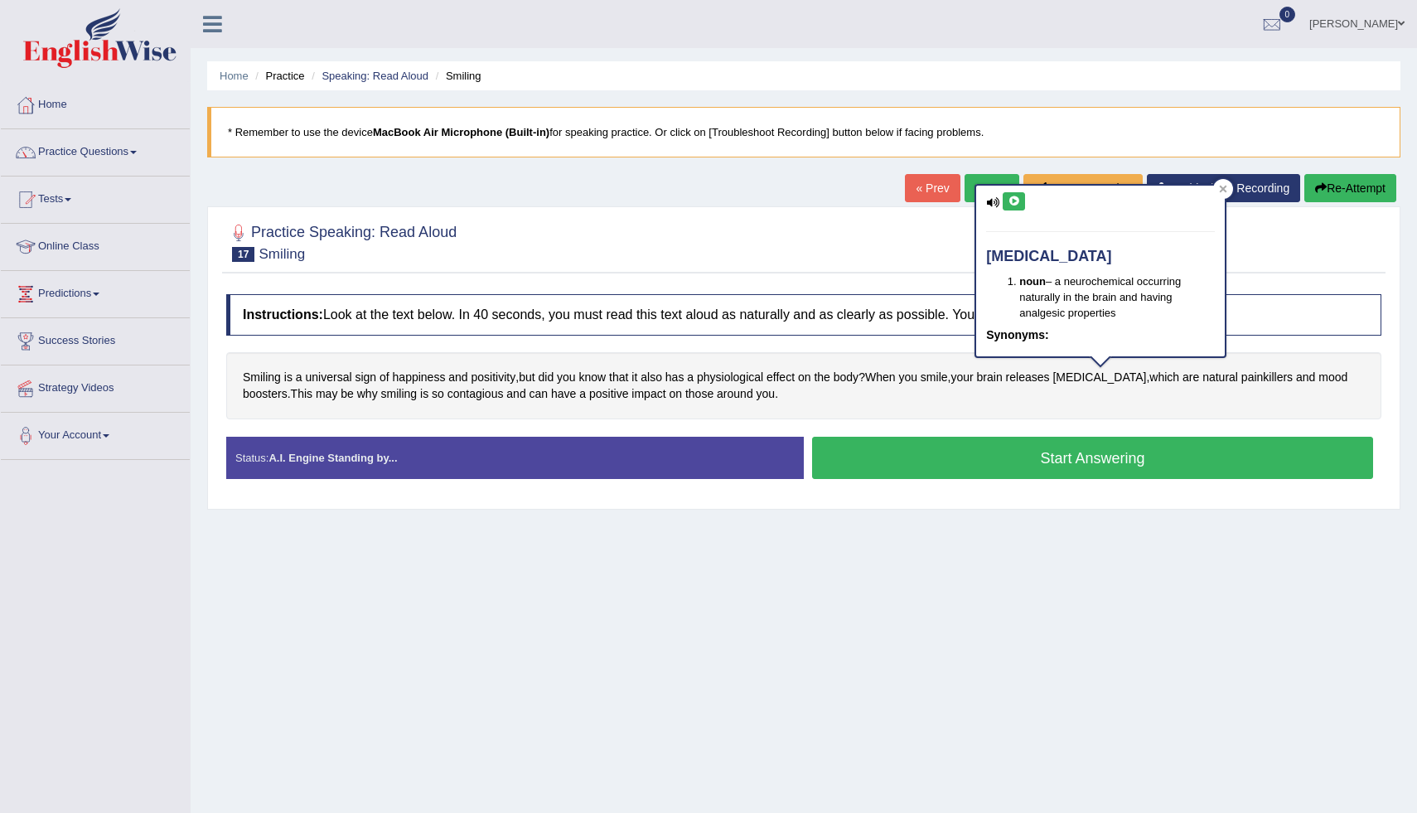
click at [1013, 204] on icon at bounding box center [1014, 201] width 12 height 10
click at [1226, 192] on icon at bounding box center [1223, 189] width 8 height 8
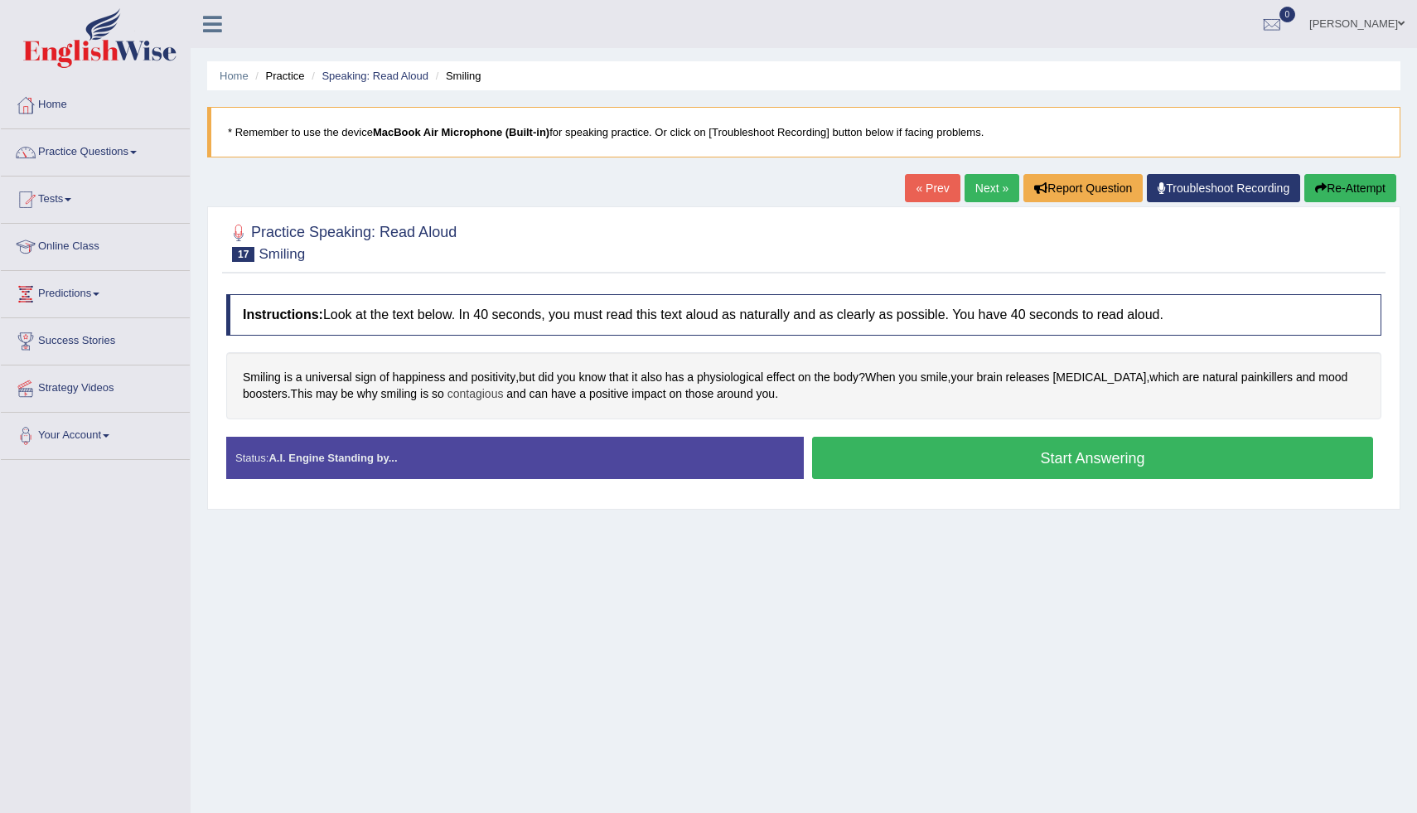
click at [477, 399] on span "contagious" at bounding box center [475, 393] width 56 height 17
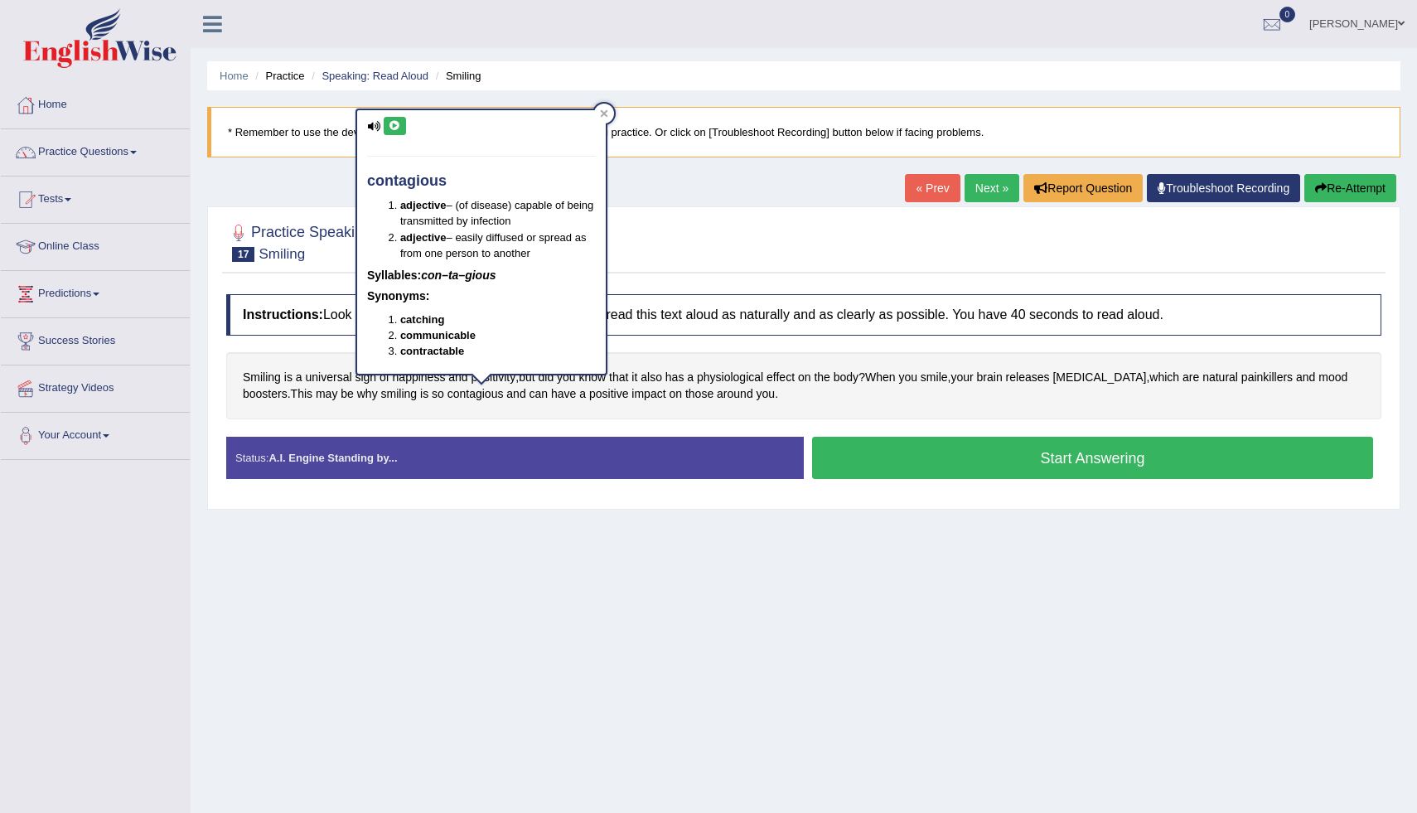
click at [396, 118] on button at bounding box center [395, 126] width 22 height 18
click at [399, 124] on icon at bounding box center [395, 126] width 12 height 10
click at [404, 125] on button at bounding box center [395, 126] width 22 height 18
click at [602, 111] on icon at bounding box center [604, 112] width 7 height 7
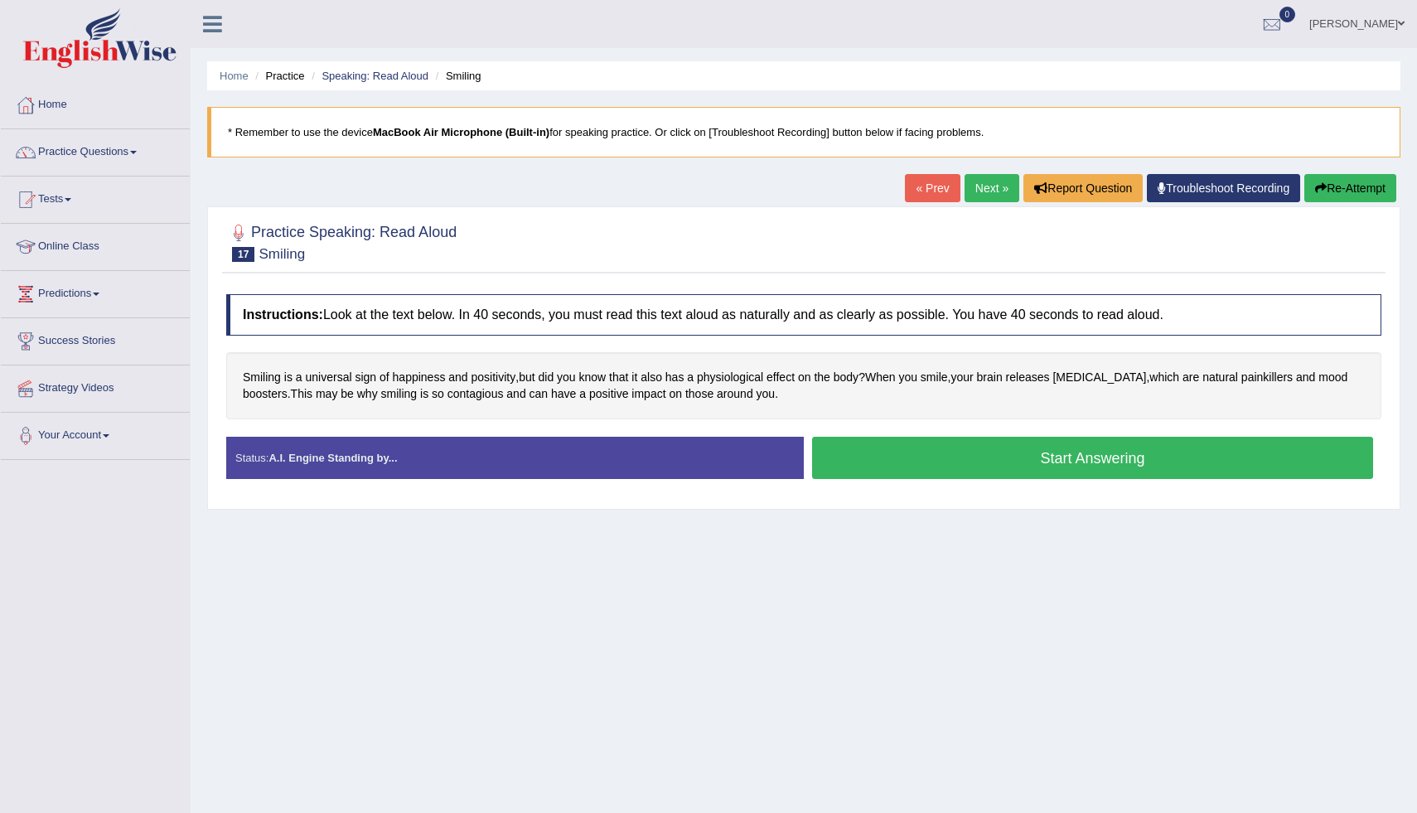
click at [948, 467] on button "Start Answering" at bounding box center [1092, 458] width 561 height 42
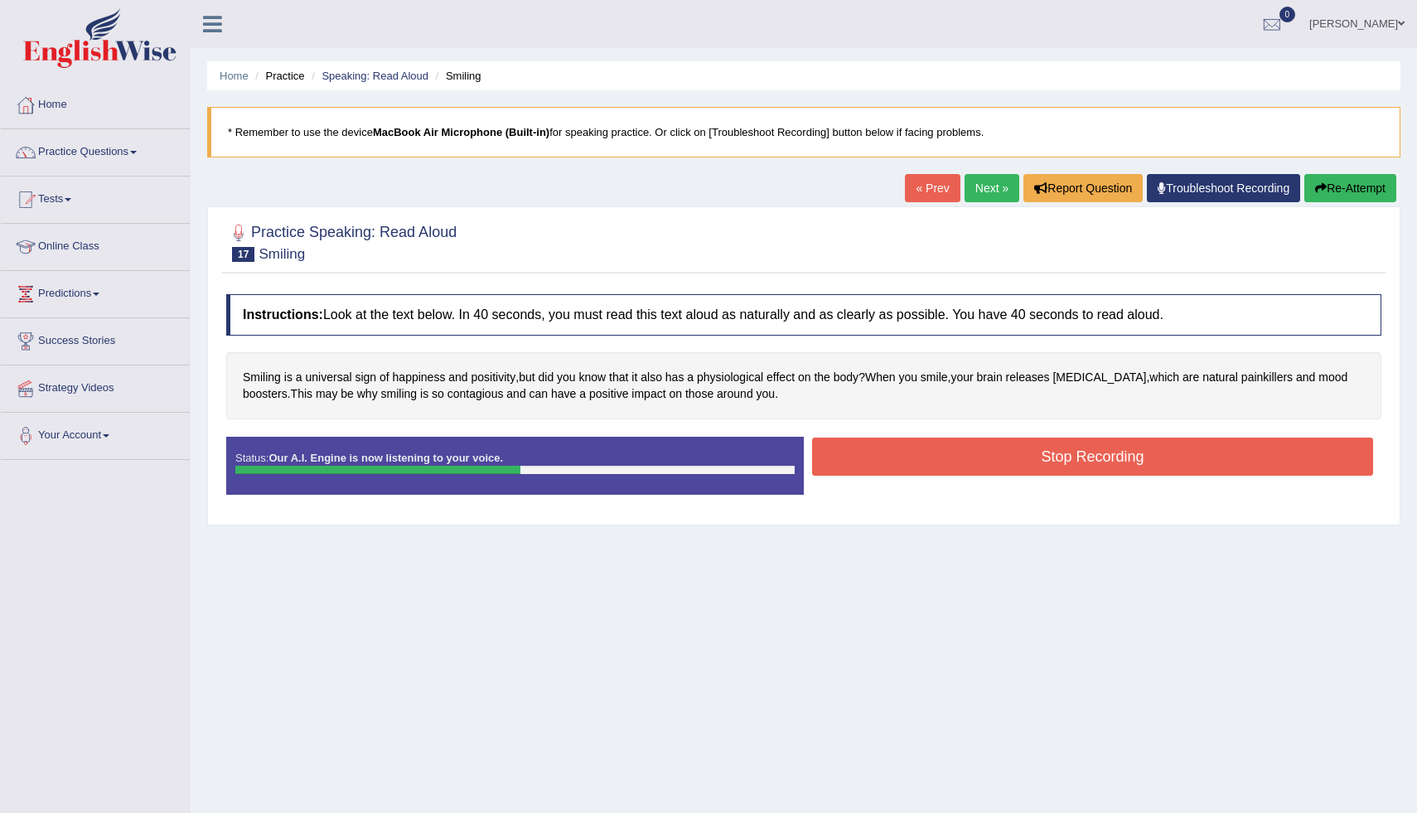
click at [906, 452] on button "Stop Recording" at bounding box center [1092, 456] width 561 height 38
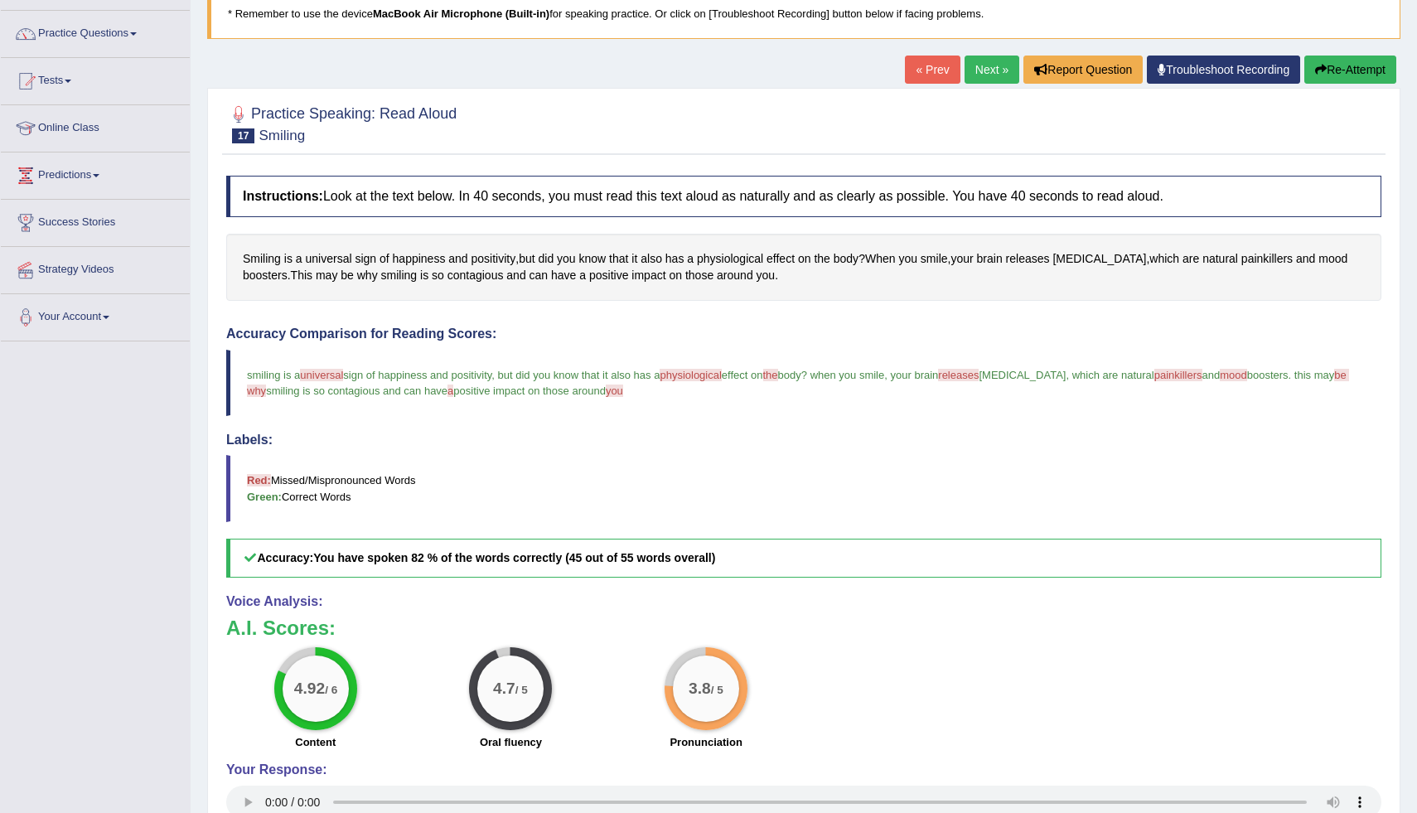
scroll to position [147, 0]
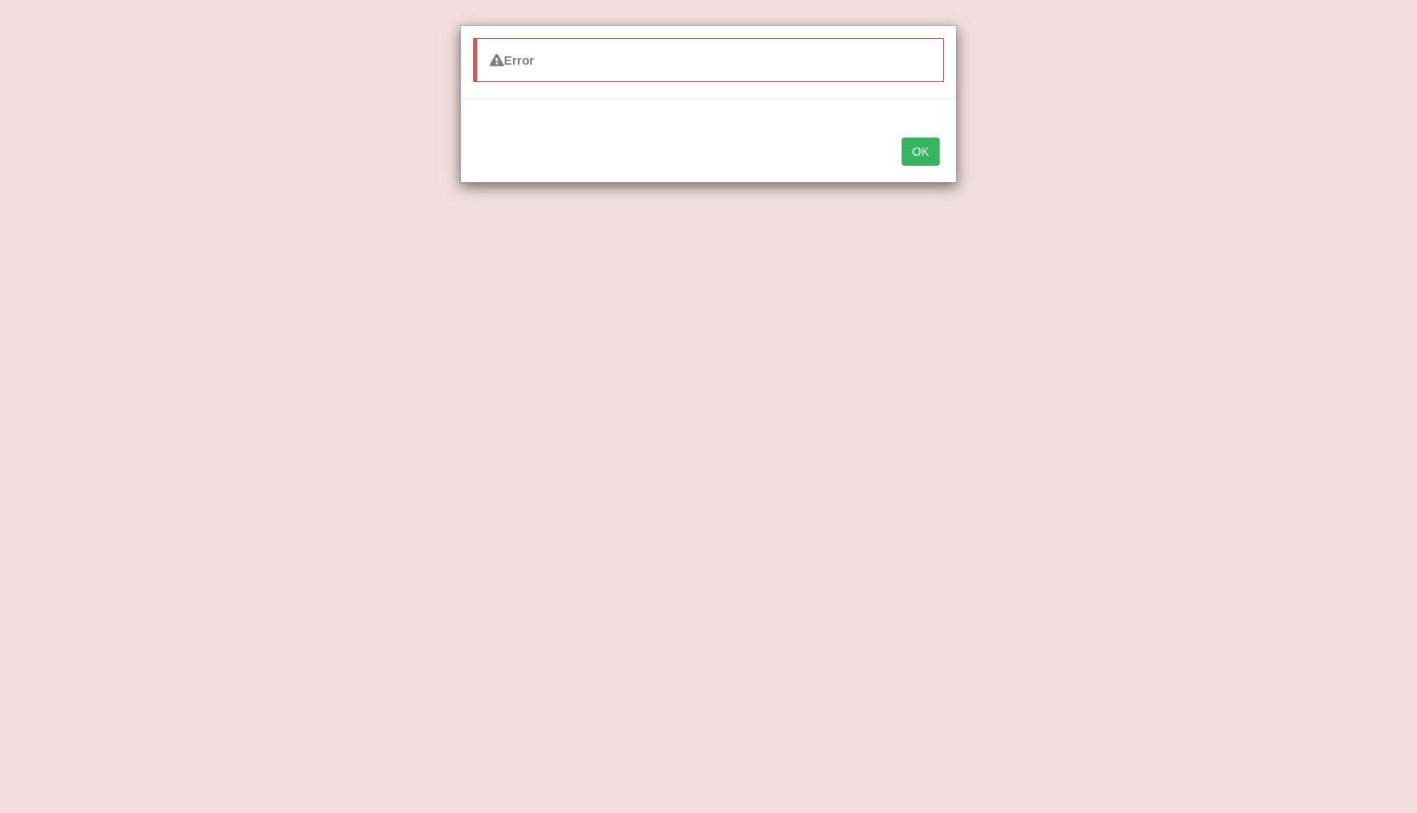
click at [915, 152] on button "OK" at bounding box center [920, 152] width 38 height 28
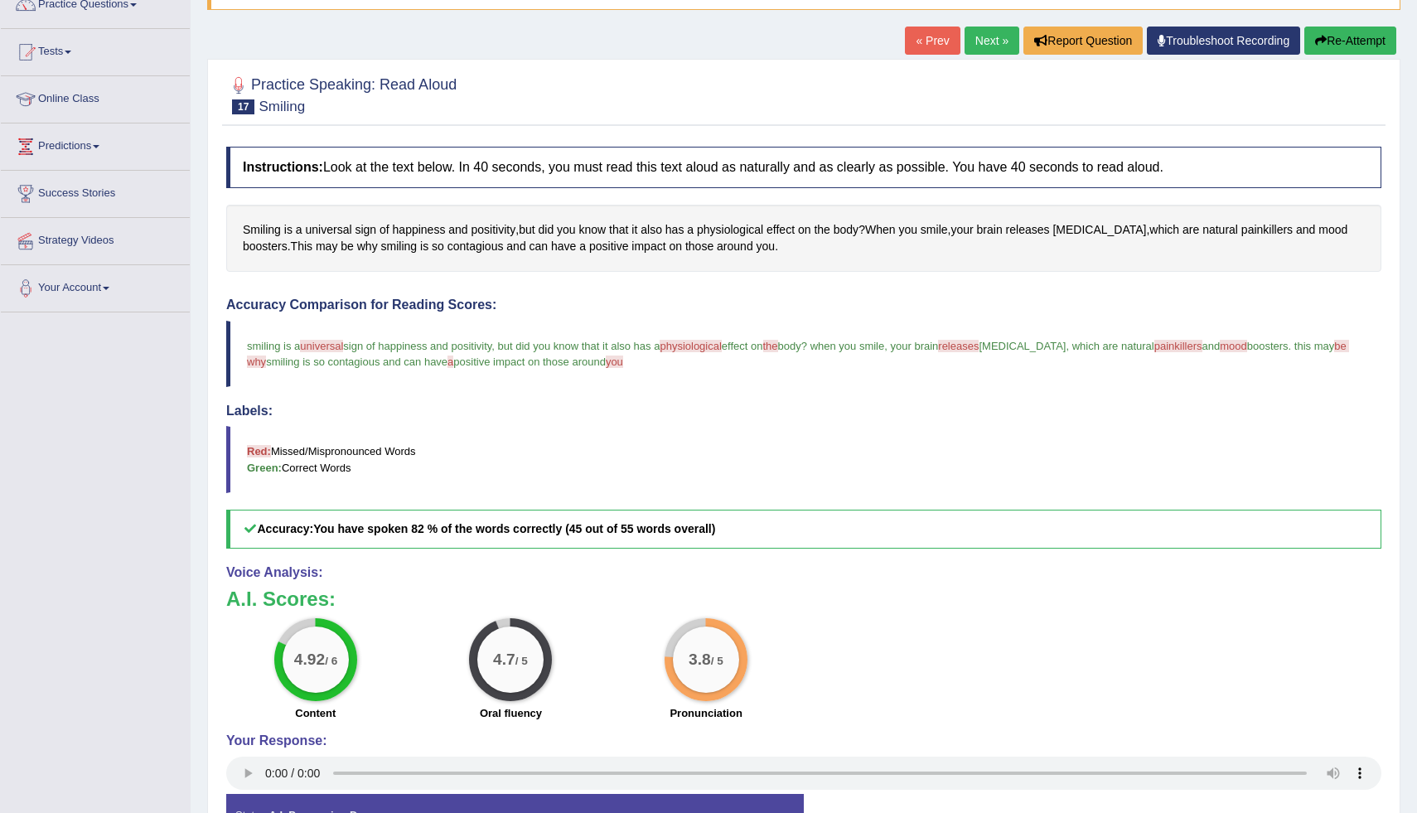
click at [1322, 46] on button "Re-Attempt" at bounding box center [1350, 41] width 92 height 28
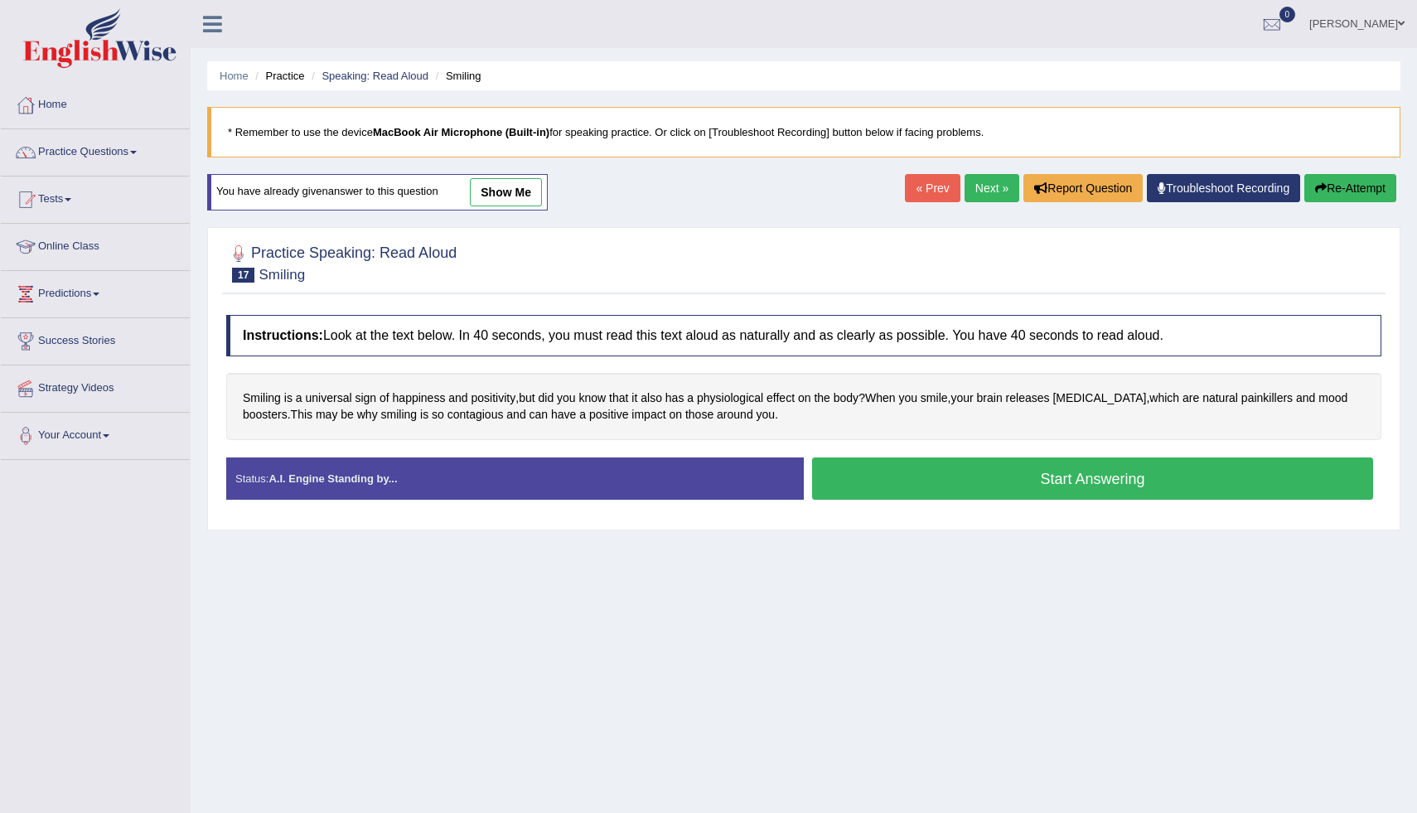
scroll to position [57, 0]
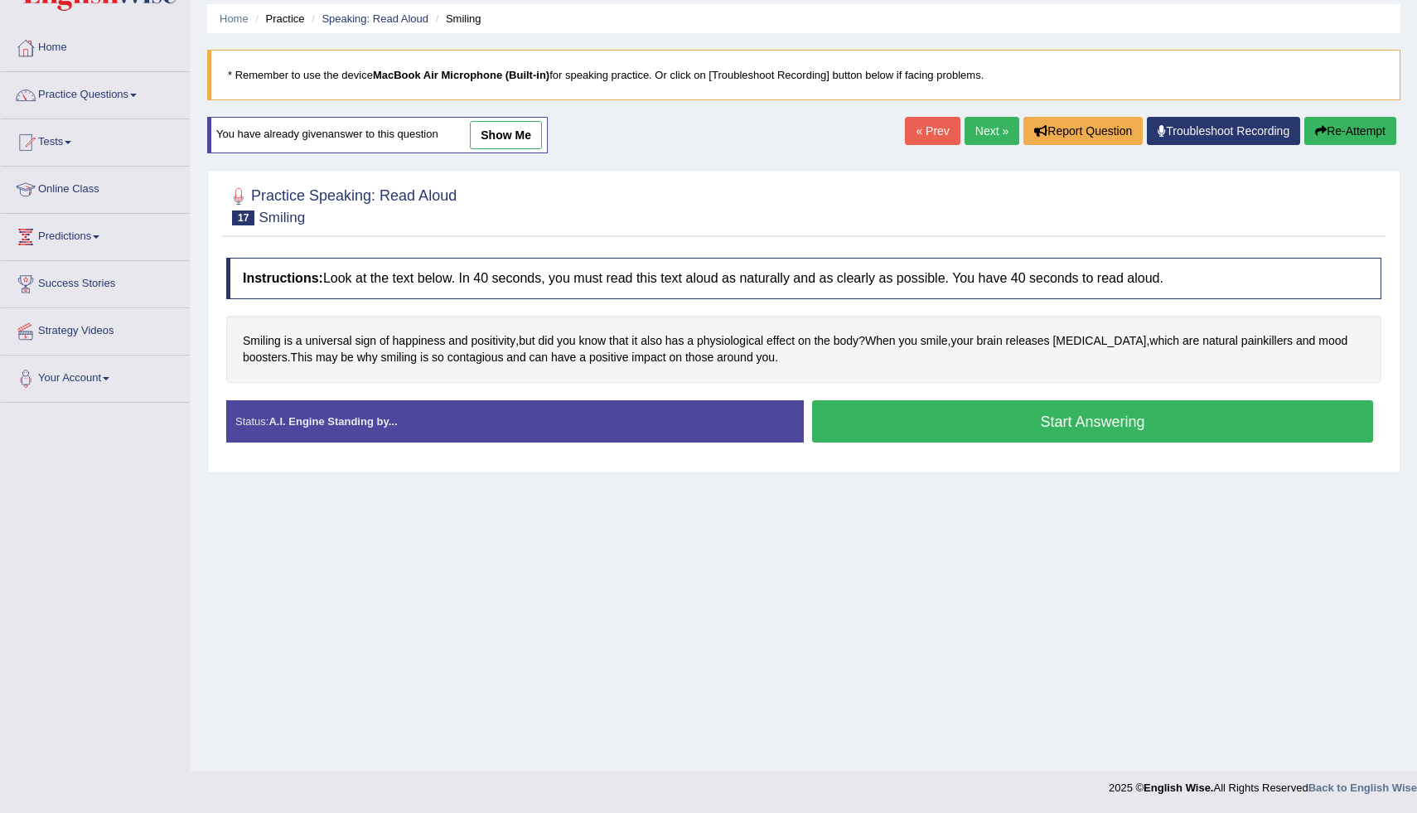
click at [935, 419] on button "Start Answering" at bounding box center [1092, 421] width 561 height 42
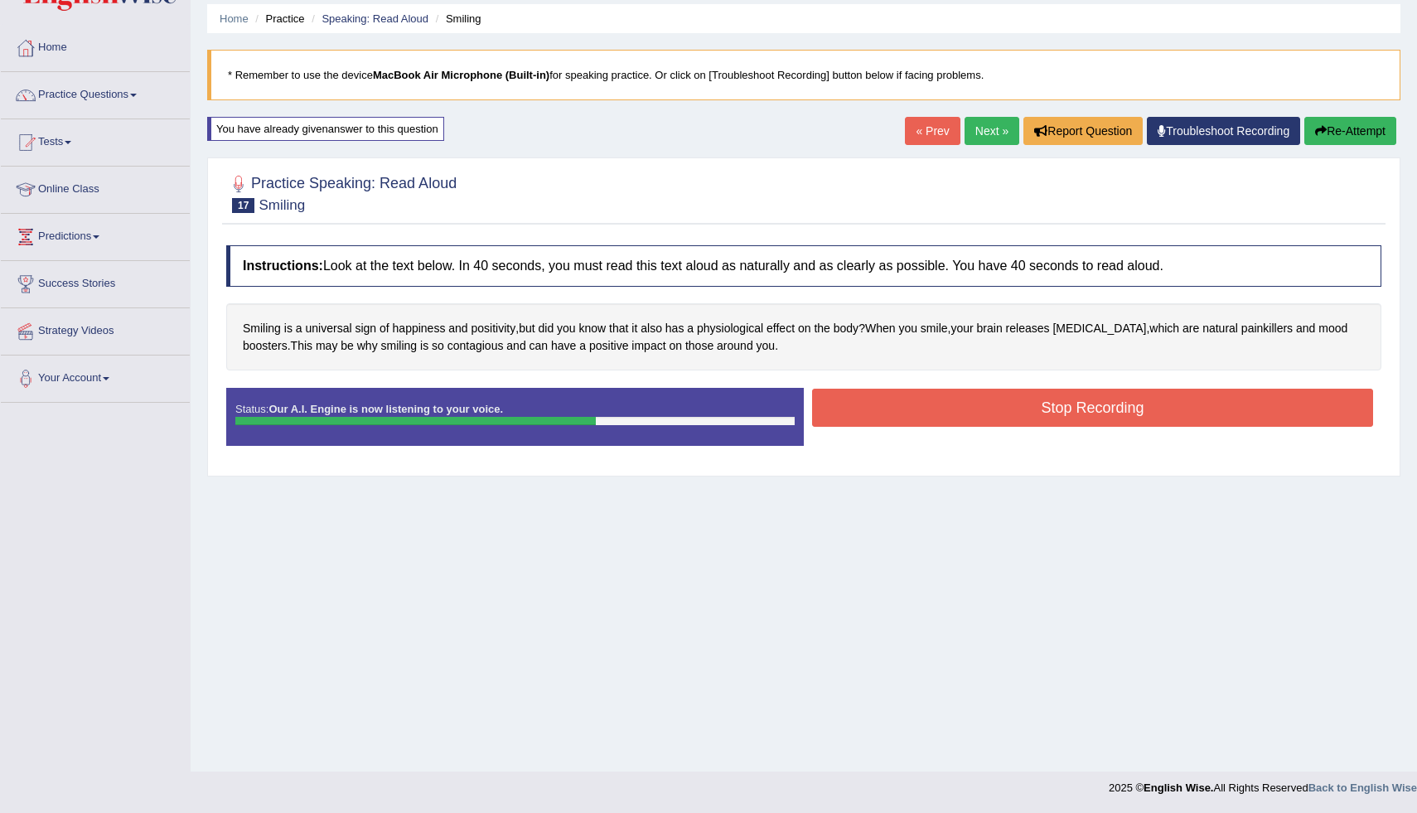
click at [882, 409] on button "Stop Recording" at bounding box center [1092, 408] width 561 height 38
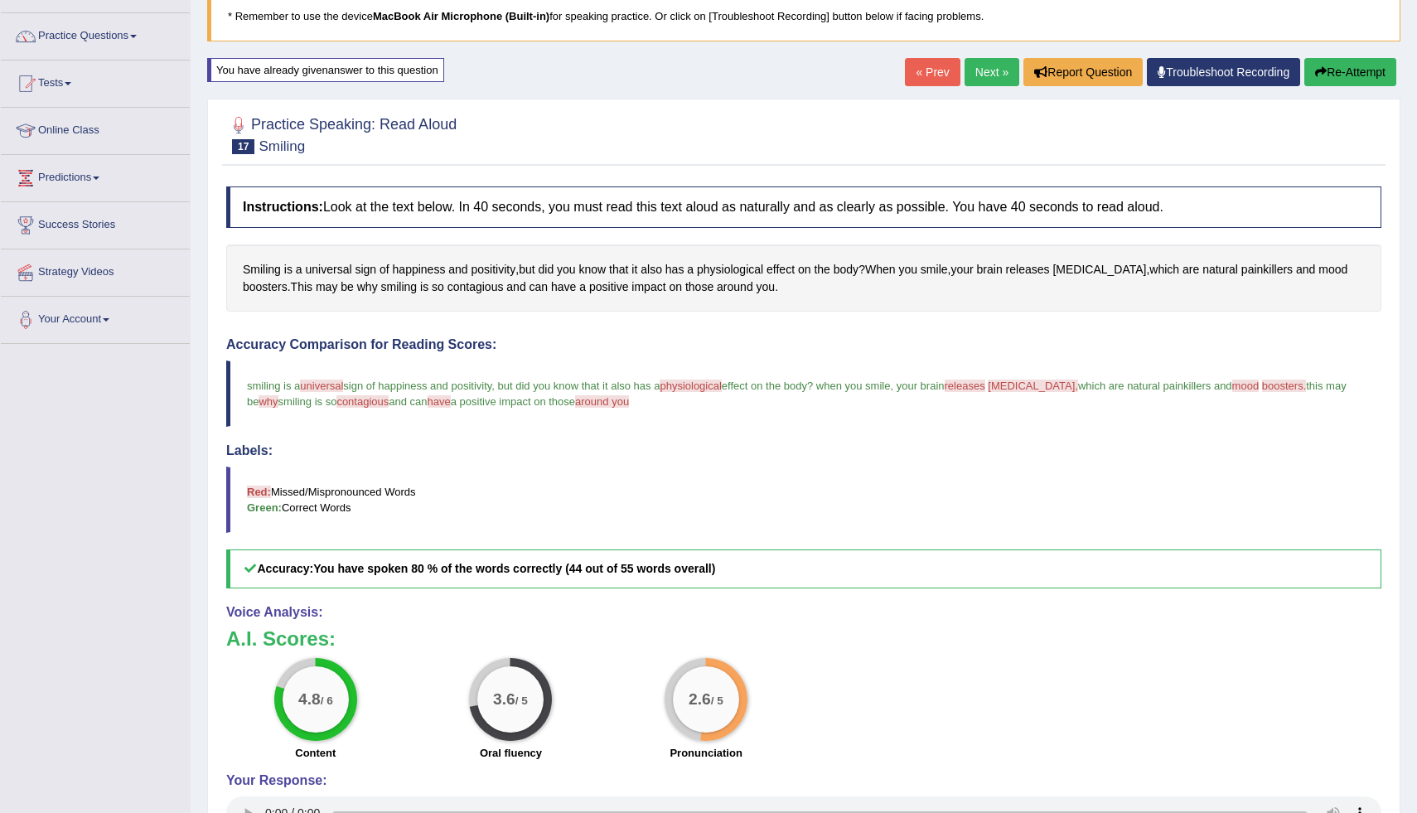
scroll to position [0, 0]
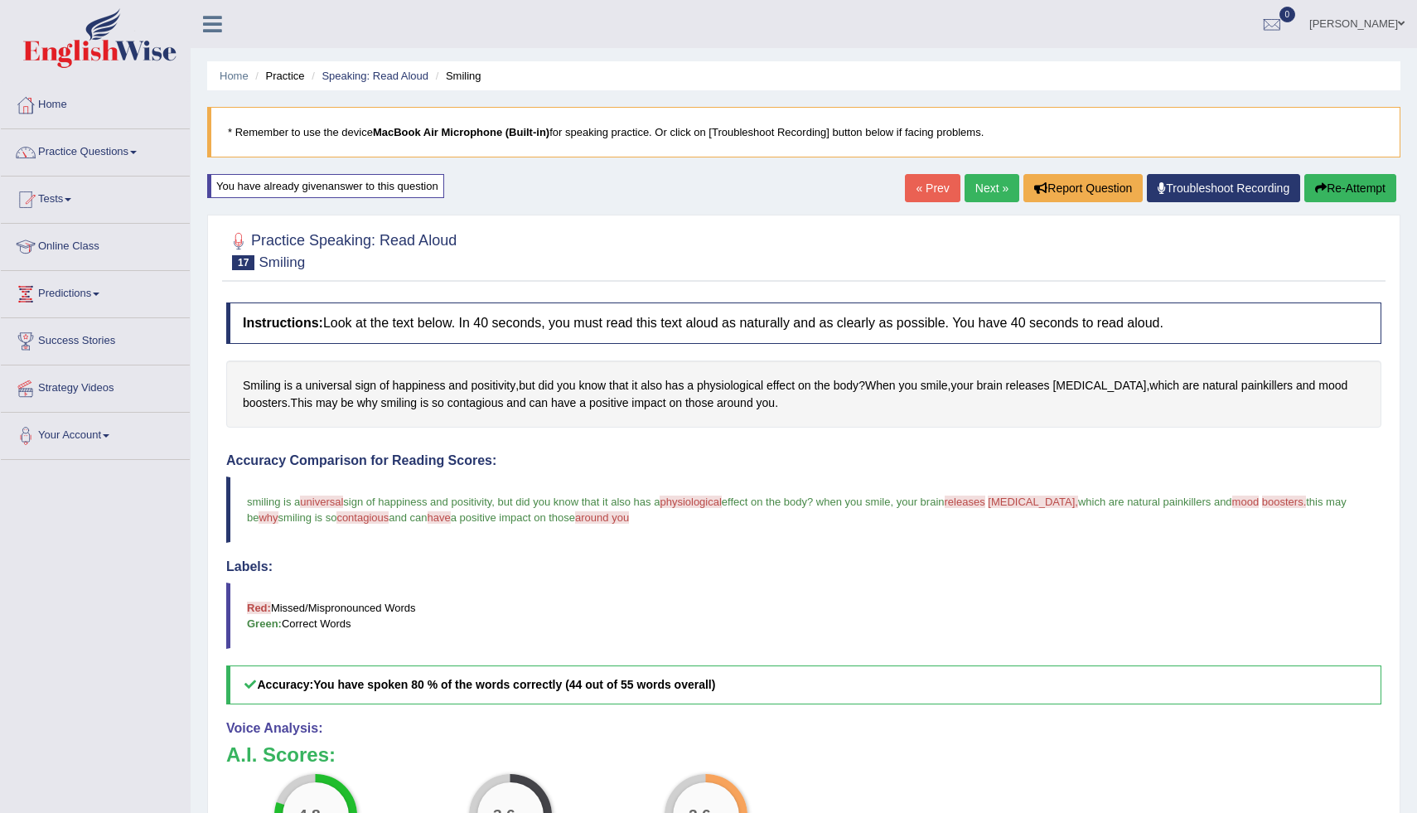
click at [1331, 187] on button "Re-Attempt" at bounding box center [1350, 188] width 92 height 28
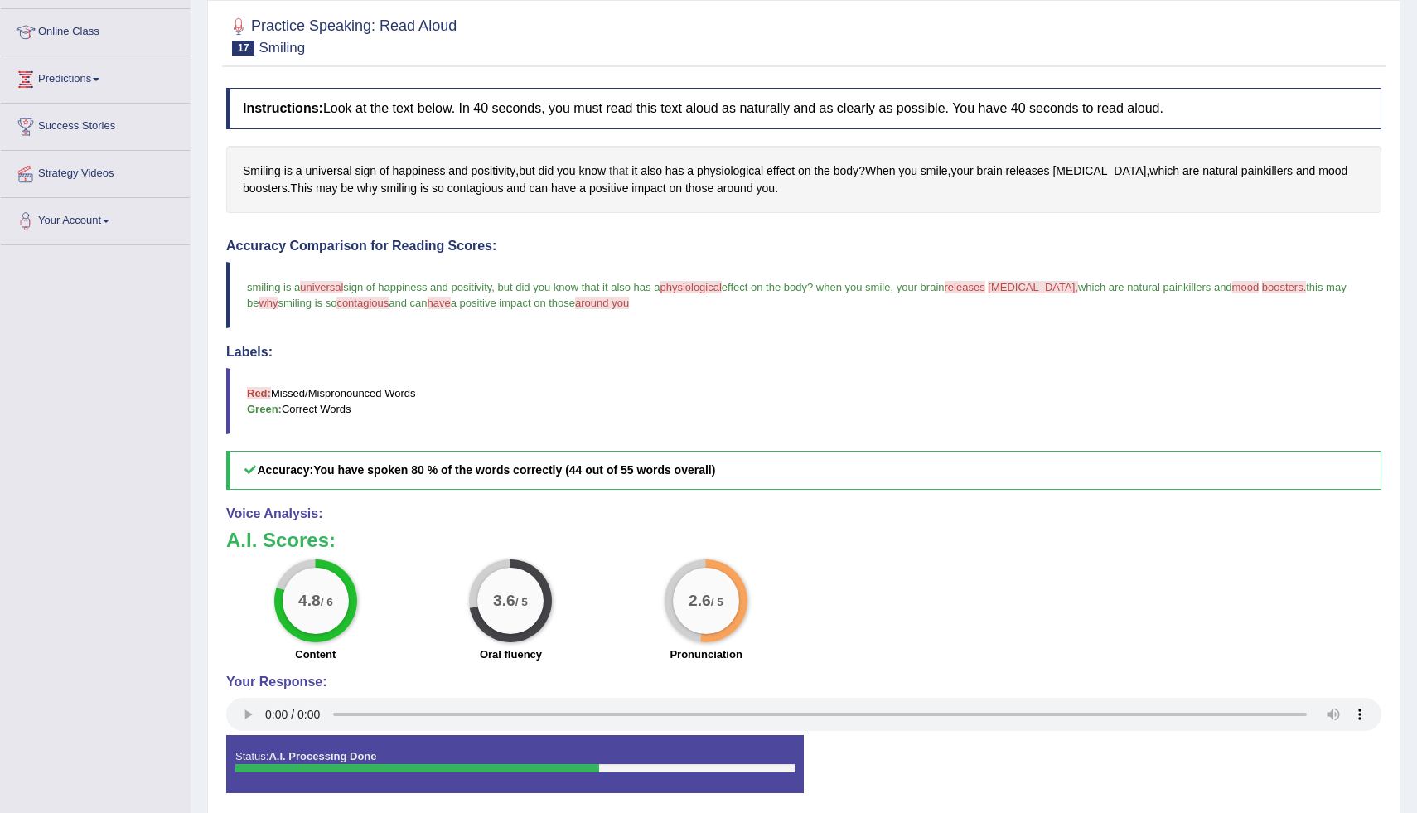
scroll to position [215, 0]
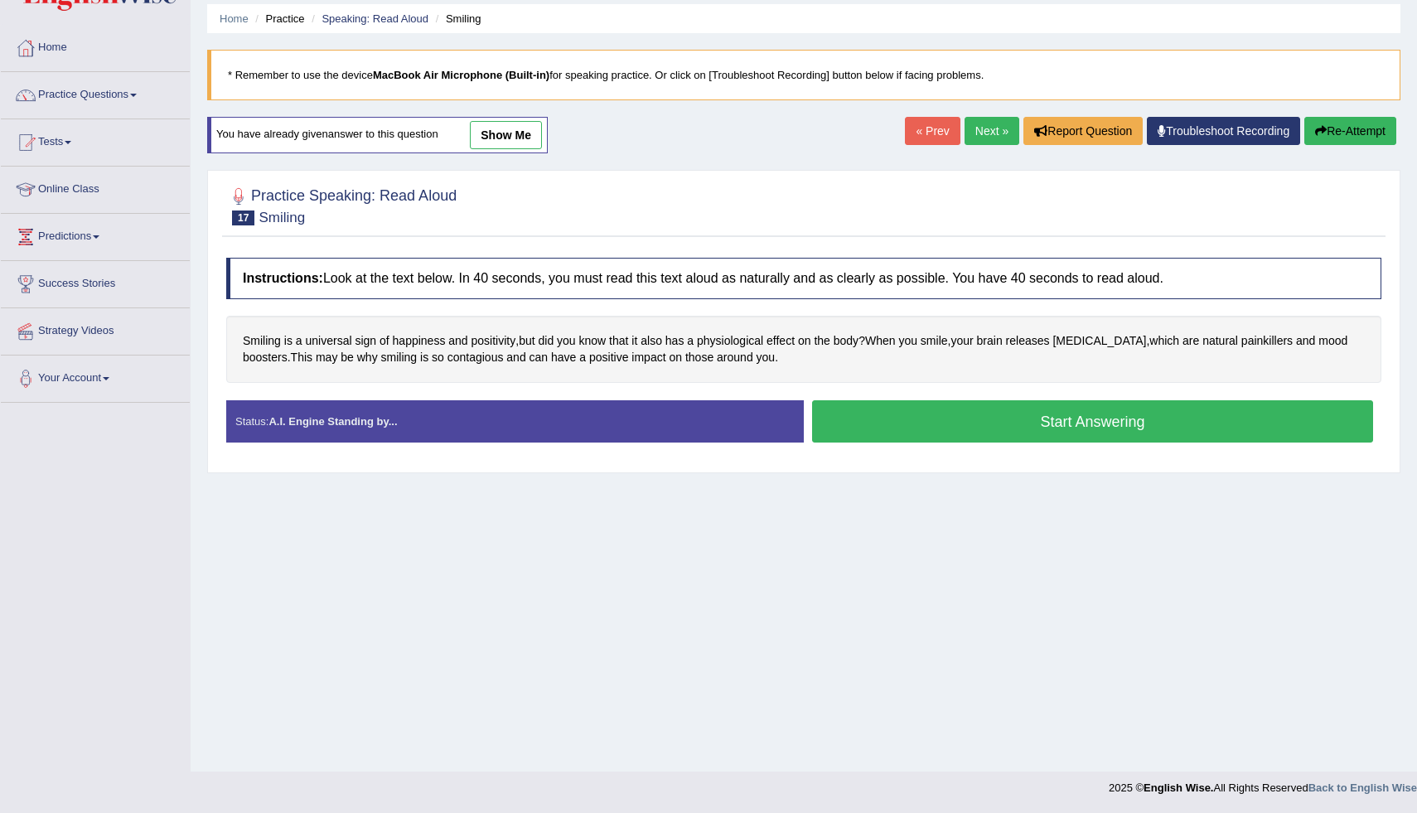
click at [935, 419] on button "Start Answering" at bounding box center [1092, 421] width 561 height 42
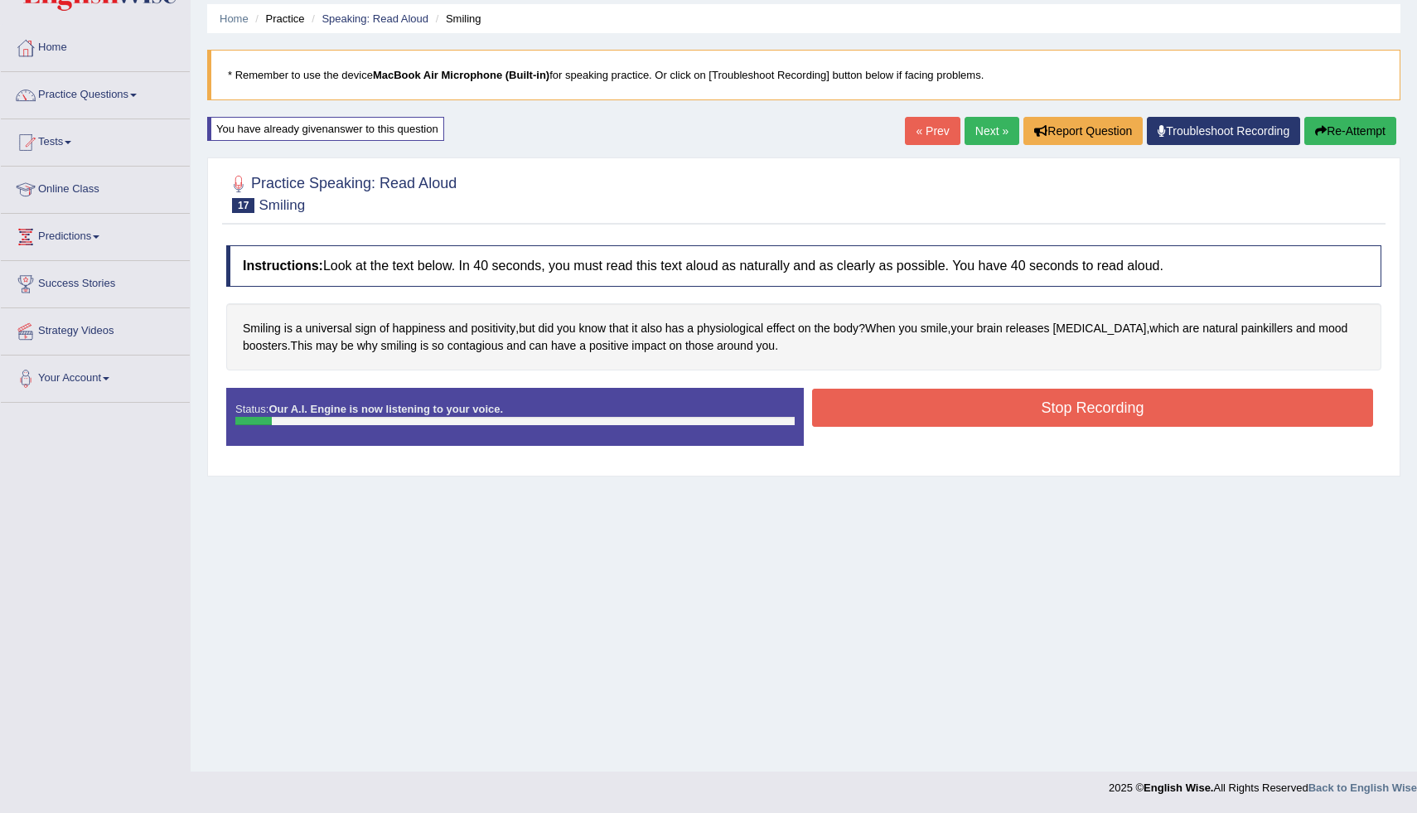
click at [969, 136] on link "Next »" at bounding box center [991, 131] width 55 height 28
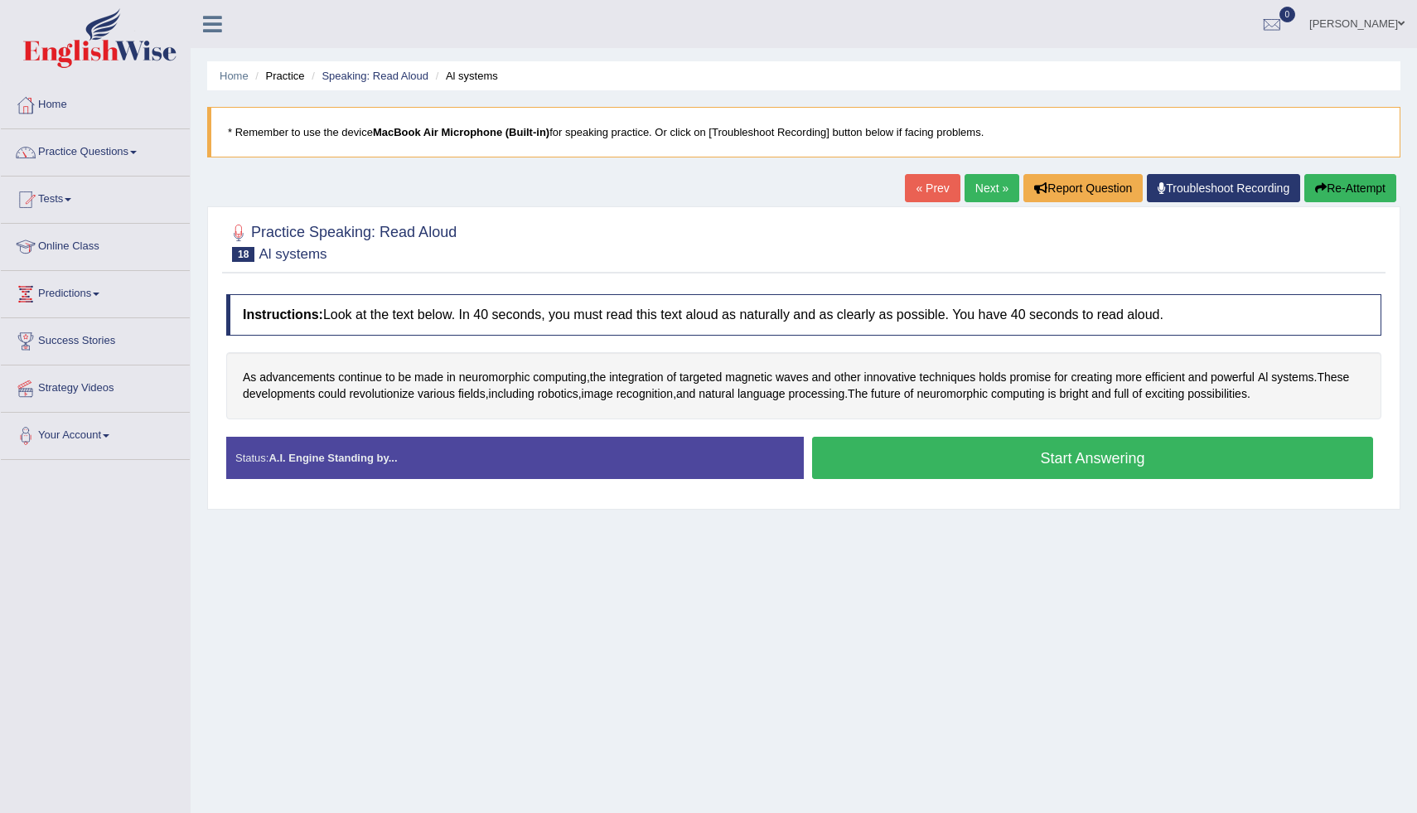
click at [925, 194] on link "« Prev" at bounding box center [932, 188] width 55 height 28
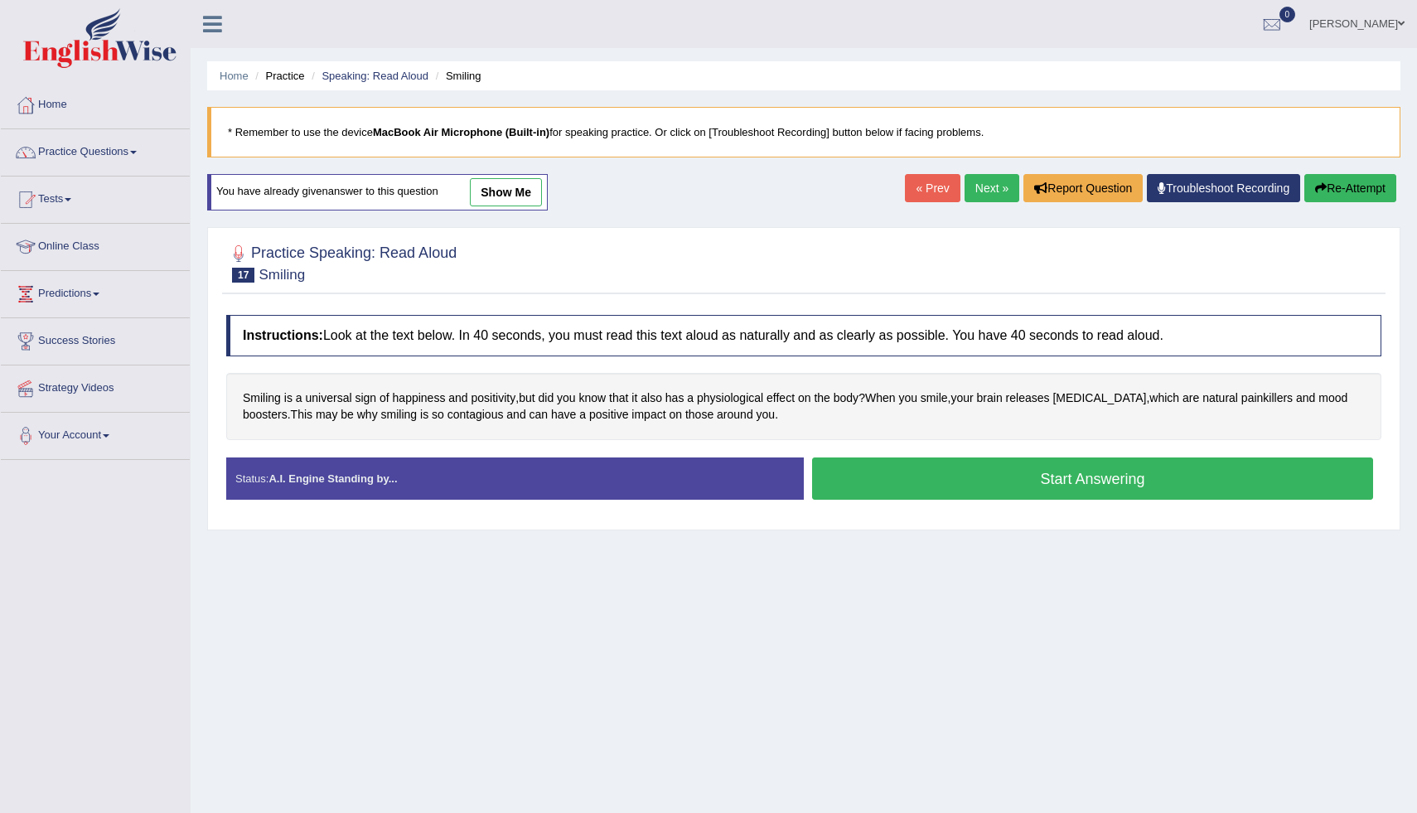
click at [958, 500] on button "Start Answering" at bounding box center [1092, 478] width 561 height 42
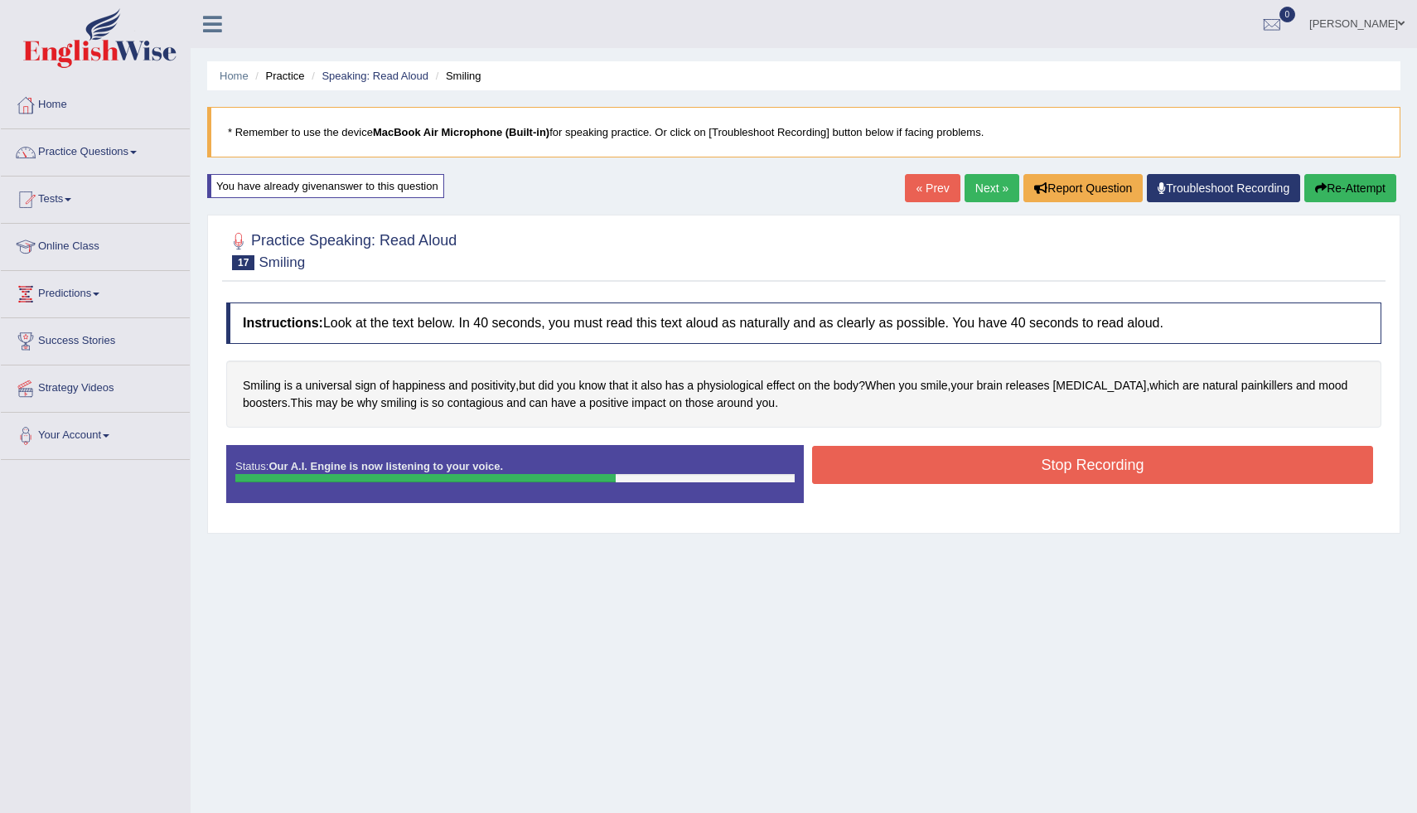
click at [911, 476] on button "Stop Recording" at bounding box center [1092, 465] width 561 height 38
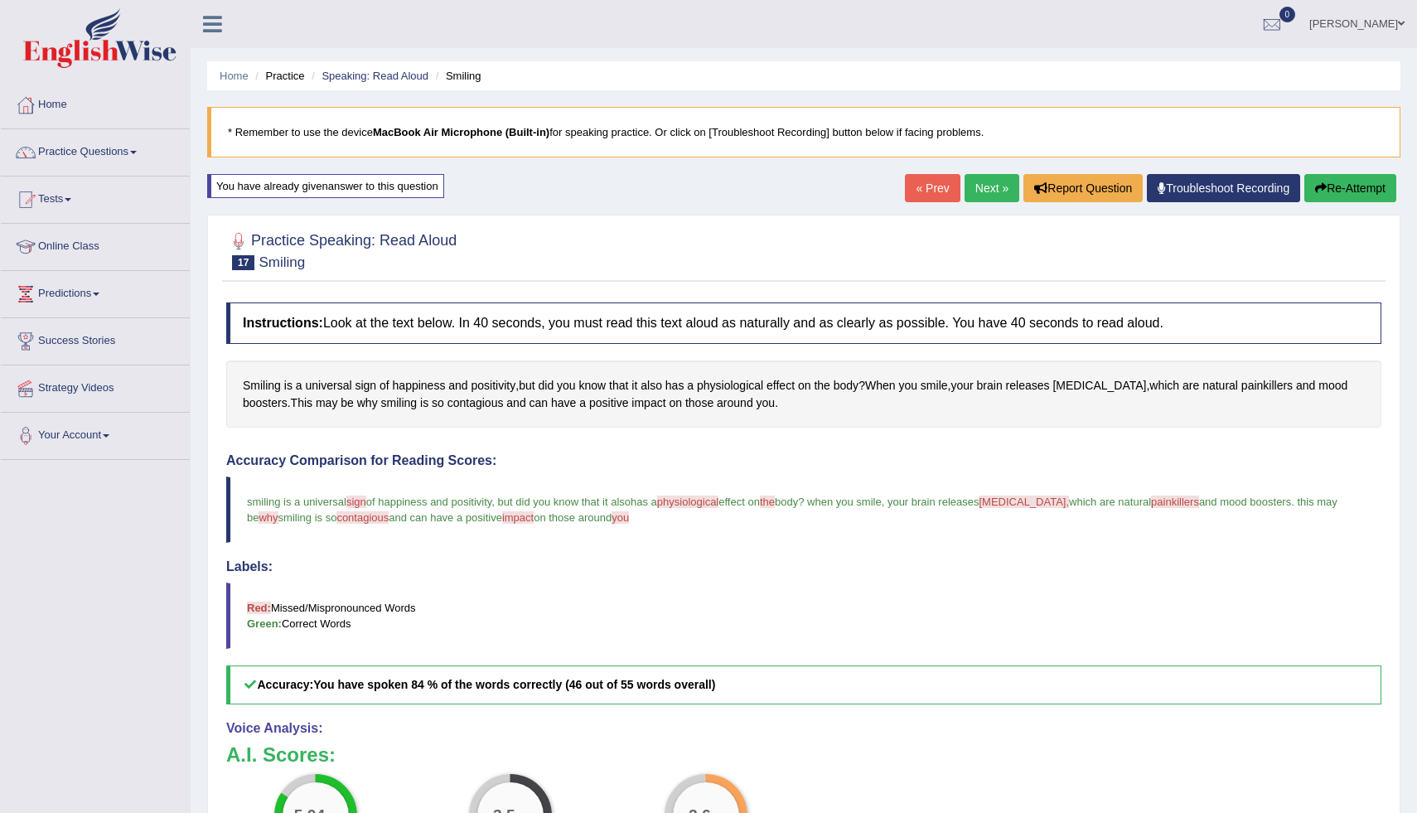
click at [984, 192] on link "Next »" at bounding box center [991, 188] width 55 height 28
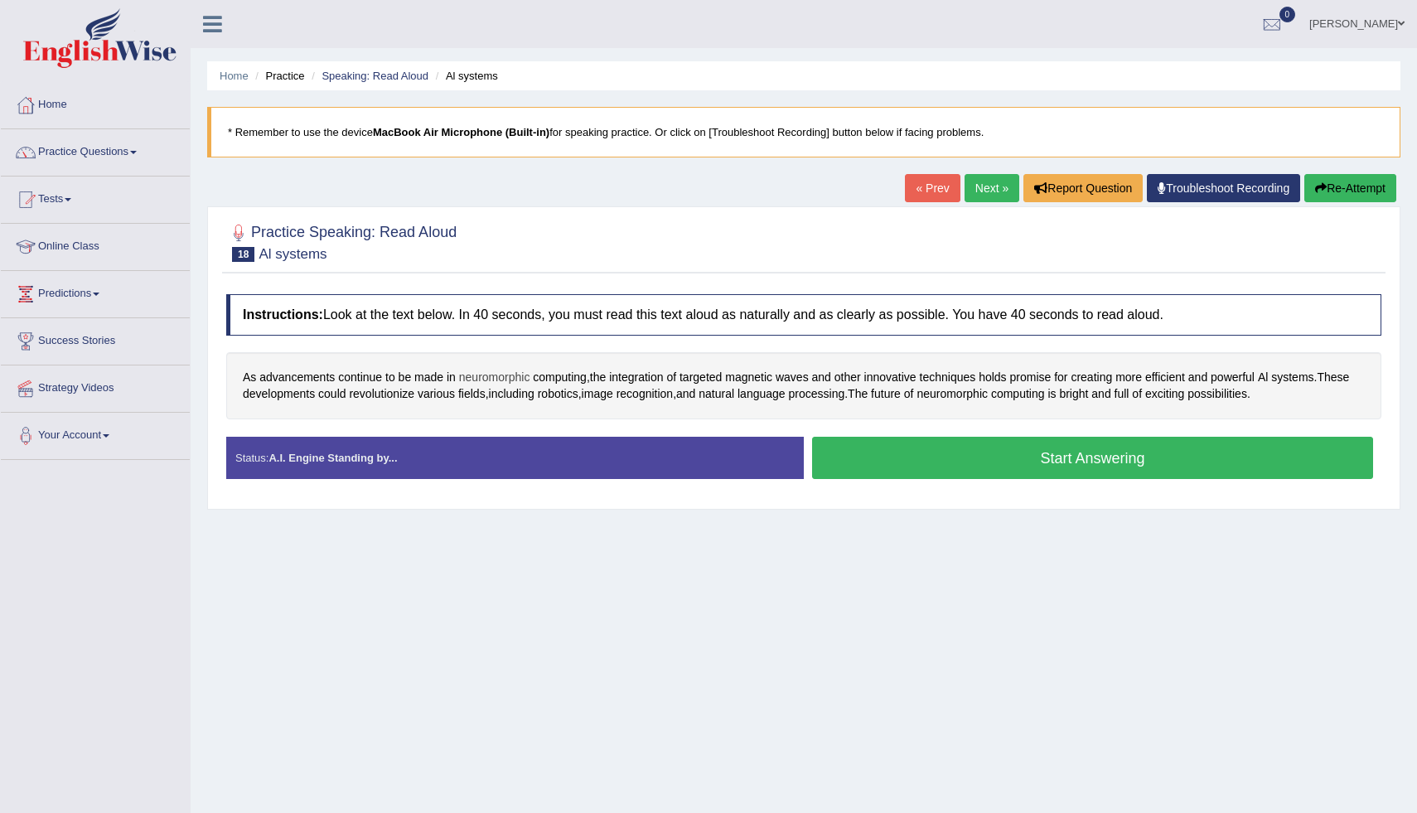
click at [507, 380] on span "neuromorphic" at bounding box center [494, 377] width 71 height 17
click at [476, 243] on icon at bounding box center [475, 244] width 12 height 10
click at [559, 380] on span "computing" at bounding box center [560, 377] width 54 height 17
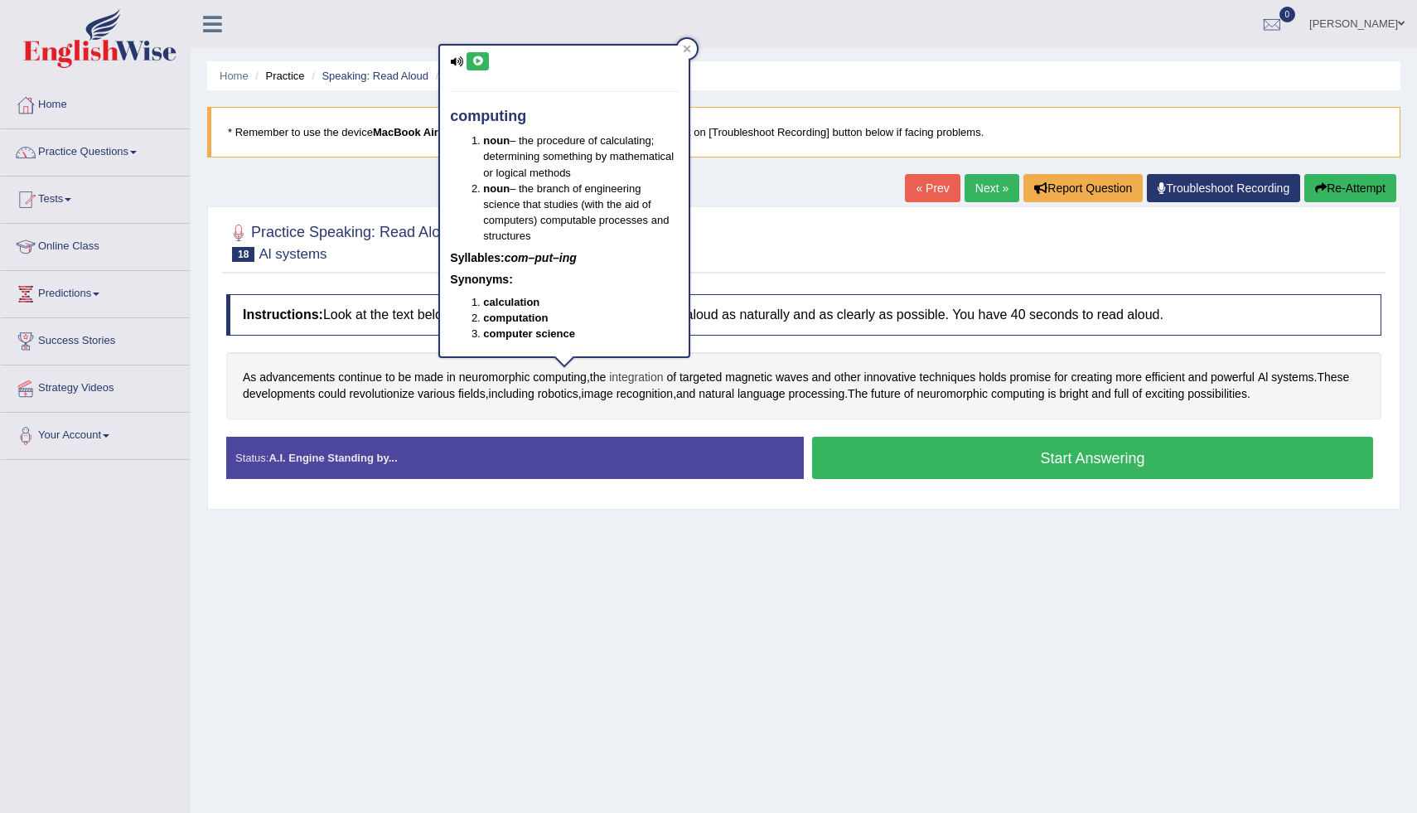
click at [652, 379] on span "integration" at bounding box center [636, 377] width 54 height 17
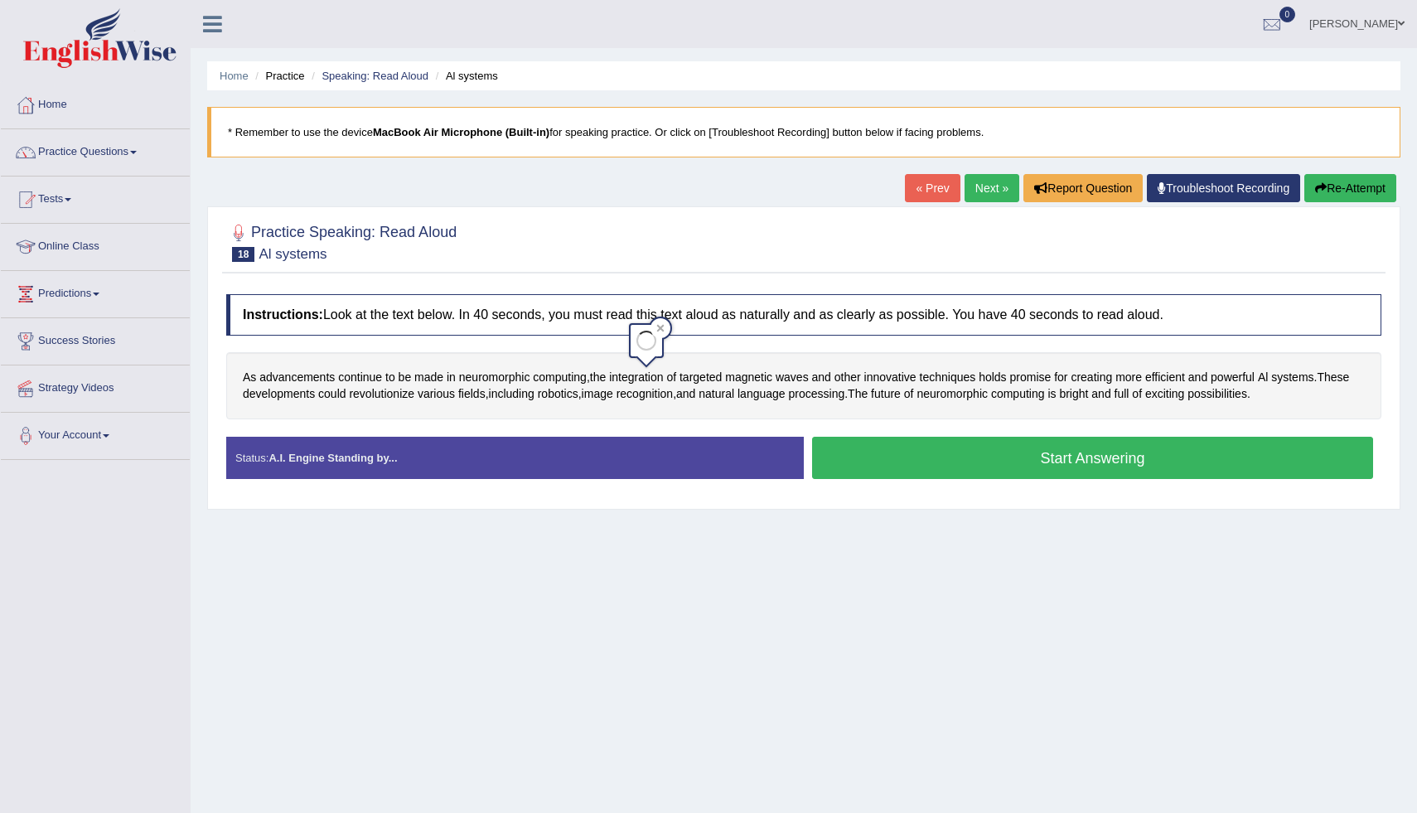
click at [728, 417] on div "As advancements continue to be made in neuromorphic computing , the integration…" at bounding box center [803, 385] width 1155 height 67
click at [988, 398] on span "neuromorphic" at bounding box center [951, 393] width 71 height 17
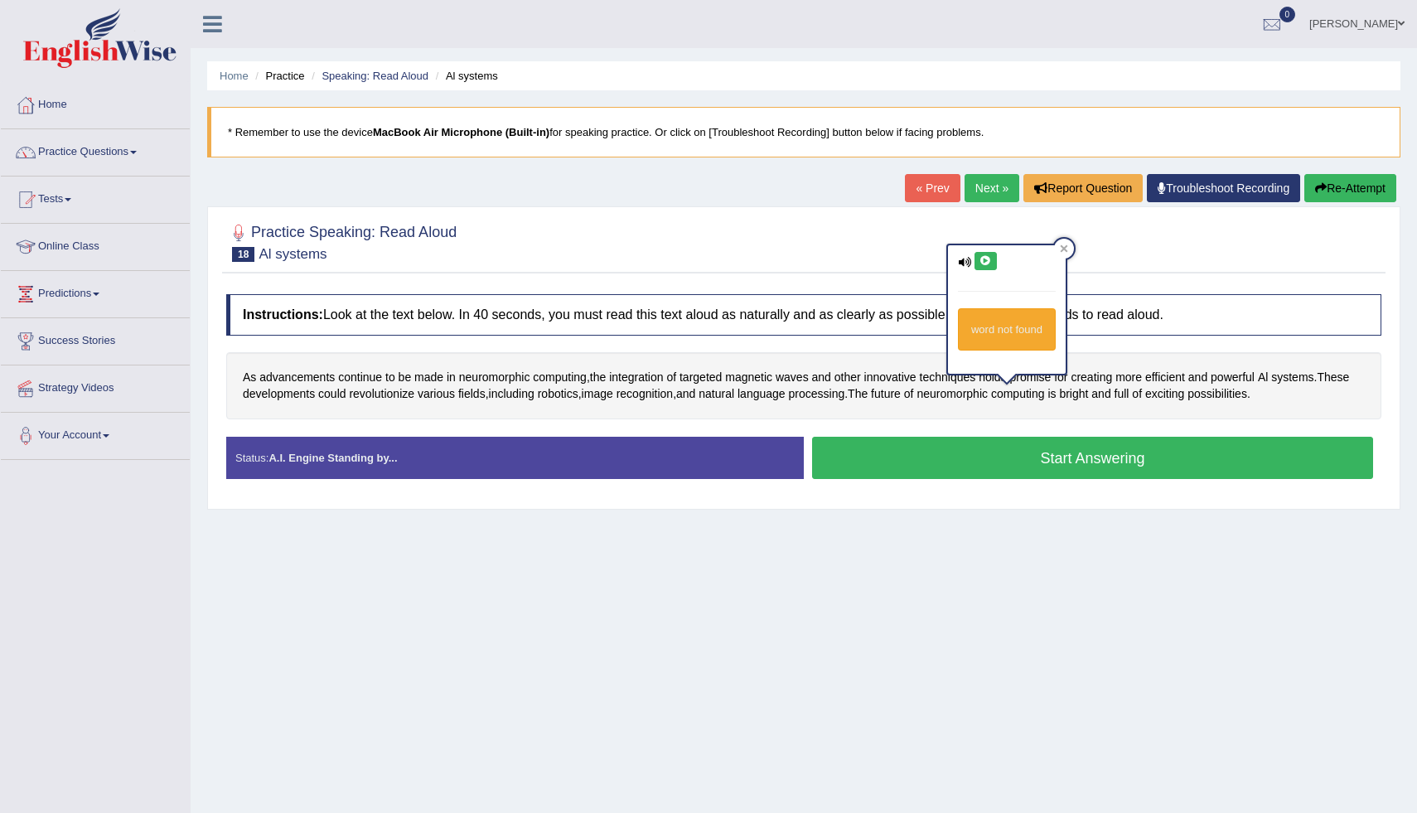
click at [987, 261] on icon at bounding box center [985, 261] width 12 height 10
click at [1038, 407] on div "As advancements continue to be made in neuromorphic computing , the integration…" at bounding box center [803, 385] width 1155 height 67
click at [842, 462] on button "Start Answering" at bounding box center [1092, 458] width 561 height 42
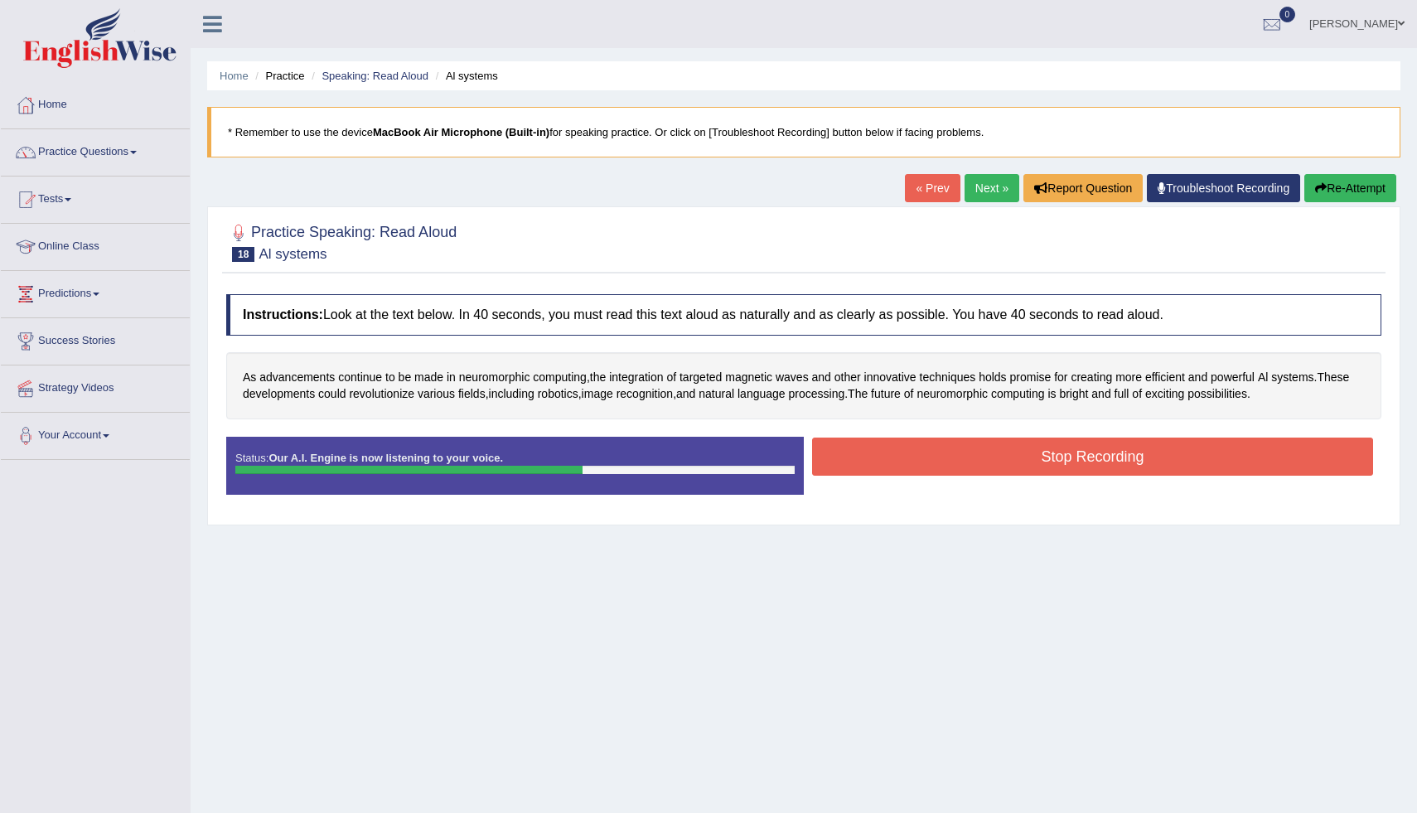
click at [936, 162] on div "Home Practice Speaking: Read Aloud Al systems * Remember to use the device MacB…" at bounding box center [804, 414] width 1226 height 829
drag, startPoint x: 936, startPoint y: 162, endPoint x: 913, endPoint y: 197, distance: 42.5
click at [916, 195] on div "Home Practice Speaking: Read Aloud Al systems * Remember to use the device MacB…" at bounding box center [804, 414] width 1226 height 829
click at [913, 197] on link "« Prev" at bounding box center [932, 188] width 55 height 28
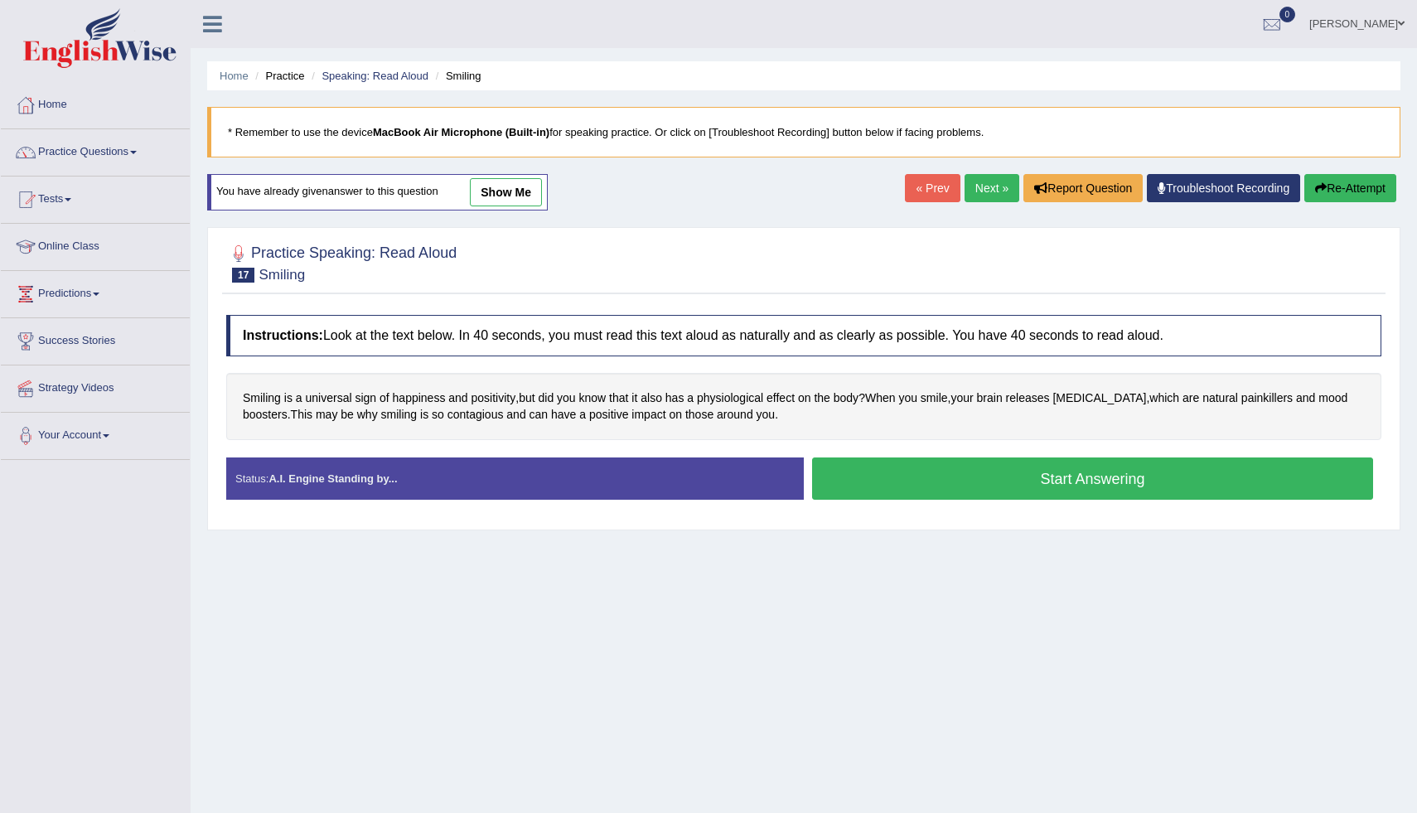
click at [984, 187] on link "Next »" at bounding box center [991, 188] width 55 height 28
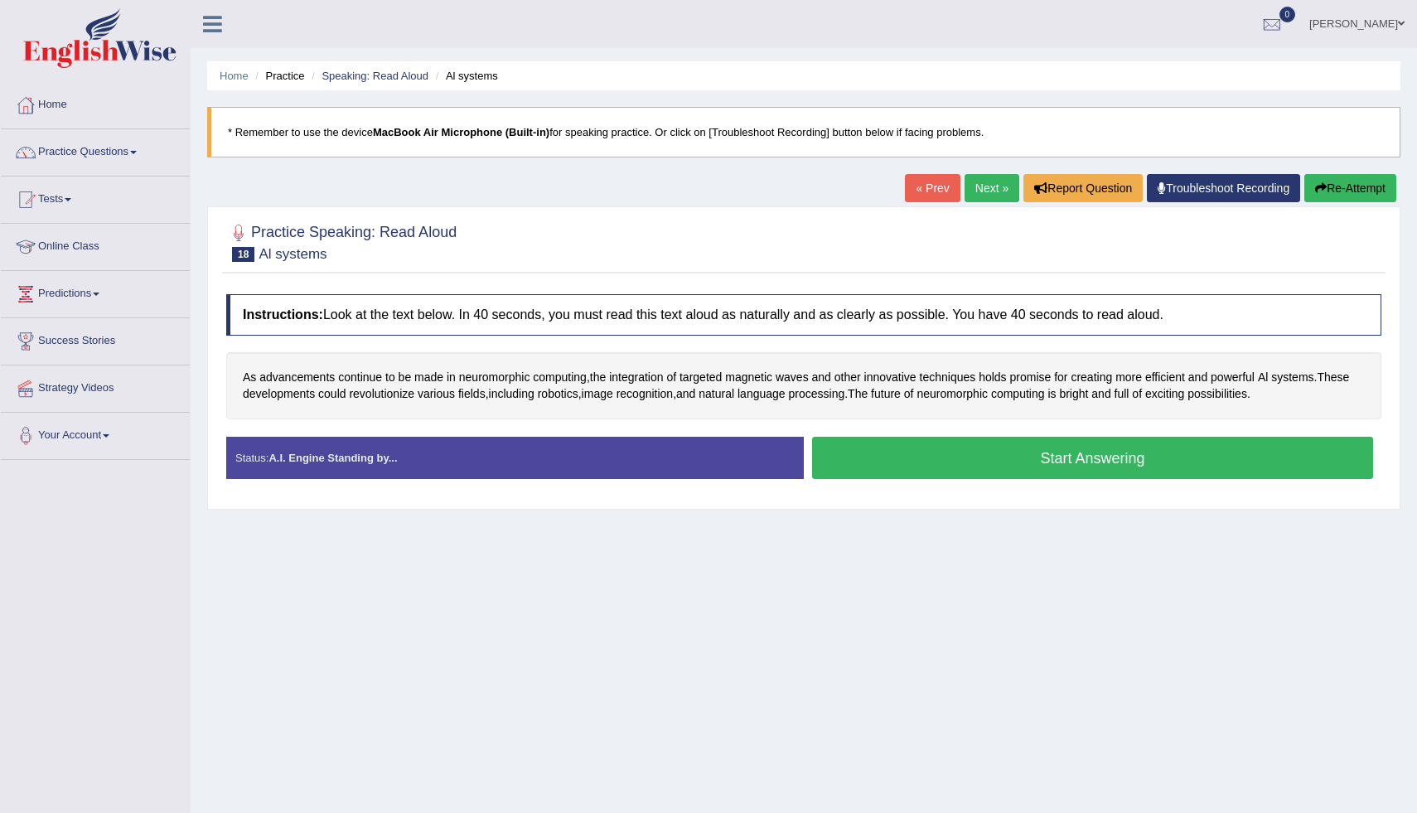
click at [951, 471] on button "Start Answering" at bounding box center [1092, 458] width 561 height 42
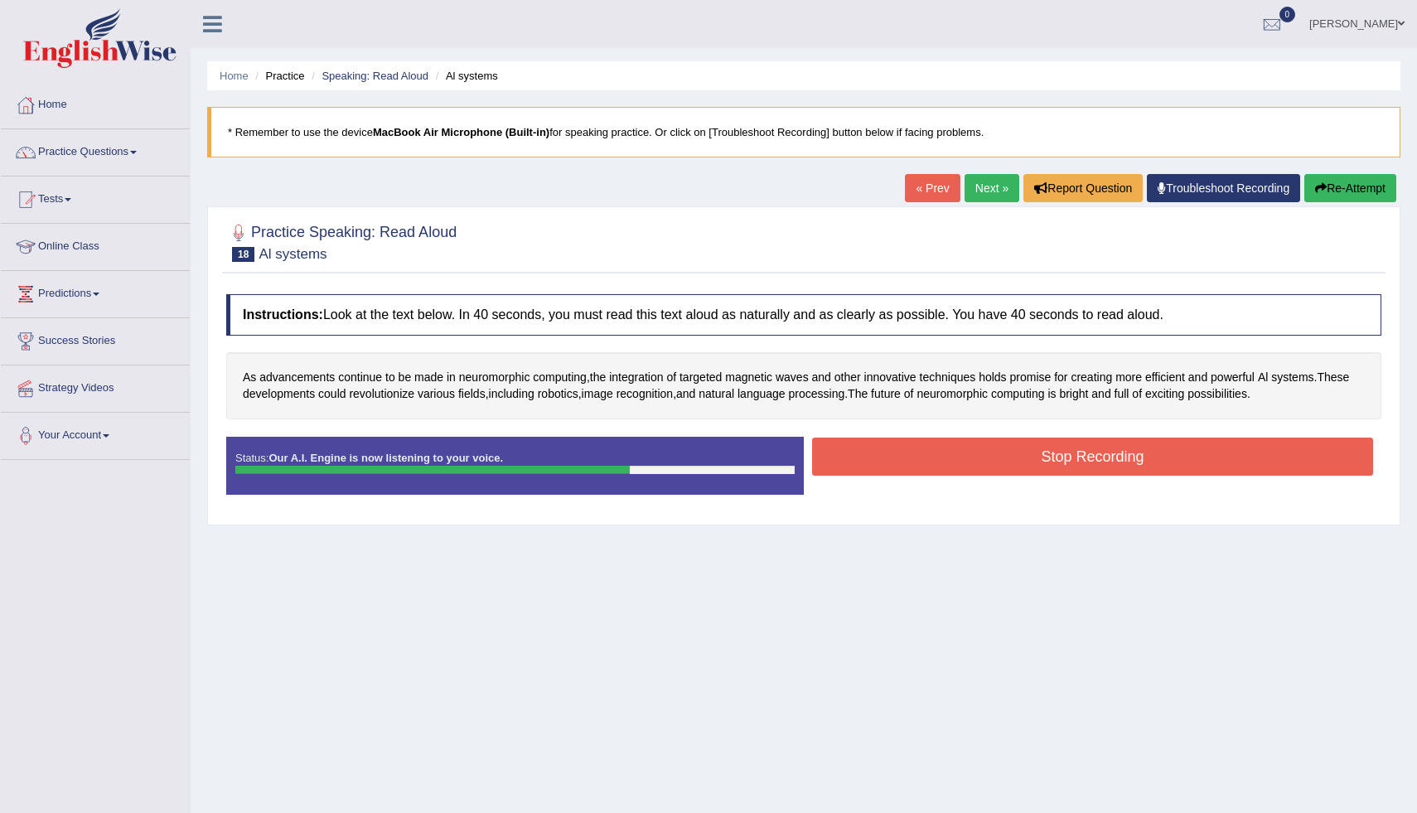
click at [1178, 455] on button "Stop Recording" at bounding box center [1092, 456] width 561 height 38
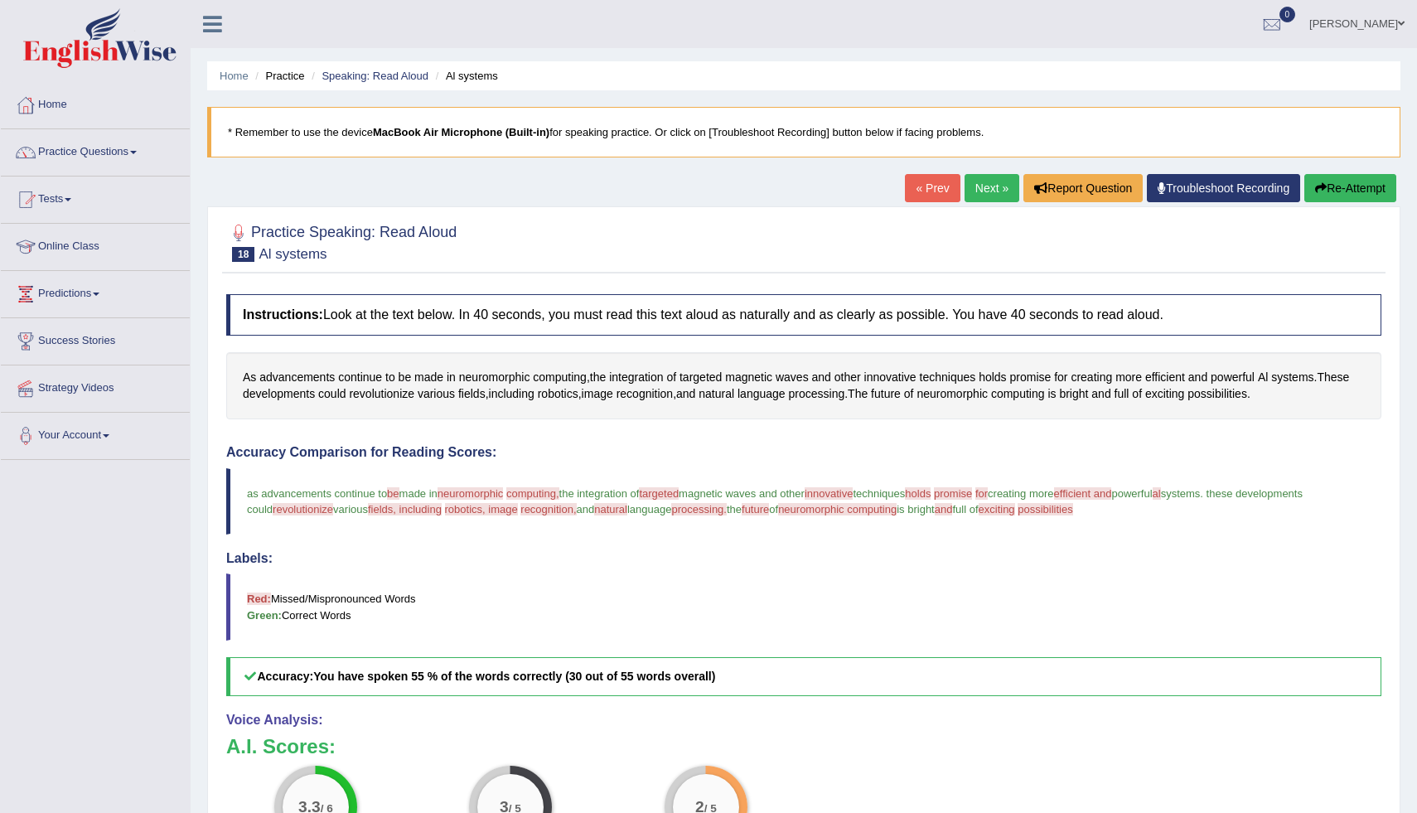
click at [1369, 193] on button "Re-Attempt" at bounding box center [1350, 188] width 92 height 28
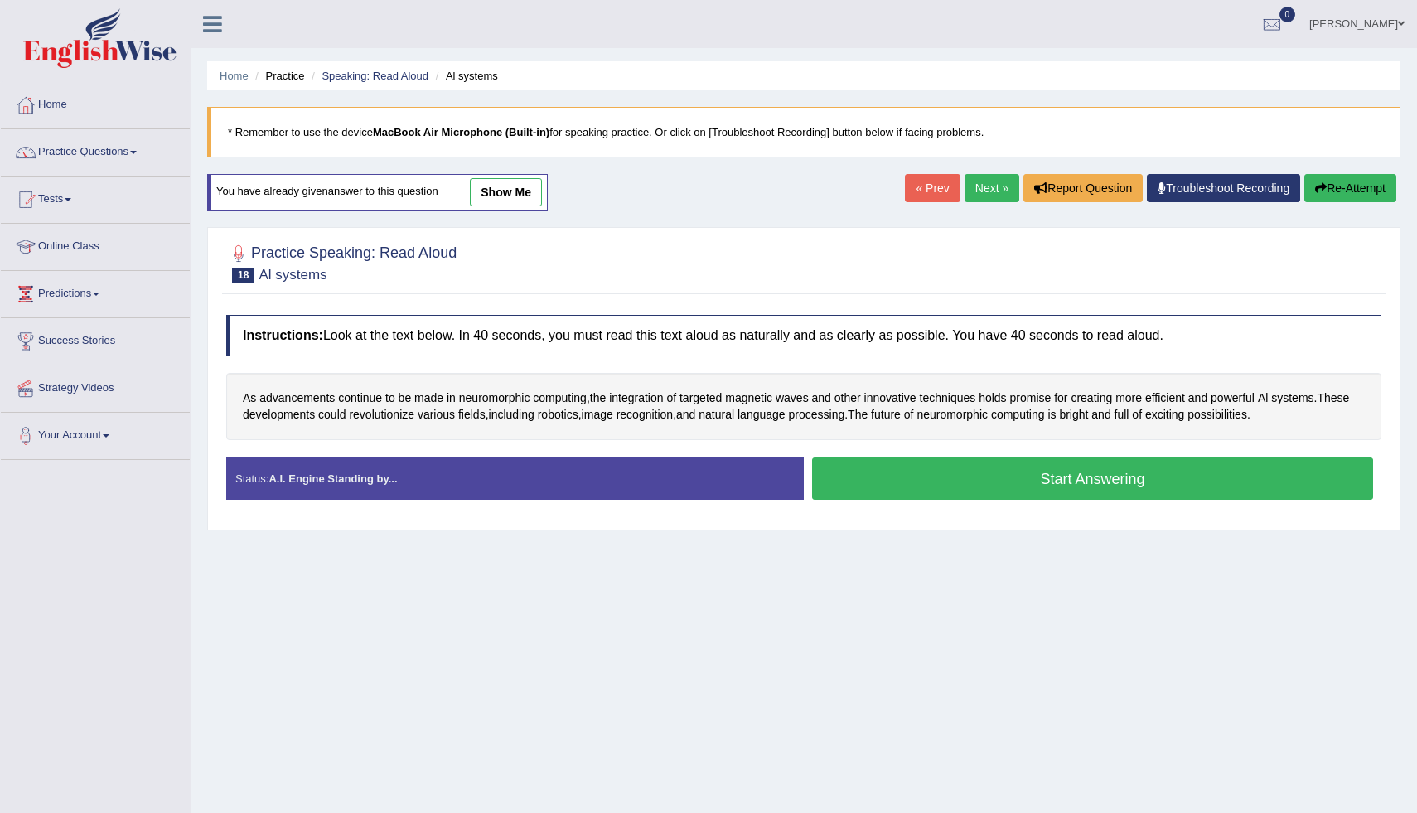
click at [931, 485] on button "Start Answering" at bounding box center [1092, 478] width 561 height 42
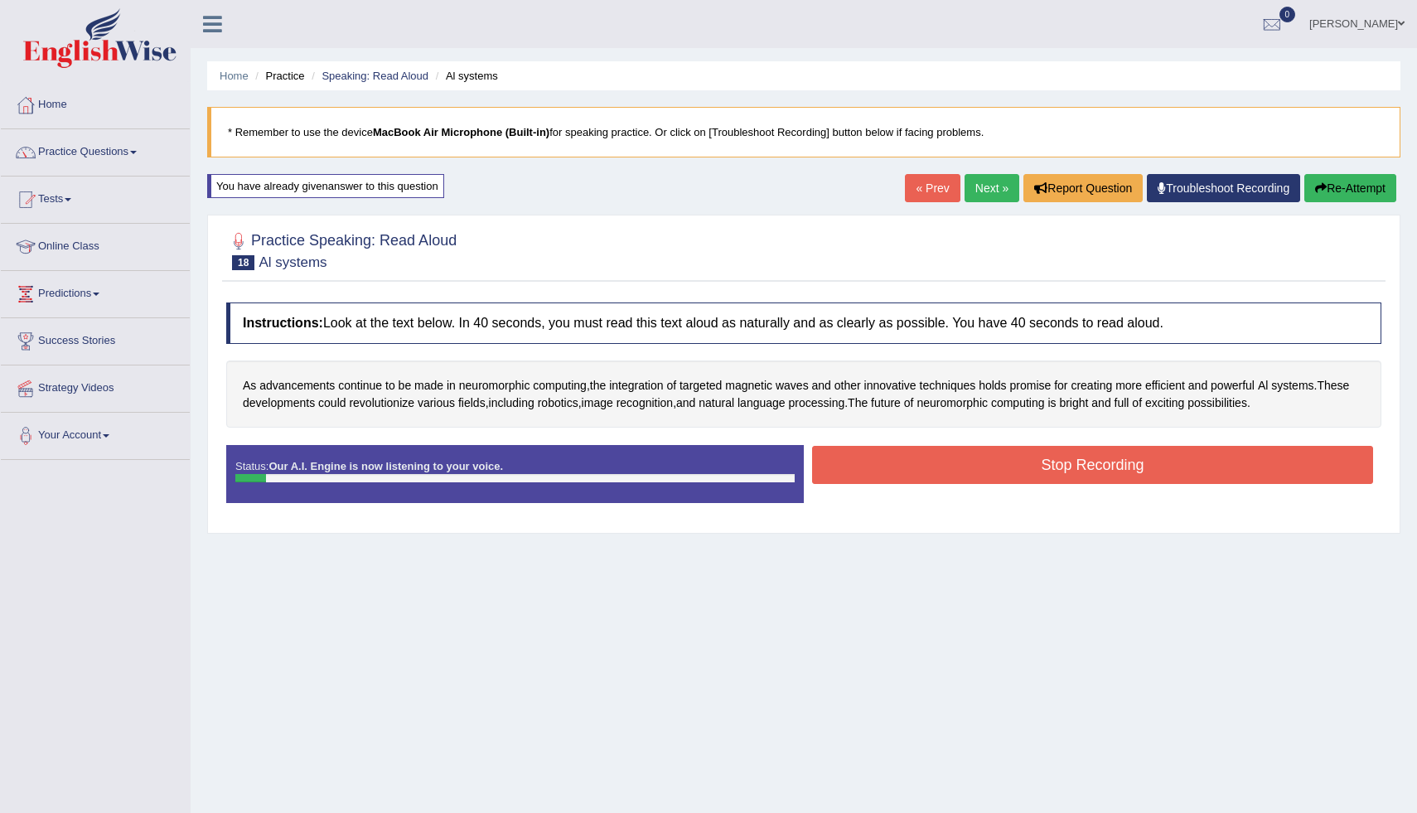
click at [1008, 456] on button "Stop Recording" at bounding box center [1092, 465] width 561 height 38
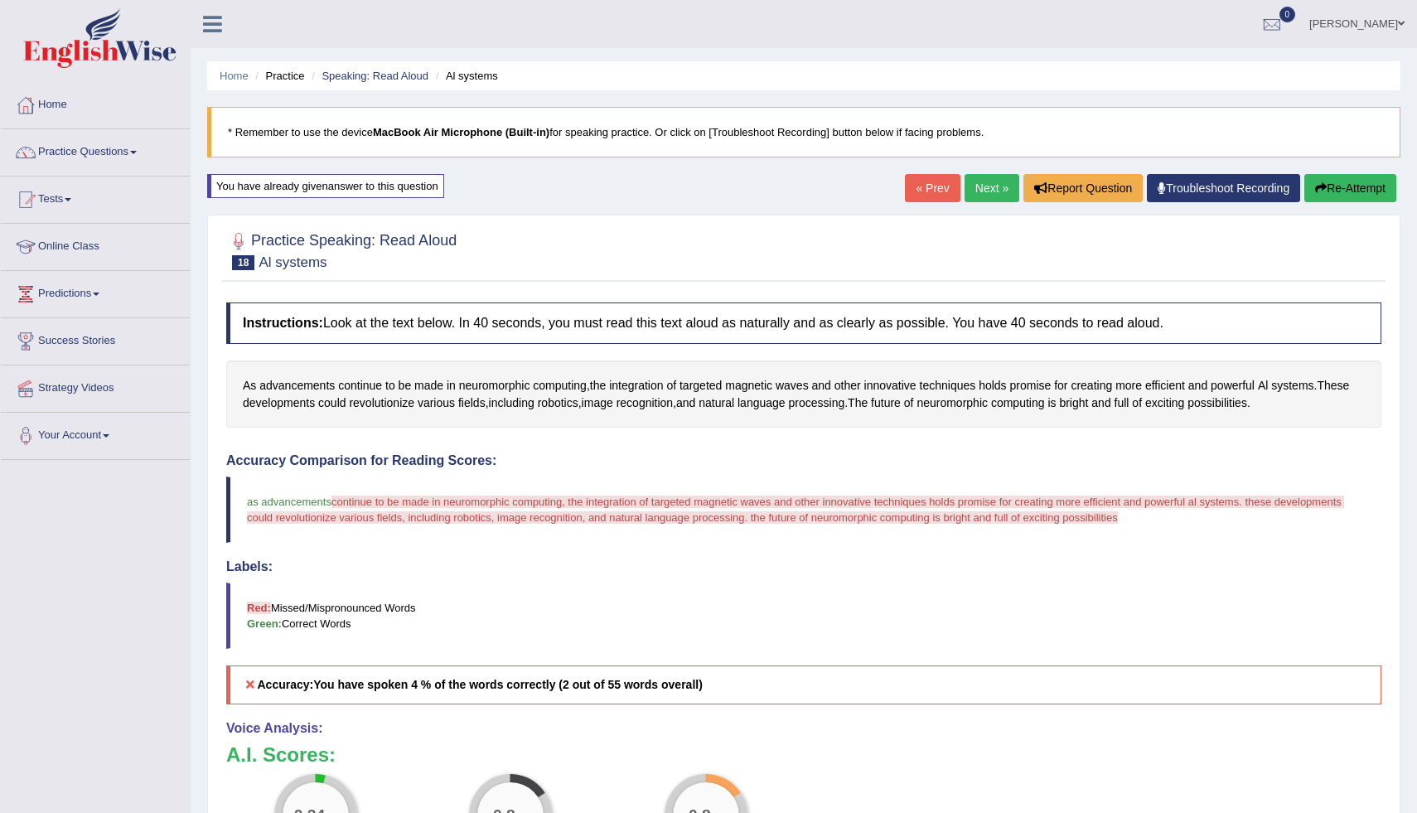
click at [1346, 194] on button "Re-Attempt" at bounding box center [1350, 188] width 92 height 28
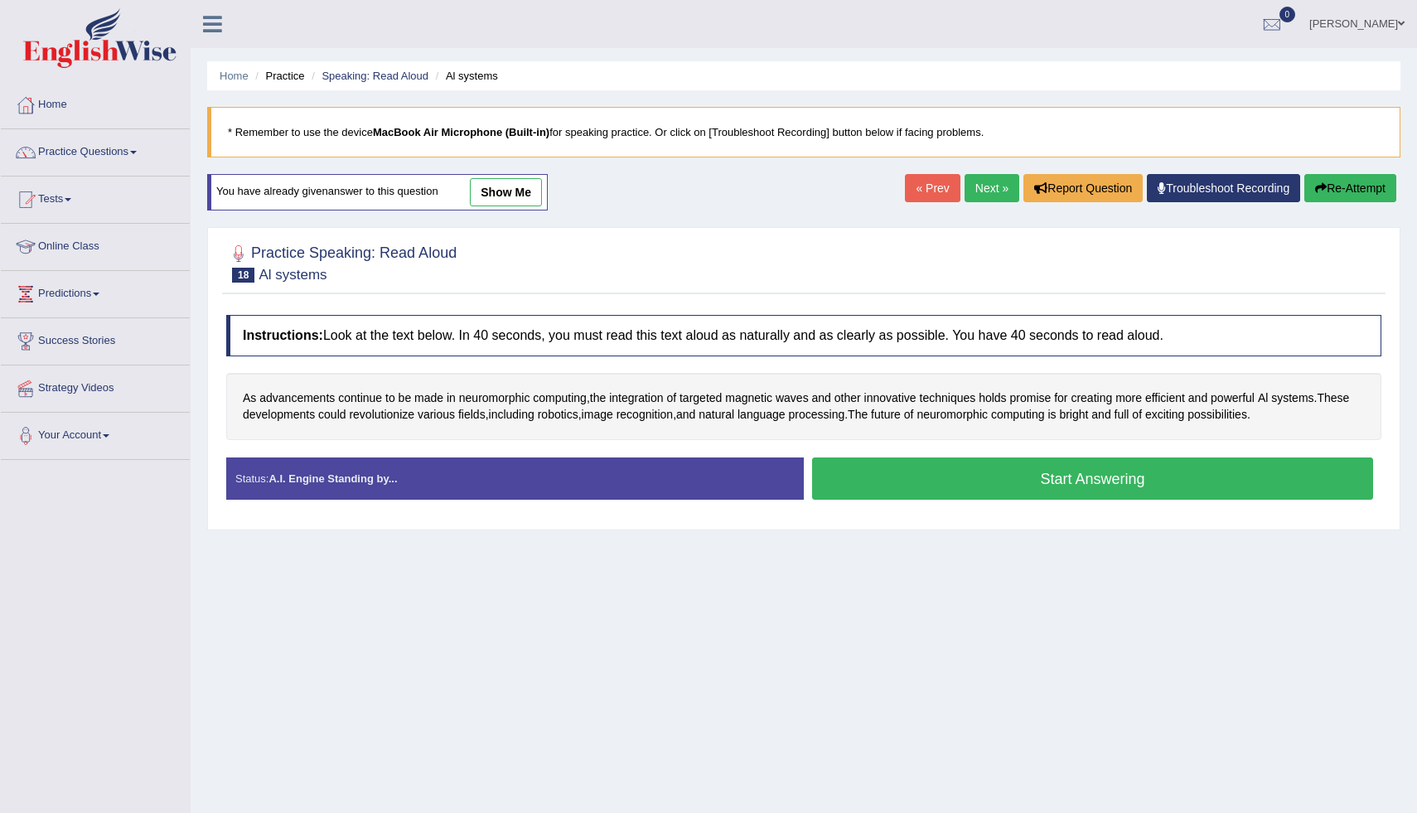
click at [964, 473] on button "Start Answering" at bounding box center [1092, 478] width 561 height 42
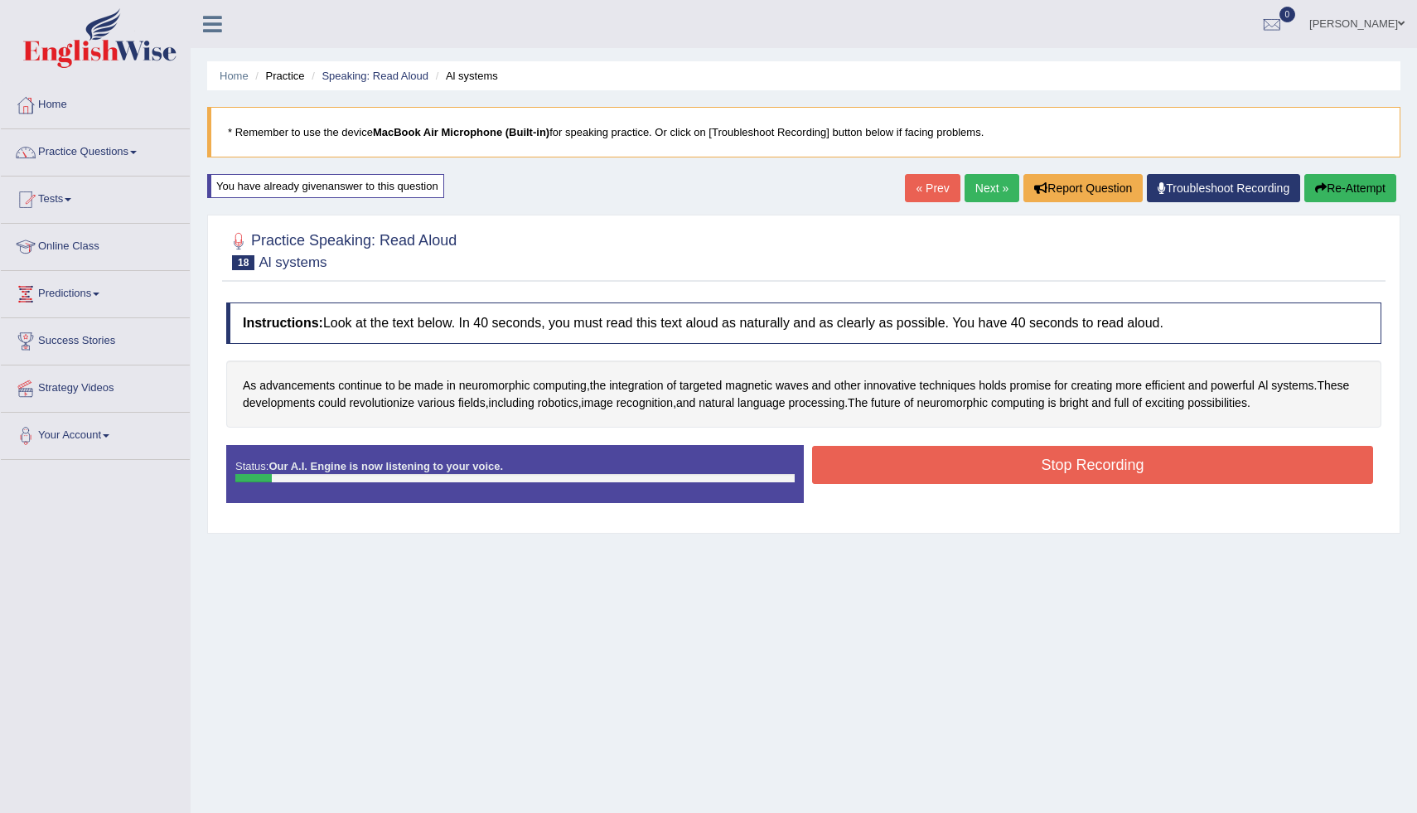
click at [915, 180] on link "« Prev" at bounding box center [932, 188] width 55 height 28
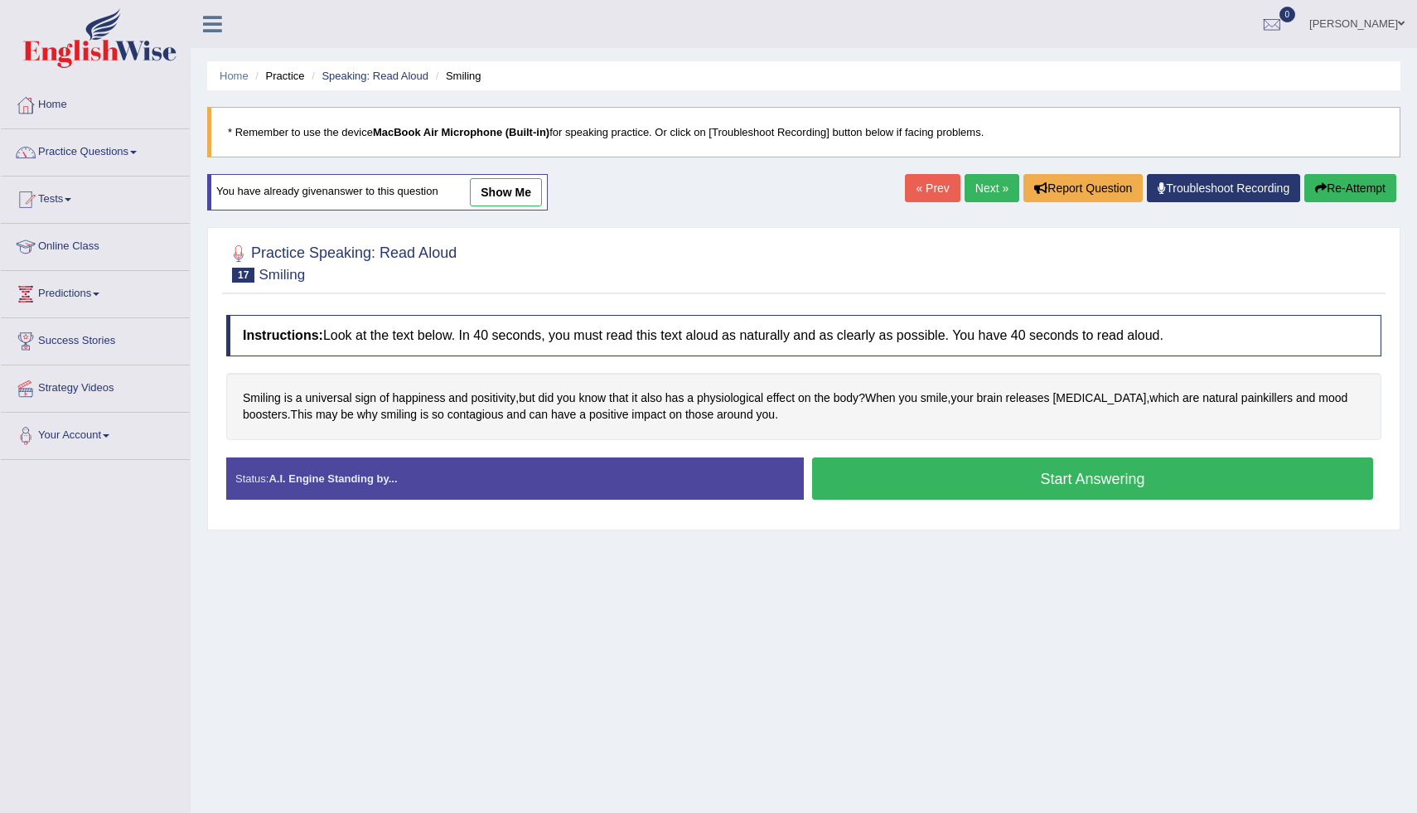
click at [971, 196] on link "Next »" at bounding box center [991, 188] width 55 height 28
click at [876, 490] on button "Start Answering" at bounding box center [1092, 478] width 561 height 42
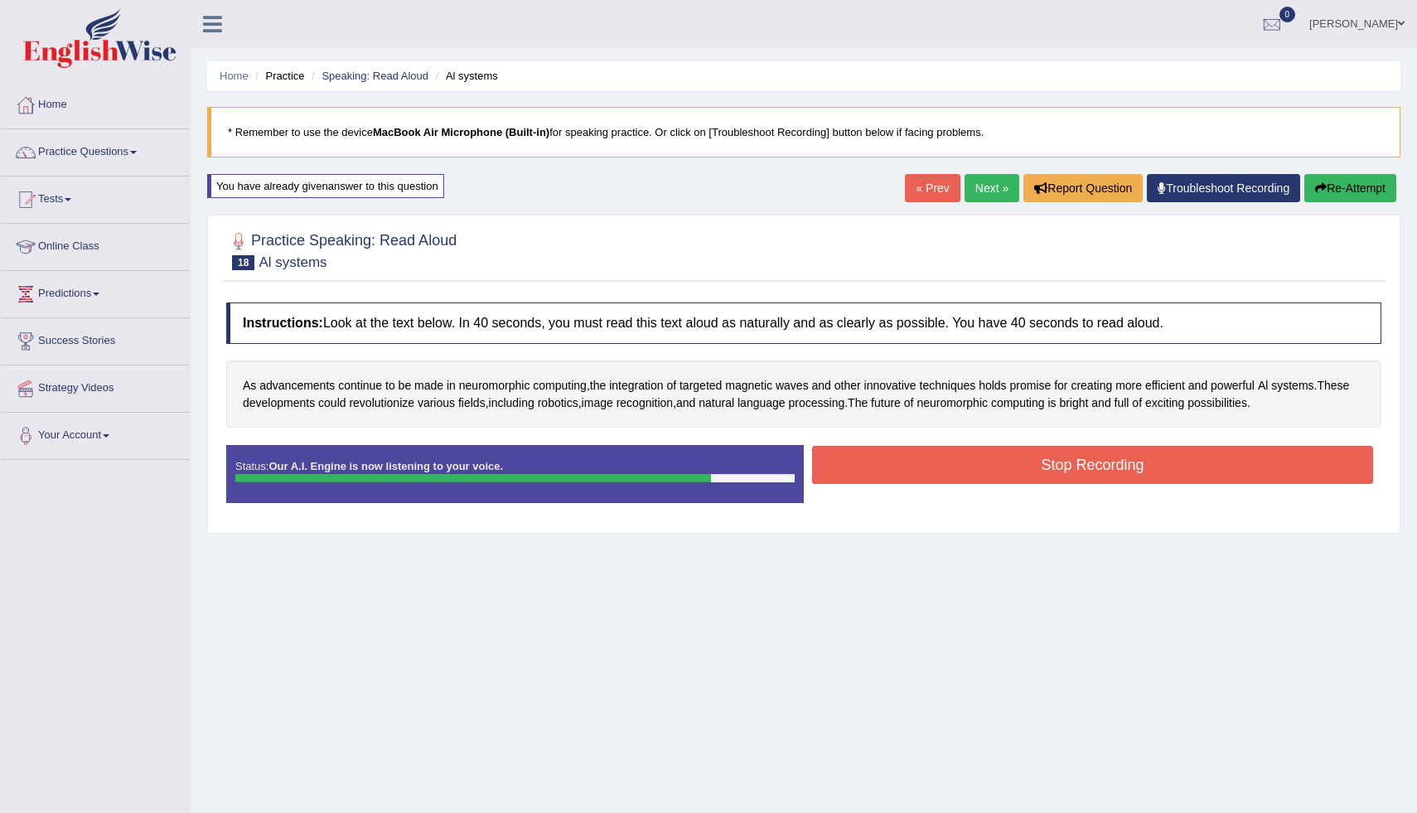
click at [1167, 471] on button "Stop Recording" at bounding box center [1092, 465] width 561 height 38
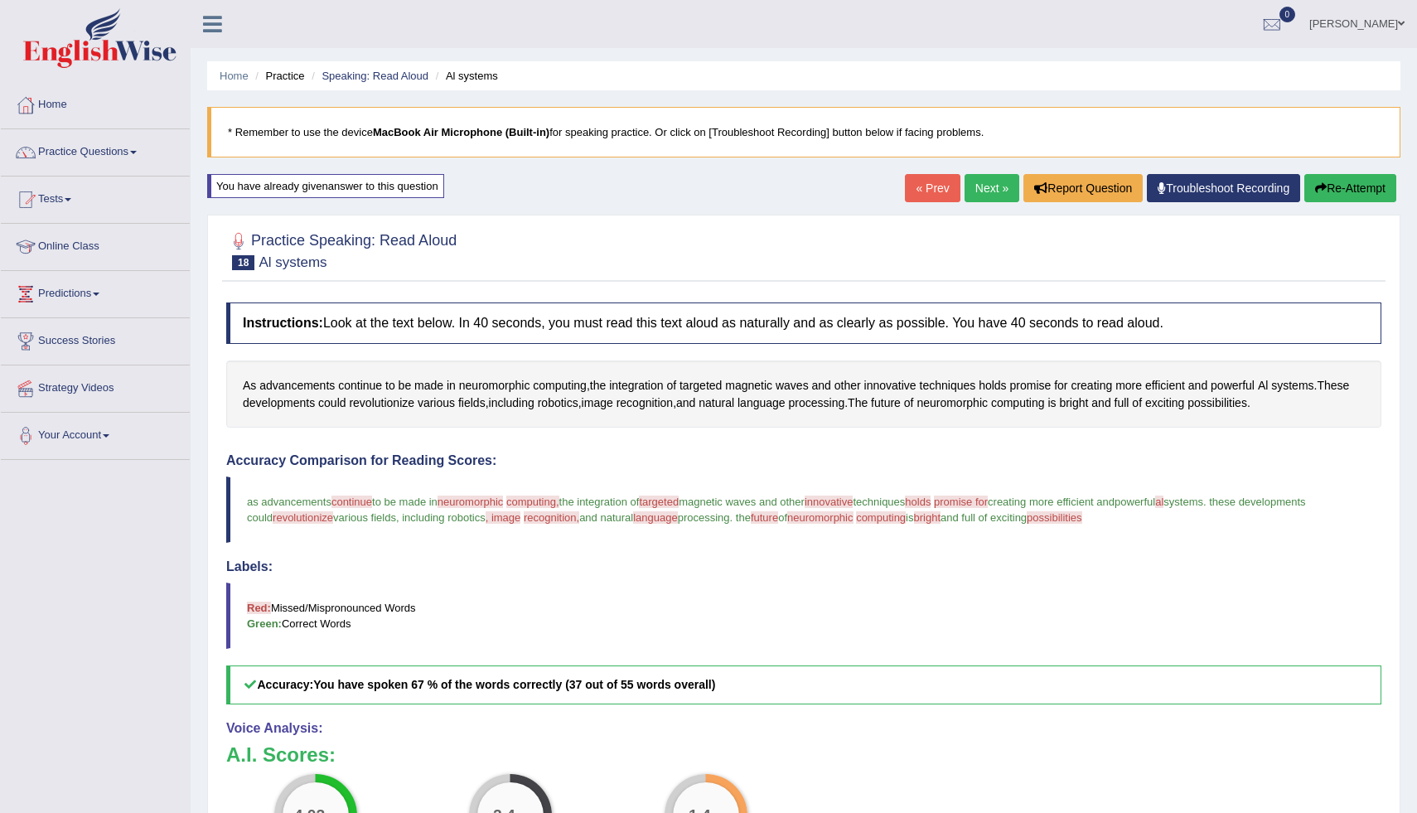
click at [1357, 185] on button "Re-Attempt" at bounding box center [1350, 188] width 92 height 28
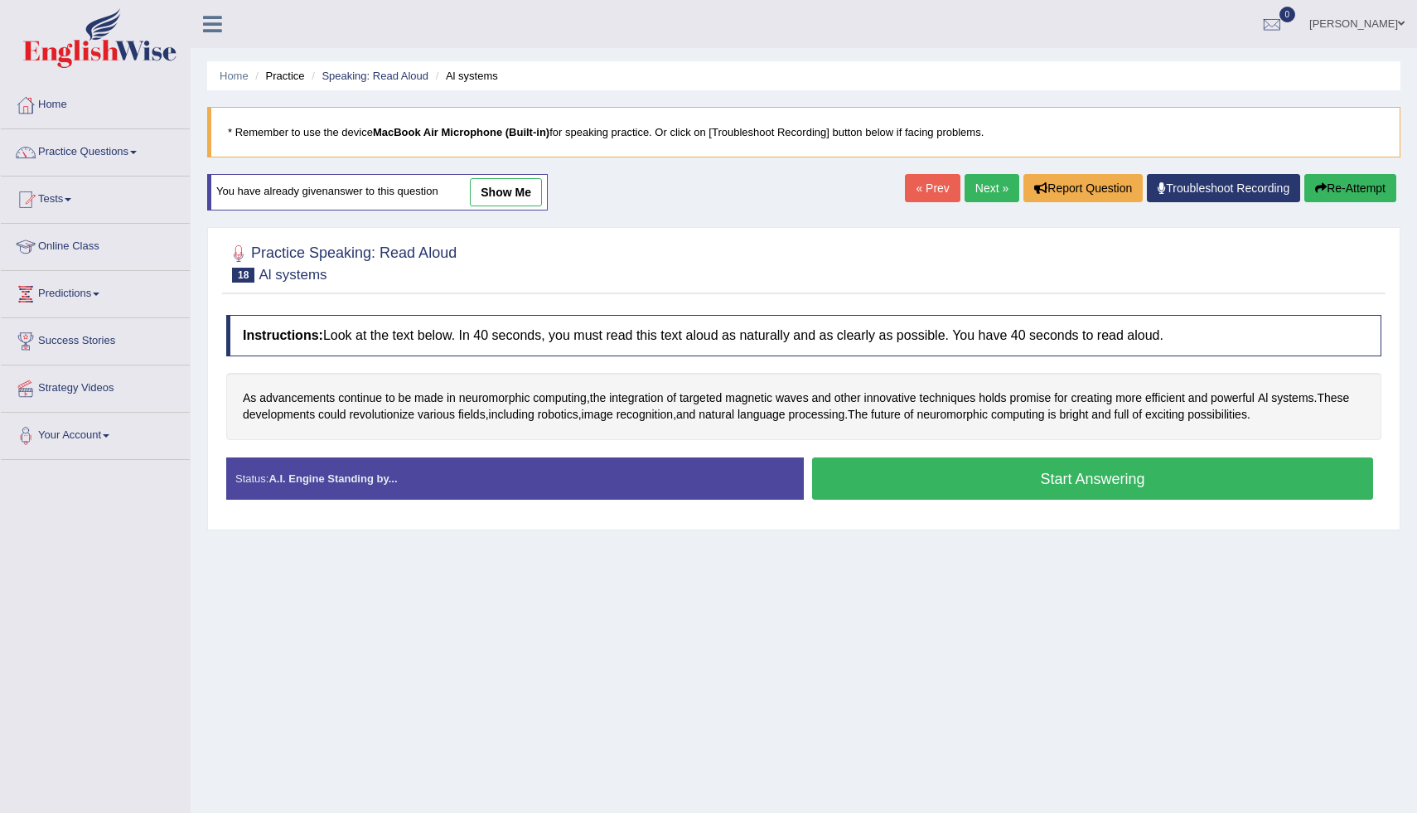
click at [846, 481] on button "Start Answering" at bounding box center [1092, 478] width 561 height 42
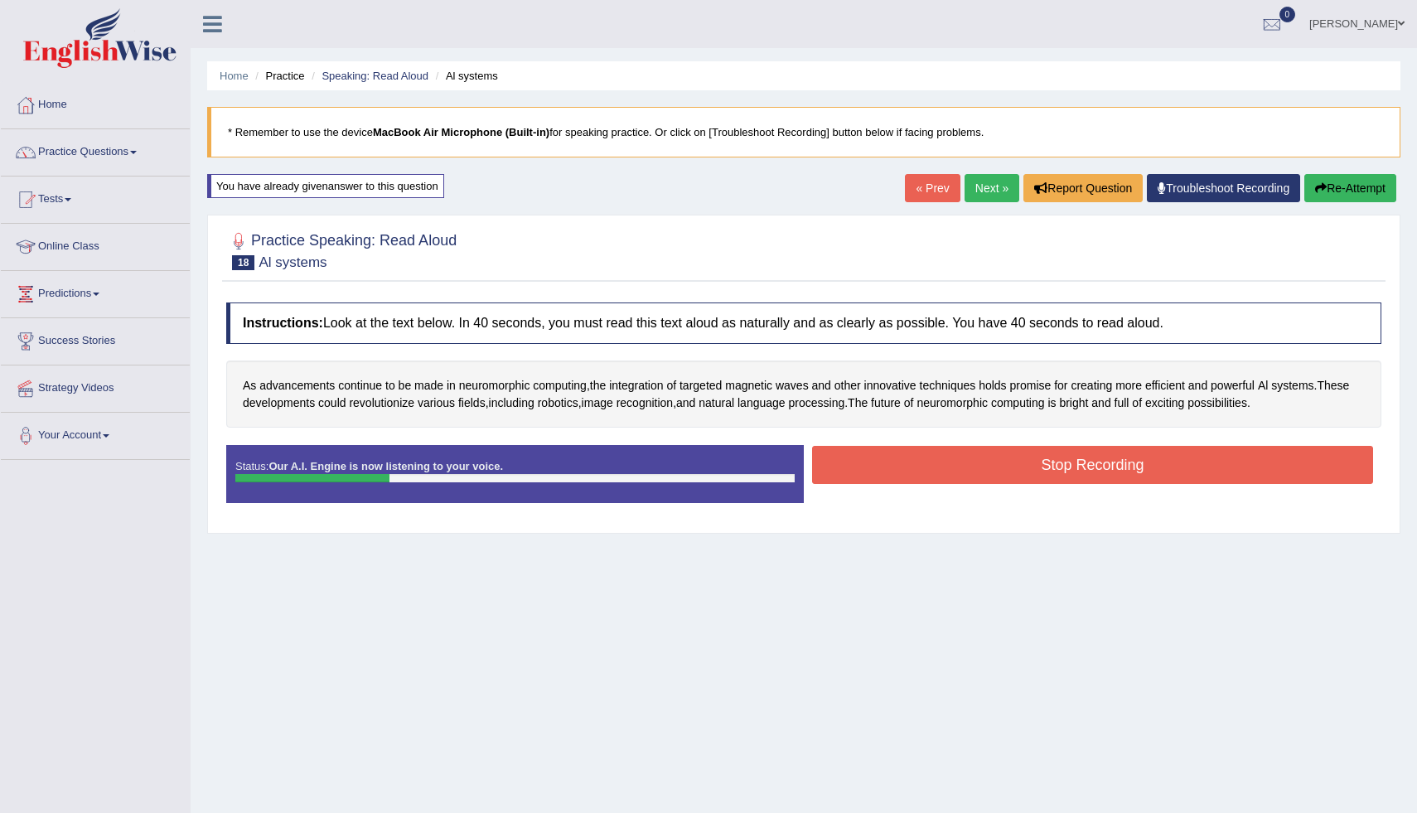
click at [850, 470] on button "Stop Recording" at bounding box center [1092, 465] width 561 height 38
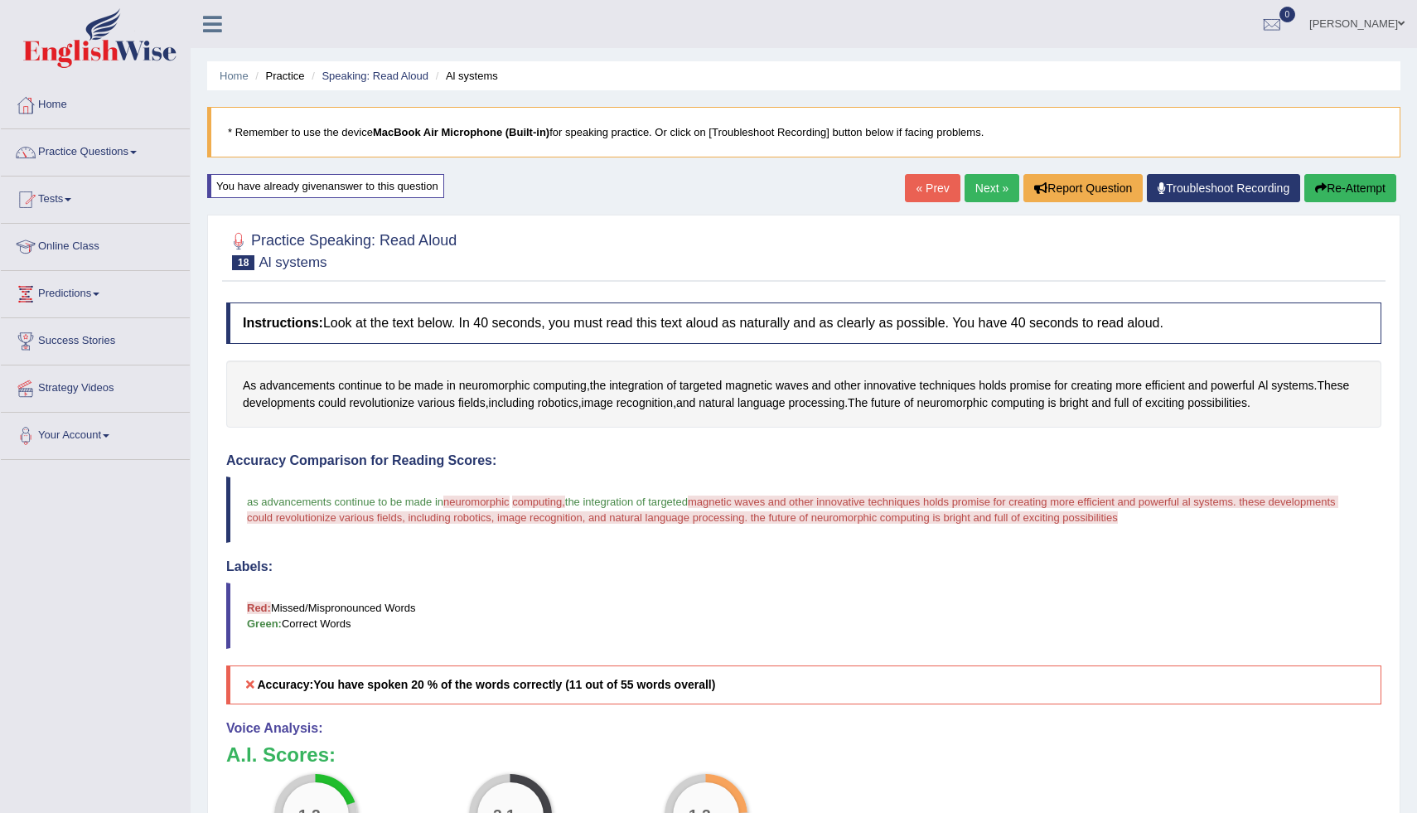
click at [936, 192] on link "« Prev" at bounding box center [932, 188] width 55 height 28
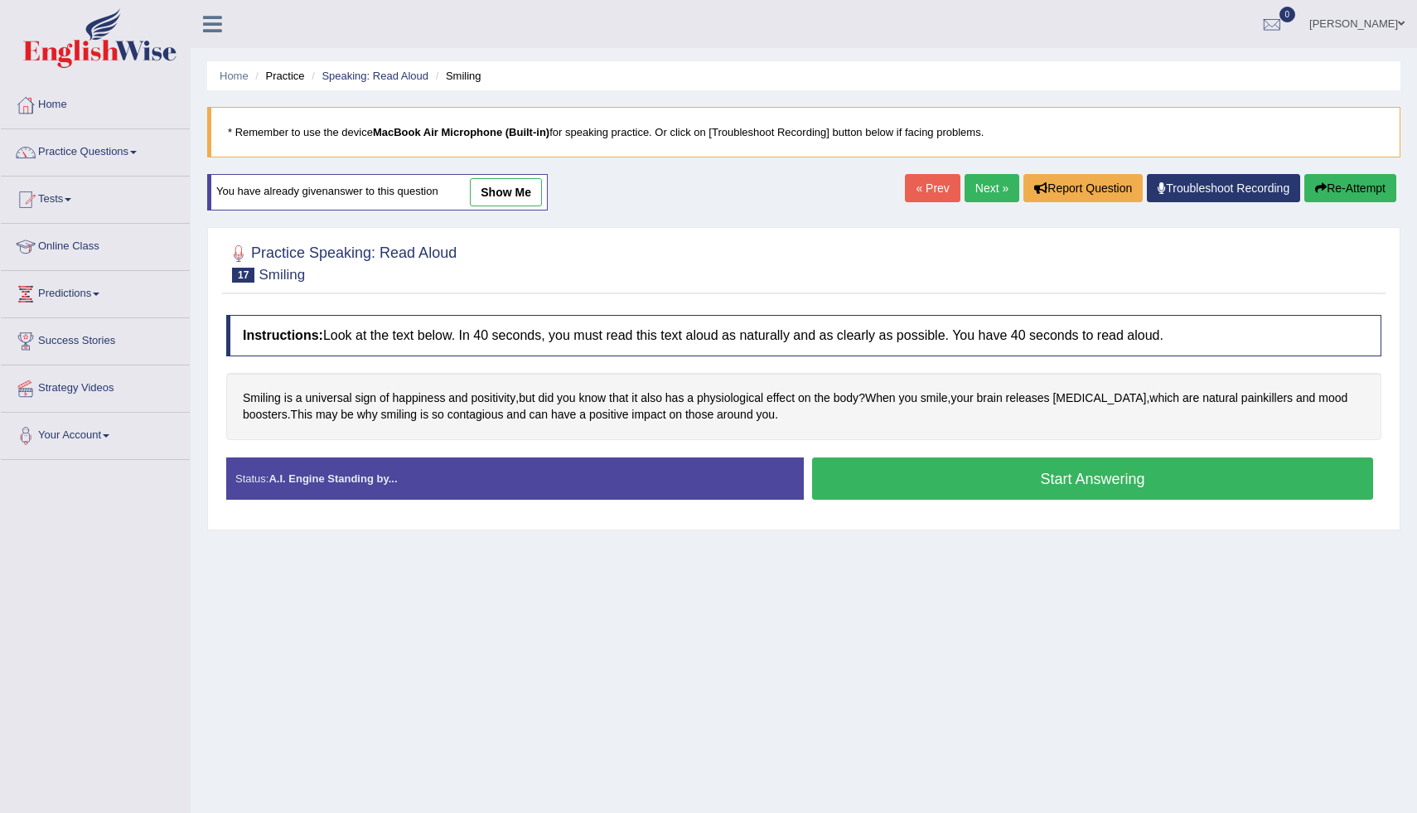
click at [969, 191] on link "Next »" at bounding box center [991, 188] width 55 height 28
click at [868, 482] on button "Start Answering" at bounding box center [1092, 478] width 561 height 42
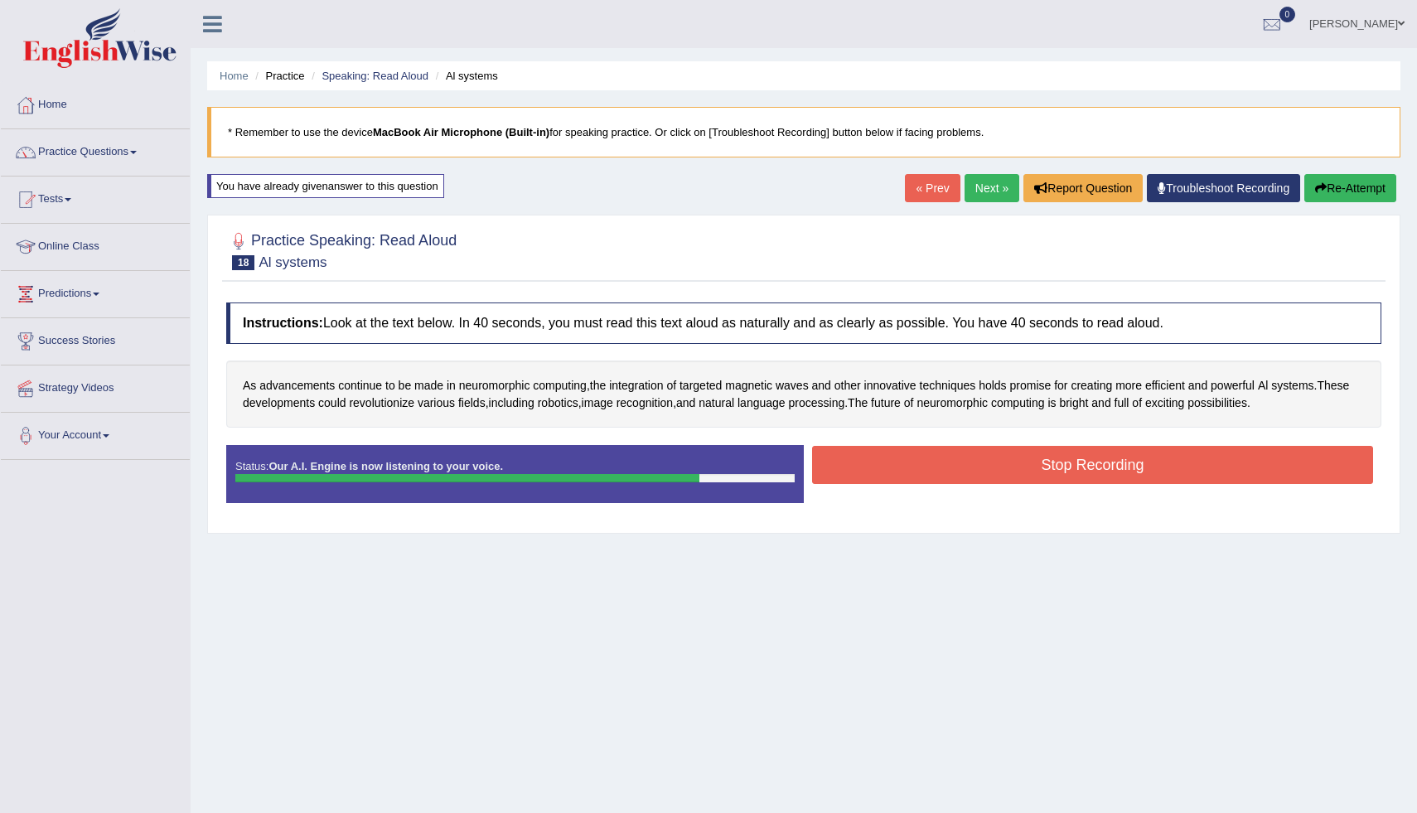
click at [1176, 481] on button "Stop Recording" at bounding box center [1092, 465] width 561 height 38
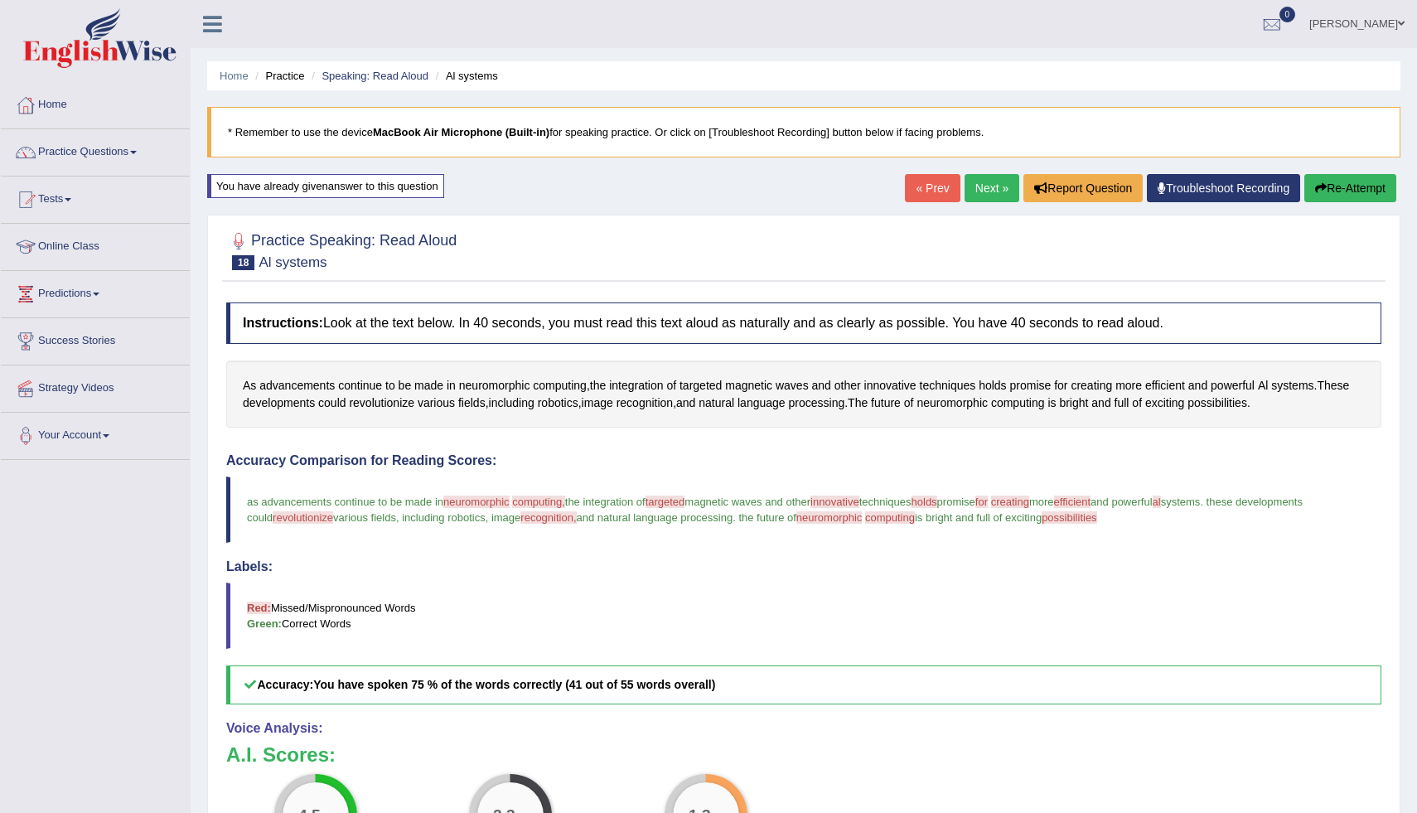
click at [1339, 198] on button "Re-Attempt" at bounding box center [1350, 188] width 92 height 28
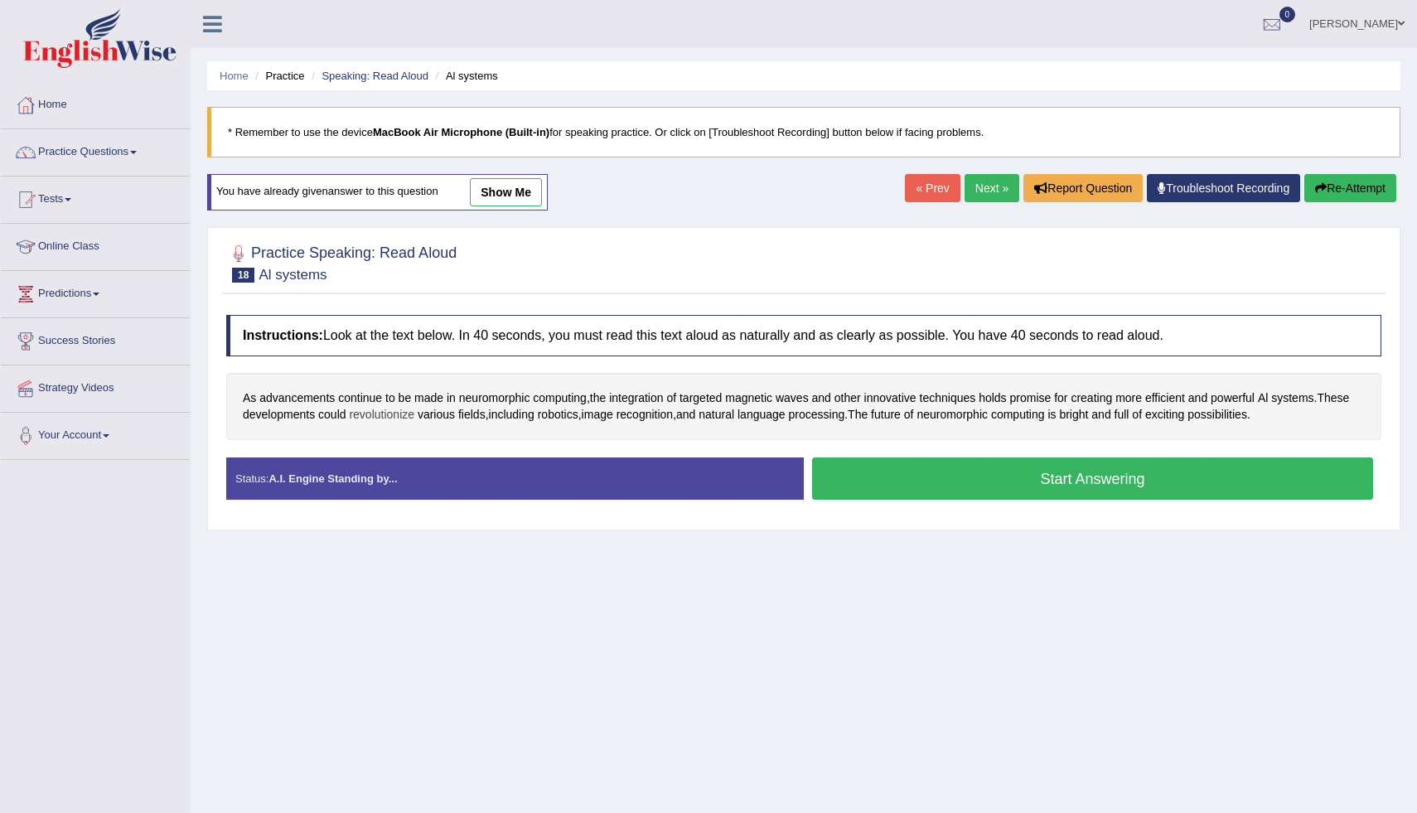
click at [414, 414] on span "revolutionize" at bounding box center [381, 414] width 65 height 17
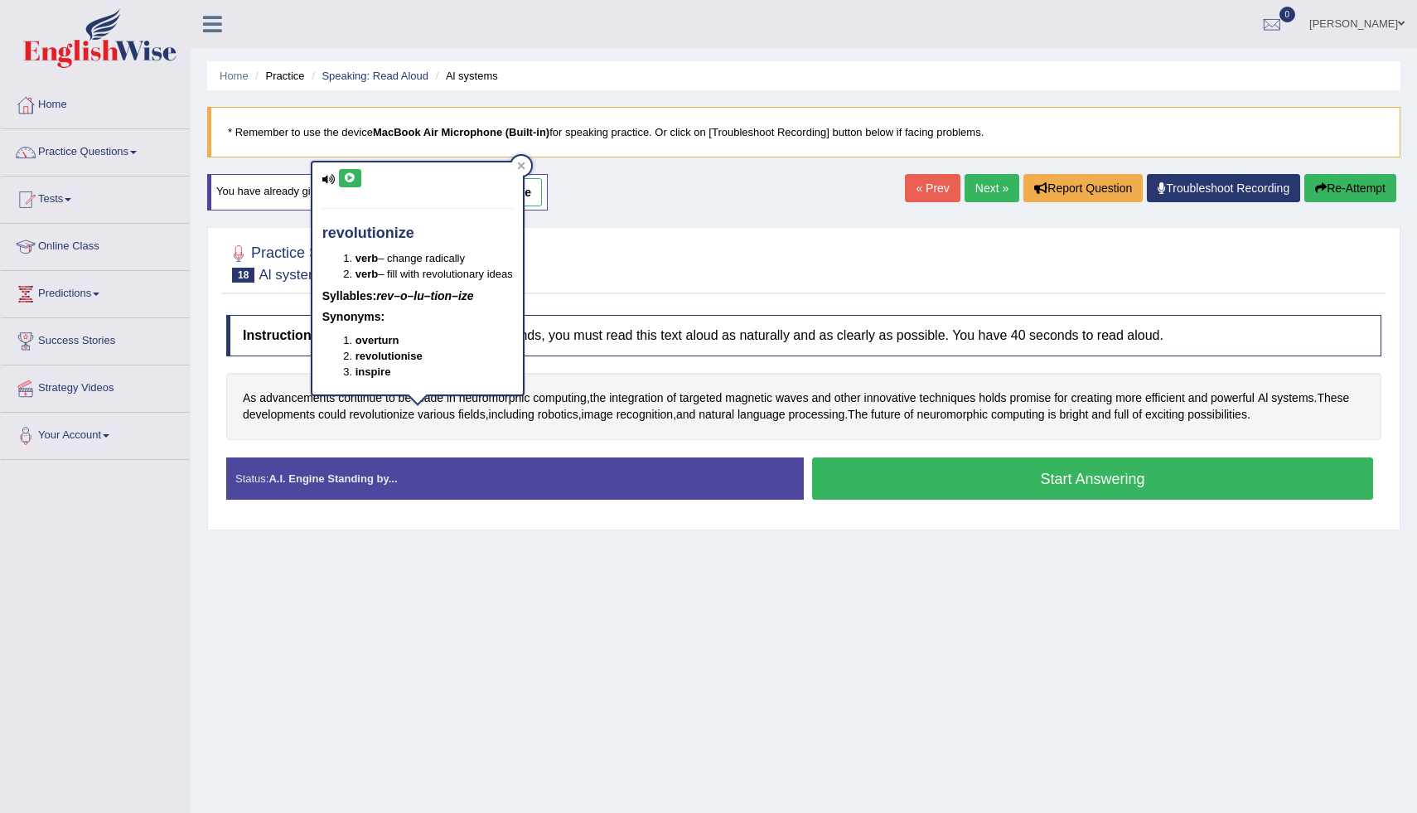
click at [348, 184] on button at bounding box center [350, 178] width 22 height 18
click at [517, 166] on div at bounding box center [521, 166] width 20 height 20
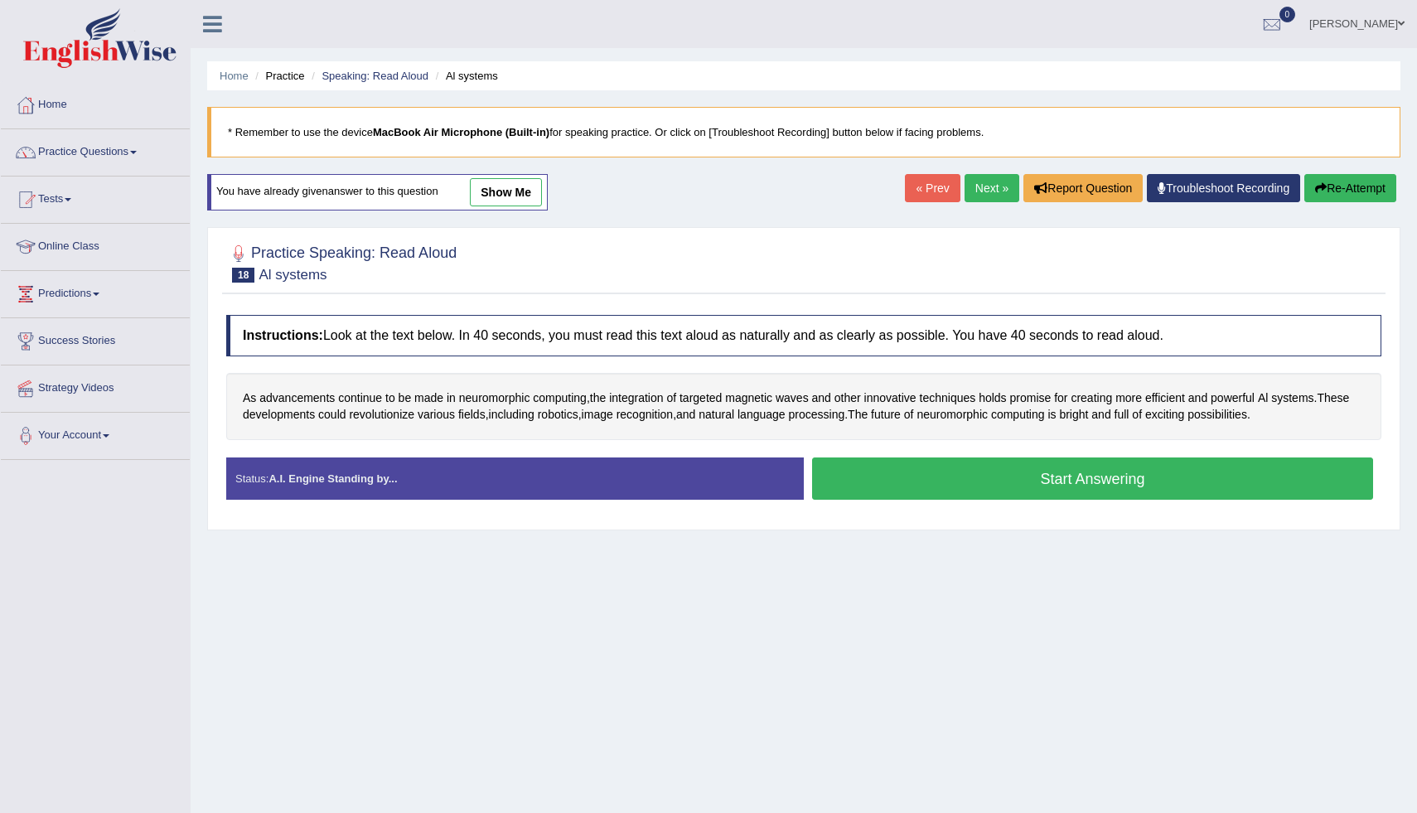
click at [885, 485] on button "Start Answering" at bounding box center [1092, 478] width 561 height 42
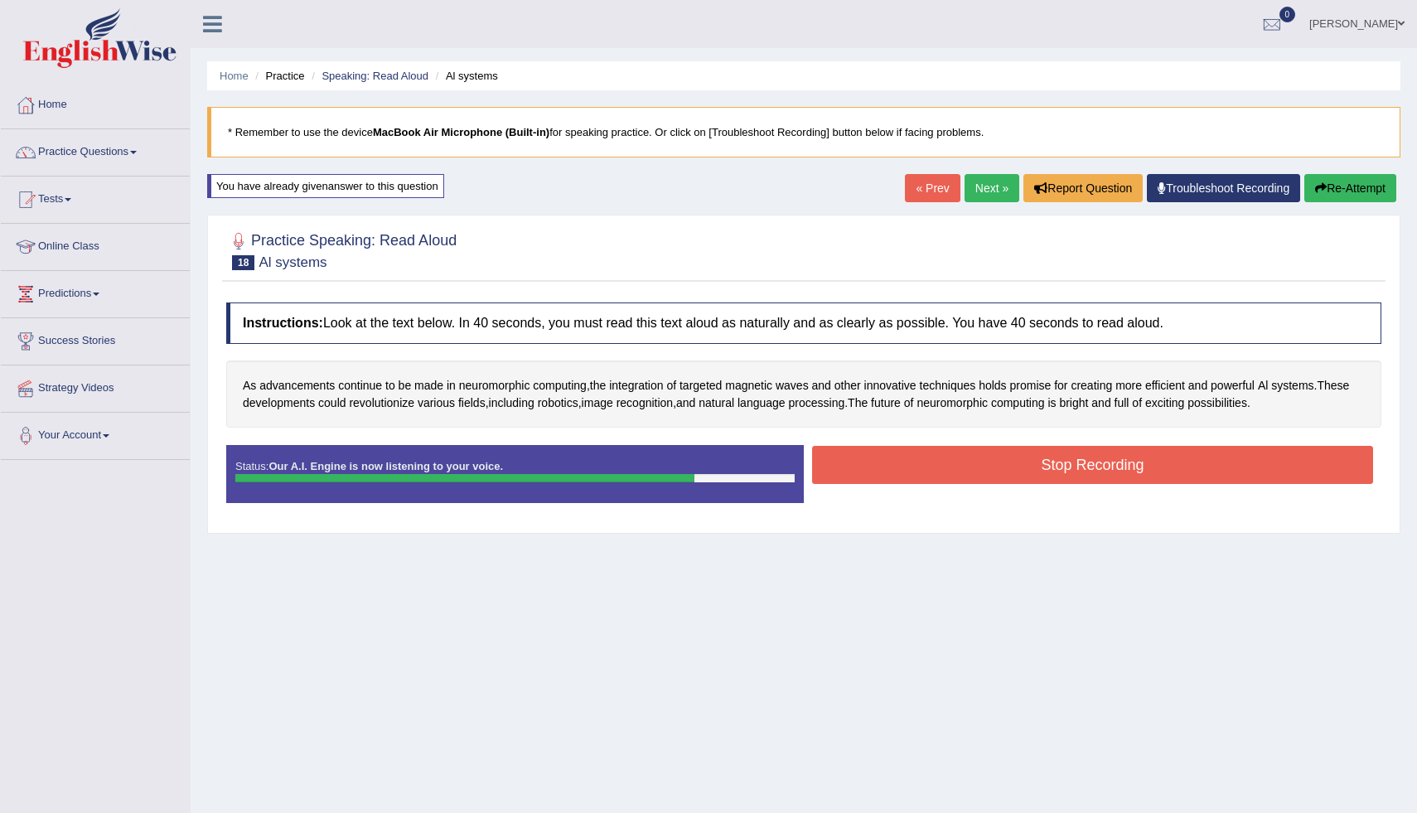
click at [1226, 471] on button "Stop Recording" at bounding box center [1092, 465] width 561 height 38
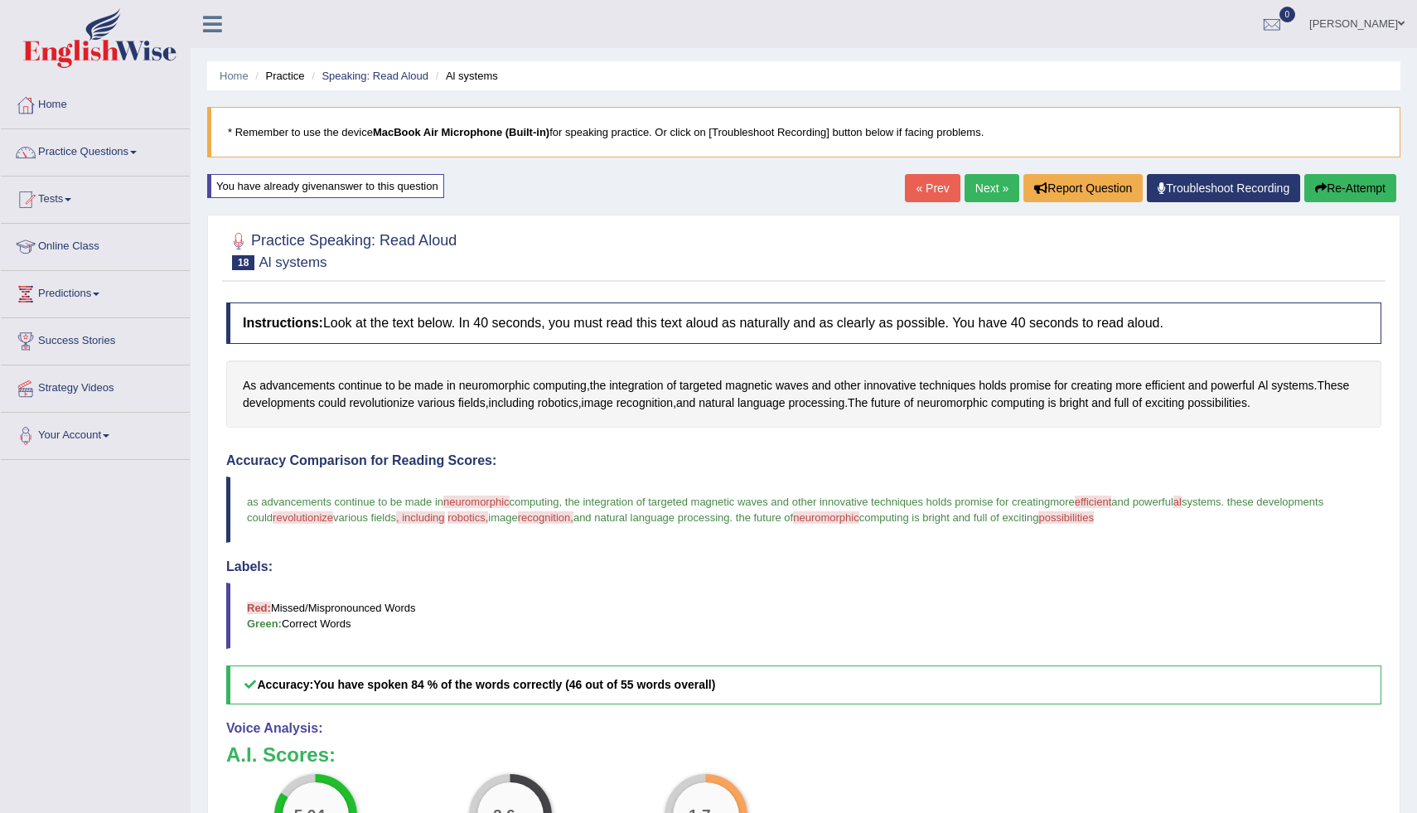
click at [1331, 195] on button "Re-Attempt" at bounding box center [1350, 188] width 92 height 28
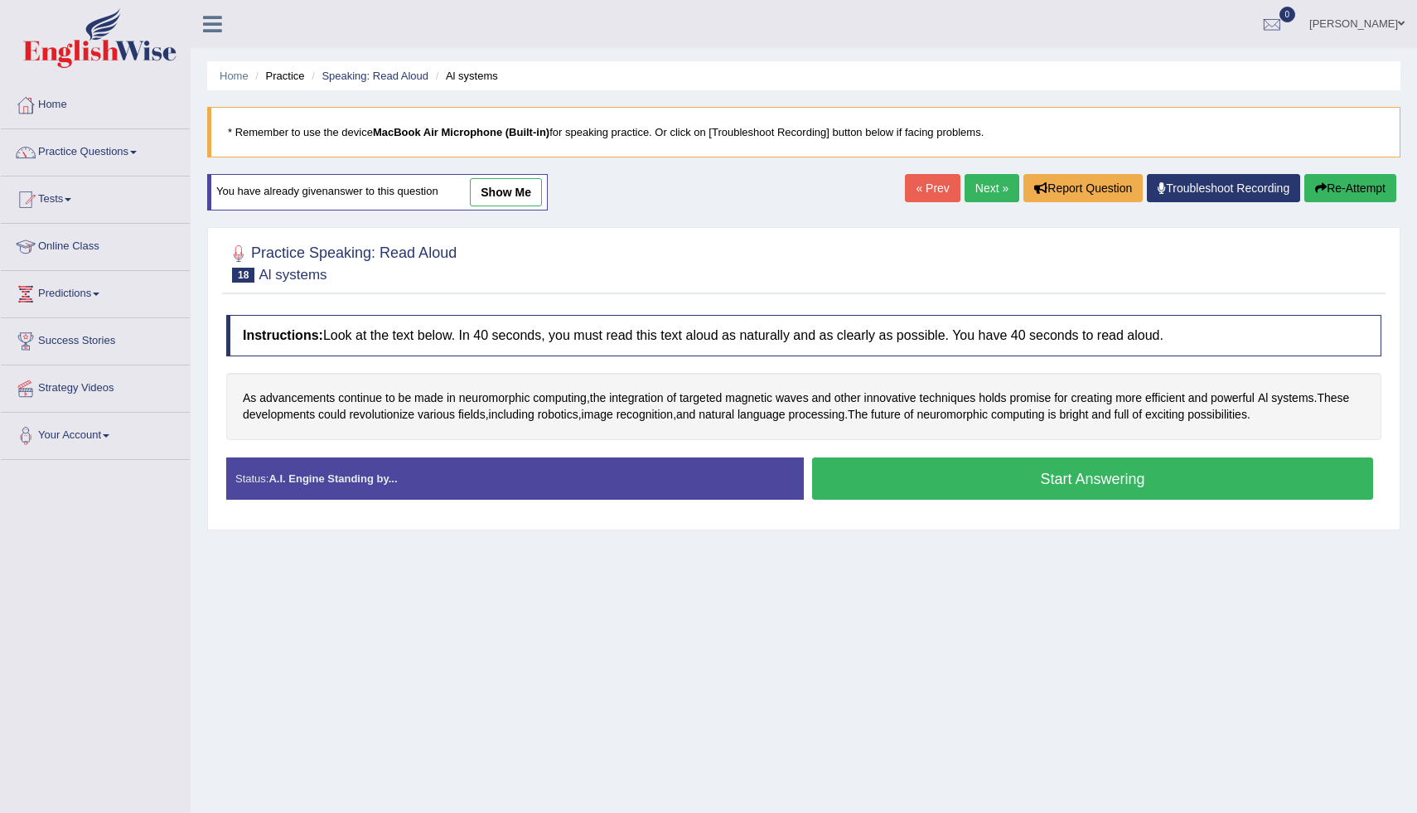
click at [431, 423] on div "As advancements continue to be made in neuromorphic computing , the integration…" at bounding box center [803, 406] width 1155 height 67
click at [414, 416] on span "revolutionize" at bounding box center [381, 414] width 65 height 17
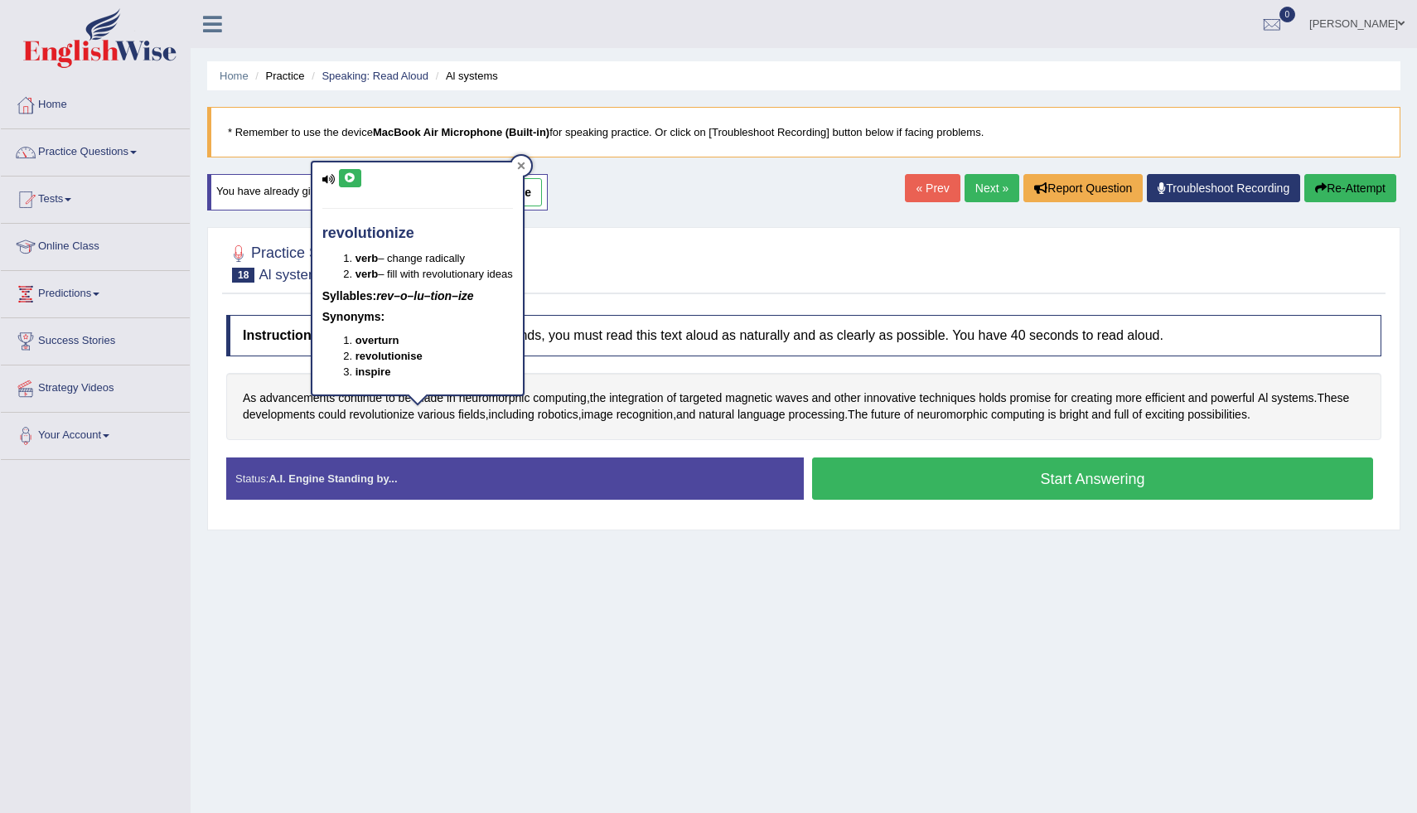
click at [531, 167] on div at bounding box center [521, 166] width 20 height 20
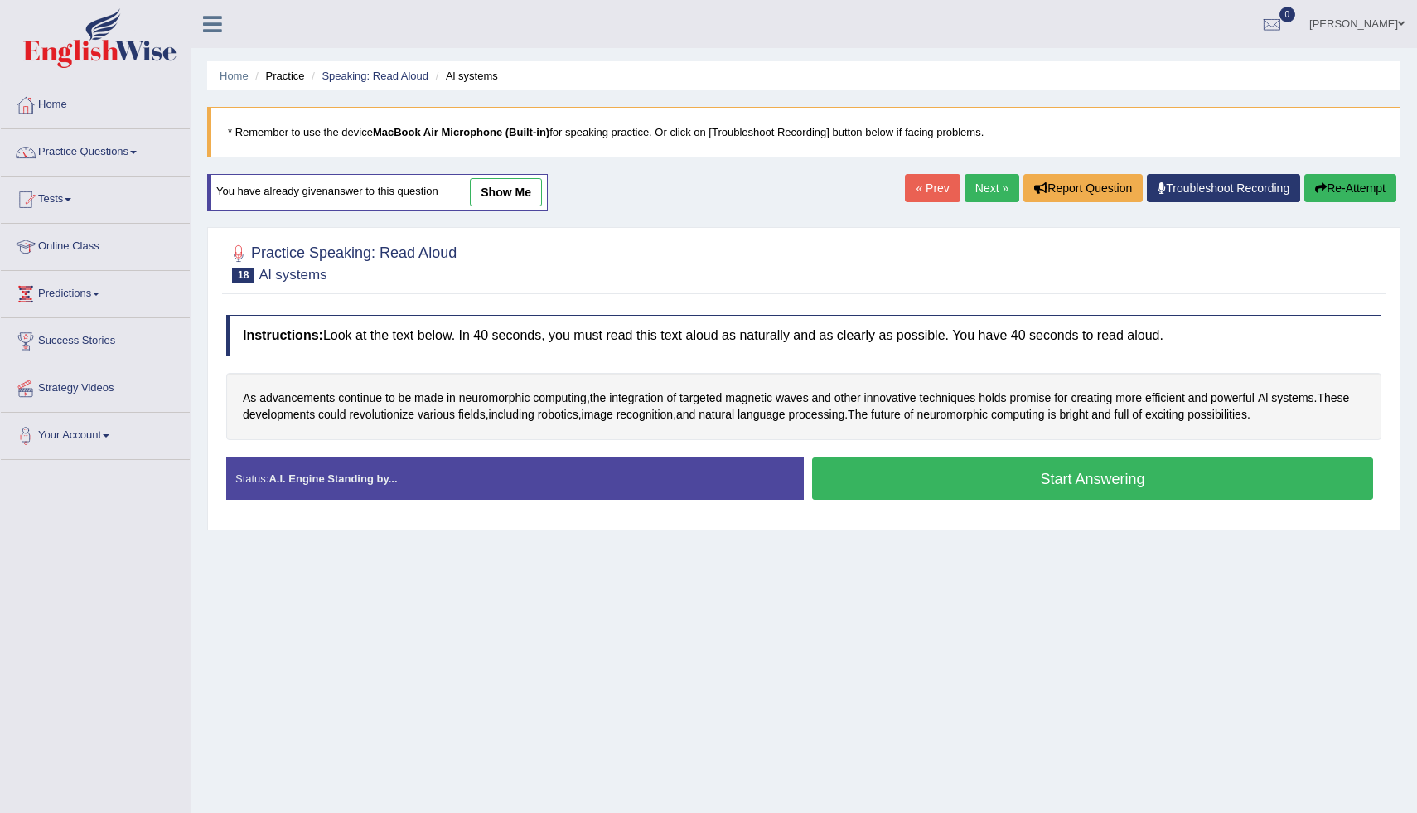
click at [998, 471] on button "Start Answering" at bounding box center [1092, 478] width 561 height 42
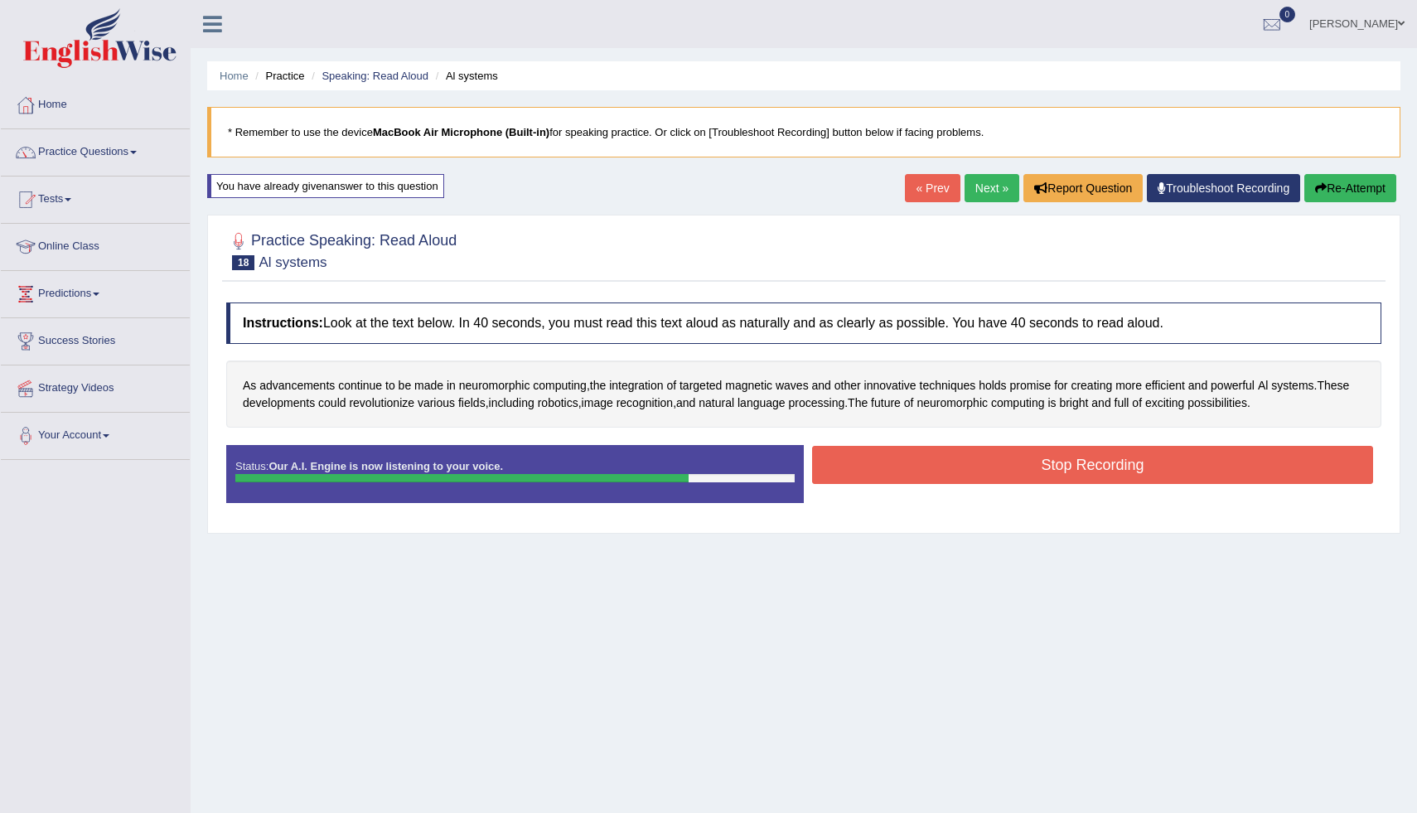
click at [1154, 467] on button "Stop Recording" at bounding box center [1092, 465] width 561 height 38
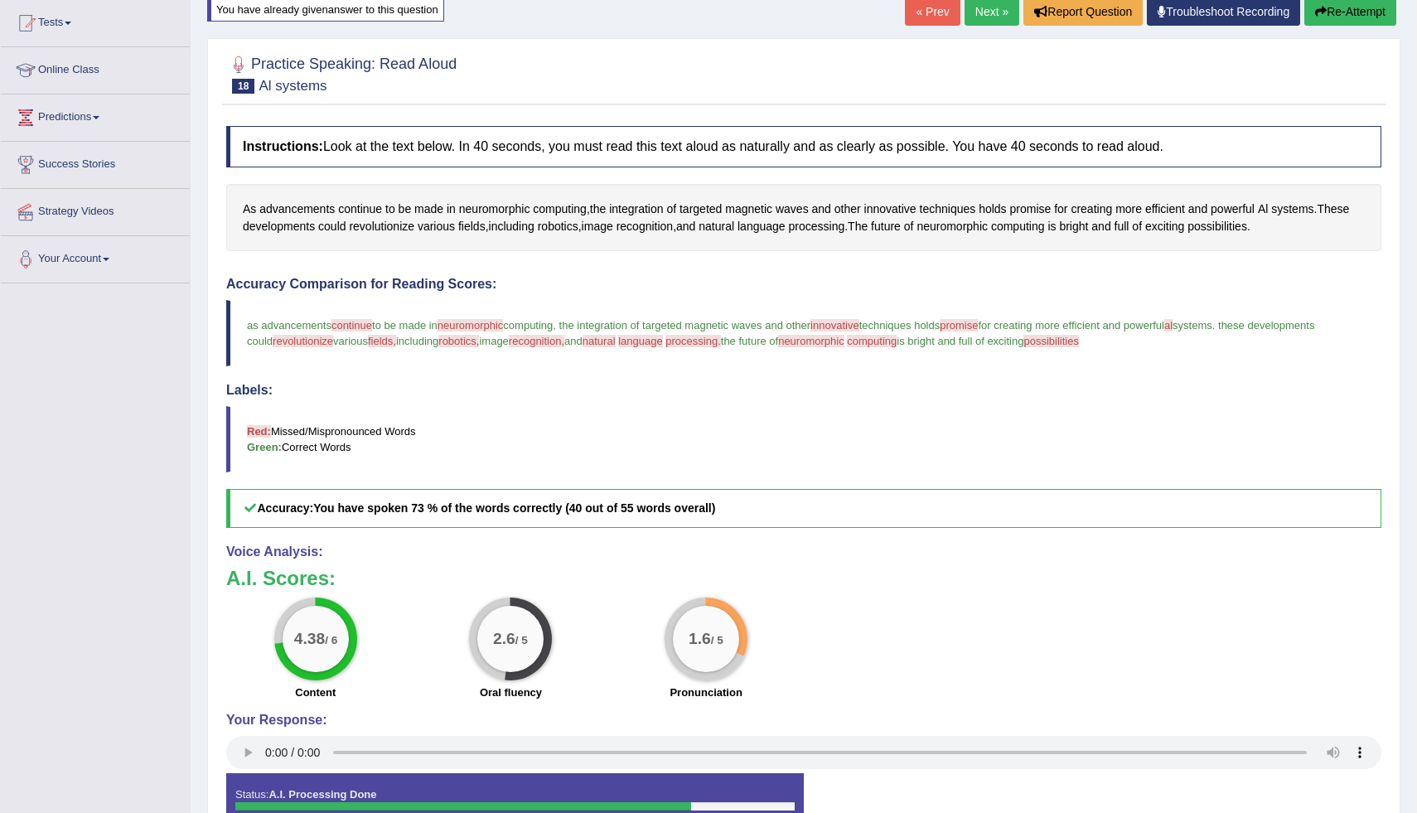
scroll to position [181, 0]
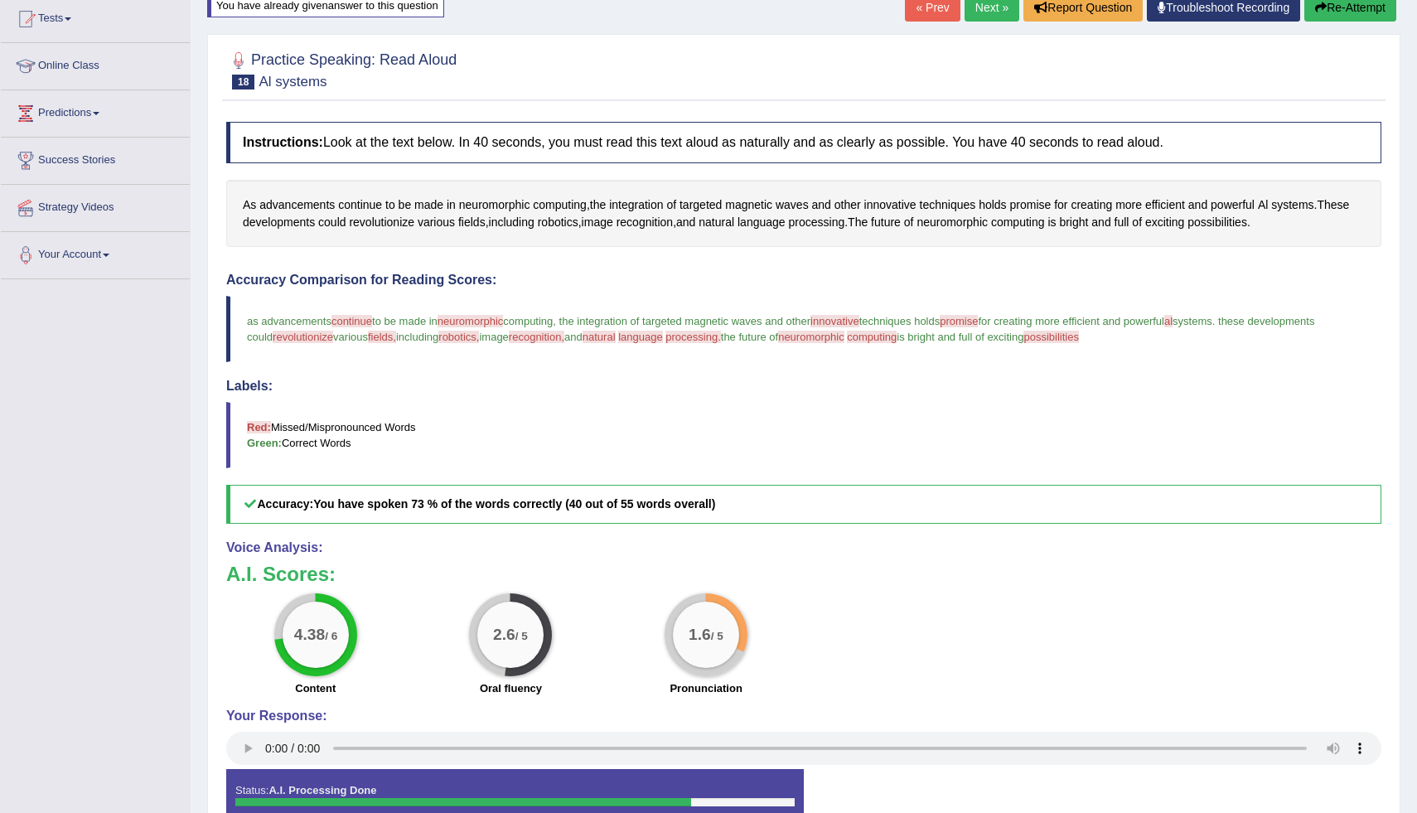
click at [1336, 13] on button "Re-Attempt" at bounding box center [1350, 7] width 92 height 28
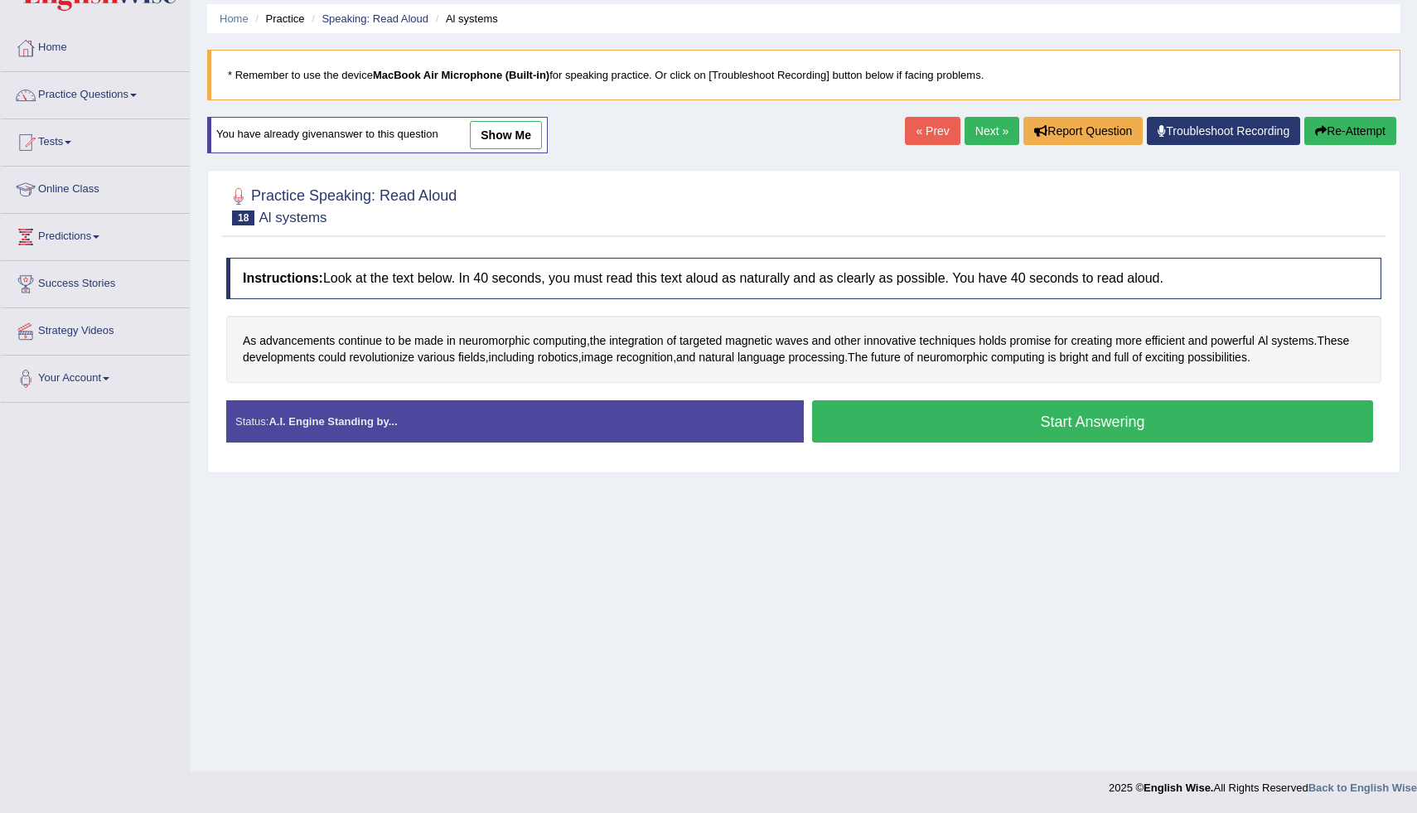
click at [880, 421] on button "Start Answering" at bounding box center [1092, 421] width 561 height 42
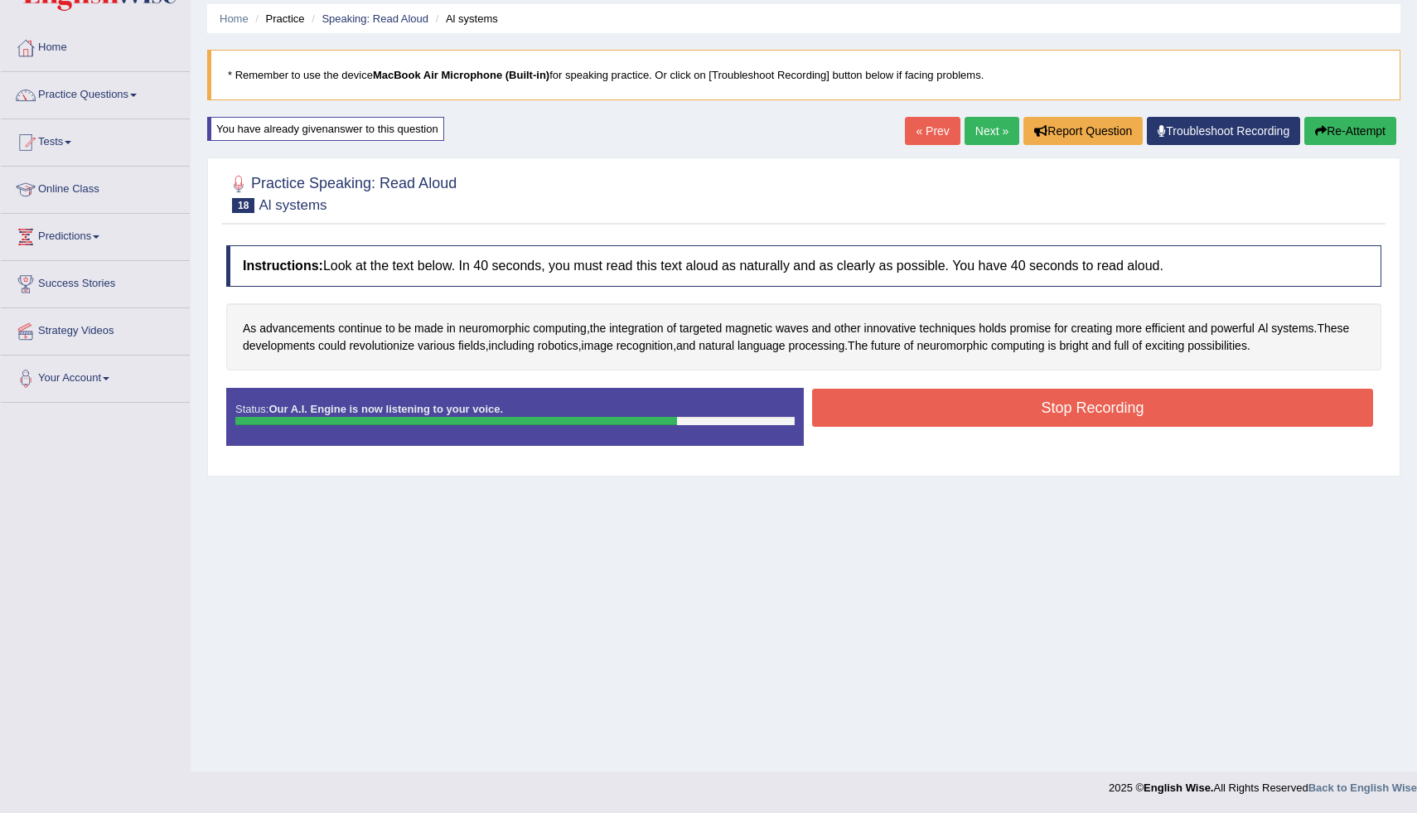
click at [1117, 406] on button "Stop Recording" at bounding box center [1092, 408] width 561 height 38
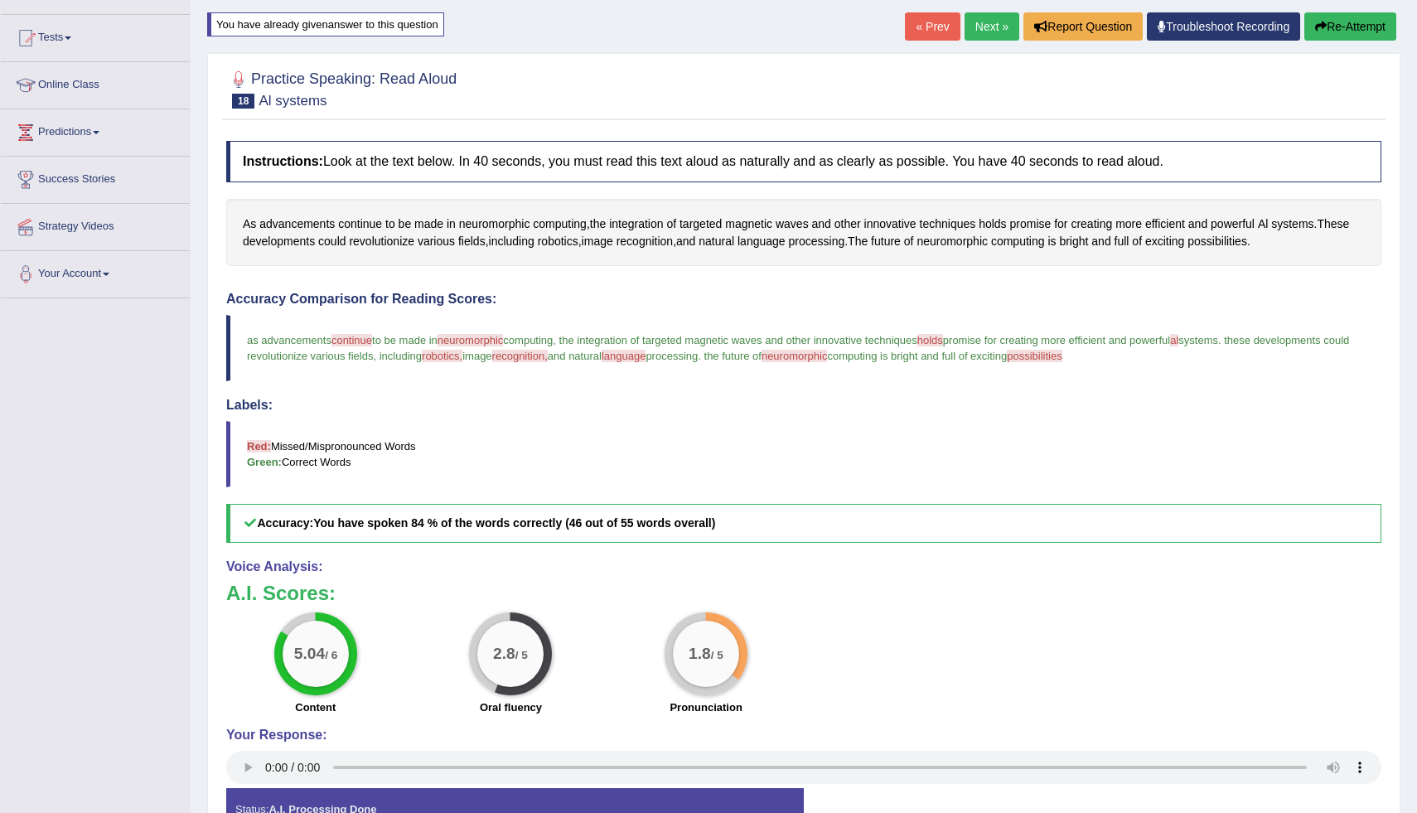
scroll to position [162, 0]
click at [968, 28] on link "Next »" at bounding box center [991, 26] width 55 height 28
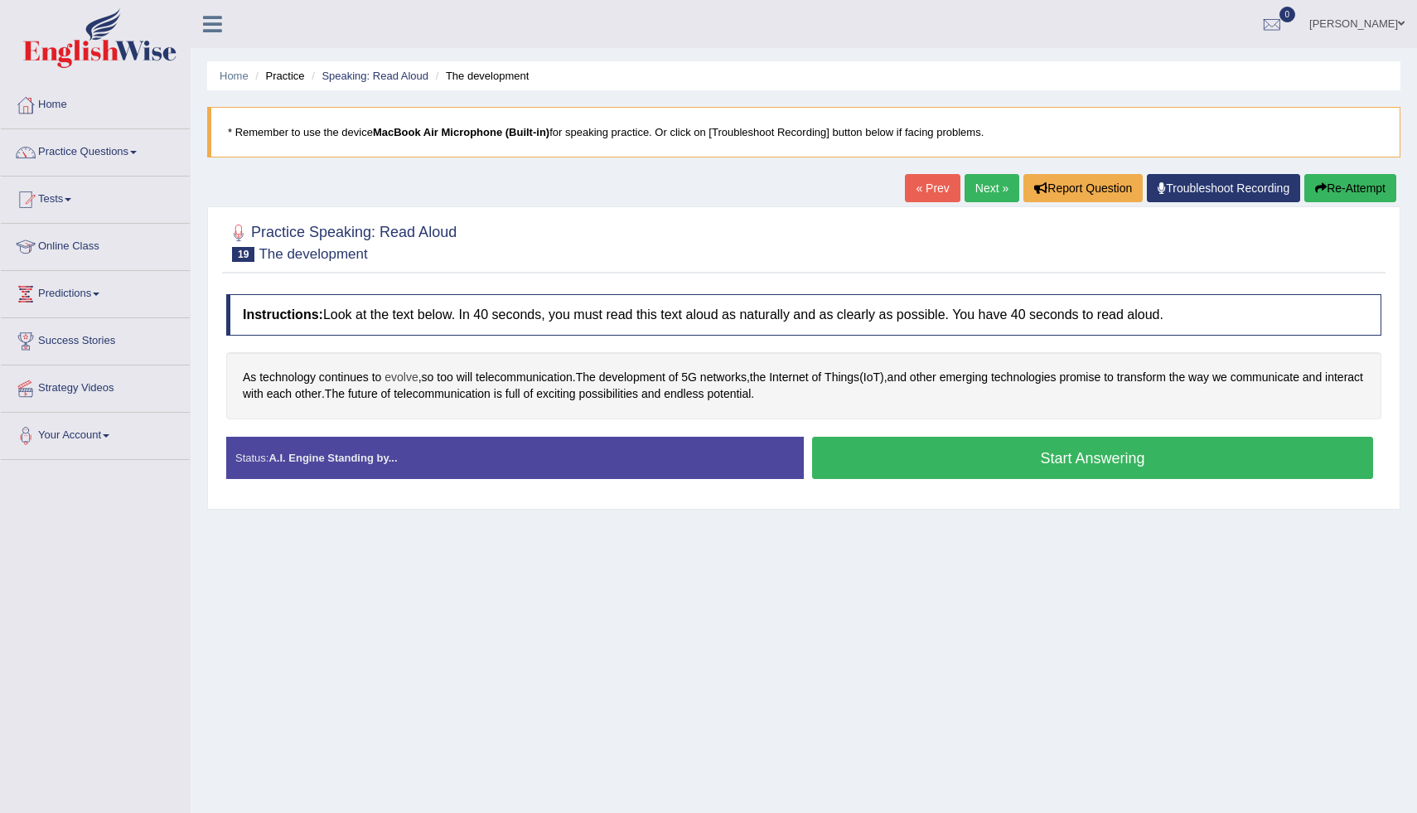
click at [415, 379] on span "evolve" at bounding box center [400, 377] width 33 height 17
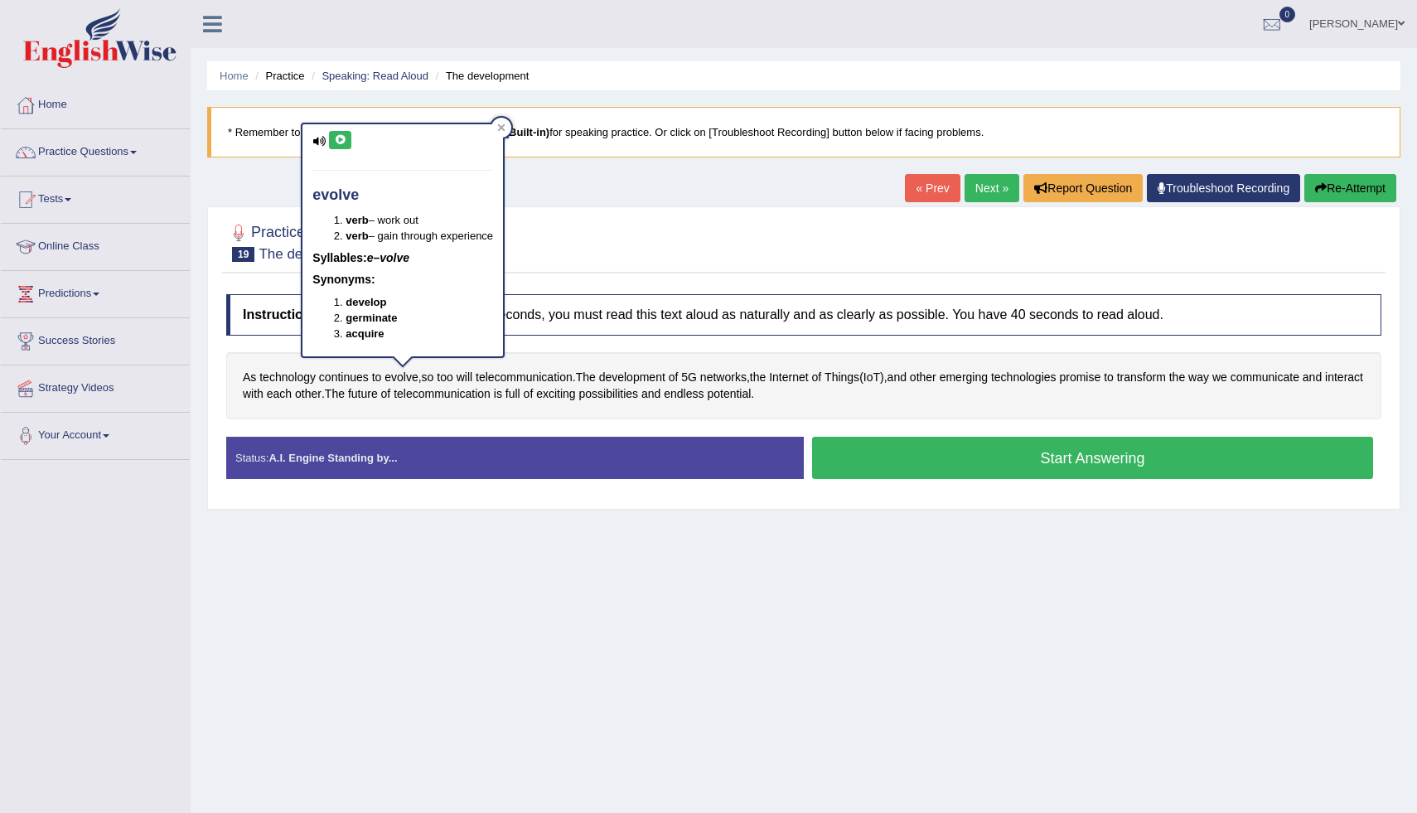
click at [340, 151] on div "evolve verb – work out verb – gain through experience Syllables: e–volve Synony…" at bounding box center [402, 240] width 201 height 232
click at [340, 149] on div "evolve verb – work out verb – gain through experience Syllables: e–volve Synony…" at bounding box center [402, 240] width 201 height 232
click at [346, 140] on icon at bounding box center [340, 140] width 12 height 10
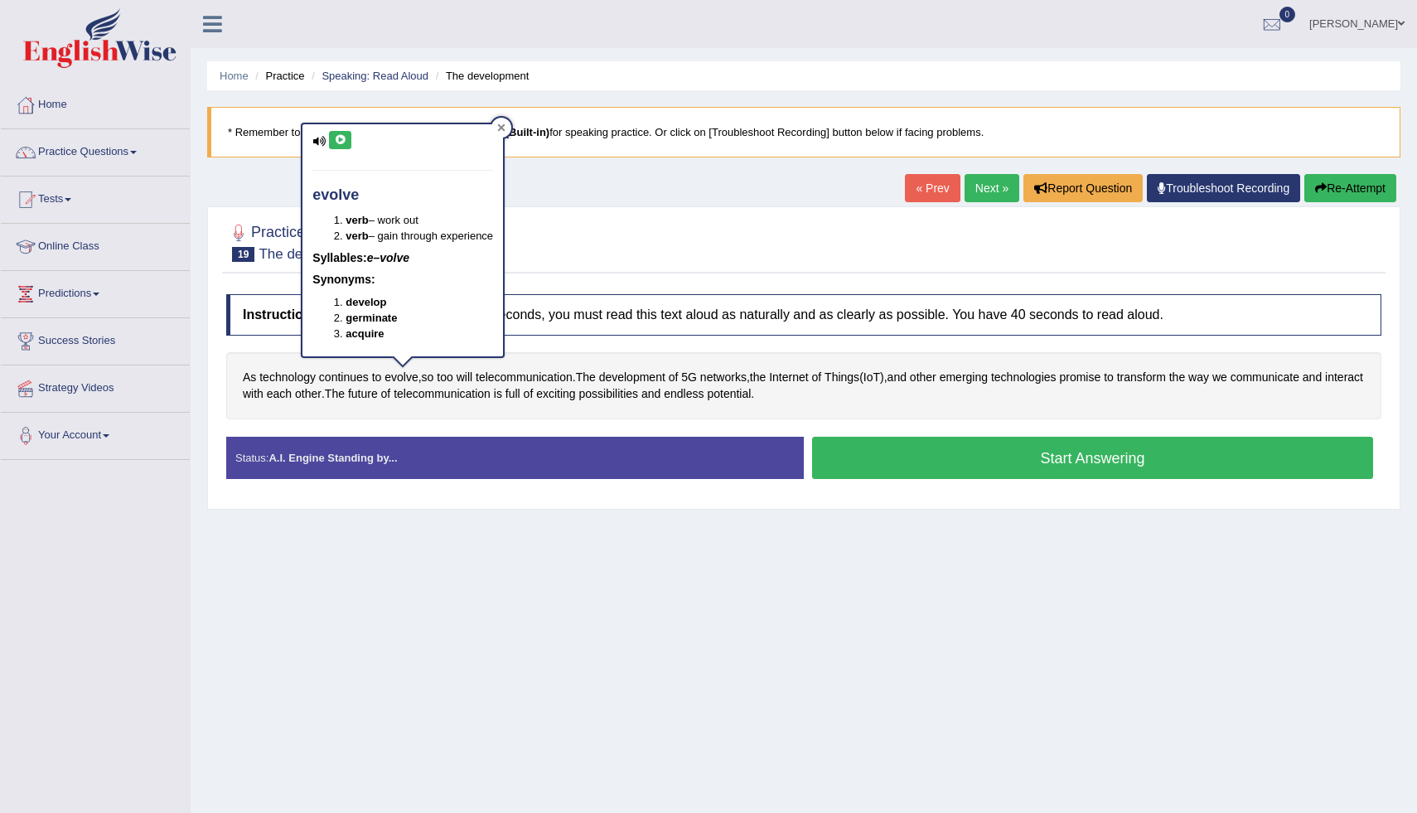
click at [501, 122] on div at bounding box center [501, 128] width 20 height 20
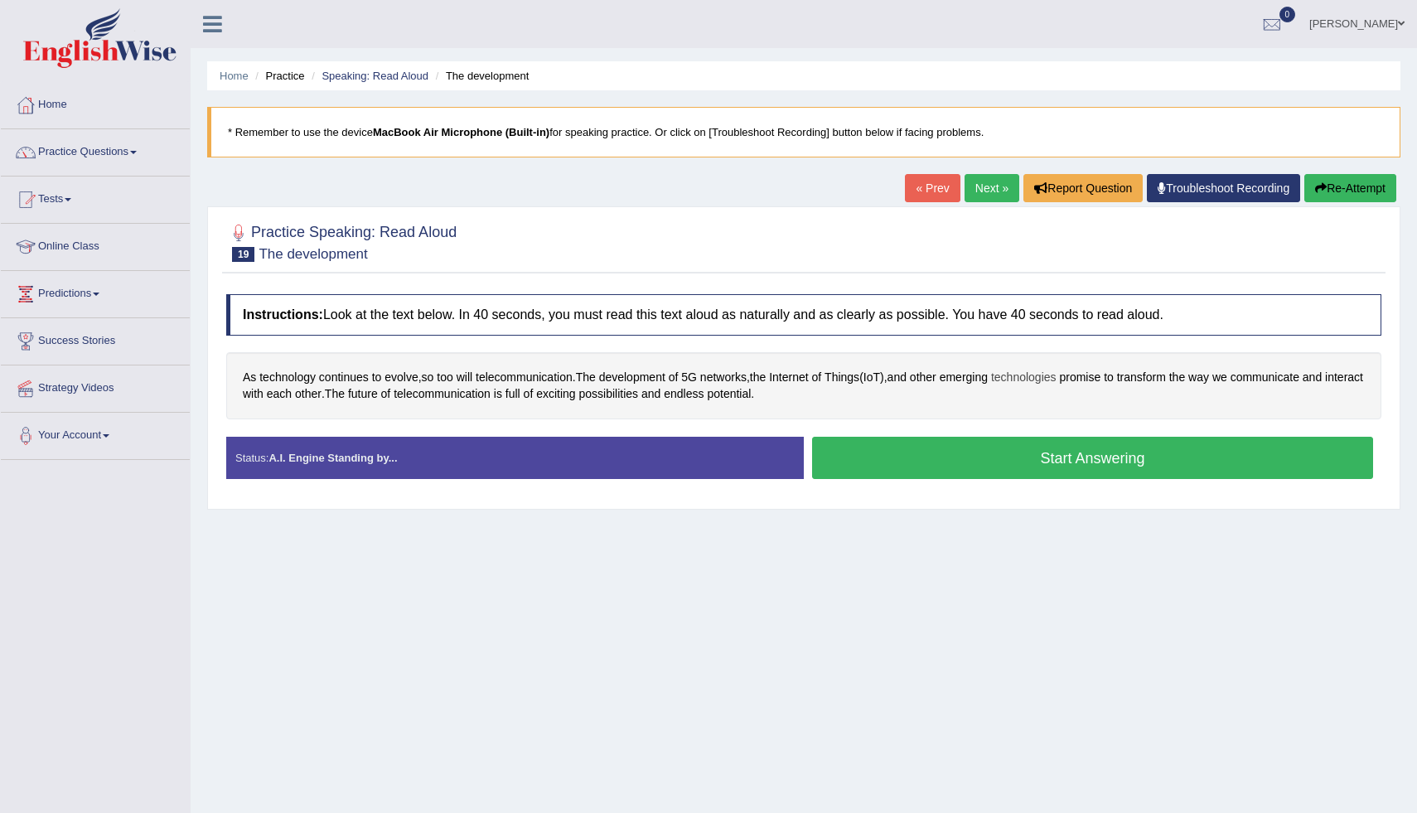
click at [1056, 379] on span "technologies" at bounding box center [1023, 377] width 65 height 17
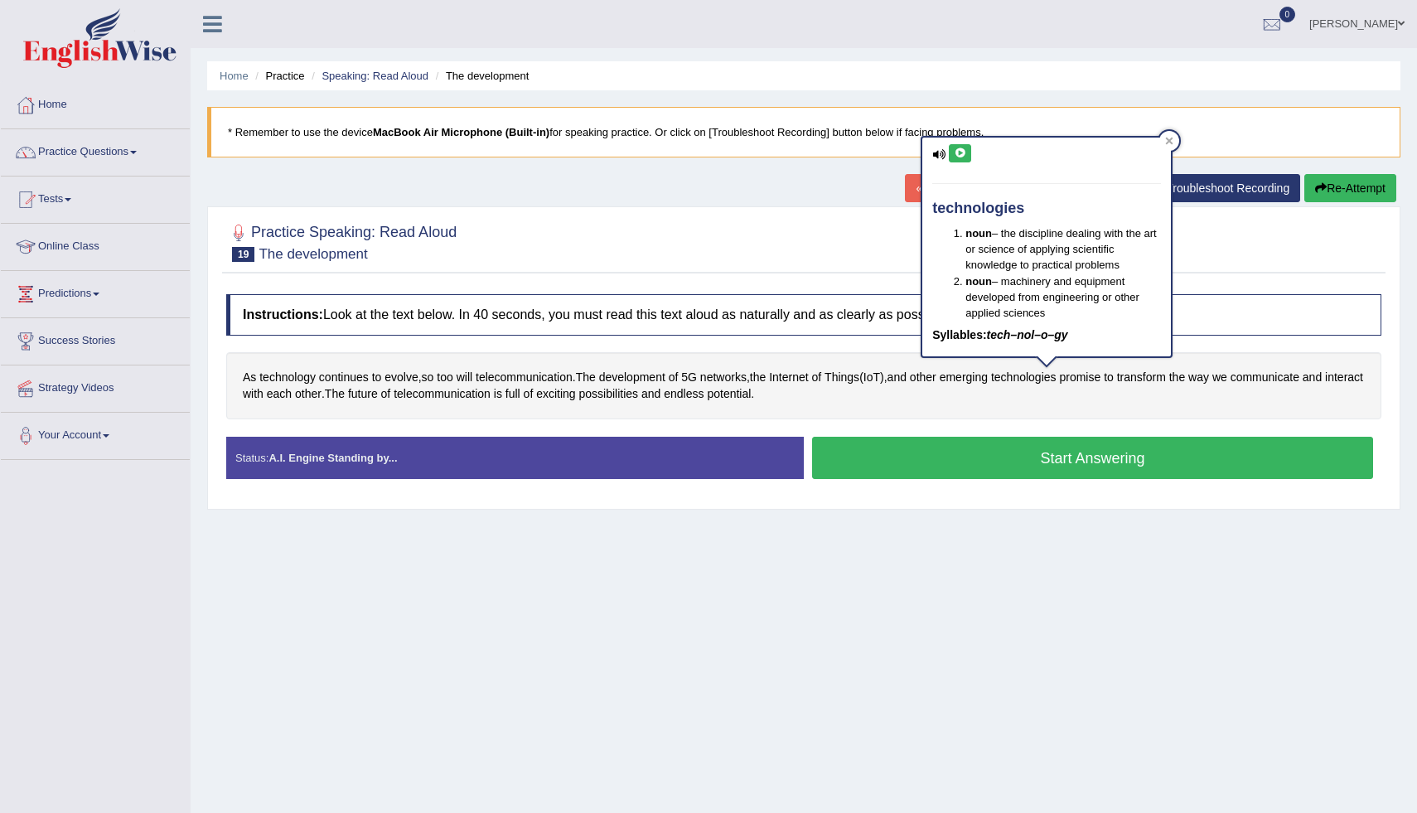
click at [964, 158] on button at bounding box center [960, 153] width 22 height 18
click at [1171, 141] on icon at bounding box center [1169, 141] width 8 height 8
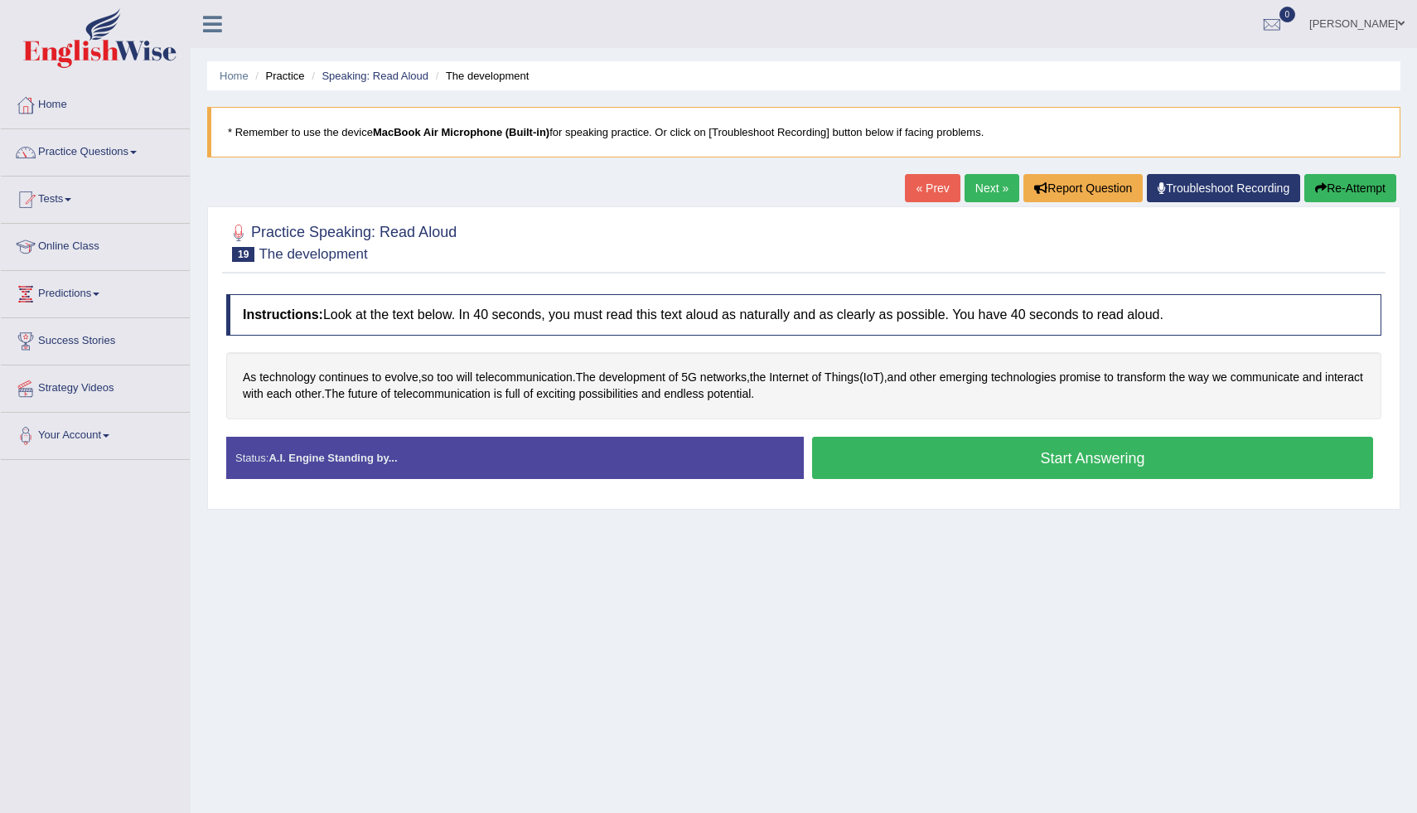
click at [921, 461] on button "Start Answering" at bounding box center [1092, 458] width 561 height 42
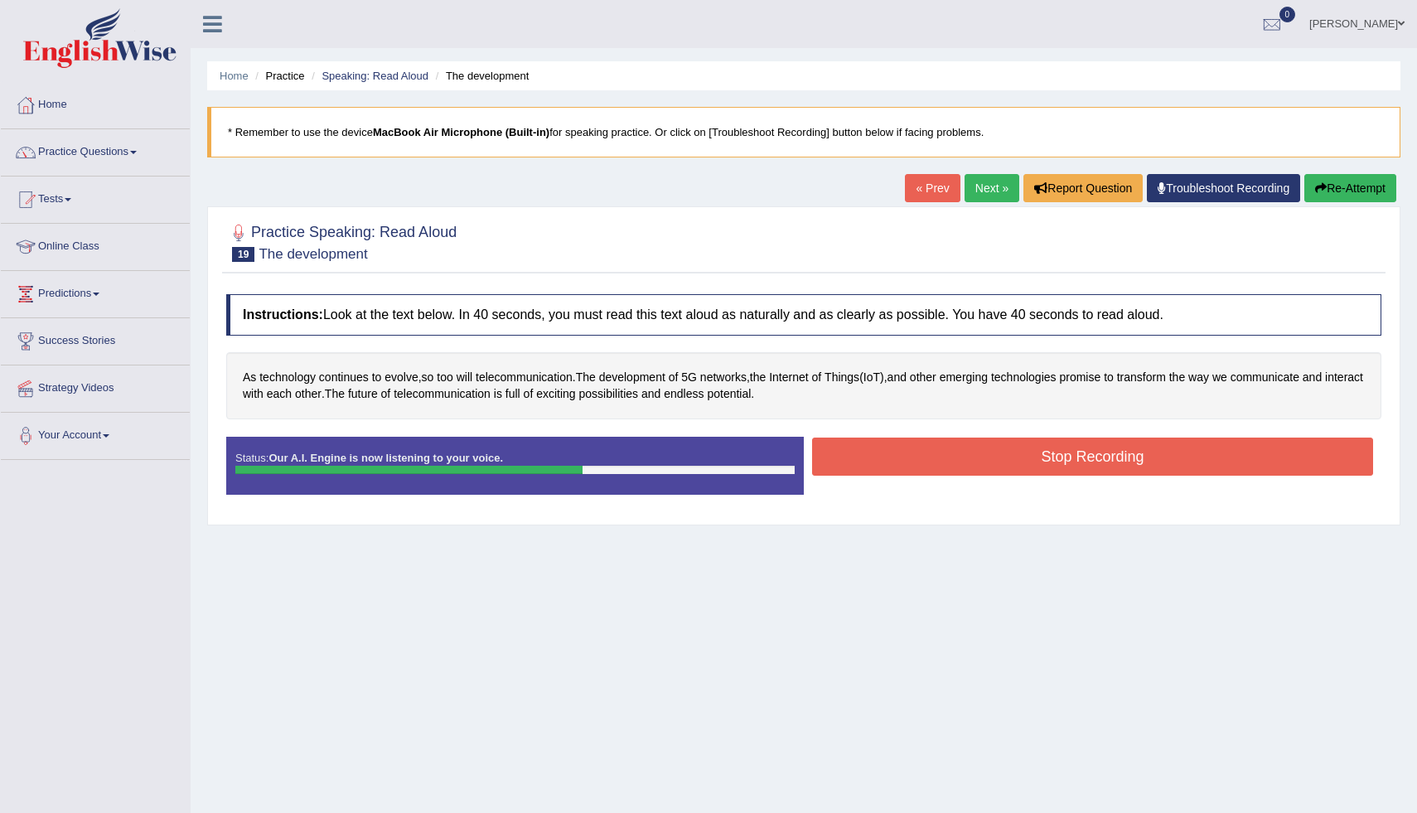
click at [873, 453] on button "Stop Recording" at bounding box center [1092, 456] width 561 height 38
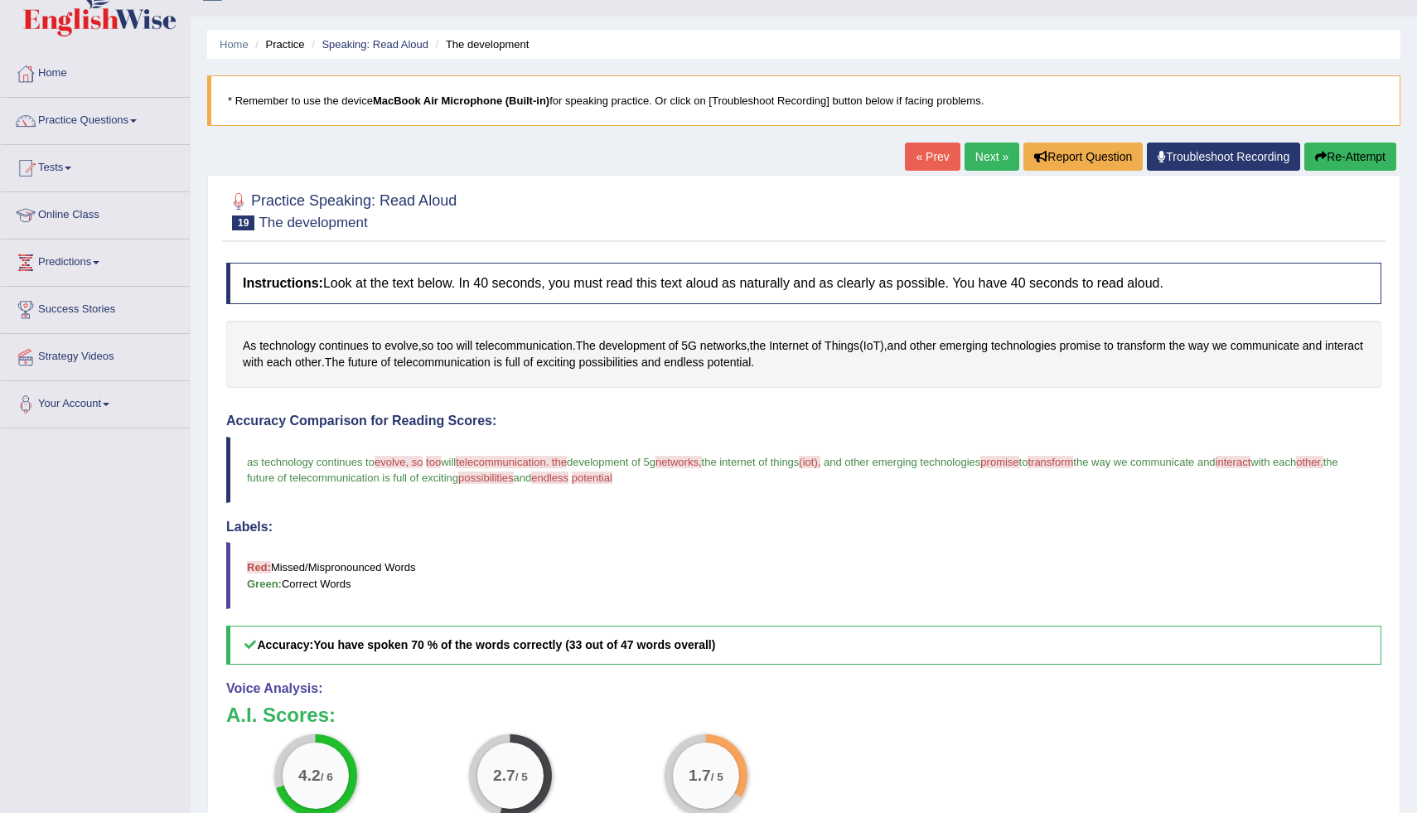
scroll to position [11, 0]
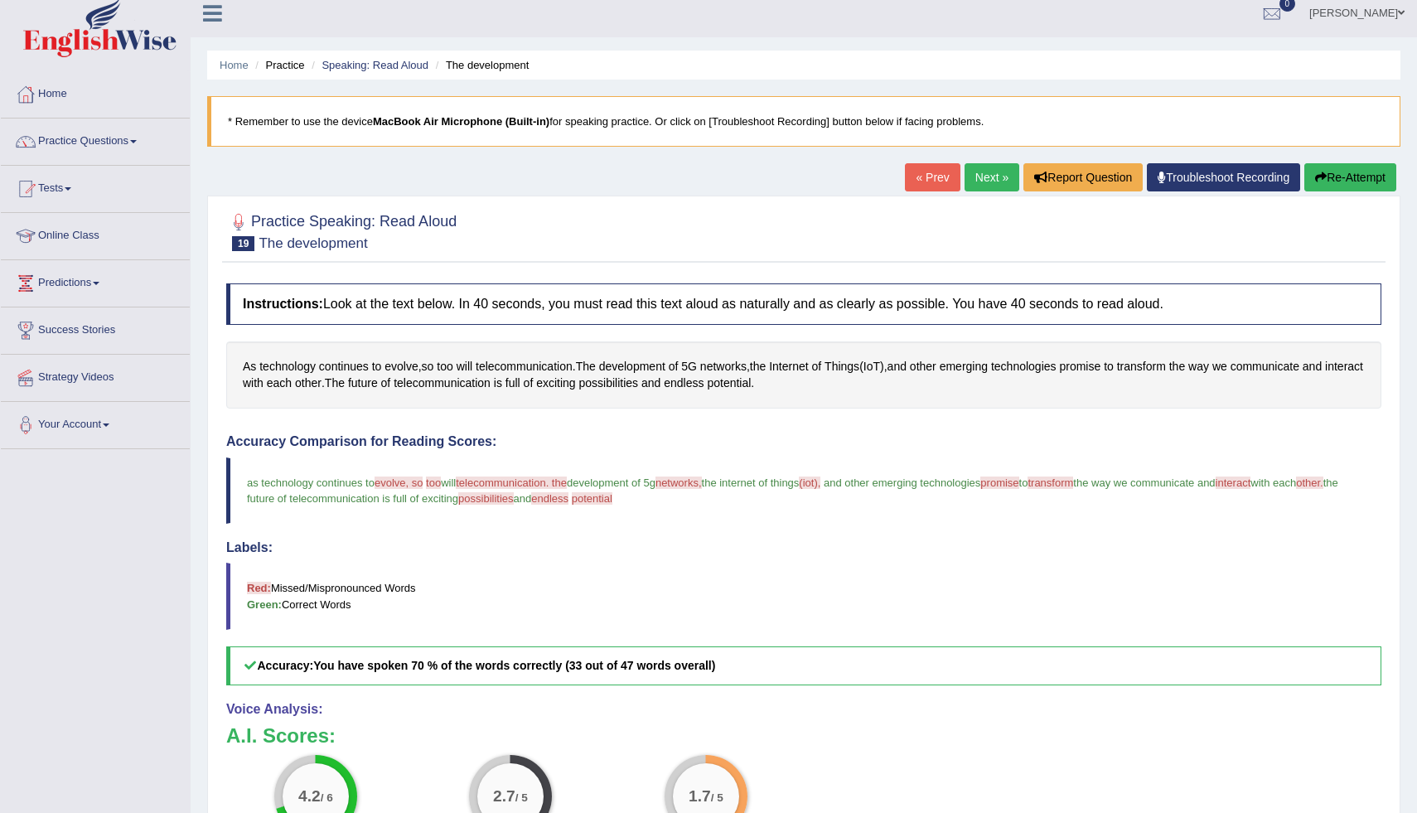
click at [1342, 170] on button "Re-Attempt" at bounding box center [1350, 177] width 92 height 28
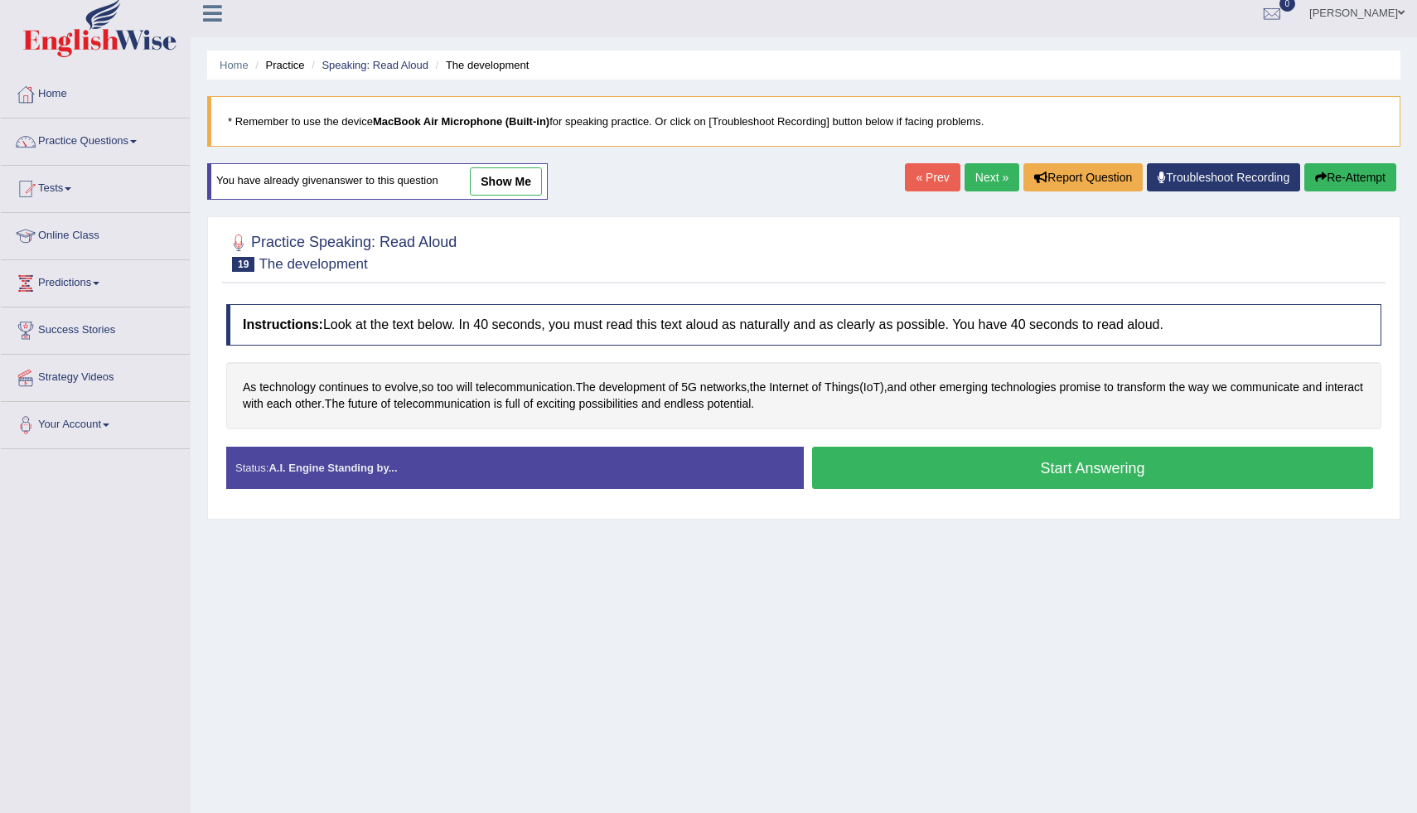
click at [1129, 466] on button "Start Answering" at bounding box center [1092, 468] width 561 height 42
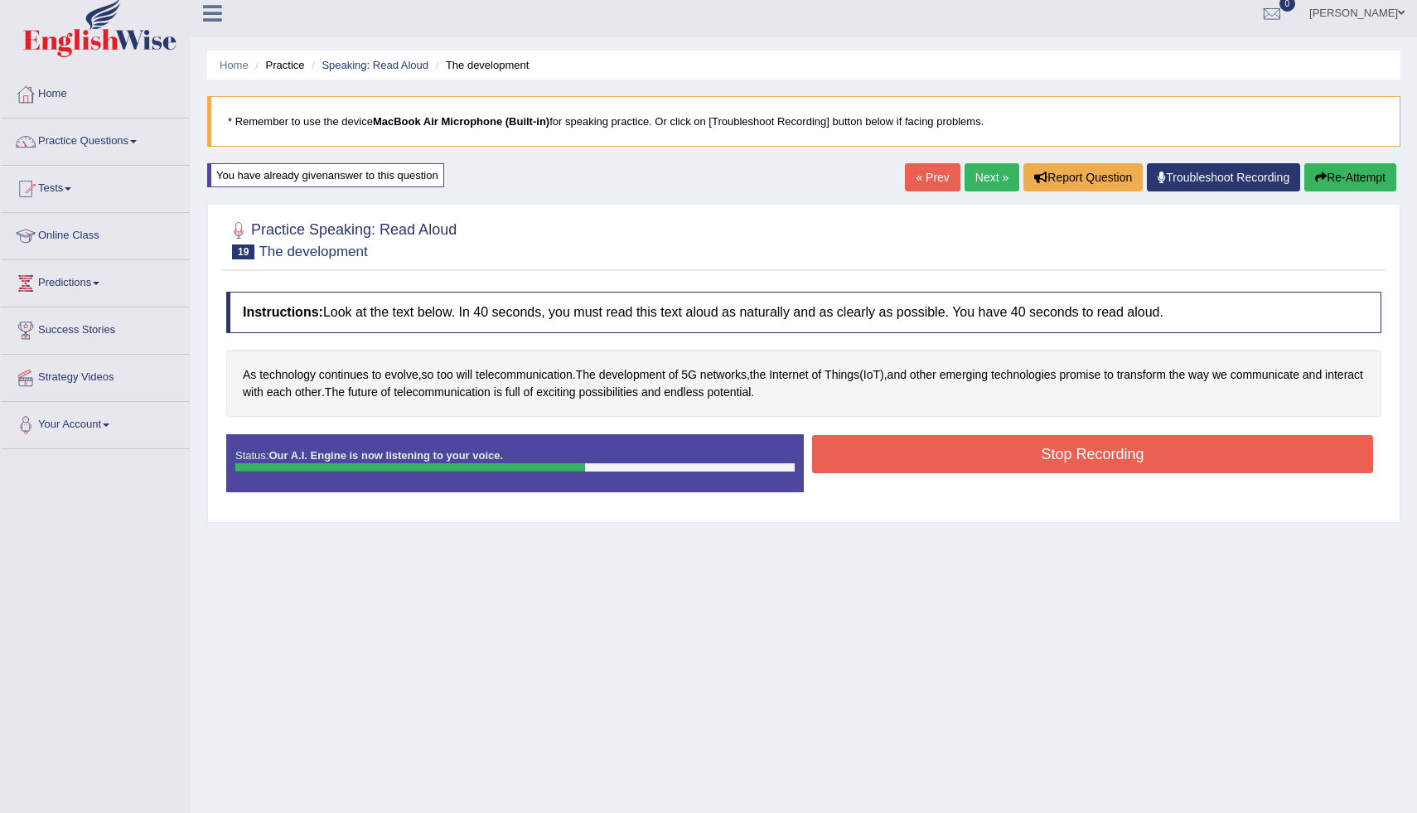
click at [870, 458] on button "Stop Recording" at bounding box center [1092, 454] width 561 height 38
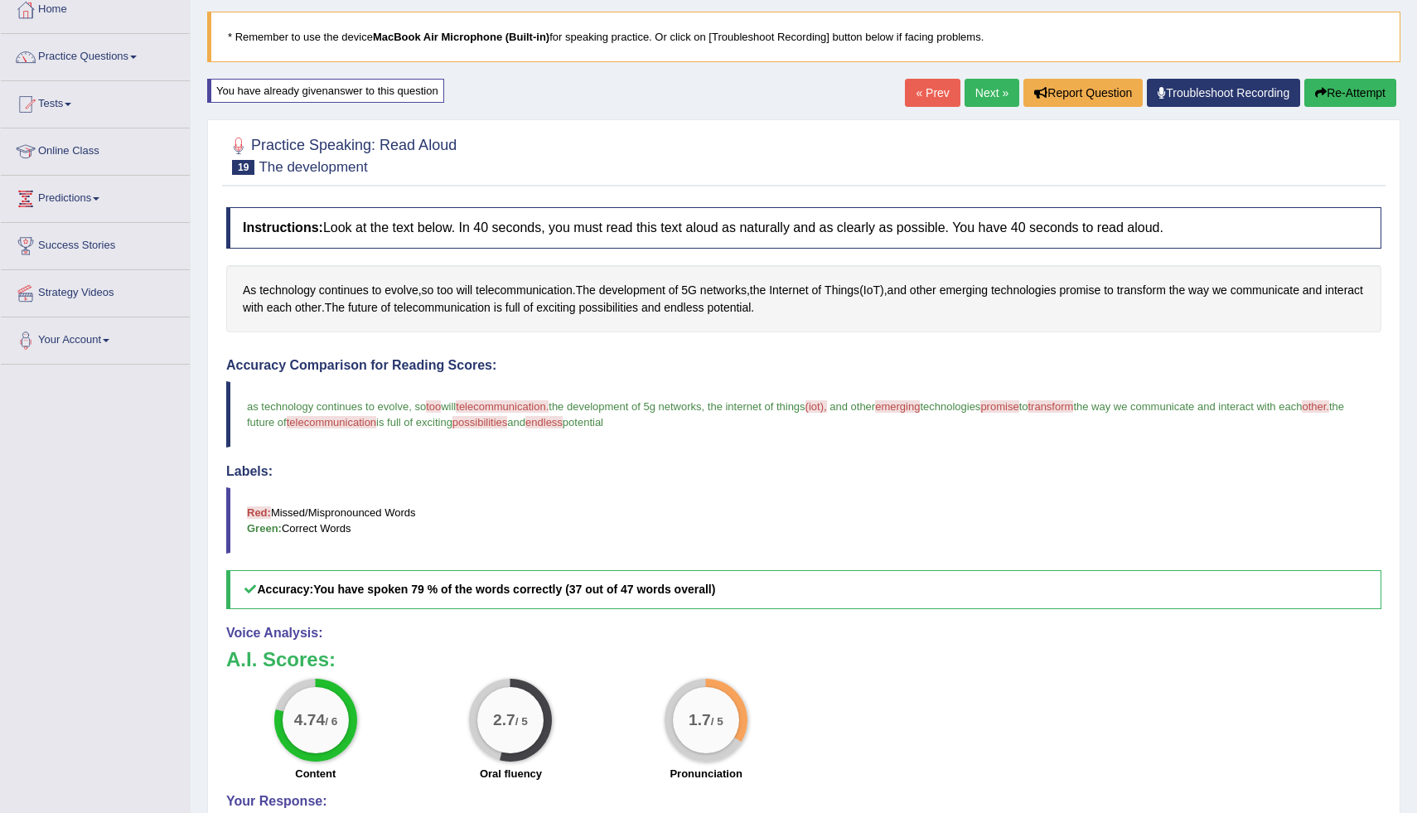
scroll to position [96, 0]
click at [992, 91] on link "Next »" at bounding box center [991, 92] width 55 height 28
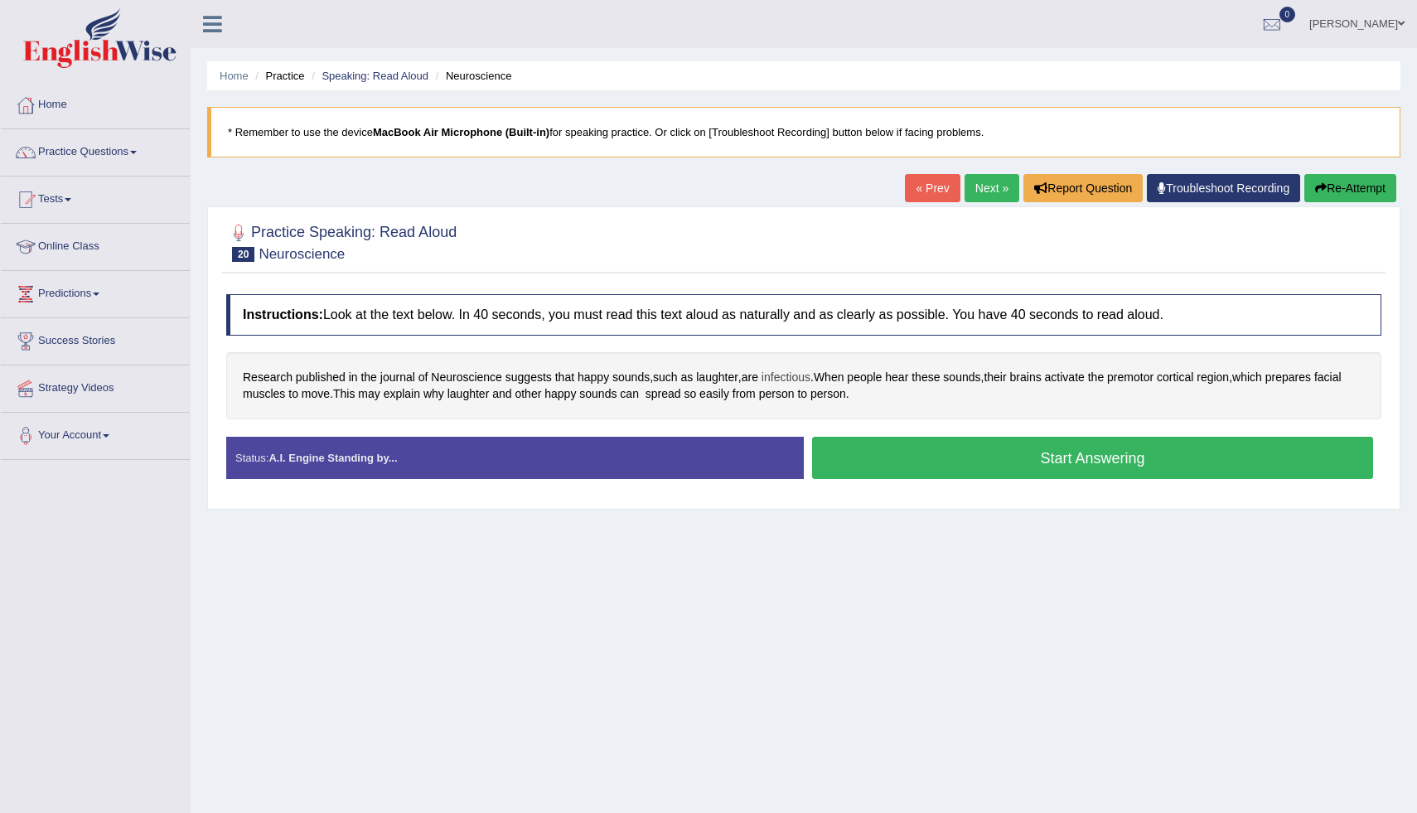
click at [786, 379] on span "infectious" at bounding box center [785, 377] width 49 height 17
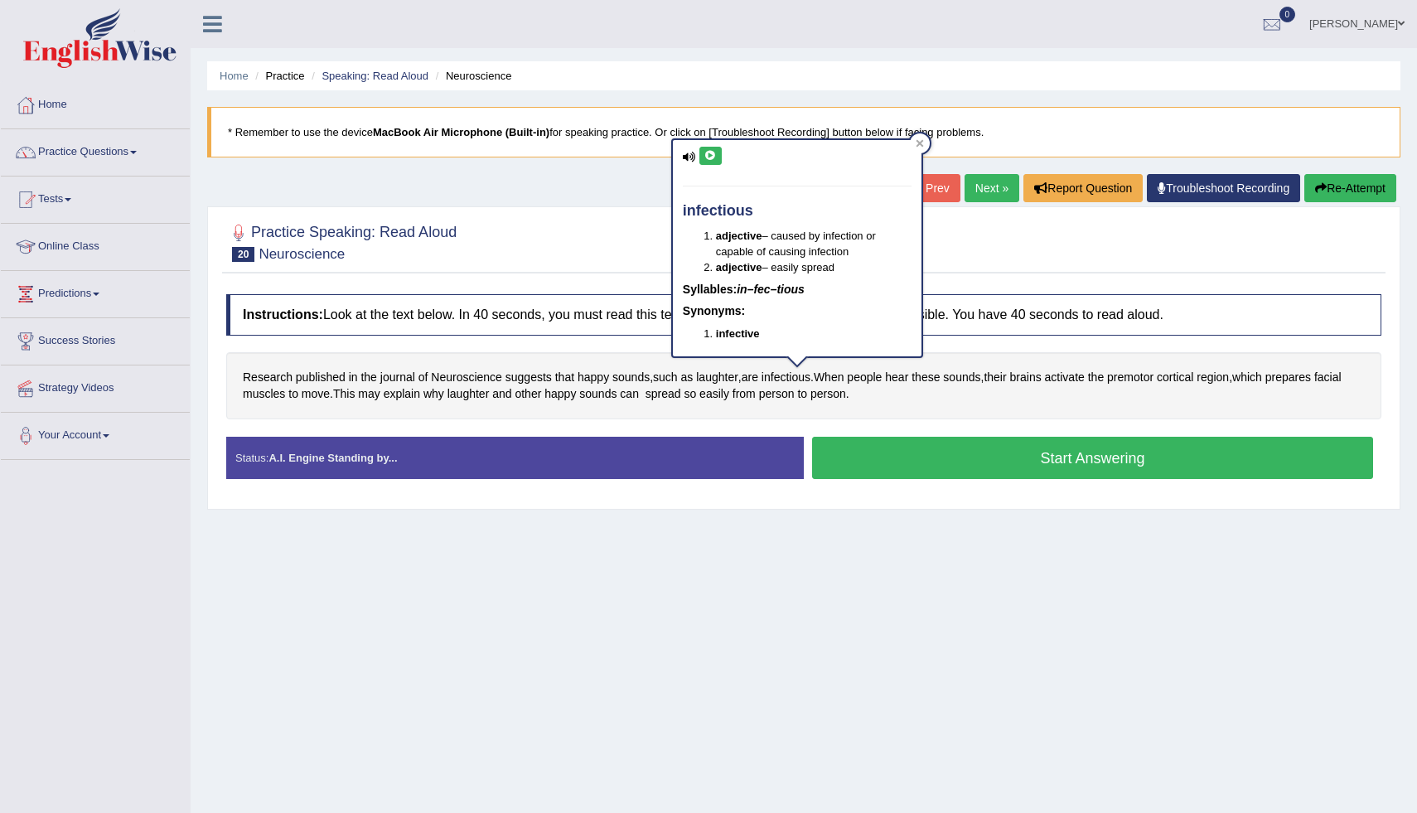
click at [709, 157] on icon at bounding box center [710, 156] width 12 height 10
click at [920, 143] on icon at bounding box center [919, 143] width 7 height 7
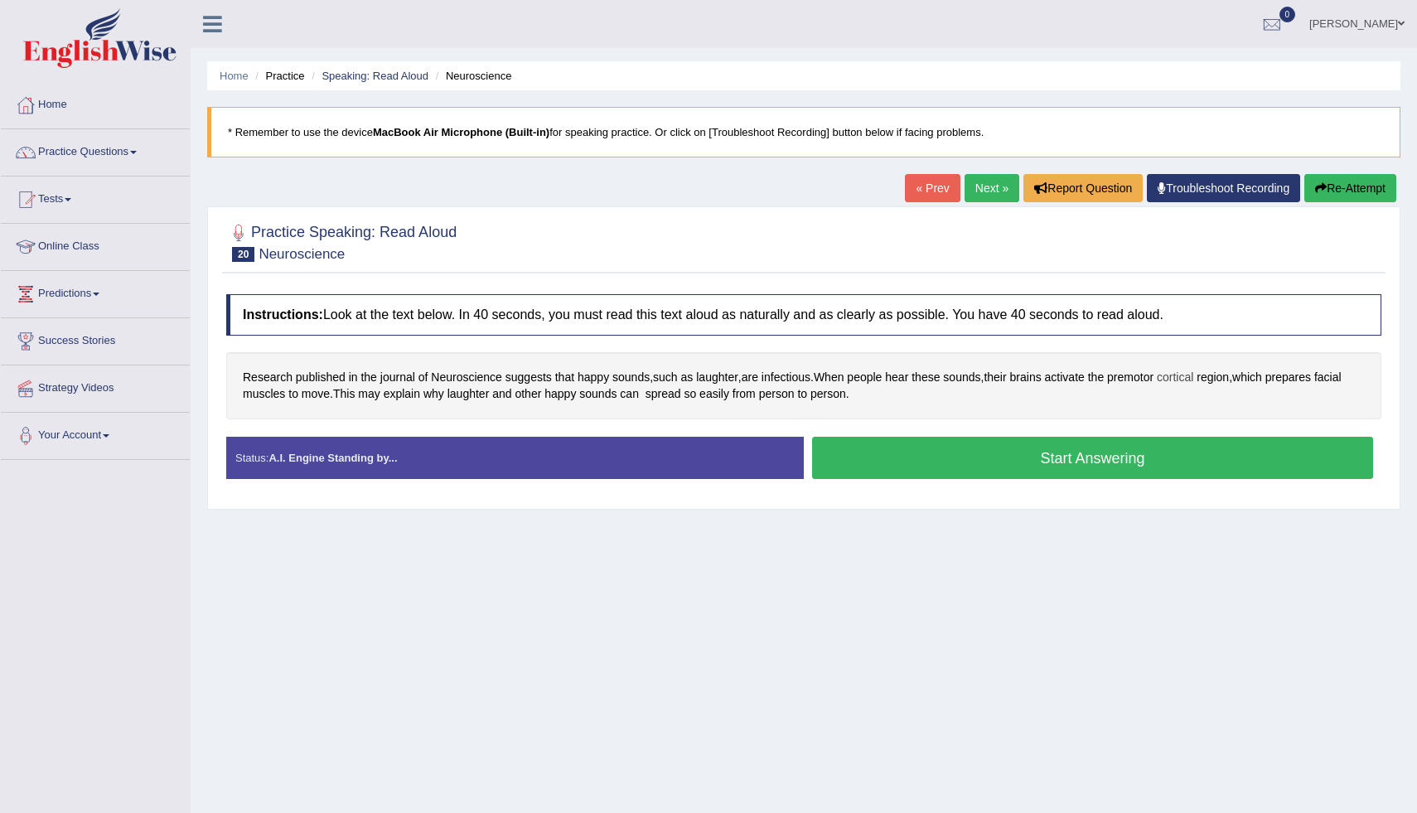
click at [1193, 374] on span "cortical" at bounding box center [1175, 377] width 36 height 17
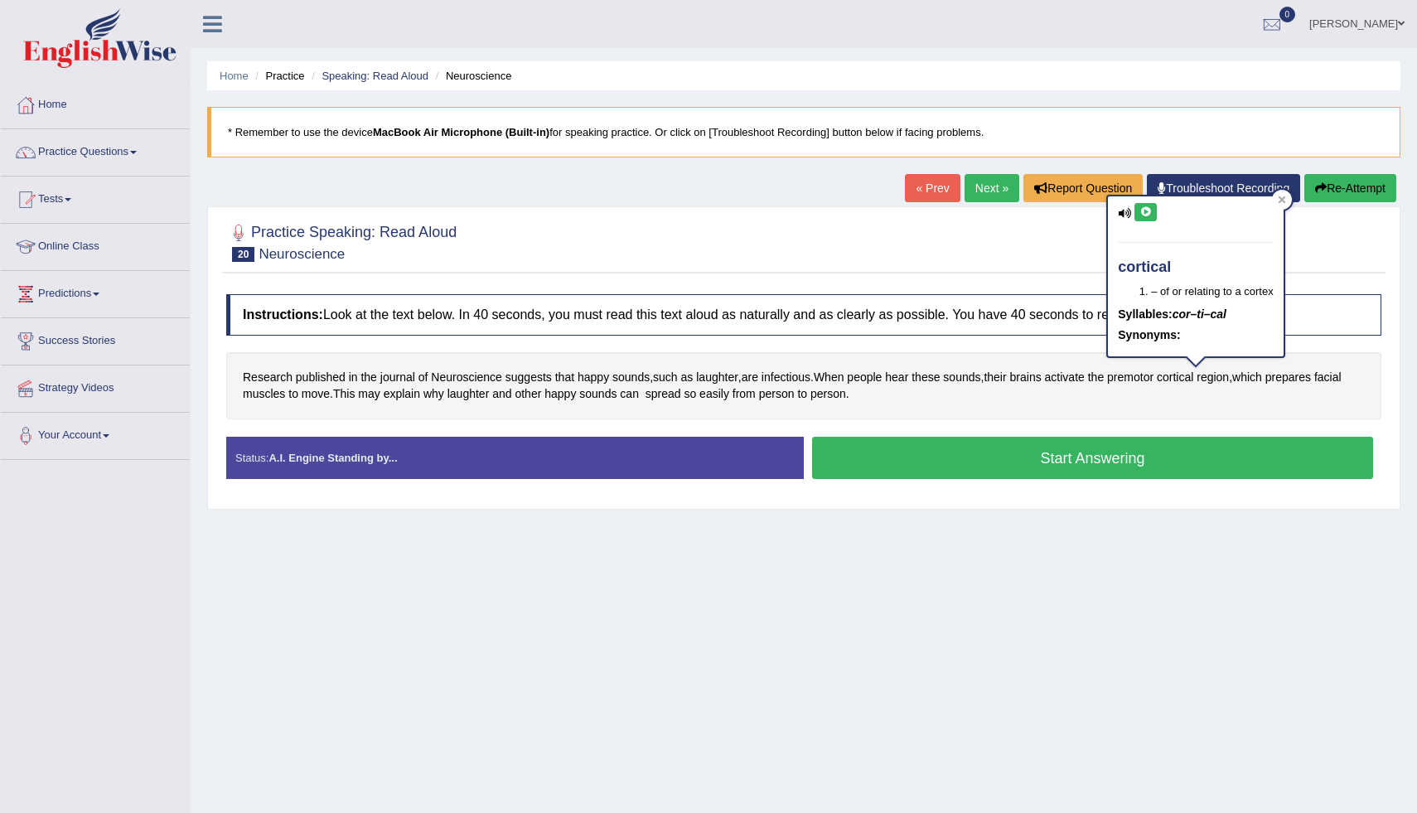
click at [1150, 215] on icon at bounding box center [1145, 212] width 12 height 10
click at [1283, 202] on icon at bounding box center [1282, 200] width 8 height 8
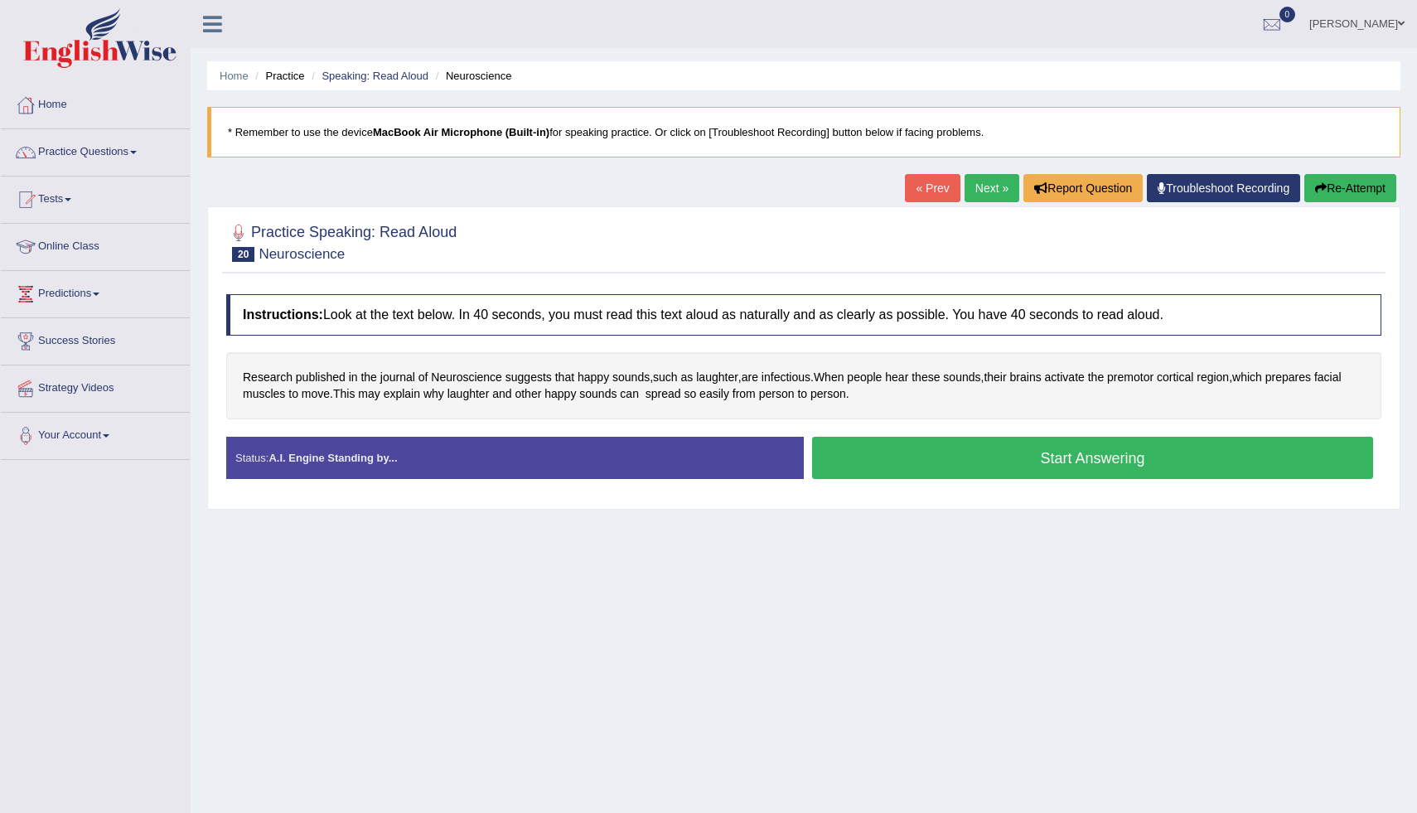
click at [915, 458] on button "Start Answering" at bounding box center [1092, 458] width 561 height 42
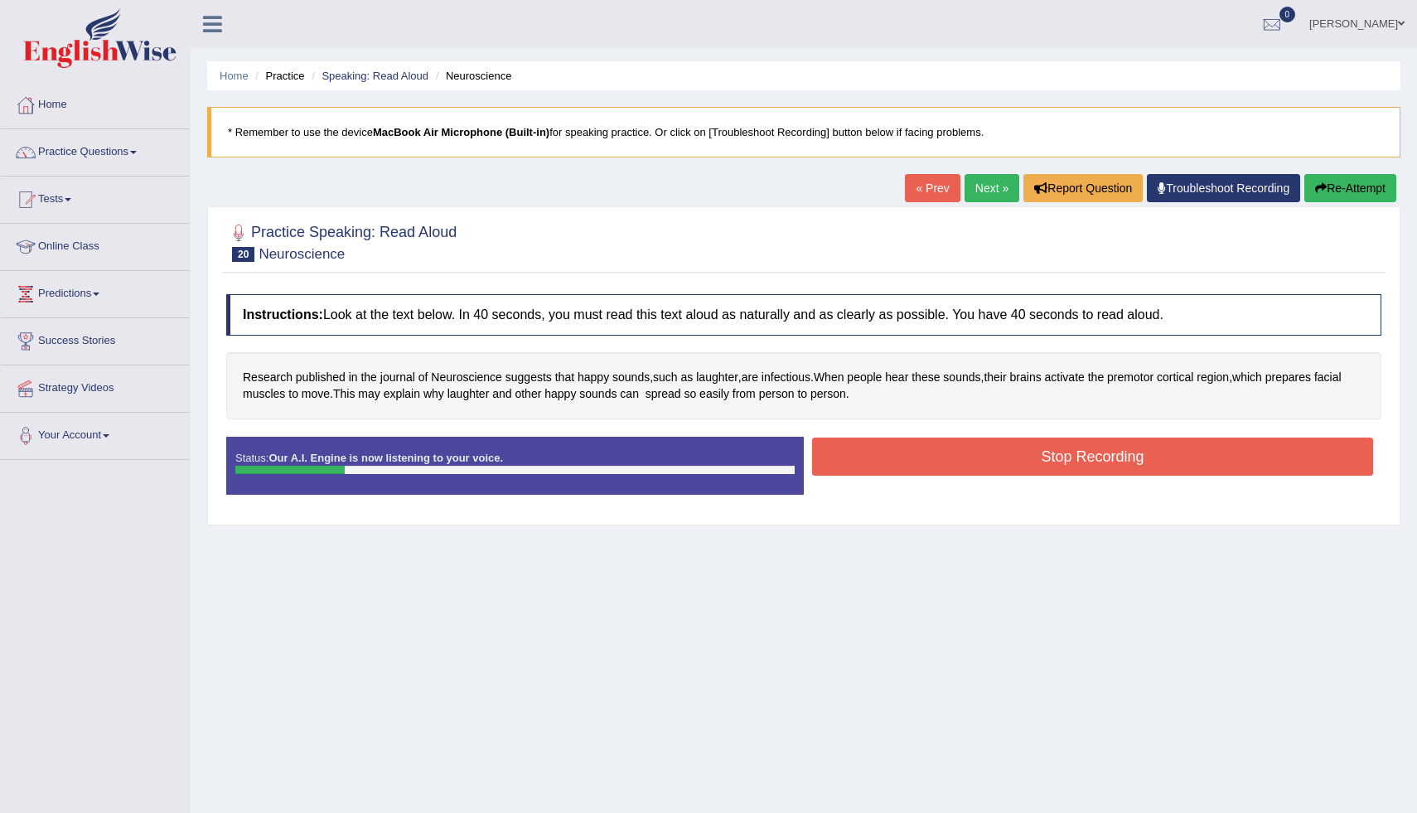
click at [921, 194] on link "« Prev" at bounding box center [932, 188] width 55 height 28
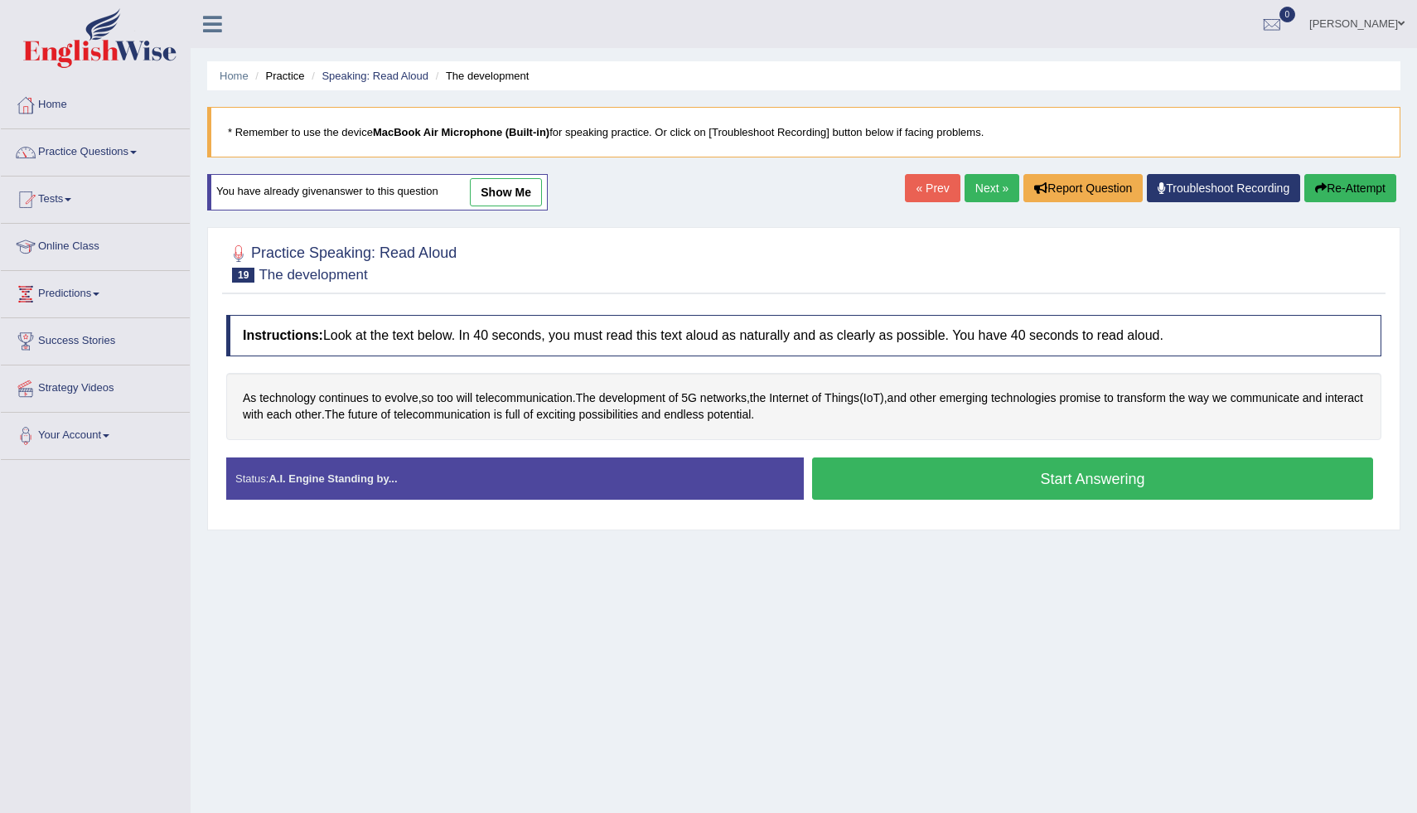
click at [992, 185] on link "Next »" at bounding box center [991, 188] width 55 height 28
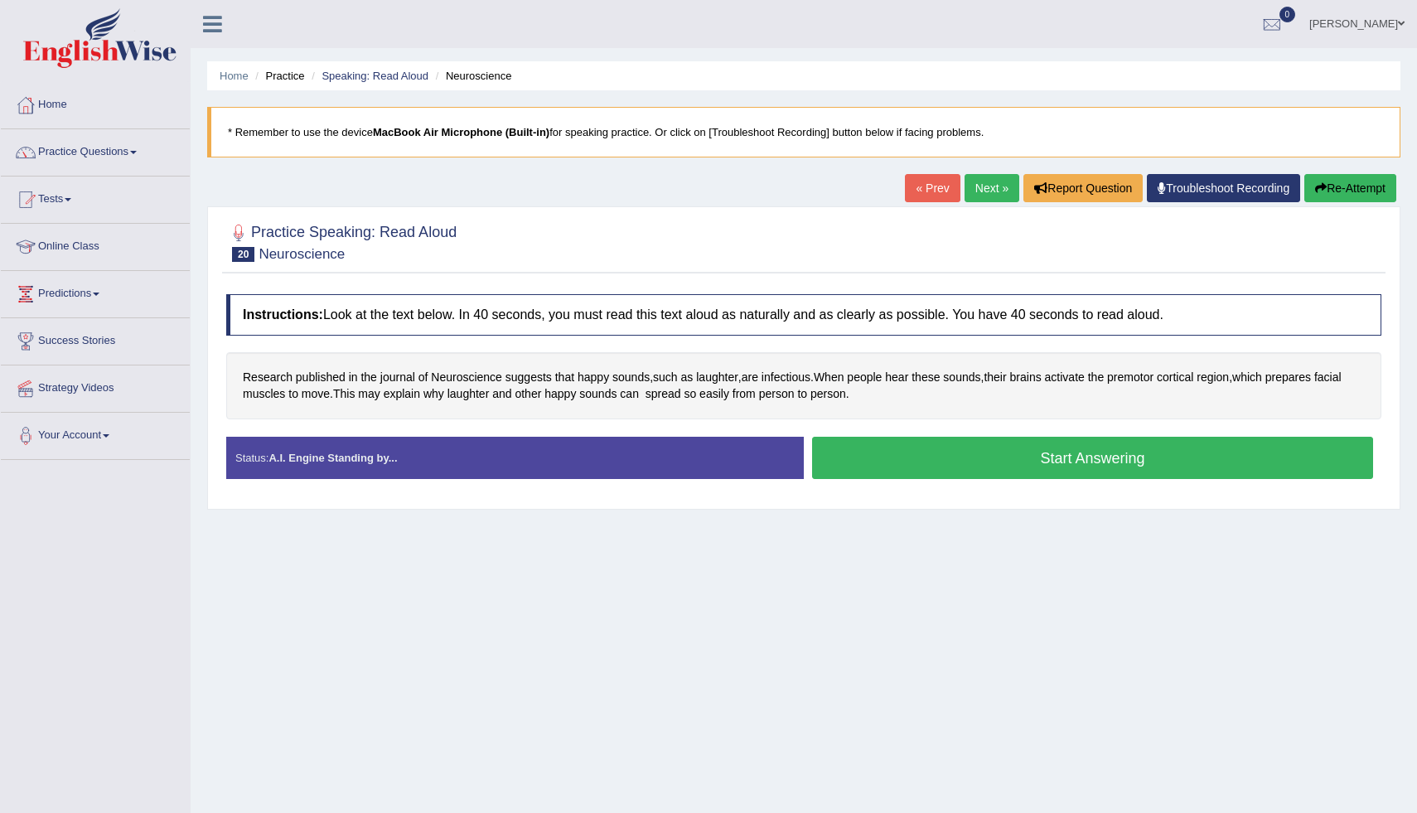
click at [904, 452] on button "Start Answering" at bounding box center [1092, 458] width 561 height 42
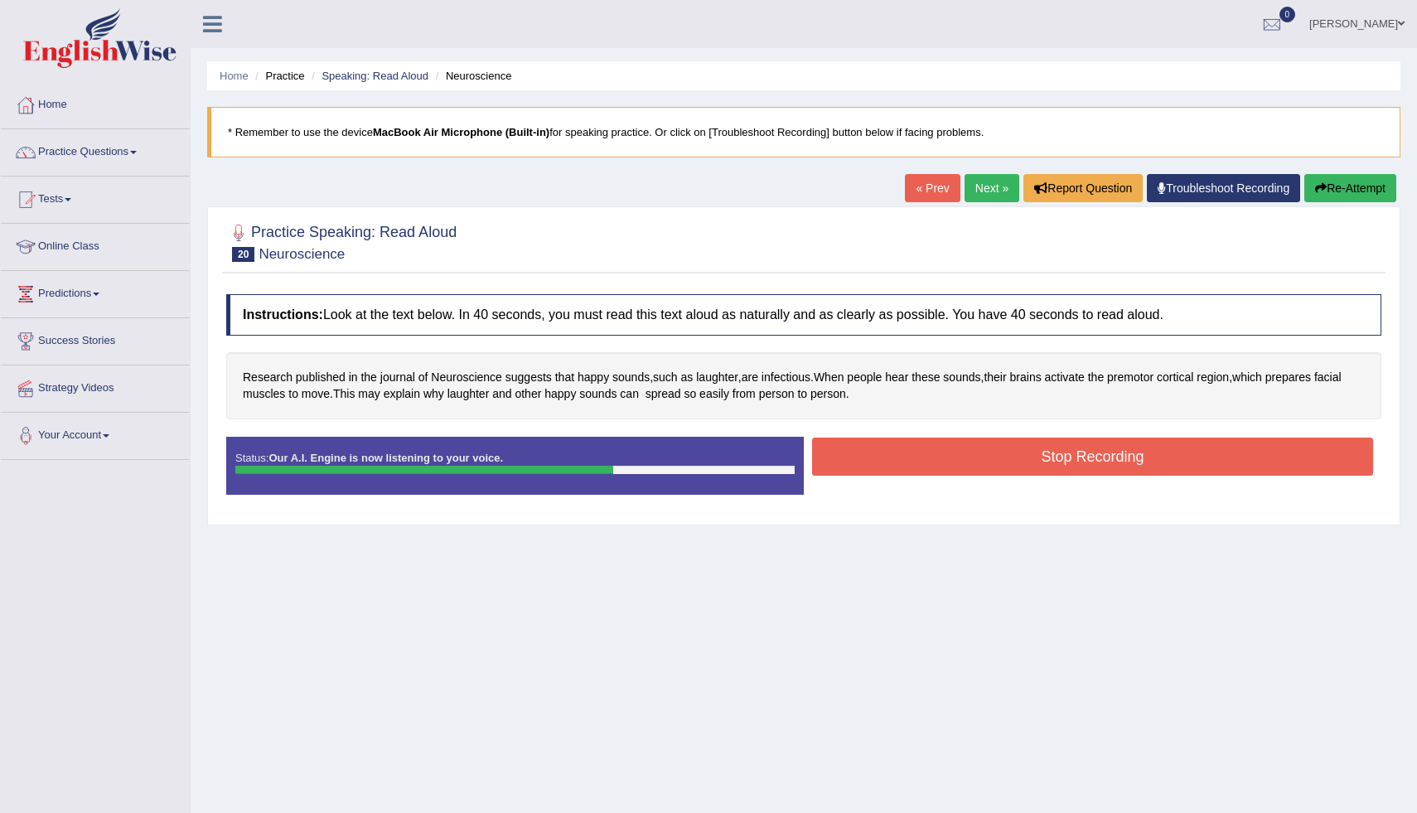
click at [879, 447] on button "Stop Recording" at bounding box center [1092, 456] width 561 height 38
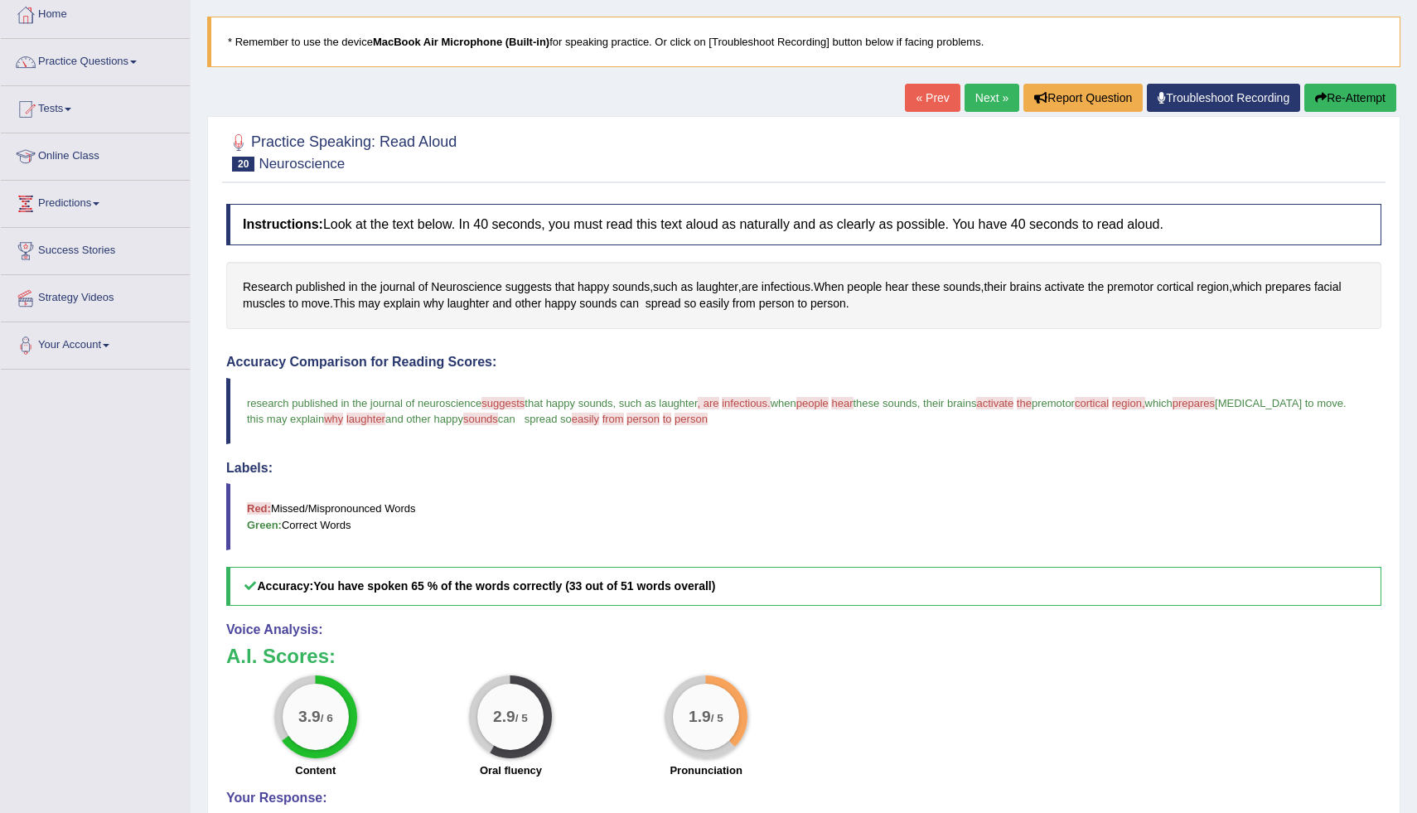
scroll to position [114, 0]
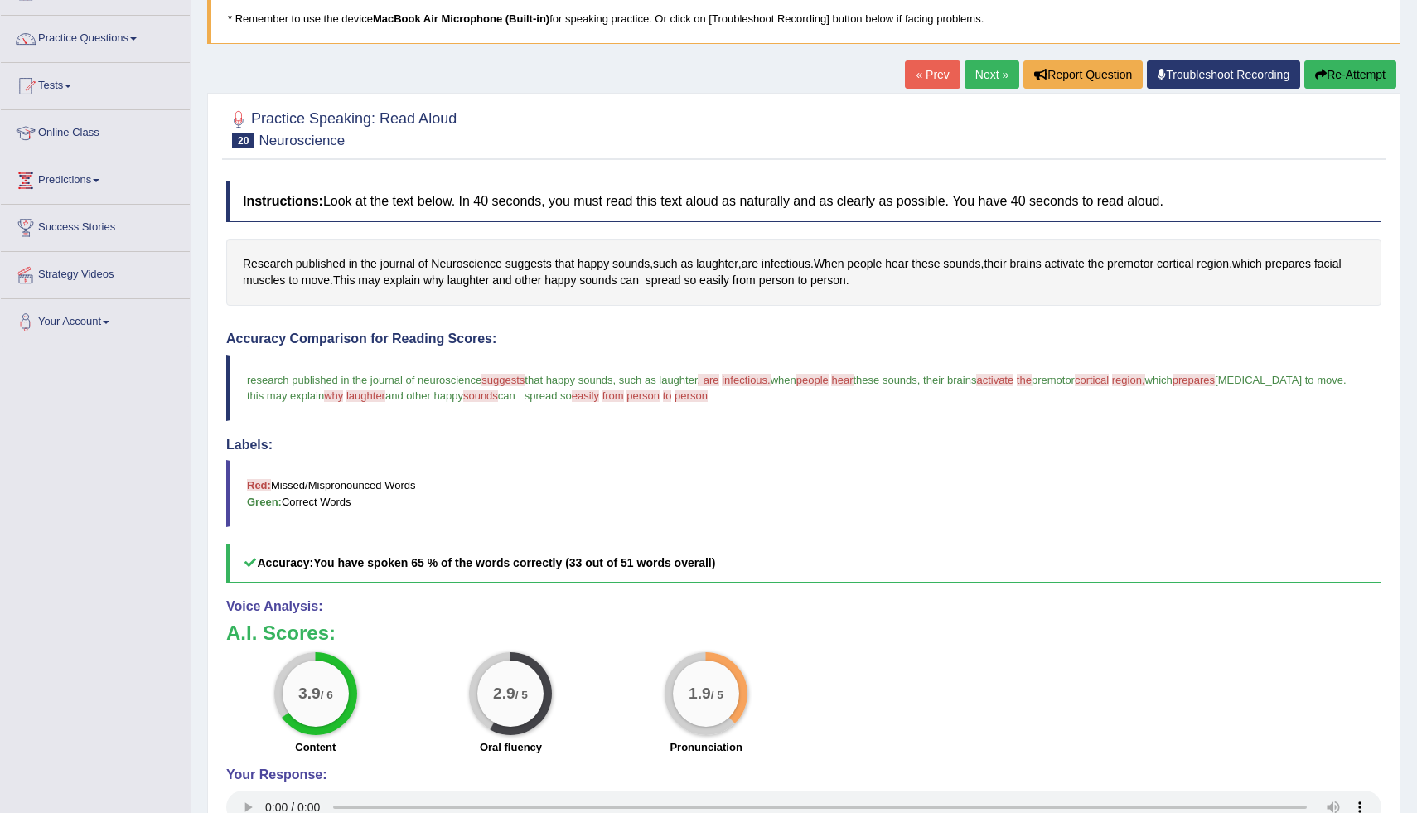
click at [1332, 82] on button "Re-Attempt" at bounding box center [1350, 74] width 92 height 28
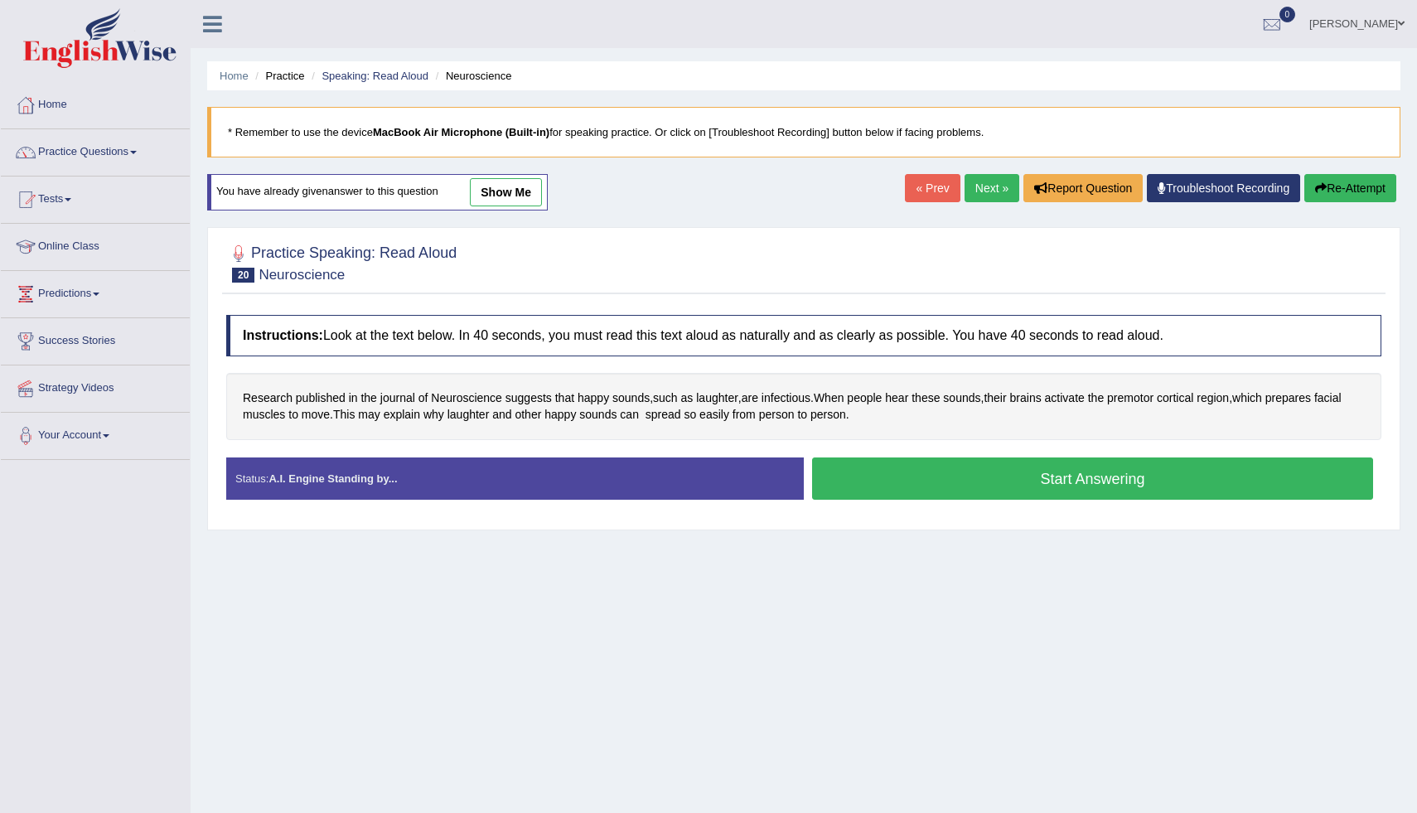
scroll to position [57, 0]
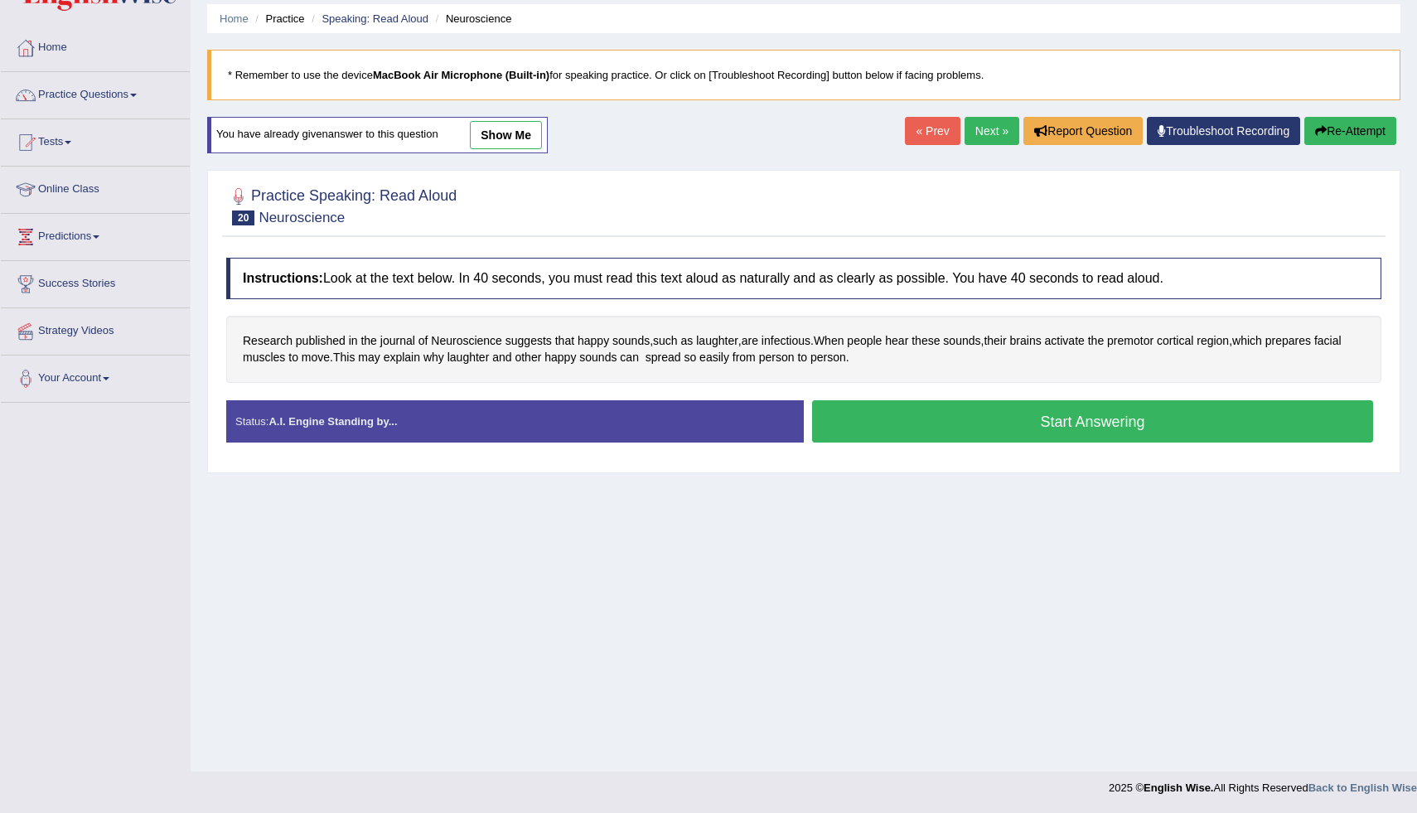
click at [936, 428] on button "Start Answering" at bounding box center [1092, 421] width 561 height 42
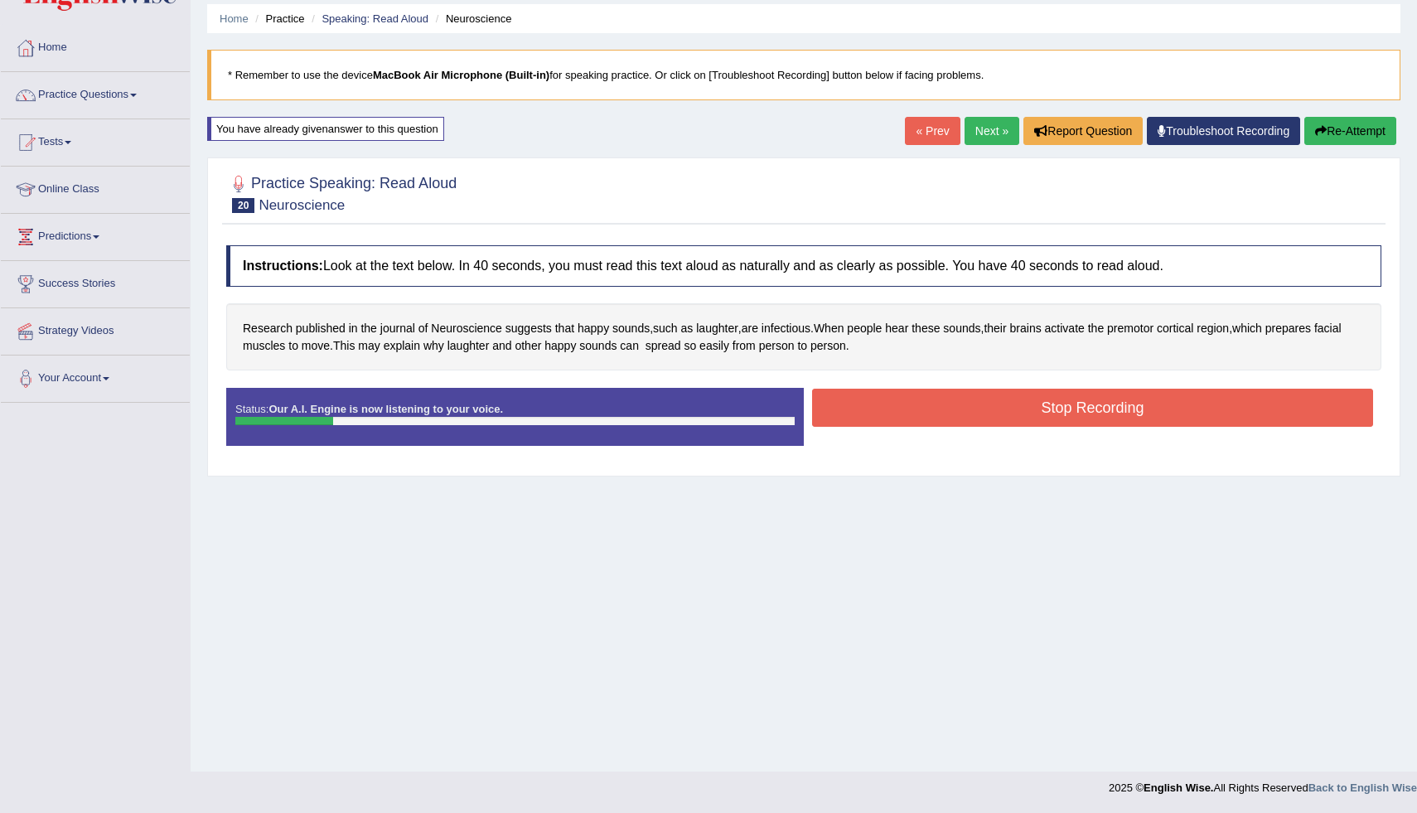
click at [922, 138] on link "« Prev" at bounding box center [932, 131] width 55 height 28
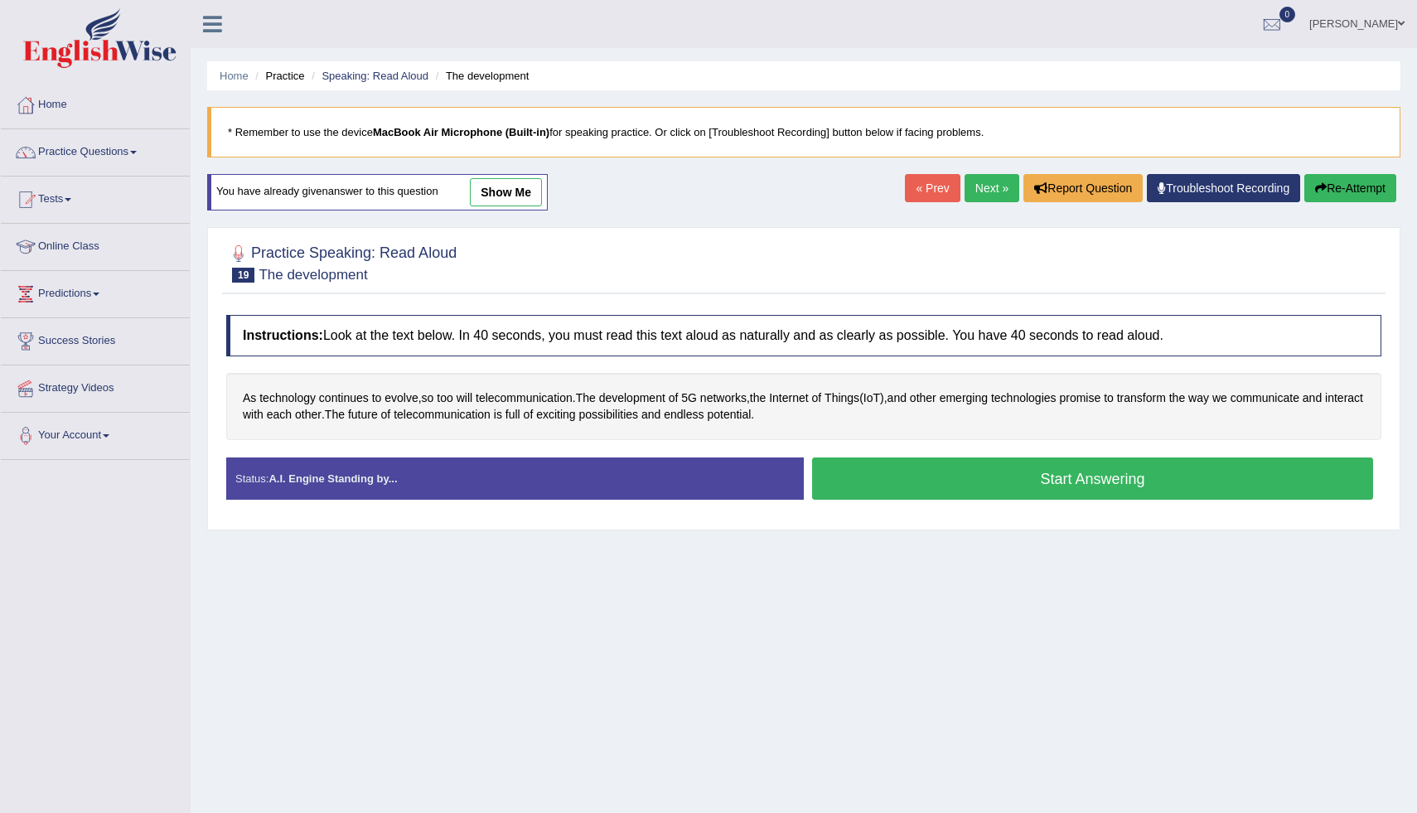
click at [989, 182] on link "Next »" at bounding box center [991, 188] width 55 height 28
click at [524, 399] on span "suggests" at bounding box center [528, 397] width 46 height 17
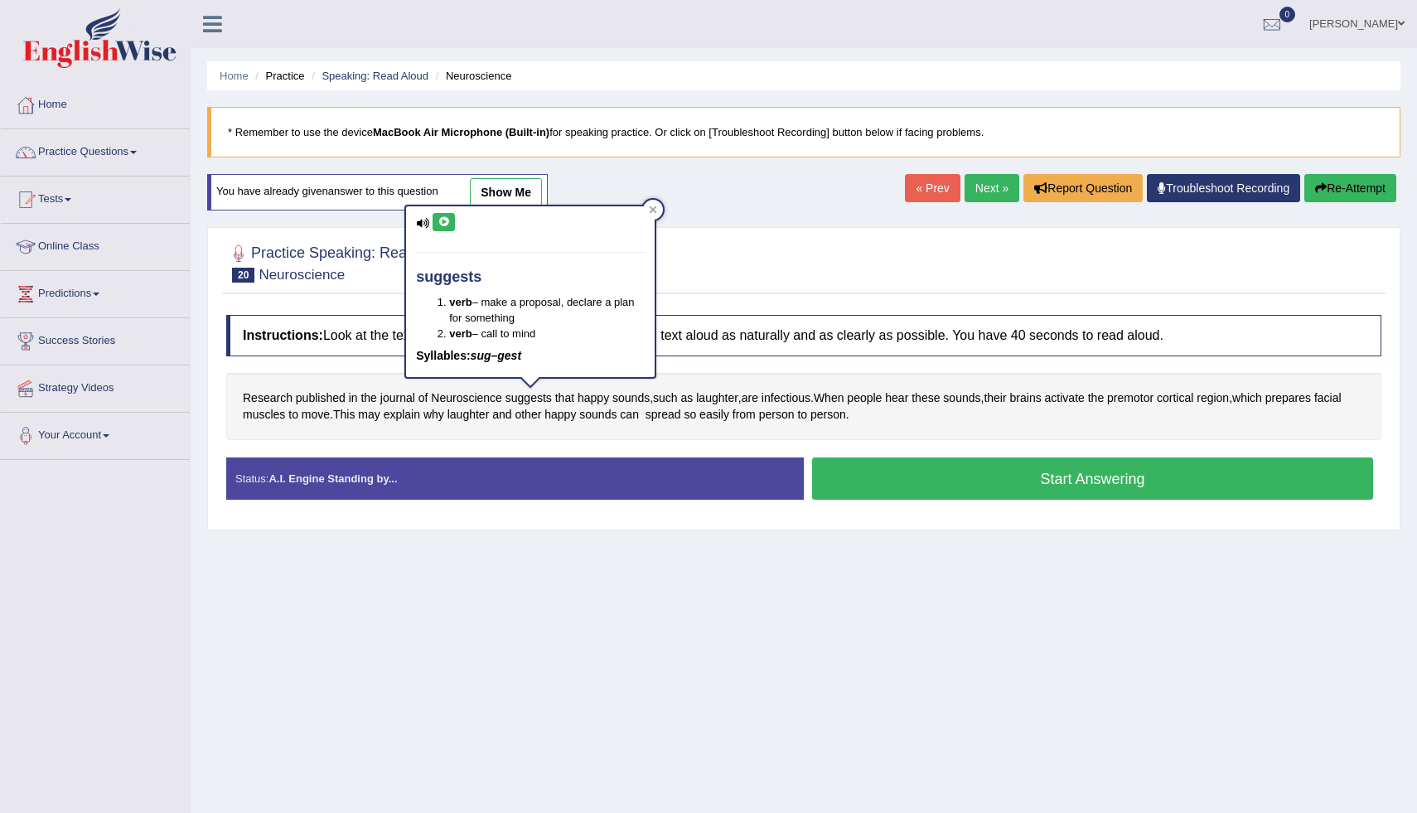
click at [452, 225] on button at bounding box center [444, 222] width 22 height 18
click at [449, 215] on button at bounding box center [444, 222] width 22 height 18
click at [650, 206] on icon at bounding box center [653, 208] width 7 height 7
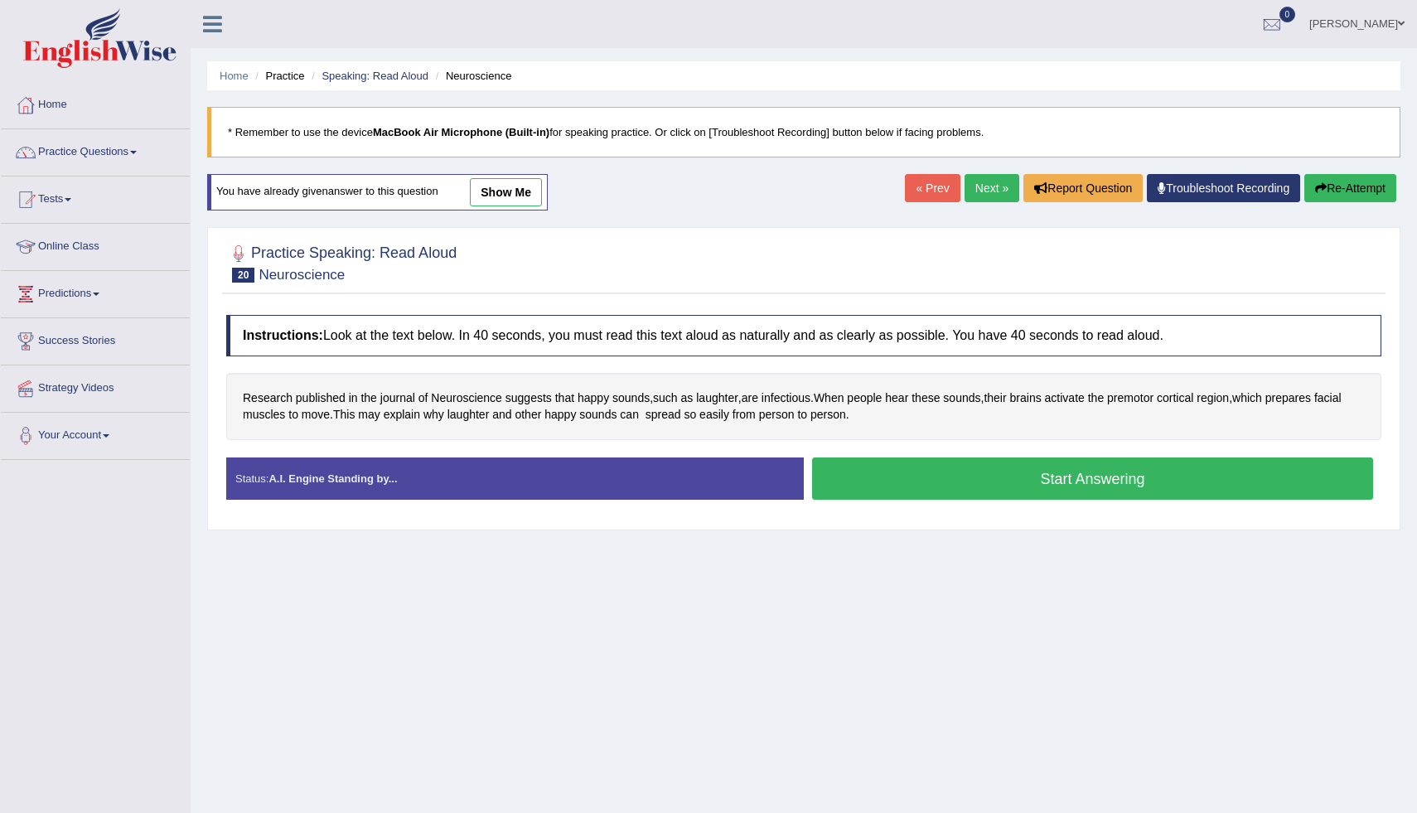
click at [924, 461] on button "Start Answering" at bounding box center [1092, 478] width 561 height 42
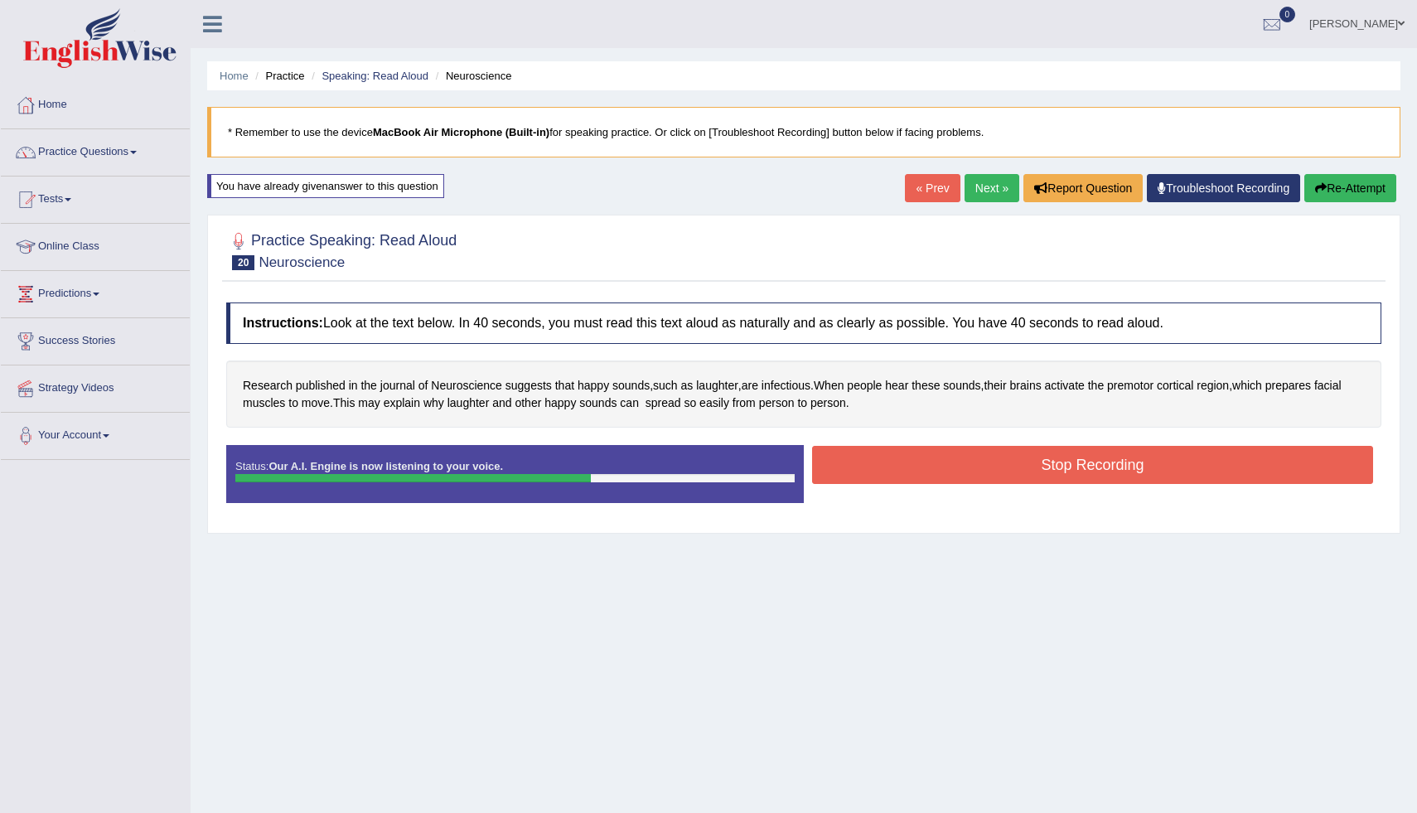
click at [871, 464] on button "Stop Recording" at bounding box center [1092, 465] width 561 height 38
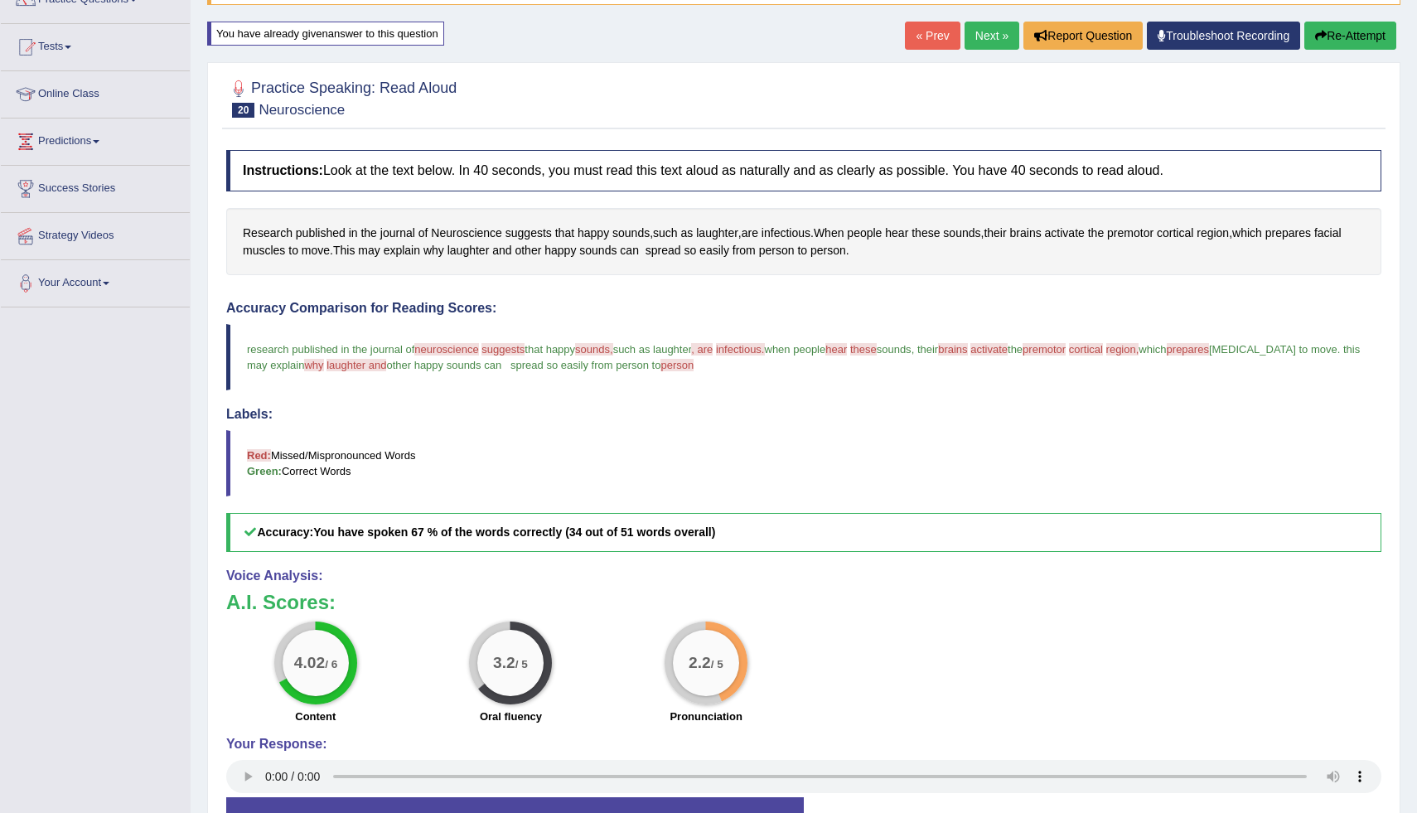
scroll to position [146, 0]
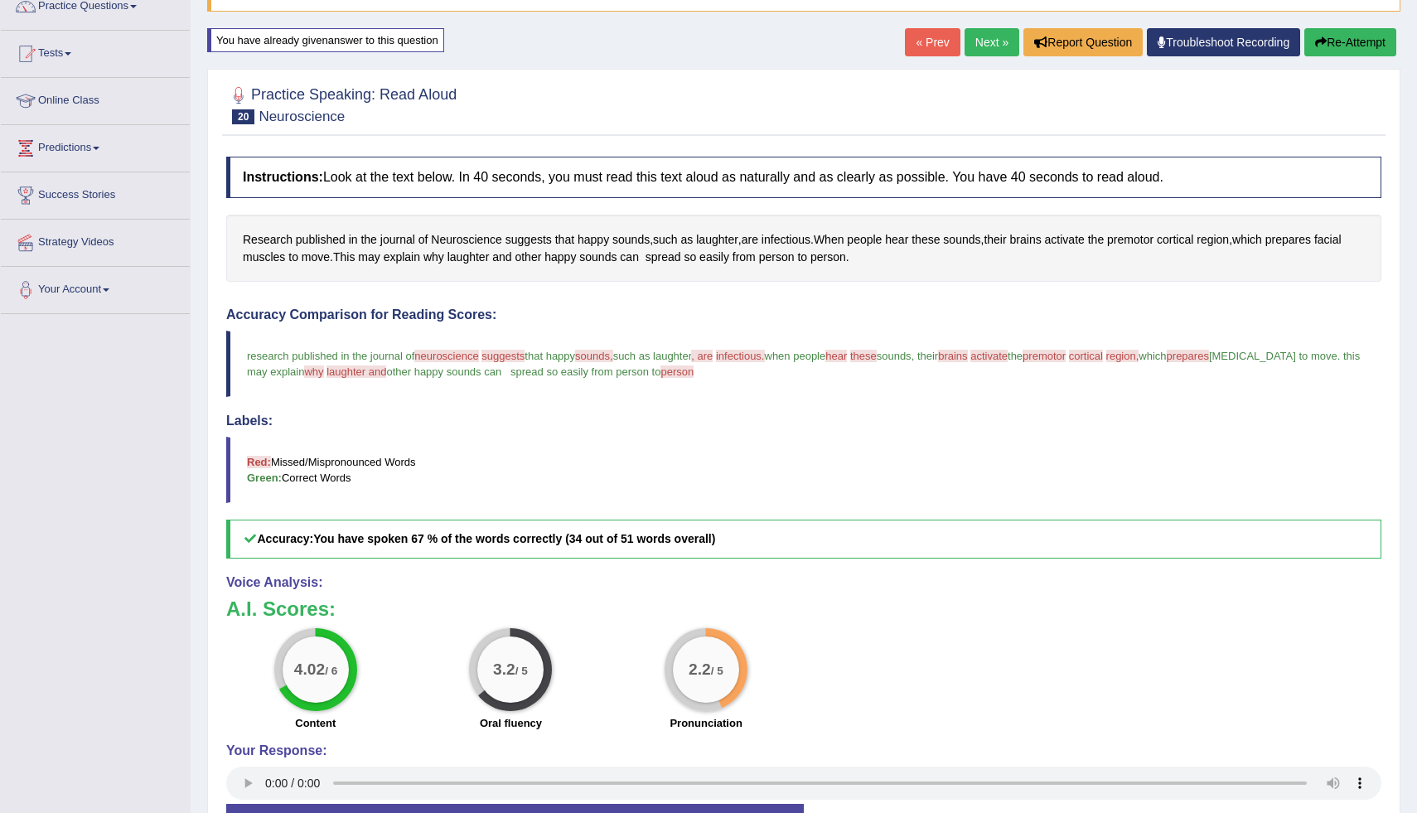
click at [1326, 46] on button "Re-Attempt" at bounding box center [1350, 42] width 92 height 28
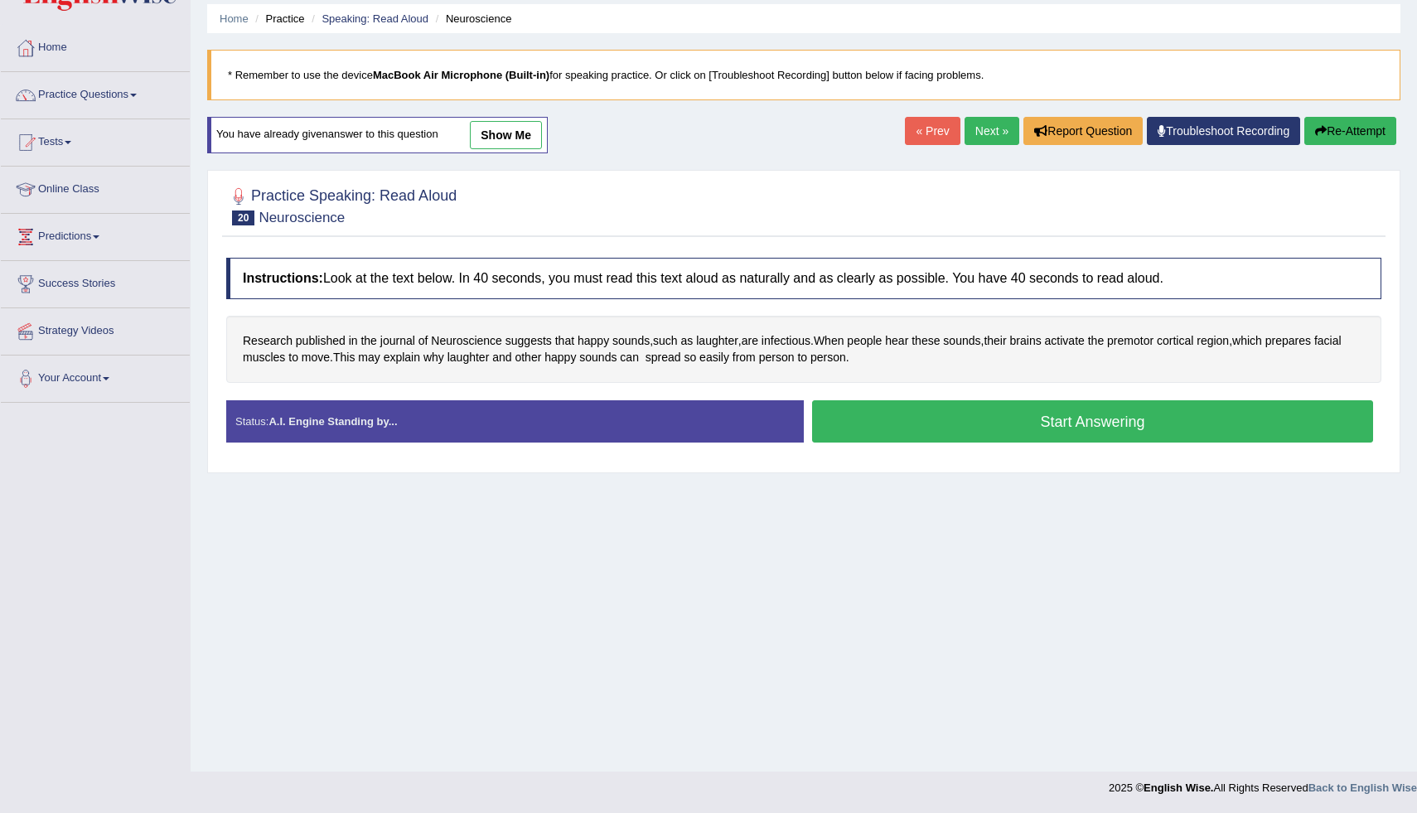
click at [980, 414] on button "Start Answering" at bounding box center [1092, 421] width 561 height 42
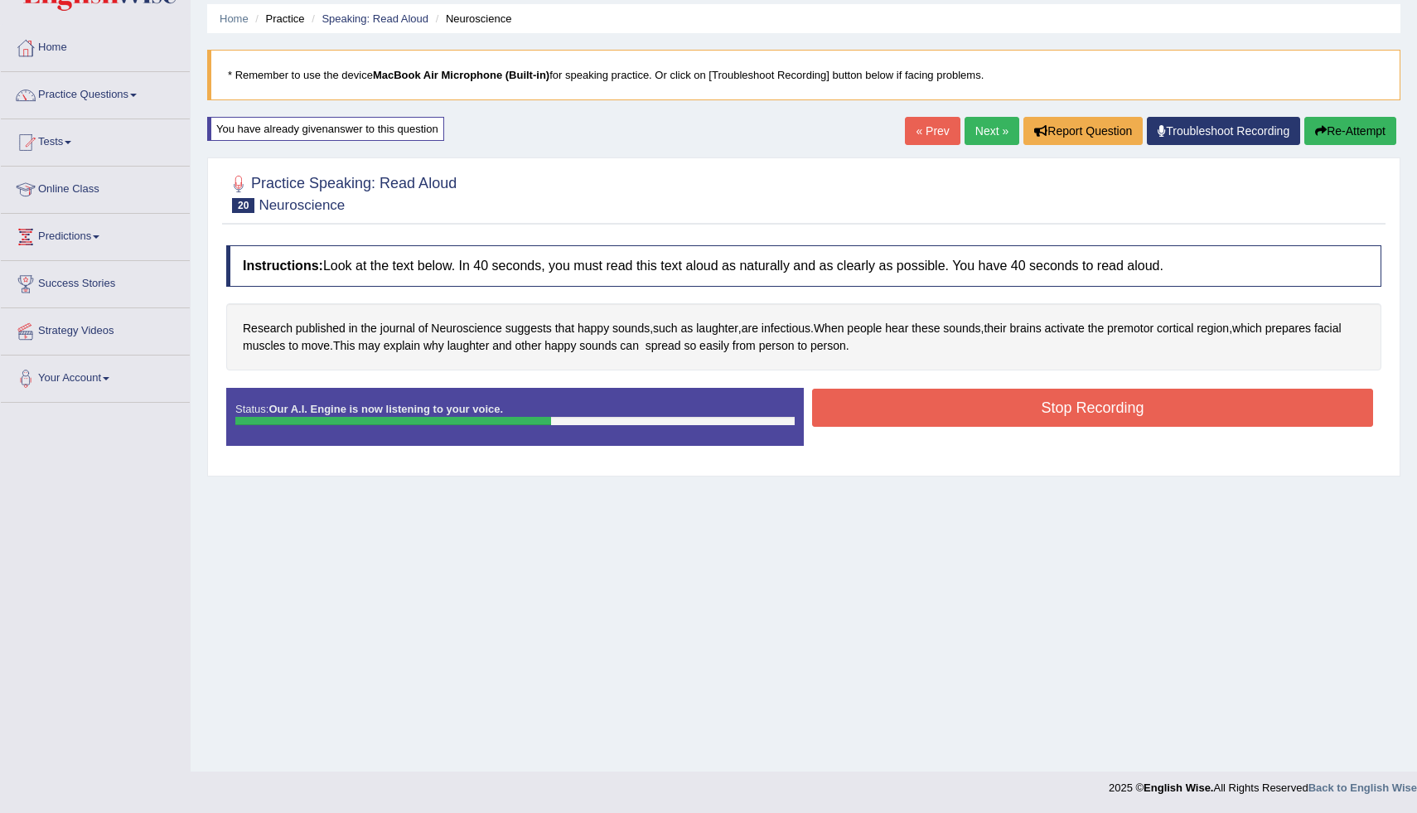
click at [867, 404] on button "Stop Recording" at bounding box center [1092, 408] width 561 height 38
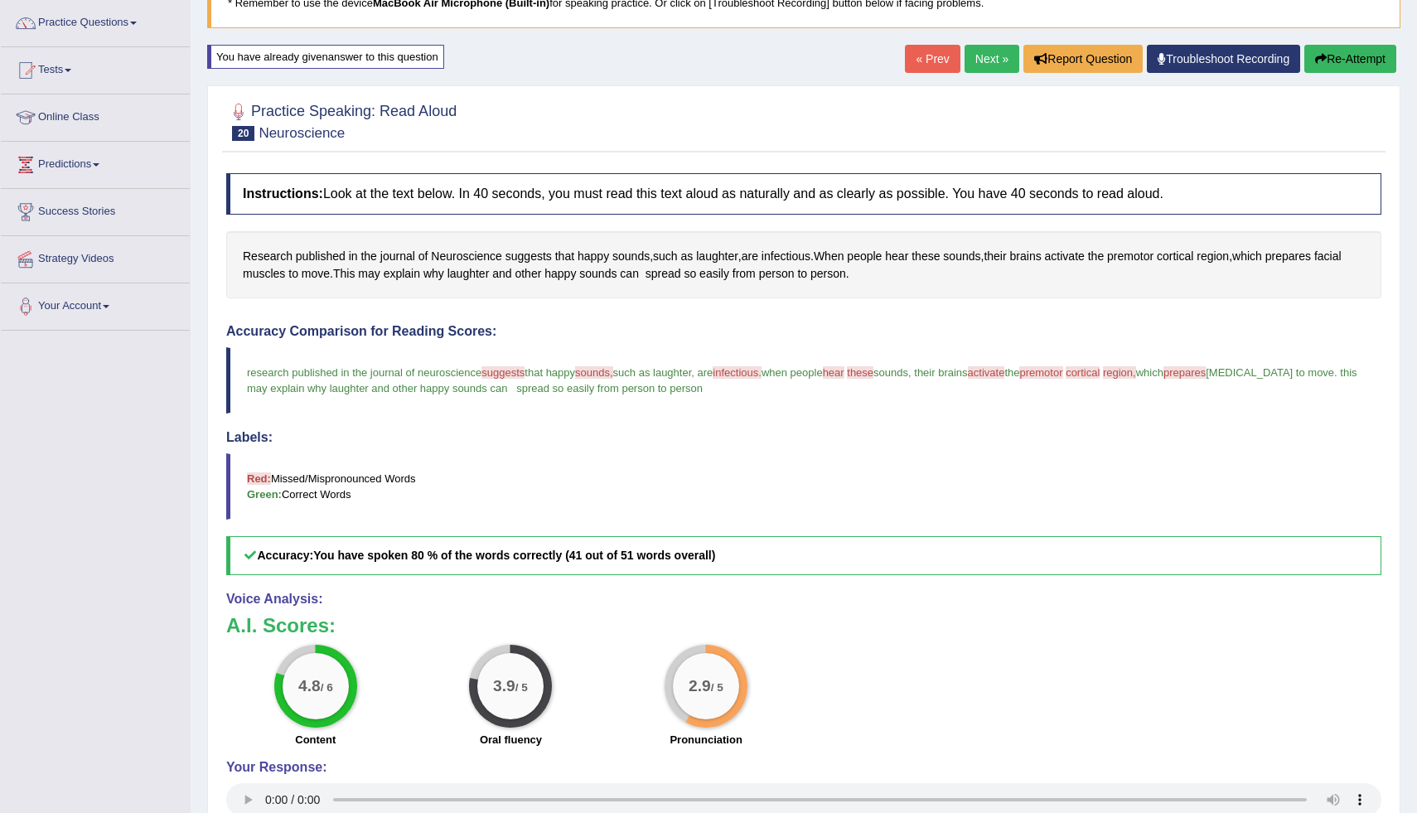
scroll to position [133, 0]
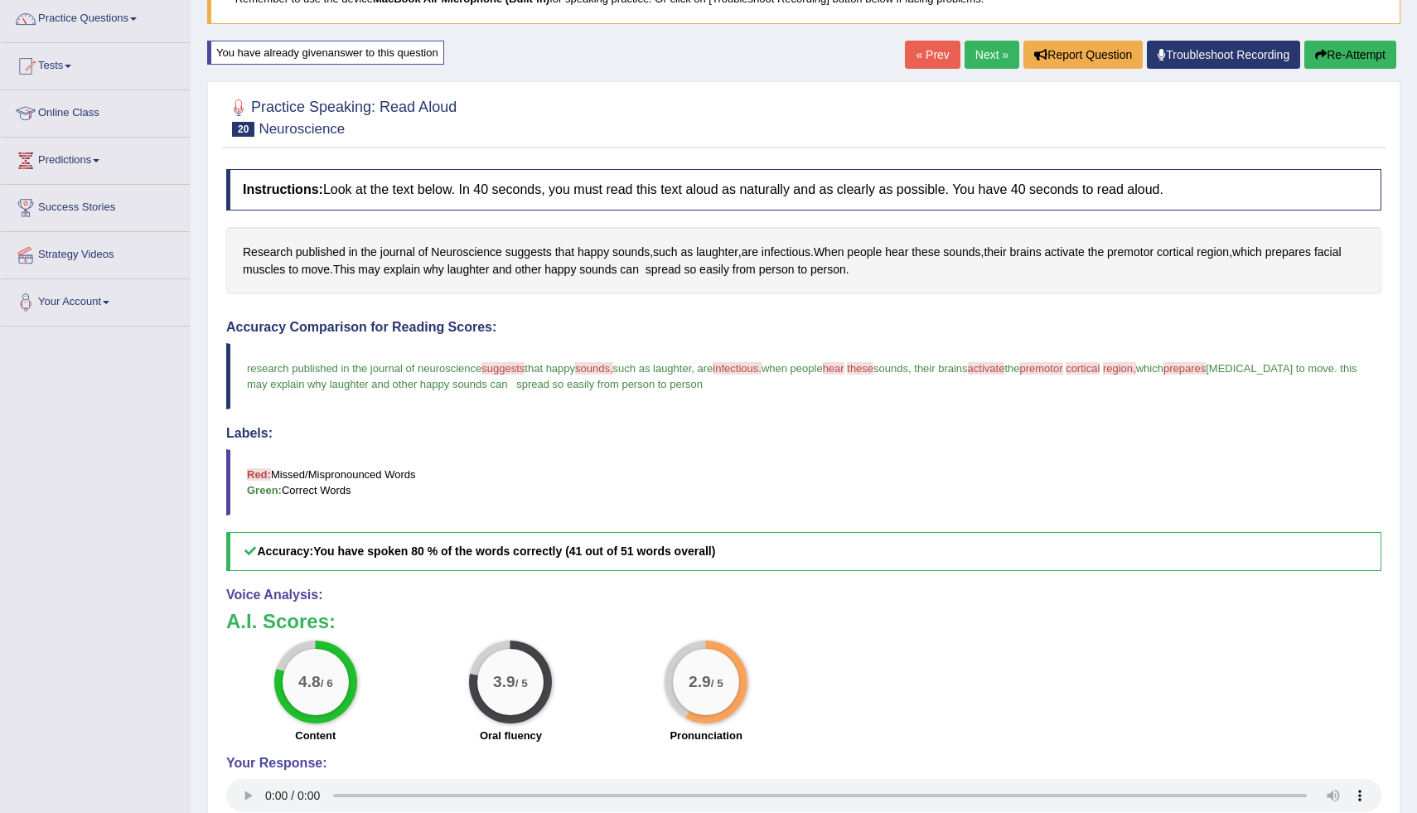
click at [991, 62] on link "Next »" at bounding box center [991, 55] width 55 height 28
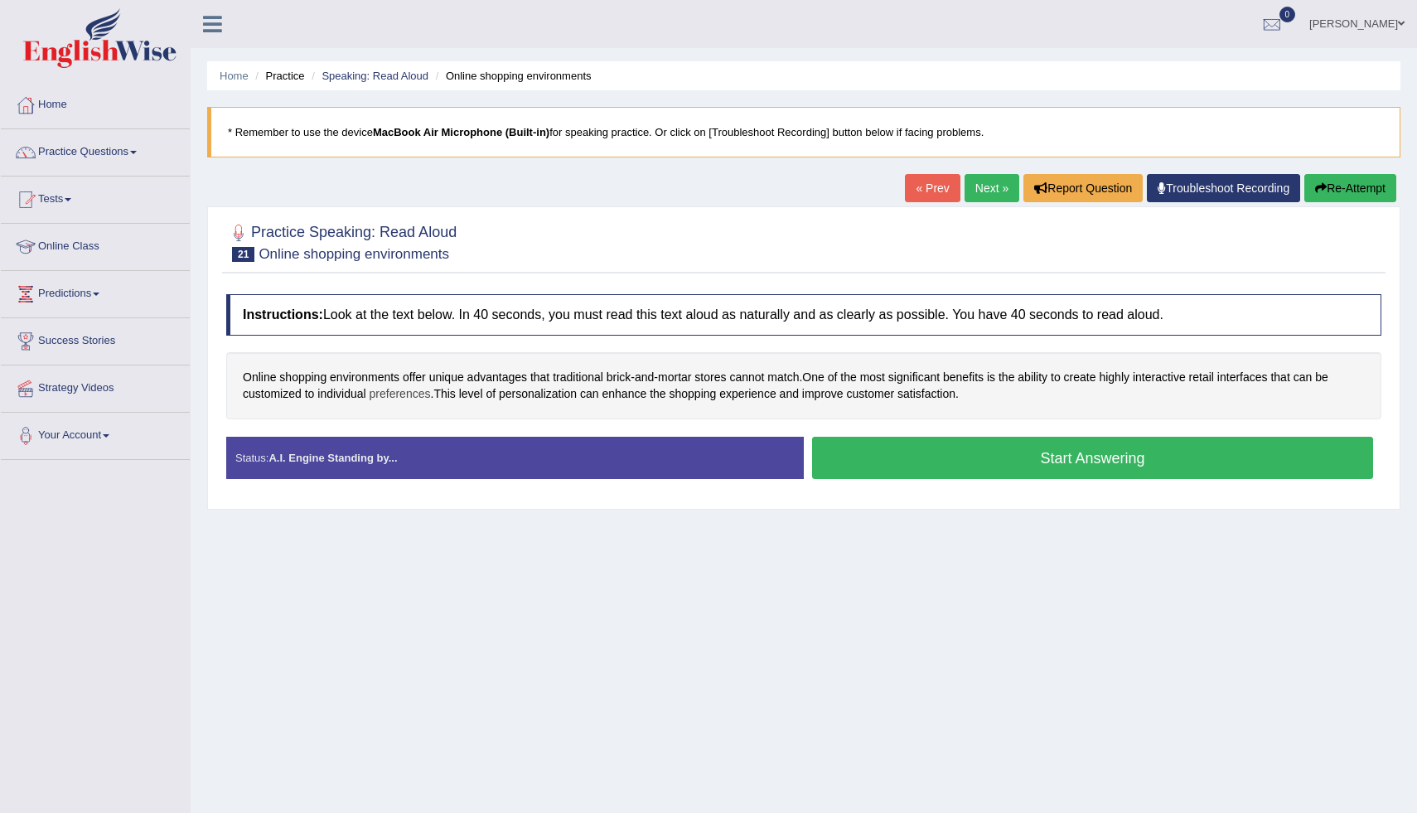
click at [412, 395] on span "preferences" at bounding box center [400, 393] width 61 height 17
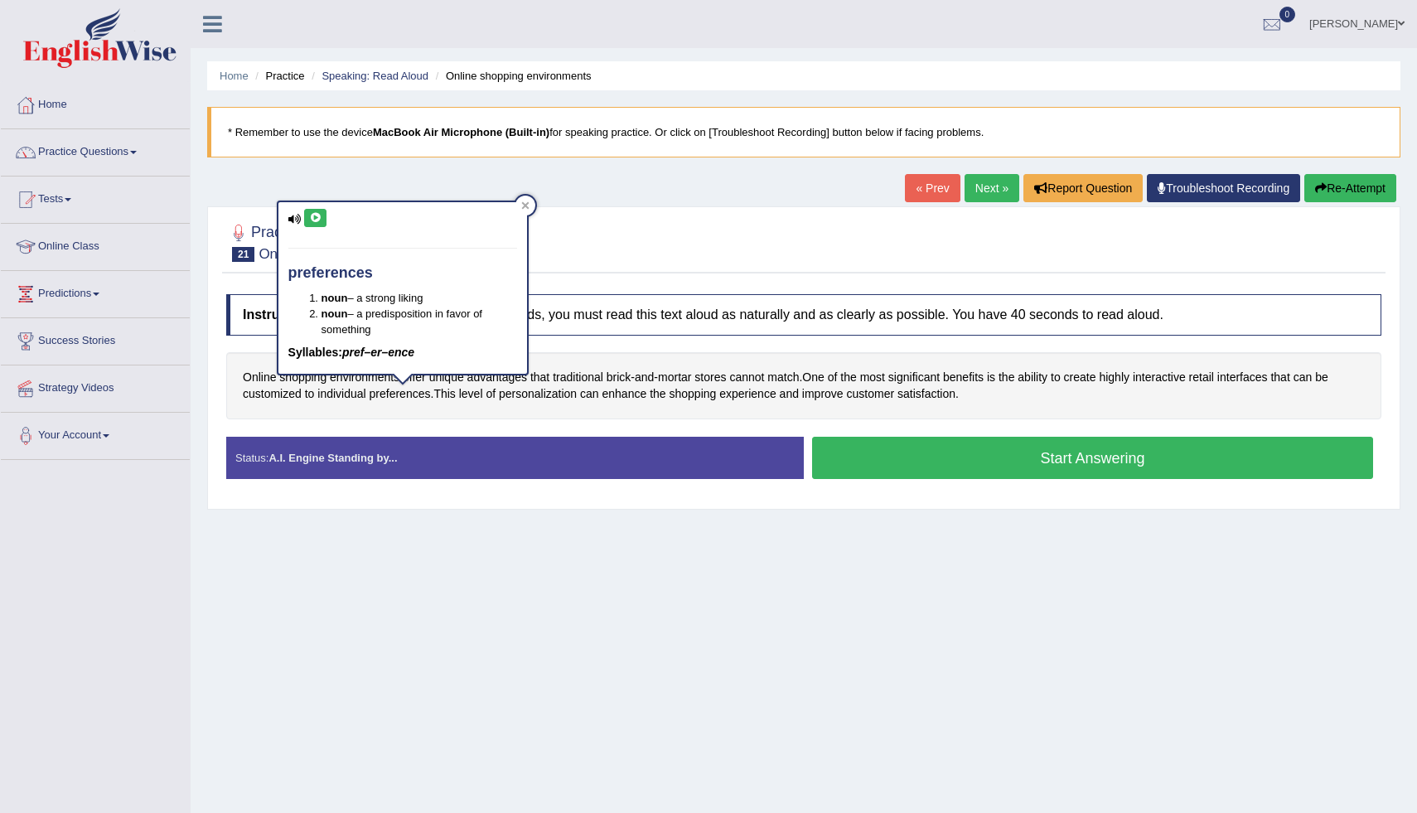
click at [318, 215] on icon at bounding box center [315, 218] width 12 height 10
click at [525, 210] on div at bounding box center [525, 206] width 20 height 20
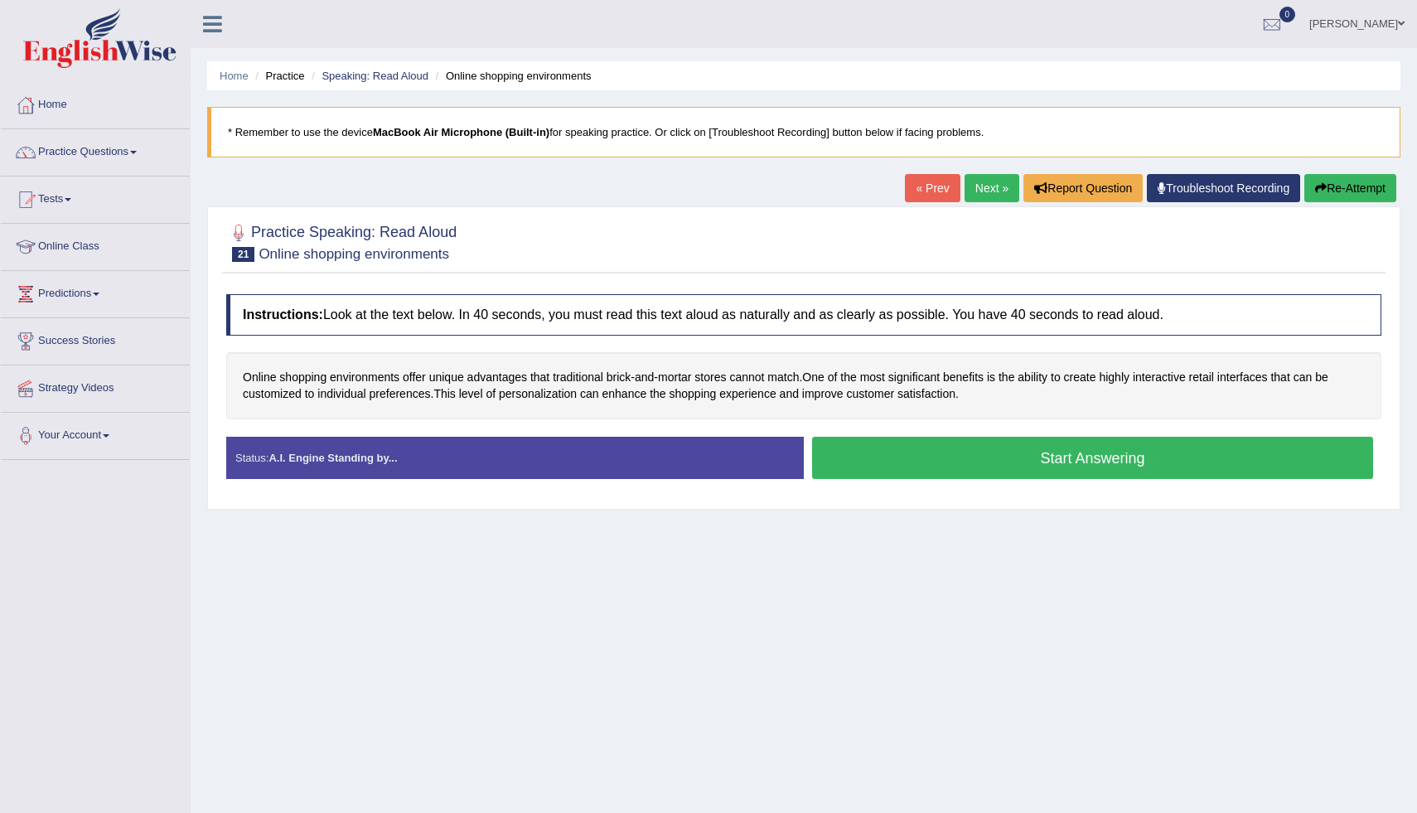
click at [873, 471] on button "Start Answering" at bounding box center [1092, 458] width 561 height 42
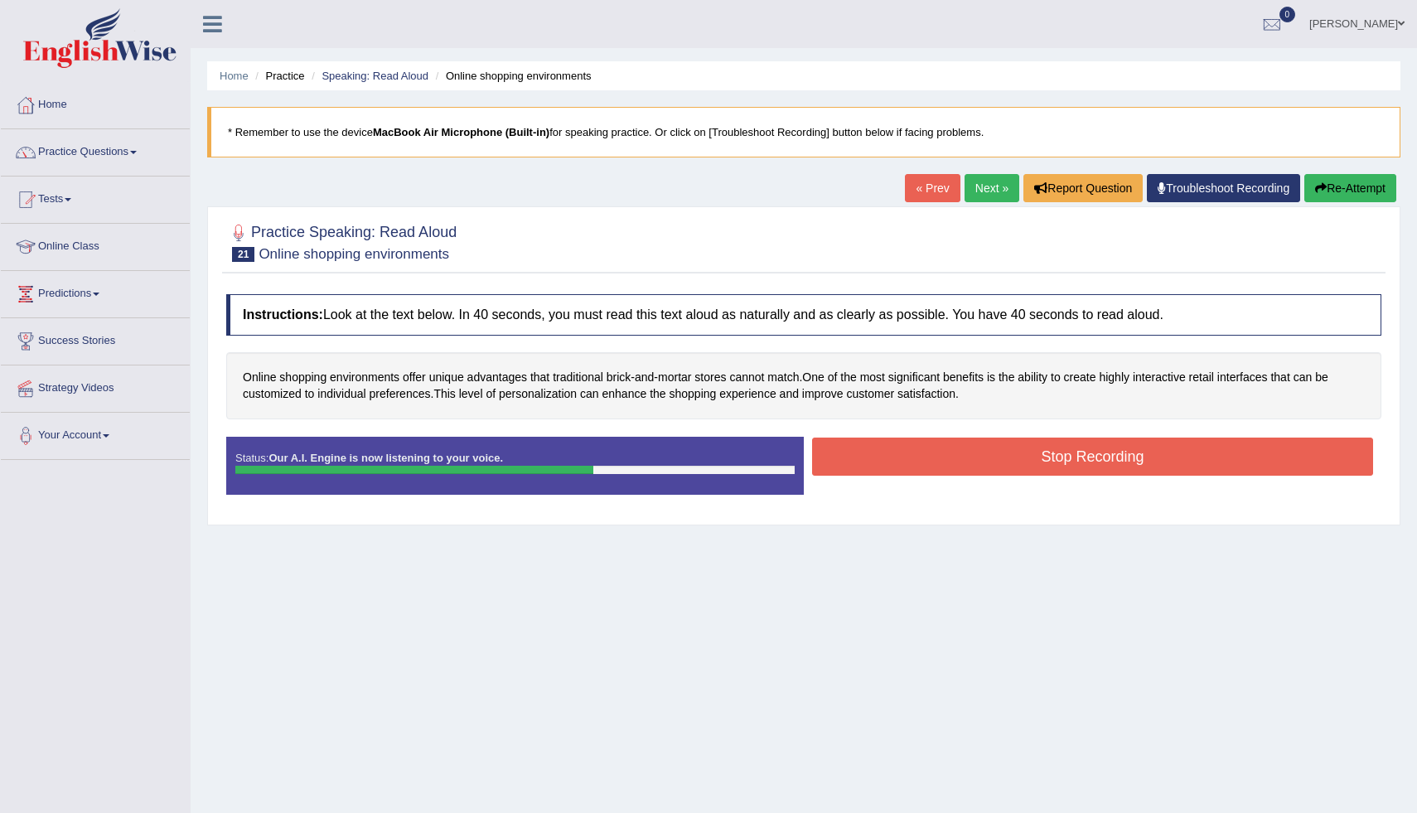
click at [841, 464] on button "Stop Recording" at bounding box center [1092, 456] width 561 height 38
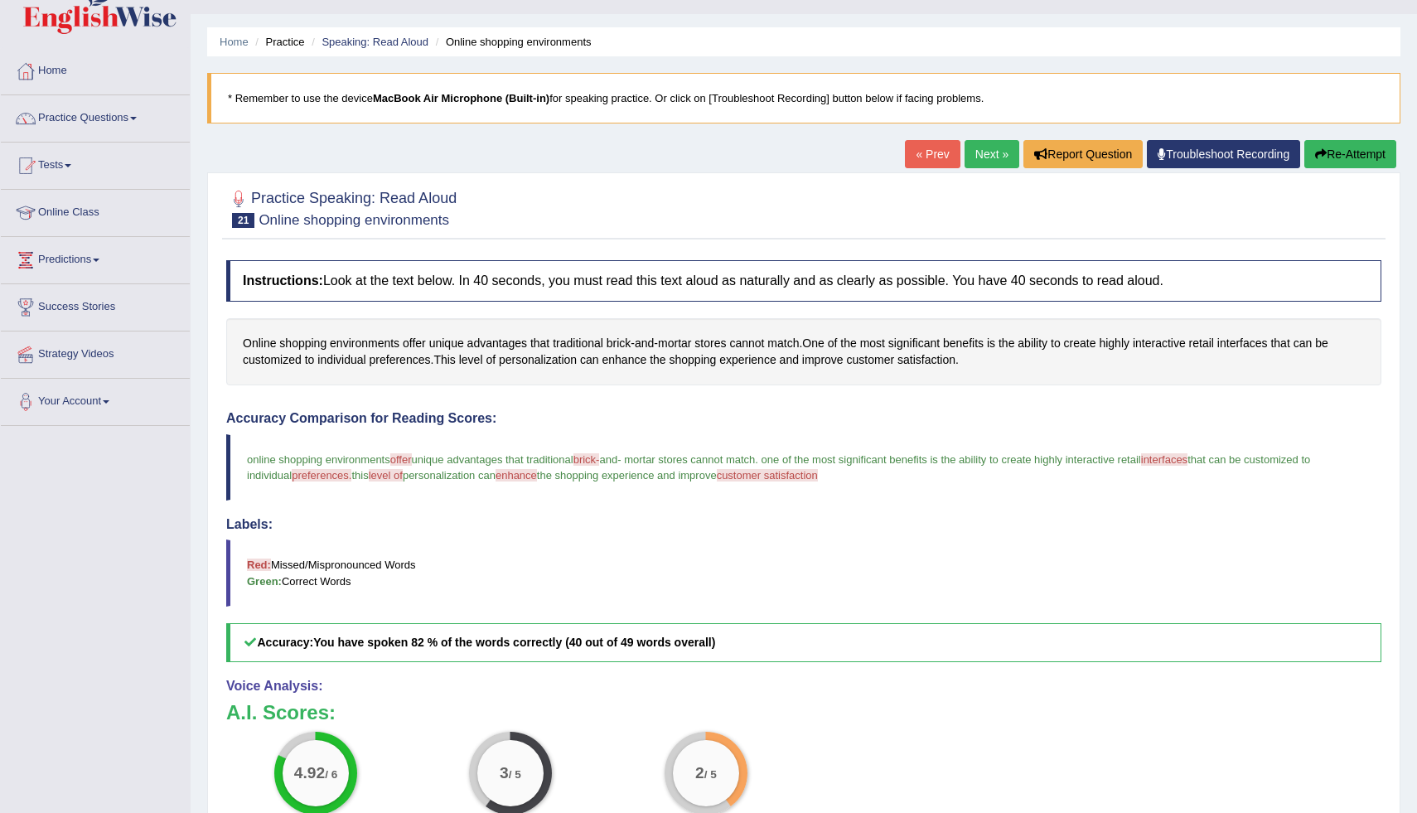
scroll to position [36, 0]
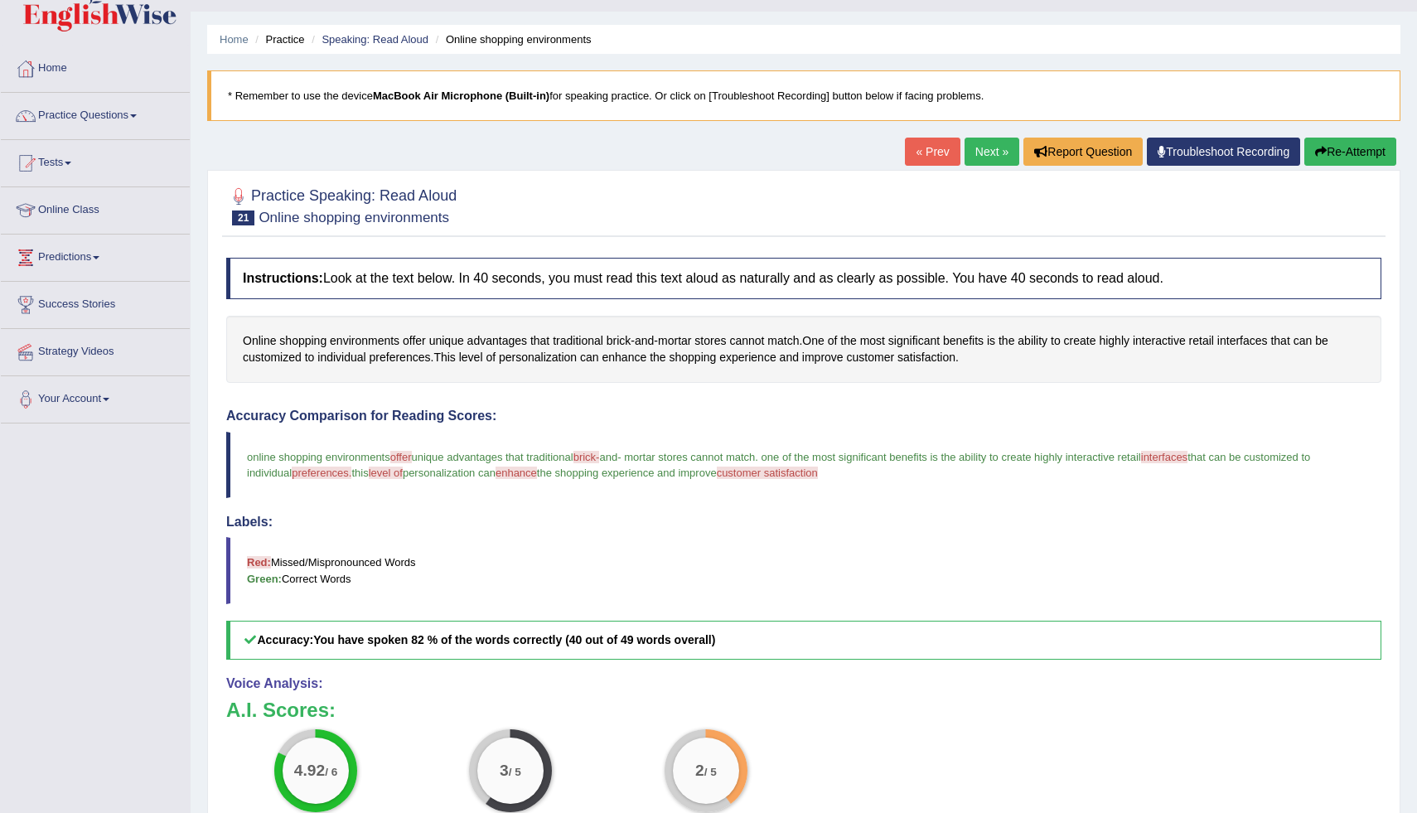
click at [1325, 145] on button "Re-Attempt" at bounding box center [1350, 152] width 92 height 28
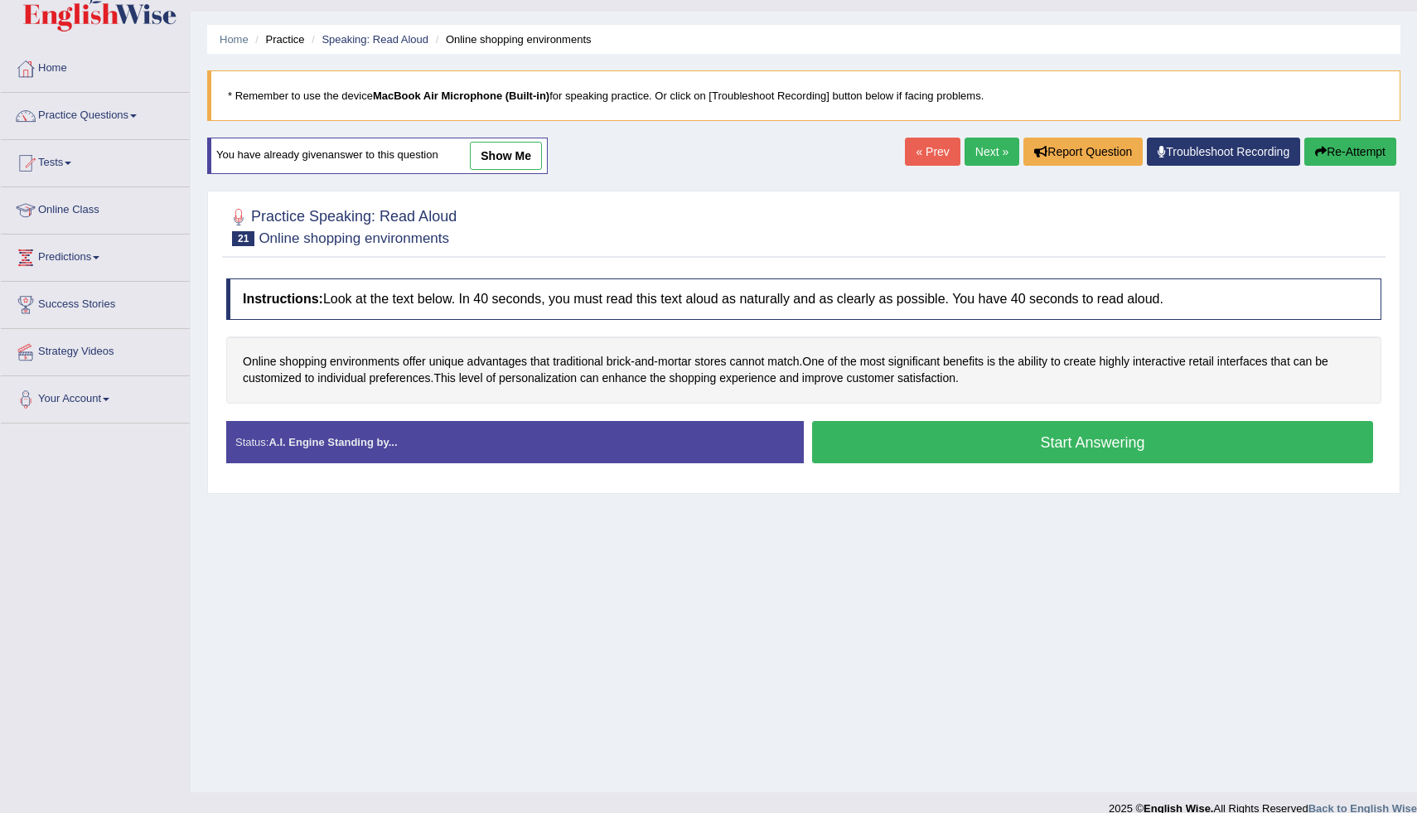
click at [903, 428] on button "Start Answering" at bounding box center [1092, 442] width 561 height 42
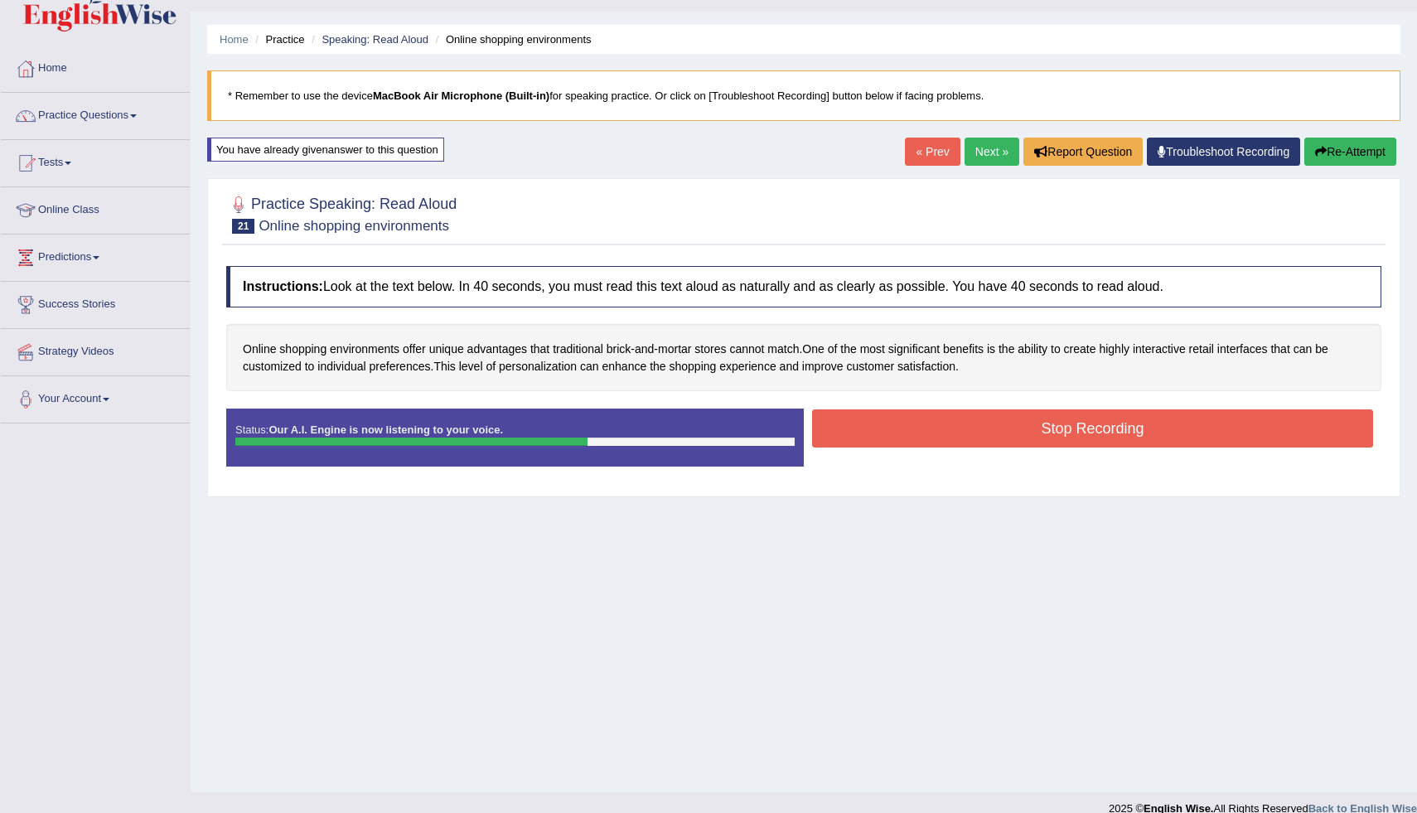
click at [917, 425] on button "Stop Recording" at bounding box center [1092, 428] width 561 height 38
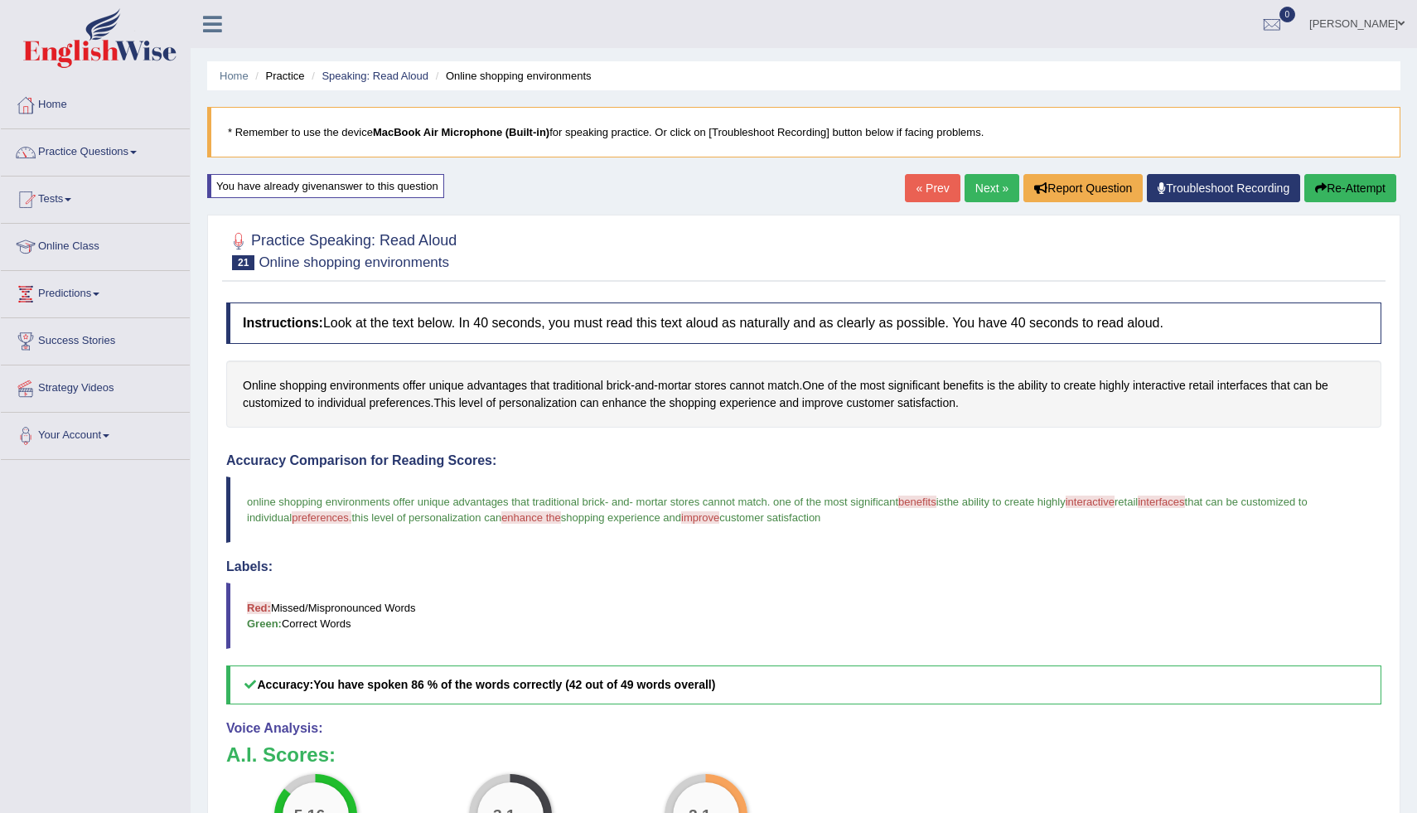
click at [978, 190] on link "Next »" at bounding box center [991, 188] width 55 height 28
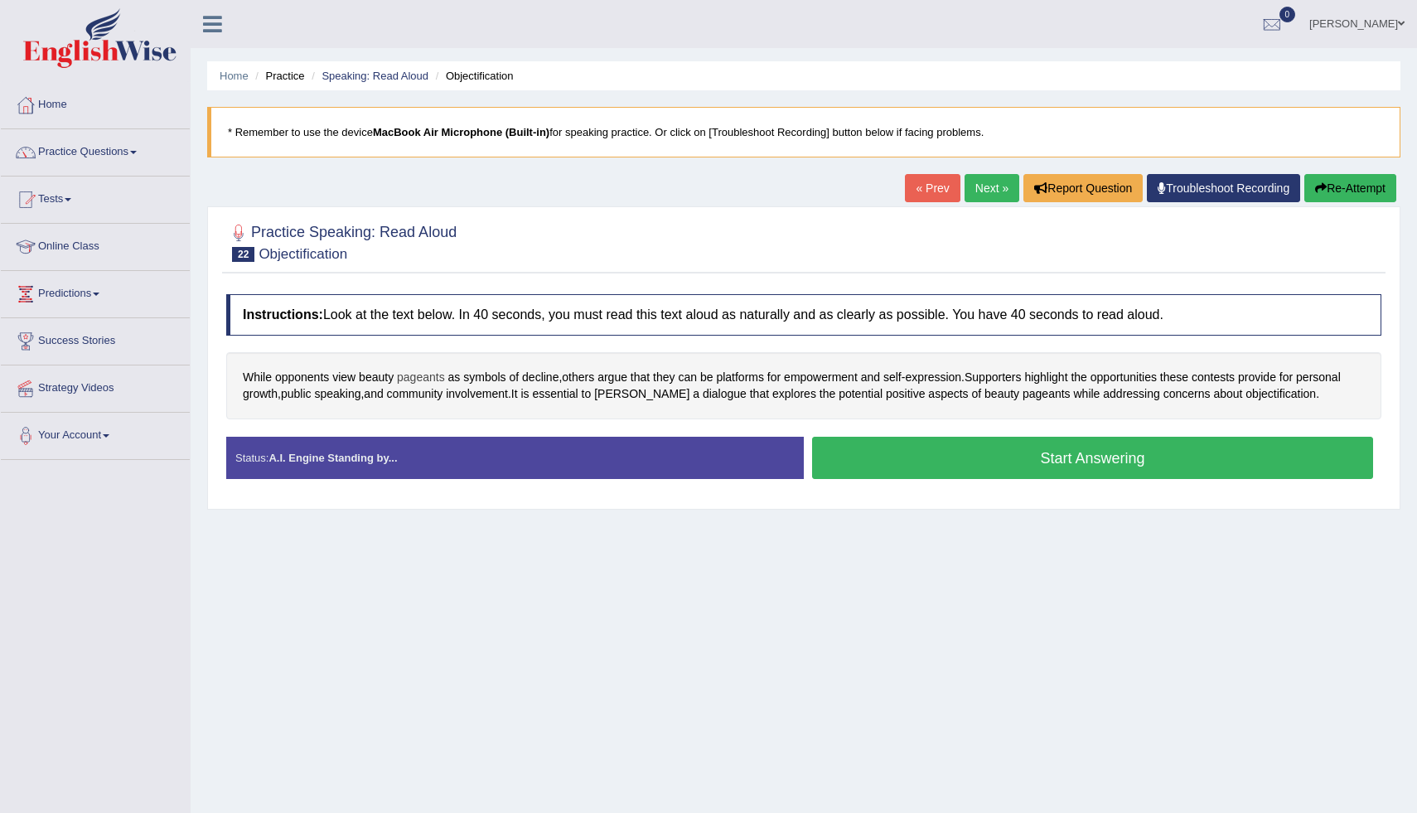
click at [430, 382] on span "pageants" at bounding box center [421, 377] width 48 height 17
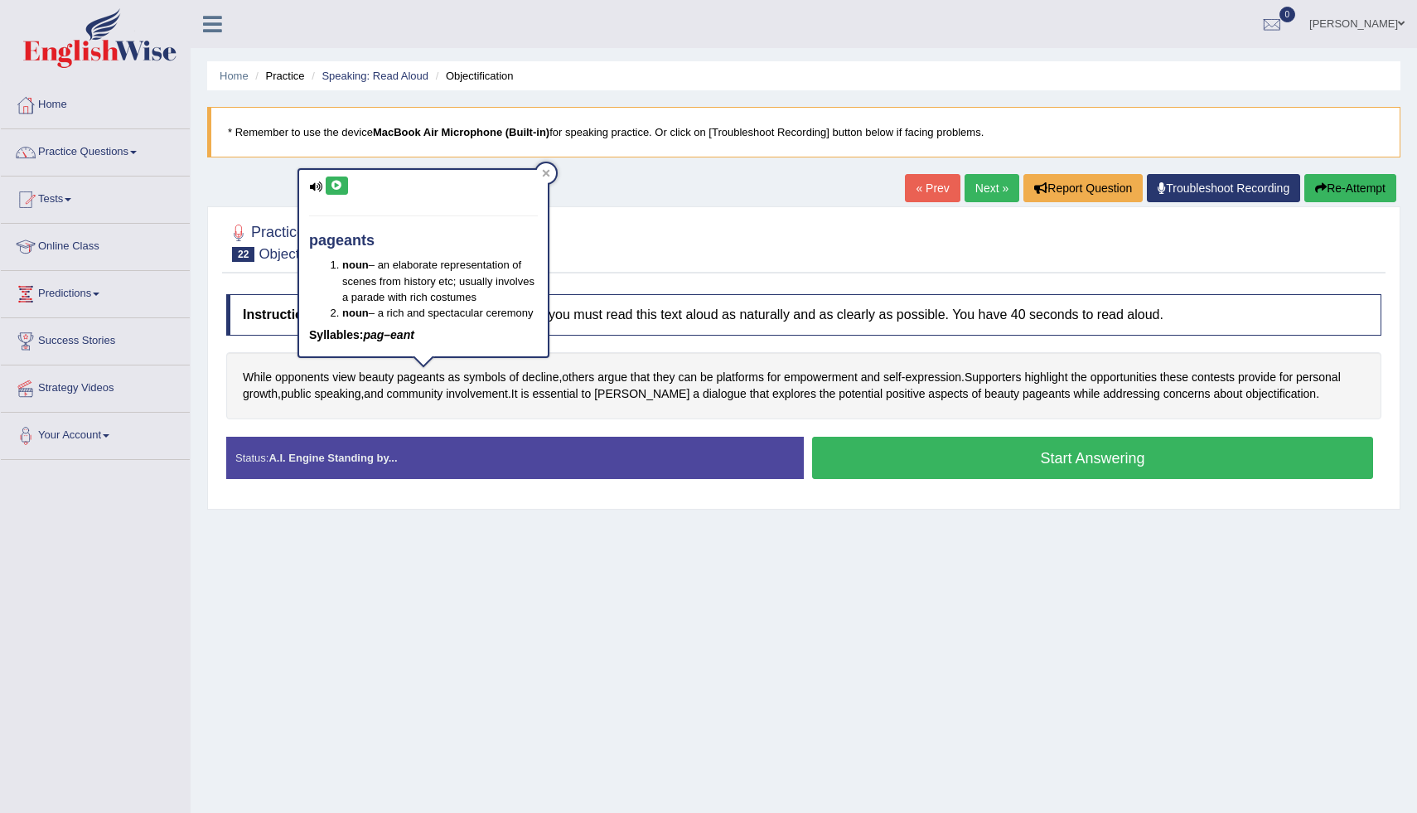
click at [340, 186] on icon at bounding box center [337, 186] width 12 height 10
click at [542, 170] on icon at bounding box center [546, 173] width 8 height 8
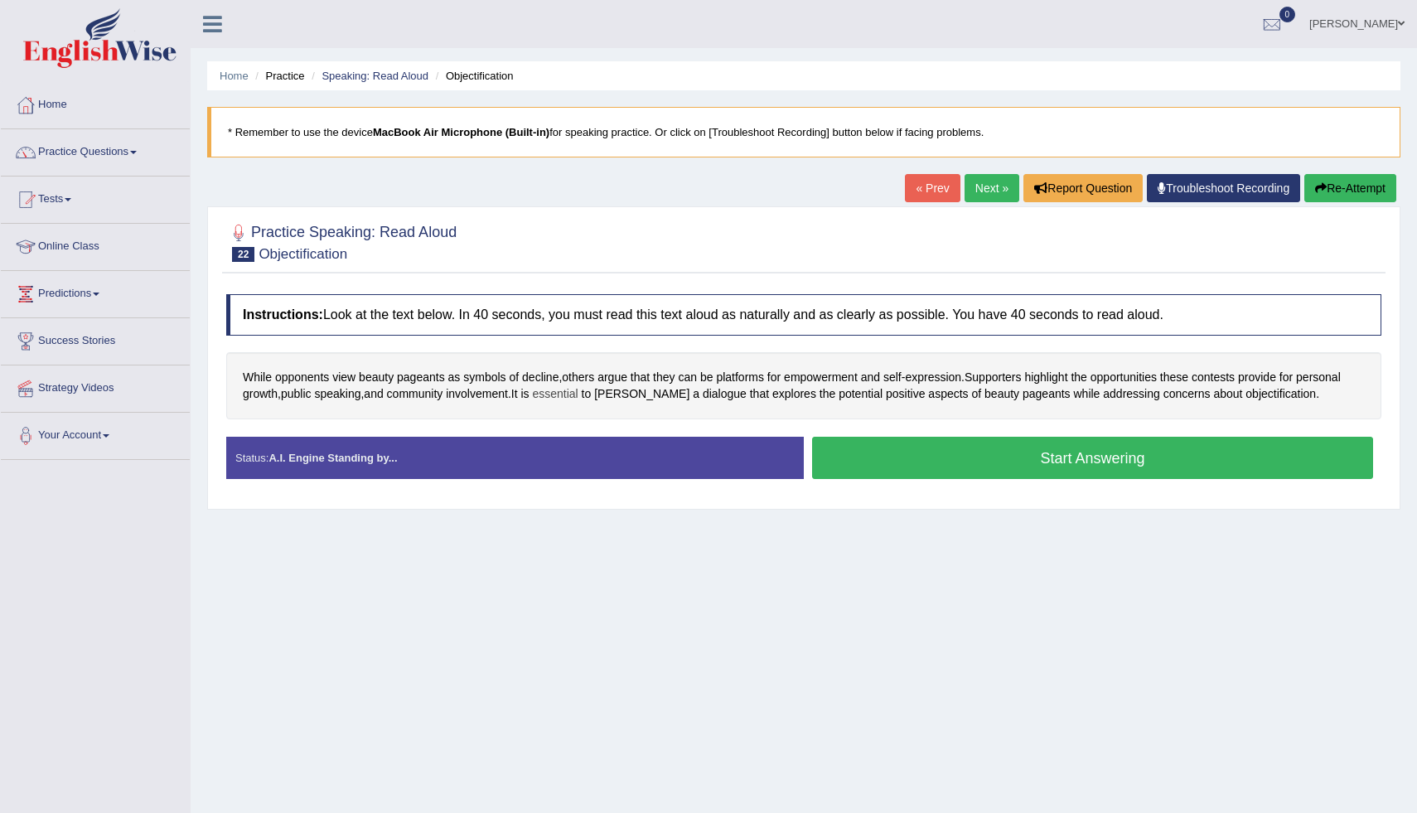
click at [578, 400] on span "essential" at bounding box center [555, 393] width 46 height 17
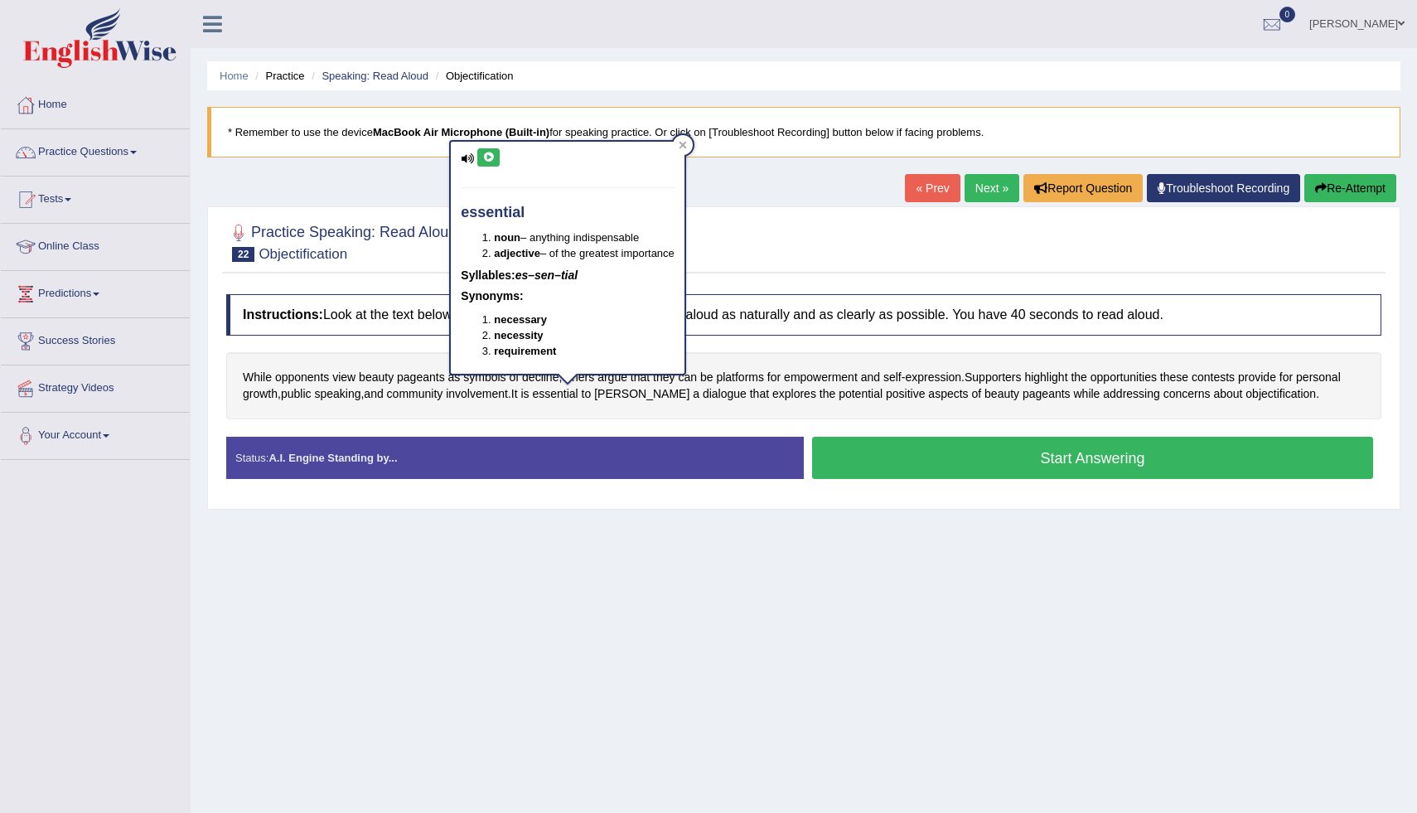
click at [492, 162] on button at bounding box center [488, 157] width 22 height 18
click at [685, 141] on icon at bounding box center [683, 145] width 8 height 8
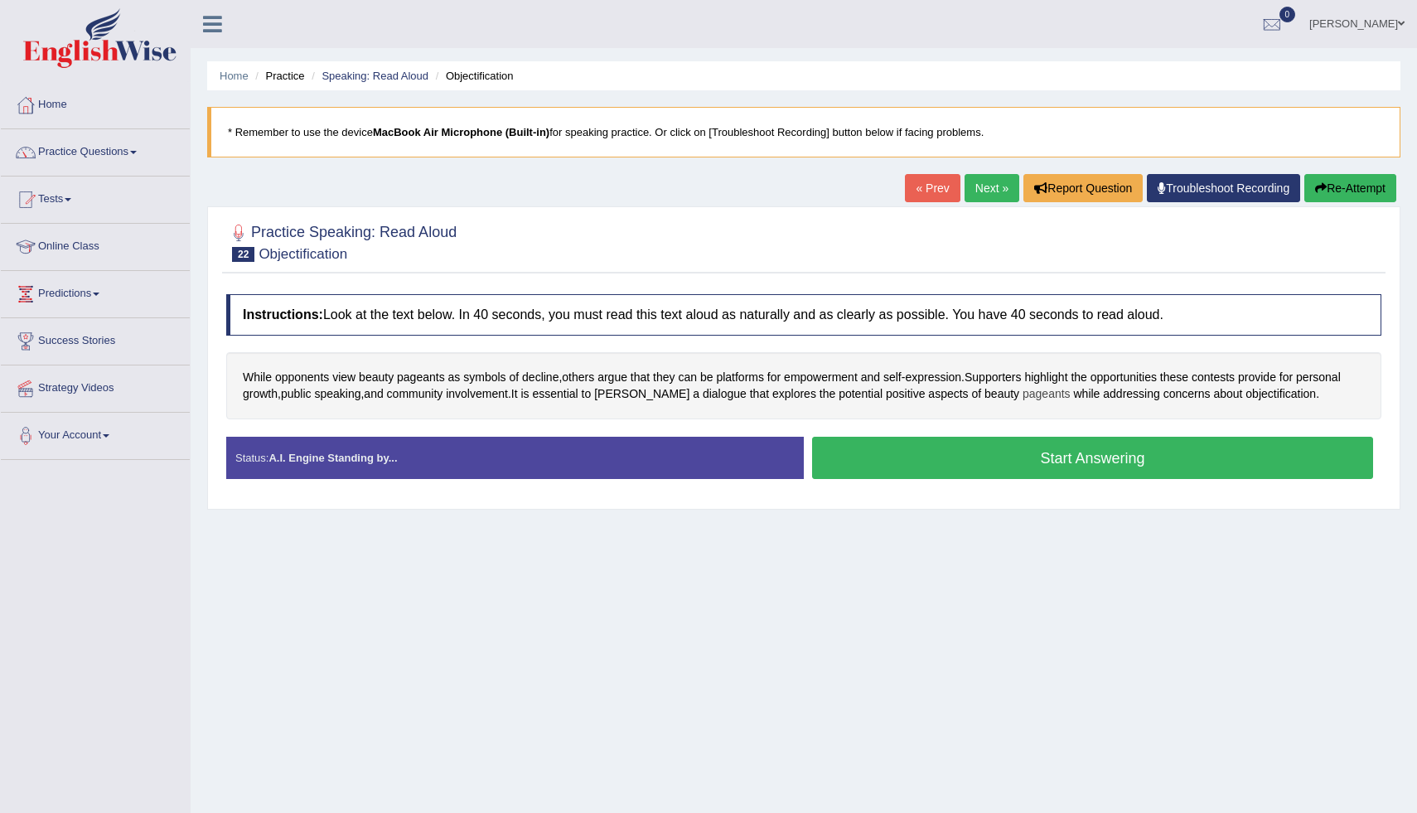
click at [1022, 397] on span "pageants" at bounding box center [1046, 393] width 48 height 17
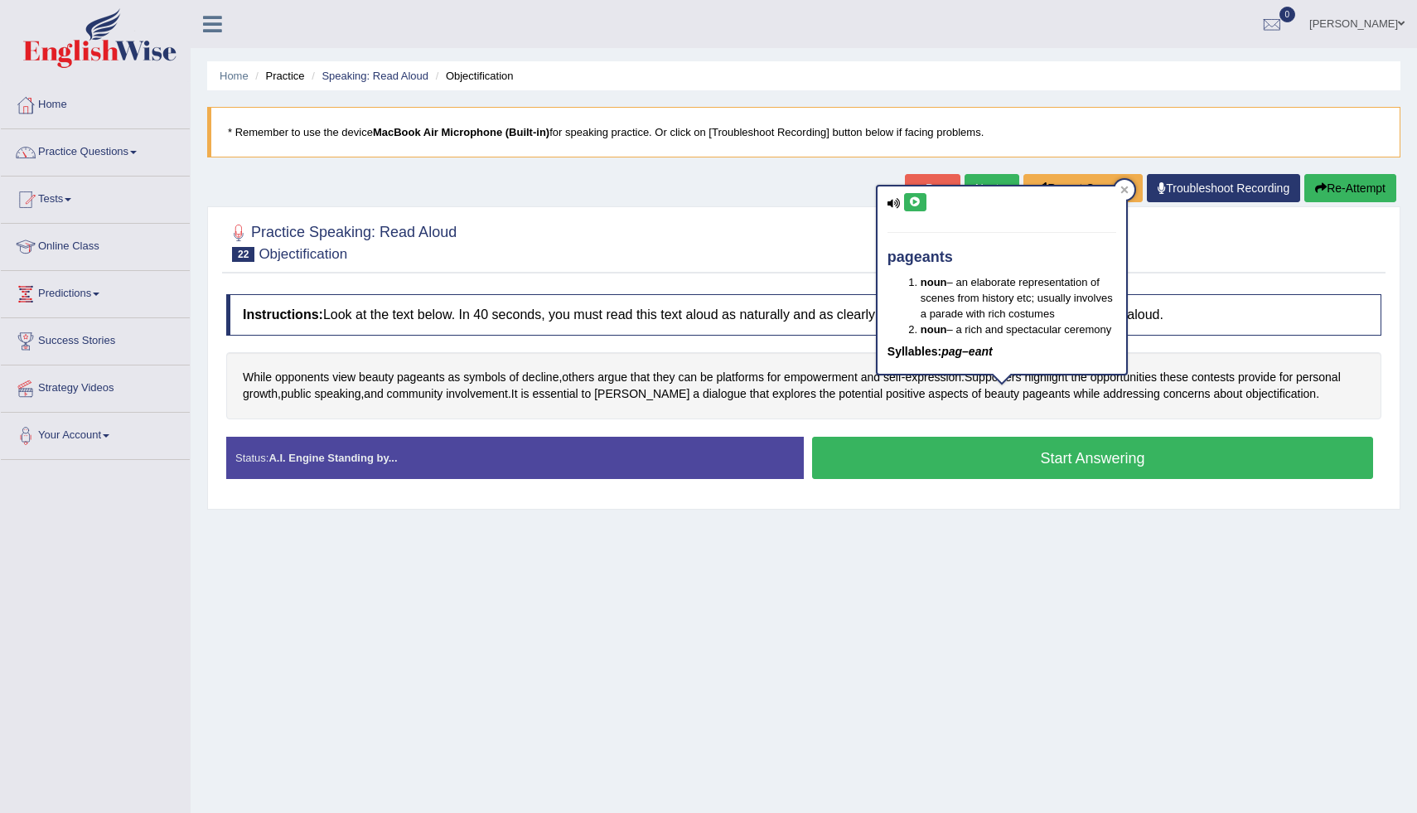
click at [922, 205] on button at bounding box center [915, 202] width 22 height 18
click at [1124, 186] on icon at bounding box center [1124, 190] width 8 height 8
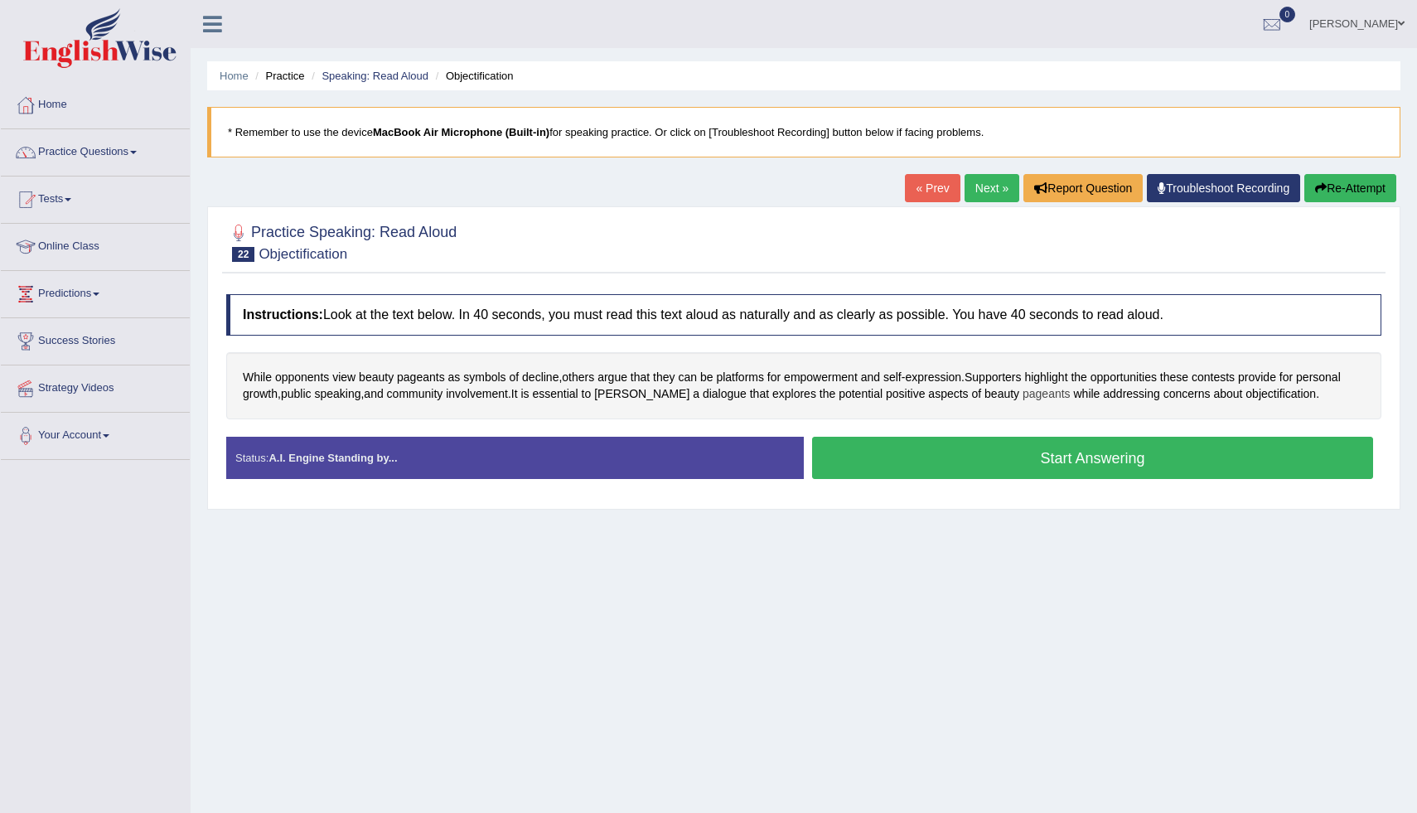
click at [1022, 401] on span "pageants" at bounding box center [1046, 393] width 48 height 17
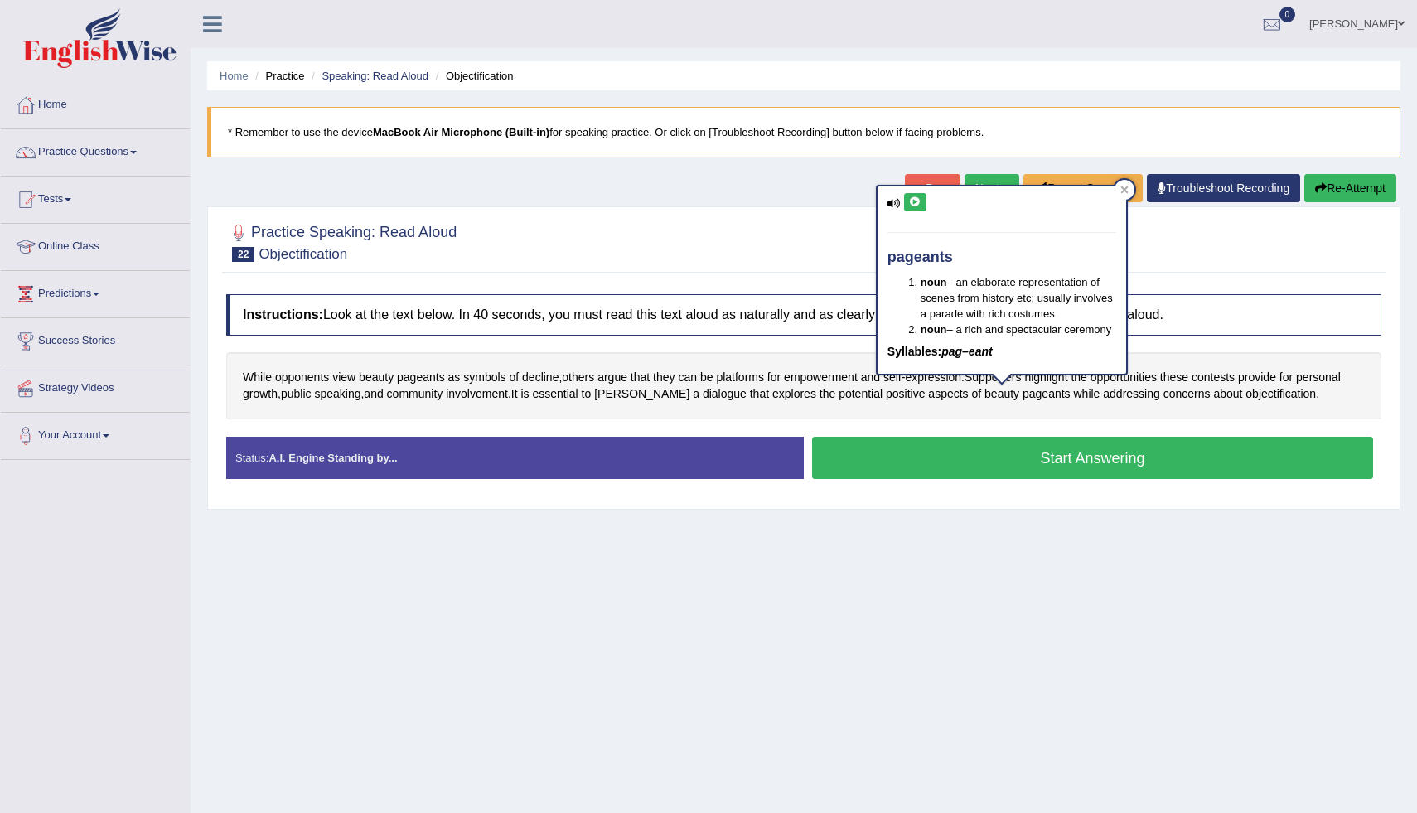
click at [919, 205] on icon at bounding box center [915, 202] width 12 height 10
click at [1122, 191] on icon at bounding box center [1123, 189] width 7 height 7
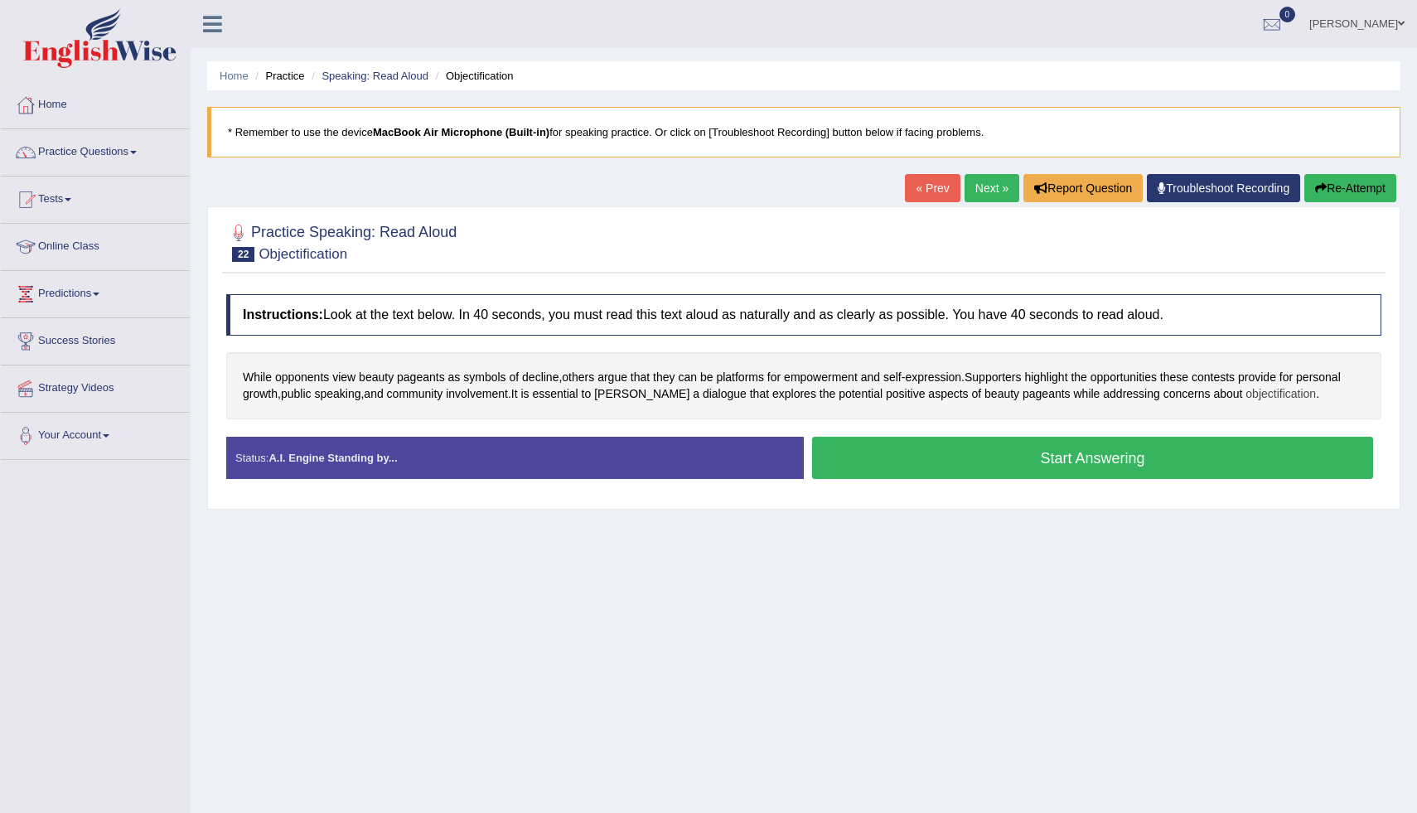
click at [1245, 397] on span "objectification" at bounding box center [1280, 393] width 70 height 17
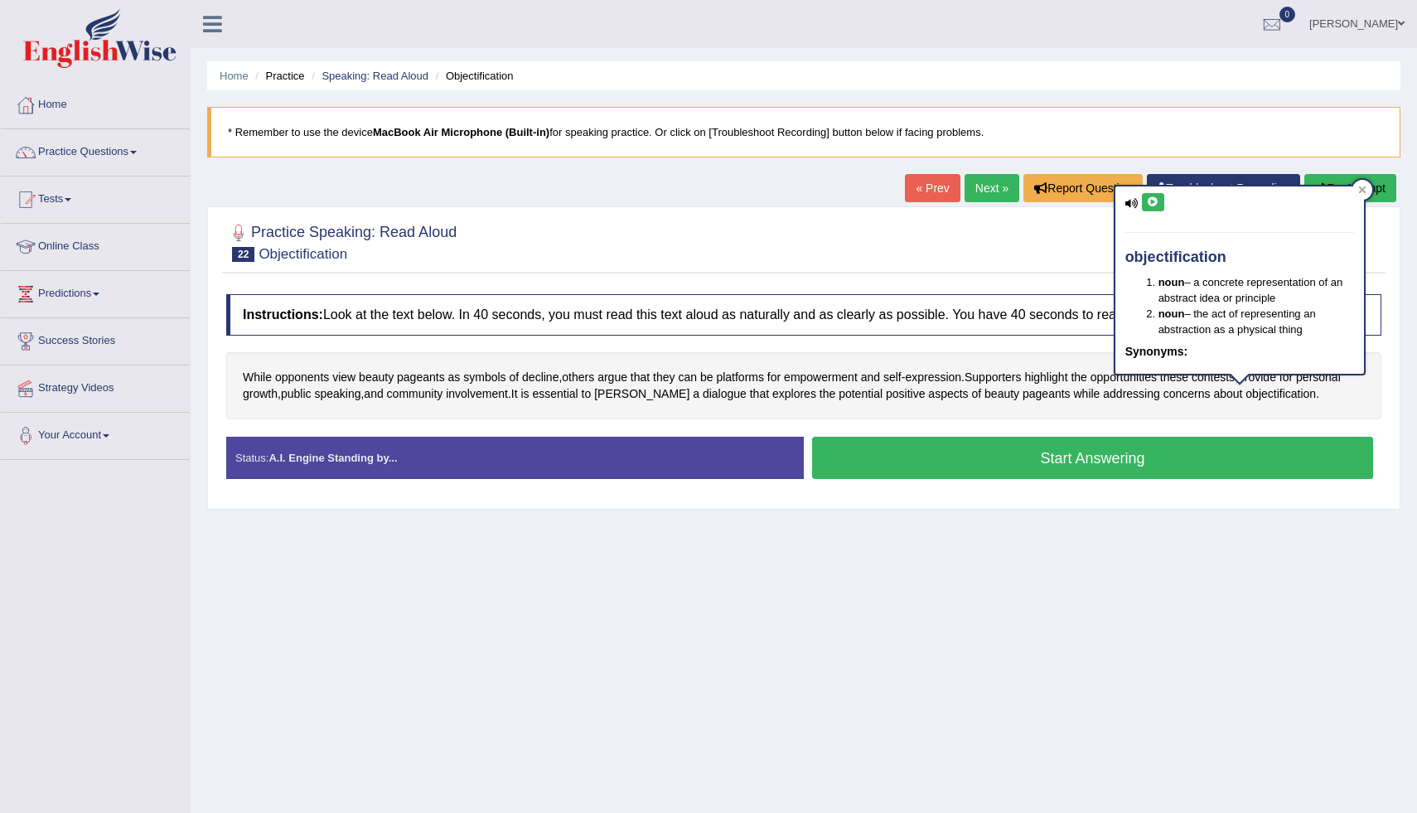
click at [1160, 205] on button at bounding box center [1153, 202] width 22 height 18
click at [1153, 205] on icon at bounding box center [1153, 202] width 12 height 10
click at [1361, 189] on icon at bounding box center [1361, 189] width 7 height 7
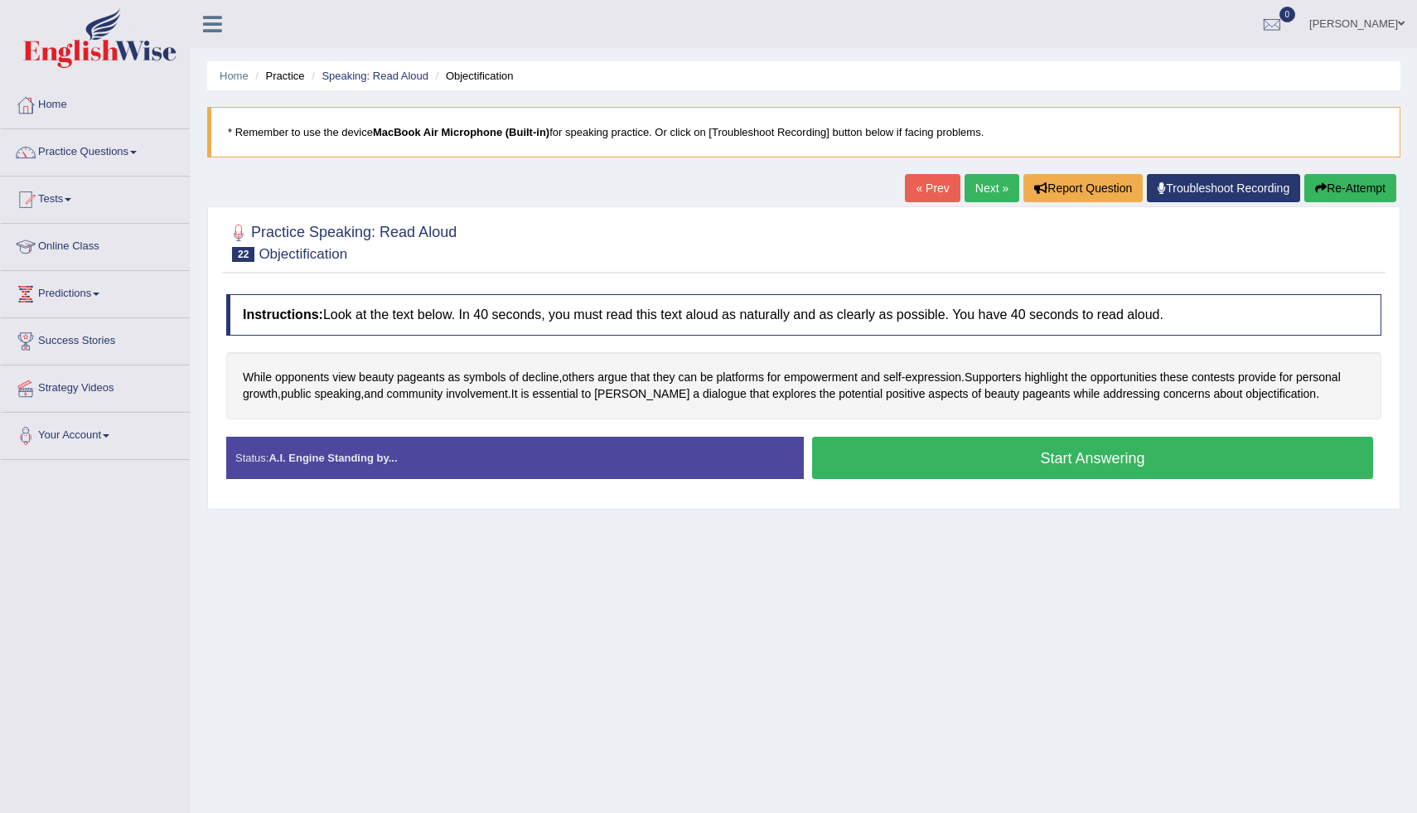
click at [1010, 477] on button "Start Answering" at bounding box center [1092, 458] width 561 height 42
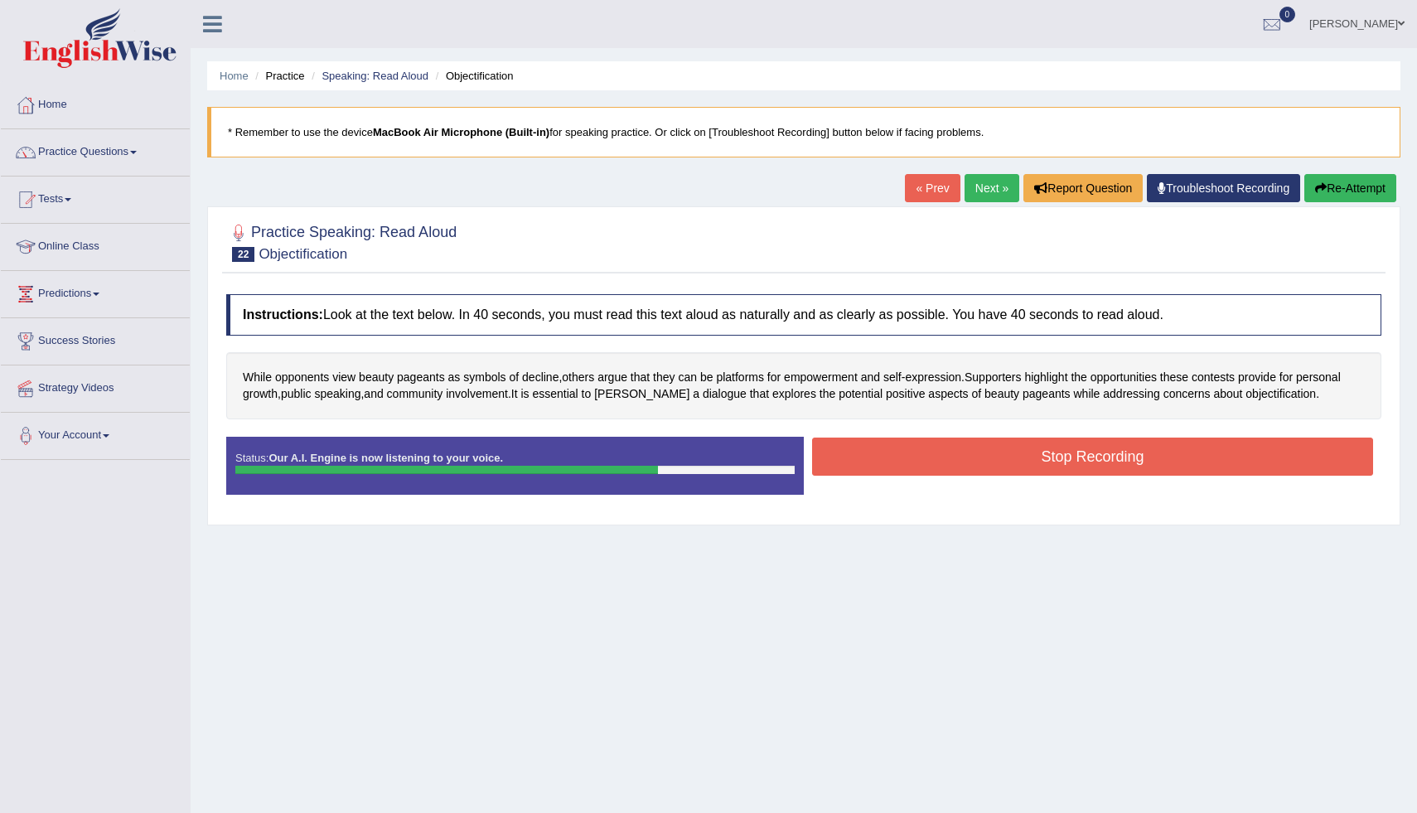
click at [936, 193] on link "« Prev" at bounding box center [932, 188] width 55 height 28
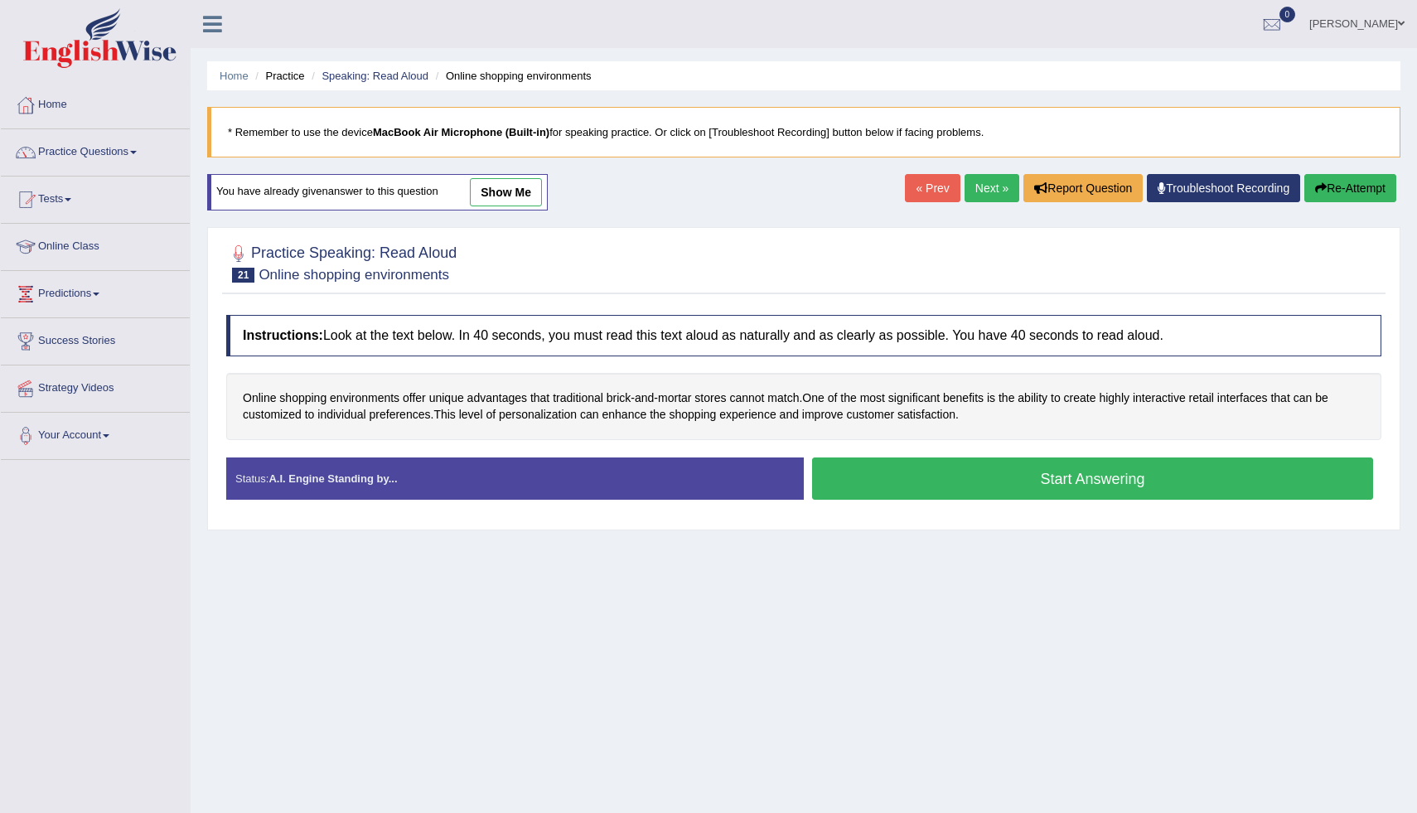
click at [977, 178] on link "Next »" at bounding box center [991, 188] width 55 height 28
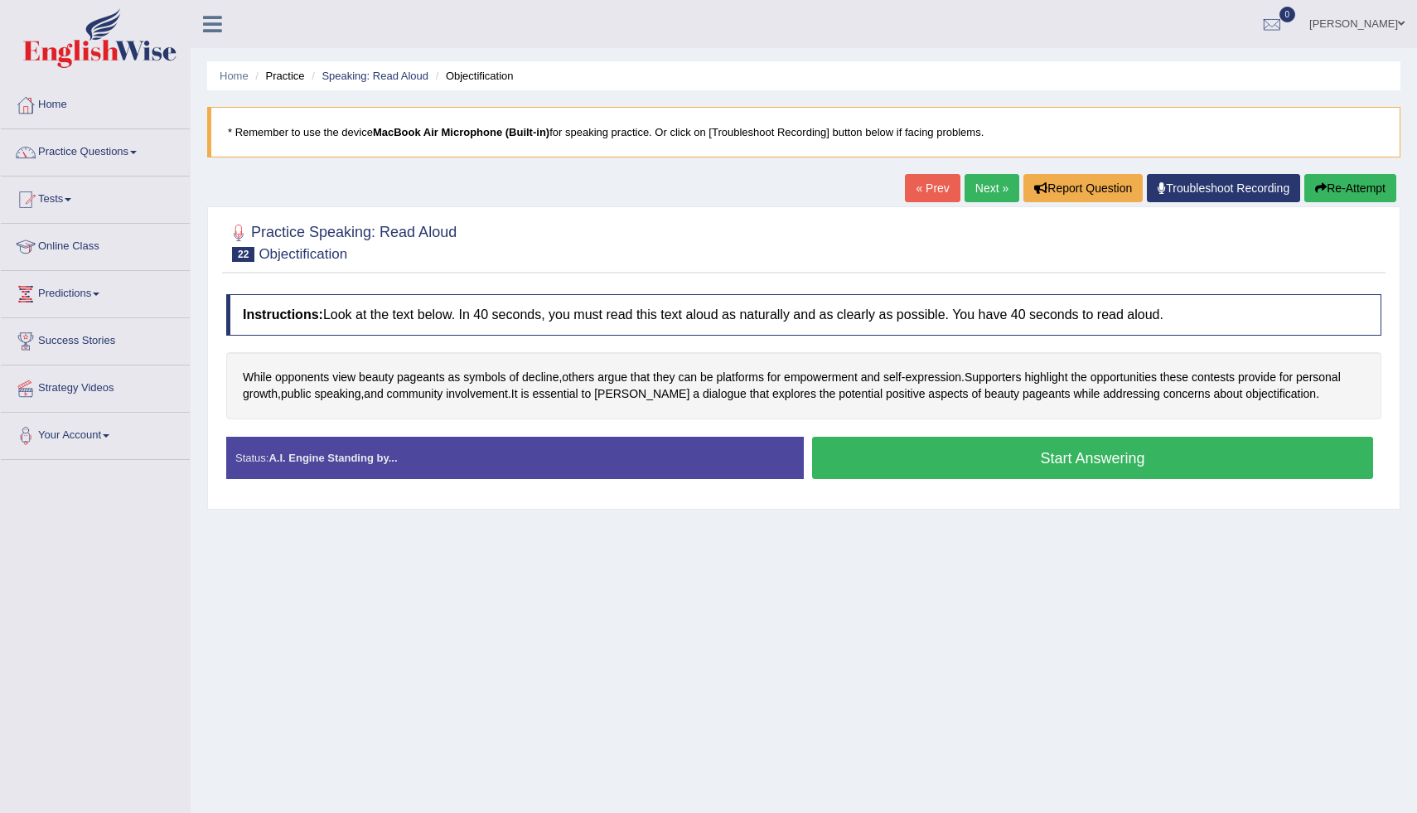
click at [834, 459] on button "Start Answering" at bounding box center [1092, 458] width 561 height 42
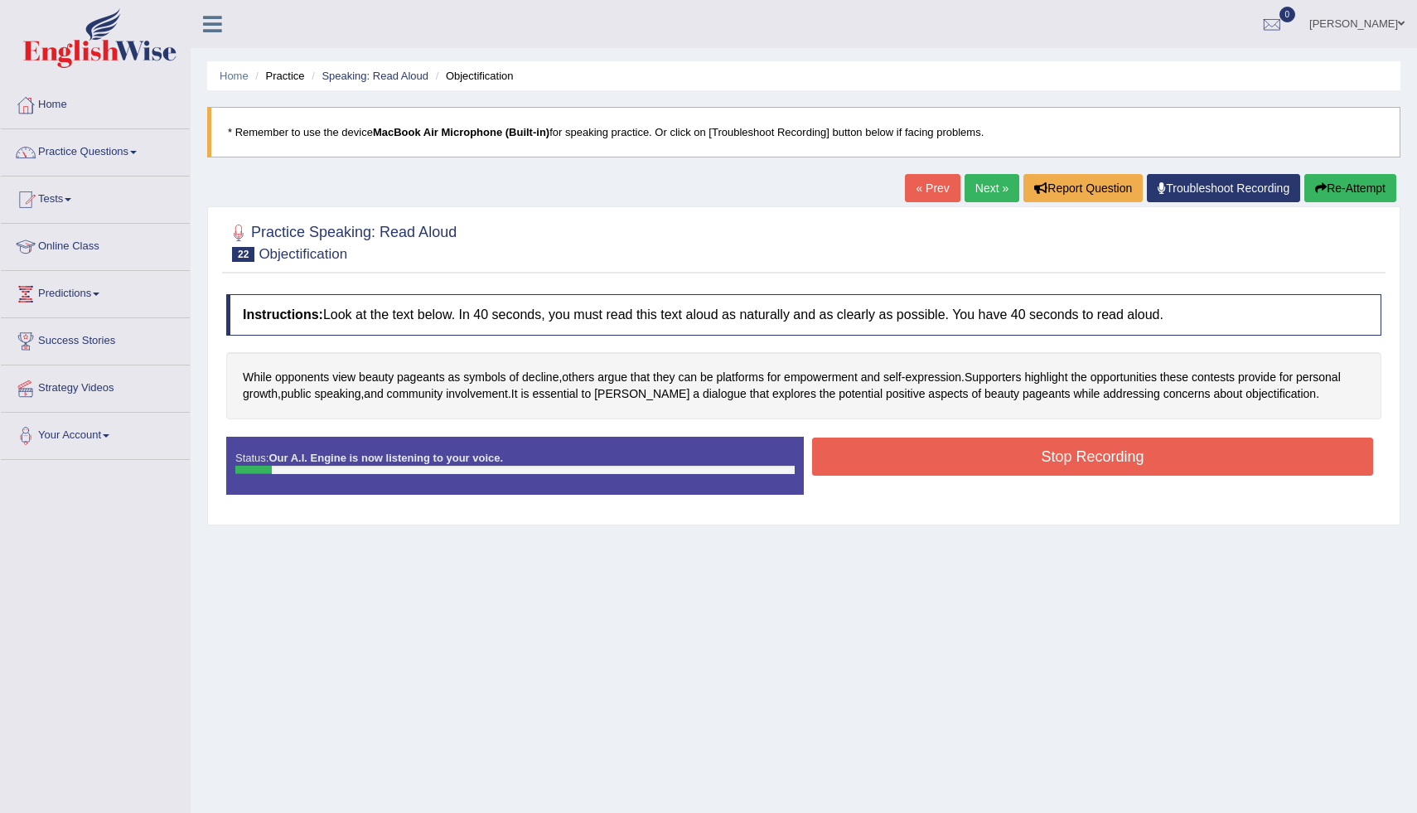
click at [912, 192] on link "« Prev" at bounding box center [932, 188] width 55 height 28
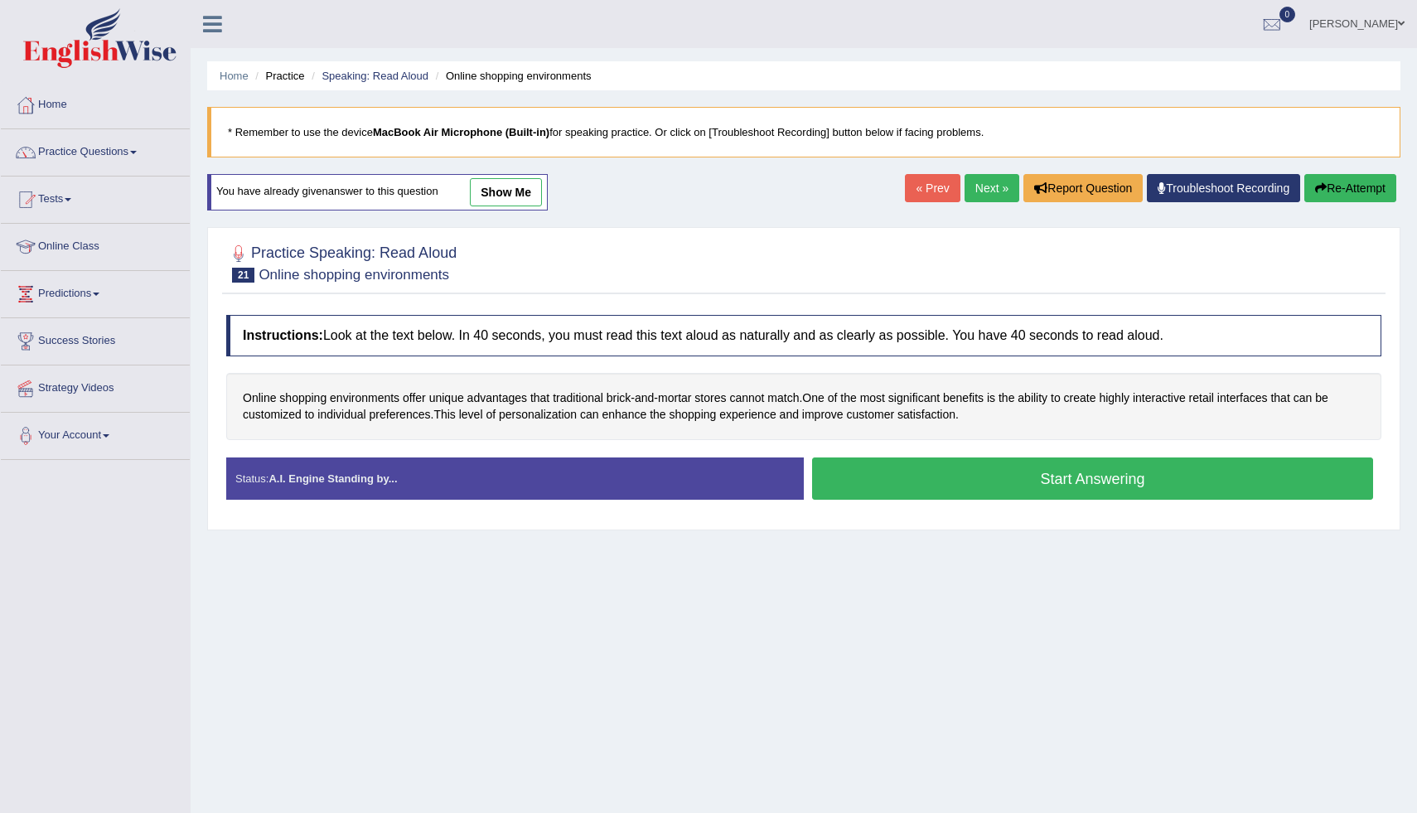
click at [980, 190] on link "Next »" at bounding box center [991, 188] width 55 height 28
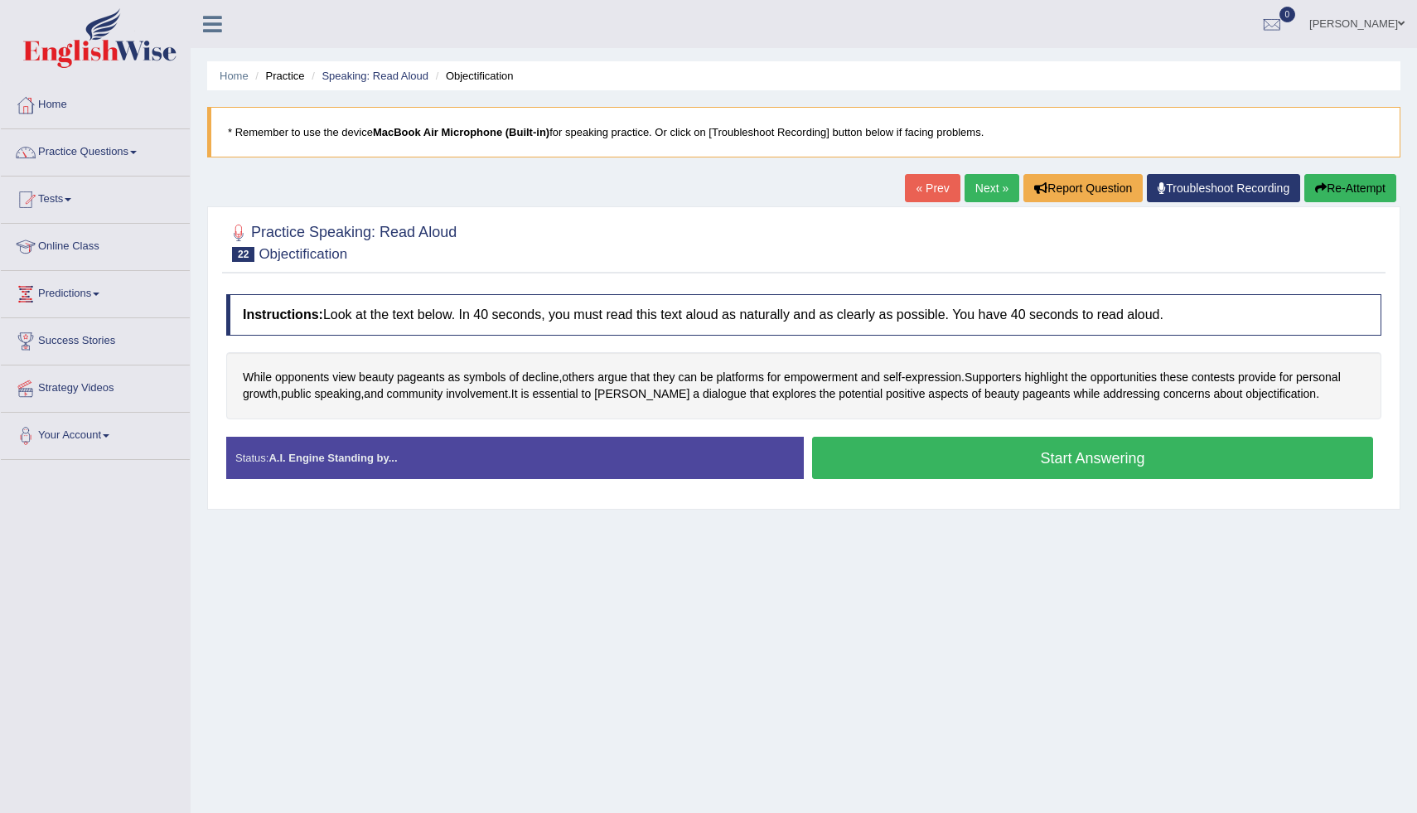
click at [958, 471] on button "Start Answering" at bounding box center [1092, 458] width 561 height 42
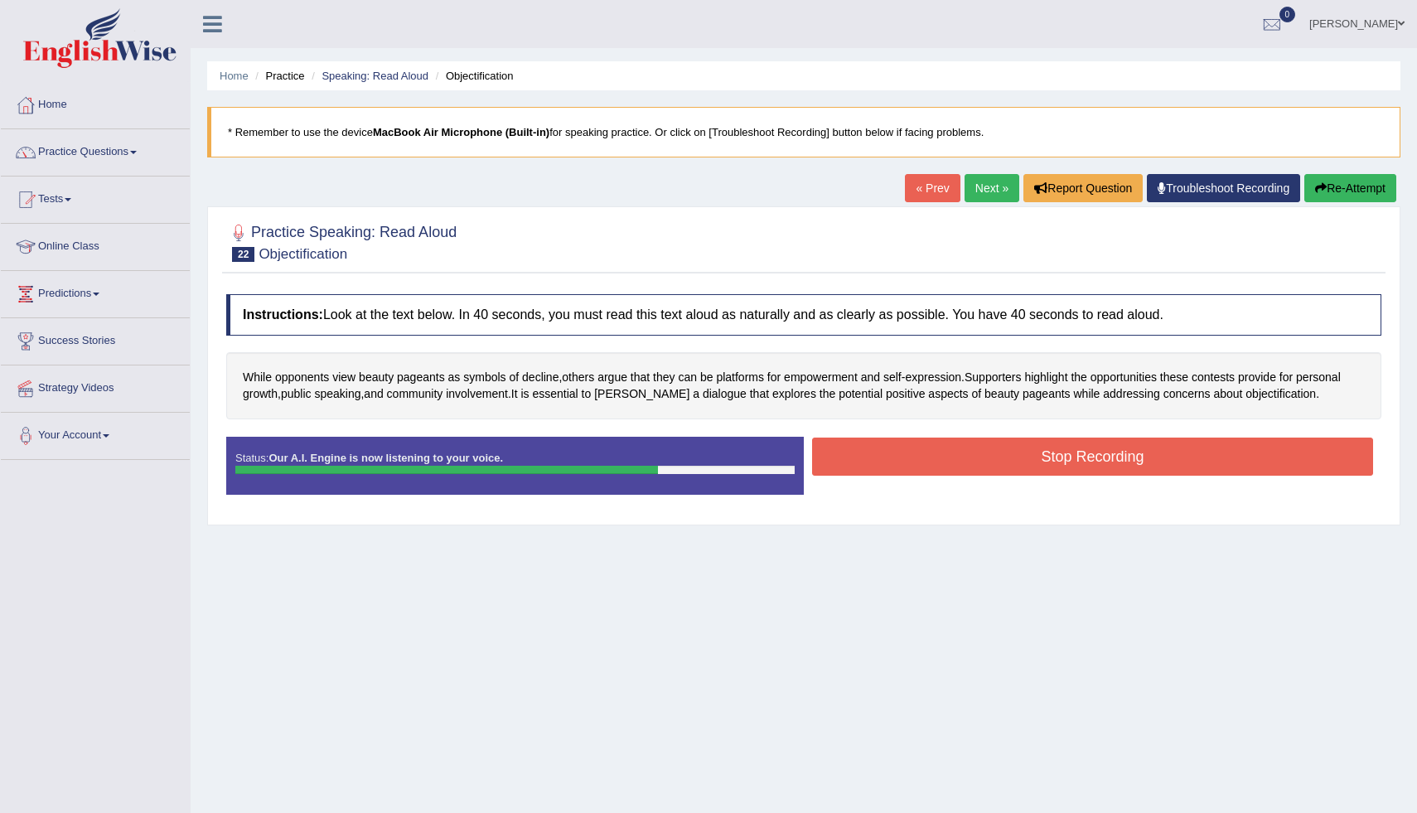
click at [1238, 457] on button "Stop Recording" at bounding box center [1092, 456] width 561 height 38
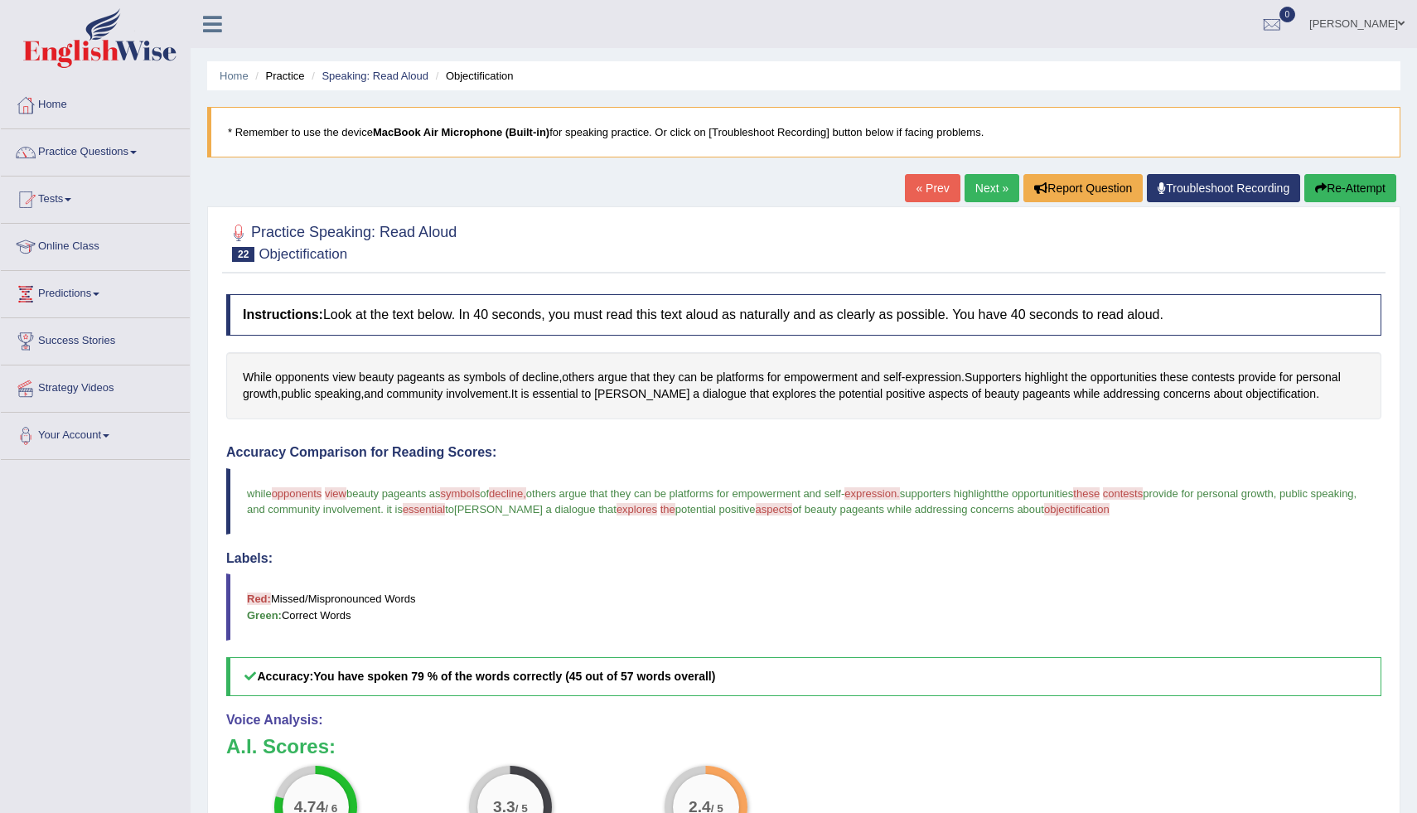
click at [1327, 191] on button "Re-Attempt" at bounding box center [1350, 188] width 92 height 28
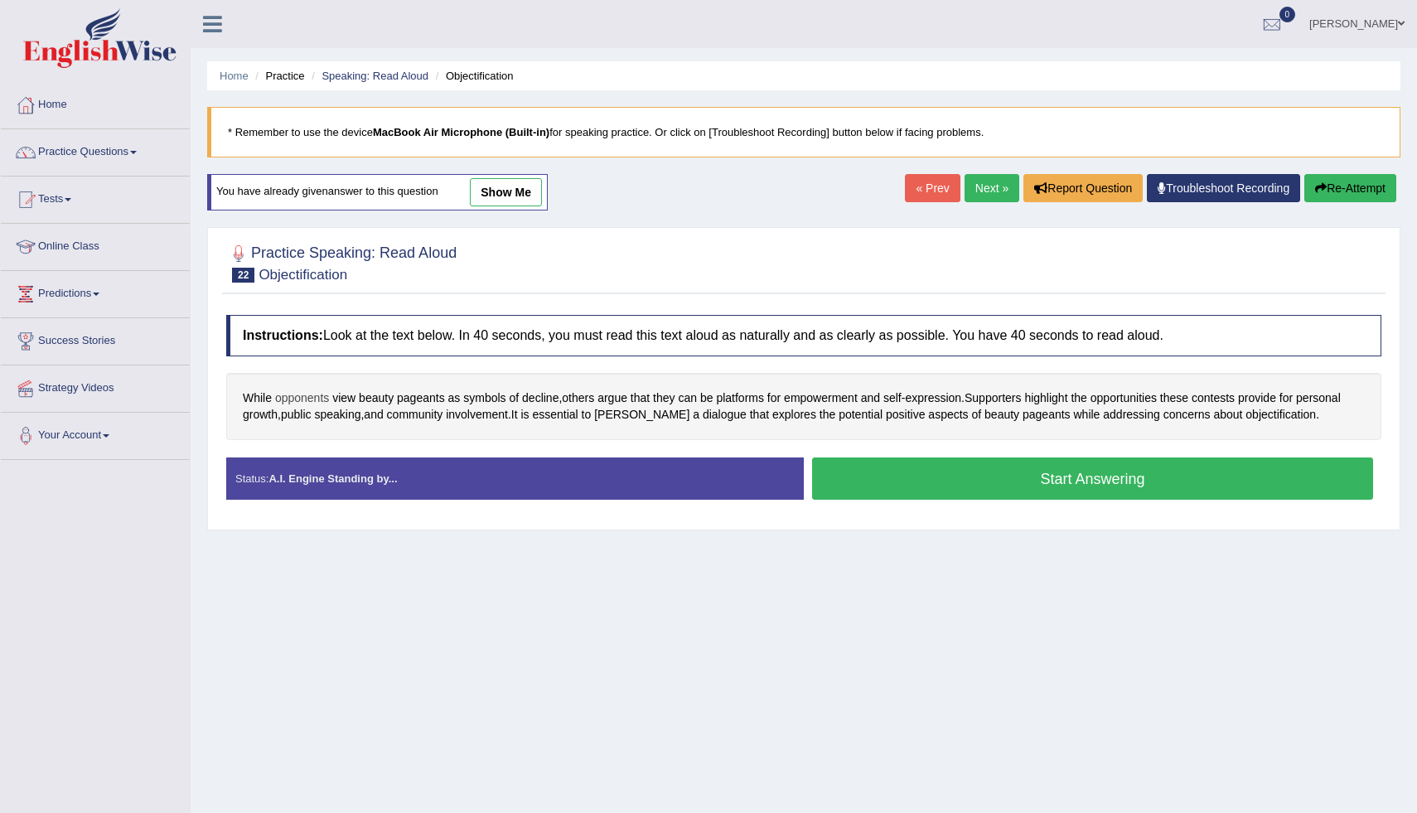
click at [288, 401] on span "opponents" at bounding box center [302, 397] width 54 height 17
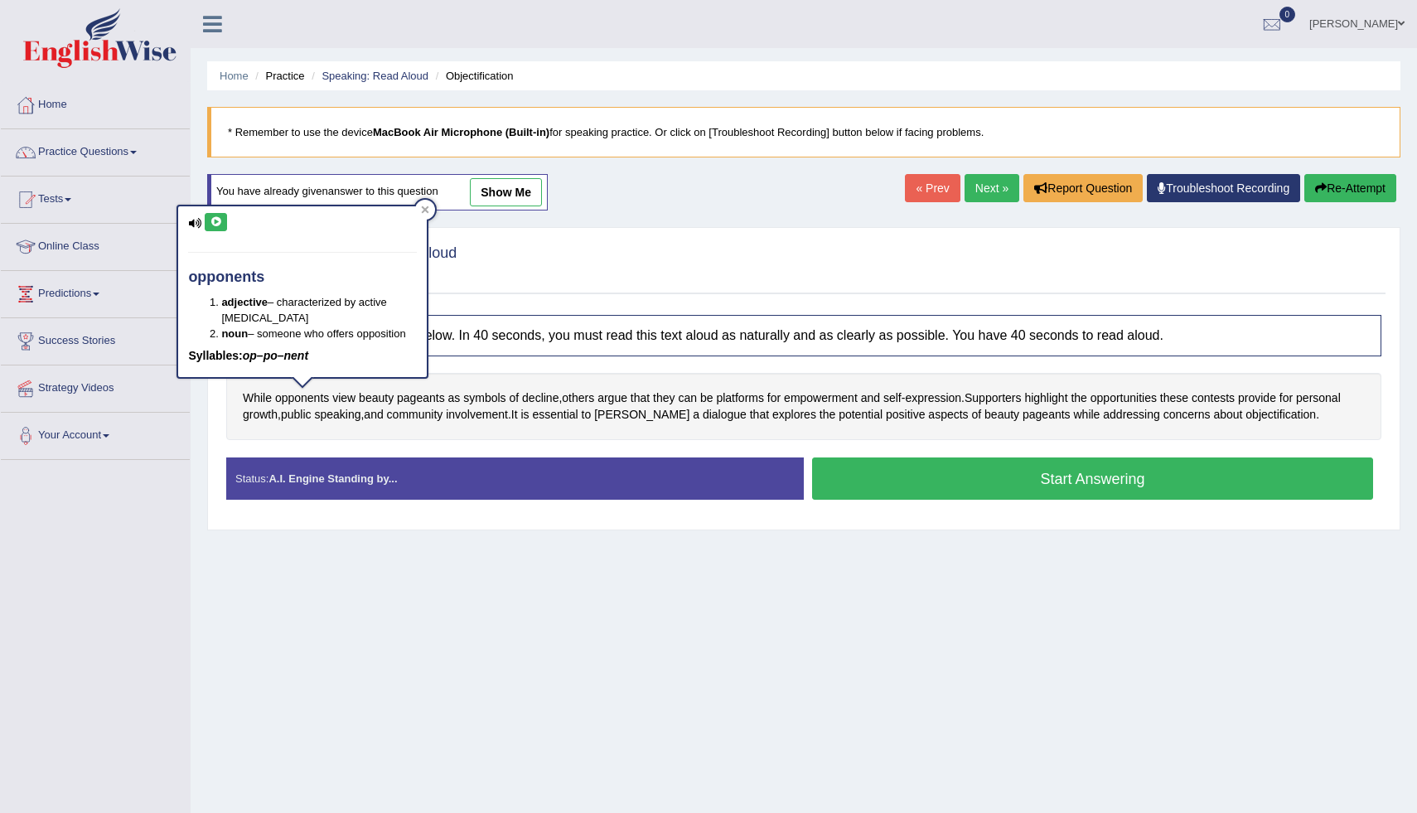
click at [211, 217] on icon at bounding box center [216, 222] width 12 height 10
click at [215, 223] on icon at bounding box center [216, 222] width 12 height 10
click at [418, 210] on div at bounding box center [425, 210] width 20 height 20
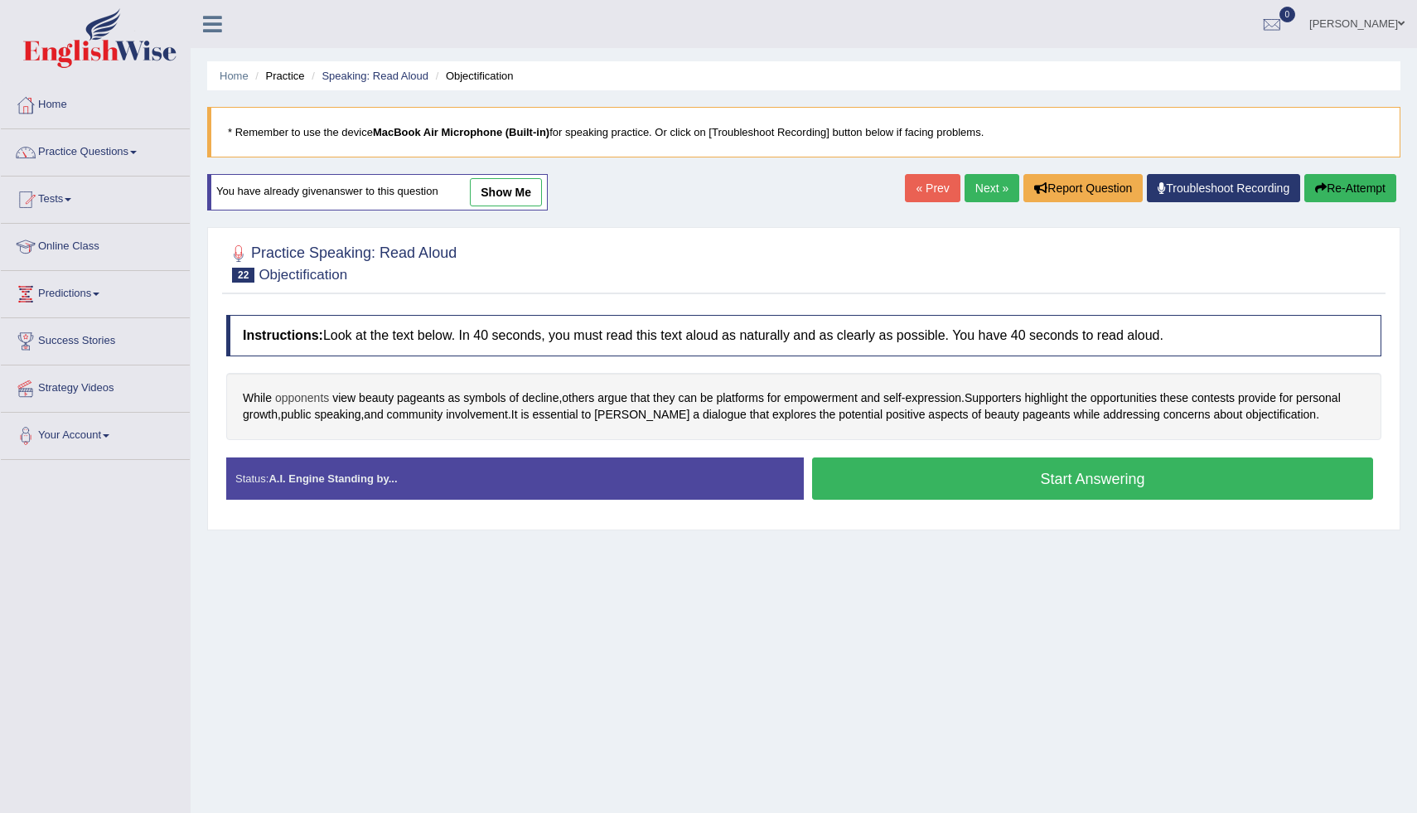
click at [315, 399] on span "opponents" at bounding box center [302, 397] width 54 height 17
click at [423, 390] on span "pageants" at bounding box center [421, 397] width 48 height 17
click at [959, 477] on button "Start Answering" at bounding box center [1092, 478] width 561 height 42
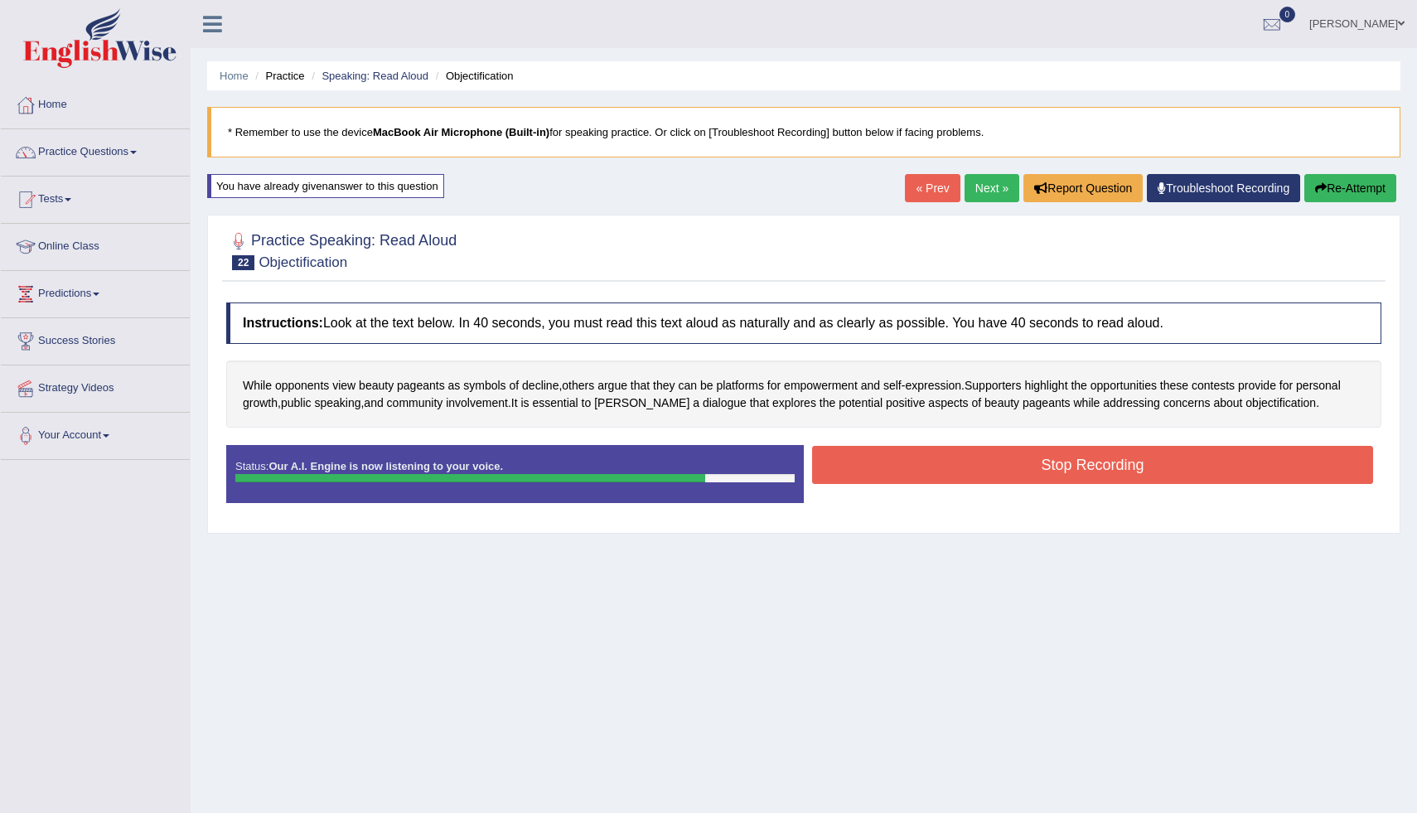
click at [934, 191] on link "« Prev" at bounding box center [932, 188] width 55 height 28
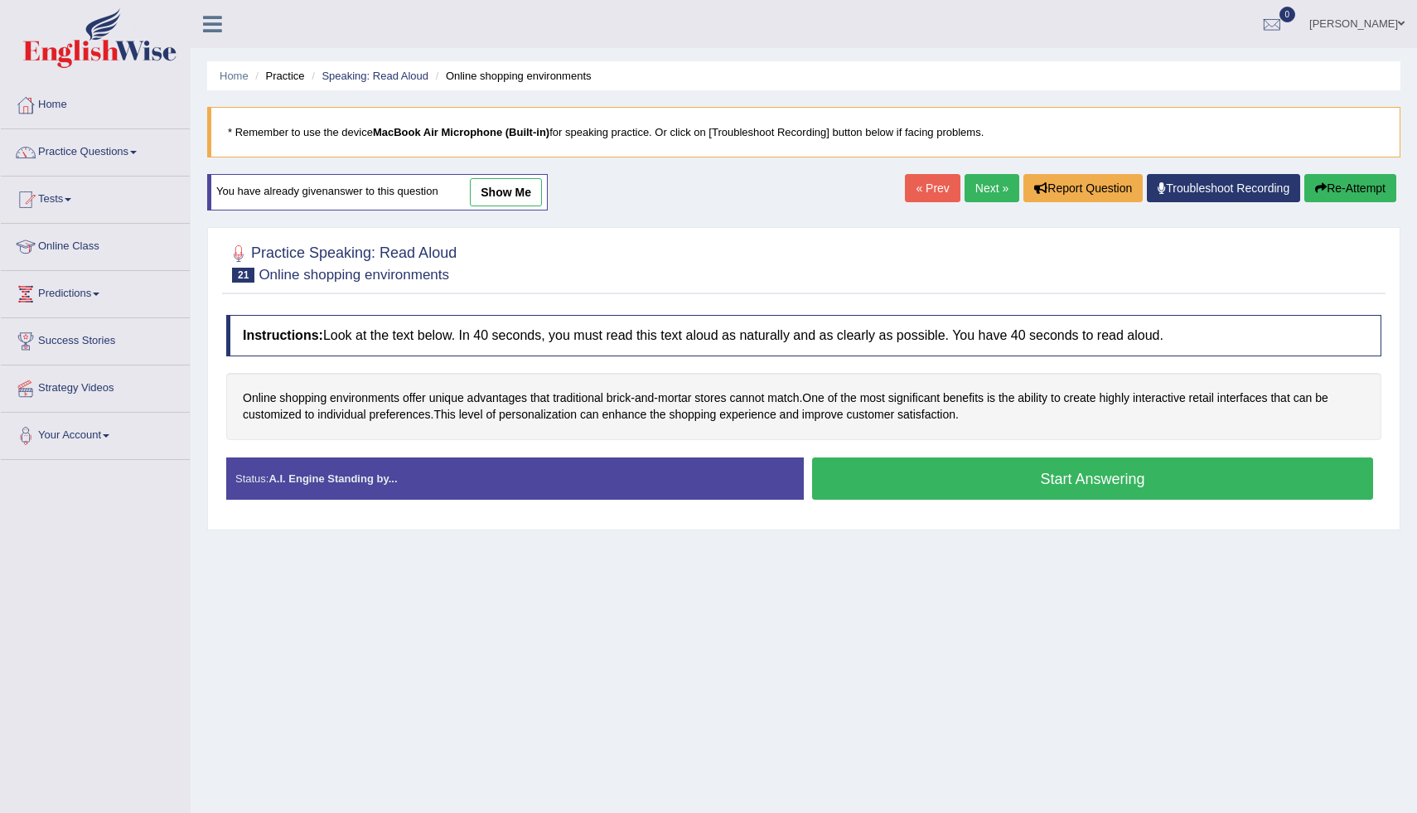
click at [980, 185] on link "Next »" at bounding box center [991, 188] width 55 height 28
click at [917, 471] on button "Start Answering" at bounding box center [1092, 478] width 561 height 42
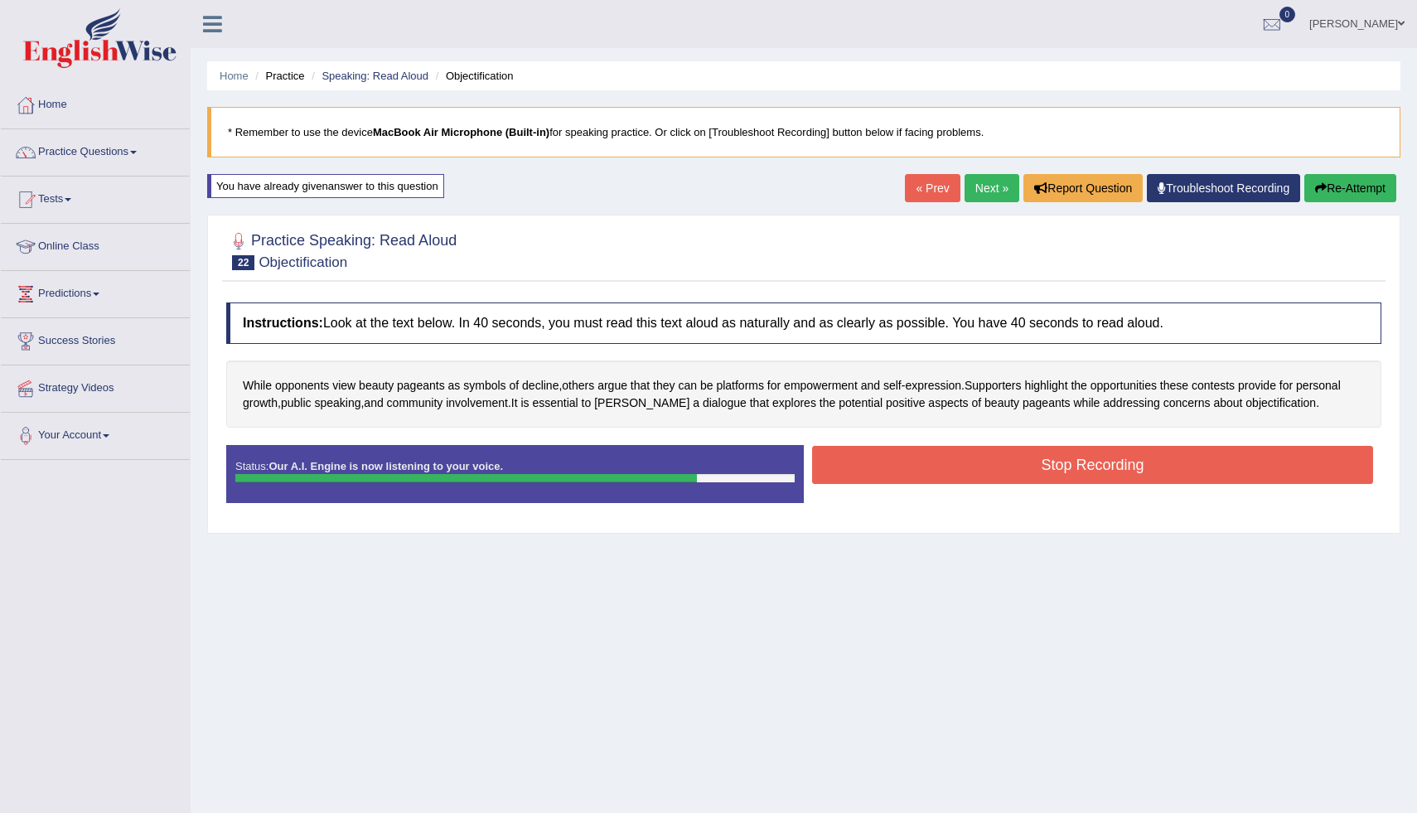
click at [1195, 457] on button "Stop Recording" at bounding box center [1092, 465] width 561 height 38
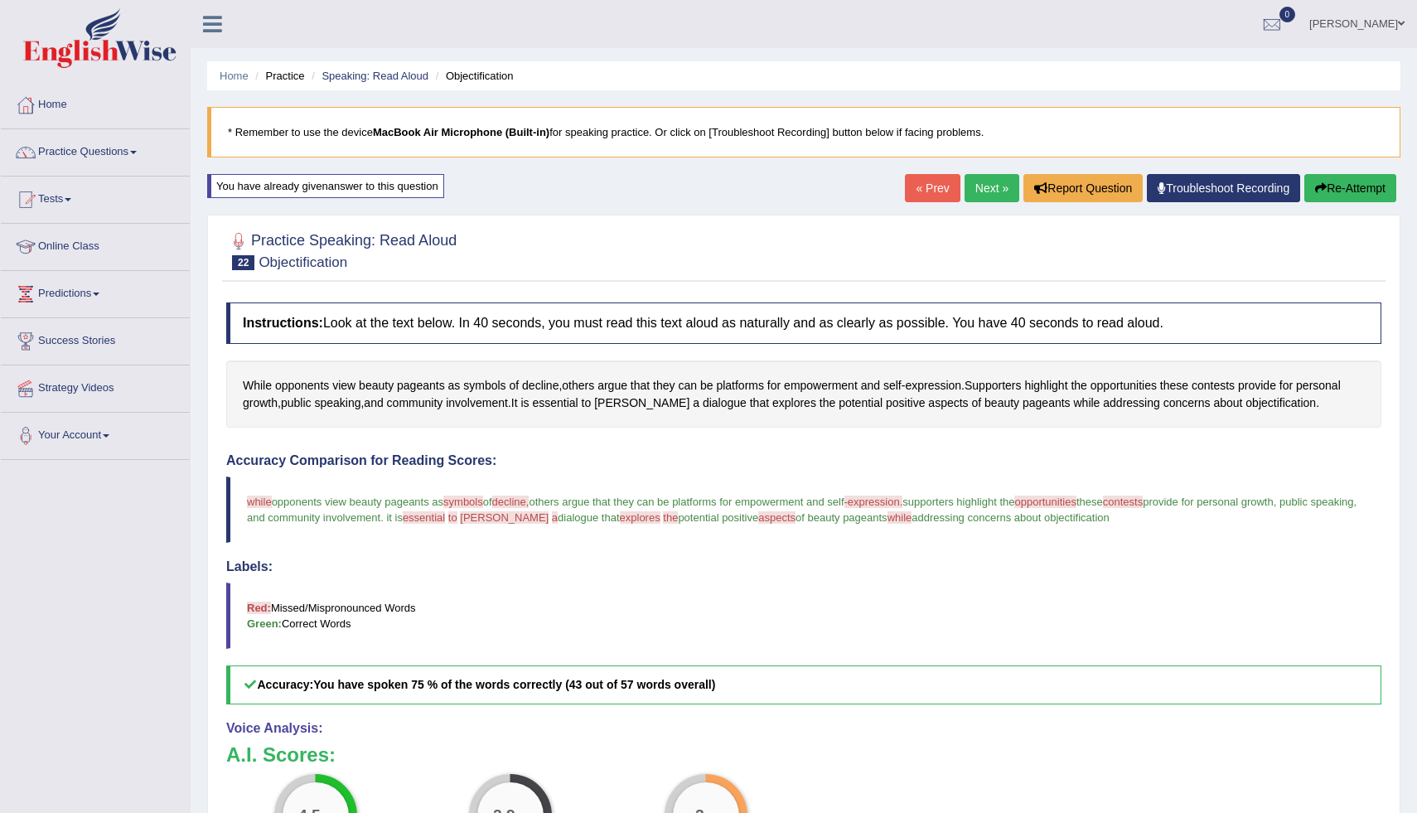
click at [979, 194] on link "Next »" at bounding box center [991, 188] width 55 height 28
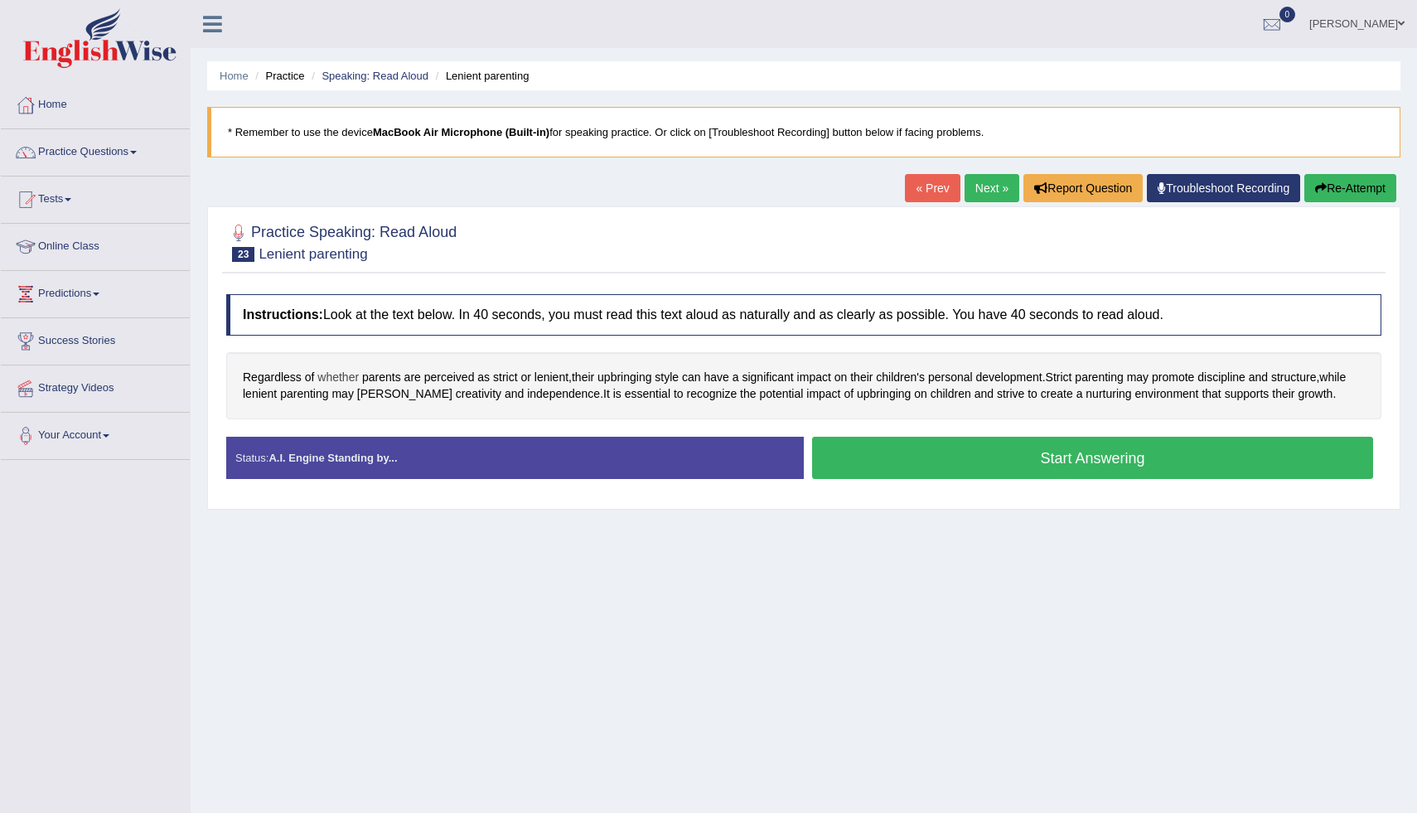
click at [347, 379] on span "whether" at bounding box center [337, 377] width 41 height 17
click at [339, 263] on icon at bounding box center [337, 262] width 12 height 10
click at [374, 251] on icon at bounding box center [375, 249] width 7 height 7
click at [396, 396] on span "[PERSON_NAME]" at bounding box center [404, 393] width 95 height 17
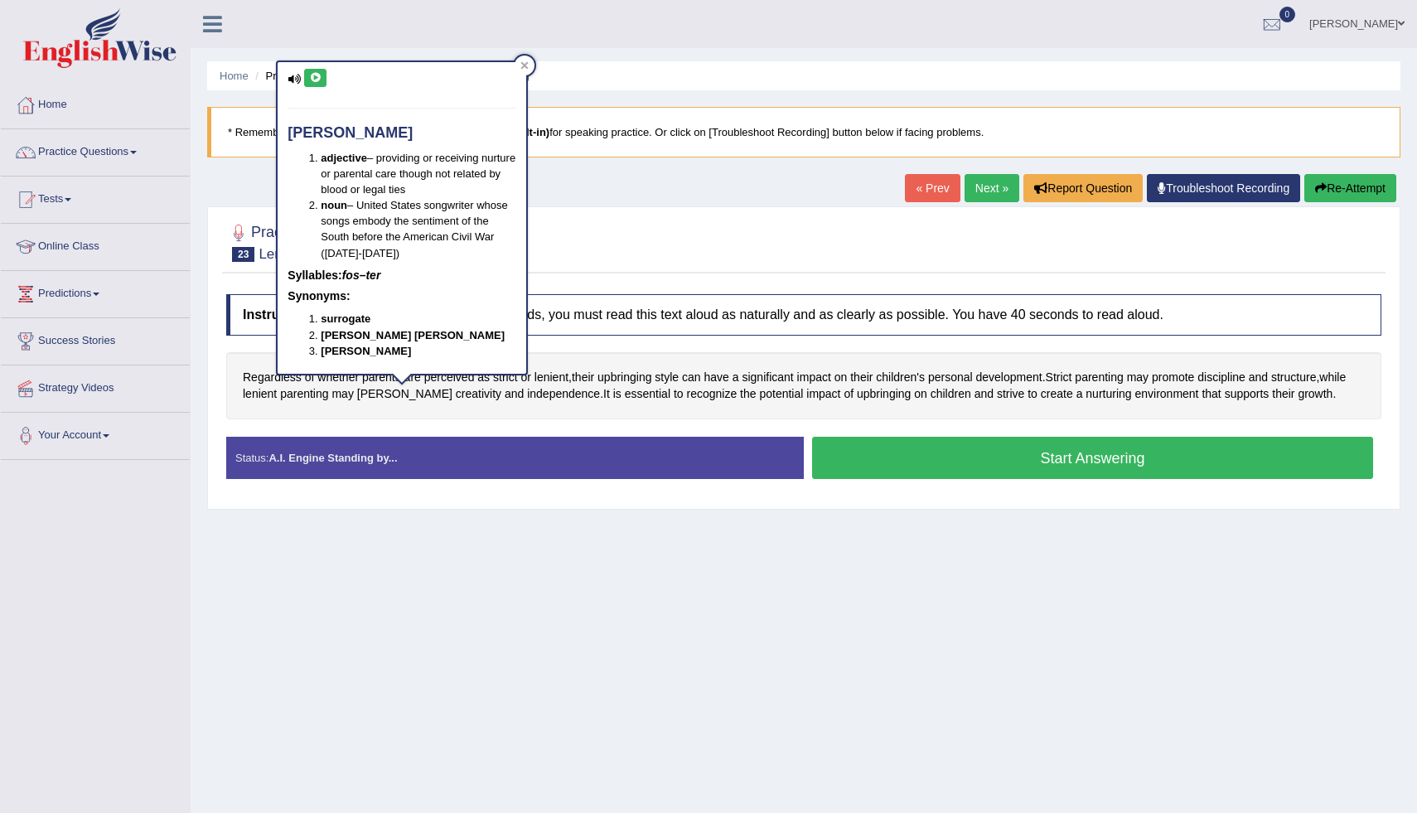
click at [316, 75] on icon at bounding box center [315, 78] width 12 height 10
click at [529, 68] on div at bounding box center [525, 66] width 20 height 20
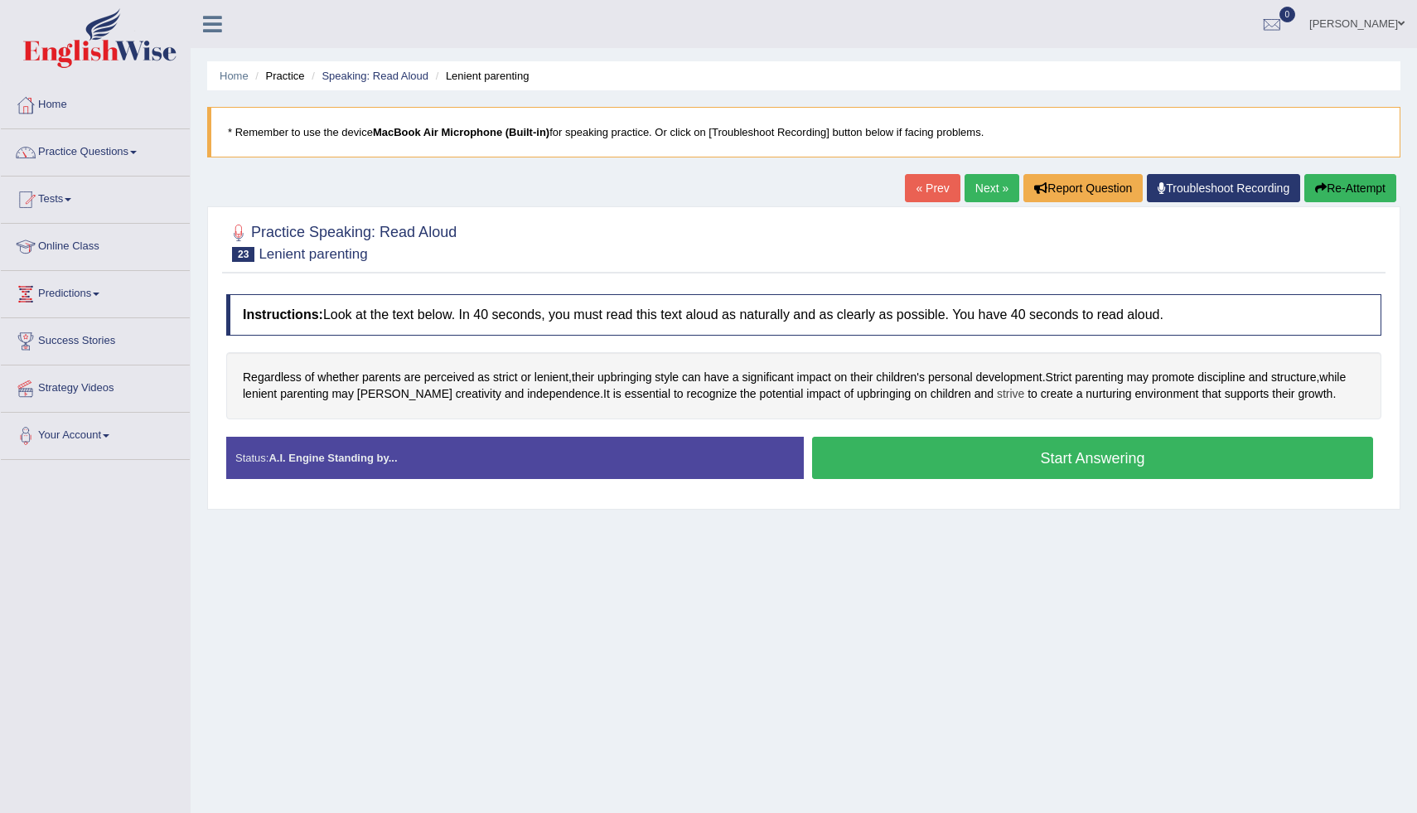
click at [997, 399] on span "strive" at bounding box center [1010, 393] width 27 height 17
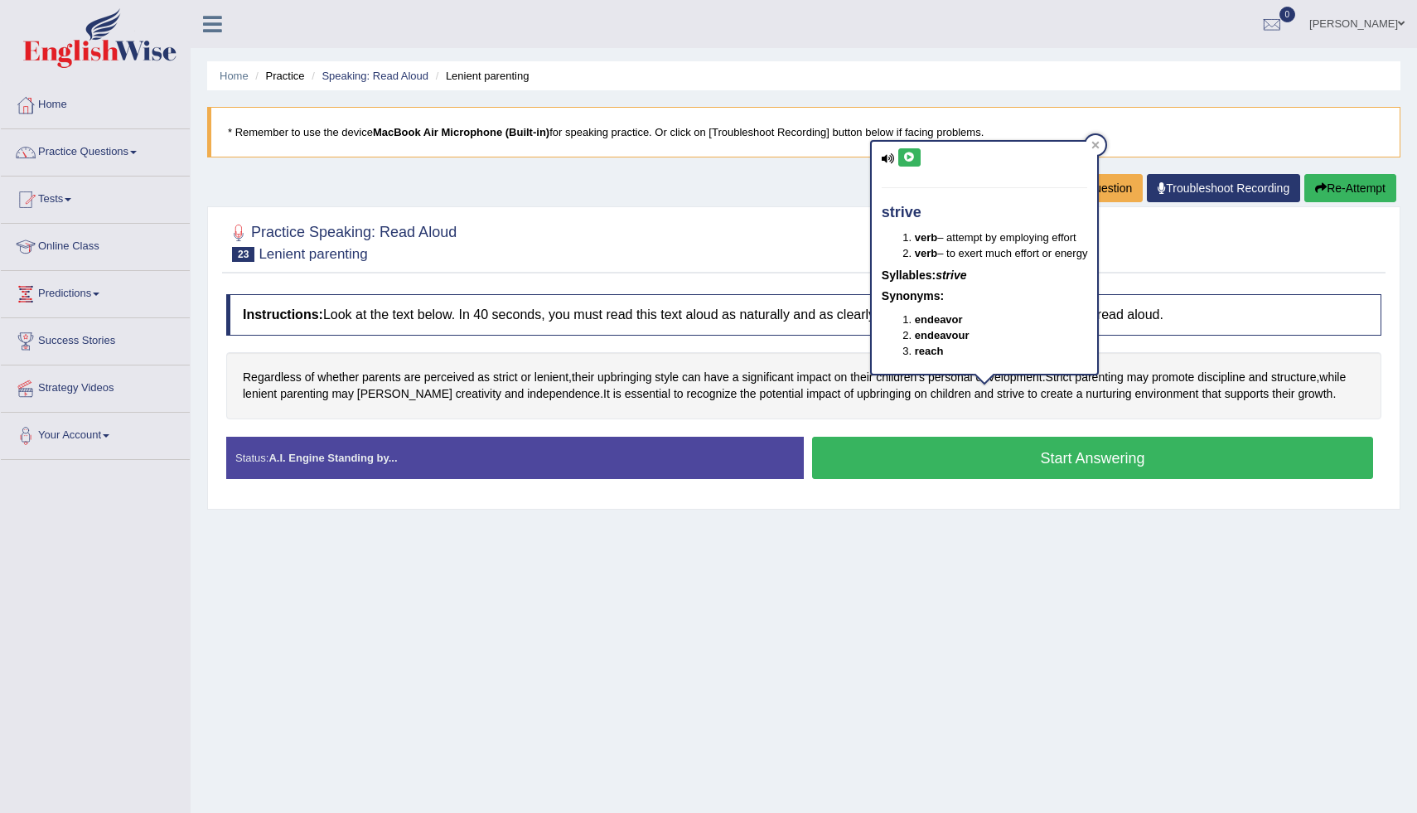
click at [917, 156] on button at bounding box center [909, 157] width 22 height 18
click at [910, 156] on icon at bounding box center [909, 157] width 12 height 10
click at [1105, 141] on div at bounding box center [1095, 145] width 20 height 20
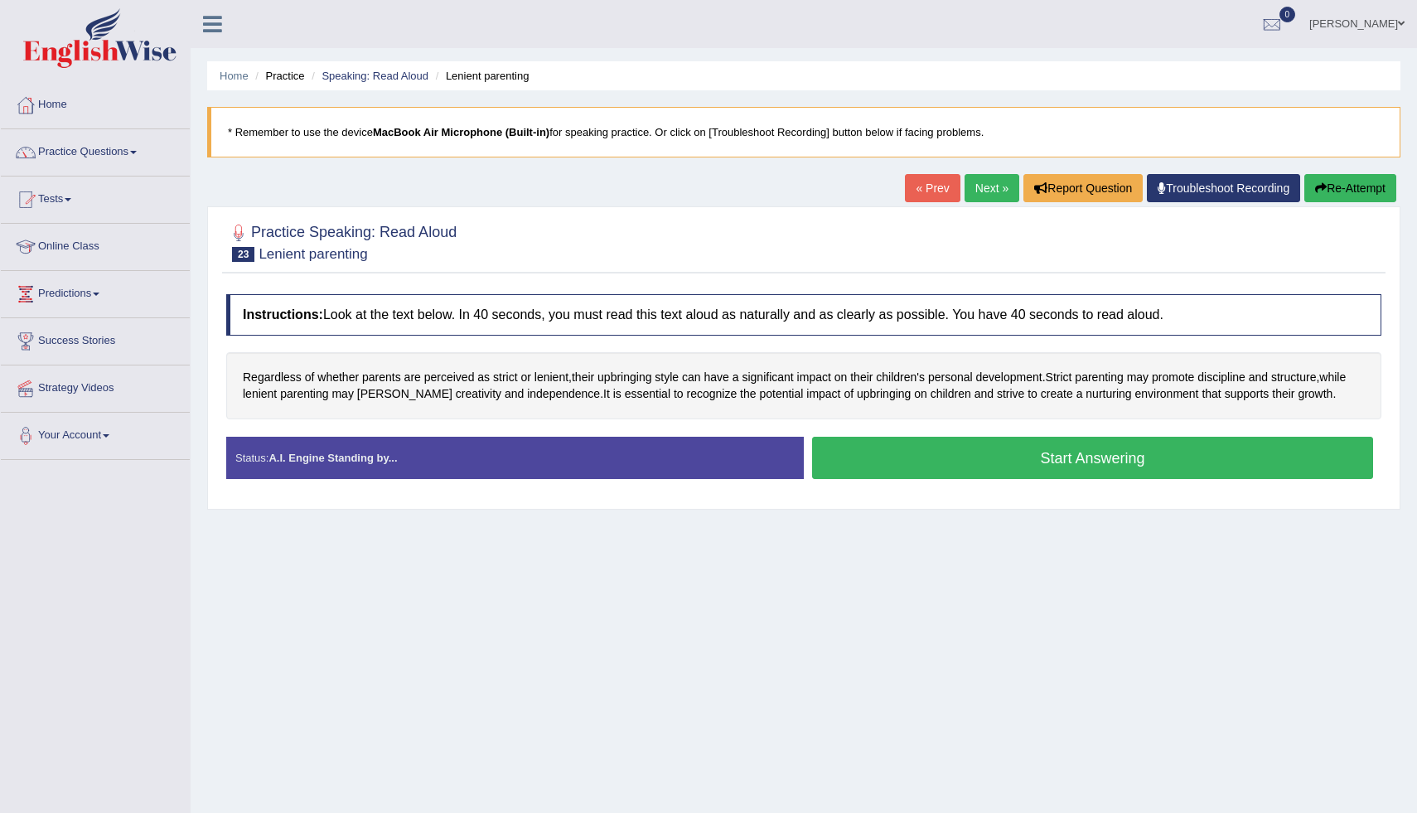
click at [950, 466] on button "Start Answering" at bounding box center [1092, 458] width 561 height 42
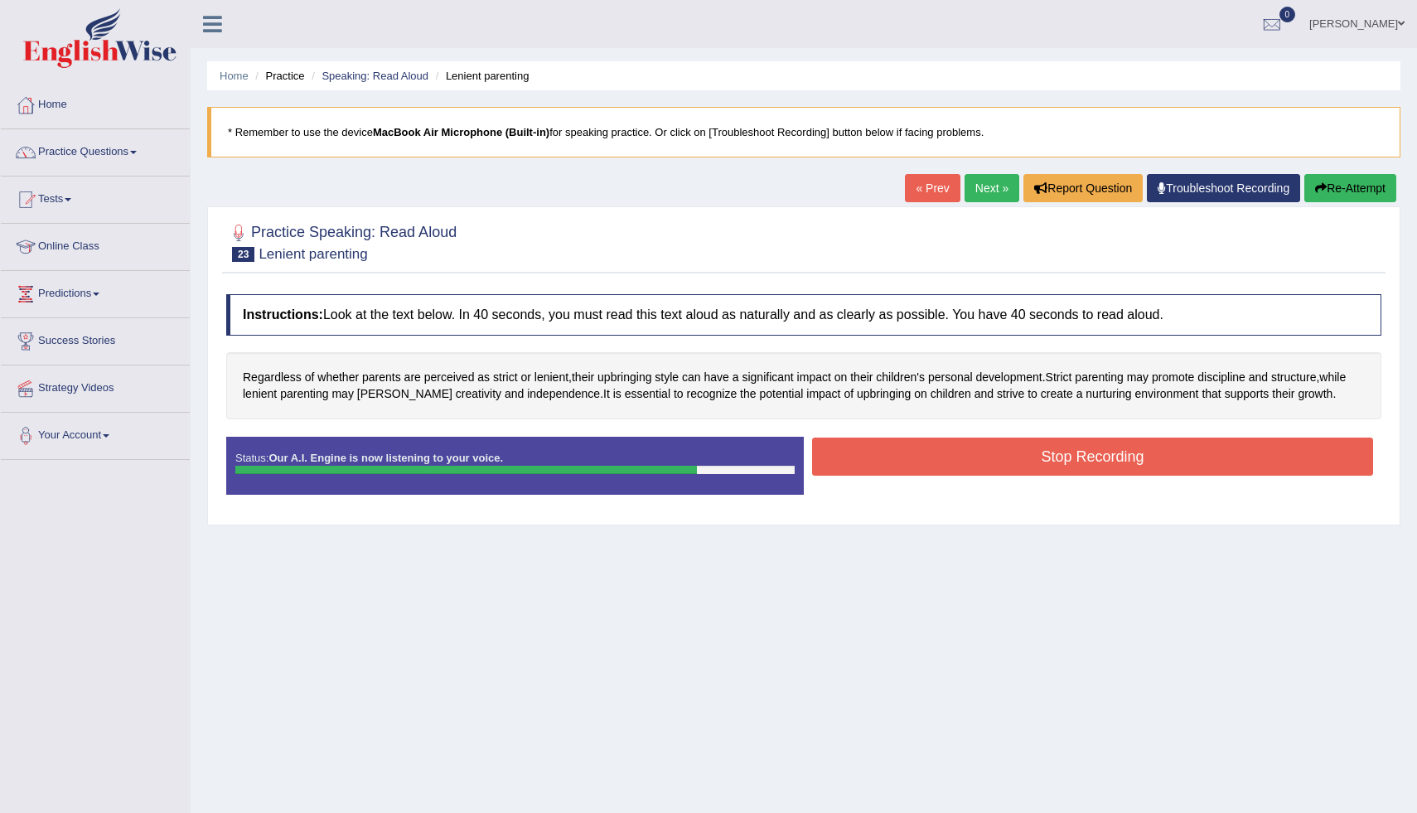
click at [1187, 471] on button "Stop Recording" at bounding box center [1092, 456] width 561 height 38
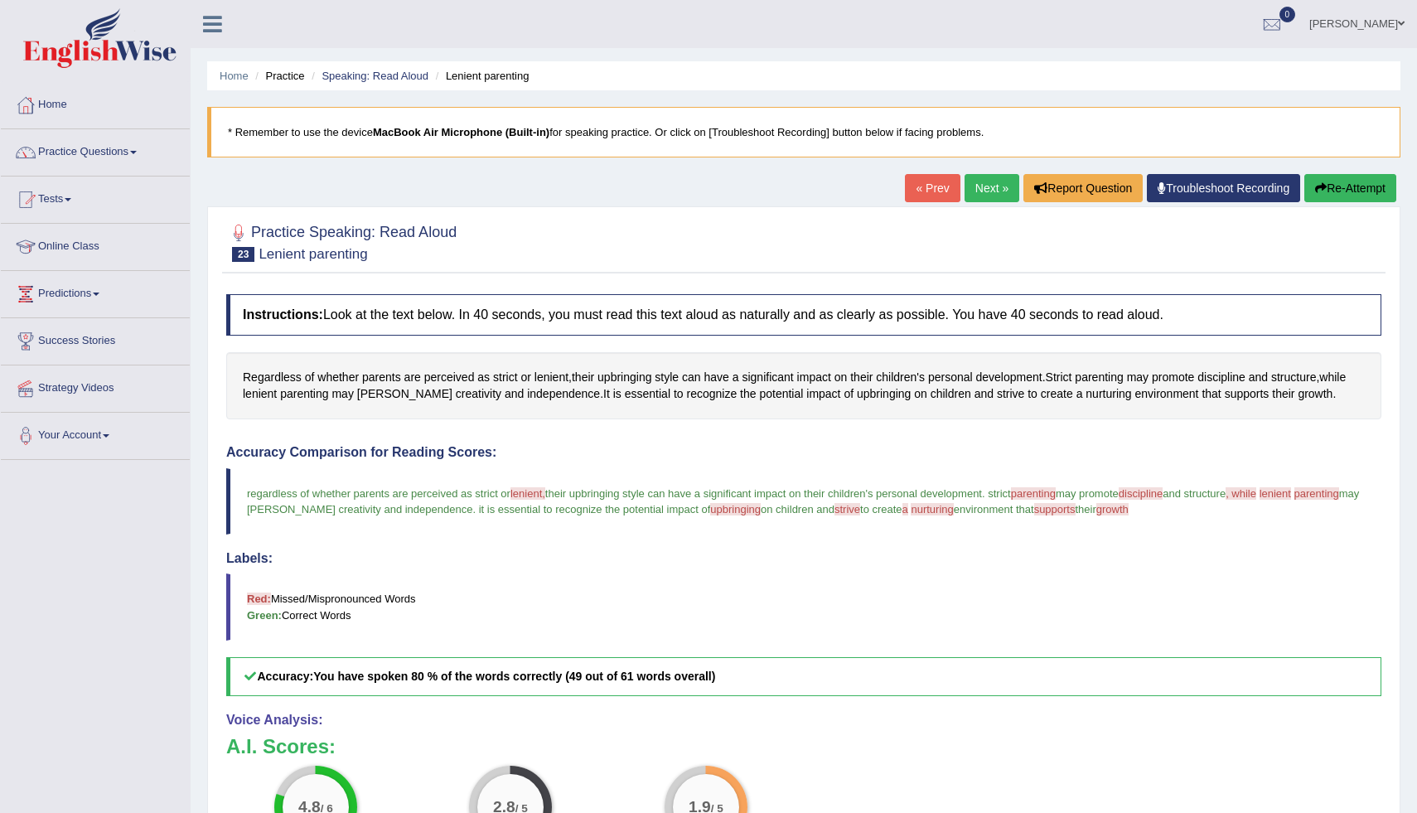
click at [1342, 189] on button "Re-Attempt" at bounding box center [1350, 188] width 92 height 28
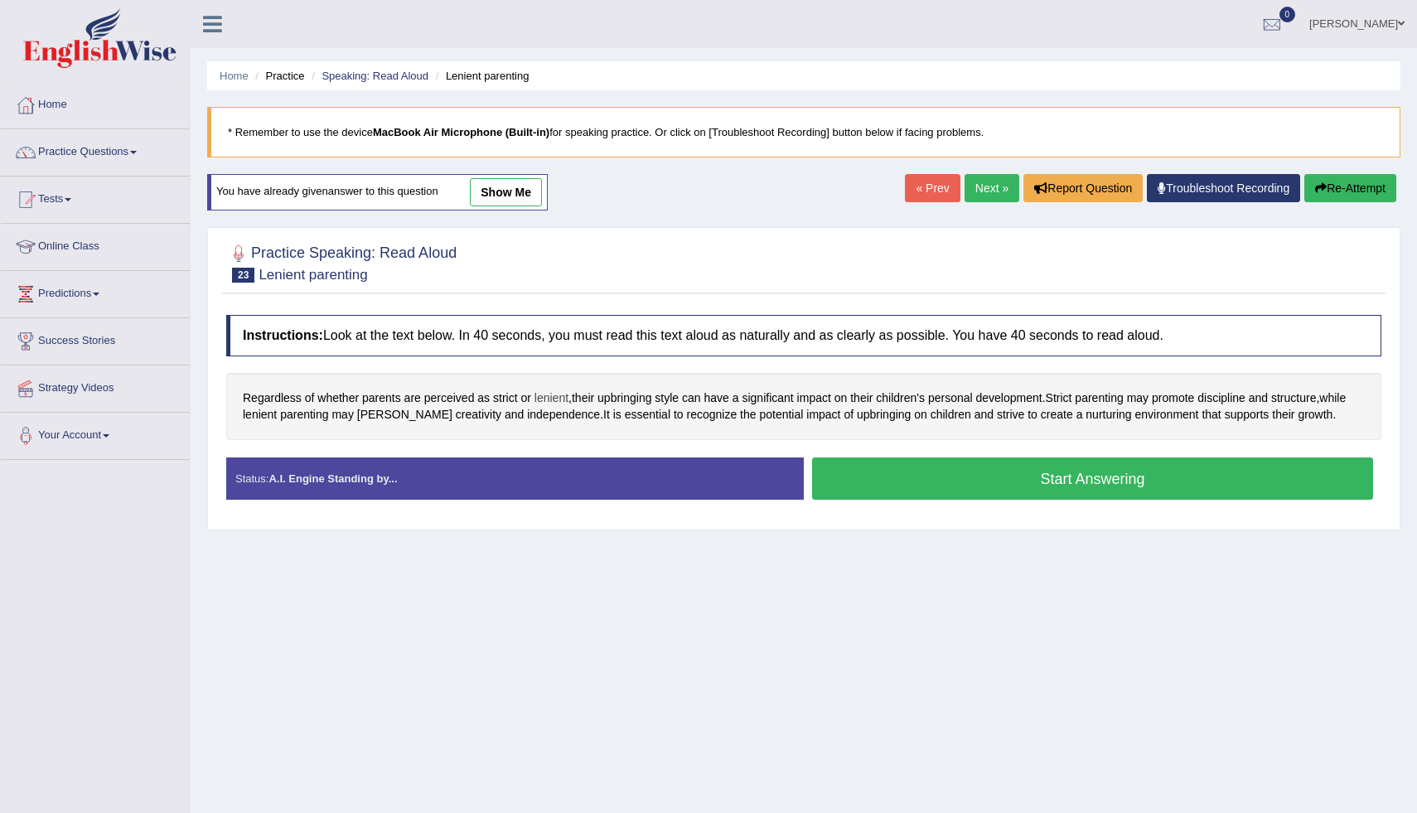
click at [568, 395] on span "lenient" at bounding box center [551, 397] width 34 height 17
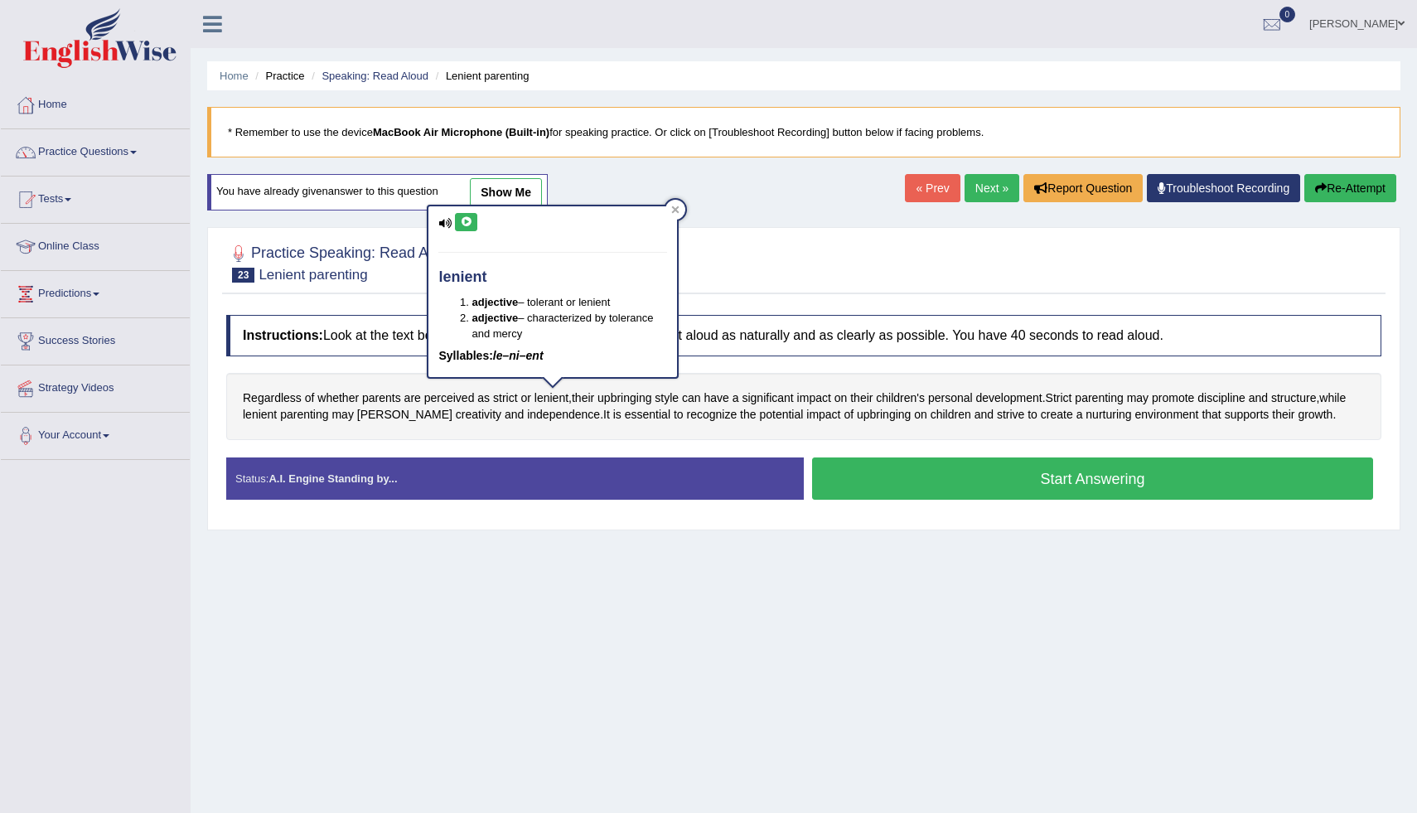
click at [466, 219] on icon at bounding box center [466, 222] width 12 height 10
click at [678, 212] on icon at bounding box center [675, 208] width 7 height 7
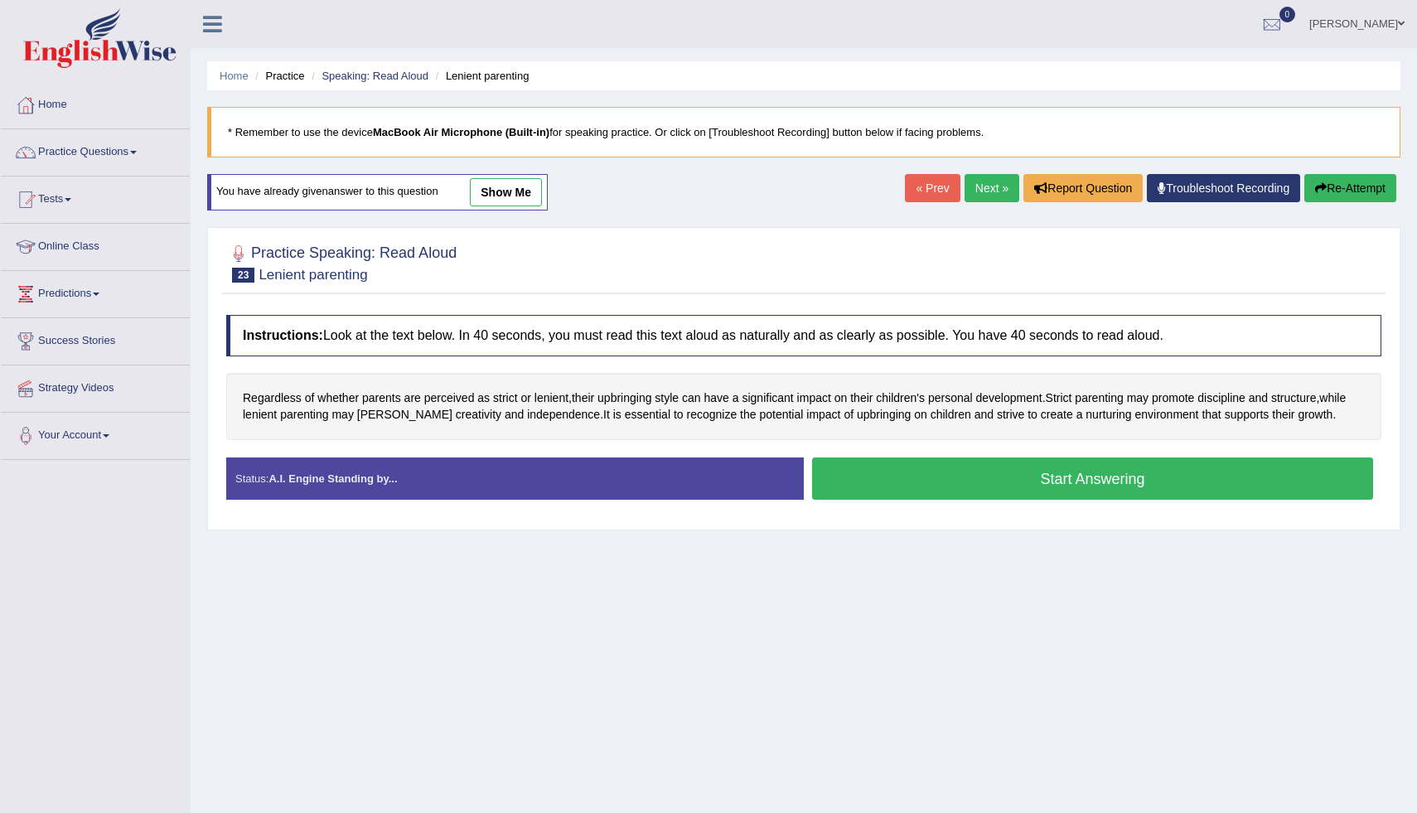
click at [892, 486] on button "Start Answering" at bounding box center [1092, 478] width 561 height 42
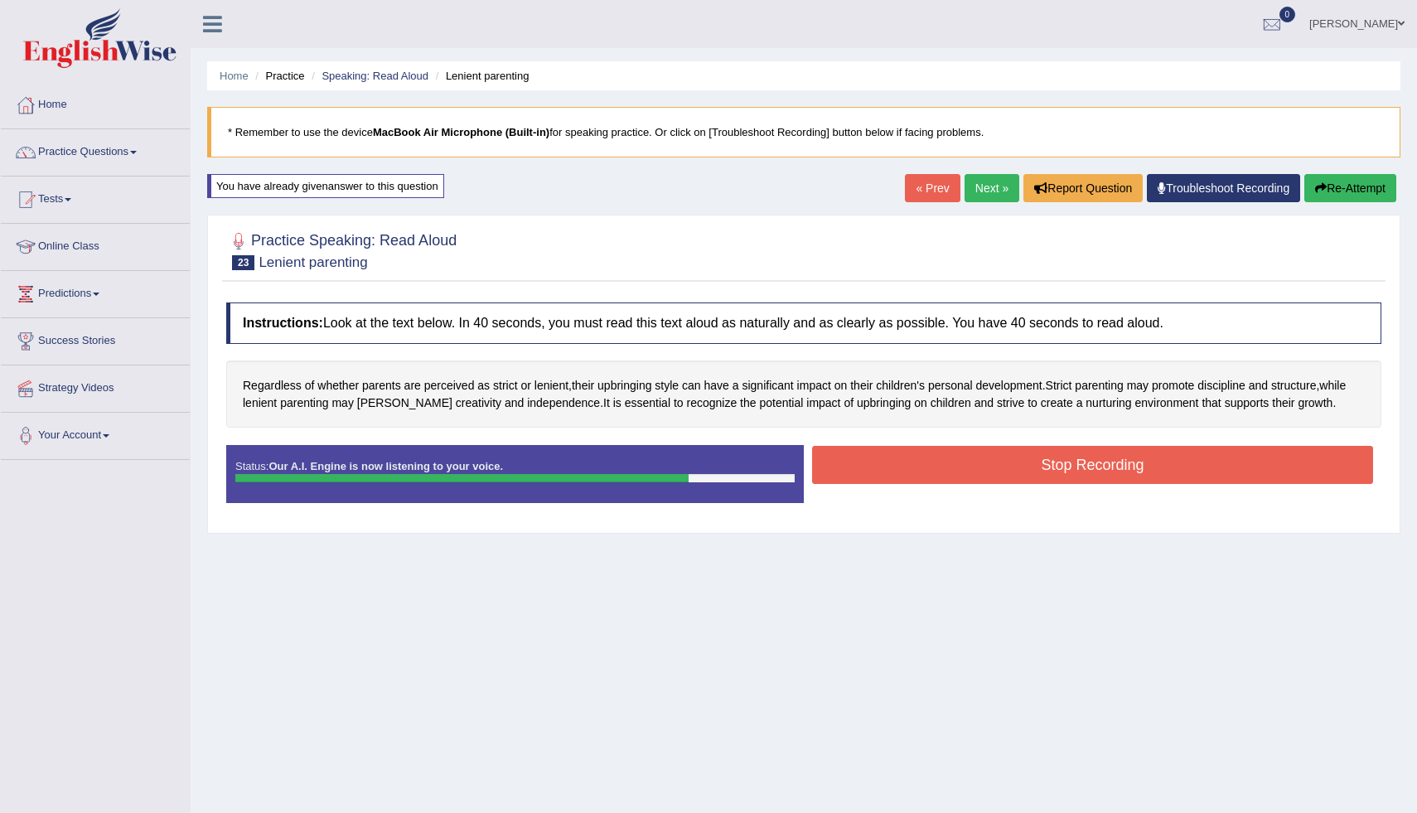
click at [1216, 452] on button "Stop Recording" at bounding box center [1092, 465] width 561 height 38
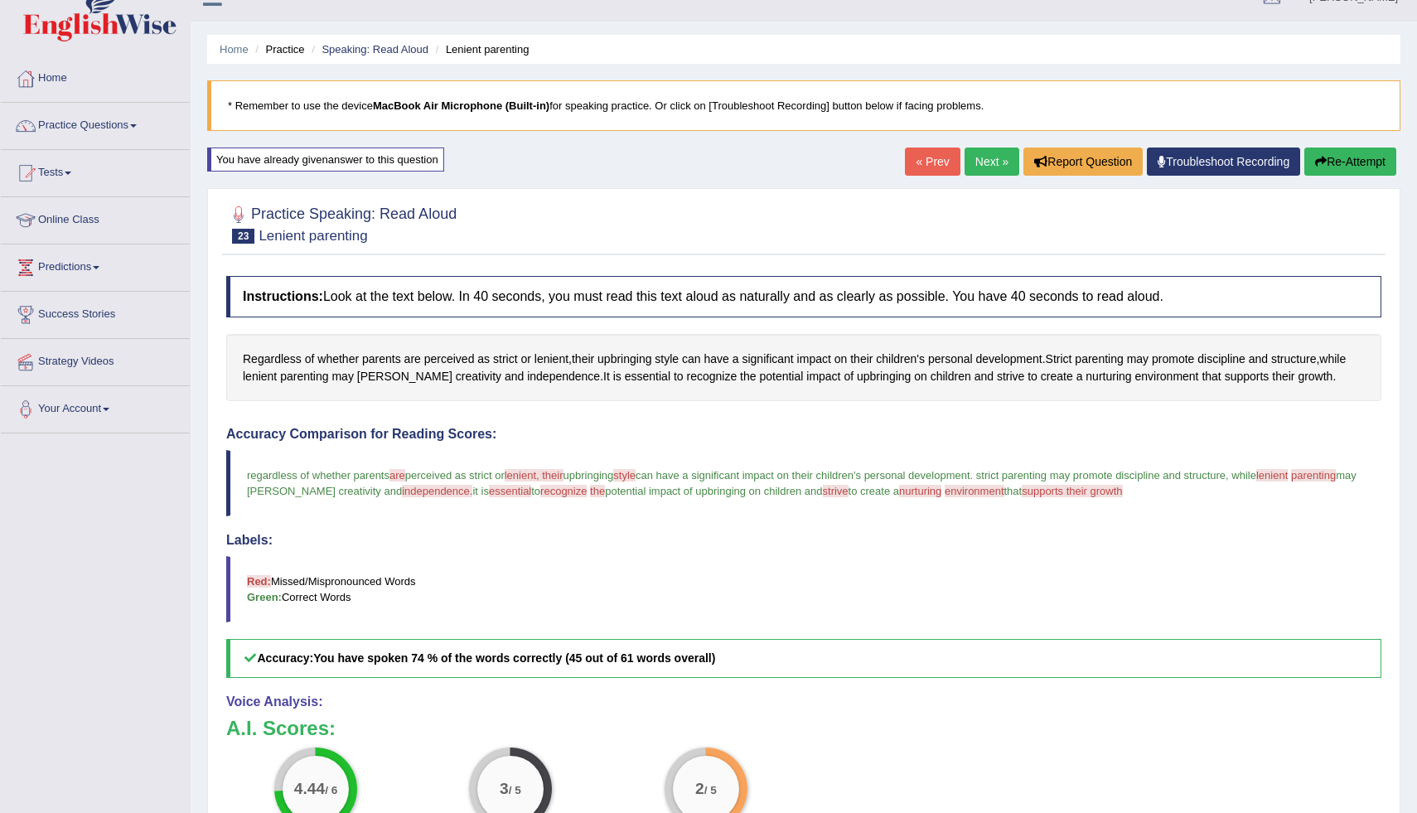
scroll to position [28, 0]
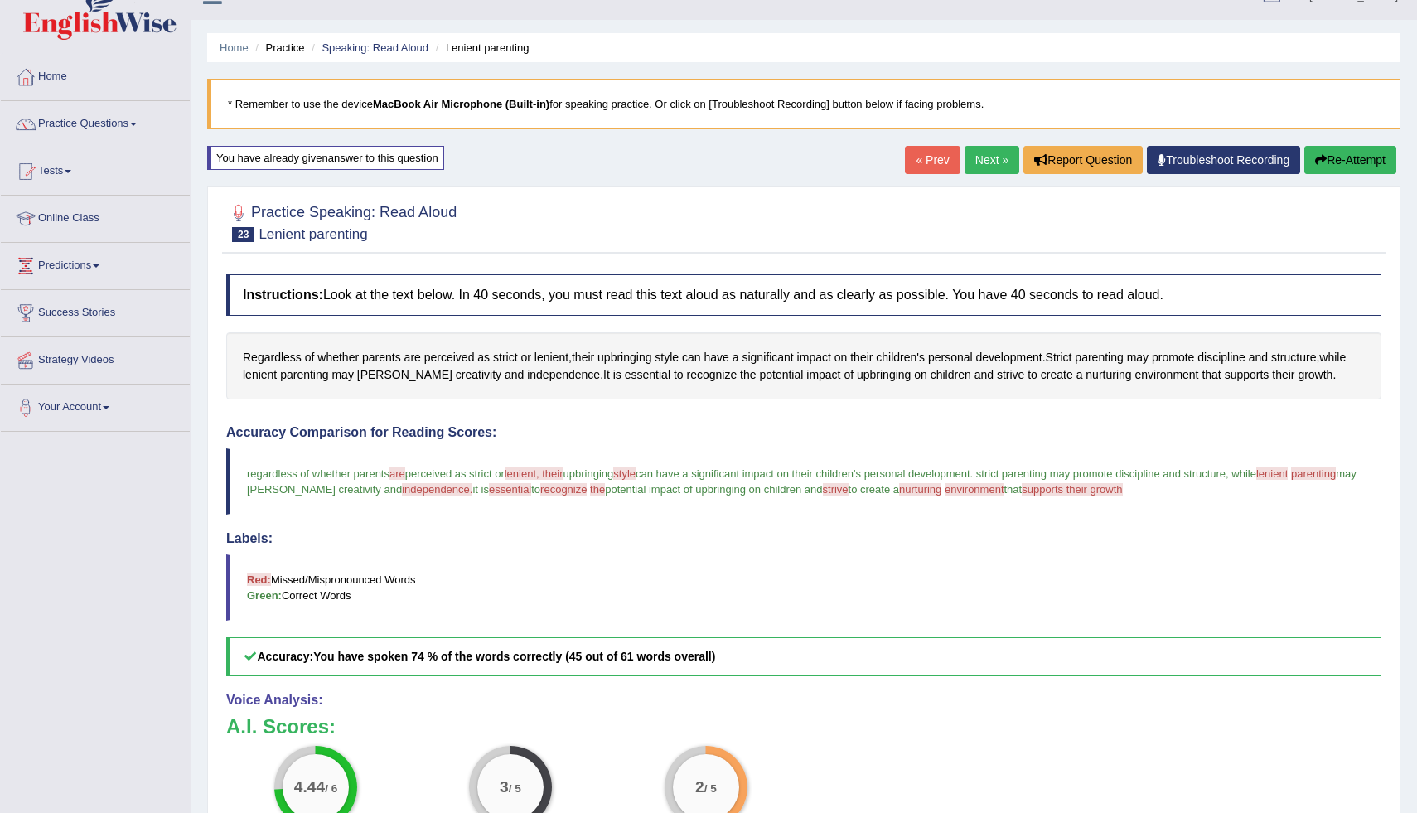
click at [1352, 150] on button "Re-Attempt" at bounding box center [1350, 160] width 92 height 28
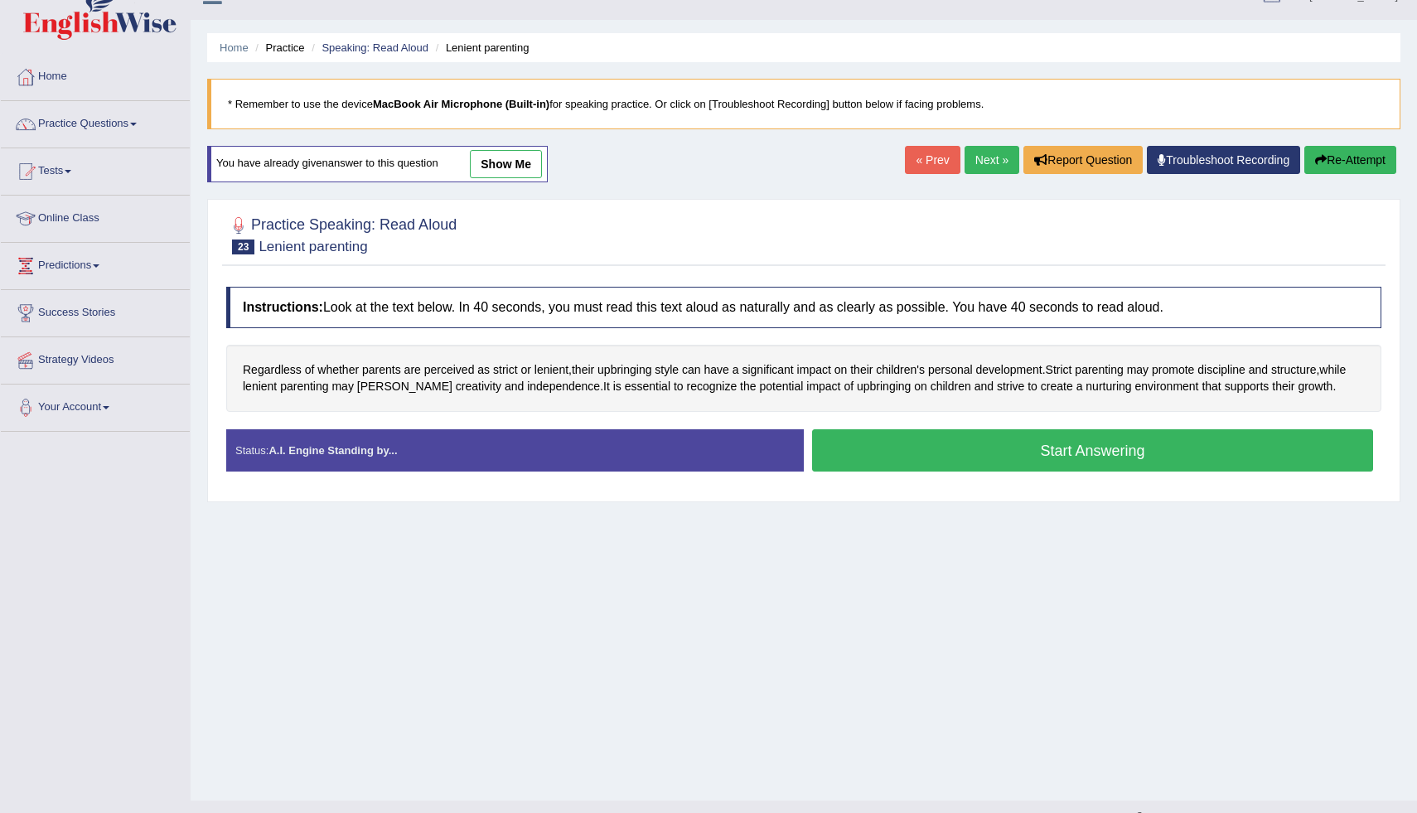
click at [894, 471] on button "Start Answering" at bounding box center [1092, 450] width 561 height 42
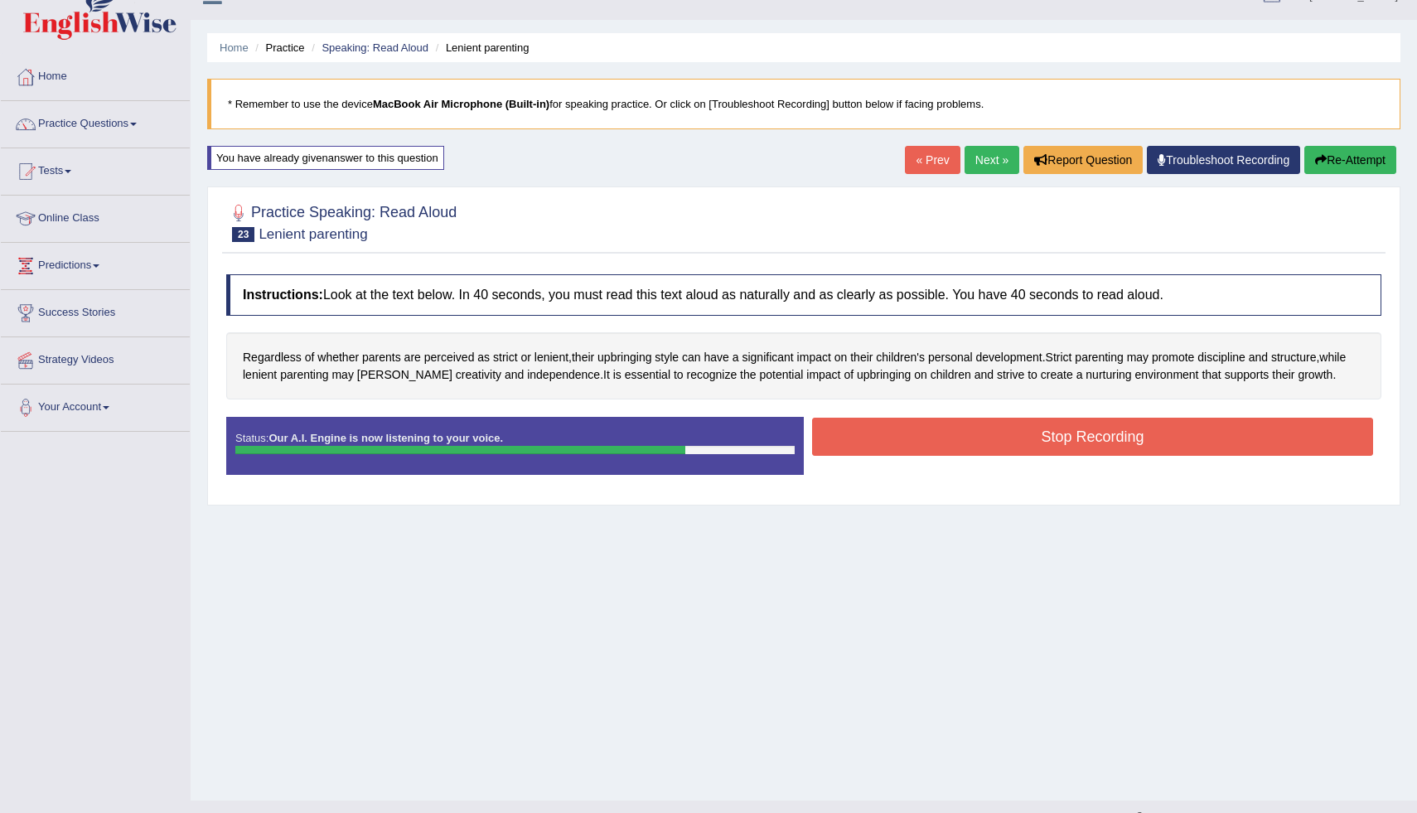
click at [1119, 455] on button "Stop Recording" at bounding box center [1092, 437] width 561 height 38
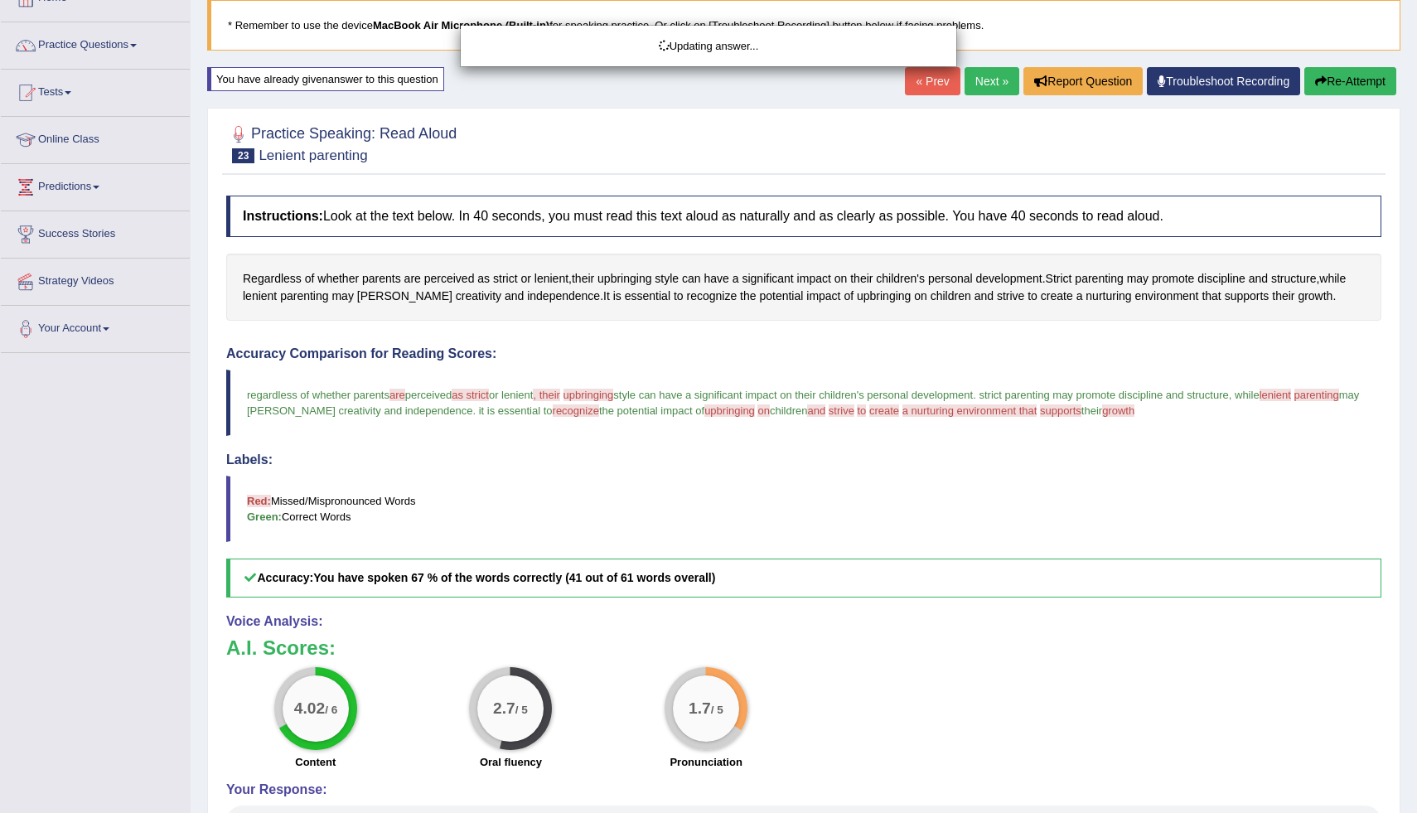
scroll to position [111, 0]
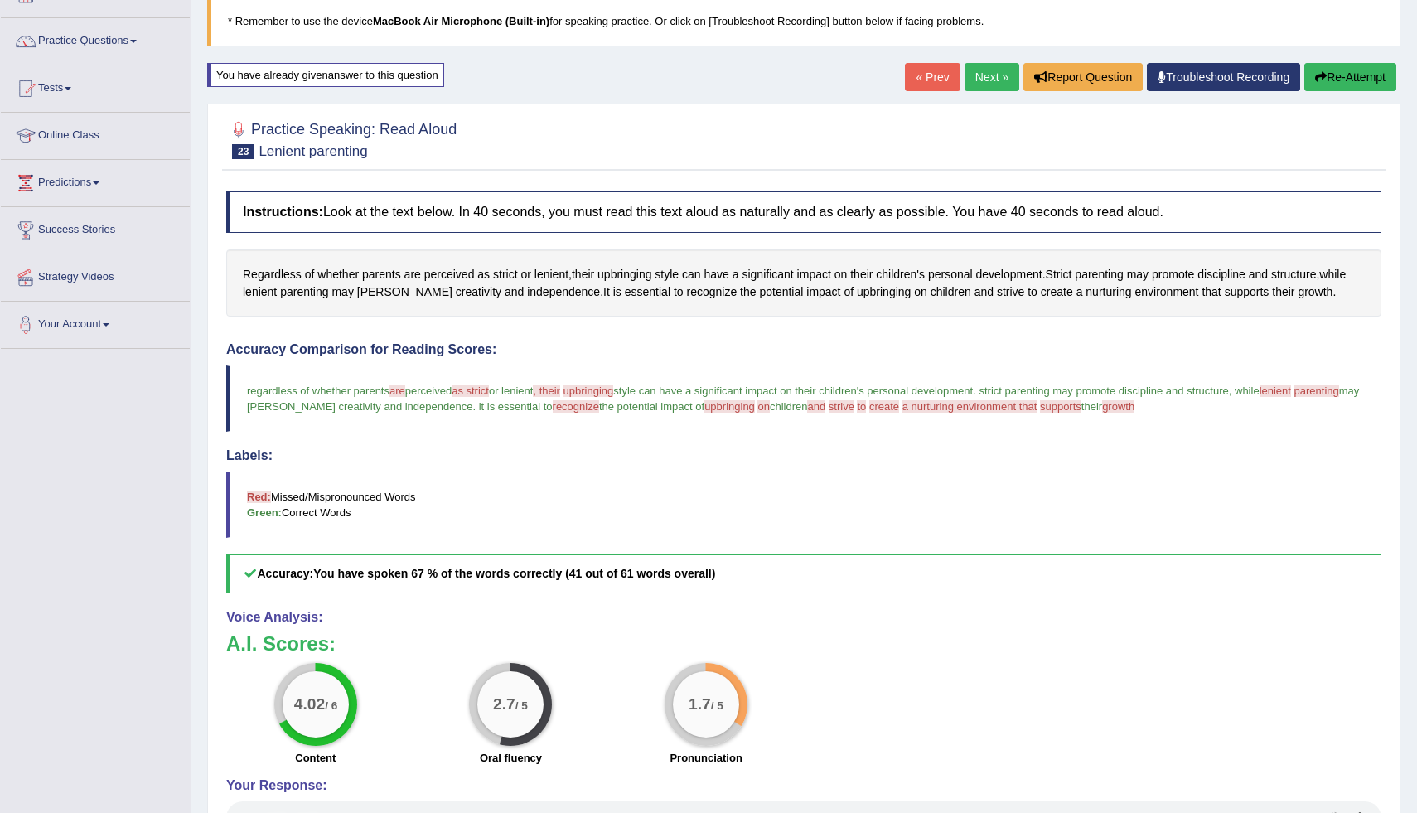
click at [1343, 75] on button "Re-Attempt" at bounding box center [1350, 77] width 92 height 28
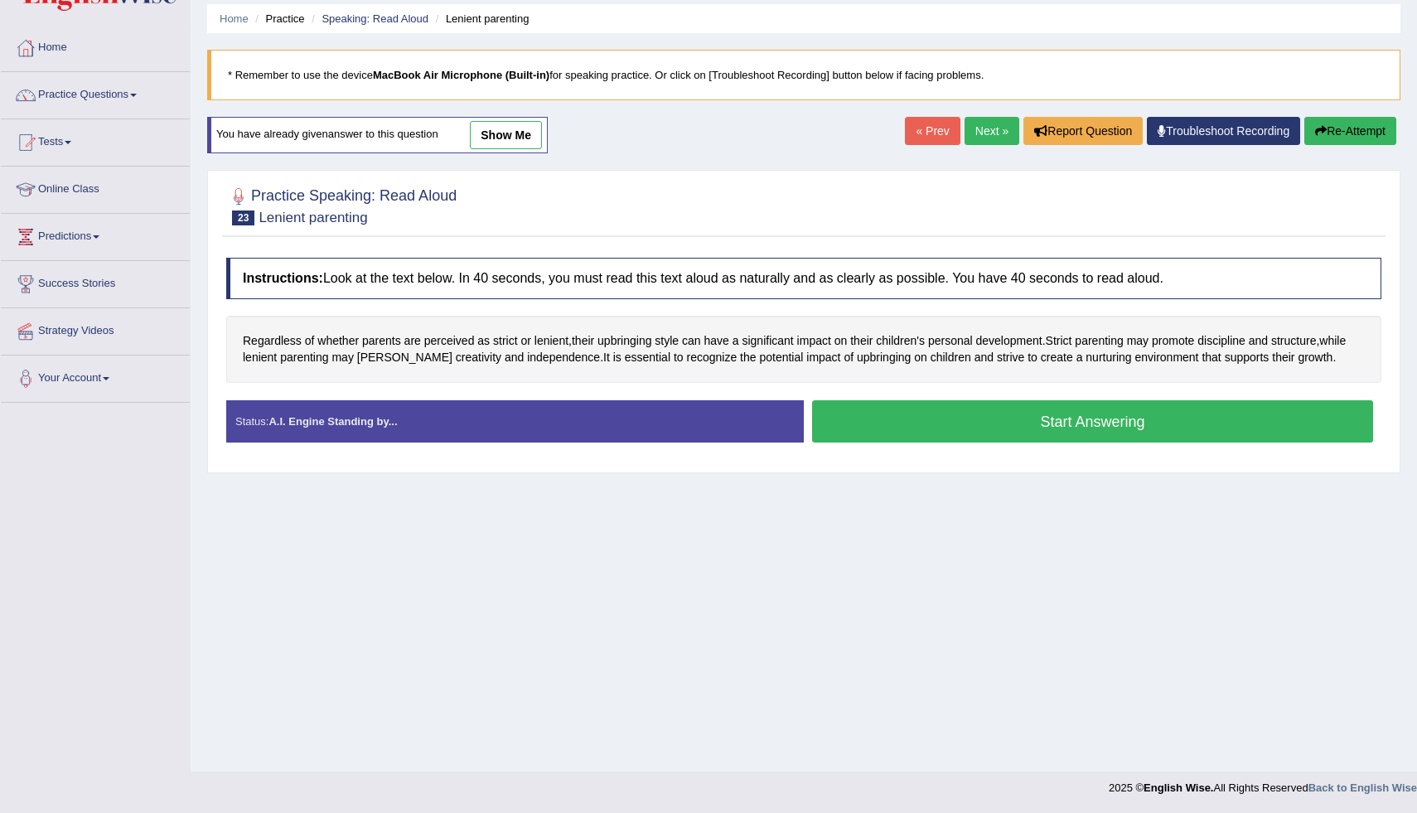
click at [914, 437] on button "Start Answering" at bounding box center [1092, 421] width 561 height 42
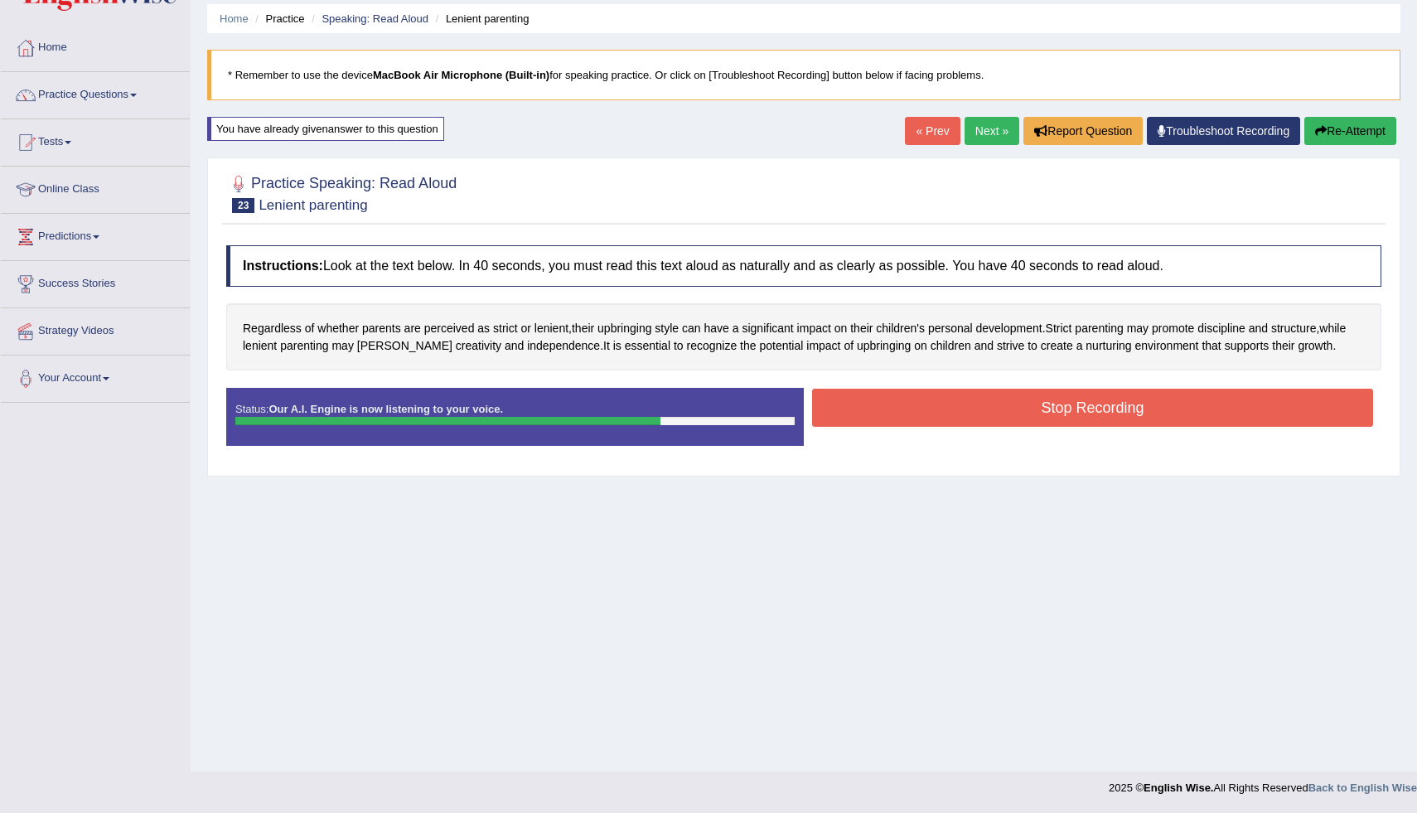
click at [1212, 404] on button "Stop Recording" at bounding box center [1092, 408] width 561 height 38
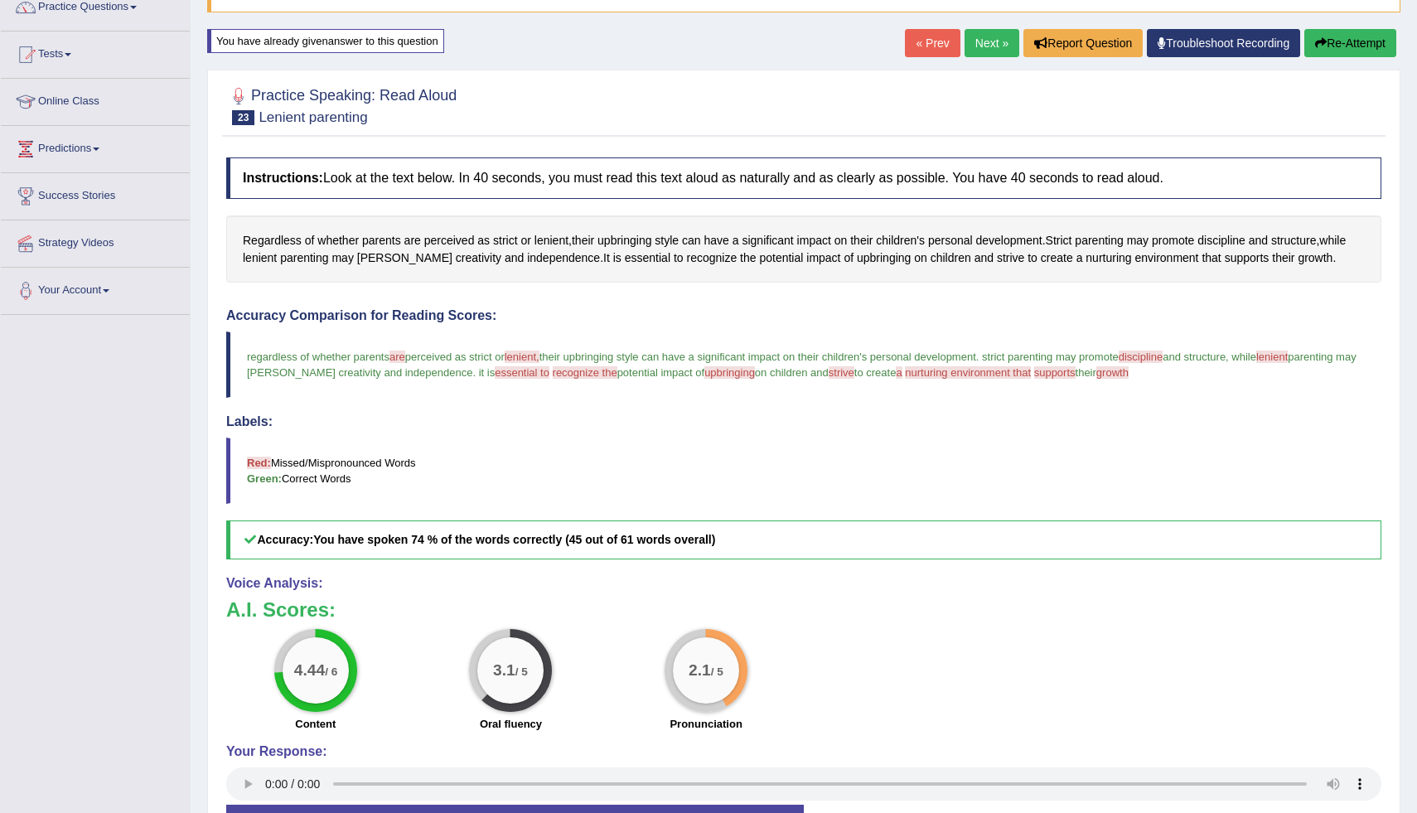
scroll to position [1, 0]
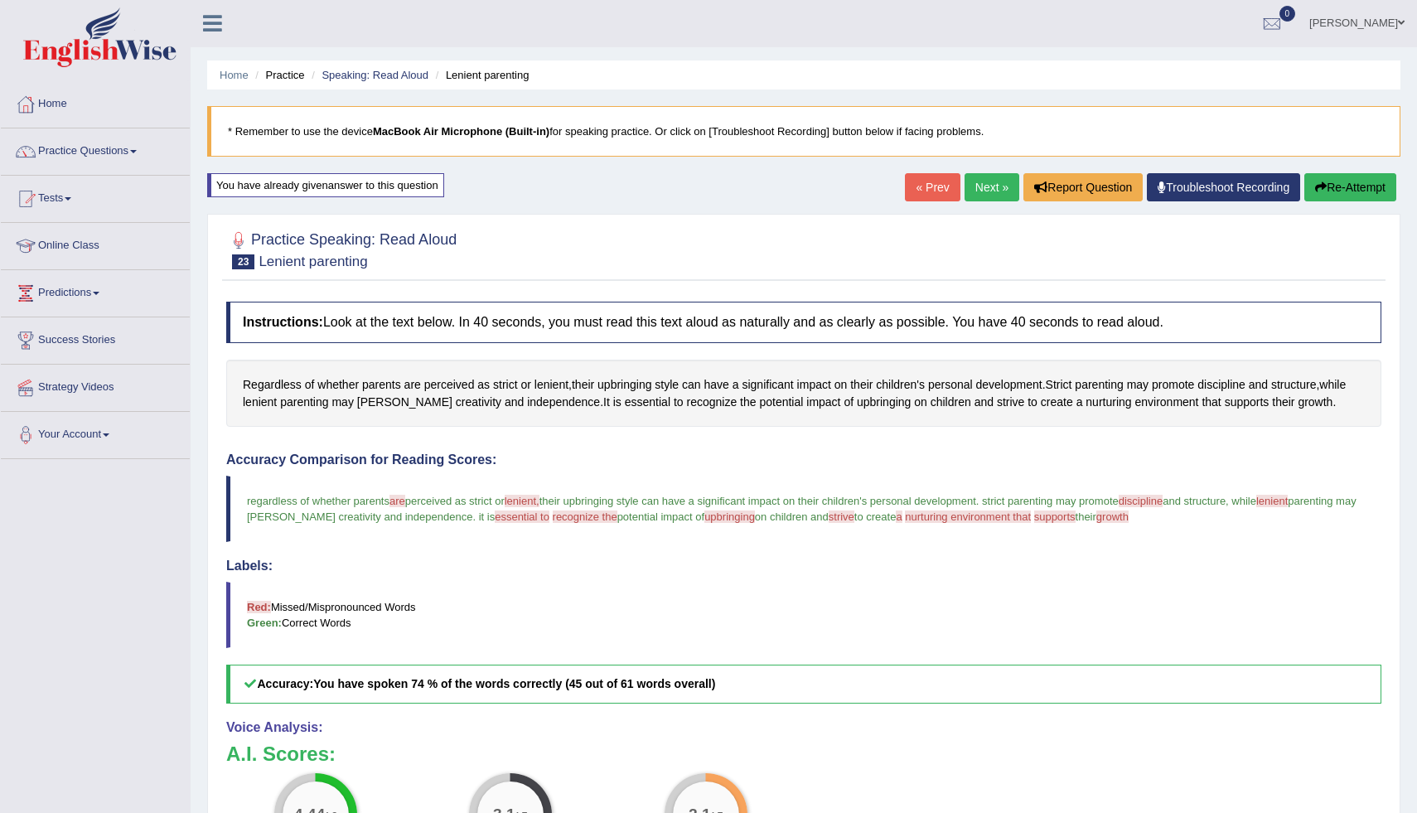
click at [988, 191] on link "Next »" at bounding box center [991, 187] width 55 height 28
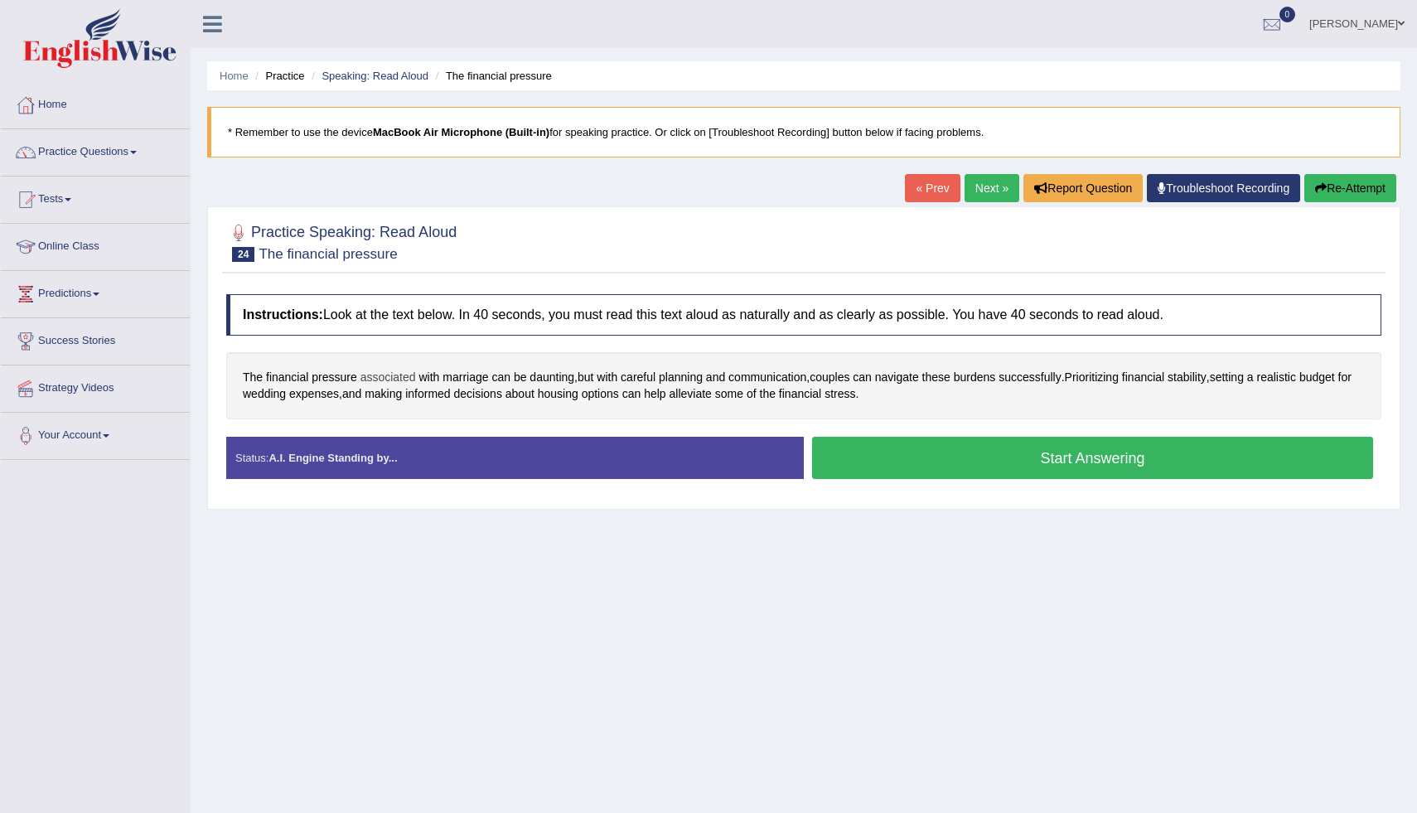
click at [391, 381] on span "associated" at bounding box center [388, 377] width 56 height 17
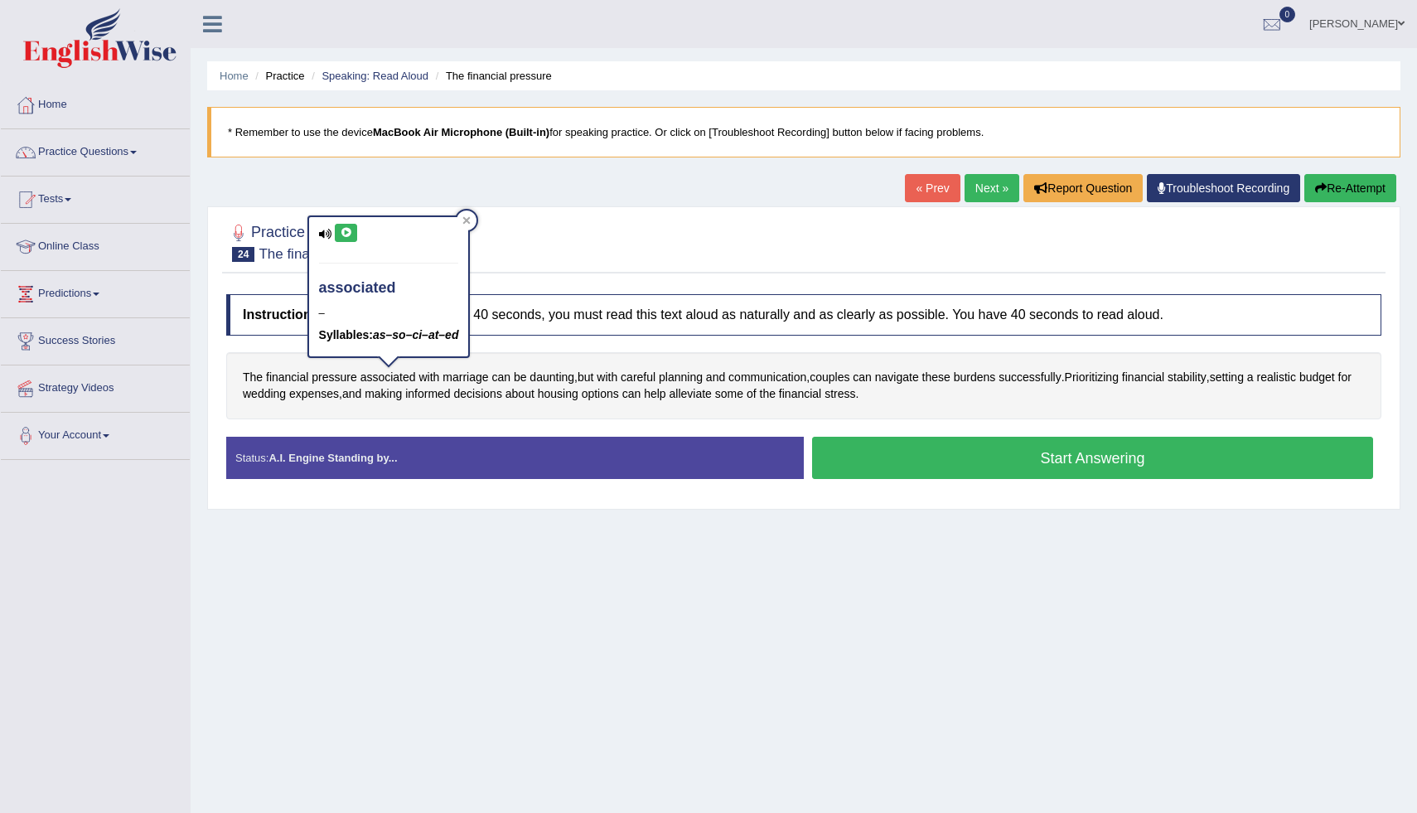
click at [337, 229] on button at bounding box center [346, 233] width 22 height 18
click at [464, 217] on icon at bounding box center [466, 220] width 8 height 8
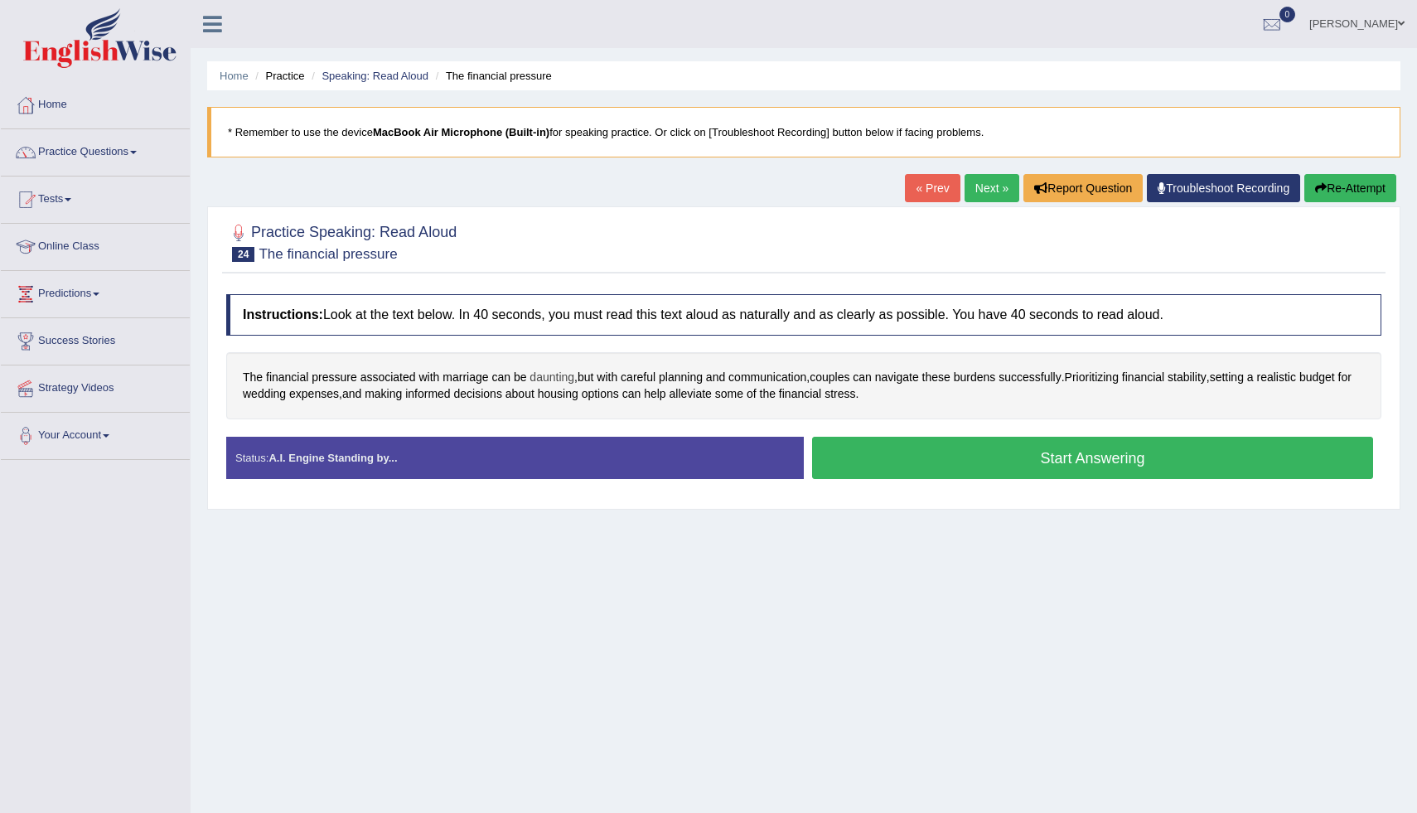
click at [559, 384] on span "daunting" at bounding box center [551, 377] width 45 height 17
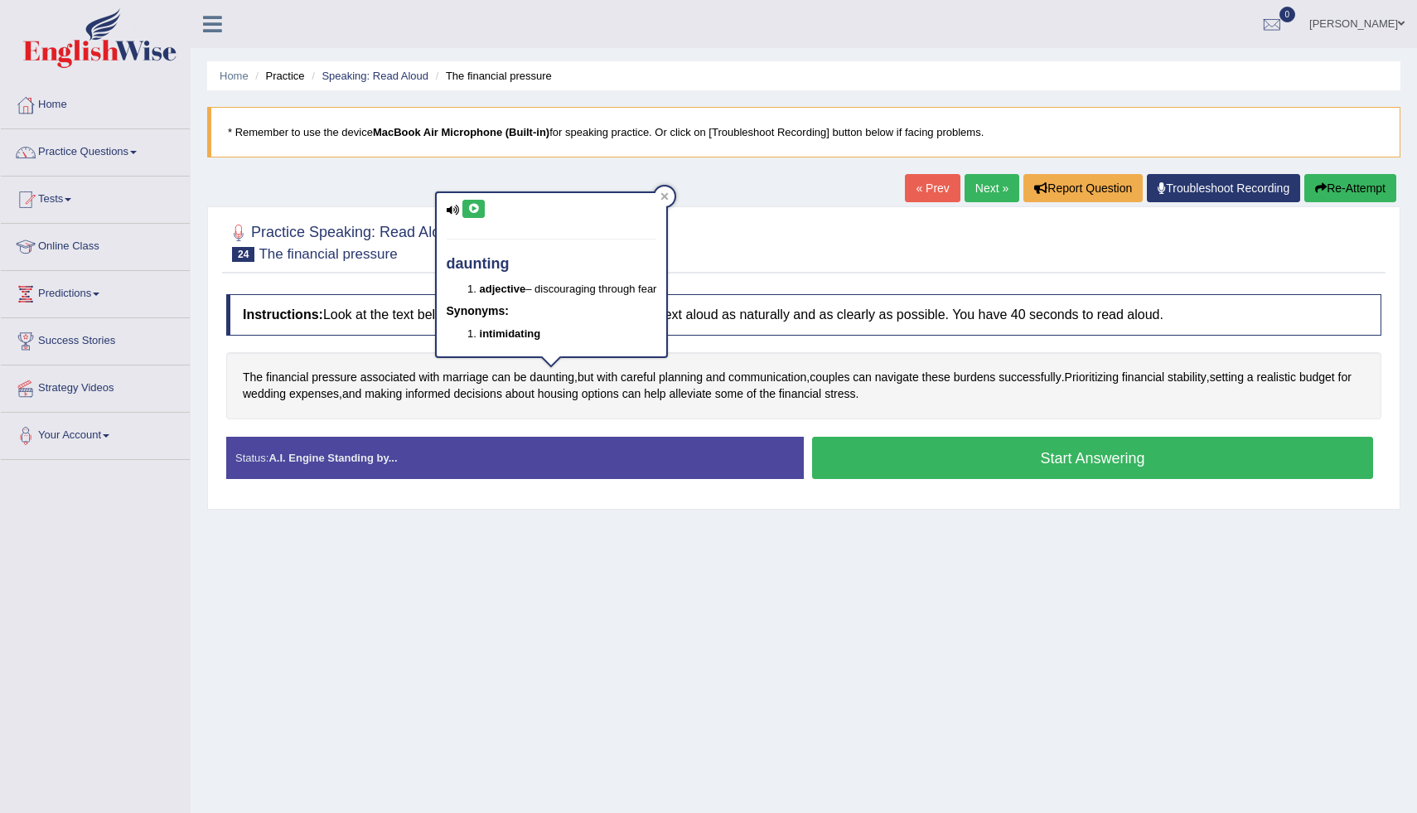
click at [470, 211] on icon at bounding box center [473, 209] width 12 height 10
click at [669, 198] on icon at bounding box center [664, 196] width 7 height 7
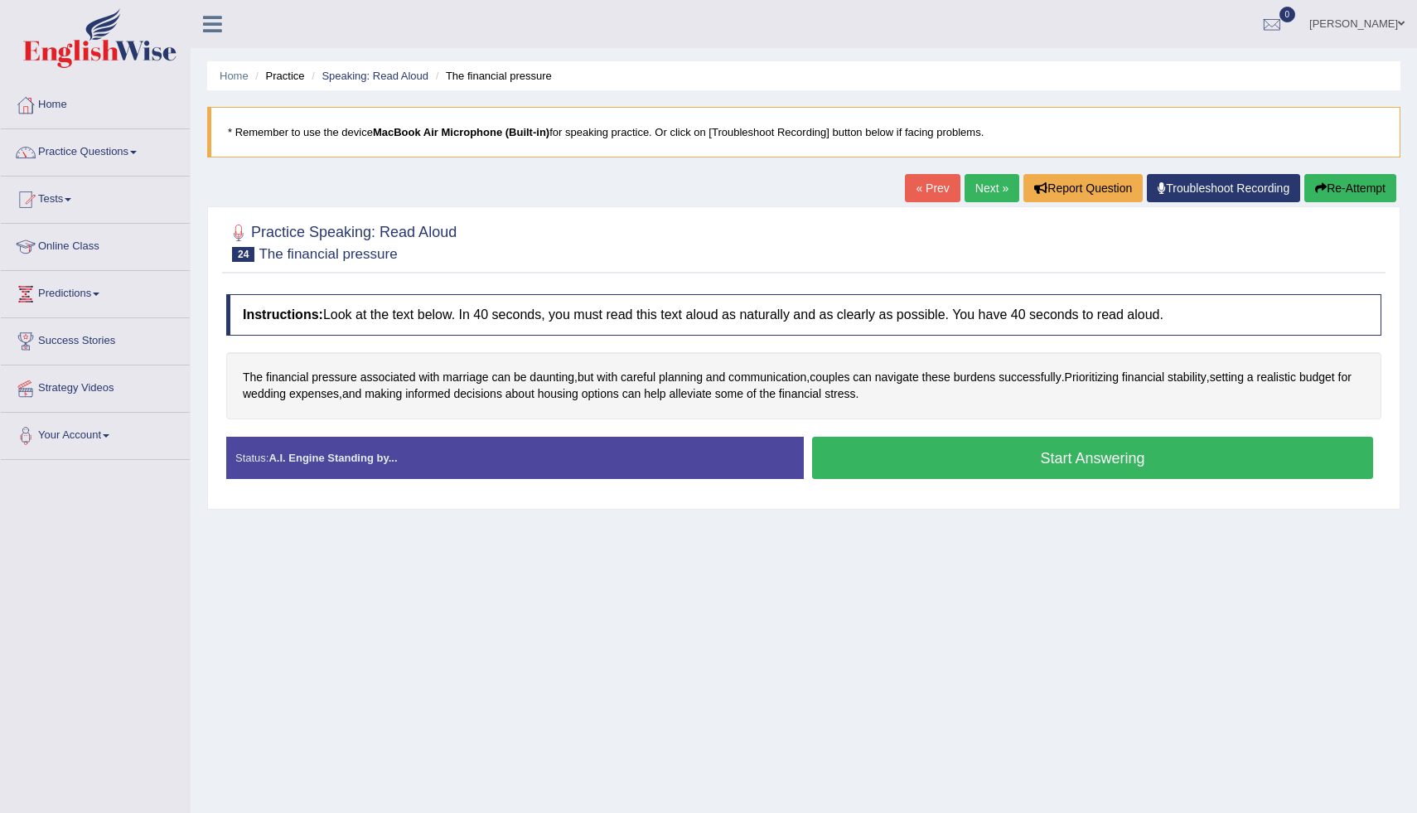
click at [886, 445] on button "Start Answering" at bounding box center [1092, 458] width 561 height 42
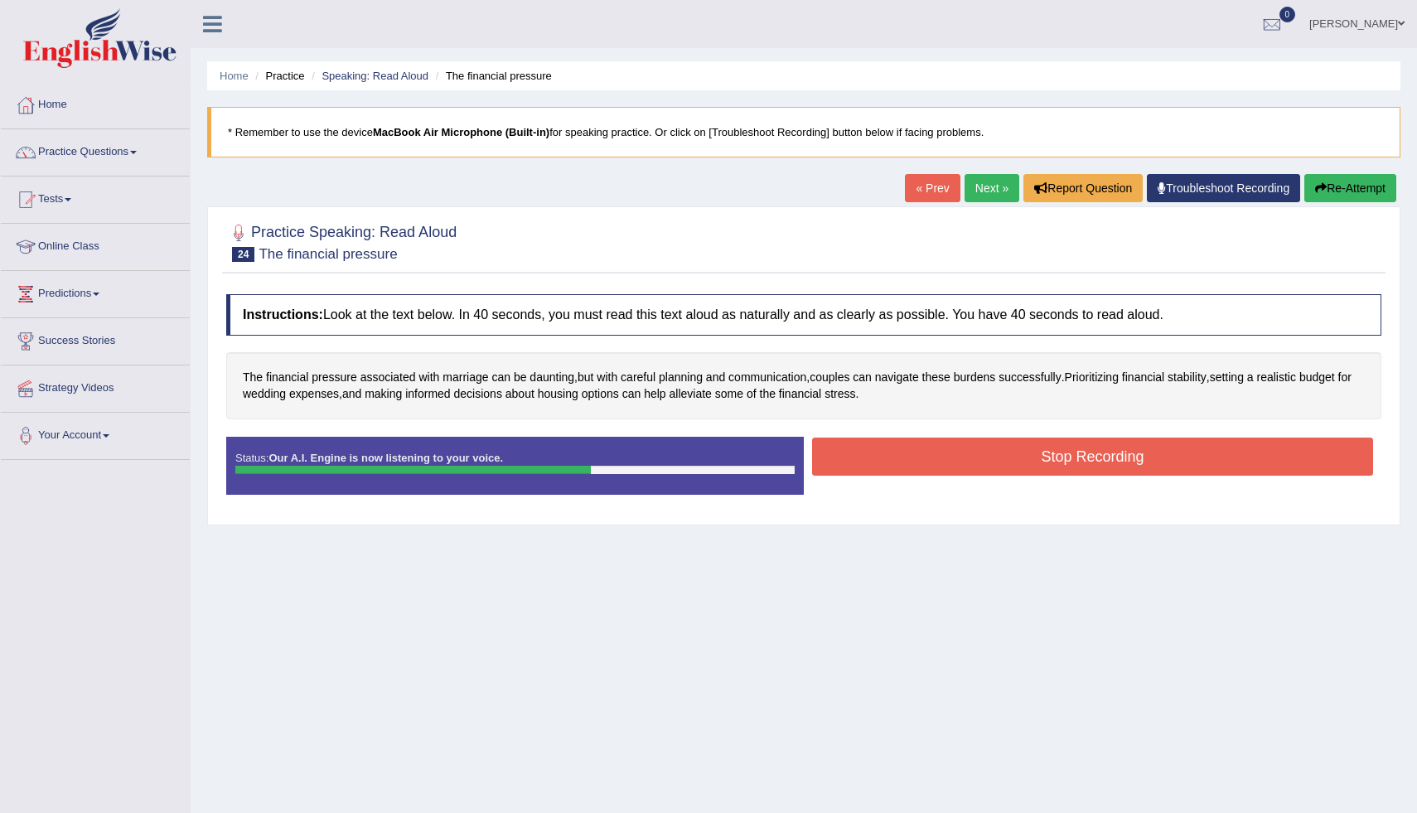
click at [858, 443] on button "Stop Recording" at bounding box center [1092, 456] width 561 height 38
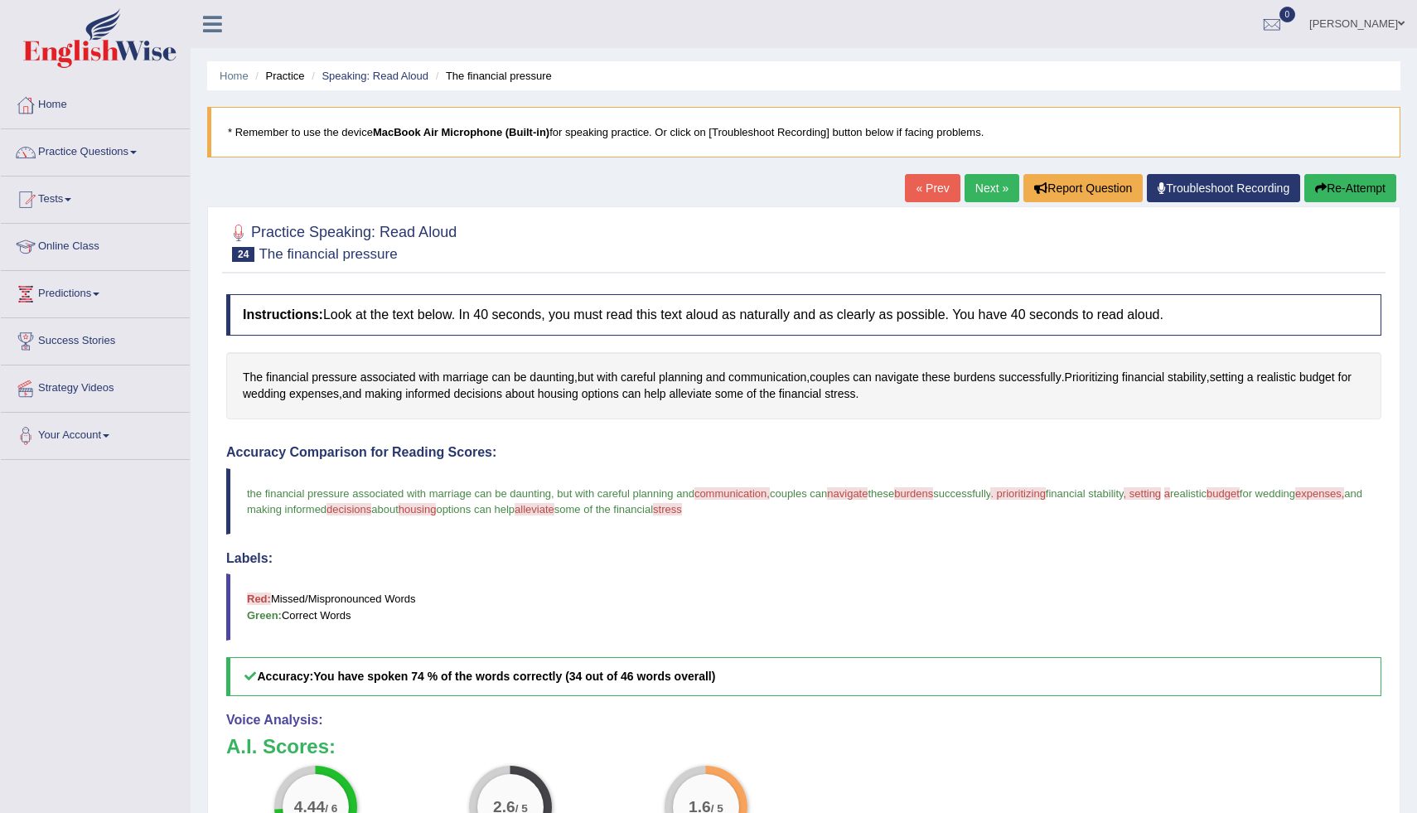
click at [1330, 192] on button "Re-Attempt" at bounding box center [1350, 188] width 92 height 28
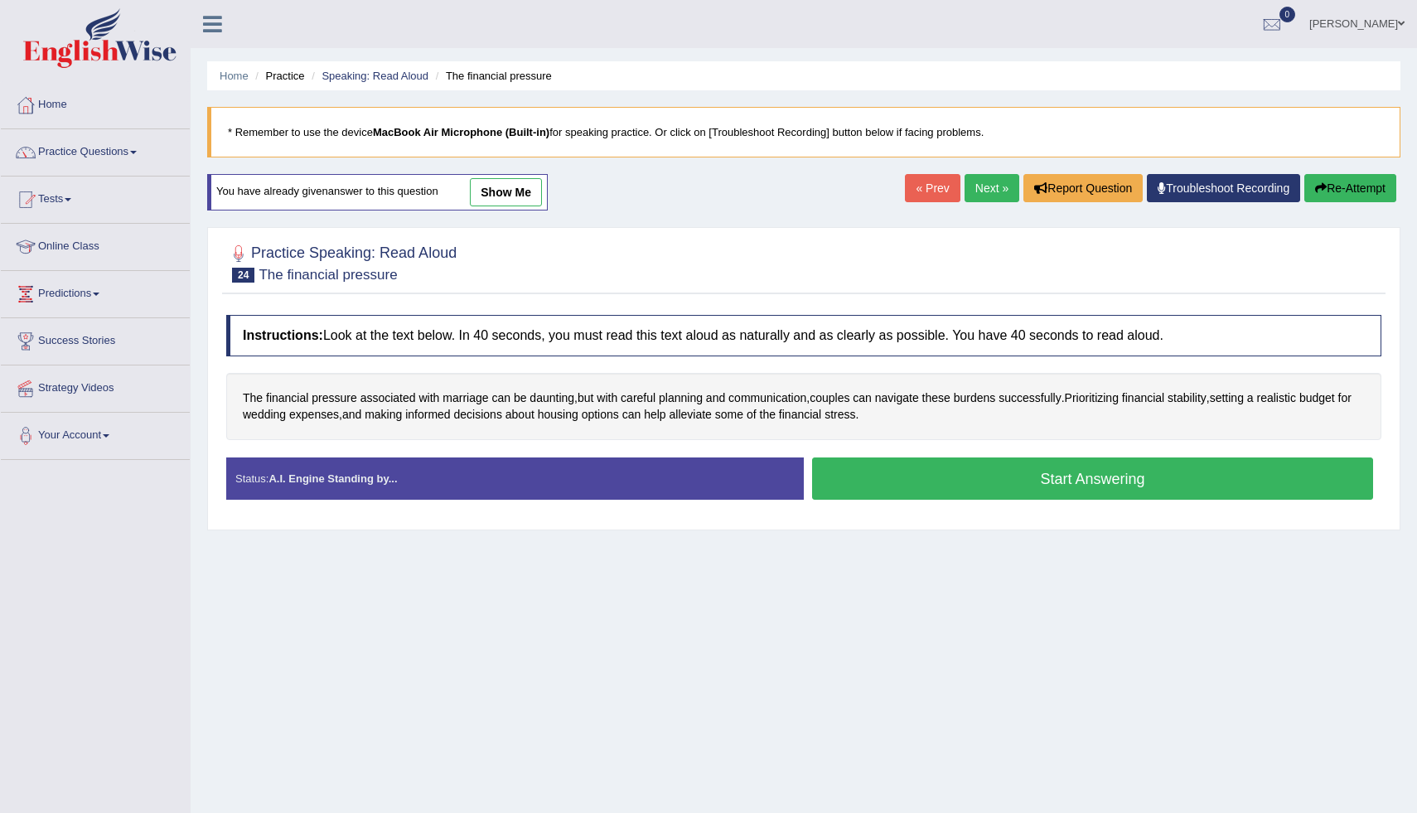
click at [1127, 497] on button "Start Answering" at bounding box center [1092, 478] width 561 height 42
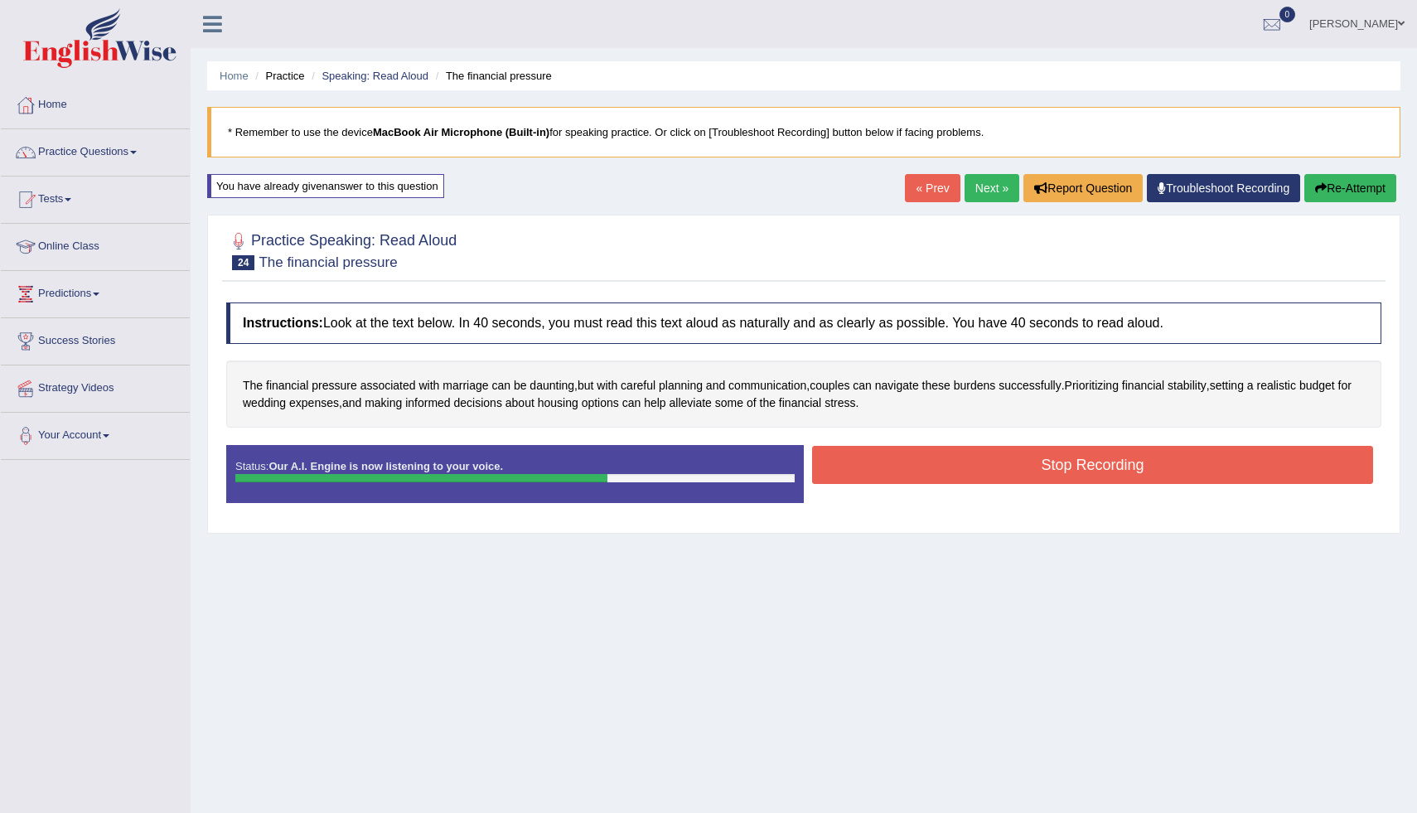
click at [871, 452] on button "Stop Recording" at bounding box center [1092, 465] width 561 height 38
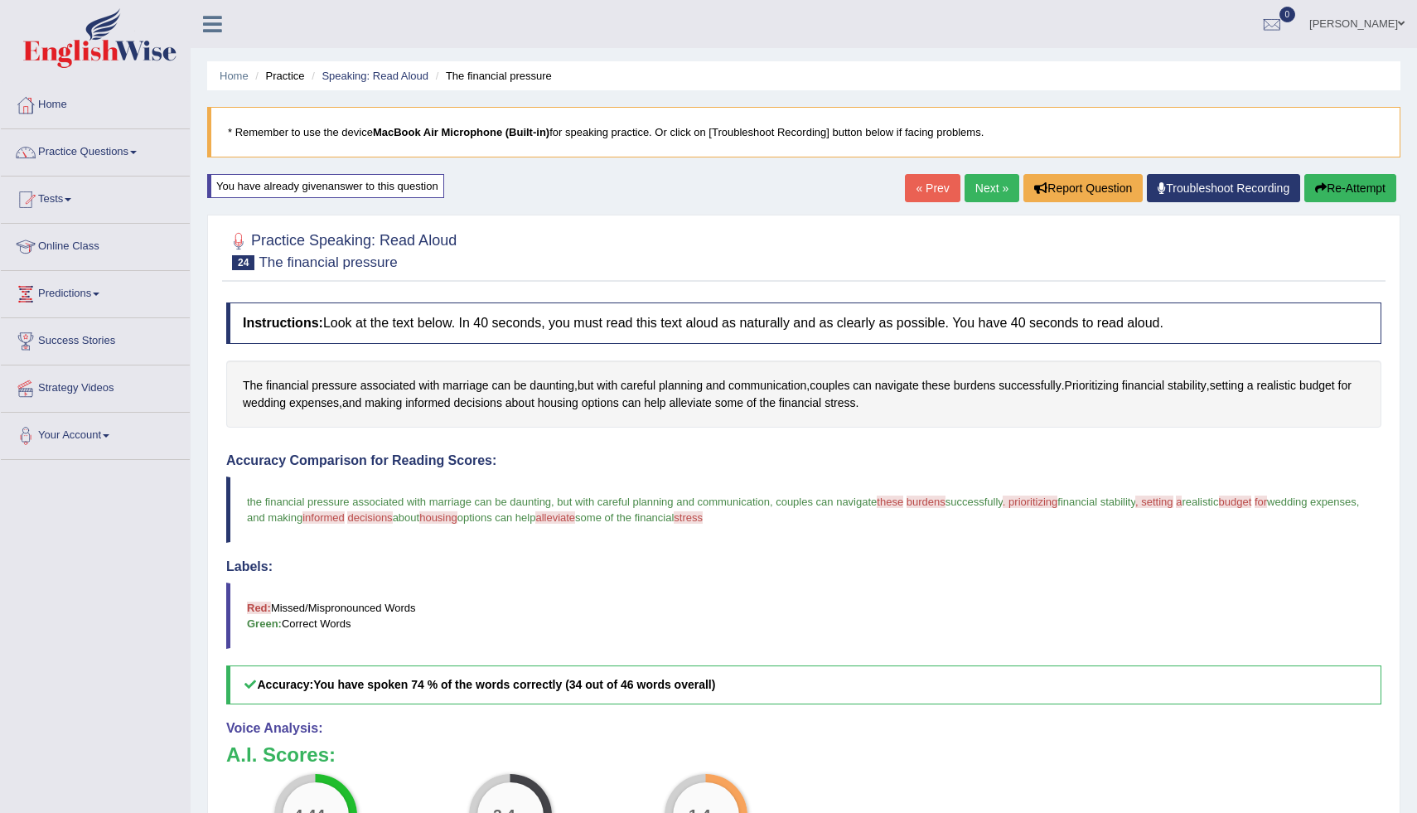
click at [1361, 176] on button "Re-Attempt" at bounding box center [1350, 188] width 92 height 28
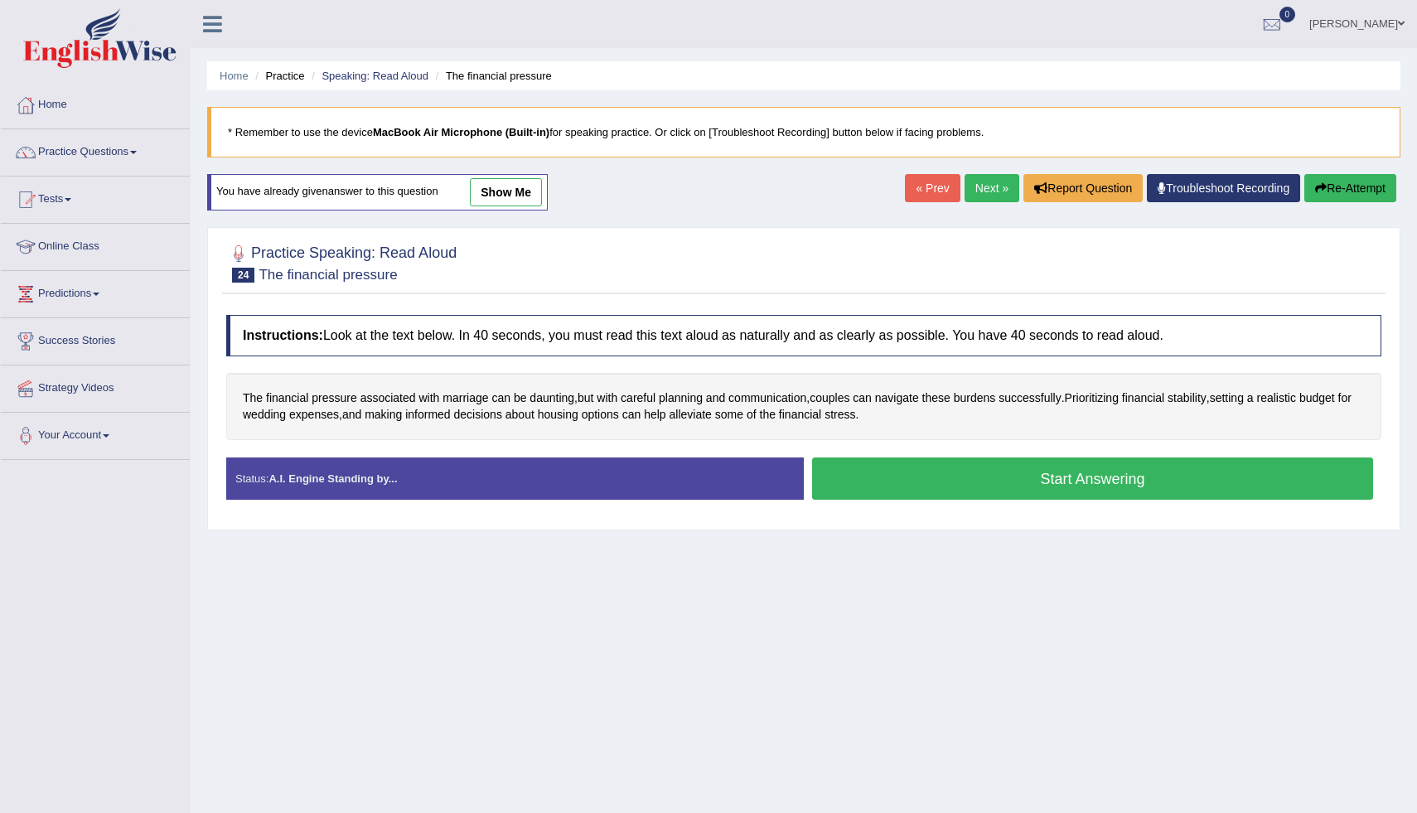
click at [936, 478] on button "Start Answering" at bounding box center [1092, 478] width 561 height 42
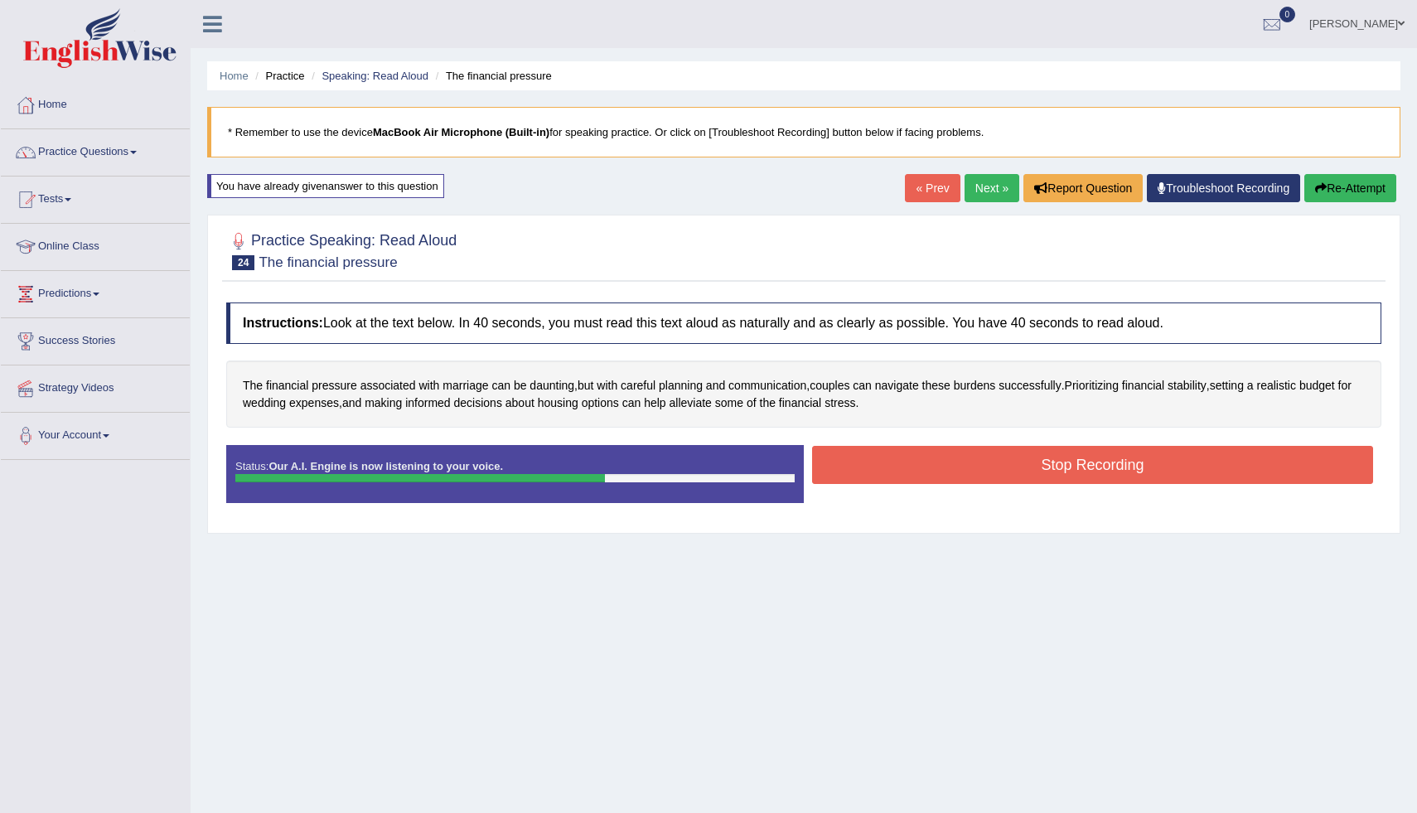
click at [900, 451] on button "Stop Recording" at bounding box center [1092, 465] width 561 height 38
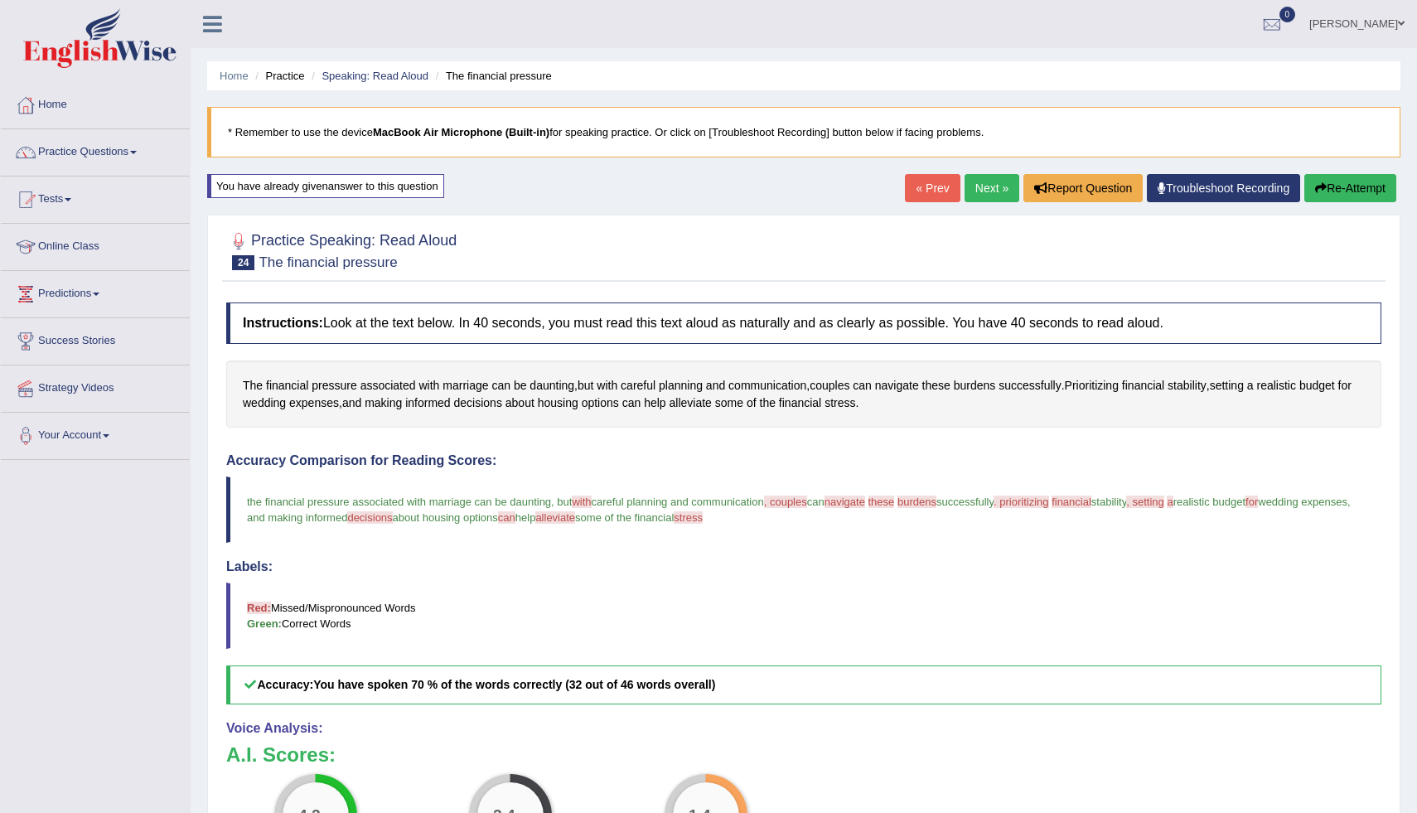
click at [997, 190] on link "Next »" at bounding box center [991, 188] width 55 height 28
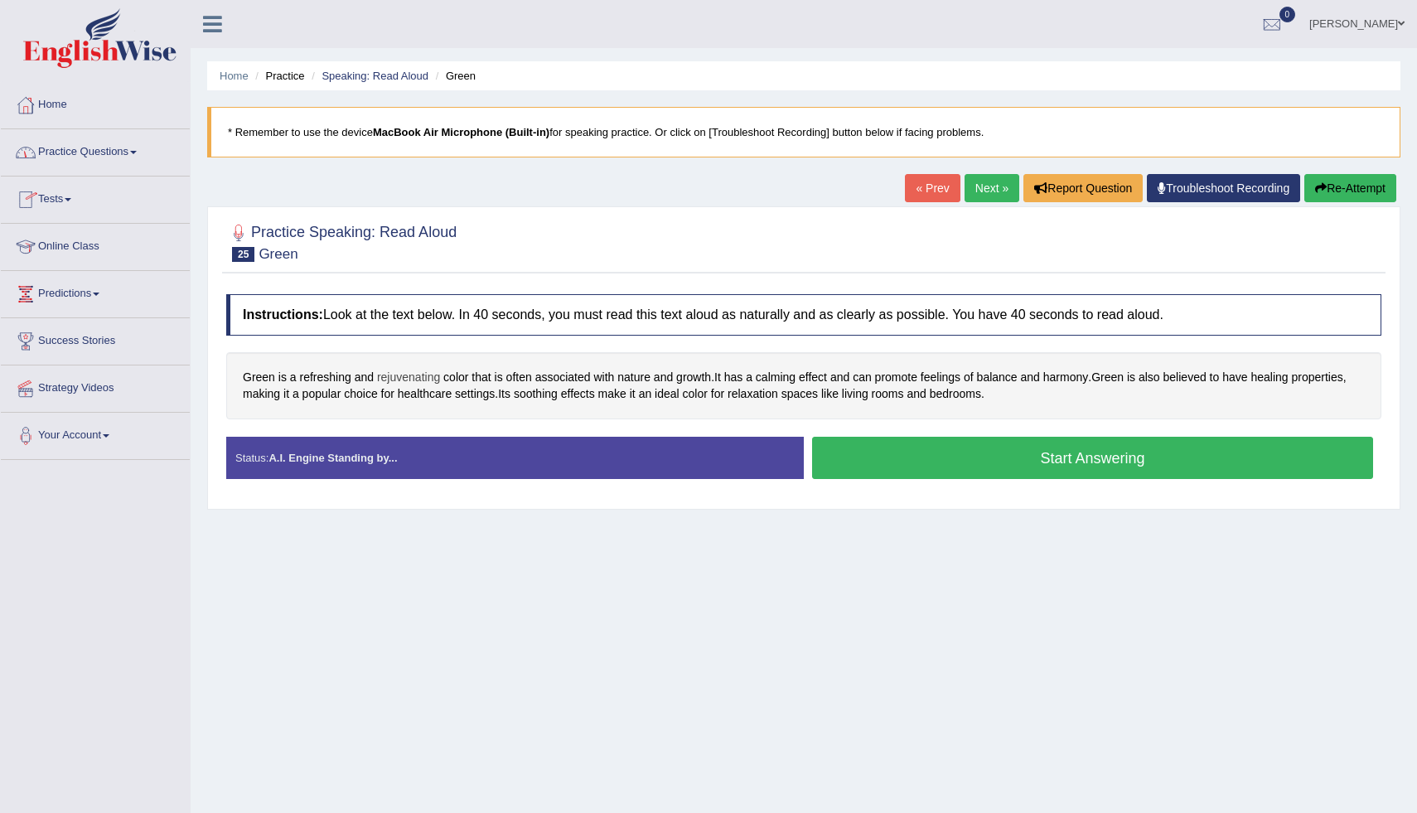
click at [401, 375] on span "rejuvenating" at bounding box center [408, 377] width 63 height 17
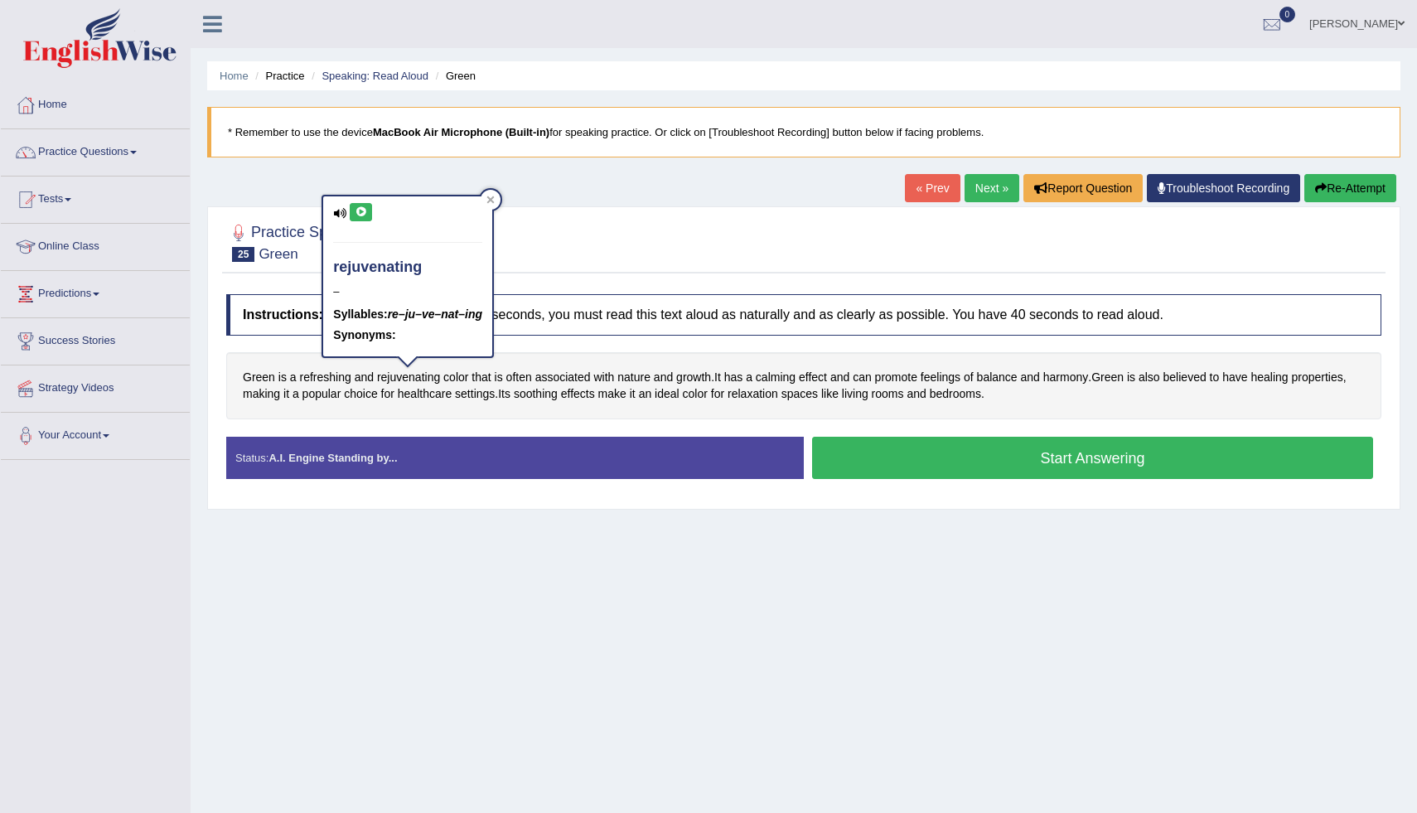
click at [365, 215] on icon at bounding box center [361, 212] width 12 height 10
click at [494, 197] on div at bounding box center [491, 200] width 20 height 20
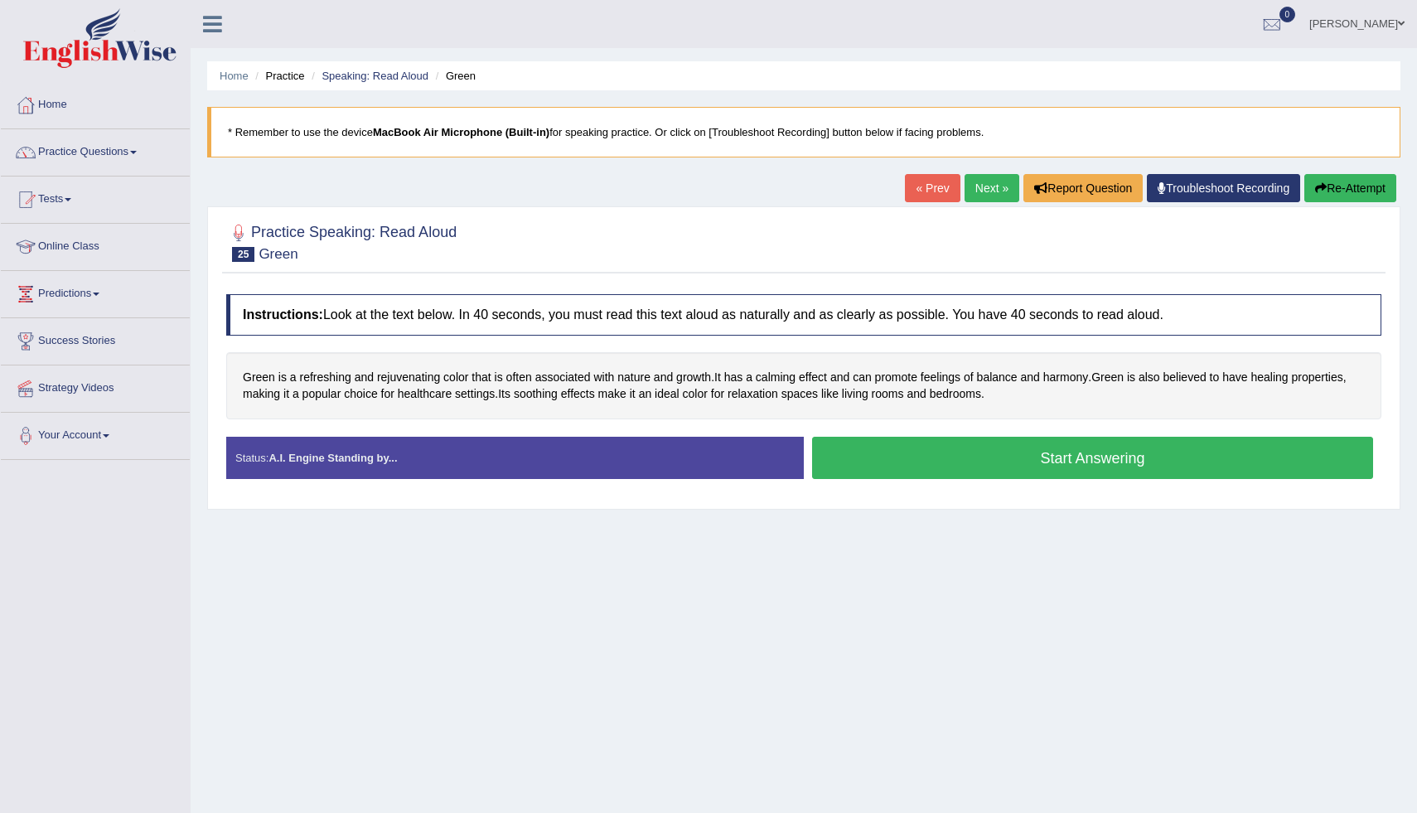
click at [933, 453] on button "Start Answering" at bounding box center [1092, 458] width 561 height 42
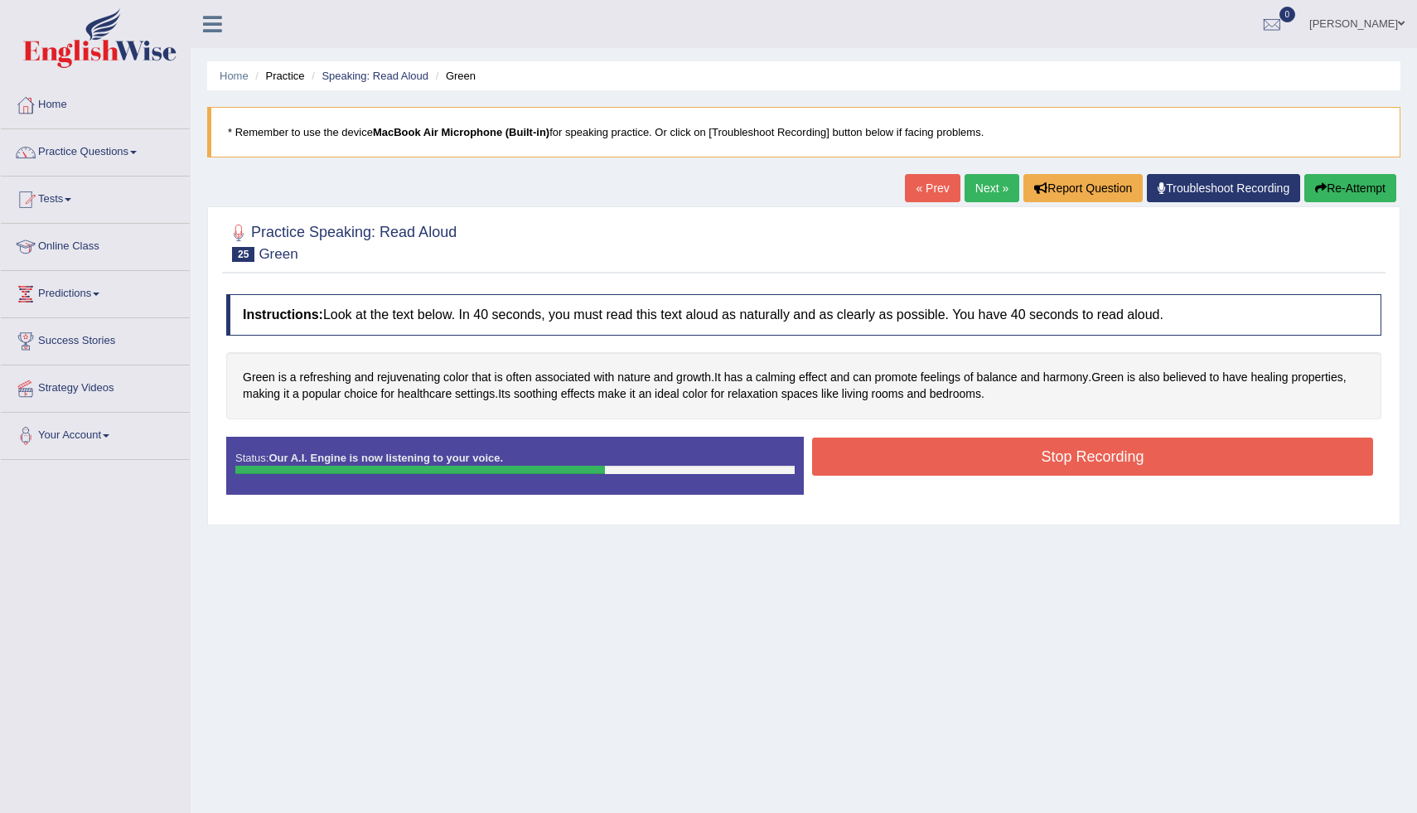
click at [916, 459] on button "Stop Recording" at bounding box center [1092, 456] width 561 height 38
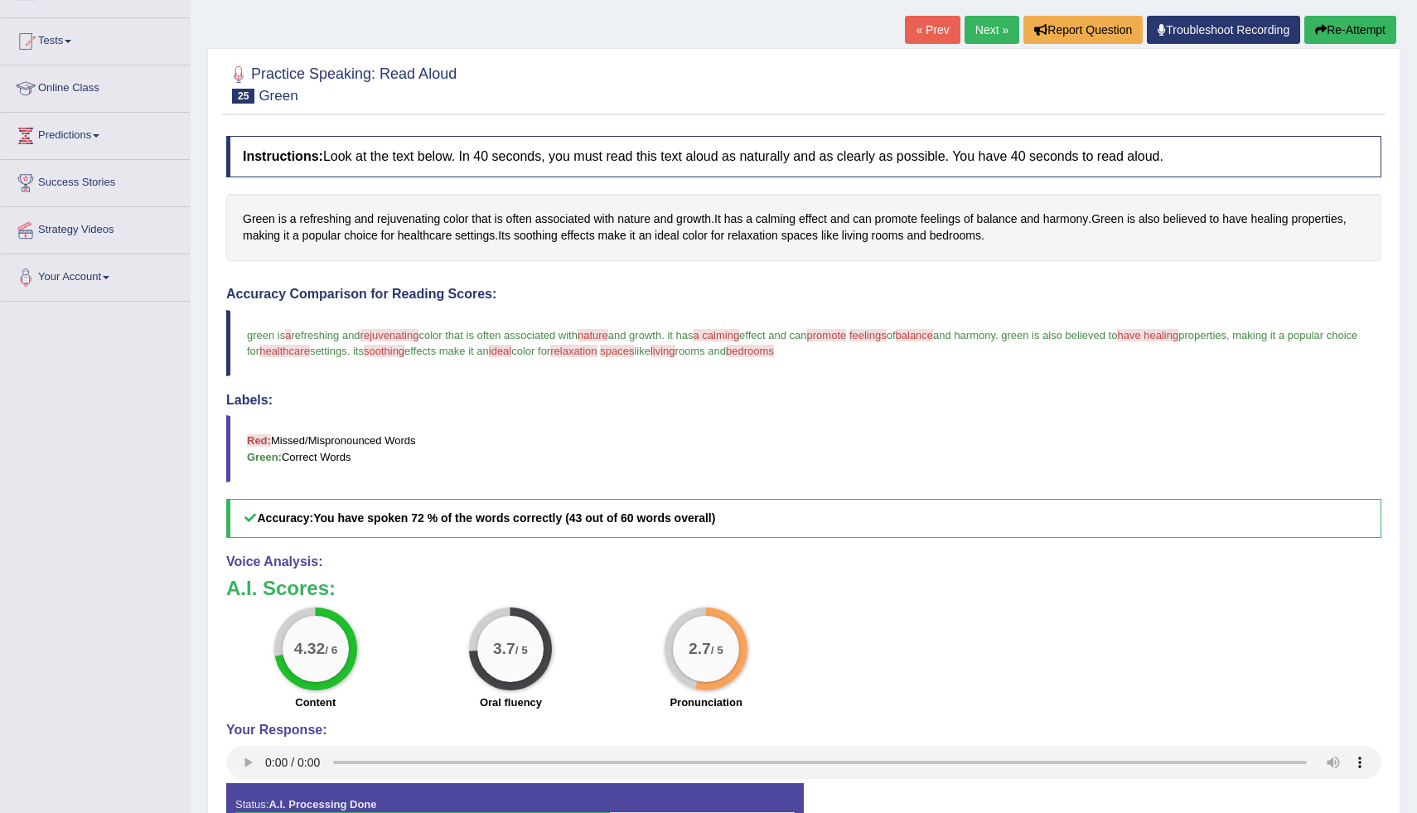
scroll to position [162, 0]
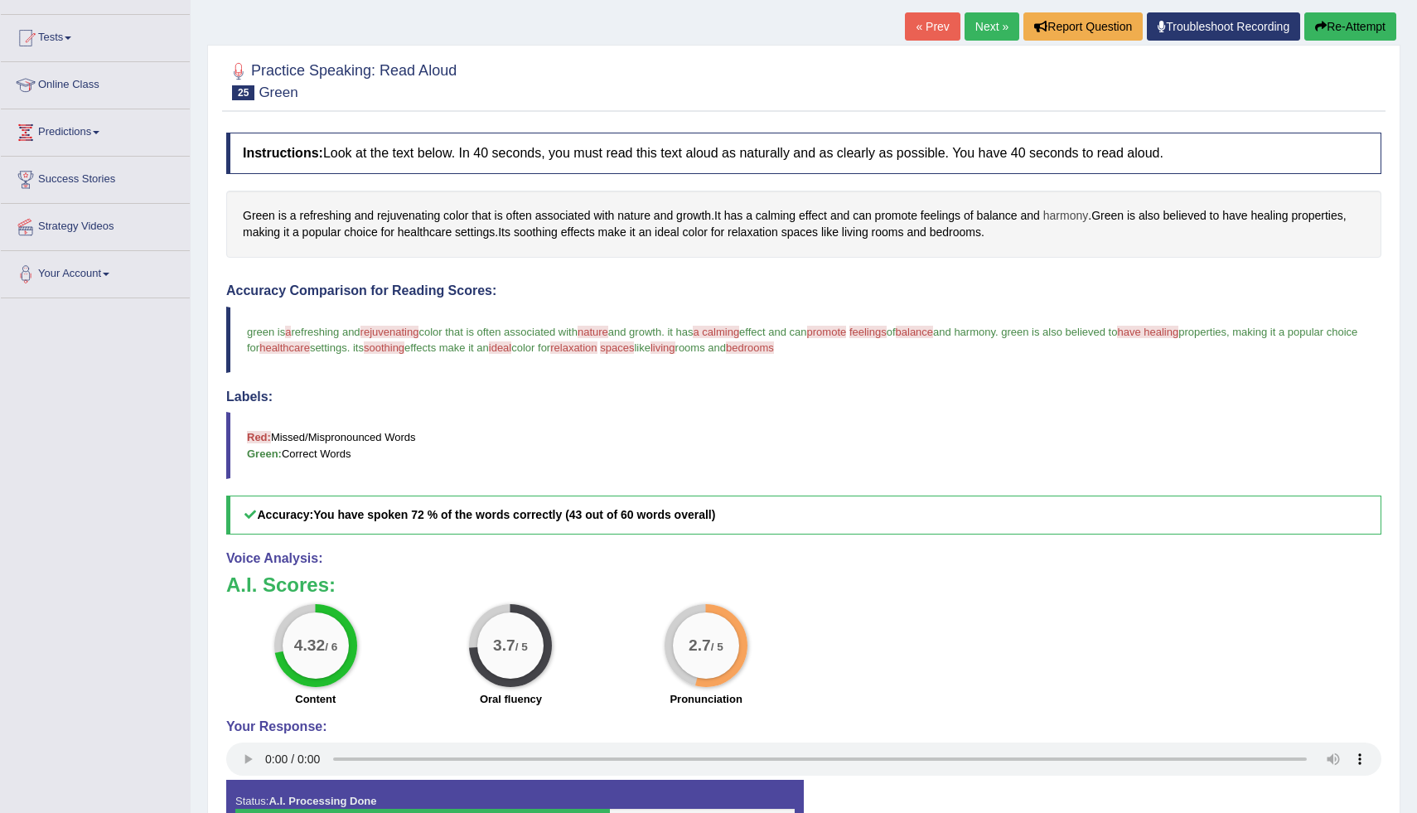
drag, startPoint x: 1336, startPoint y: 30, endPoint x: 1056, endPoint y: 222, distance: 339.0
click at [1057, 224] on div "Home Practice Speaking: Read Aloud Green * Remember to use the device MacBook A…" at bounding box center [804, 359] width 1226 height 1042
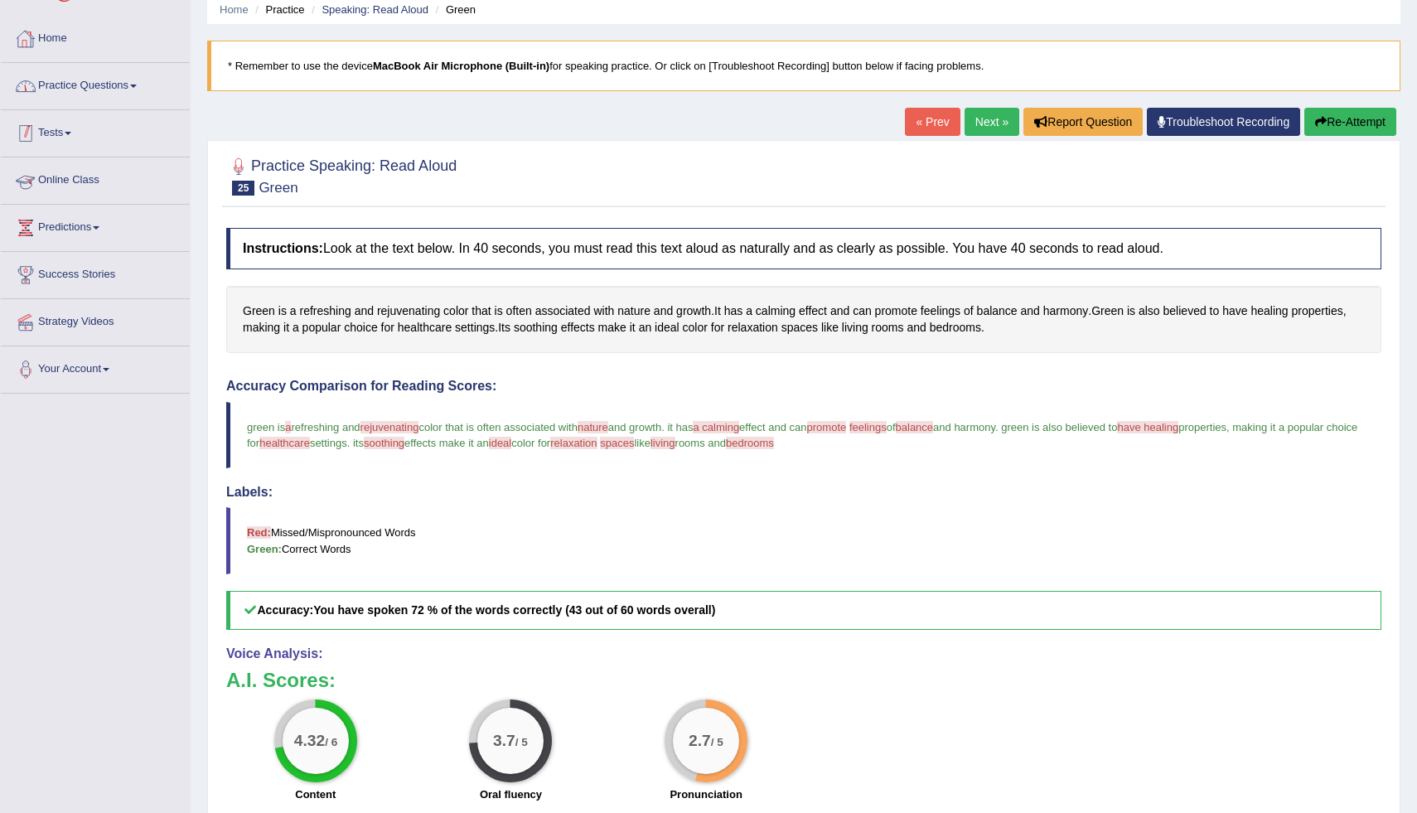
scroll to position [0, 0]
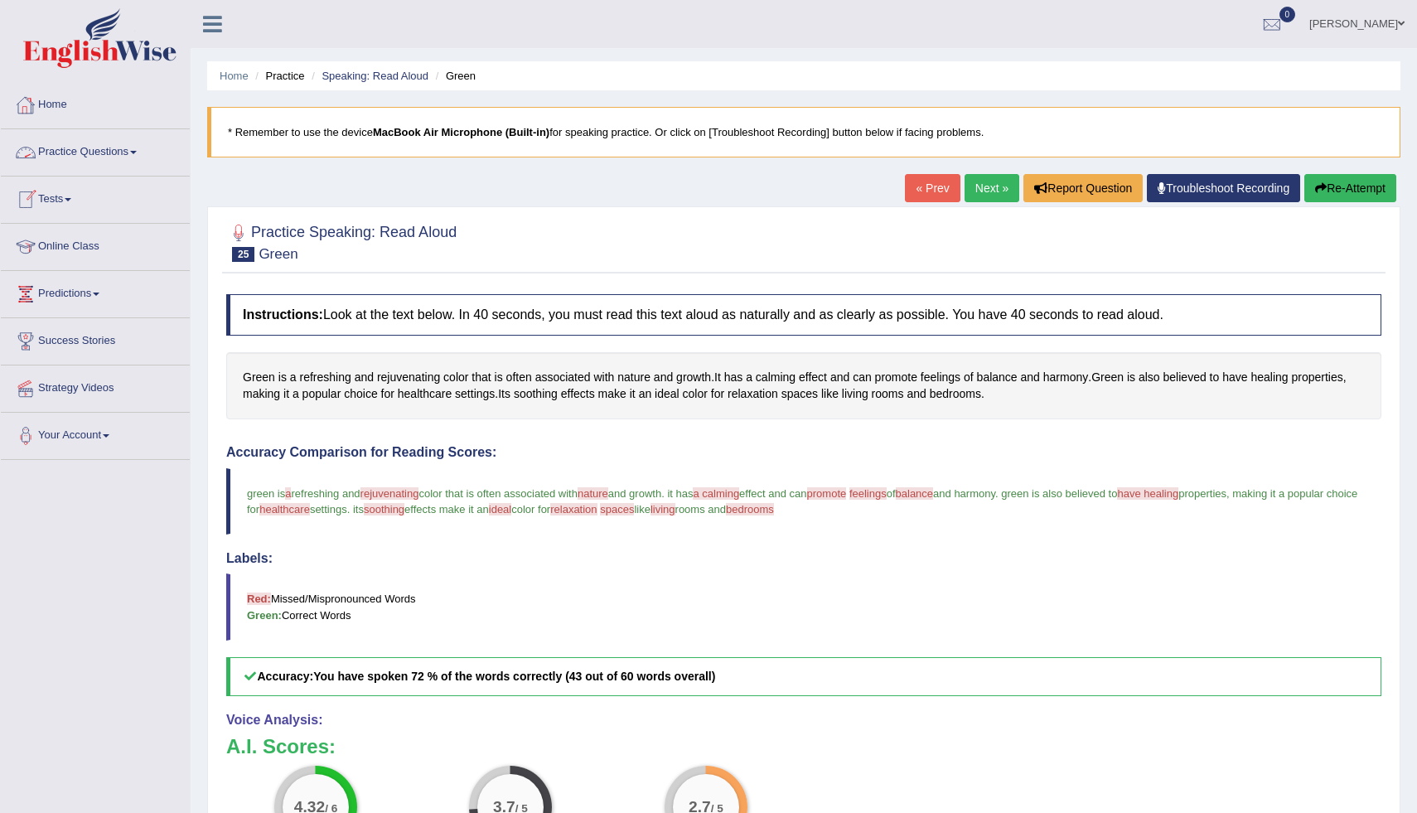
click at [76, 152] on link "Practice Questions" at bounding box center [95, 149] width 189 height 41
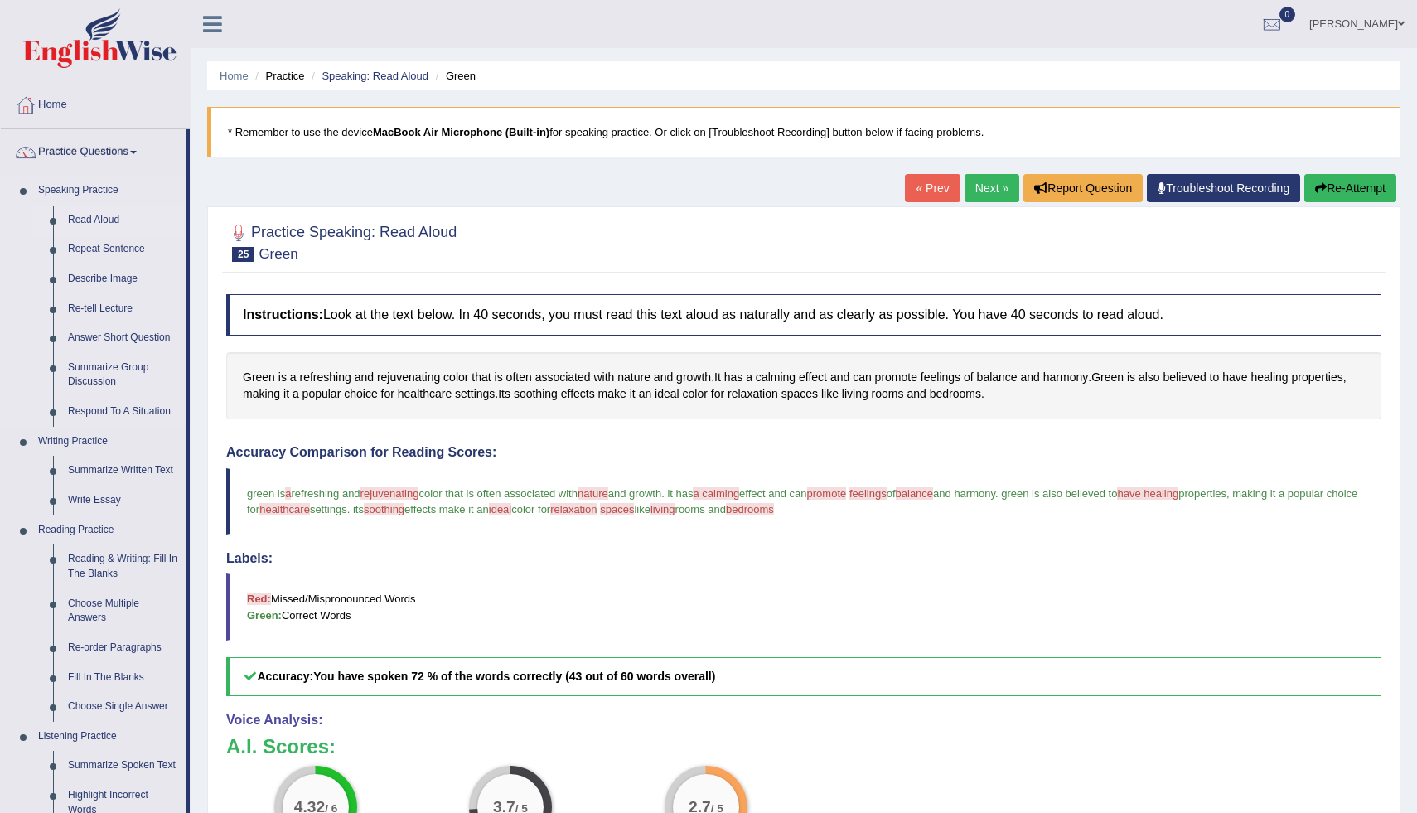
click at [85, 215] on link "Read Aloud" at bounding box center [122, 220] width 125 height 30
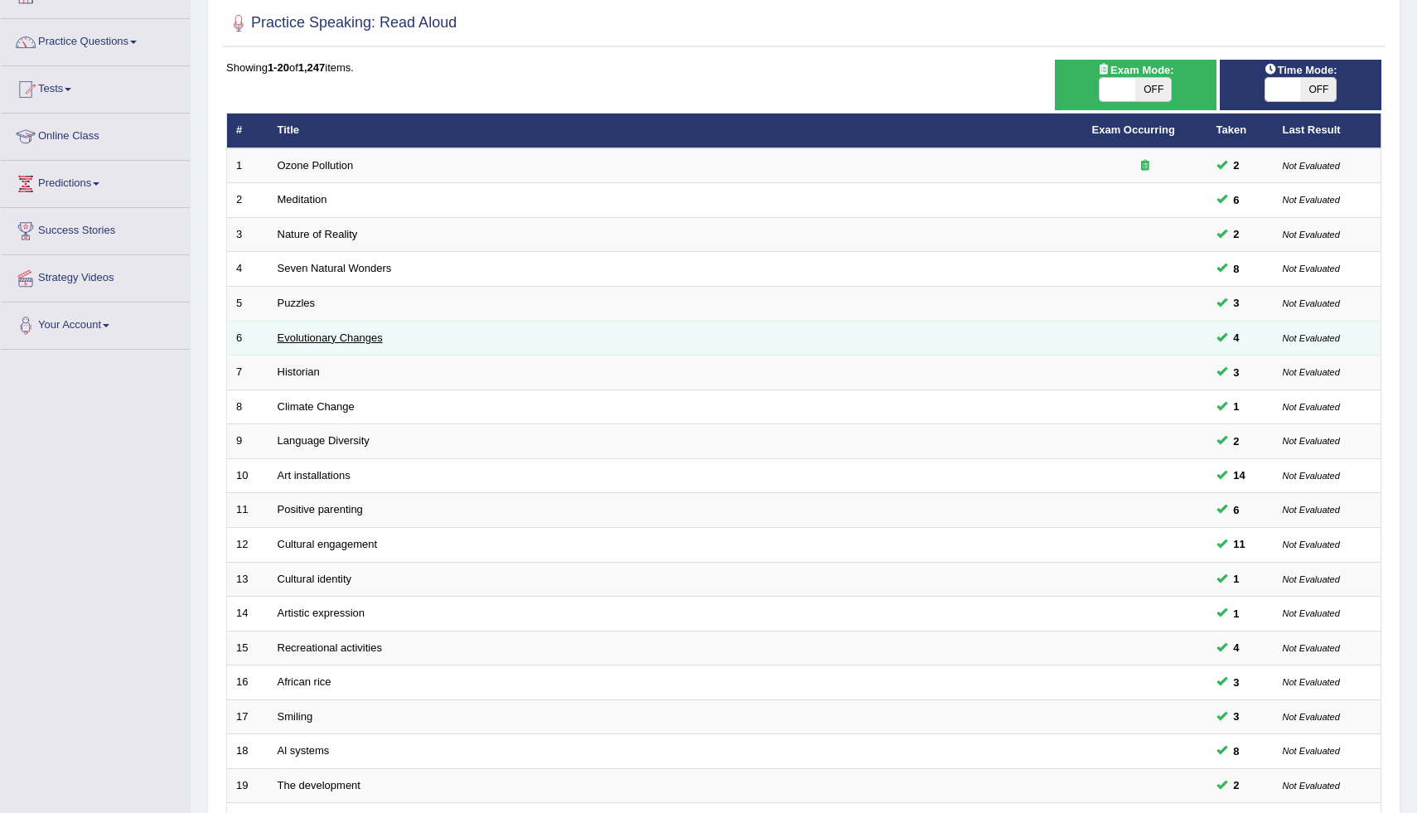
scroll to position [114, 0]
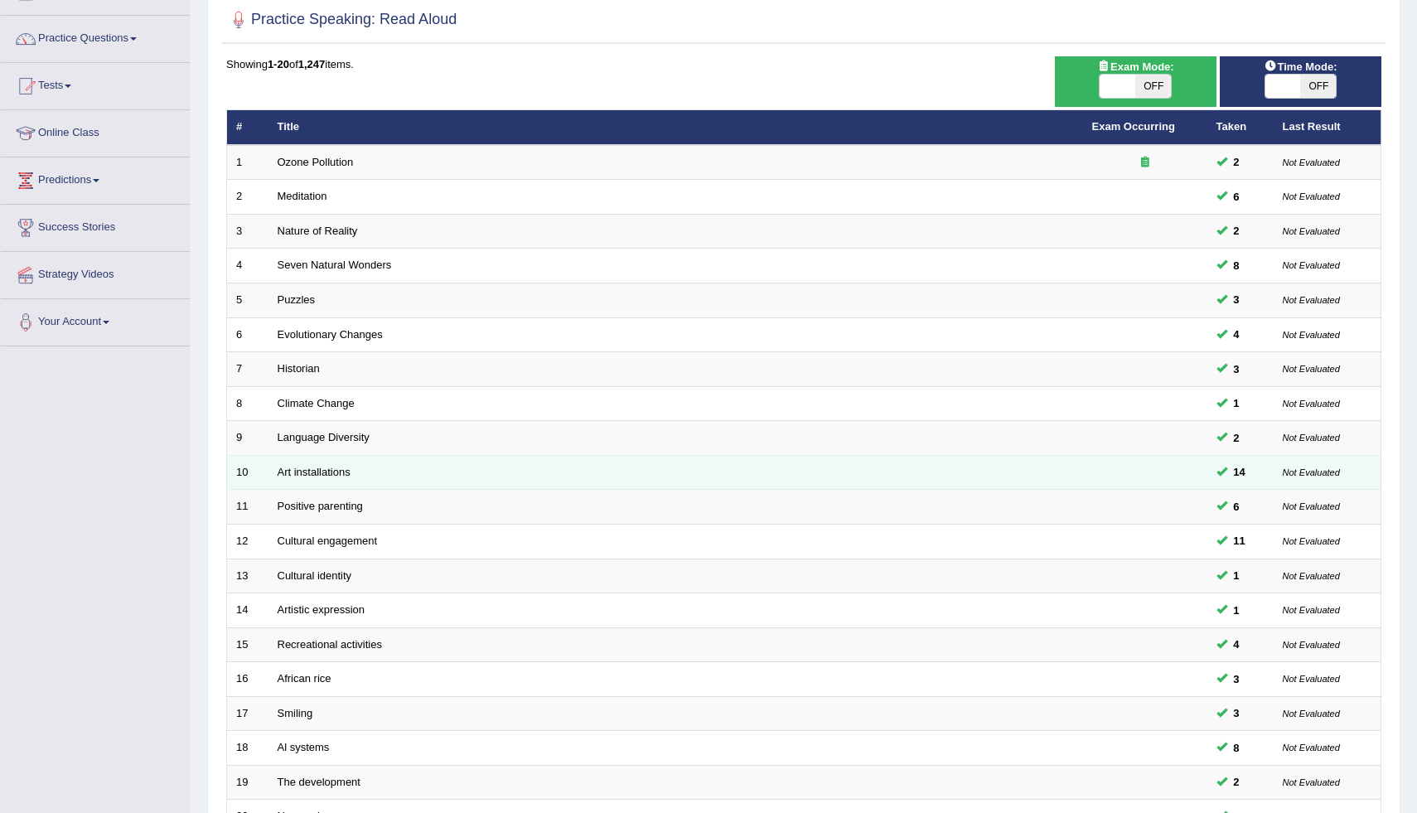
click at [492, 467] on td "Art installations" at bounding box center [675, 472] width 814 height 35
click at [308, 473] on link "Art installations" at bounding box center [314, 472] width 73 height 12
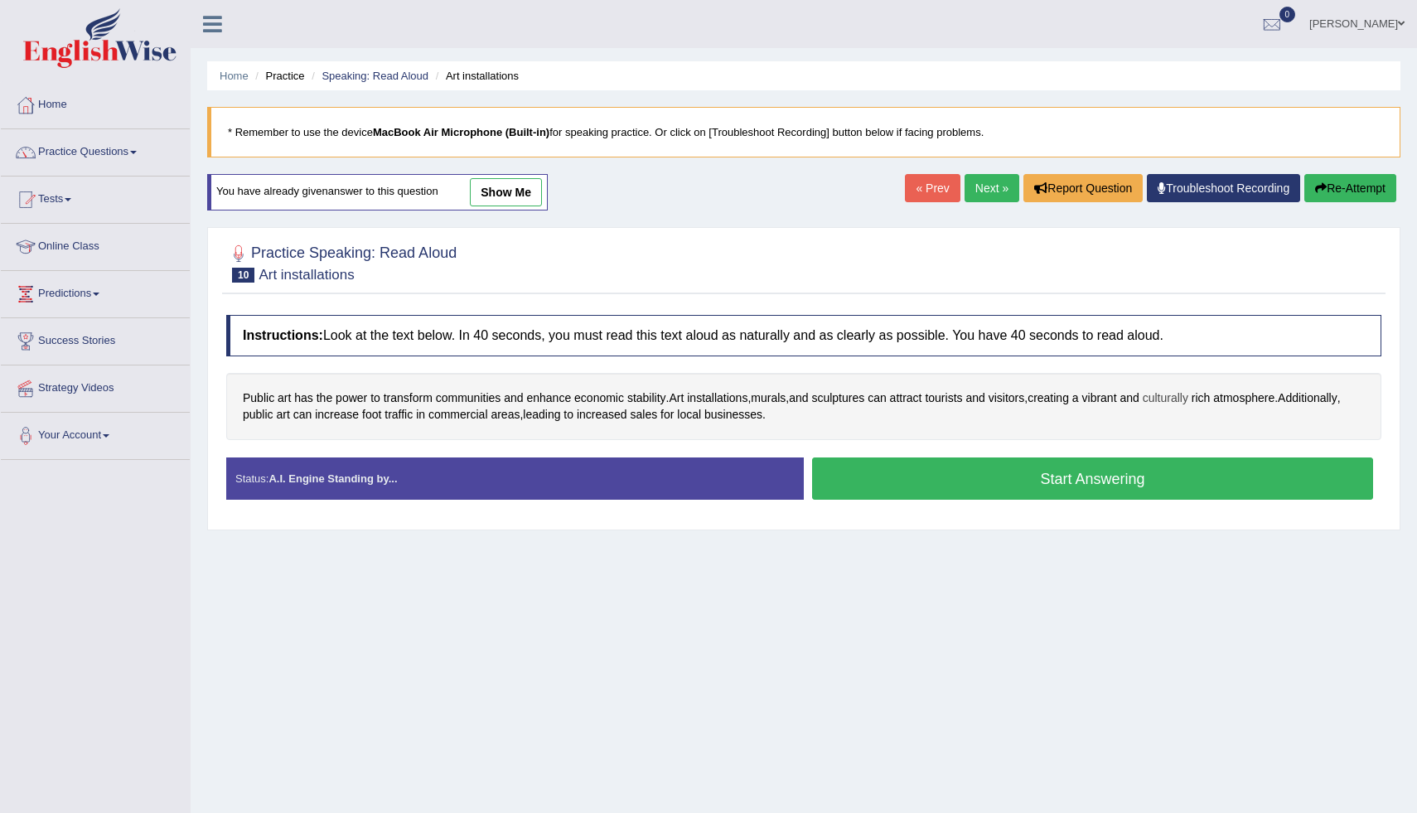
click at [1182, 405] on span "culturally" at bounding box center [1166, 397] width 46 height 17
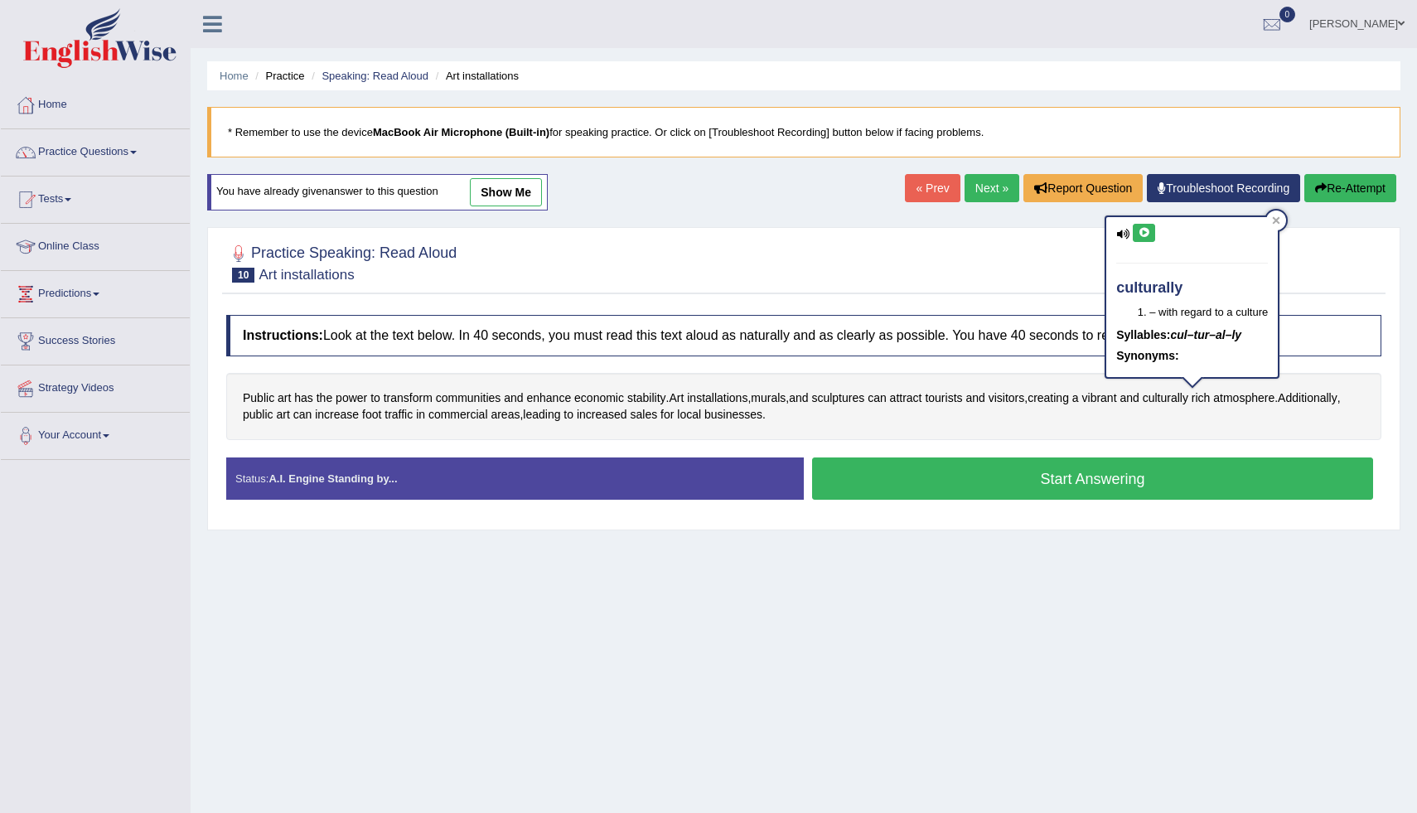
click at [1150, 234] on button at bounding box center [1144, 233] width 22 height 18
click at [1281, 223] on div at bounding box center [1276, 220] width 20 height 20
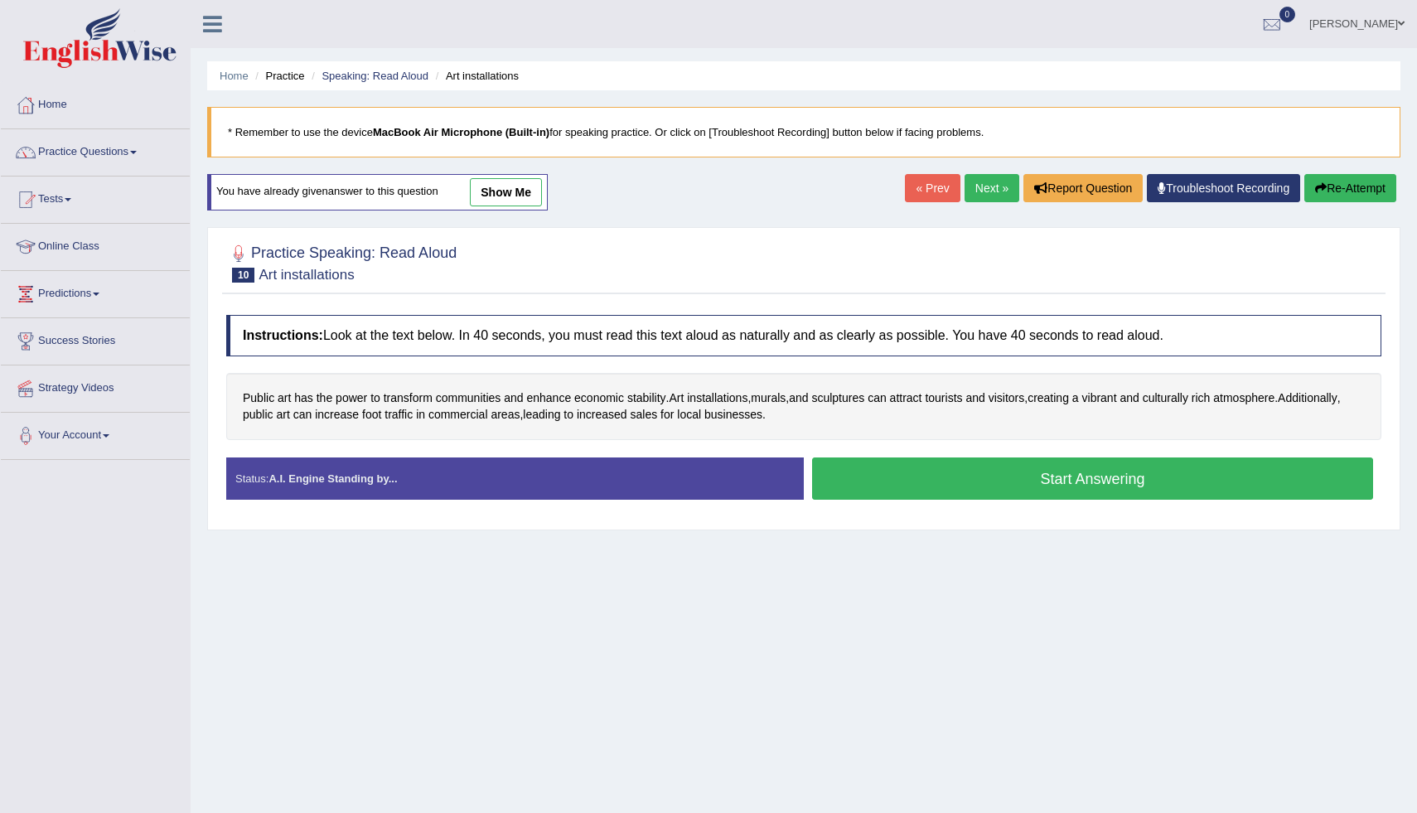
click at [510, 188] on link "show me" at bounding box center [506, 192] width 72 height 28
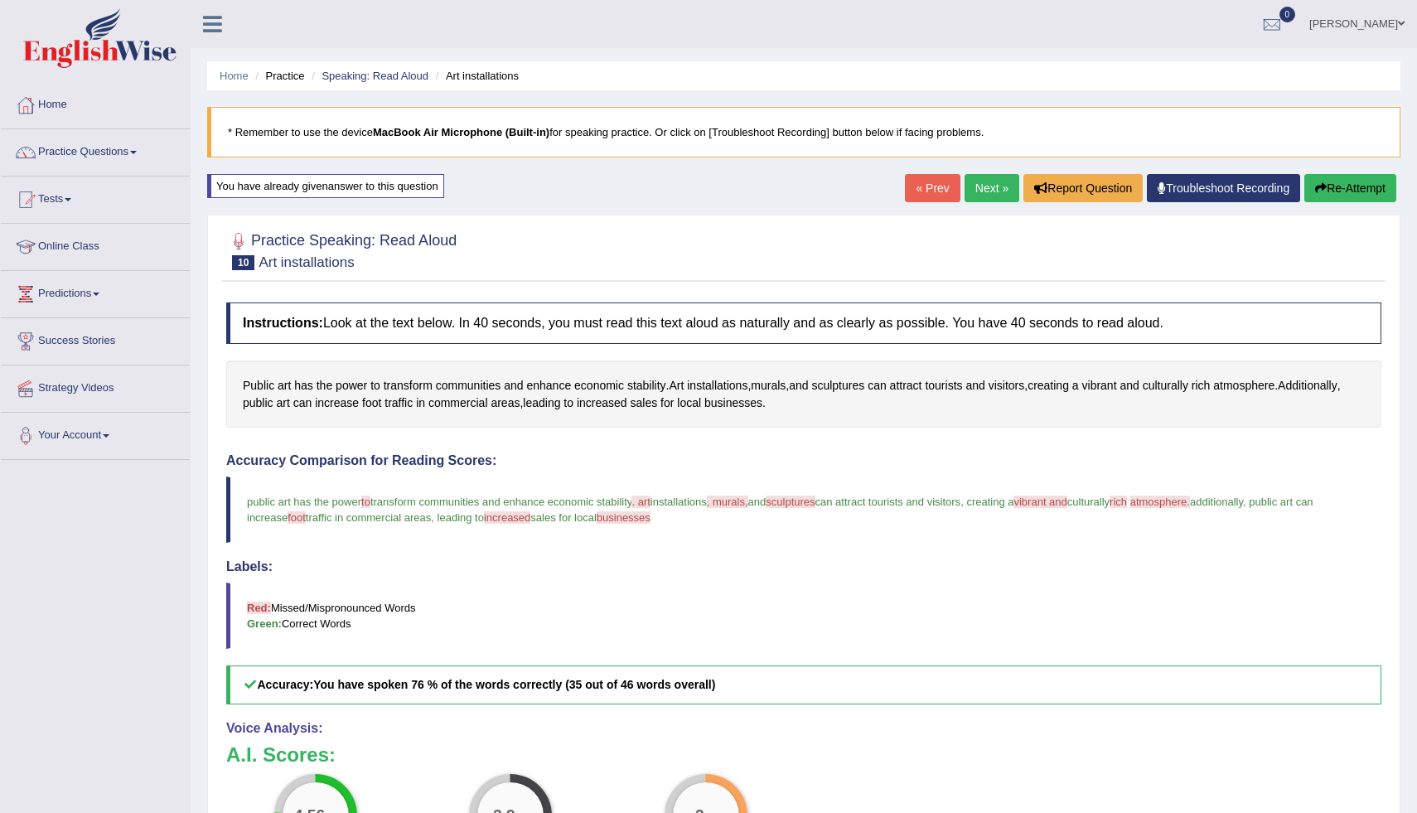
click at [1331, 193] on button "Re-Attempt" at bounding box center [1350, 188] width 92 height 28
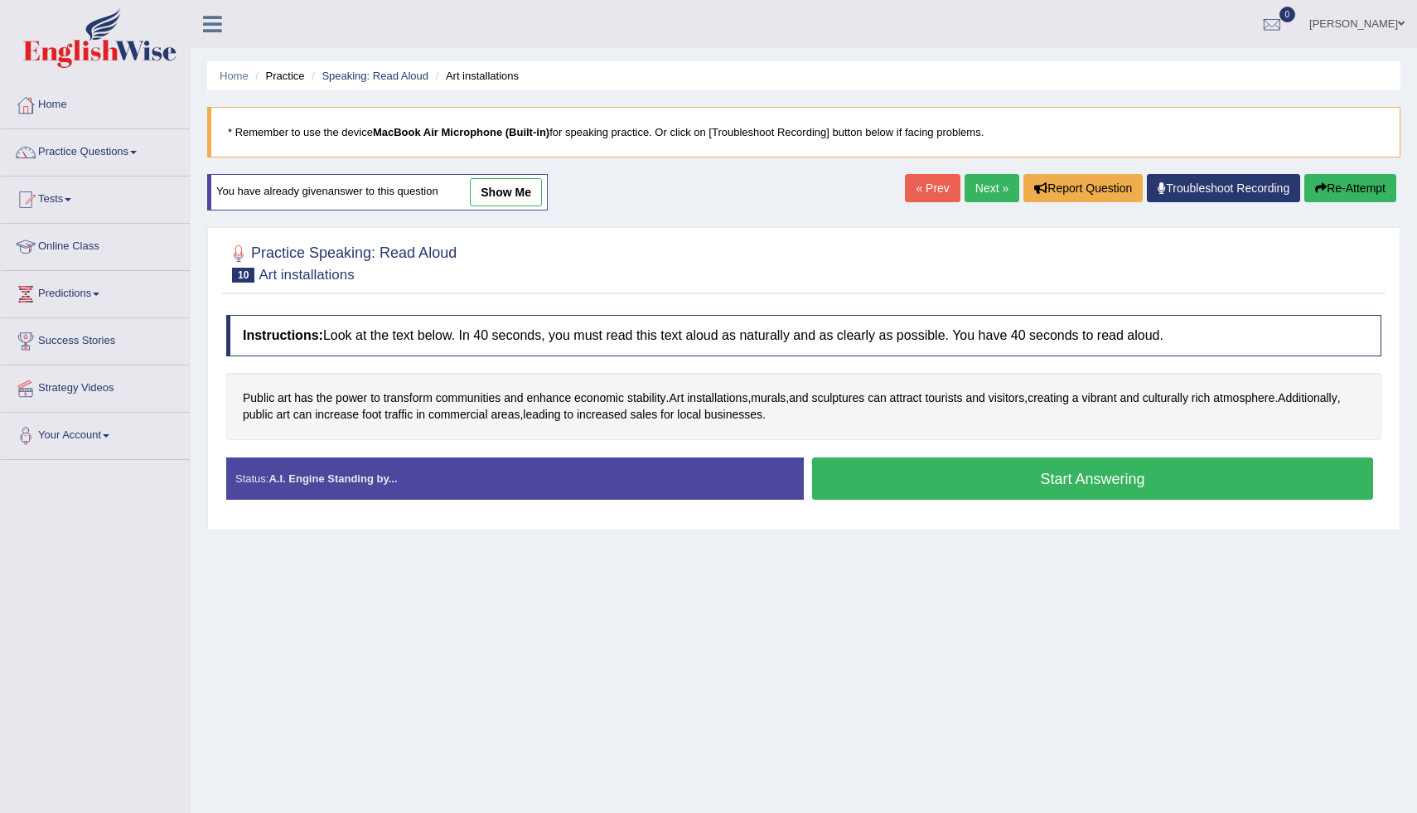
click at [1022, 490] on button "Start Answering" at bounding box center [1092, 478] width 561 height 42
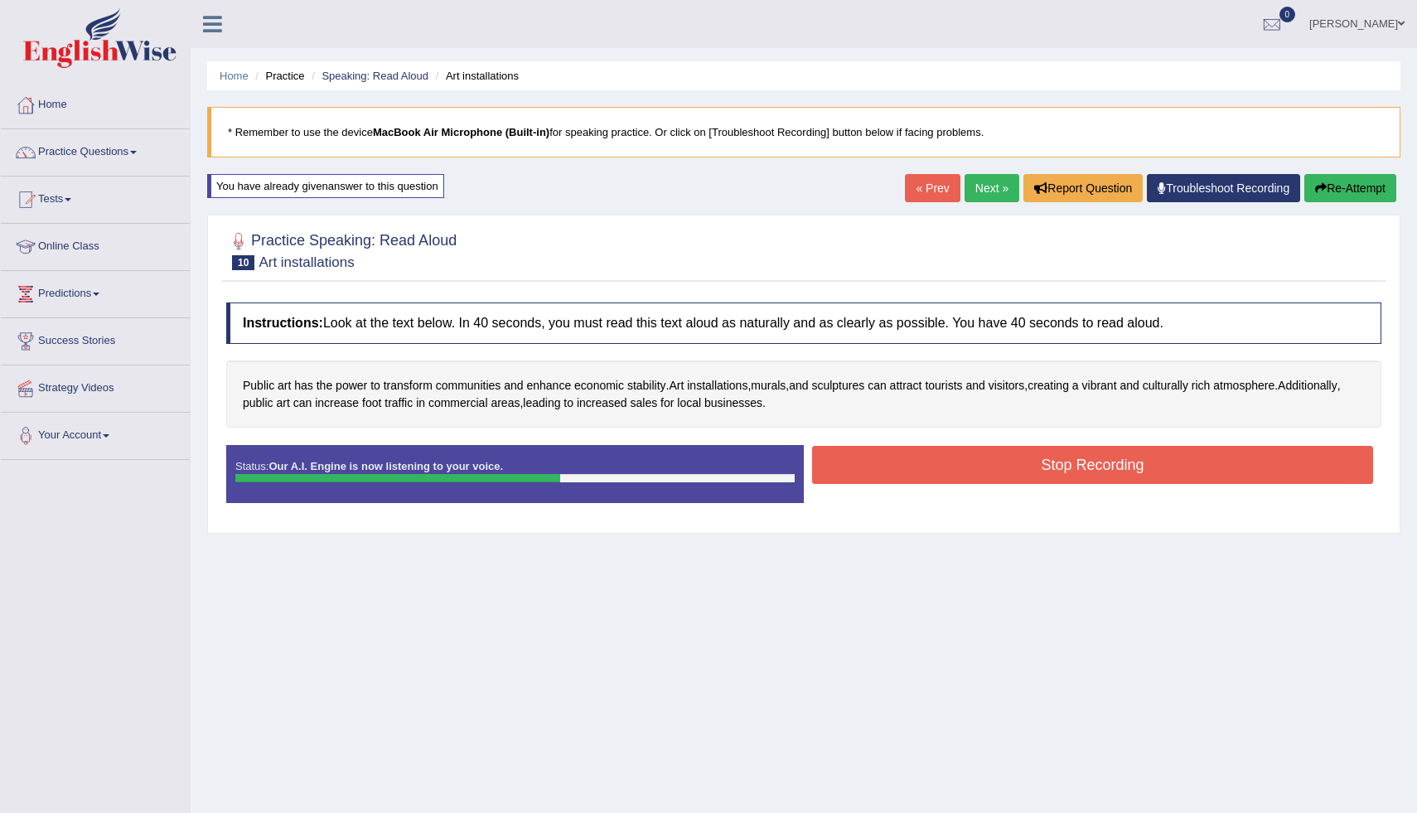
click at [937, 475] on button "Stop Recording" at bounding box center [1092, 465] width 561 height 38
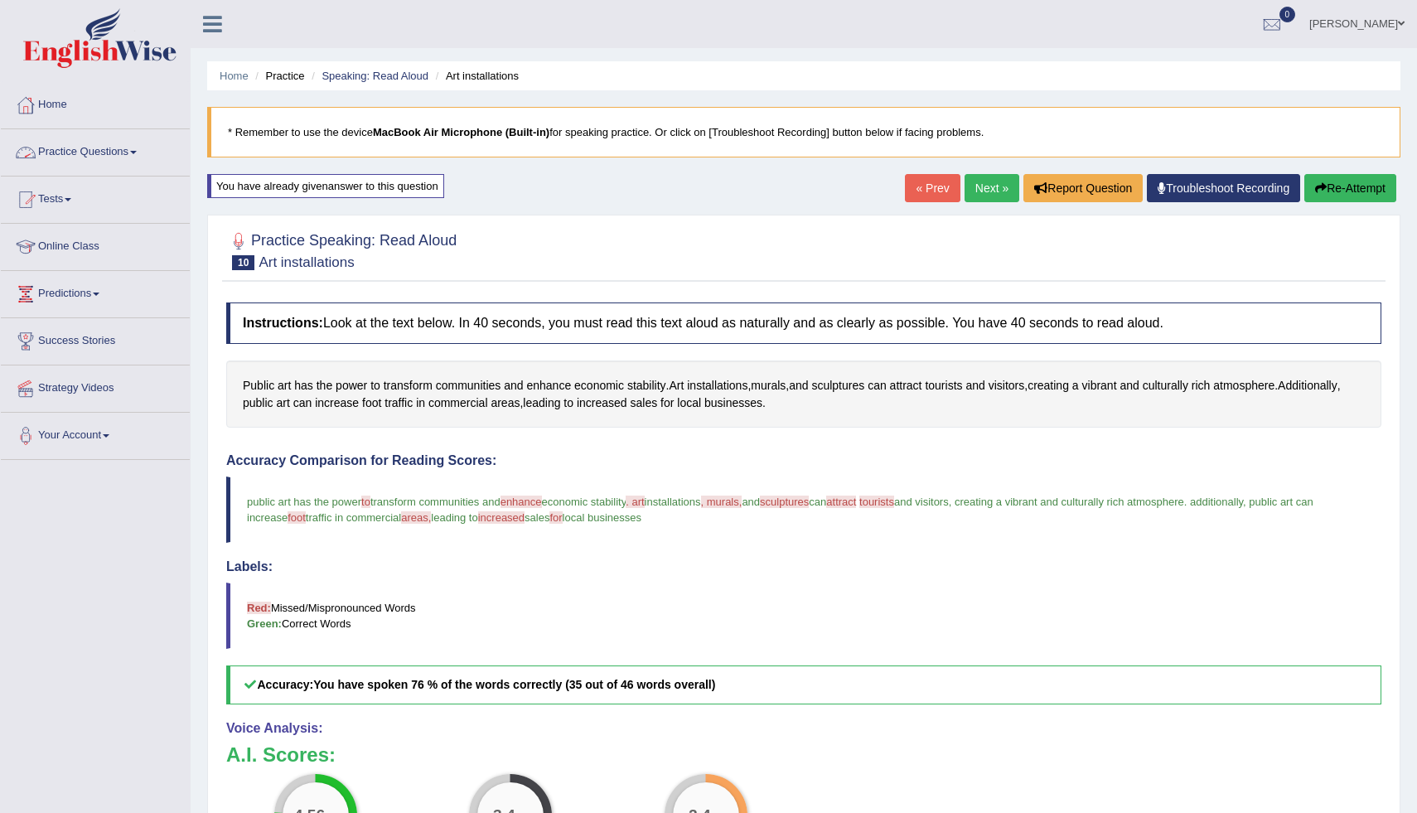
click at [110, 156] on link "Practice Questions" at bounding box center [95, 149] width 189 height 41
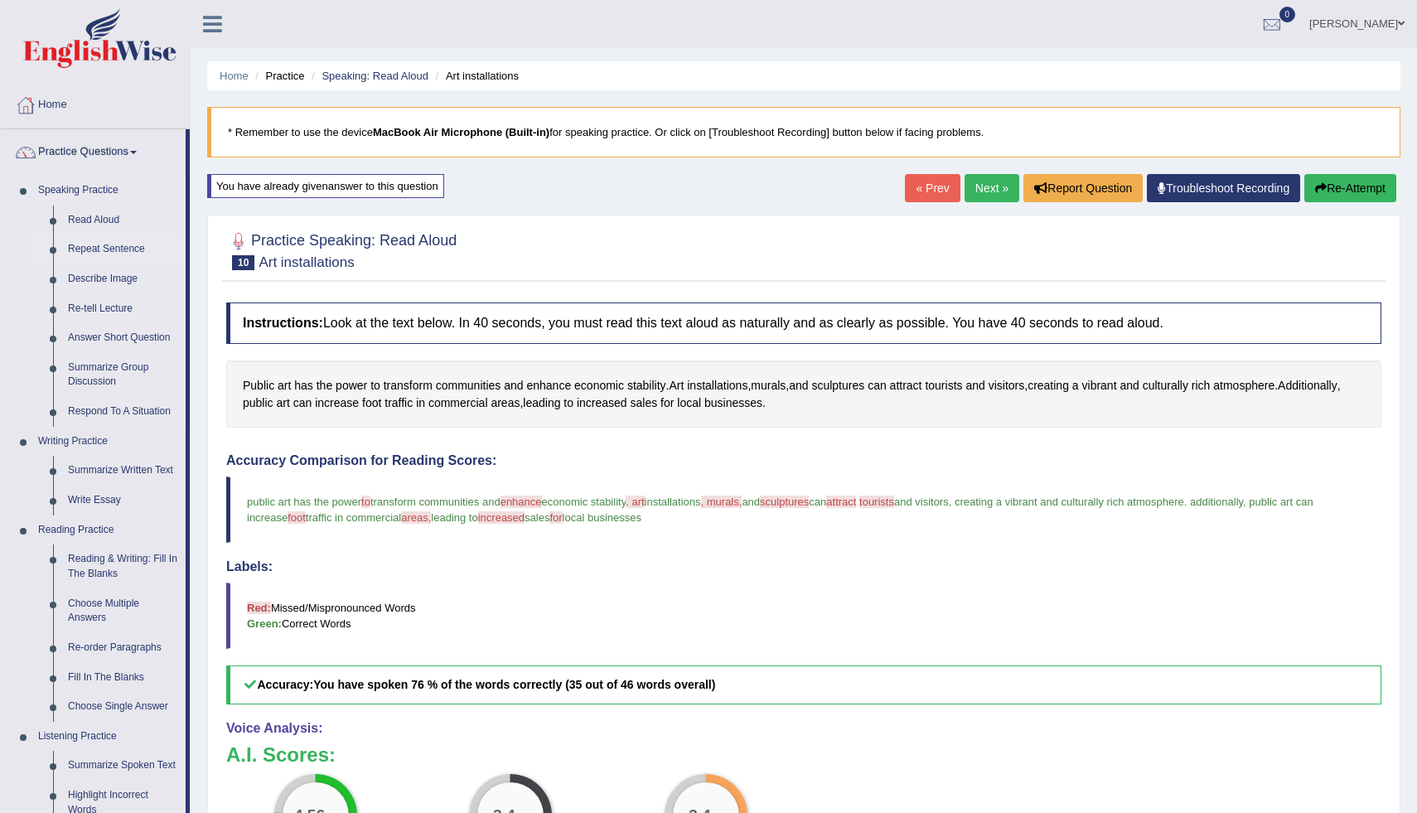
click at [104, 239] on link "Repeat Sentence" at bounding box center [122, 249] width 125 height 30
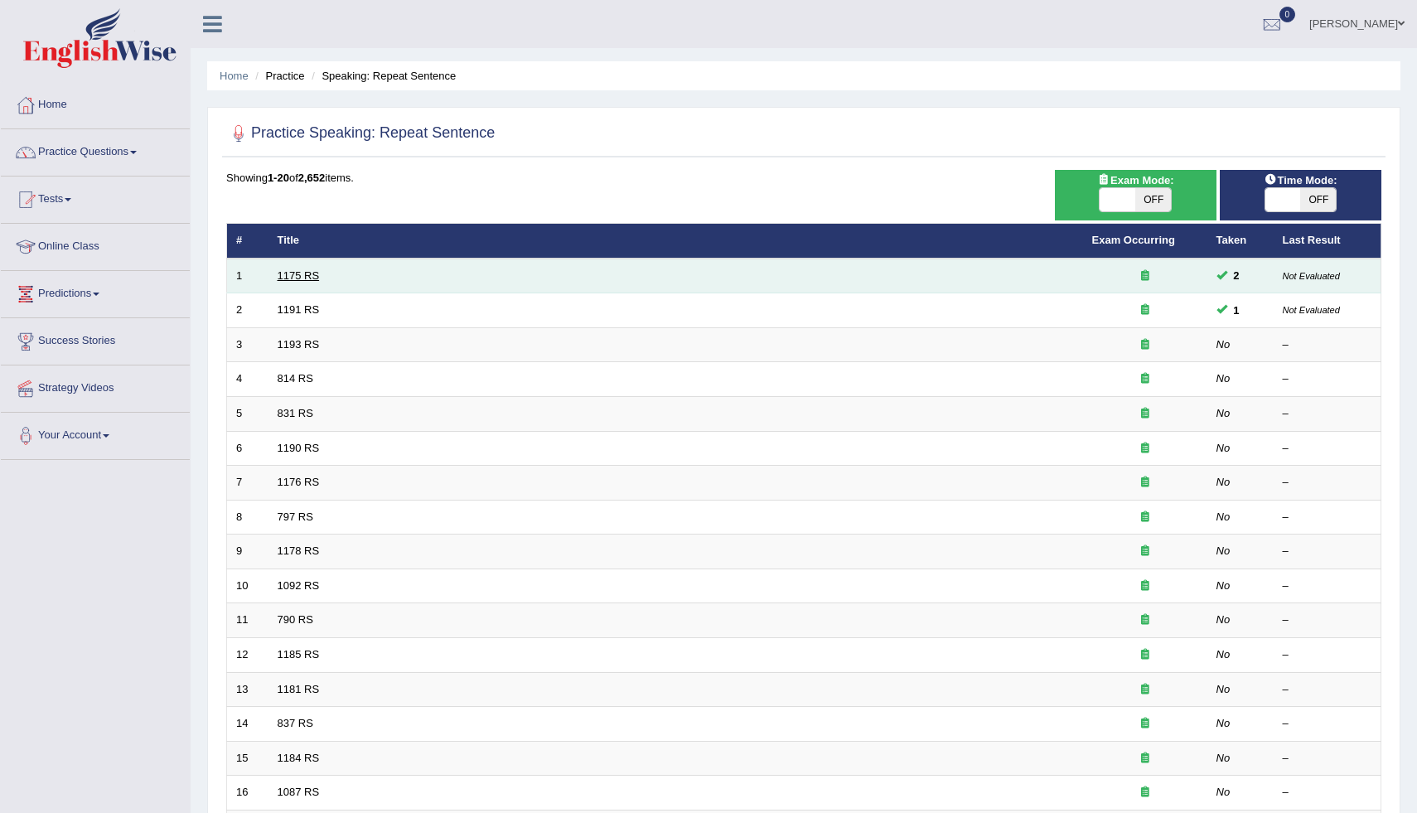
click at [297, 276] on link "1175 RS" at bounding box center [299, 275] width 42 height 12
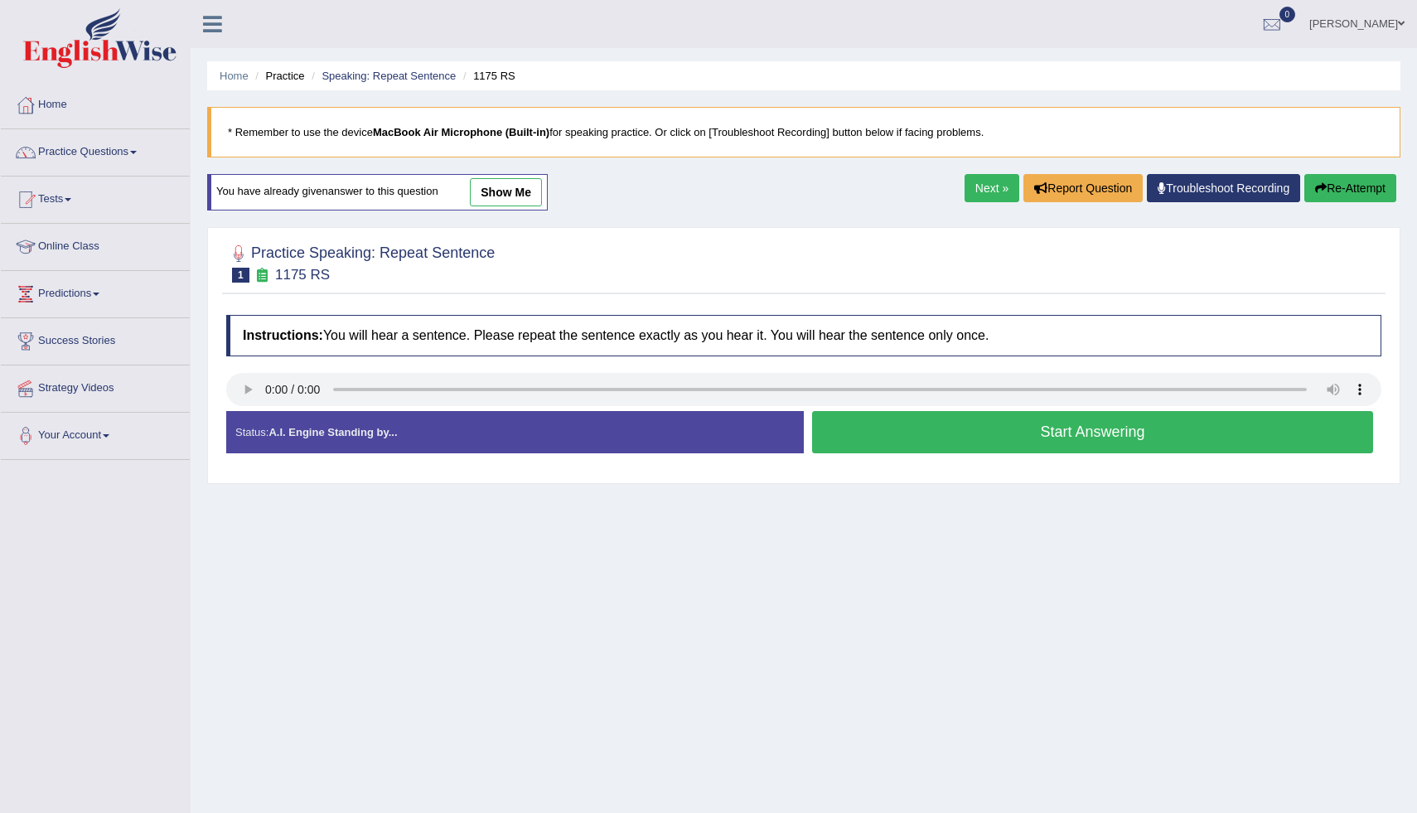
click at [933, 447] on button "Start Answering" at bounding box center [1092, 432] width 561 height 42
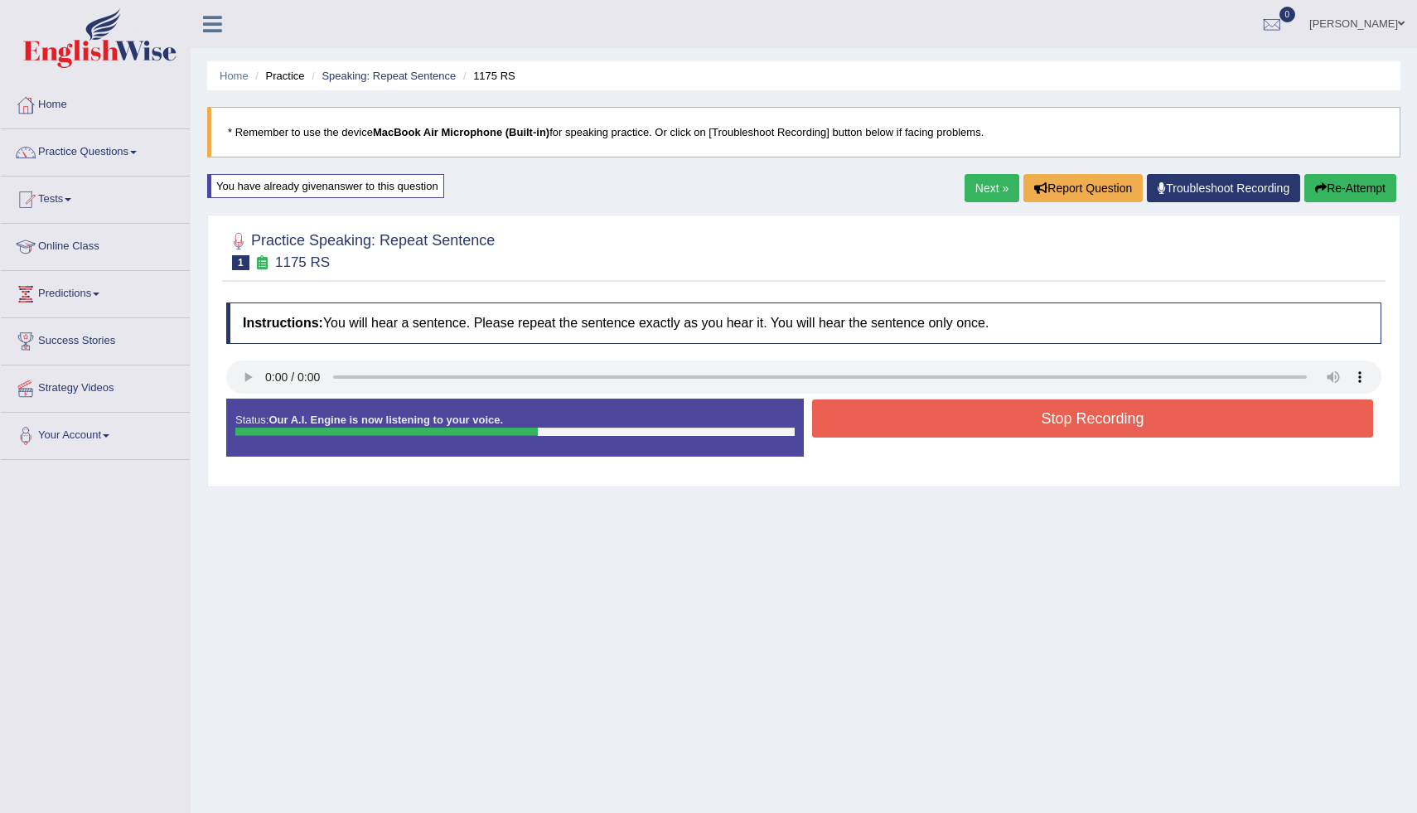
click at [833, 424] on button "Stop Recording" at bounding box center [1092, 418] width 561 height 38
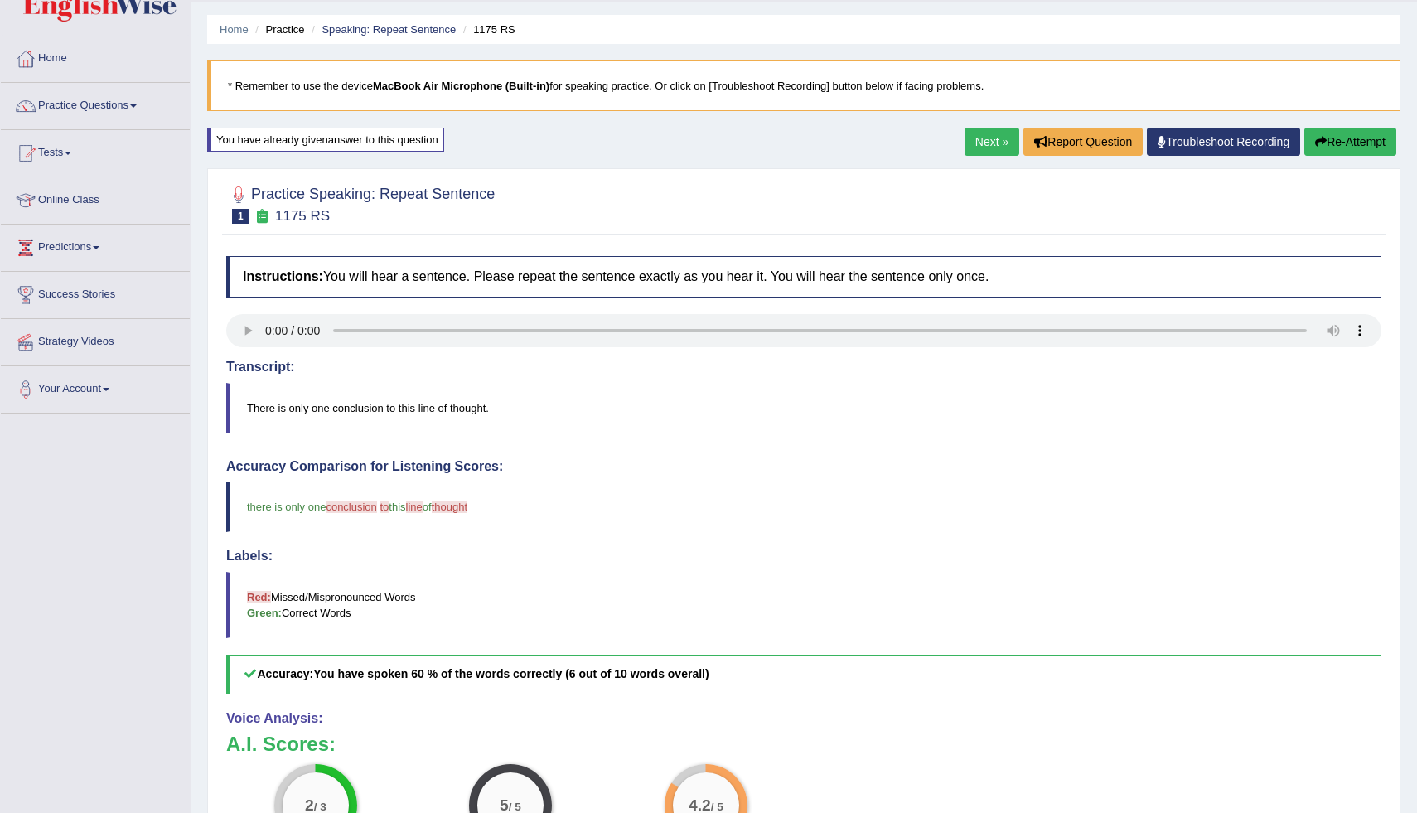
scroll to position [46, 0]
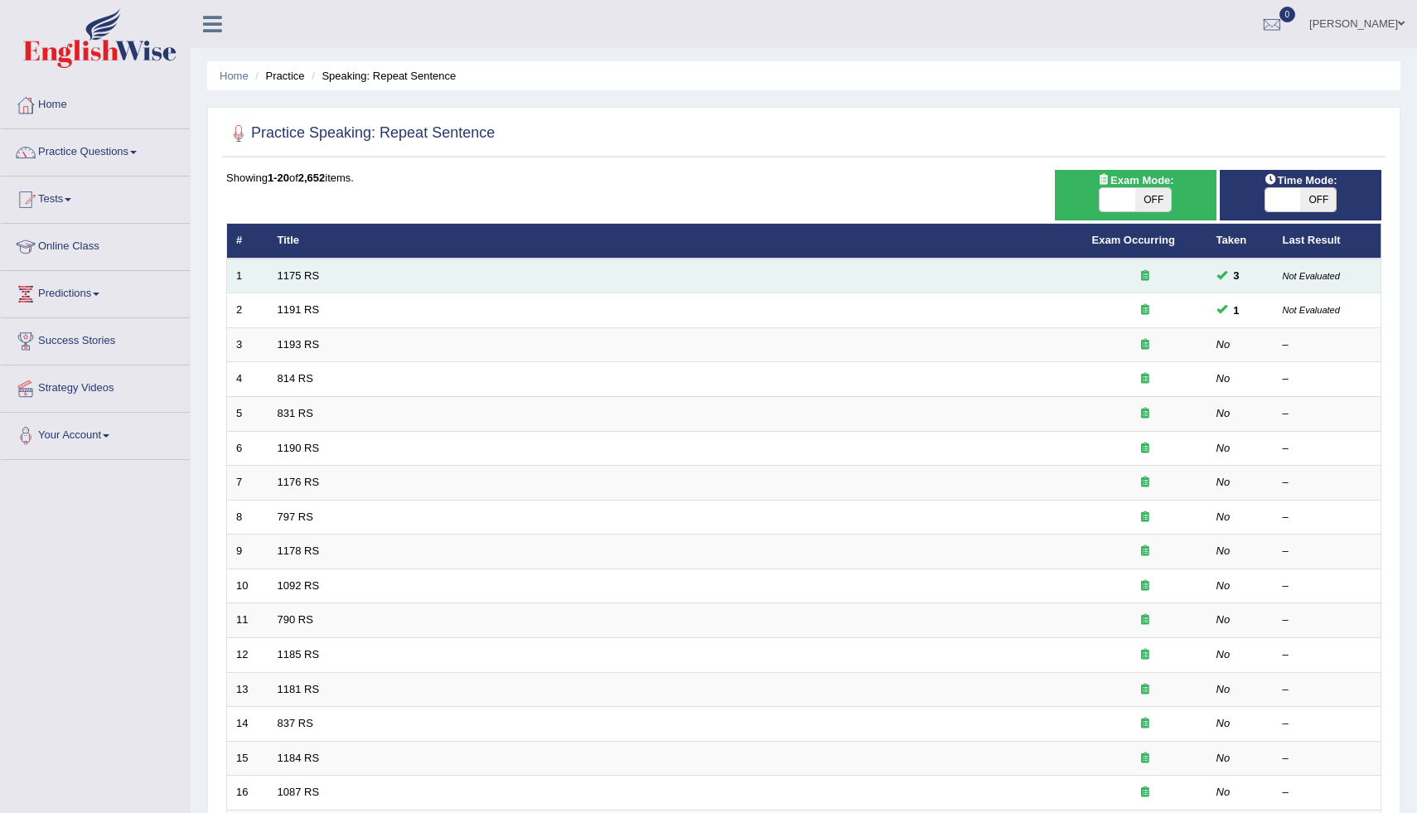
click at [304, 288] on td "1175 RS" at bounding box center [675, 276] width 814 height 35
click at [308, 279] on link "1175 RS" at bounding box center [299, 275] width 42 height 12
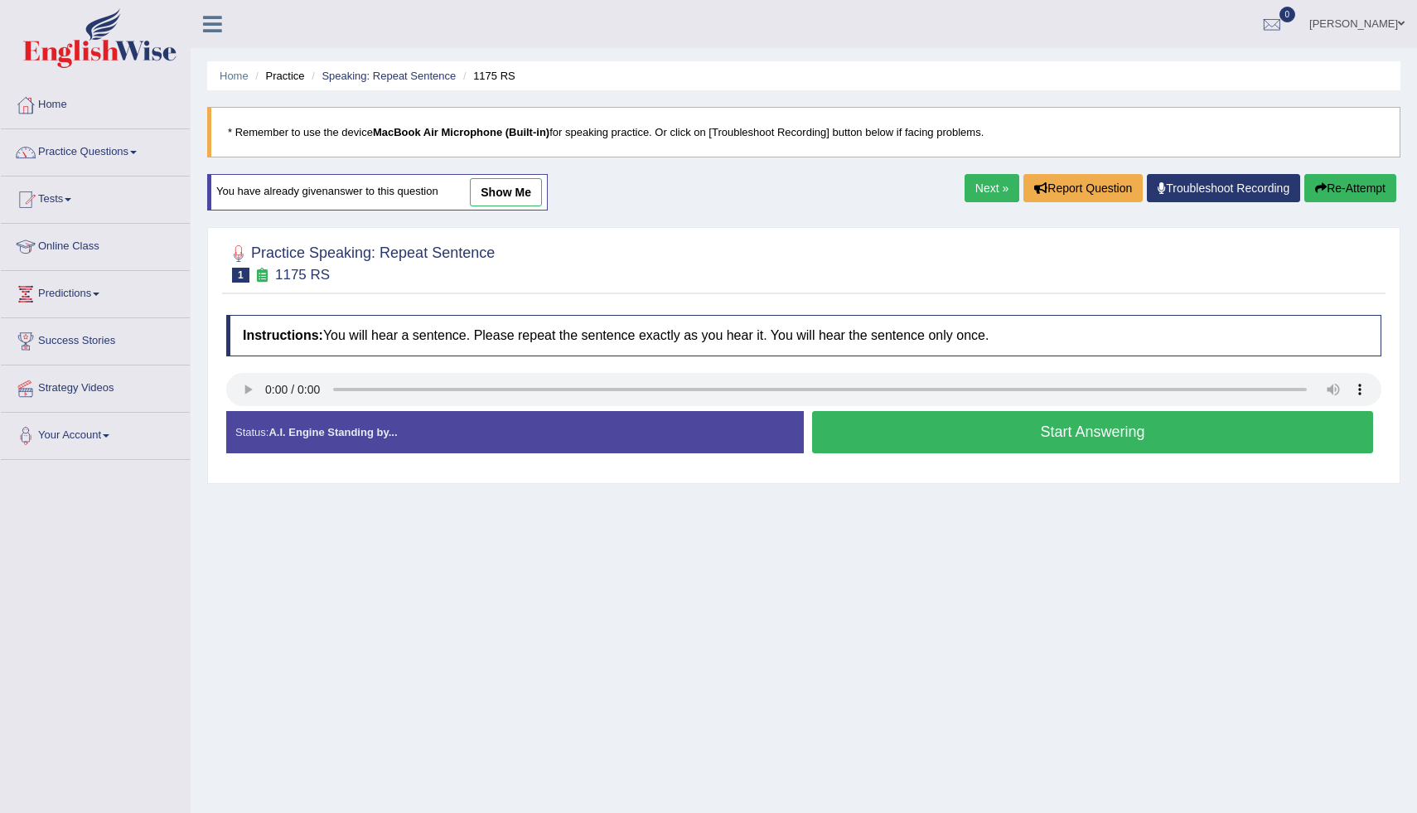
click at [867, 439] on button "Start Answering" at bounding box center [1092, 432] width 561 height 42
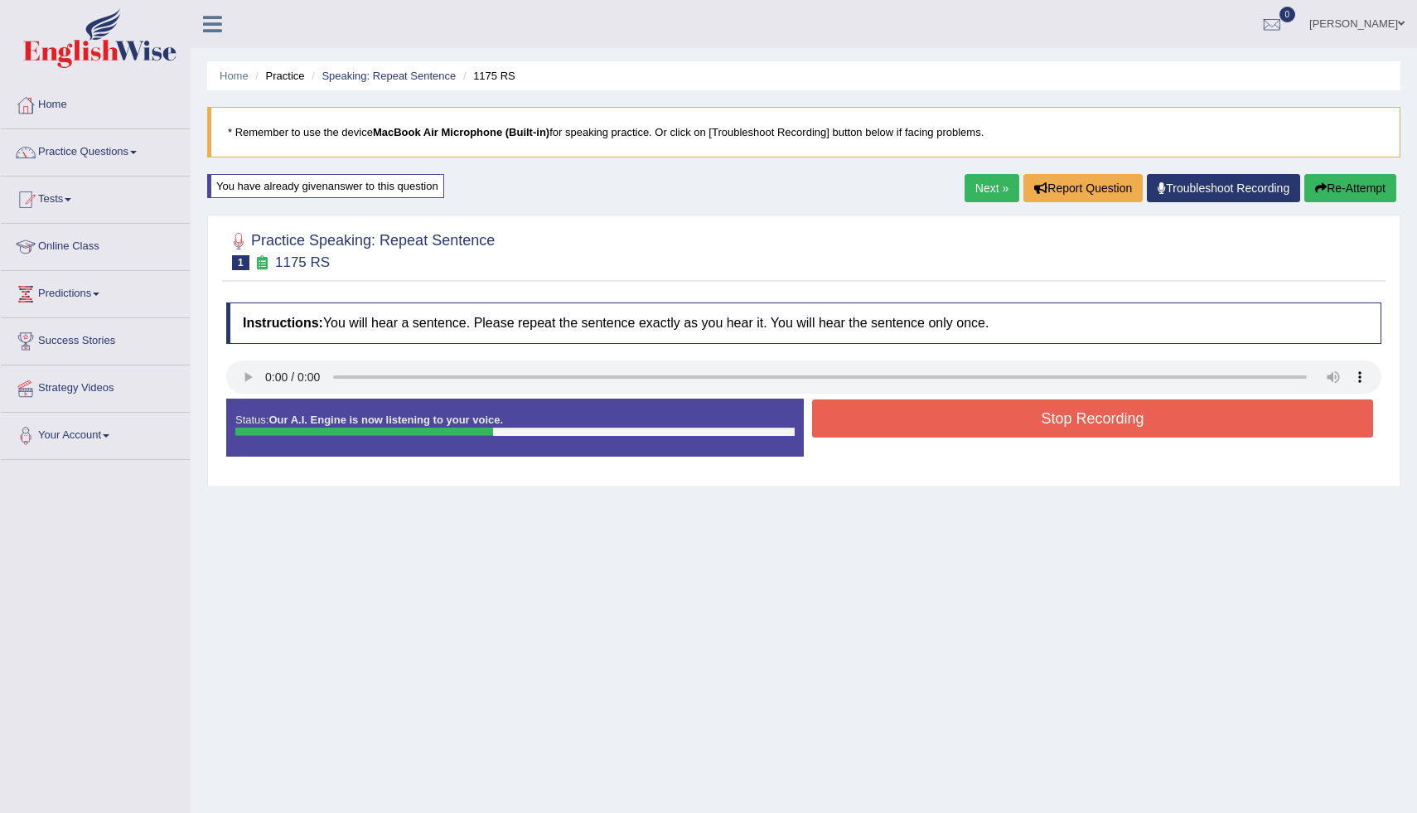
click at [873, 433] on button "Stop Recording" at bounding box center [1092, 418] width 561 height 38
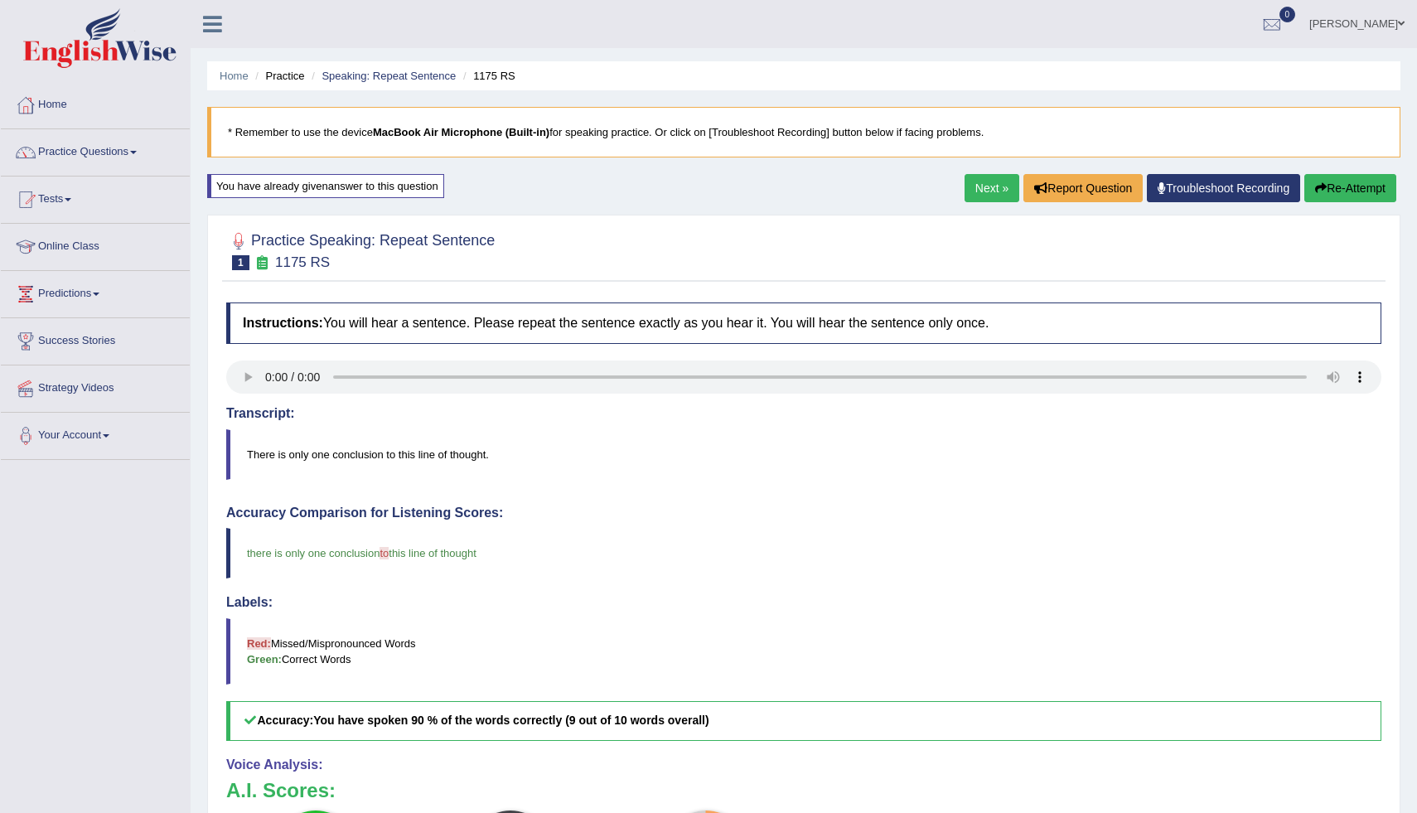
click at [991, 195] on link "Next »" at bounding box center [991, 188] width 55 height 28
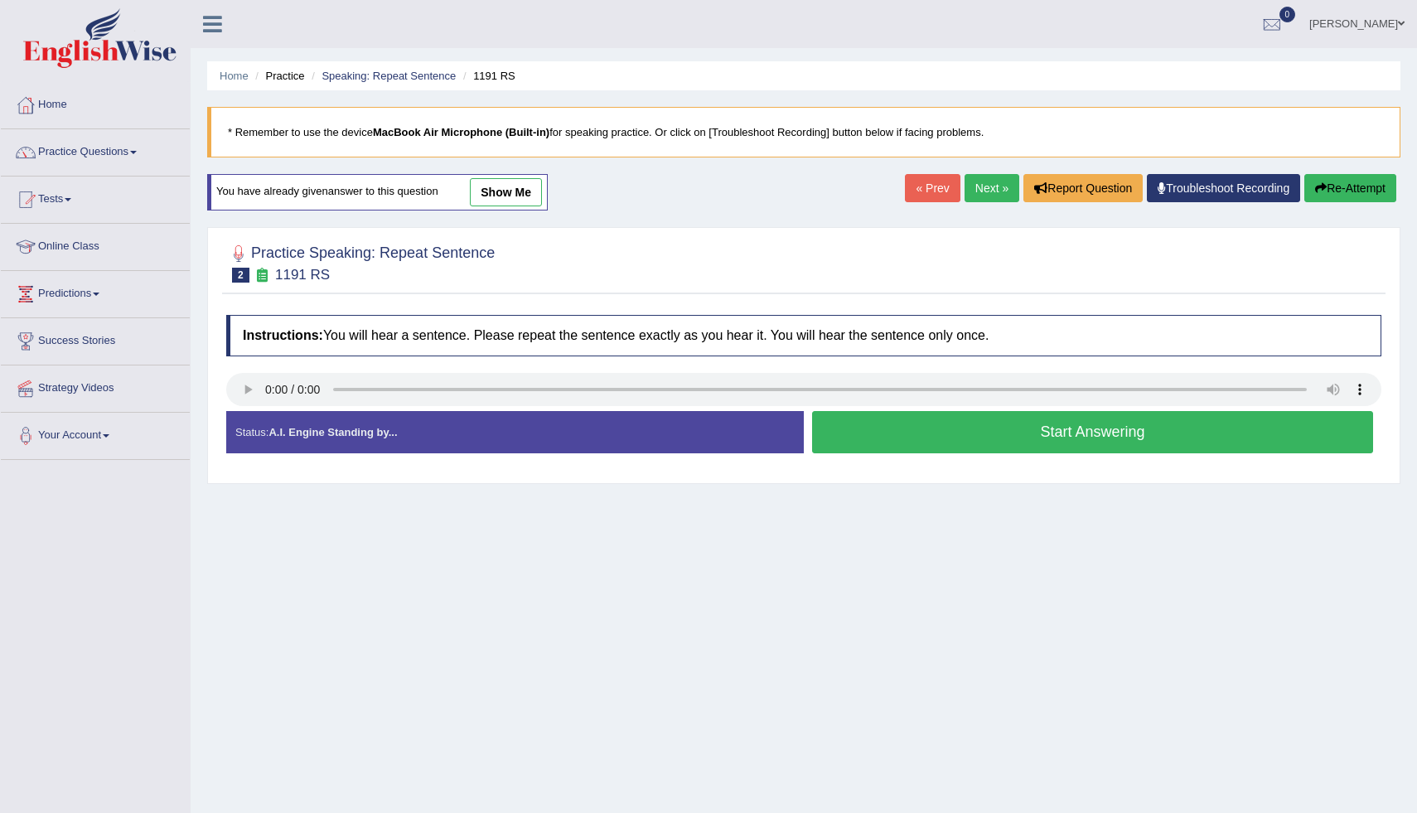
click at [890, 442] on button "Start Answering" at bounding box center [1092, 432] width 561 height 42
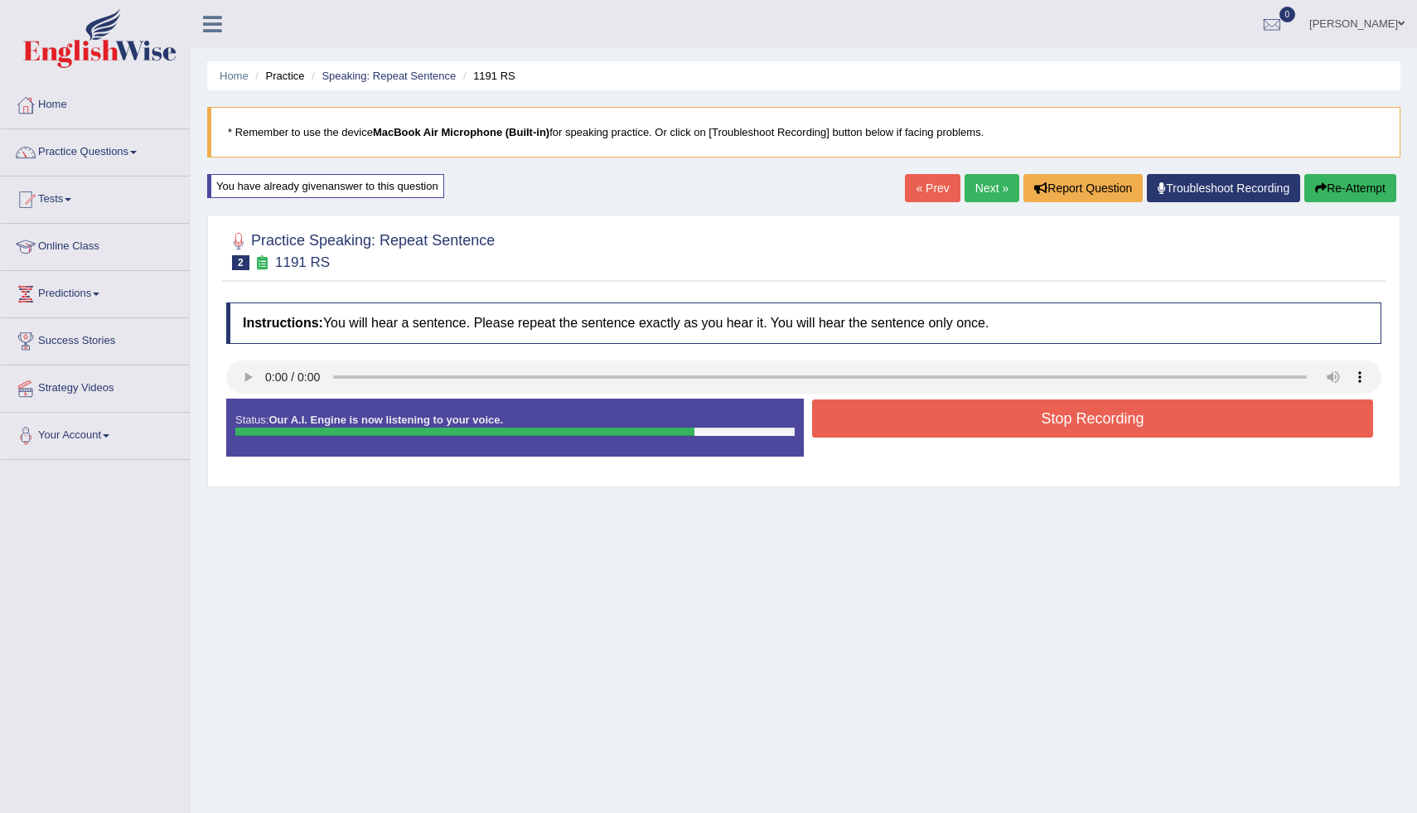
click at [913, 194] on link "« Prev" at bounding box center [932, 188] width 55 height 28
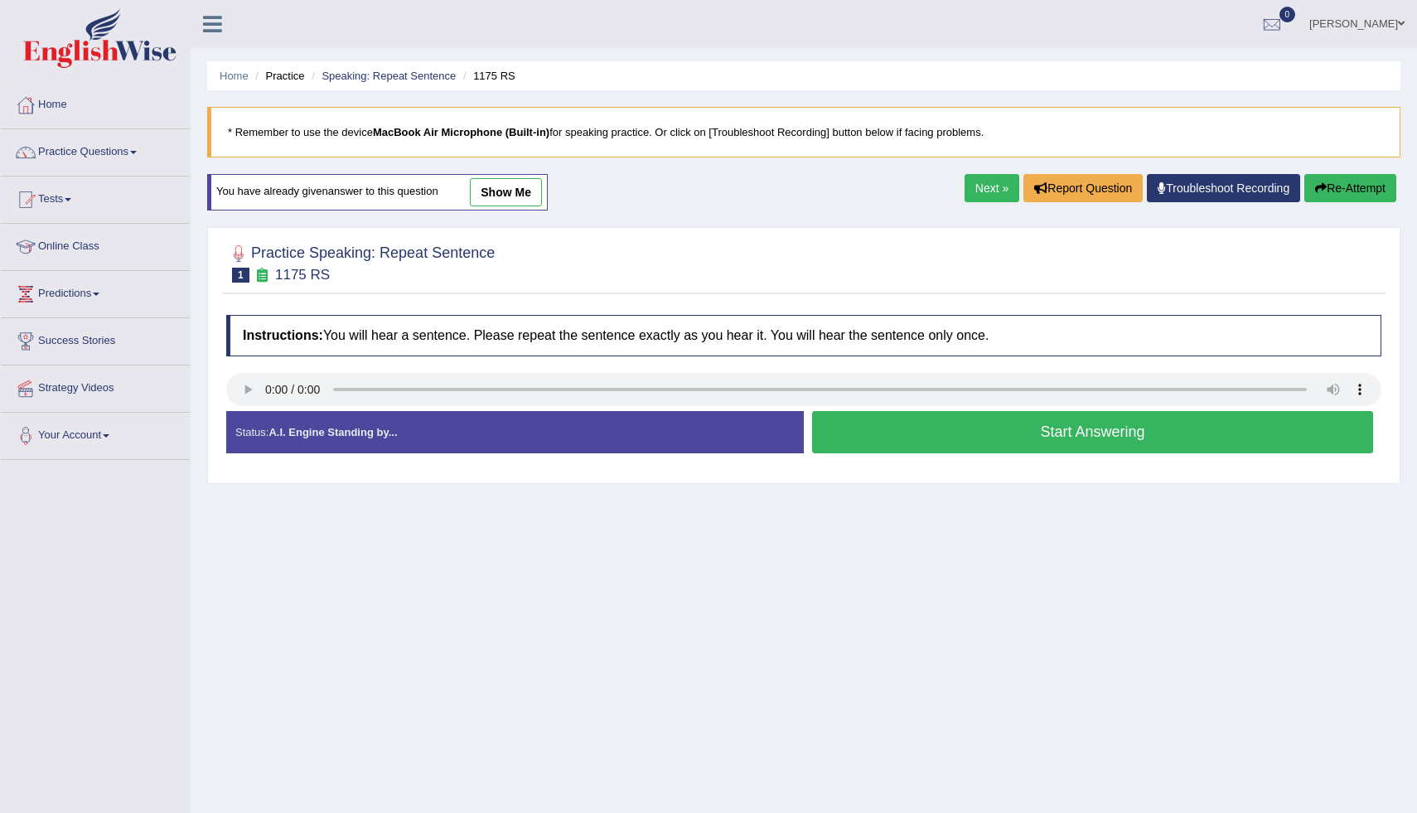
click at [992, 188] on link "Next »" at bounding box center [991, 188] width 55 height 28
click at [252, 360] on div "Instructions: You will hear a sentence. Please repeat the sentence exactly as y…" at bounding box center [803, 391] width 1163 height 168
click at [894, 444] on button "Start Answering" at bounding box center [1092, 432] width 561 height 42
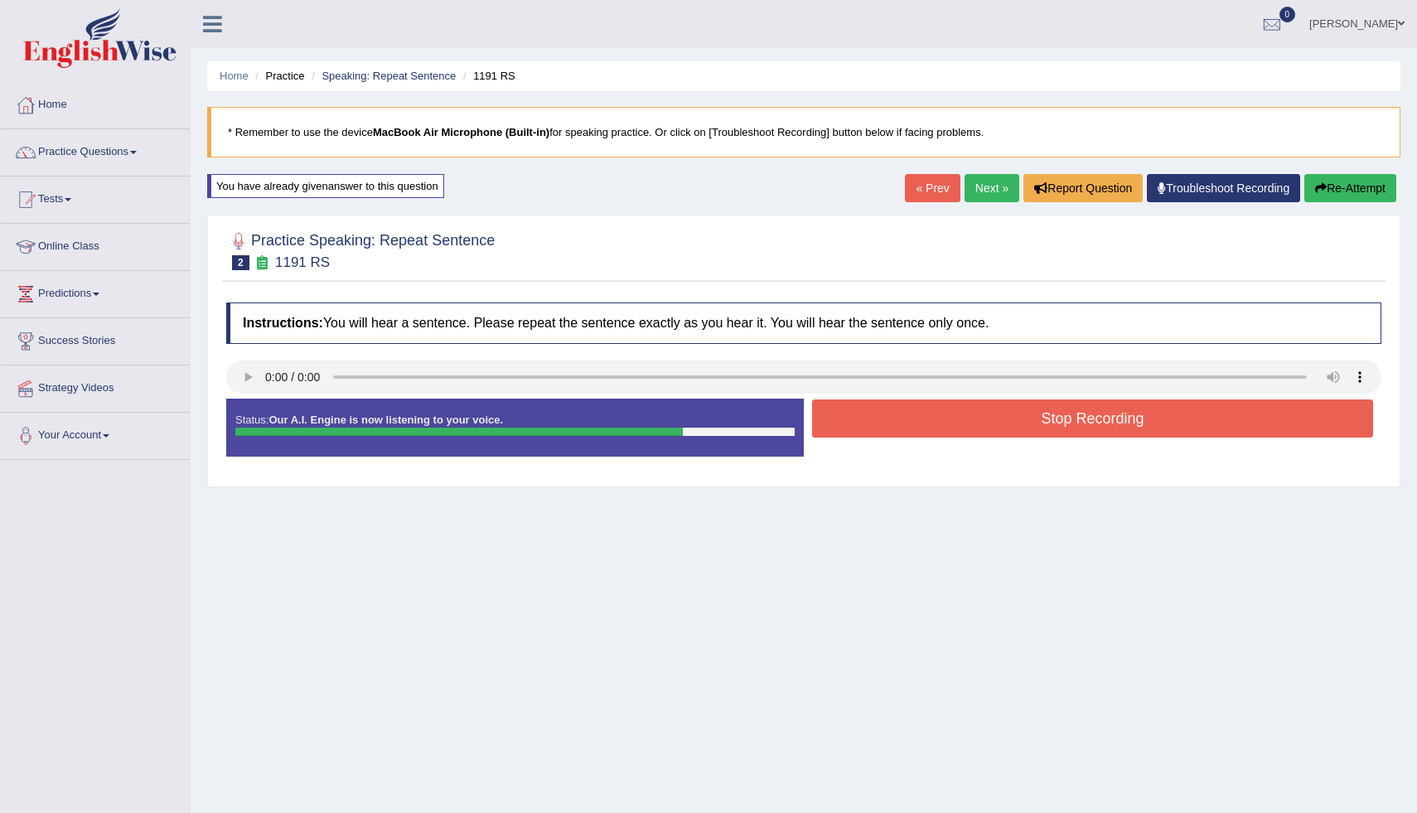
click at [944, 425] on button "Stop Recording" at bounding box center [1092, 418] width 561 height 38
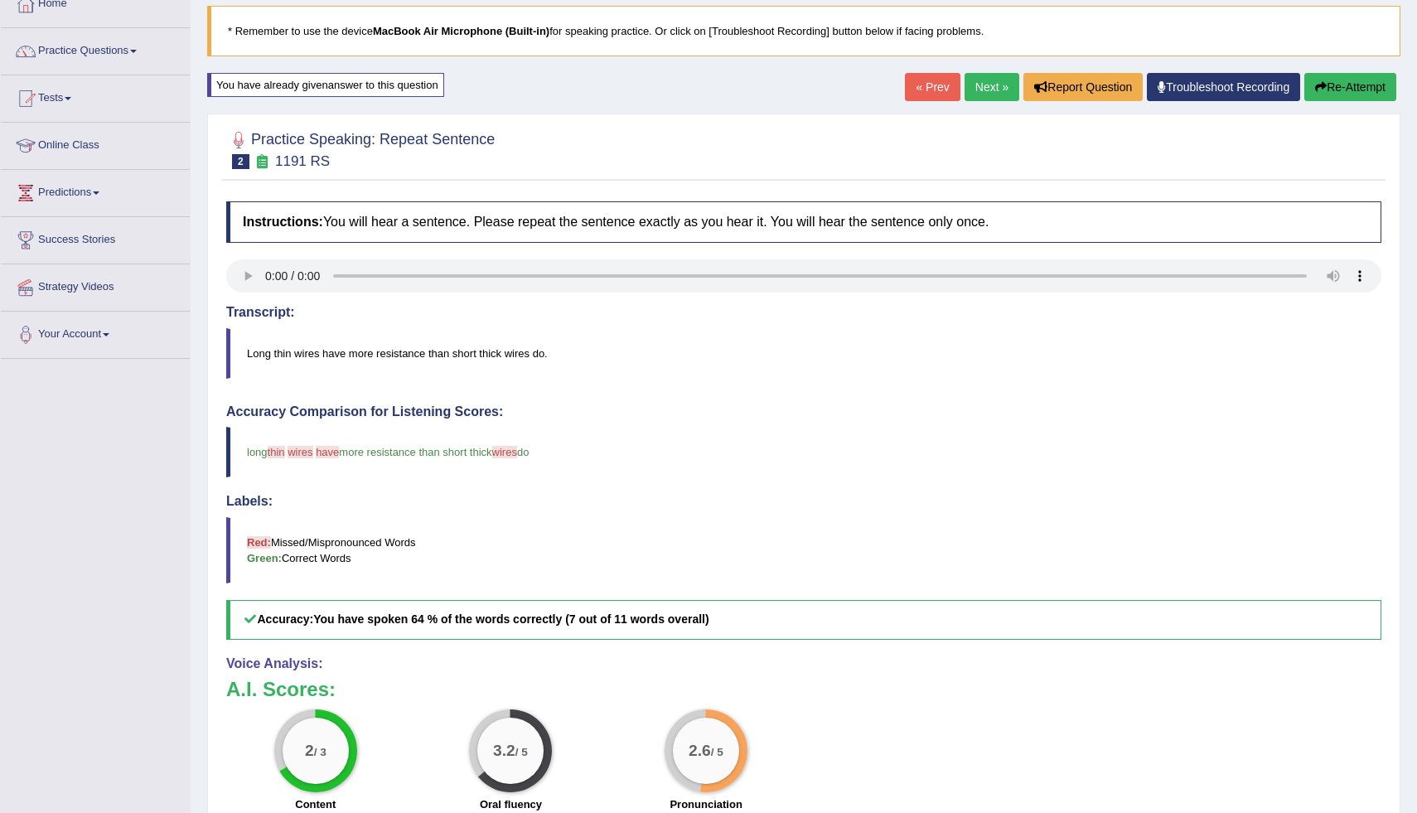
scroll to position [100, 0]
click at [1348, 84] on button "Re-Attempt" at bounding box center [1350, 88] width 92 height 28
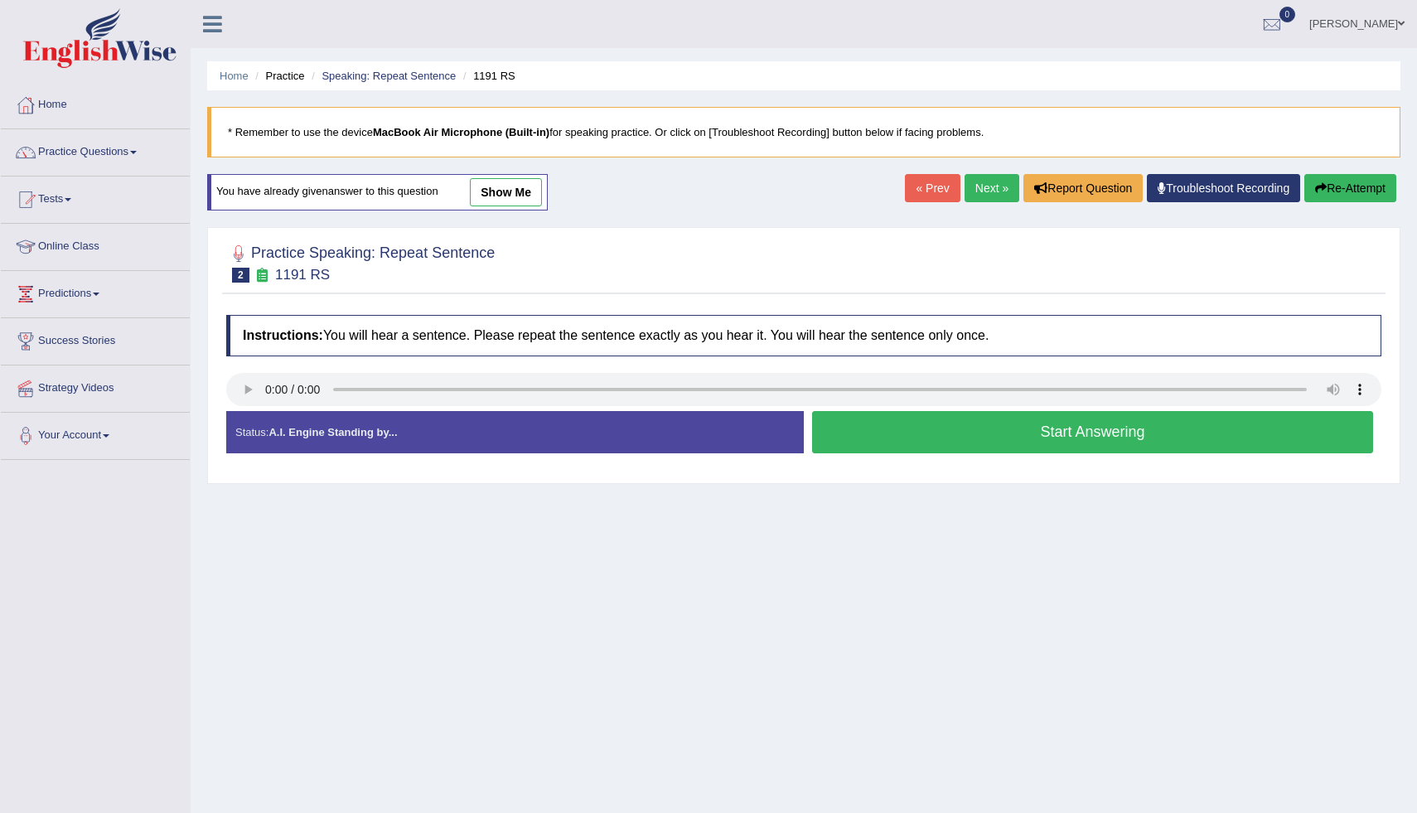
scroll to position [57, 0]
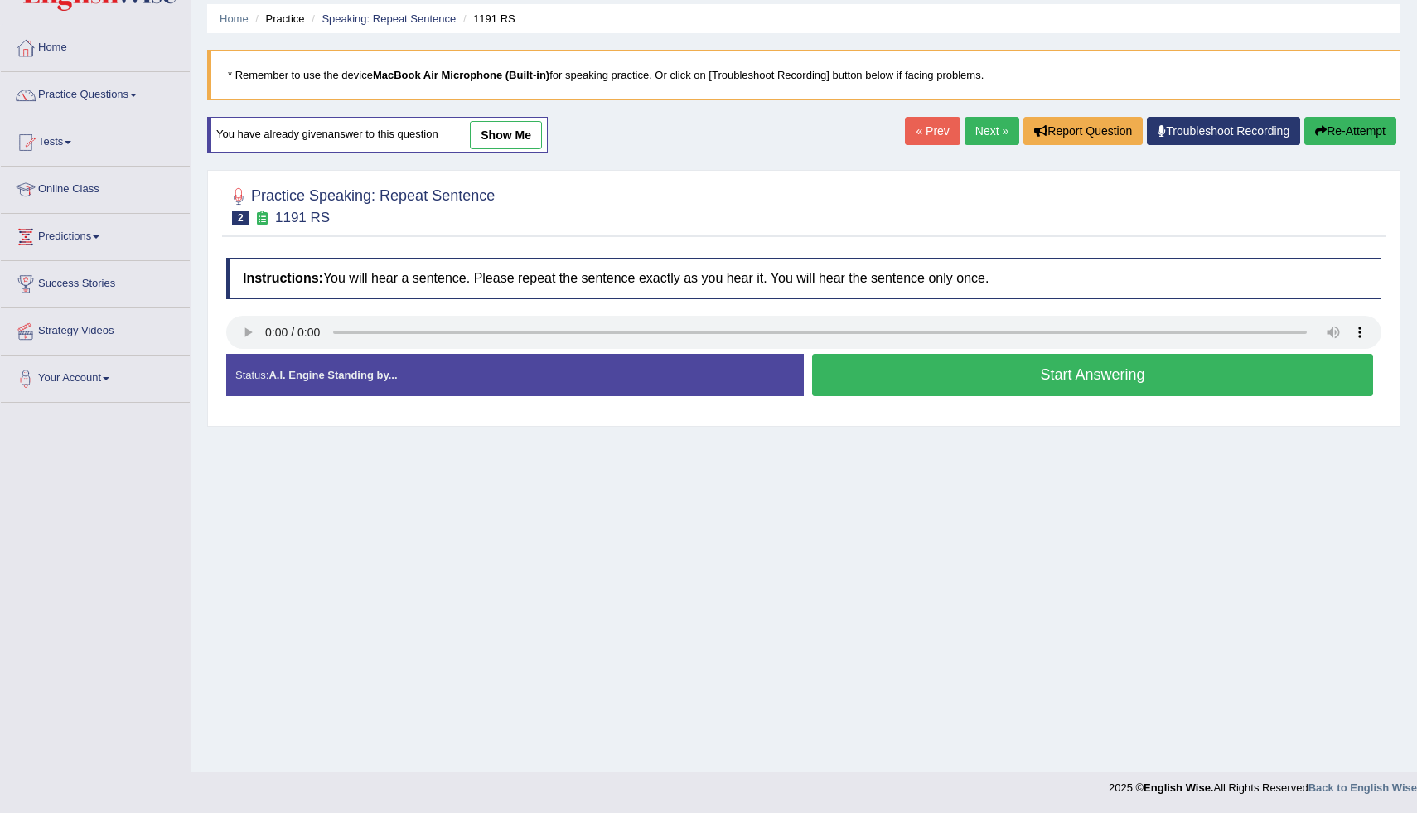
click at [877, 363] on button "Start Answering" at bounding box center [1092, 375] width 561 height 42
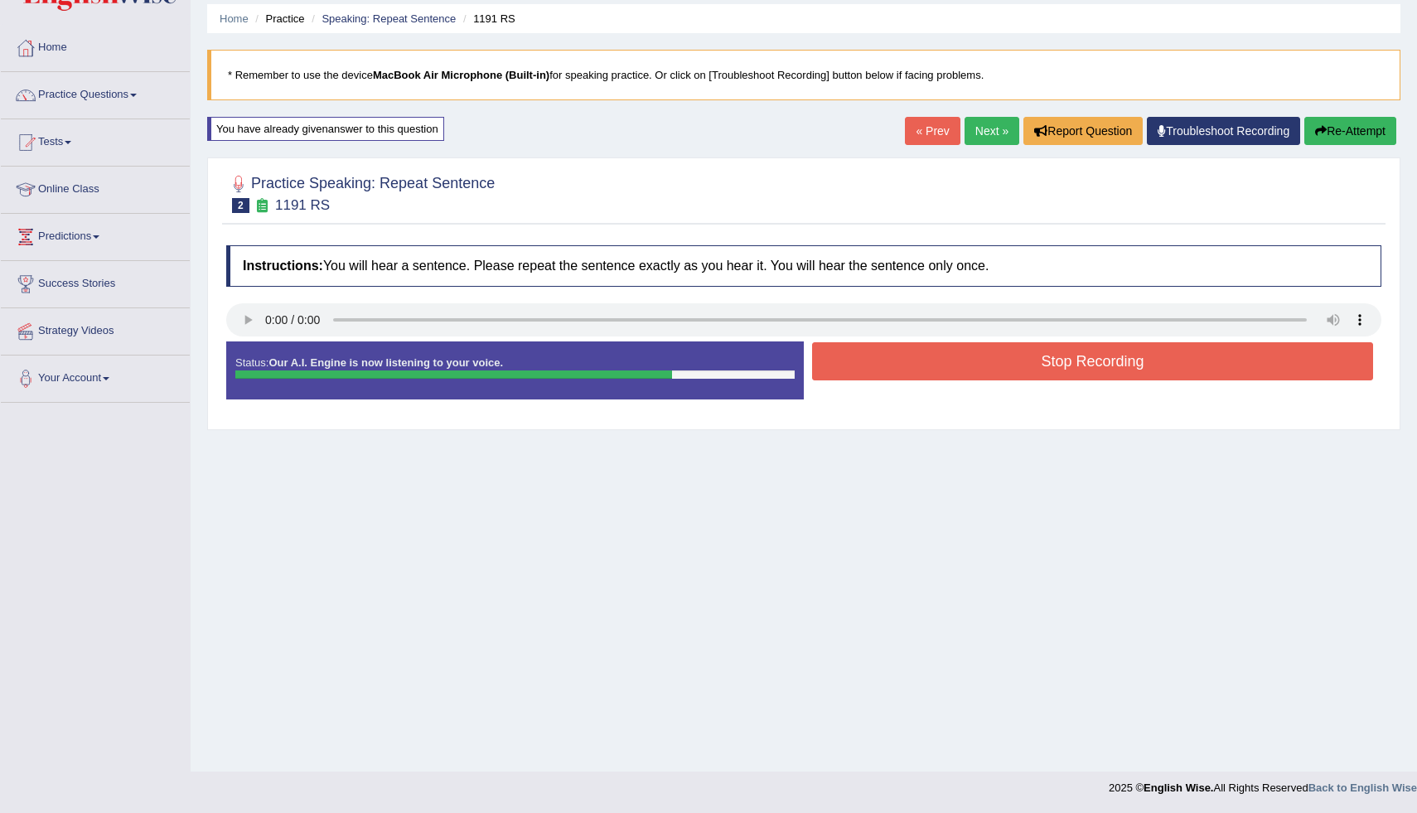
click at [920, 353] on button "Stop Recording" at bounding box center [1092, 361] width 561 height 38
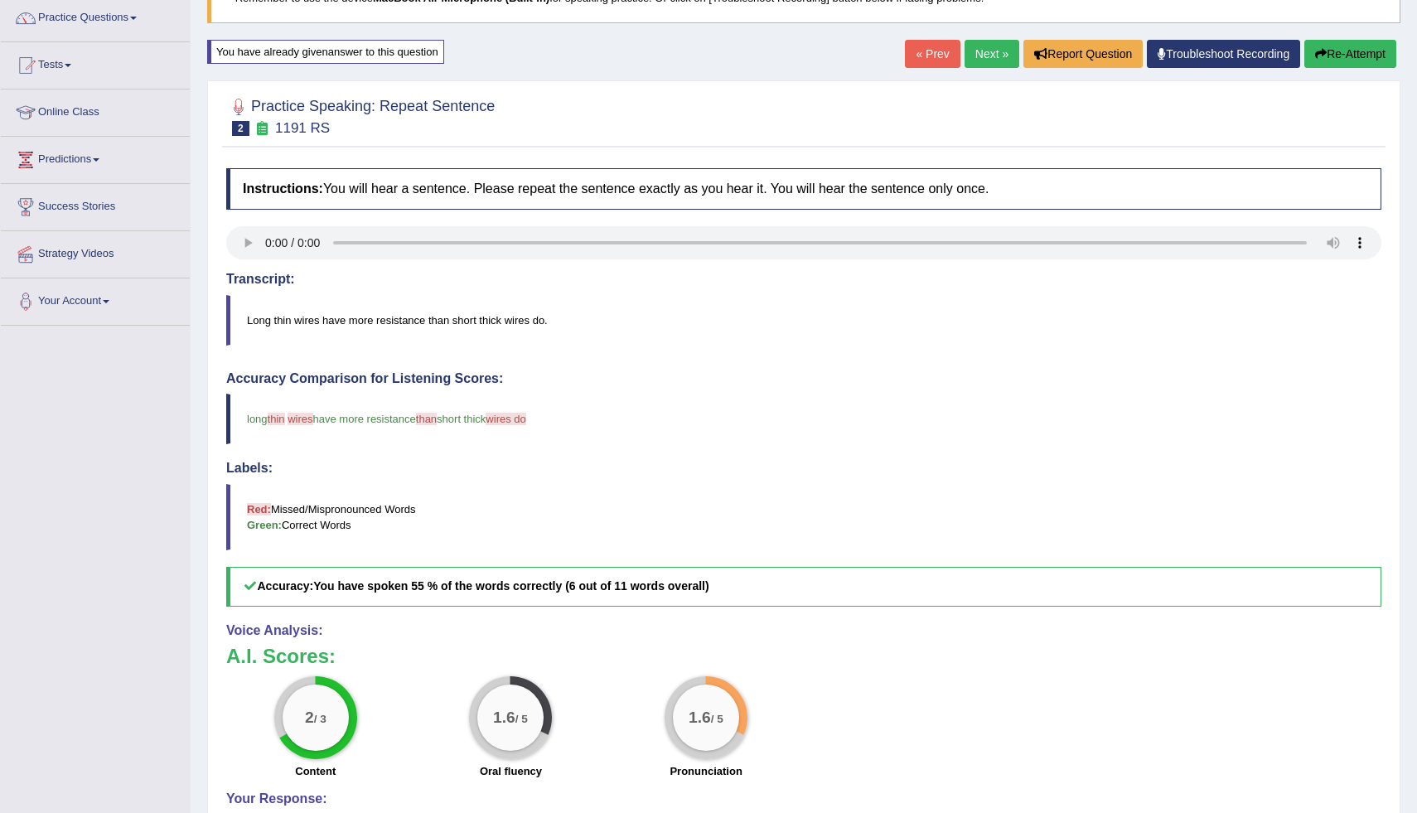
scroll to position [133, 0]
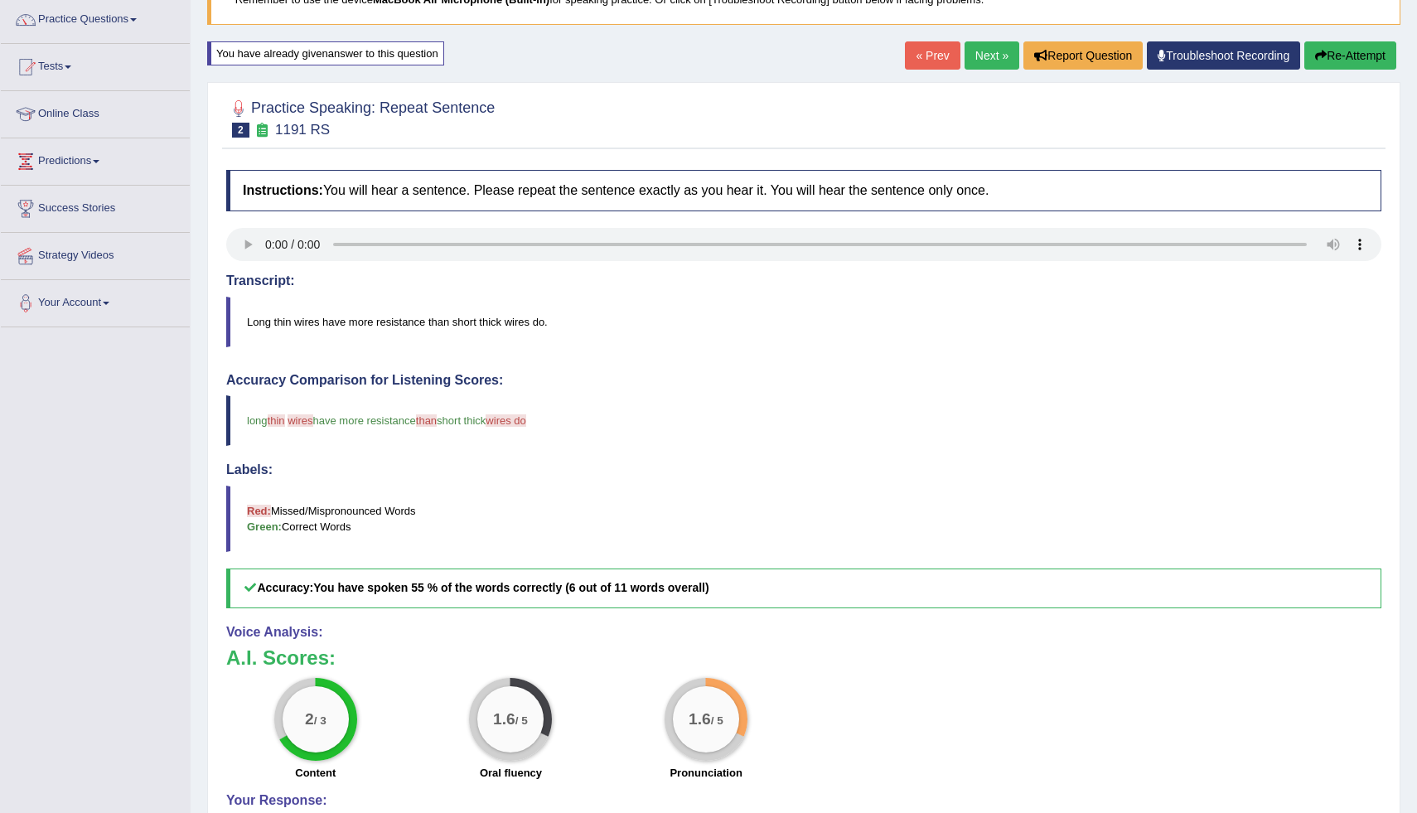
click at [983, 47] on link "Next »" at bounding box center [991, 55] width 55 height 28
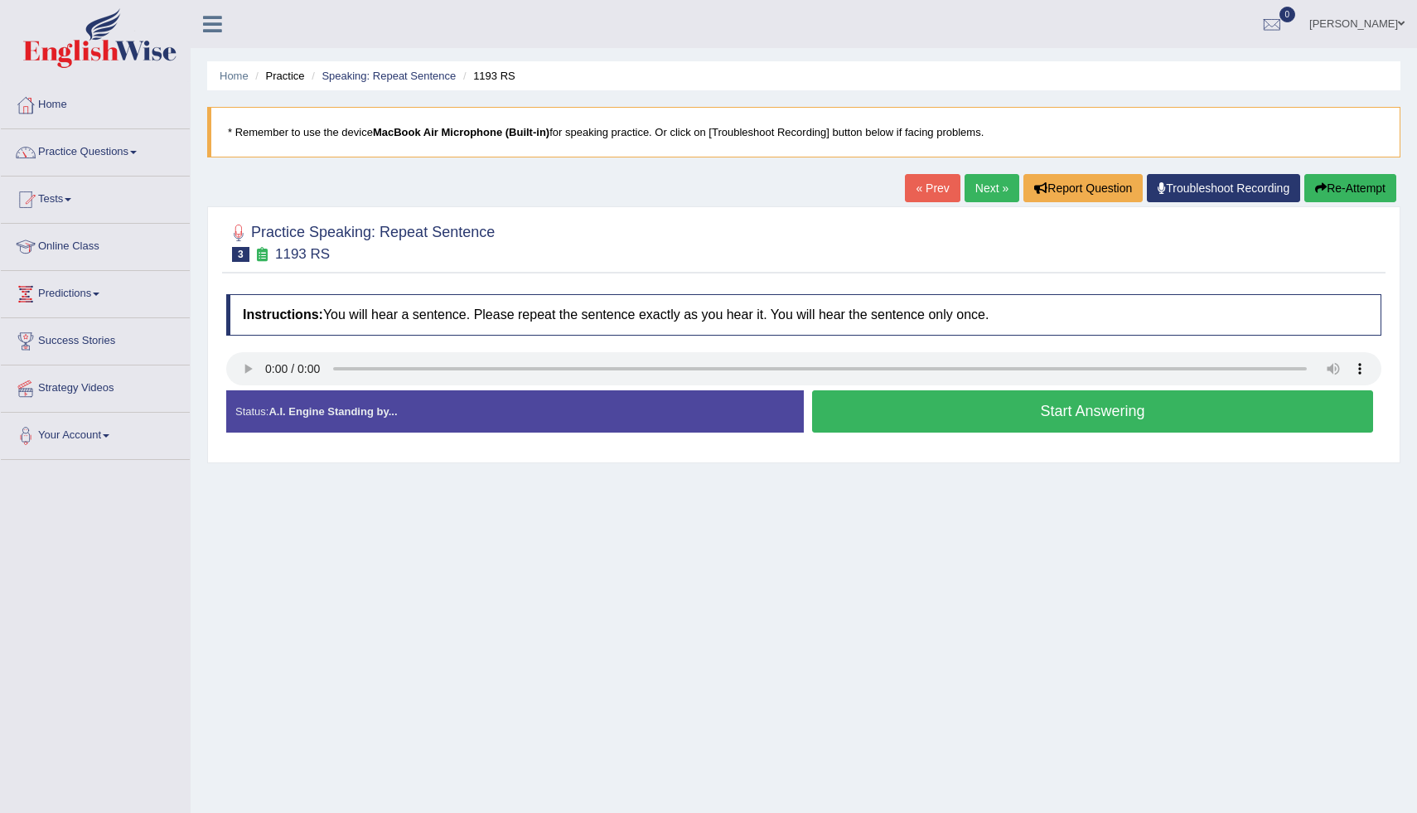
click at [976, 423] on button "Start Answering" at bounding box center [1092, 411] width 561 height 42
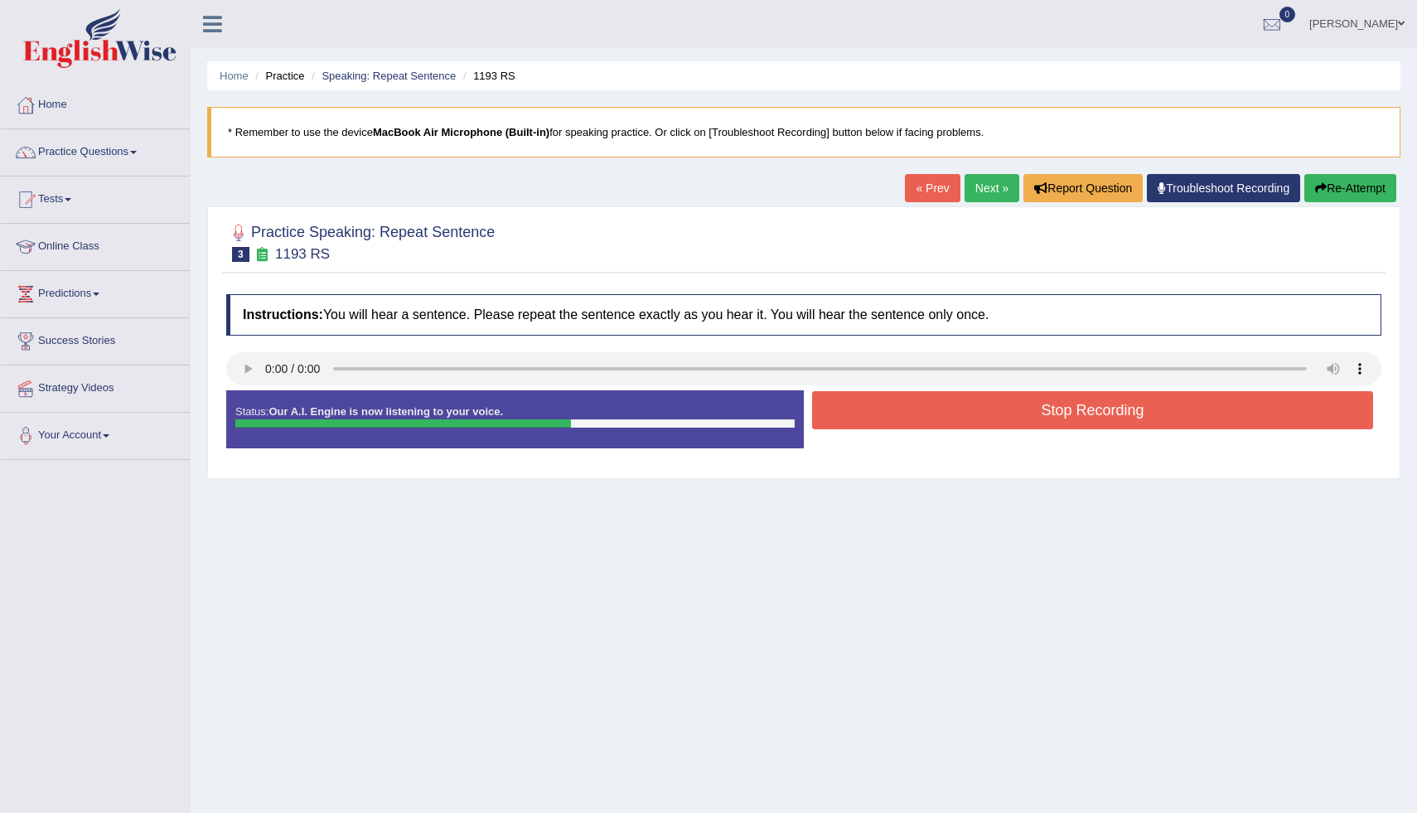
click at [976, 421] on button "Stop Recording" at bounding box center [1092, 410] width 561 height 38
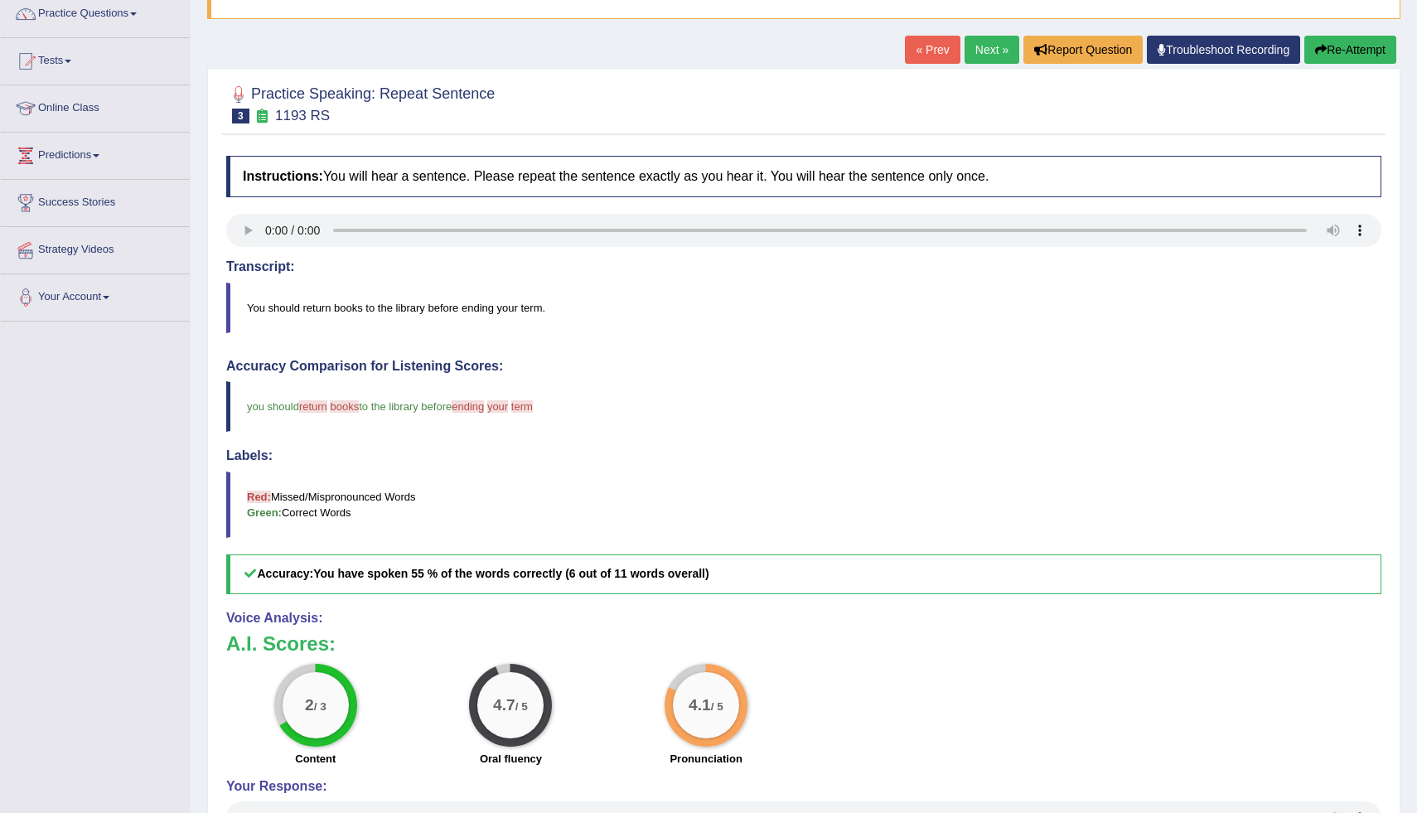
scroll to position [135, 0]
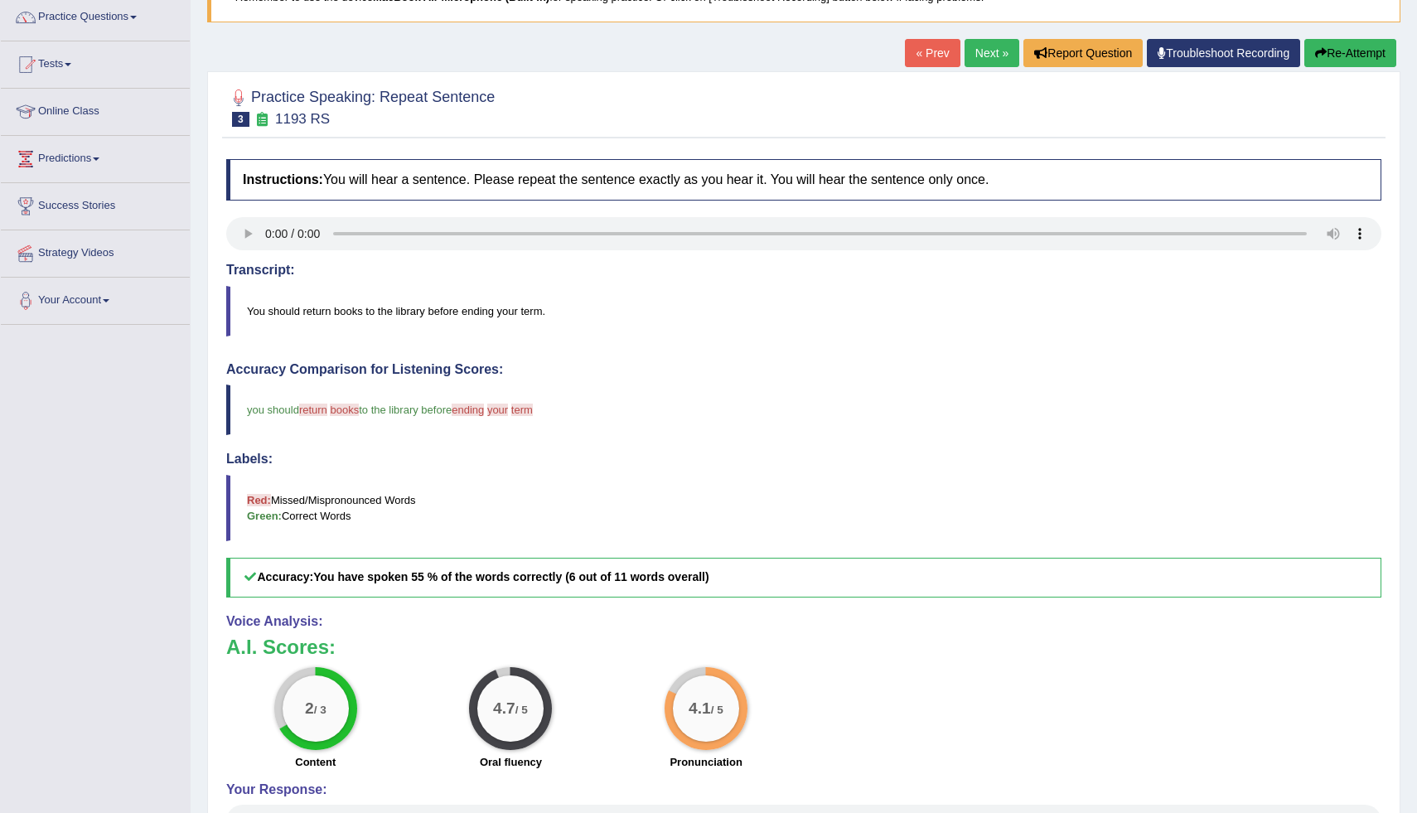
click at [1334, 62] on button "Re-Attempt" at bounding box center [1350, 53] width 92 height 28
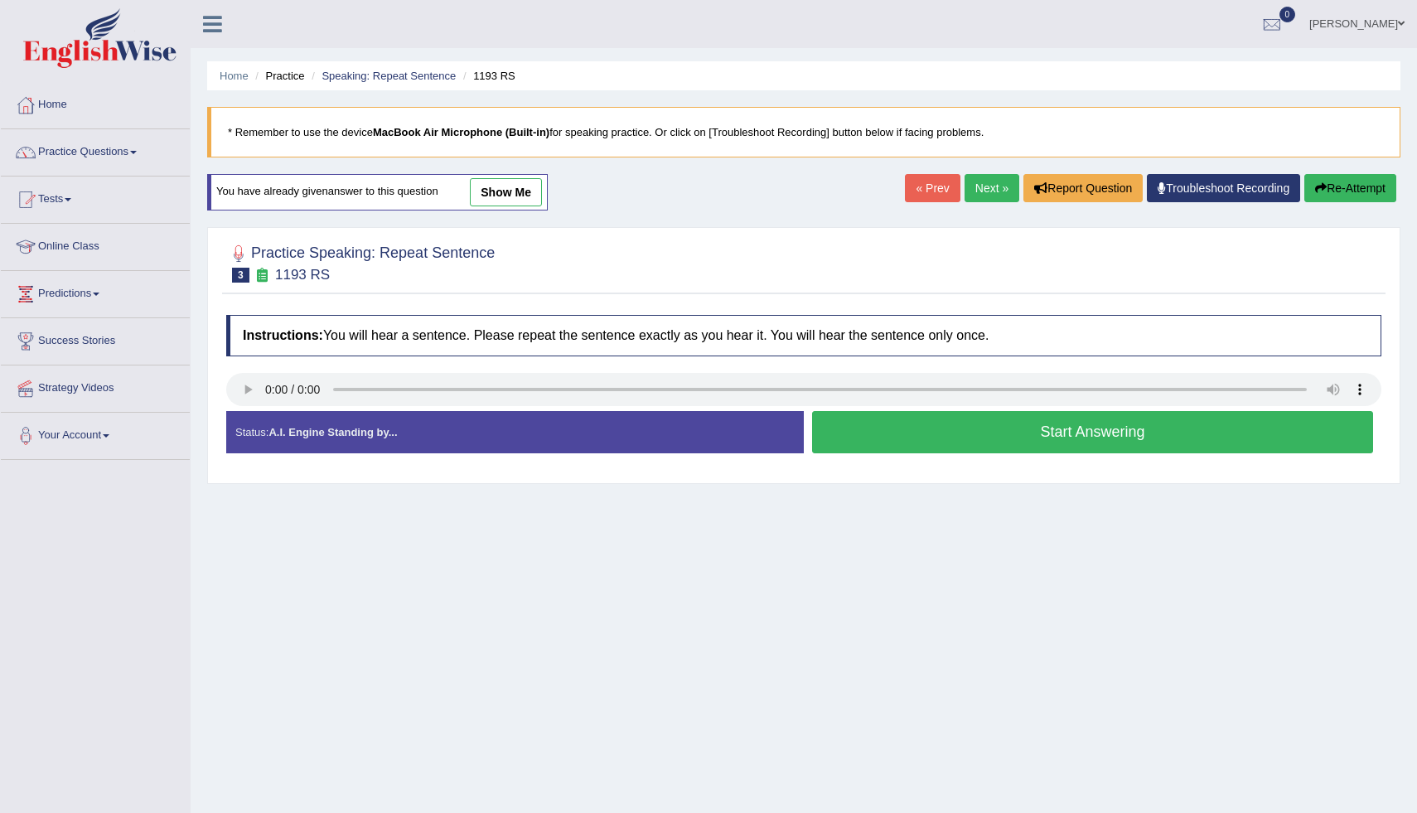
scroll to position [57, 0]
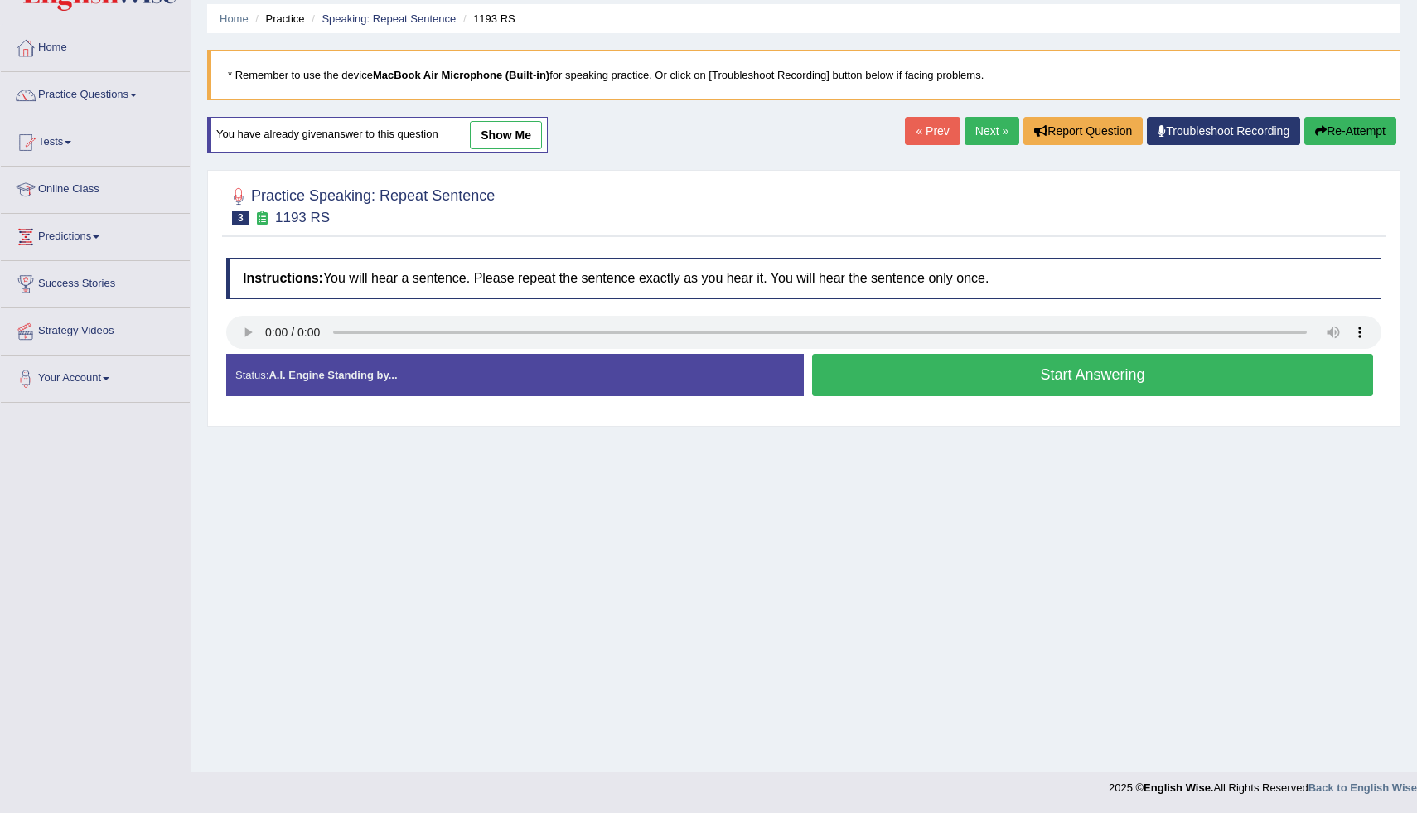
click at [1155, 369] on button "Start Answering" at bounding box center [1092, 375] width 561 height 42
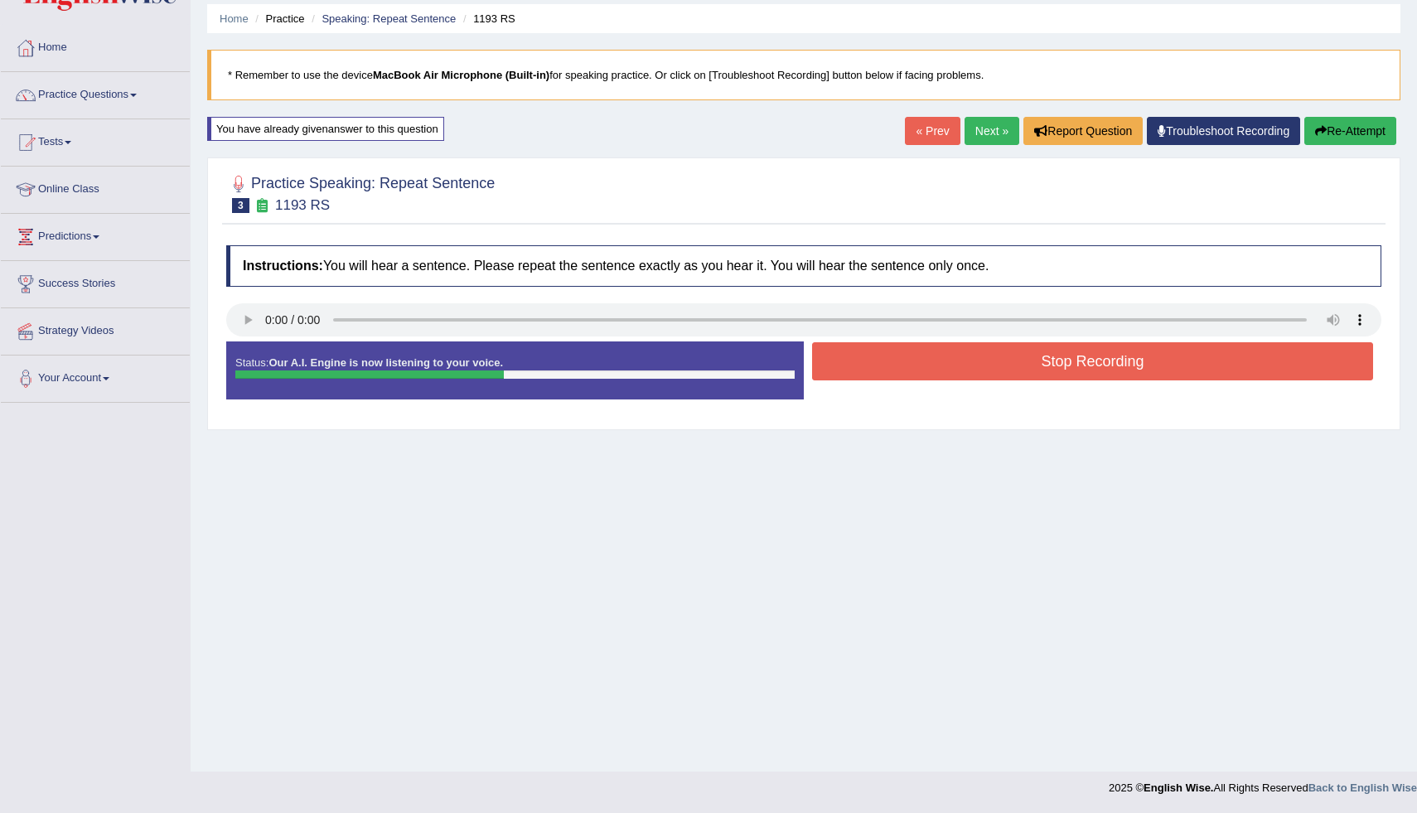
click at [1155, 369] on button "Stop Recording" at bounding box center [1092, 361] width 561 height 38
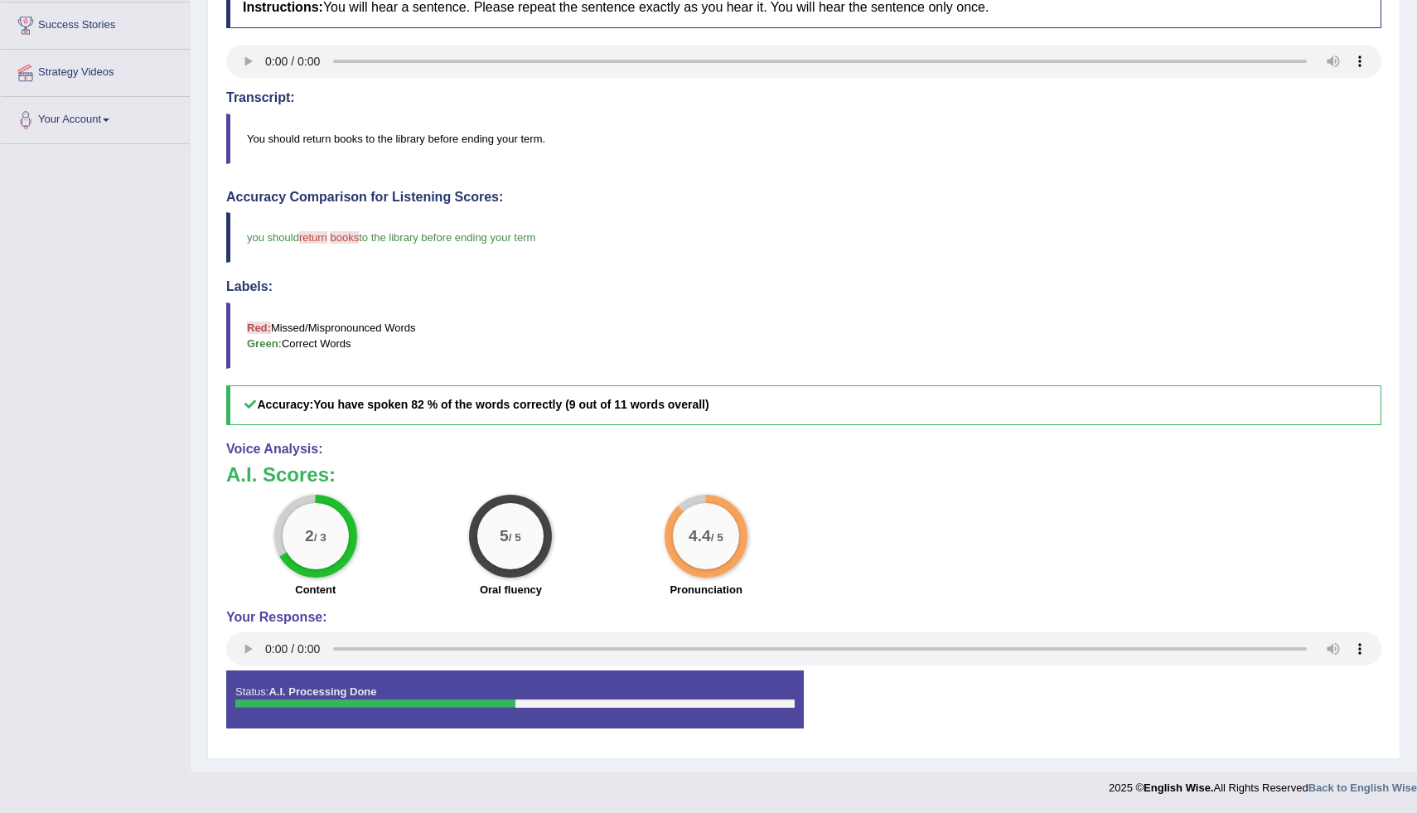
scroll to position [0, 0]
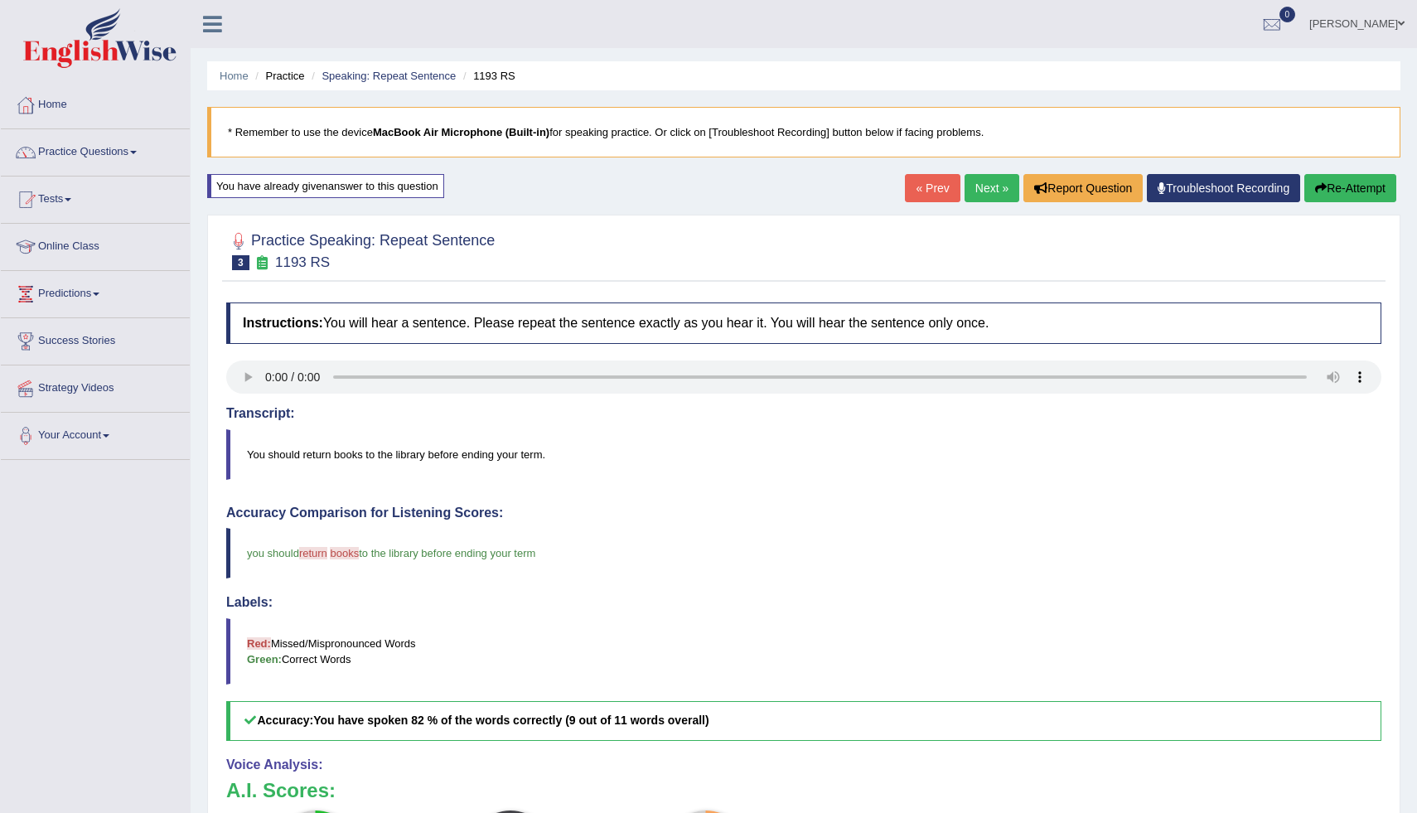
click at [994, 196] on link "Next »" at bounding box center [991, 188] width 55 height 28
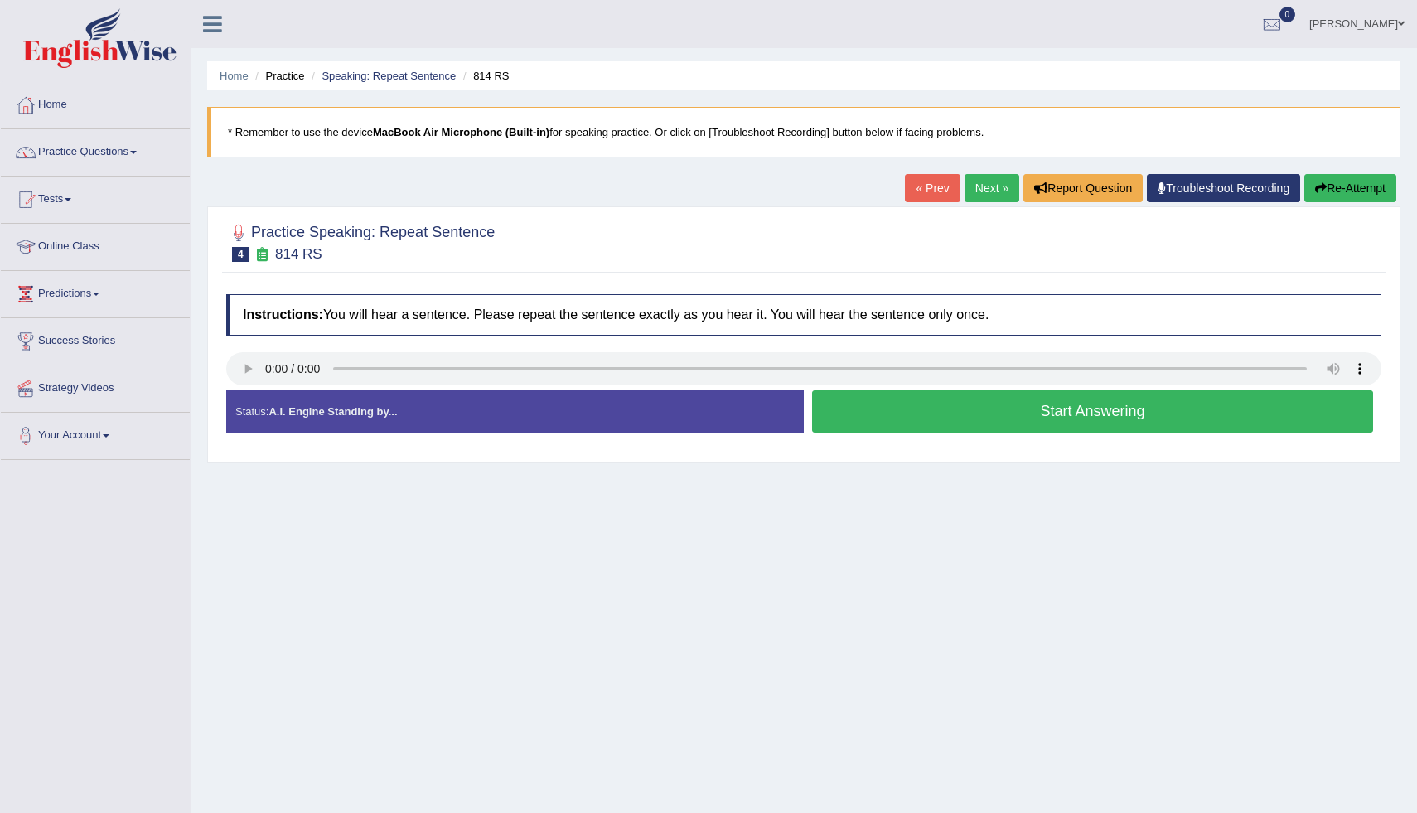
click at [877, 413] on button "Start Answering" at bounding box center [1092, 411] width 561 height 42
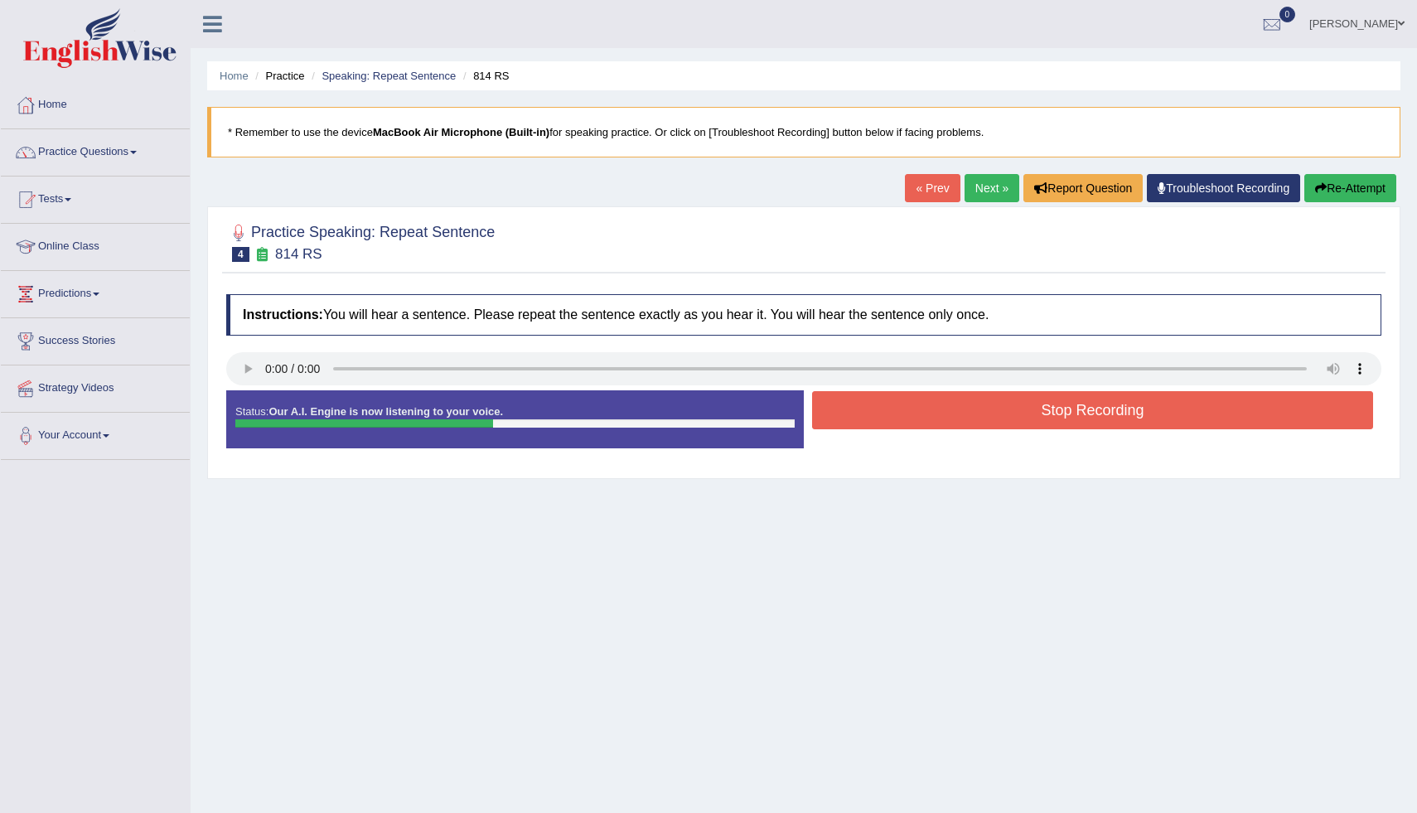
click at [853, 400] on button "Stop Recording" at bounding box center [1092, 410] width 561 height 38
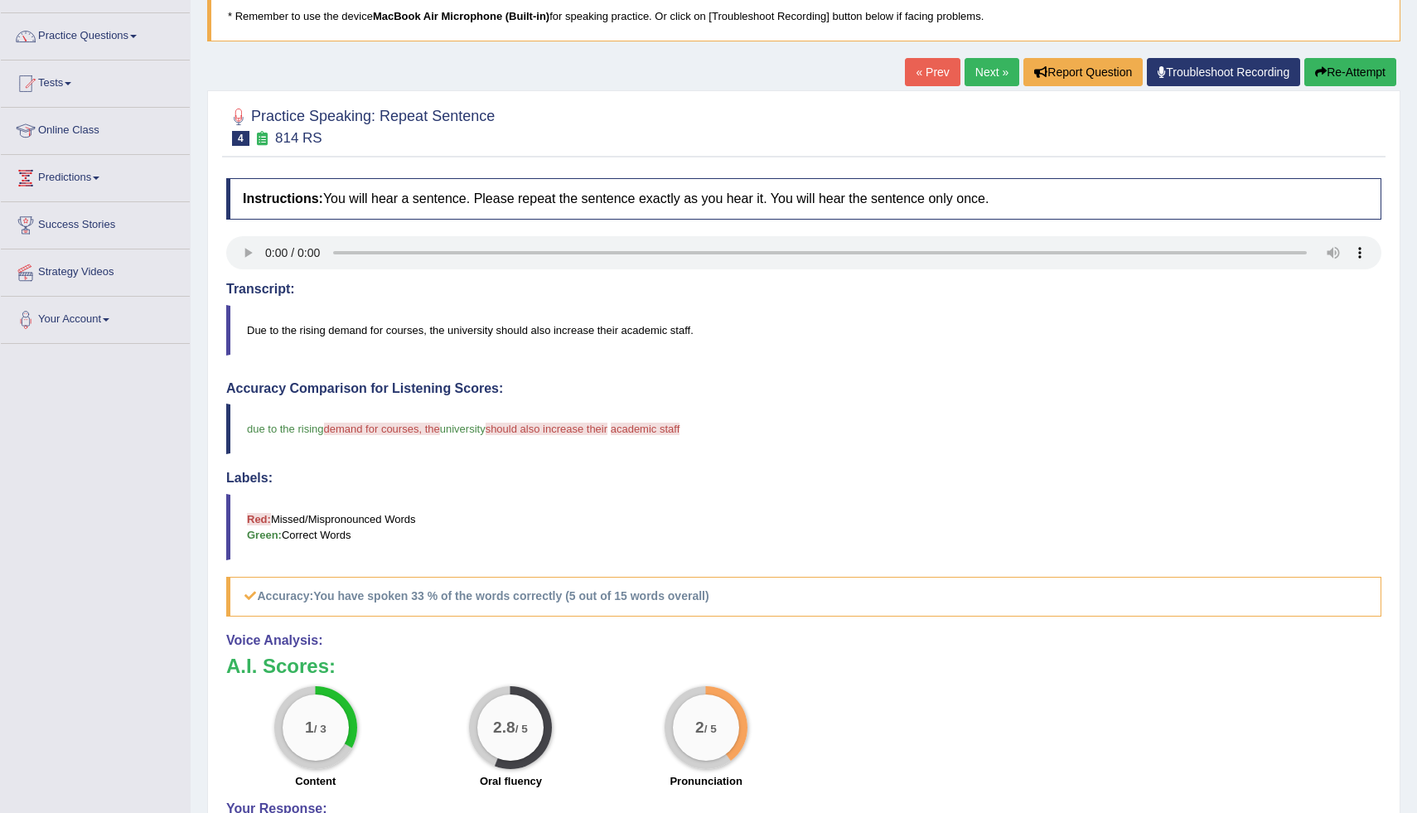
scroll to position [49, 0]
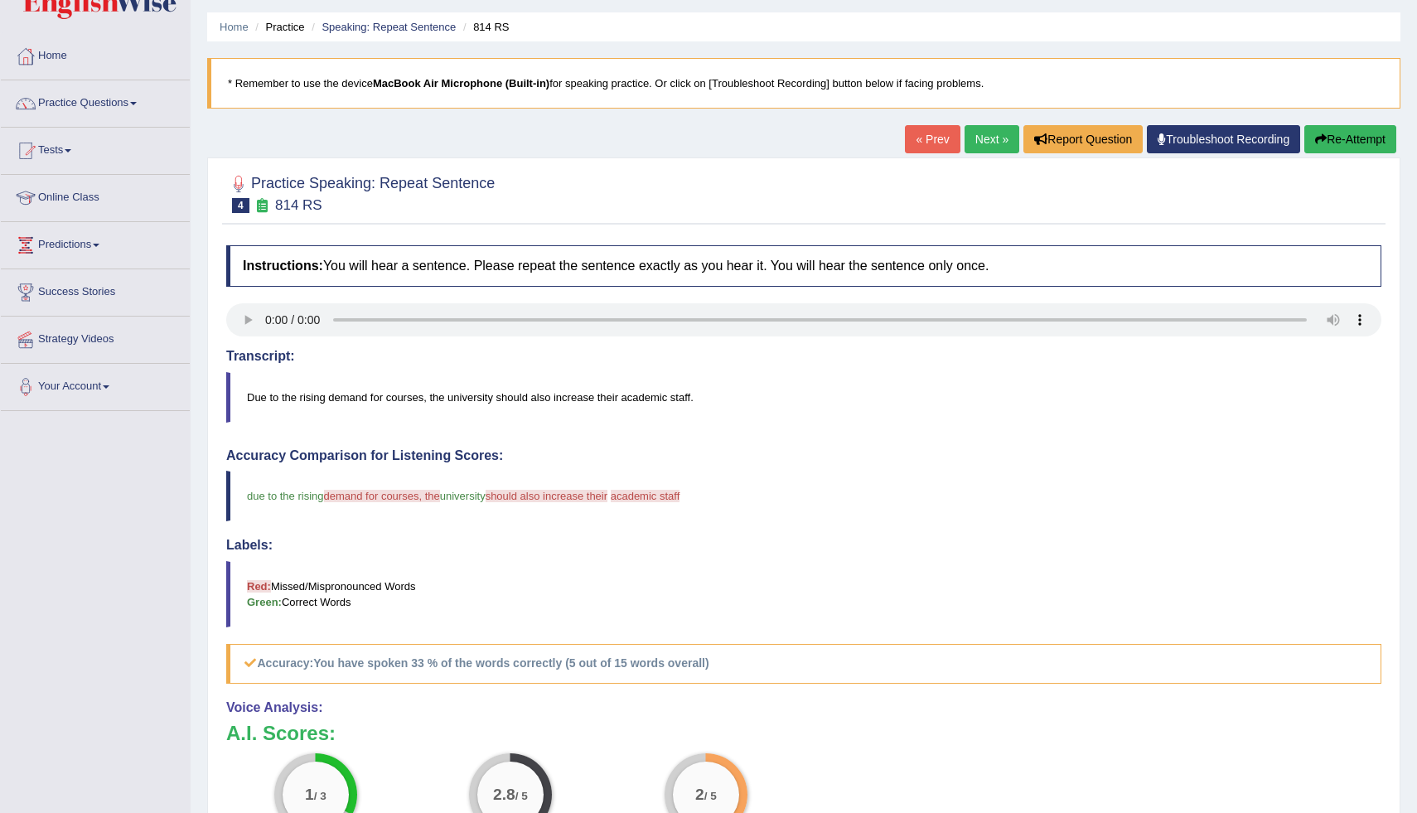
click at [1354, 133] on button "Re-Attempt" at bounding box center [1350, 139] width 92 height 28
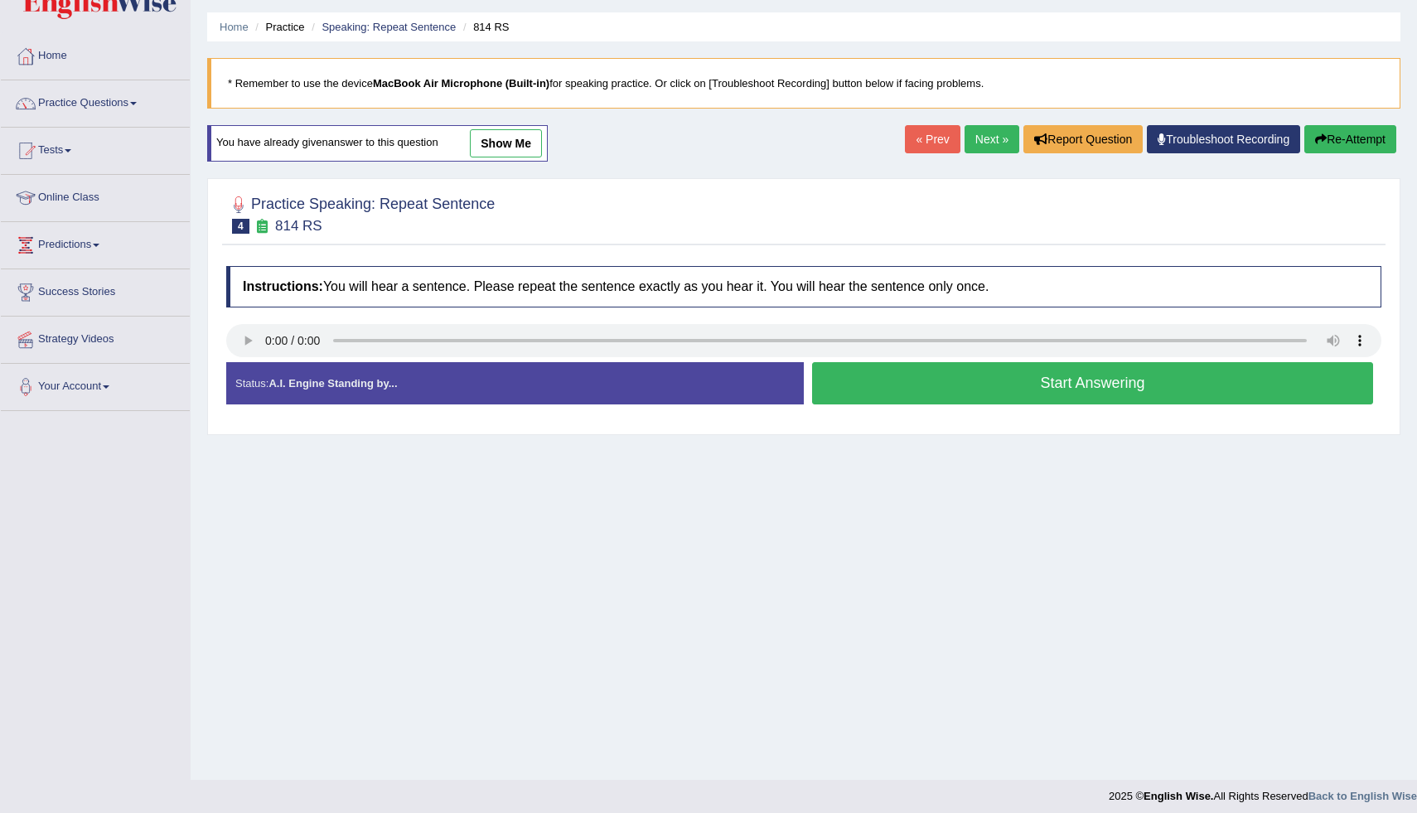
click at [896, 389] on button "Start Answering" at bounding box center [1092, 383] width 561 height 42
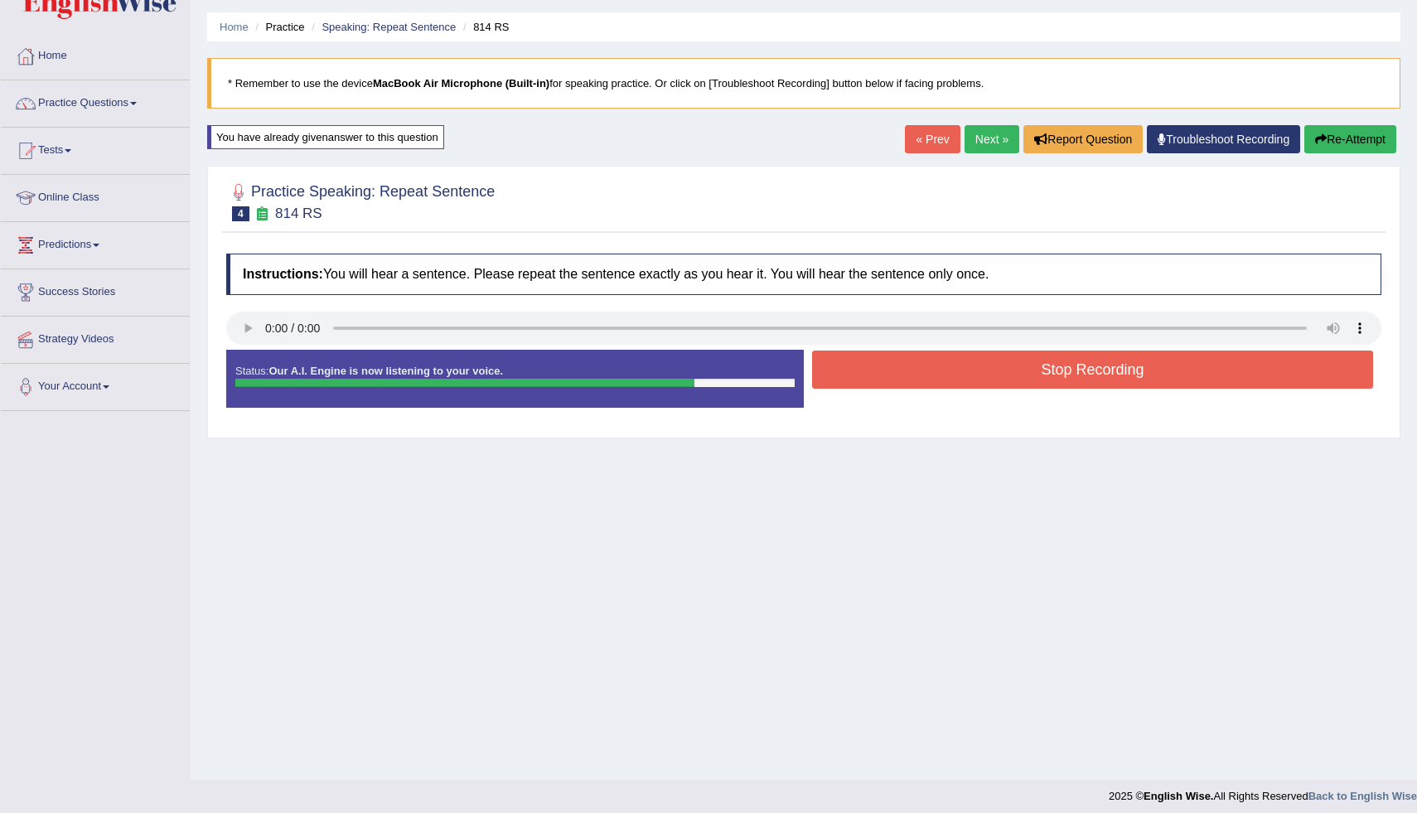
click at [905, 374] on button "Stop Recording" at bounding box center [1092, 369] width 561 height 38
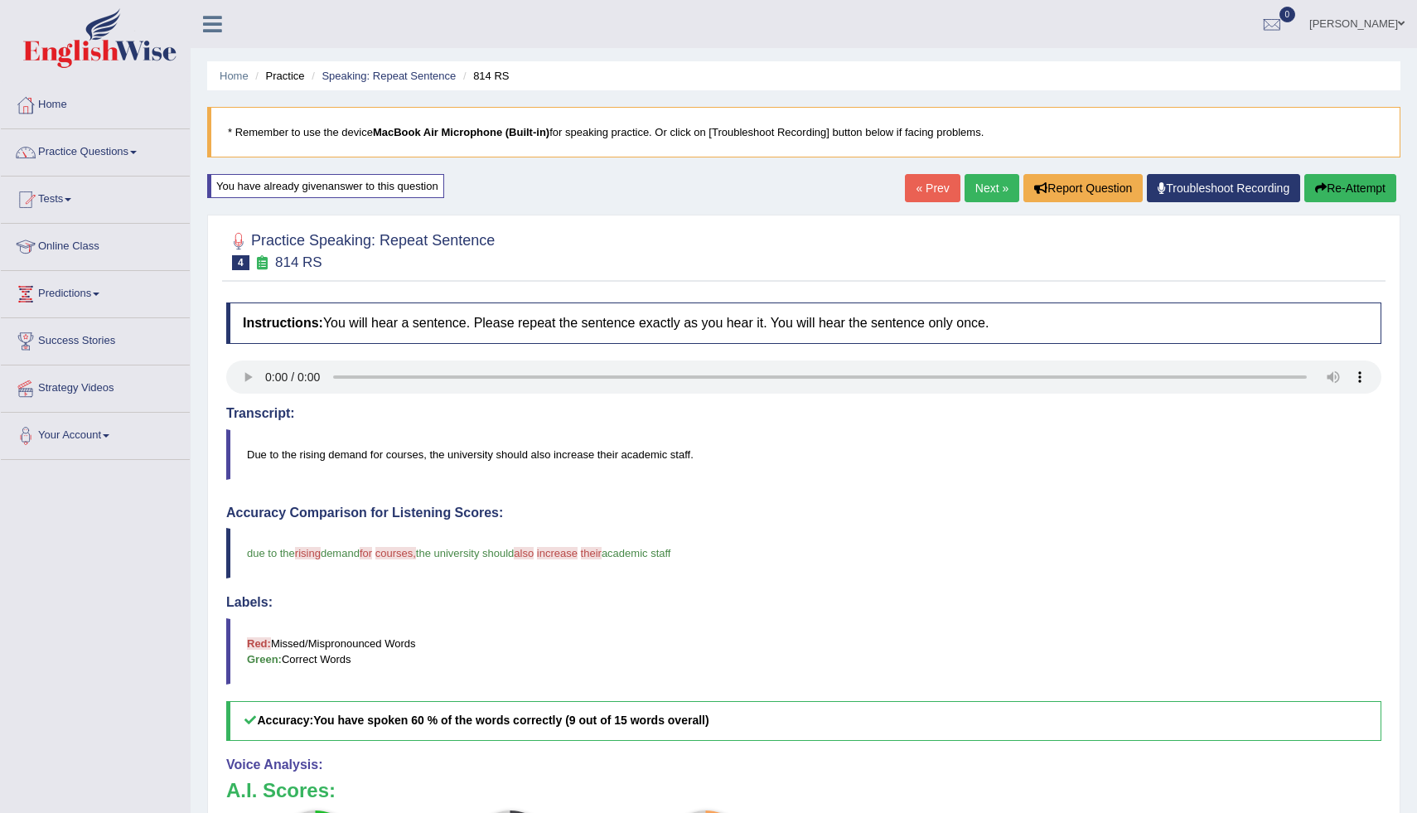
click at [1320, 203] on div "« Prev Next » Report Question Troubleshoot Recording Re-Attempt" at bounding box center [1152, 190] width 495 height 32
click at [1327, 192] on button "Re-Attempt" at bounding box center [1350, 188] width 92 height 28
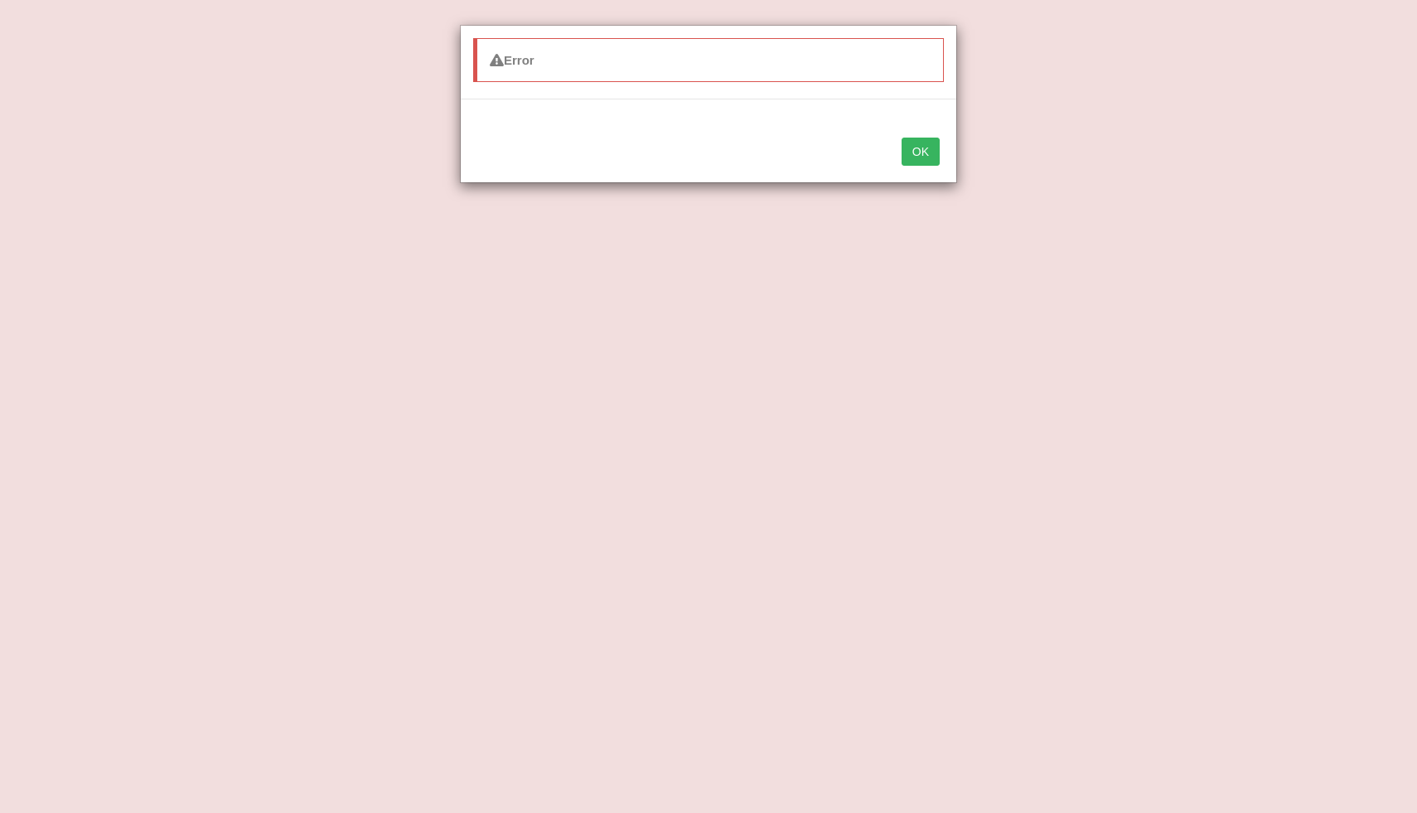
click at [936, 157] on button "OK" at bounding box center [920, 152] width 38 height 28
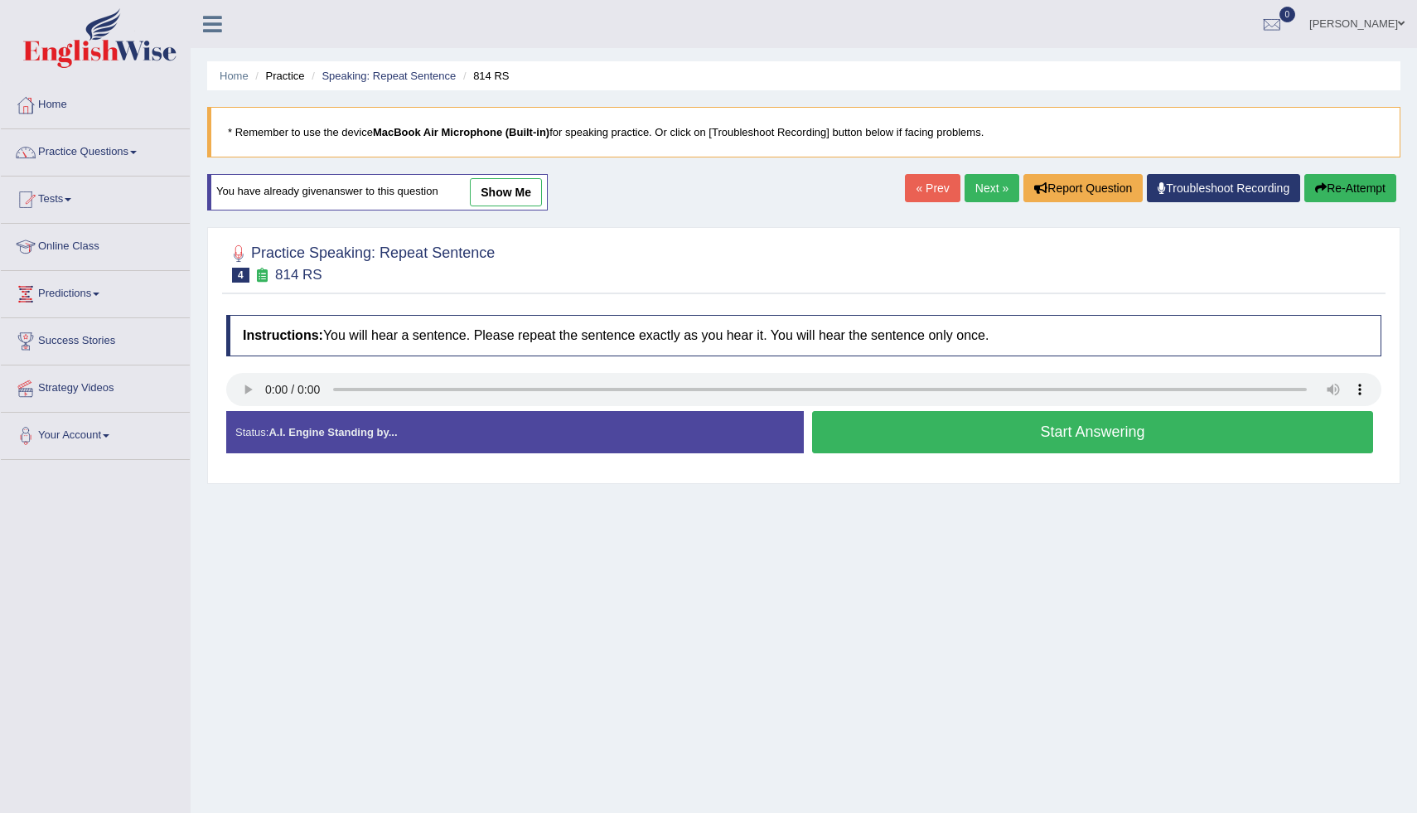
click at [927, 437] on button "Start Answering" at bounding box center [1092, 432] width 561 height 42
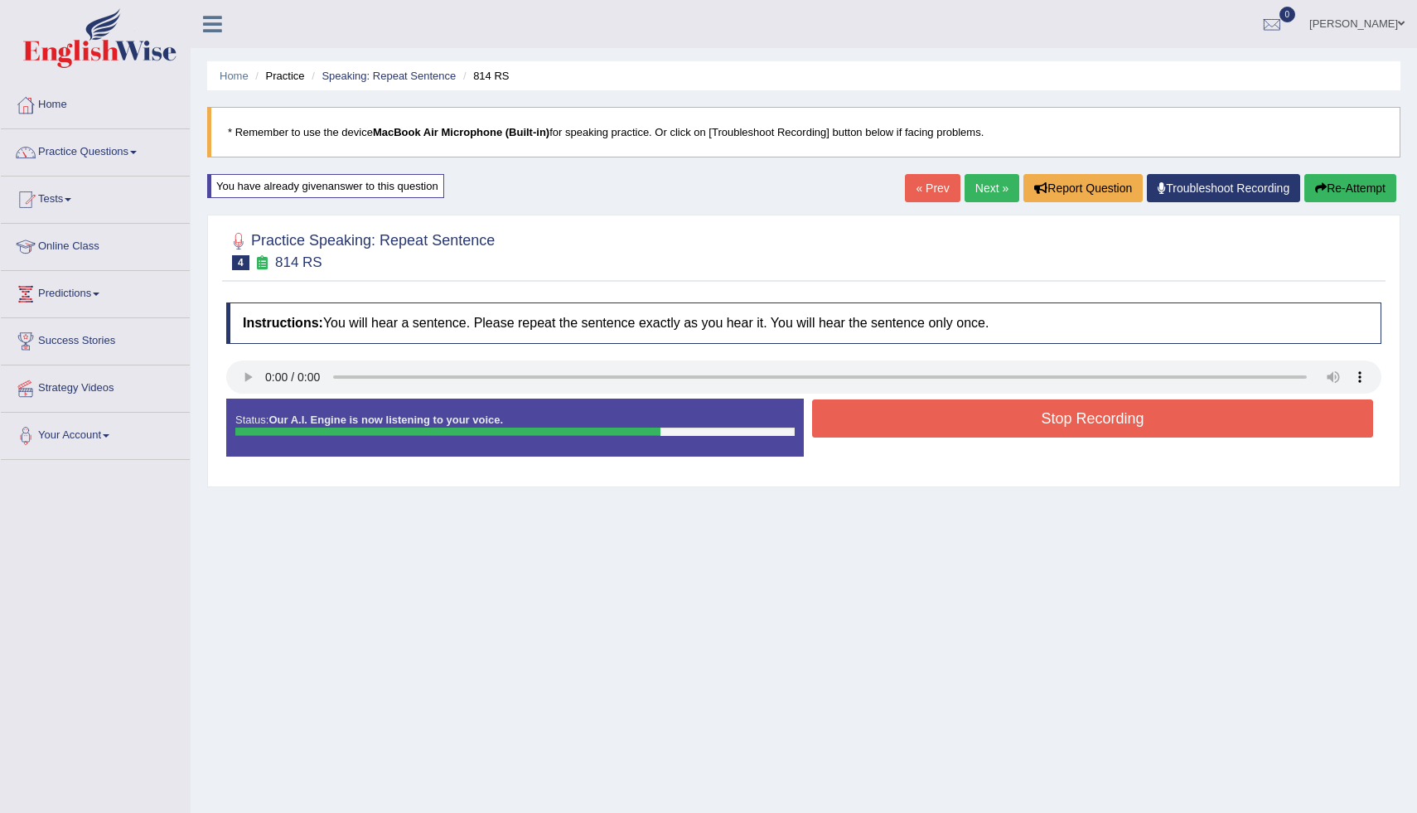
click at [925, 428] on button "Stop Recording" at bounding box center [1092, 418] width 561 height 38
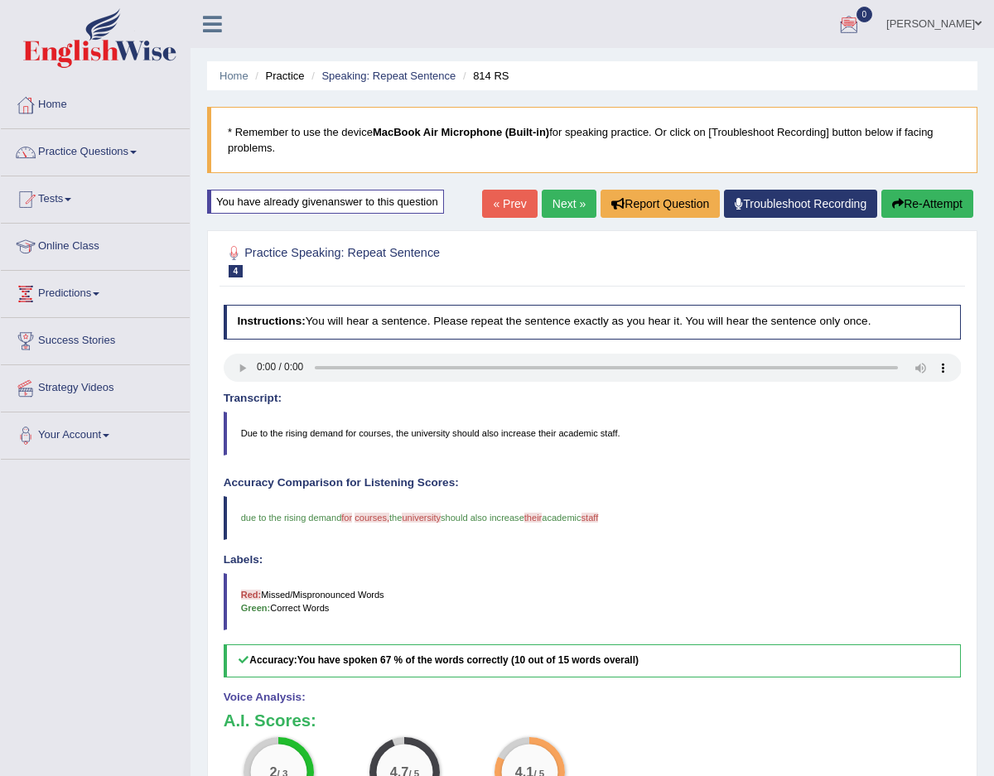
click at [558, 203] on link "Next »" at bounding box center [569, 204] width 55 height 28
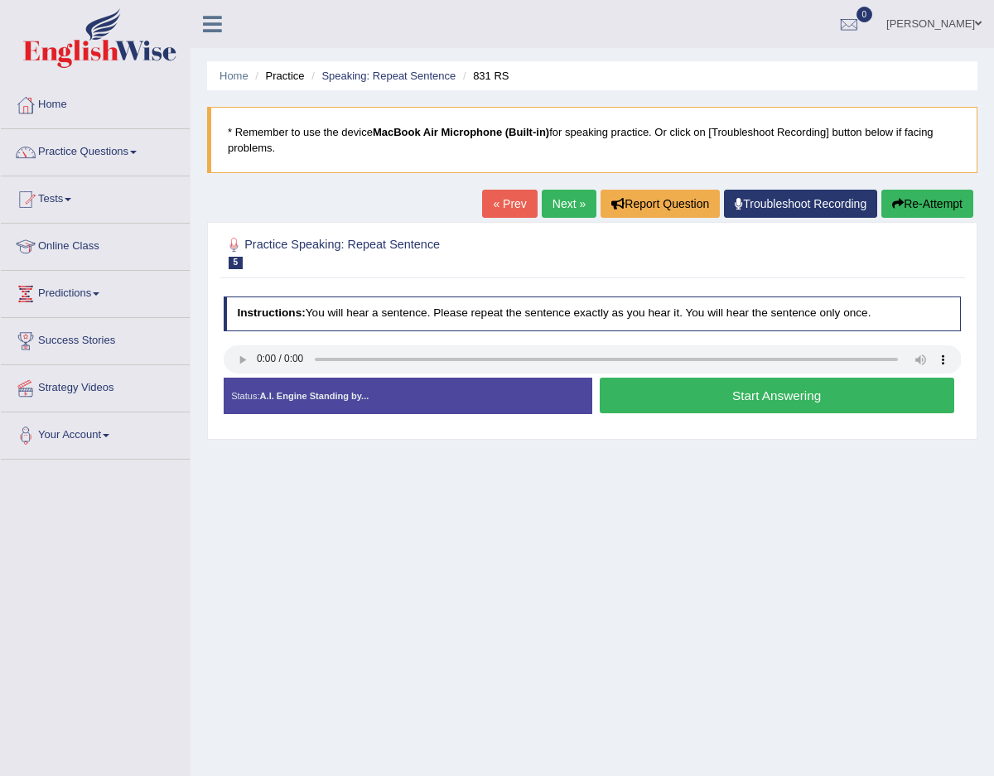
click at [676, 394] on button "Start Answering" at bounding box center [777, 396] width 355 height 36
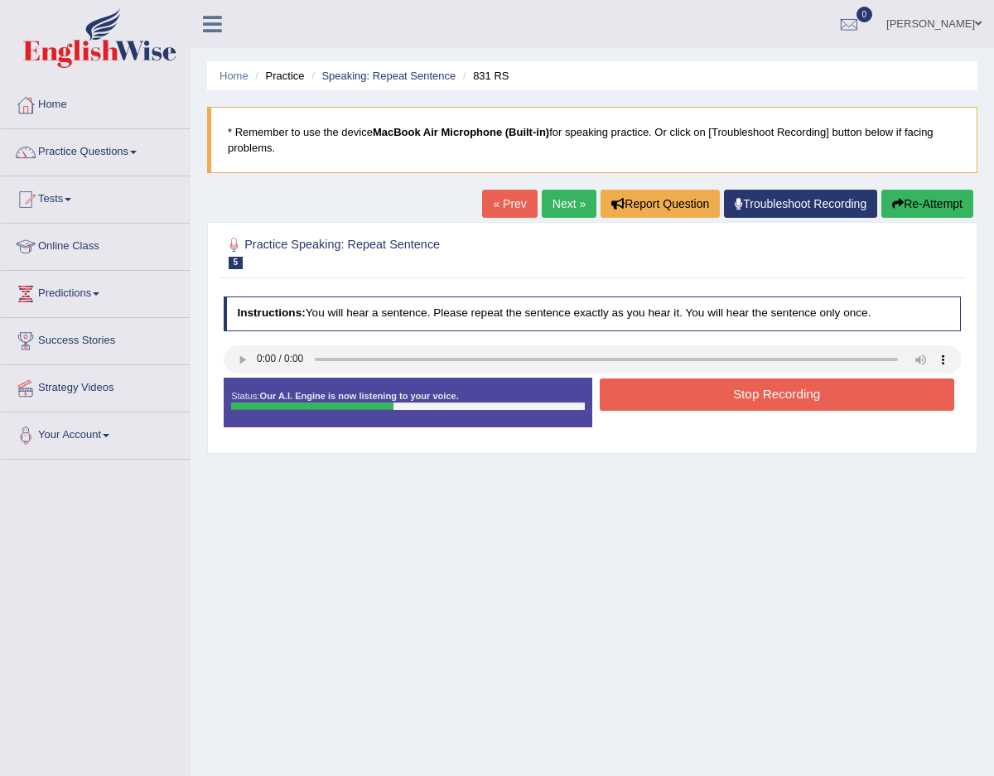
click at [707, 399] on button "Stop Recording" at bounding box center [777, 395] width 355 height 32
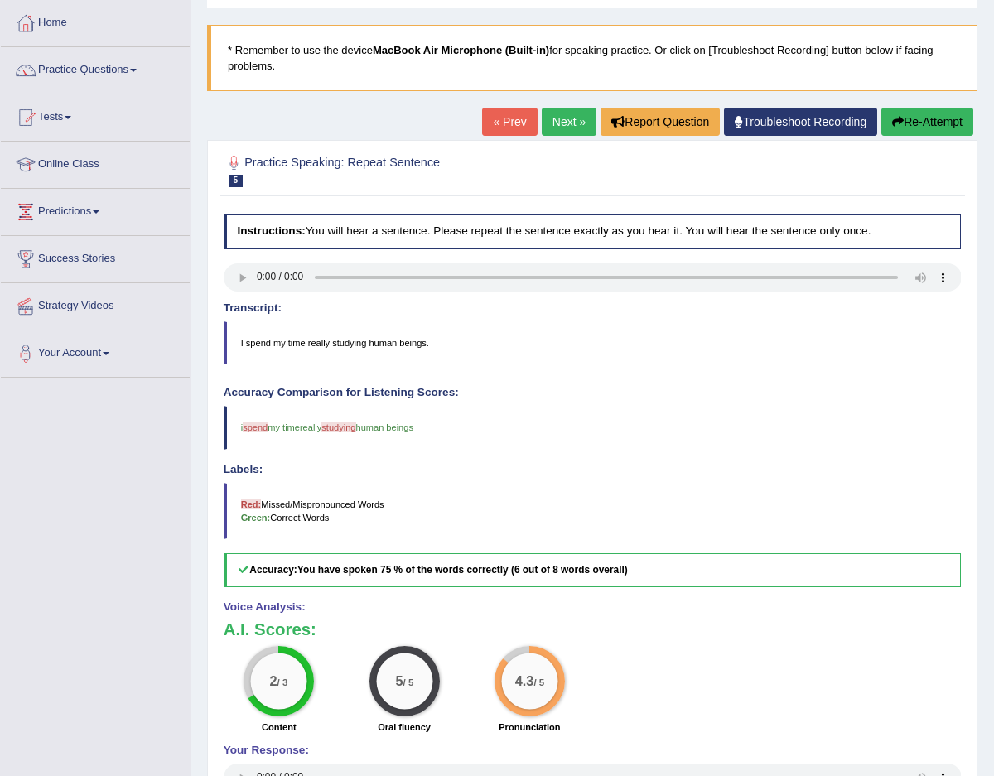
scroll to position [79, 0]
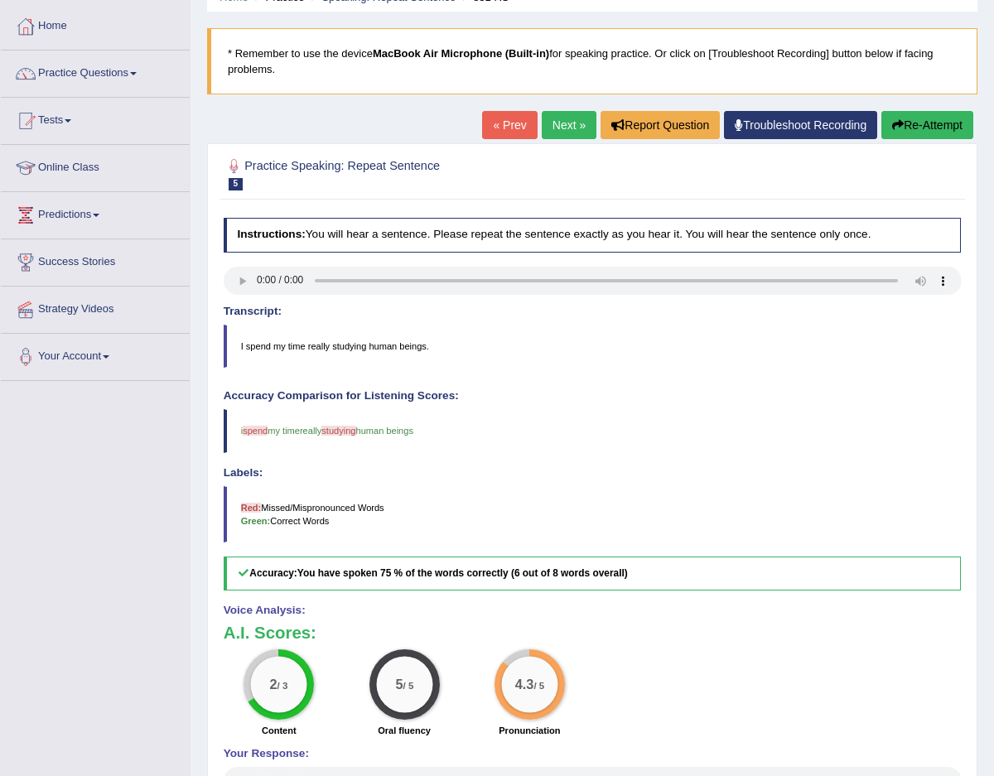
click at [911, 123] on button "Re-Attempt" at bounding box center [928, 125] width 92 height 28
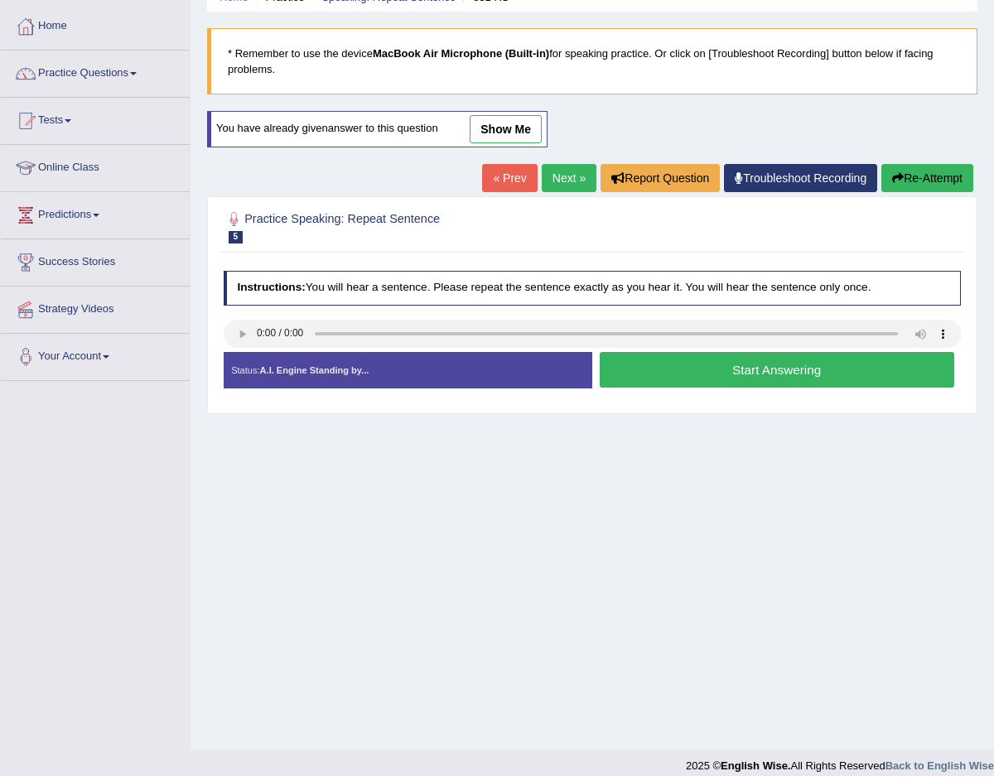
click at [636, 364] on button "Start Answering" at bounding box center [777, 370] width 355 height 36
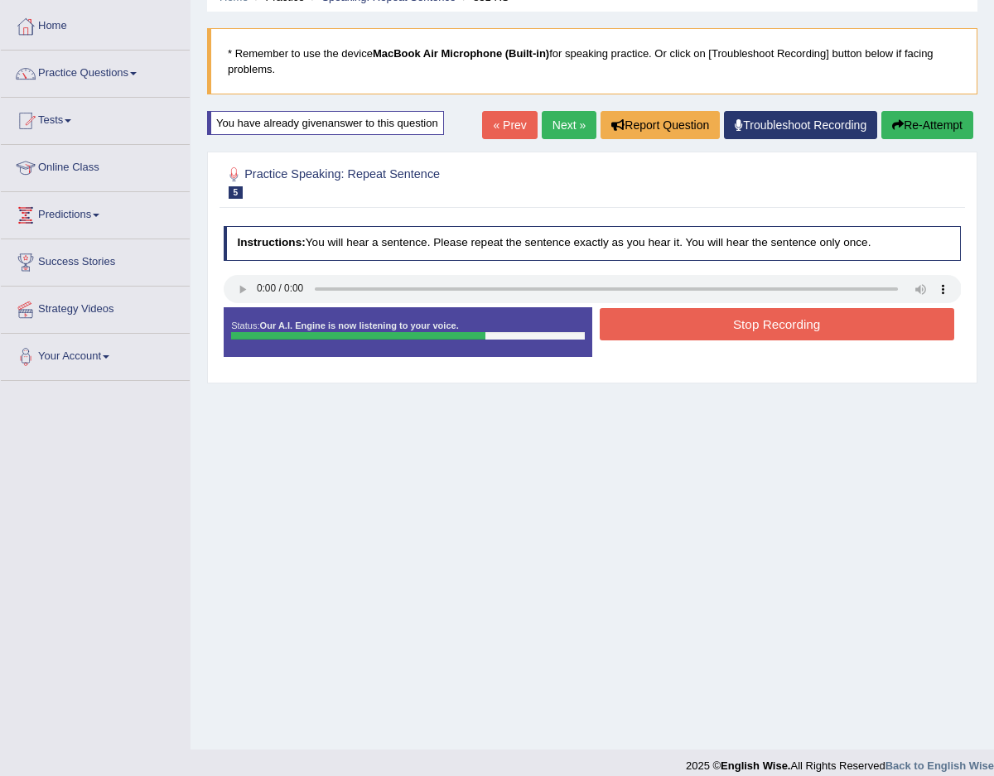
click at [508, 127] on link "« Prev" at bounding box center [509, 125] width 55 height 28
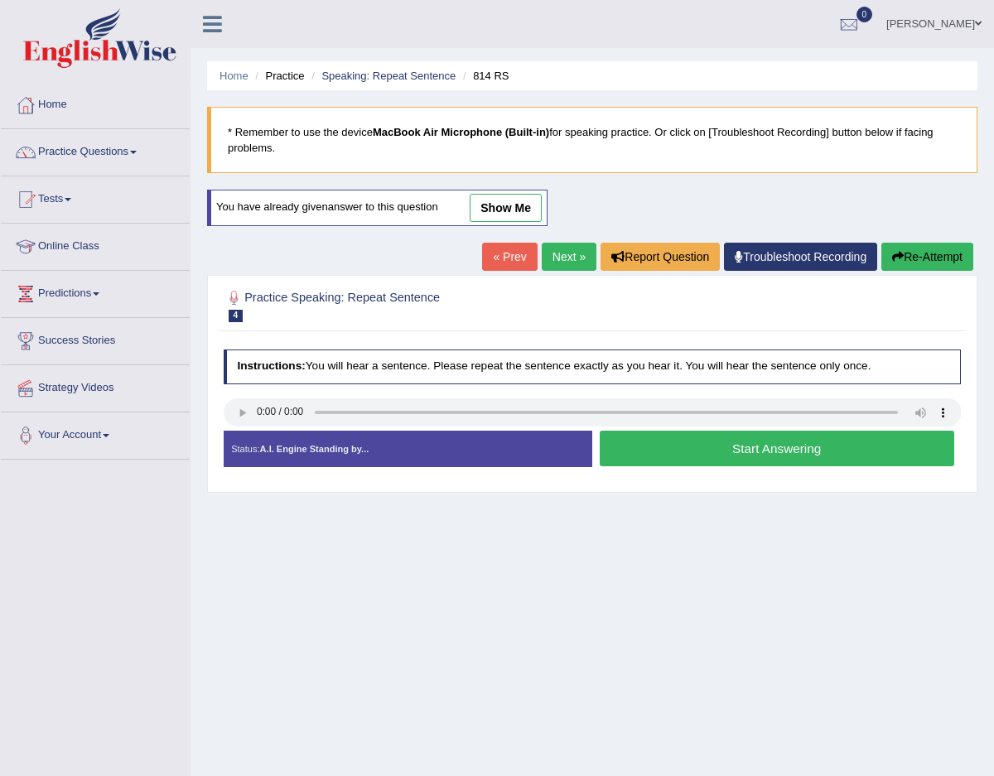
click at [562, 254] on link "Next »" at bounding box center [569, 257] width 55 height 28
click at [707, 463] on button "Start Answering" at bounding box center [777, 449] width 355 height 36
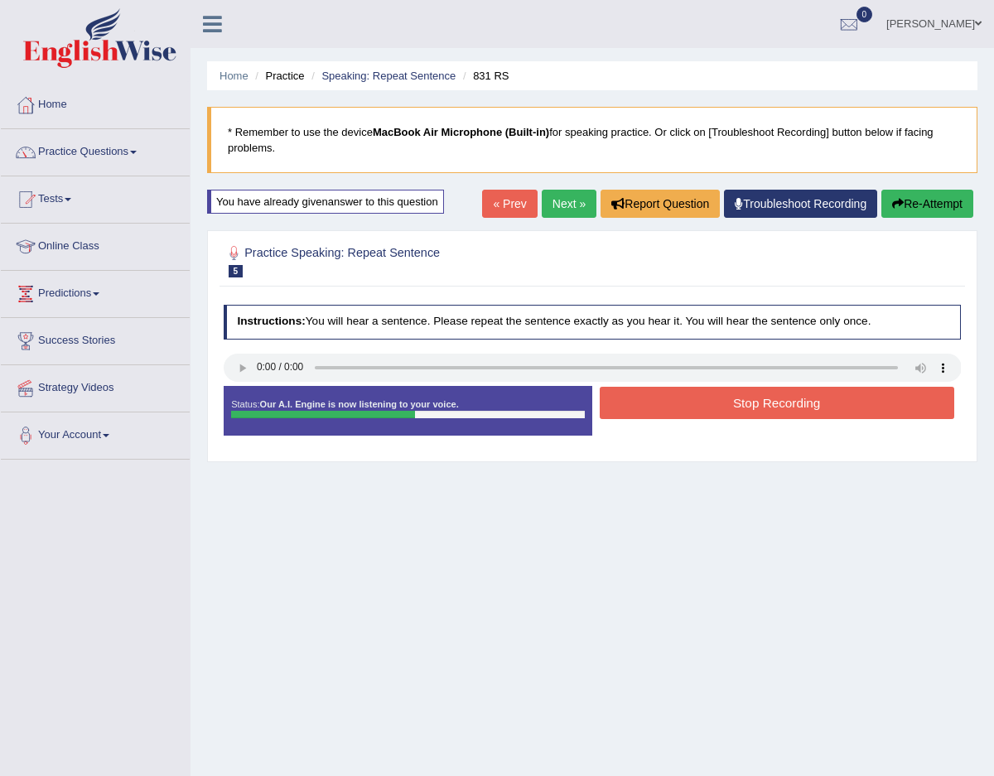
click at [612, 410] on button "Stop Recording" at bounding box center [777, 403] width 355 height 32
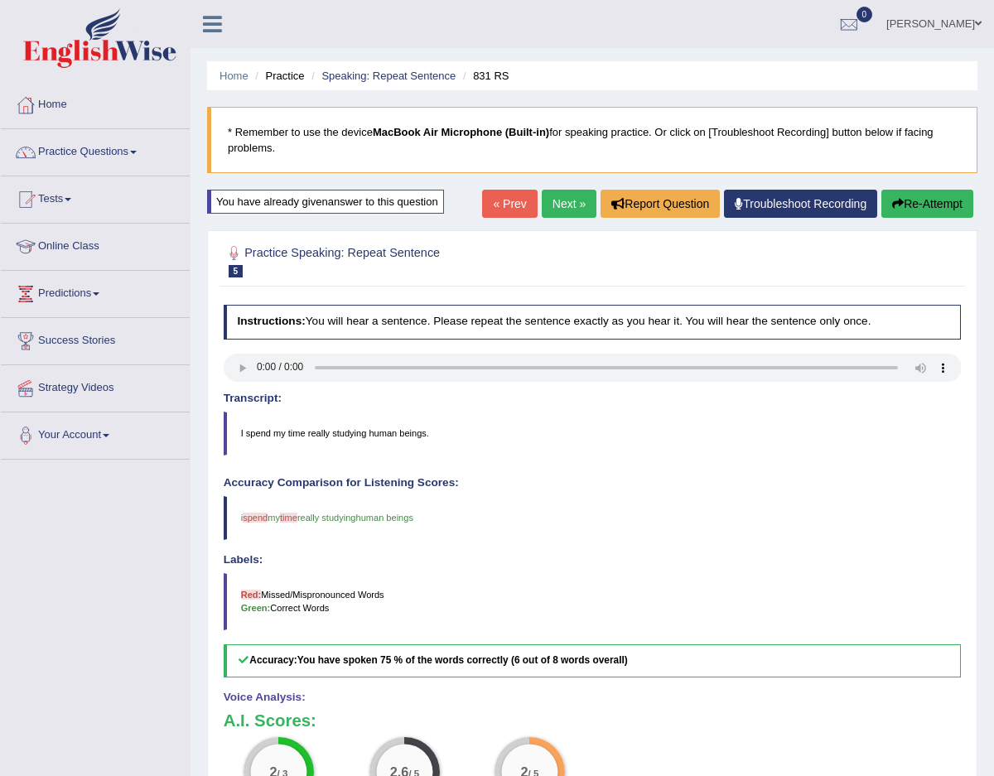
click at [573, 197] on link "Next »" at bounding box center [569, 204] width 55 height 28
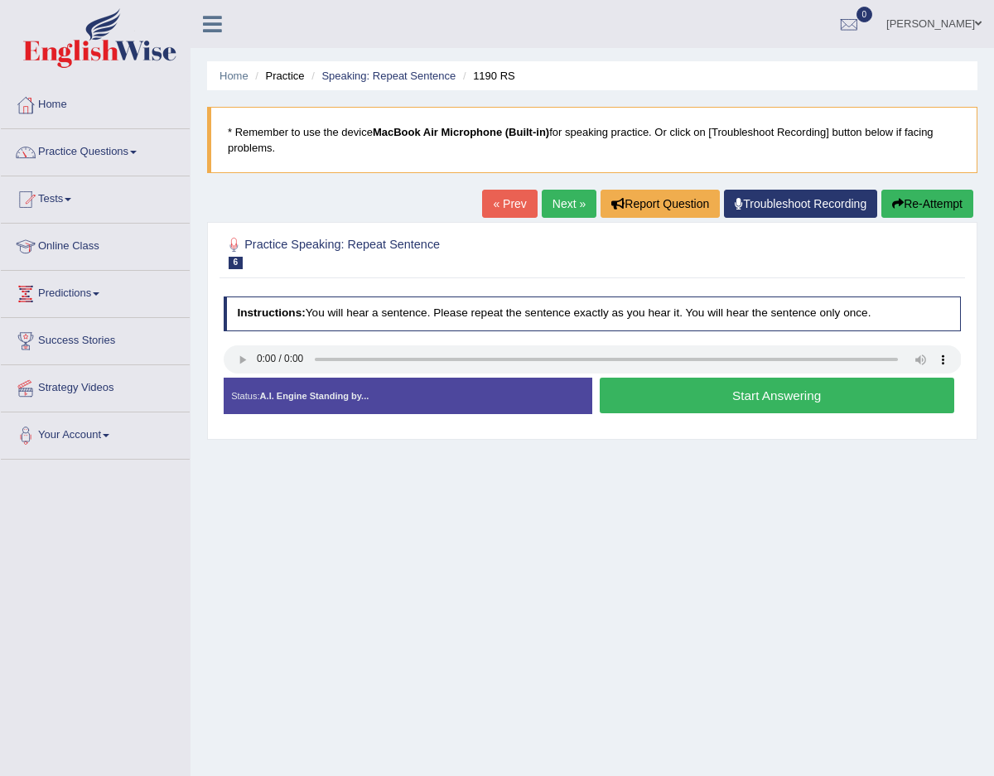
click at [669, 412] on button "Start Answering" at bounding box center [777, 396] width 355 height 36
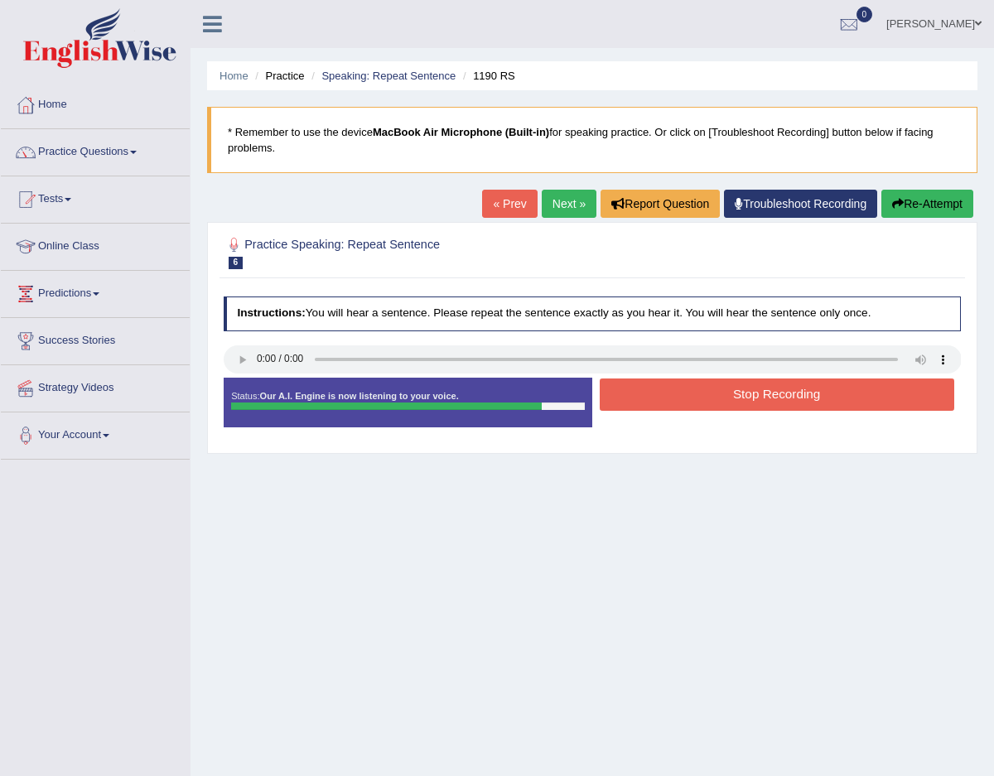
click at [688, 404] on button "Stop Recording" at bounding box center [777, 395] width 355 height 32
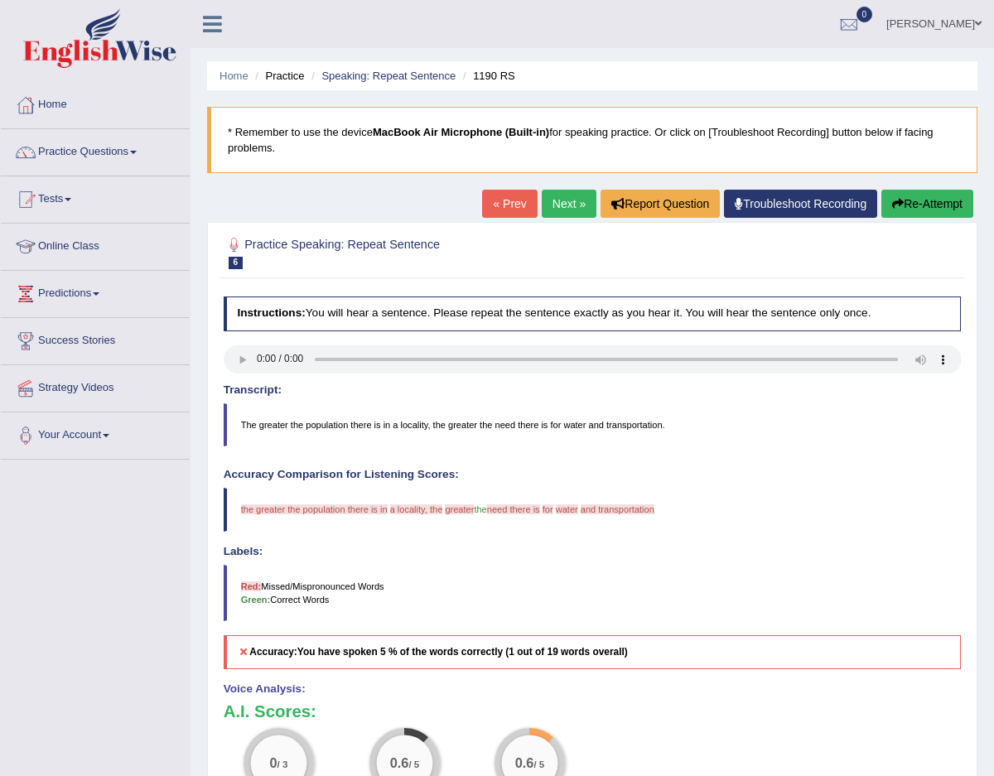
click at [907, 208] on button "Re-Attempt" at bounding box center [928, 204] width 92 height 28
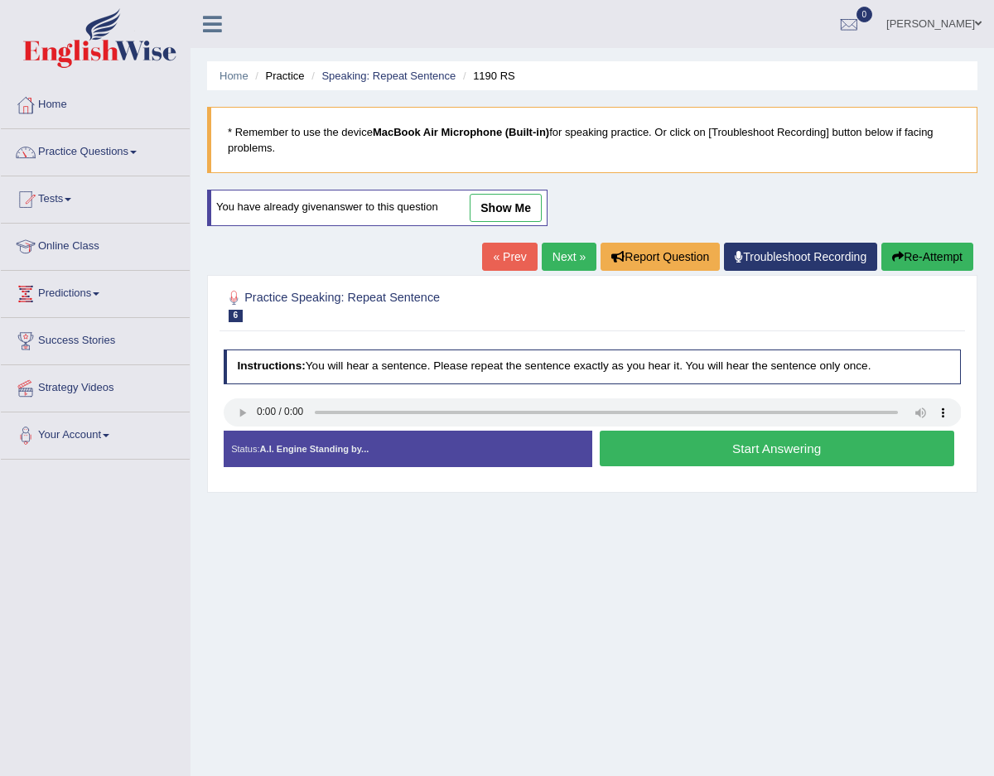
click at [632, 450] on button "Start Answering" at bounding box center [777, 449] width 355 height 36
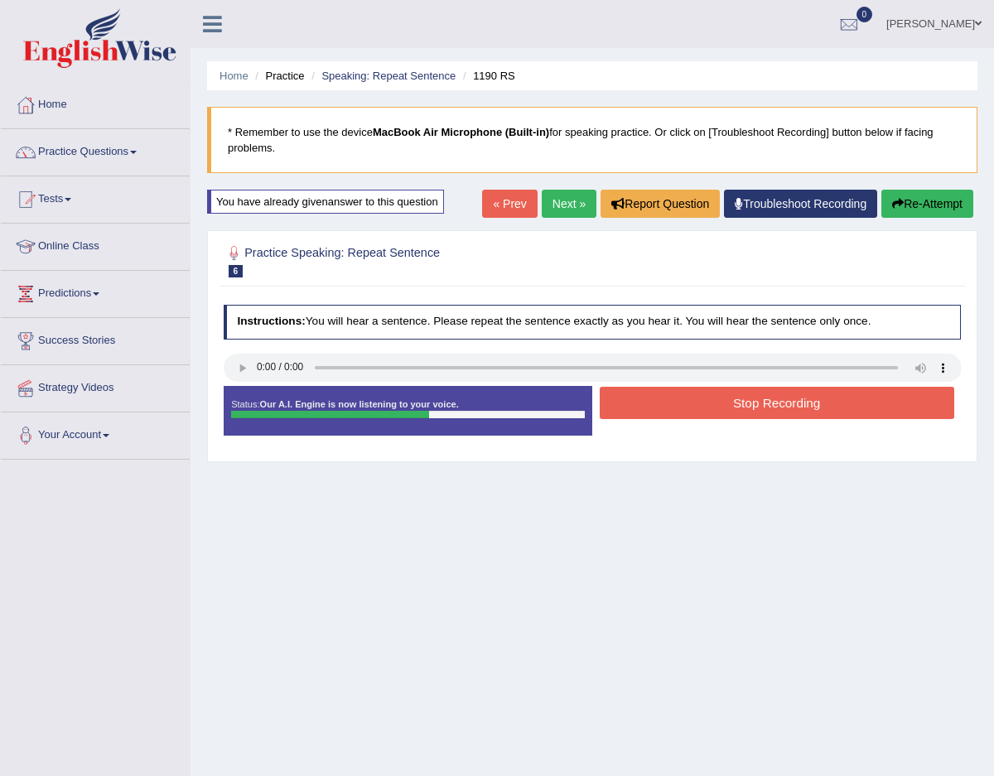
click at [736, 409] on button "Stop Recording" at bounding box center [777, 403] width 355 height 32
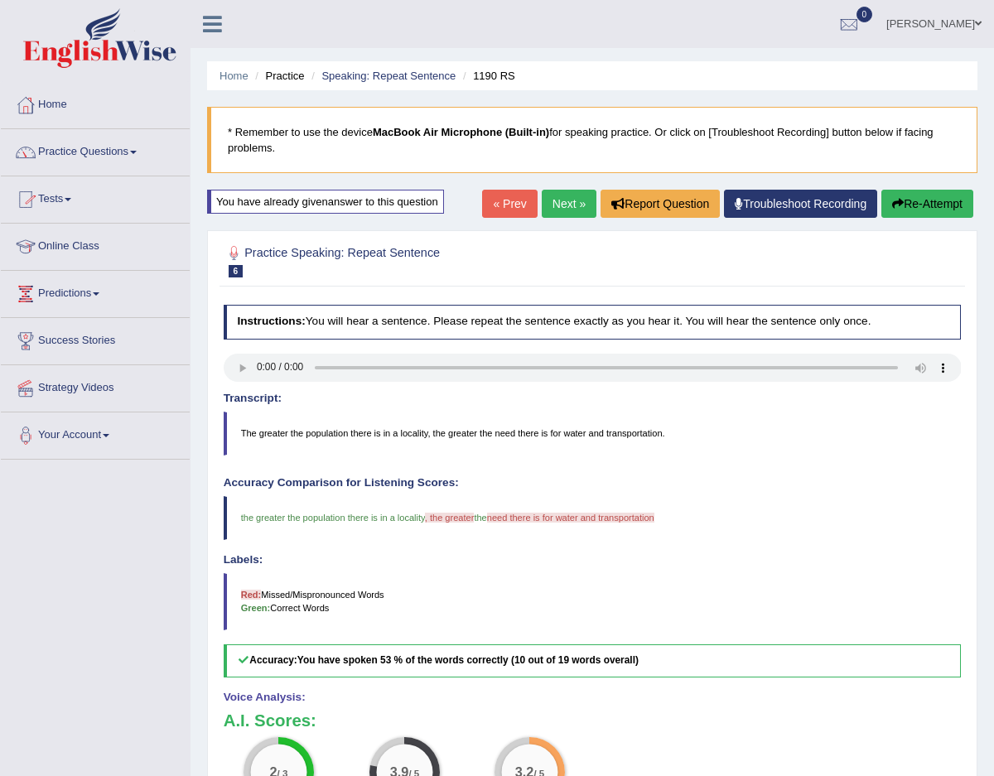
click at [574, 210] on link "Next »" at bounding box center [569, 204] width 55 height 28
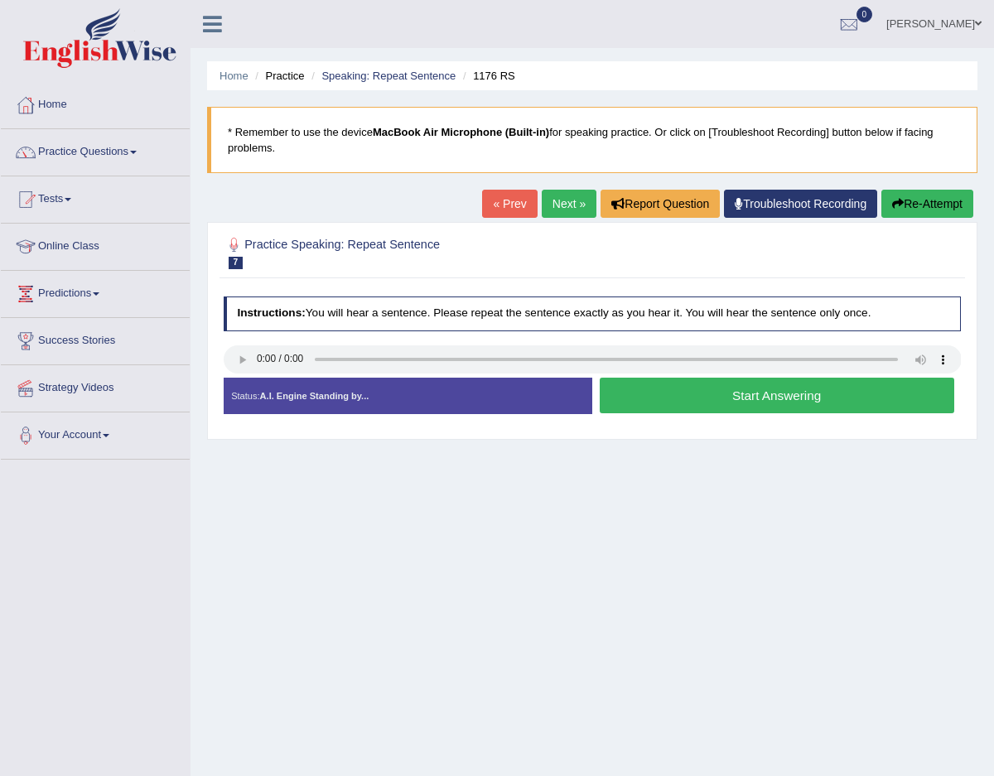
click at [101, 154] on link "Practice Questions" at bounding box center [95, 149] width 189 height 41
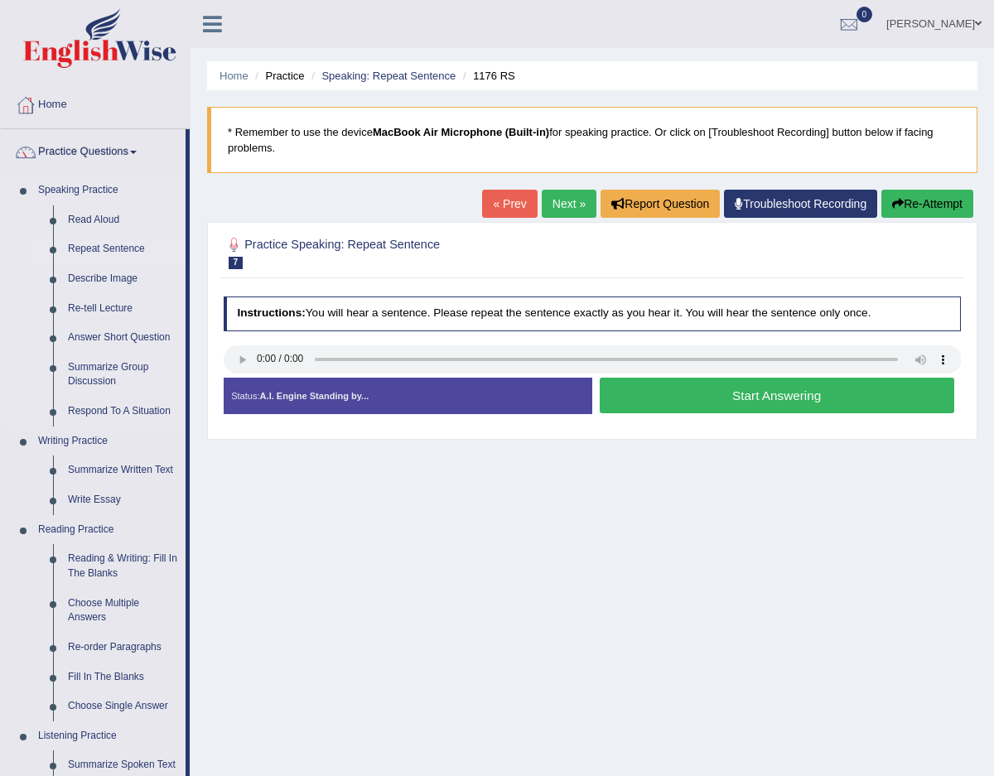
click at [109, 249] on link "Repeat Sentence" at bounding box center [122, 249] width 125 height 30
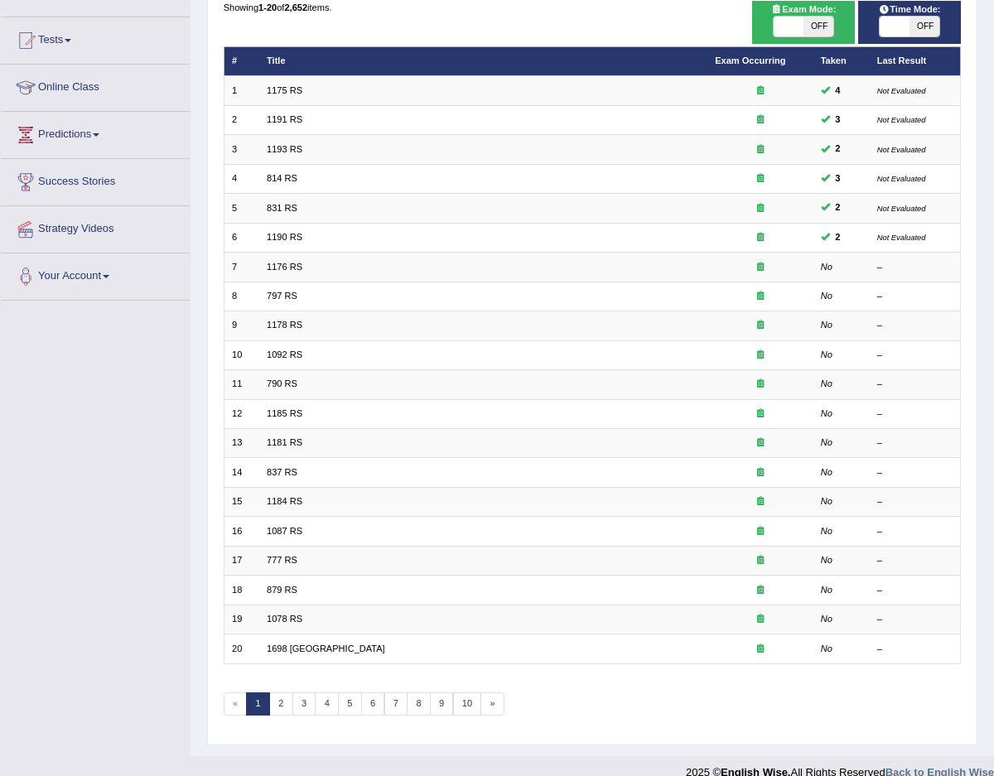
scroll to position [164, 0]
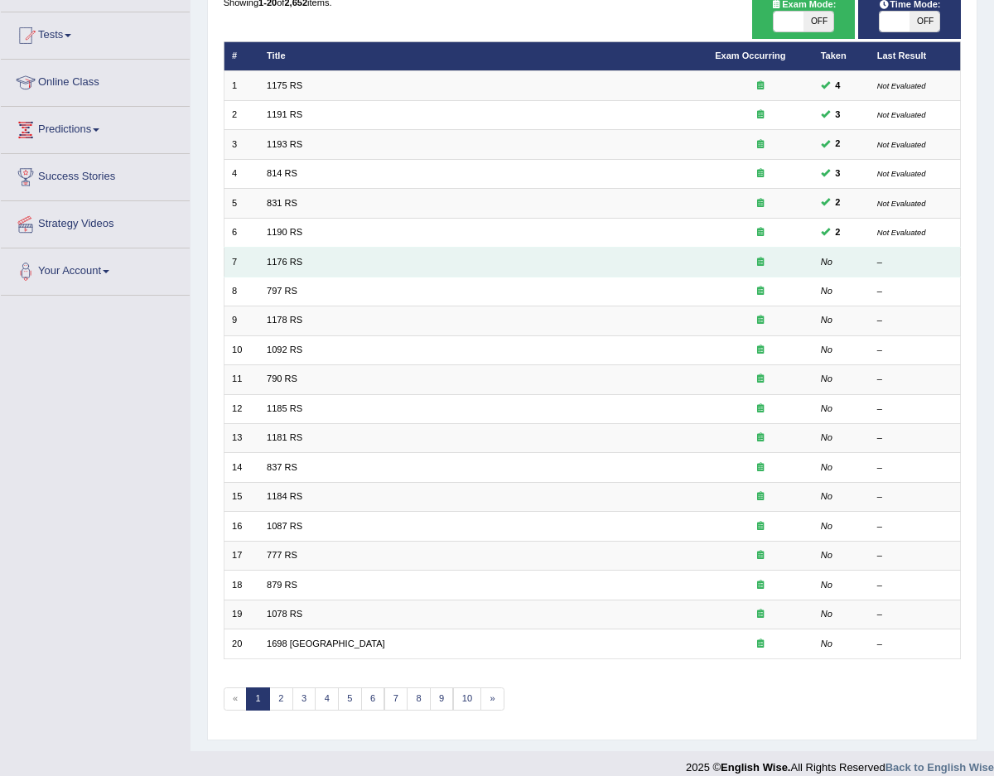
click at [866, 263] on td "No" at bounding box center [841, 262] width 56 height 29
click at [292, 252] on td "1176 RS" at bounding box center [483, 262] width 448 height 29
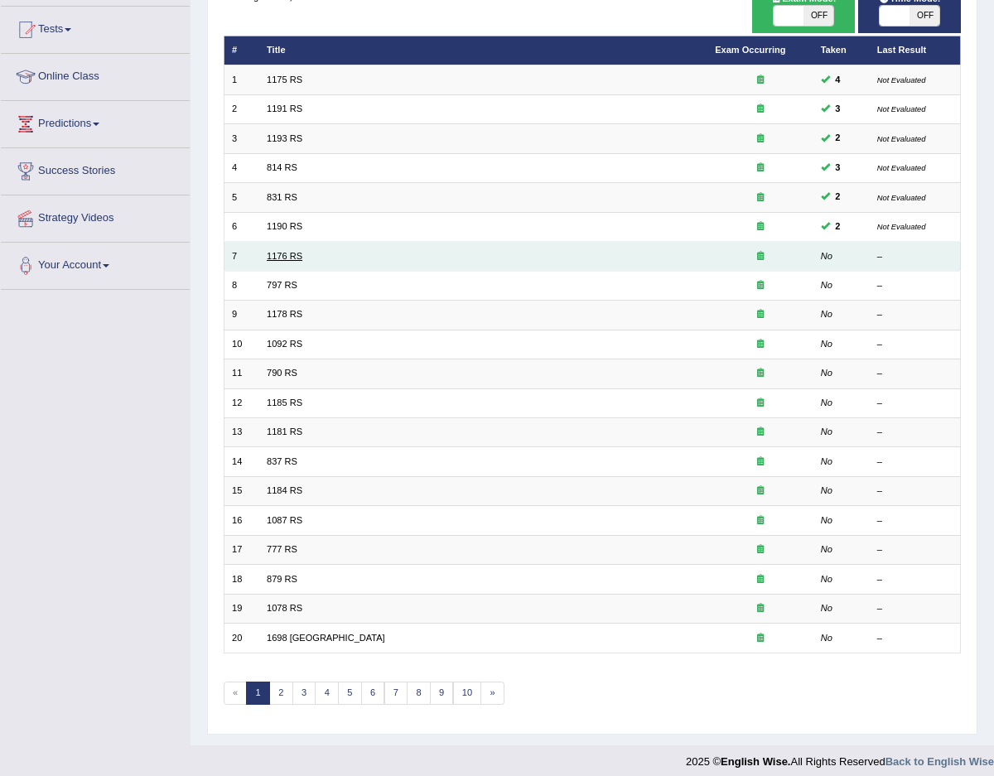
click at [293, 256] on link "1176 RS" at bounding box center [285, 256] width 36 height 10
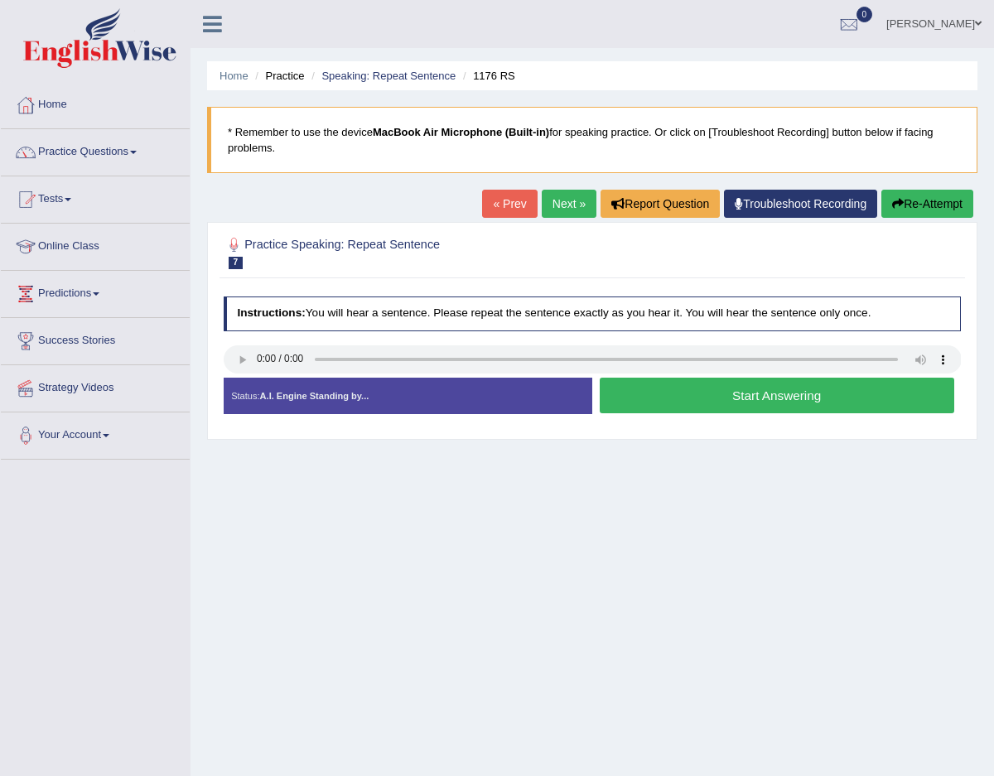
click at [713, 394] on button "Start Answering" at bounding box center [777, 396] width 355 height 36
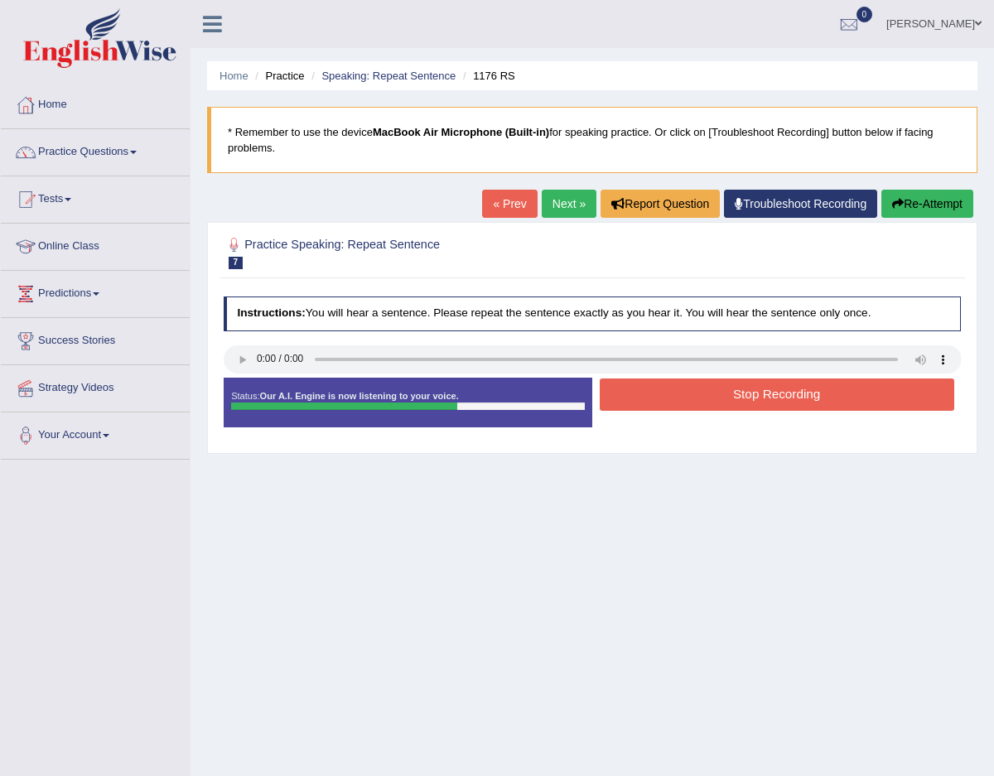
click at [495, 196] on link "« Prev" at bounding box center [509, 204] width 55 height 28
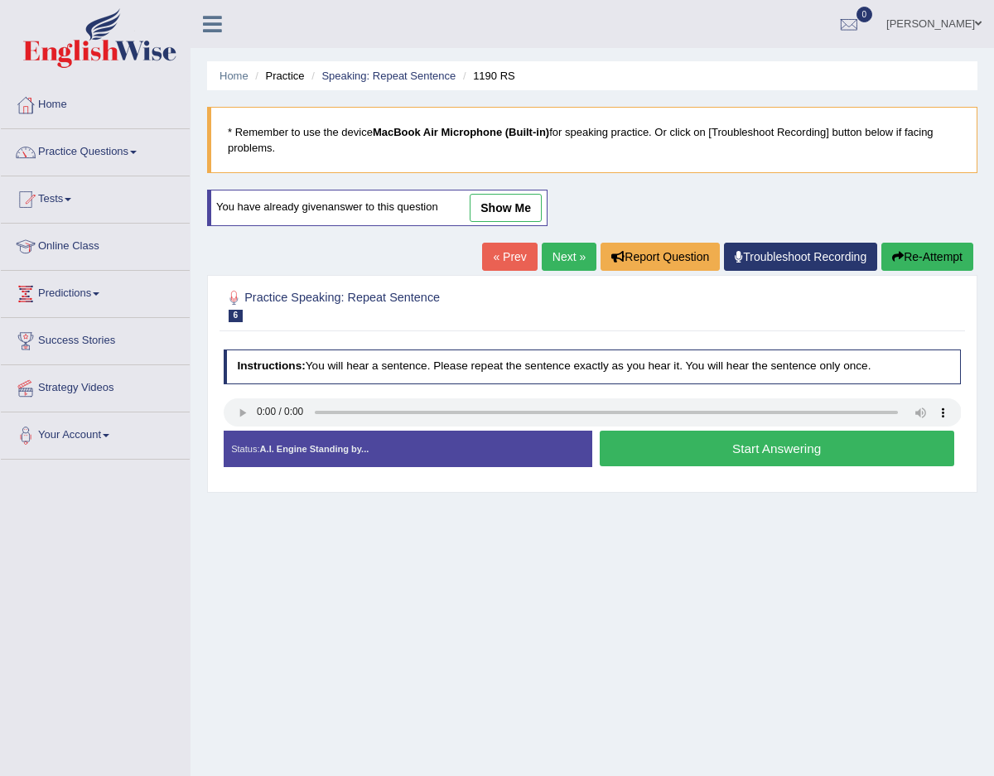
click at [561, 252] on link "Next »" at bounding box center [569, 257] width 55 height 28
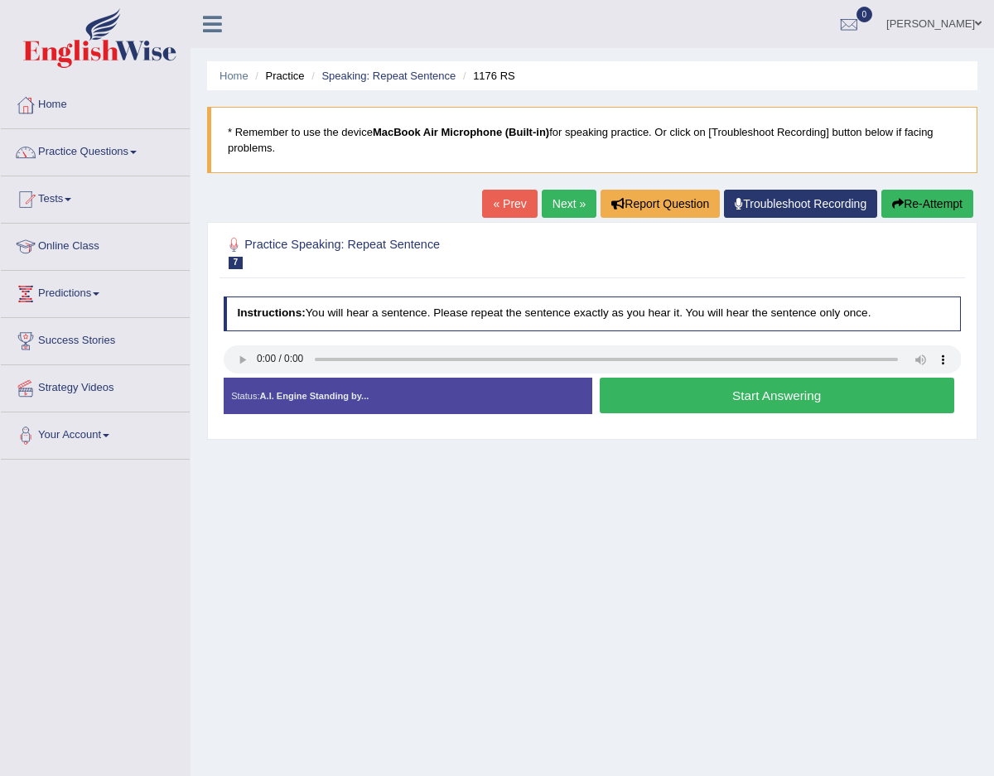
click at [298, 248] on h2 "Practice Speaking: Repeat Sentence 7 1176 RS" at bounding box center [452, 251] width 457 height 35
click at [681, 403] on button "Start Answering" at bounding box center [777, 396] width 355 height 36
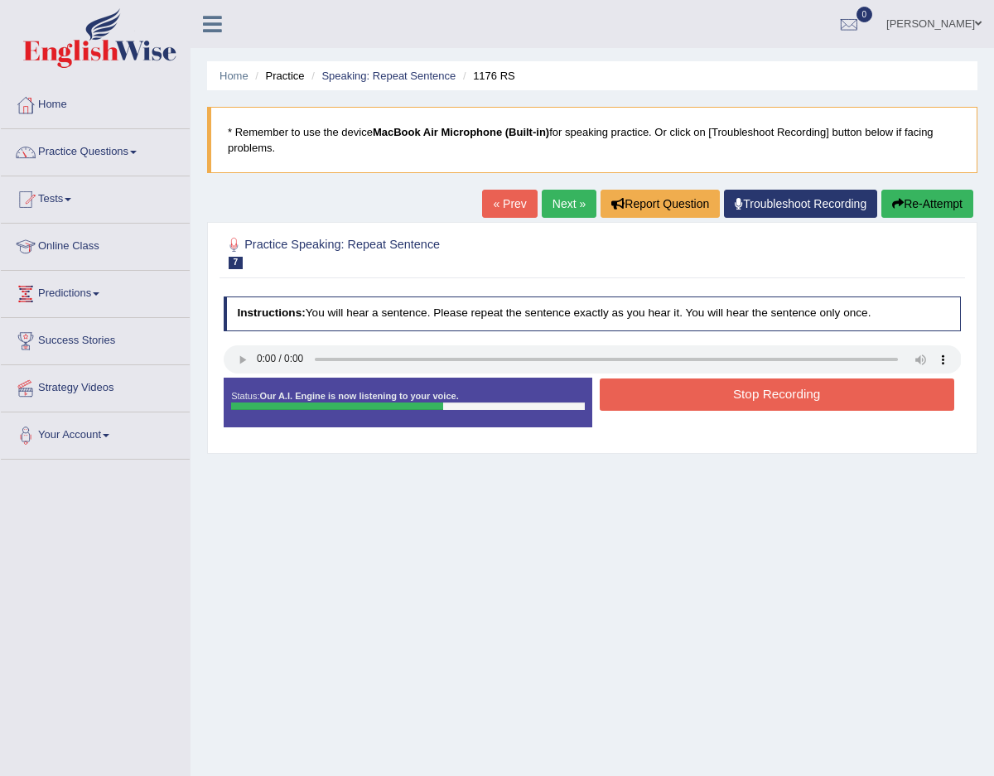
click at [516, 207] on link "« Prev" at bounding box center [509, 204] width 55 height 28
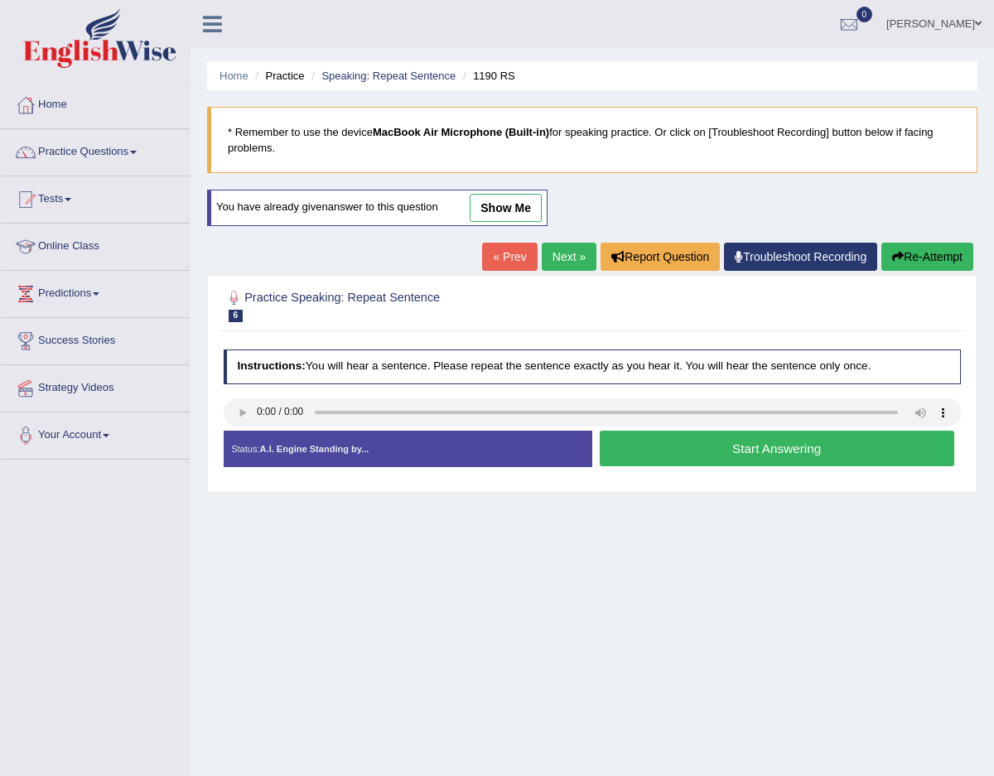
click at [516, 207] on link "show me" at bounding box center [506, 208] width 72 height 28
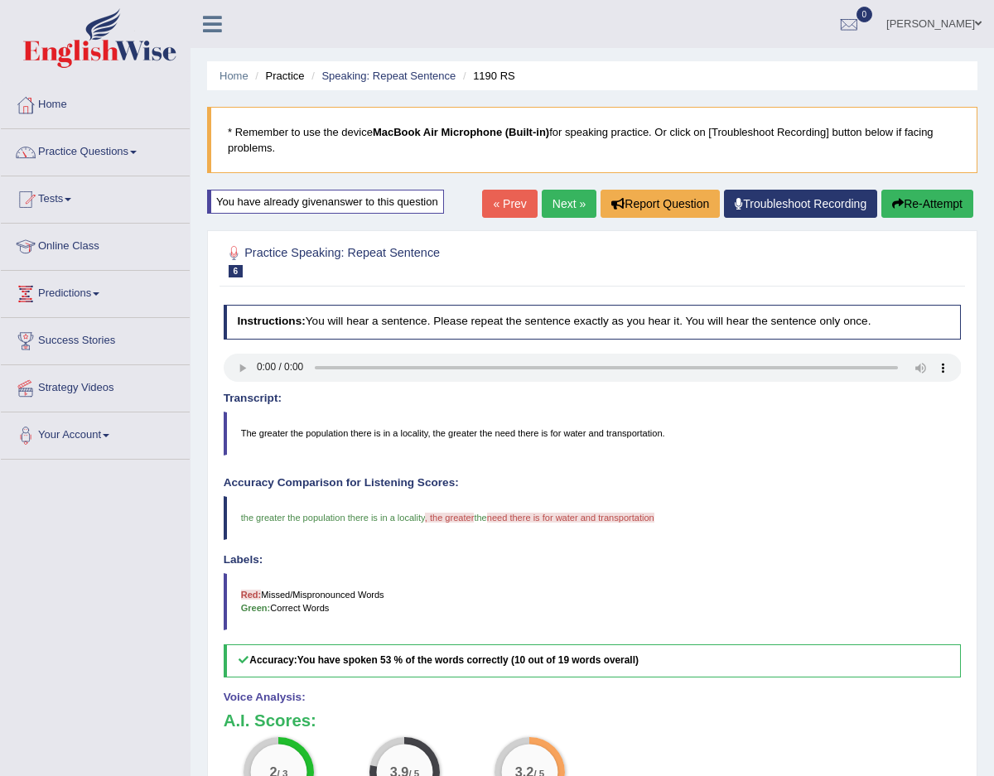
click at [576, 206] on link "Next »" at bounding box center [569, 204] width 55 height 28
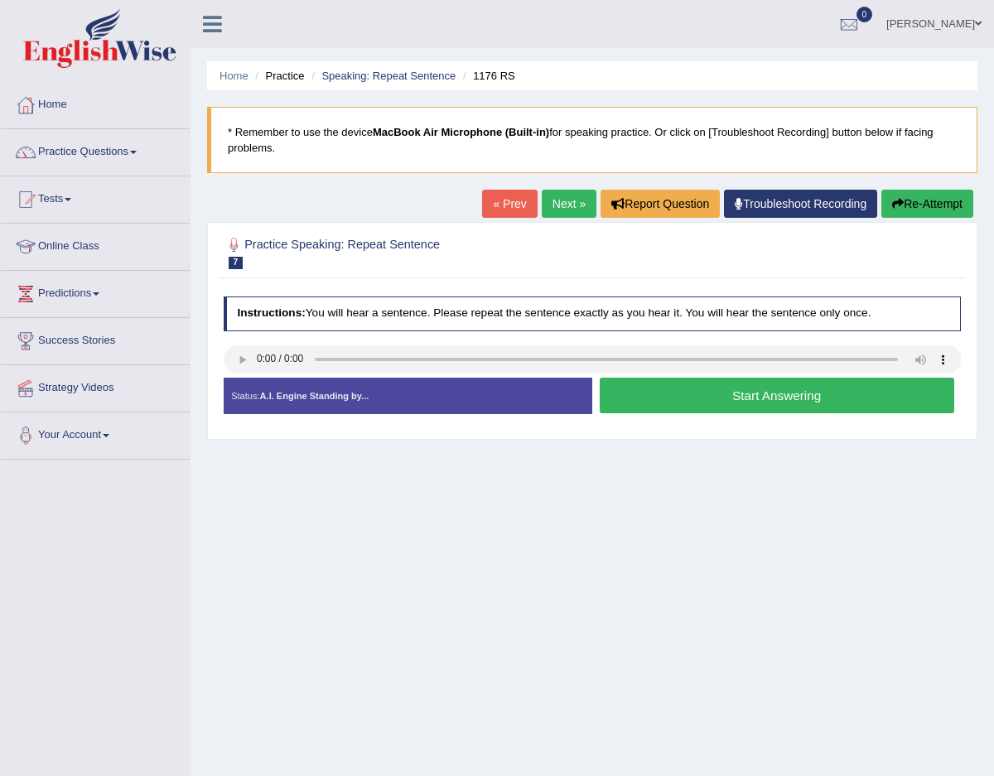
click at [668, 418] on div "Status: A.I. Engine Standing by... Start Answering Stop Recording" at bounding box center [593, 403] width 738 height 51
click at [669, 402] on button "Start Answering" at bounding box center [777, 396] width 355 height 36
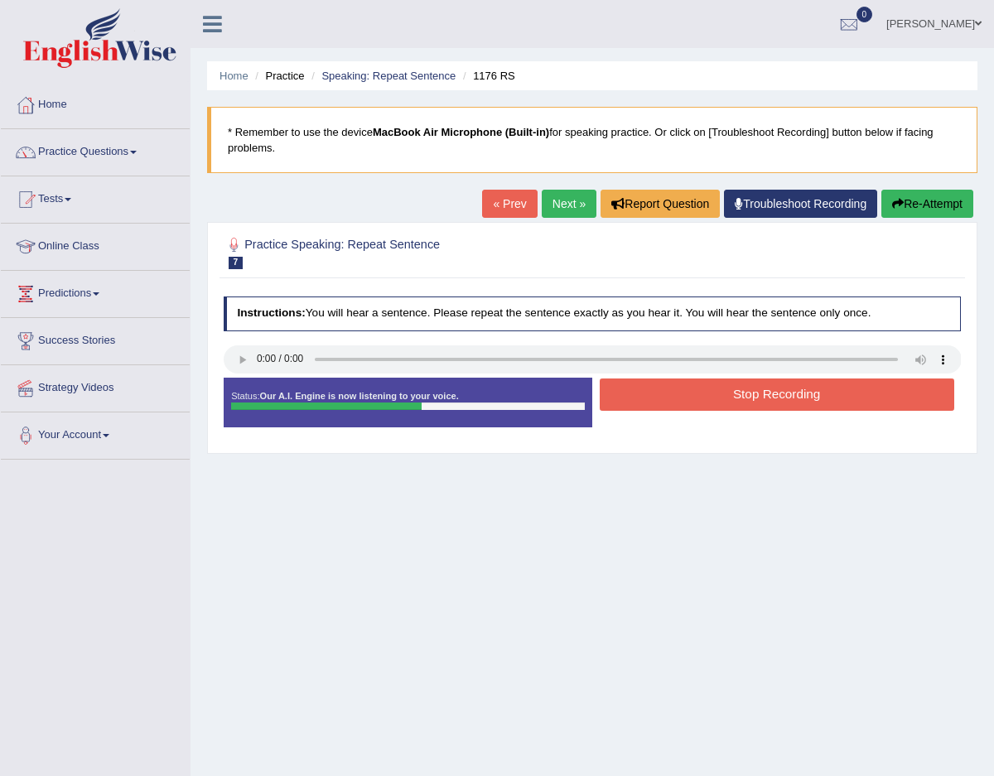
click at [669, 402] on button "Stop Recording" at bounding box center [777, 395] width 355 height 32
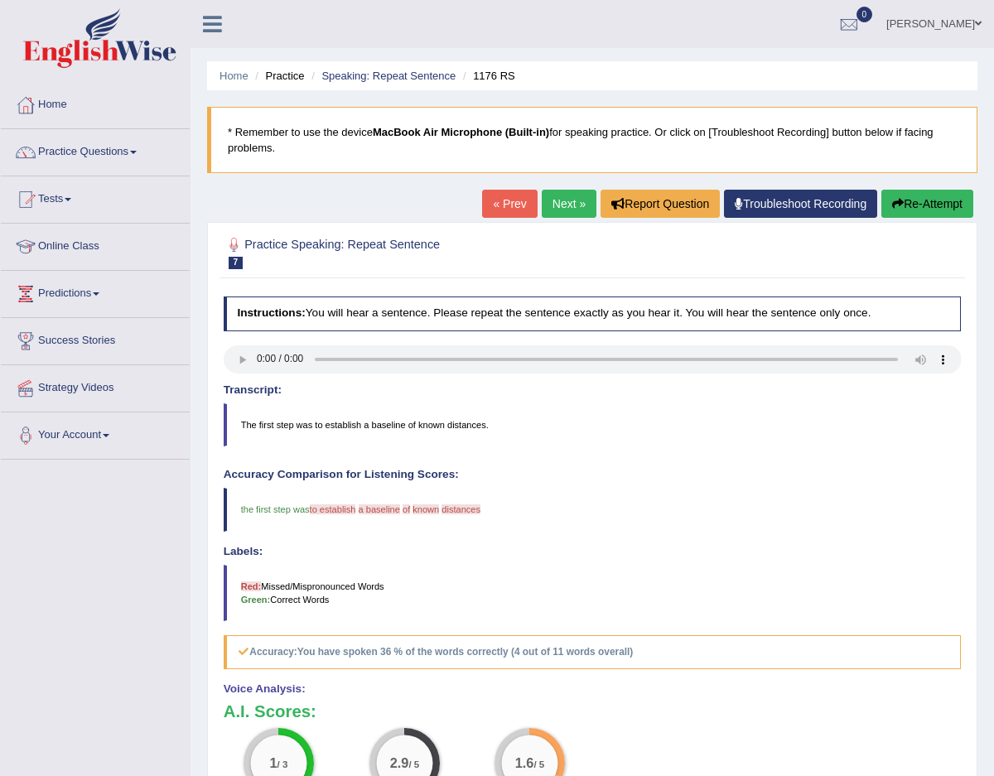
scroll to position [67, 0]
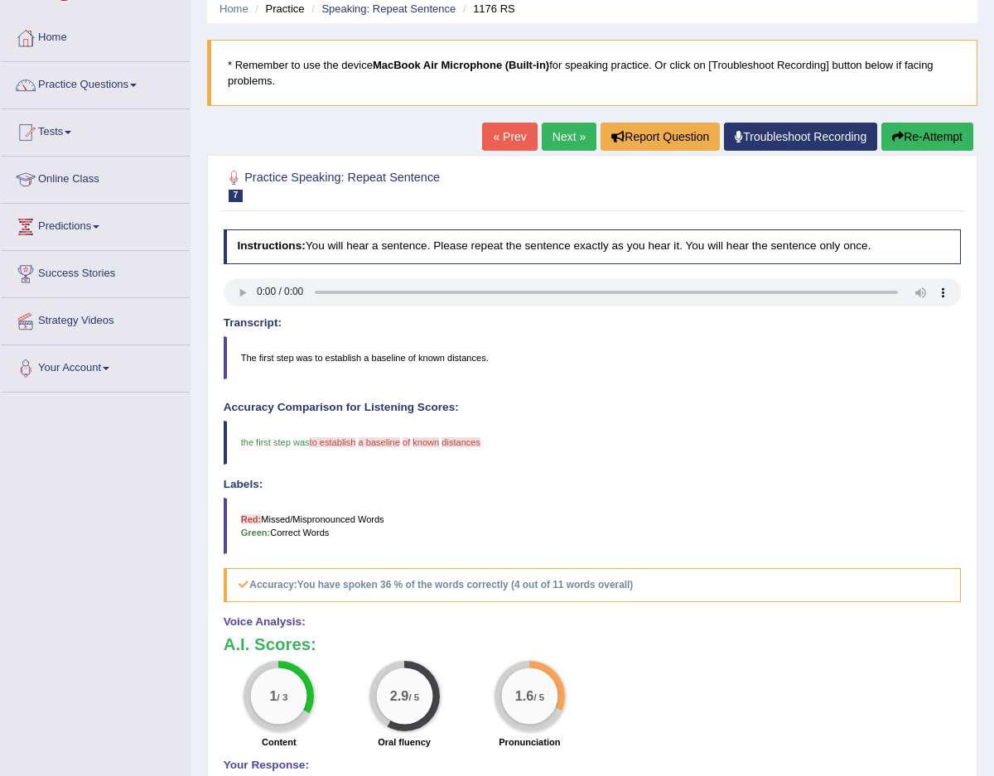
click at [564, 143] on link "Next »" at bounding box center [569, 137] width 55 height 28
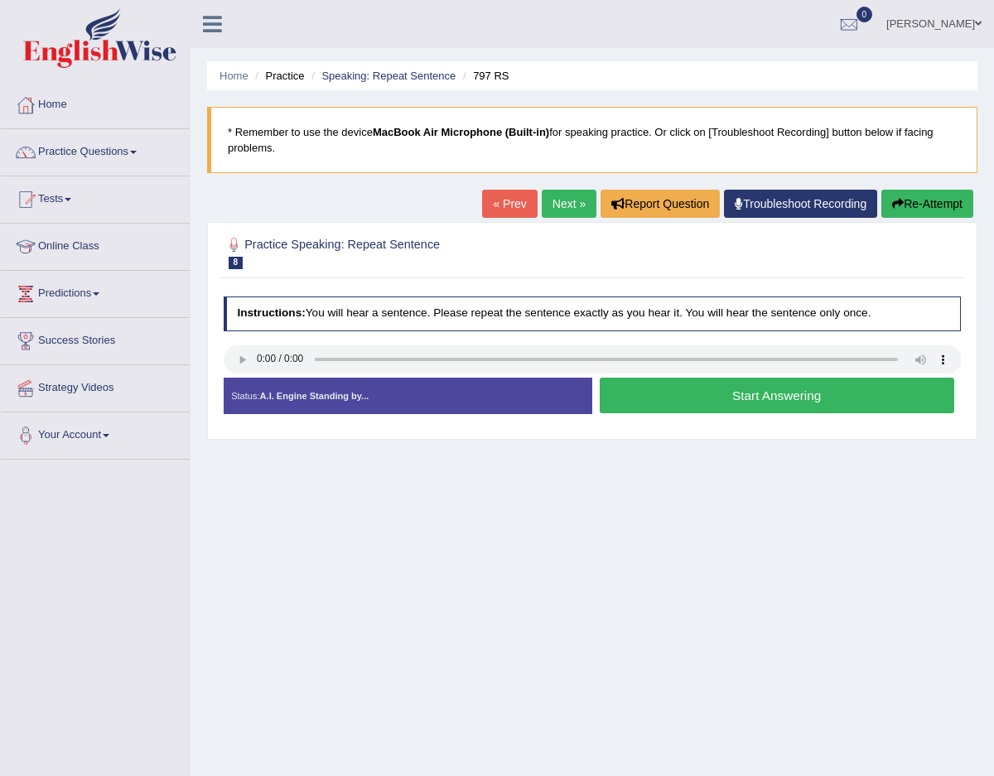
click at [662, 393] on button "Start Answering" at bounding box center [777, 396] width 355 height 36
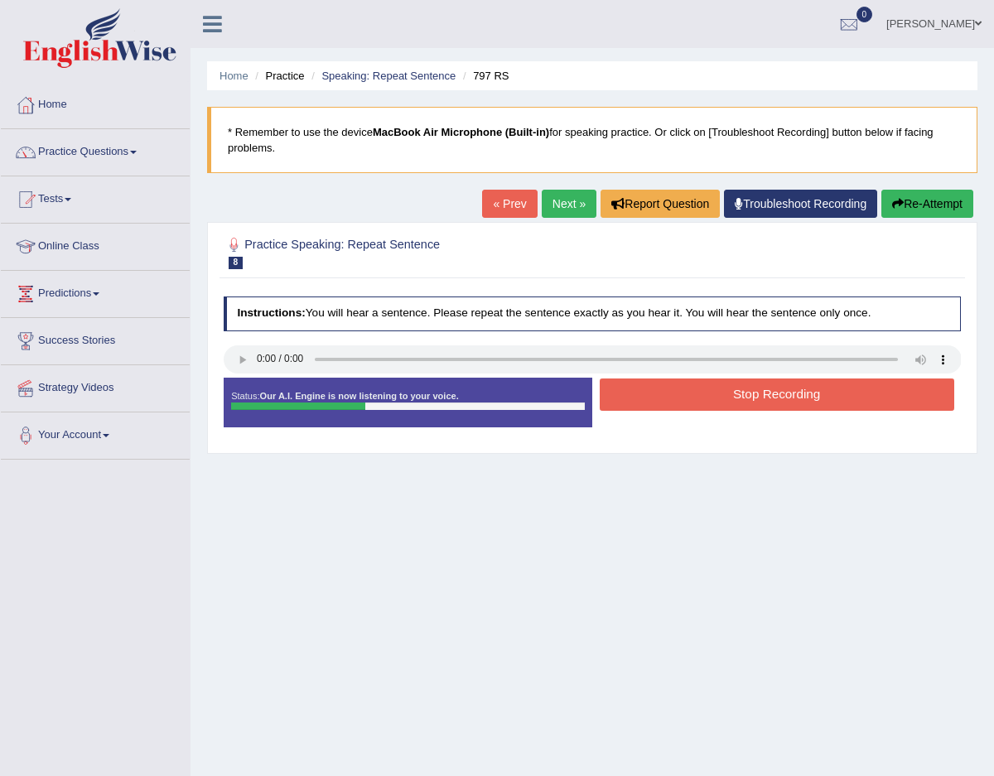
click at [662, 393] on button "Stop Recording" at bounding box center [777, 395] width 355 height 32
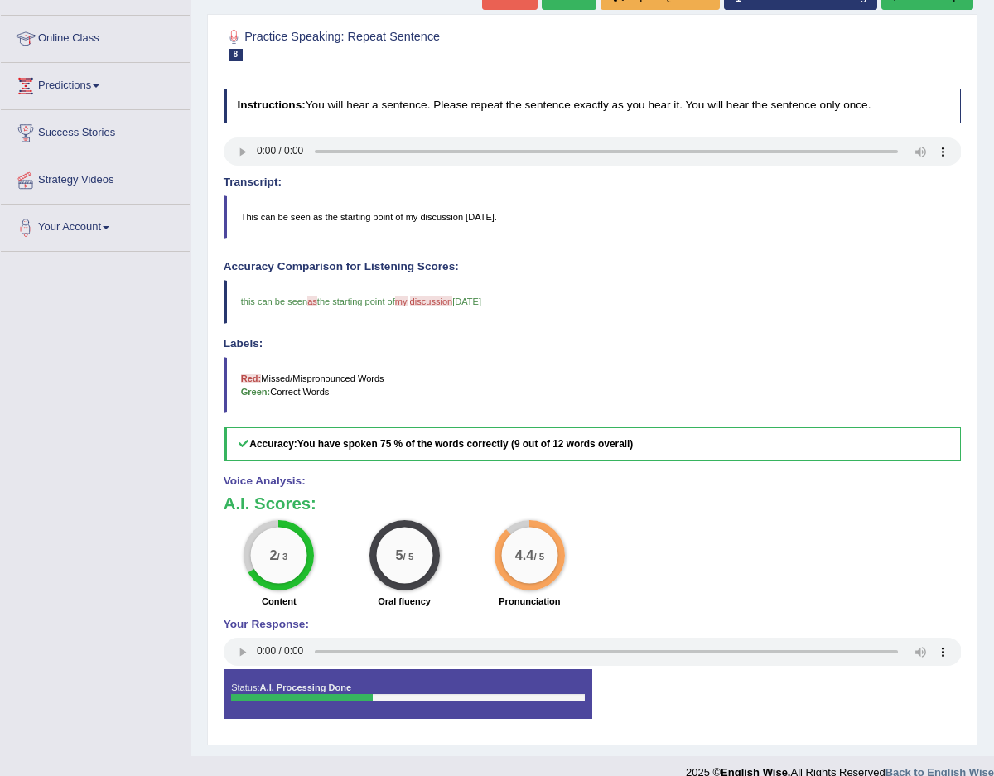
scroll to position [200, 0]
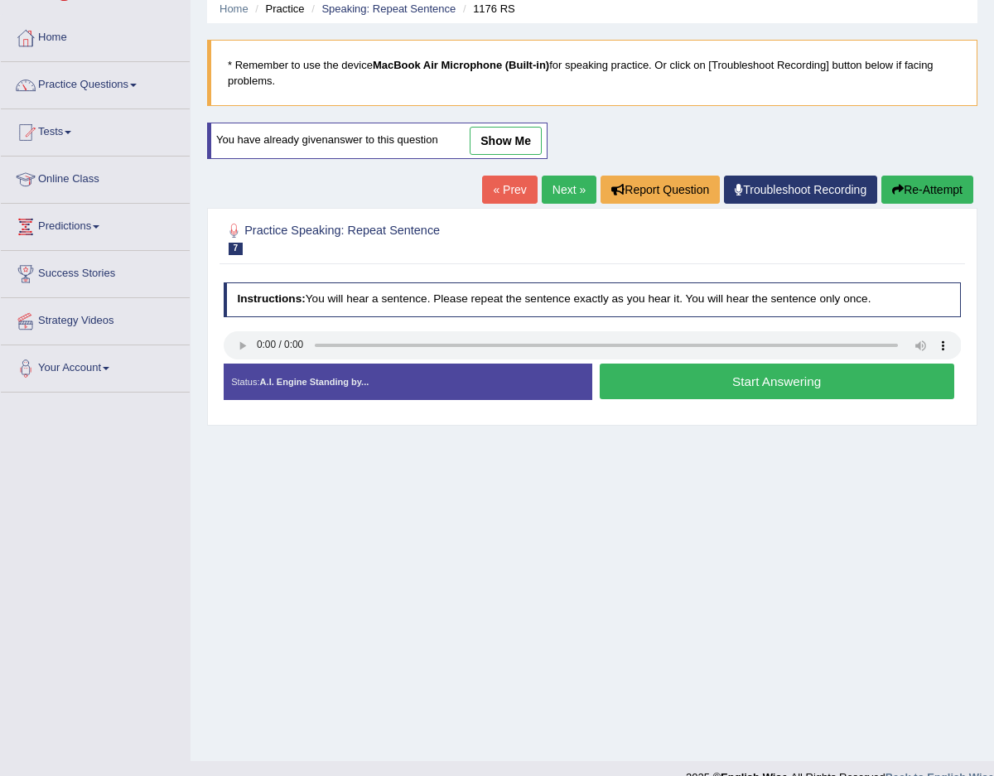
click at [641, 367] on button "Start Answering" at bounding box center [777, 382] width 355 height 36
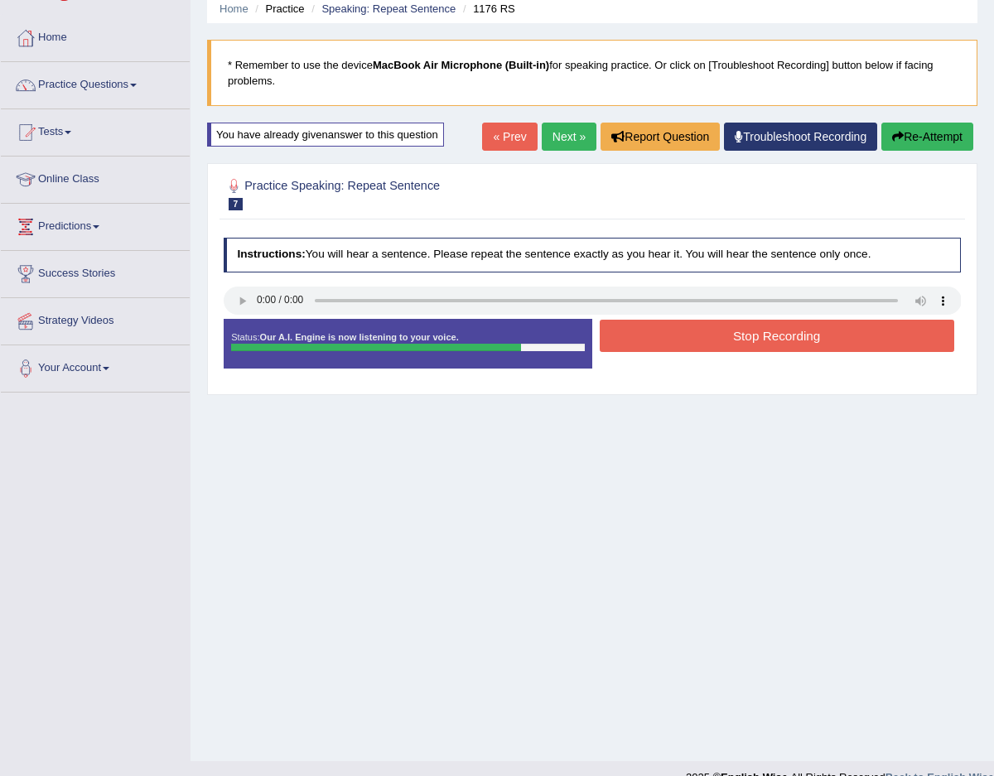
click at [505, 132] on link "« Prev" at bounding box center [509, 137] width 55 height 28
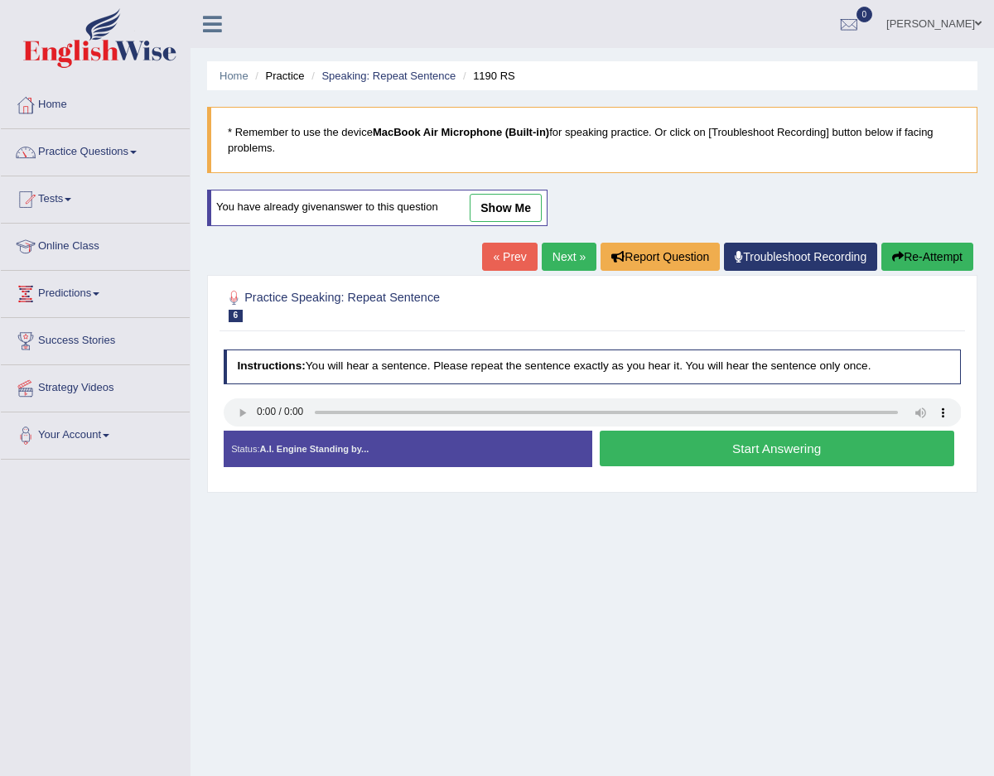
click at [550, 269] on link "Next »" at bounding box center [569, 257] width 55 height 28
click at [616, 462] on button "Start Answering" at bounding box center [777, 449] width 355 height 36
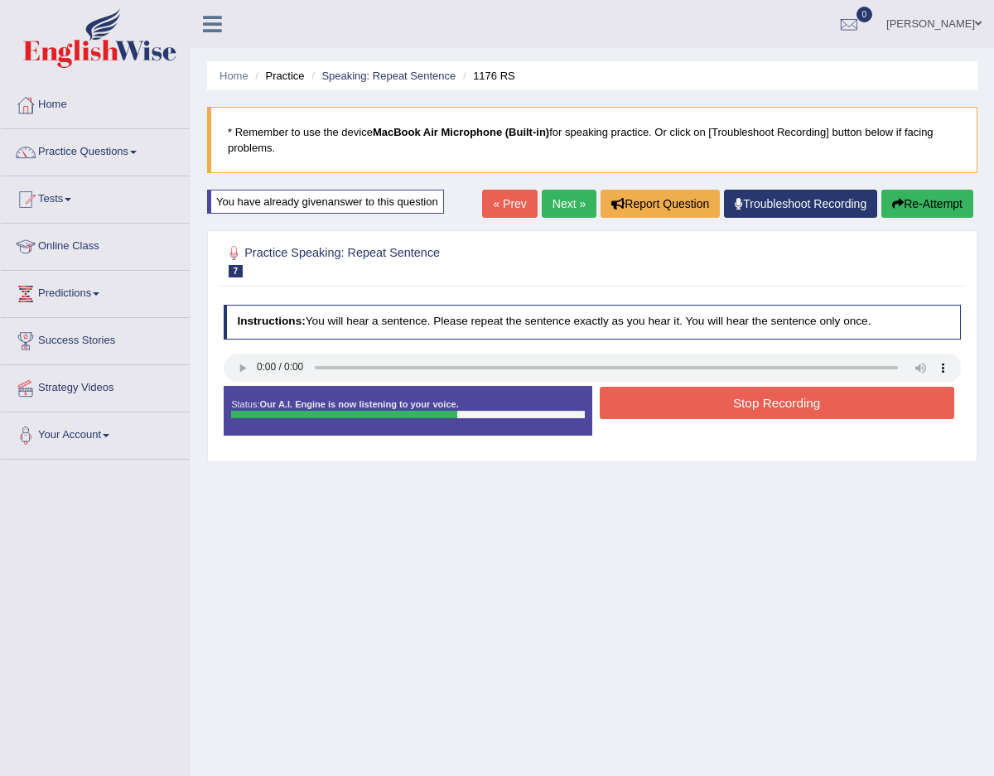
click at [664, 396] on button "Stop Recording" at bounding box center [777, 403] width 355 height 32
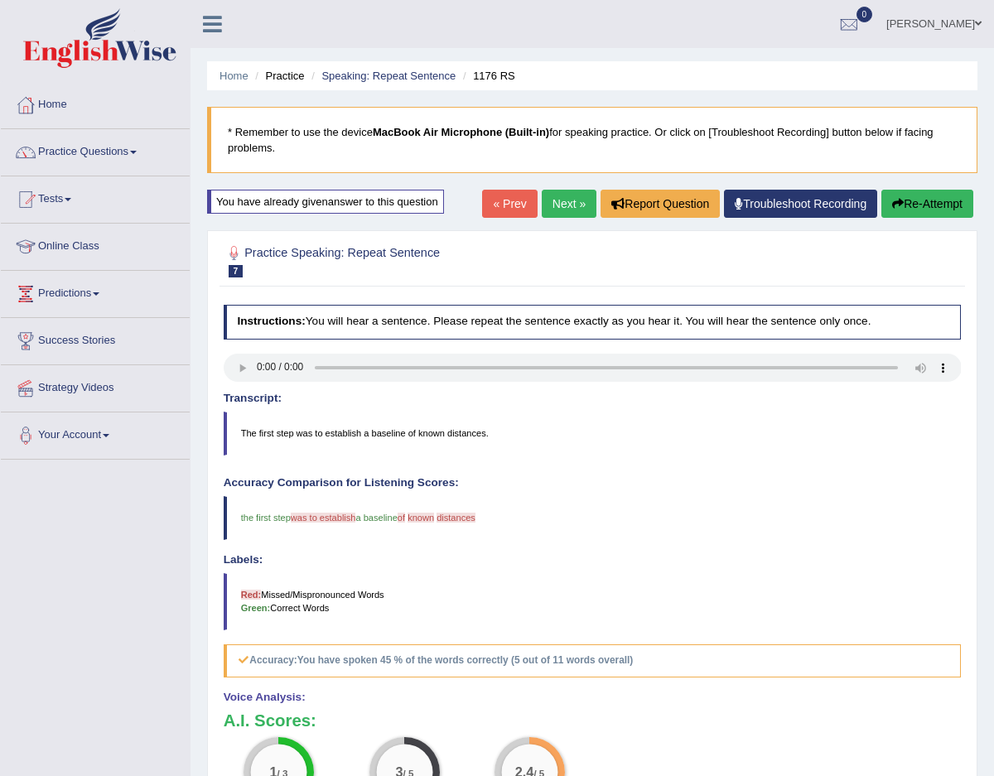
click at [556, 201] on link "Next »" at bounding box center [569, 204] width 55 height 28
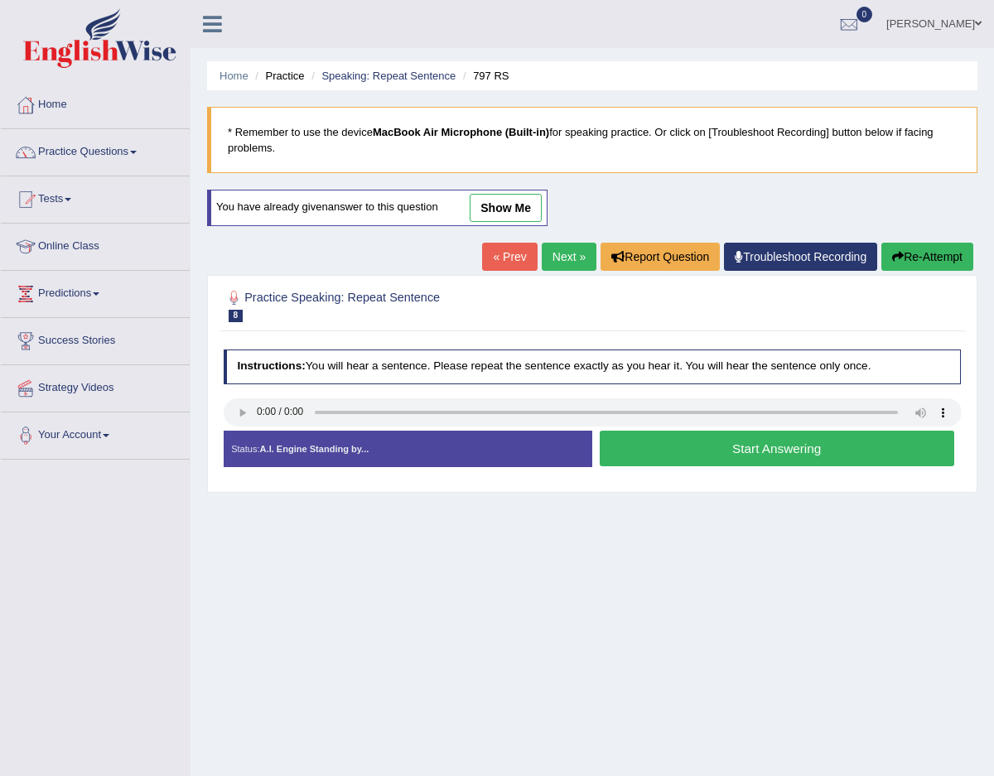
click at [532, 134] on b "MacBook Air Microphone (Built-in)" at bounding box center [461, 132] width 176 height 12
click at [666, 465] on button "Start Answering" at bounding box center [777, 449] width 355 height 36
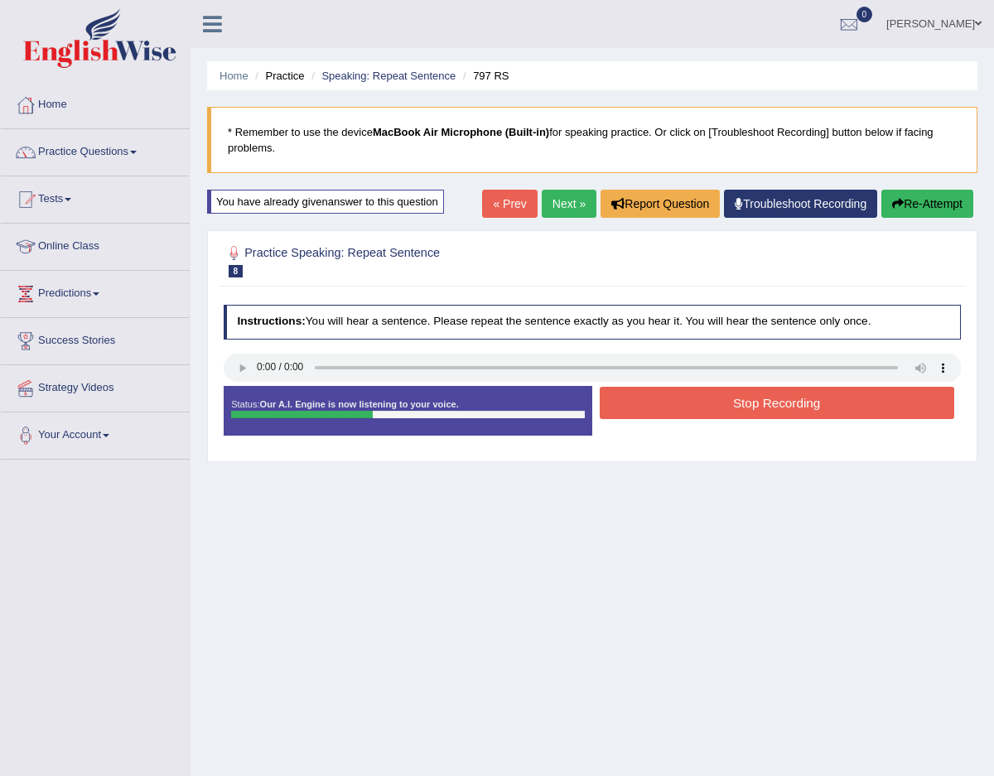
click at [686, 398] on button "Stop Recording" at bounding box center [777, 403] width 355 height 32
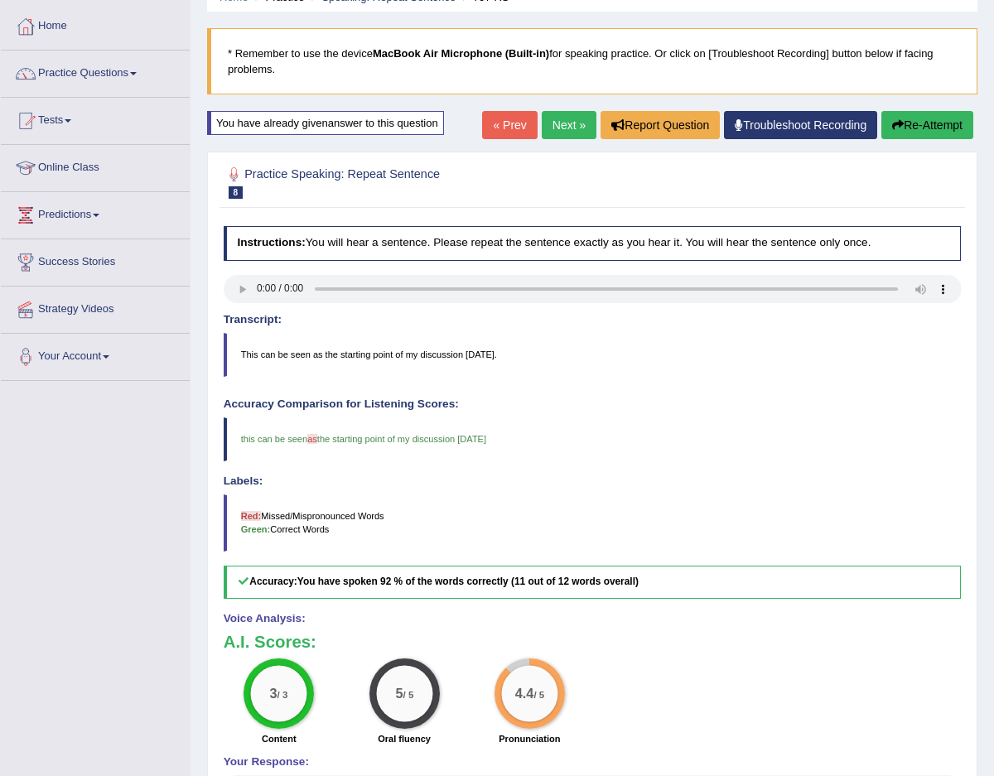
scroll to position [74, 0]
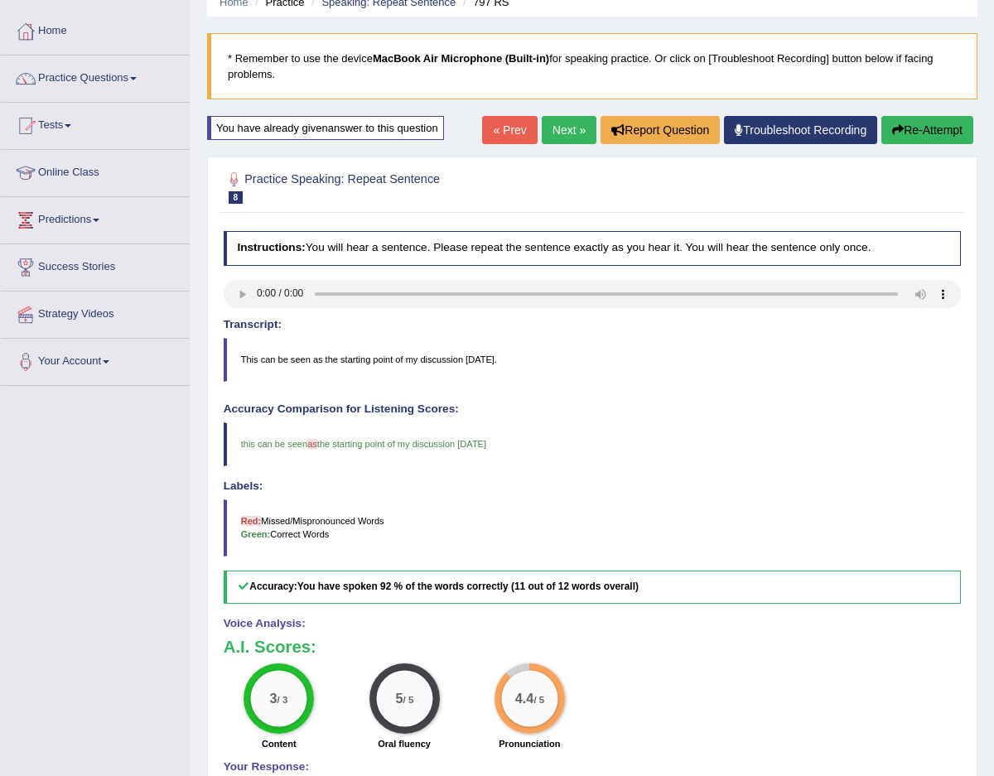
click at [563, 124] on link "Next »" at bounding box center [569, 130] width 55 height 28
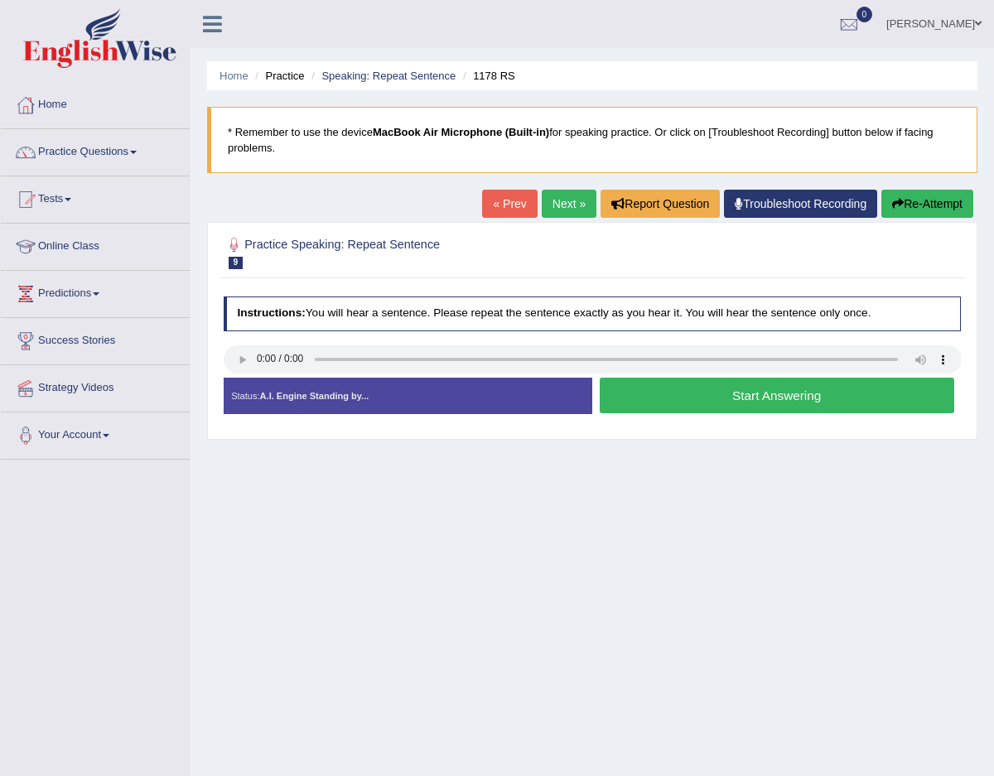
click at [638, 402] on button "Start Answering" at bounding box center [777, 396] width 355 height 36
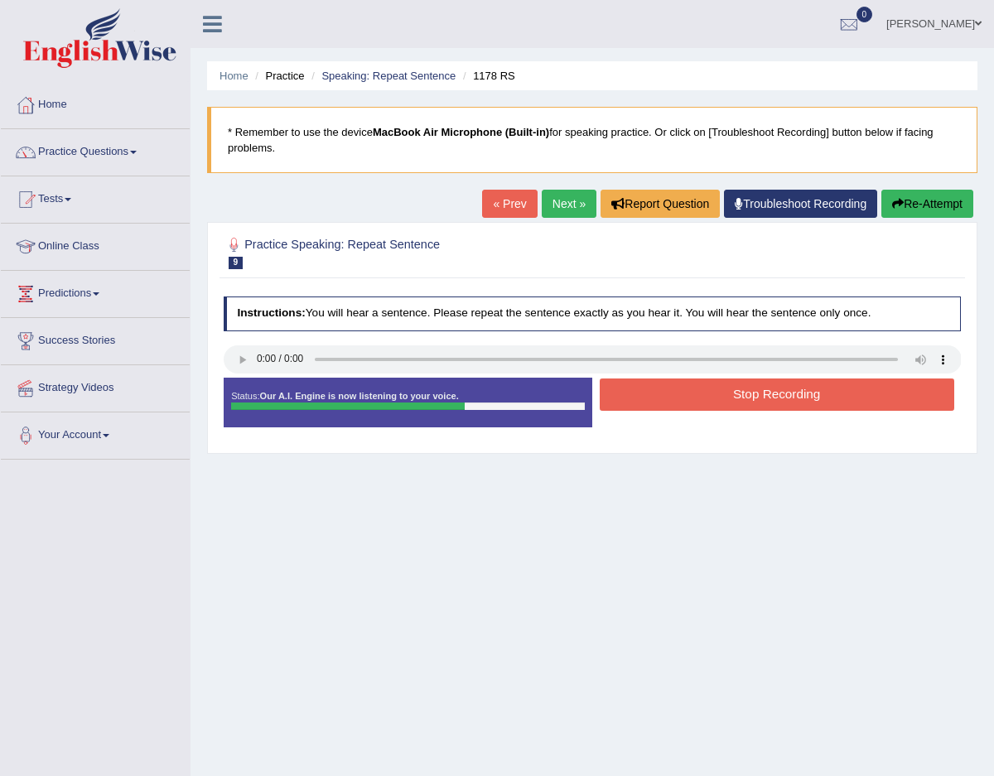
click at [699, 388] on button "Stop Recording" at bounding box center [777, 395] width 355 height 32
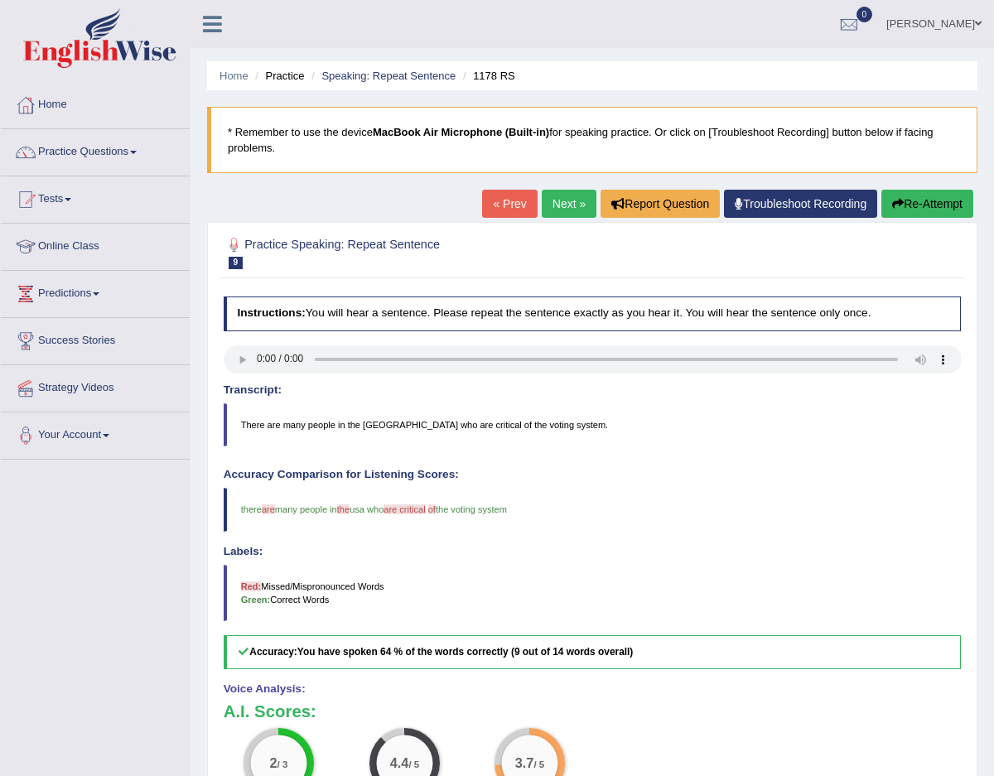
click at [916, 199] on button "Re-Attempt" at bounding box center [928, 204] width 92 height 28
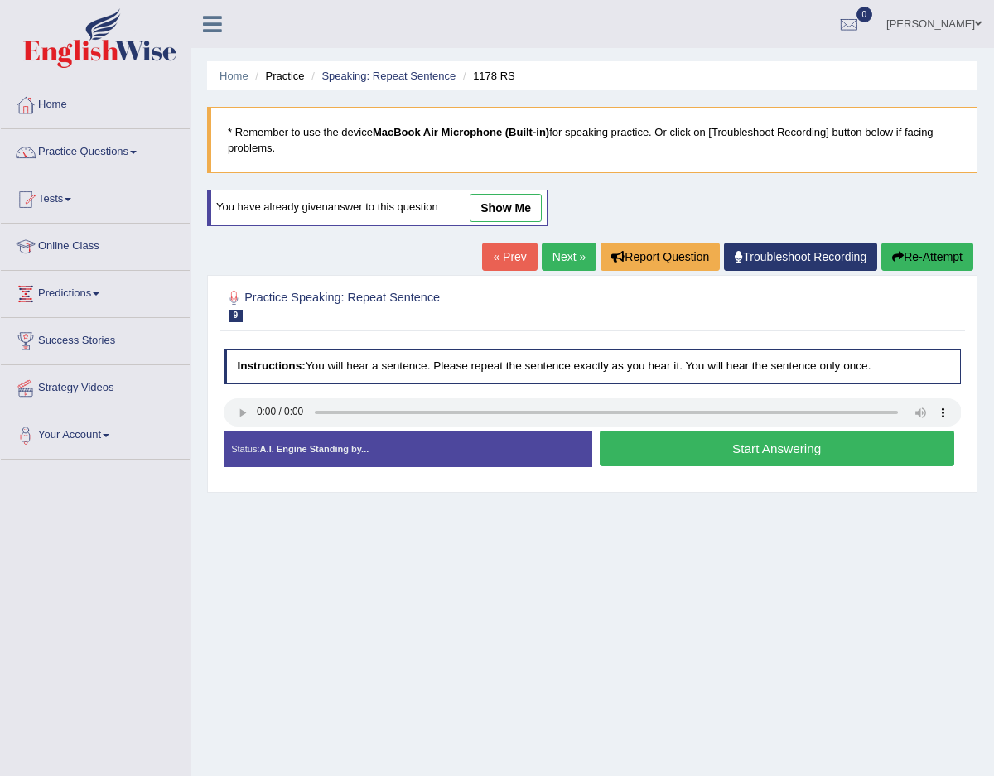
click at [607, 433] on button "Start Answering" at bounding box center [777, 449] width 355 height 36
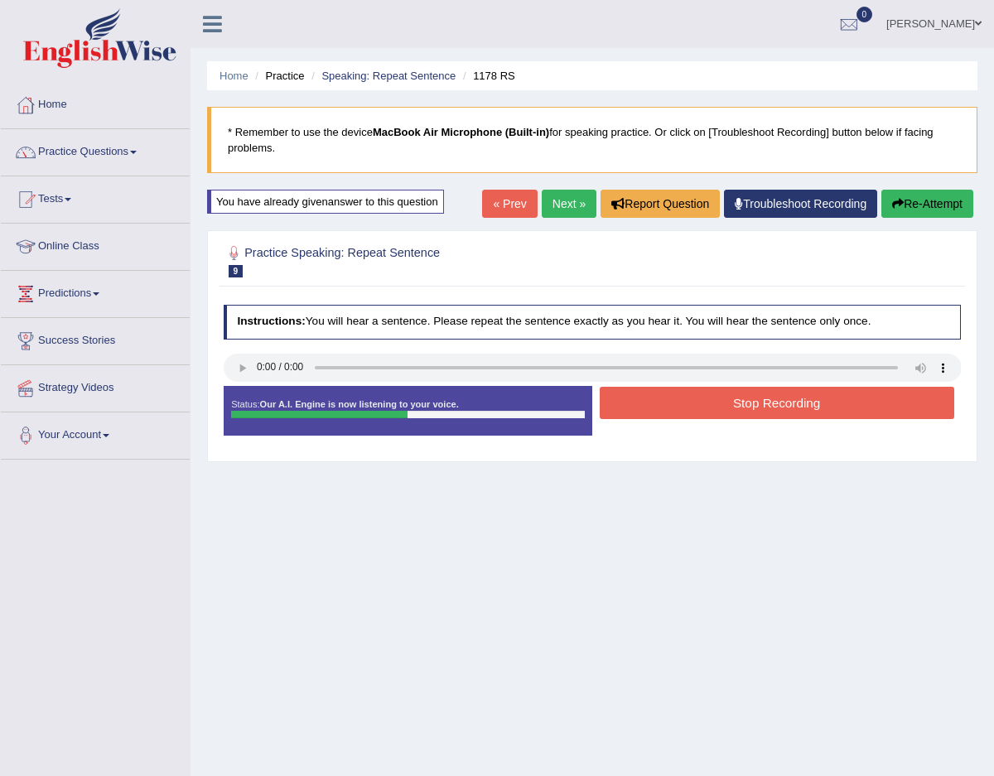
click at [648, 404] on button "Stop Recording" at bounding box center [777, 403] width 355 height 32
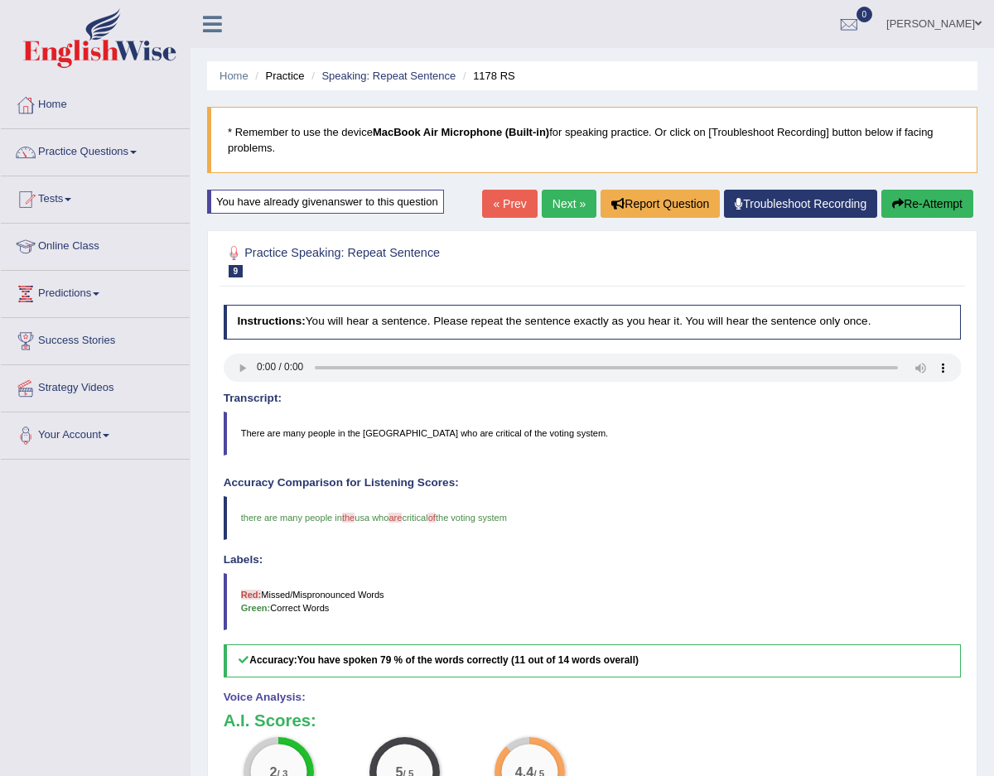
click at [560, 196] on link "Next »" at bounding box center [569, 204] width 55 height 28
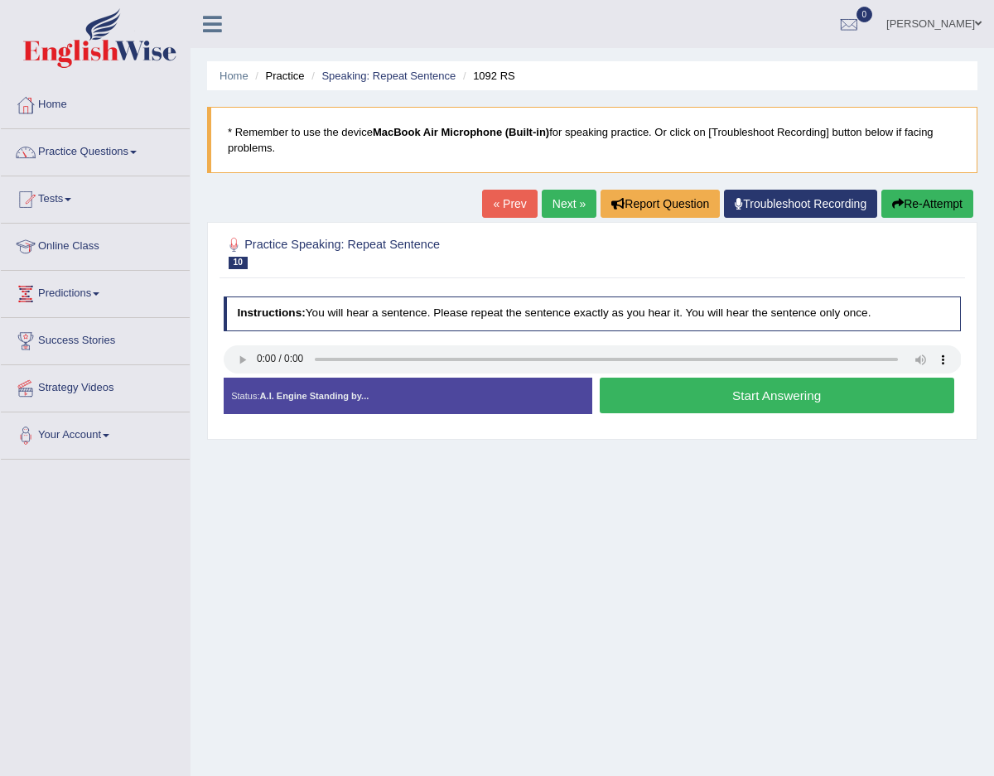
click at [665, 406] on button "Start Answering" at bounding box center [777, 396] width 355 height 36
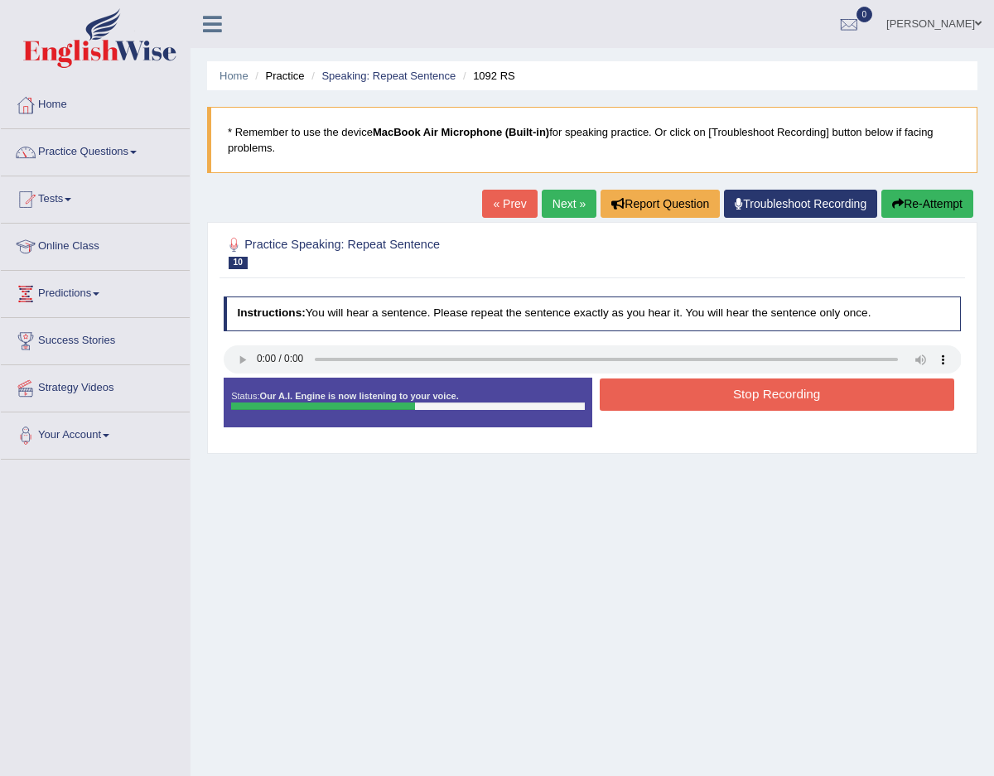
click at [665, 406] on button "Stop Recording" at bounding box center [777, 395] width 355 height 32
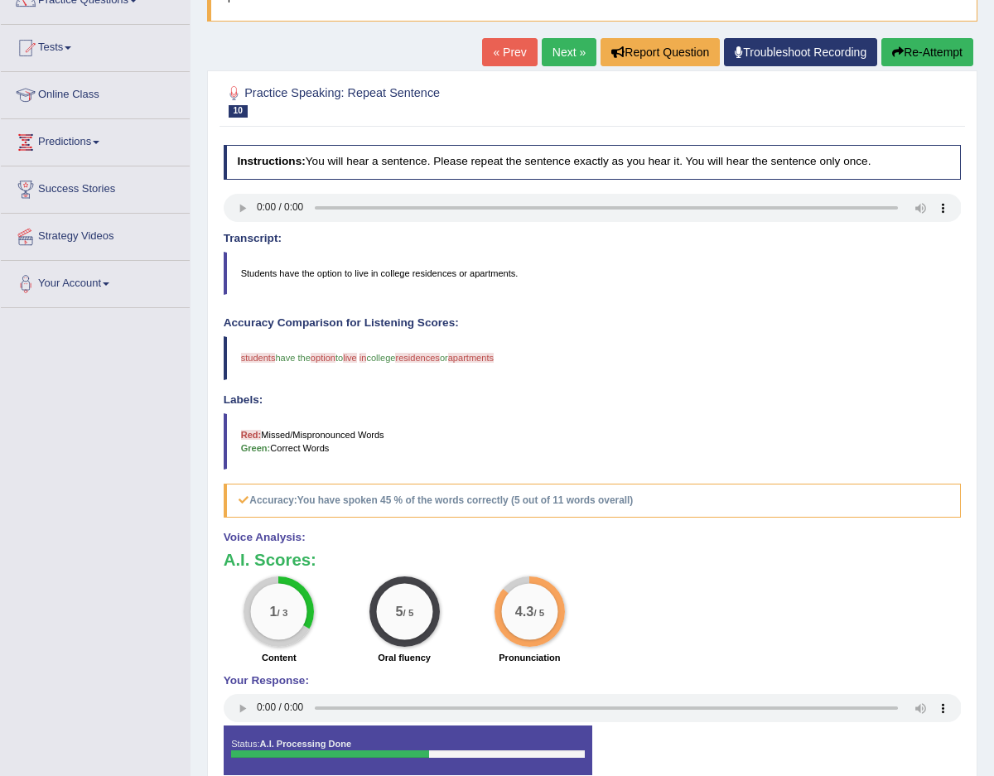
scroll to position [157, 0]
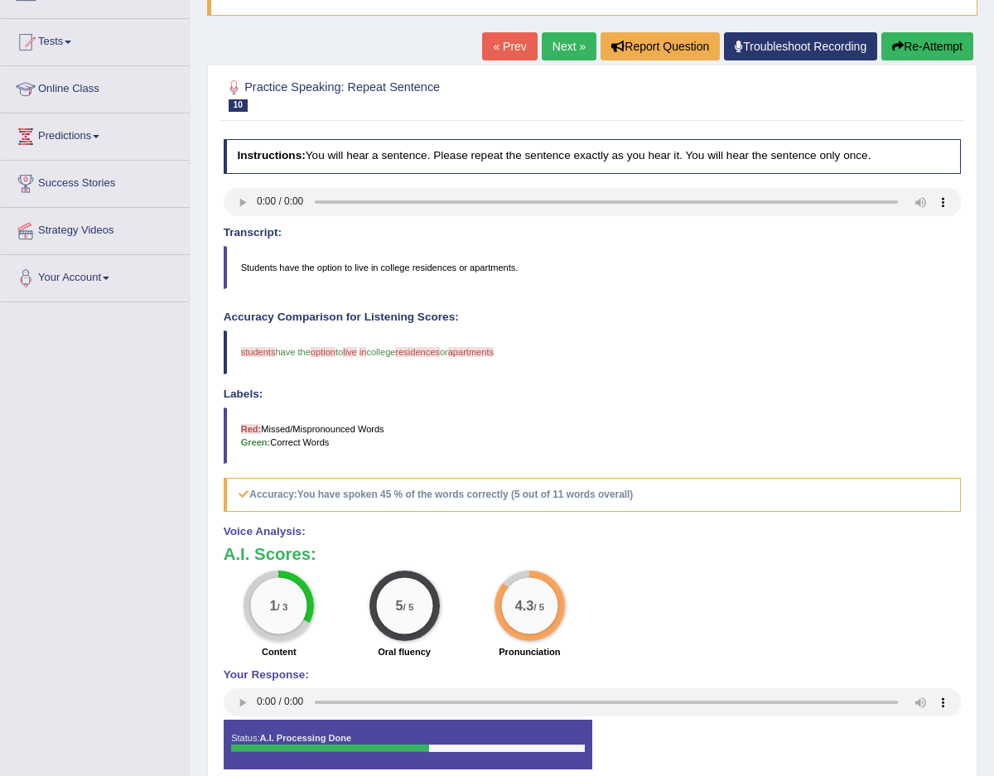
click at [945, 42] on button "Re-Attempt" at bounding box center [928, 46] width 92 height 28
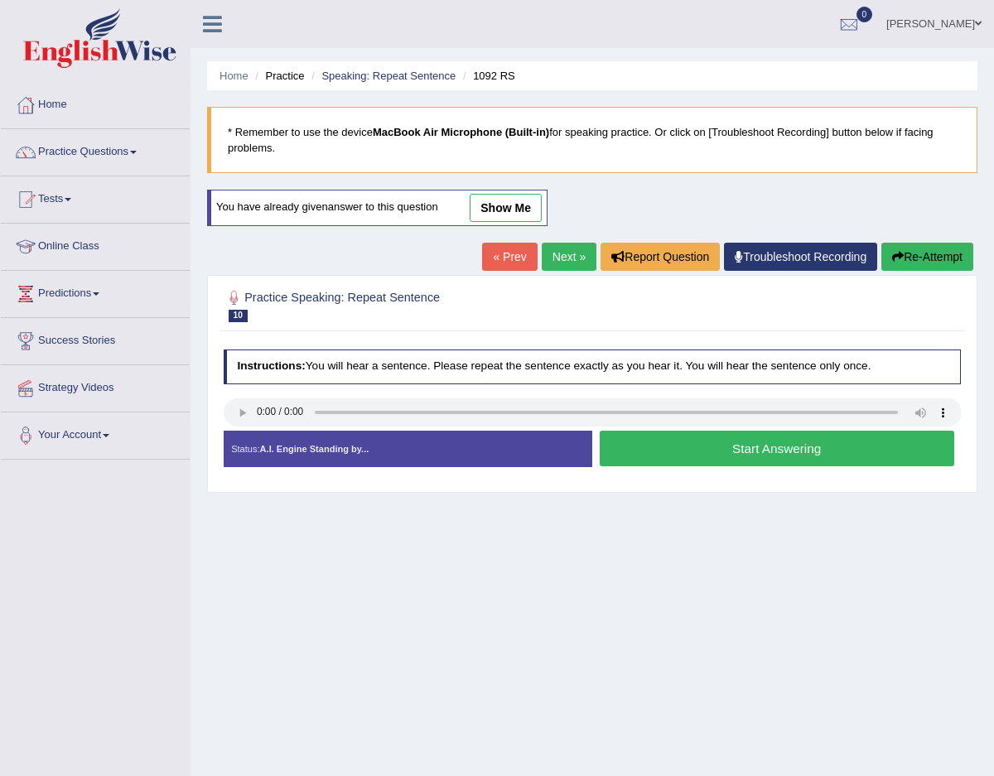
scroll to position [94, 0]
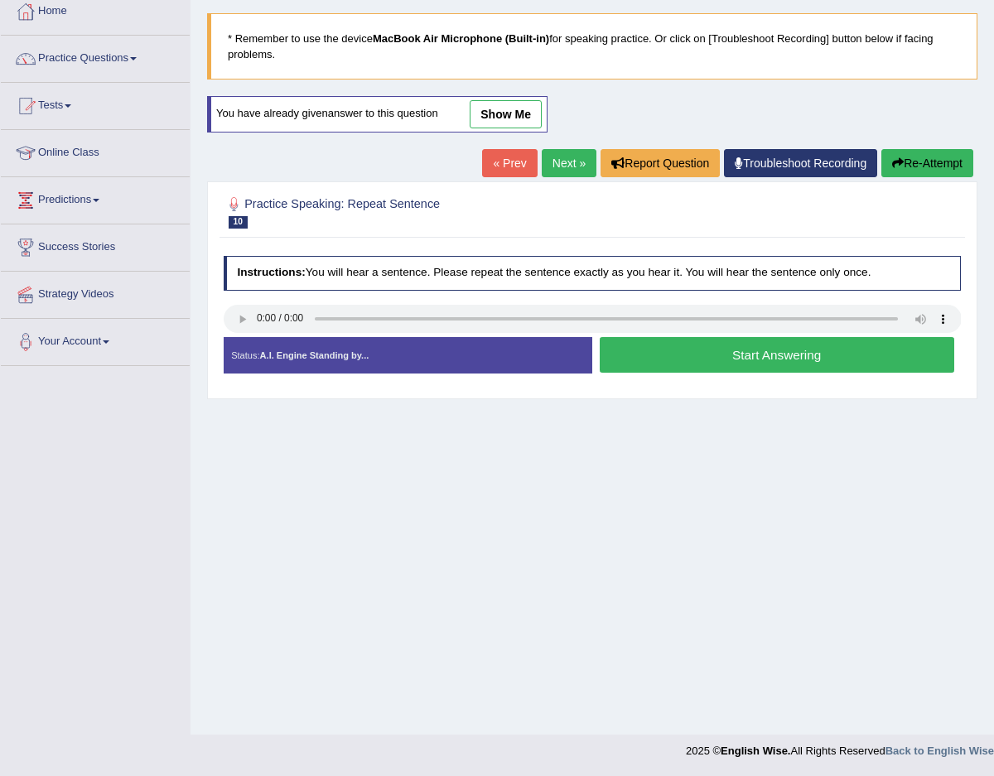
click at [777, 357] on button "Start Answering" at bounding box center [777, 355] width 355 height 36
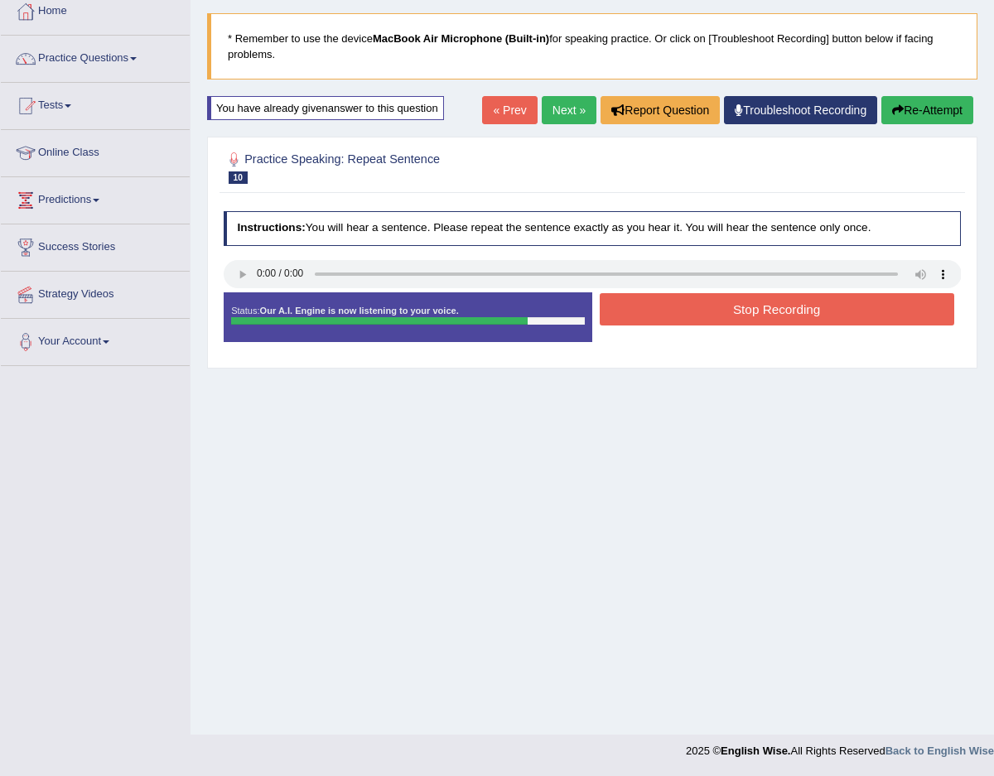
click at [513, 115] on link "« Prev" at bounding box center [509, 110] width 55 height 28
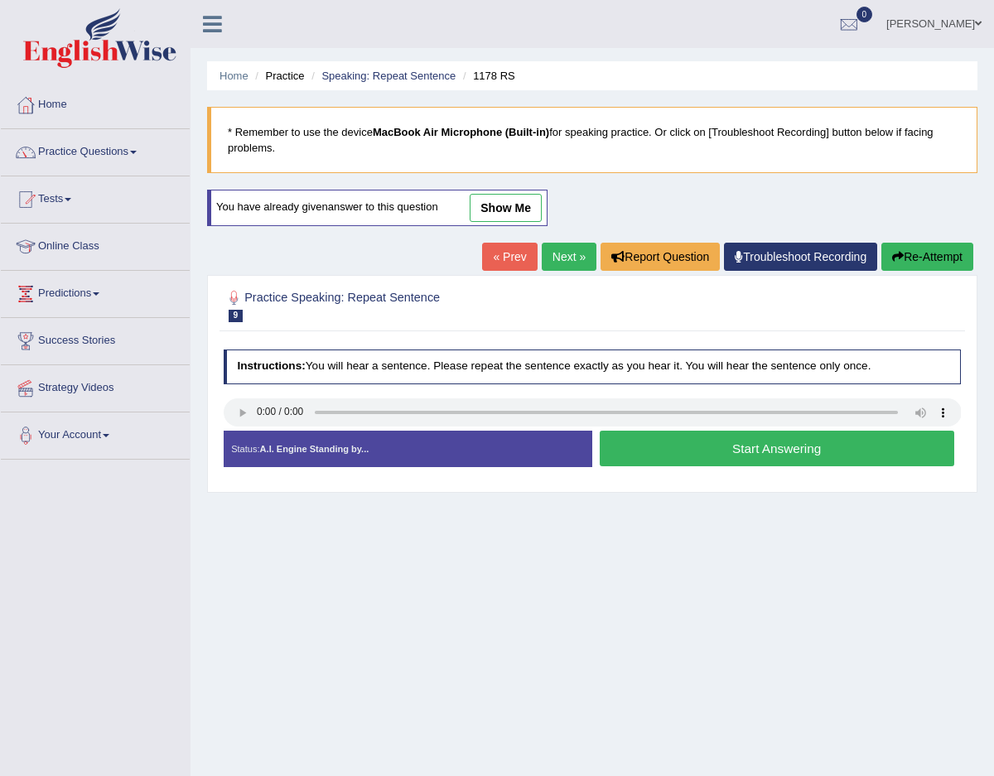
click at [566, 259] on link "Next »" at bounding box center [569, 257] width 55 height 28
click at [679, 460] on button "Start Answering" at bounding box center [777, 449] width 355 height 36
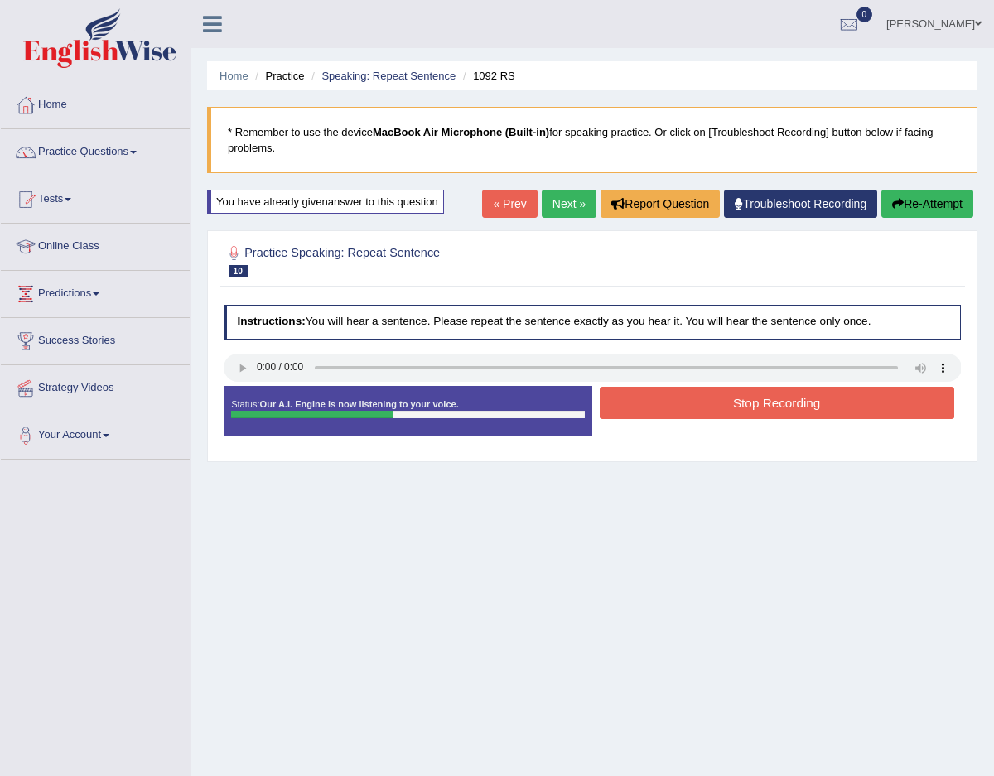
click at [683, 420] on div "Stop Recording" at bounding box center [776, 405] width 369 height 36
click at [689, 404] on button "Stop Recording" at bounding box center [777, 403] width 355 height 32
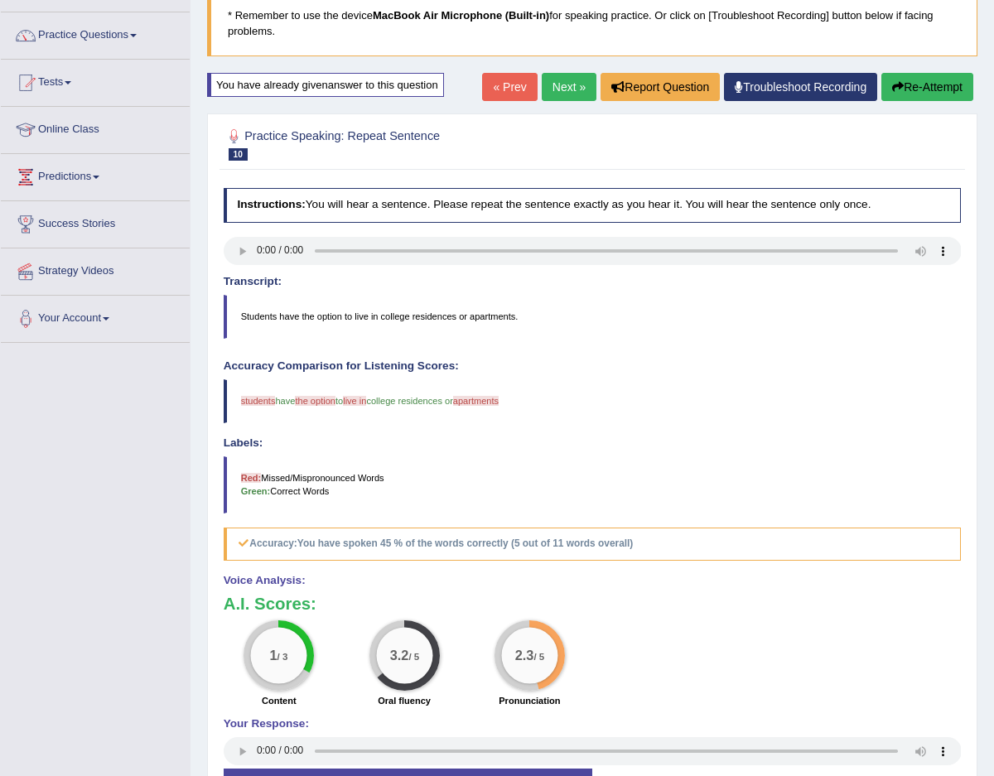
scroll to position [128, 0]
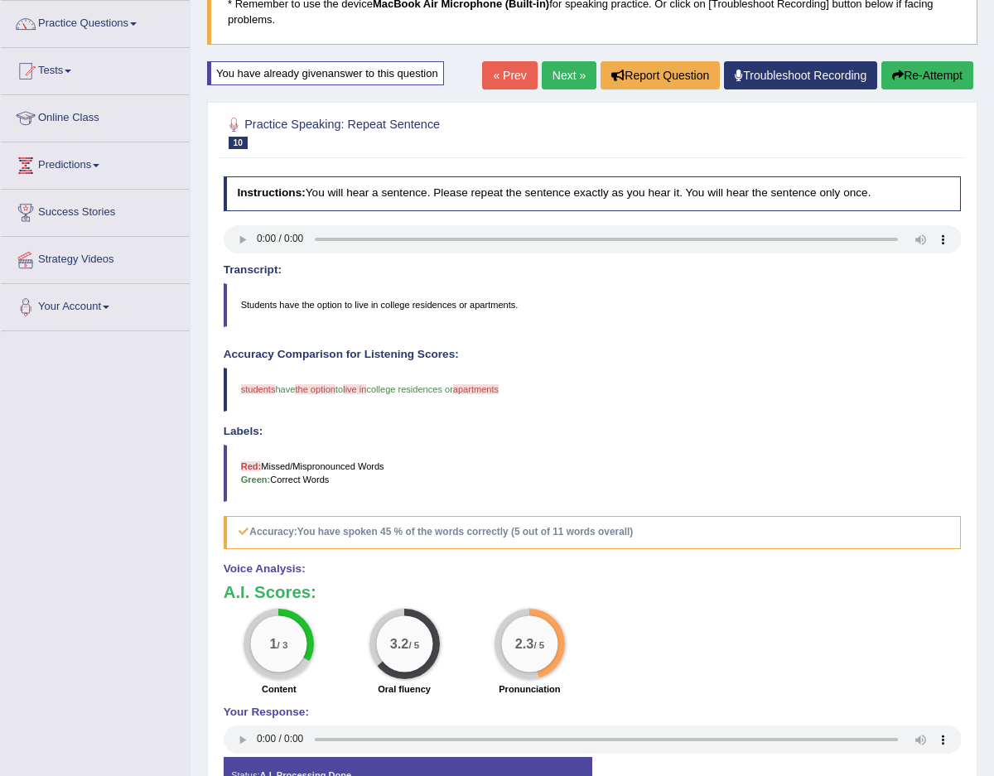
click at [901, 75] on button "Re-Attempt" at bounding box center [928, 75] width 92 height 28
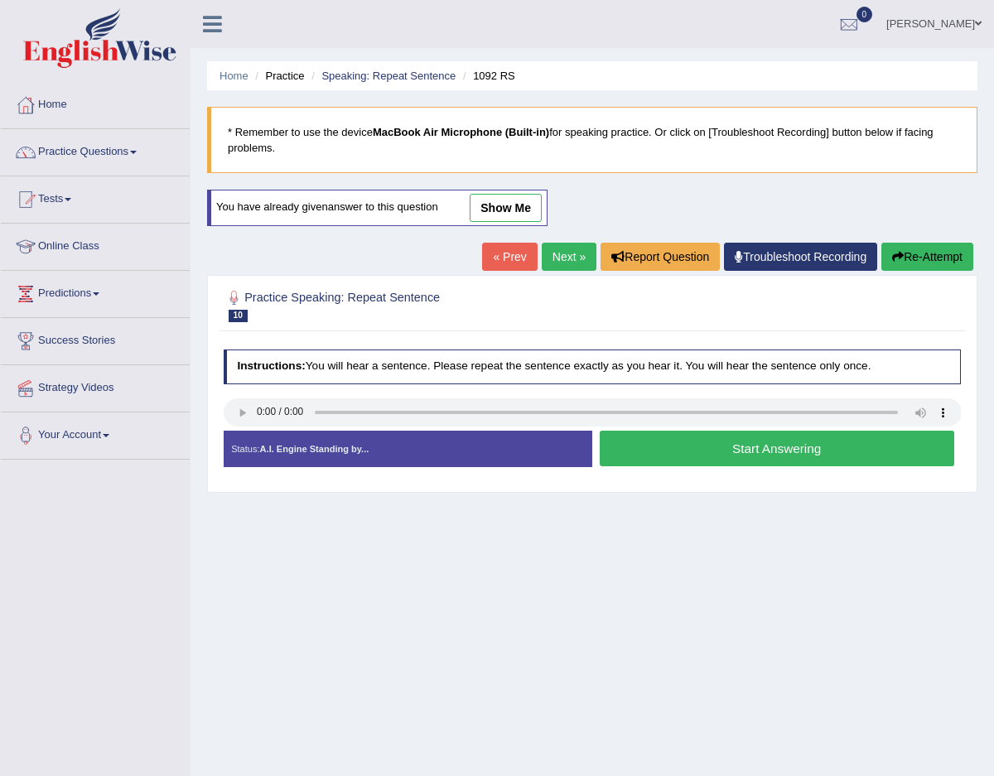
scroll to position [94, 0]
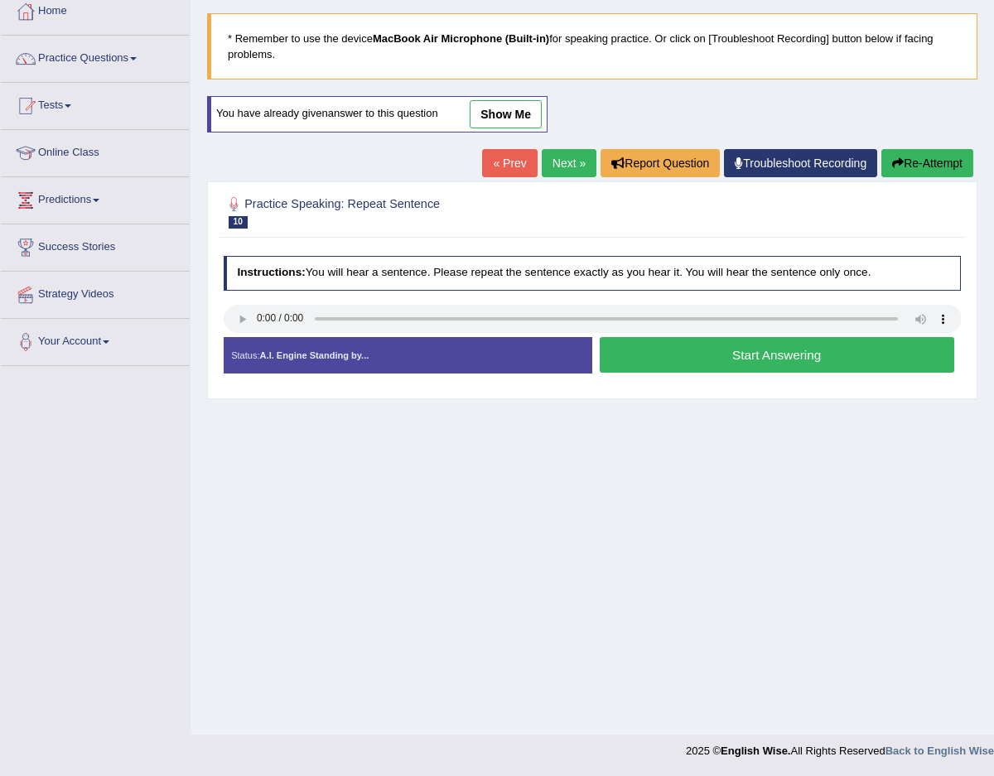
click at [677, 359] on button "Start Answering" at bounding box center [777, 355] width 355 height 36
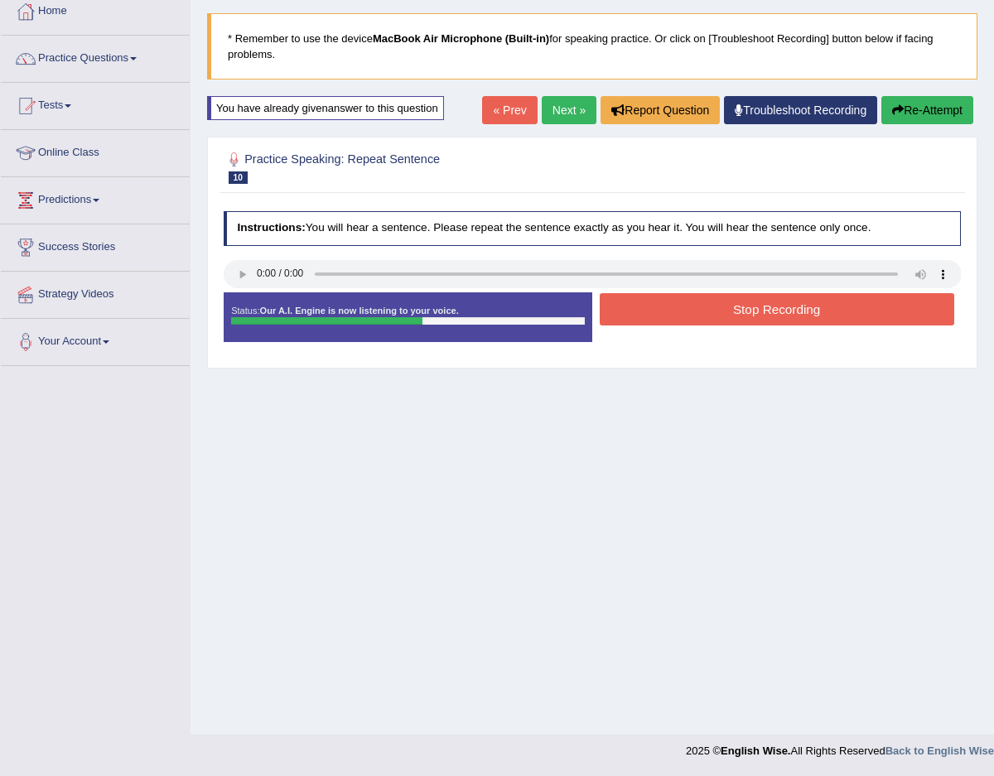
click at [893, 114] on icon "button" at bounding box center [898, 110] width 12 height 12
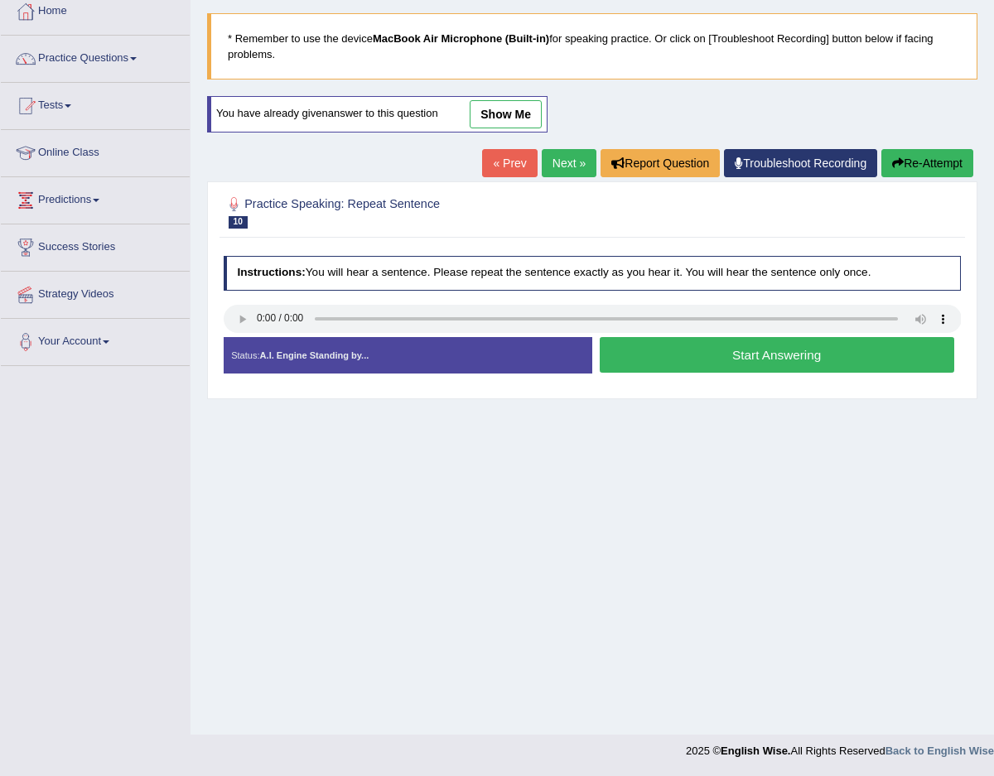
click at [631, 354] on button "Start Answering" at bounding box center [777, 355] width 355 height 36
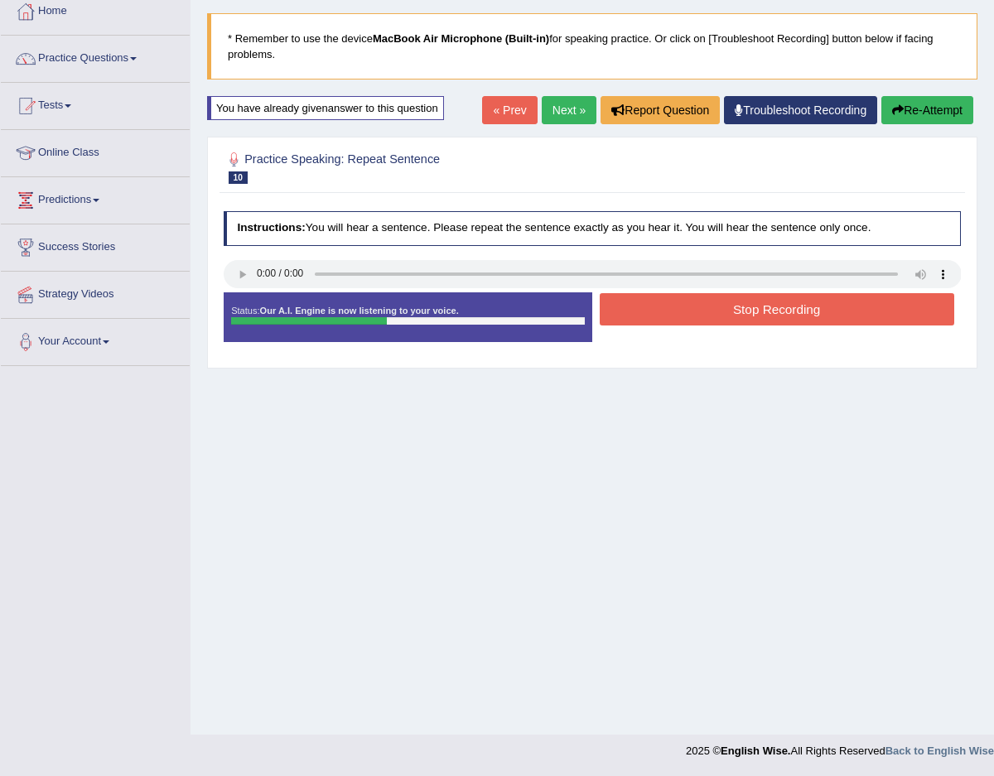
click at [671, 302] on button "Stop Recording" at bounding box center [777, 309] width 355 height 32
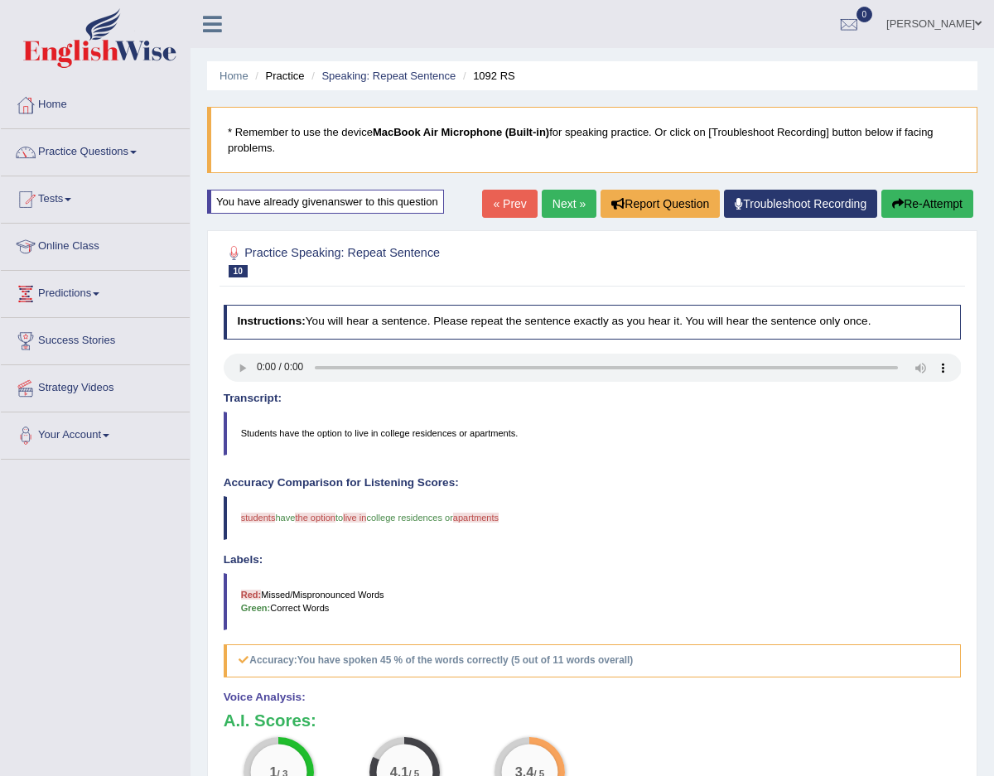
click at [904, 210] on button "Re-Attempt" at bounding box center [928, 204] width 92 height 28
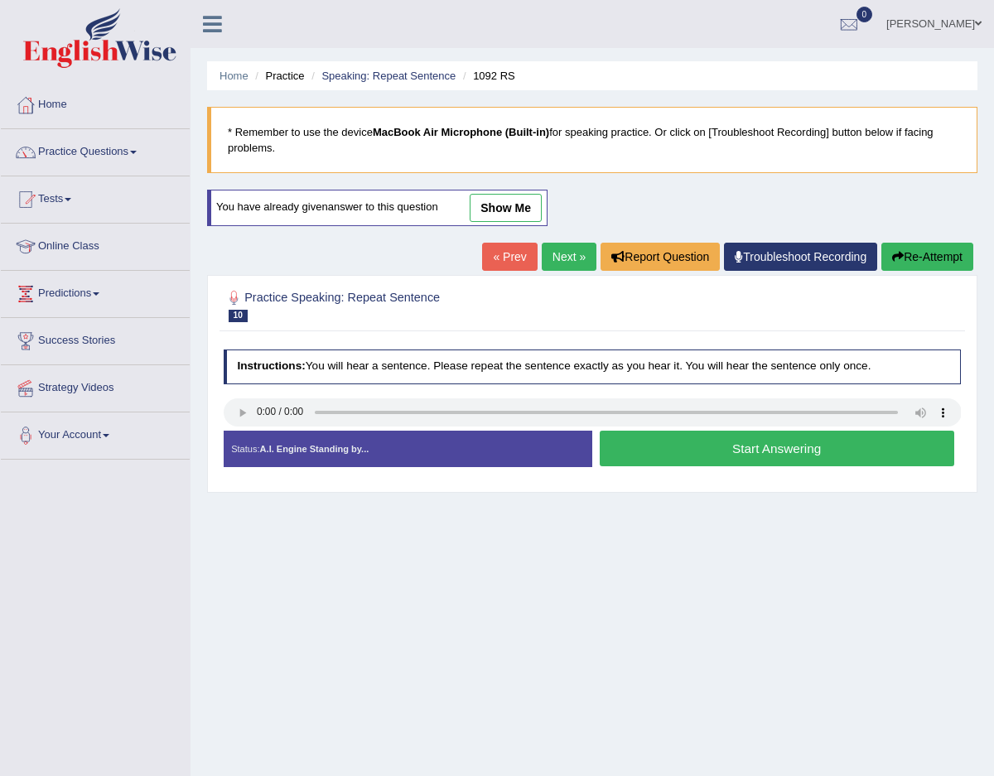
click at [712, 447] on button "Start Answering" at bounding box center [777, 449] width 355 height 36
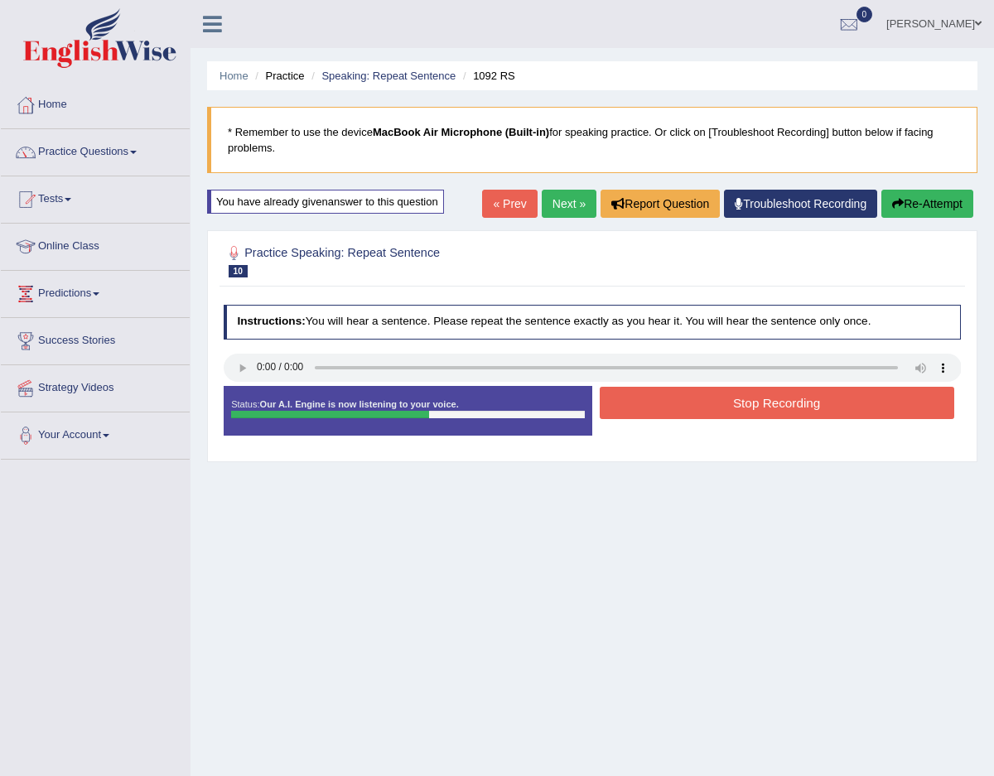
click at [917, 219] on div "« Prev Next » Report Question Troubleshoot Recording Re-Attempt" at bounding box center [729, 206] width 495 height 32
click at [917, 199] on button "Re-Attempt" at bounding box center [928, 204] width 92 height 28
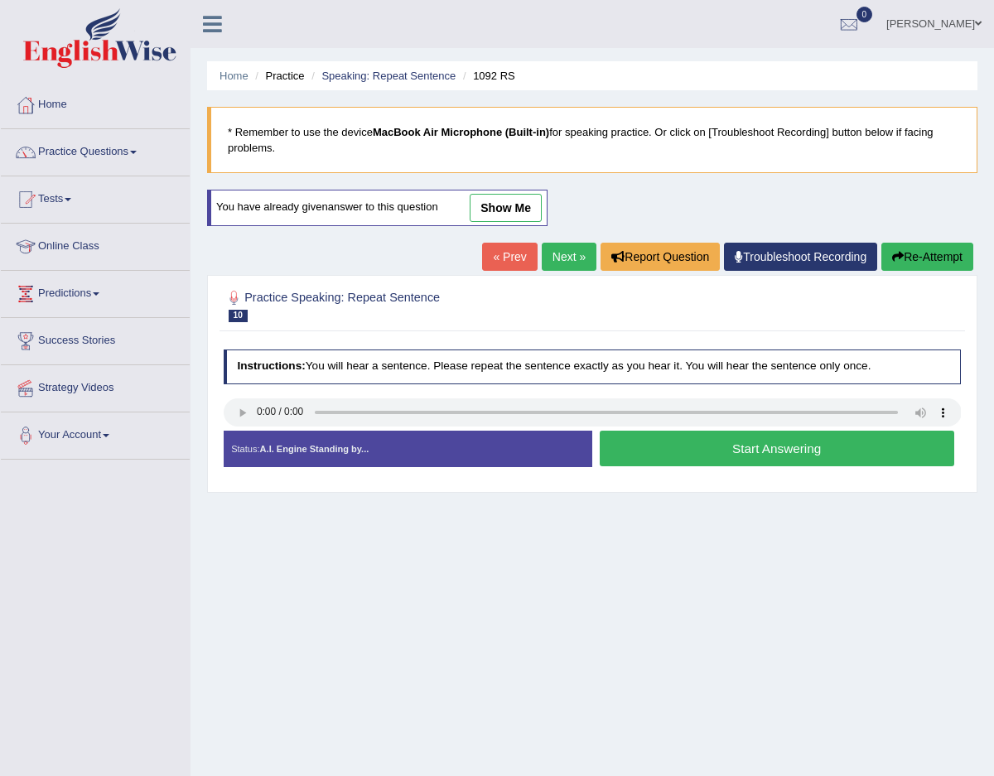
click at [678, 459] on button "Start Answering" at bounding box center [777, 449] width 355 height 36
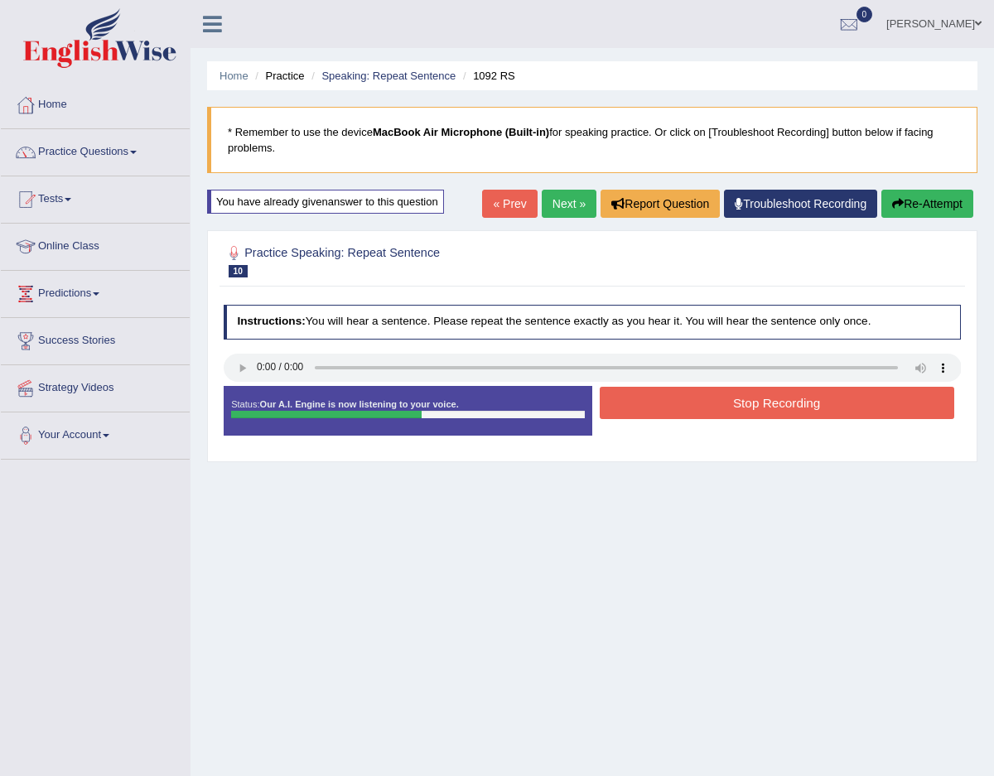
click at [679, 401] on button "Stop Recording" at bounding box center [777, 403] width 355 height 32
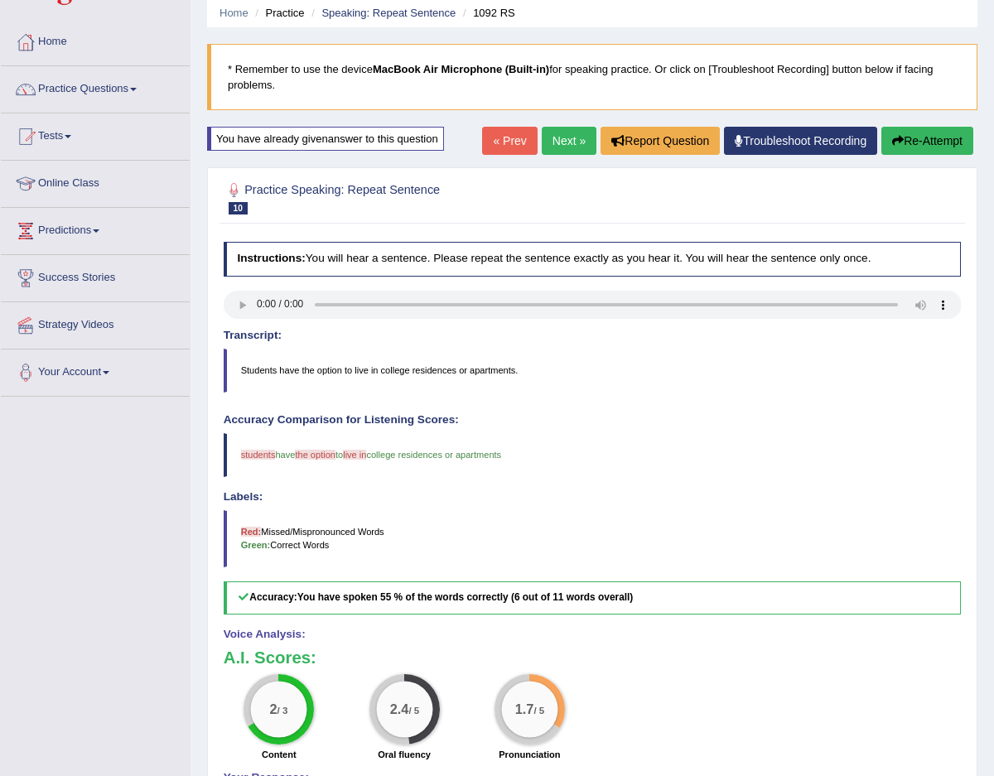
scroll to position [51, 0]
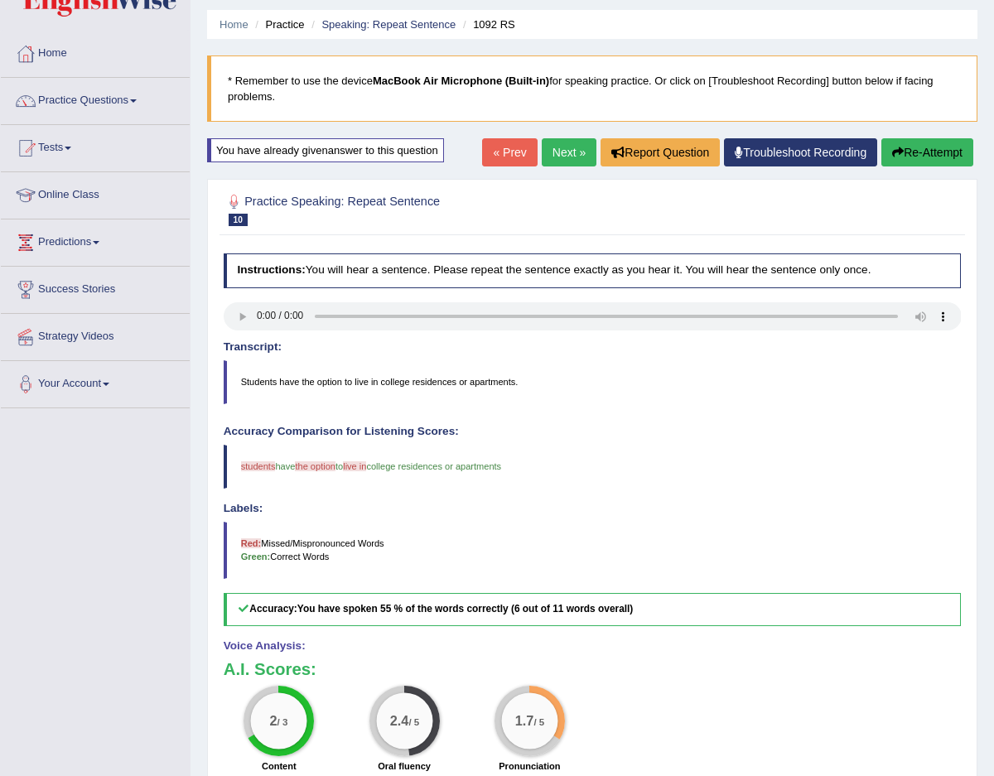
click at [551, 142] on link "Next »" at bounding box center [569, 152] width 55 height 28
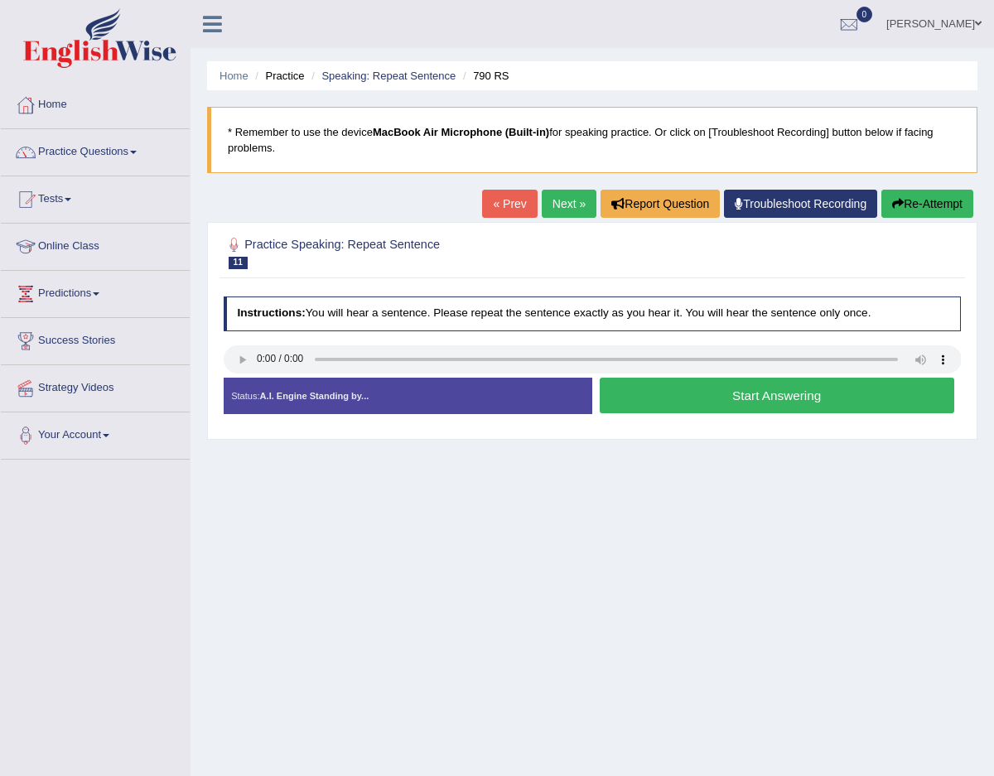
click at [655, 386] on button "Start Answering" at bounding box center [777, 396] width 355 height 36
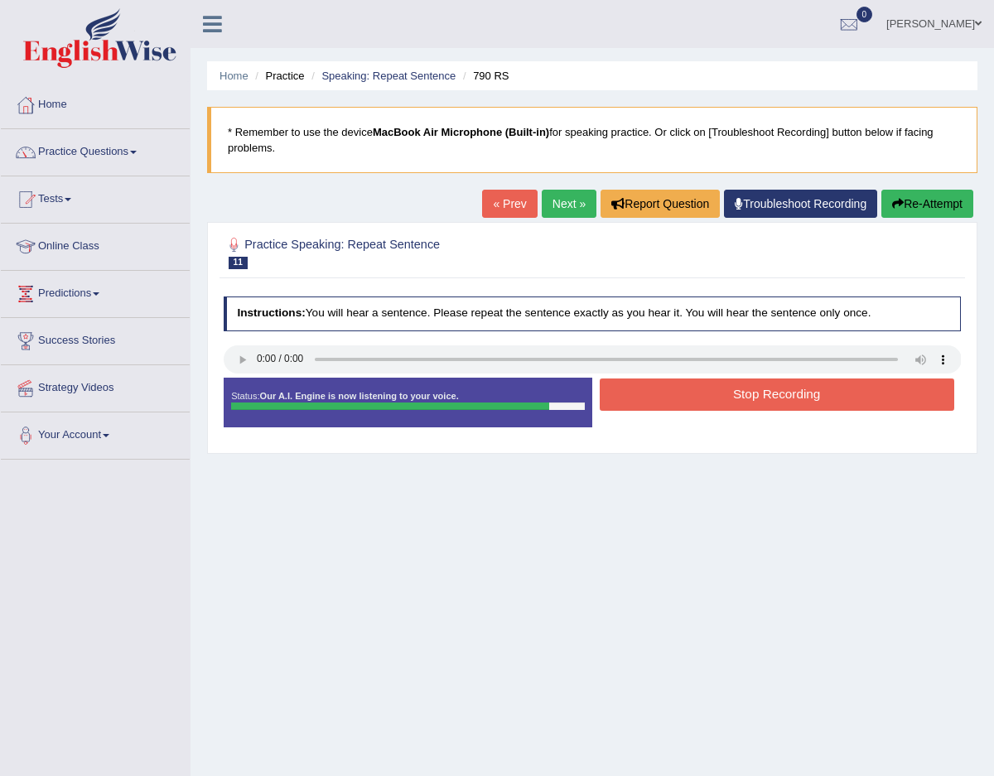
click at [500, 205] on link "« Prev" at bounding box center [509, 204] width 55 height 28
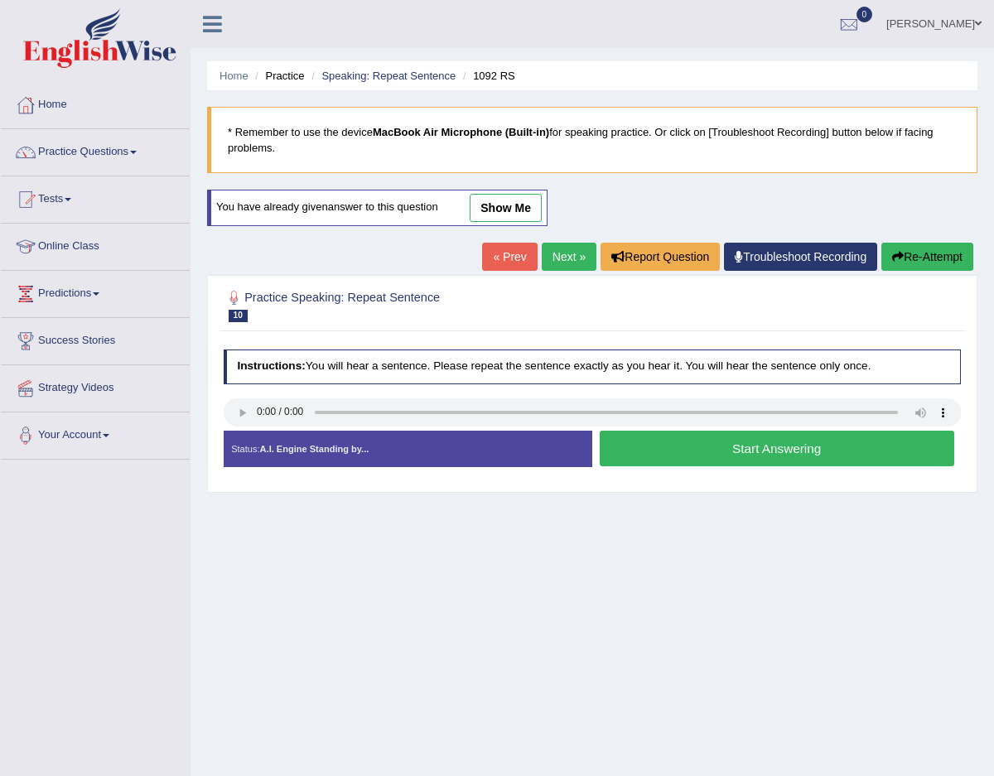
click at [562, 252] on link "Next »" at bounding box center [569, 257] width 55 height 28
click at [618, 462] on button "Start Answering" at bounding box center [777, 449] width 355 height 36
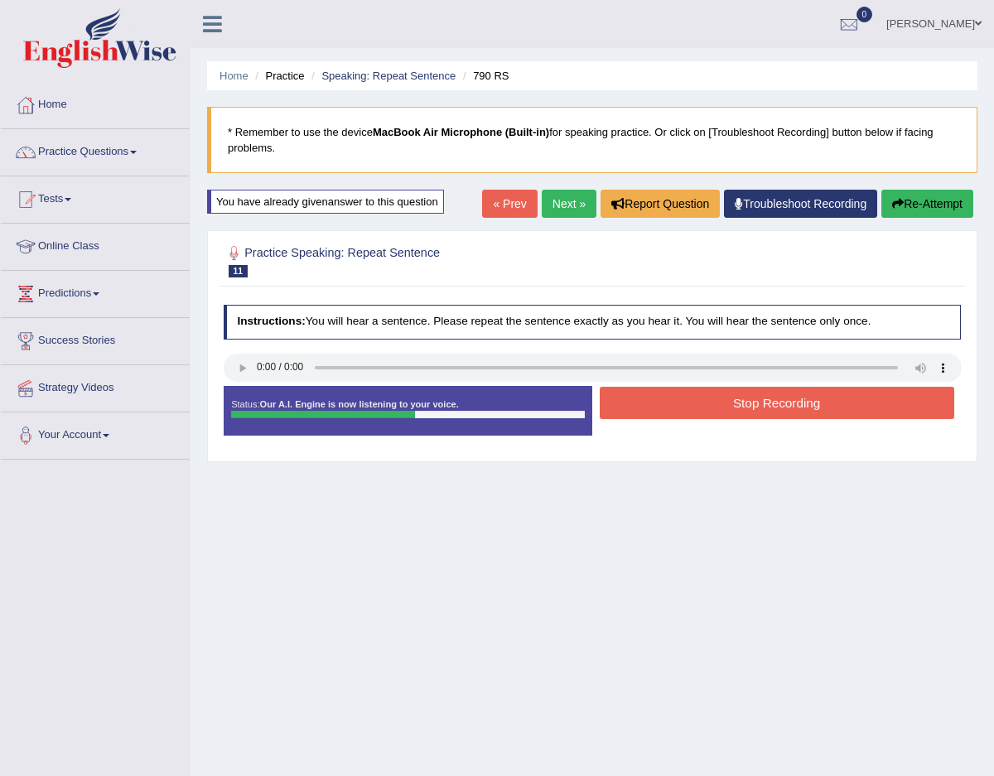
click at [654, 399] on button "Stop Recording" at bounding box center [777, 403] width 355 height 32
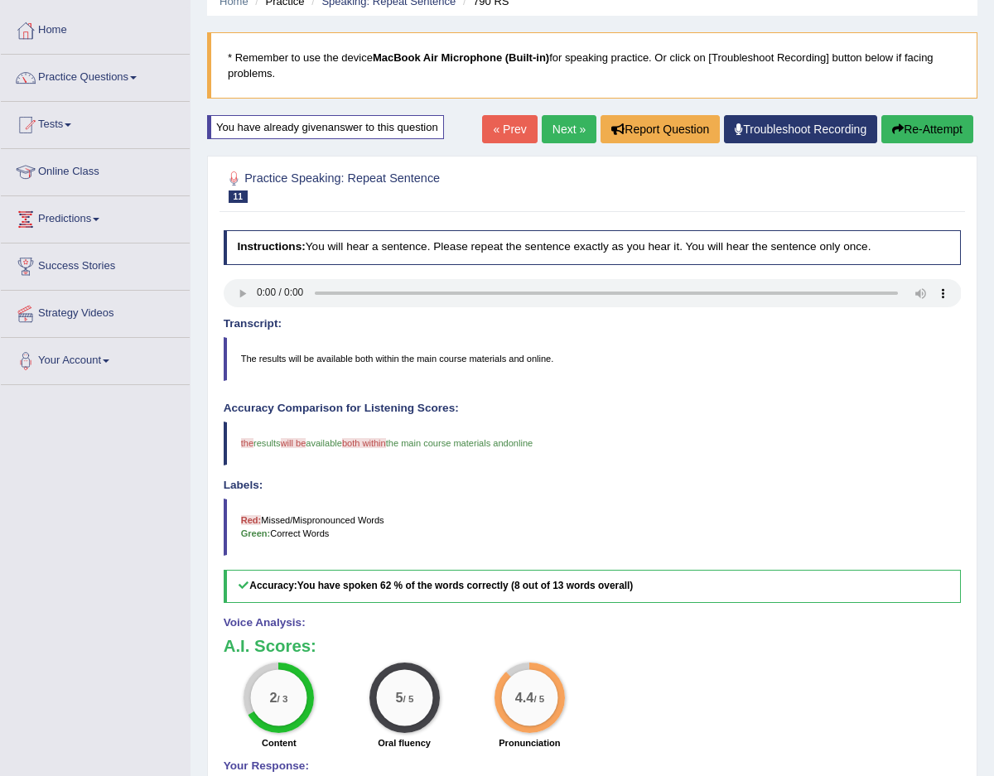
scroll to position [60, 0]
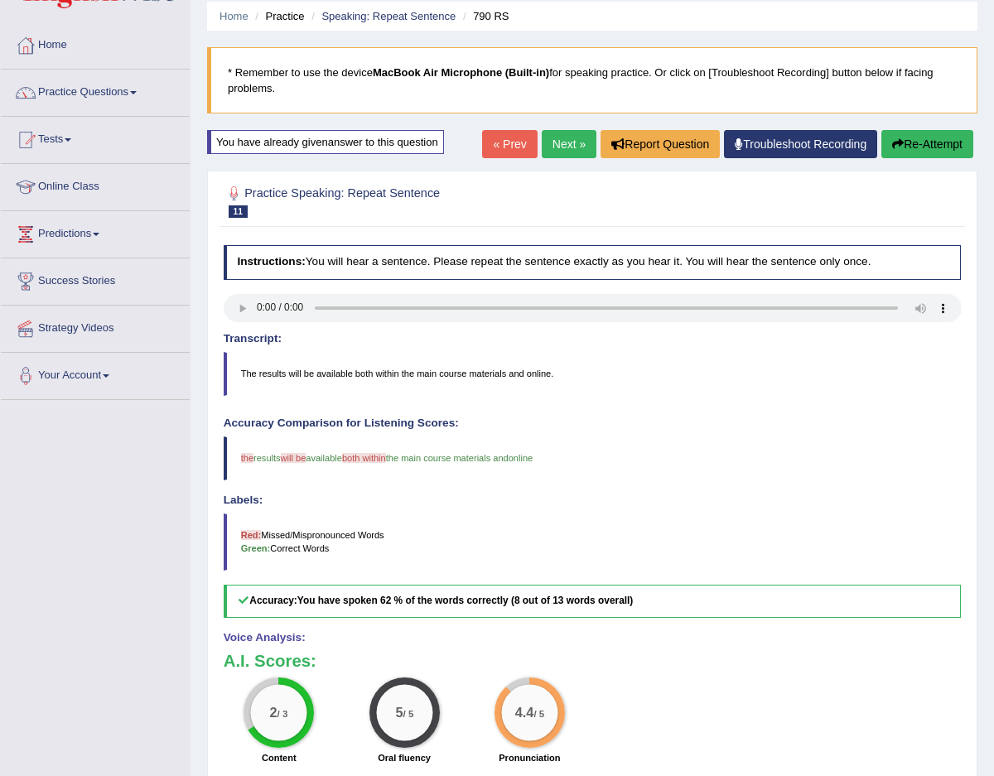
click at [559, 146] on link "Next »" at bounding box center [569, 144] width 55 height 28
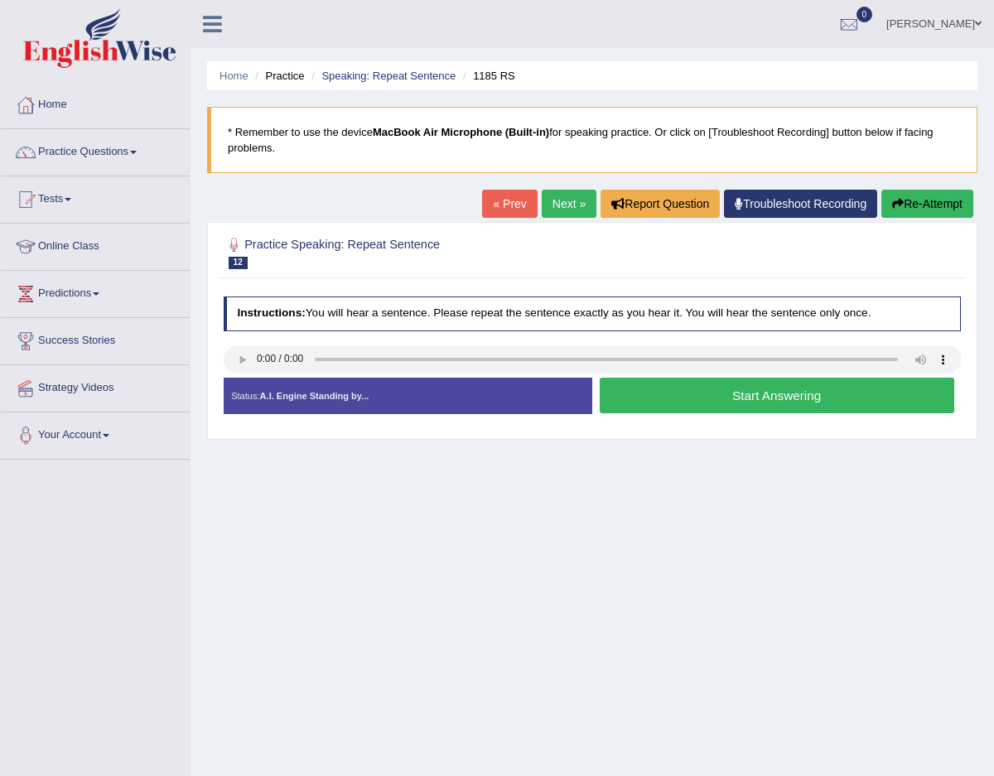
click at [713, 386] on button "Start Answering" at bounding box center [777, 396] width 355 height 36
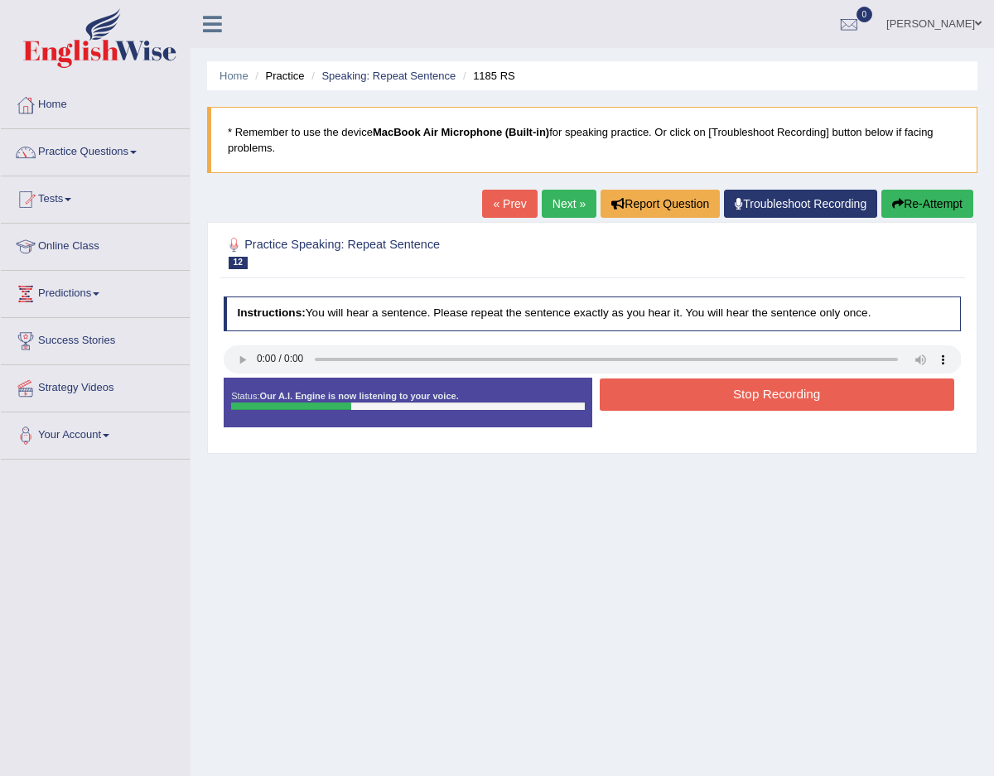
click at [713, 386] on button "Stop Recording" at bounding box center [777, 395] width 355 height 32
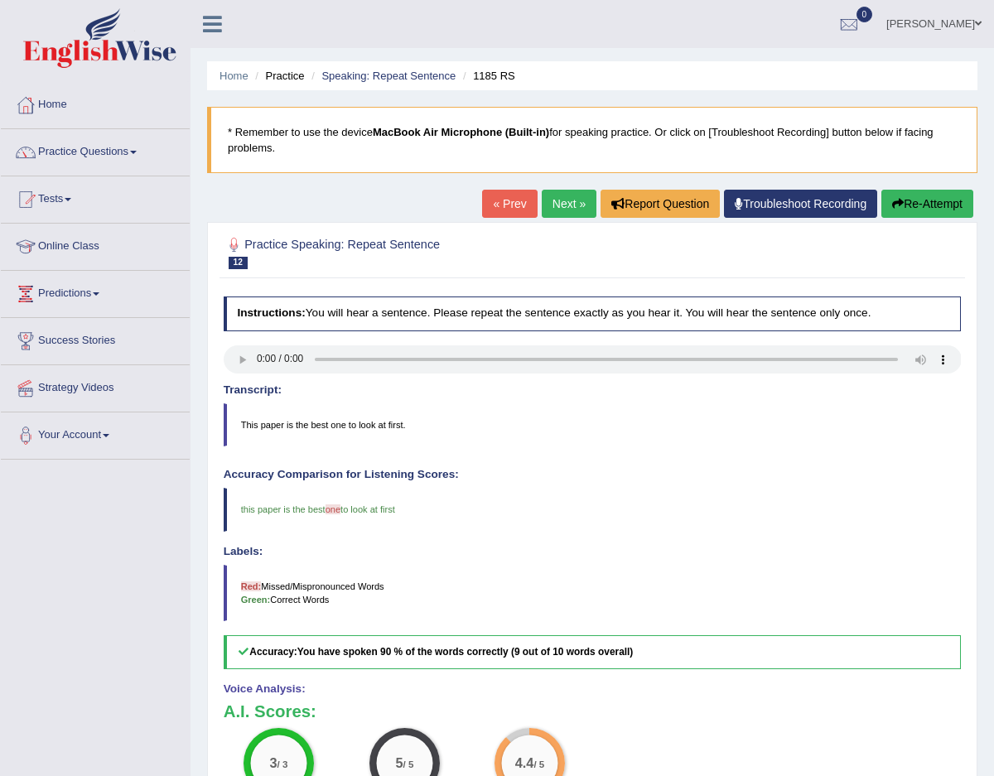
click at [581, 204] on link "Next »" at bounding box center [569, 204] width 55 height 28
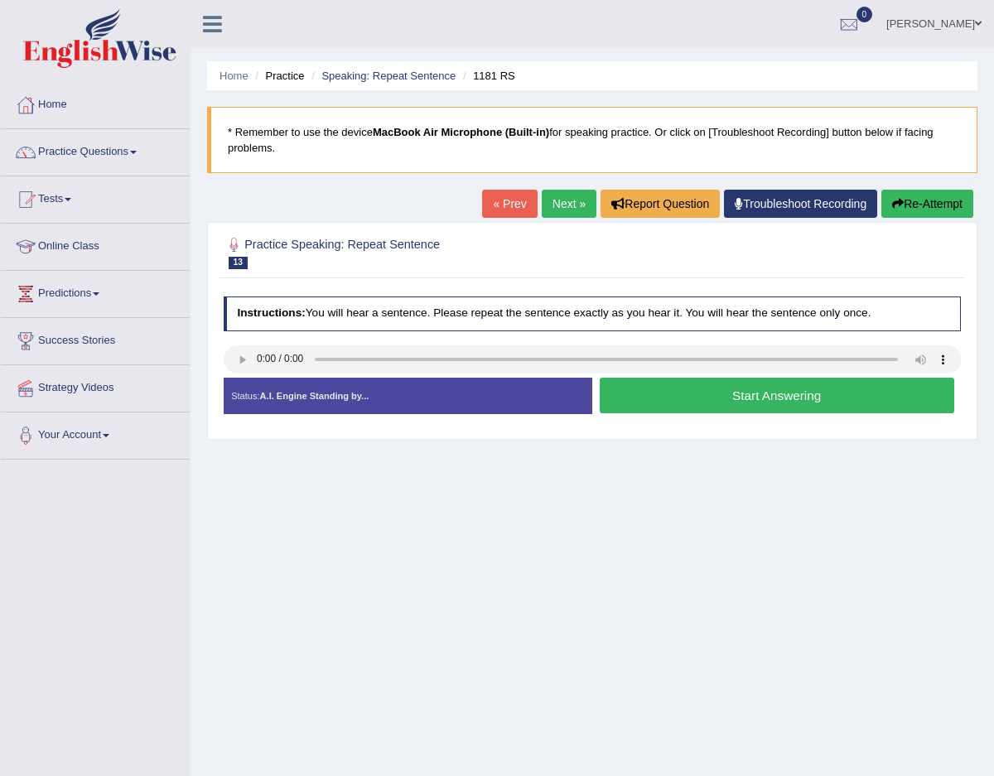
click at [631, 400] on button "Start Answering" at bounding box center [777, 396] width 355 height 36
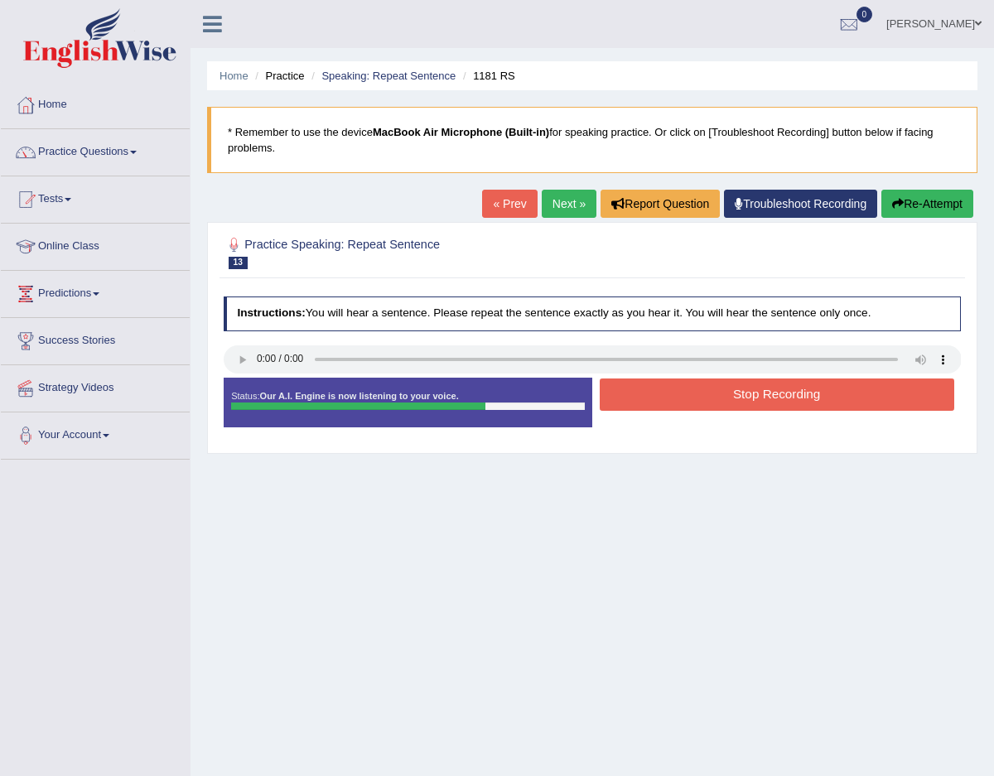
click at [702, 382] on button "Stop Recording" at bounding box center [777, 395] width 355 height 32
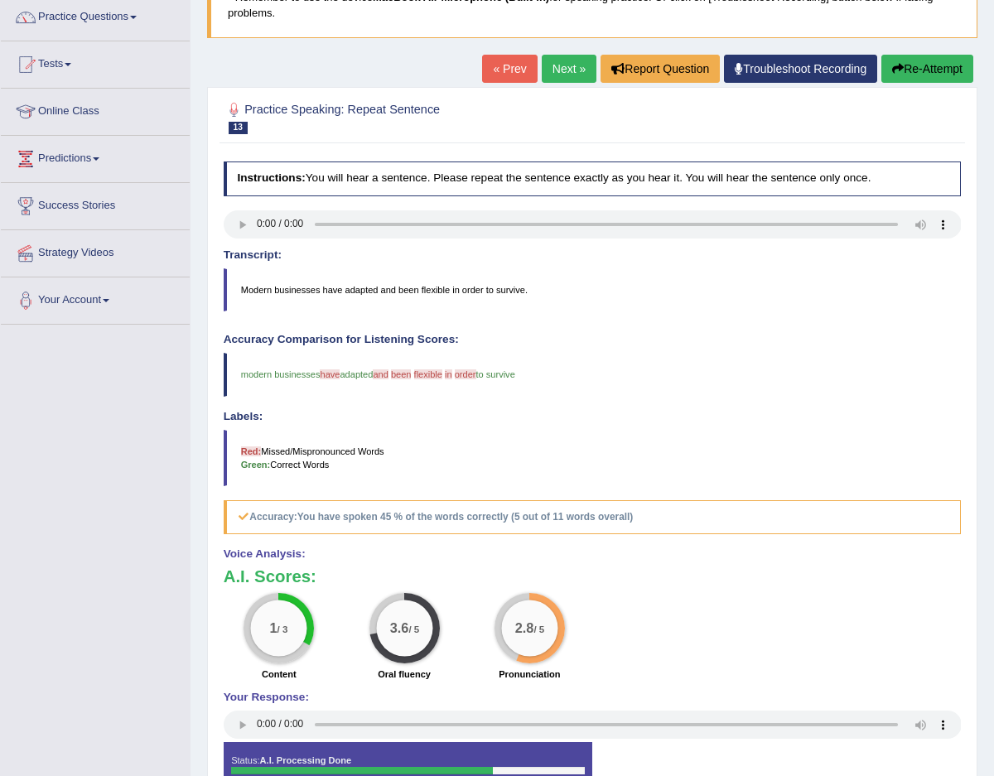
scroll to position [138, 0]
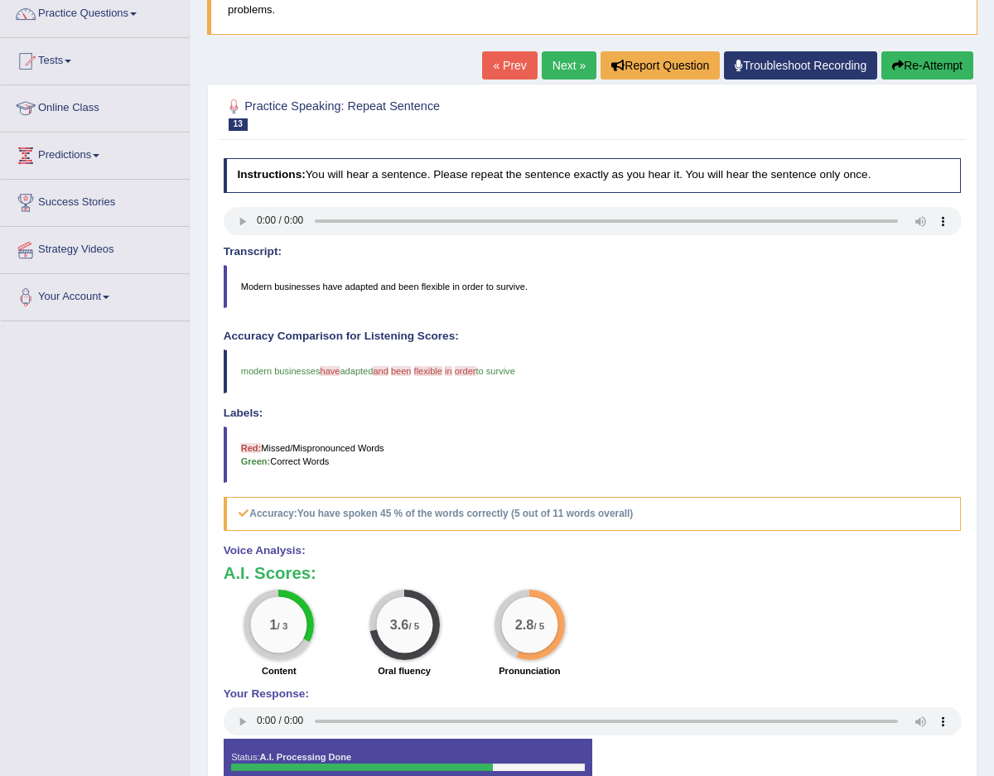
click at [953, 56] on button "Re-Attempt" at bounding box center [928, 65] width 92 height 28
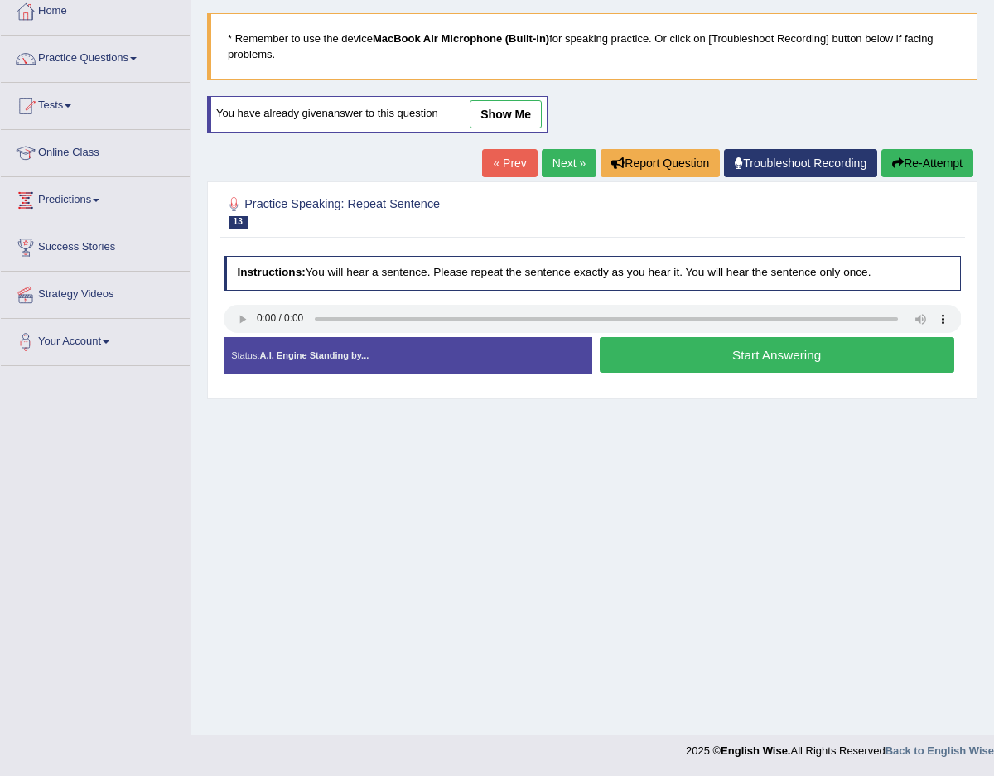
click at [726, 342] on button "Start Answering" at bounding box center [777, 355] width 355 height 36
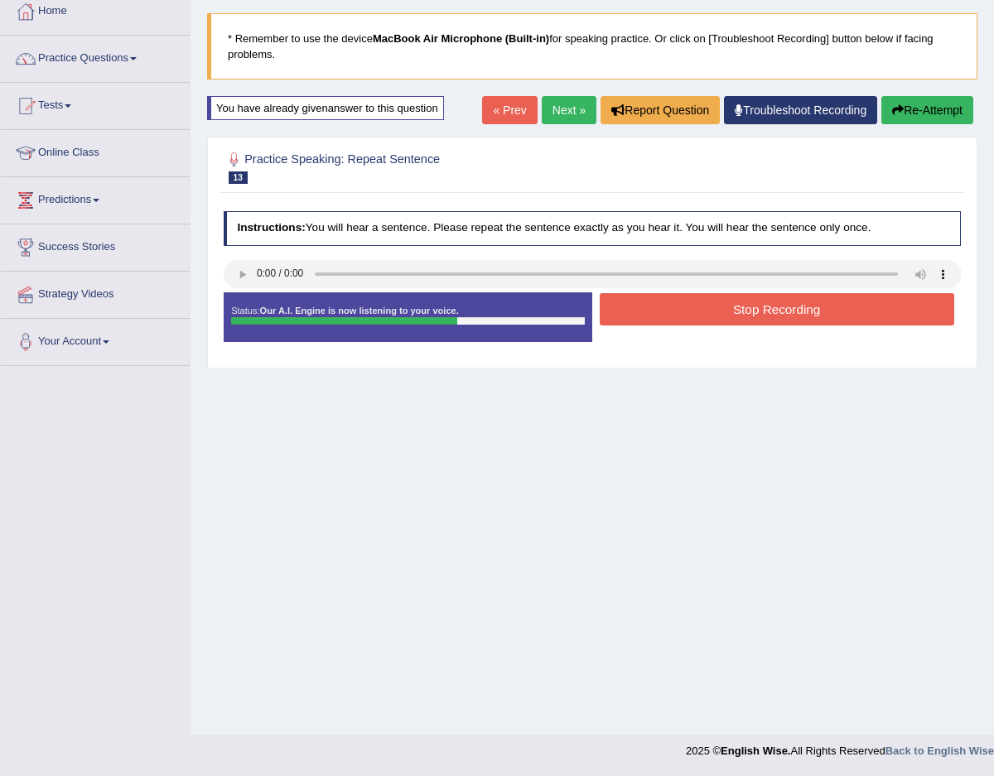
click at [701, 322] on button "Stop Recording" at bounding box center [777, 309] width 355 height 32
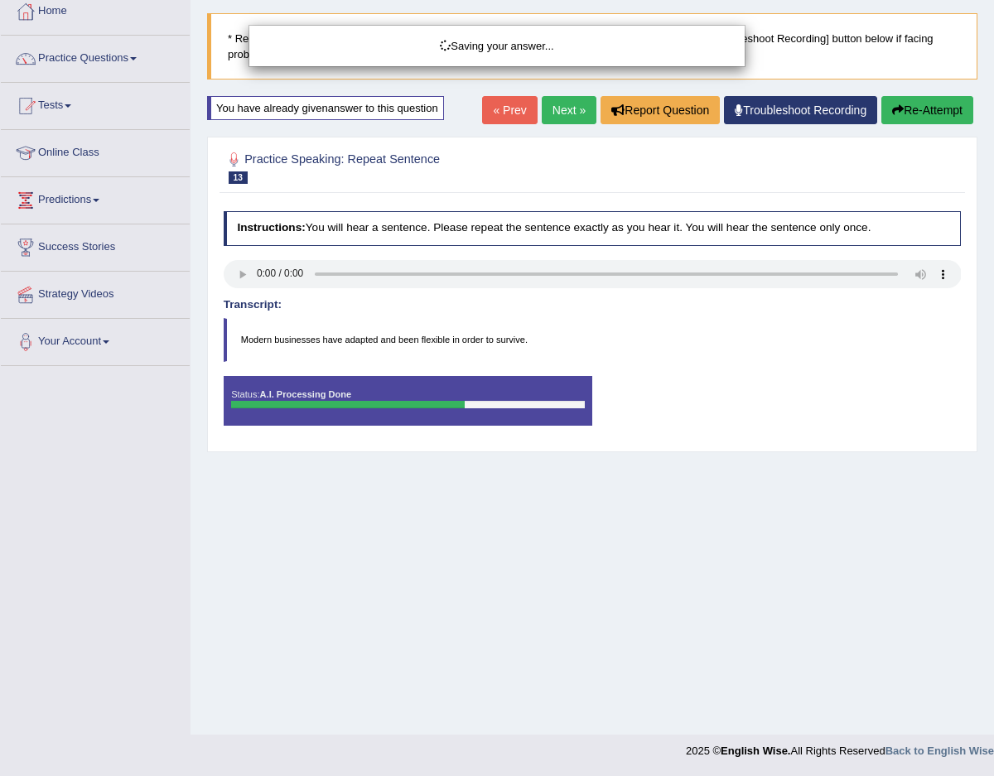
click at [507, 105] on div "Saving your answer..." at bounding box center [497, 388] width 994 height 776
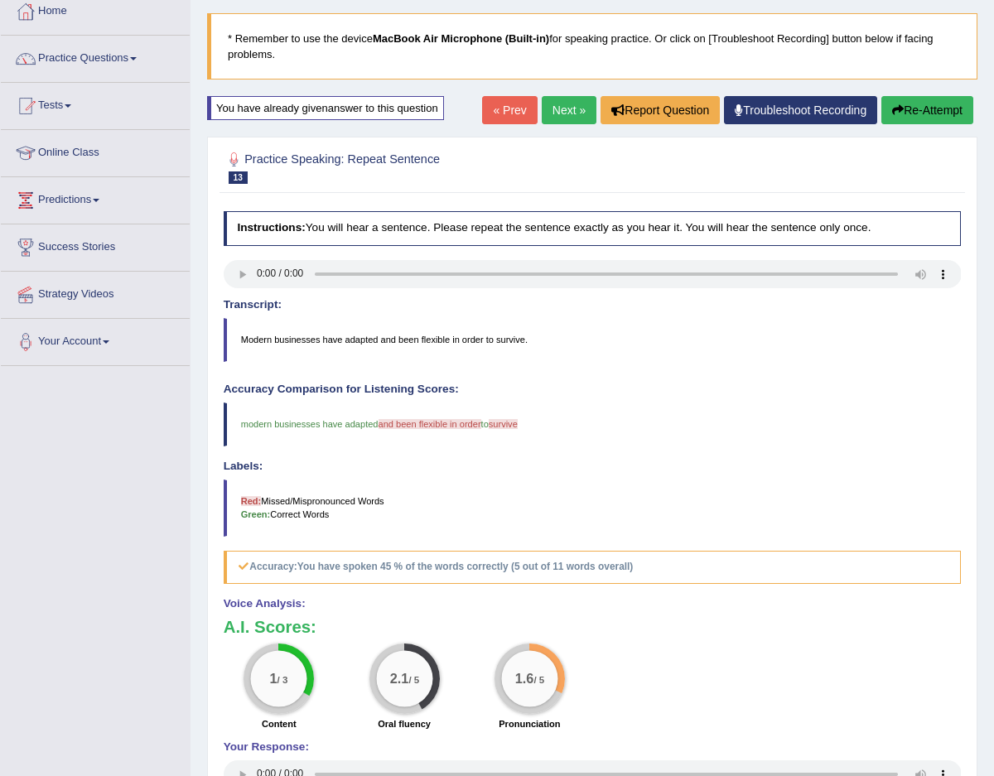
click at [554, 108] on link "Next »" at bounding box center [569, 110] width 55 height 28
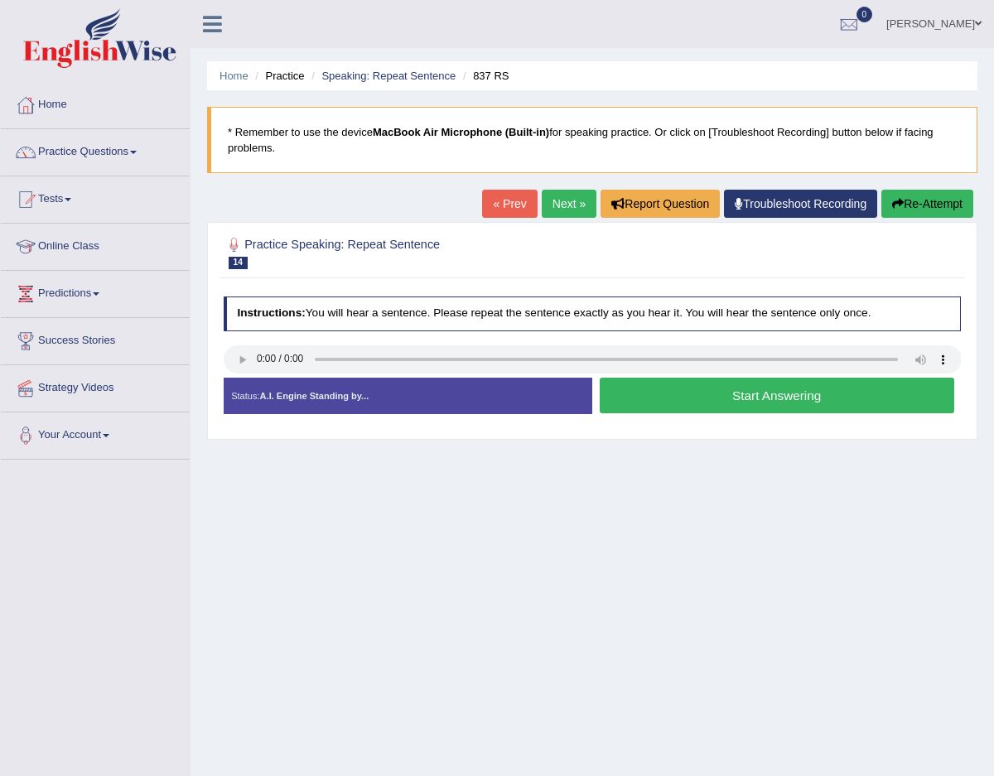
click at [670, 406] on button "Start Answering" at bounding box center [777, 396] width 355 height 36
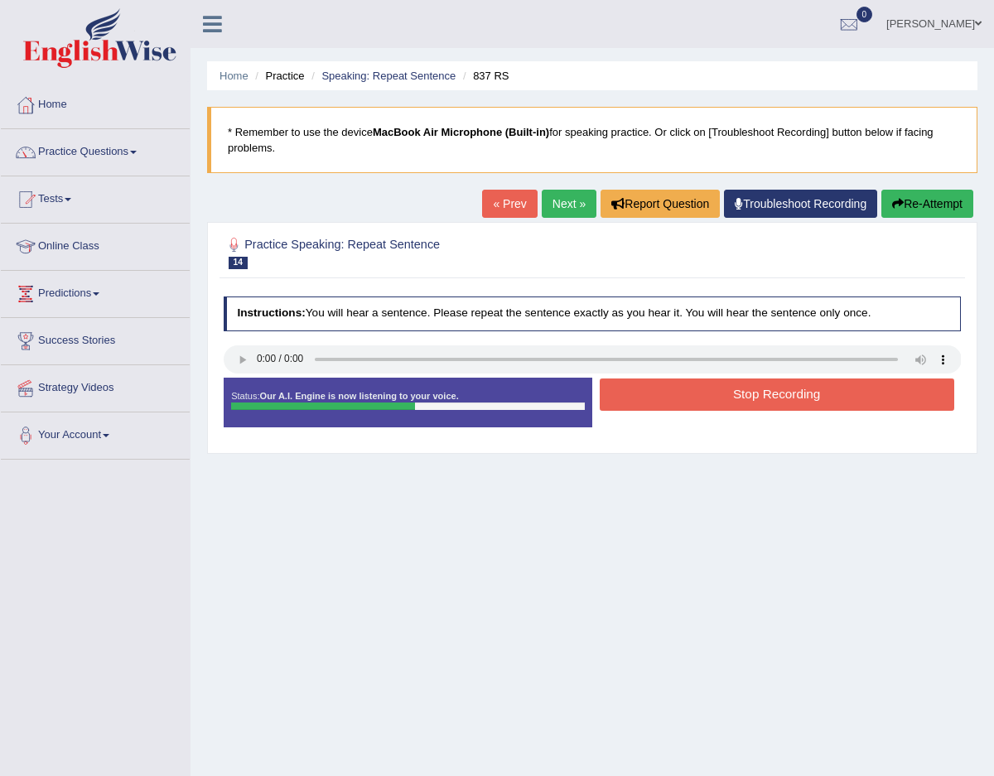
click at [670, 406] on button "Stop Recording" at bounding box center [777, 395] width 355 height 32
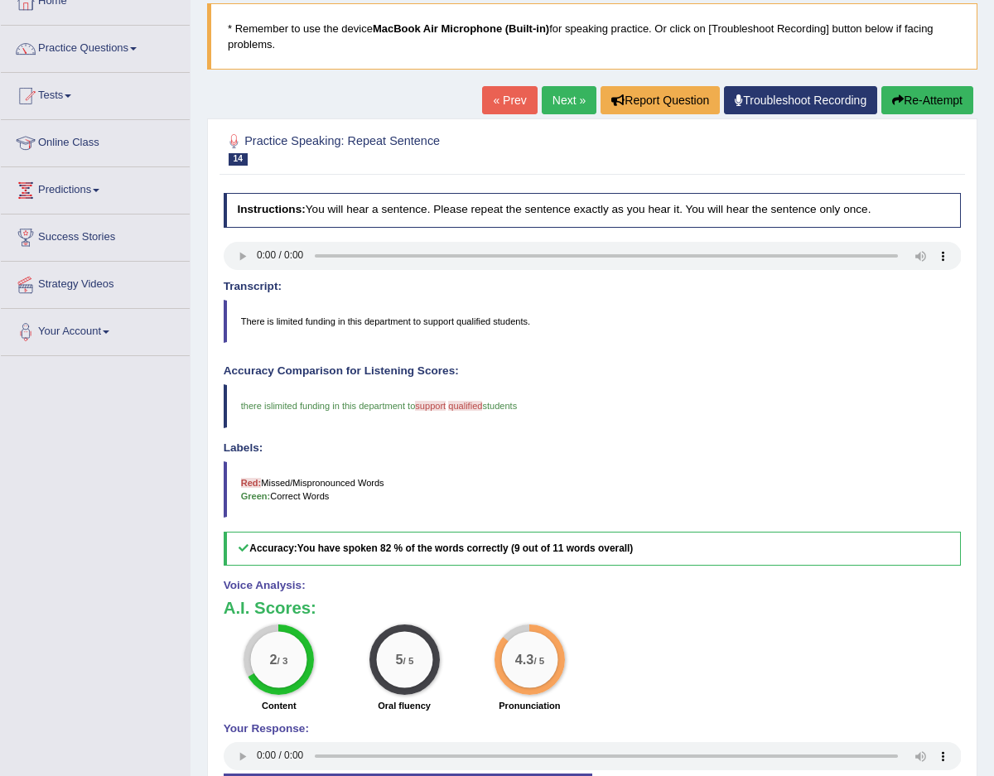
scroll to position [89, 0]
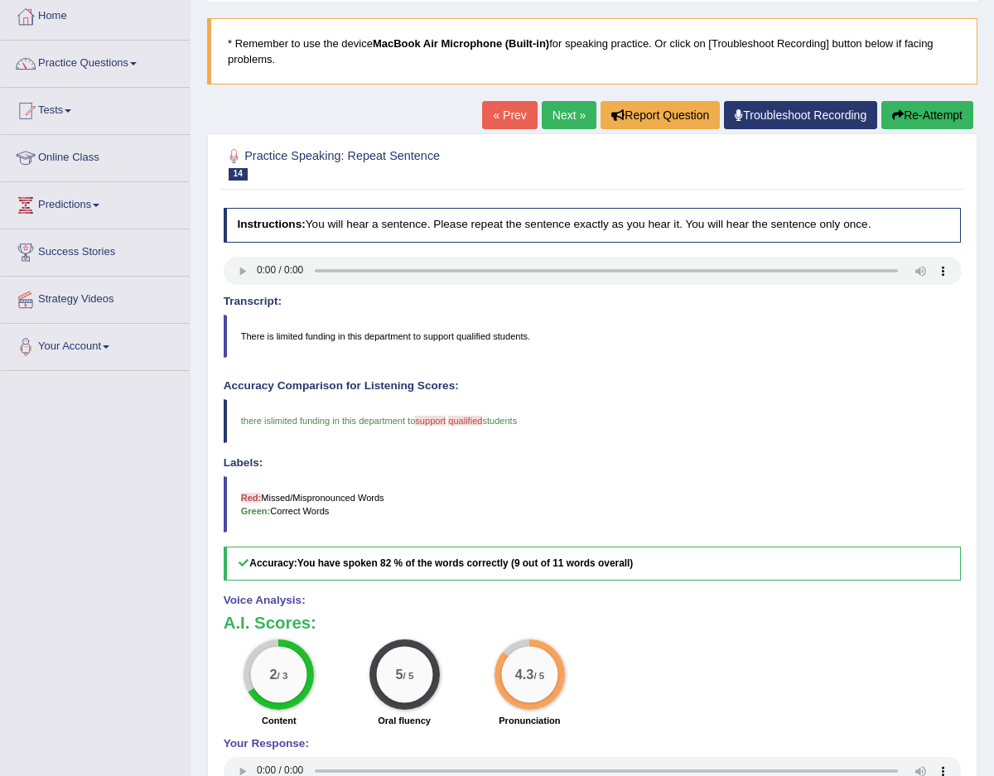
click at [564, 125] on link "Next »" at bounding box center [569, 115] width 55 height 28
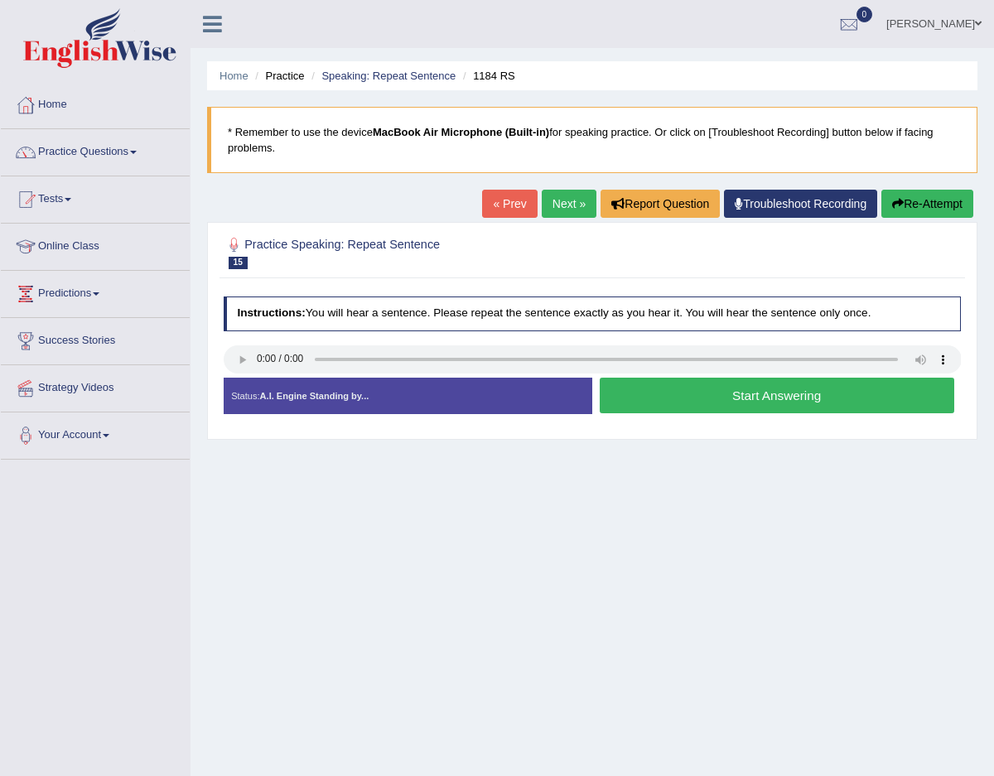
click at [652, 405] on button "Start Answering" at bounding box center [777, 396] width 355 height 36
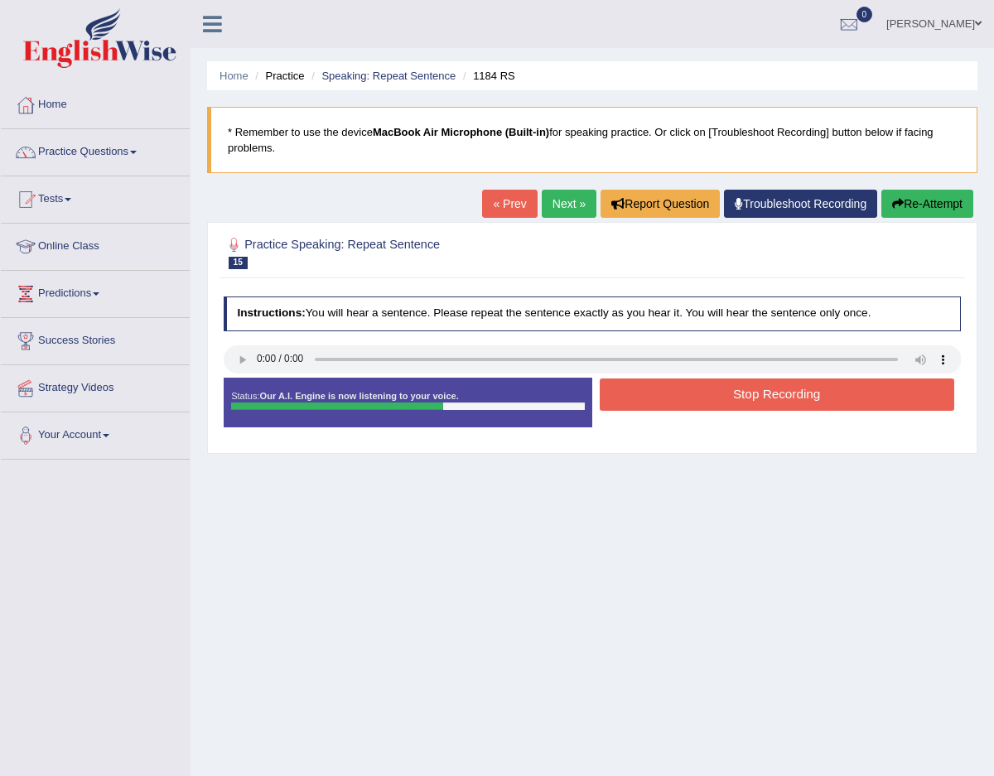
click at [689, 403] on button "Stop Recording" at bounding box center [777, 395] width 355 height 32
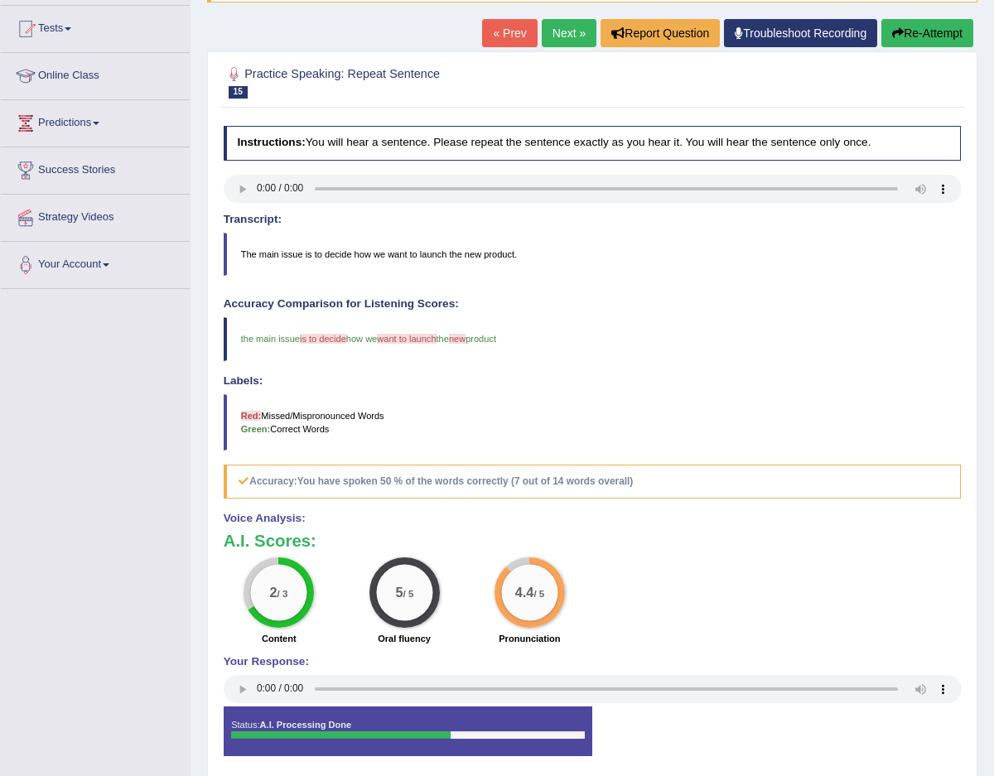
scroll to position [172, 0]
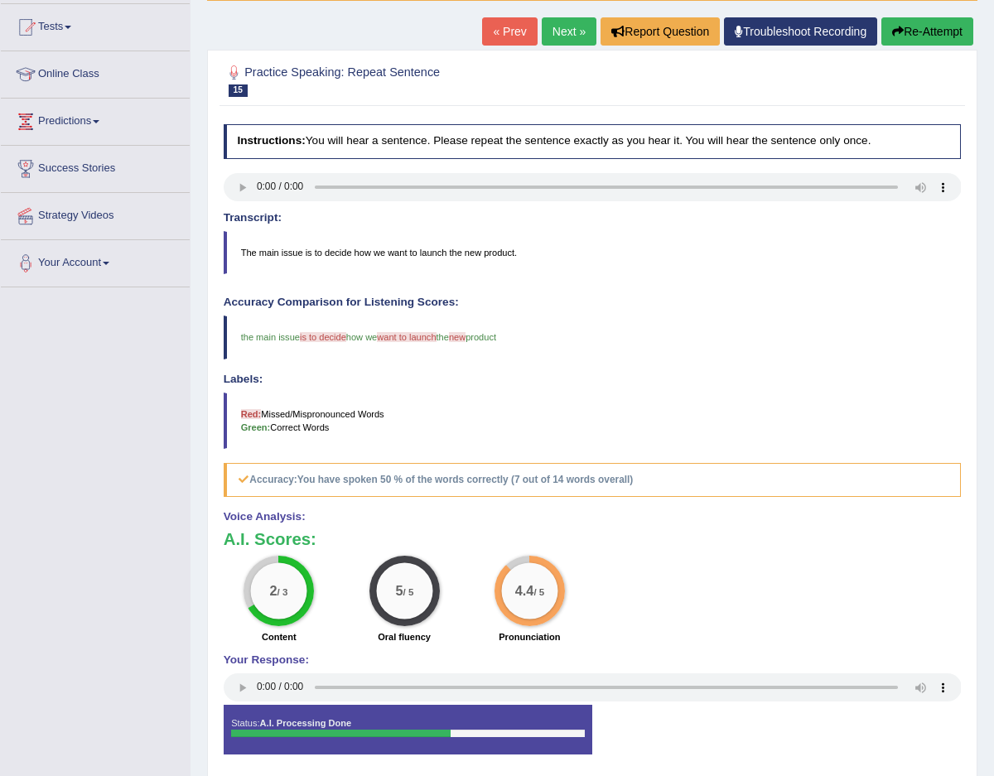
click at [573, 35] on link "Next »" at bounding box center [569, 31] width 55 height 28
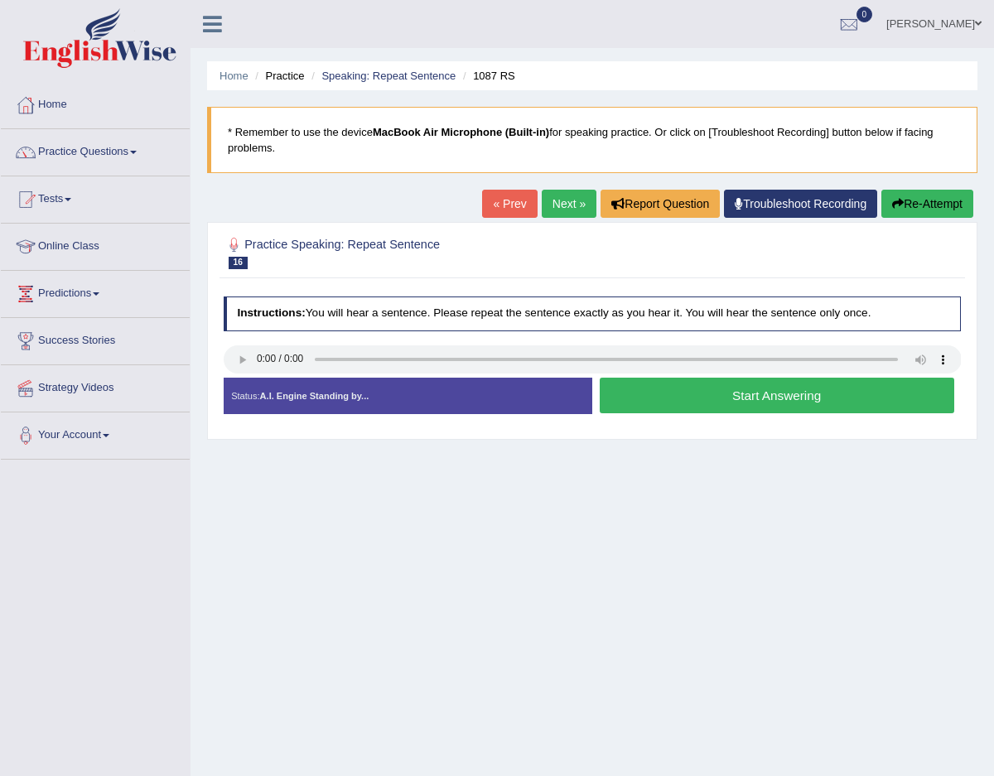
click at [725, 387] on button "Start Answering" at bounding box center [777, 396] width 355 height 36
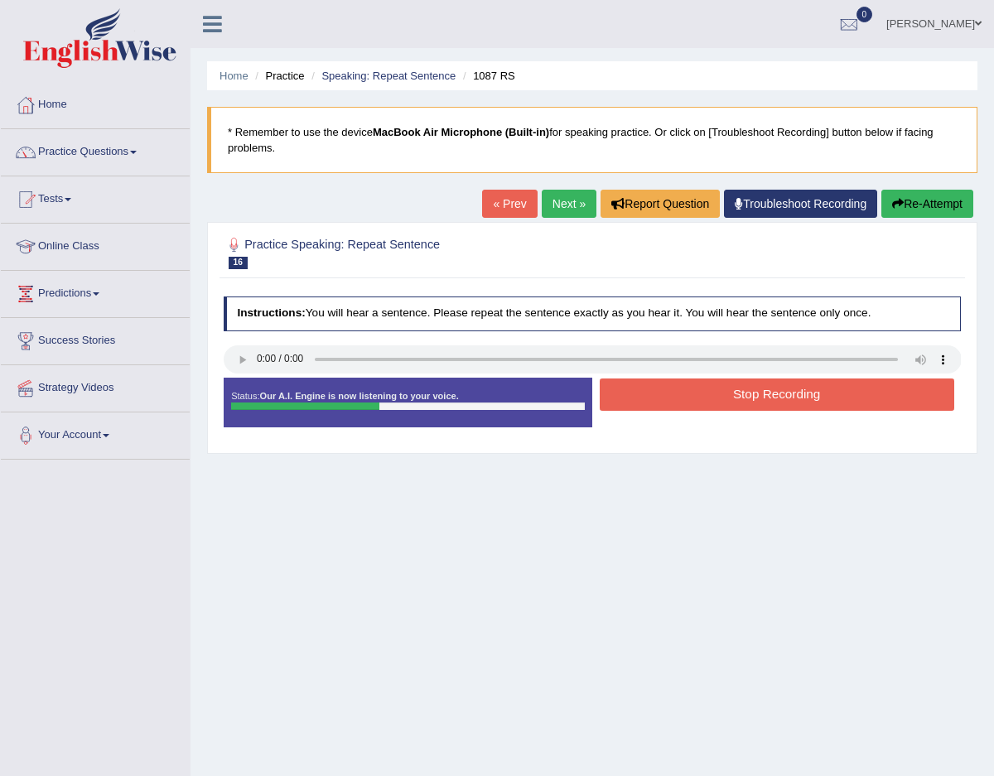
click at [673, 407] on button "Stop Recording" at bounding box center [777, 395] width 355 height 32
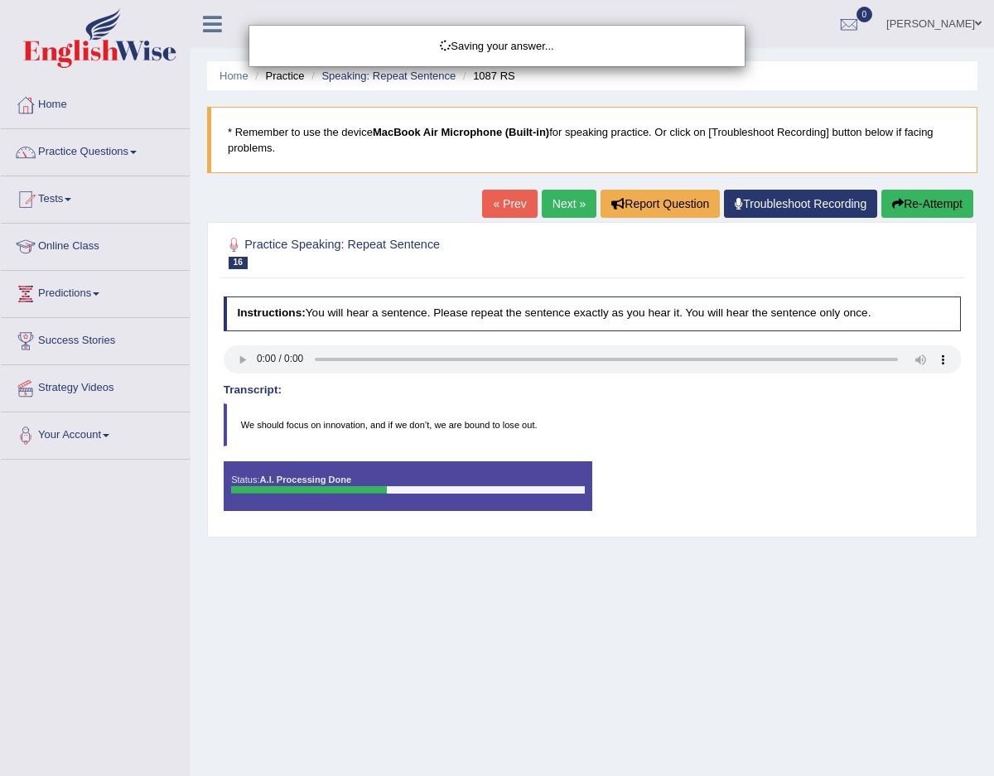
click at [496, 205] on div "Saving your answer..." at bounding box center [497, 388] width 994 height 776
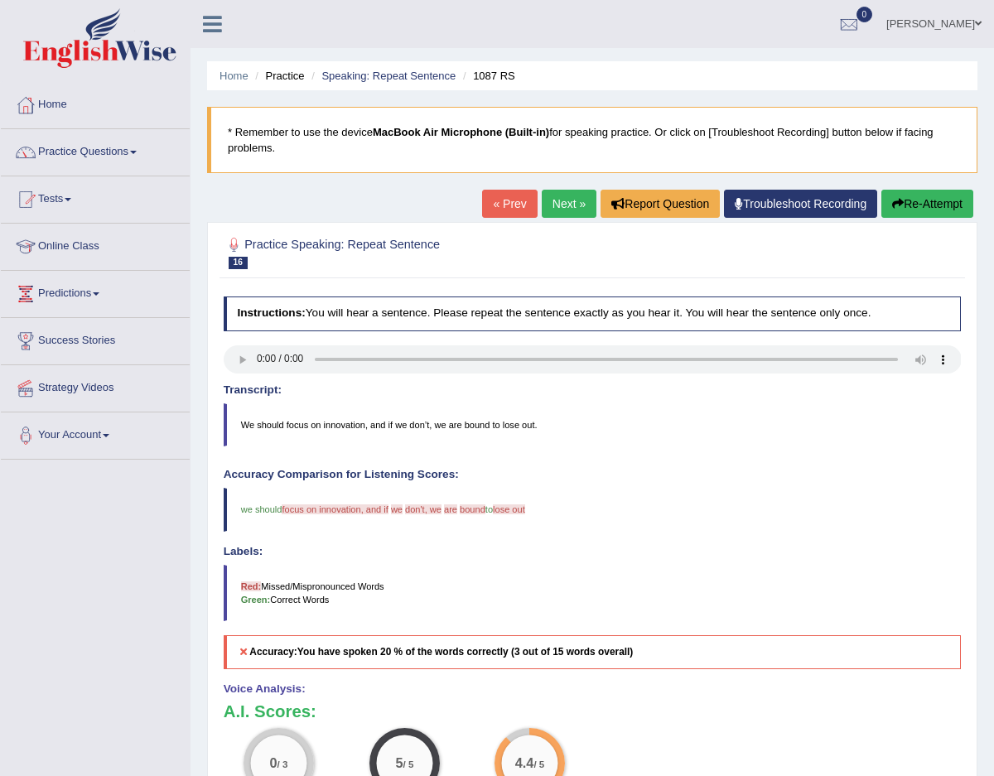
click at [505, 209] on link "« Prev" at bounding box center [509, 204] width 55 height 28
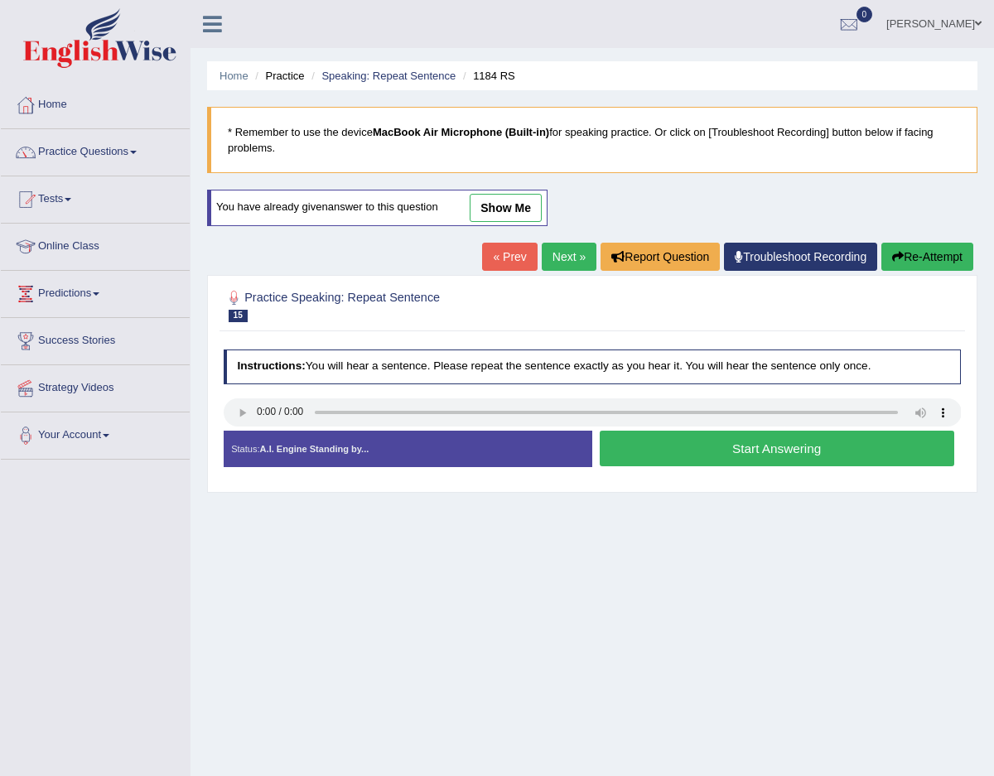
click at [552, 254] on link "Next »" at bounding box center [569, 257] width 55 height 28
click at [660, 442] on button "Start Answering" at bounding box center [777, 449] width 355 height 36
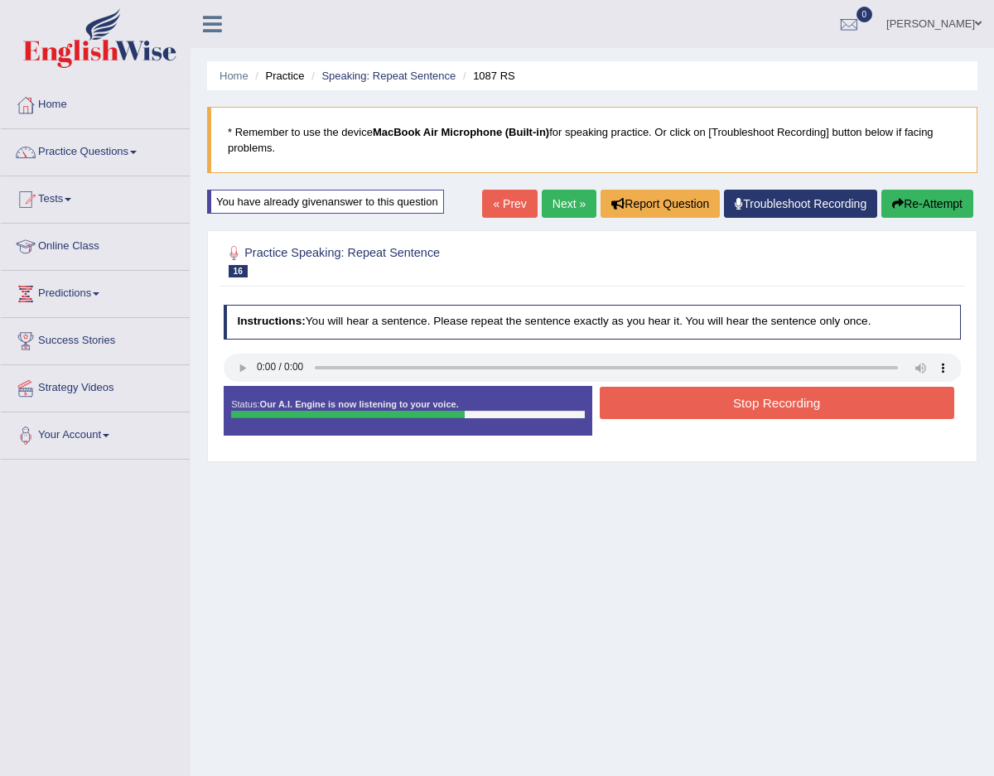
click at [664, 408] on button "Stop Recording" at bounding box center [777, 403] width 355 height 32
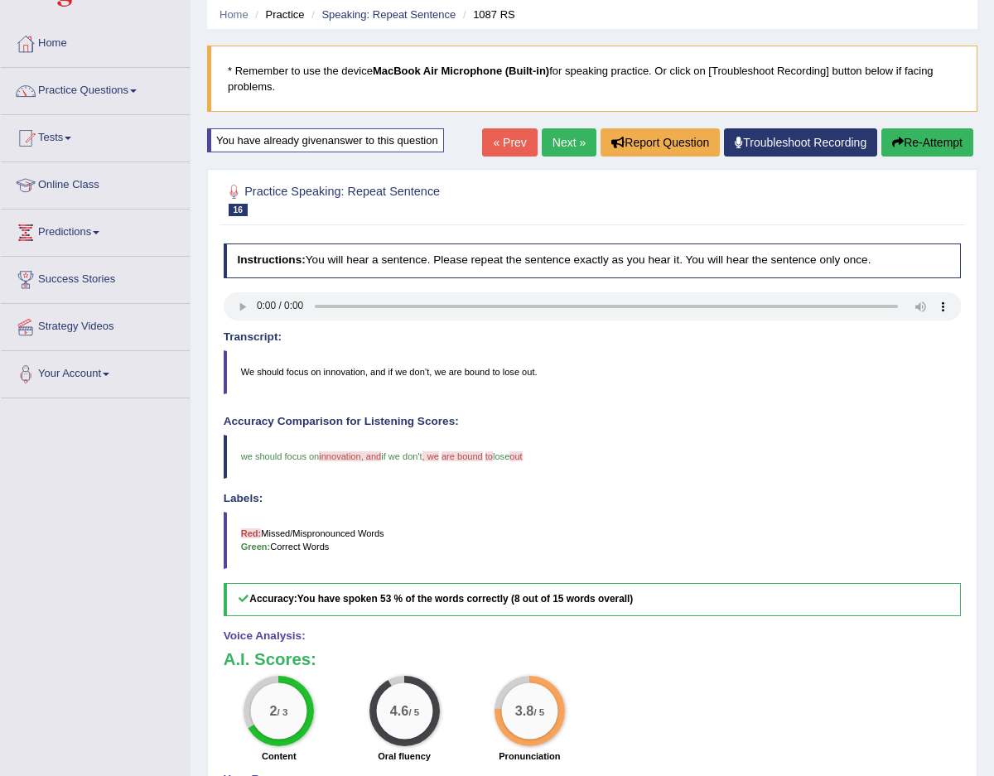
scroll to position [57, 0]
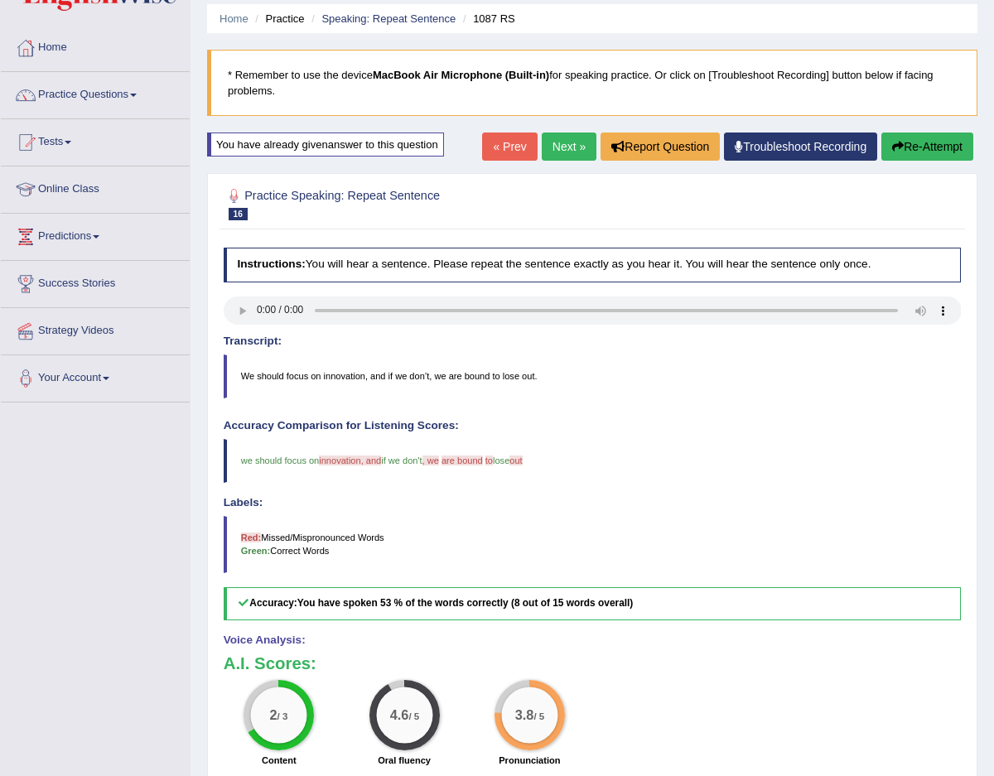
click at [573, 145] on link "Next »" at bounding box center [569, 147] width 55 height 28
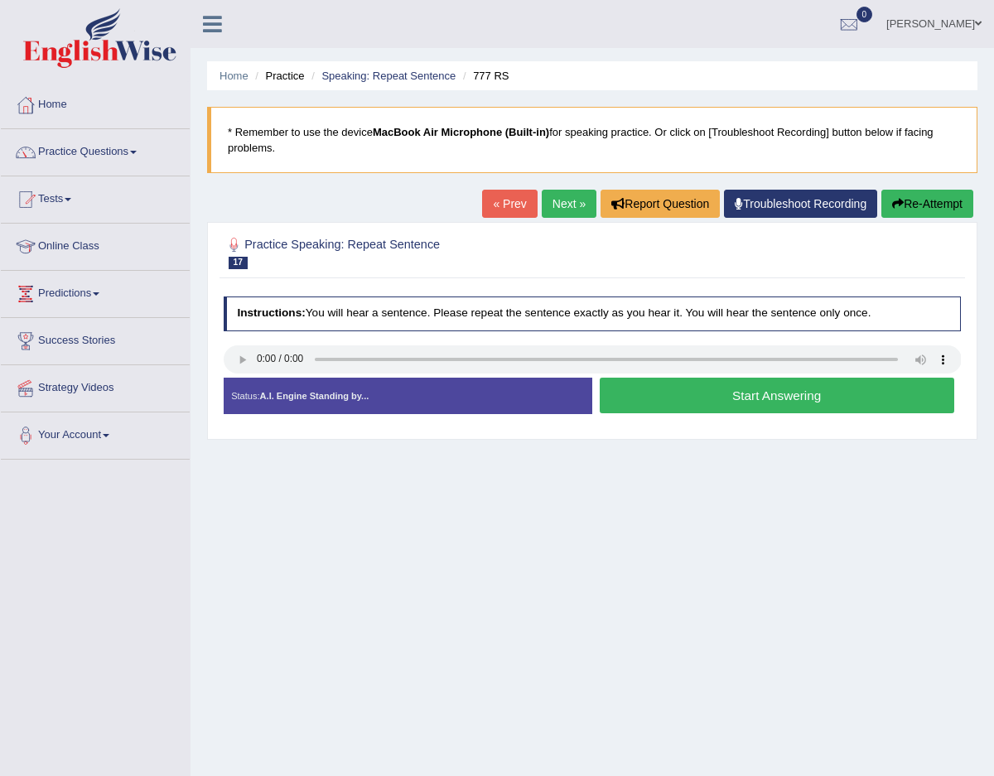
click at [632, 384] on button "Start Answering" at bounding box center [777, 396] width 355 height 36
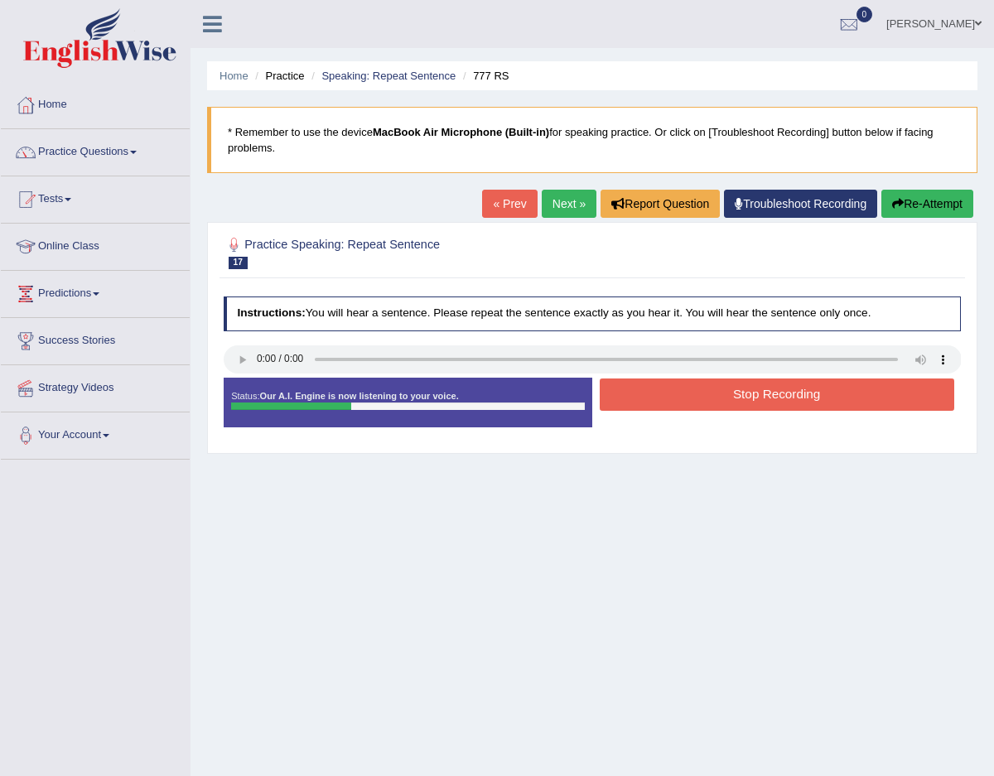
click at [632, 384] on button "Stop Recording" at bounding box center [777, 395] width 355 height 32
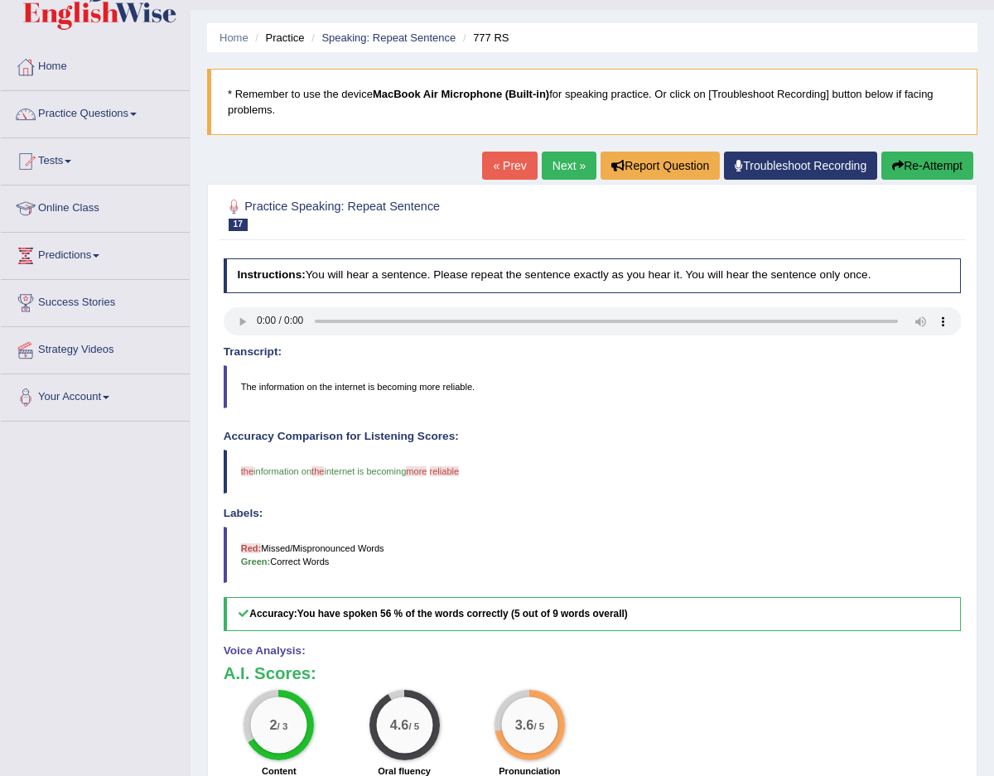
scroll to position [10, 0]
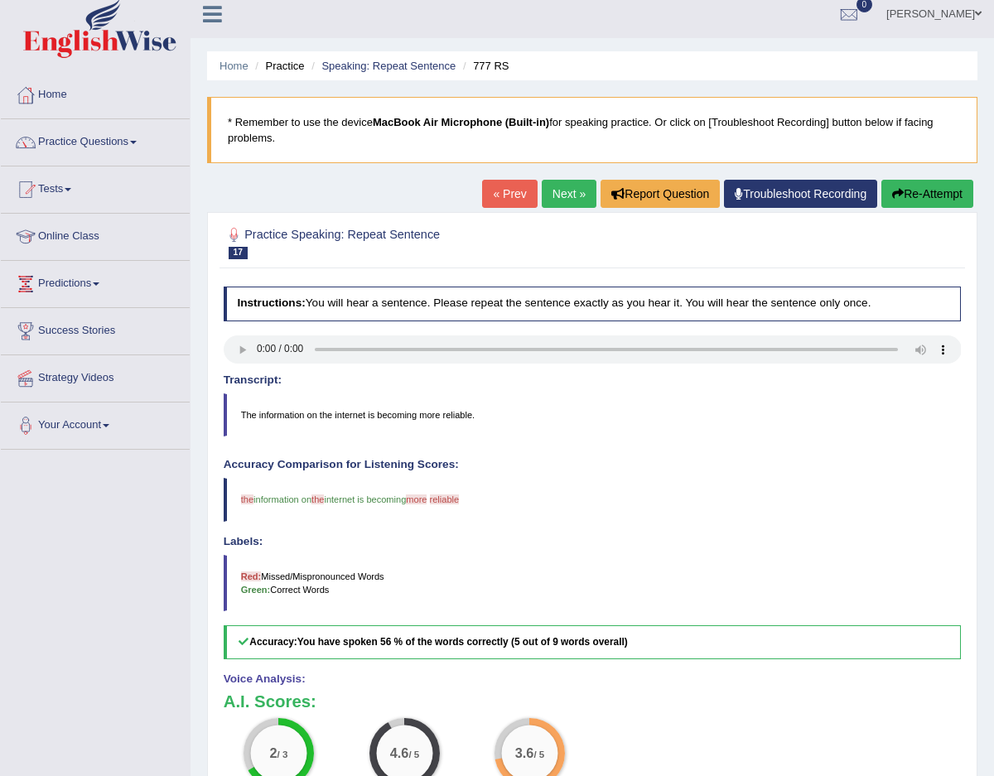
click at [566, 205] on link "Next »" at bounding box center [569, 194] width 55 height 28
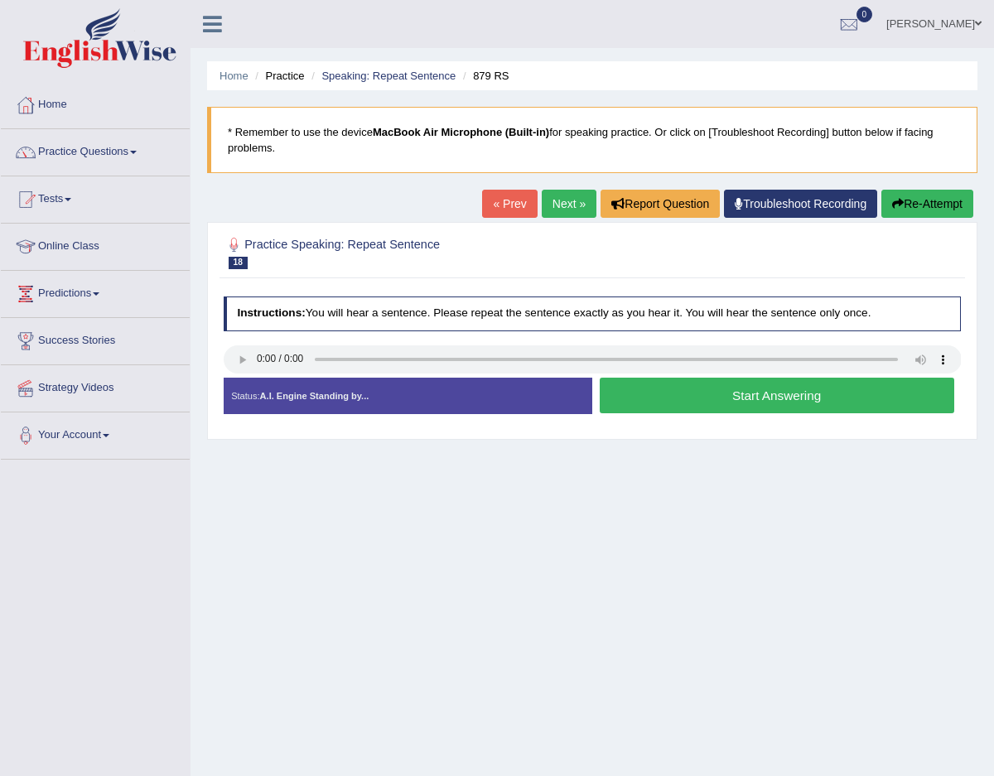
click at [698, 408] on button "Start Answering" at bounding box center [777, 396] width 355 height 36
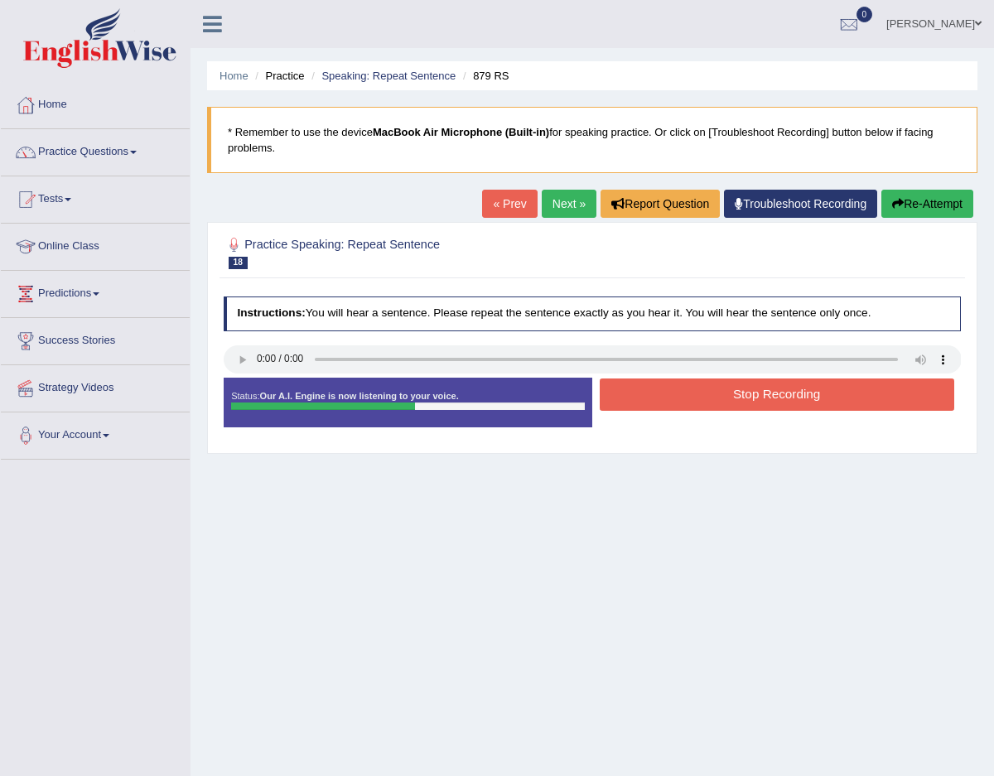
click at [702, 392] on button "Stop Recording" at bounding box center [777, 395] width 355 height 32
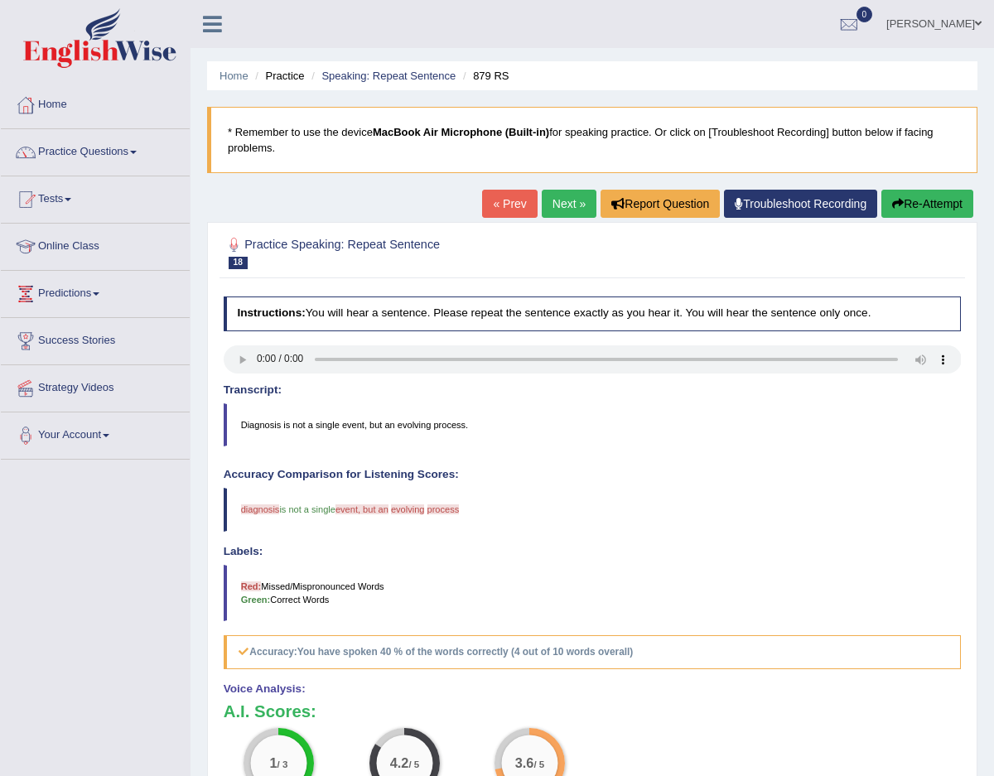
click at [514, 206] on link "« Prev" at bounding box center [509, 204] width 55 height 28
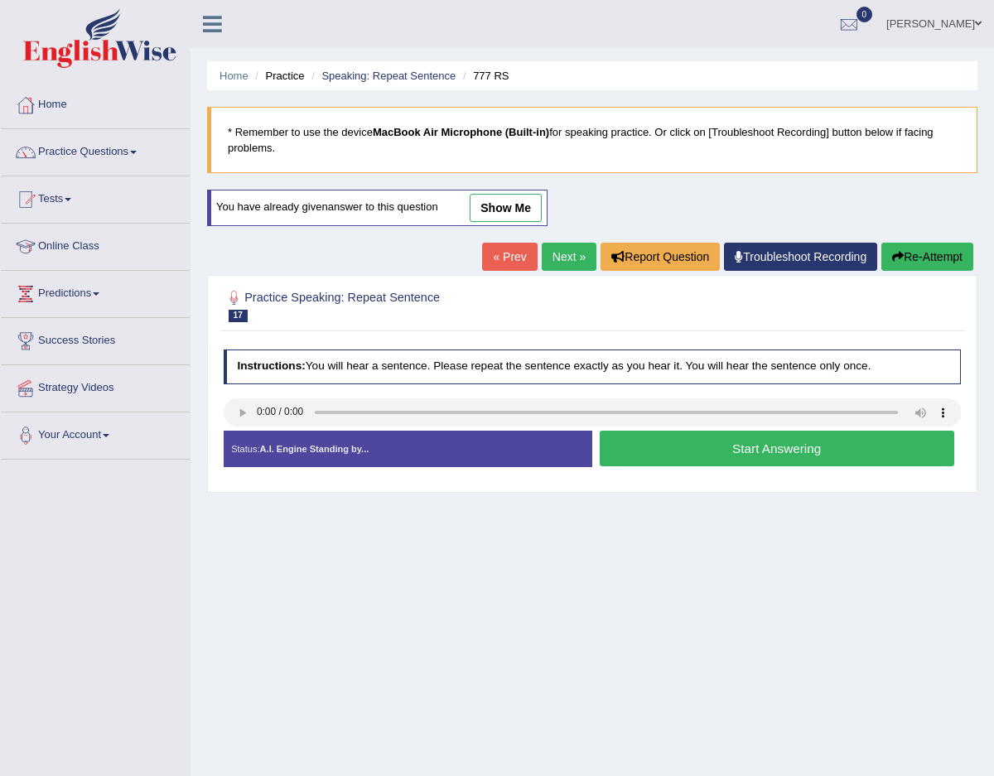
click at [560, 255] on link "Next »" at bounding box center [569, 257] width 55 height 28
click at [722, 458] on button "Start Answering" at bounding box center [777, 449] width 355 height 36
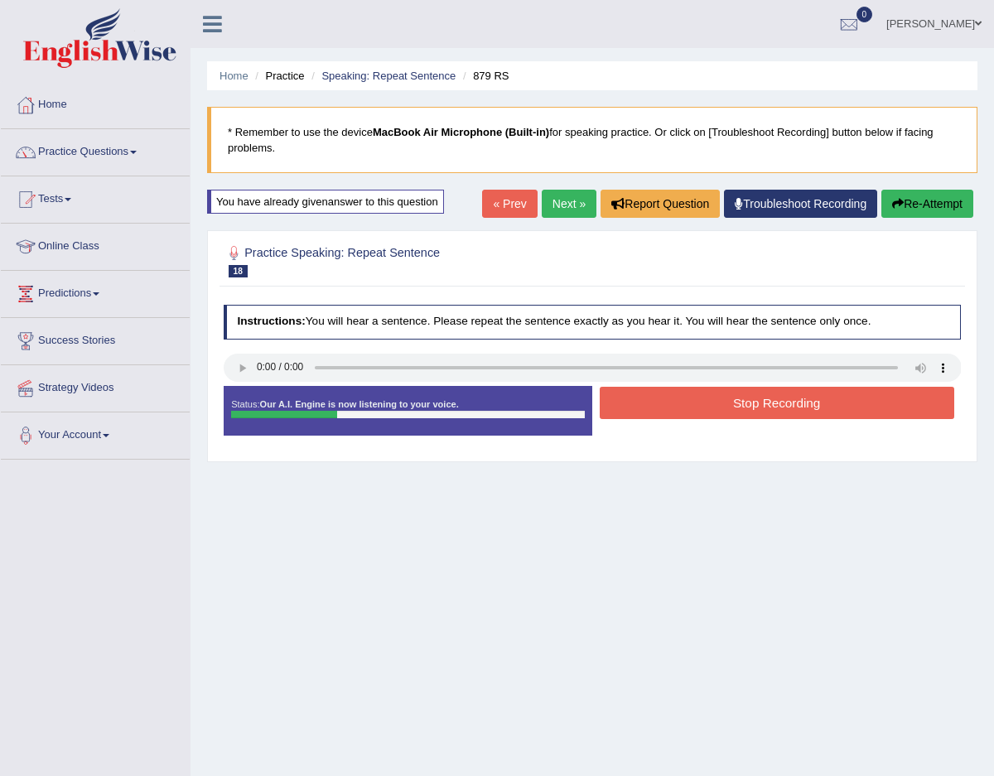
click at [493, 204] on link "« Prev" at bounding box center [509, 204] width 55 height 28
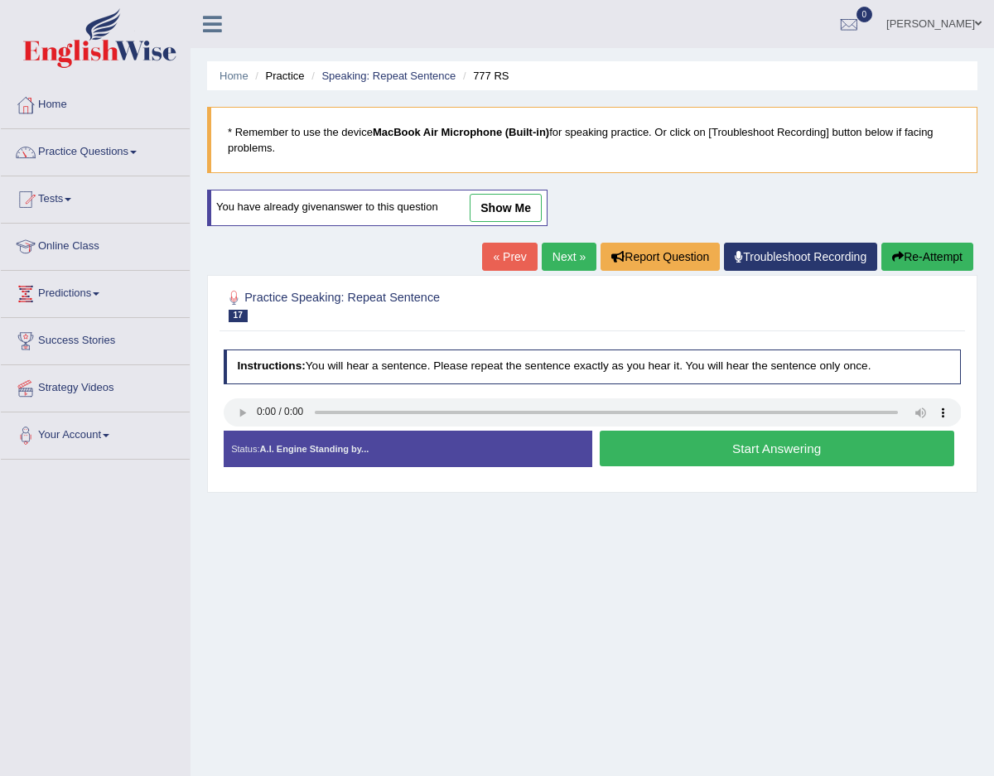
click at [550, 266] on link "Next »" at bounding box center [569, 257] width 55 height 28
click at [623, 438] on button "Start Answering" at bounding box center [777, 449] width 355 height 36
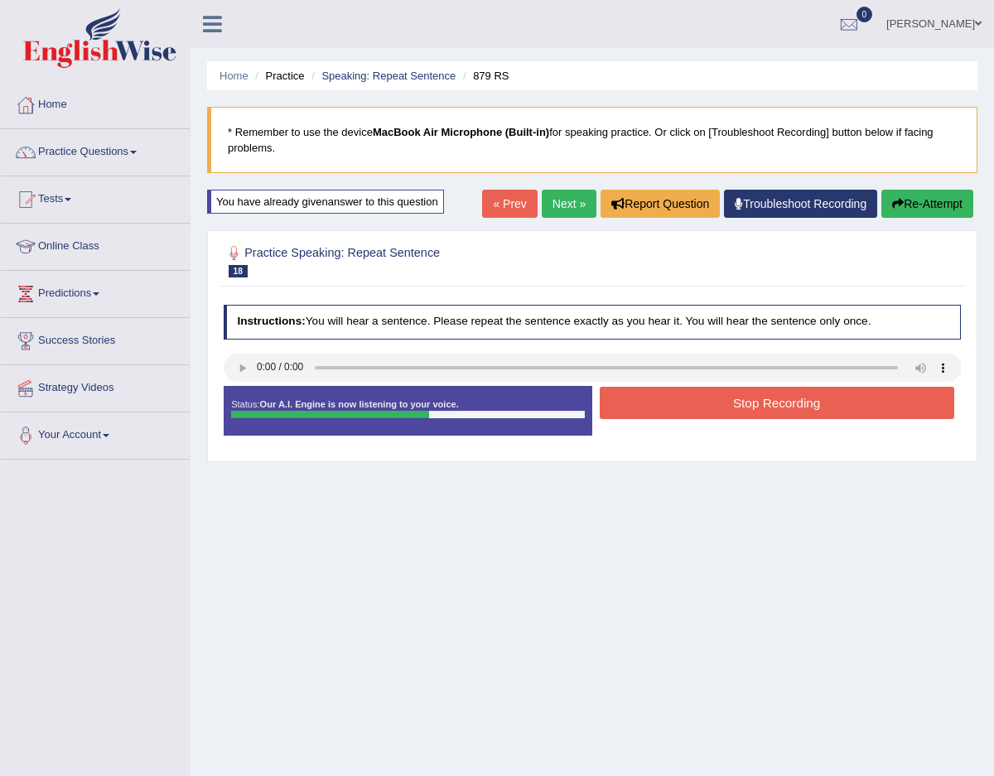
click at [649, 414] on button "Stop Recording" at bounding box center [777, 403] width 355 height 32
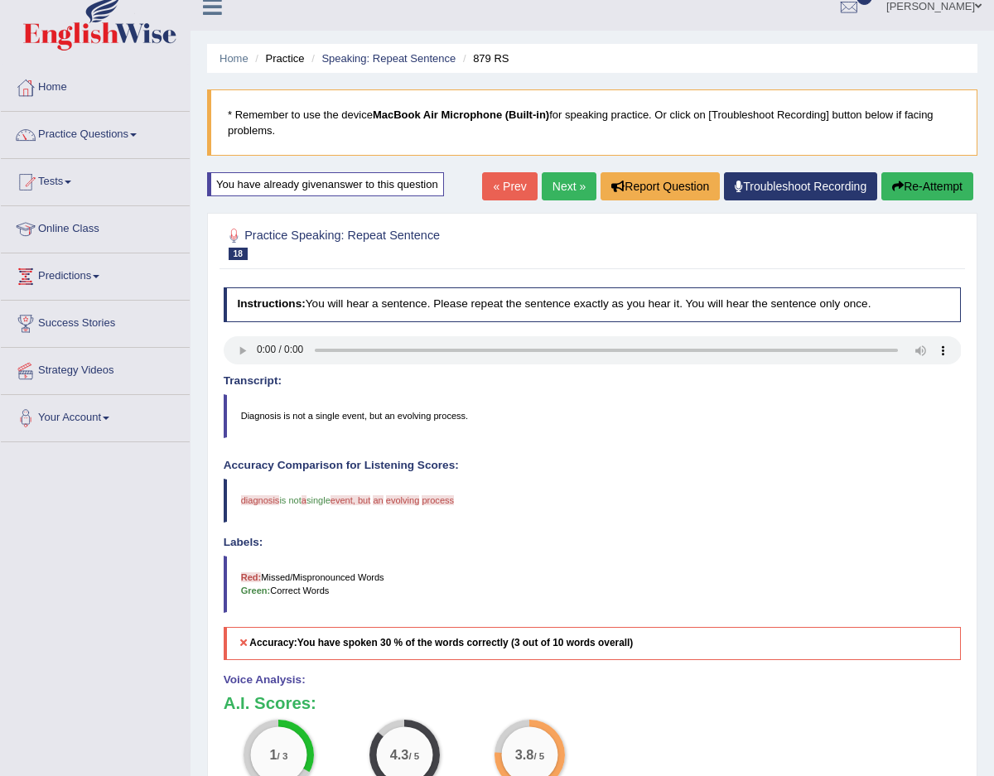
scroll to position [15, 0]
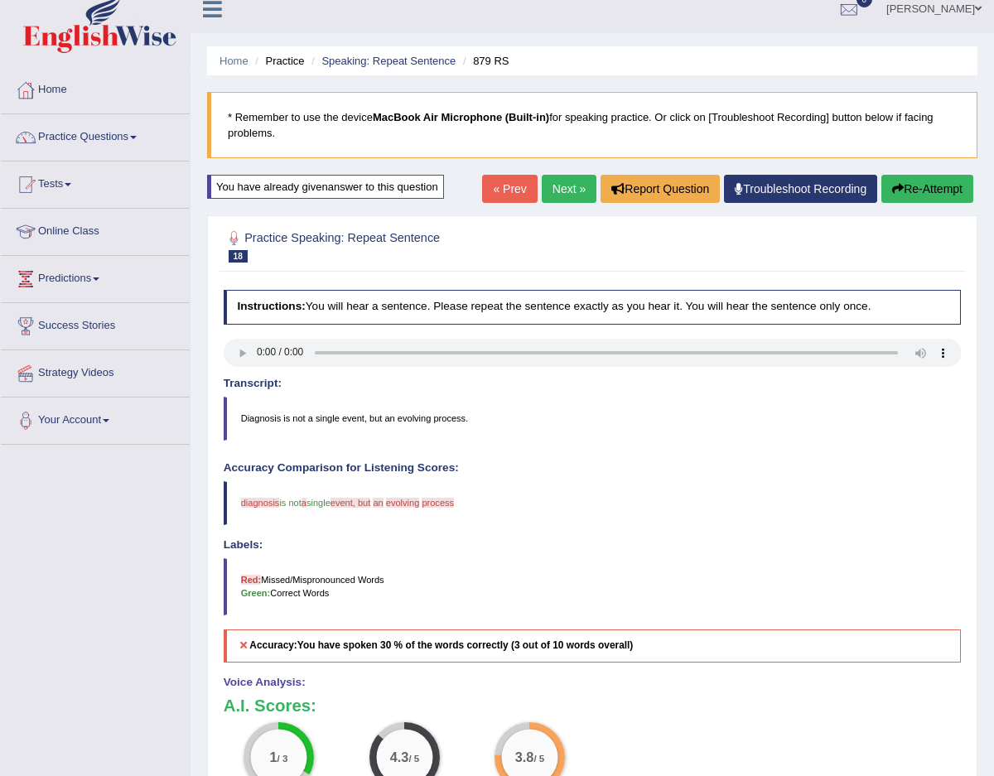
click at [922, 184] on button "Re-Attempt" at bounding box center [928, 189] width 92 height 28
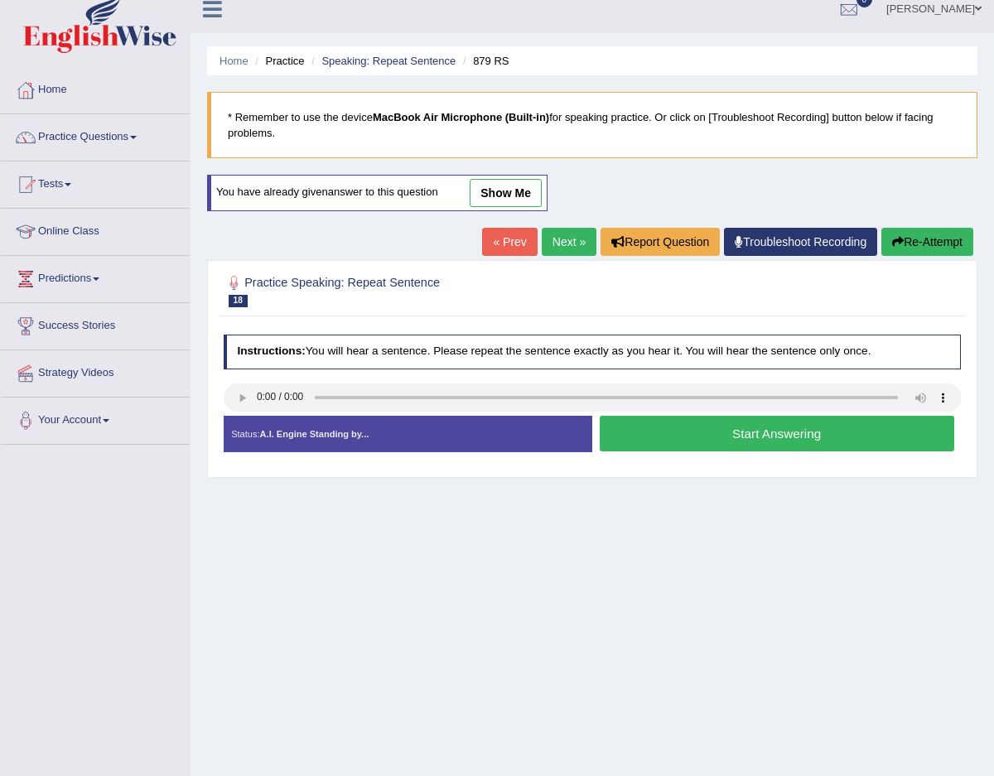
click at [688, 432] on button "Start Answering" at bounding box center [777, 434] width 355 height 36
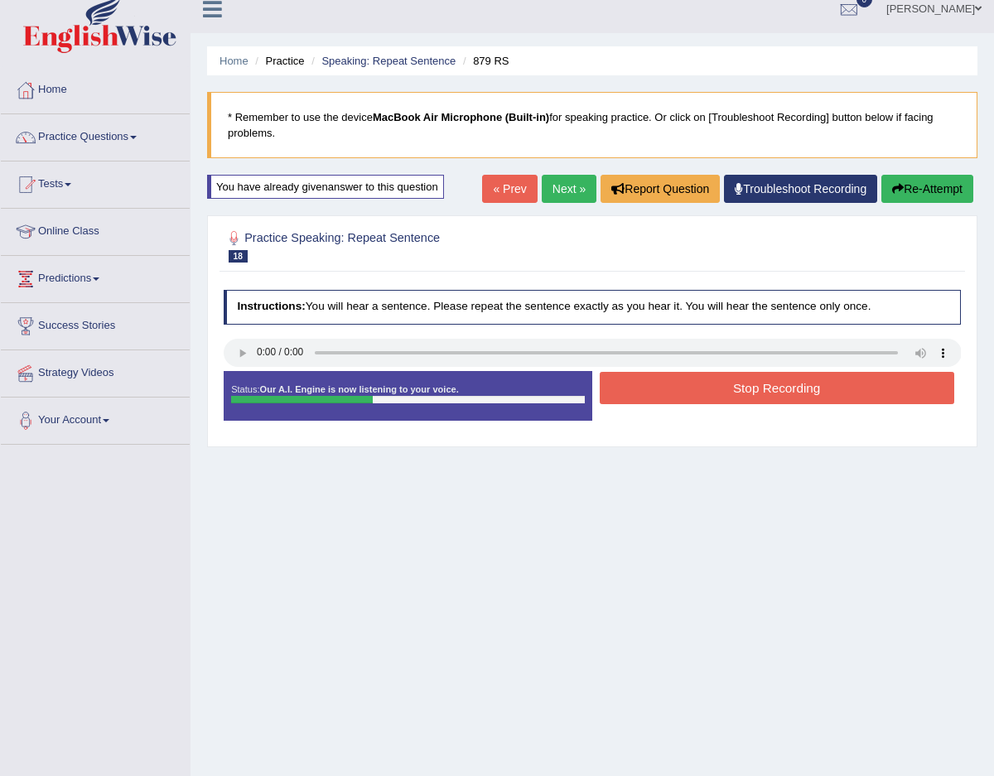
click at [689, 386] on button "Stop Recording" at bounding box center [777, 388] width 355 height 32
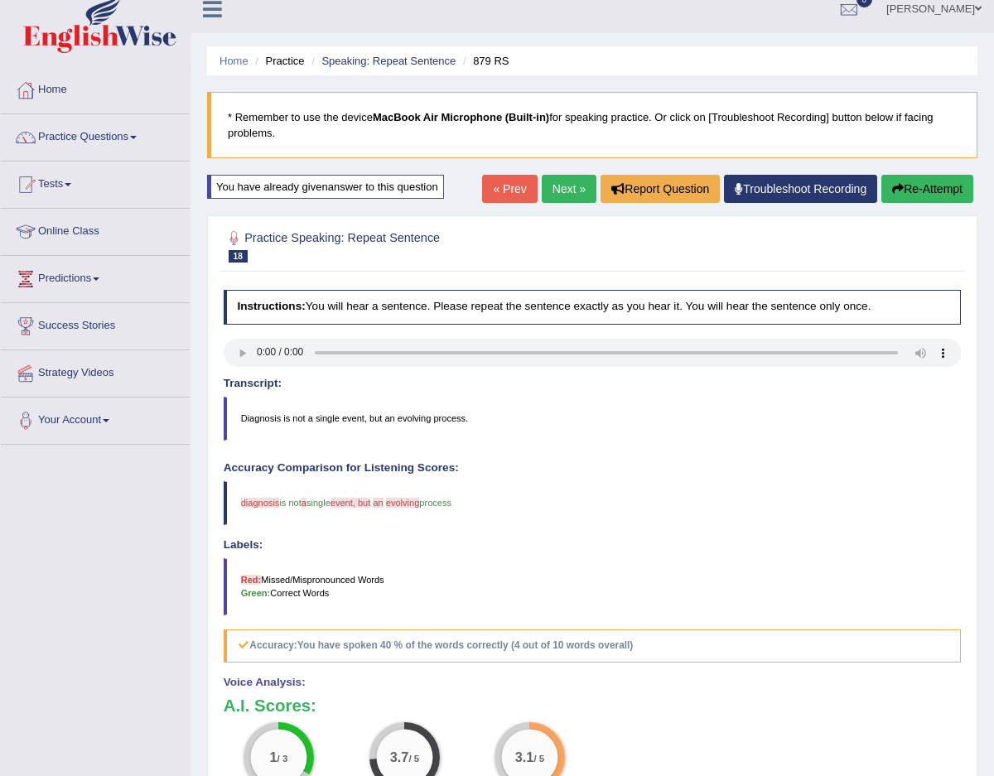
click at [573, 197] on link "Next »" at bounding box center [569, 189] width 55 height 28
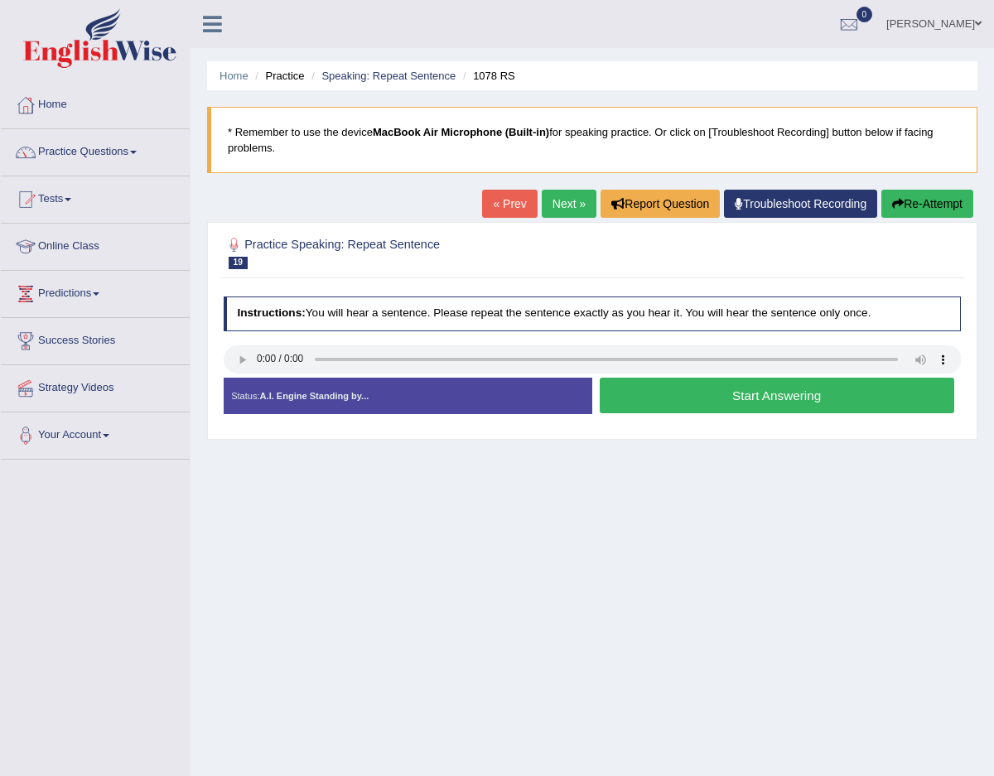
click at [647, 408] on button "Start Answering" at bounding box center [777, 396] width 355 height 36
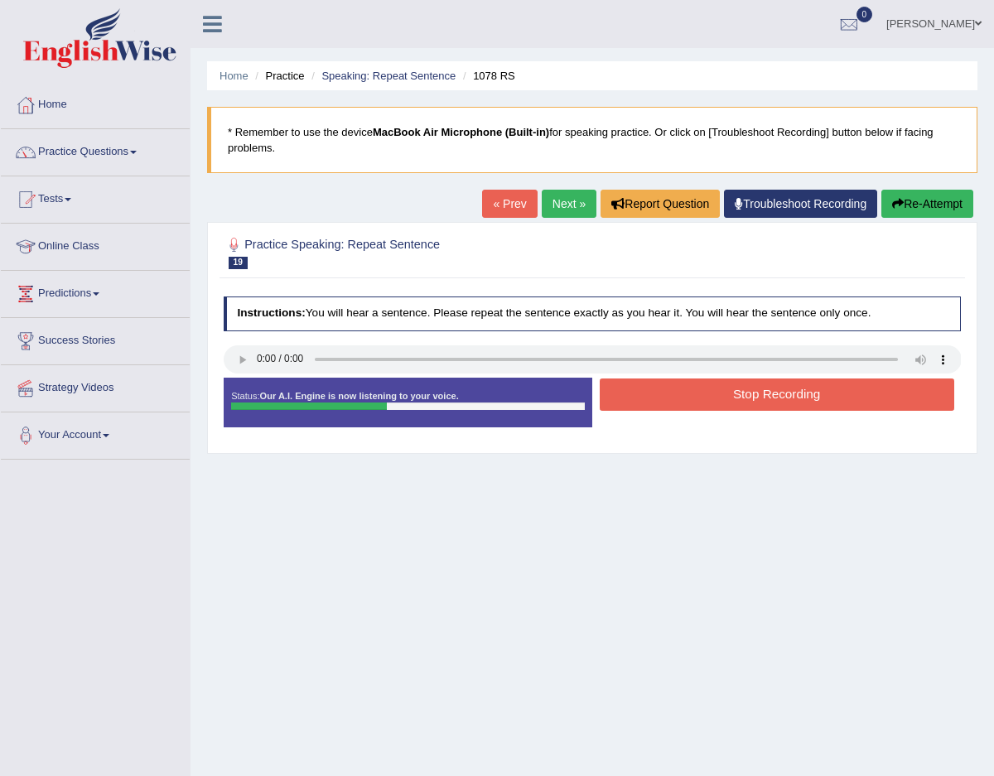
click at [650, 401] on button "Stop Recording" at bounding box center [777, 395] width 355 height 32
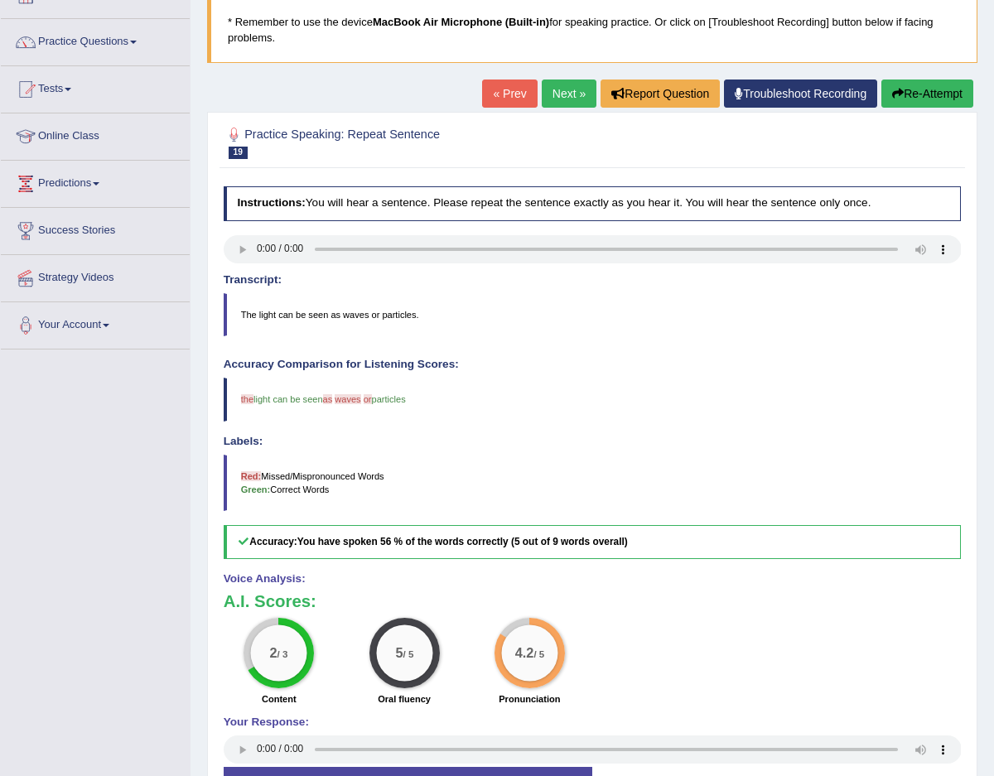
scroll to position [118, 0]
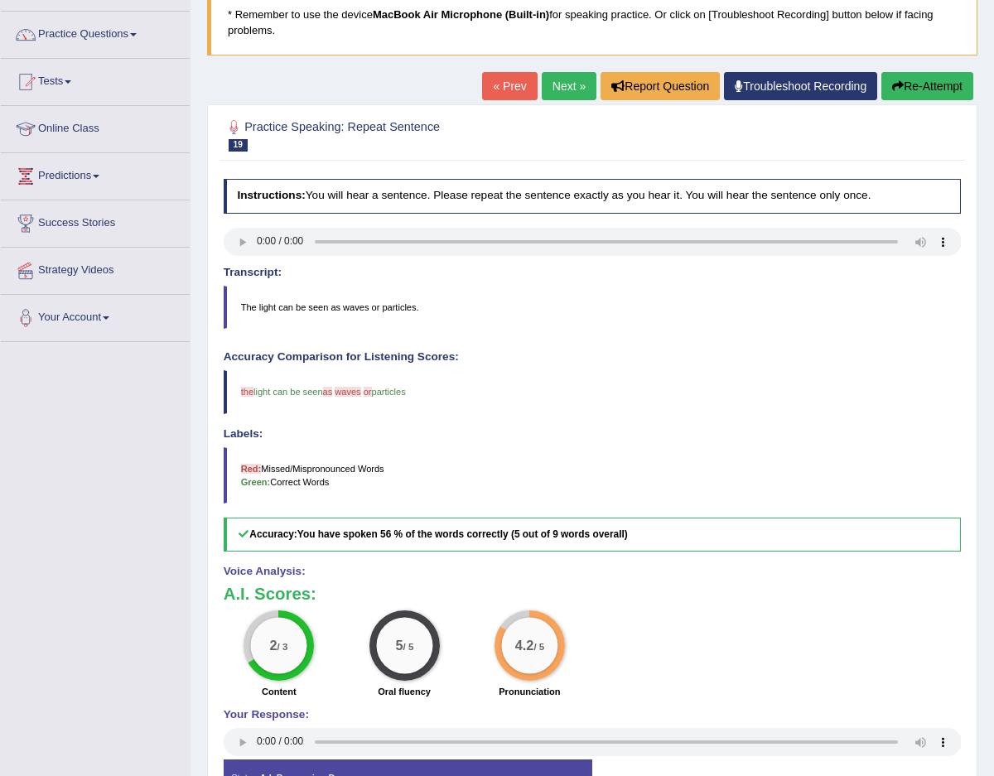
click at [558, 78] on link "Next »" at bounding box center [569, 86] width 55 height 28
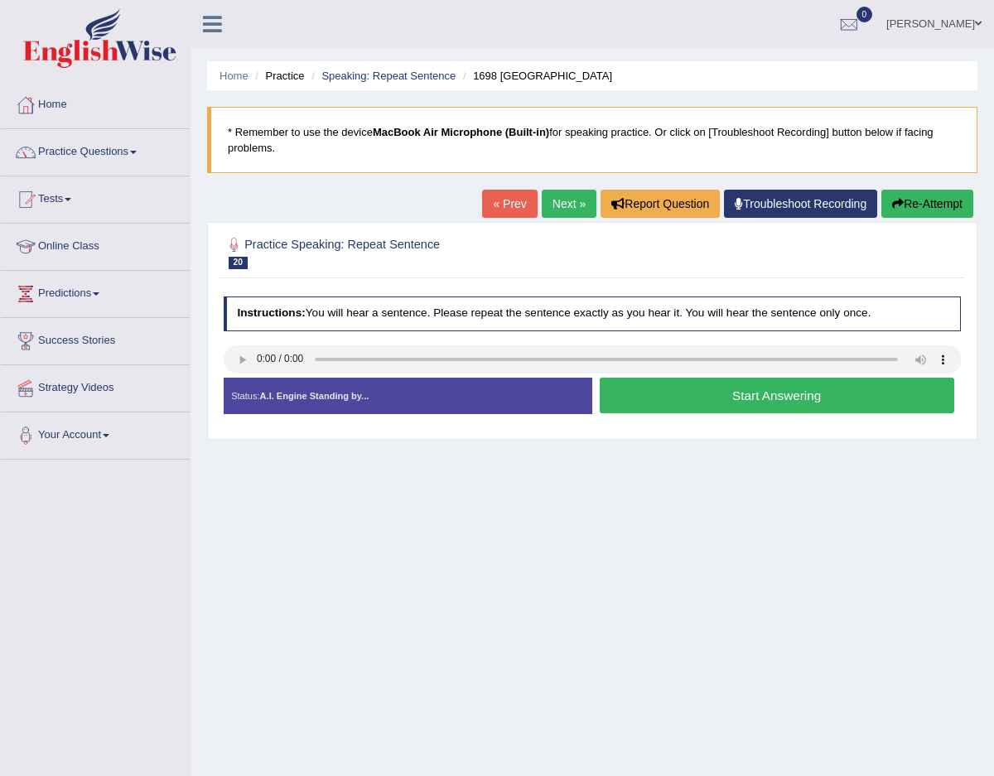
click at [611, 410] on button "Start Answering" at bounding box center [777, 396] width 355 height 36
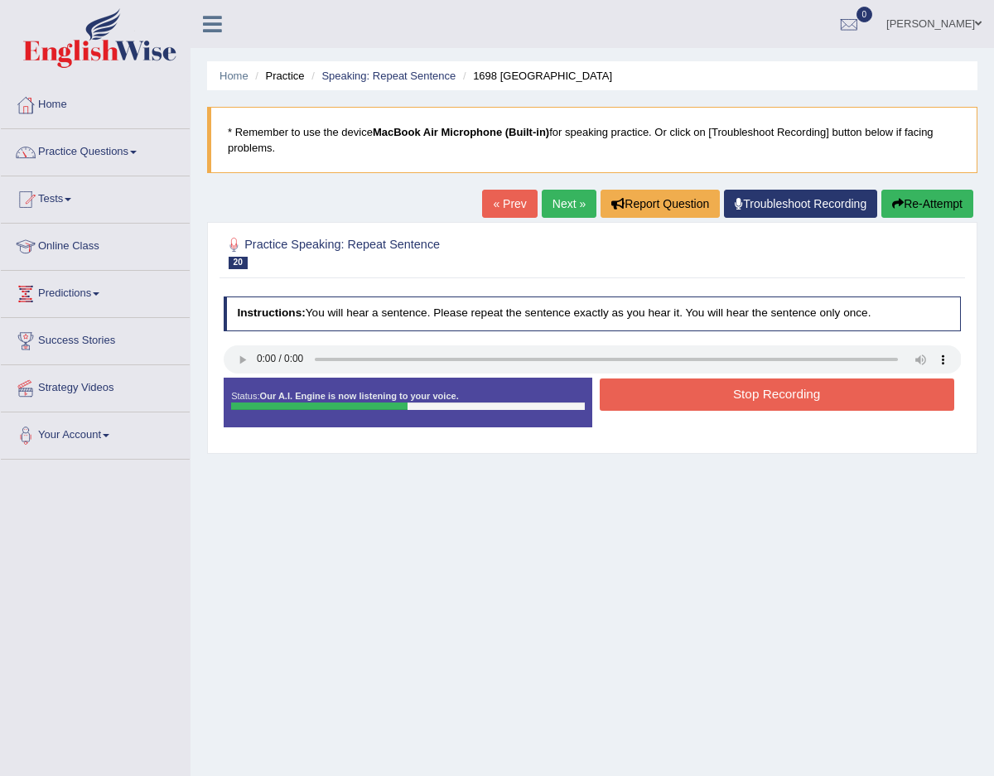
click at [631, 395] on button "Stop Recording" at bounding box center [777, 395] width 355 height 32
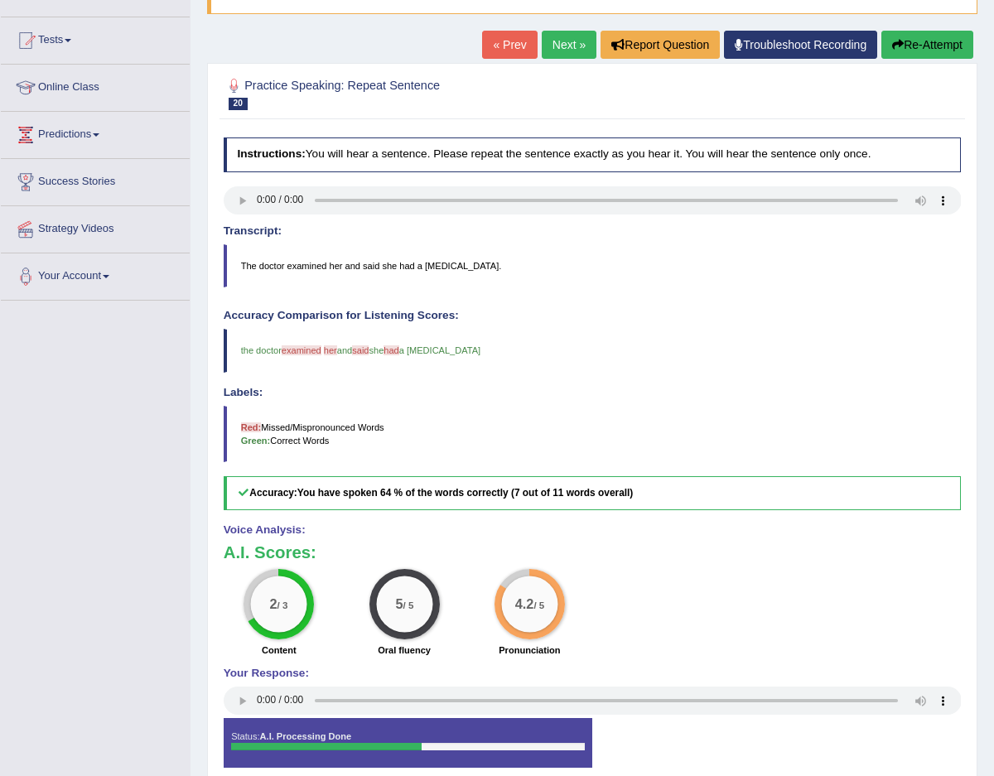
scroll to position [75, 0]
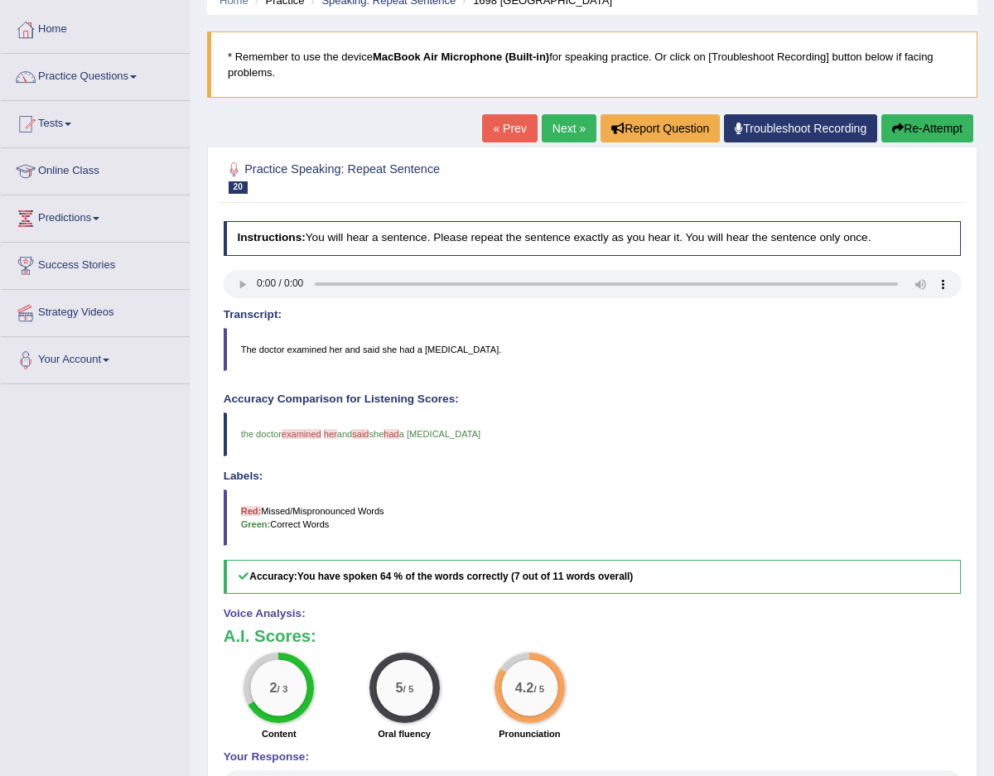
click at [947, 133] on button "Re-Attempt" at bounding box center [928, 128] width 92 height 28
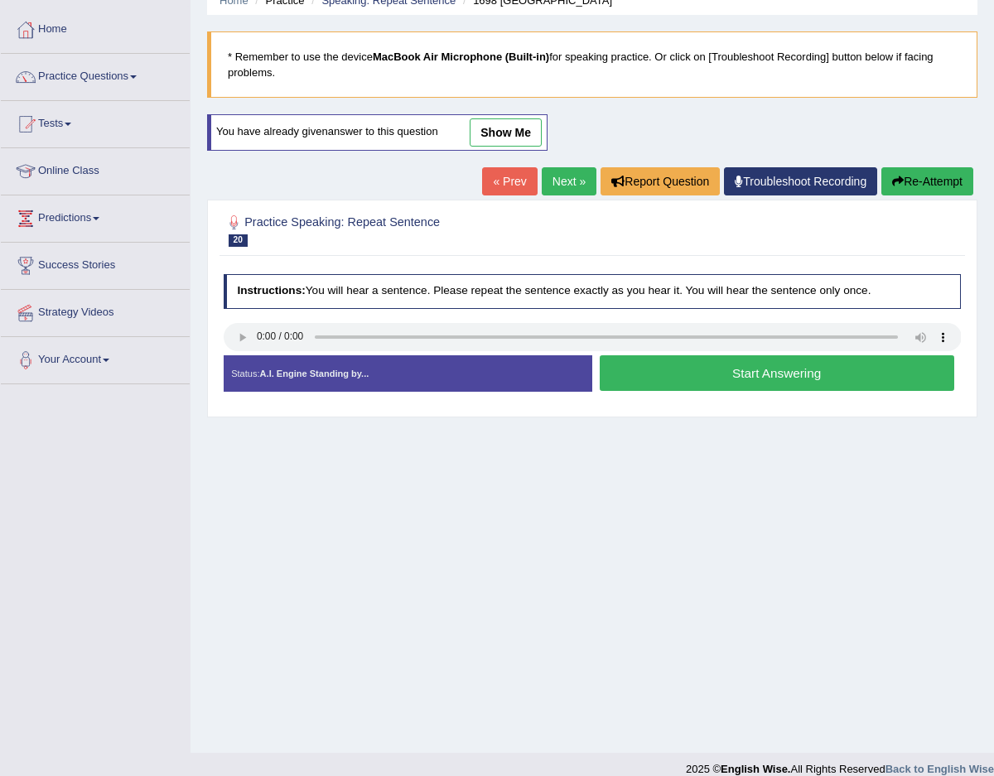
click at [642, 397] on div "Status: A.I. Engine Standing by... Start Answering Stop Recording" at bounding box center [593, 380] width 738 height 51
click at [642, 395] on div "Status: A.I. Engine Standing by... Start Answering Stop Recording" at bounding box center [593, 380] width 738 height 51
click at [649, 383] on button "Start Answering" at bounding box center [777, 373] width 355 height 36
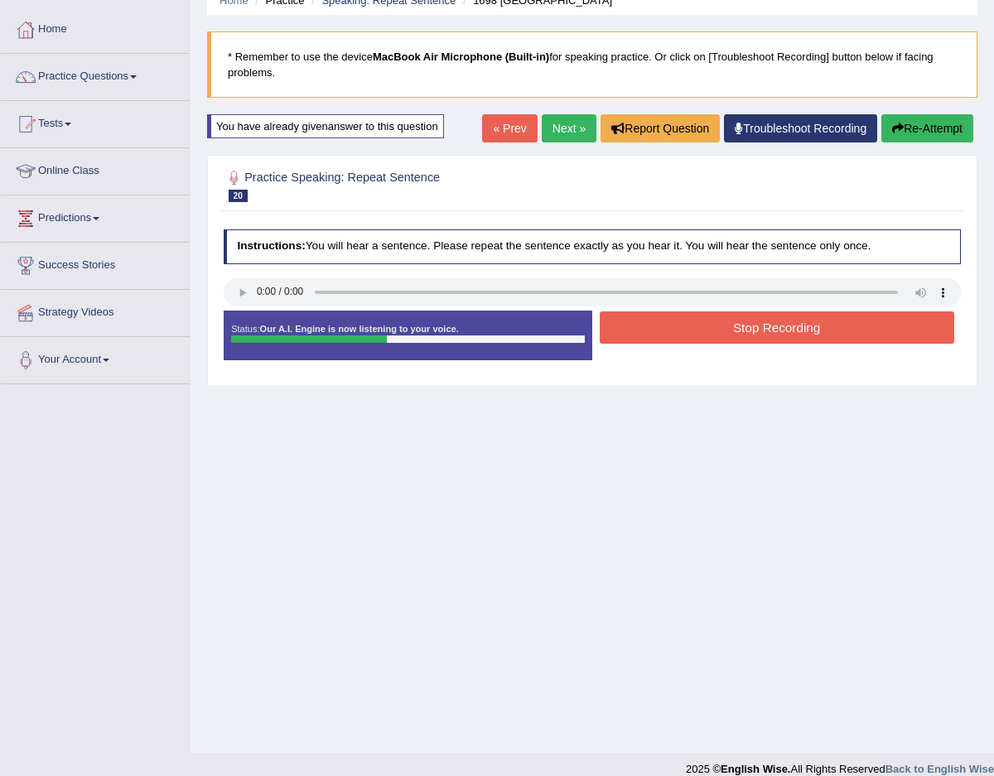
click at [675, 323] on button "Stop Recording" at bounding box center [777, 328] width 355 height 32
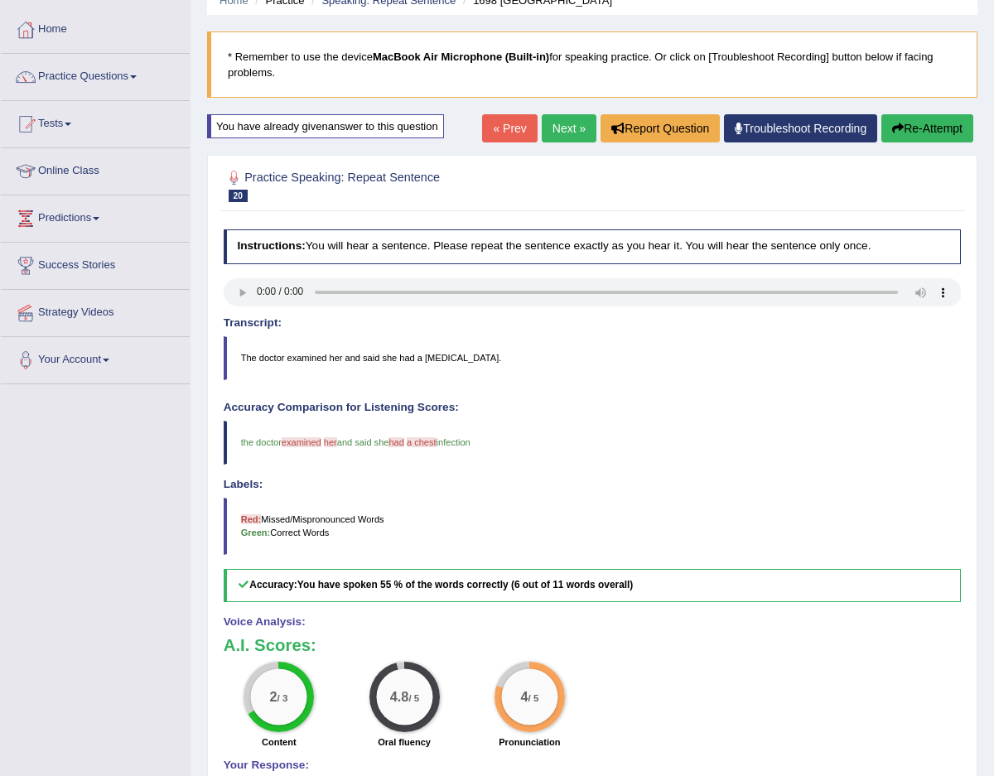
click at [558, 124] on link "Next »" at bounding box center [569, 128] width 55 height 28
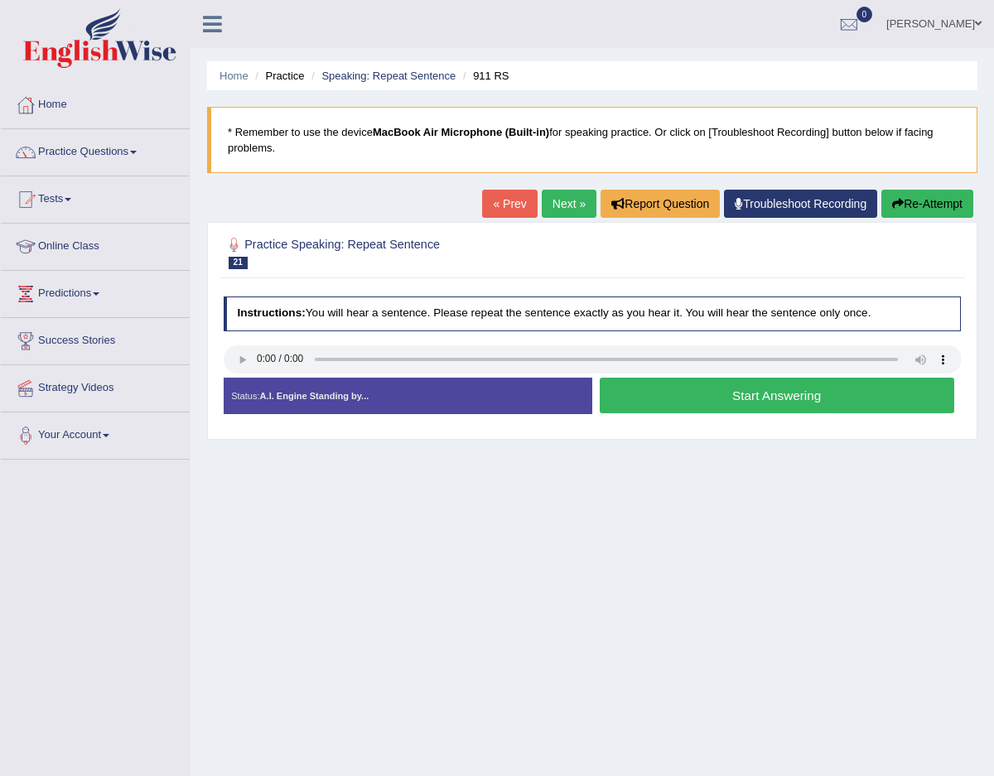
click at [631, 387] on button "Start Answering" at bounding box center [777, 396] width 355 height 36
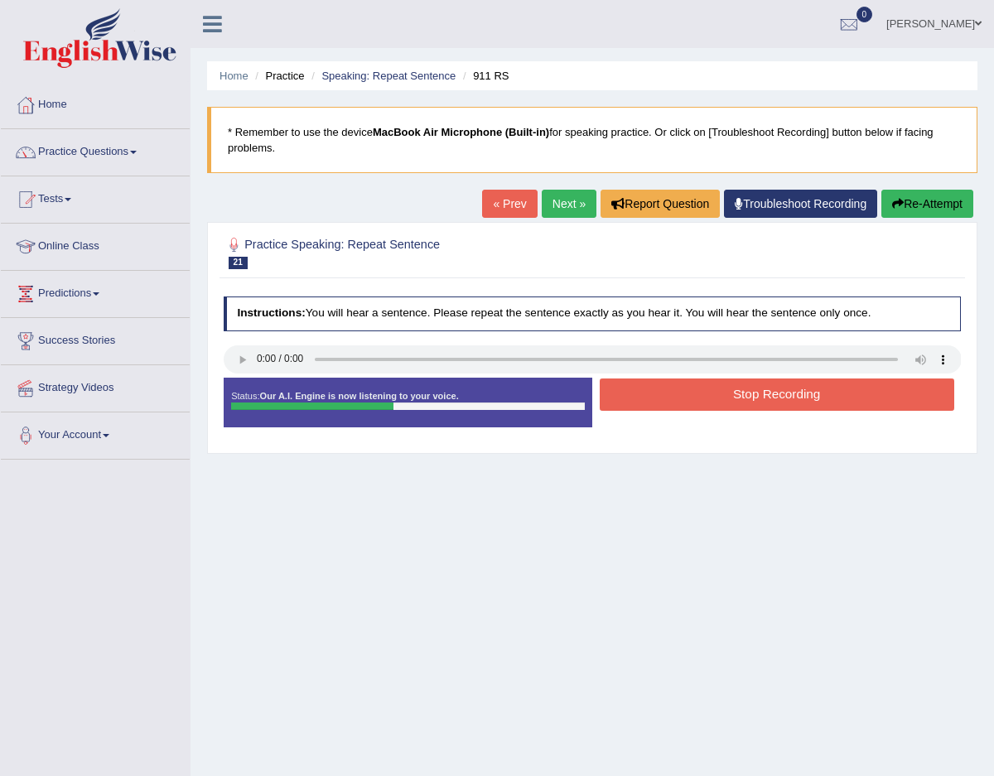
click at [631, 387] on button "Stop Recording" at bounding box center [777, 395] width 355 height 32
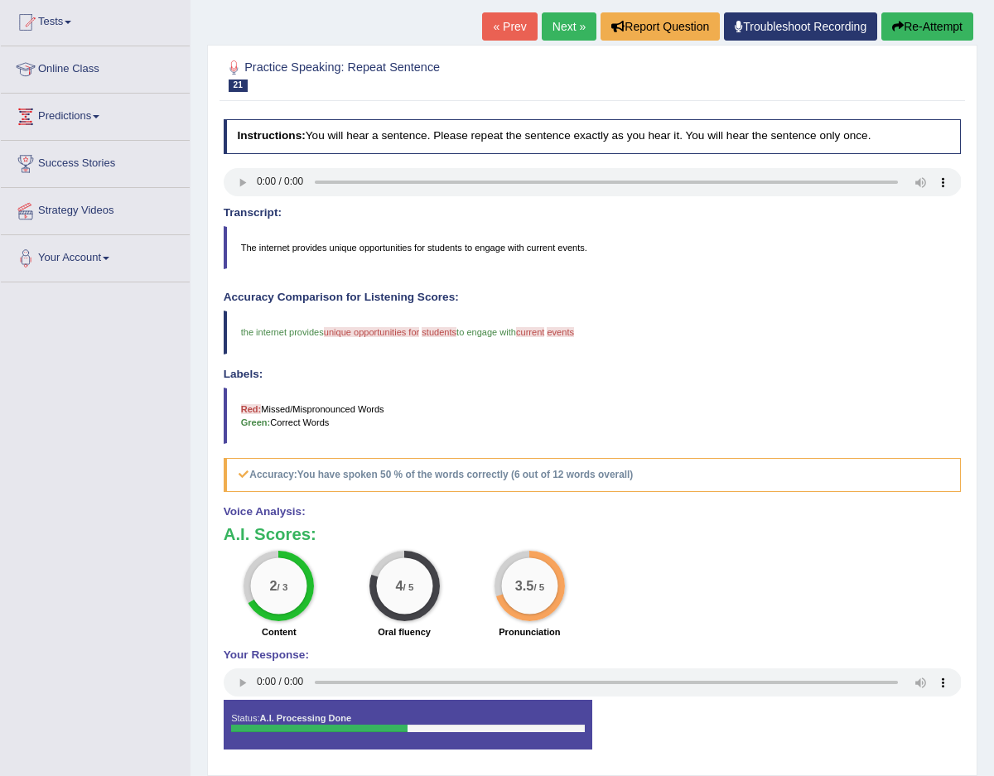
scroll to position [167, 0]
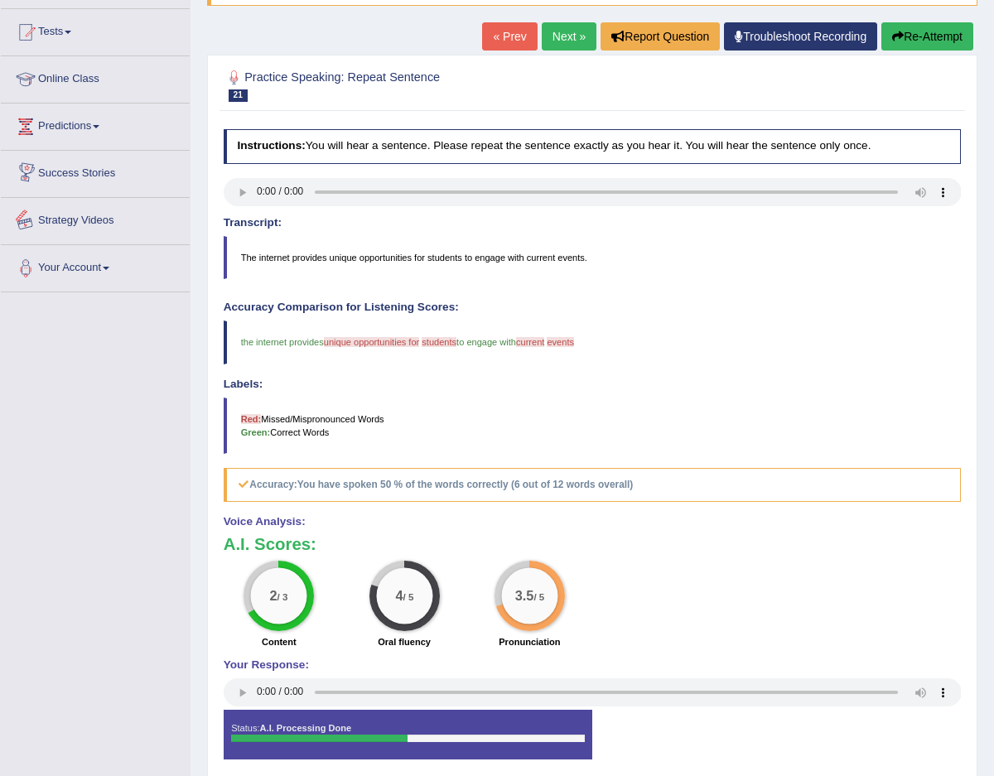
click at [108, 224] on link "Strategy Videos" at bounding box center [95, 218] width 189 height 41
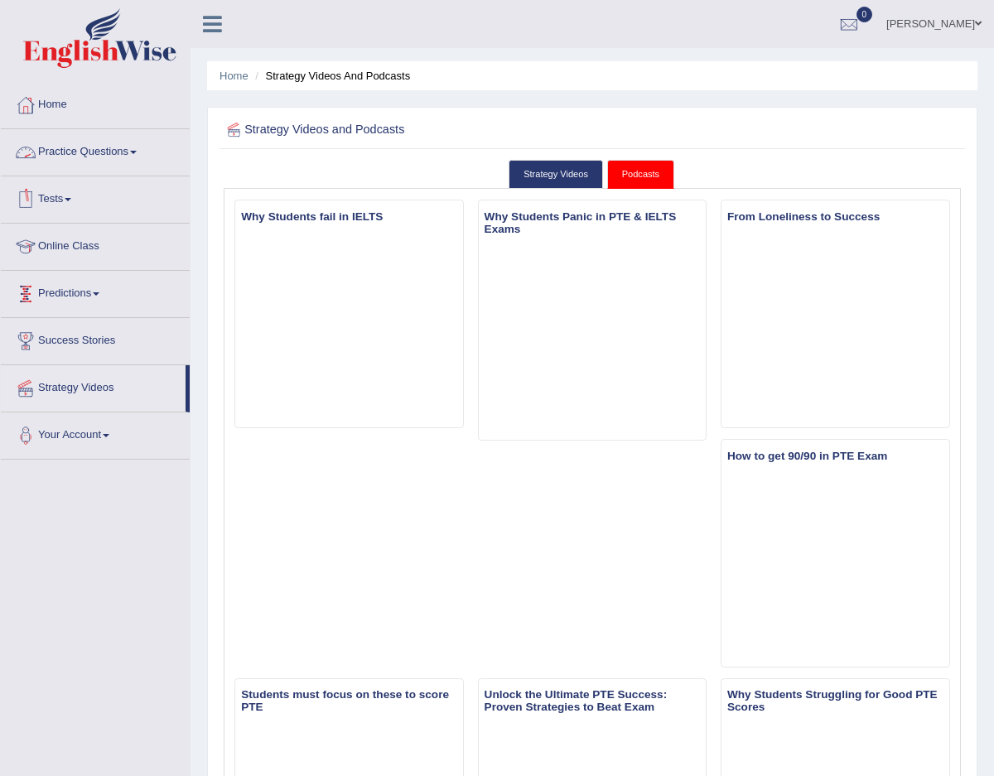
click at [112, 154] on link "Practice Questions" at bounding box center [95, 149] width 189 height 41
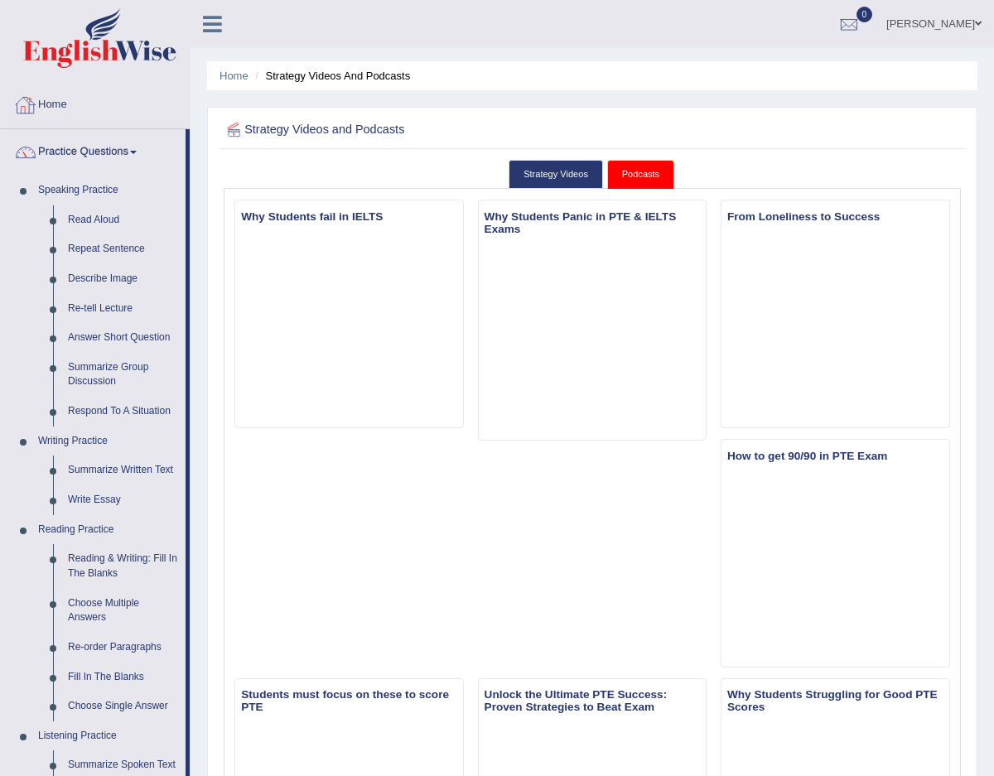
click at [44, 105] on link "Home" at bounding box center [95, 102] width 189 height 41
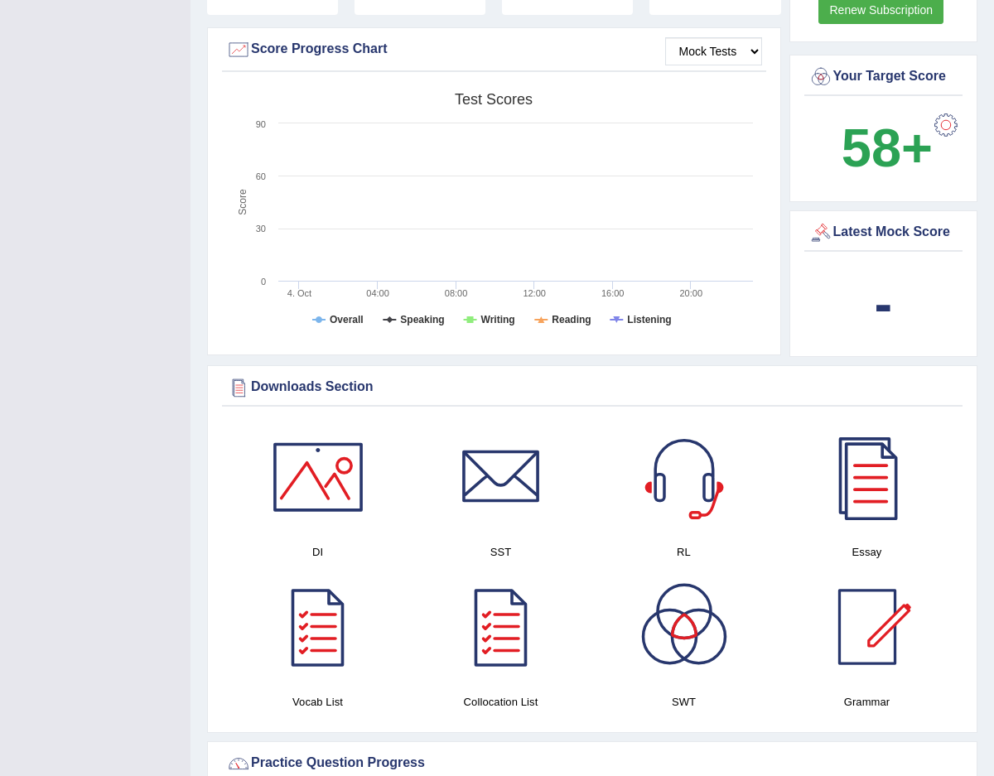
scroll to position [489, 0]
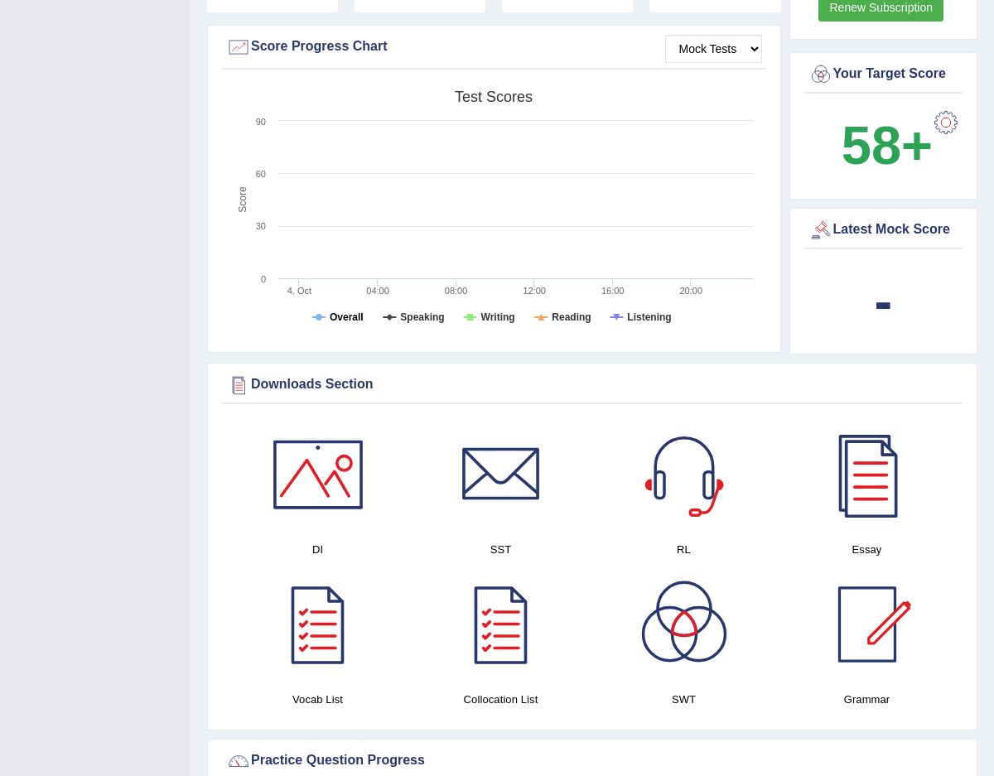
click at [345, 312] on tspan "Overall" at bounding box center [347, 318] width 34 height 12
click at [413, 312] on tspan "Speaking" at bounding box center [422, 318] width 44 height 12
click at [425, 207] on rect at bounding box center [493, 210] width 535 height 257
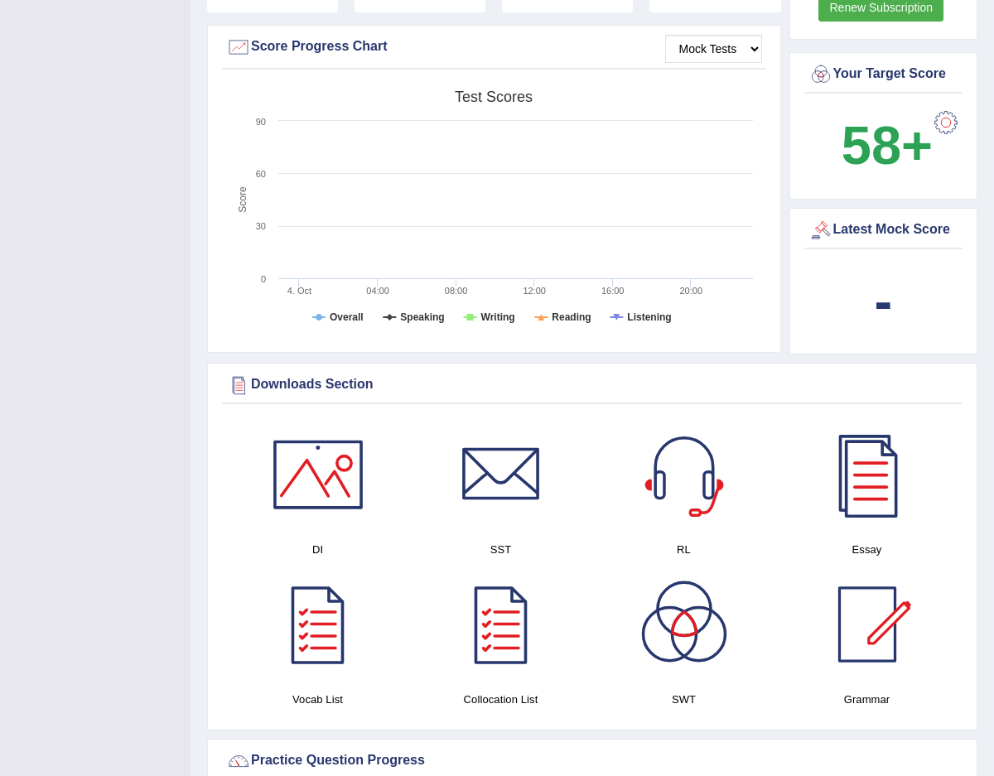
click at [336, 246] on rect at bounding box center [493, 210] width 535 height 257
click at [734, 37] on select "Mock Tests" at bounding box center [713, 49] width 97 height 28
click at [665, 35] on select "Mock Tests" at bounding box center [713, 49] width 97 height 28
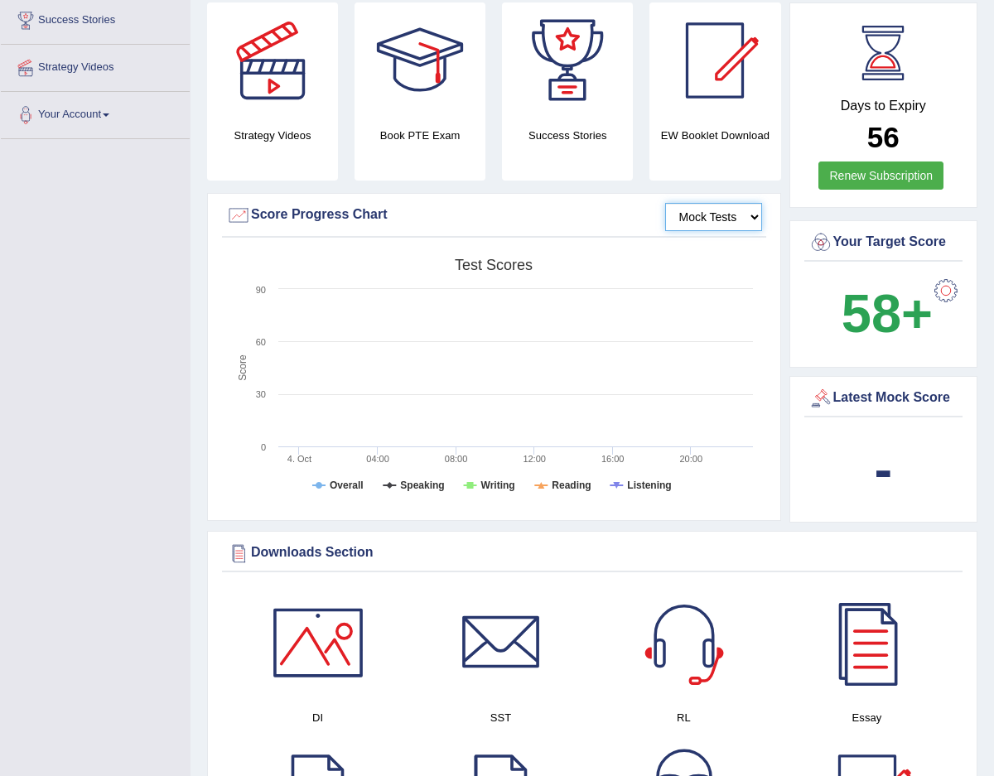
scroll to position [17, 0]
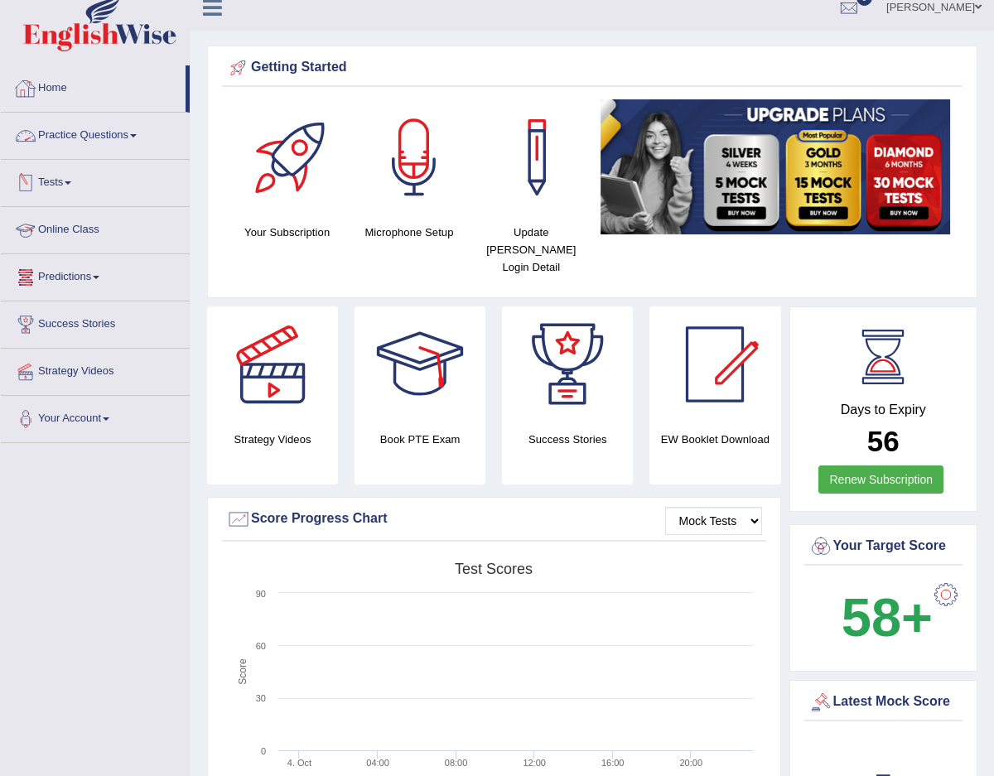
click at [138, 128] on link "Practice Questions" at bounding box center [95, 133] width 189 height 41
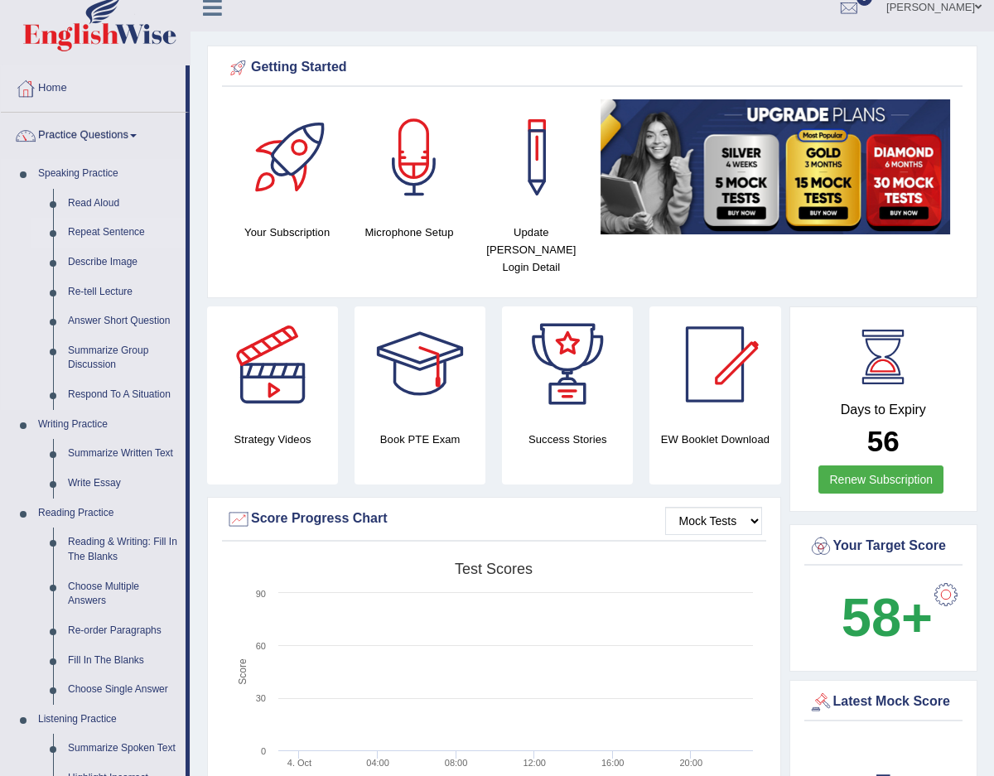
click at [99, 233] on link "Repeat Sentence" at bounding box center [122, 233] width 125 height 30
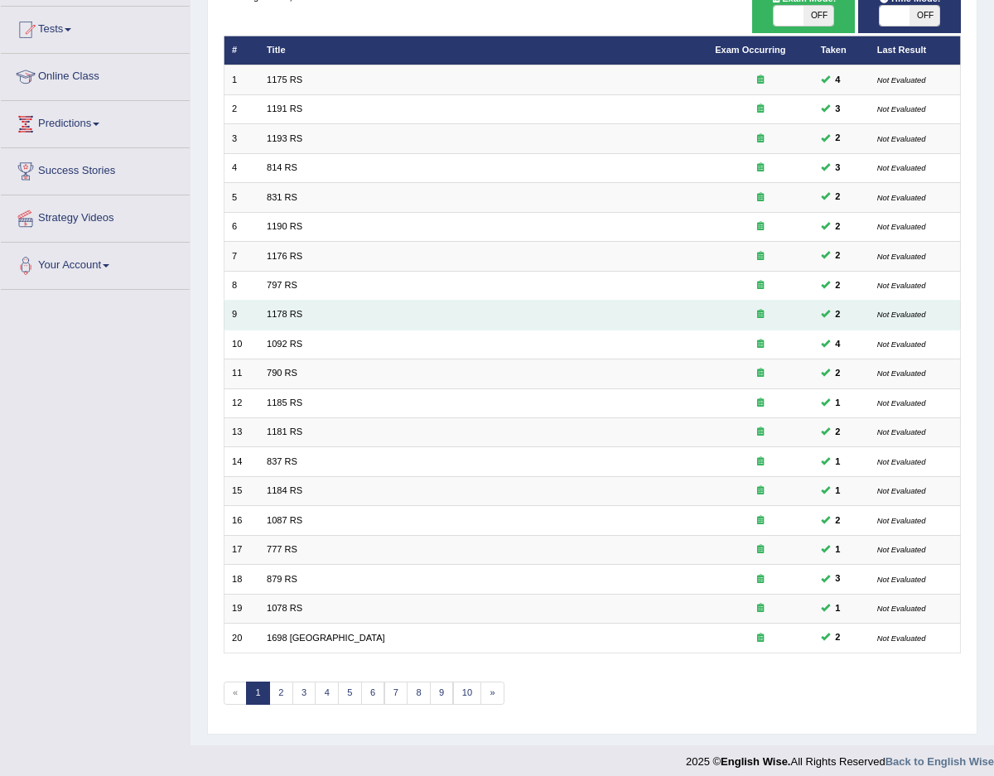
scroll to position [170, 0]
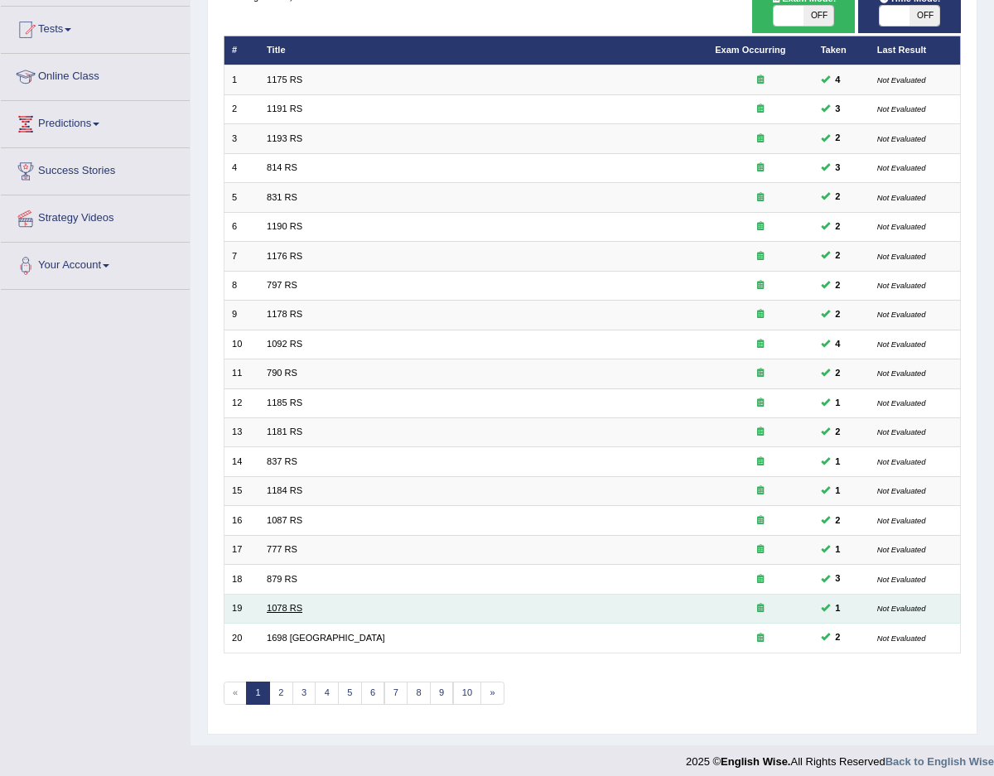
click at [277, 603] on link "1078 RS" at bounding box center [285, 608] width 36 height 10
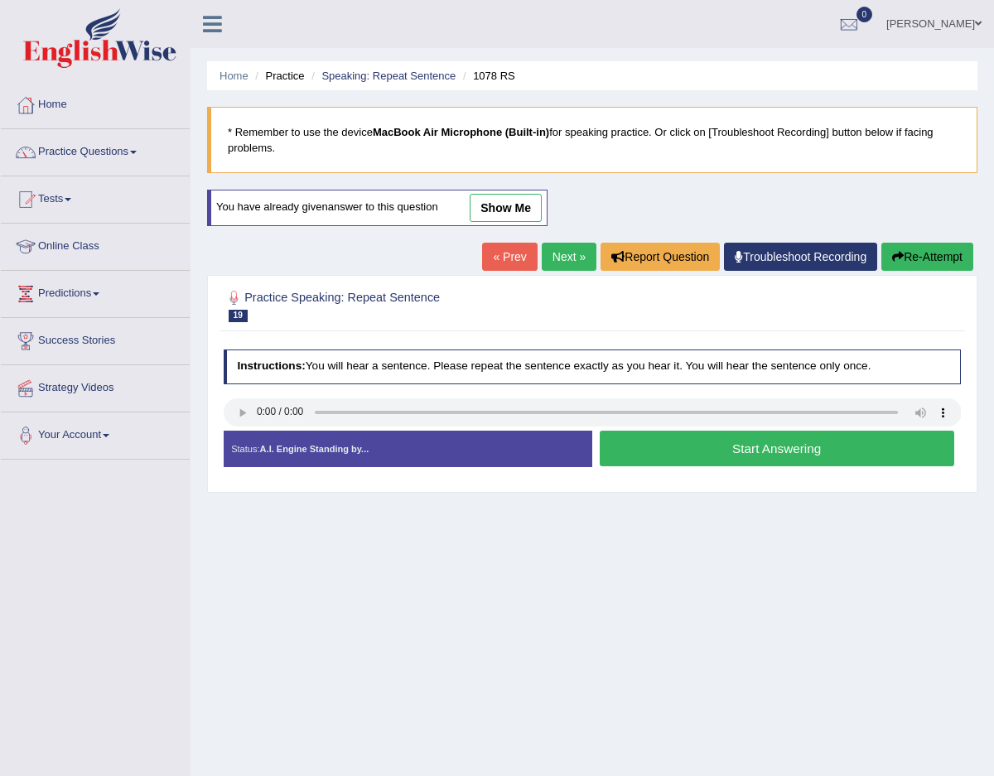
click at [707, 447] on button "Start Answering" at bounding box center [777, 449] width 355 height 36
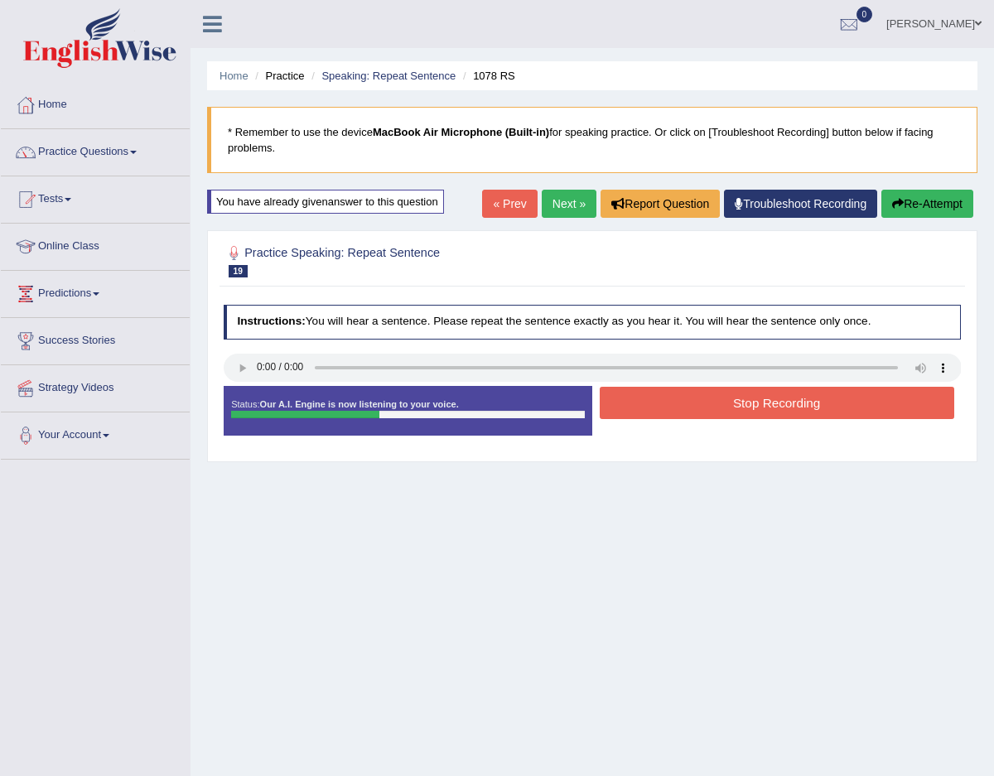
click at [715, 405] on button "Stop Recording" at bounding box center [777, 403] width 355 height 32
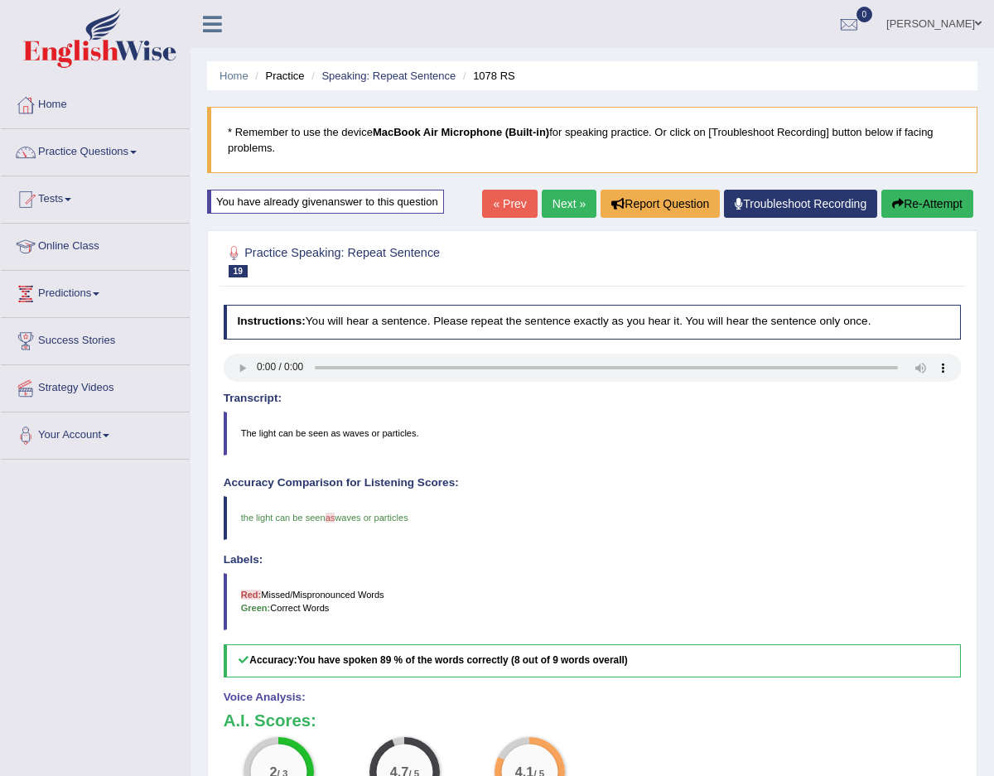
click at [554, 207] on link "Next »" at bounding box center [569, 204] width 55 height 28
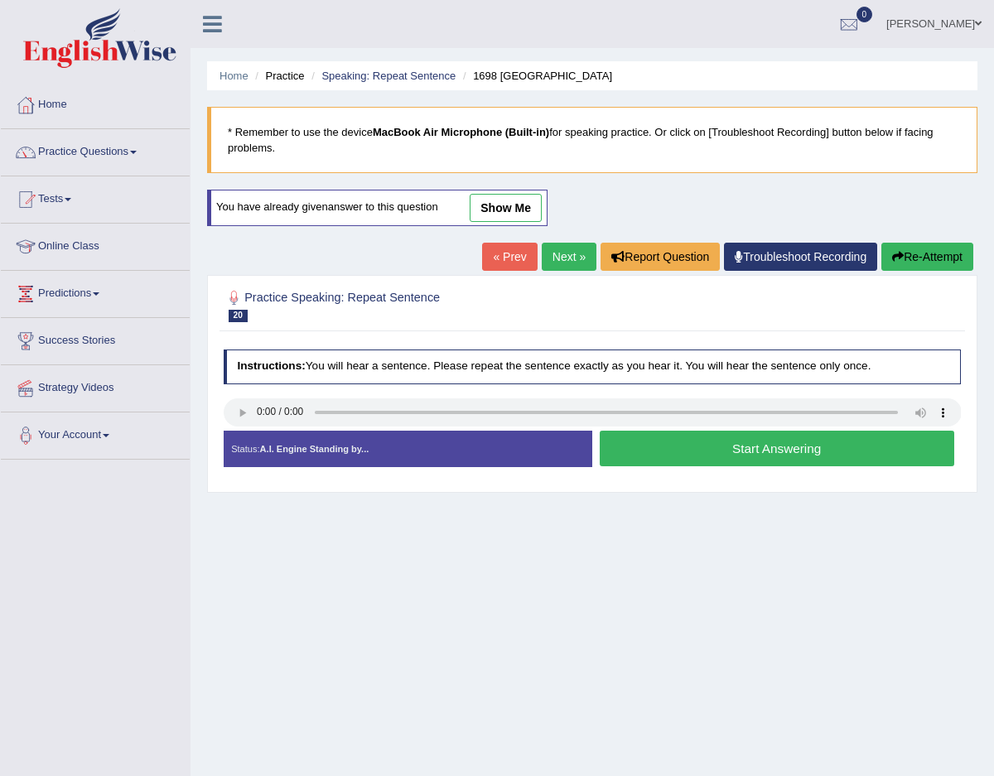
click at [624, 447] on button "Start Answering" at bounding box center [777, 449] width 355 height 36
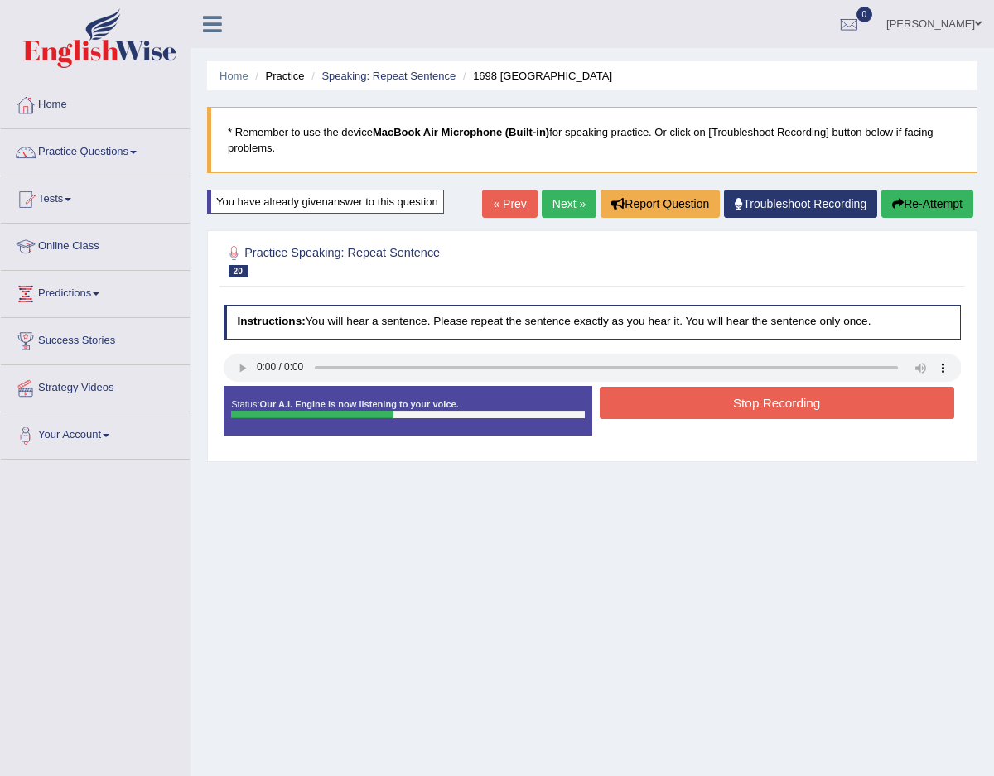
click at [688, 408] on button "Stop Recording" at bounding box center [777, 403] width 355 height 32
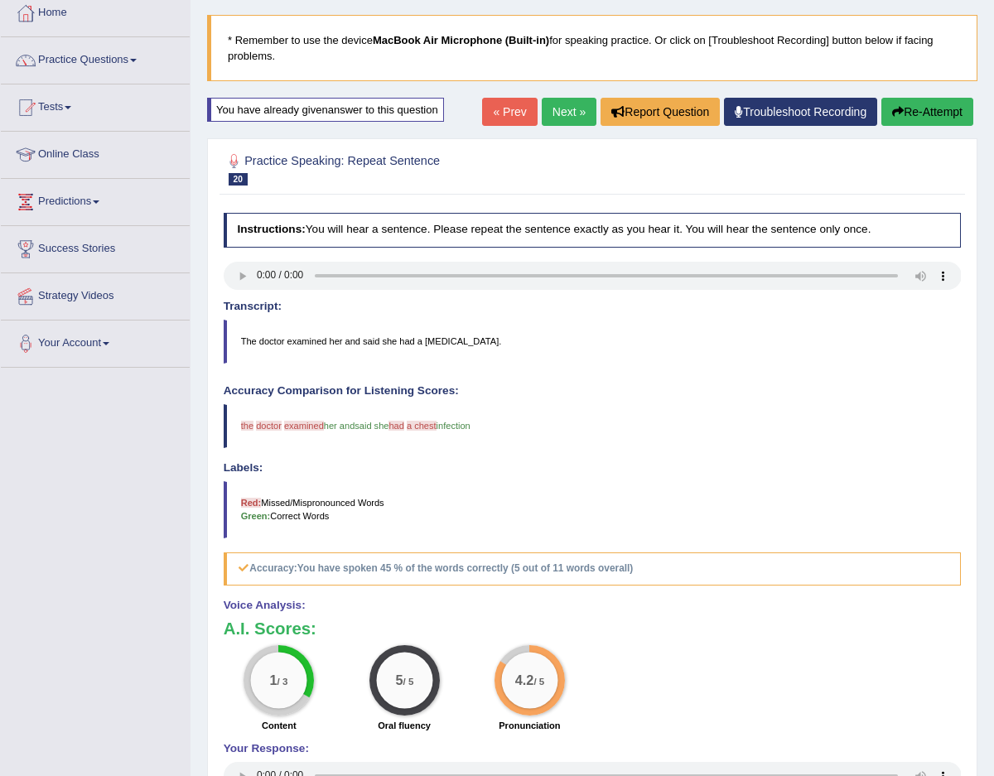
scroll to position [99, 0]
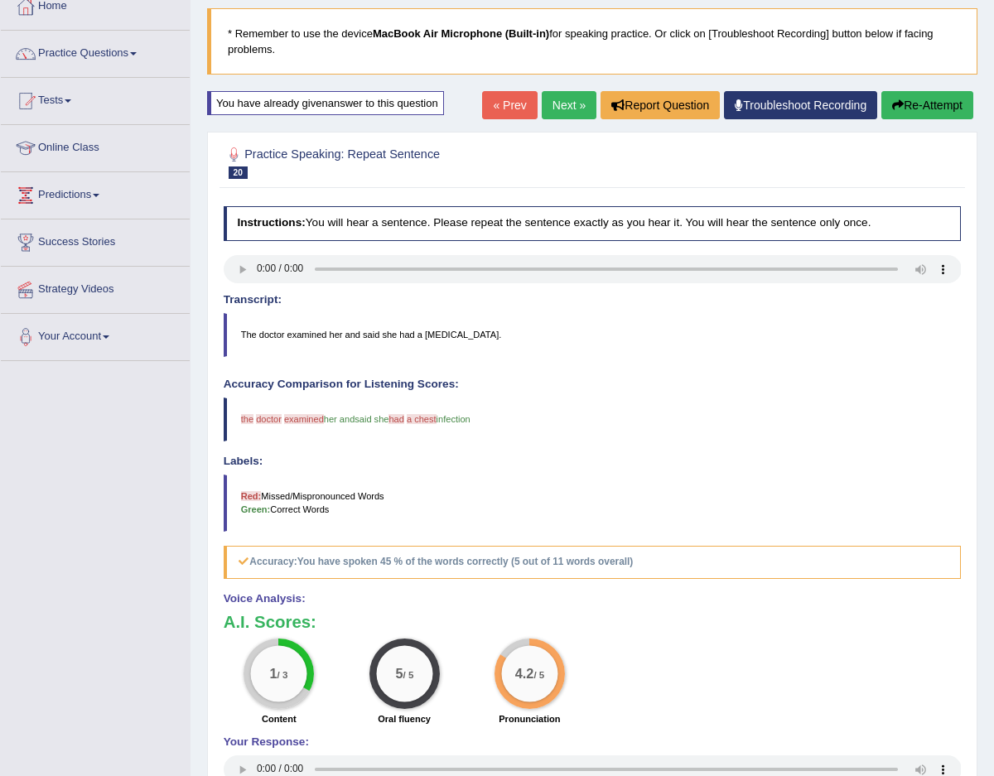
click at [573, 107] on link "Next »" at bounding box center [569, 105] width 55 height 28
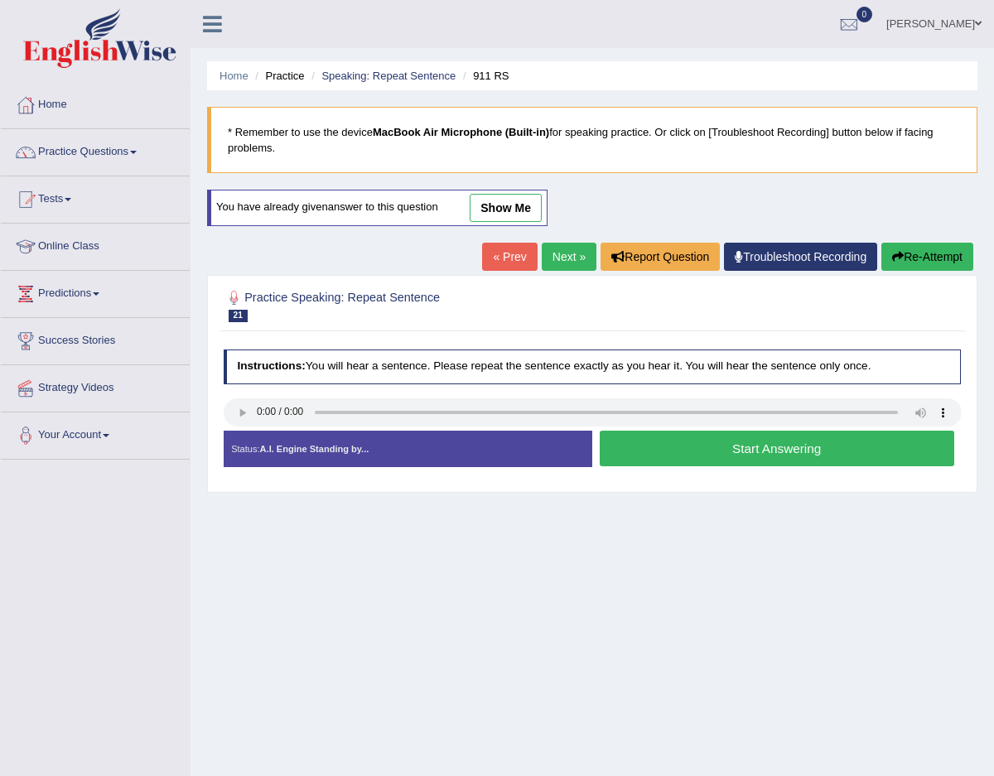
click at [656, 441] on button "Start Answering" at bounding box center [777, 449] width 355 height 36
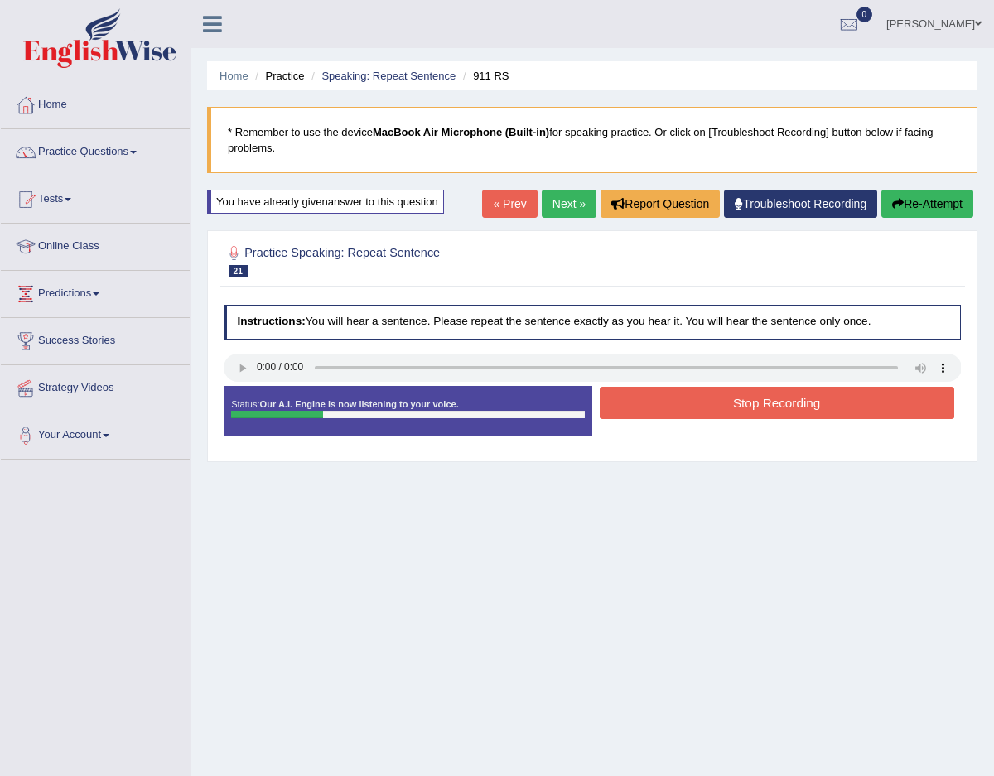
click at [568, 210] on link "Next »" at bounding box center [569, 204] width 55 height 28
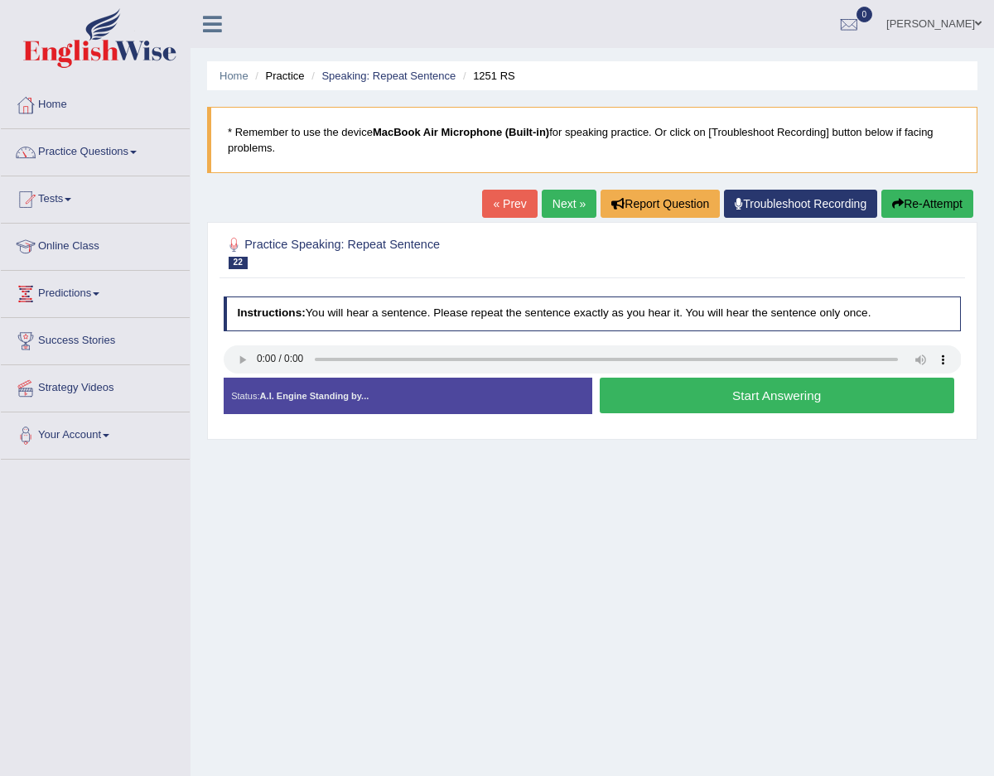
click at [632, 407] on button "Start Answering" at bounding box center [777, 396] width 355 height 36
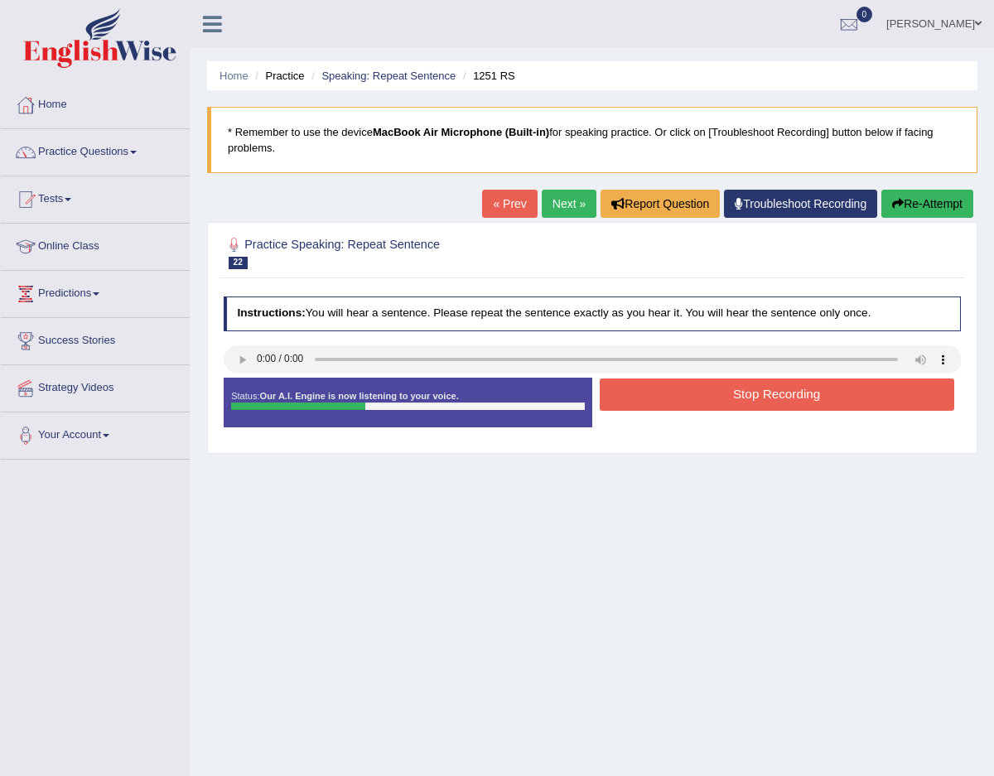
click at [653, 389] on button "Stop Recording" at bounding box center [777, 395] width 355 height 32
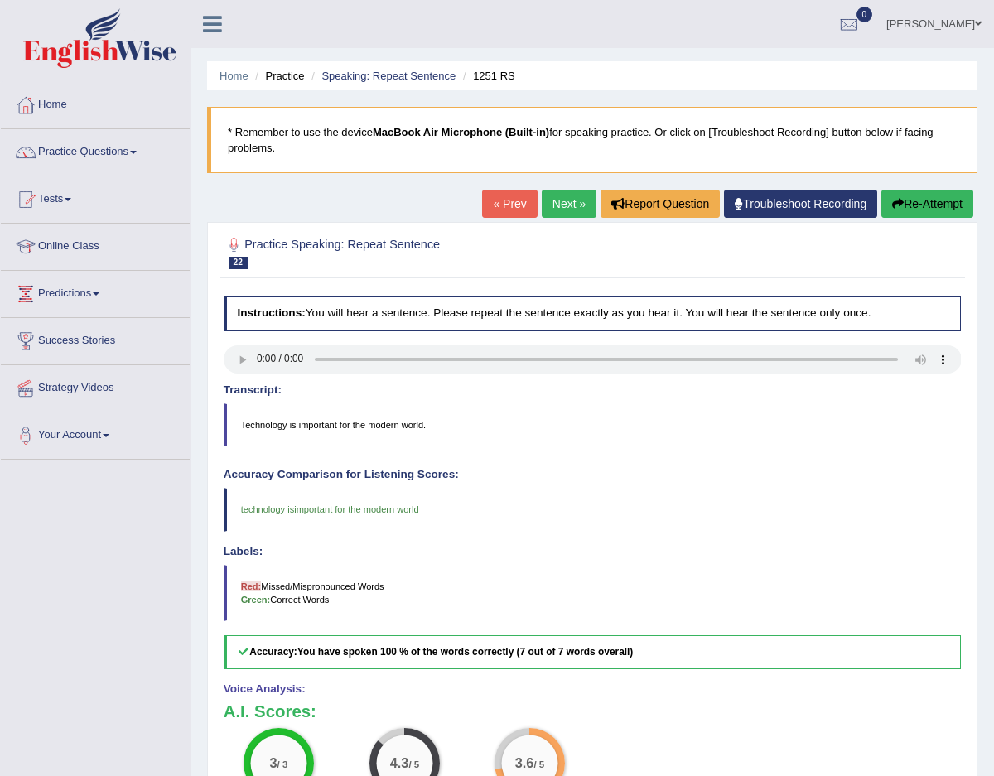
click at [558, 213] on link "Next »" at bounding box center [569, 204] width 55 height 28
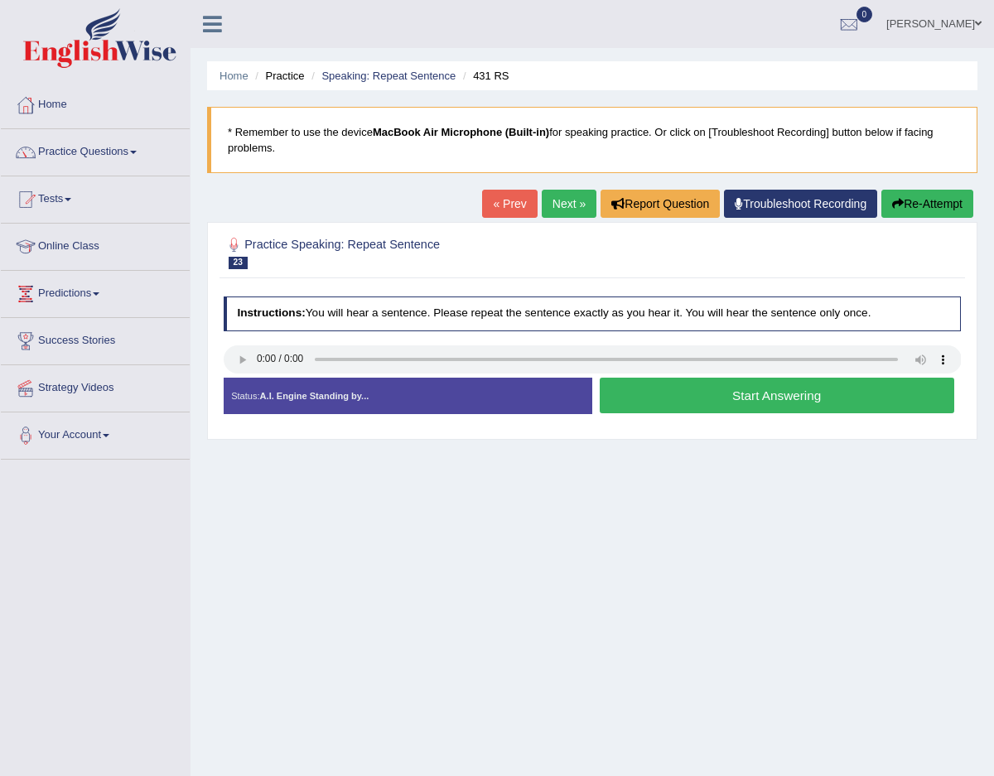
click at [672, 384] on button "Start Answering" at bounding box center [777, 396] width 355 height 36
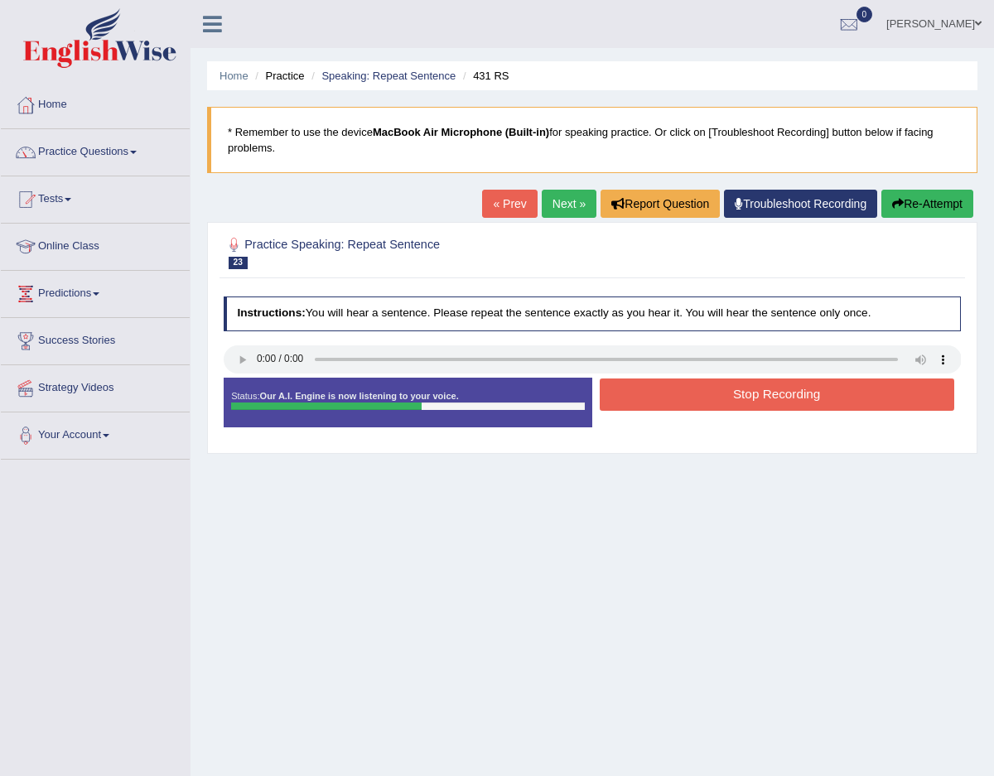
click at [672, 384] on button "Stop Recording" at bounding box center [777, 395] width 355 height 32
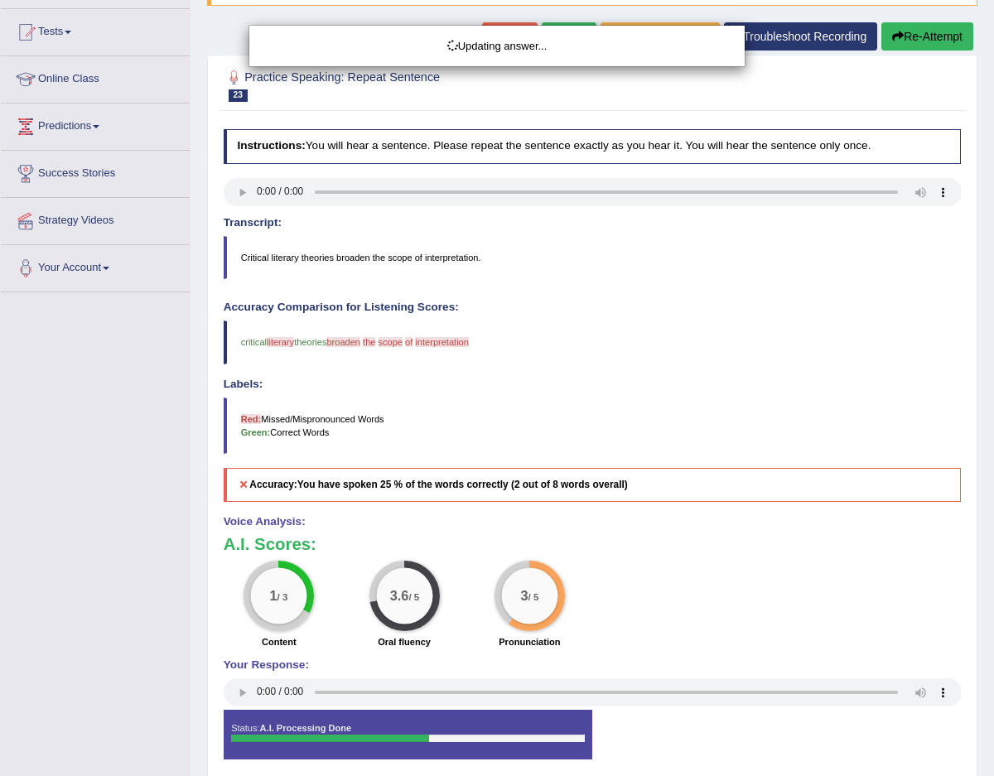
scroll to position [171, 0]
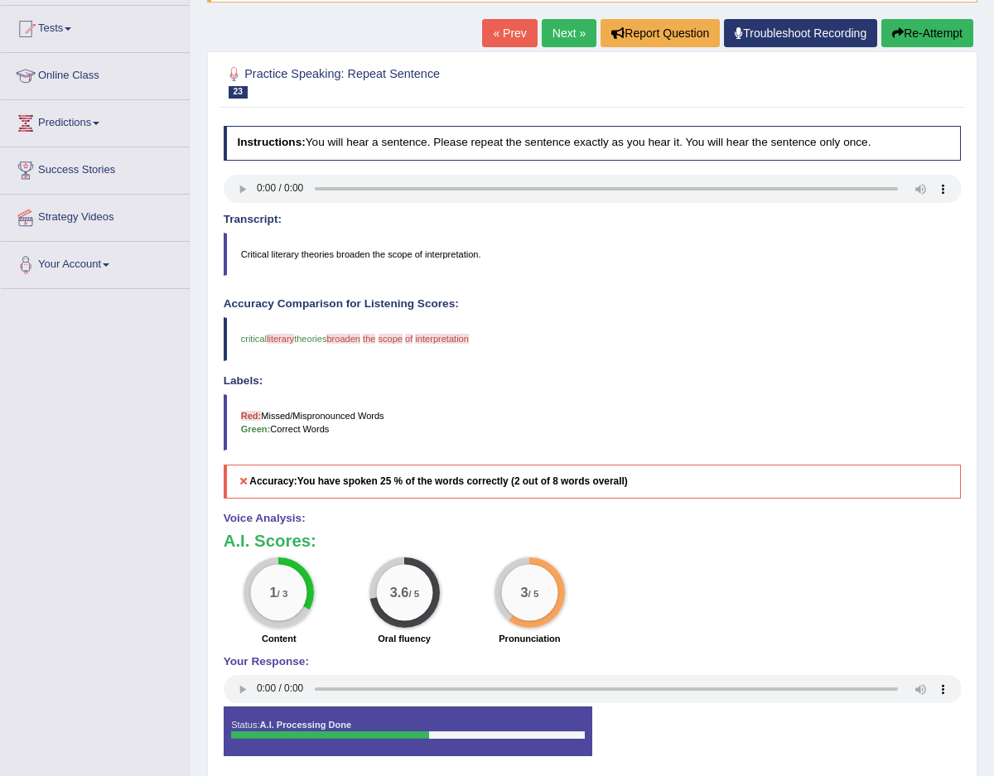
click at [884, 28] on button "Re-Attempt" at bounding box center [928, 33] width 92 height 28
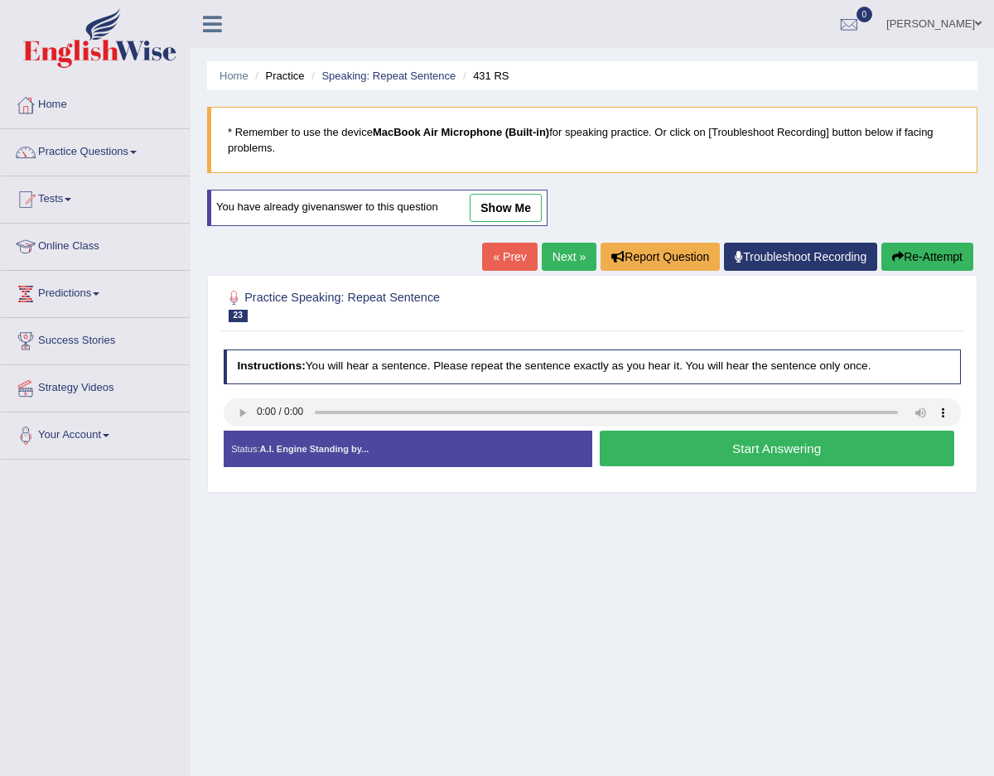
scroll to position [94, 0]
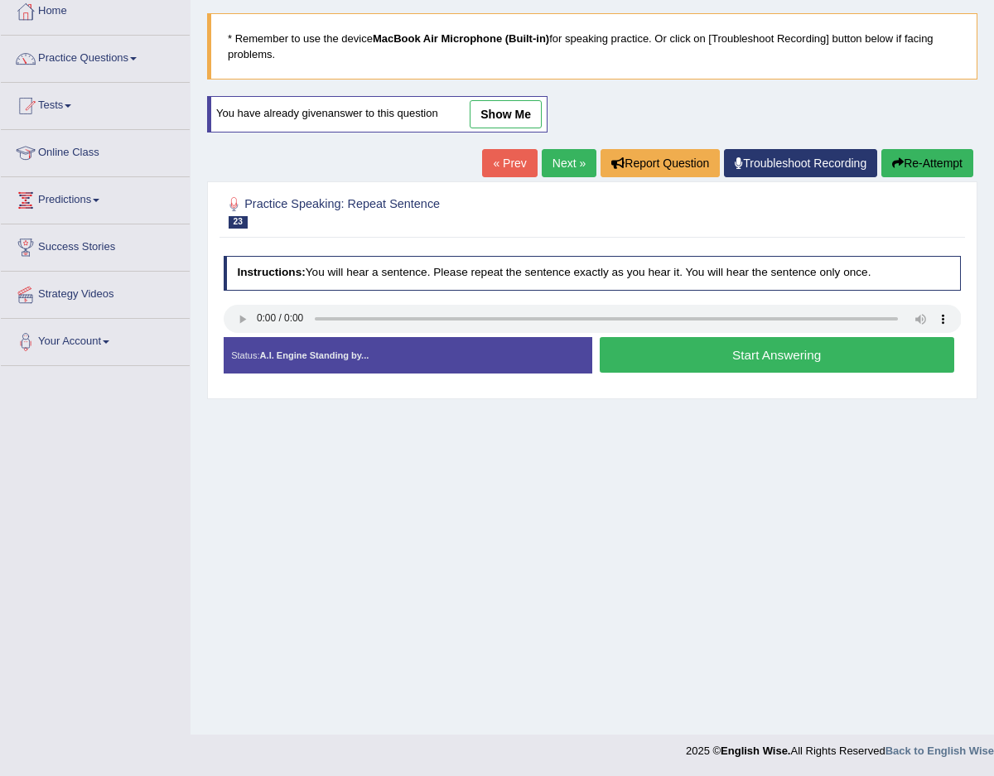
click at [730, 361] on button "Start Answering" at bounding box center [777, 355] width 355 height 36
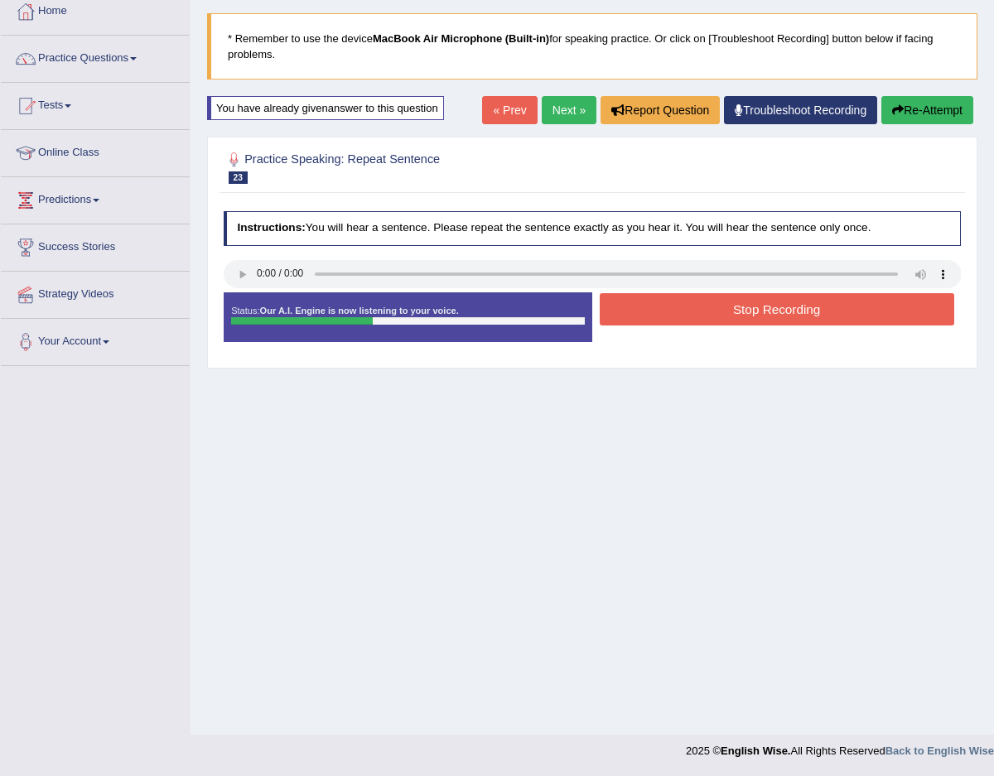
click at [725, 311] on button "Stop Recording" at bounding box center [777, 309] width 355 height 32
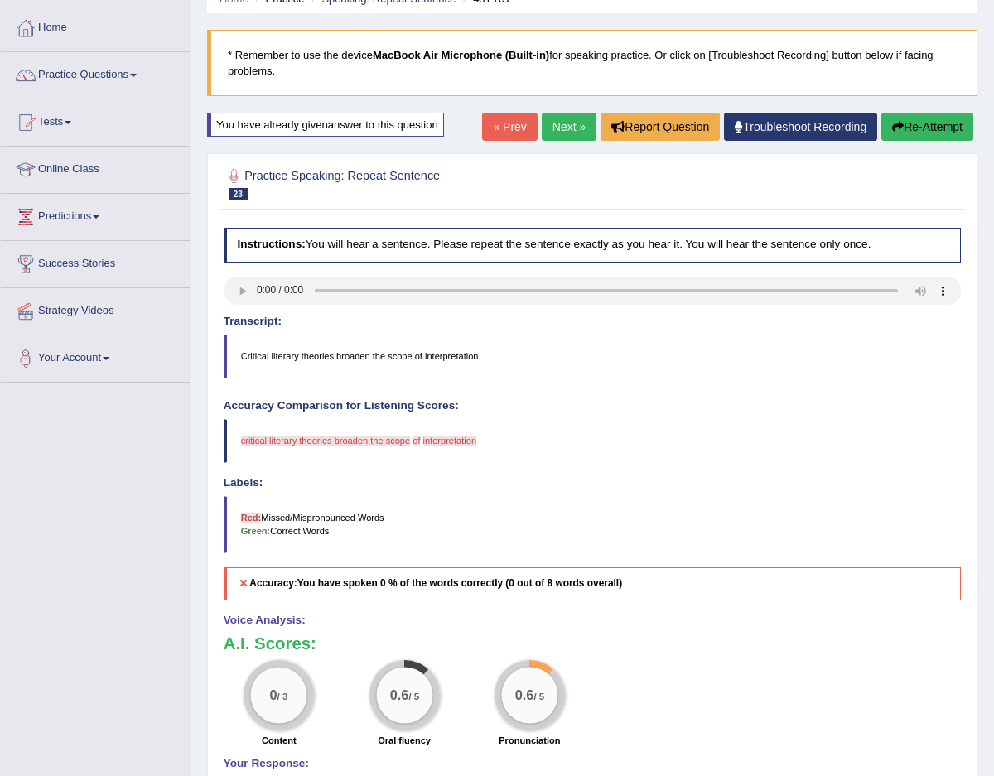
scroll to position [36, 0]
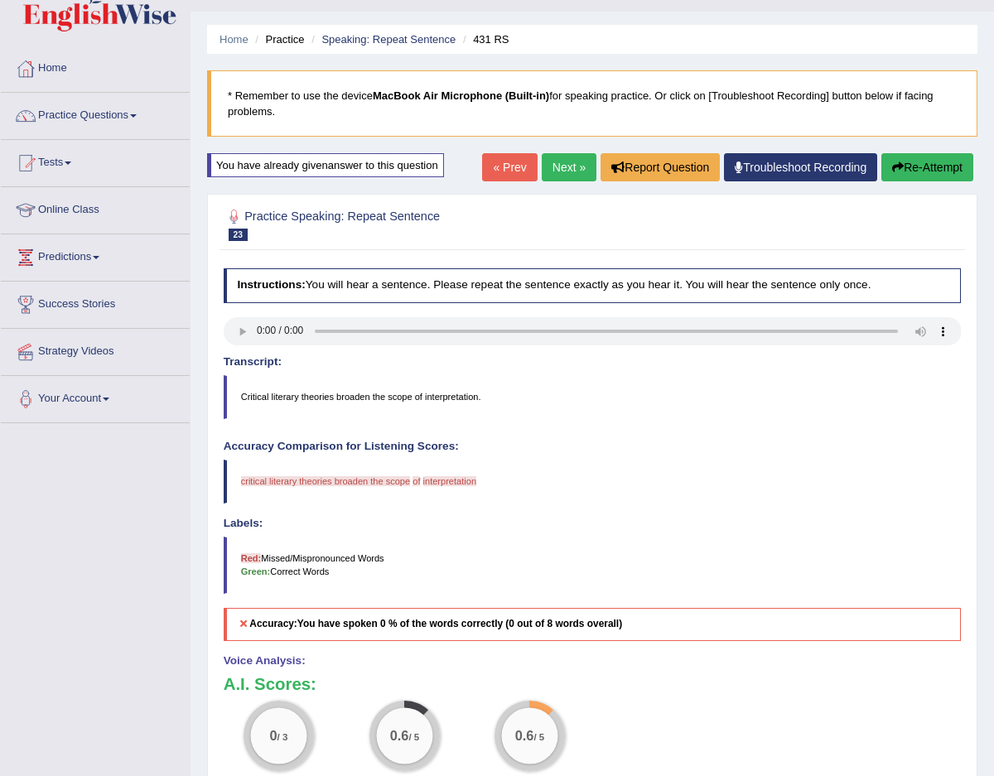
click at [916, 175] on button "Re-Attempt" at bounding box center [928, 167] width 92 height 28
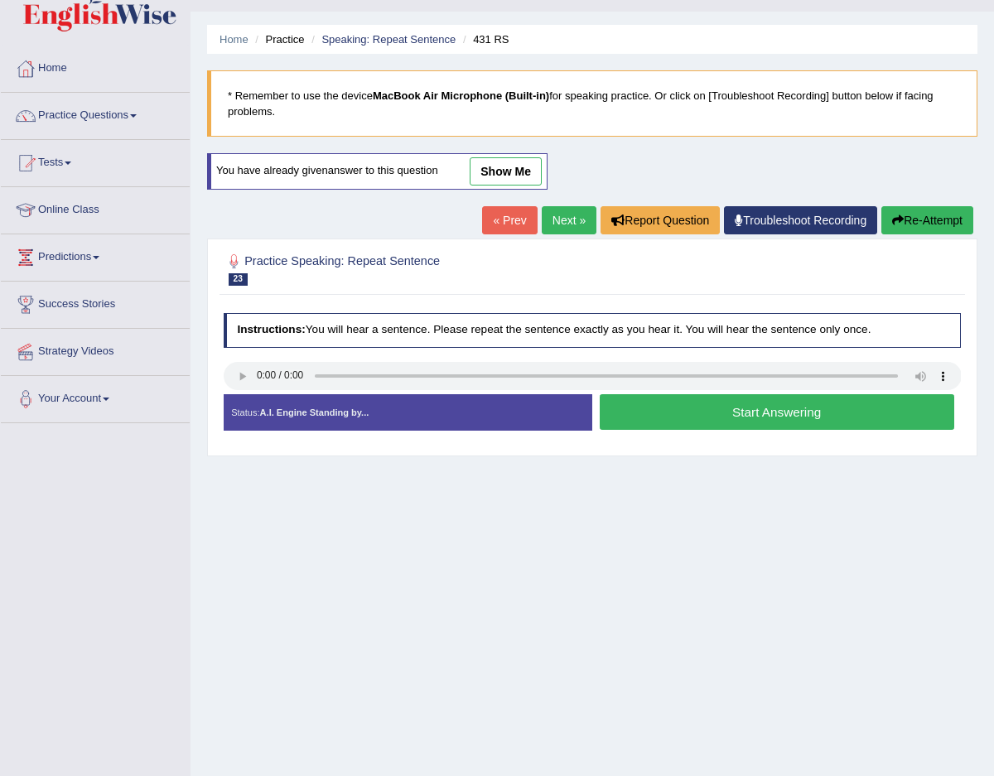
click at [678, 407] on button "Start Answering" at bounding box center [777, 412] width 355 height 36
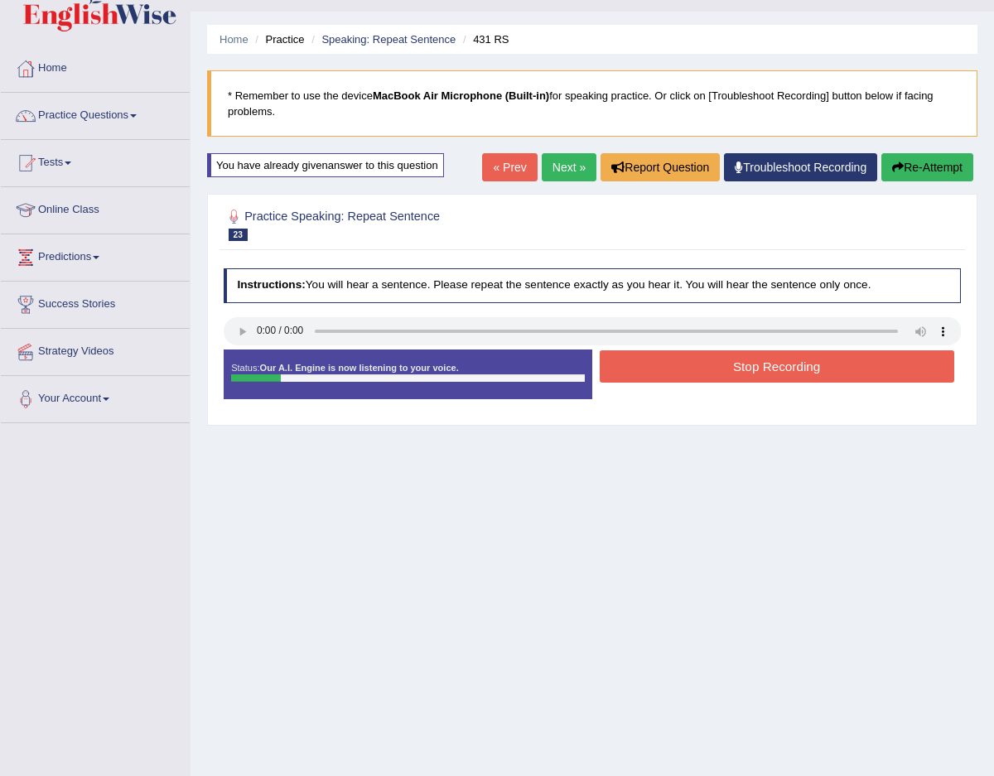
click at [669, 359] on button "Stop Recording" at bounding box center [777, 366] width 355 height 32
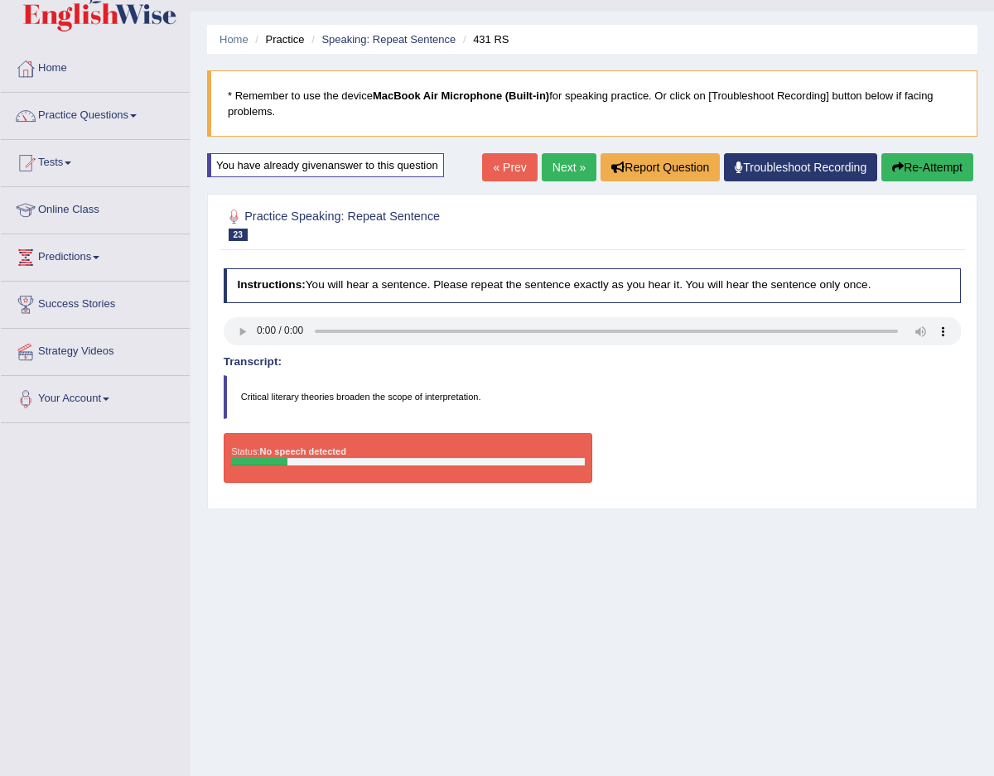
click at [476, 450] on div "Status: No speech detected" at bounding box center [408, 458] width 369 height 50
click at [476, 452] on div "Status: No speech detected" at bounding box center [408, 458] width 369 height 50
click at [897, 171] on icon "button" at bounding box center [898, 168] width 12 height 12
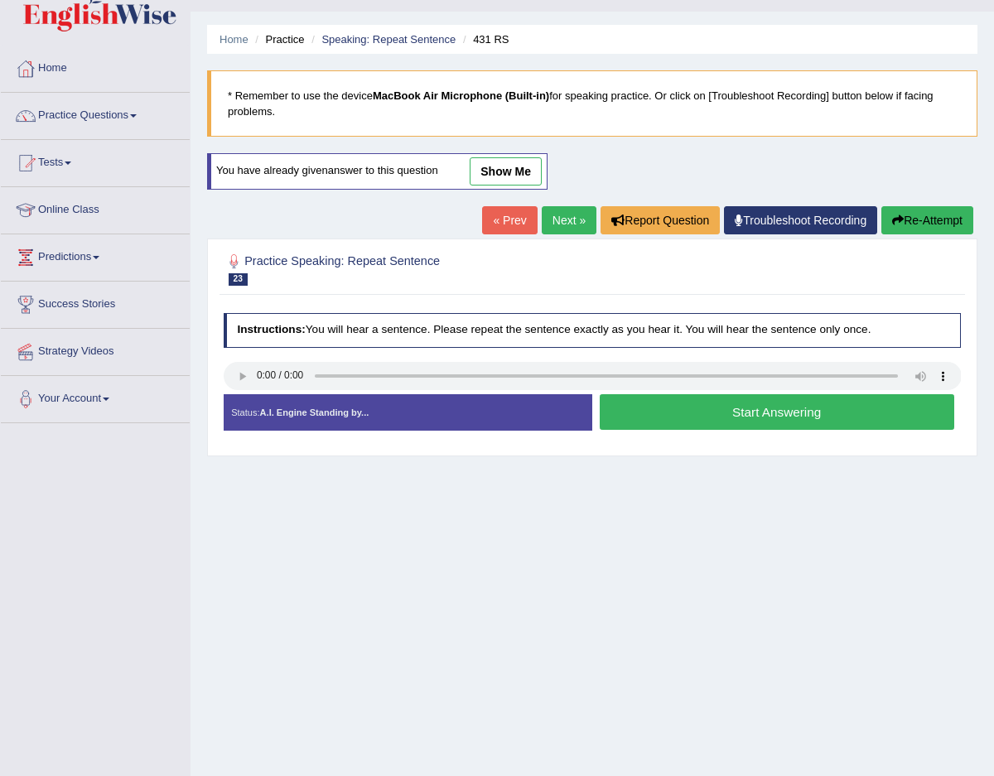
click at [661, 413] on button "Start Answering" at bounding box center [777, 412] width 355 height 36
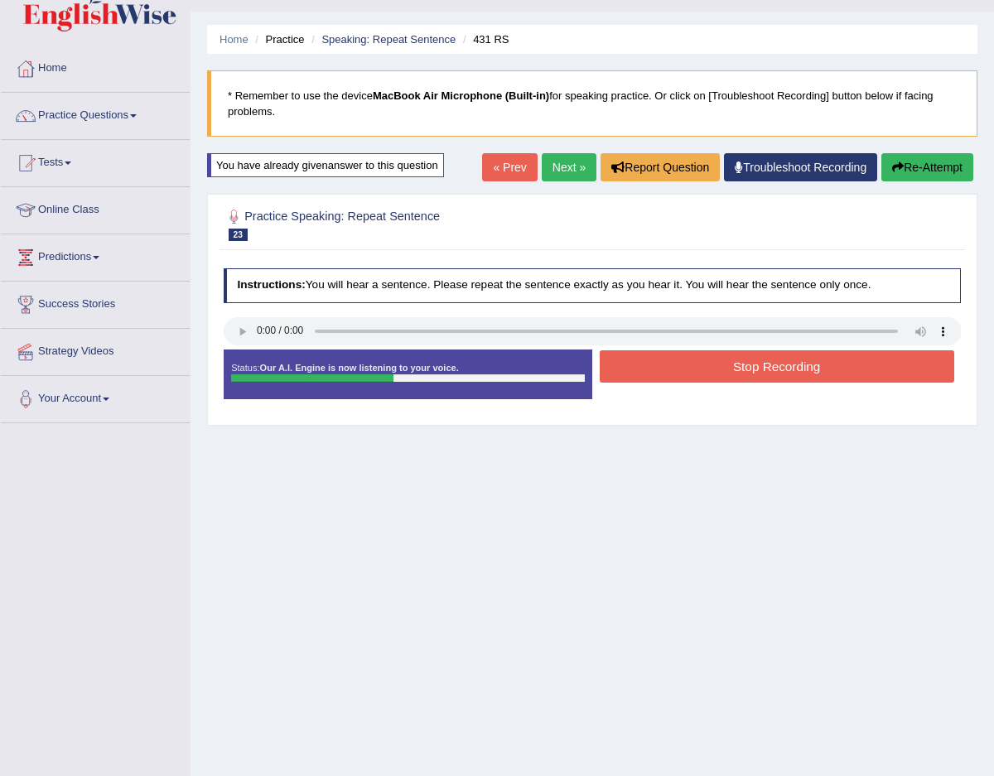
click at [682, 368] on button "Stop Recording" at bounding box center [777, 366] width 355 height 32
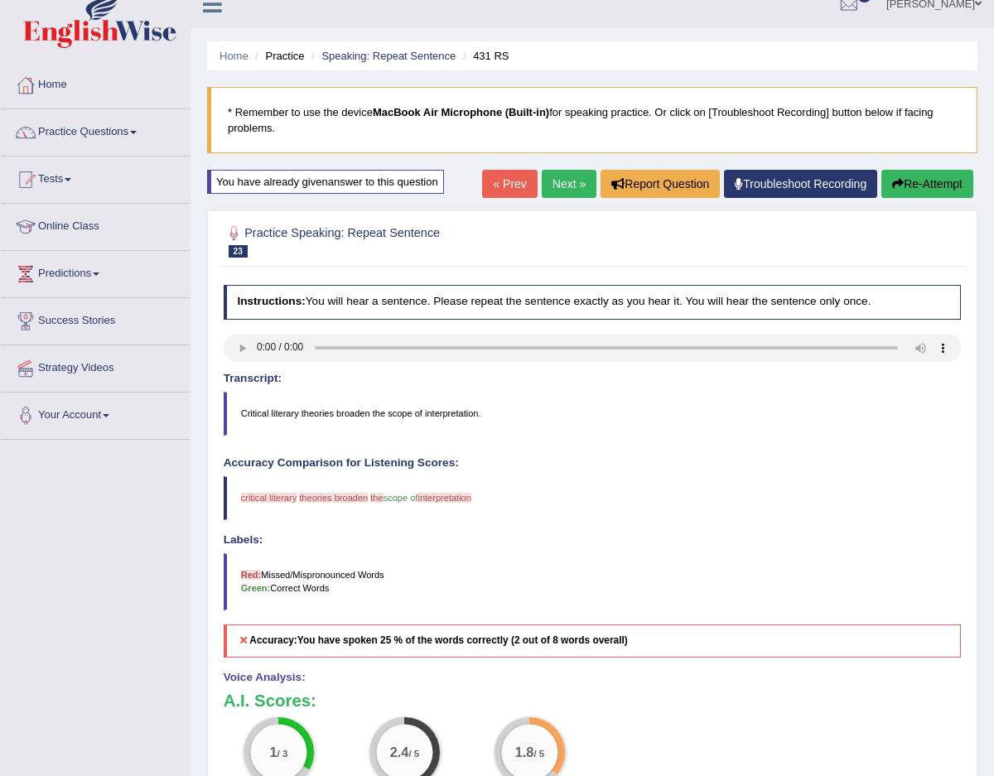
scroll to position [17, 0]
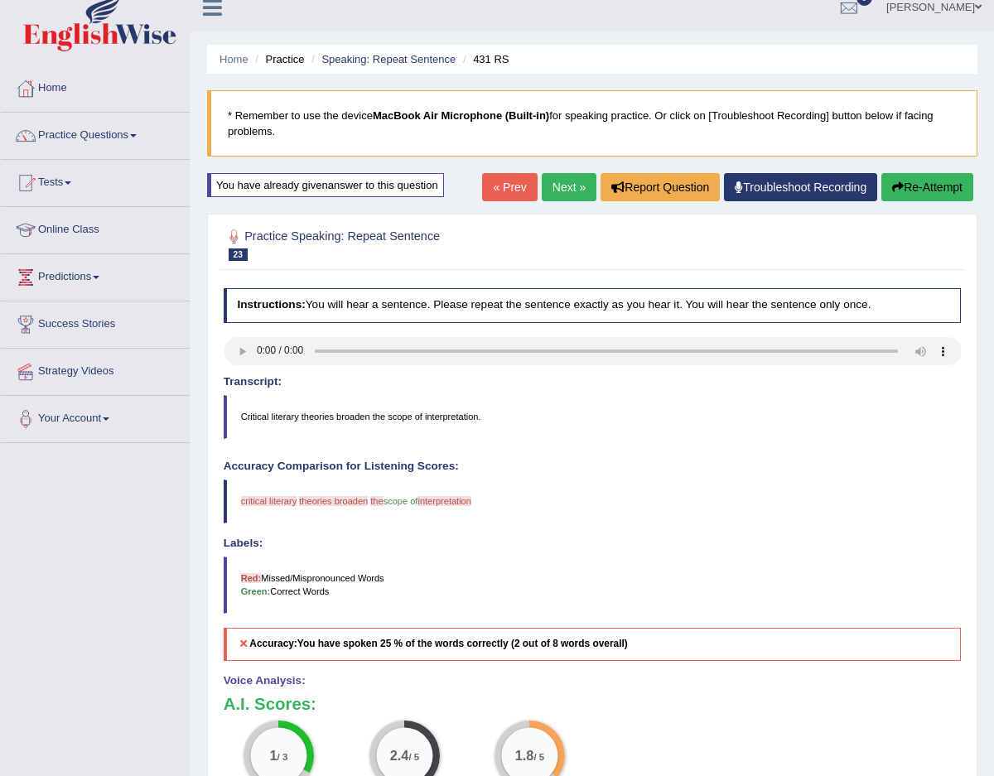
click at [944, 180] on button "Re-Attempt" at bounding box center [928, 187] width 92 height 28
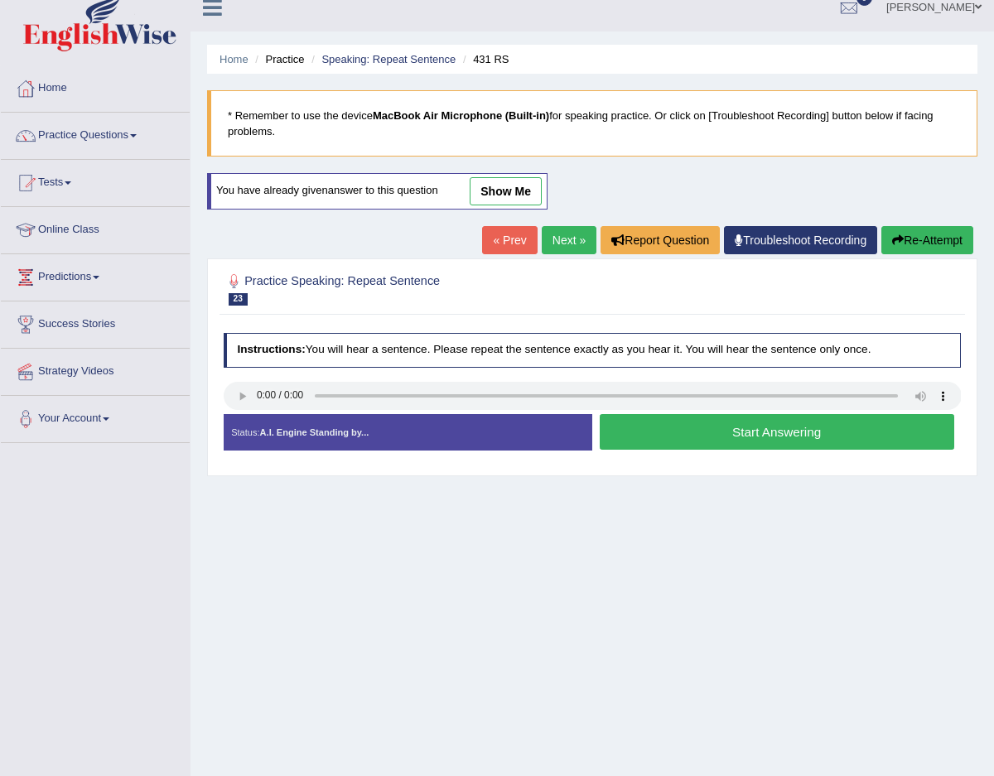
click at [664, 444] on button "Start Answering" at bounding box center [777, 432] width 355 height 36
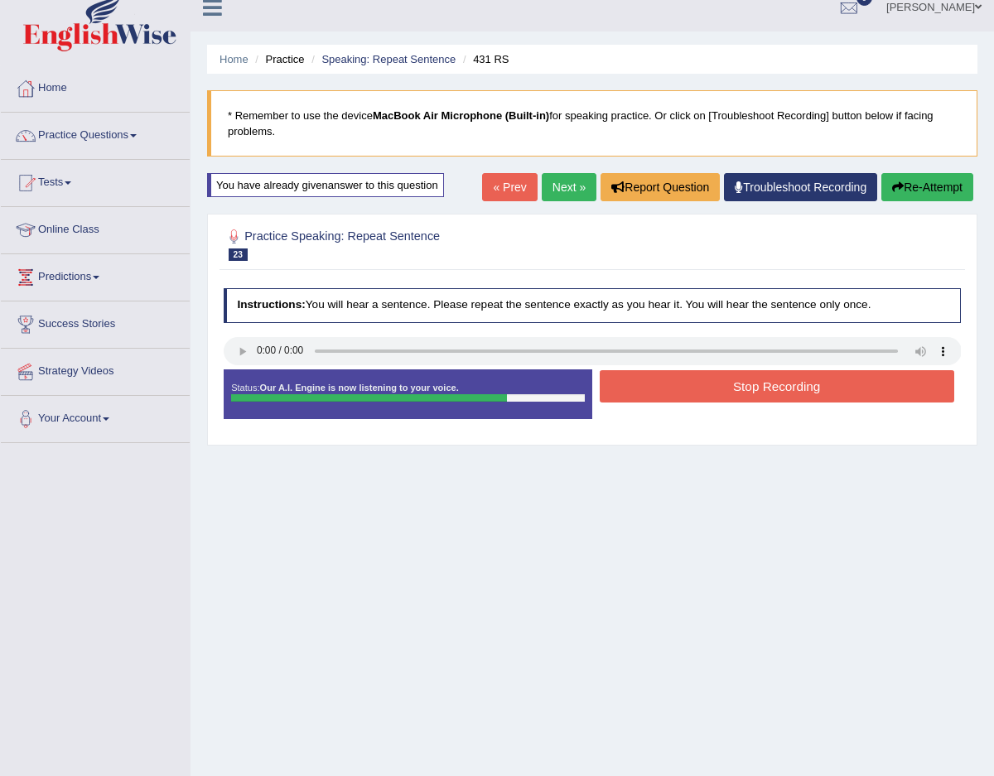
click at [685, 398] on button "Stop Recording" at bounding box center [777, 386] width 355 height 32
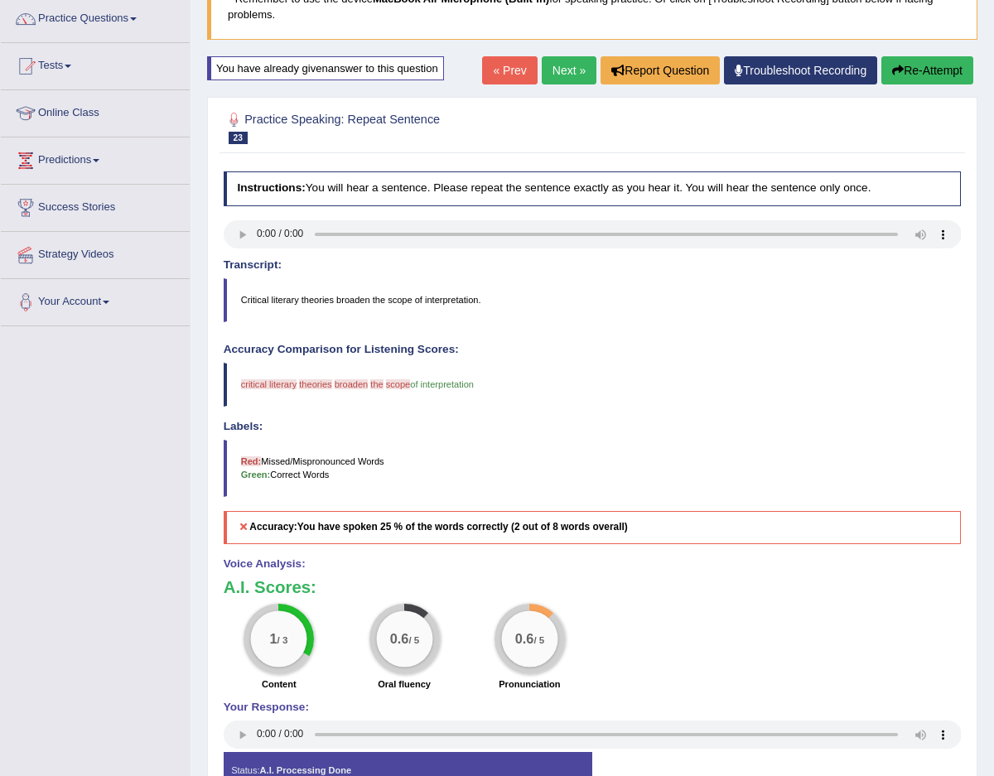
scroll to position [157, 0]
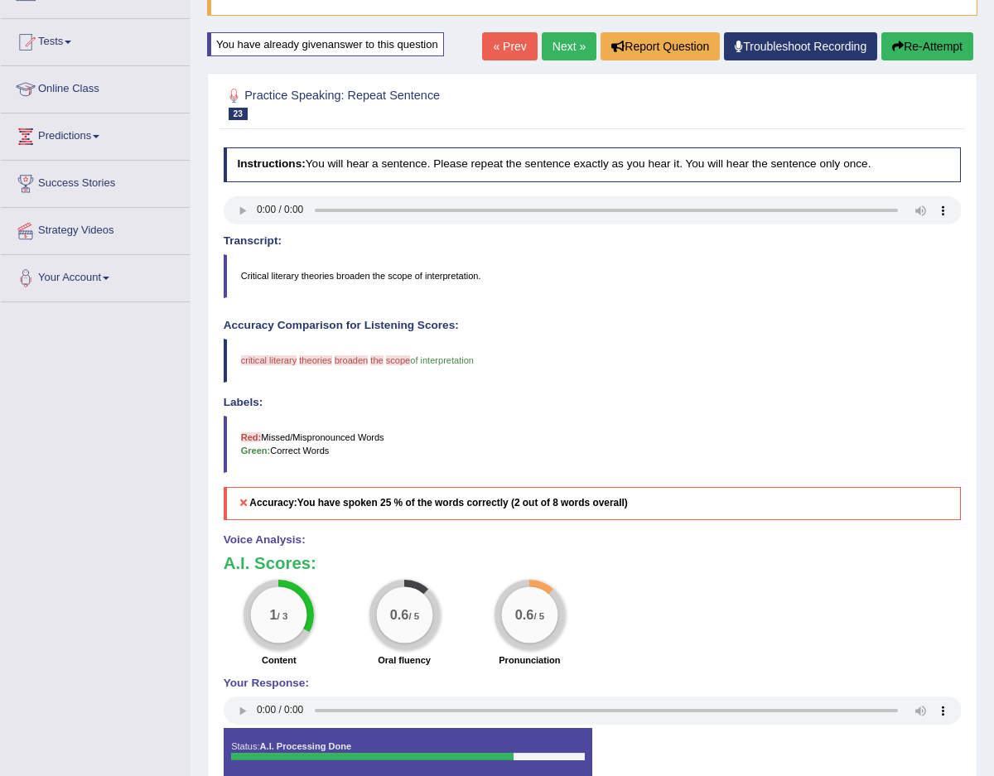
click at [568, 48] on link "Next »" at bounding box center [569, 46] width 55 height 28
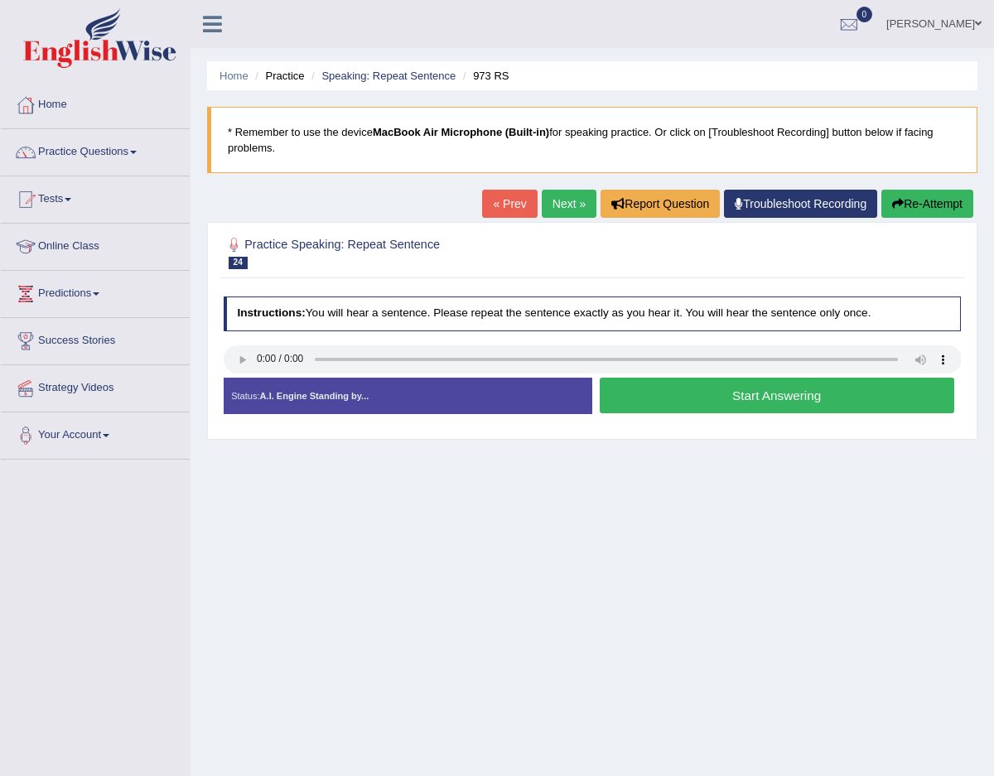
click at [689, 400] on button "Start Answering" at bounding box center [777, 396] width 355 height 36
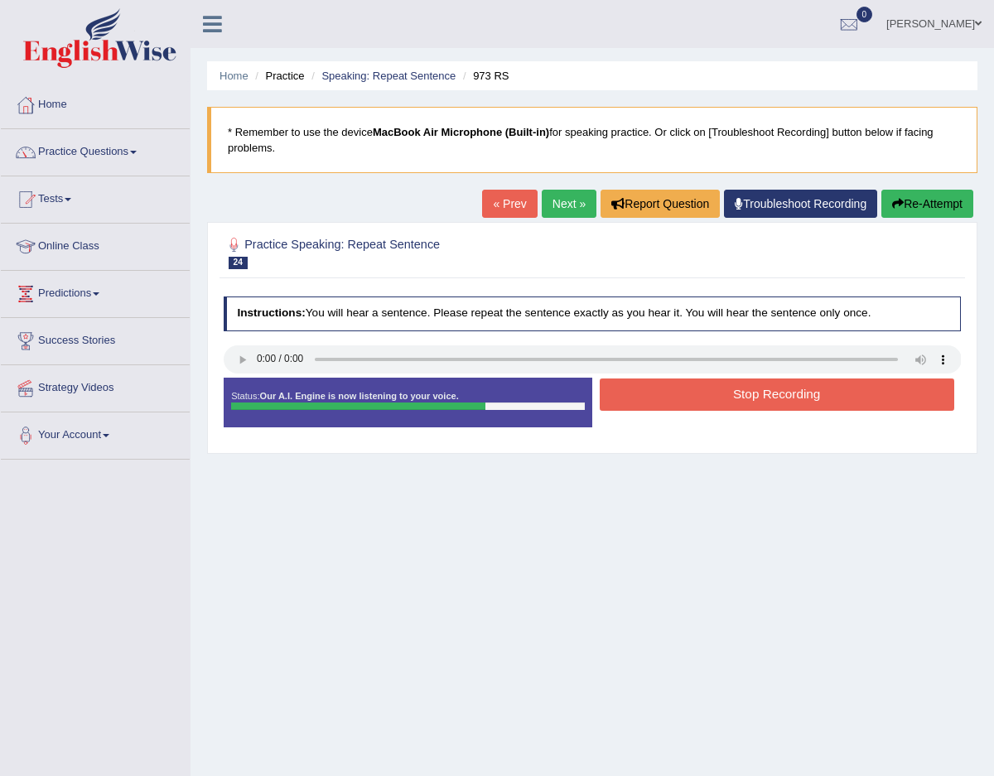
click at [689, 400] on button "Stop Recording" at bounding box center [777, 395] width 355 height 32
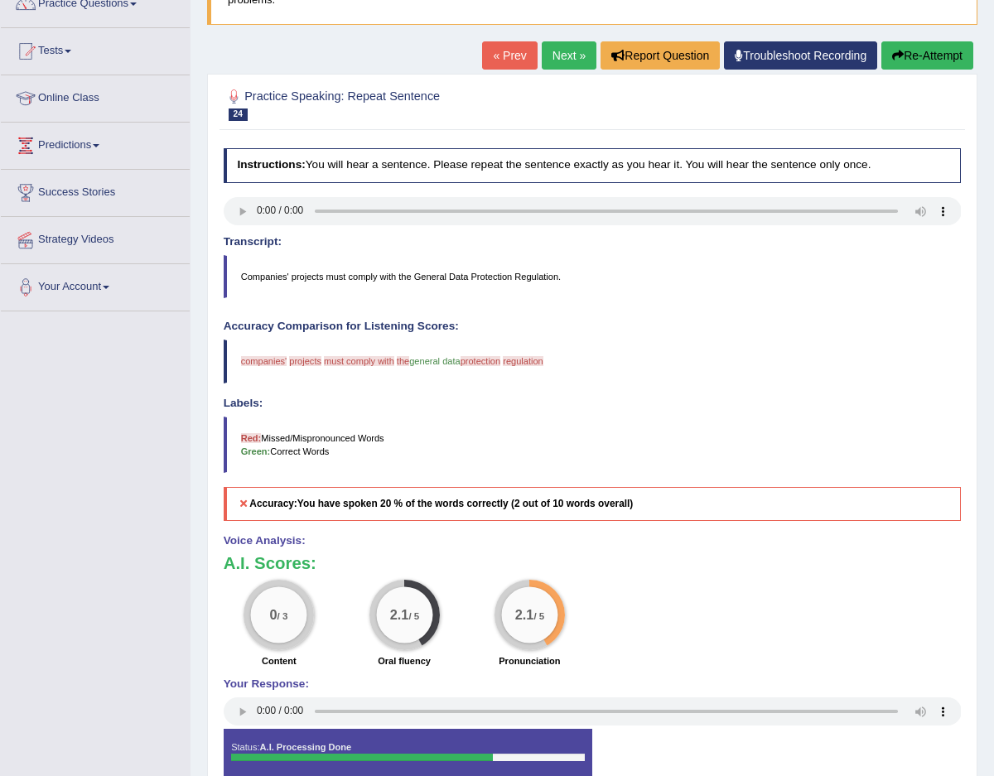
scroll to position [152, 0]
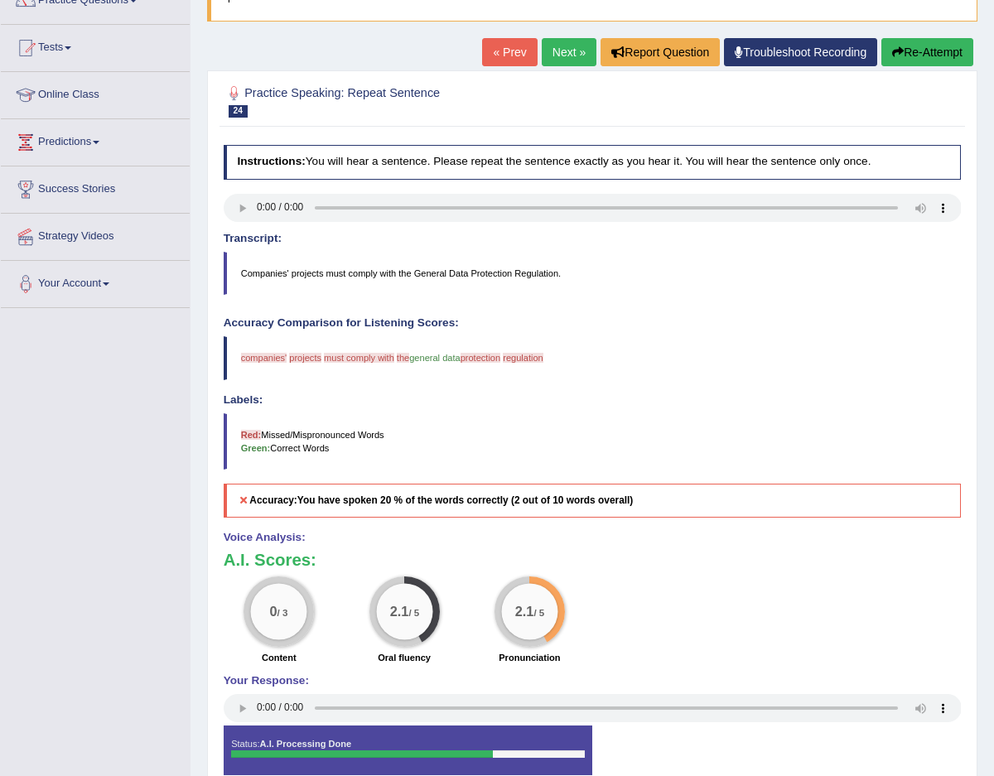
click at [935, 50] on button "Re-Attempt" at bounding box center [928, 52] width 92 height 28
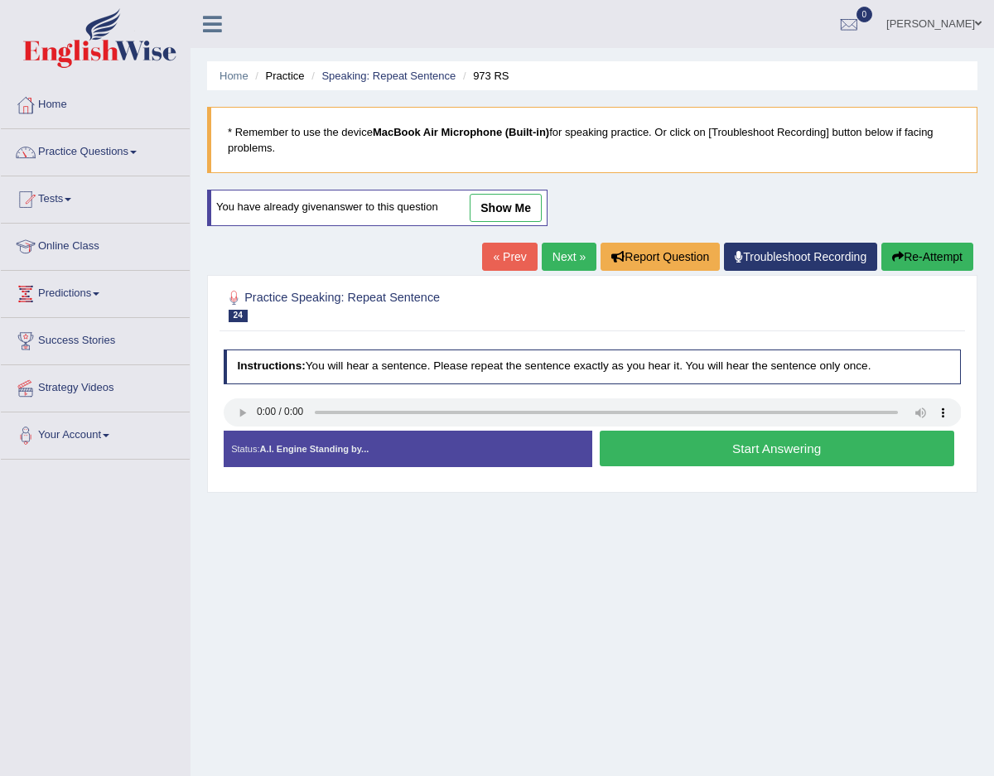
scroll to position [94, 0]
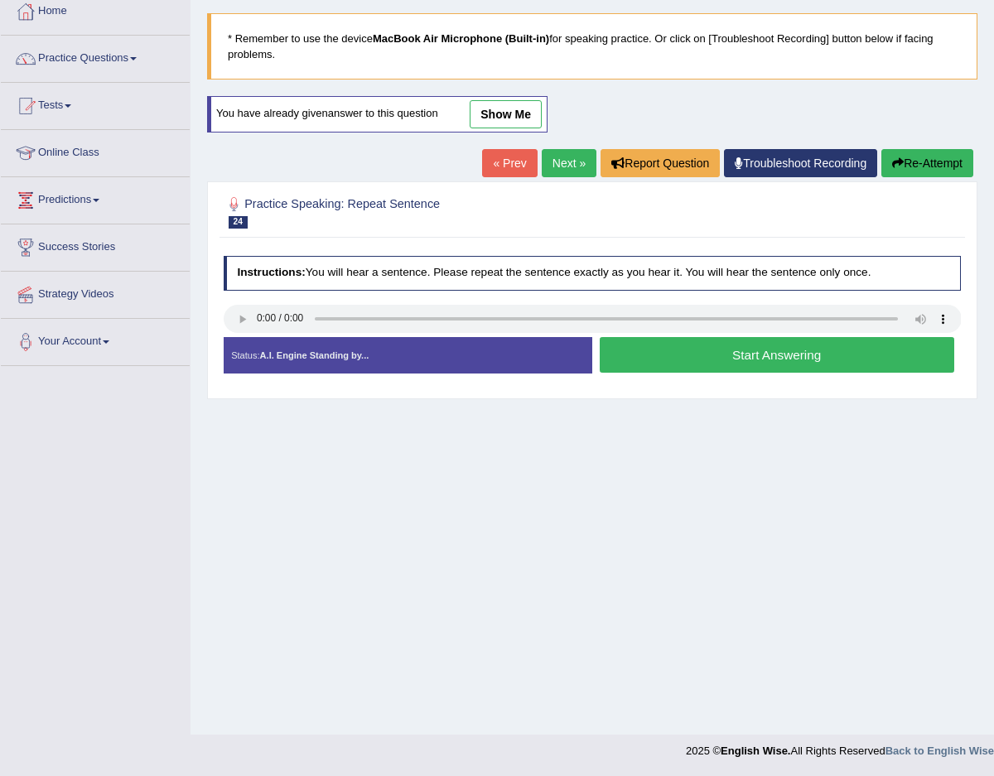
click at [664, 344] on button "Start Answering" at bounding box center [777, 355] width 355 height 36
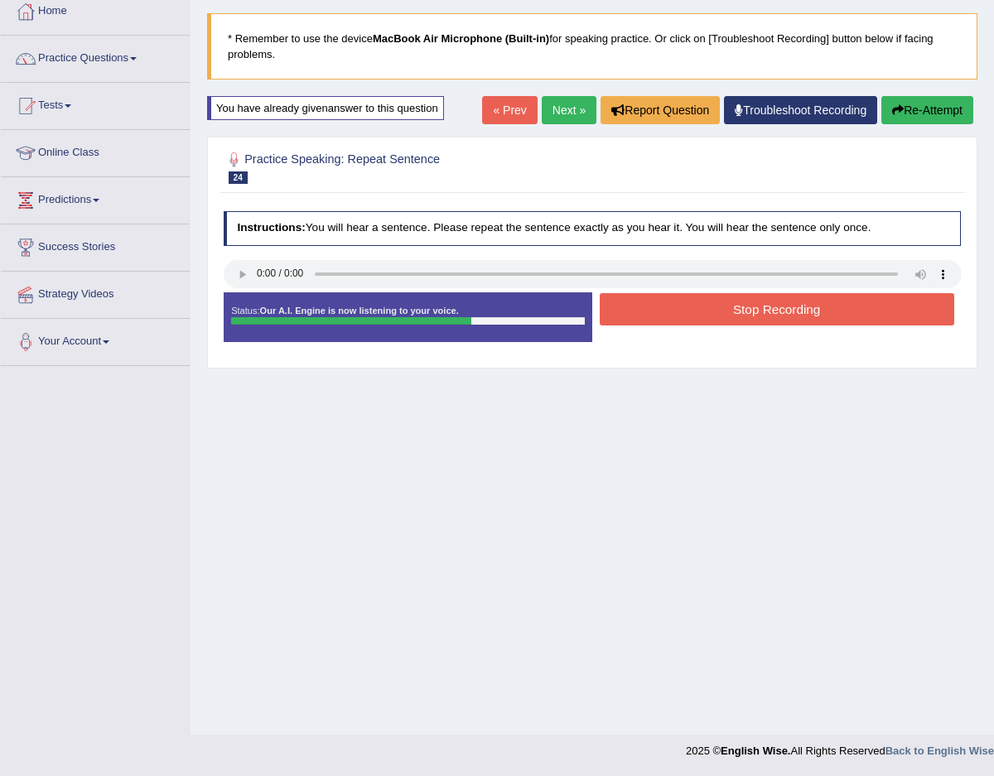
click at [634, 313] on button "Stop Recording" at bounding box center [777, 309] width 355 height 32
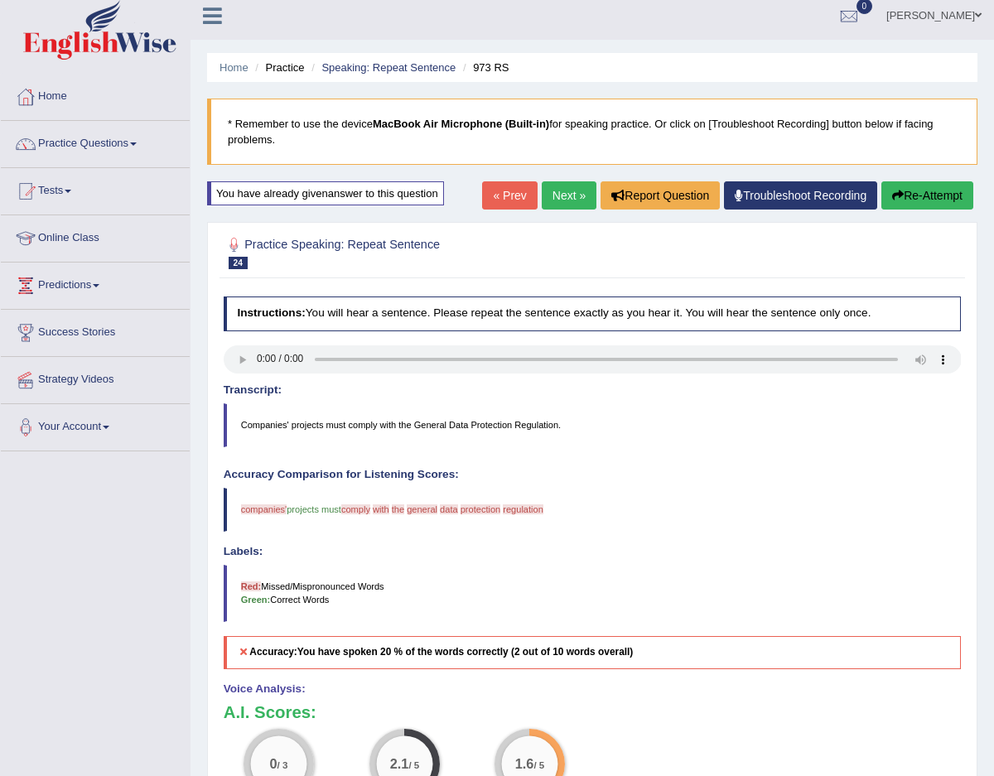
scroll to position [1, 0]
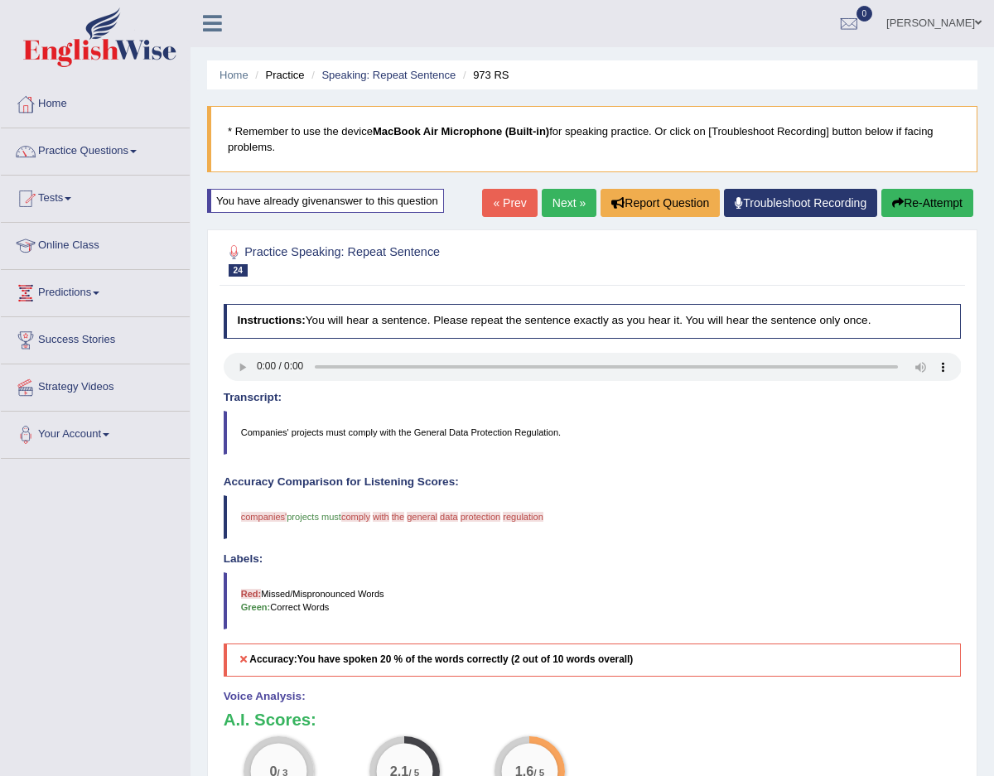
click at [556, 201] on link "Next »" at bounding box center [569, 203] width 55 height 28
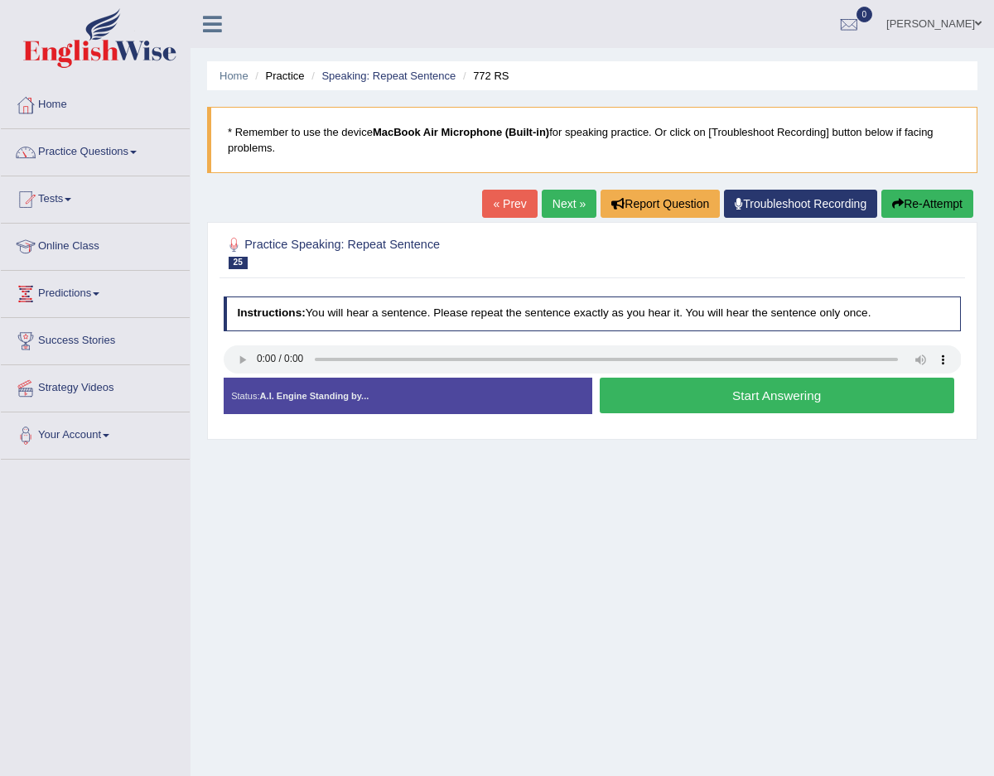
click at [761, 398] on button "Start Answering" at bounding box center [777, 396] width 355 height 36
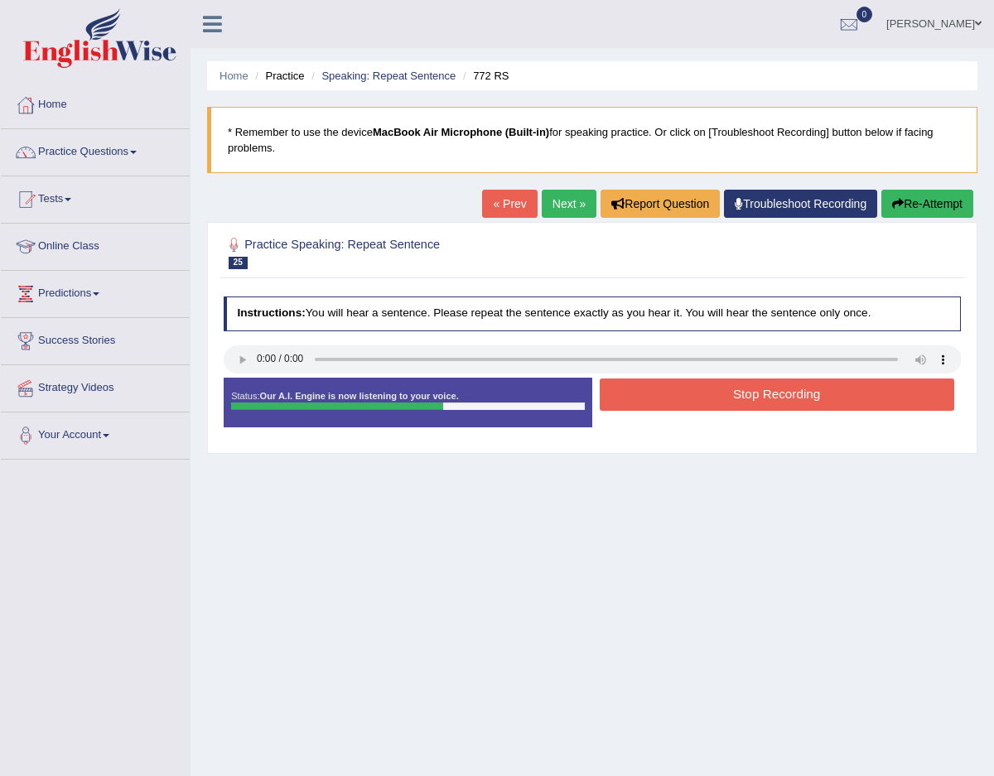
click at [892, 199] on icon "button" at bounding box center [898, 204] width 12 height 12
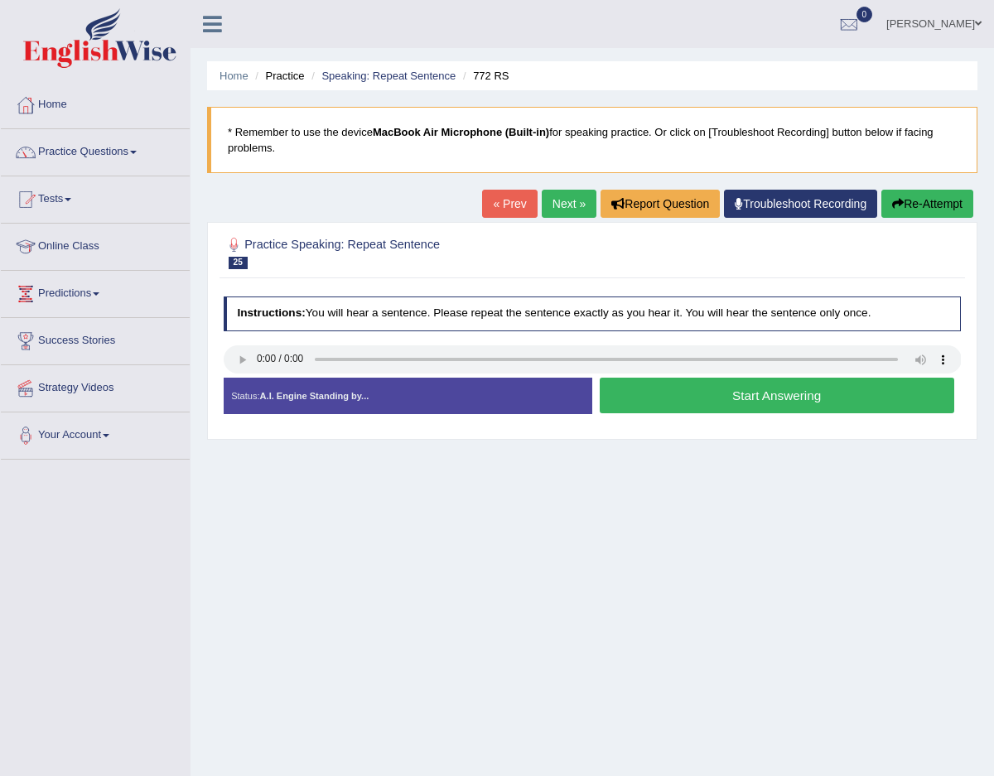
click at [645, 388] on button "Start Answering" at bounding box center [777, 396] width 355 height 36
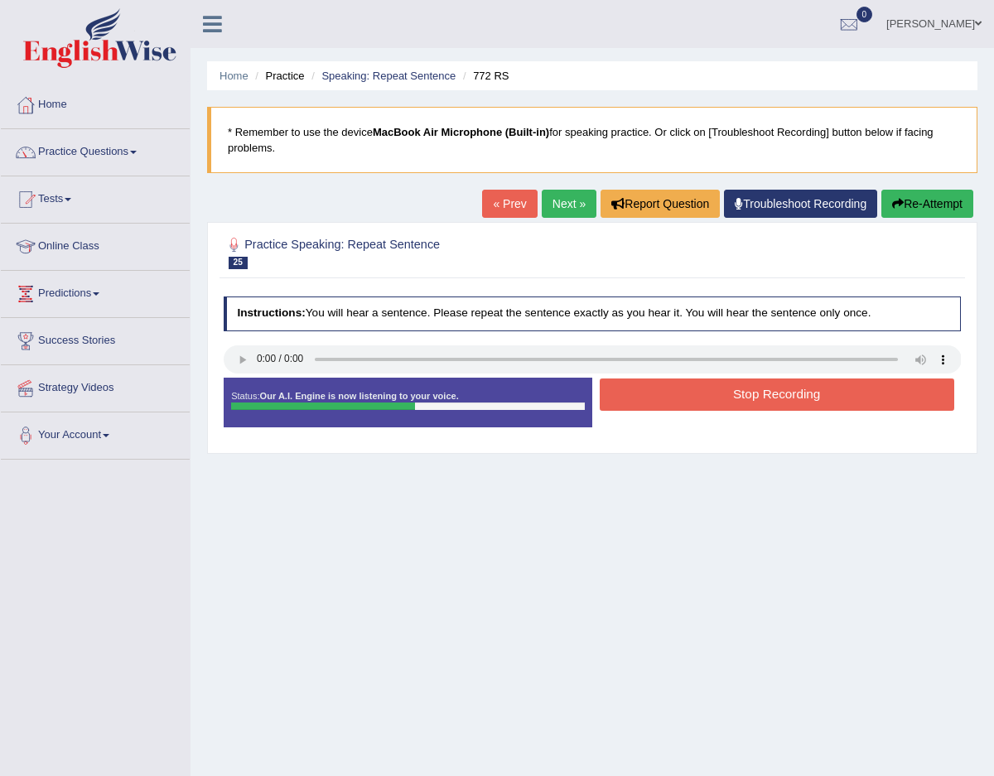
click at [627, 406] on button "Stop Recording" at bounding box center [777, 395] width 355 height 32
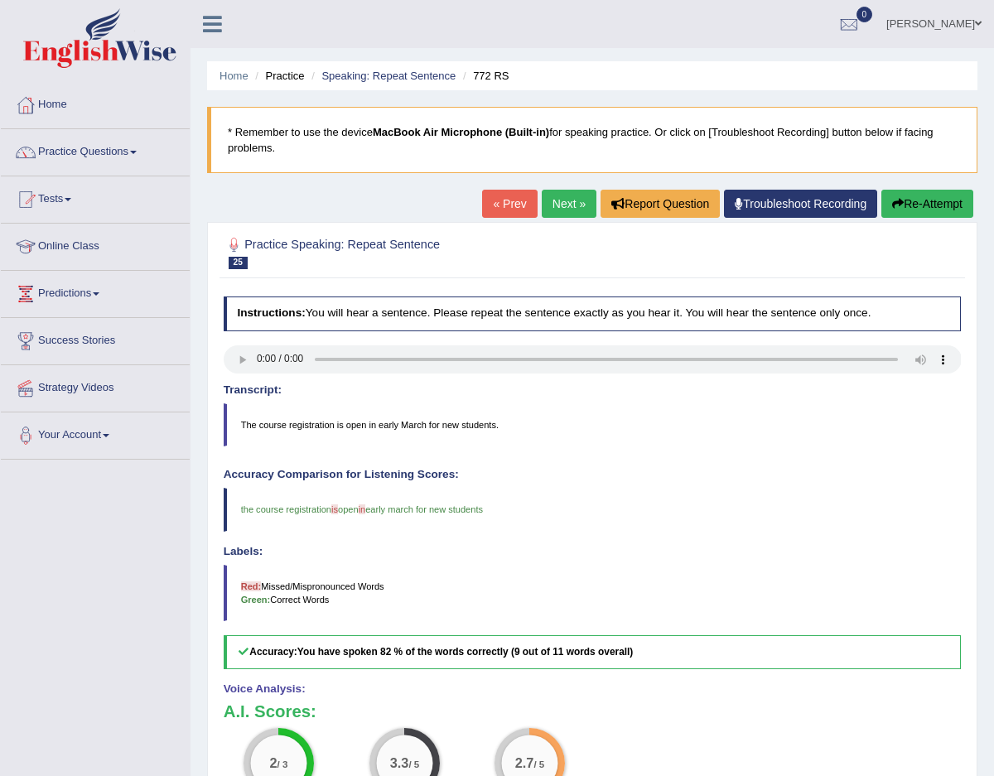
click at [545, 215] on link "Next »" at bounding box center [569, 204] width 55 height 28
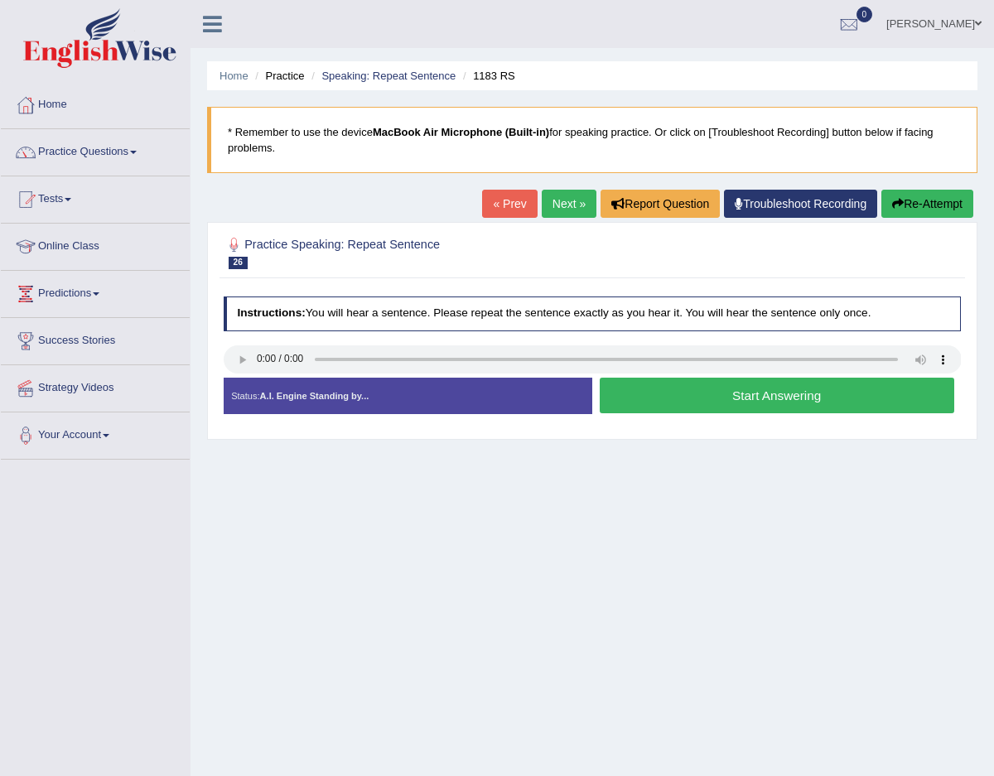
click at [787, 403] on button "Start Answering" at bounding box center [777, 396] width 355 height 36
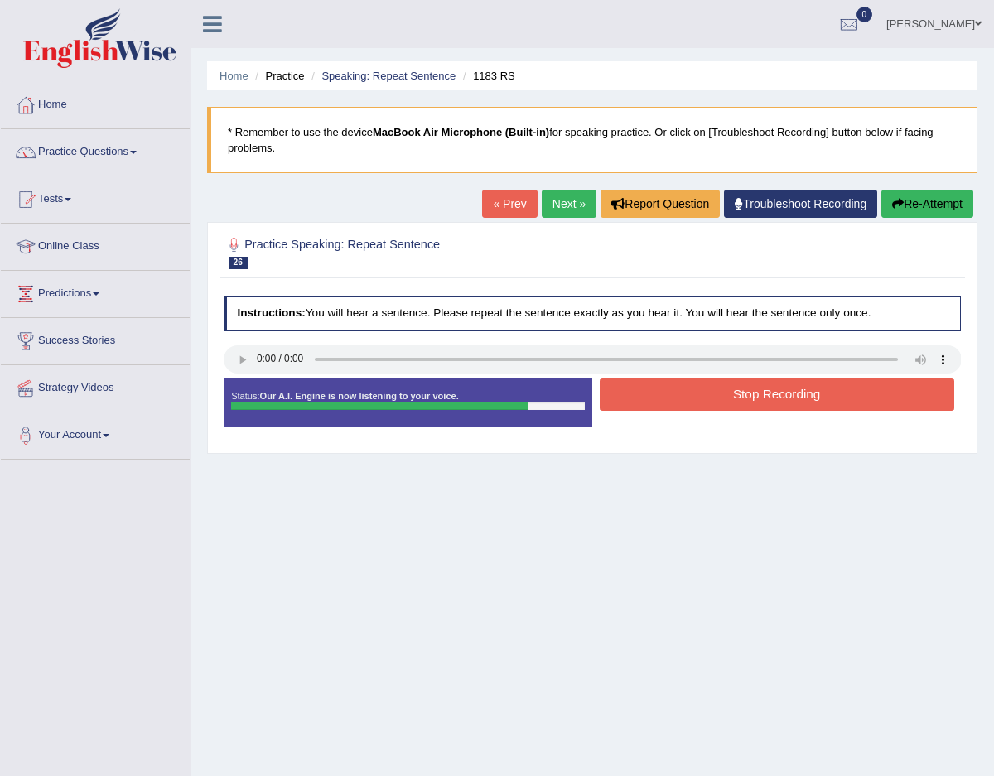
click at [787, 403] on button "Stop Recording" at bounding box center [777, 395] width 355 height 32
